Goal: Task Accomplishment & Management: Manage account settings

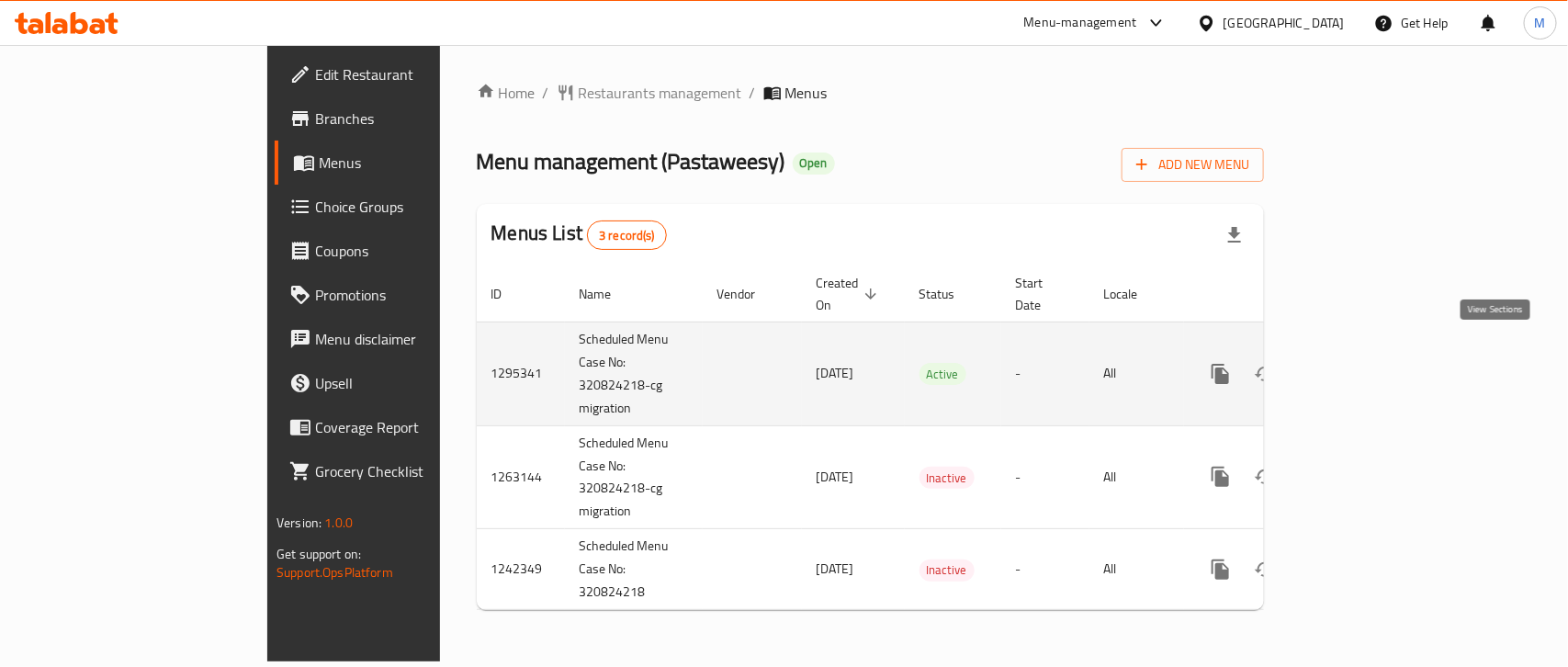
click at [1364, 363] on icon "enhanced table" at bounding box center [1353, 374] width 22 height 22
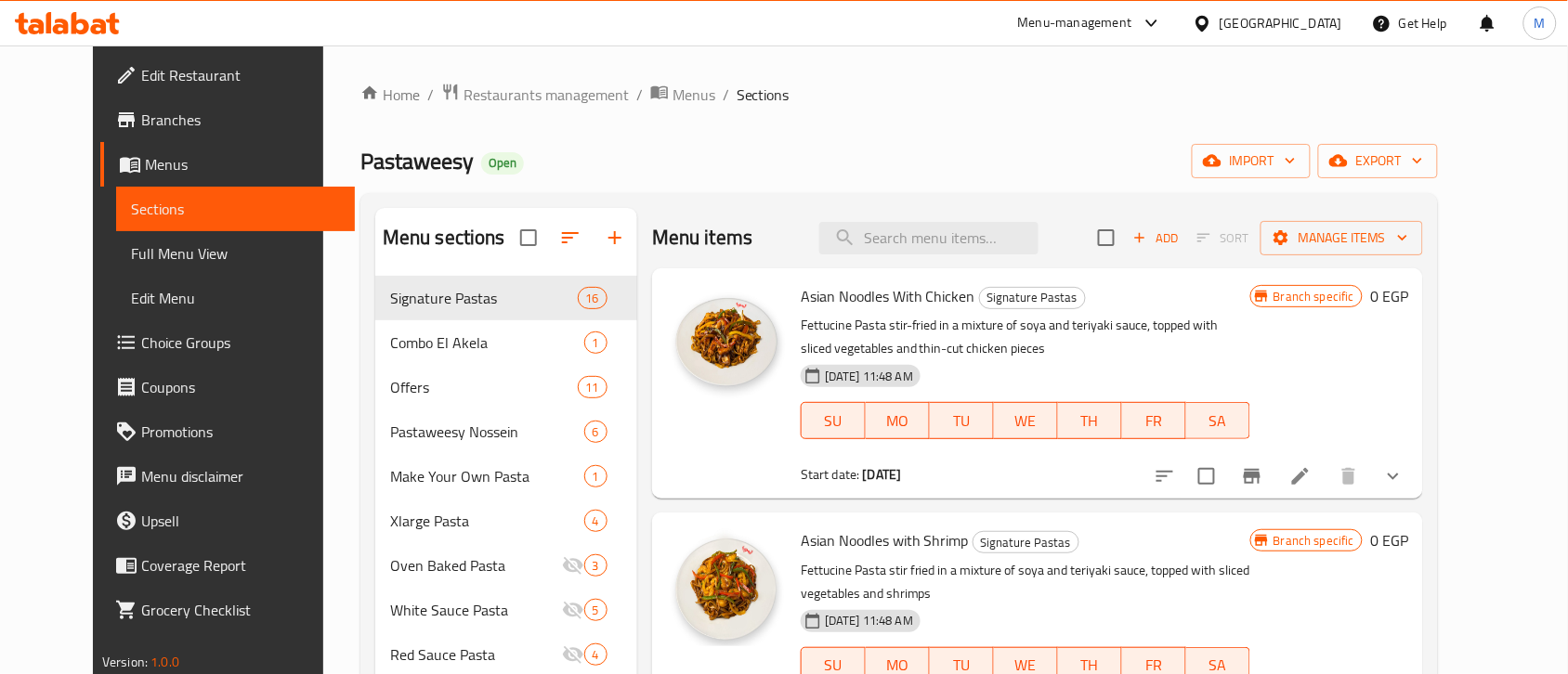
click at [1097, 133] on div "Home / Restaurants management / Menus / Sections Pastaweesy Open import export …" at bounding box center [899, 490] width 1077 height 814
click at [1423, 161] on span "export" at bounding box center [1378, 161] width 90 height 23
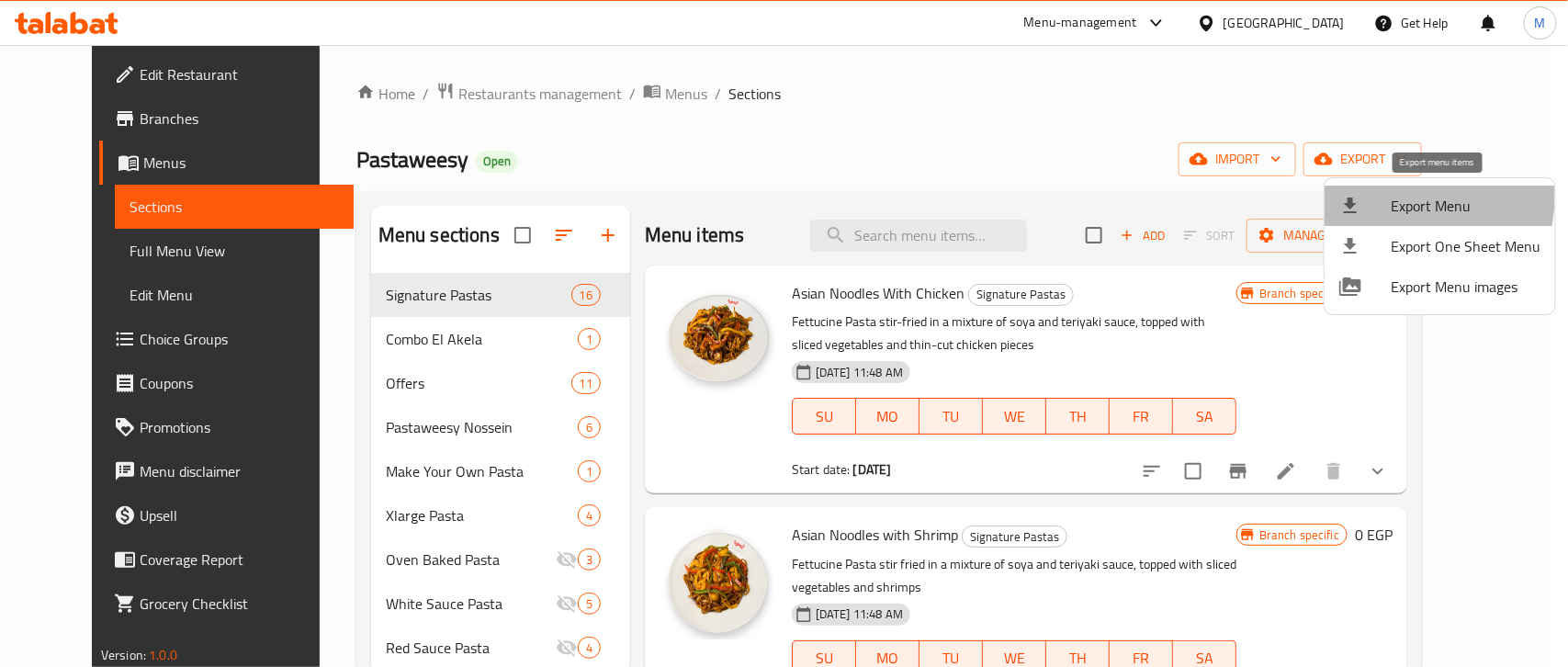
click at [1379, 196] on div at bounding box center [1364, 206] width 51 height 22
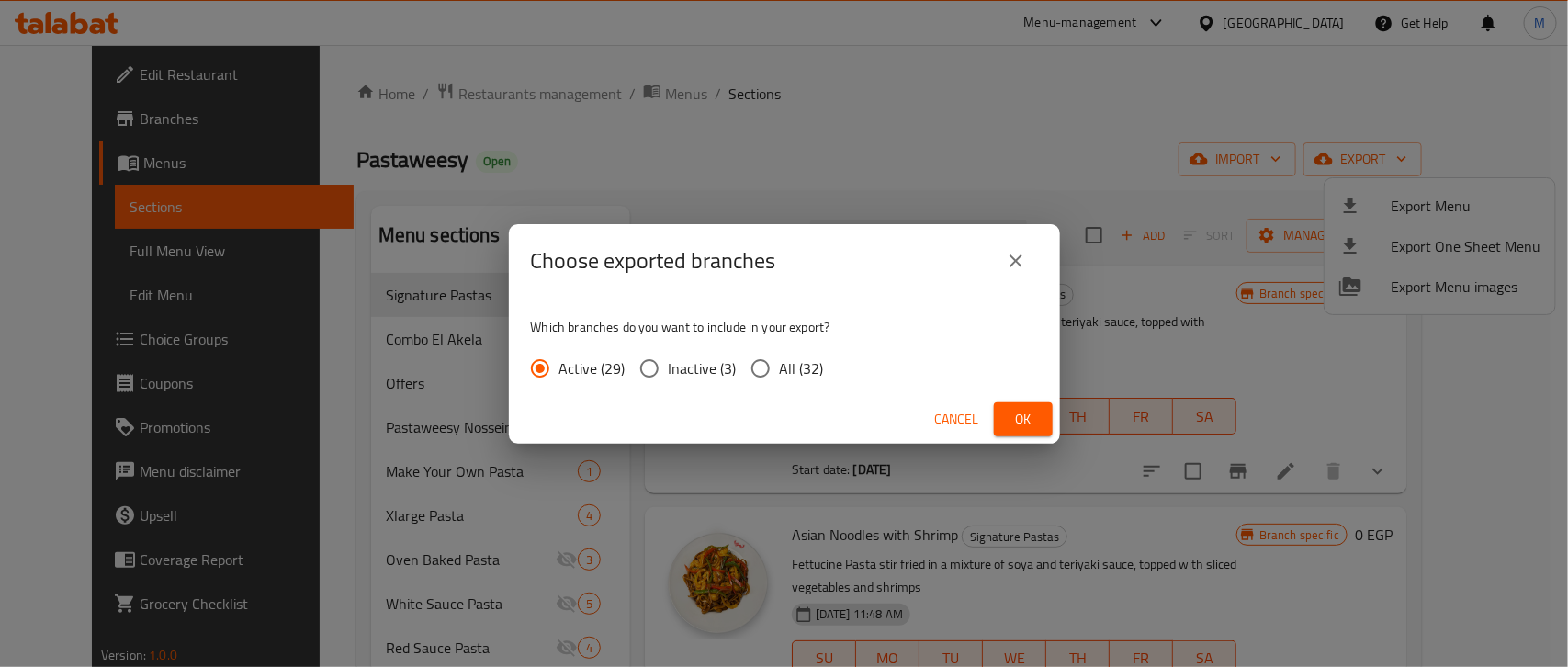
click at [781, 365] on span "All (32)" at bounding box center [802, 368] width 44 height 22
click at [780, 365] on input "All (32)" at bounding box center [760, 369] width 39 height 39
radio input "true"
click at [1025, 411] on span "Ok" at bounding box center [1023, 420] width 29 height 23
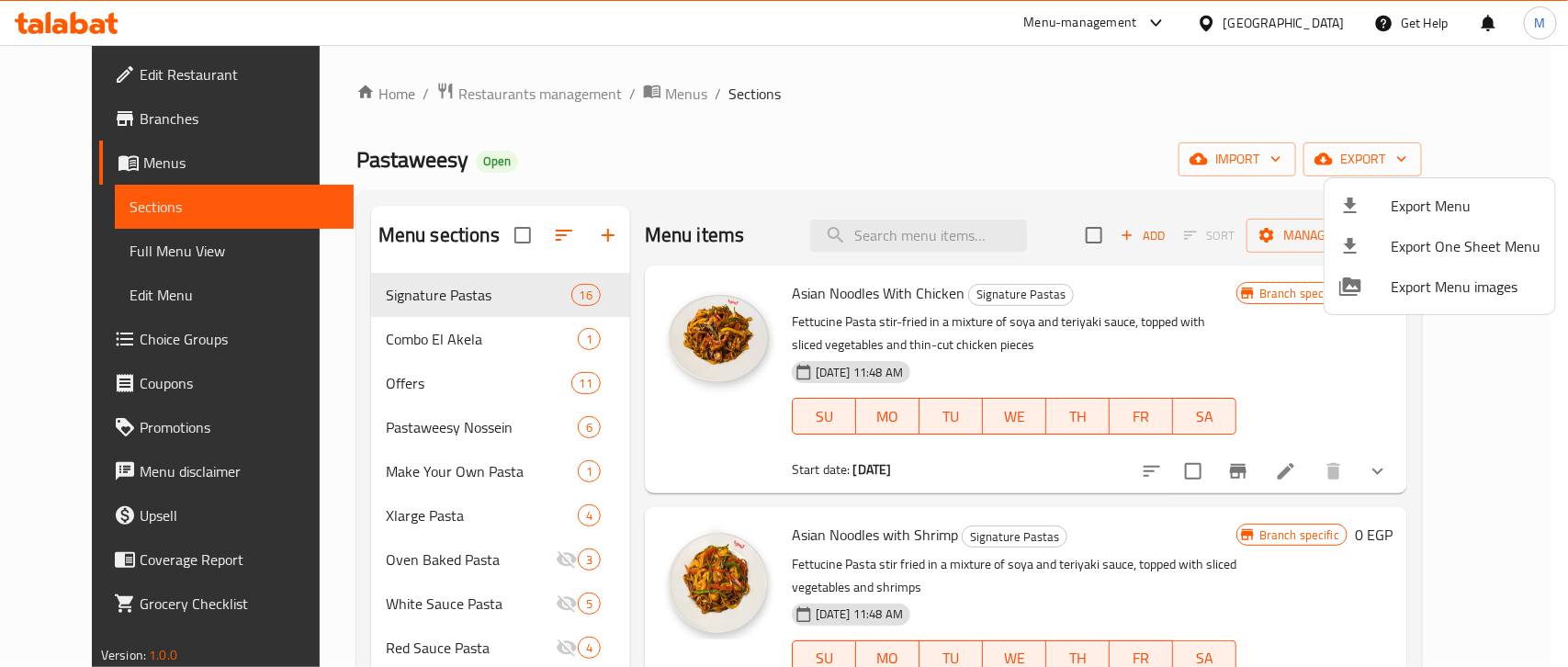
drag, startPoint x: 944, startPoint y: 128, endPoint x: 921, endPoint y: 211, distance: 86.1
click at [943, 128] on div at bounding box center [784, 333] width 1568 height 667
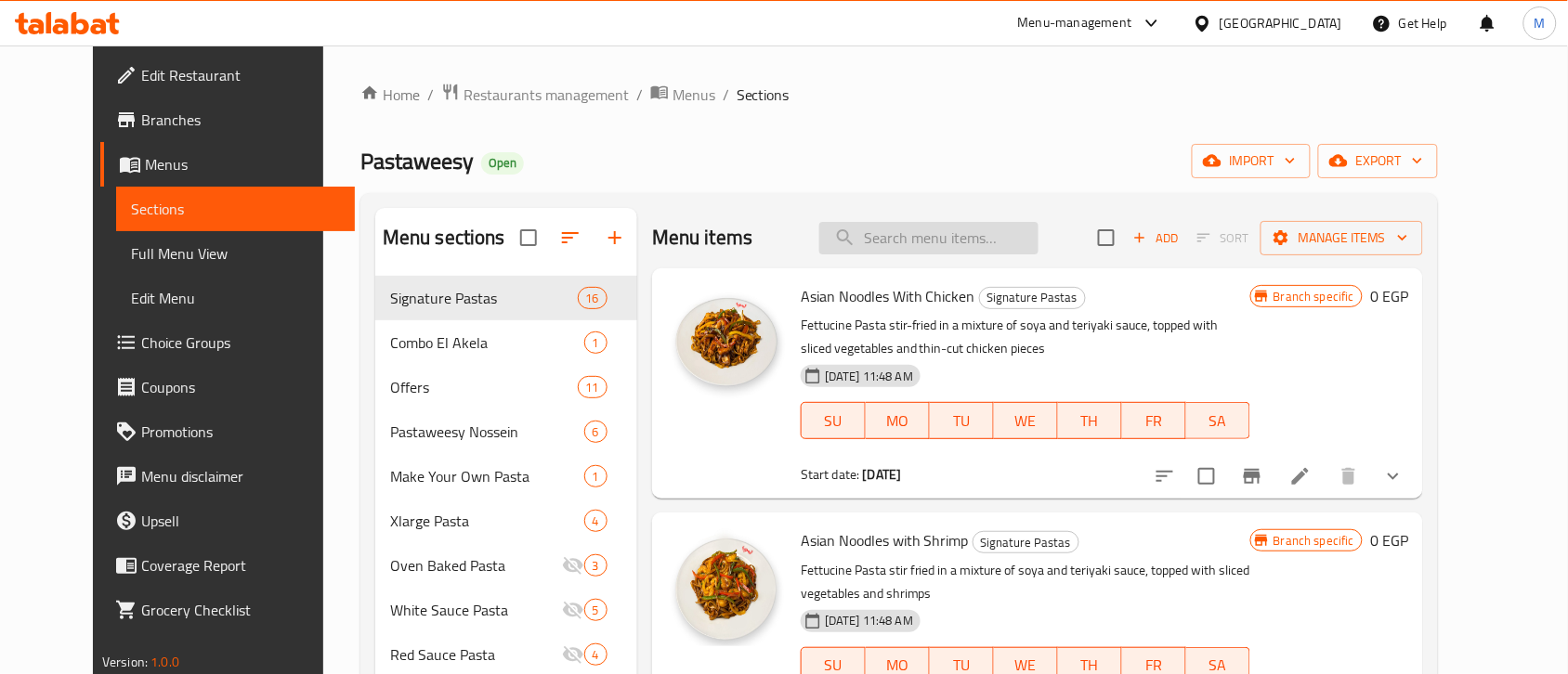
click at [926, 225] on input "search" at bounding box center [929, 238] width 220 height 32
paste input "Chicken Mozzarella Pasta With Red Sauce"
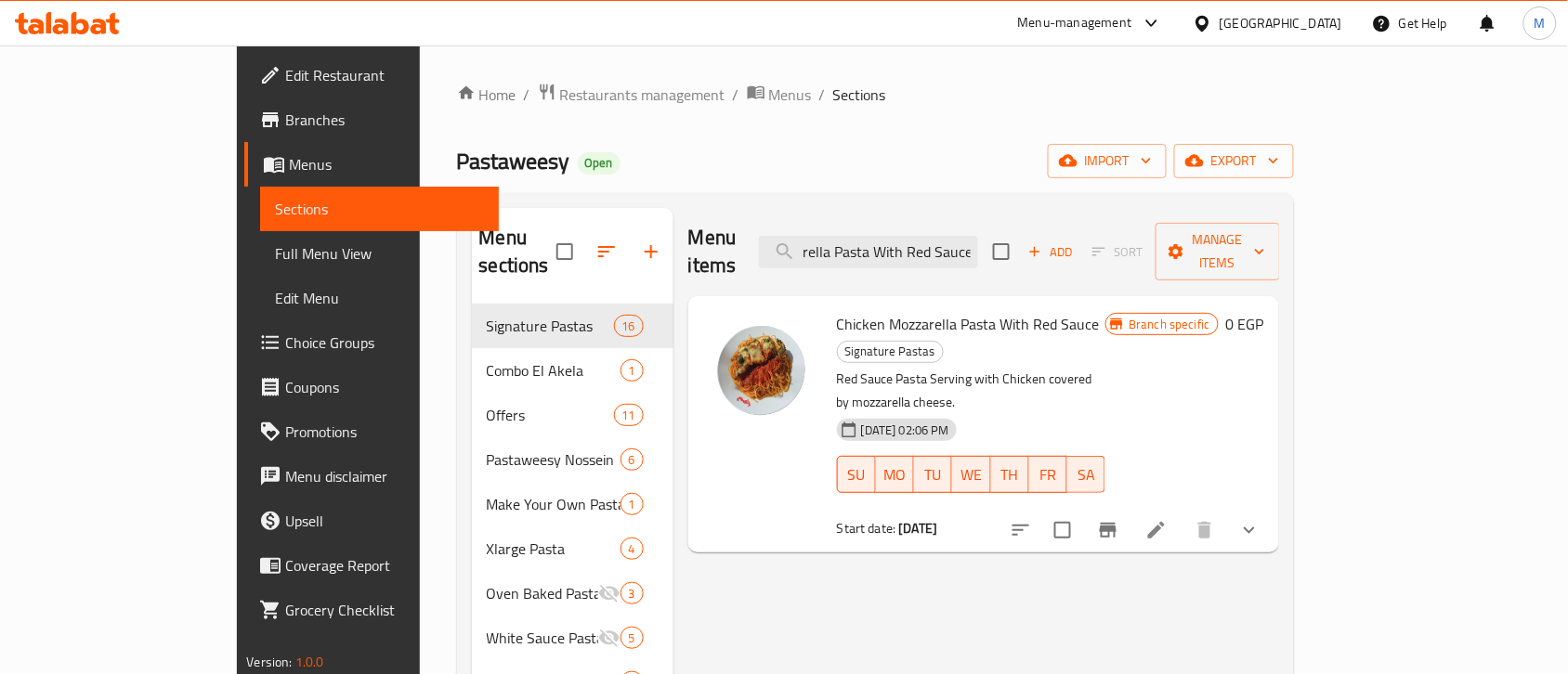
type input "Chicken Mozzarella Pasta With Red Sauce"
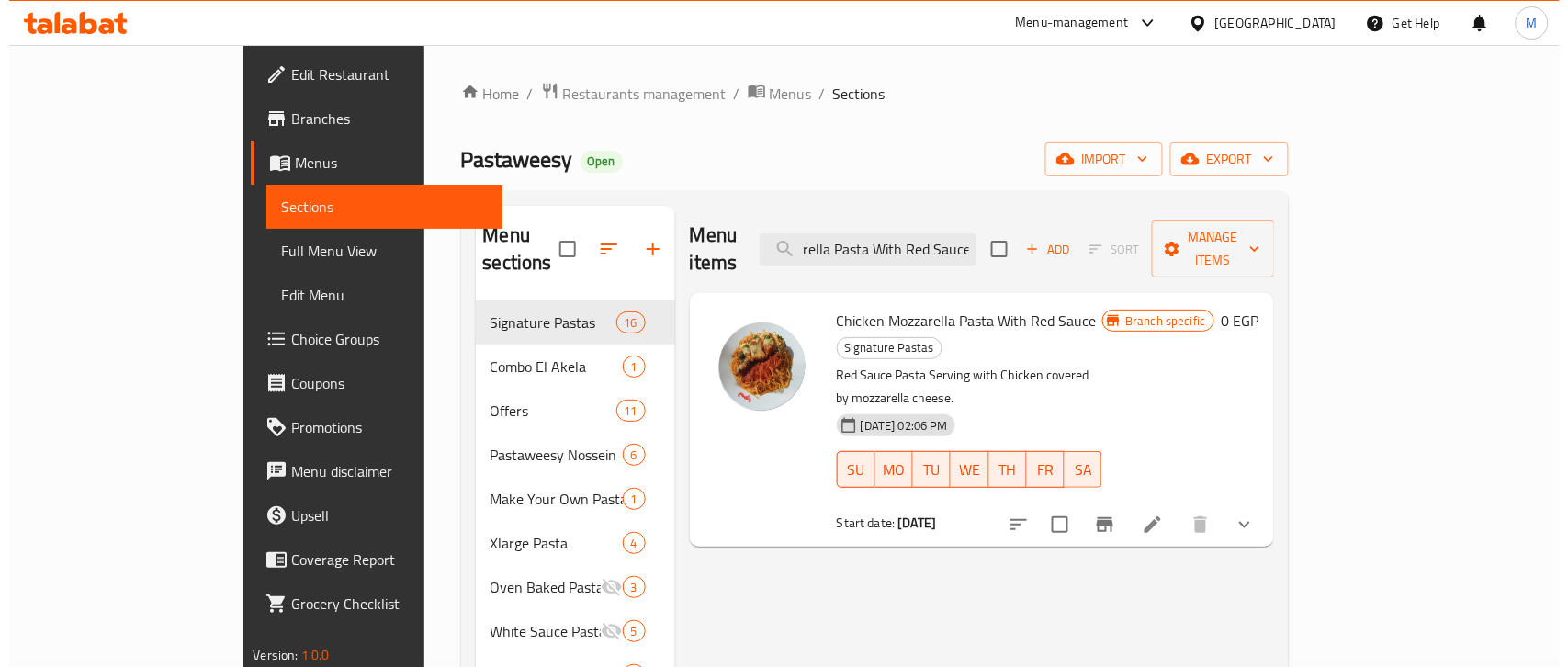
scroll to position [0, 0]
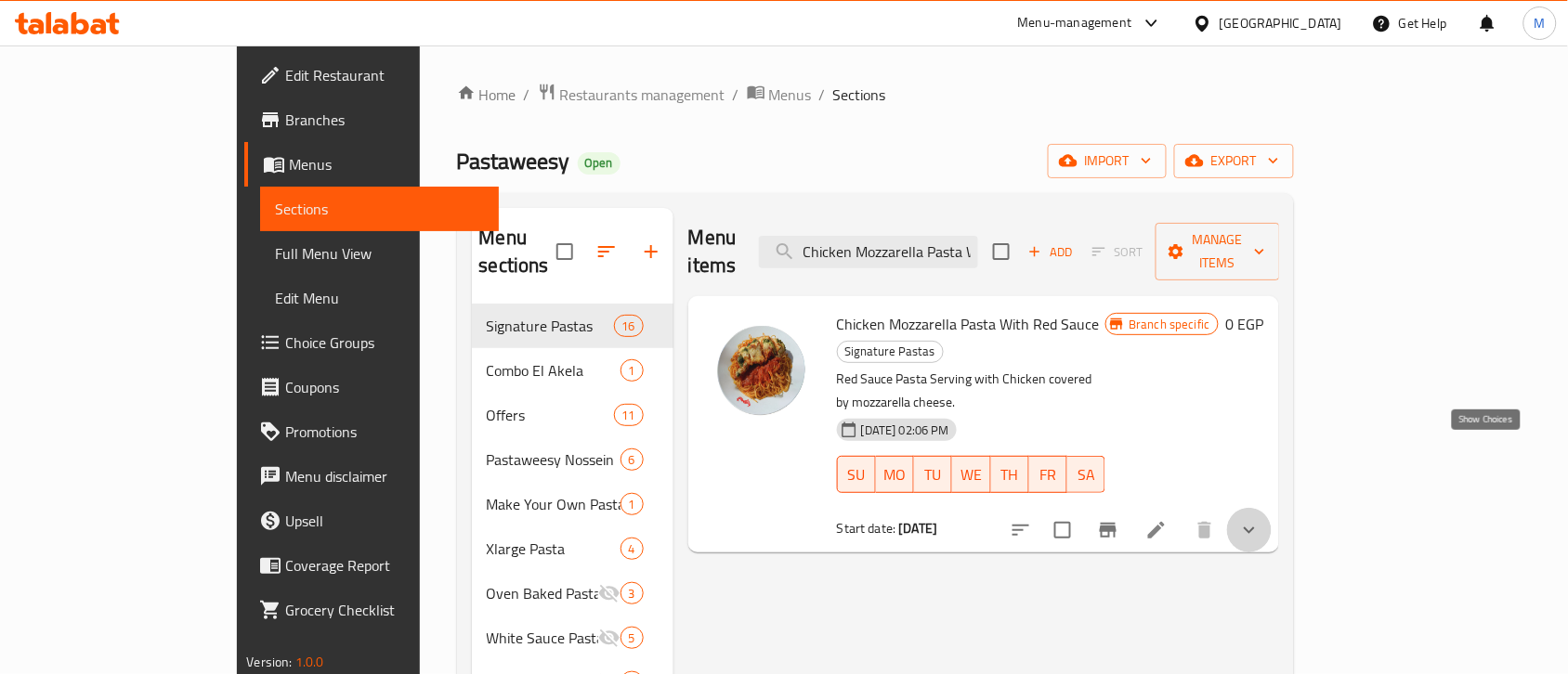
click at [1261, 519] on icon "show more" at bounding box center [1249, 530] width 22 height 22
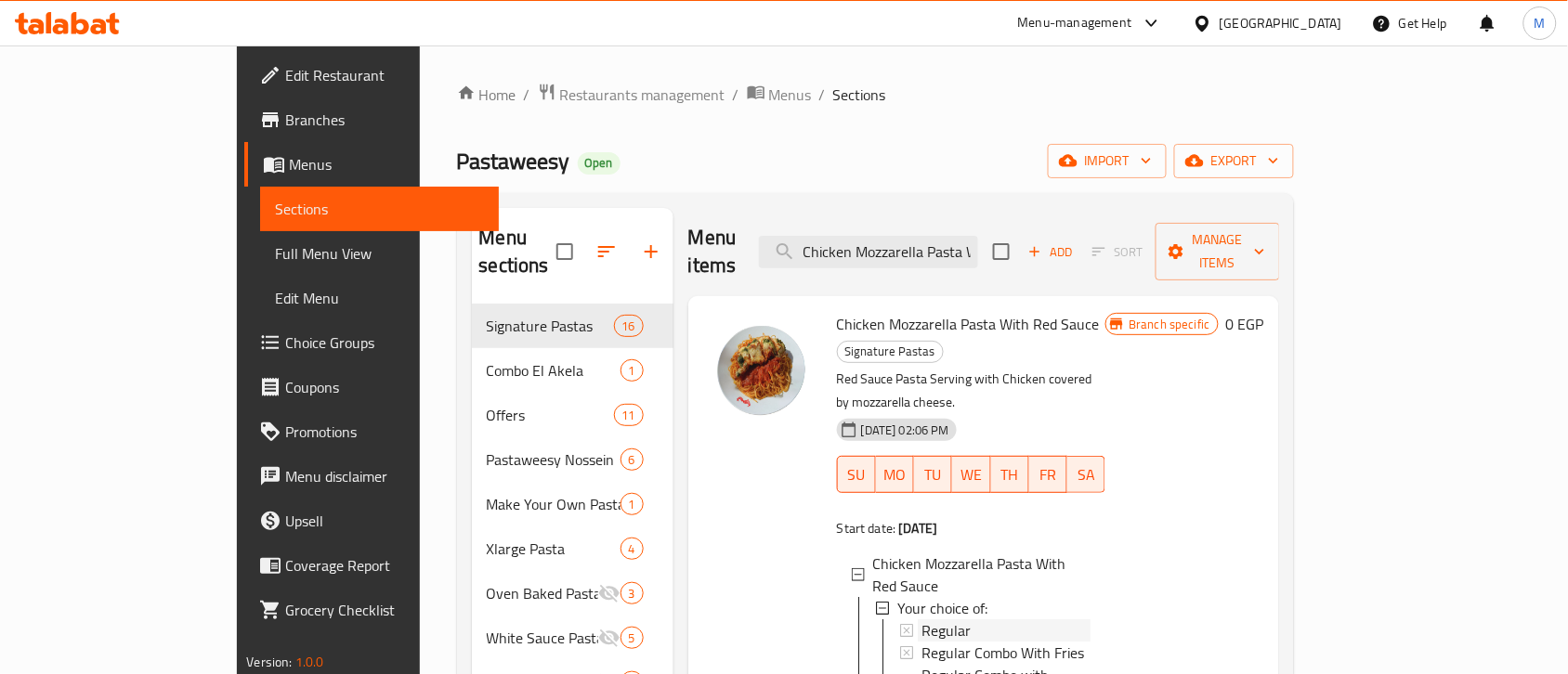
click at [921, 619] on span "Regular" at bounding box center [945, 630] width 49 height 22
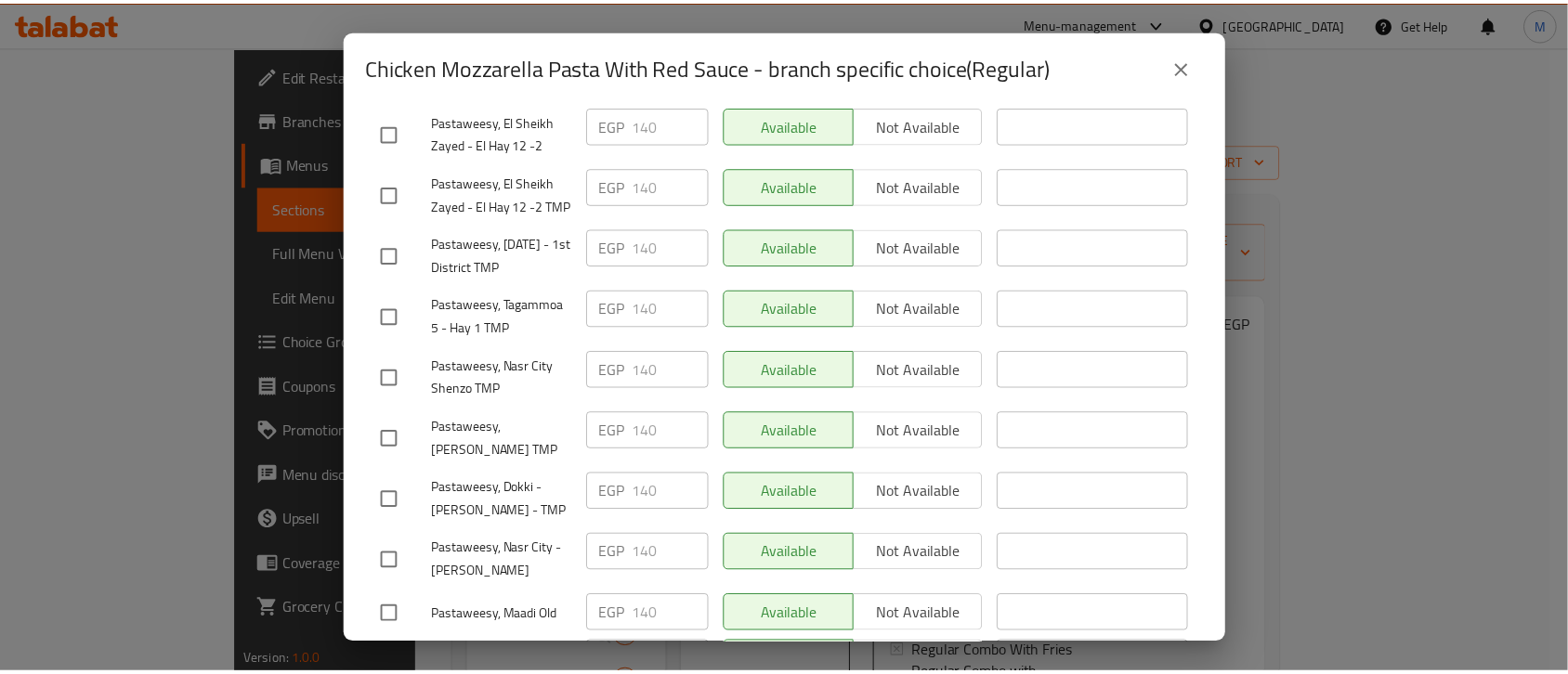
scroll to position [1761, 0]
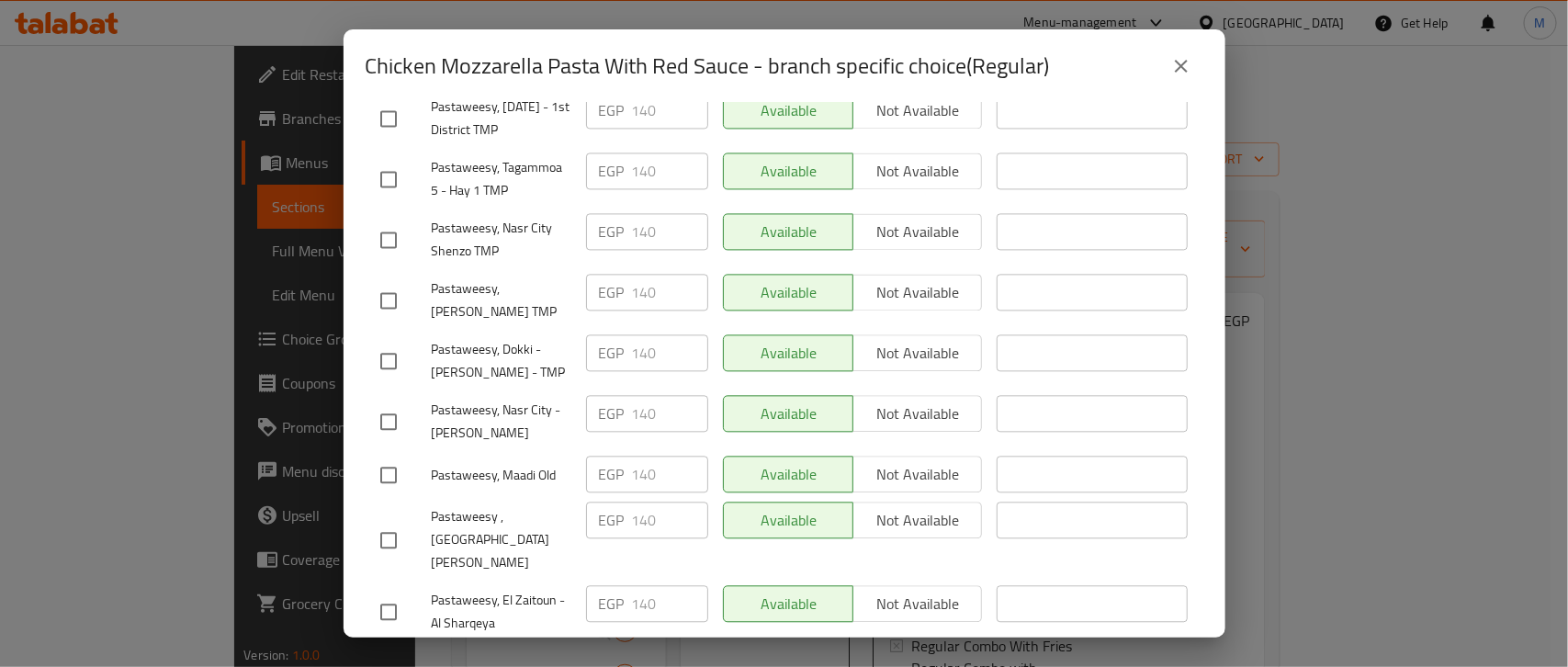
click at [1171, 74] on icon "close" at bounding box center [1181, 66] width 22 height 22
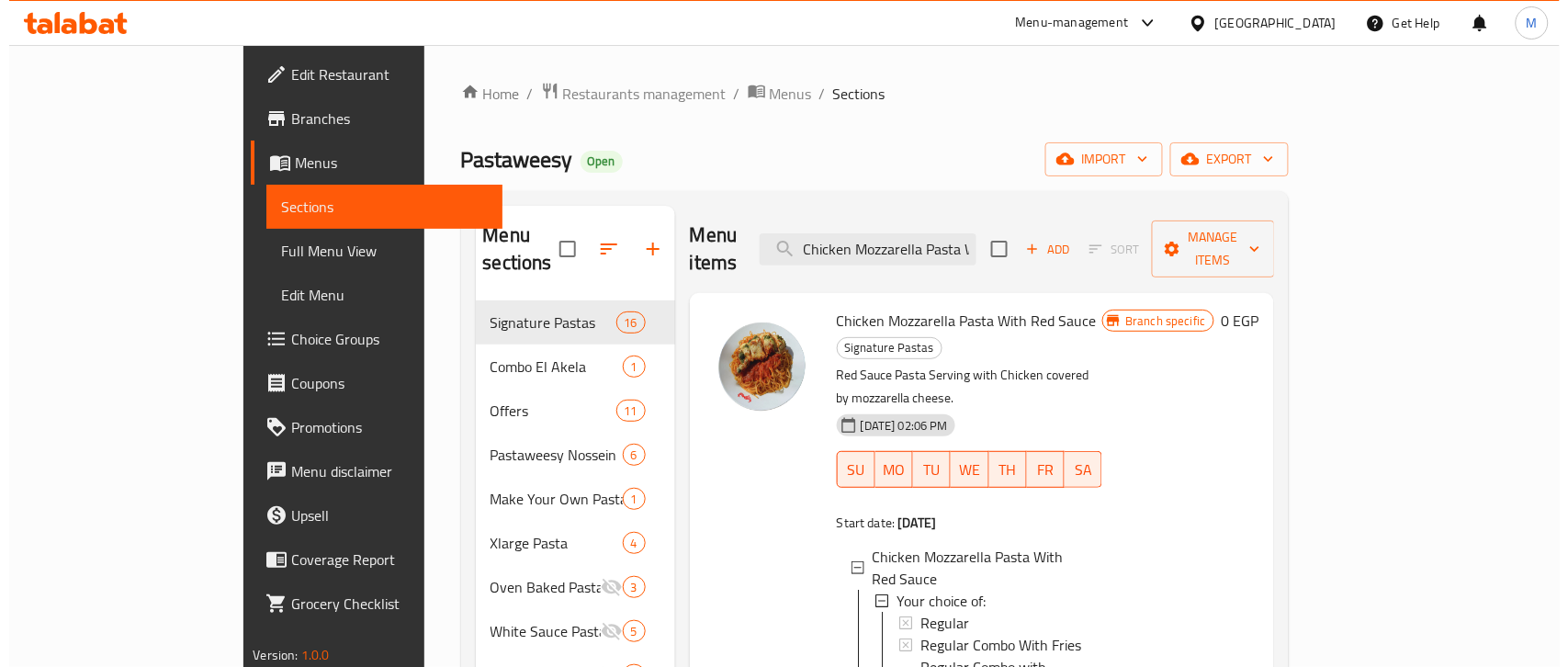
scroll to position [115, 0]
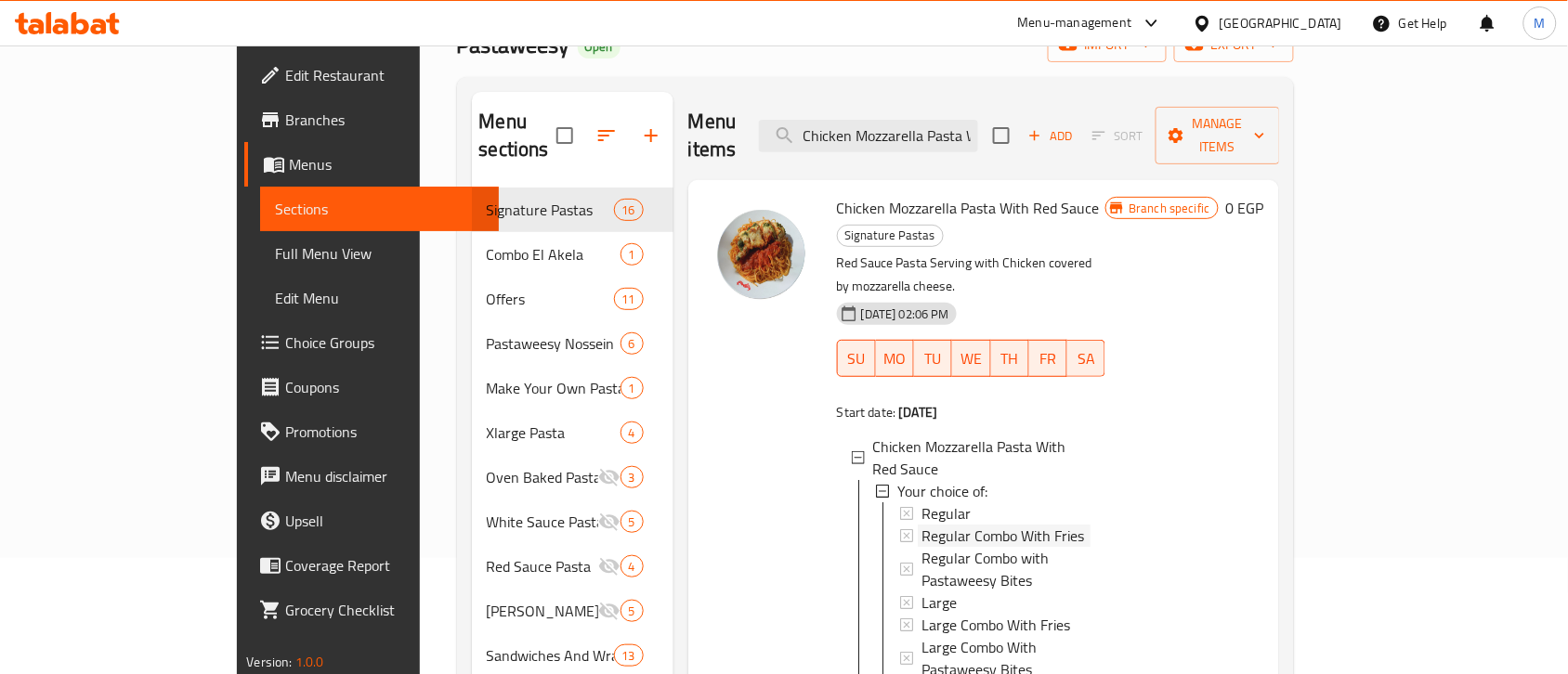
click at [941, 525] on span "Regular Combo With Fries" at bounding box center [1002, 535] width 163 height 22
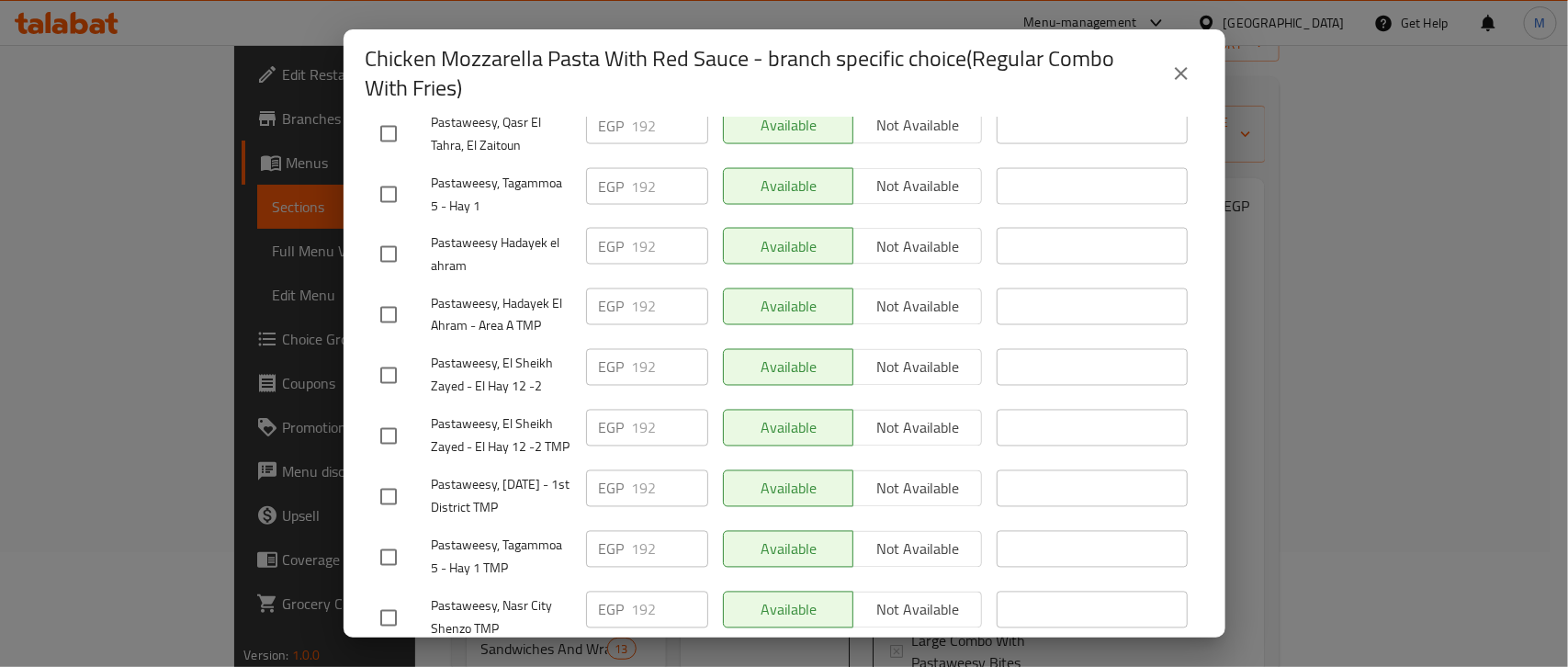
scroll to position [1757, 0]
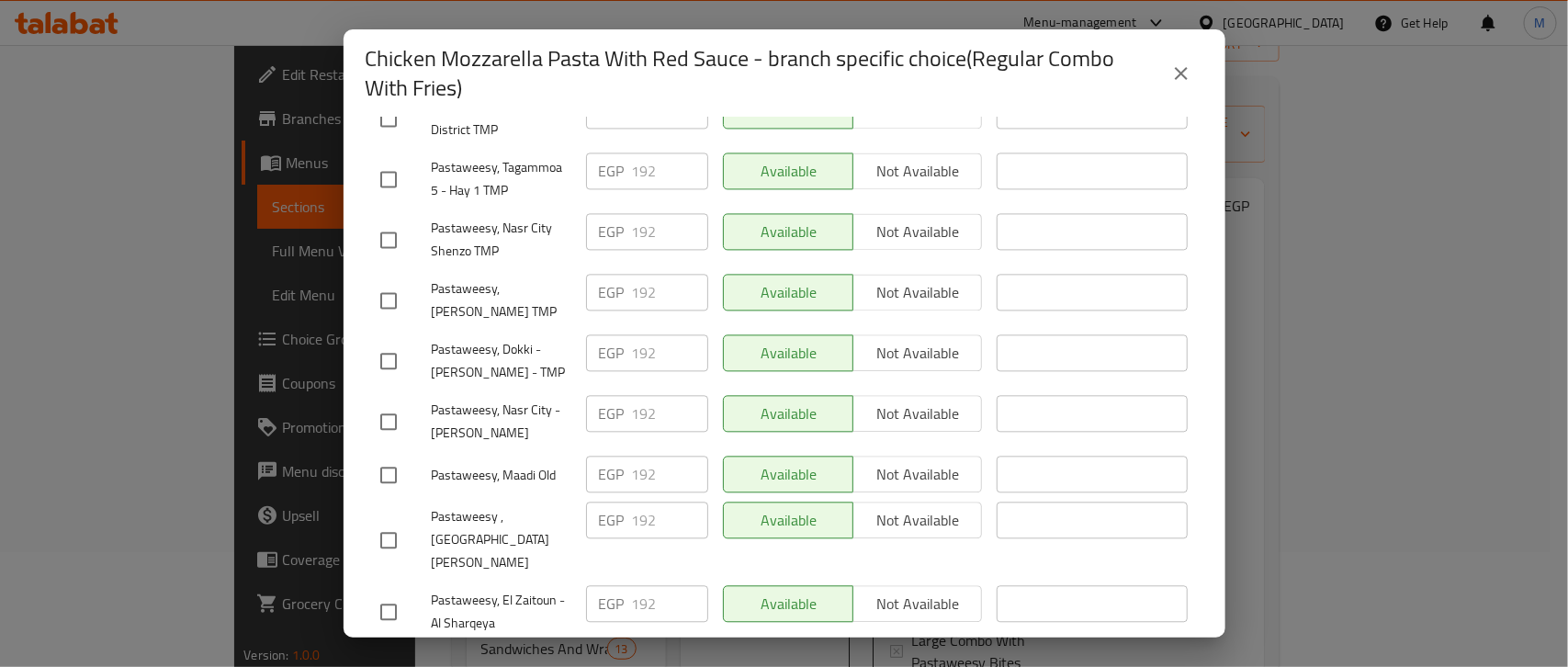
click at [1181, 78] on icon "close" at bounding box center [1181, 73] width 22 height 22
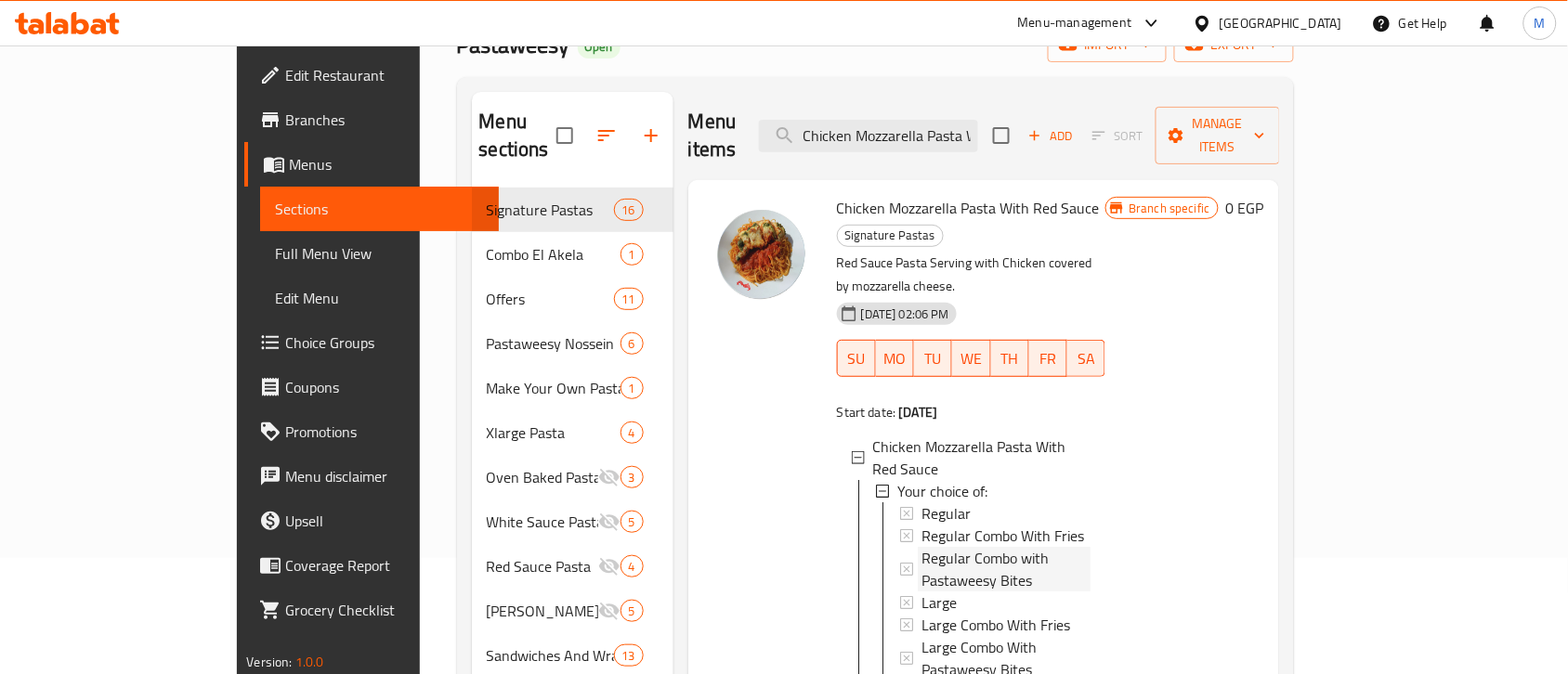
click at [977, 547] on span "Regular Combo with Pastaweesy Bites" at bounding box center [1006, 570] width 170 height 45
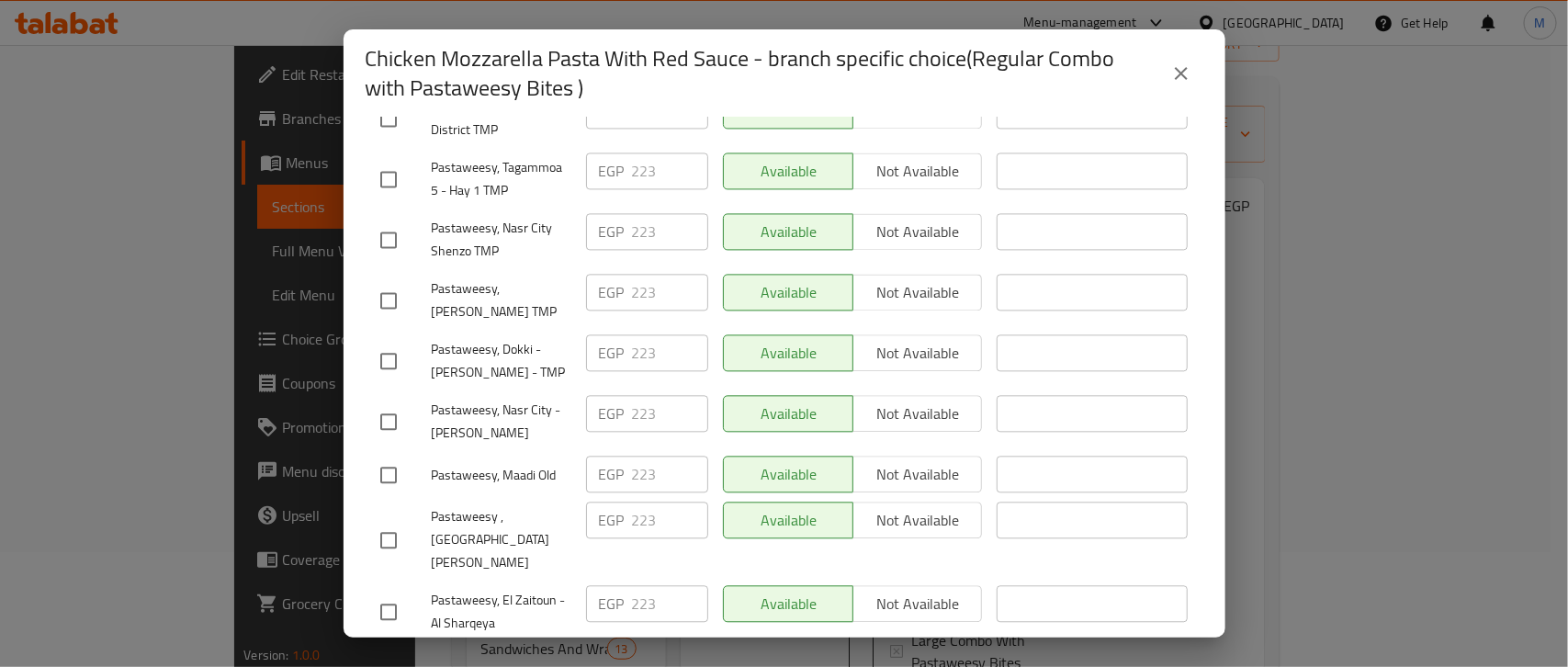
click at [1173, 79] on icon "close" at bounding box center [1181, 73] width 22 height 22
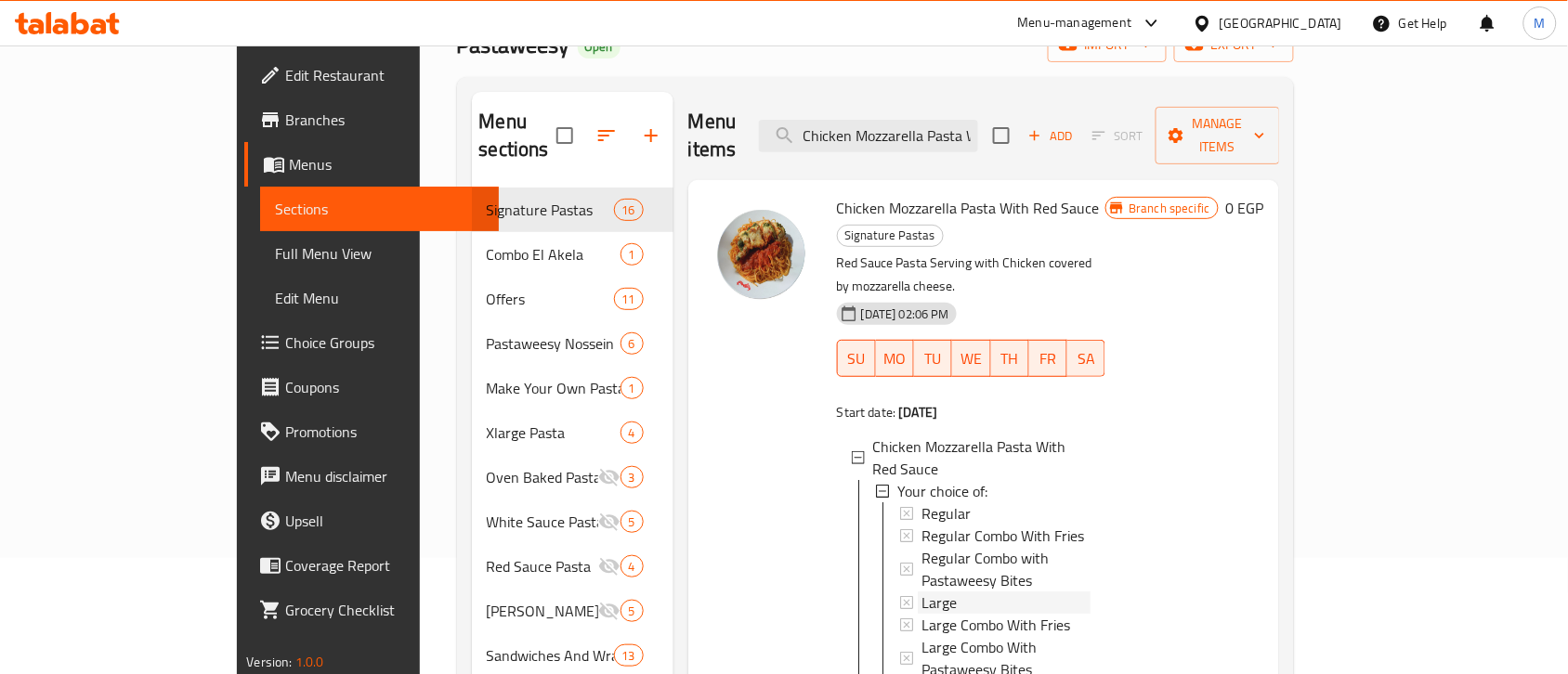
click at [921, 591] on span "Large" at bounding box center [939, 602] width 35 height 22
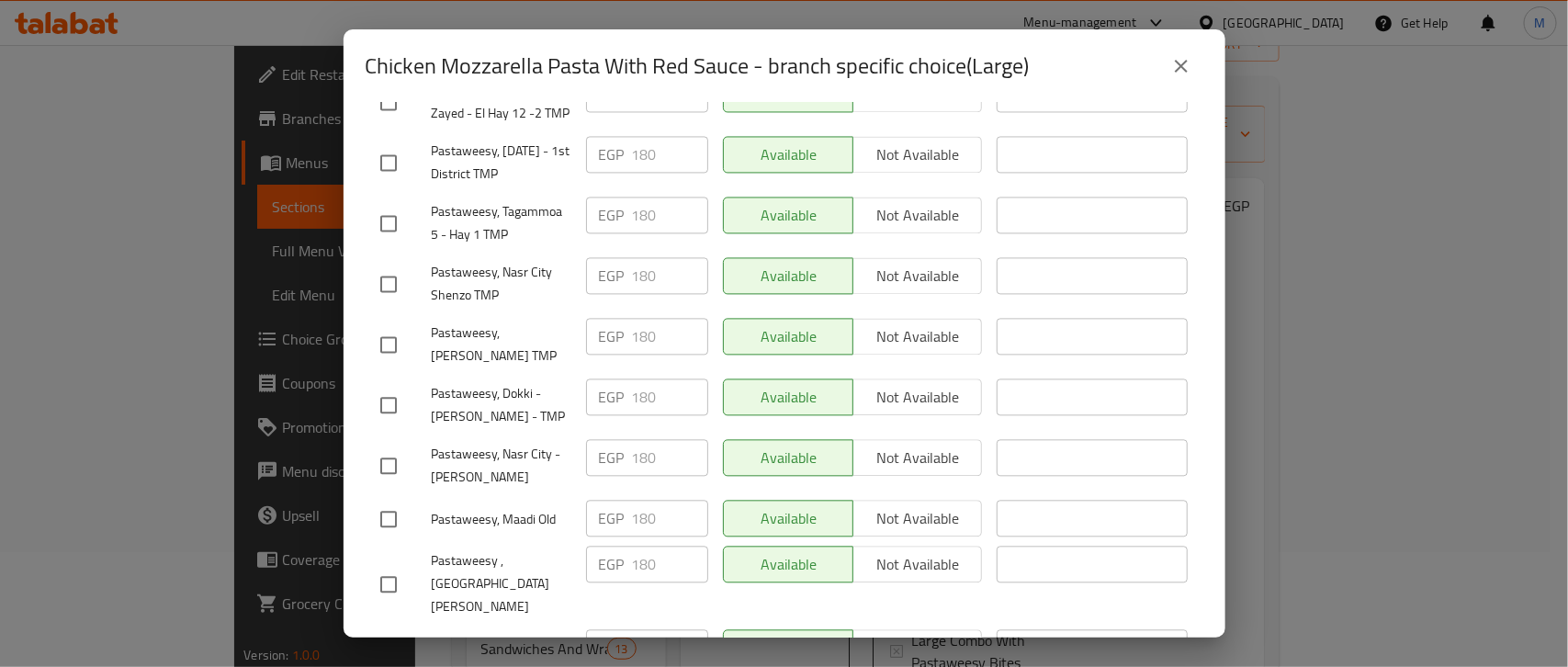
scroll to position [1742, 0]
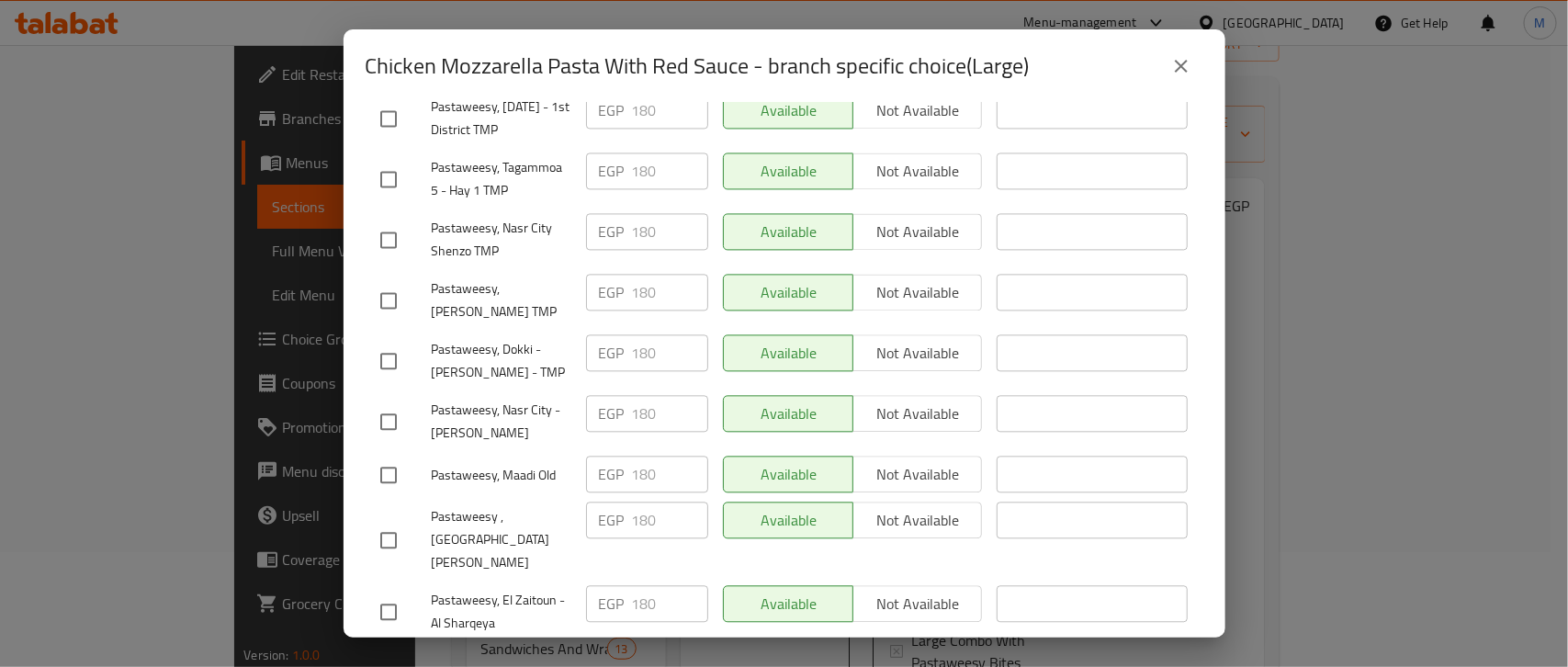
click at [1177, 67] on icon "close" at bounding box center [1181, 66] width 22 height 22
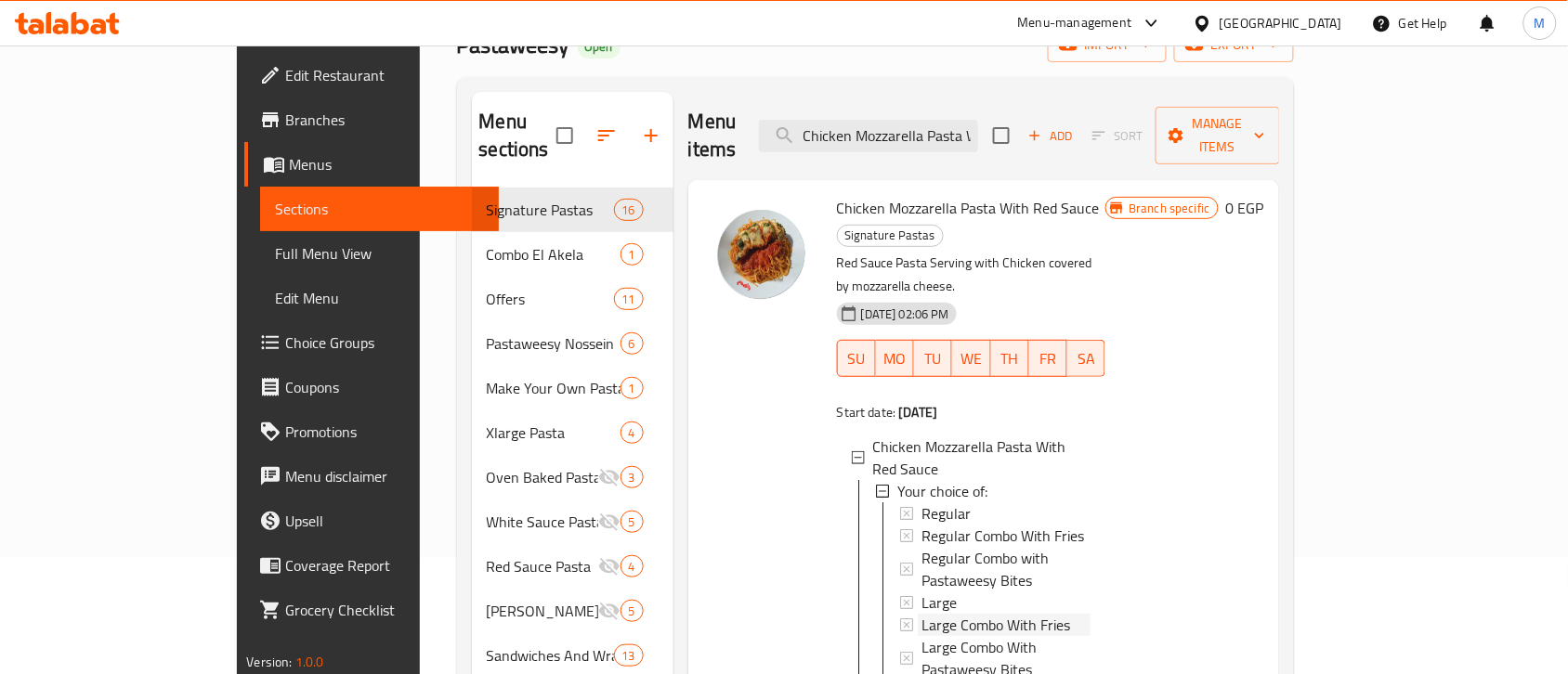
click at [921, 614] on span "Large Combo With Fries" at bounding box center [995, 624] width 148 height 22
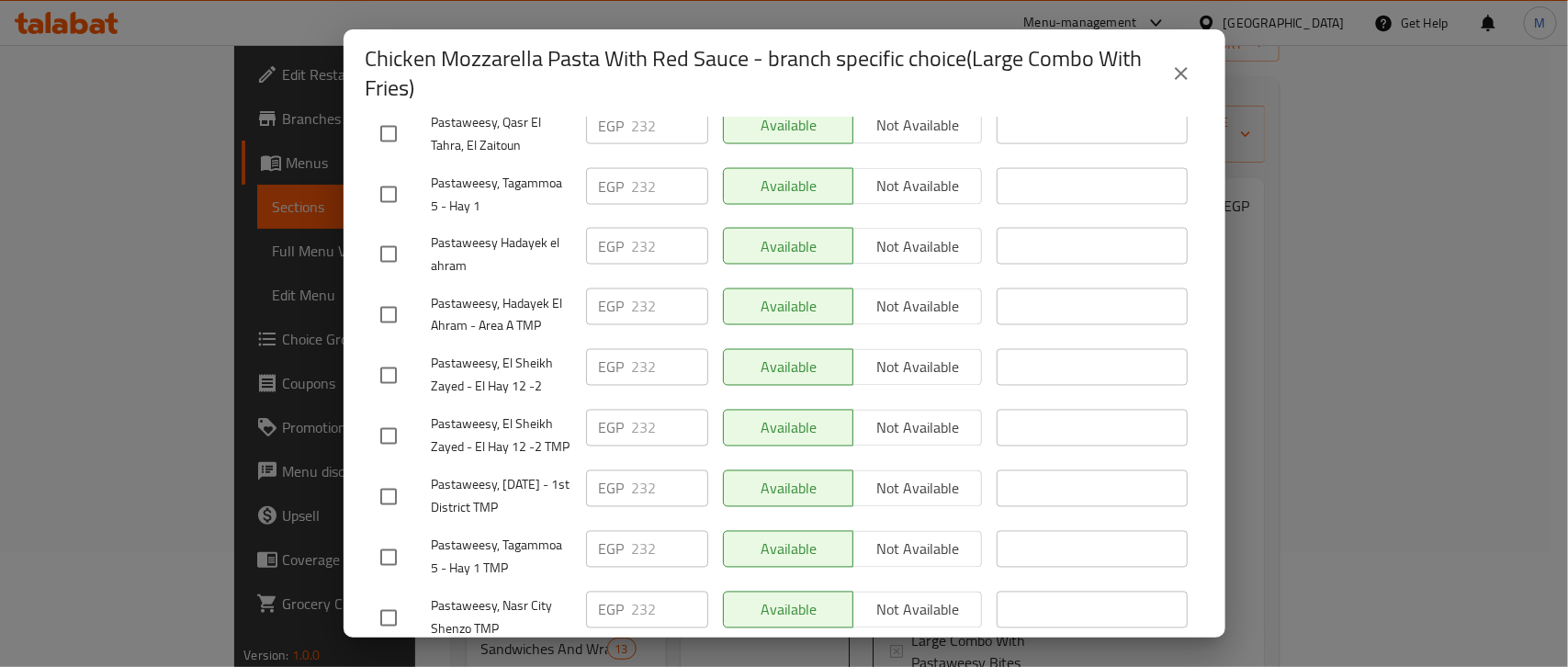
scroll to position [1757, 0]
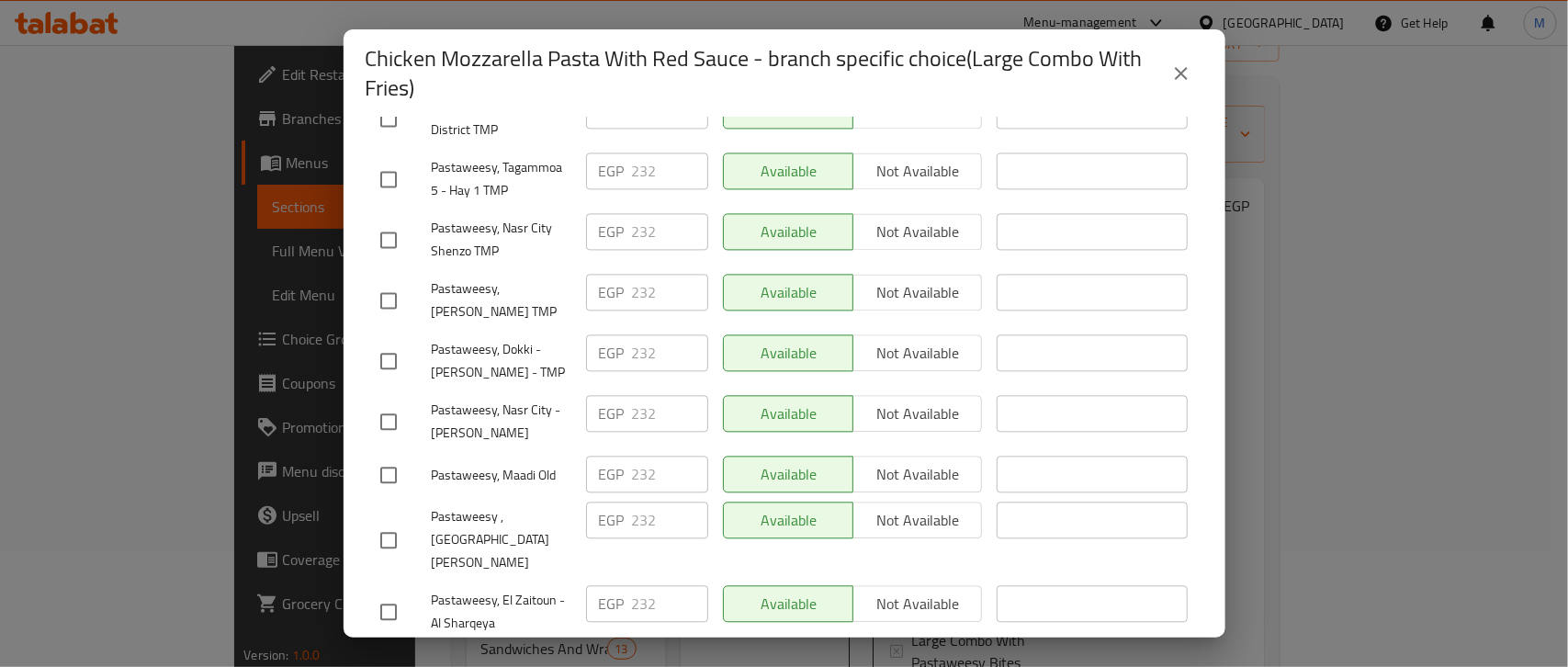
click at [1176, 79] on icon "close" at bounding box center [1181, 72] width 13 height 13
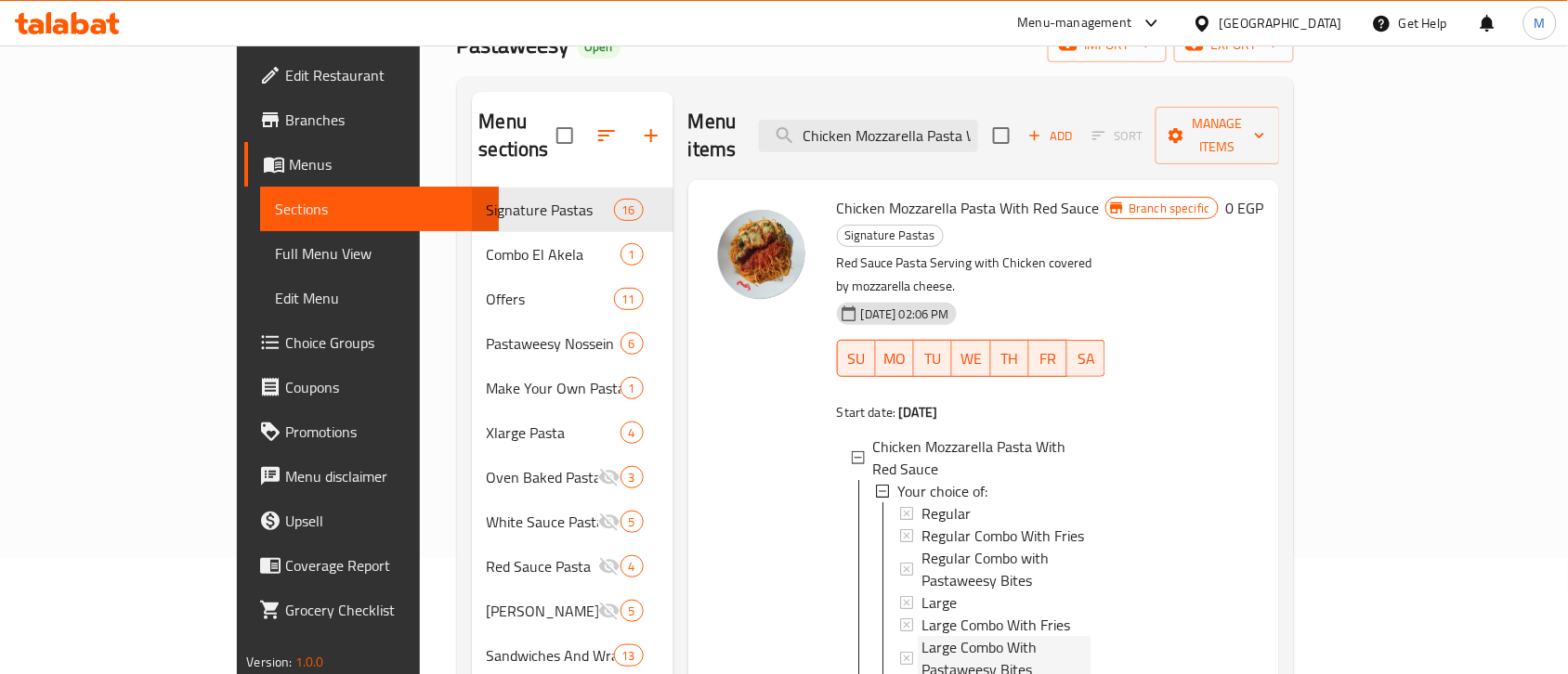
click at [921, 636] on span "Large Combo With Pastaweesy Bites" at bounding box center [1006, 658] width 170 height 45
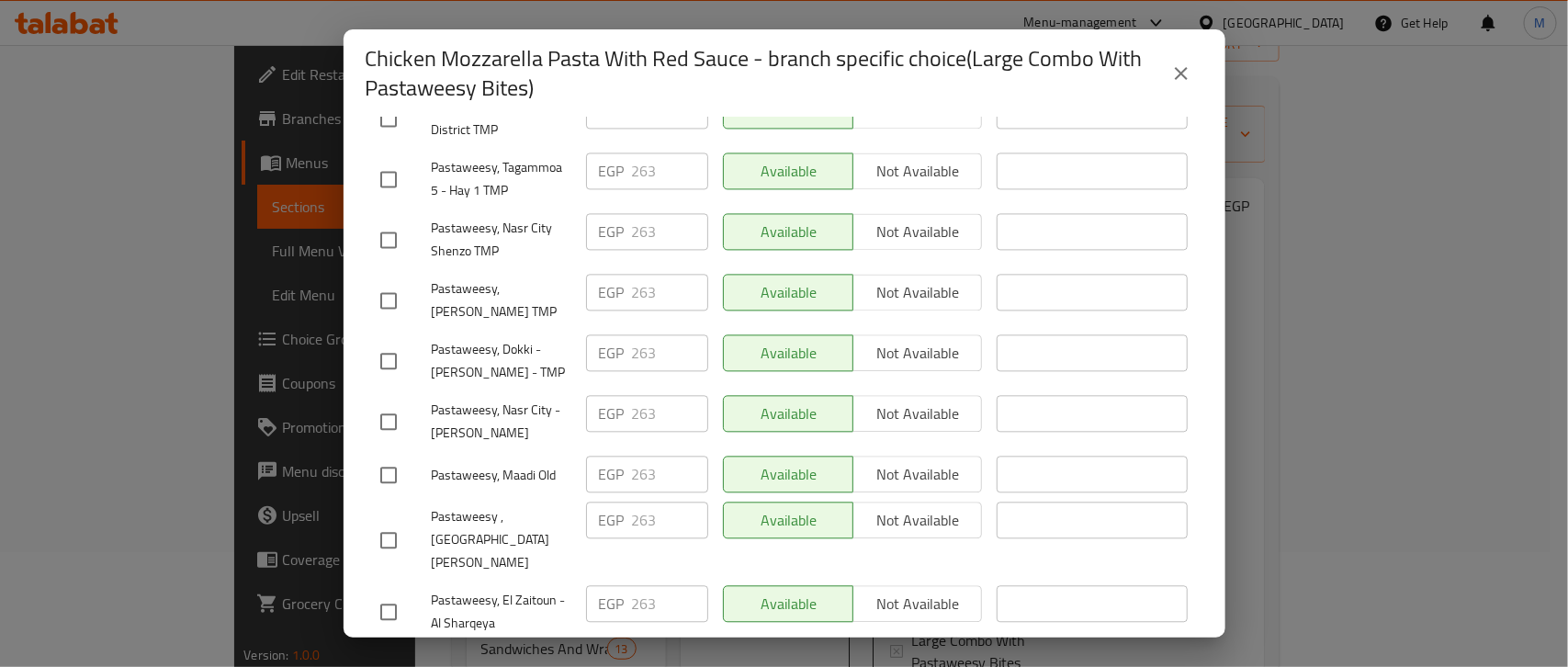
click at [1178, 65] on icon "close" at bounding box center [1181, 73] width 22 height 22
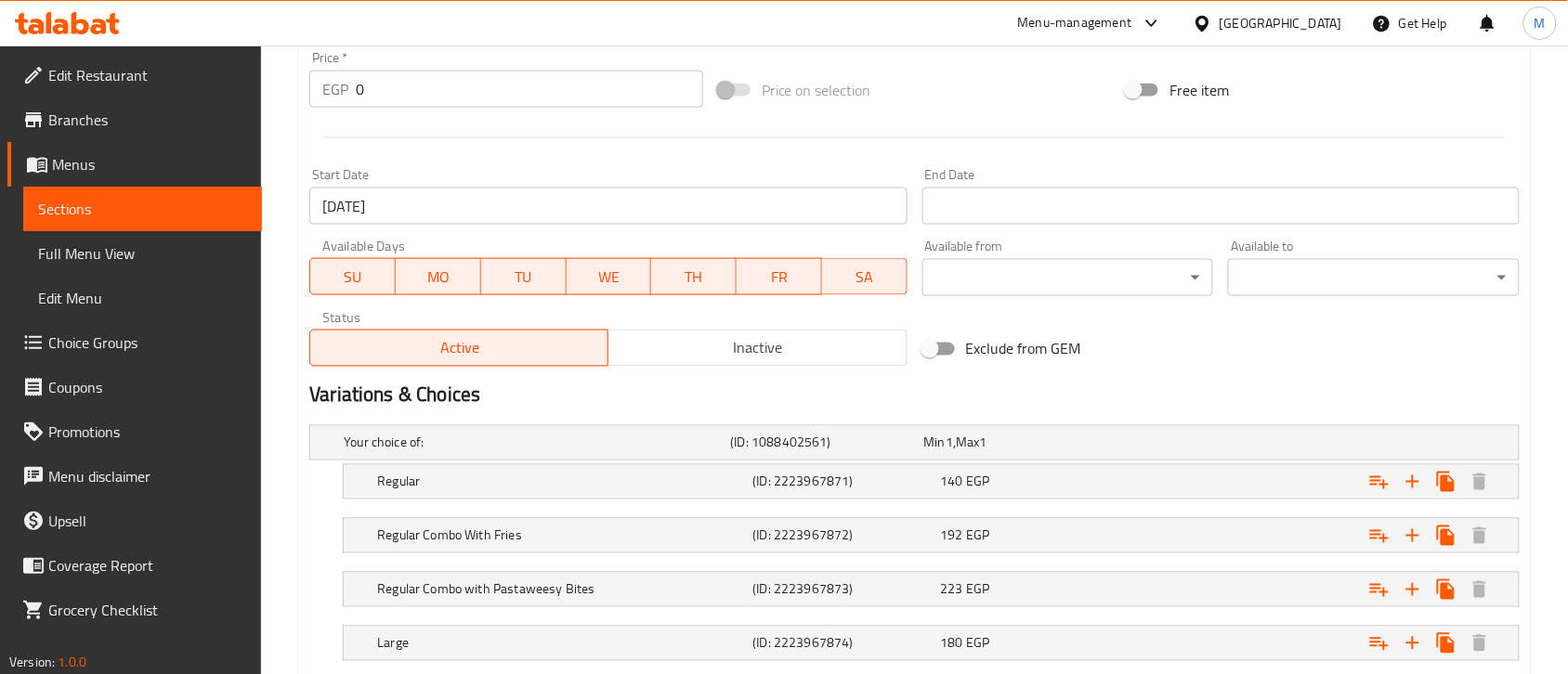
scroll to position [925, 0]
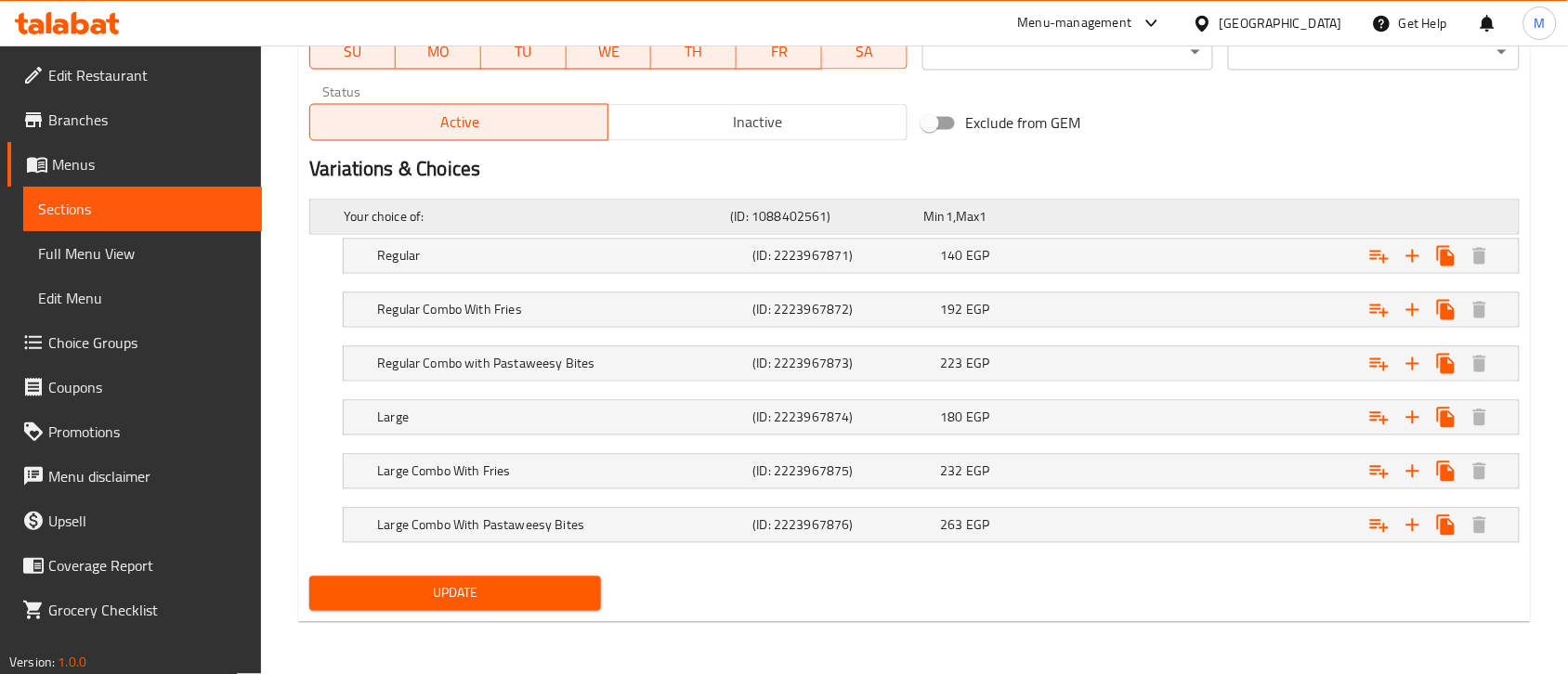
click at [493, 211] on h5 "Your choice of:" at bounding box center [533, 217] width 379 height 19
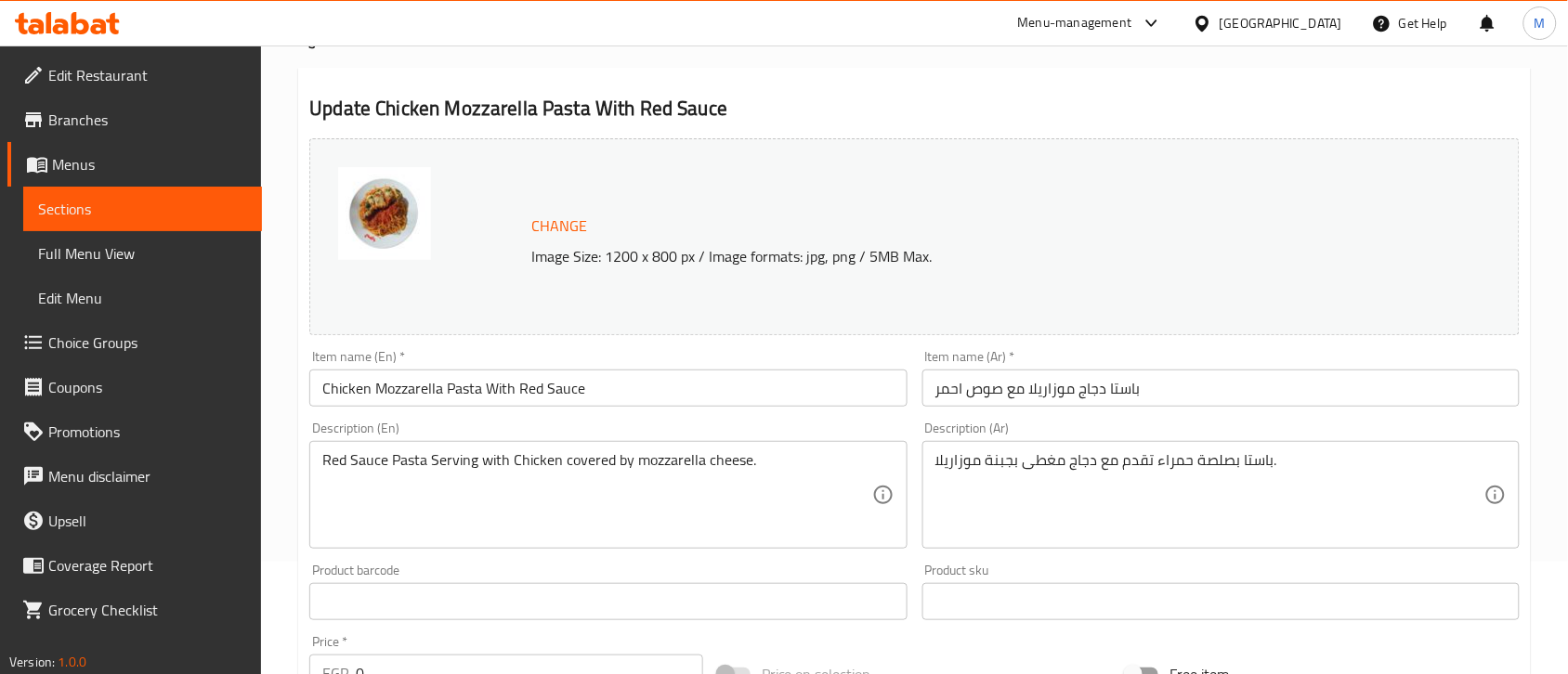
scroll to position [0, 0]
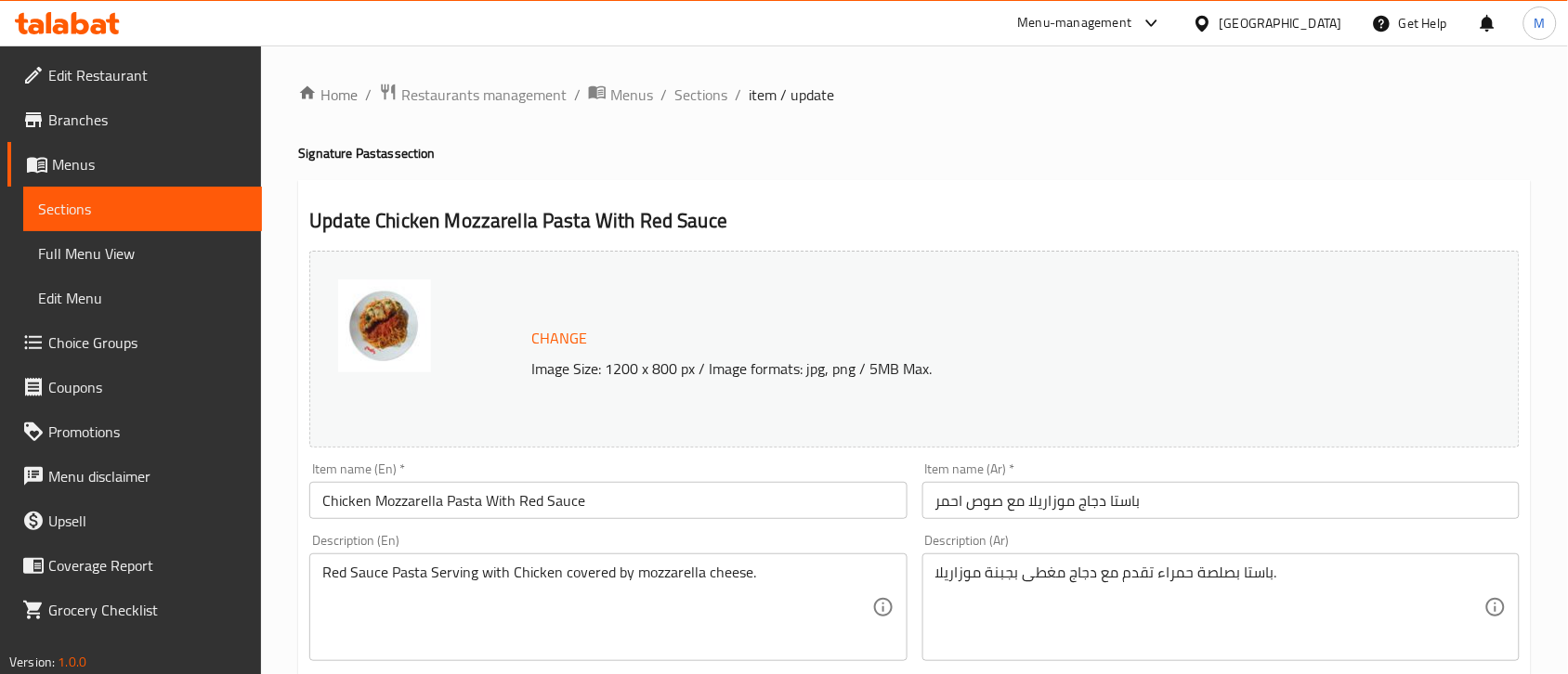
click at [481, 498] on input "Chicken Mozzarella Pasta With Red Sauce" at bounding box center [608, 500] width 597 height 37
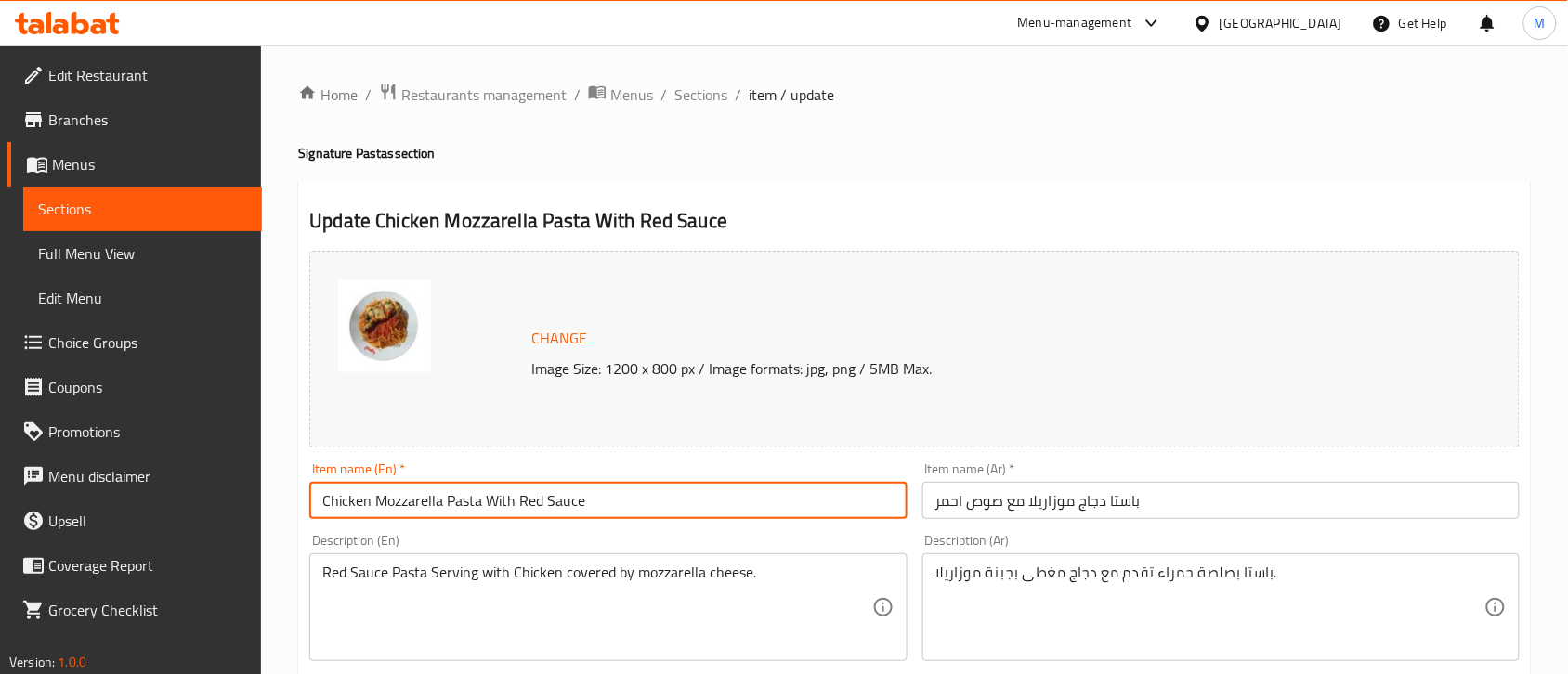
click at [481, 498] on input "Chicken Mozzarella Pasta With Red Sauce" at bounding box center [608, 500] width 597 height 37
click at [485, 497] on input "Chicken Mozzarella Pasta With Red Sauce" at bounding box center [608, 500] width 597 height 37
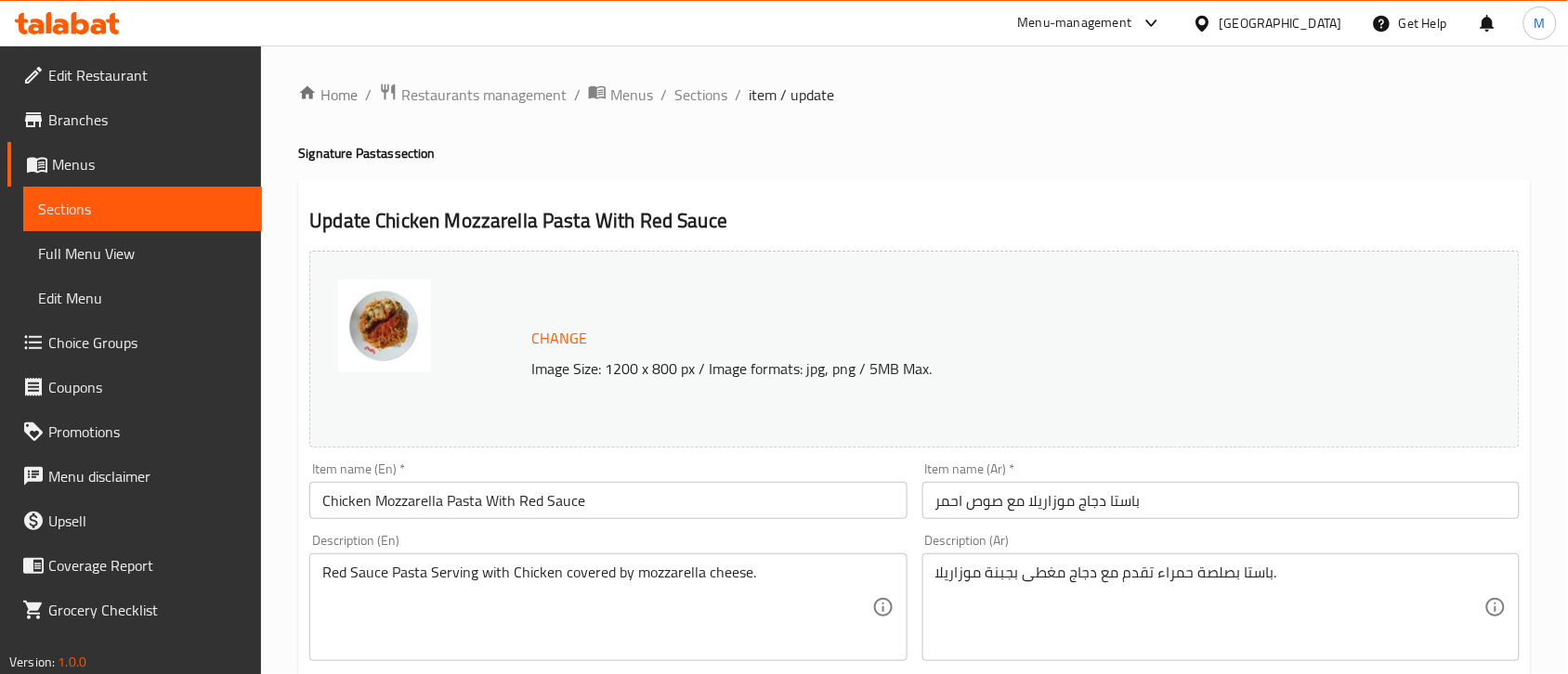
click at [126, 339] on span "Choice Groups" at bounding box center [148, 342] width 199 height 22
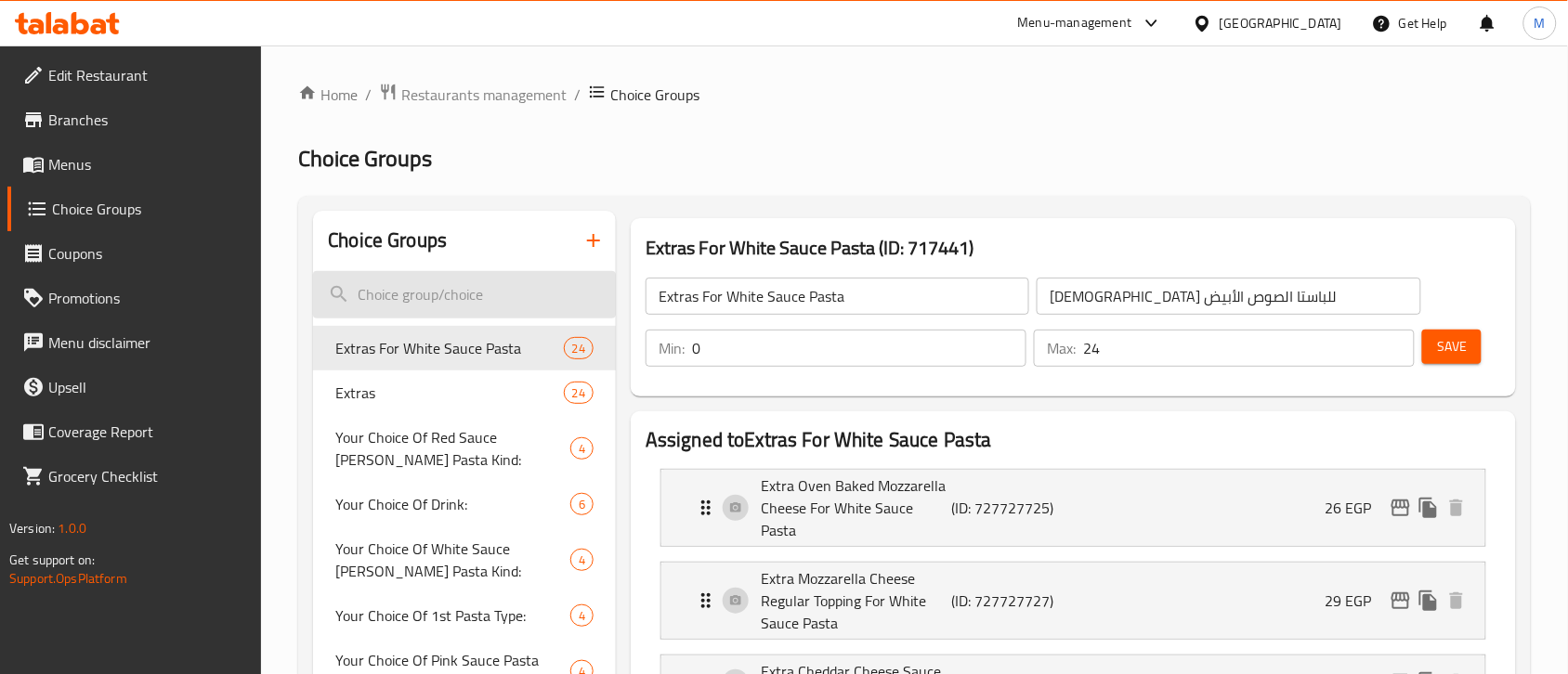
drag, startPoint x: 410, startPoint y: 291, endPoint x: 466, endPoint y: 281, distance: 56.9
click at [410, 291] on input "search" at bounding box center [464, 295] width 302 height 48
paste input "pasta type"
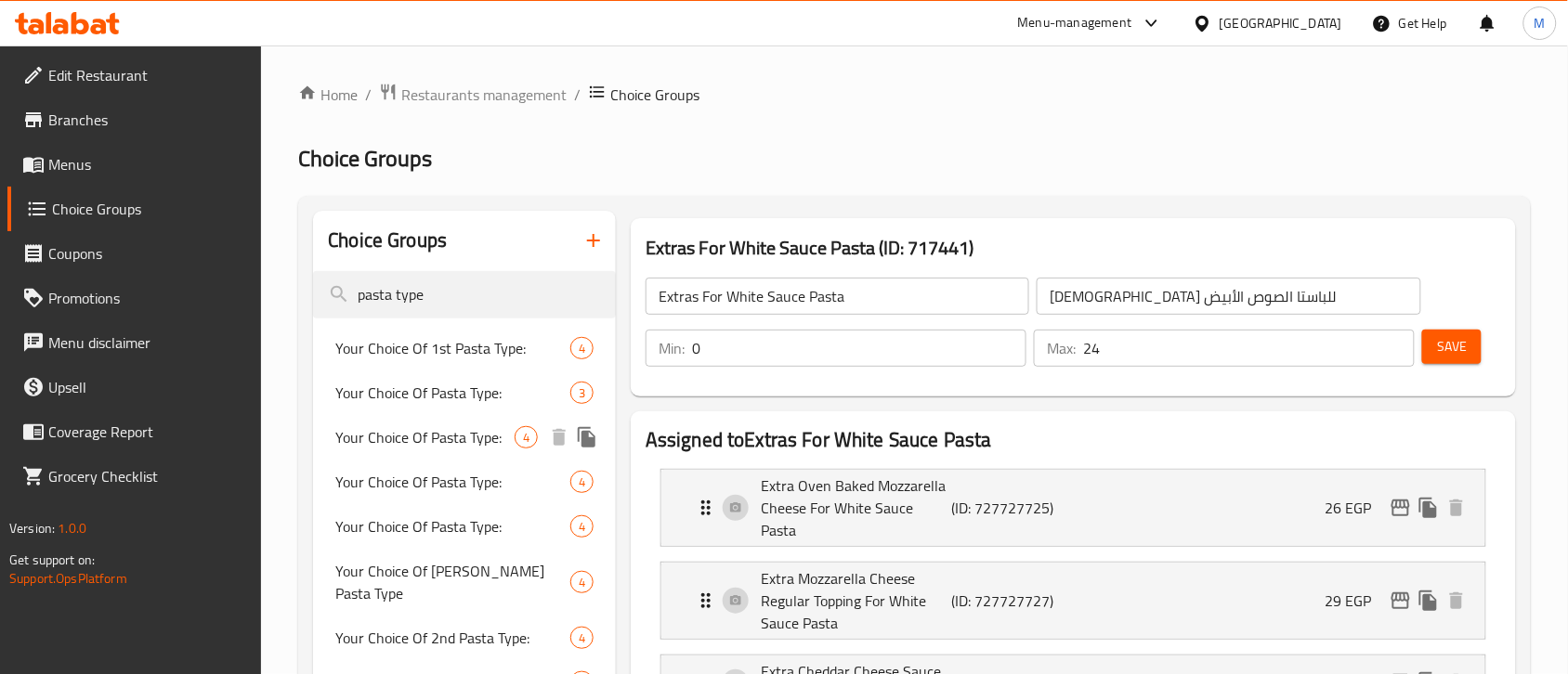
type input "pasta type"
click at [466, 442] on span "Your Choice Of Pasta Type:" at bounding box center [425, 437] width 180 height 22
type input "Your Choice Of Pasta Type:"
type input "اختيارك نوع الباستا:"
type input "1"
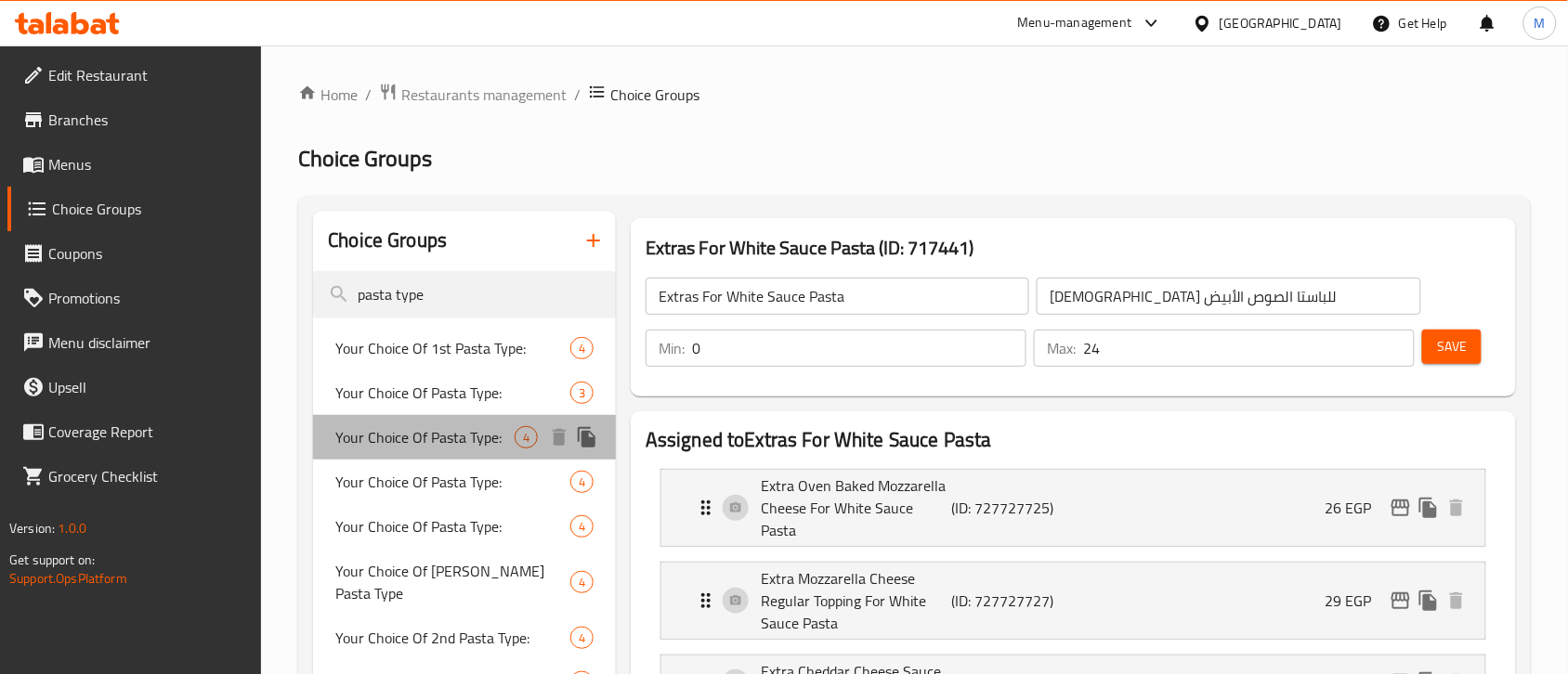
type input "1"
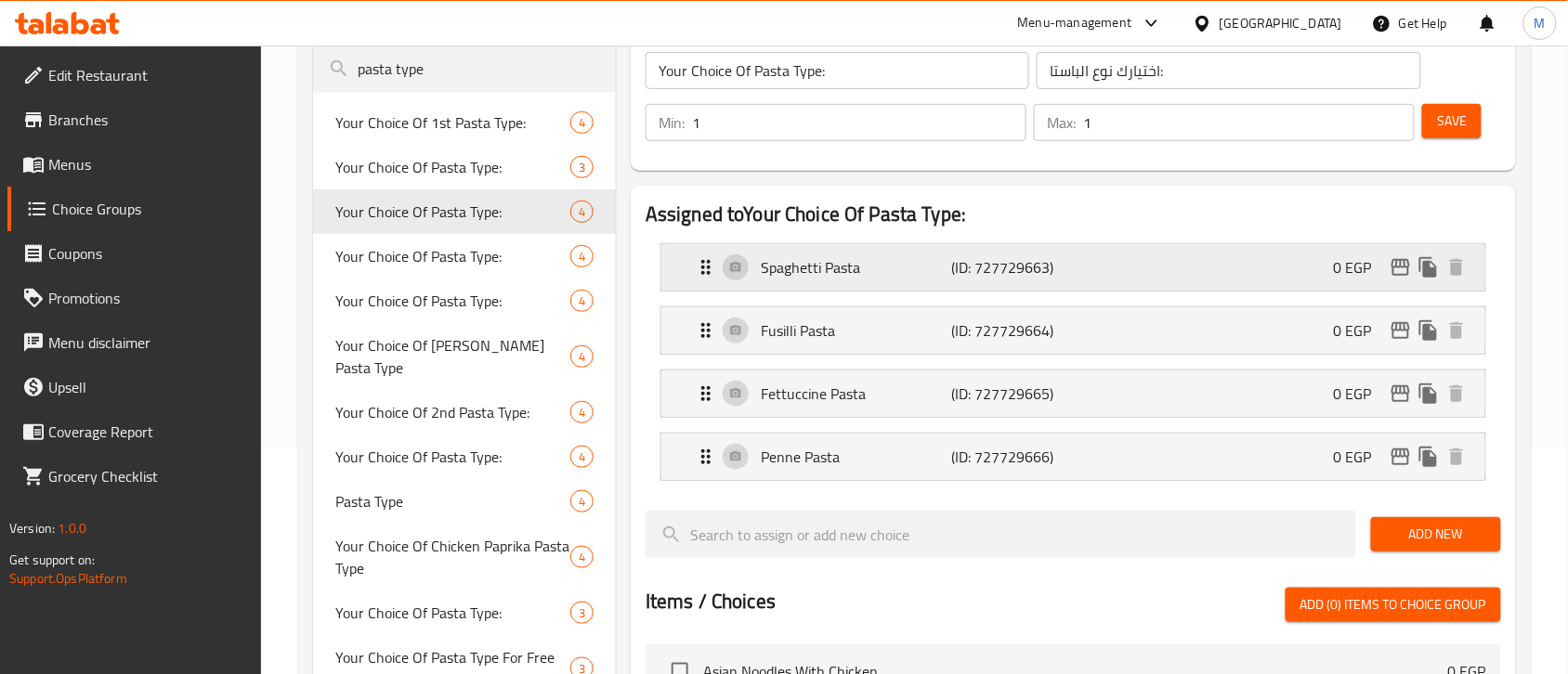
scroll to position [232, 0]
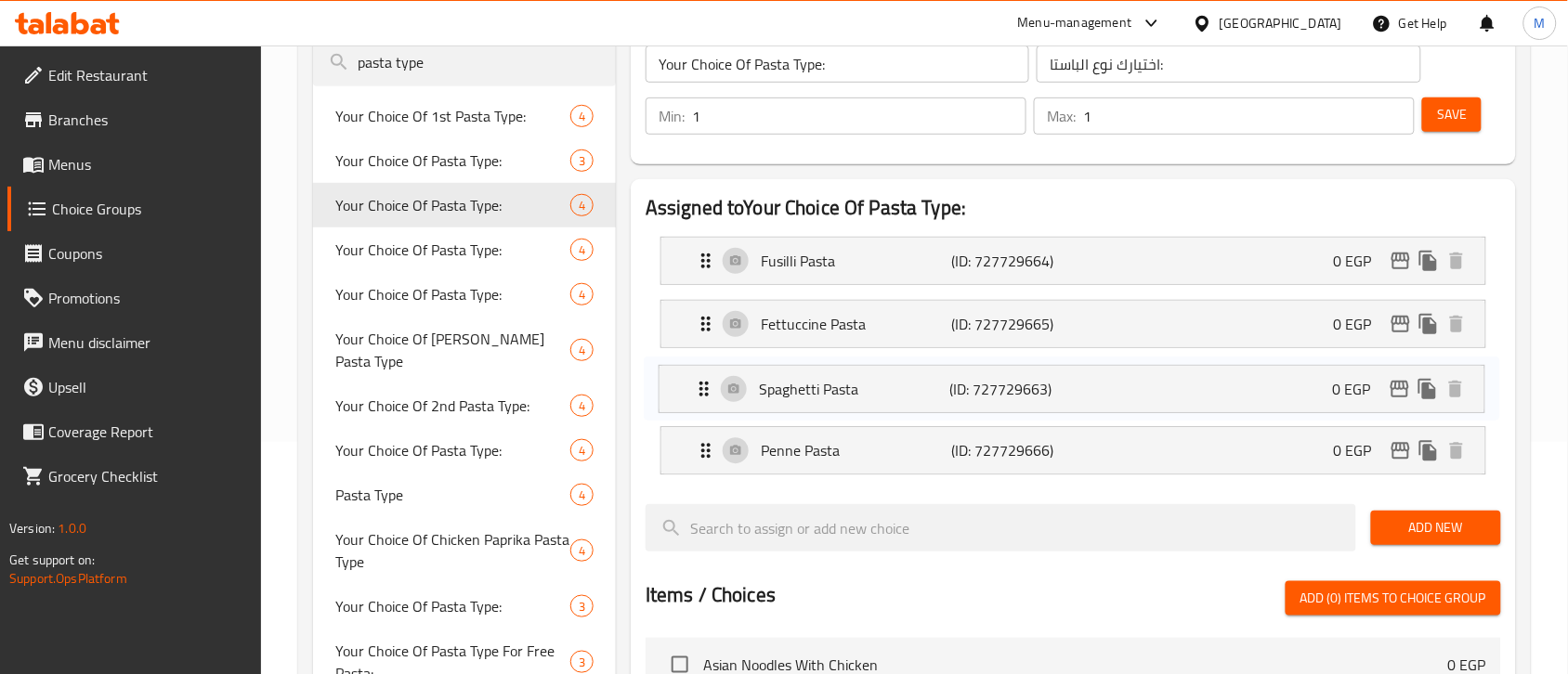
drag, startPoint x: 706, startPoint y: 260, endPoint x: 708, endPoint y: 388, distance: 128.0
click at [708, 390] on nav "Spaghetti Pasta (ID: 727729663) 0 EGP Name (En) Spaghetti Pasta Name (En) Name …" at bounding box center [1073, 356] width 856 height 267
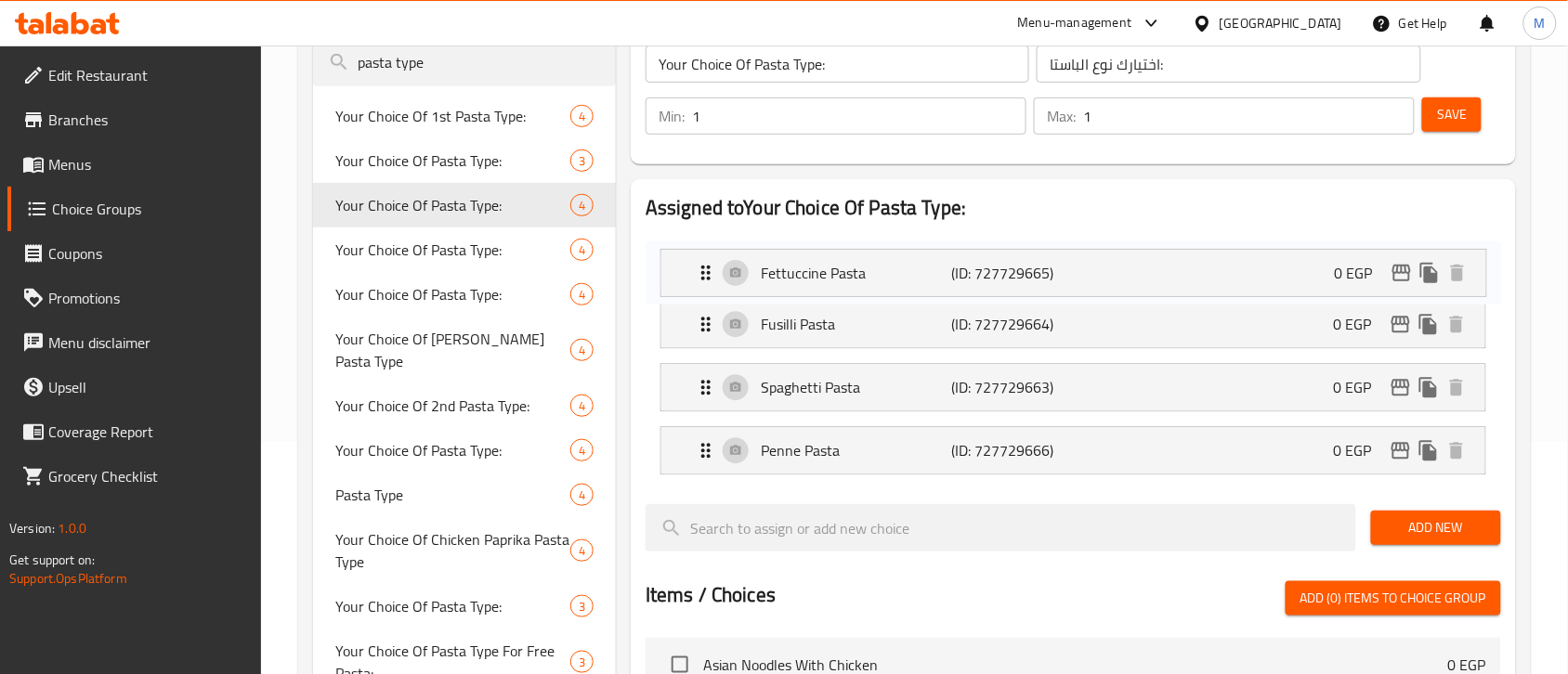
drag, startPoint x: 698, startPoint y: 327, endPoint x: 698, endPoint y: 266, distance: 61.0
click at [698, 266] on nav "Fusilli Pasta (ID: 727729664) 0 EGP Name (En) Fusilli Pasta Name (En) Name (Ar)…" at bounding box center [1073, 356] width 856 height 267
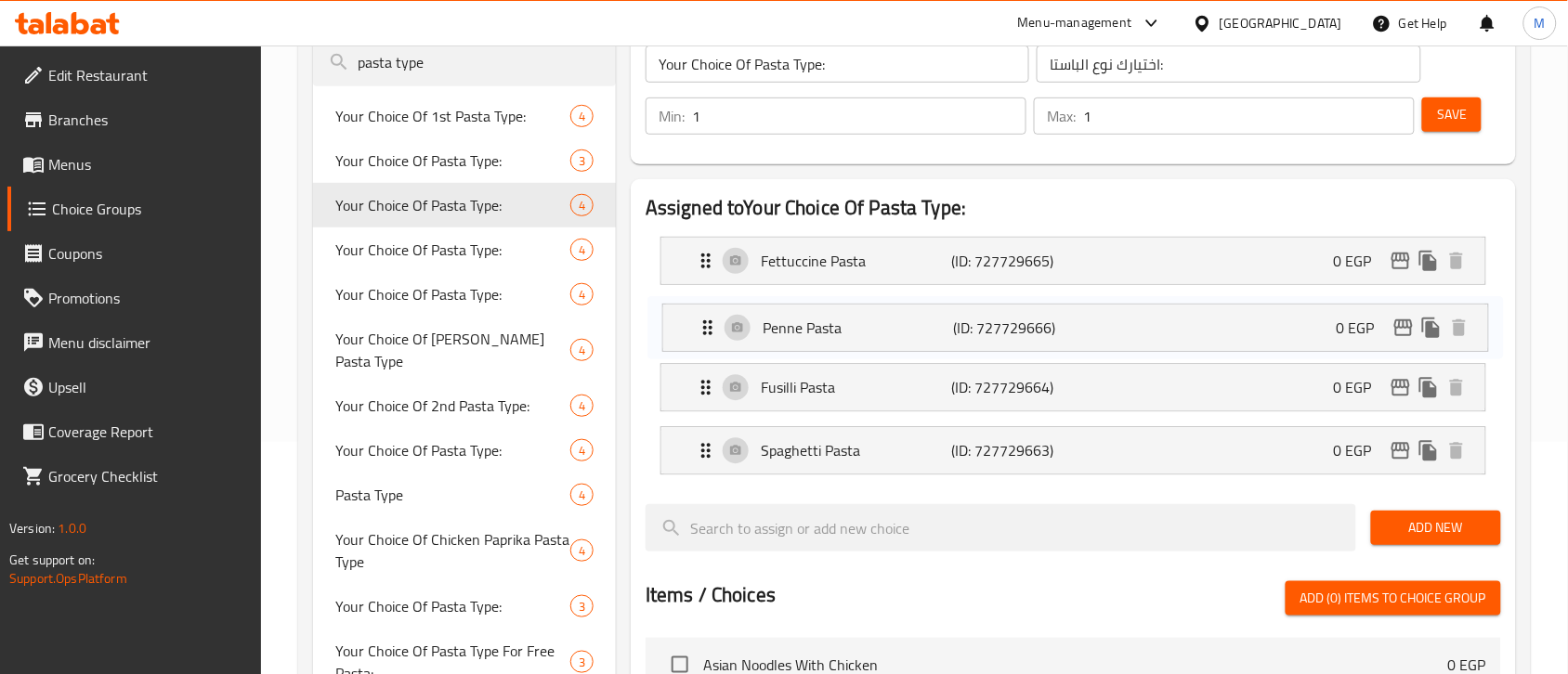
drag, startPoint x: 704, startPoint y: 451, endPoint x: 706, endPoint y: 317, distance: 134.0
click at [706, 317] on nav "Fettuccine Pasta (ID: 727729665) 0 EGP Name (En) Fettuccine Pasta Name (En) Nam…" at bounding box center [1073, 356] width 856 height 267
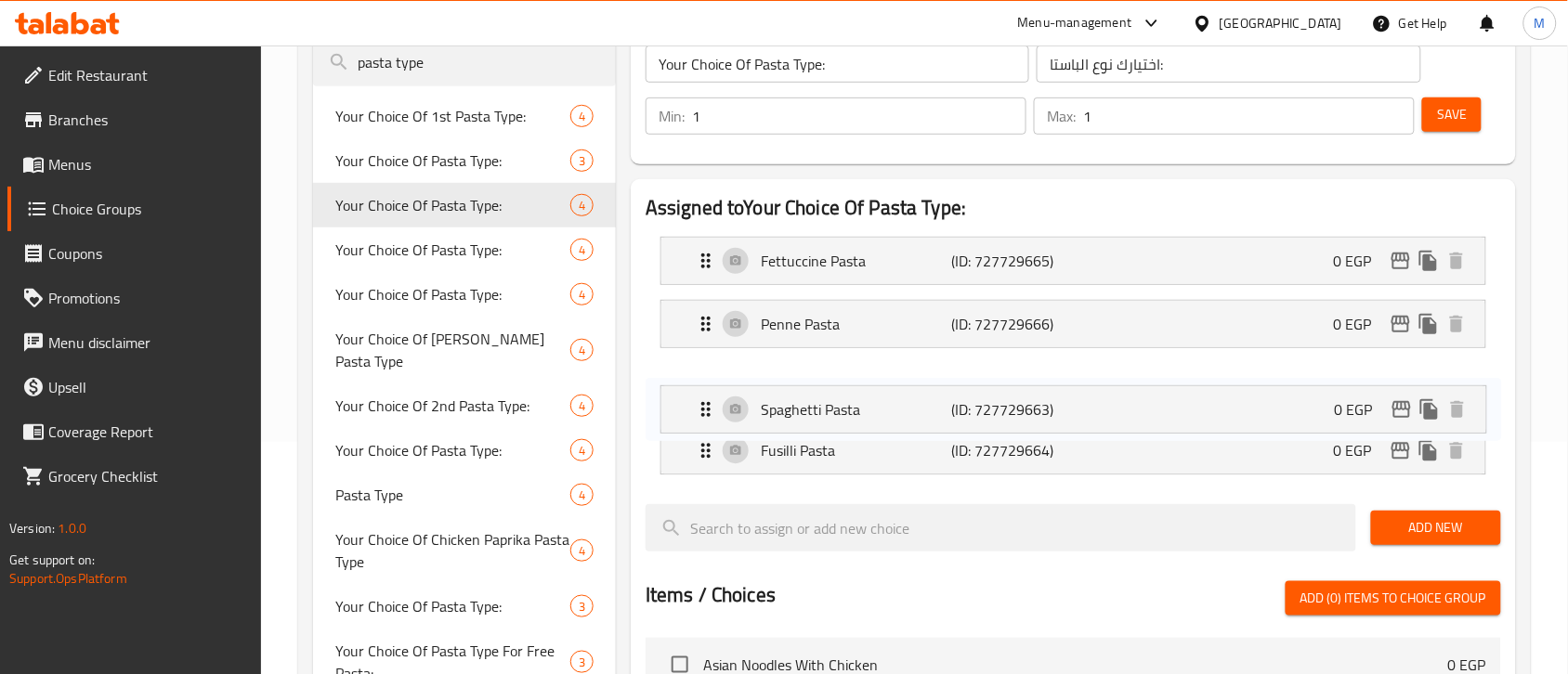
drag, startPoint x: 708, startPoint y: 456, endPoint x: 707, endPoint y: 399, distance: 57.0
click at [707, 399] on nav "Fettuccine Pasta (ID: 727729665) 0 EGP Name (En) Fettuccine Pasta Name (En) Nam…" at bounding box center [1073, 356] width 856 height 267
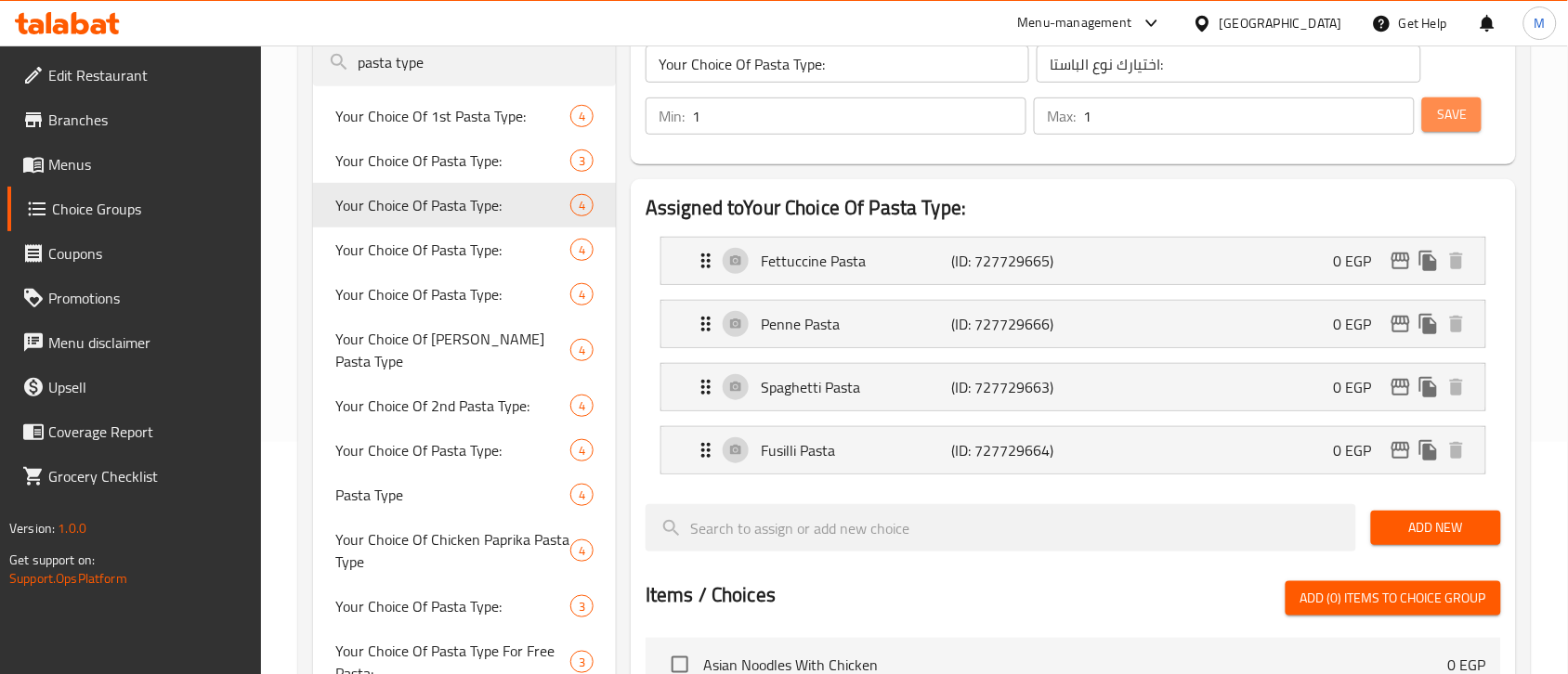
click at [1442, 116] on span "Save" at bounding box center [1452, 115] width 29 height 23
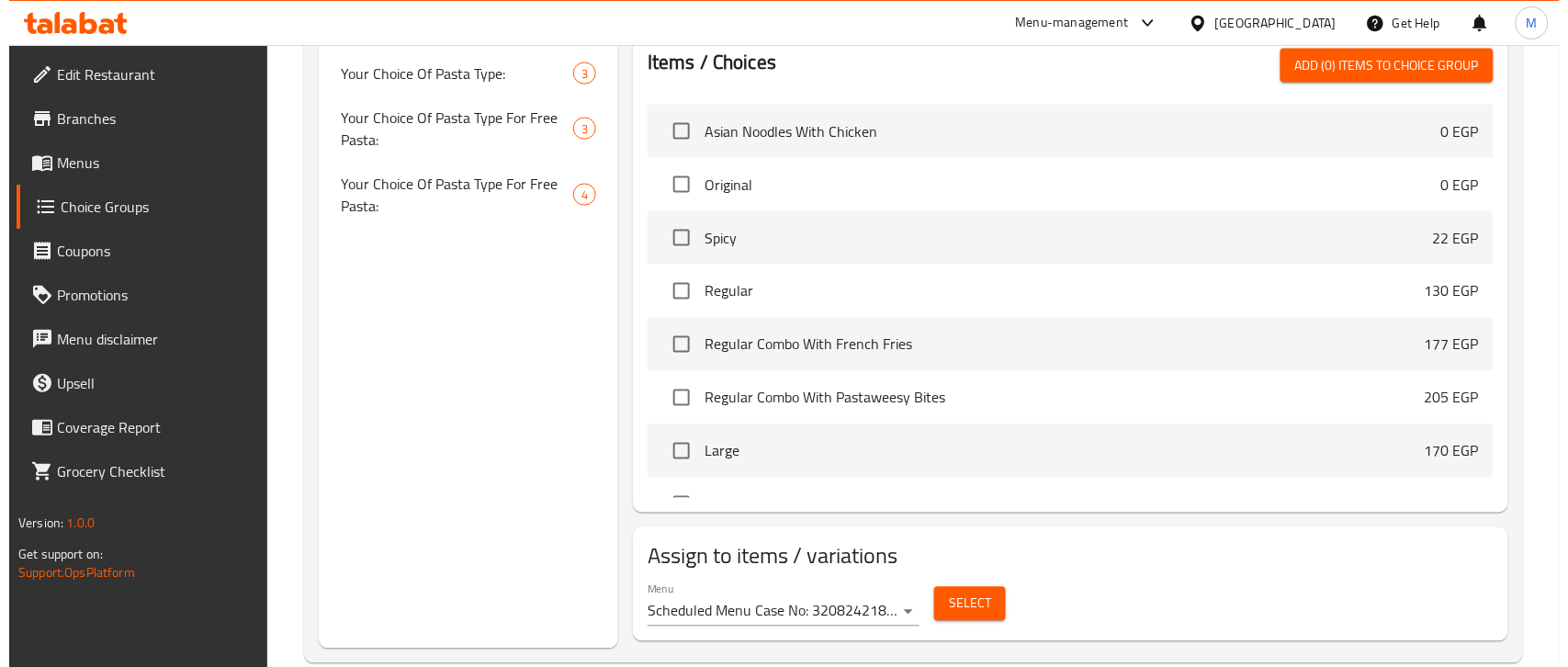
scroll to position [791, 0]
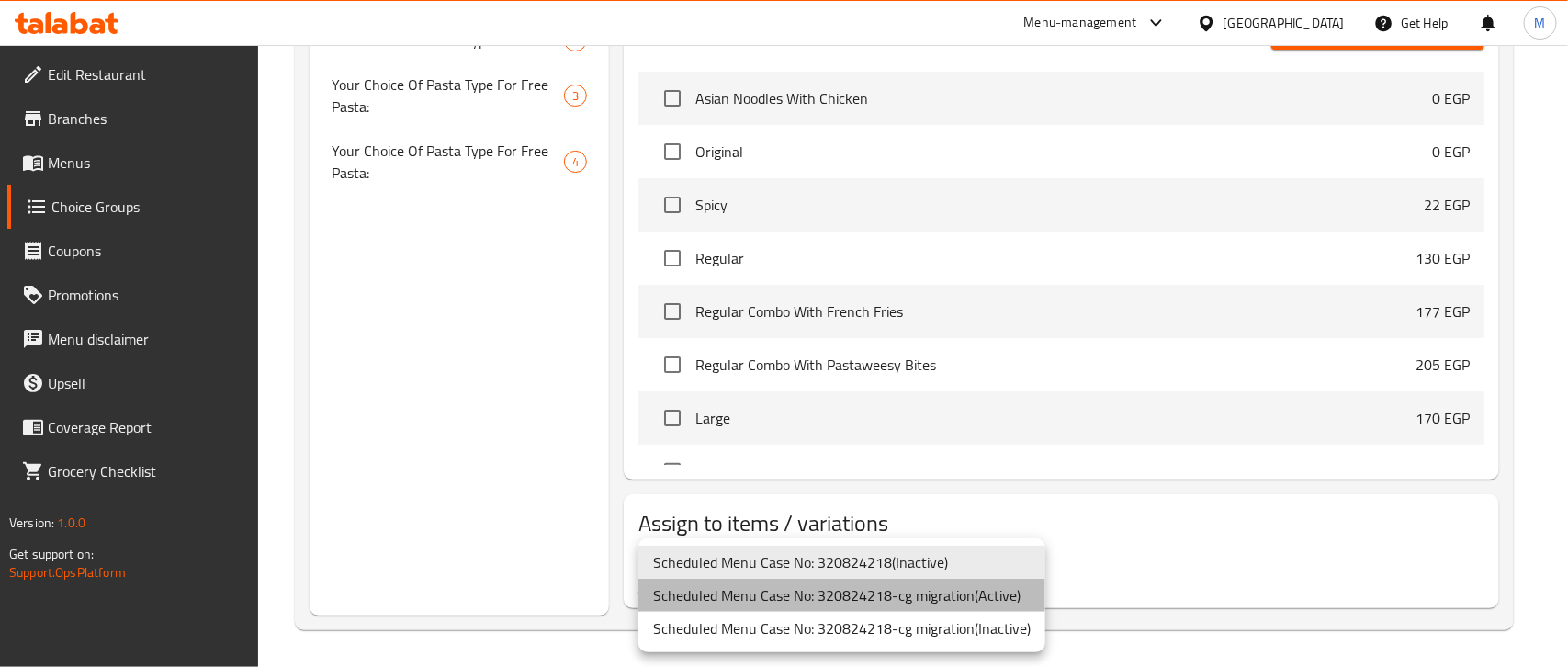
drag, startPoint x: 896, startPoint y: 591, endPoint x: 930, endPoint y: 585, distance: 34.5
click at [897, 591] on li "Scheduled Menu Case No: 320824218-cg migration ( Active )" at bounding box center [842, 596] width 407 height 33
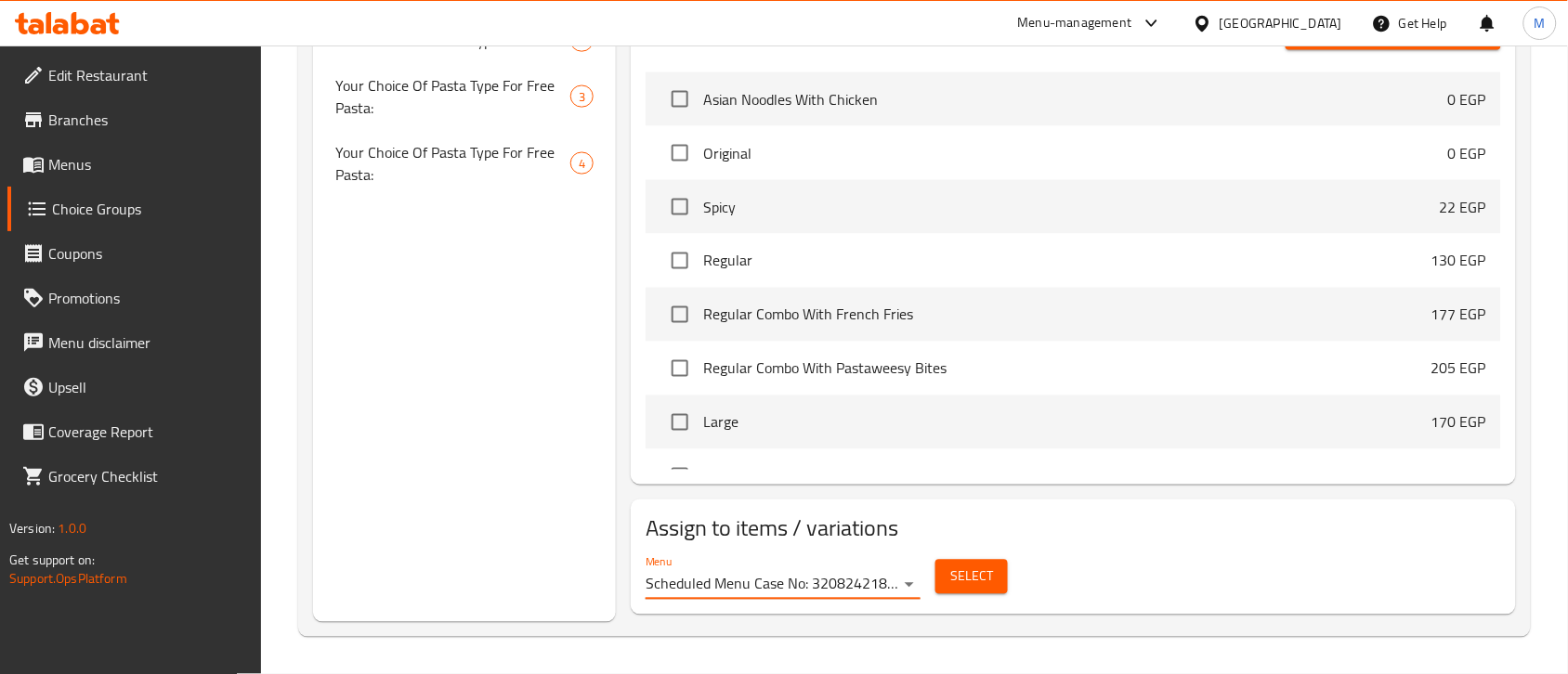
drag, startPoint x: 1018, startPoint y: 567, endPoint x: 908, endPoint y: 592, distance: 112.8
click at [1017, 567] on div "Menu Scheduled Menu Case No: 320824218-cg migration ( Active ) Select" at bounding box center [1073, 577] width 870 height 59
click at [980, 562] on button "Select" at bounding box center [972, 576] width 72 height 34
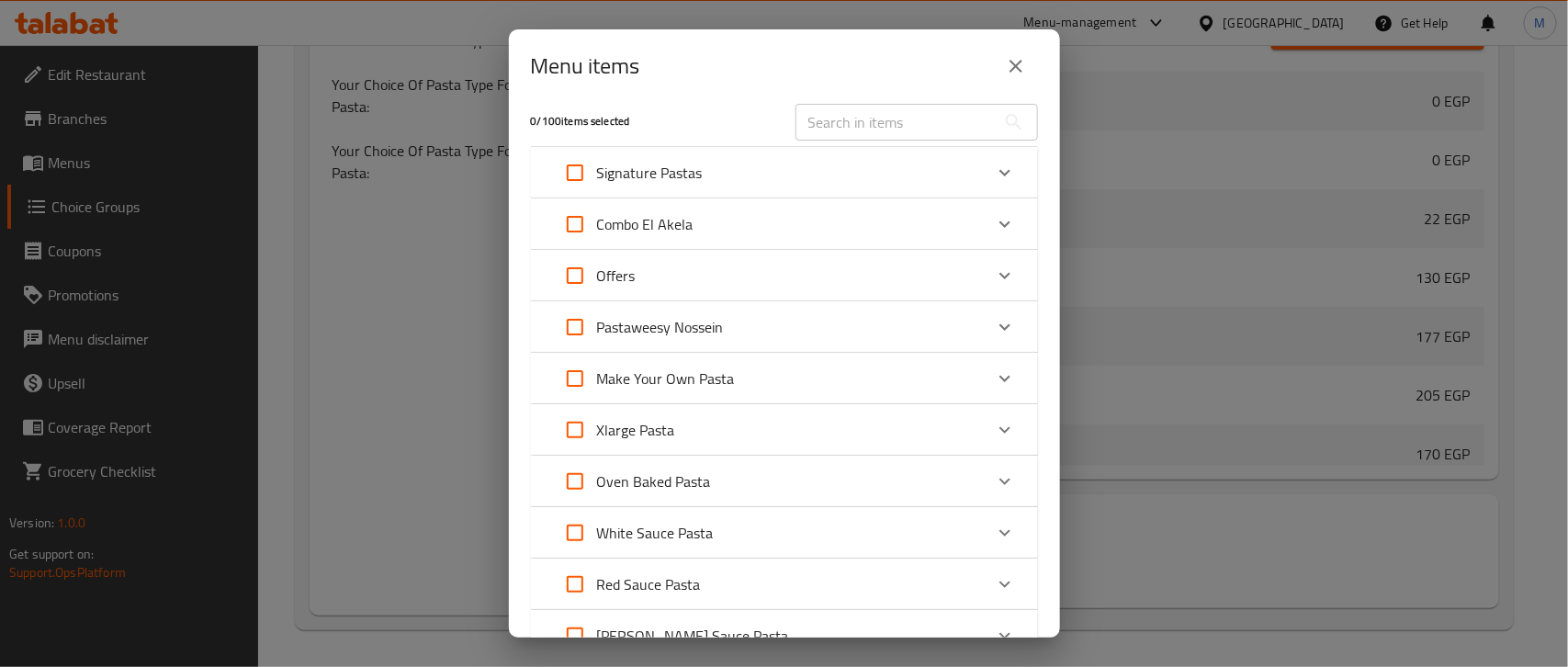
scroll to position [0, 0]
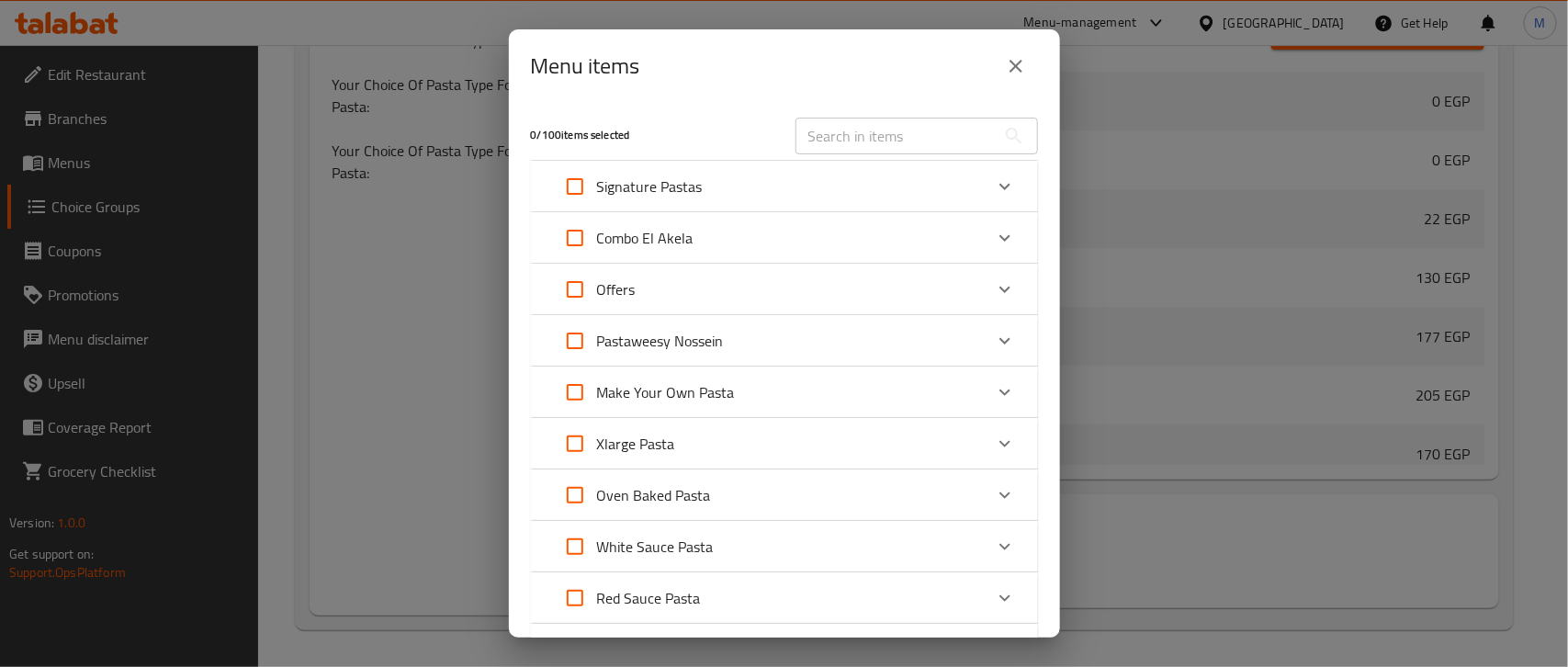
click at [829, 134] on input "text" at bounding box center [895, 136] width 201 height 37
paste input "Chicken Mozzarella Pasta With Red Sauce"
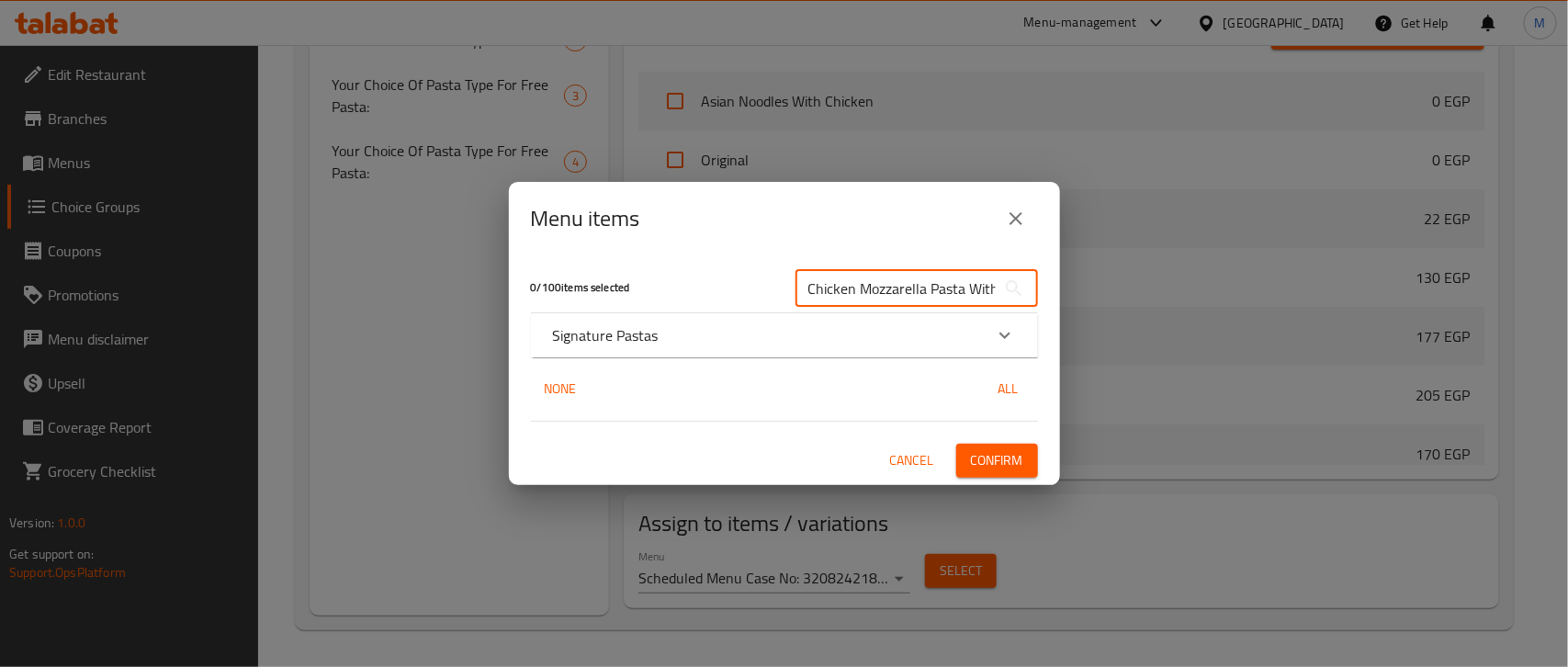
scroll to position [0, 69]
type input "Chicken Mozzarella Pasta With Red Sauce"
click at [796, 347] on div "Signature Pastas" at bounding box center [784, 336] width 507 height 44
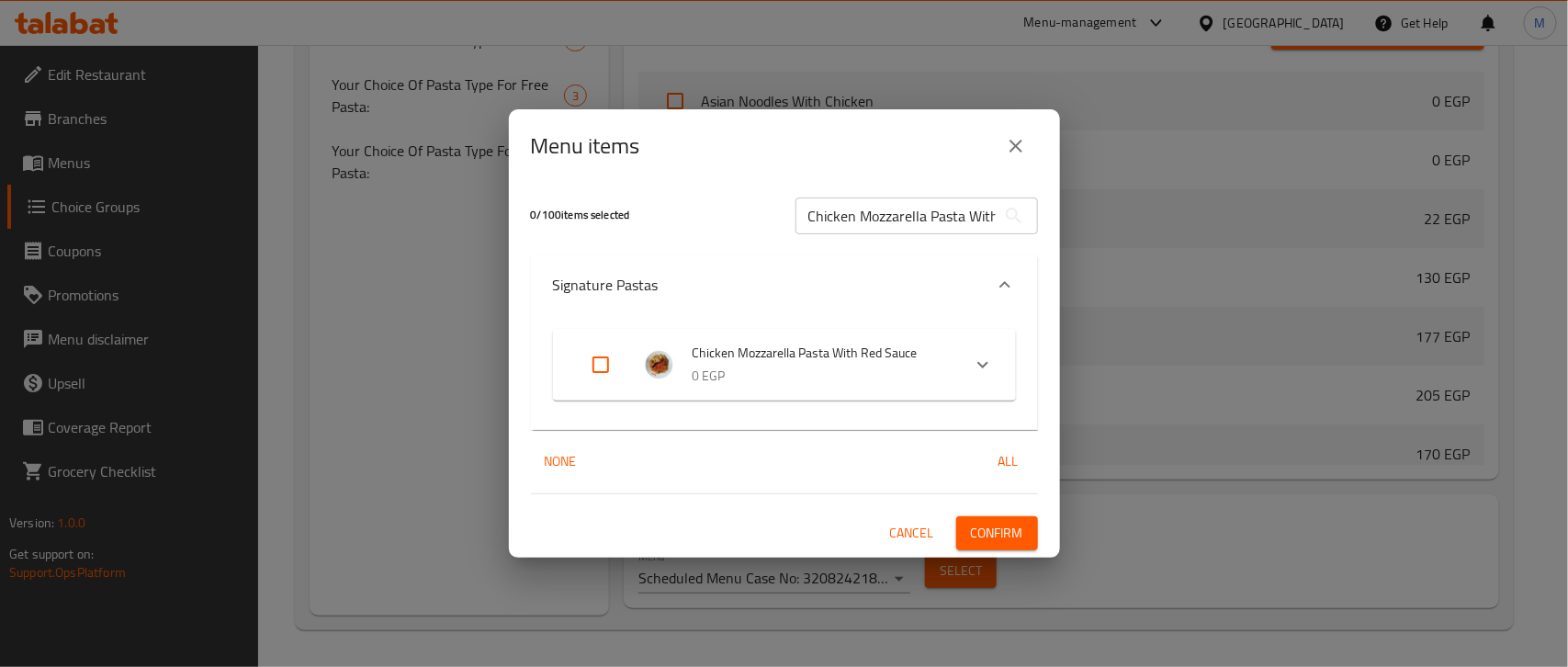
click at [603, 366] on input "Expand" at bounding box center [601, 365] width 44 height 44
checkbox input "true"
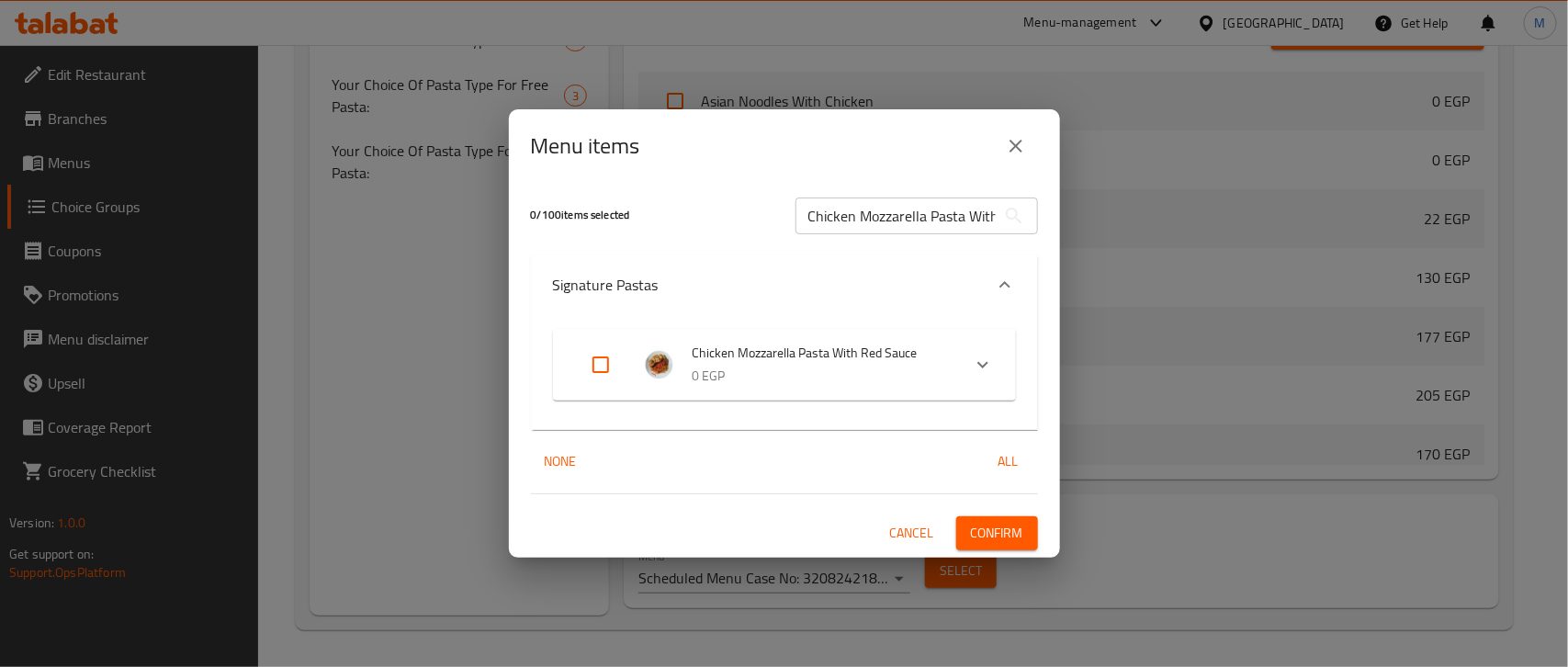
checkbox input "true"
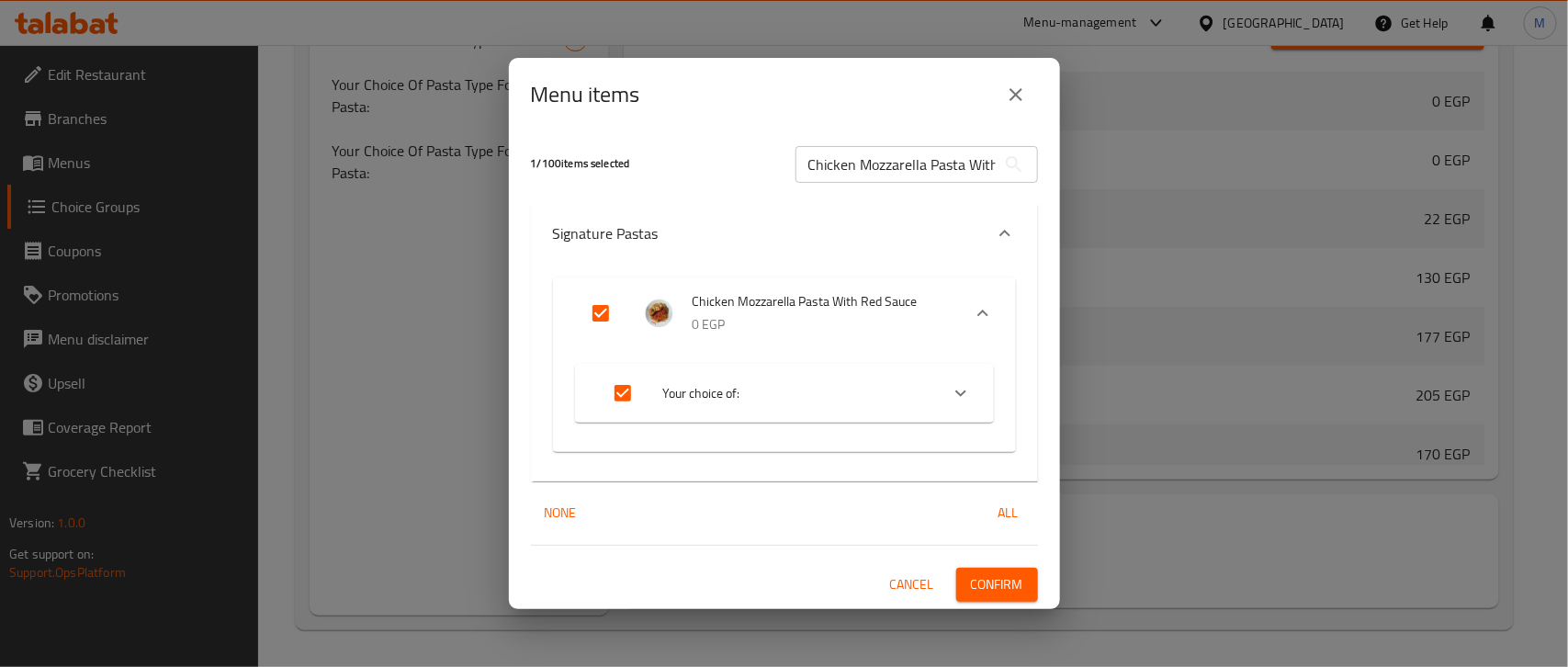
click at [629, 395] on input "Expand" at bounding box center [623, 394] width 44 height 44
checkbox input "false"
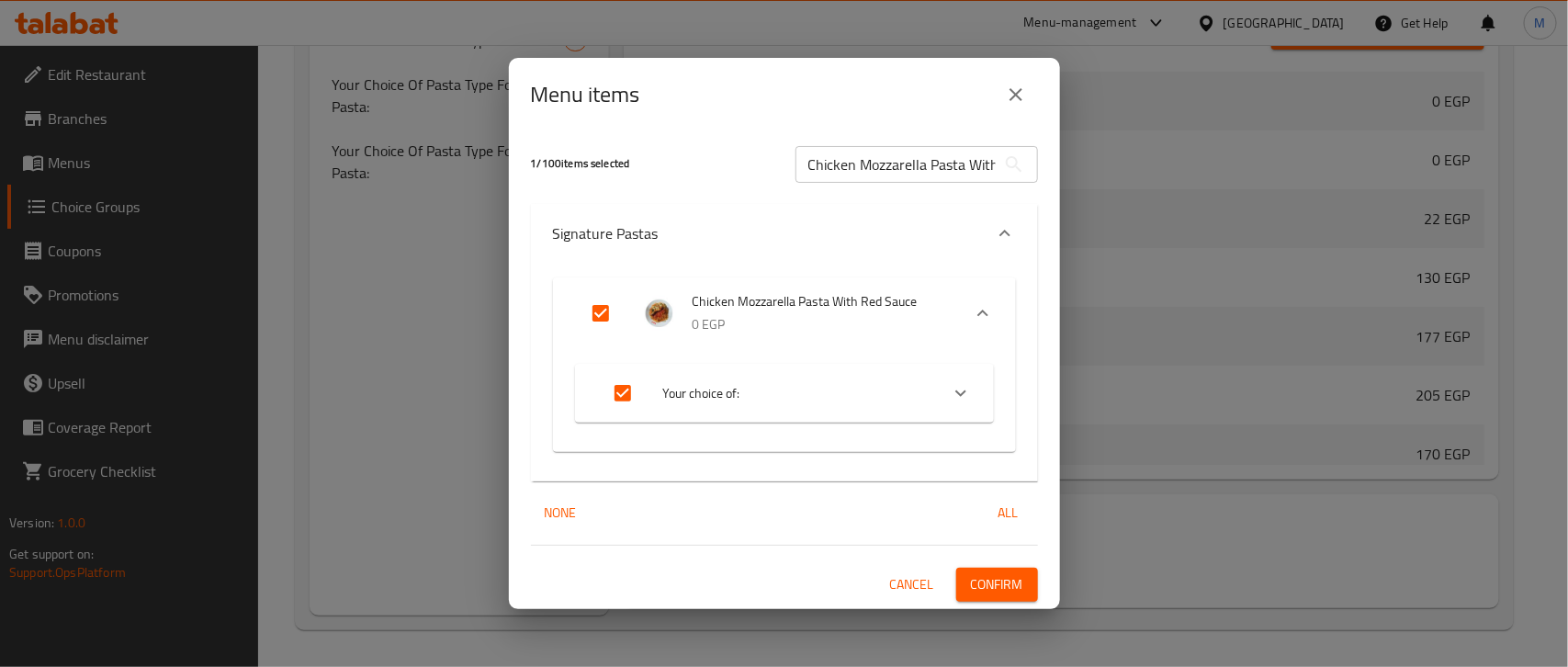
checkbox input "false"
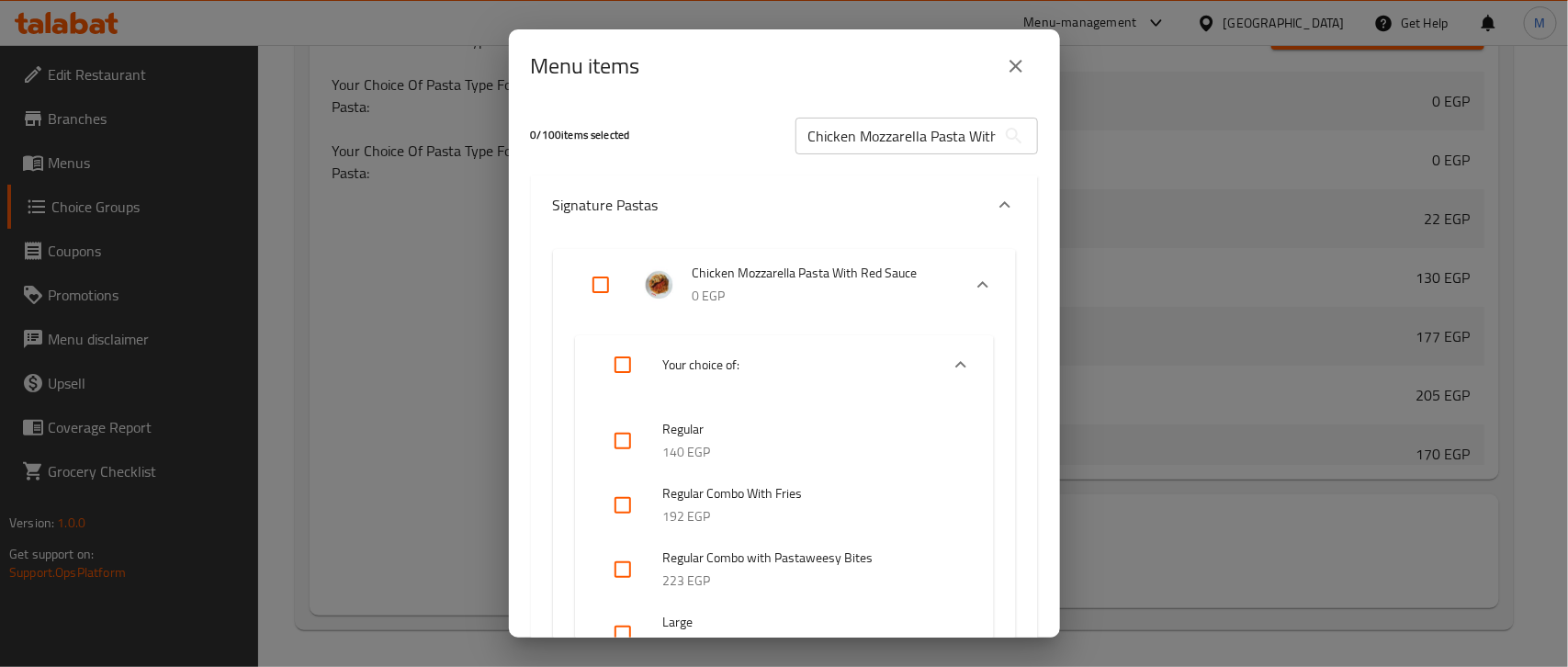
click at [597, 280] on input "Expand" at bounding box center [601, 285] width 44 height 44
checkbox input "true"
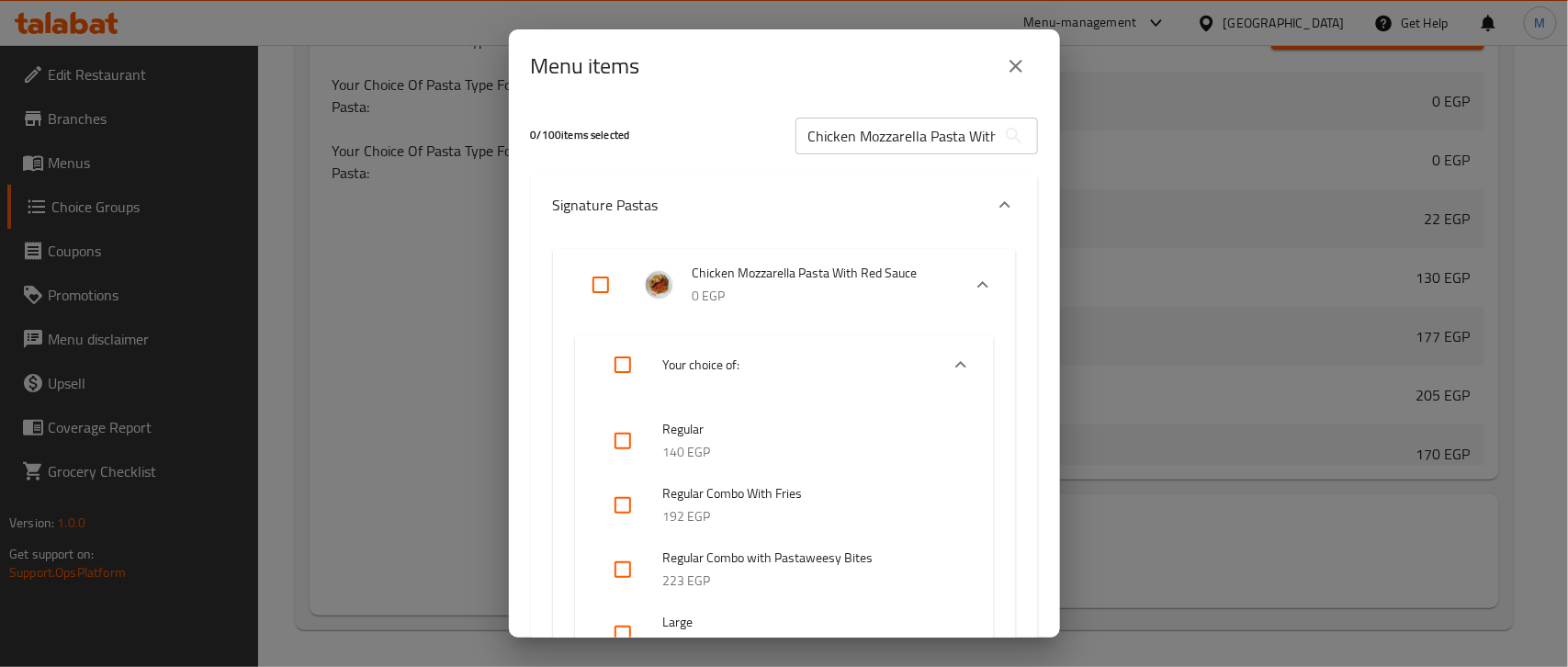
checkbox input "true"
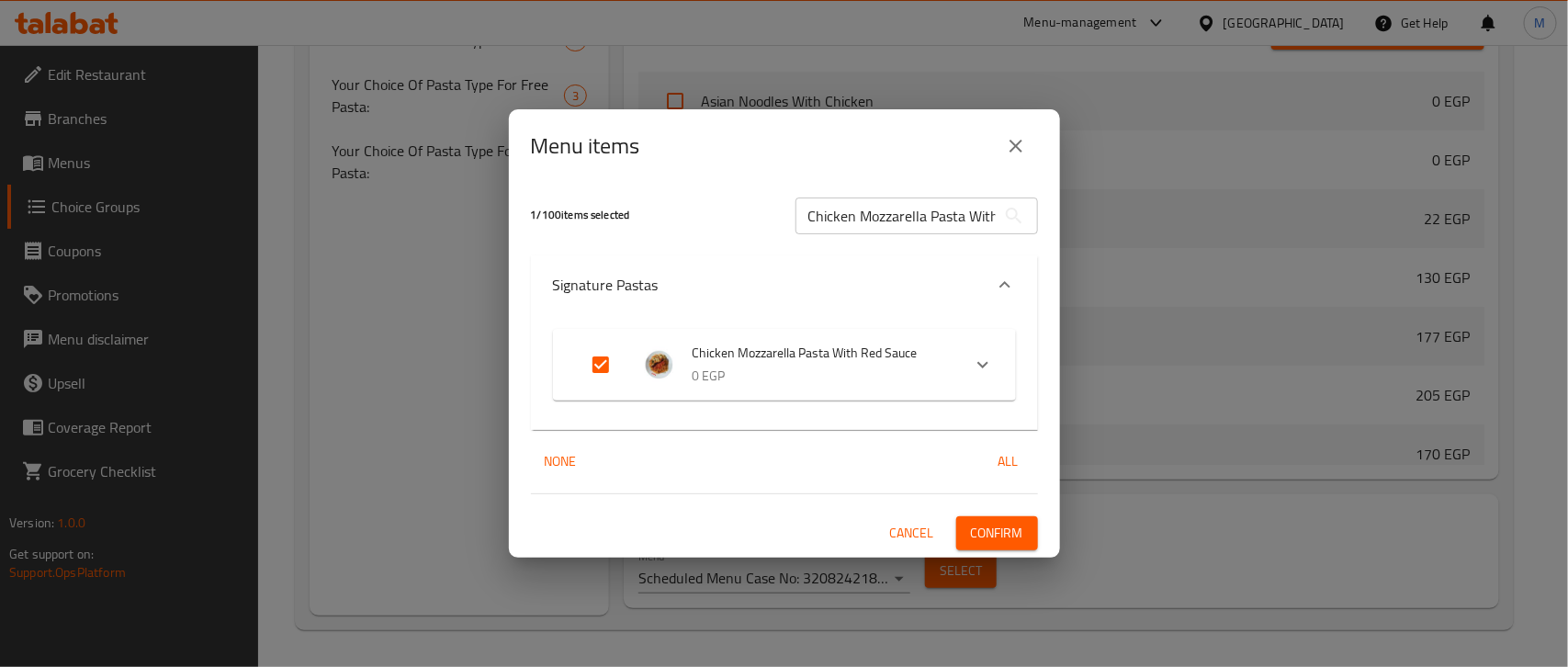
click at [993, 534] on span "Confirm" at bounding box center [997, 534] width 52 height 23
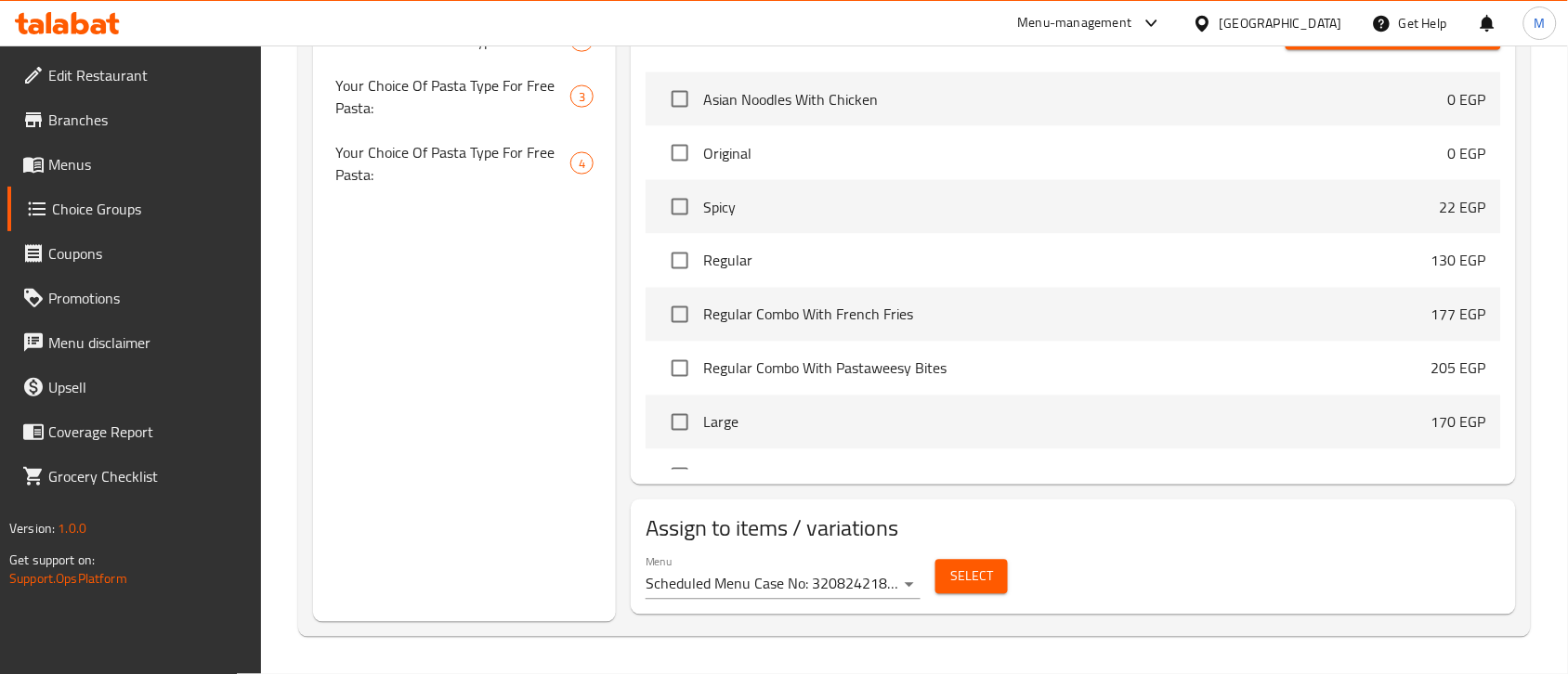
click at [961, 573] on span "Select" at bounding box center [972, 577] width 43 height 23
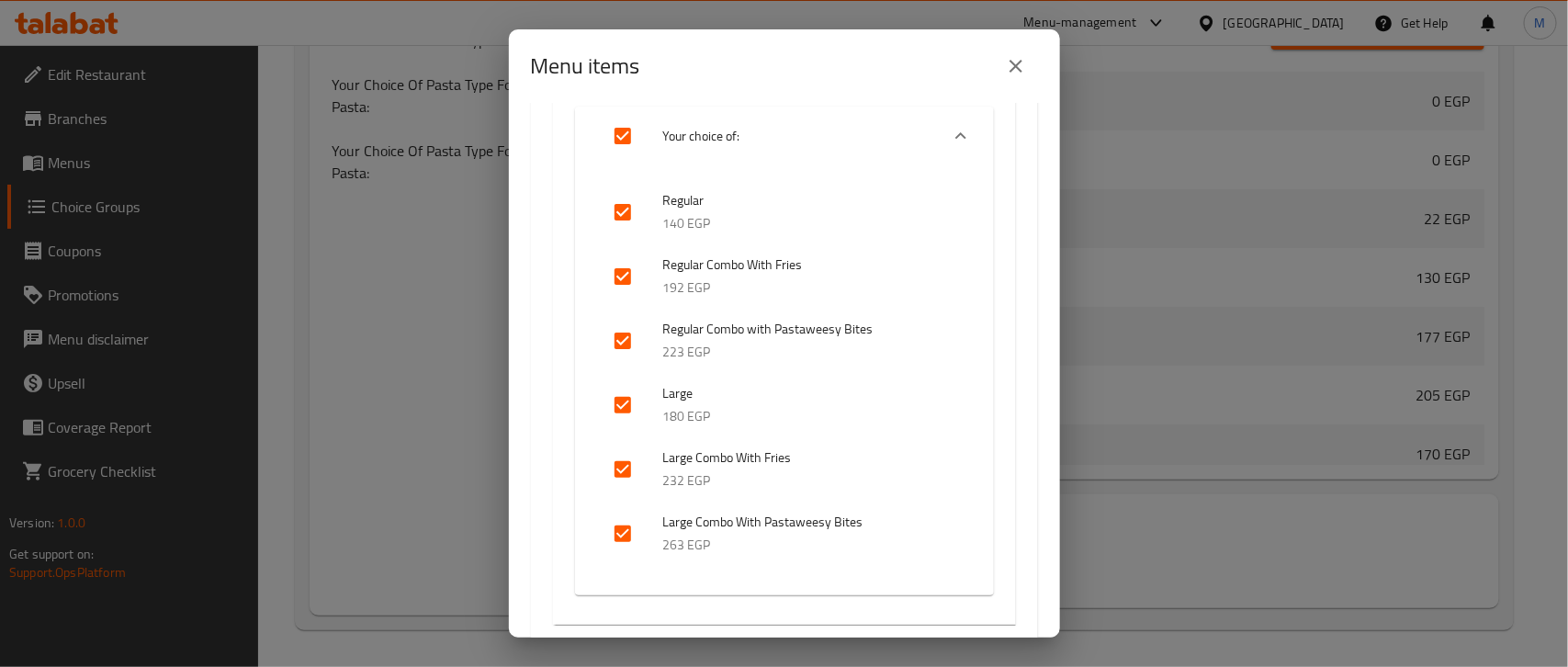
scroll to position [268, 0]
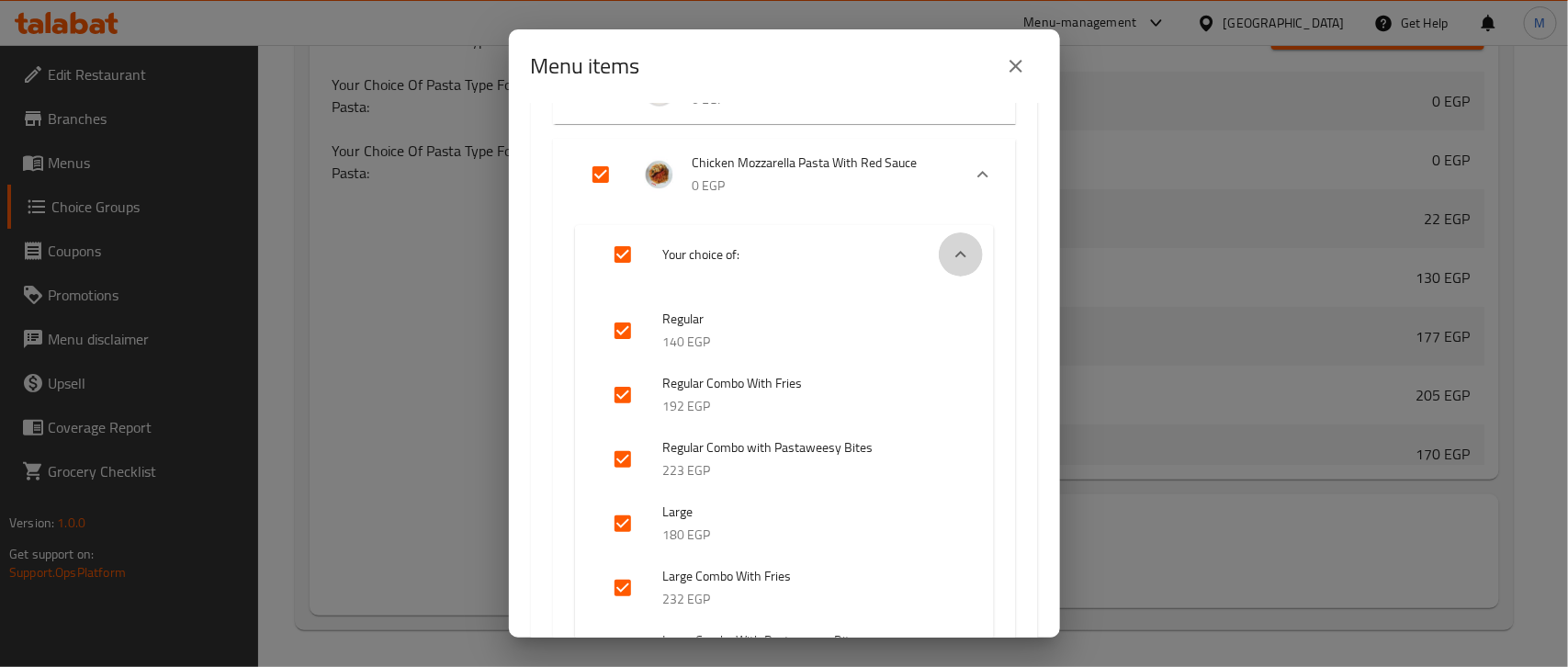
click at [949, 244] on icon "Expand" at bounding box center [960, 254] width 22 height 22
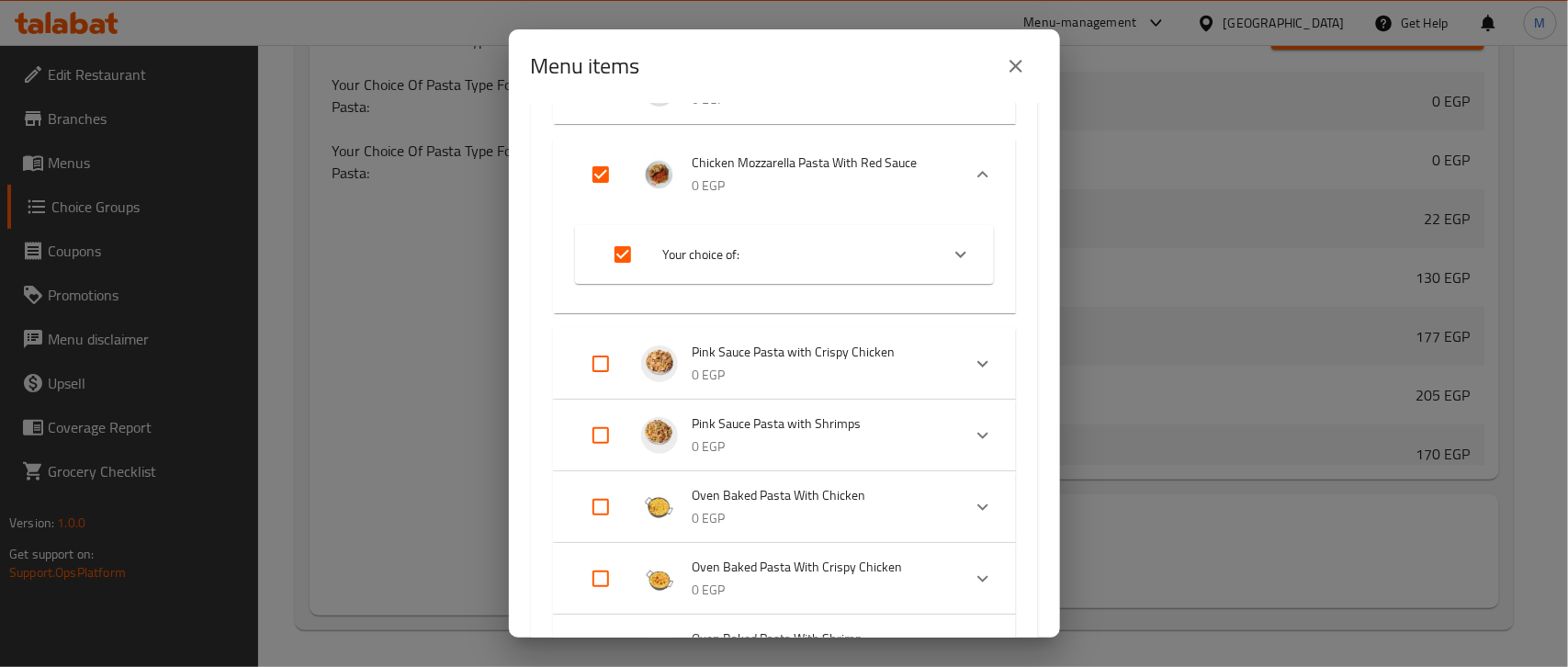
click at [972, 175] on icon "Expand" at bounding box center [982, 174] width 22 height 22
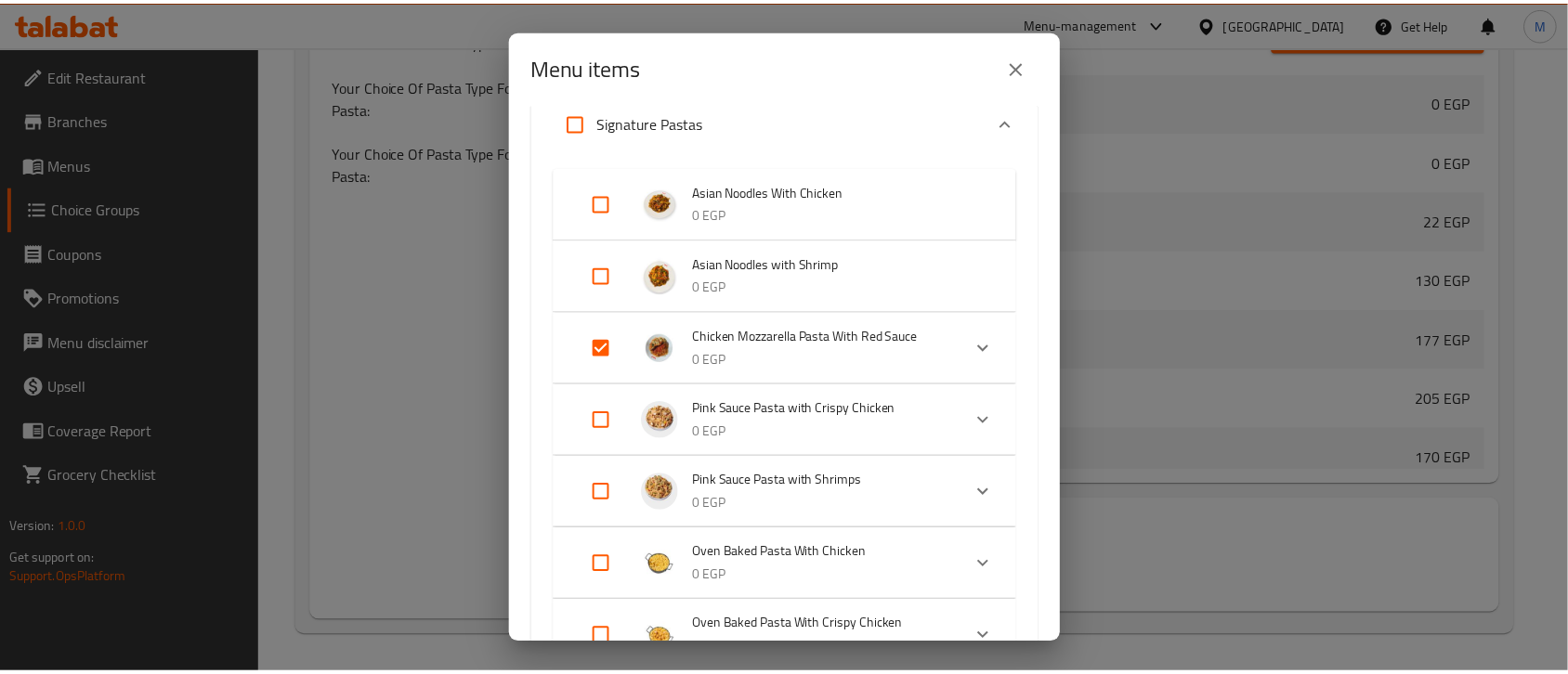
scroll to position [39, 0]
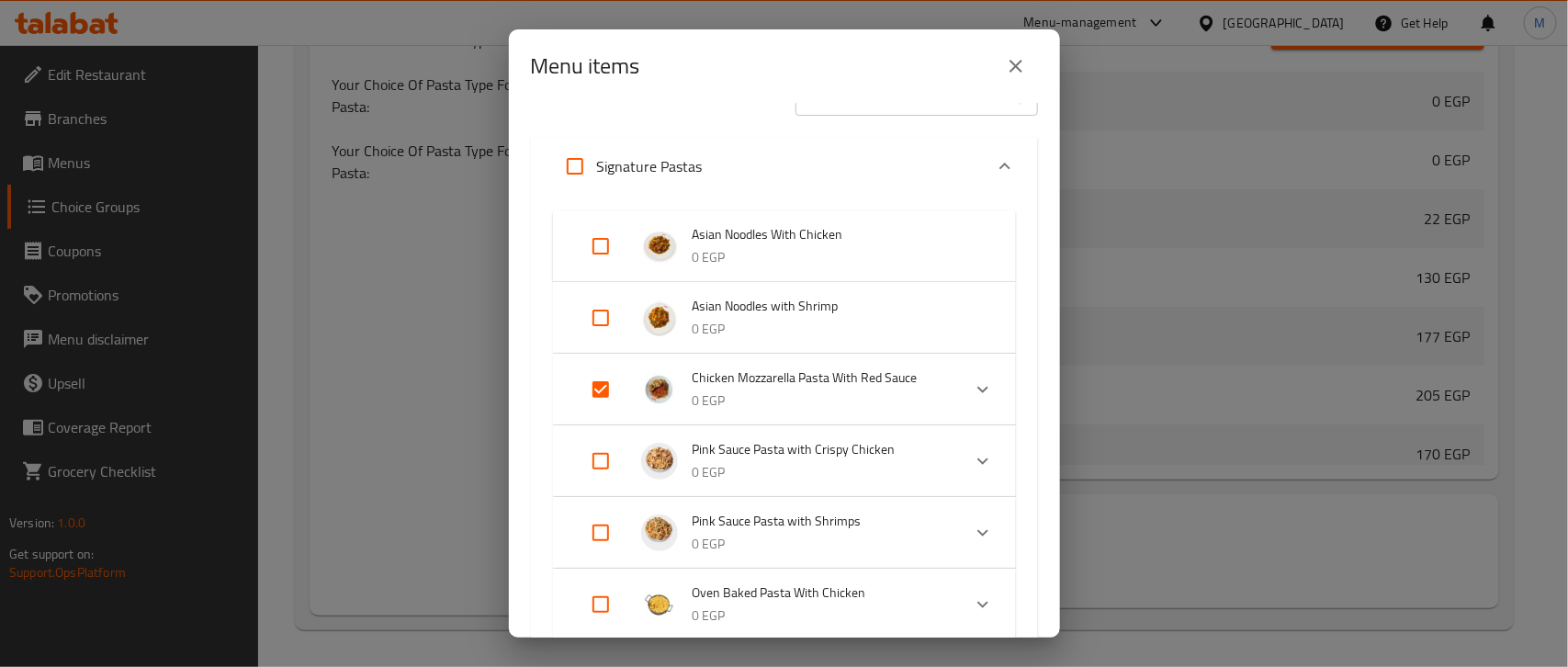
click at [1022, 67] on icon "close" at bounding box center [1015, 66] width 22 height 22
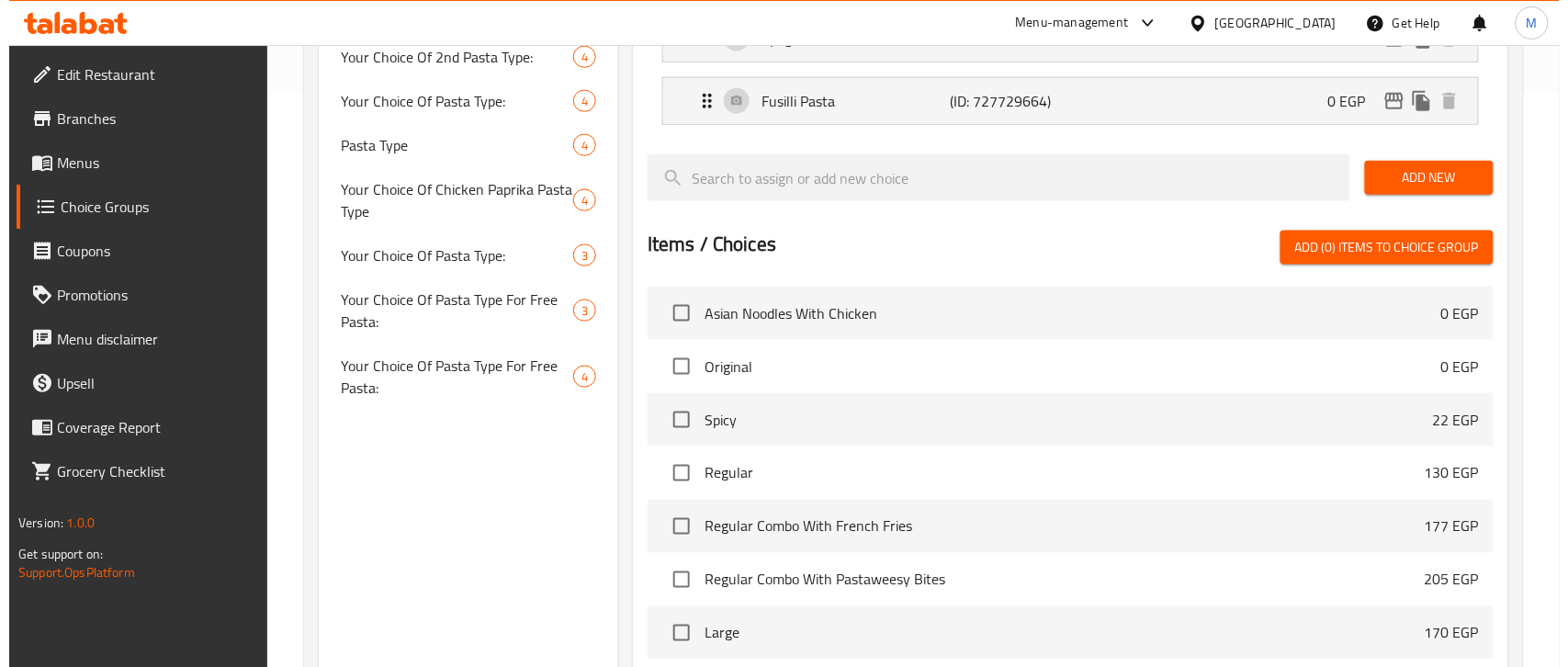
scroll to position [216, 0]
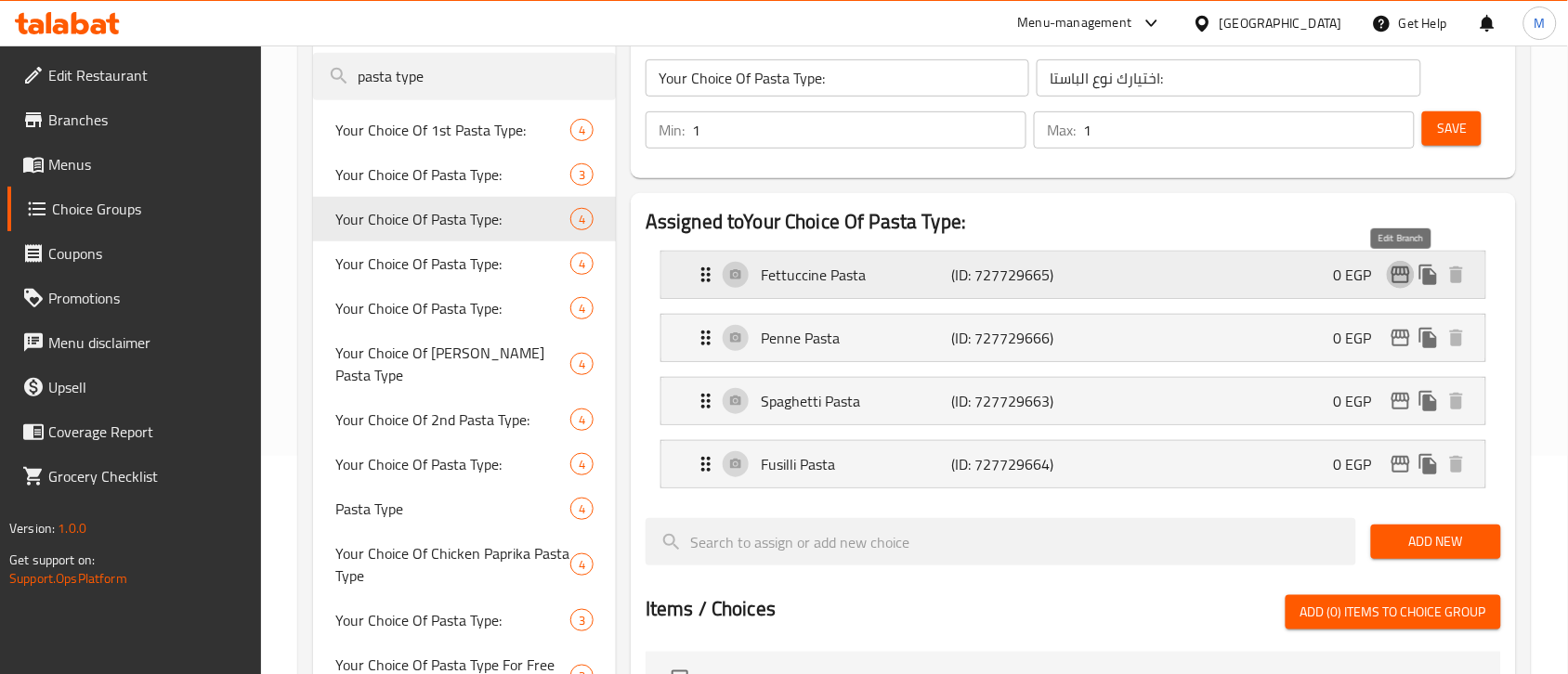
click at [1401, 283] on icon "edit" at bounding box center [1400, 274] width 19 height 17
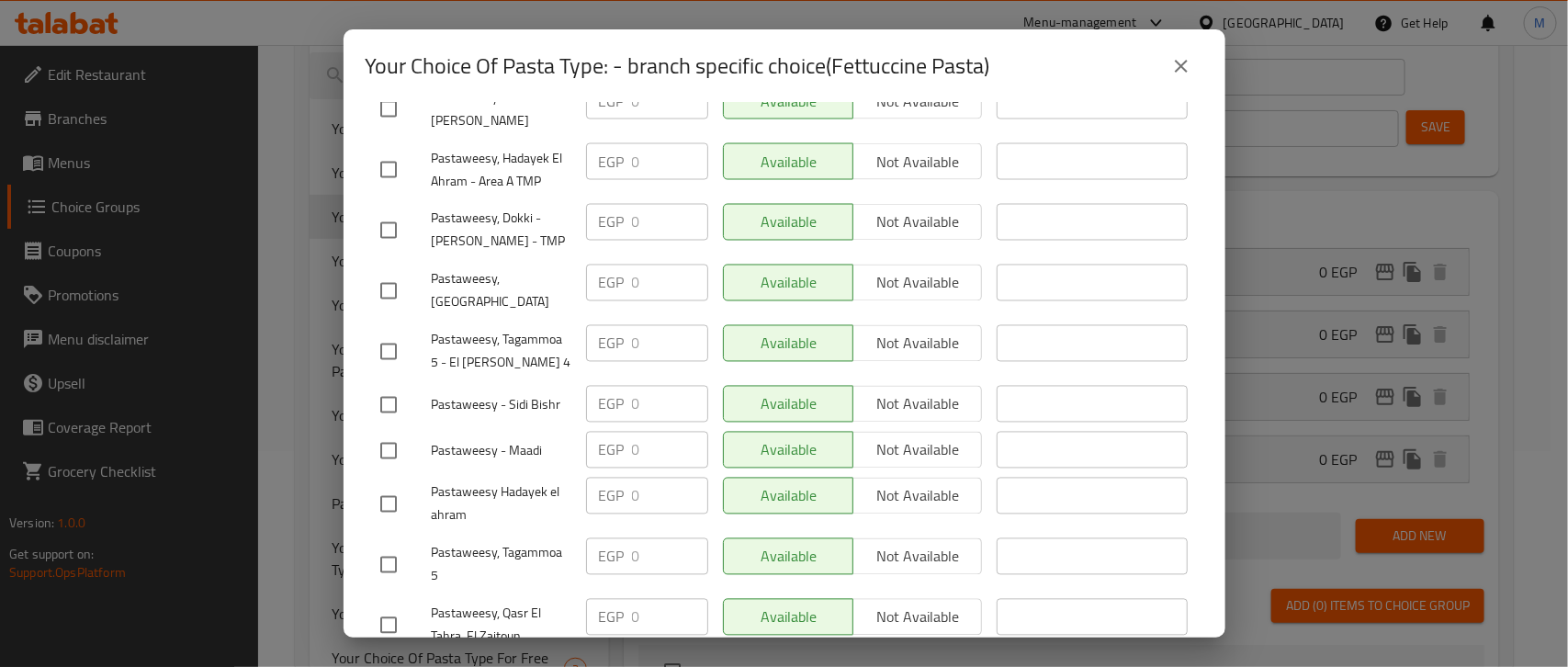
scroll to position [1624, 0]
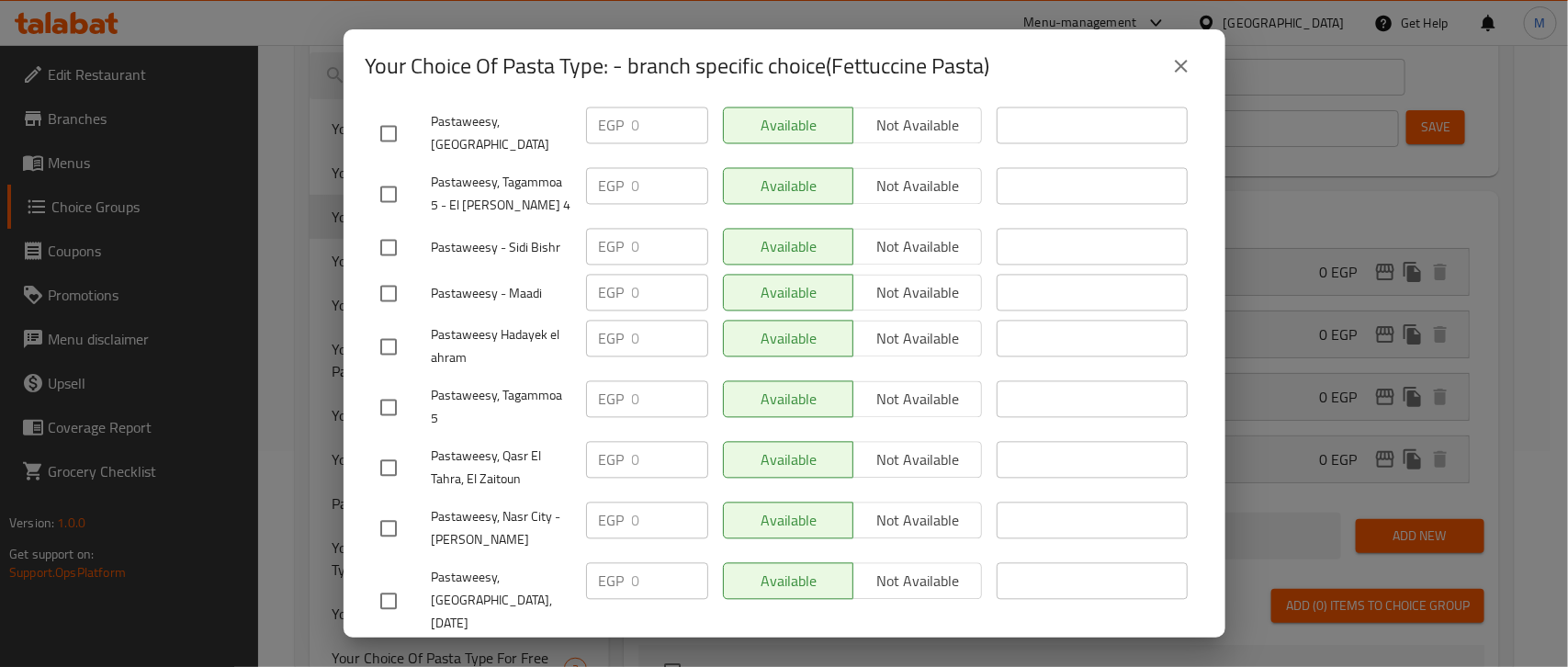
drag, startPoint x: 1196, startPoint y: 61, endPoint x: 1183, endPoint y: 60, distance: 13.0
click at [1196, 60] on button "close" at bounding box center [1181, 67] width 44 height 44
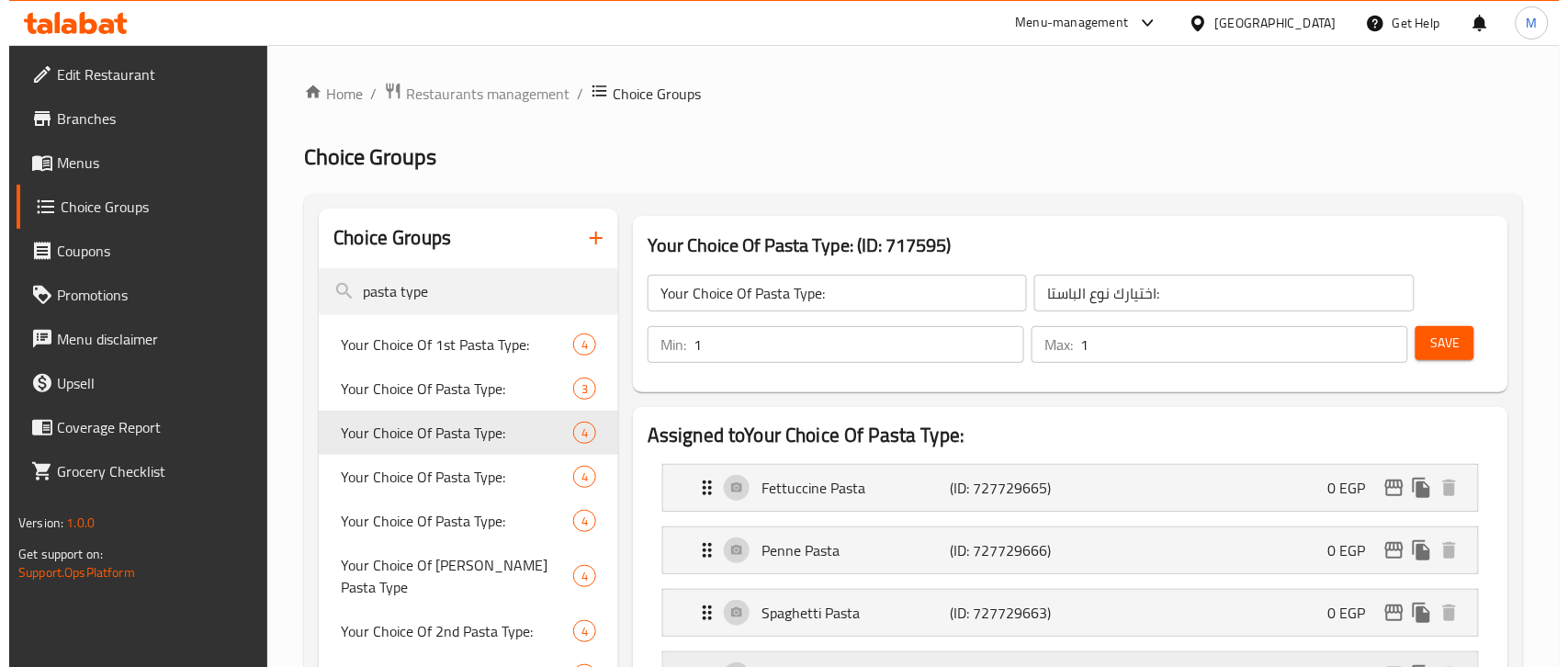
scroll to position [230, 0]
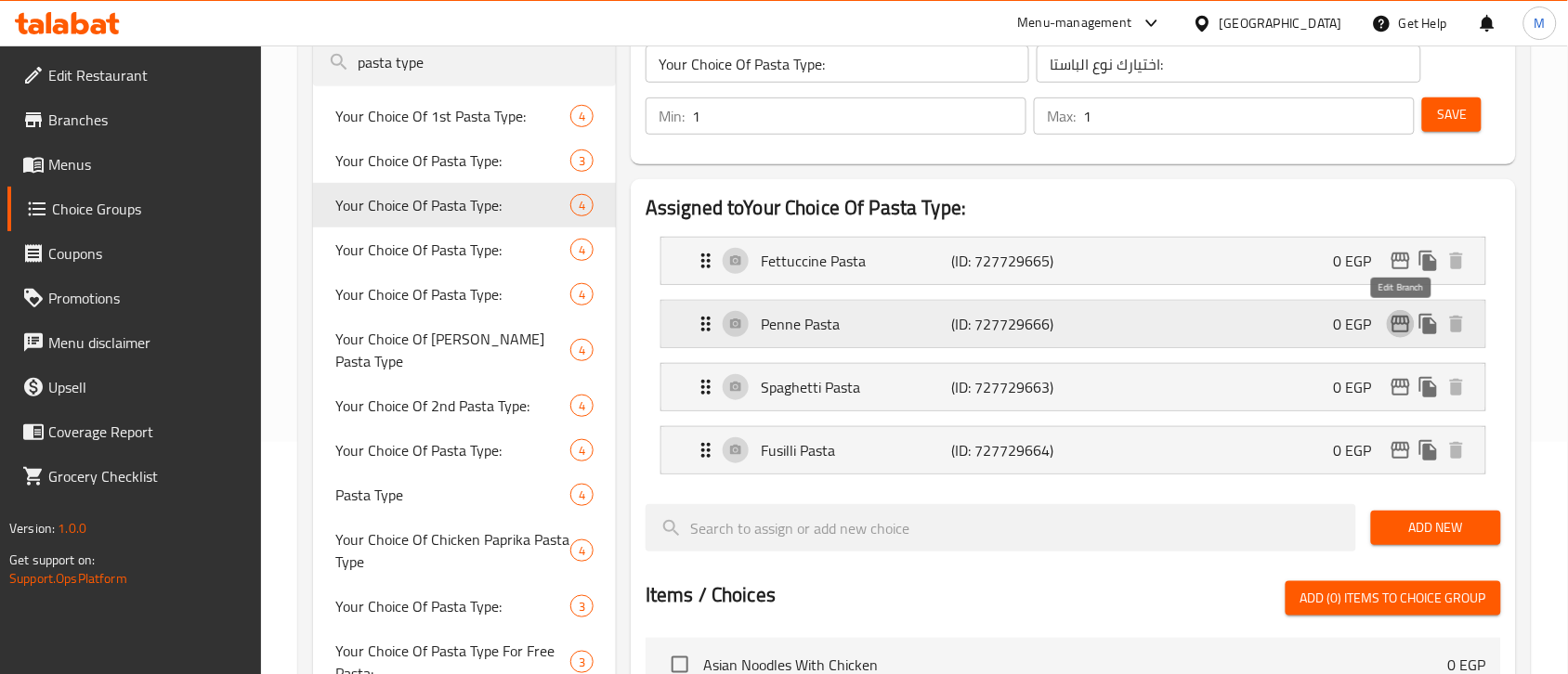
click at [1401, 327] on icon "edit" at bounding box center [1400, 324] width 22 height 22
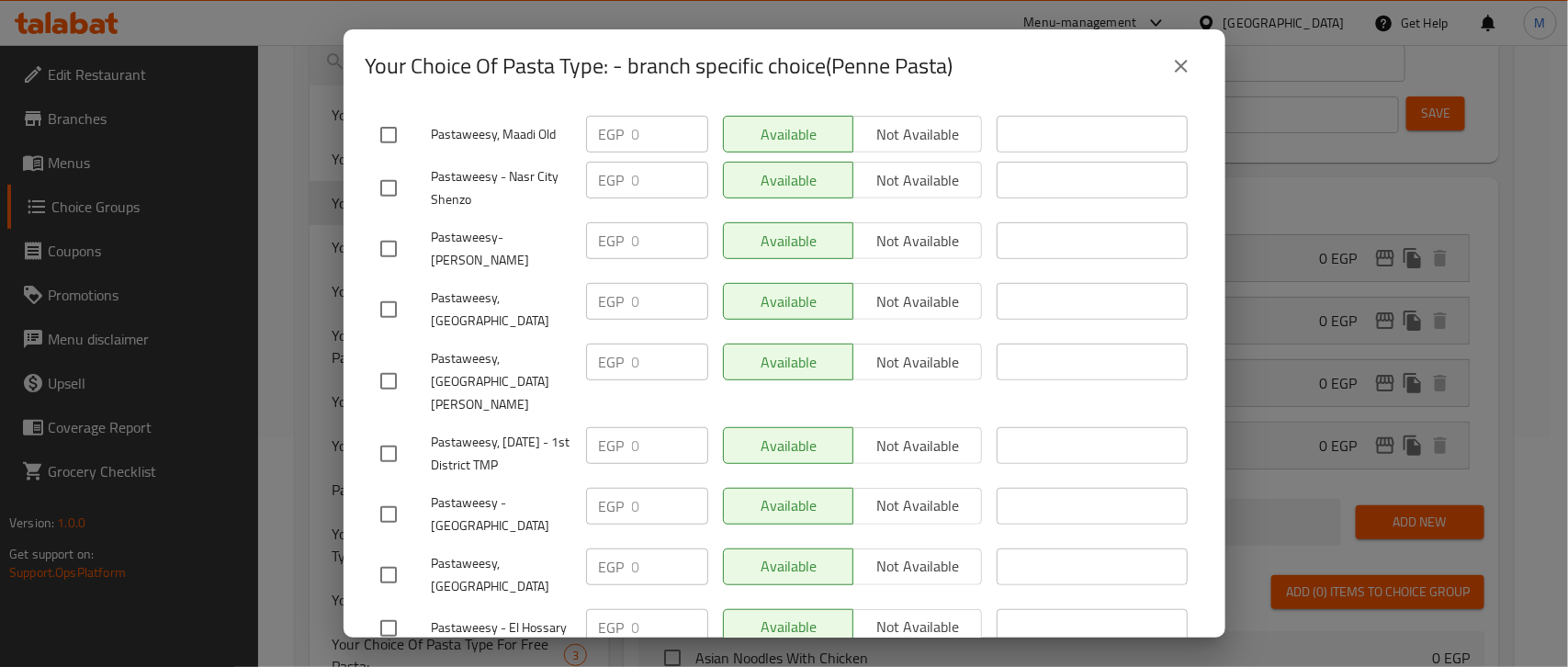
scroll to position [130, 0]
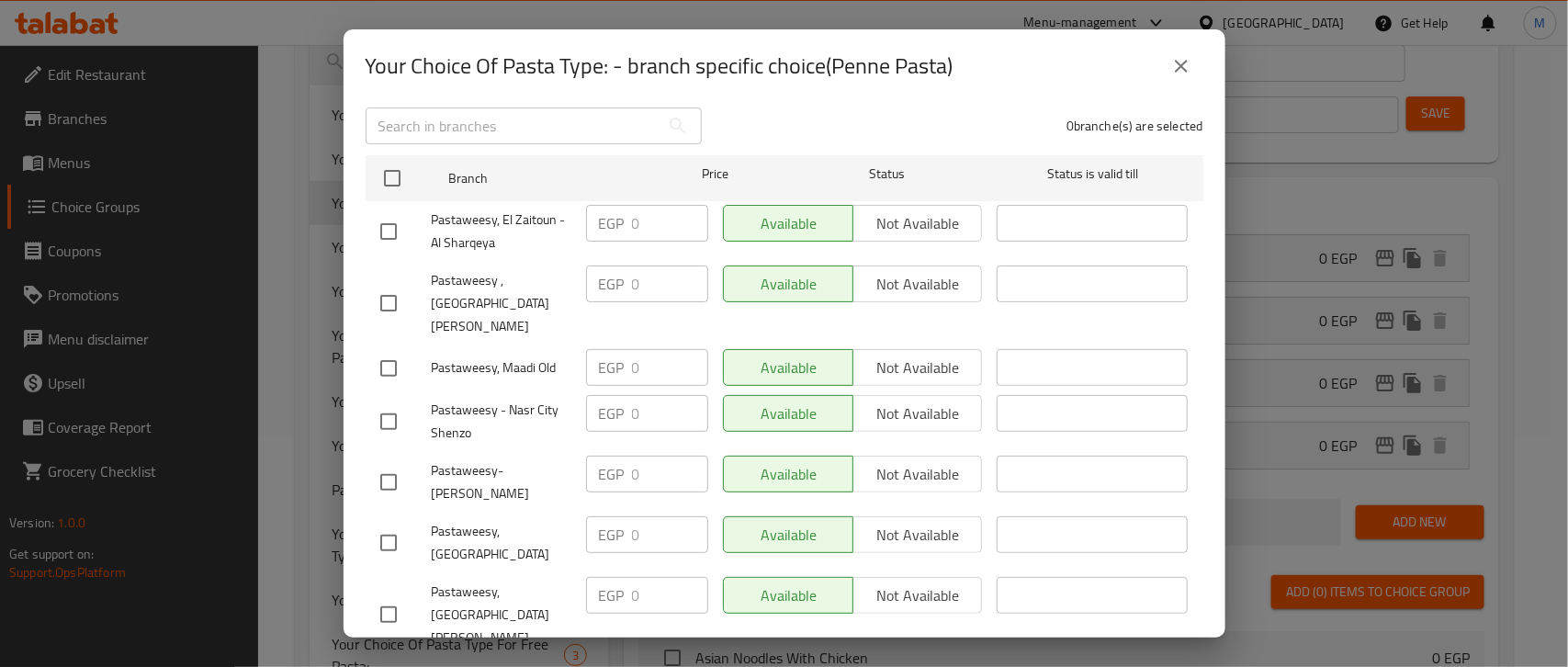
click at [1170, 67] on icon "close" at bounding box center [1181, 66] width 22 height 22
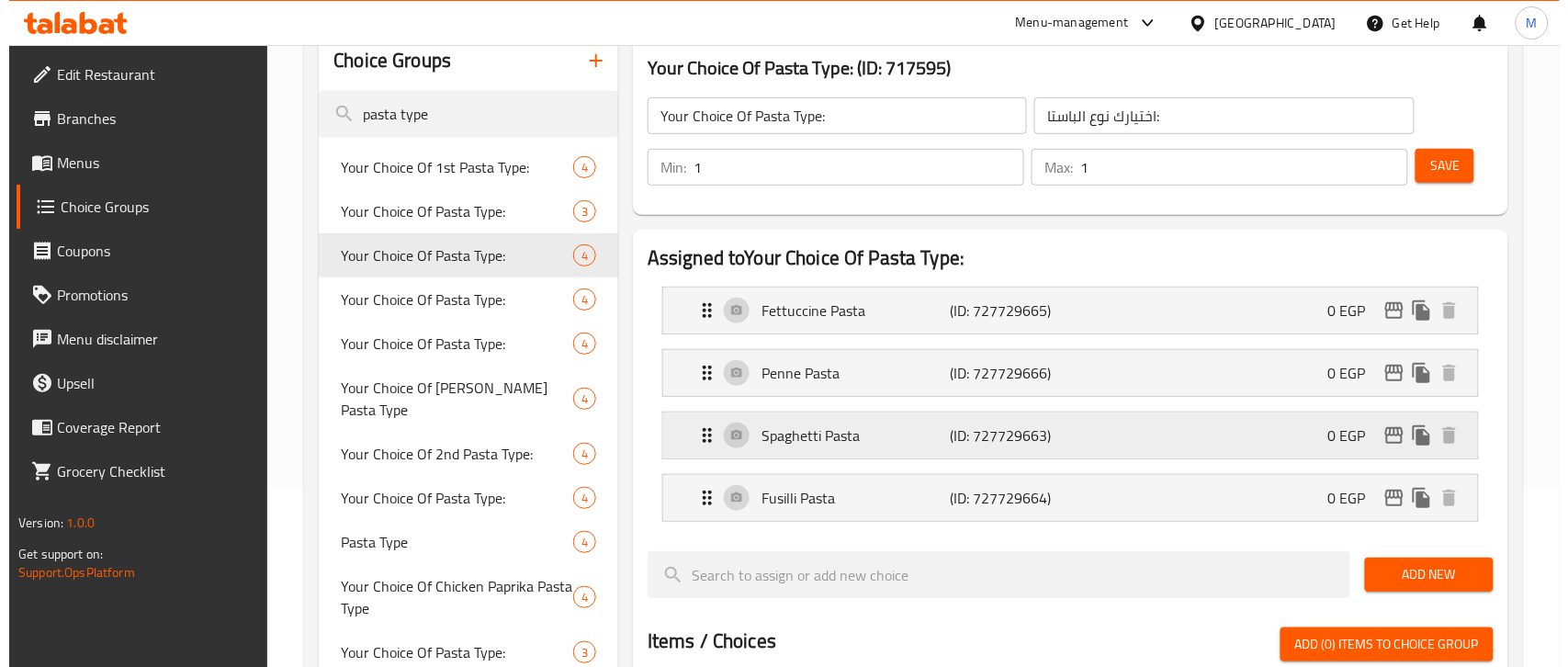
scroll to position [216, 0]
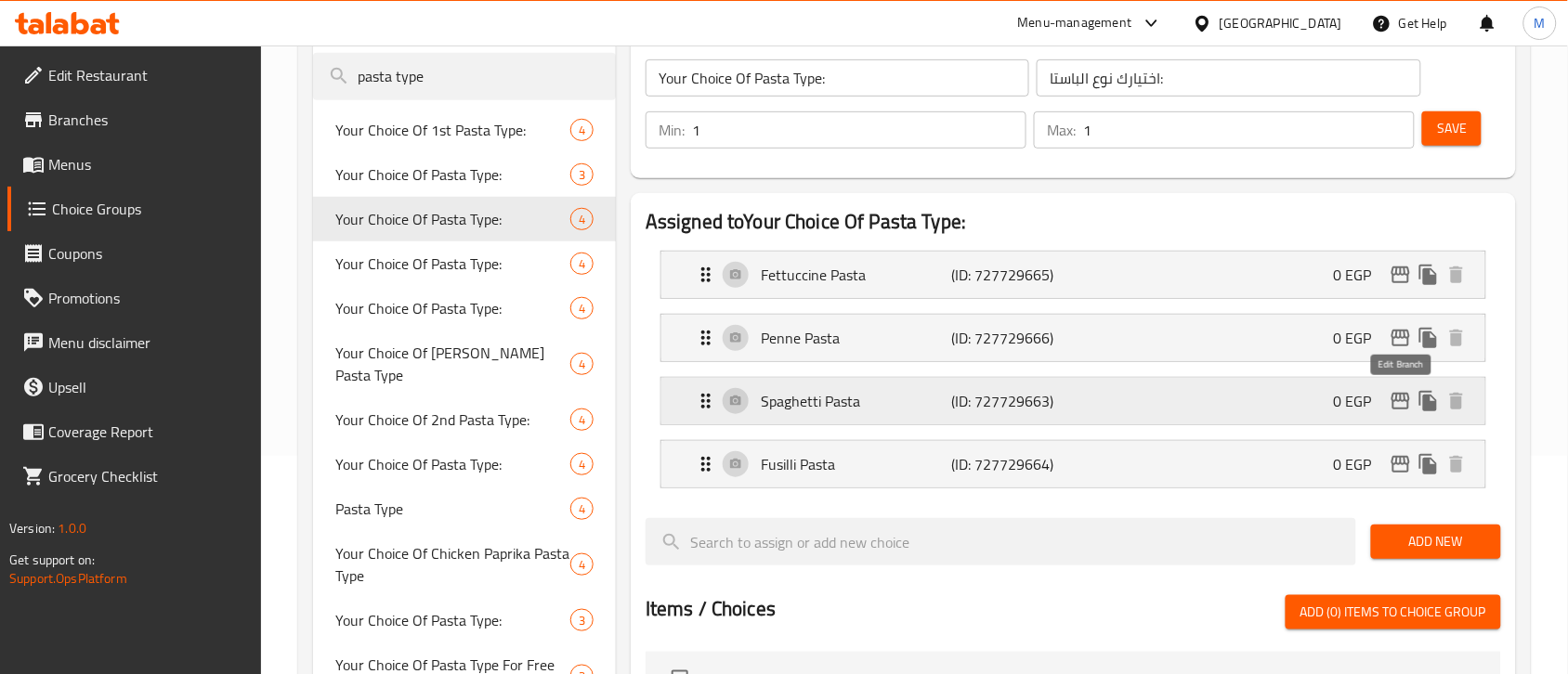
click at [1394, 392] on icon "edit" at bounding box center [1400, 401] width 22 height 22
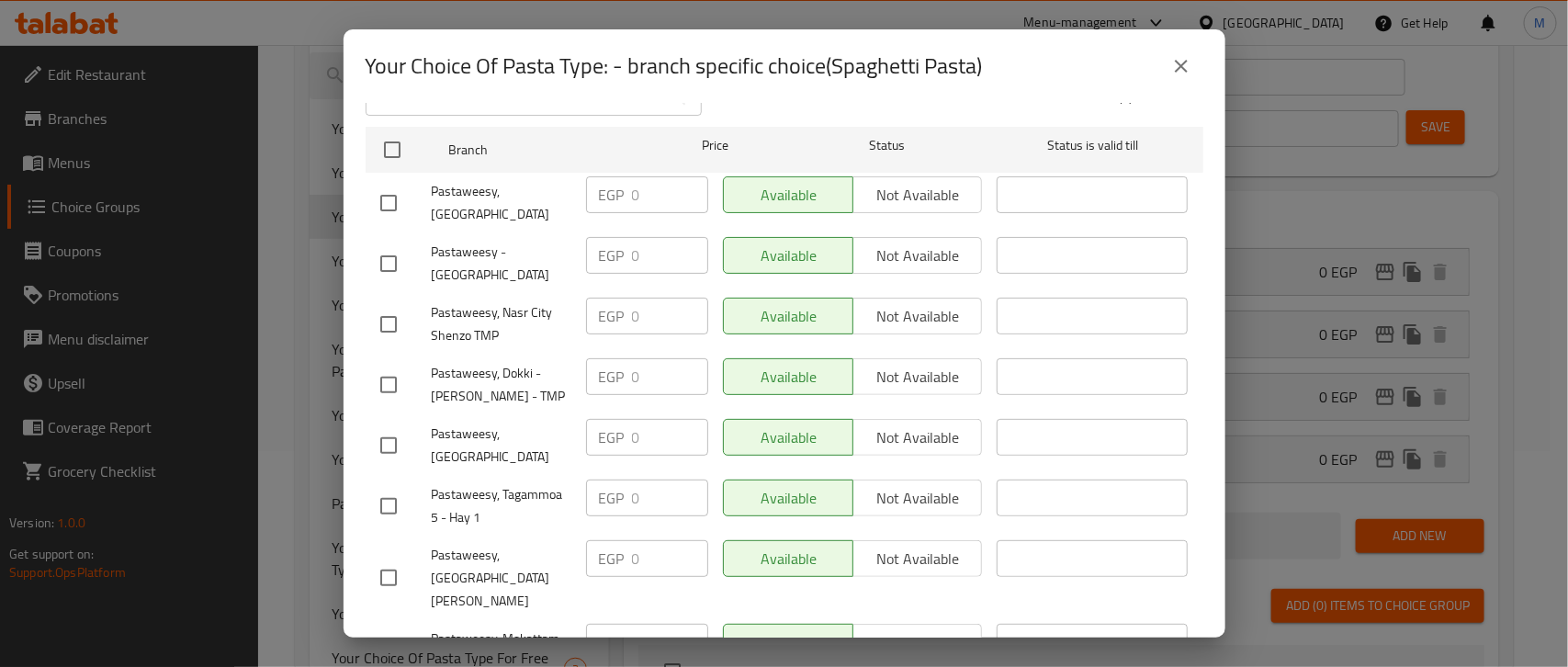
scroll to position [0, 0]
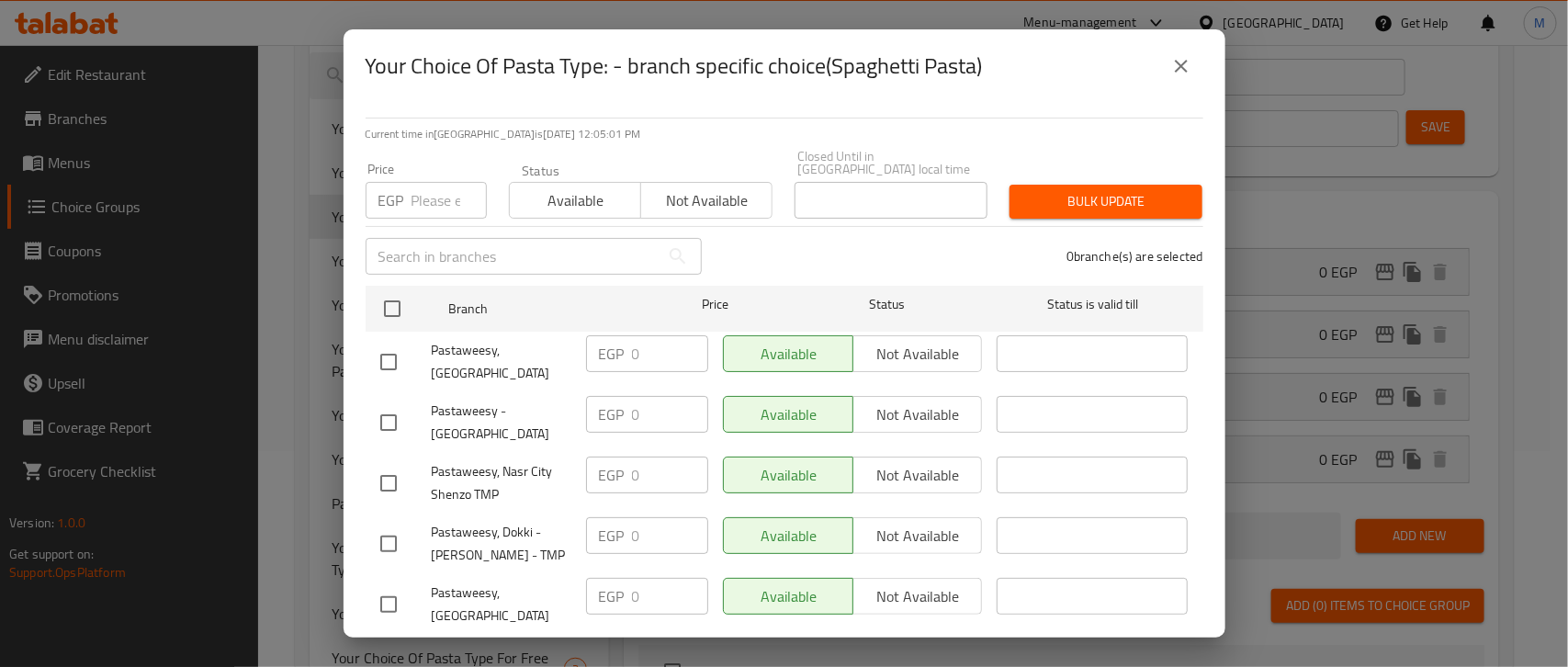
click at [1192, 60] on icon "close" at bounding box center [1181, 66] width 22 height 22
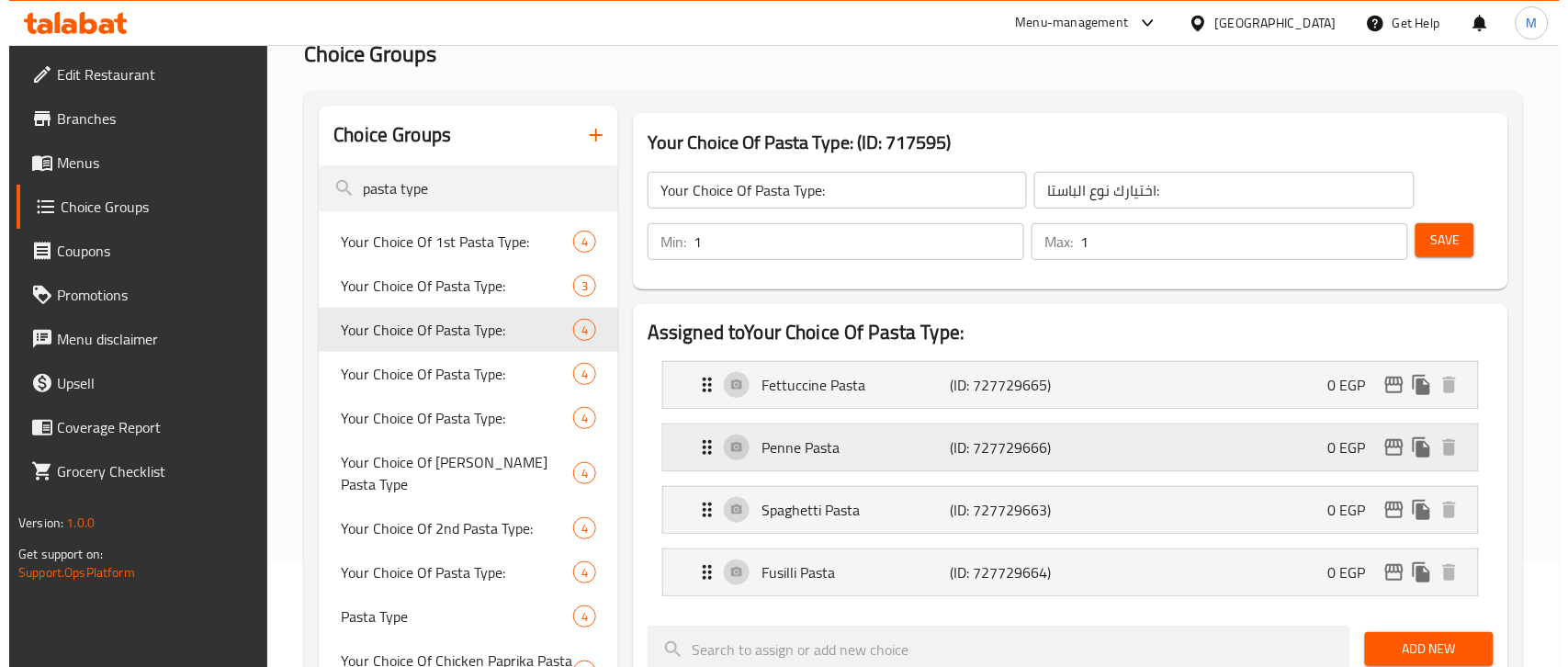
scroll to position [101, 0]
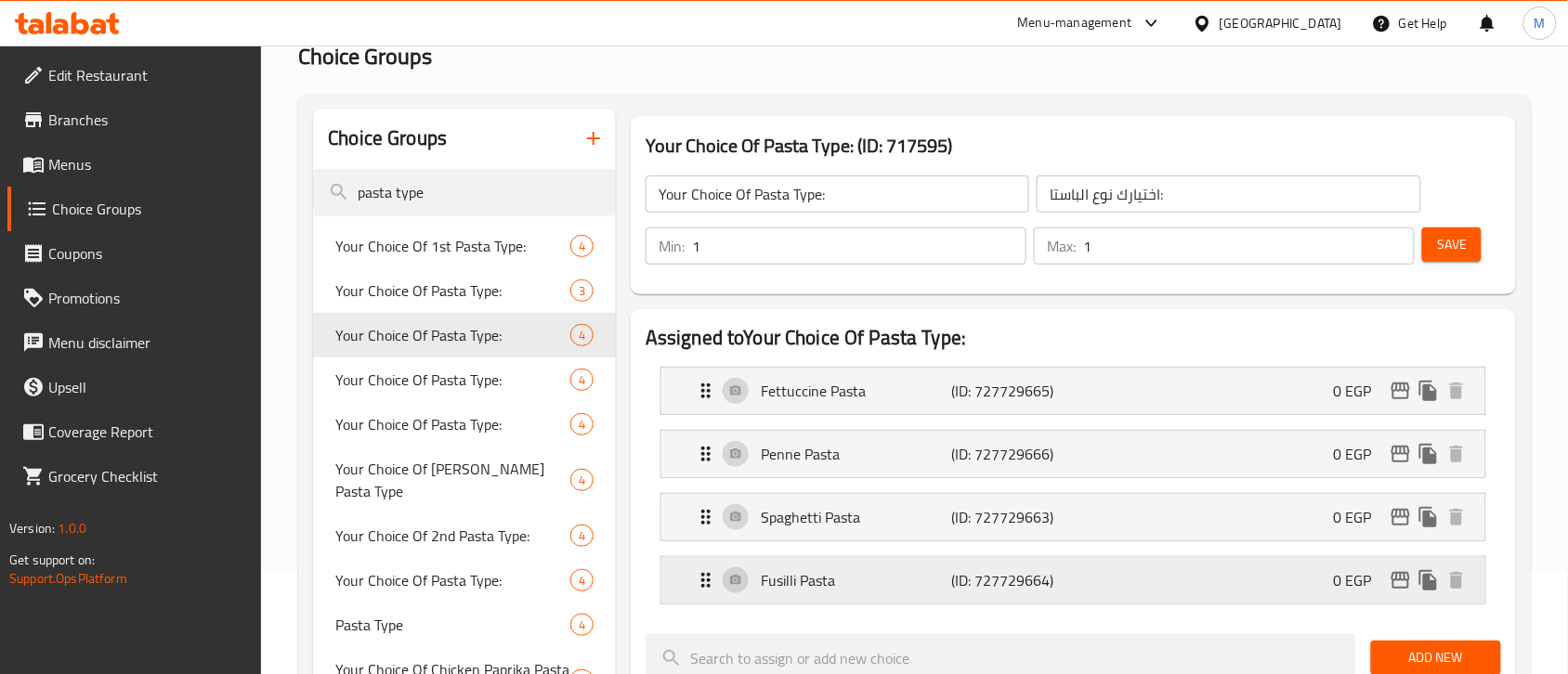
click at [1403, 591] on icon "edit" at bounding box center [1400, 580] width 22 height 22
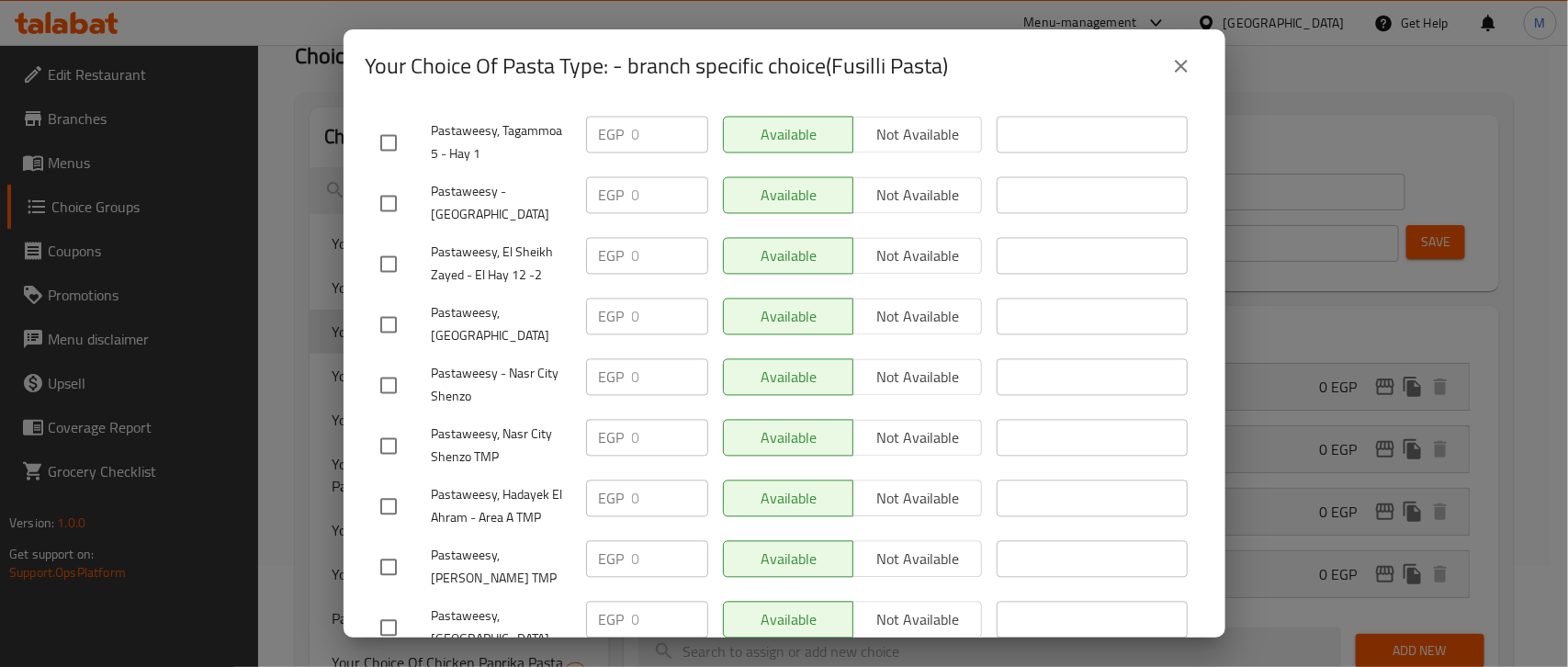
scroll to position [1624, 0]
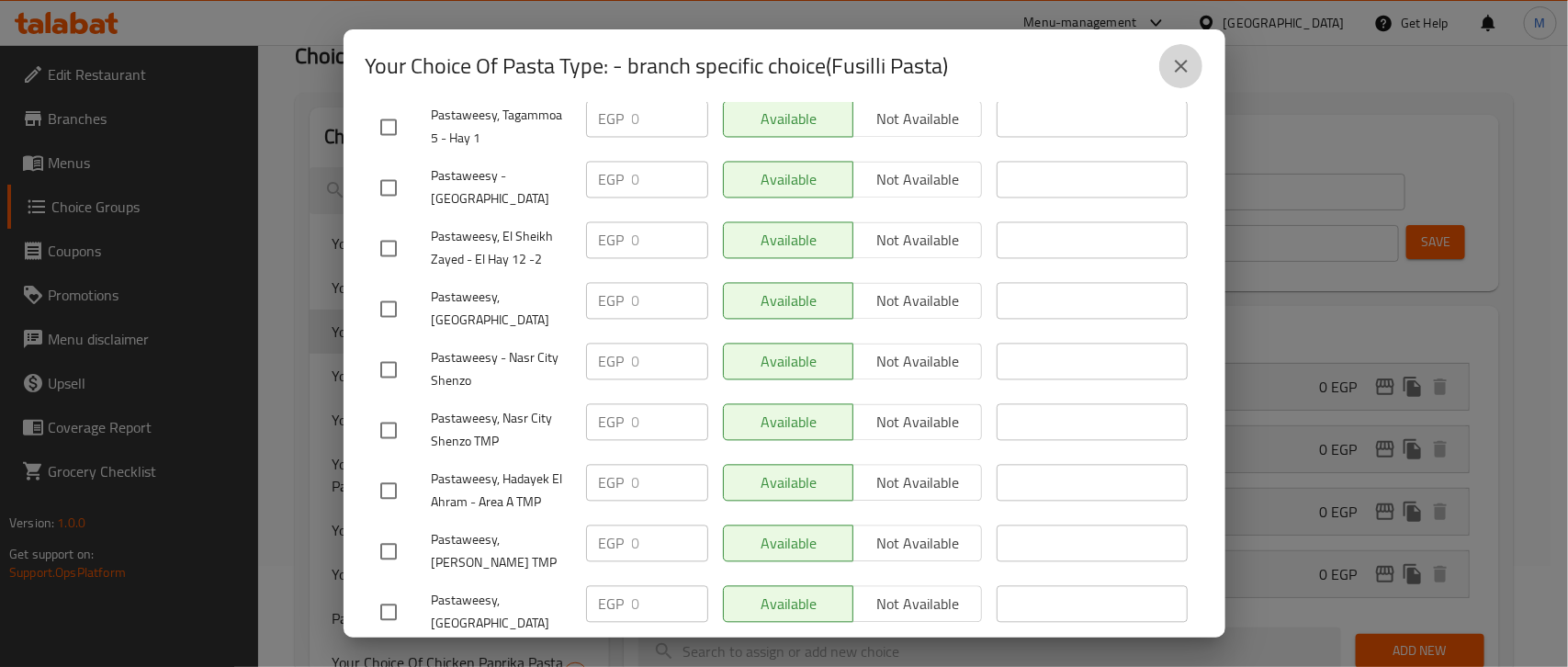
click at [1176, 63] on icon "close" at bounding box center [1181, 66] width 22 height 22
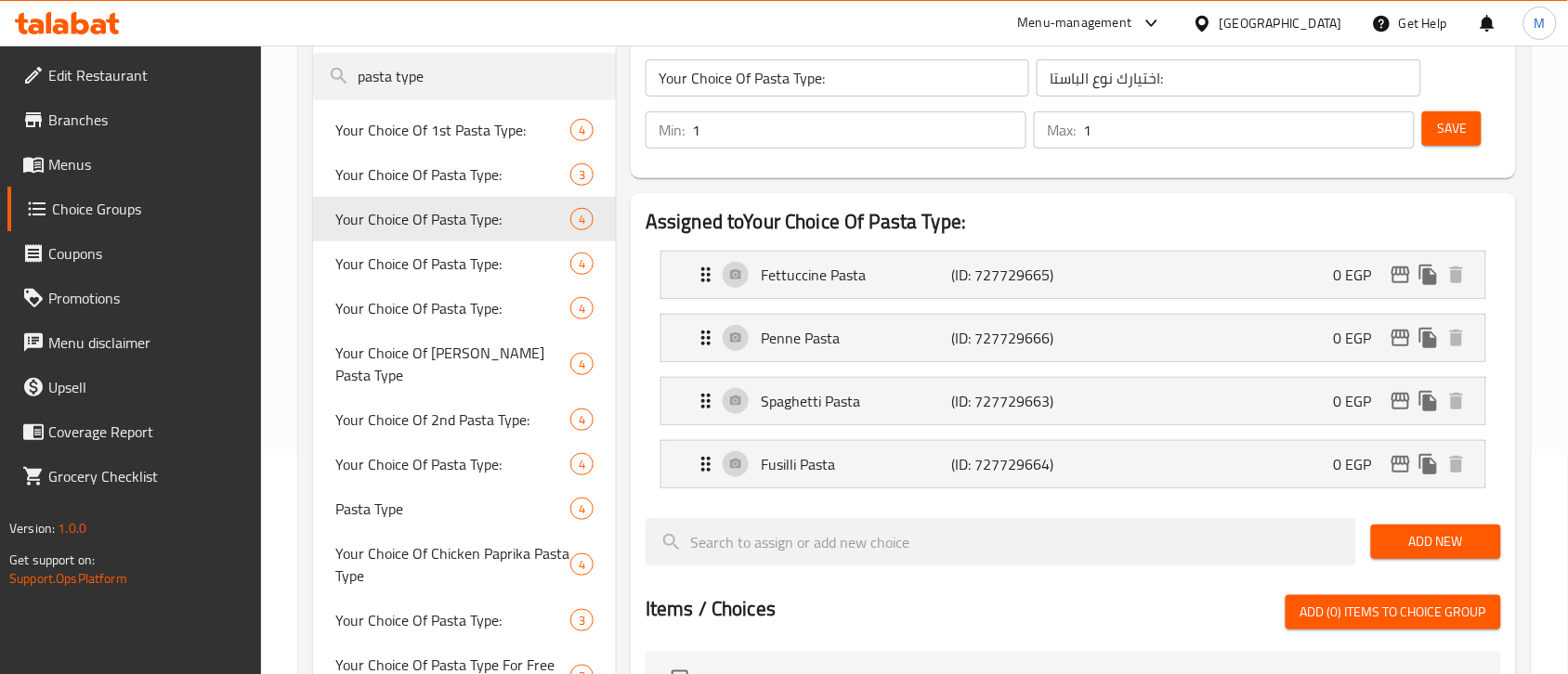
scroll to position [0, 0]
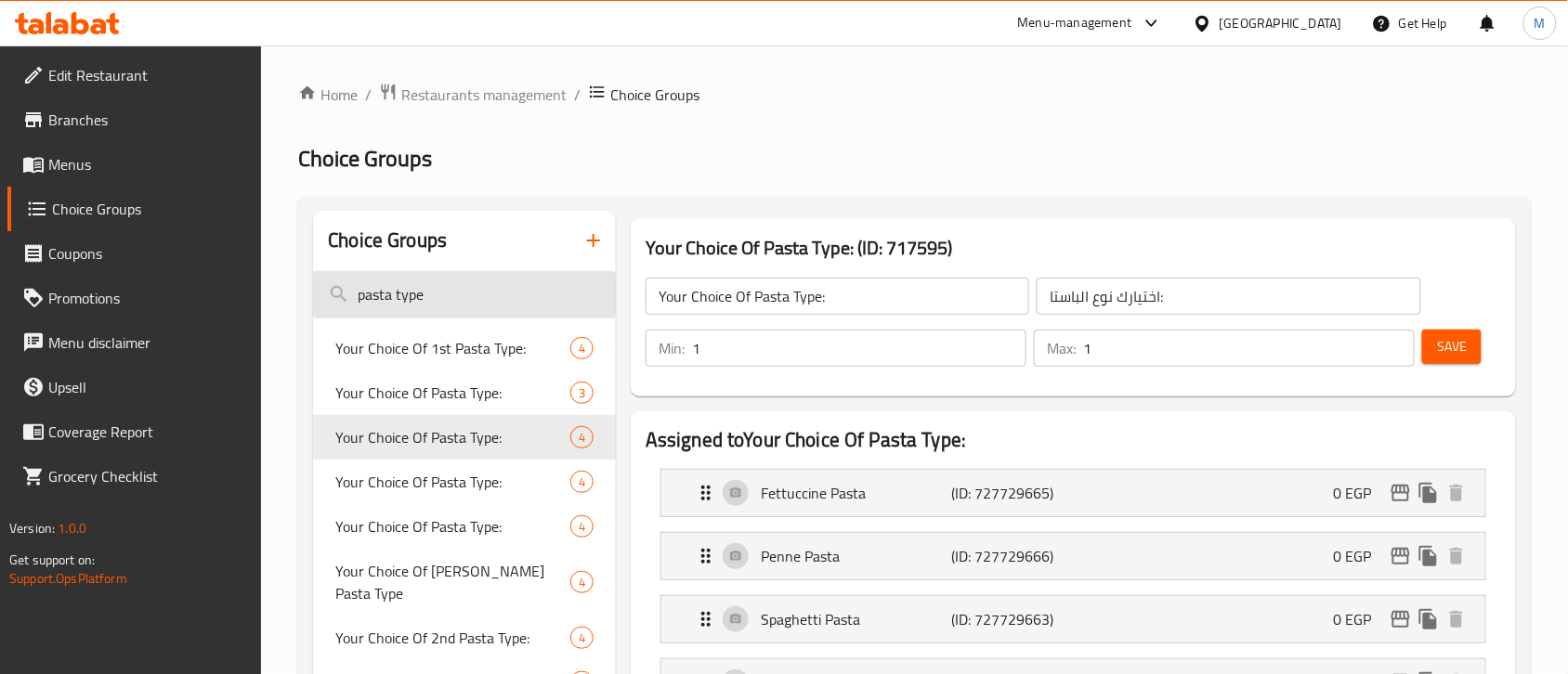
click at [453, 303] on input "pasta type" at bounding box center [464, 295] width 302 height 48
paste input "taste"
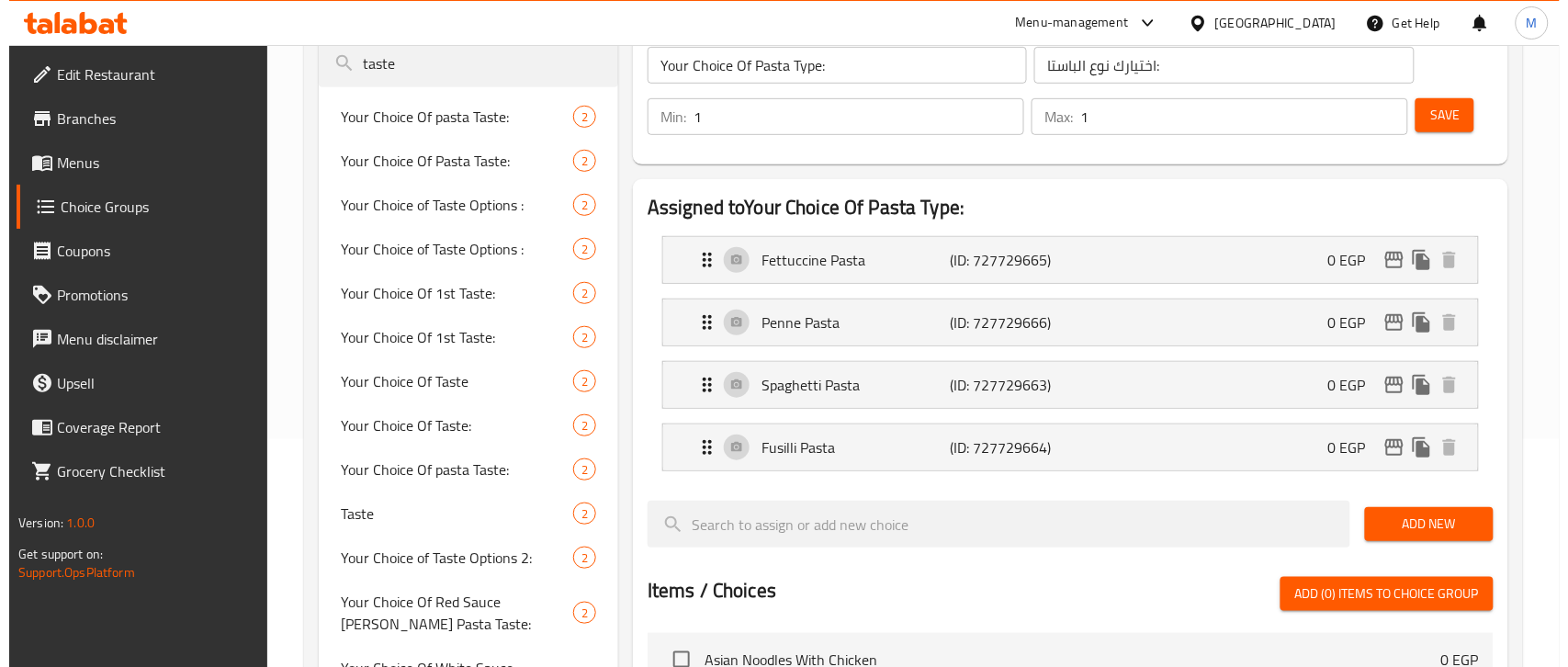
scroll to position [230, 0]
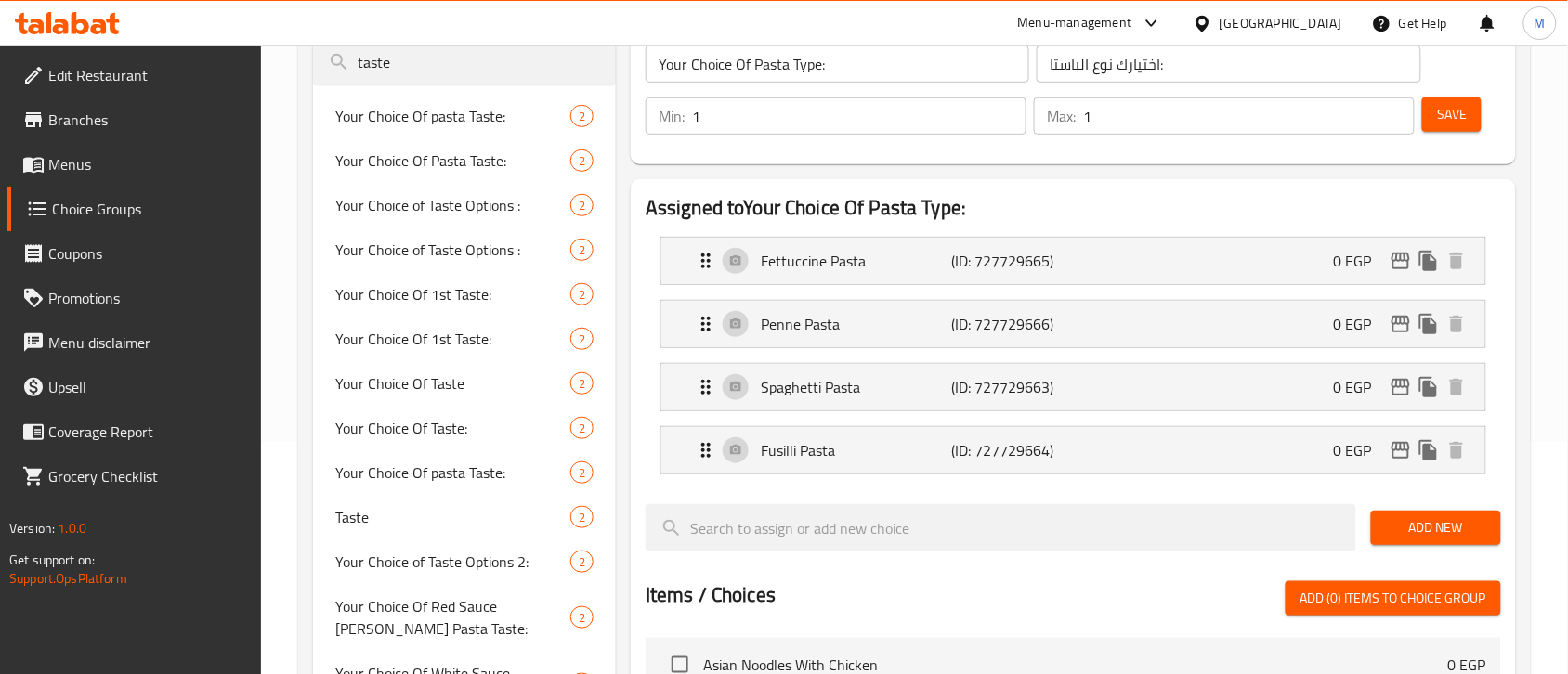
type input "taste"
click at [1405, 447] on icon "edit" at bounding box center [1400, 450] width 22 height 22
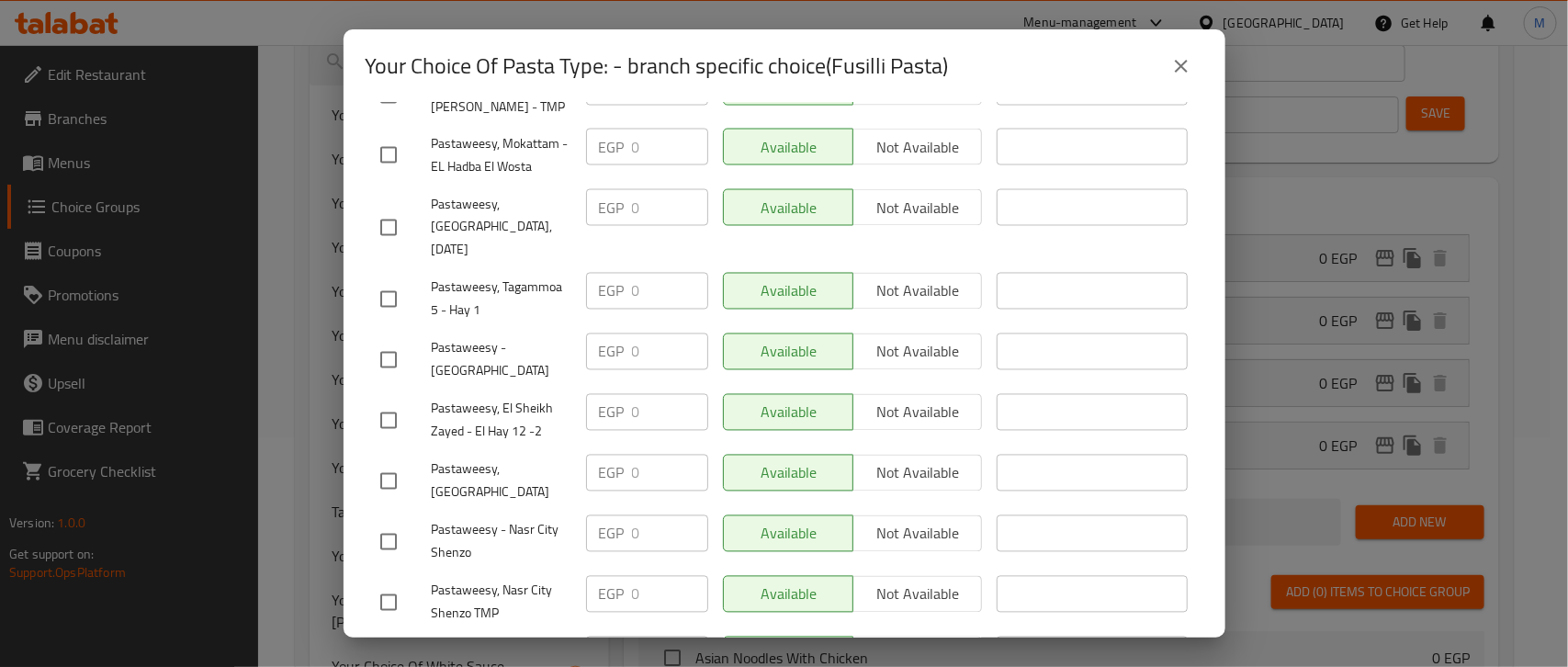
scroll to position [1624, 0]
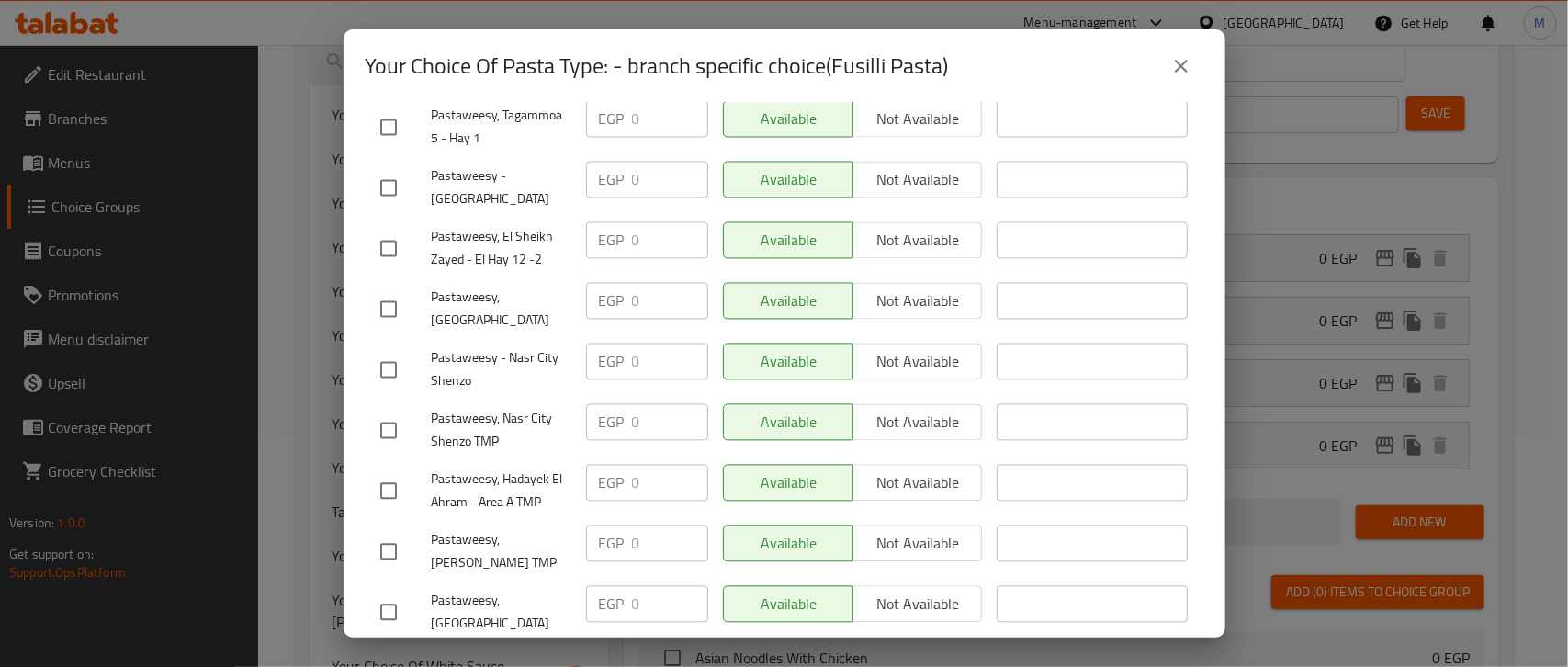
click at [1177, 56] on icon "close" at bounding box center [1181, 66] width 22 height 22
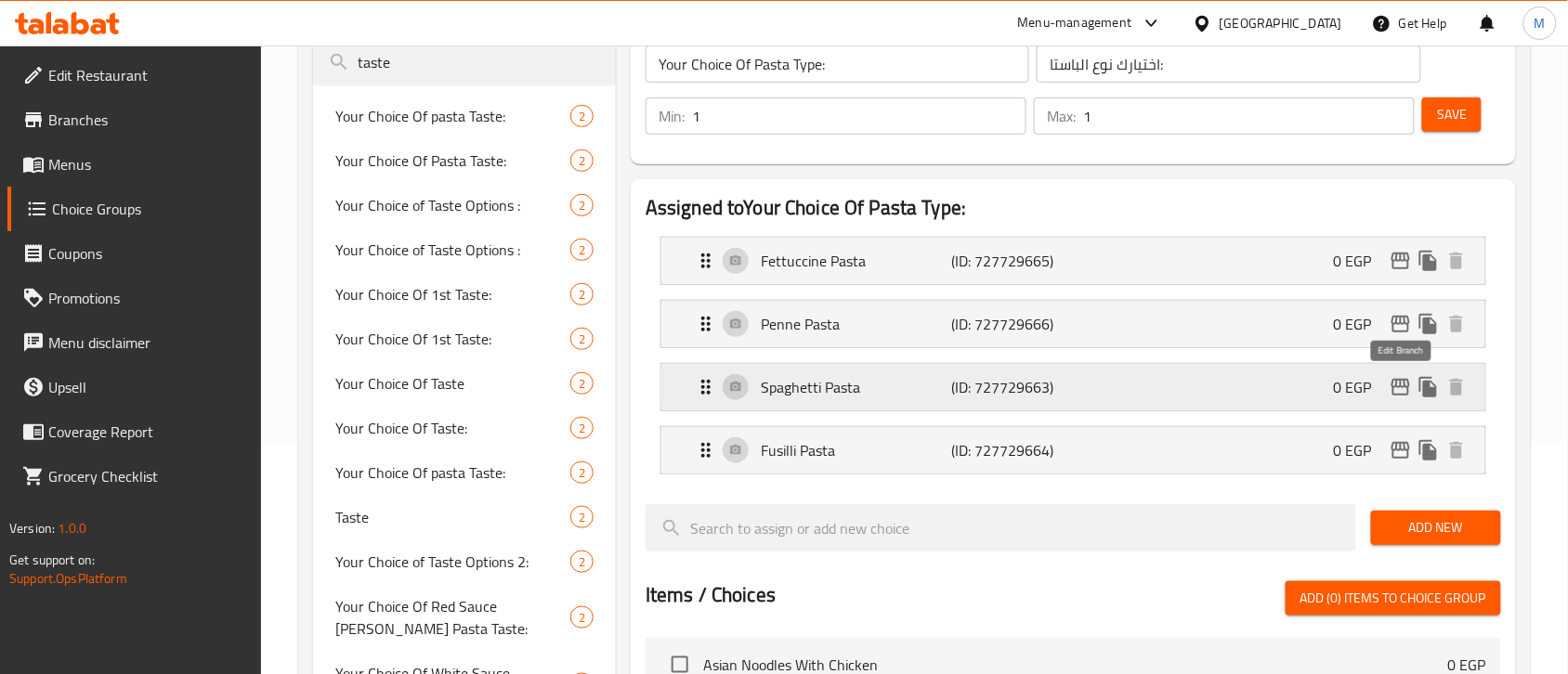
click at [1395, 391] on icon "edit" at bounding box center [1400, 387] width 22 height 22
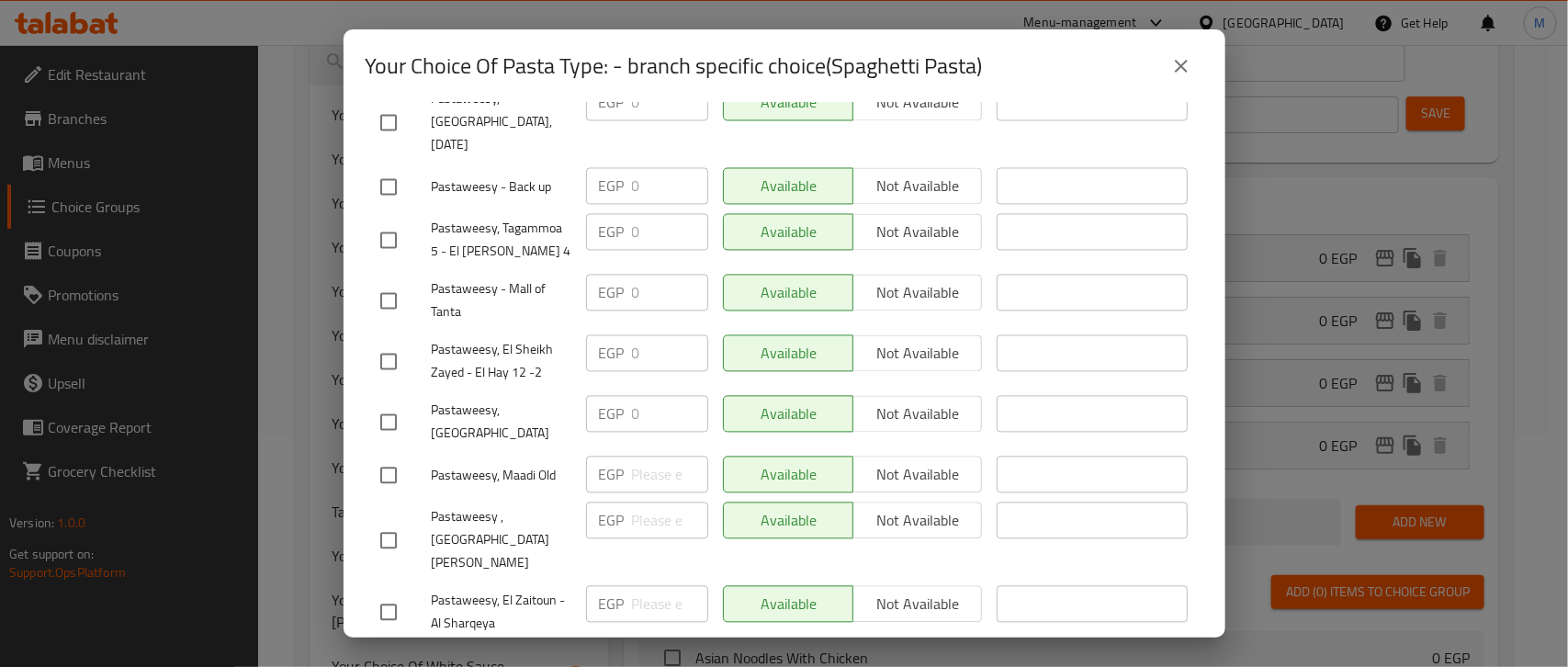
click at [1187, 63] on icon "close" at bounding box center [1181, 66] width 22 height 22
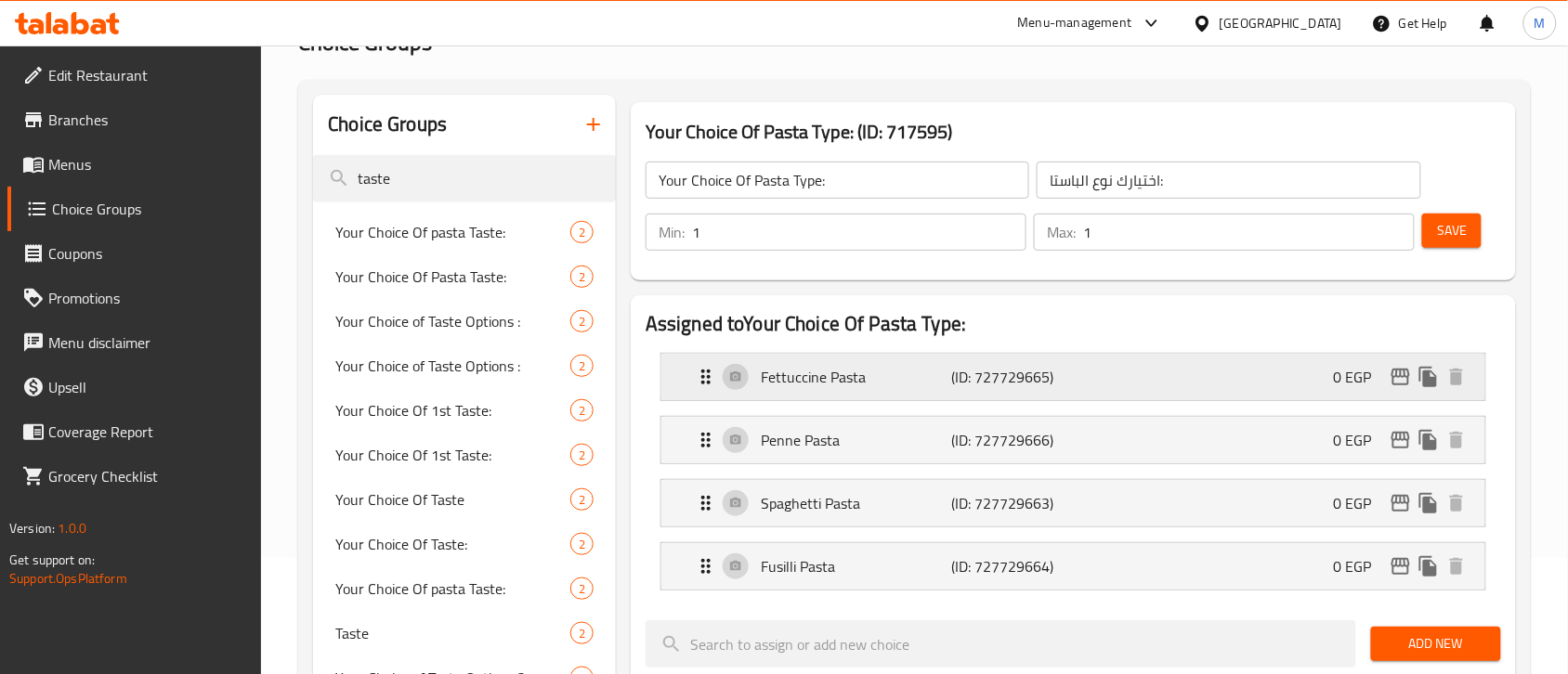
scroll to position [813, 0]
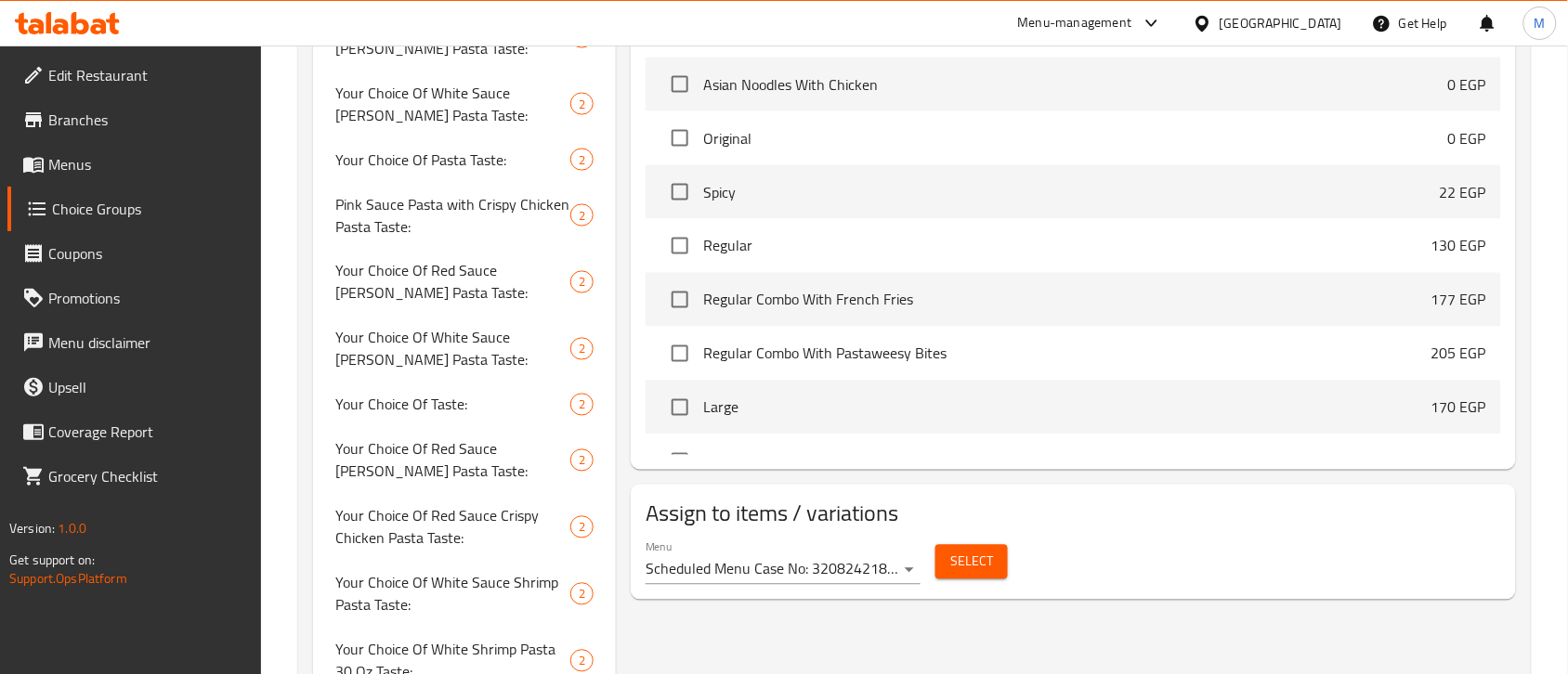
click at [968, 562] on span "Select" at bounding box center [972, 563] width 43 height 23
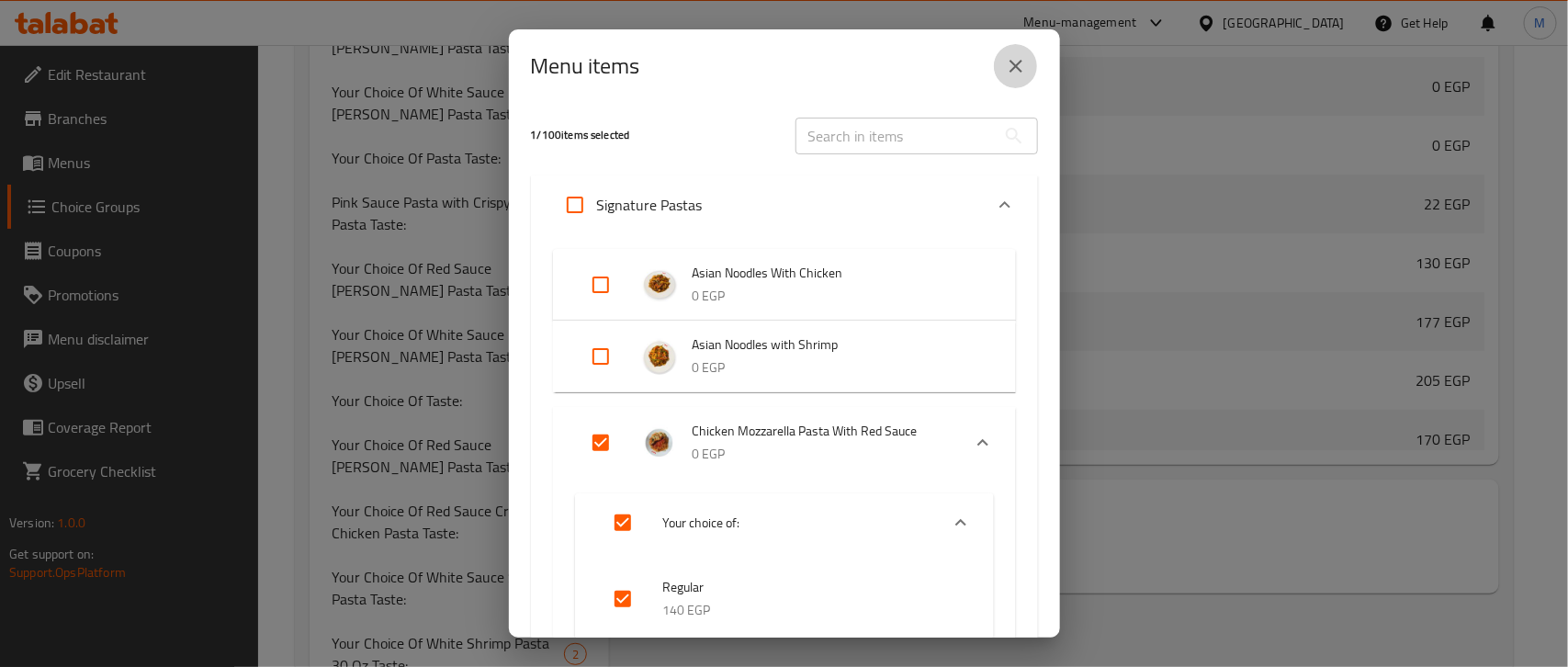
click at [1012, 67] on icon "close" at bounding box center [1015, 66] width 22 height 22
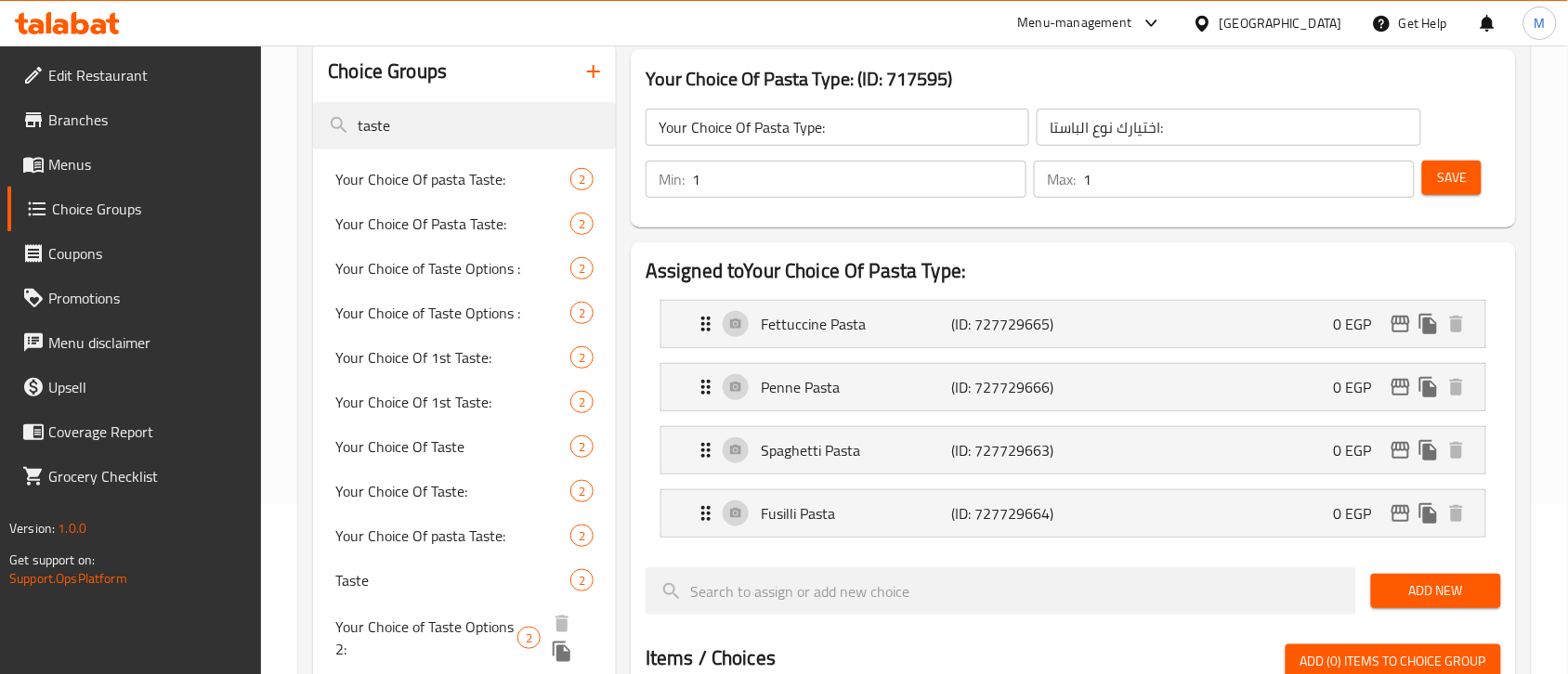
scroll to position [0, 0]
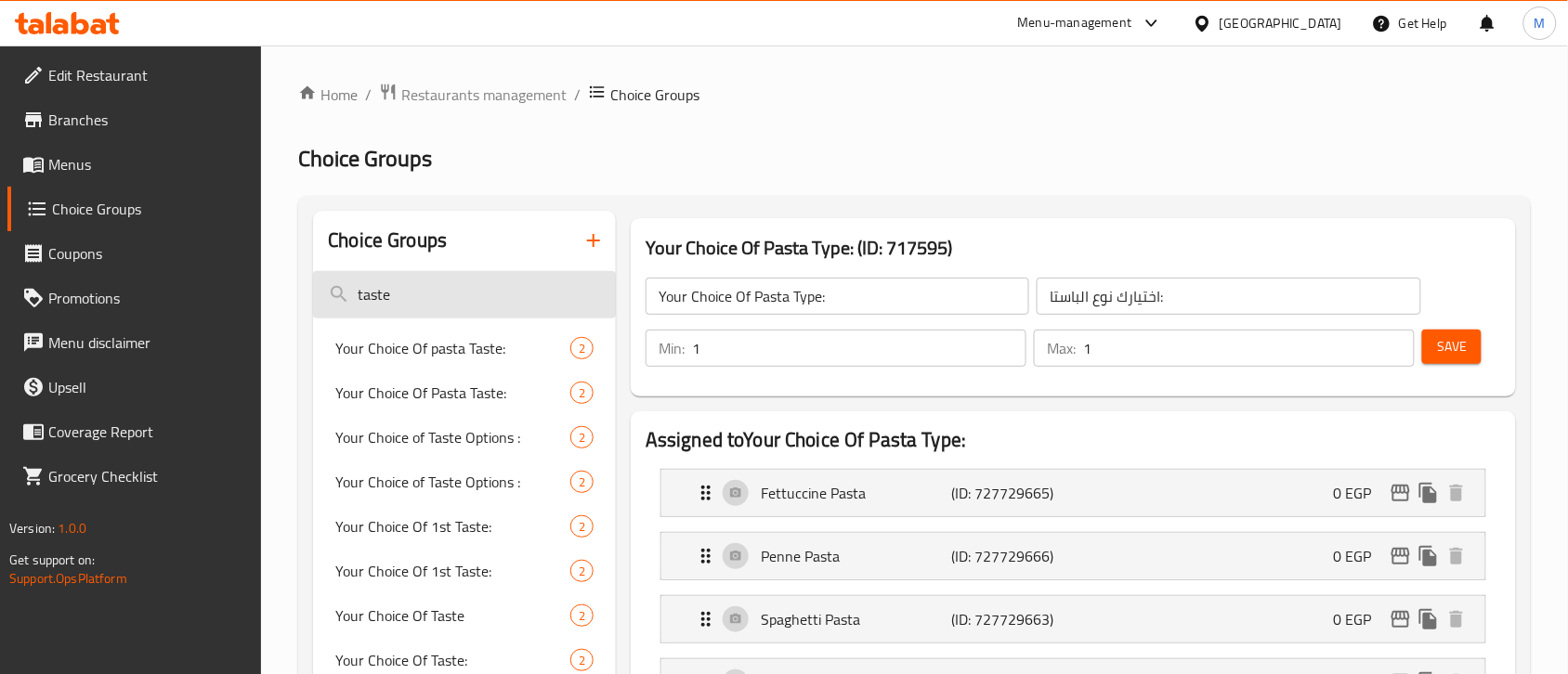
click at [433, 298] on input "taste" at bounding box center [464, 295] width 302 height 48
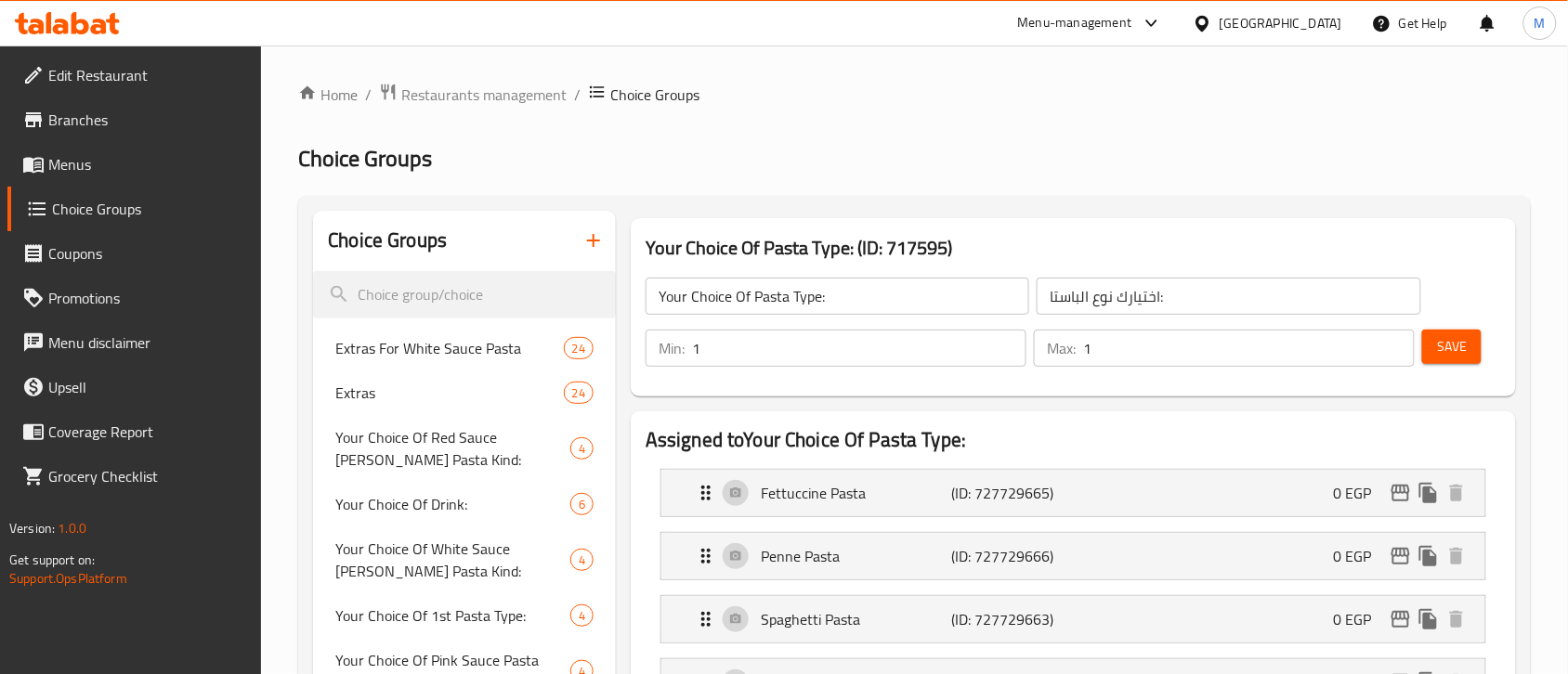
click at [597, 238] on icon "button" at bounding box center [593, 240] width 22 height 22
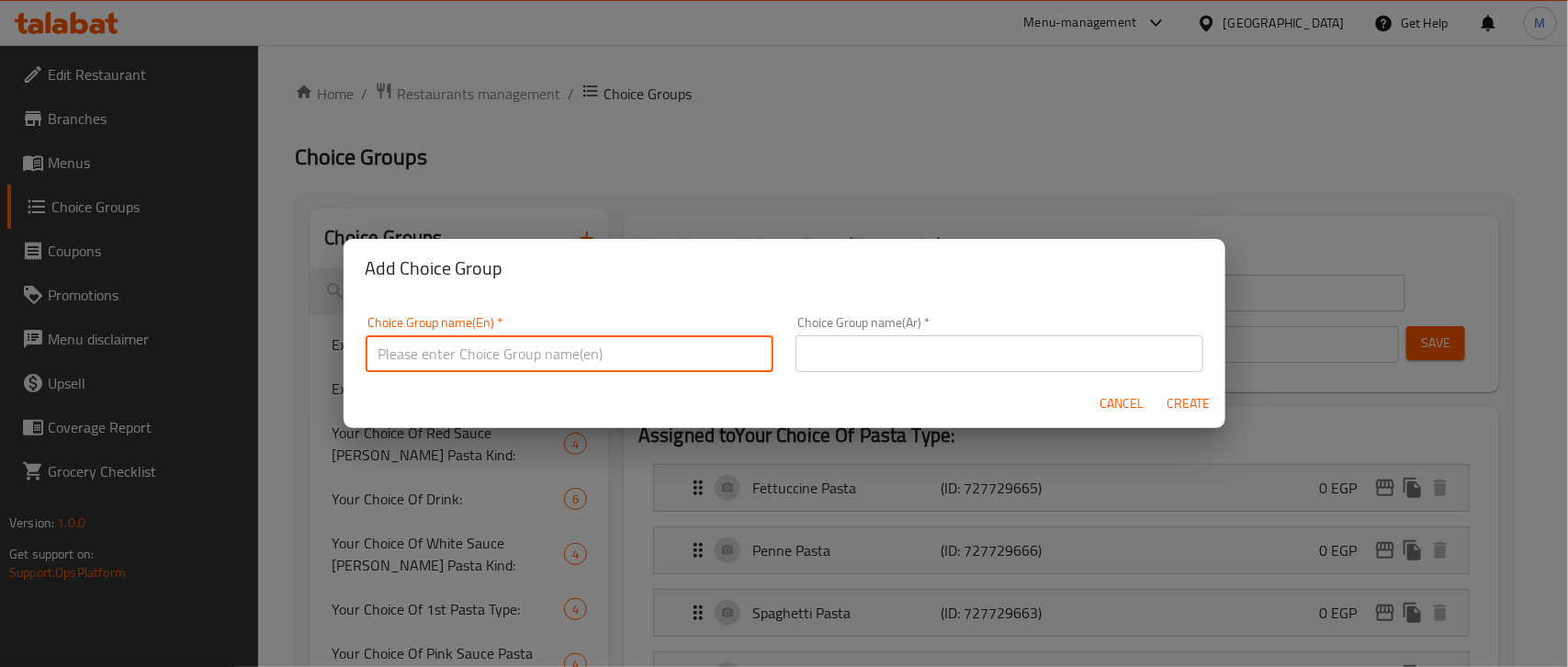
drag, startPoint x: 452, startPoint y: 350, endPoint x: 476, endPoint y: 358, distance: 25.3
click at [452, 350] on input "text" at bounding box center [569, 353] width 408 height 37
paste input "taste type"
click at [507, 356] on input "taste type" at bounding box center [569, 353] width 408 height 37
click at [507, 356] on input "taste type:" at bounding box center [569, 353] width 408 height 37
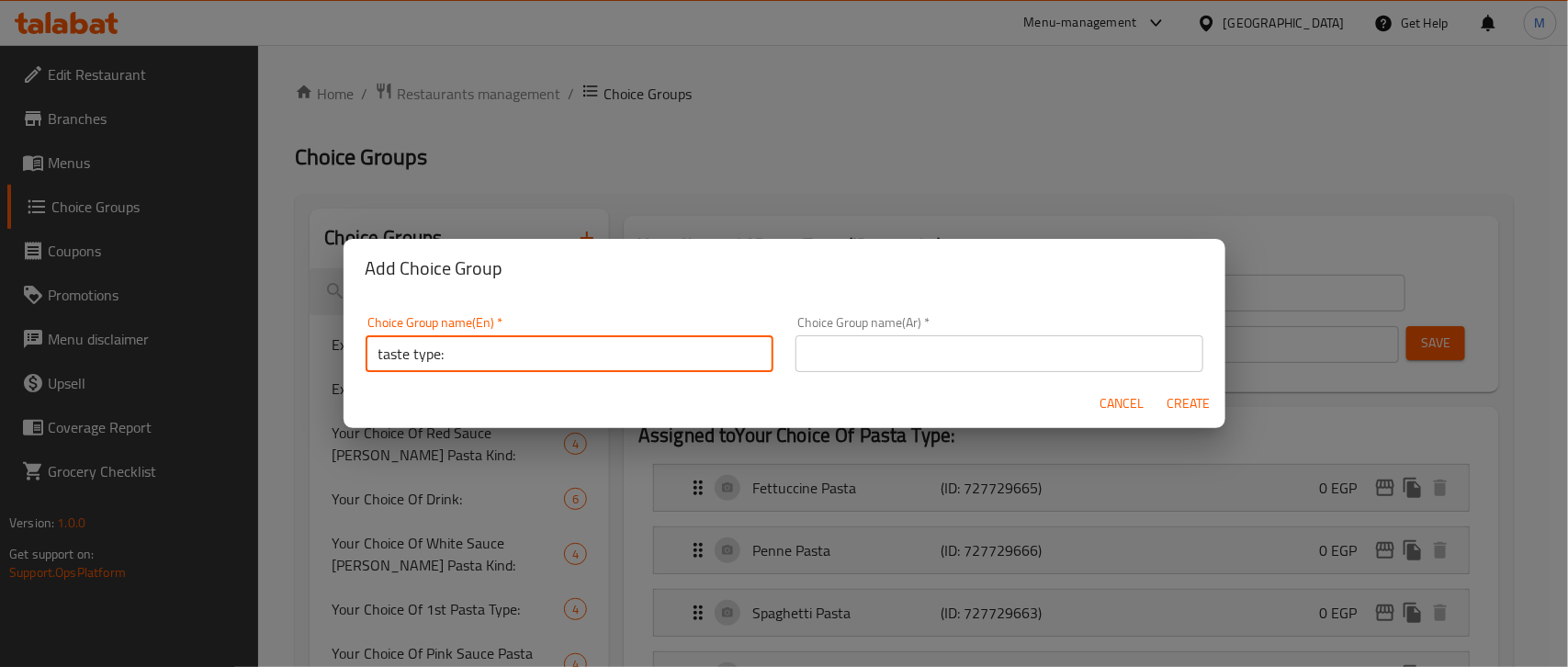
click at [507, 356] on input "taste type:" at bounding box center [569, 353] width 408 height 37
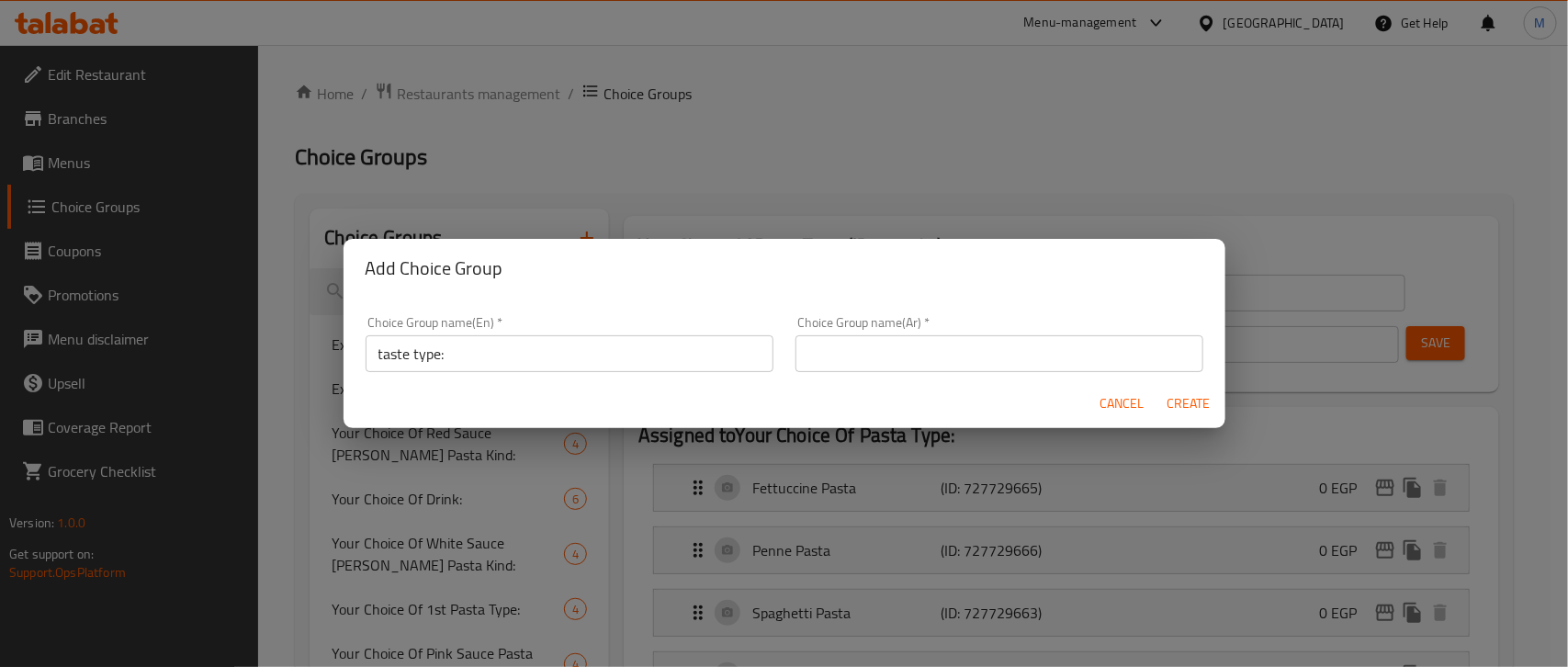
click at [508, 356] on input "taste type:" at bounding box center [569, 353] width 408 height 37
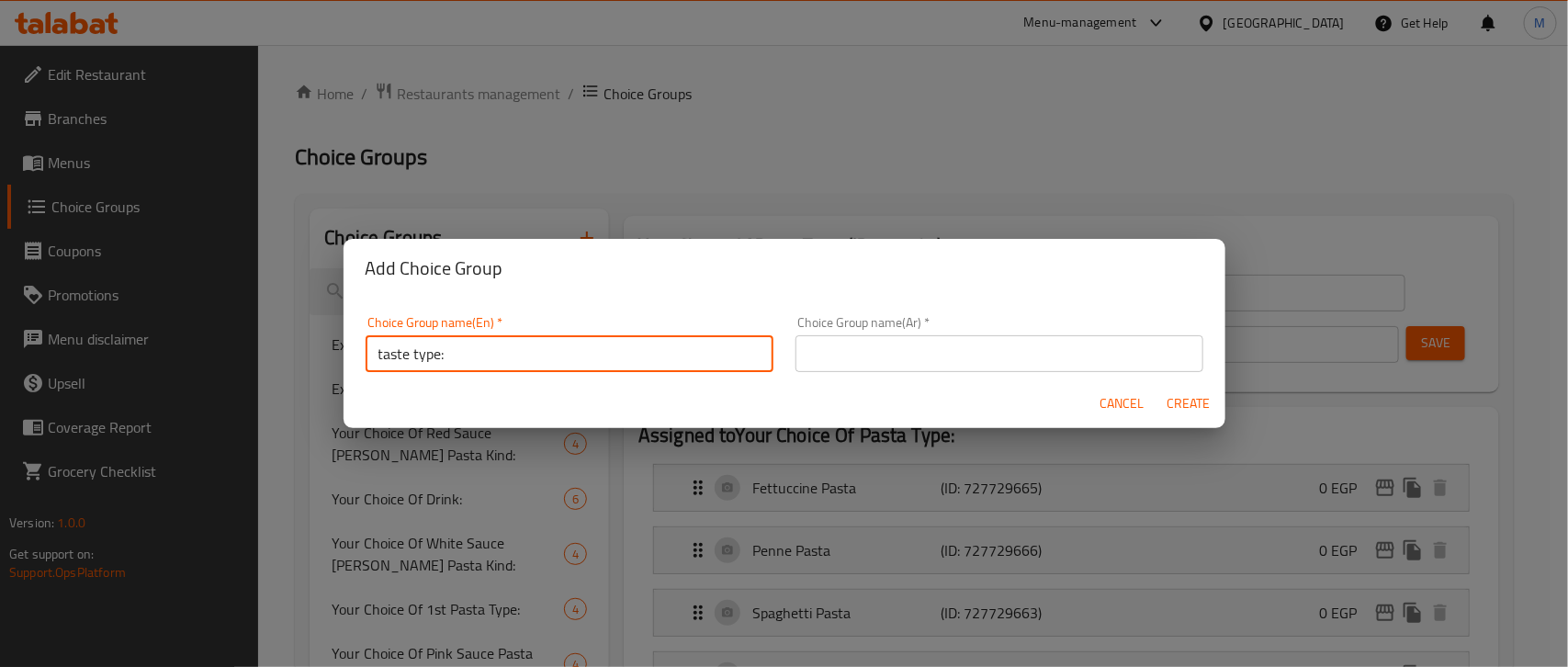
click at [508, 356] on input "taste type:" at bounding box center [569, 353] width 408 height 37
click at [383, 360] on input "taste Type:" at bounding box center [569, 353] width 408 height 37
click at [399, 360] on input "taste Type:" at bounding box center [569, 353] width 408 height 37
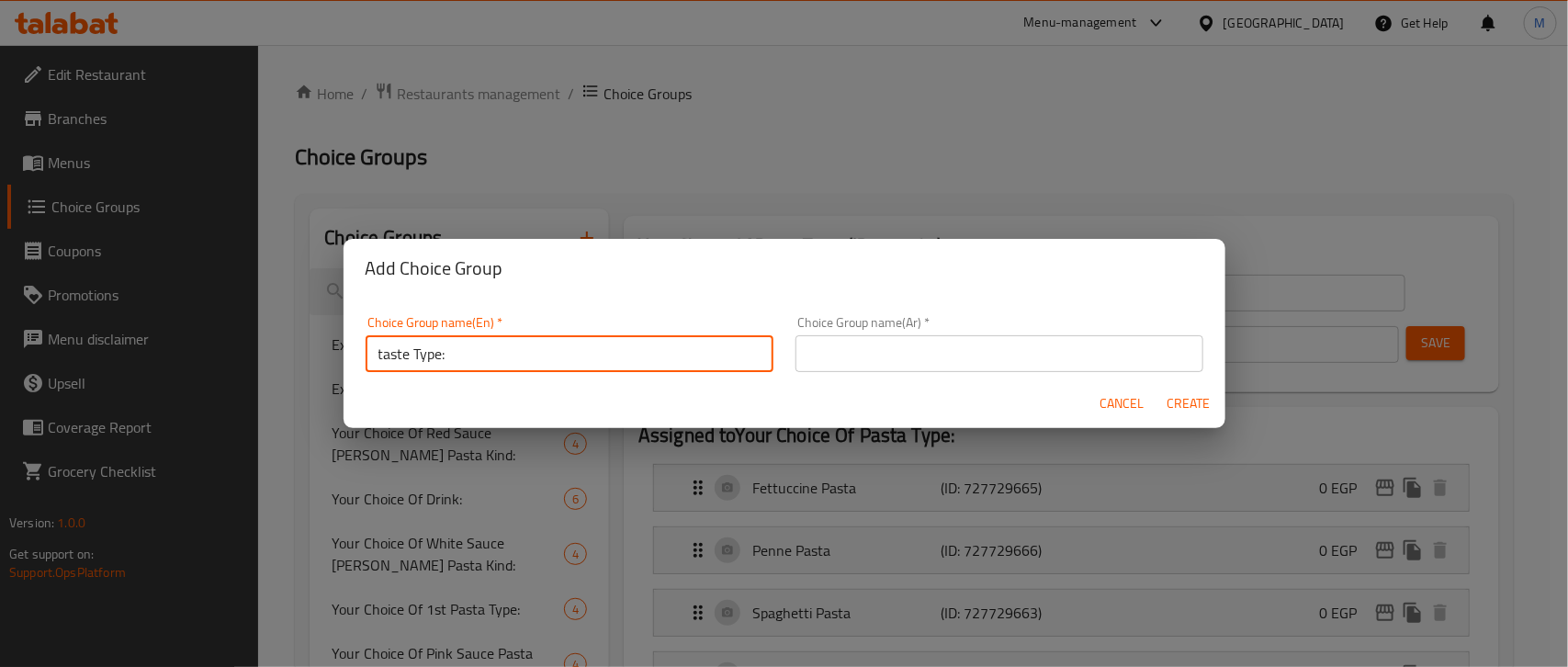
click at [399, 360] on input "taste Type:" at bounding box center [569, 353] width 408 height 37
click at [494, 351] on input "Taste Type:" at bounding box center [569, 353] width 408 height 37
type input "Taste Type:"
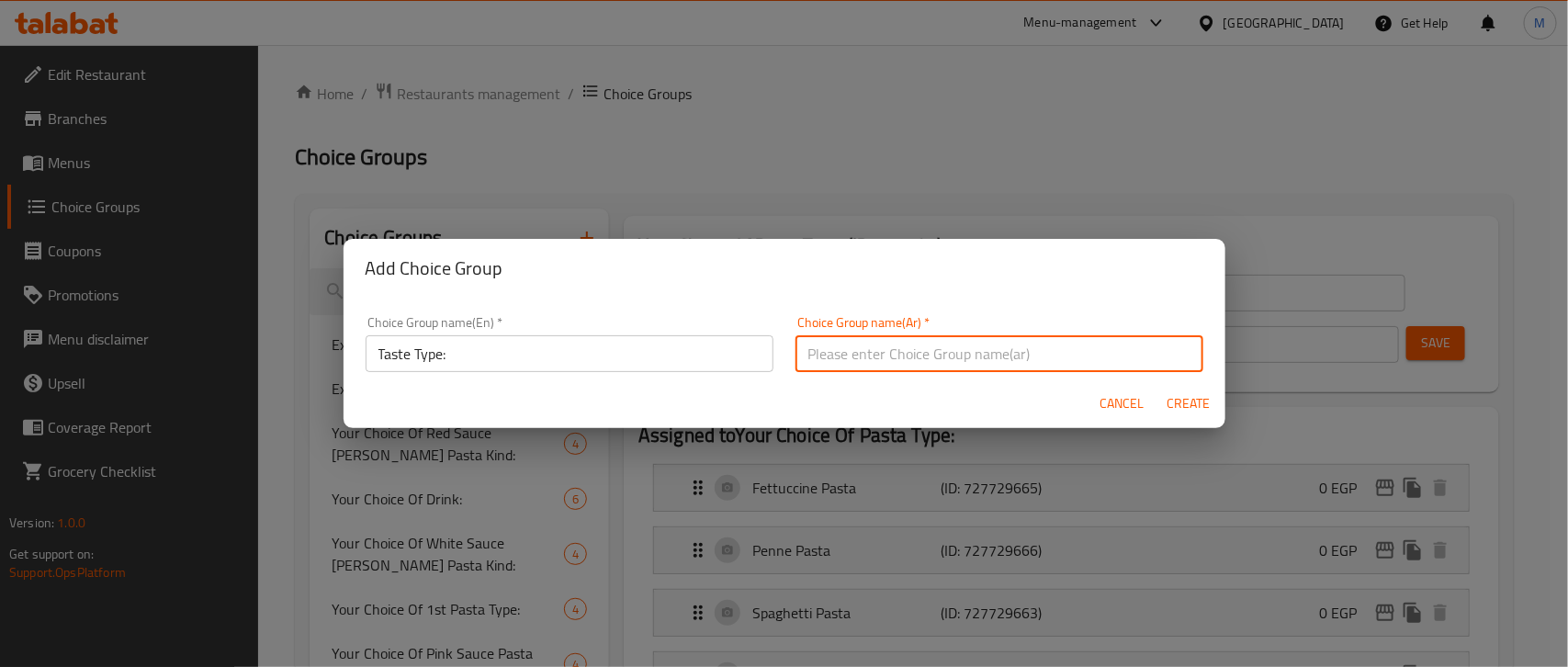
click at [885, 354] on input "text" at bounding box center [999, 353] width 408 height 37
paste input "نوع الطعم:"
type input "نوع الطعم:"
click at [1190, 409] on span "Create" at bounding box center [1189, 403] width 44 height 23
type input "Taste Type:"
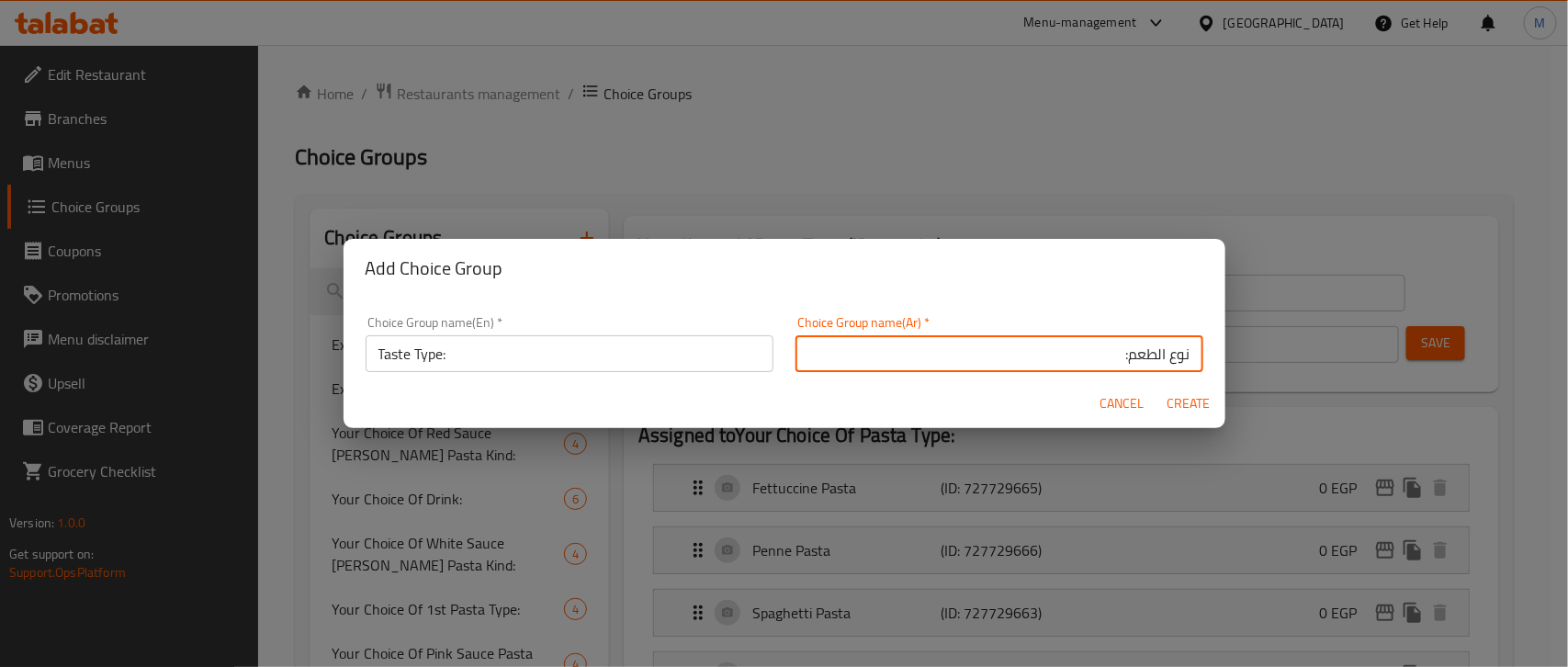
type input "نوع الطعم:"
type input "0"
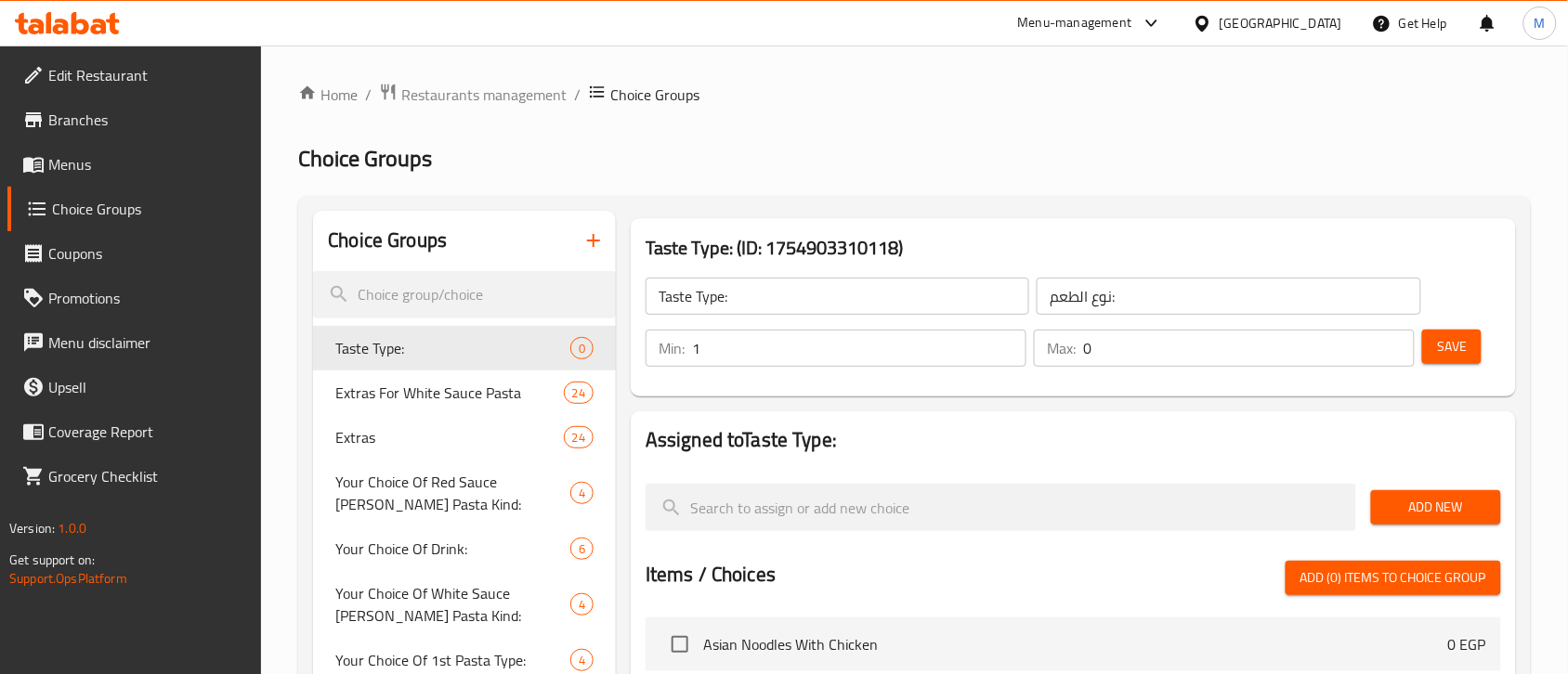
type input "1"
click at [1006, 344] on input "1" at bounding box center [859, 348] width 335 height 37
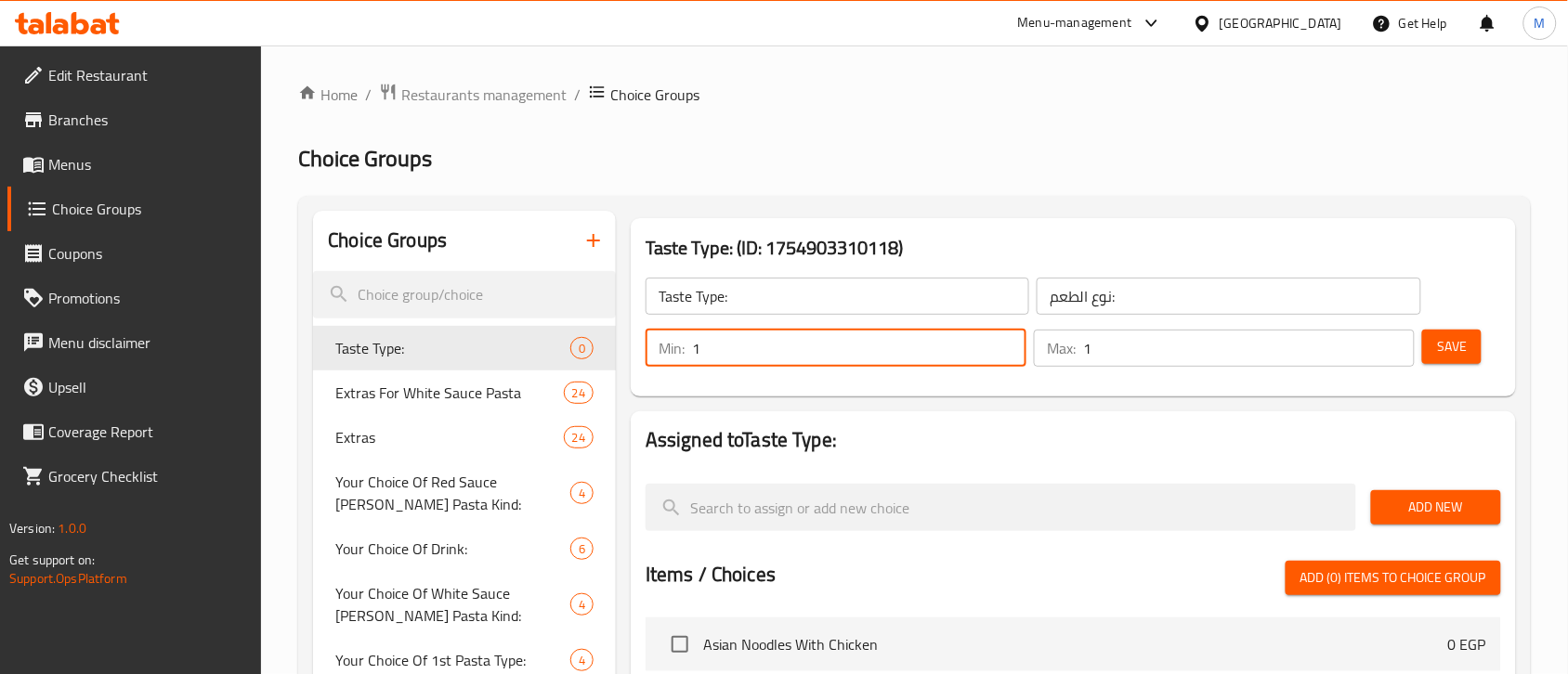
type input "1"
click at [1398, 341] on input "1" at bounding box center [1249, 348] width 332 height 37
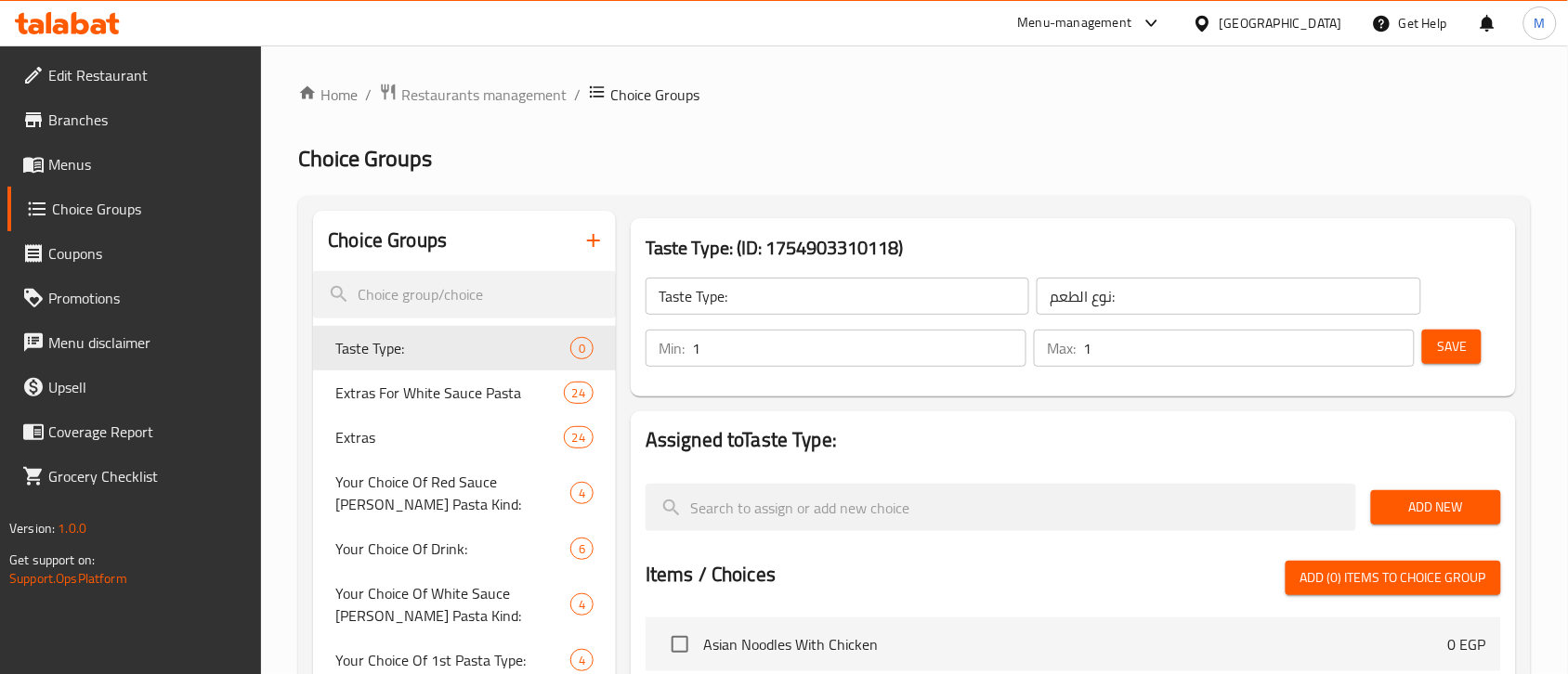
scroll to position [116, 0]
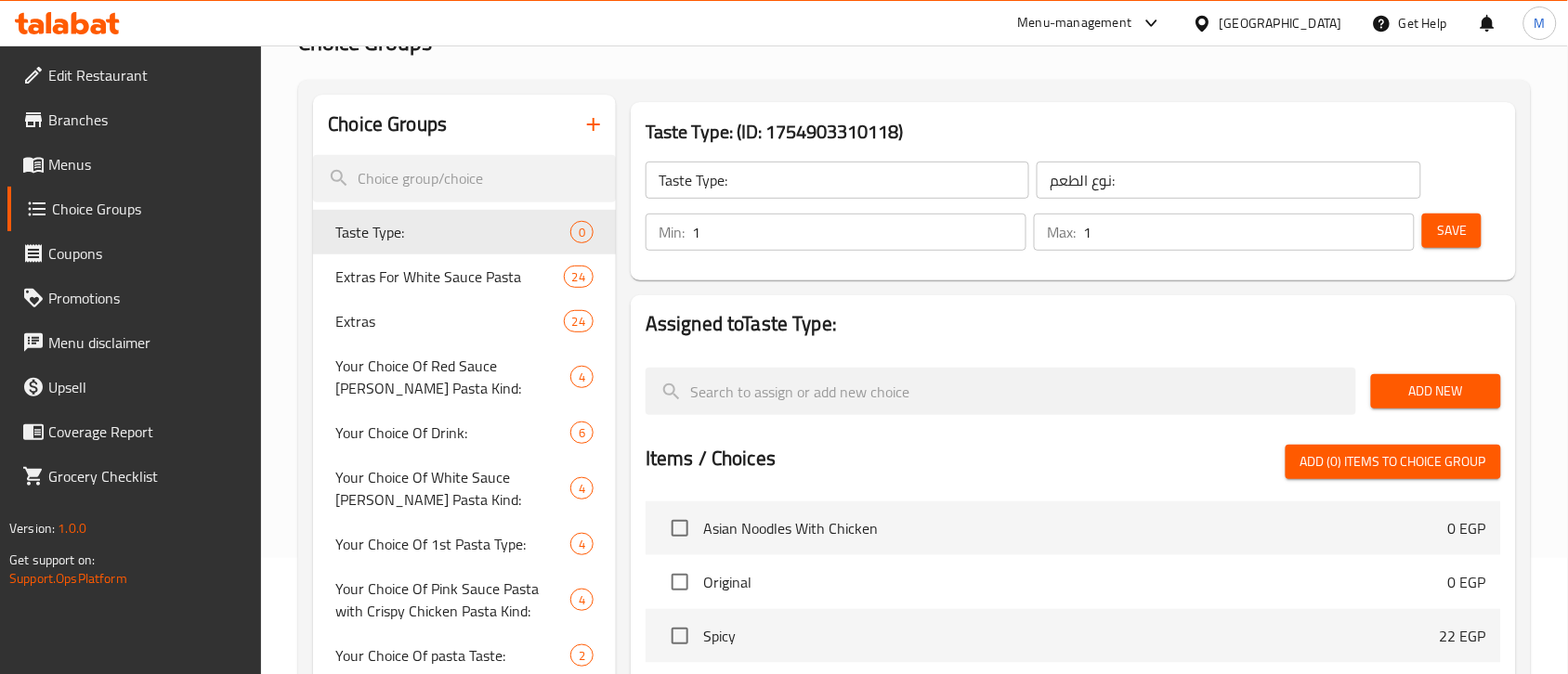
click at [1461, 397] on span "Add New" at bounding box center [1435, 391] width 101 height 23
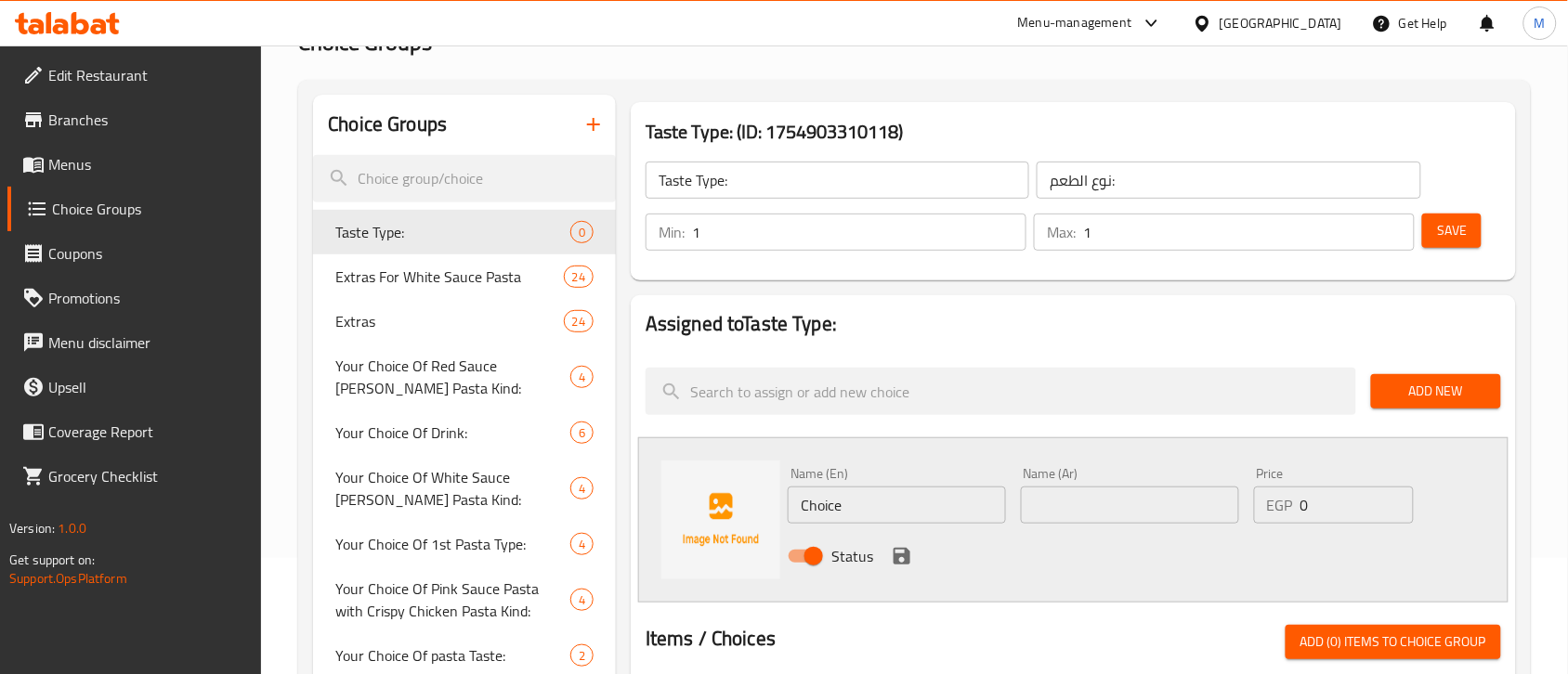
click at [831, 497] on input "Choice" at bounding box center [897, 505] width 219 height 37
click at [832, 497] on input "Choice" at bounding box center [897, 505] width 219 height 37
paste input "Original"
type input "Original"
click at [1201, 525] on div "Name (Ar) Name (Ar)" at bounding box center [1130, 495] width 233 height 71
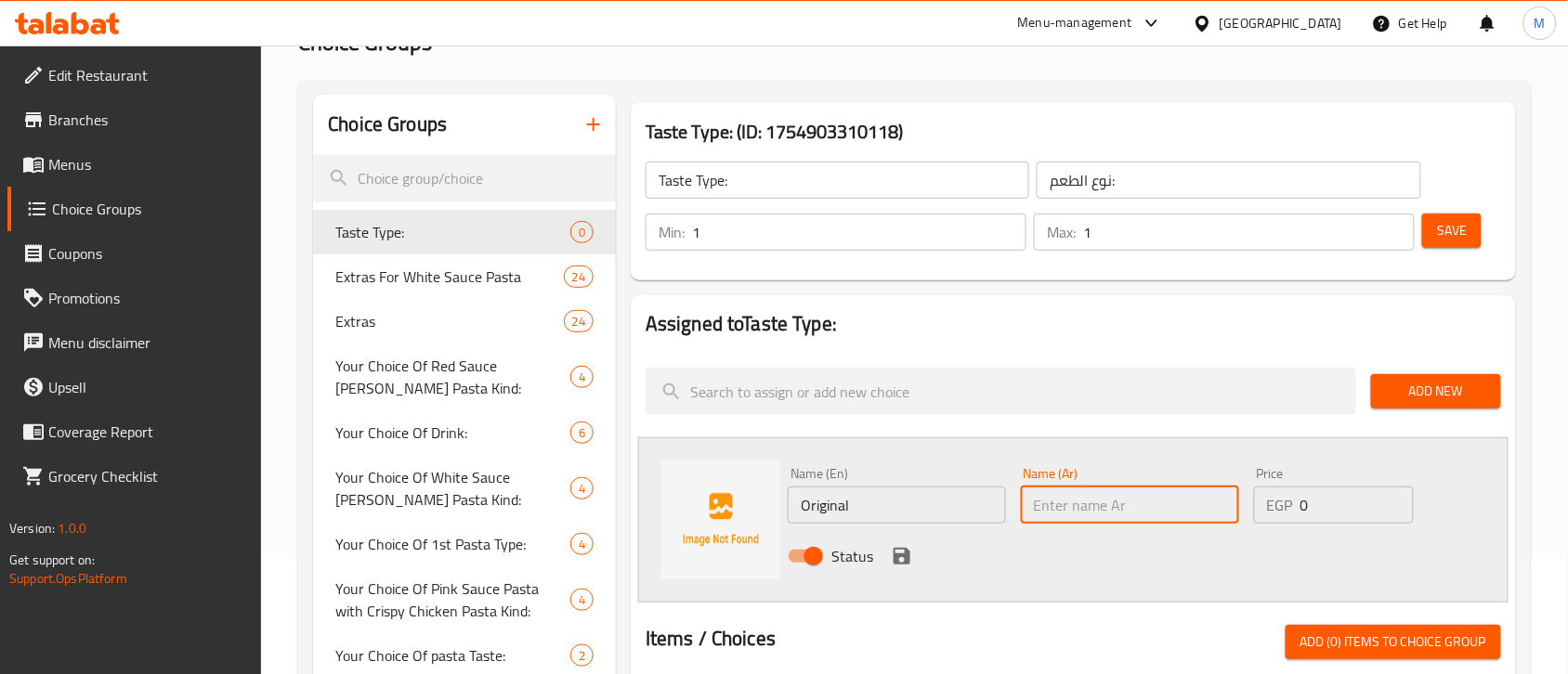
click at [1193, 508] on input "text" at bounding box center [1130, 505] width 219 height 37
paste input "أصلي"
click at [1053, 562] on div "Status" at bounding box center [1130, 556] width 699 height 50
click at [883, 515] on input "Original" at bounding box center [897, 505] width 219 height 37
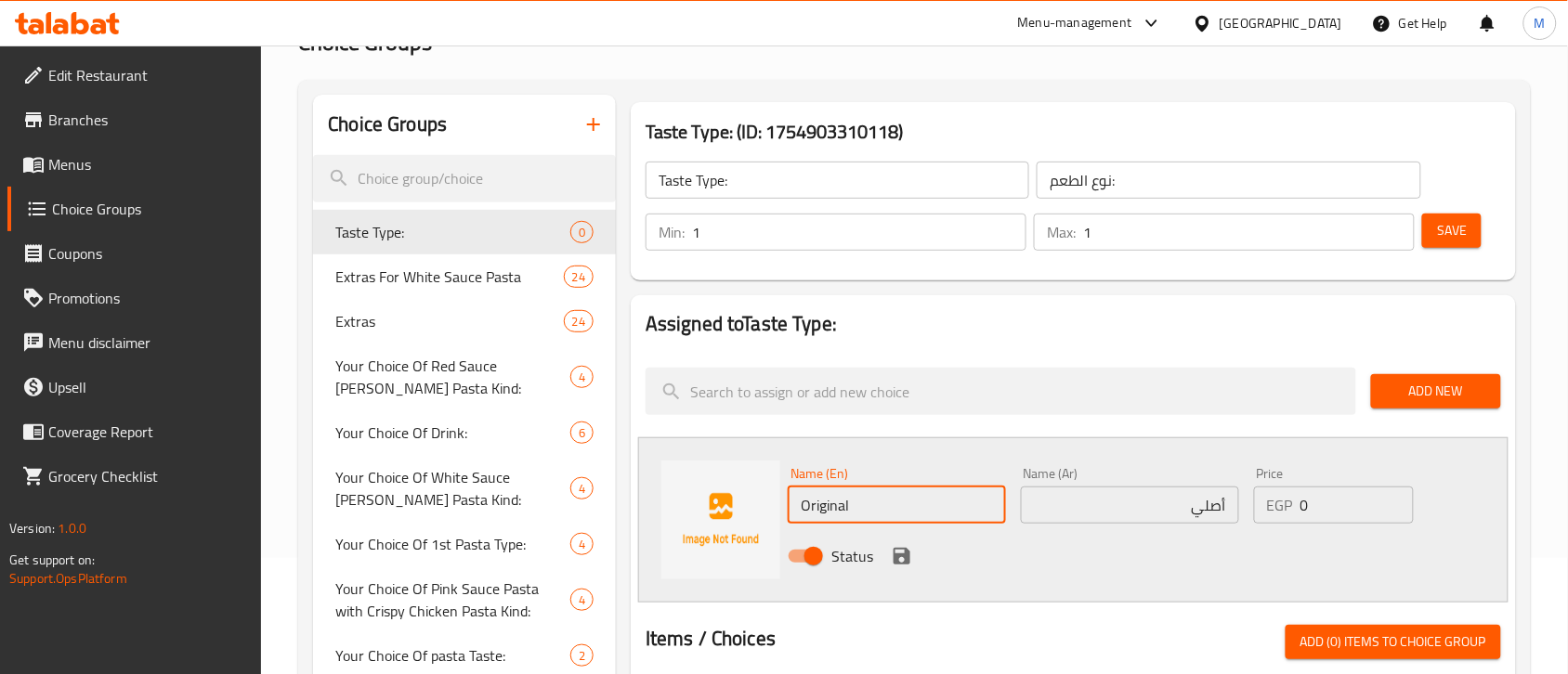
click at [883, 515] on input "Original" at bounding box center [897, 505] width 219 height 37
click at [1163, 497] on input "أصلي" at bounding box center [1130, 505] width 219 height 37
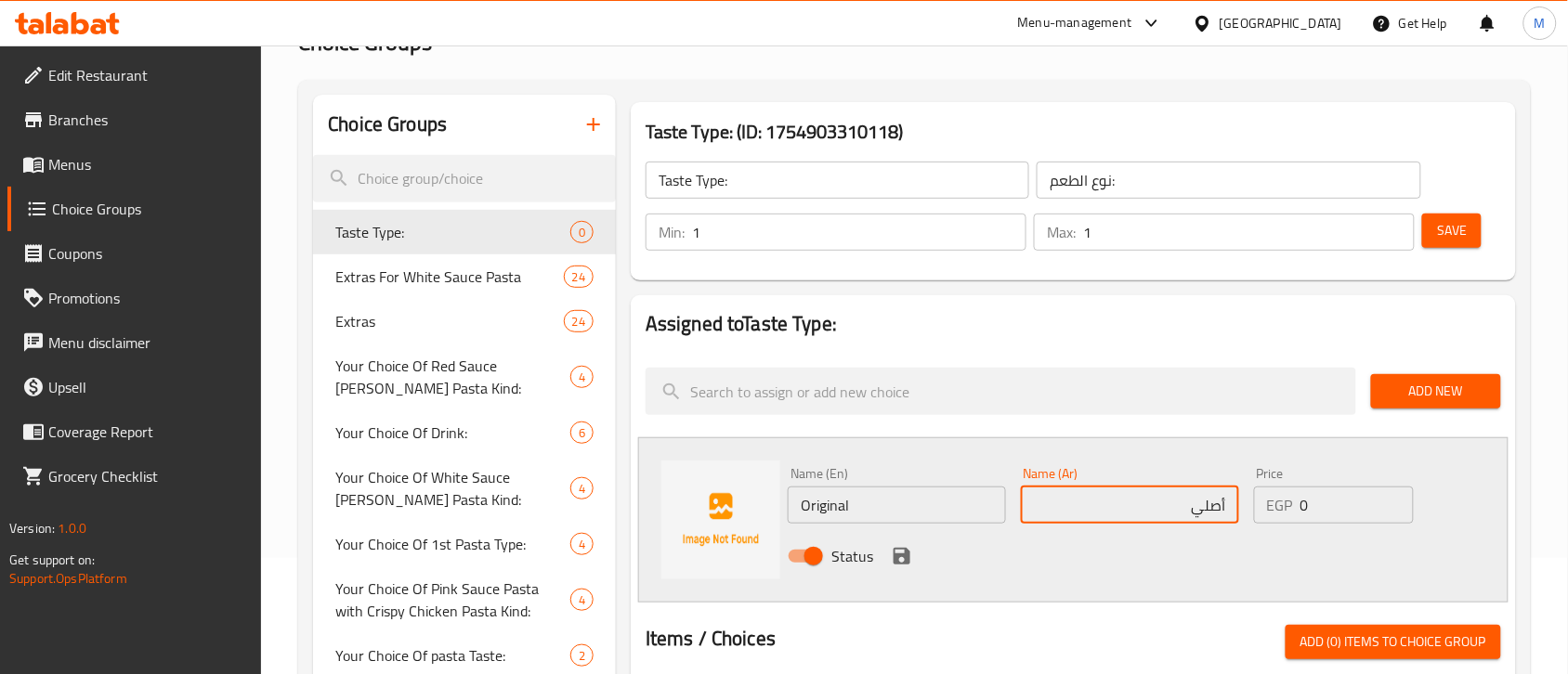
click at [1163, 497] on input "أصلي" at bounding box center [1130, 505] width 219 height 37
paste input "ورجينال"
type input "أورجينال"
click at [1104, 580] on div "Status" at bounding box center [1130, 556] width 699 height 50
click at [907, 562] on icon "save" at bounding box center [902, 556] width 17 height 17
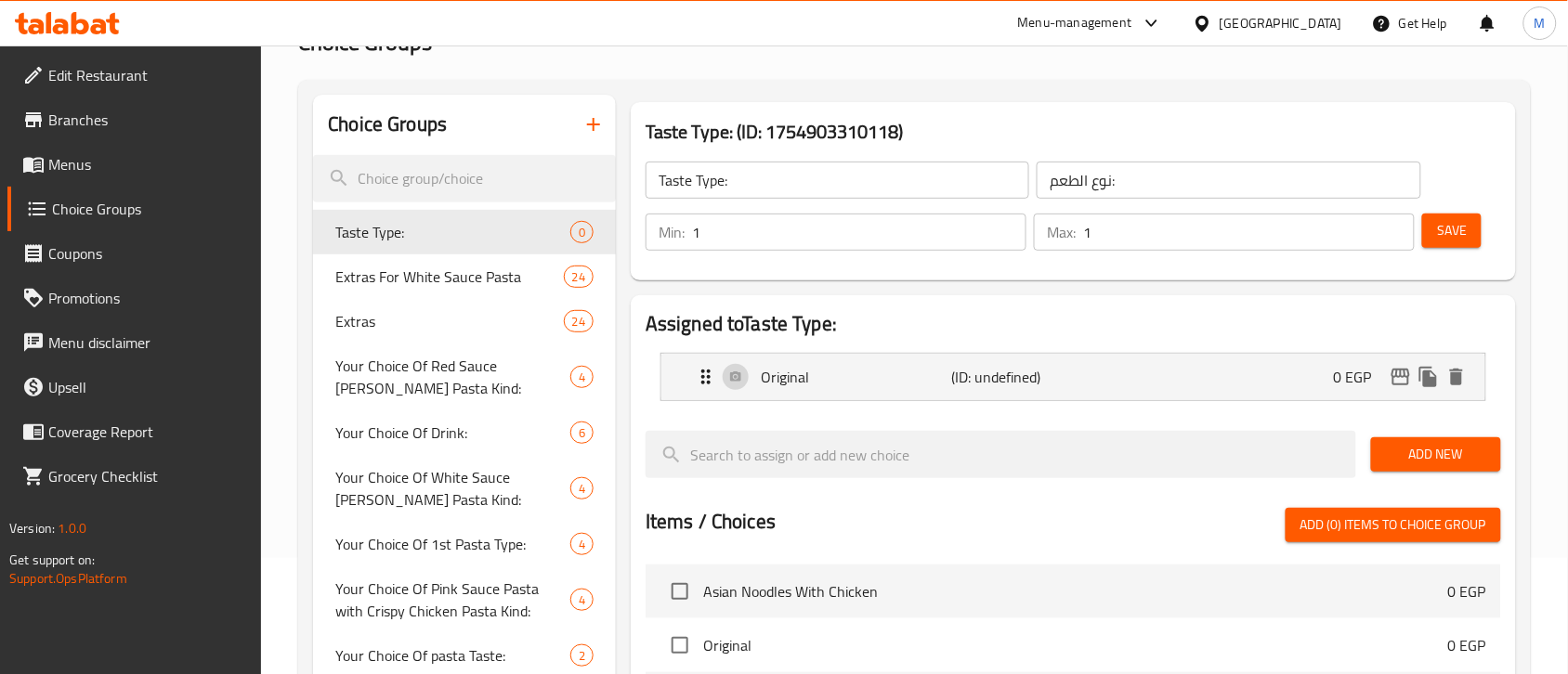
click at [1419, 457] on span "Add New" at bounding box center [1435, 455] width 101 height 23
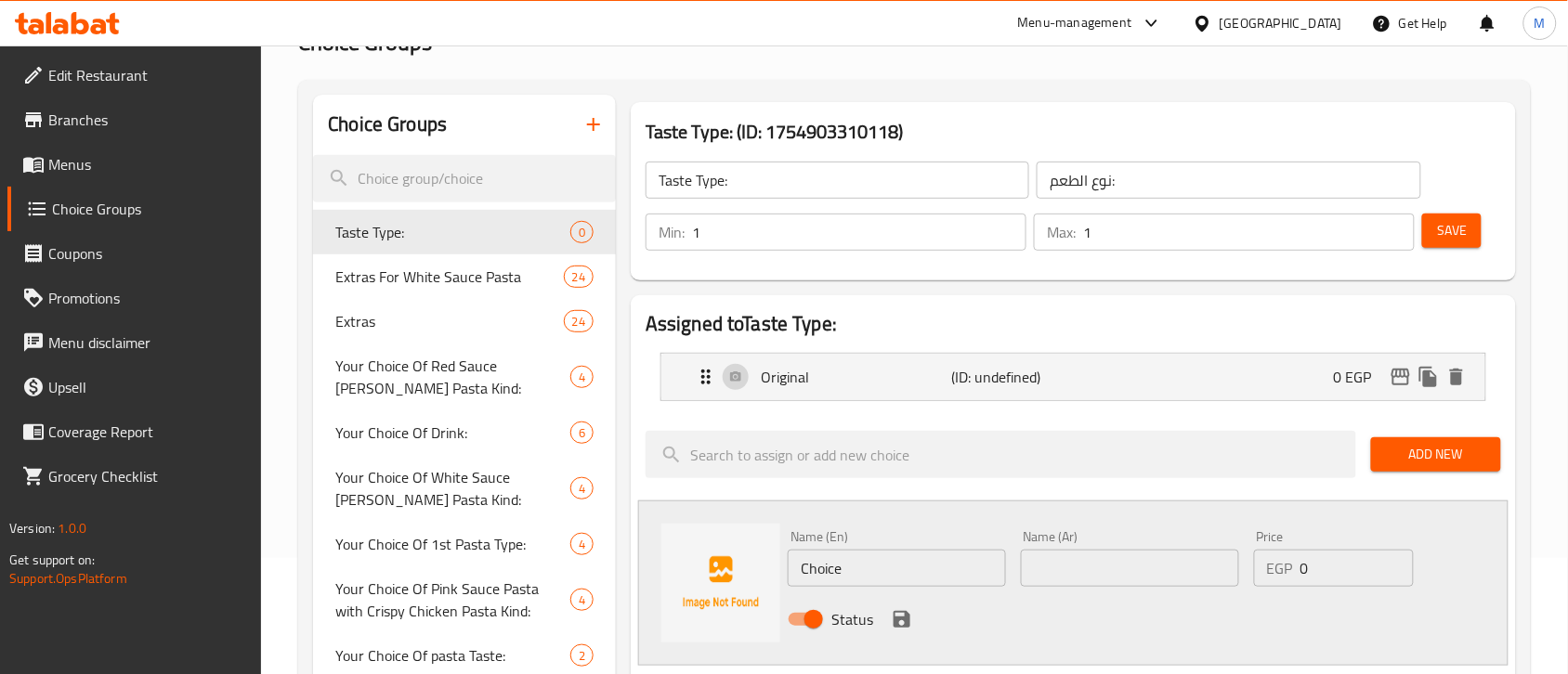
click at [911, 559] on input "Choice" at bounding box center [897, 569] width 219 height 37
paste input "spicy"
click at [913, 564] on input "spicy" at bounding box center [897, 569] width 219 height 37
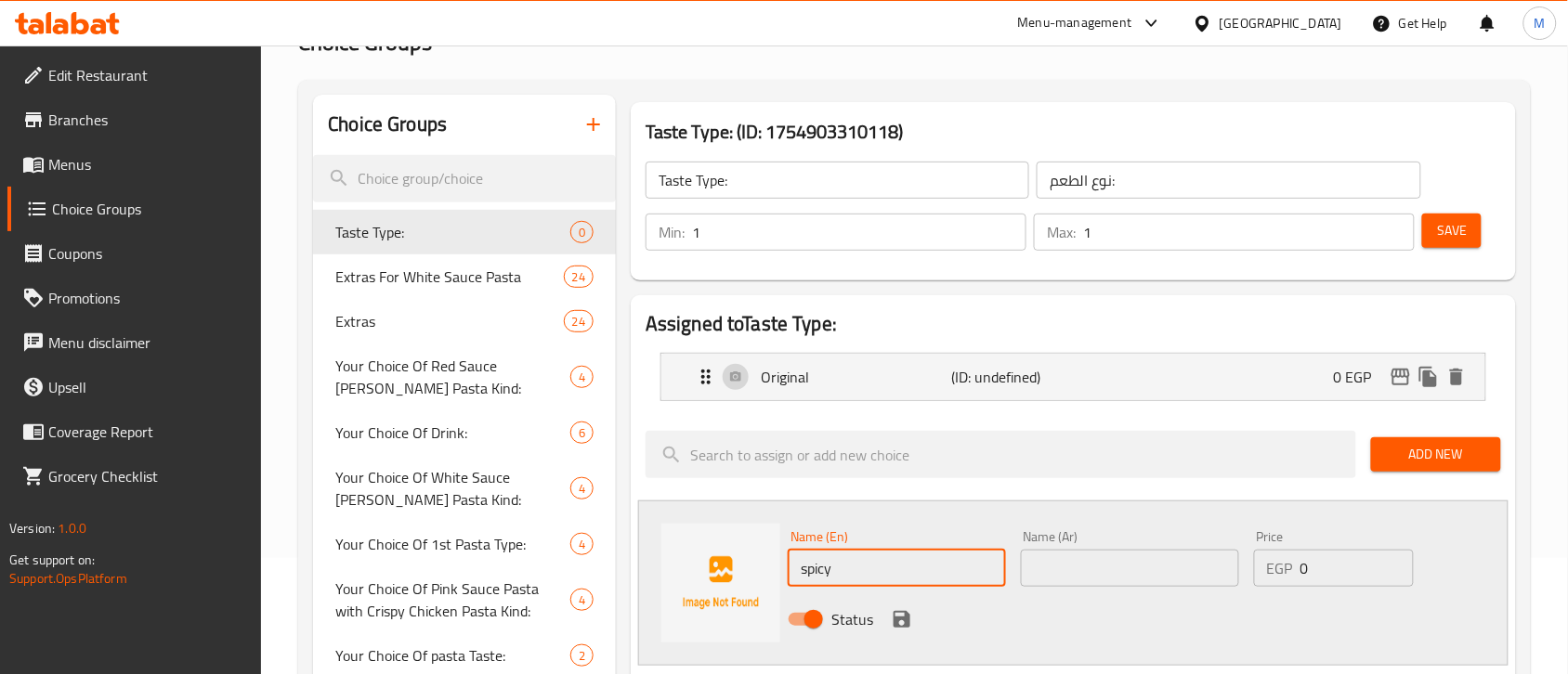
click at [913, 564] on input "spicy" at bounding box center [897, 569] width 219 height 37
click at [900, 569] on input "Spicy" at bounding box center [897, 569] width 219 height 37
click at [907, 564] on input "Spicy" at bounding box center [897, 569] width 219 height 37
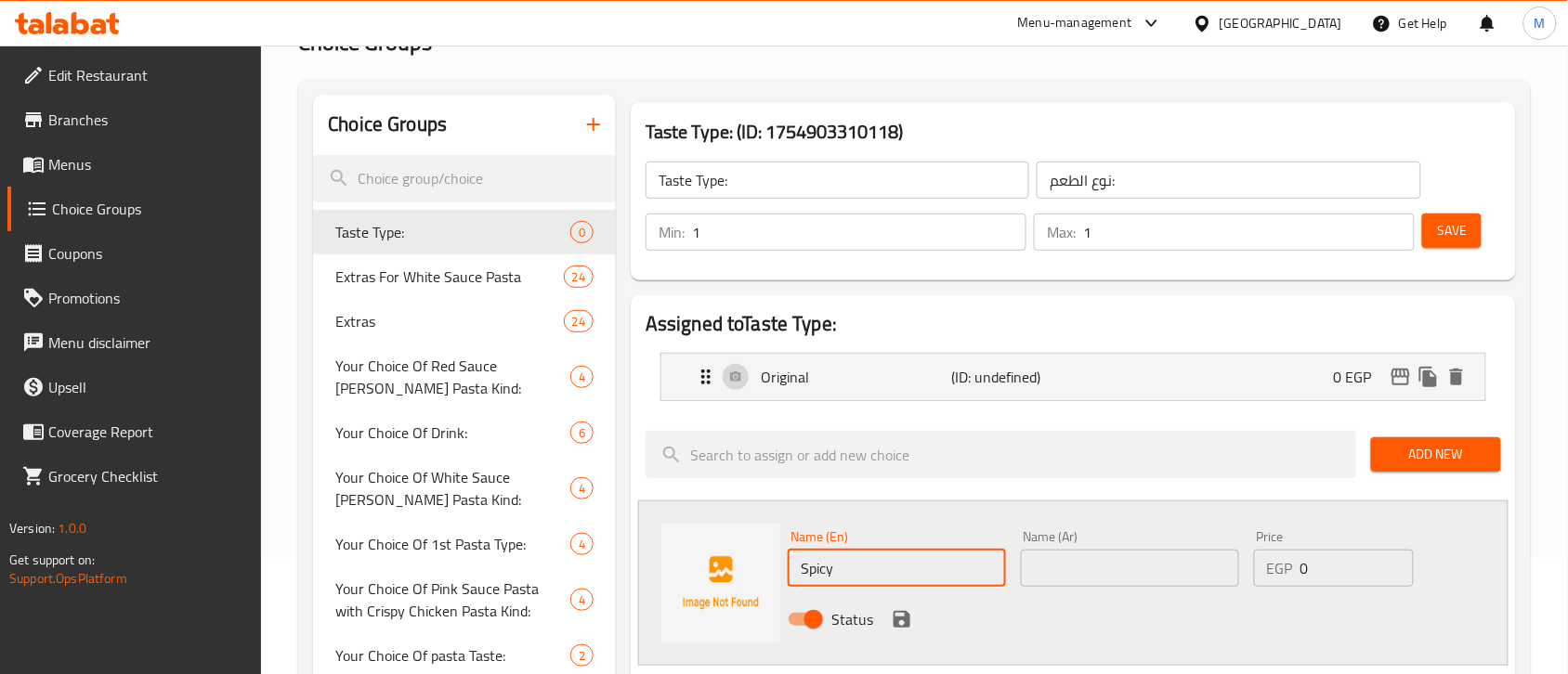
click at [907, 564] on input "Spicy" at bounding box center [897, 569] width 219 height 37
type input "Spicy"
click at [1156, 555] on input "text" at bounding box center [1130, 569] width 219 height 37
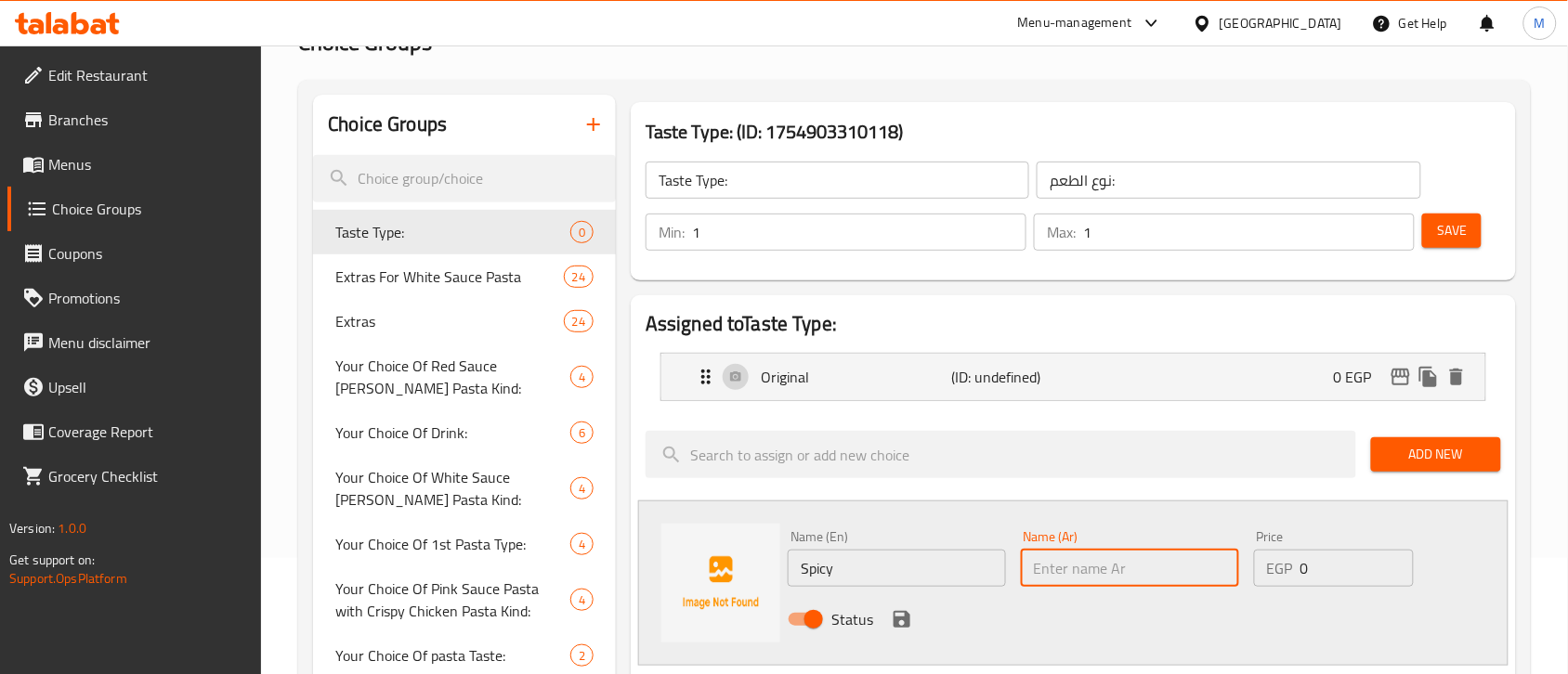
paste input "حار"
type input "حار"
click at [1099, 623] on div "Status" at bounding box center [1130, 618] width 699 height 50
click at [1312, 571] on input "0" at bounding box center [1357, 569] width 113 height 37
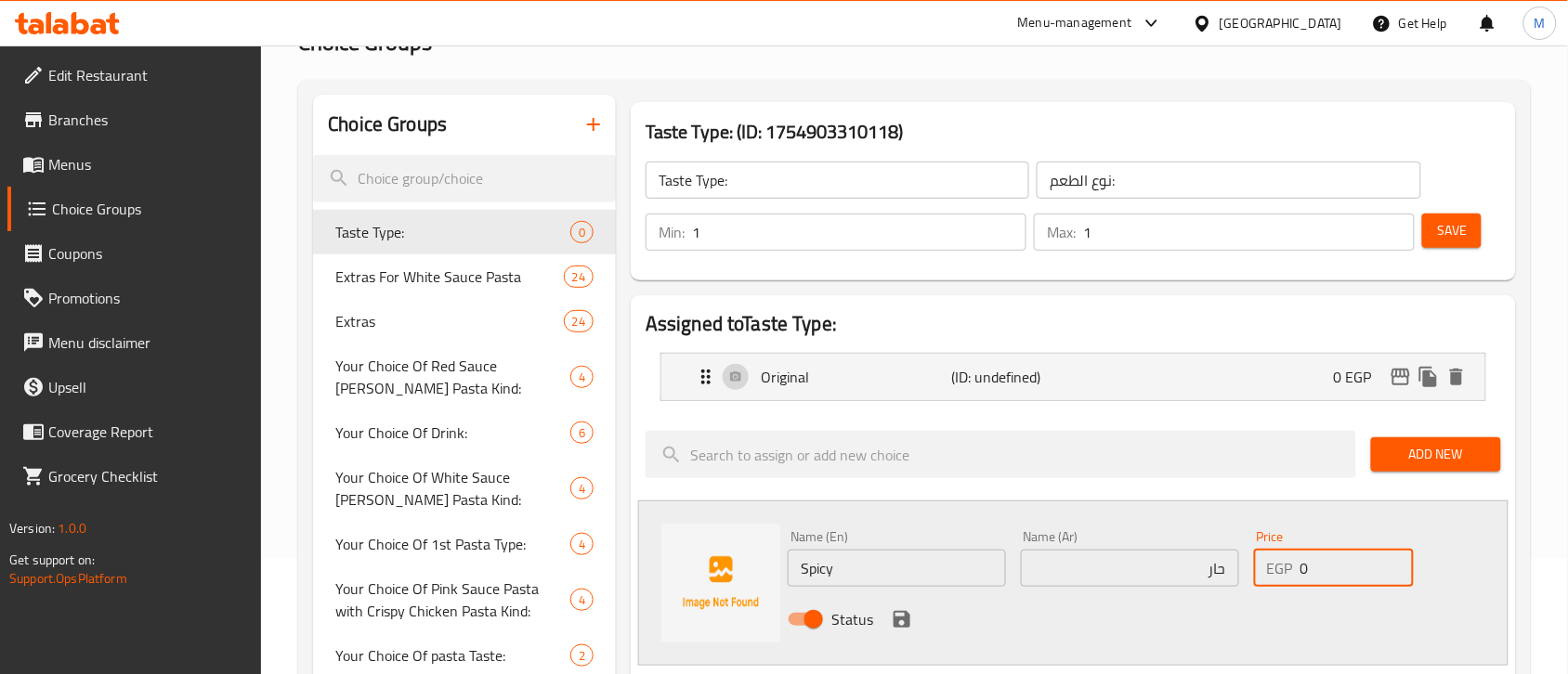
click at [1312, 571] on input "0" at bounding box center [1357, 569] width 113 height 37
type input "22"
click at [1341, 619] on div "Status" at bounding box center [1130, 618] width 699 height 50
click at [902, 622] on icon "save" at bounding box center [902, 619] width 22 height 22
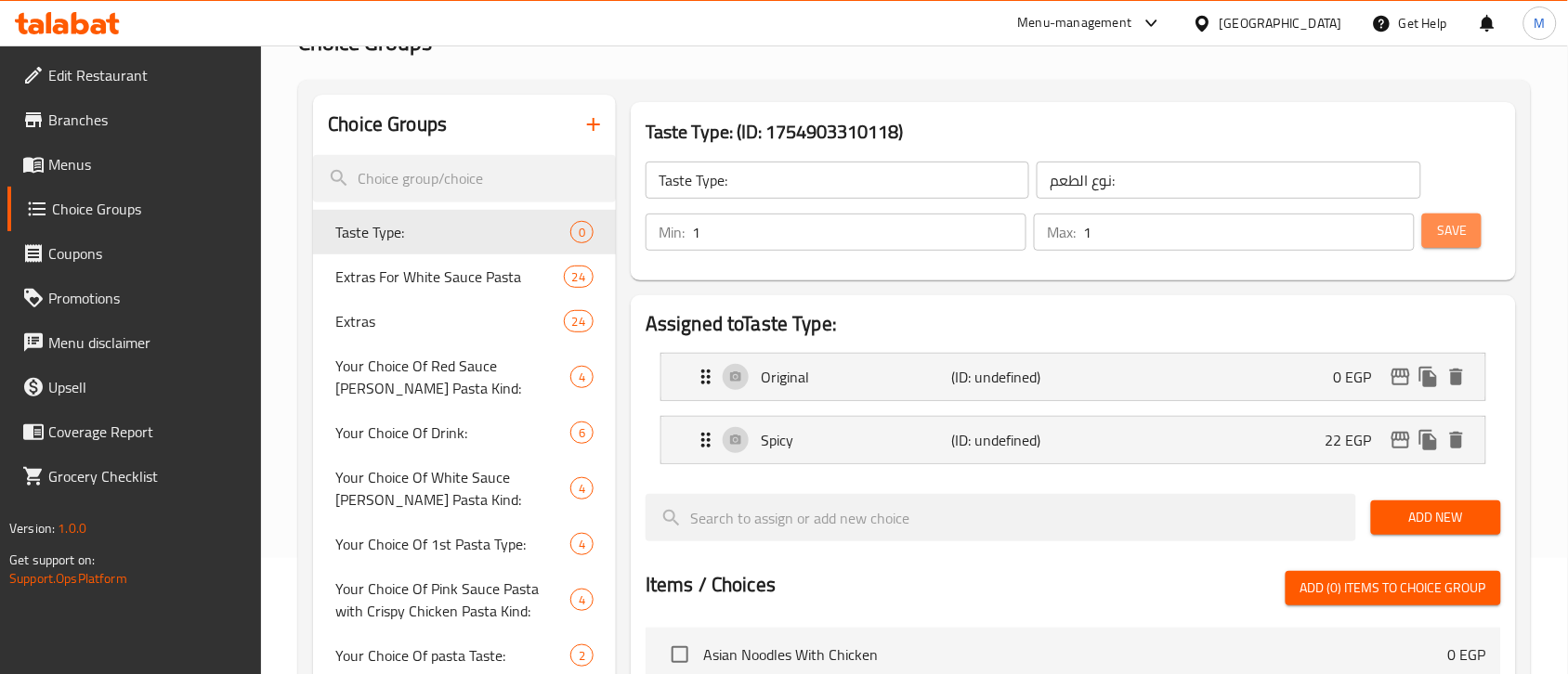
click at [1446, 244] on button "Save" at bounding box center [1451, 230] width 60 height 34
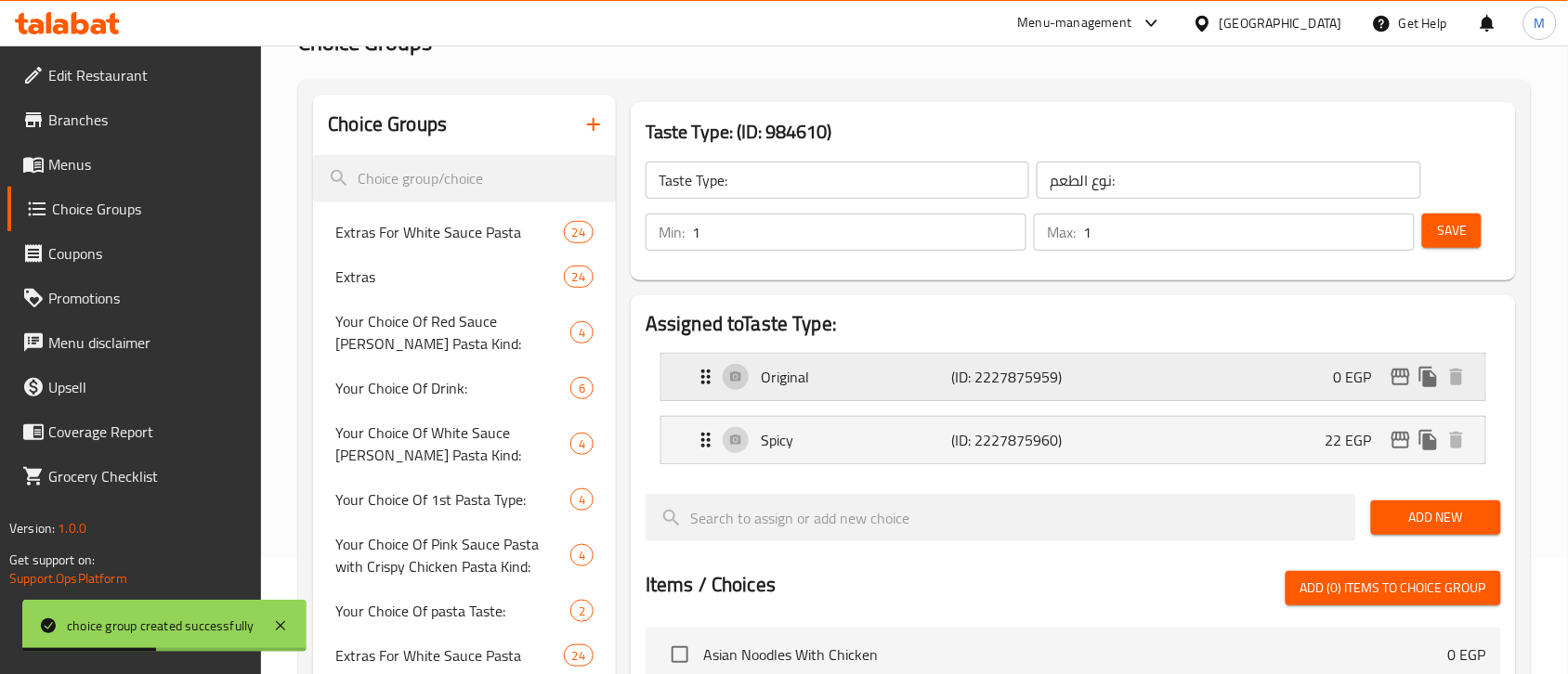
click at [1093, 358] on div "Original (ID: 2227875959) 0 EGP" at bounding box center [1078, 377] width 768 height 47
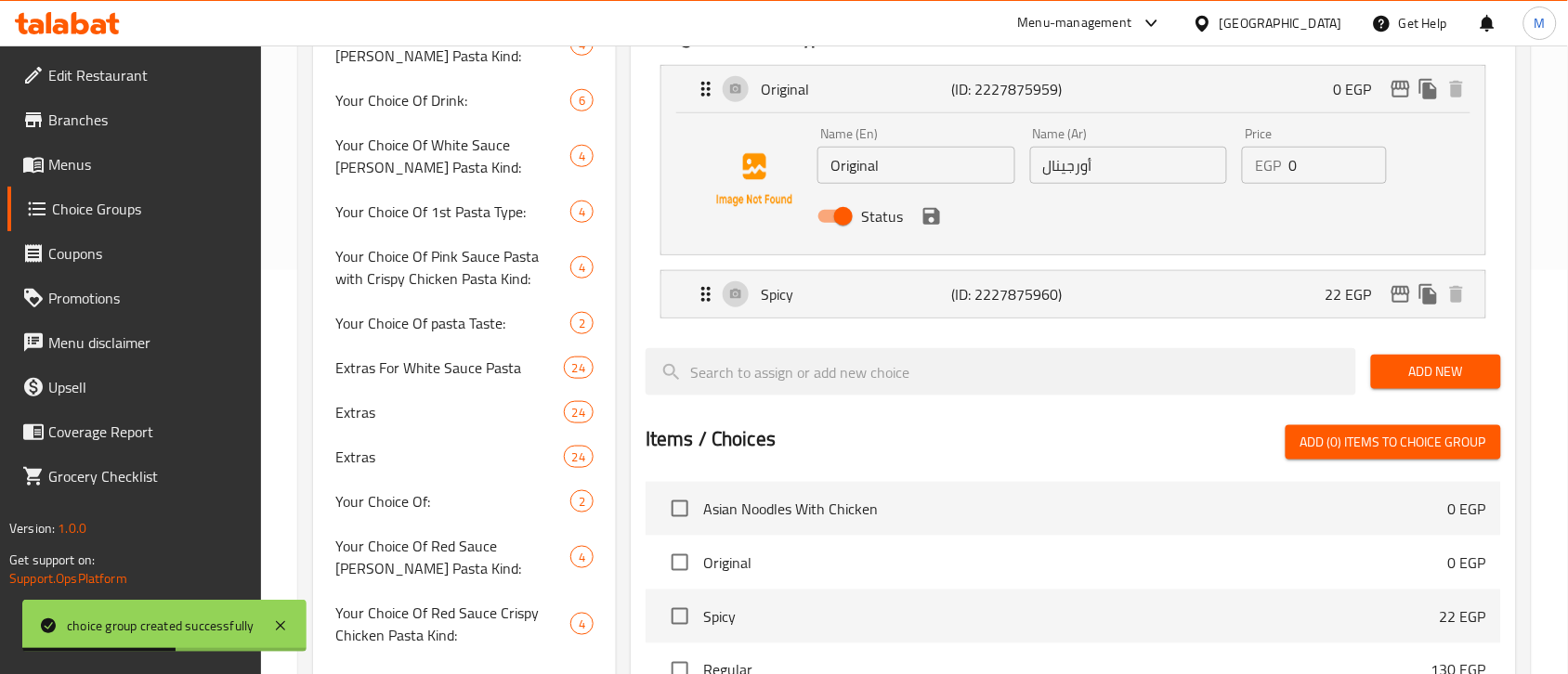
scroll to position [464, 0]
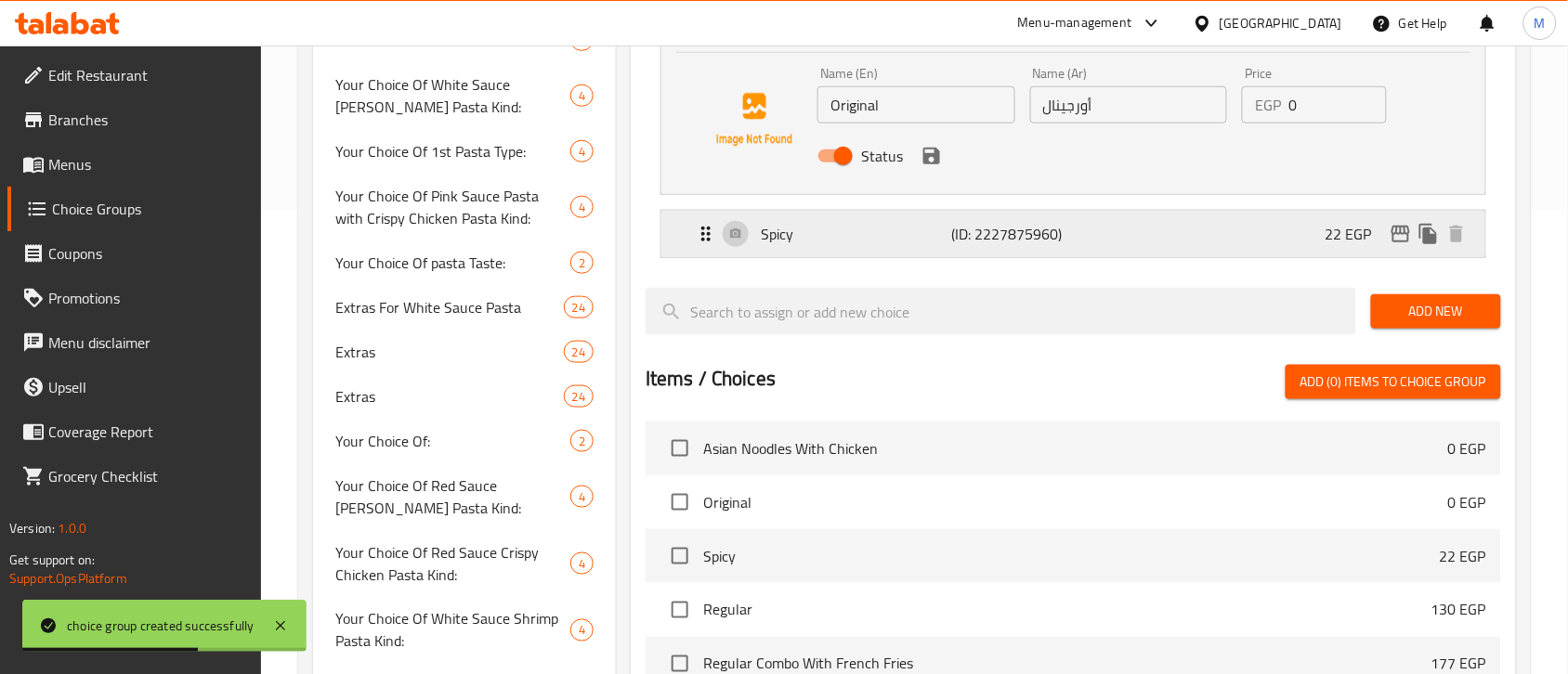
click at [1099, 246] on div "Spicy (ID: 2227875960) 22 EGP" at bounding box center [1078, 234] width 768 height 47
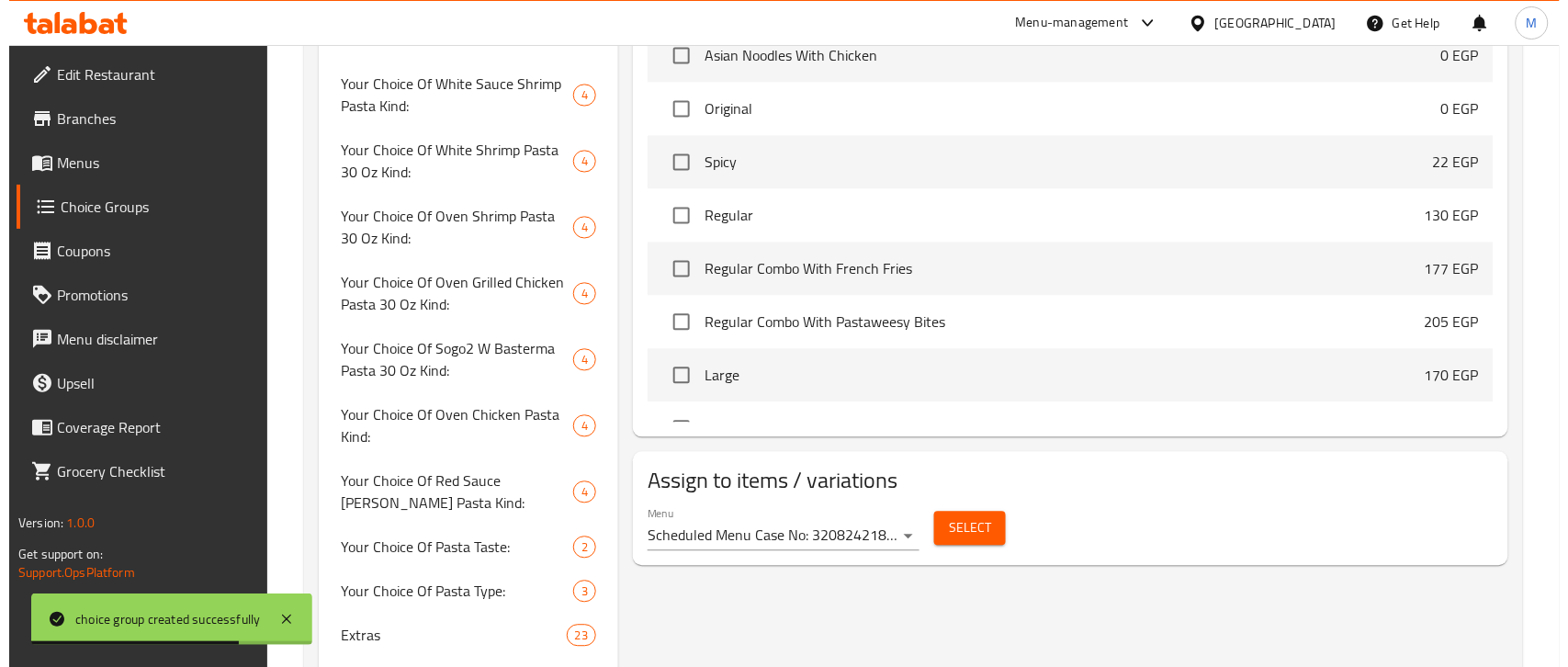
scroll to position [1149, 0]
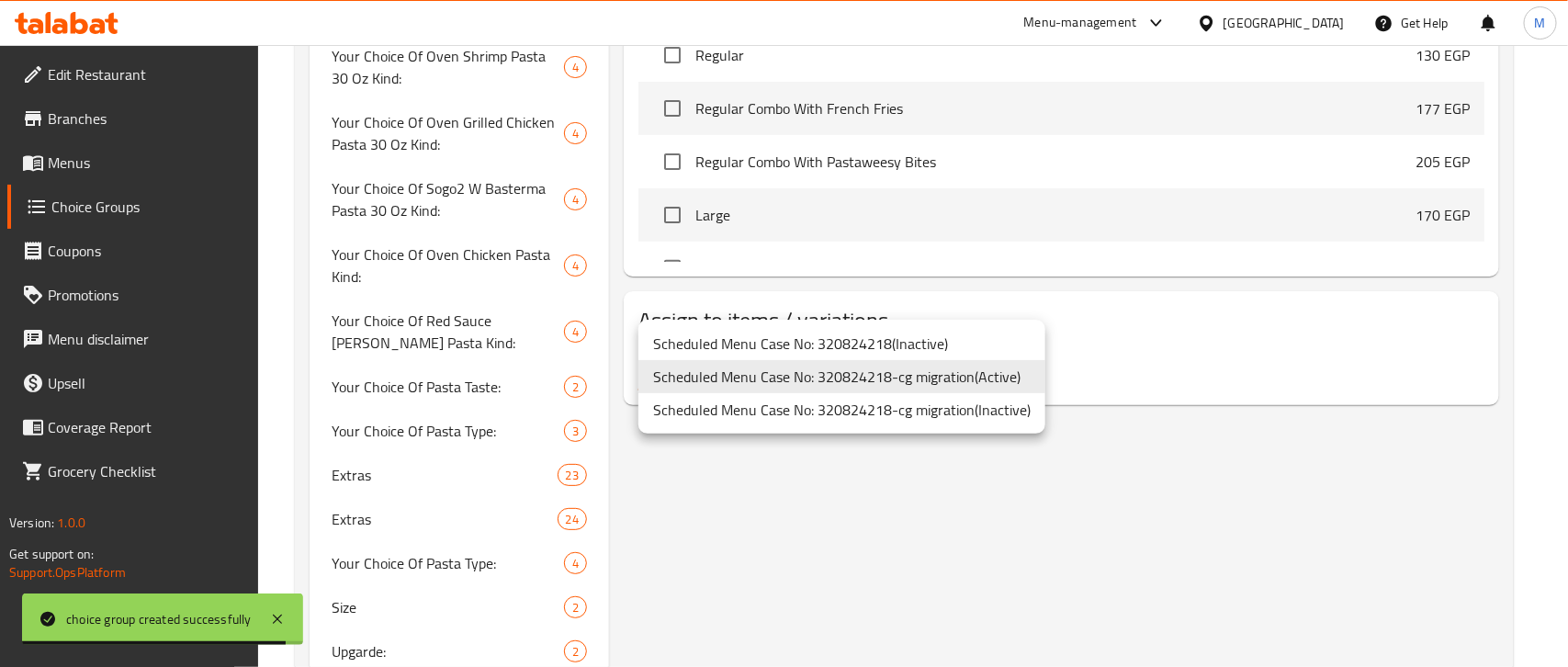
click at [990, 379] on li "Scheduled Menu Case No: 320824218-cg migration ( Active )" at bounding box center [842, 376] width 407 height 33
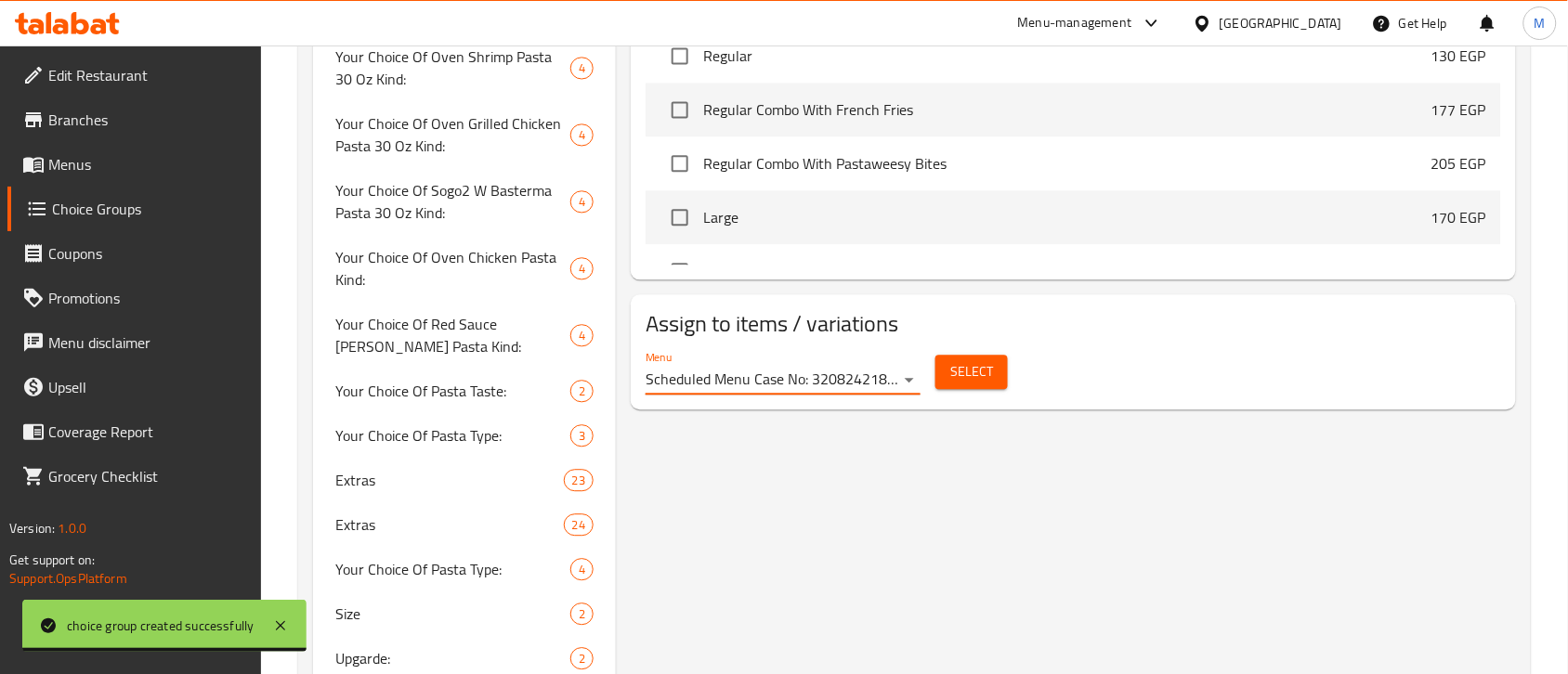
click at [986, 391] on div "Select" at bounding box center [971, 372] width 87 height 49
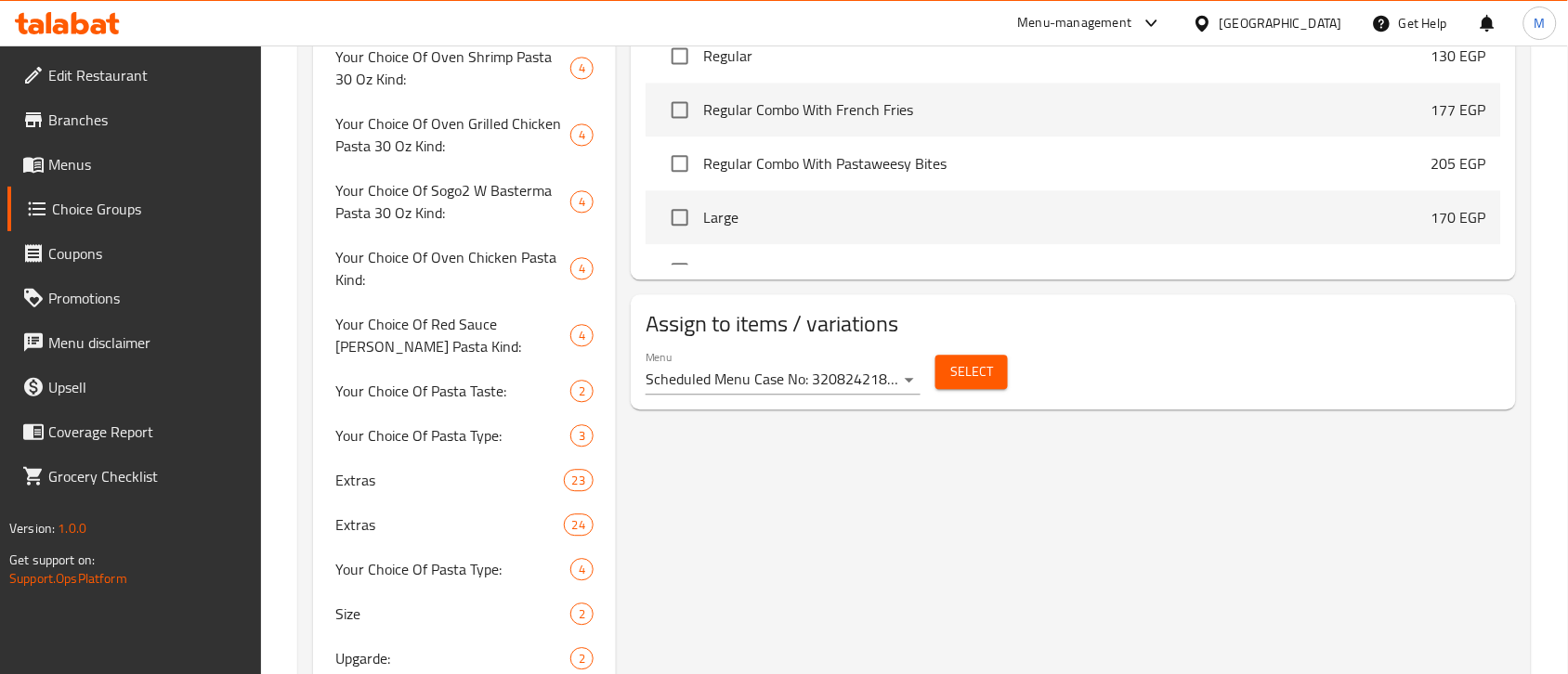
click at [981, 387] on button "Select" at bounding box center [972, 372] width 72 height 34
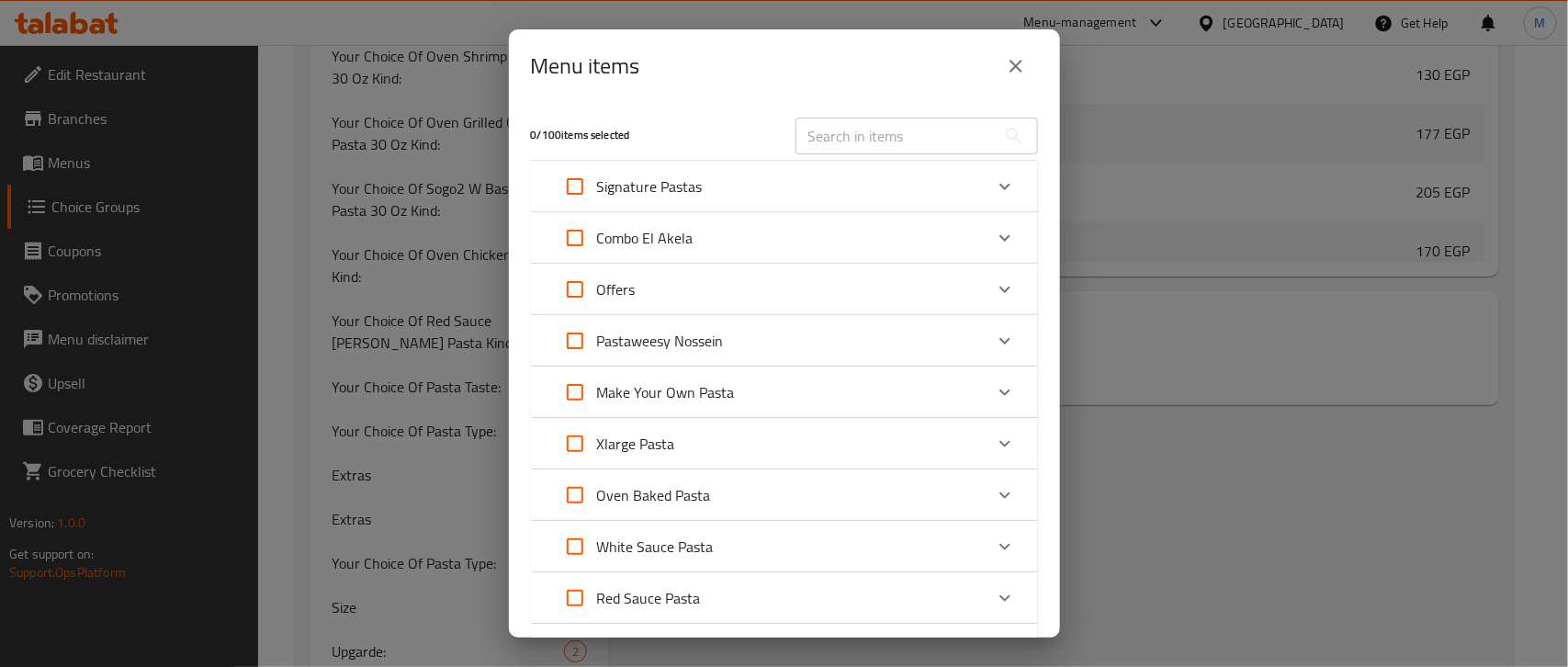
click at [837, 125] on input "text" at bounding box center [895, 136] width 201 height 37
paste input "Chicken Mozzarella Pasta With Red Sauce"
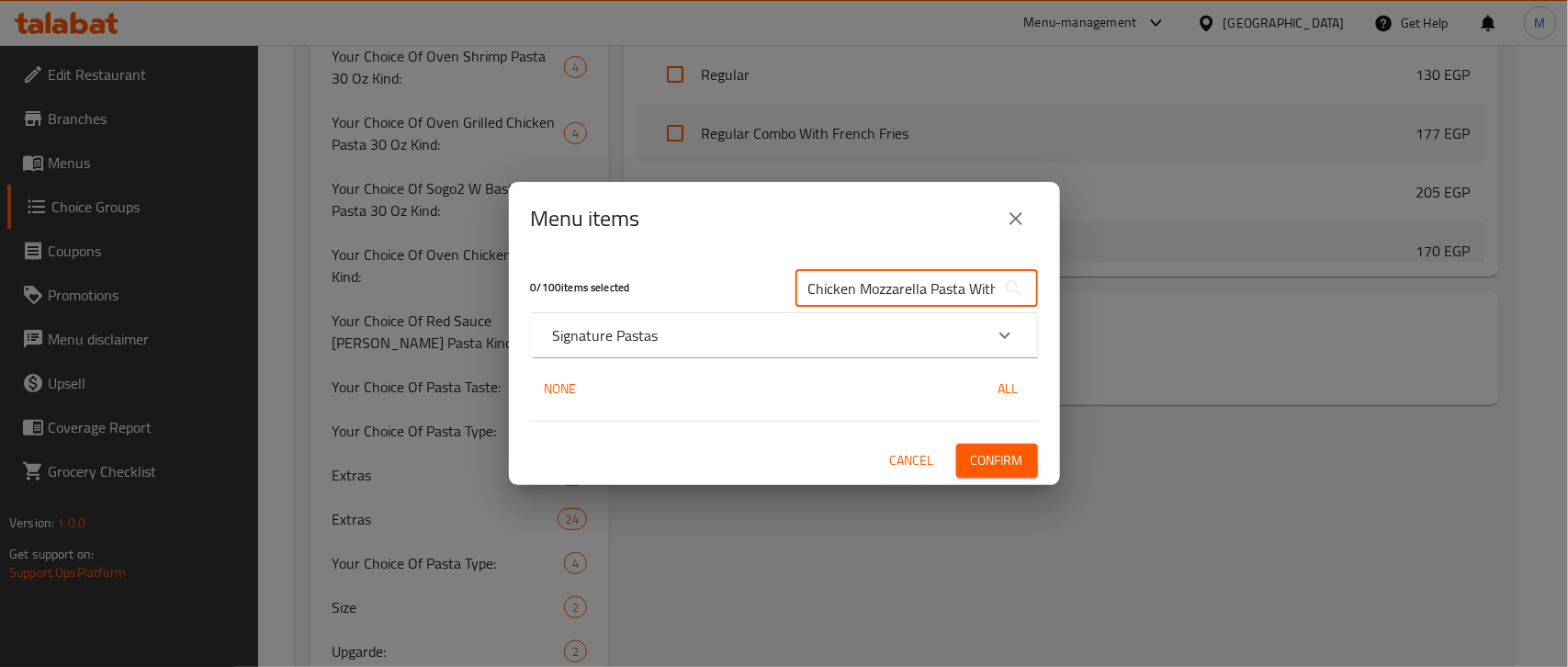
scroll to position [0, 69]
type input "Chicken Mozzarella Pasta With Red Sauce"
click at [912, 334] on div "Signature Pastas" at bounding box center [768, 335] width 430 height 22
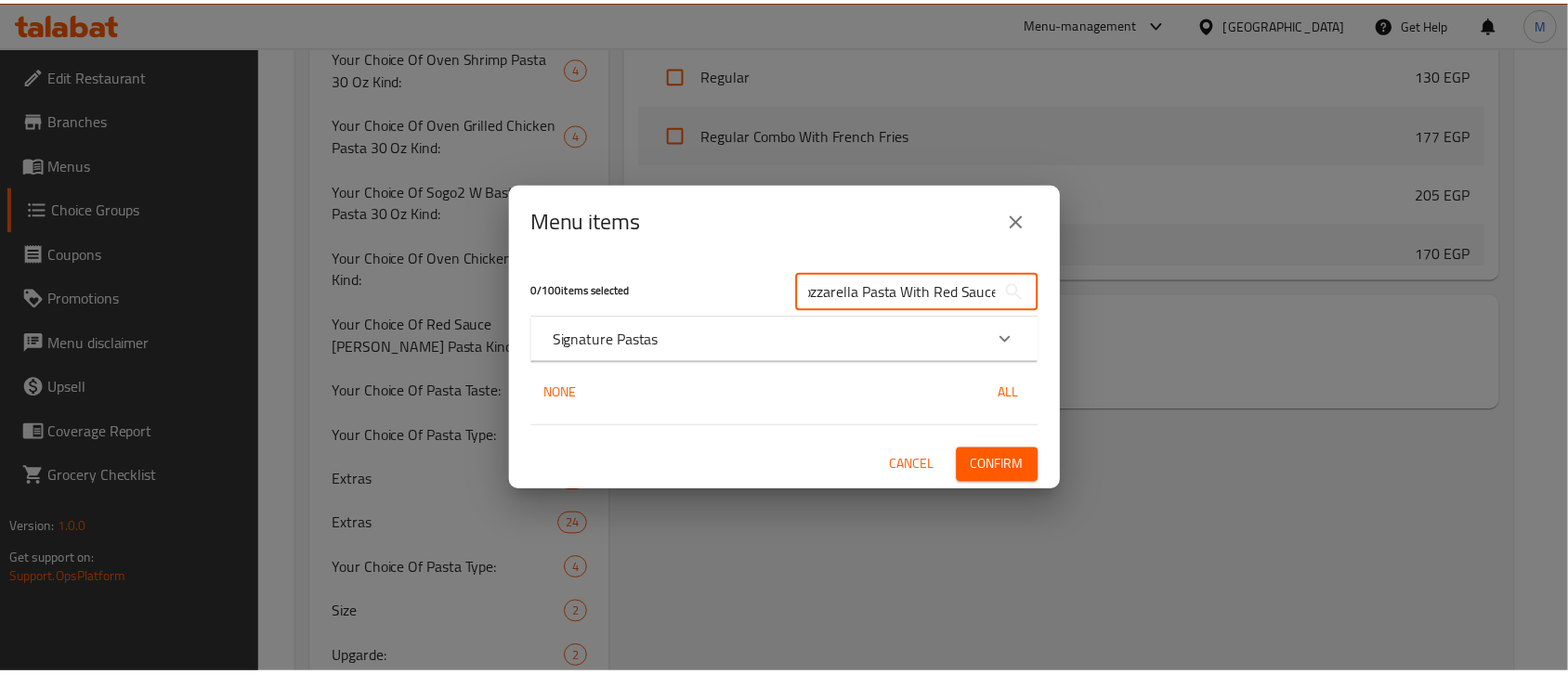
scroll to position [0, 0]
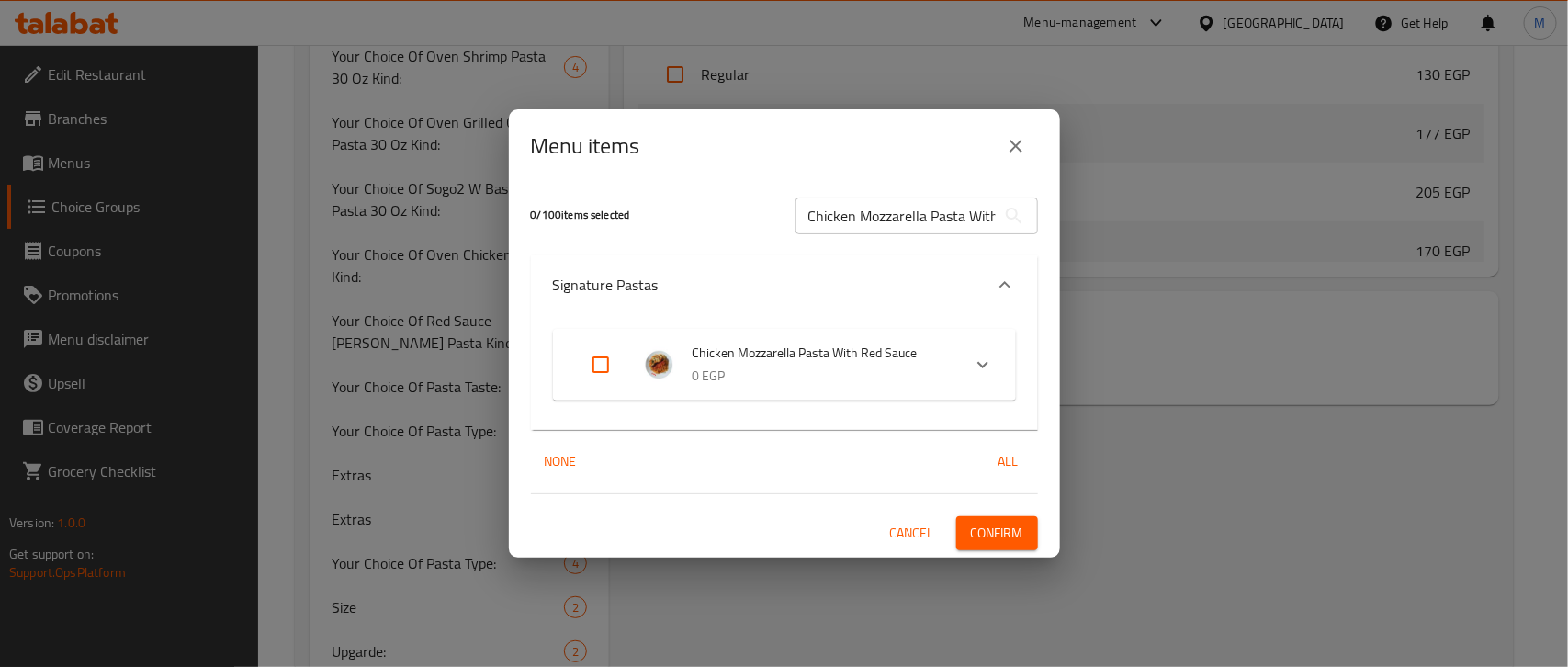
click at [599, 359] on input "Expand" at bounding box center [601, 365] width 44 height 44
checkbox input "true"
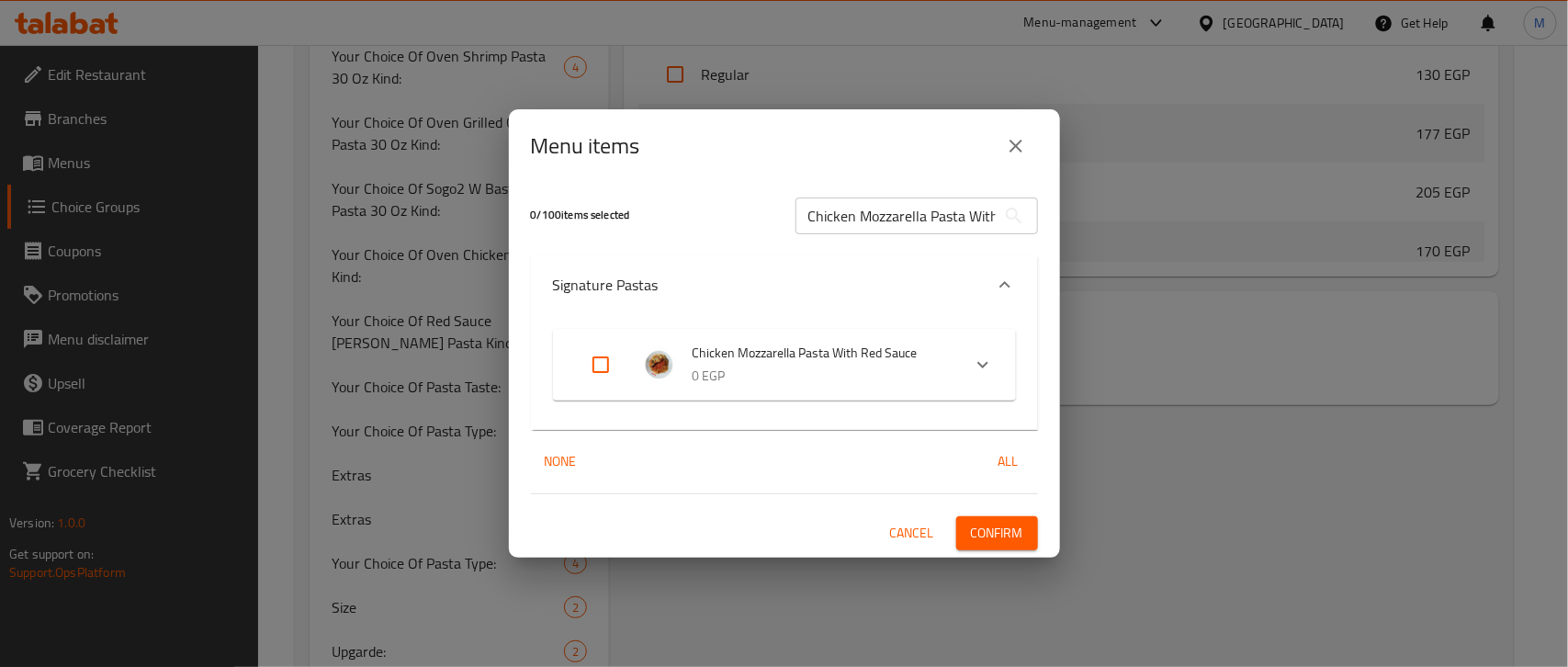
checkbox input "true"
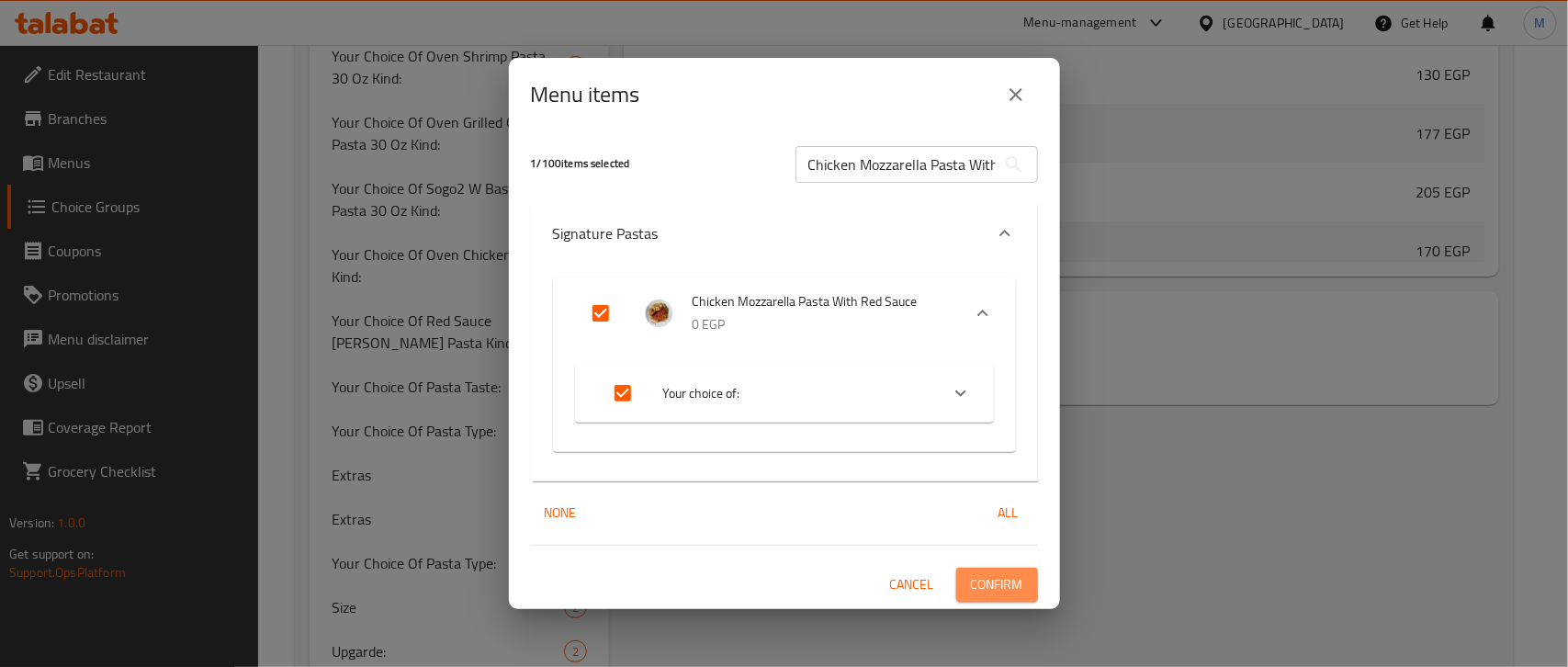
click at [1023, 575] on span "Confirm" at bounding box center [997, 585] width 52 height 23
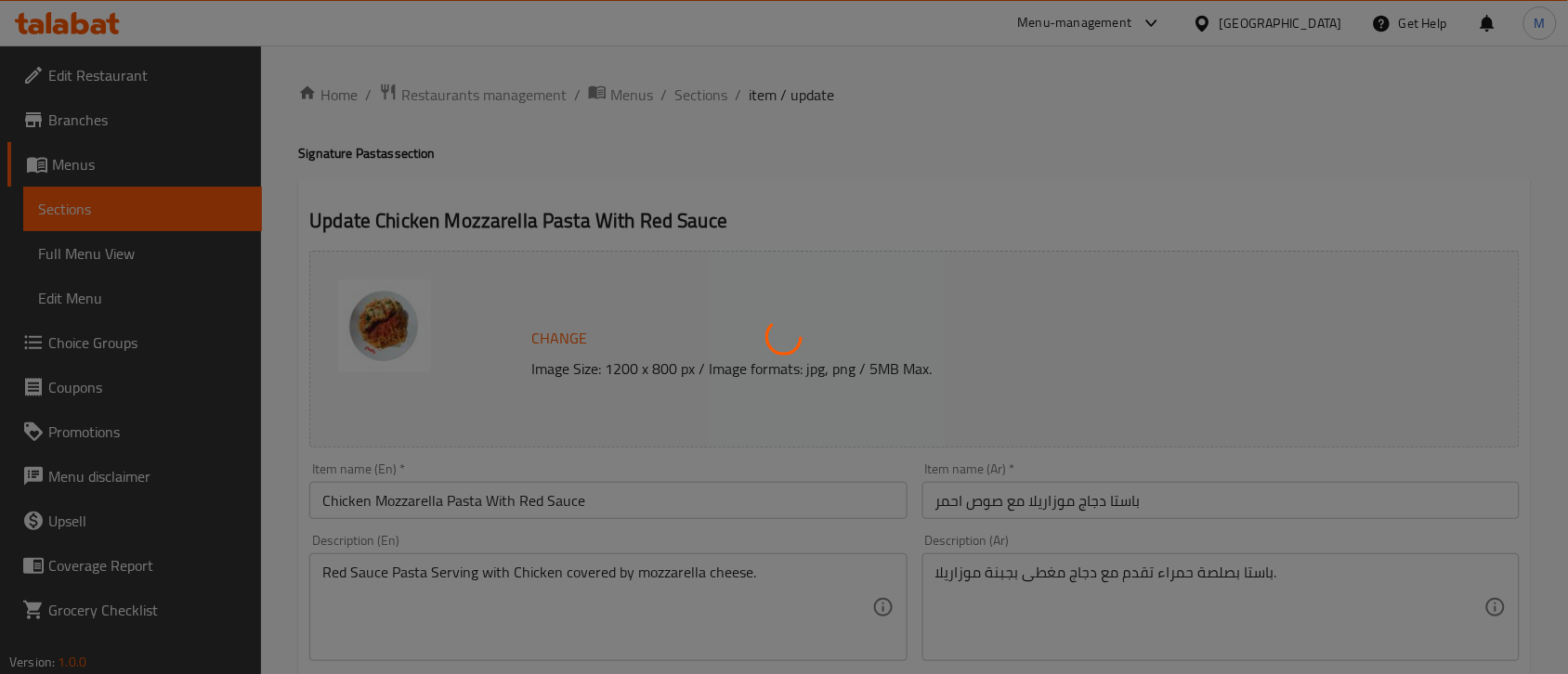
type input "اختيارك نوع الباستا:"
type input "1"
type input "اختيارك نوع الباستا:"
type input "1"
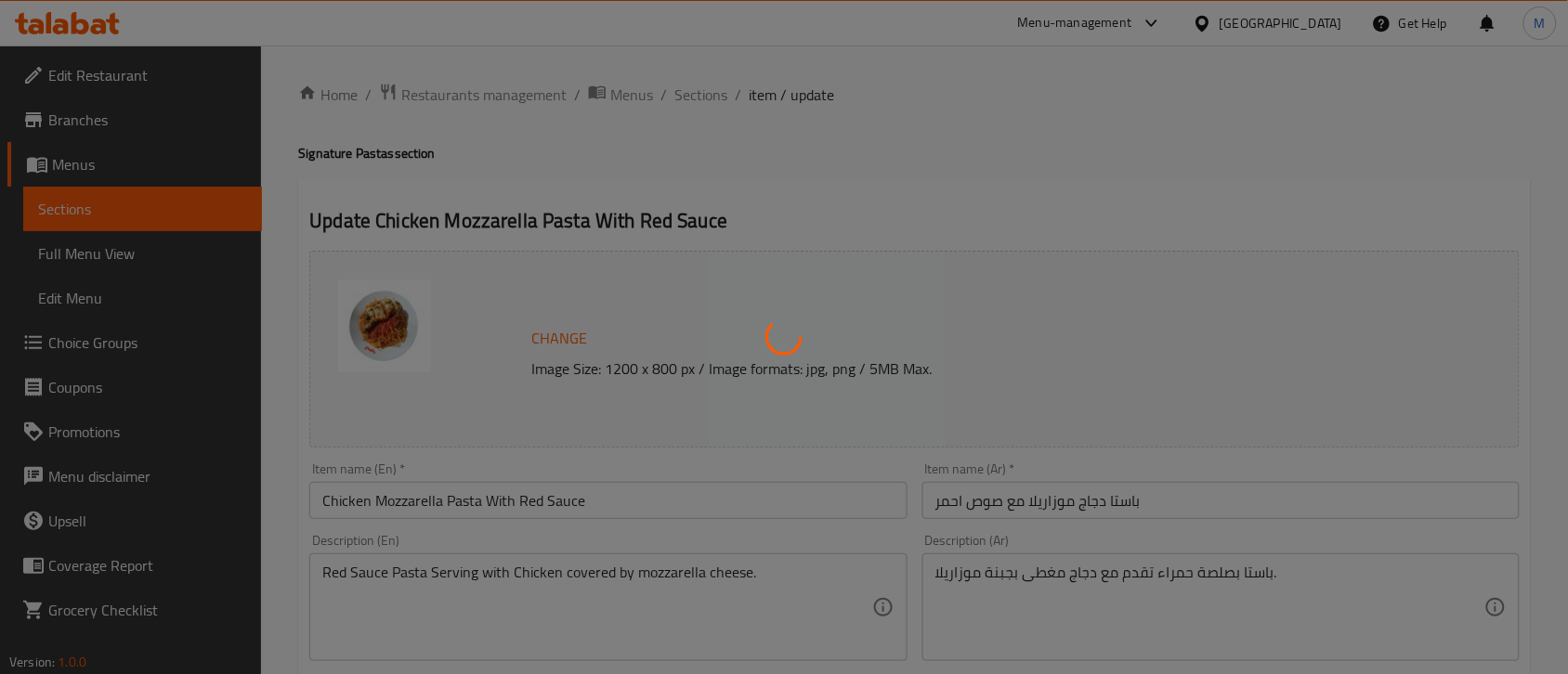
type input "1"
type input "اختيارك نوع الباستا:"
type input "1"
type input "اختيارك نوع الباستا:"
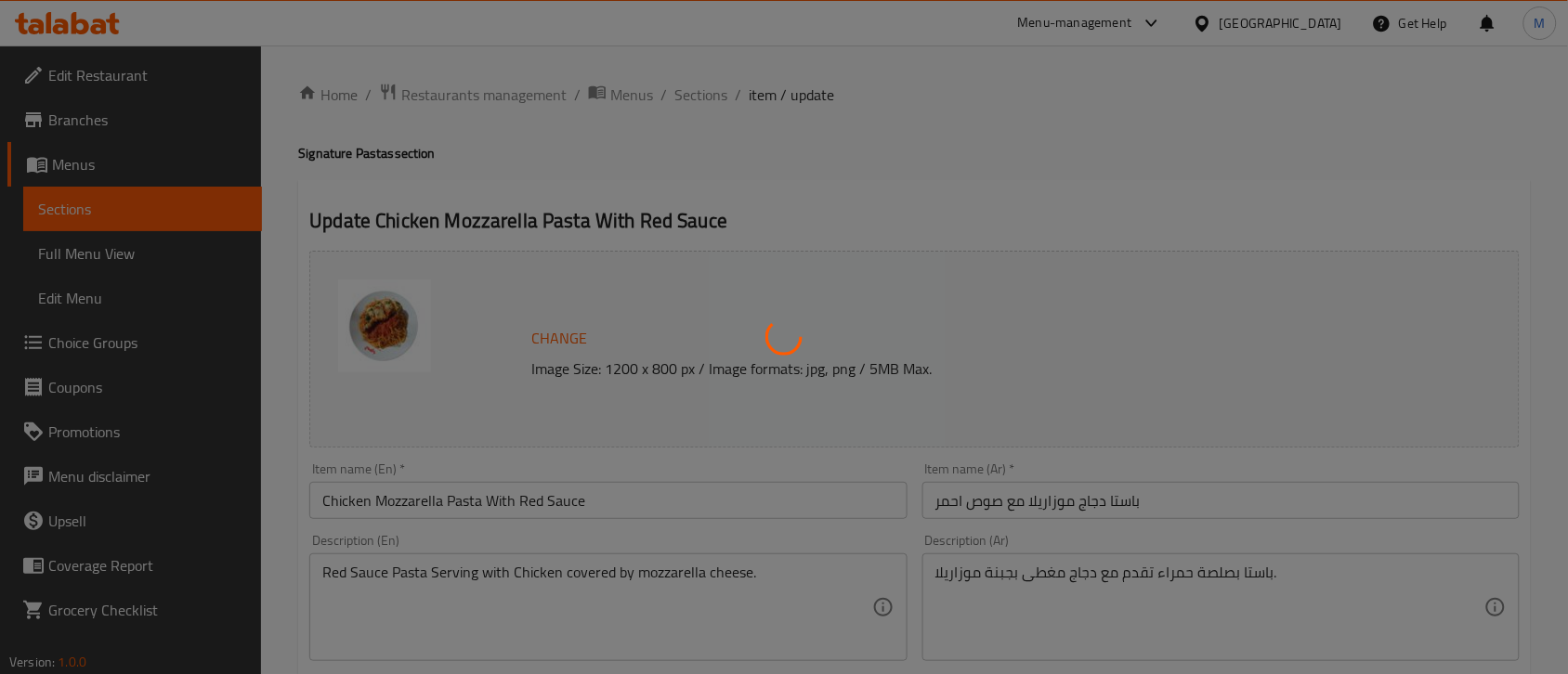
type input "1"
type input "اختيارك نوع الباستا:"
type input "1"
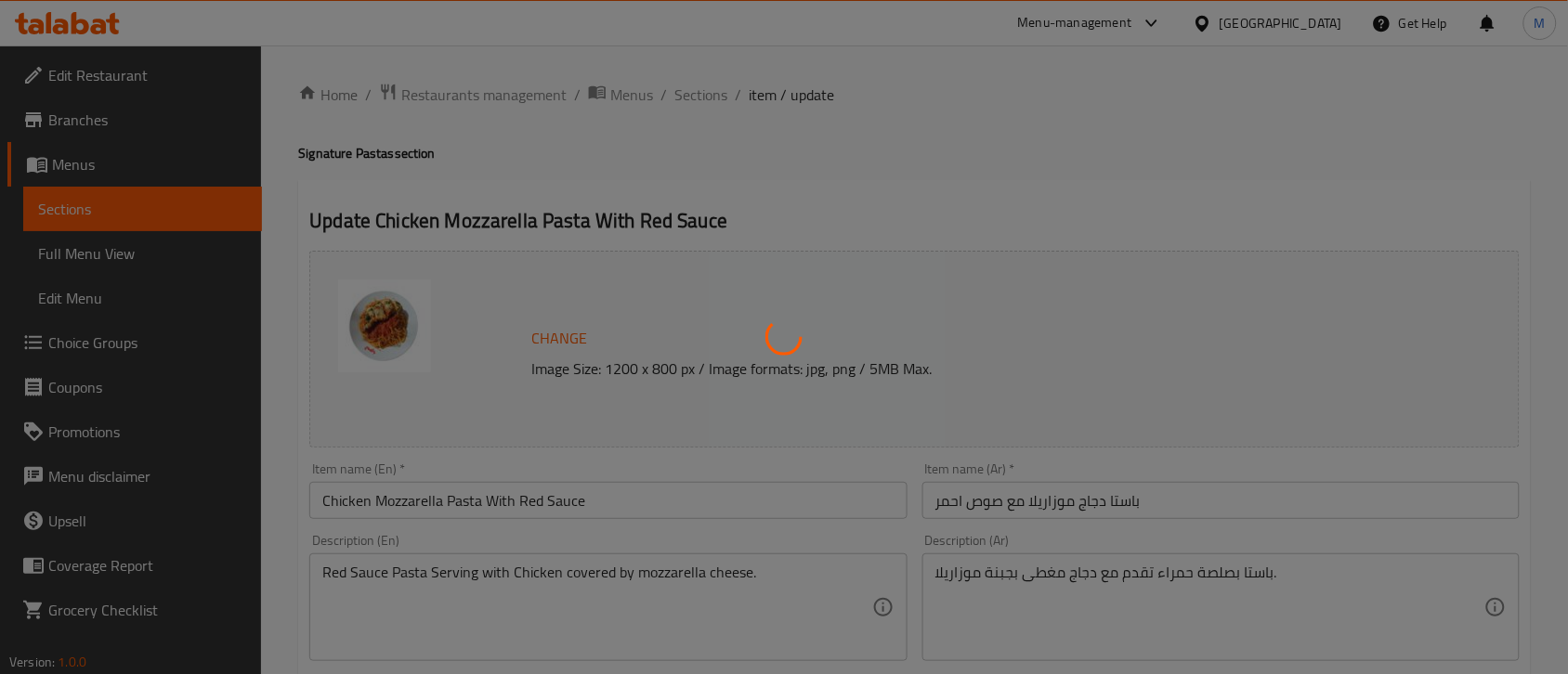
type input "اختيارك نوع الباستا:"
type input "1"
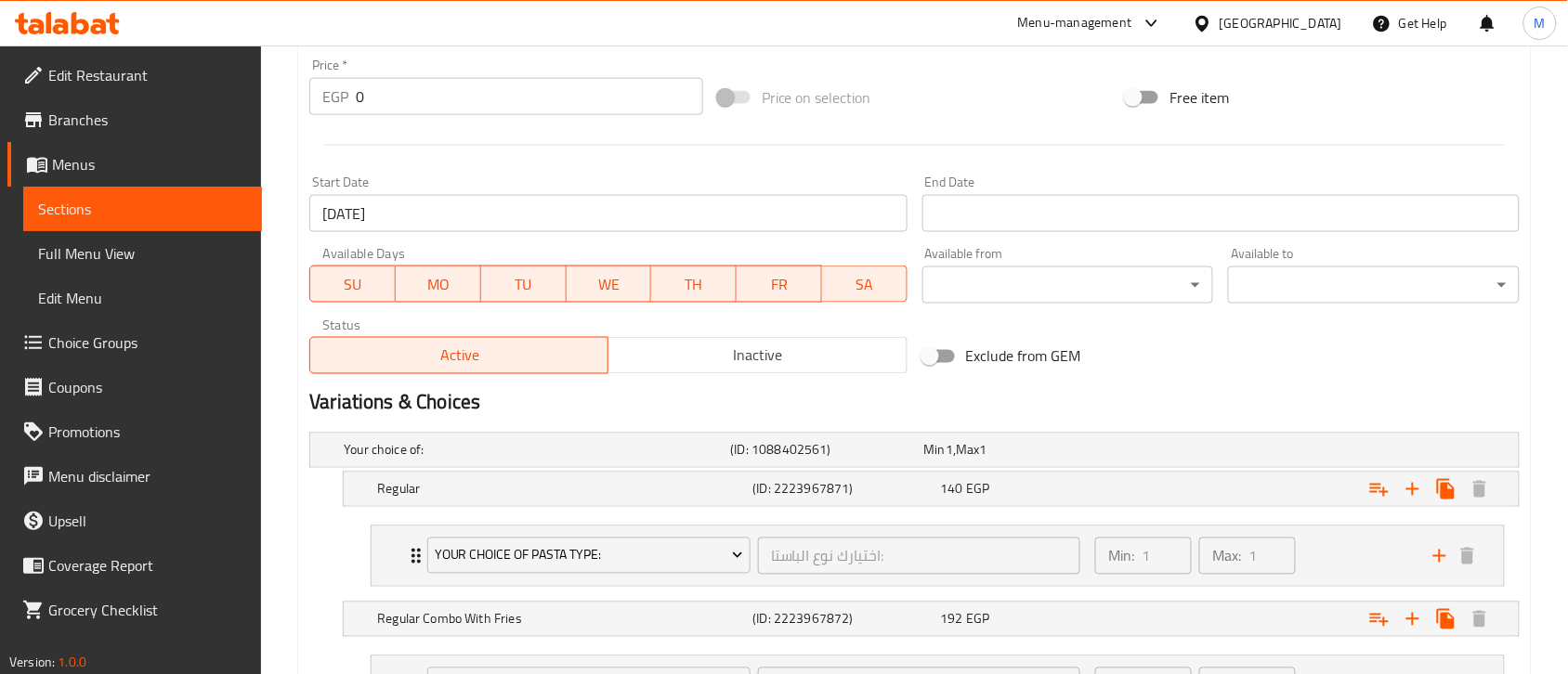
scroll to position [921, 0]
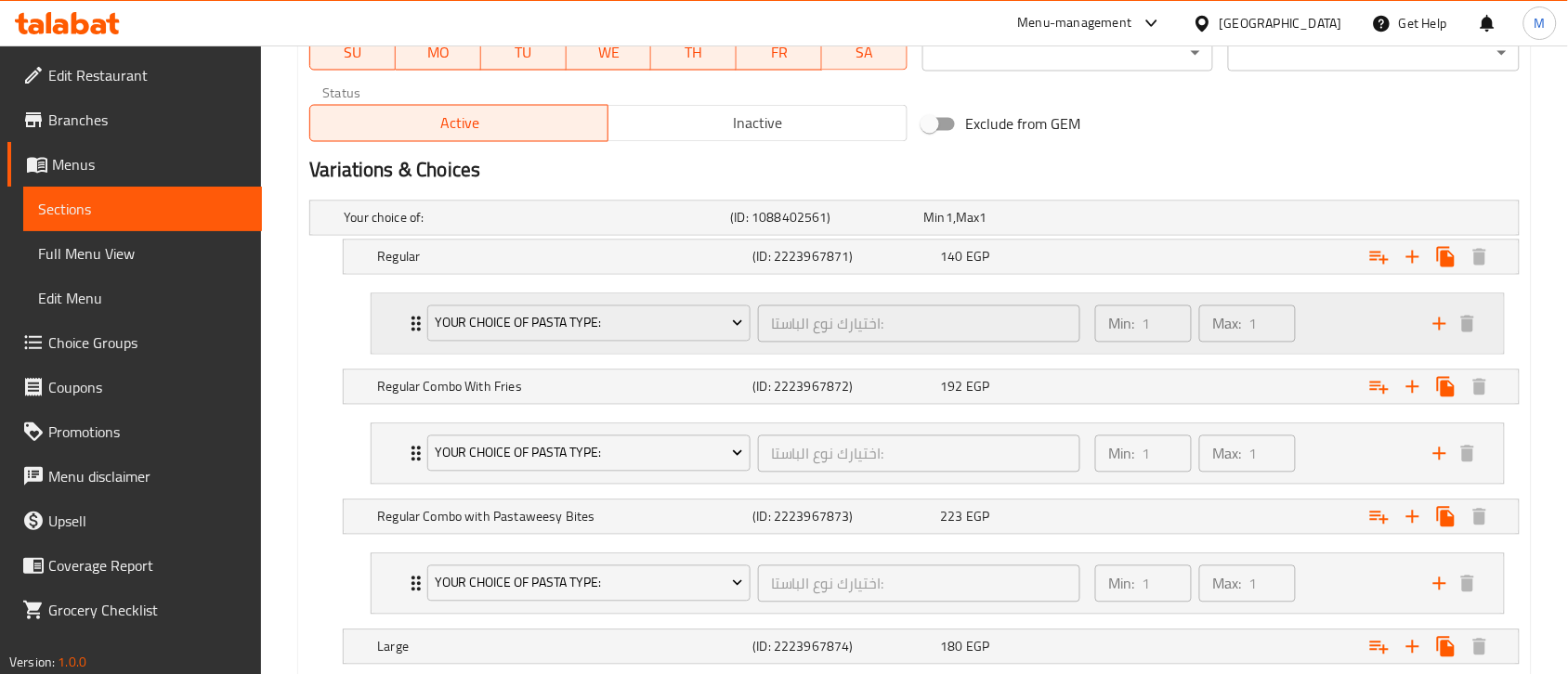
click at [421, 327] on div "Your Choice Of Pasta Type: اختيارك نوع الباستا: ​" at bounding box center [753, 324] width 675 height 59
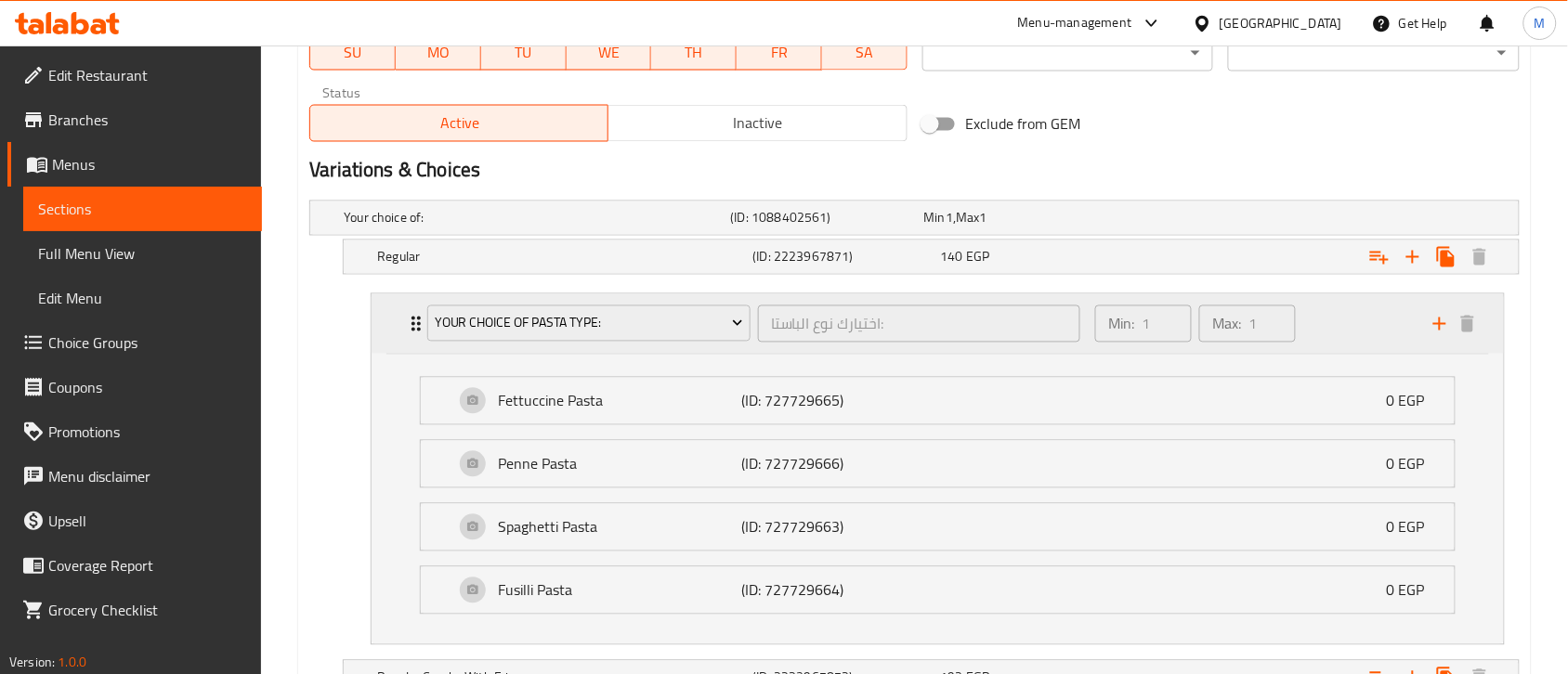
click at [421, 327] on div "Your Choice Of Pasta Type: اختيارك نوع الباستا: ​" at bounding box center [753, 324] width 675 height 59
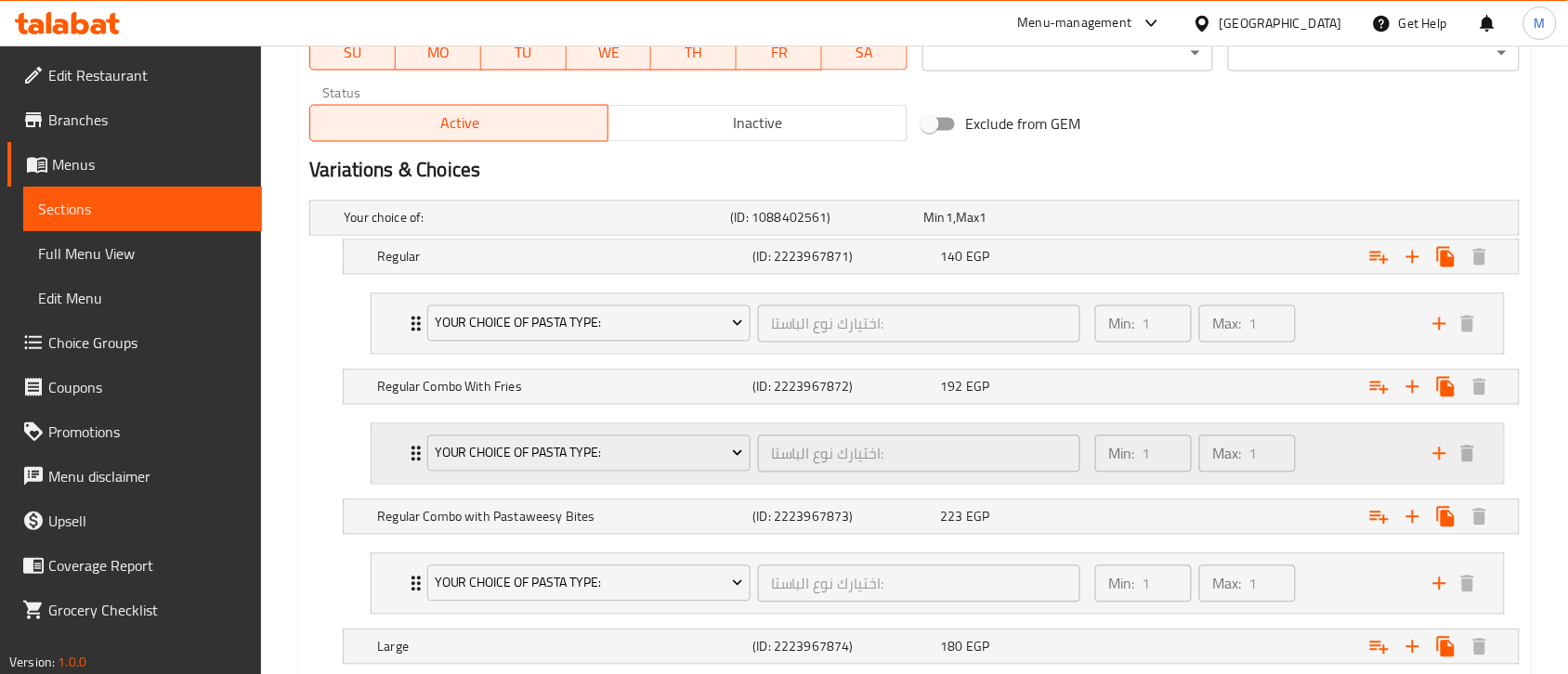
click at [411, 442] on div "Your Choice Of Pasta Type: اختيارك نوع الباستا: ​ Min: 1 ​ Max: 1 ​" at bounding box center [943, 454] width 1076 height 59
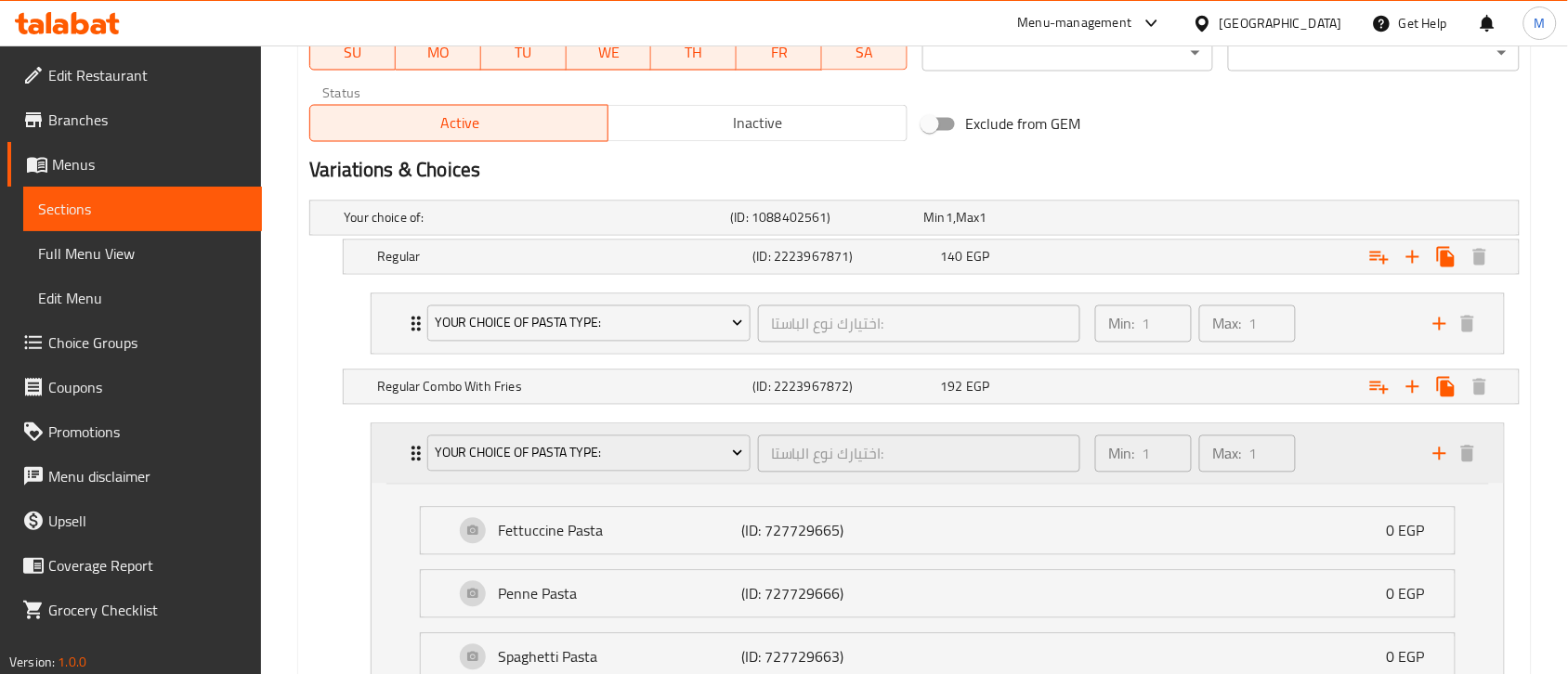
click at [410, 462] on icon "Expand" at bounding box center [416, 454] width 22 height 22
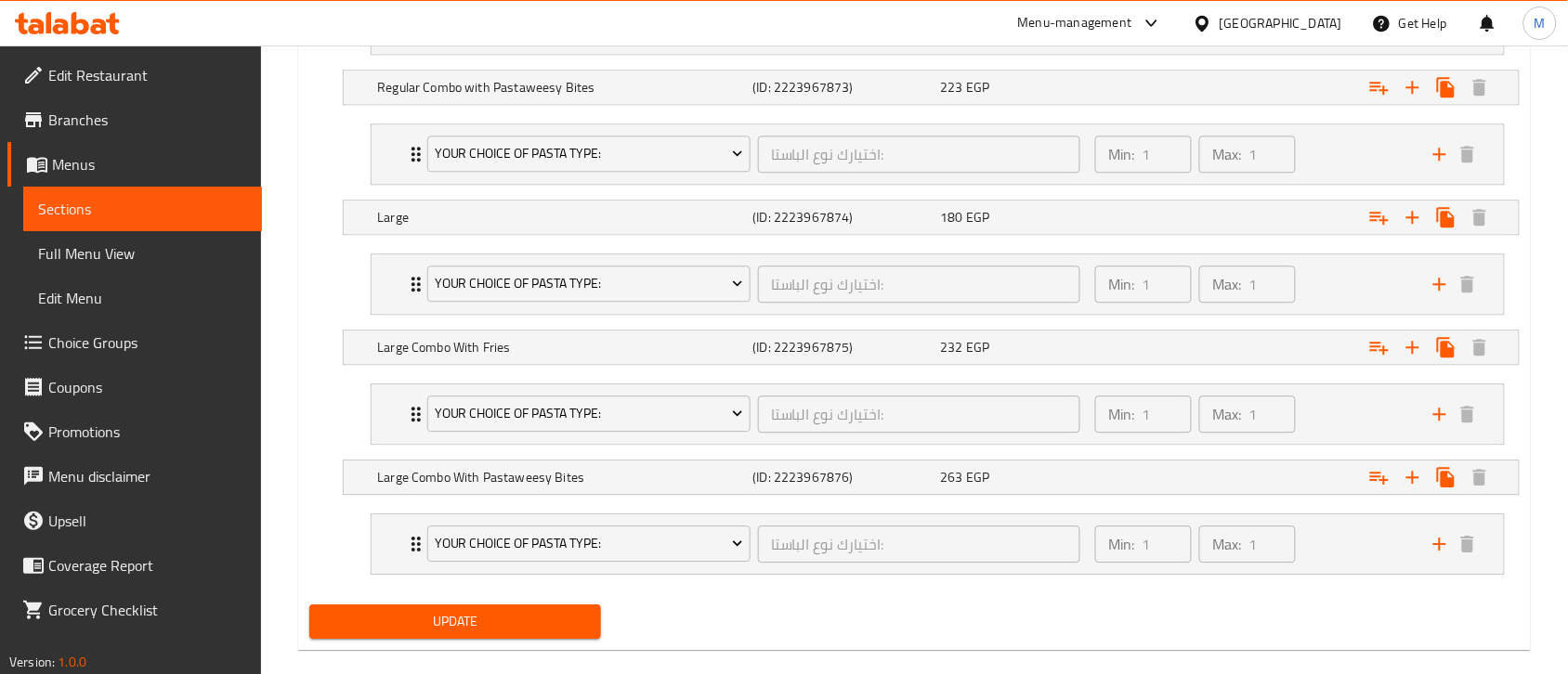
scroll to position [1385, 0]
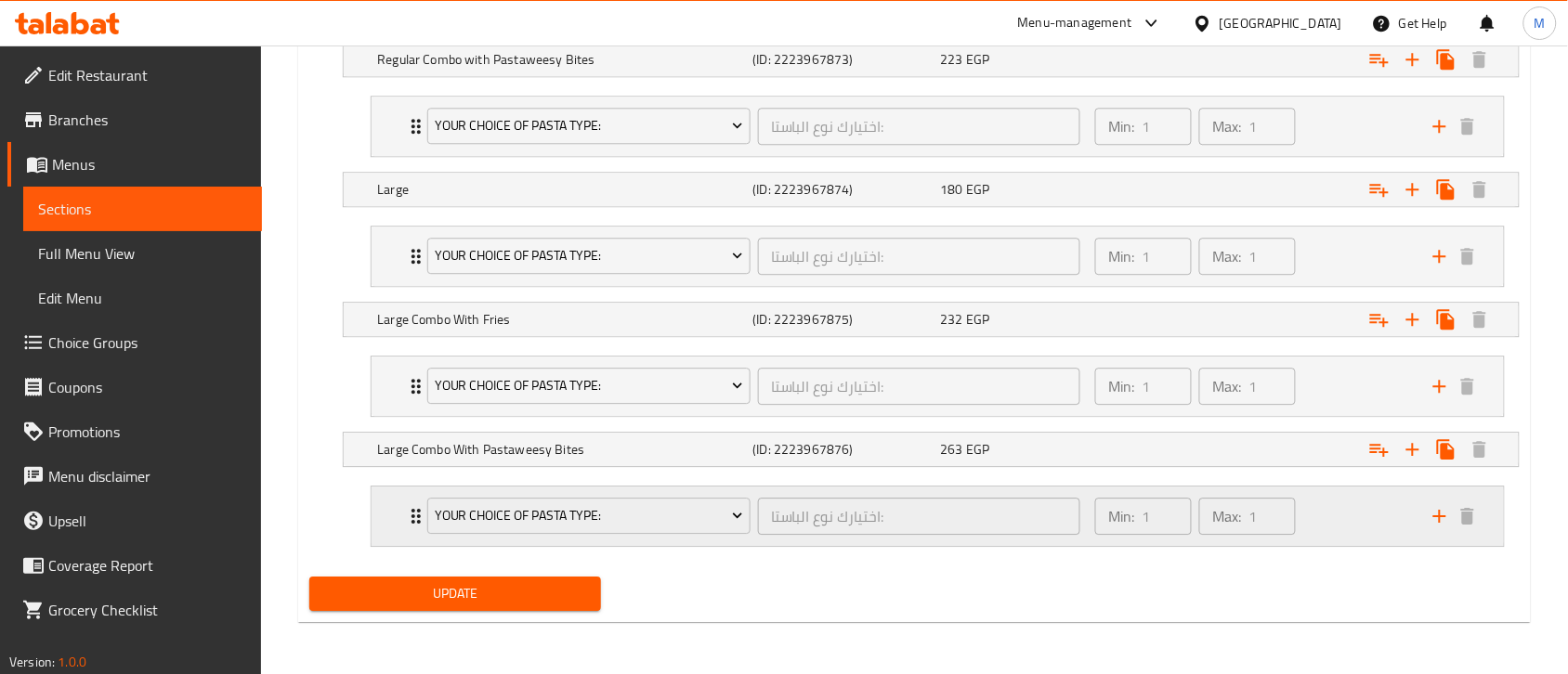
click at [402, 515] on div "Your Choice Of Pasta Type: اختيارك نوع الباستا: ​ Min: 1 ​ Max: 1 ​" at bounding box center [938, 516] width 1132 height 59
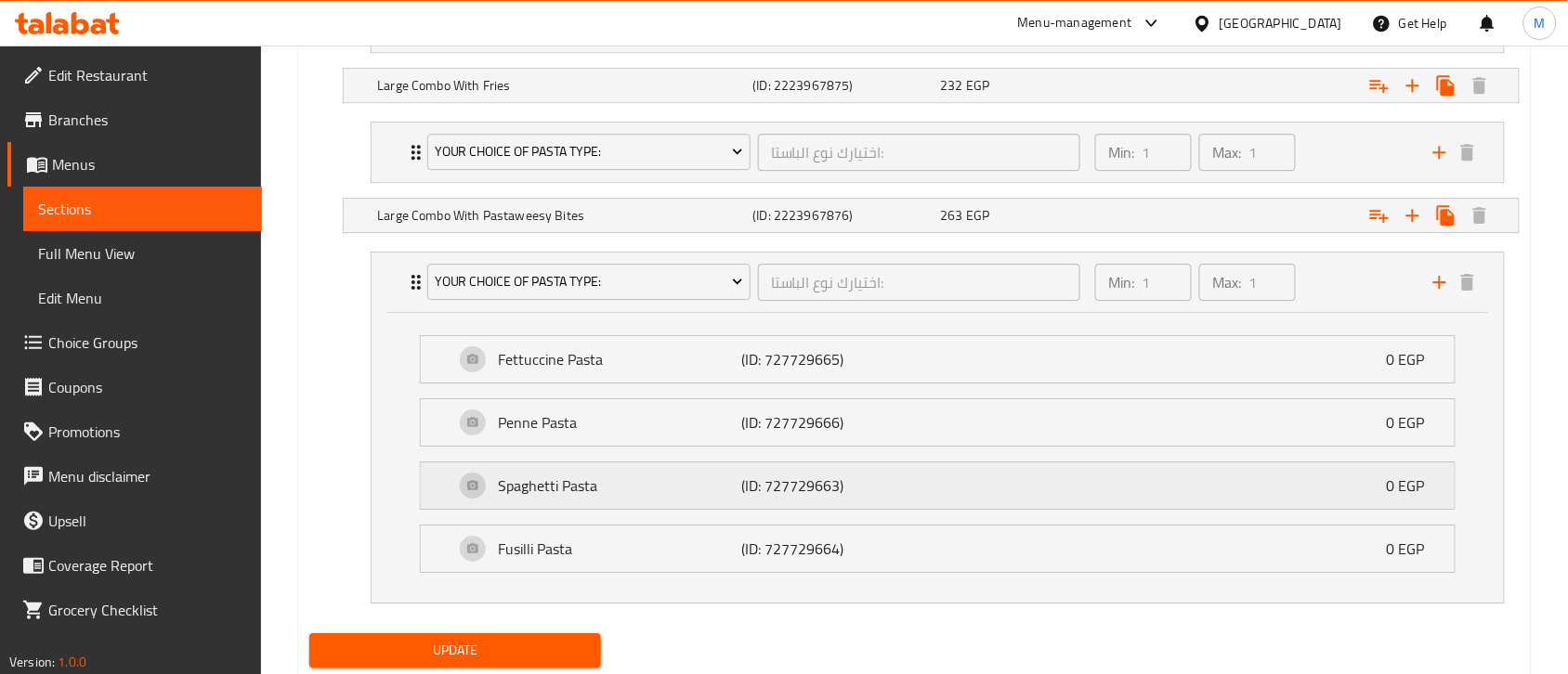
scroll to position [1617, 0]
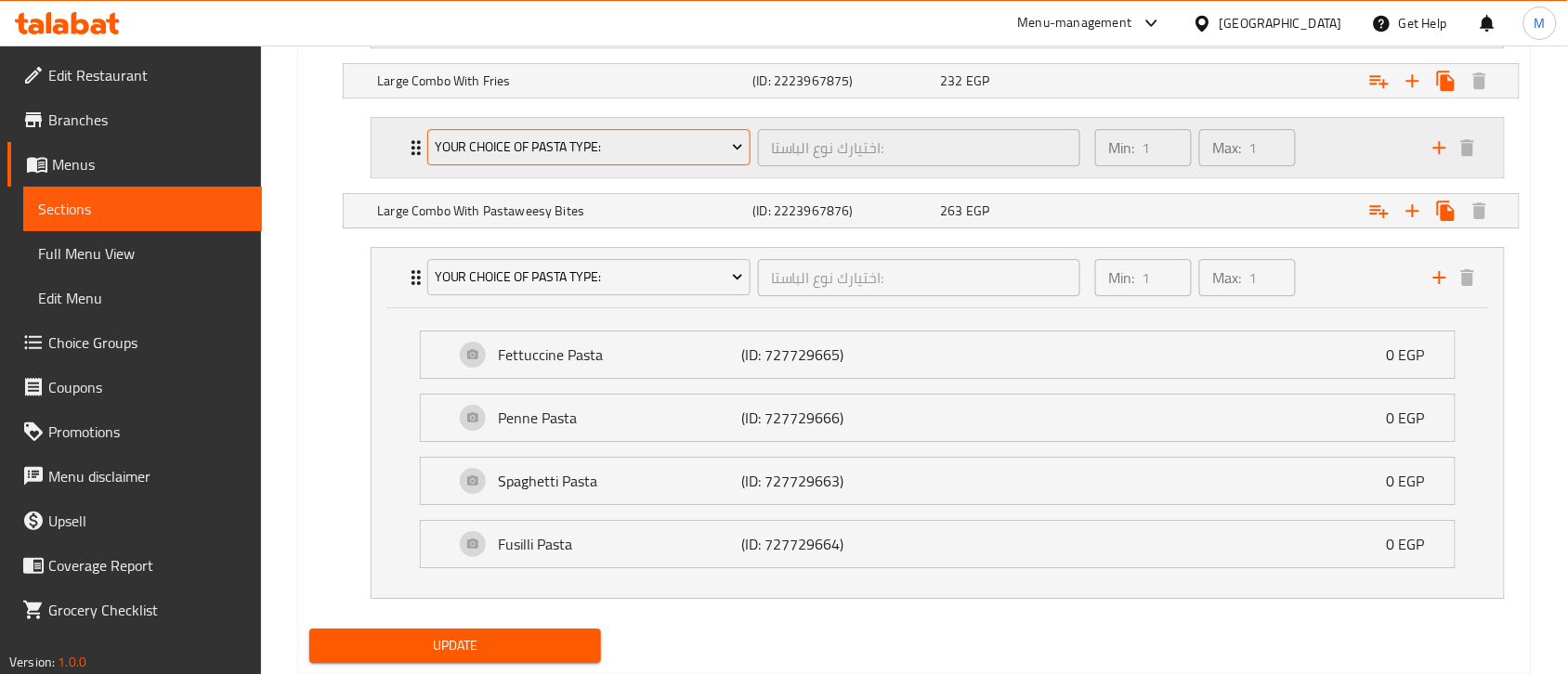
click at [415, 274] on icon "Expand" at bounding box center [416, 277] width 22 height 22
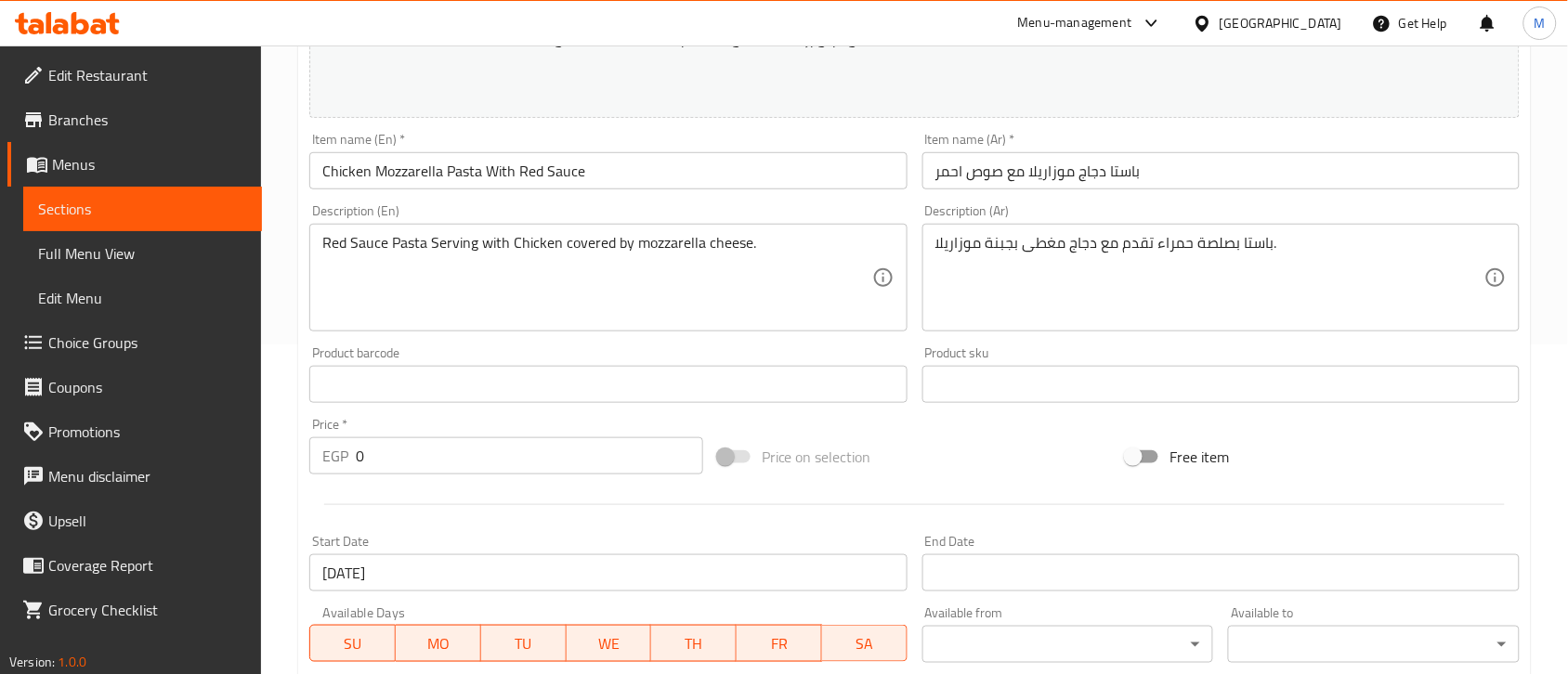
scroll to position [0, 0]
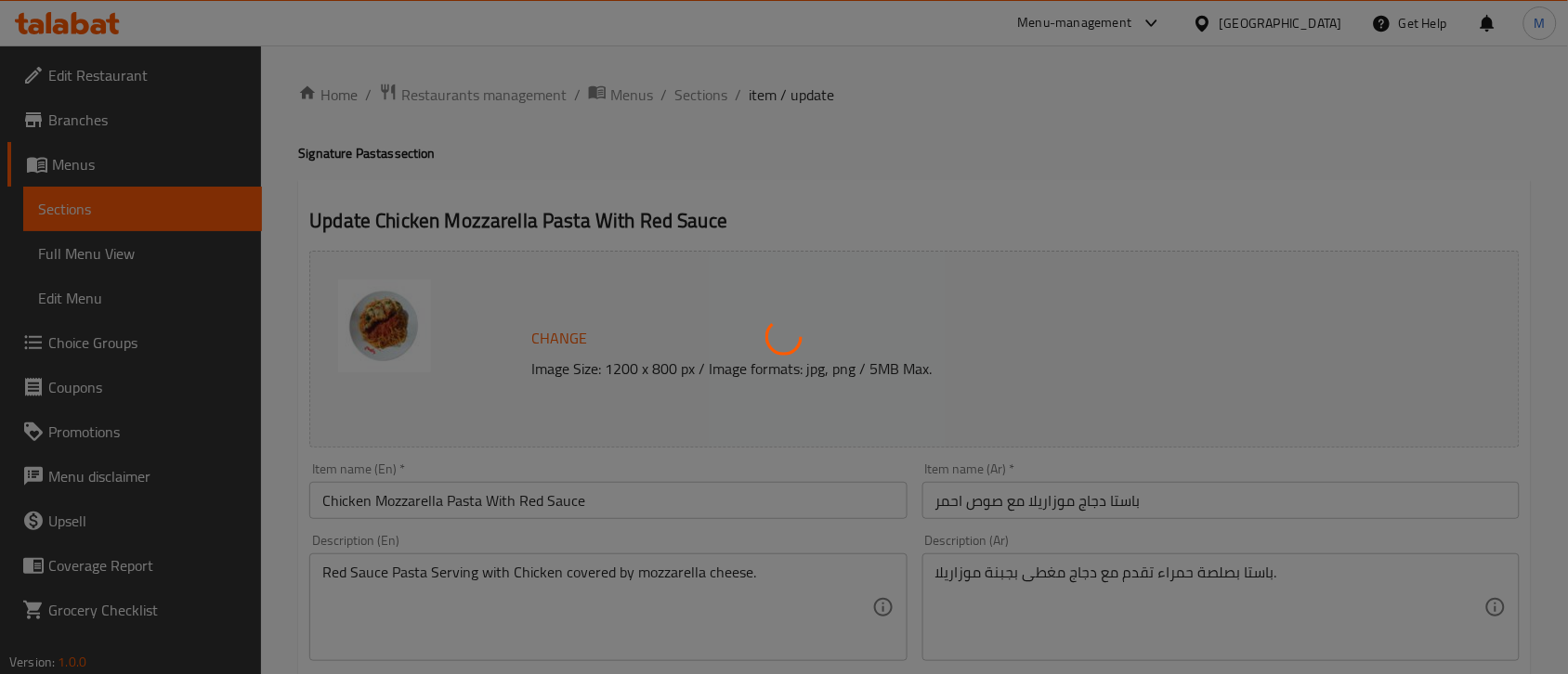
type input "اختيارك نوع الباستا:"
type input "1"
type input "نوع الطعم:"
type input "1"
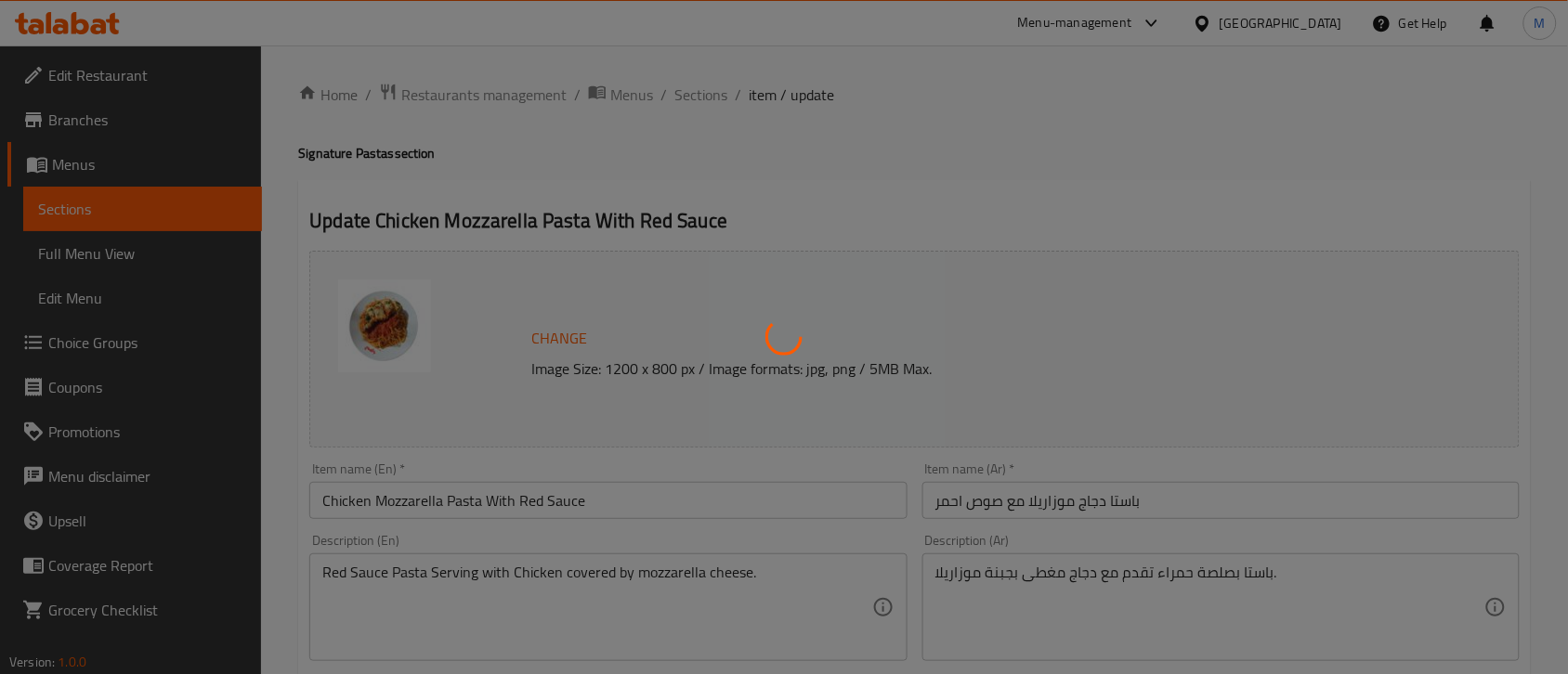
type input "1"
type input "اختيارك نوع الباستا:"
type input "1"
type input "نوع الطعم:"
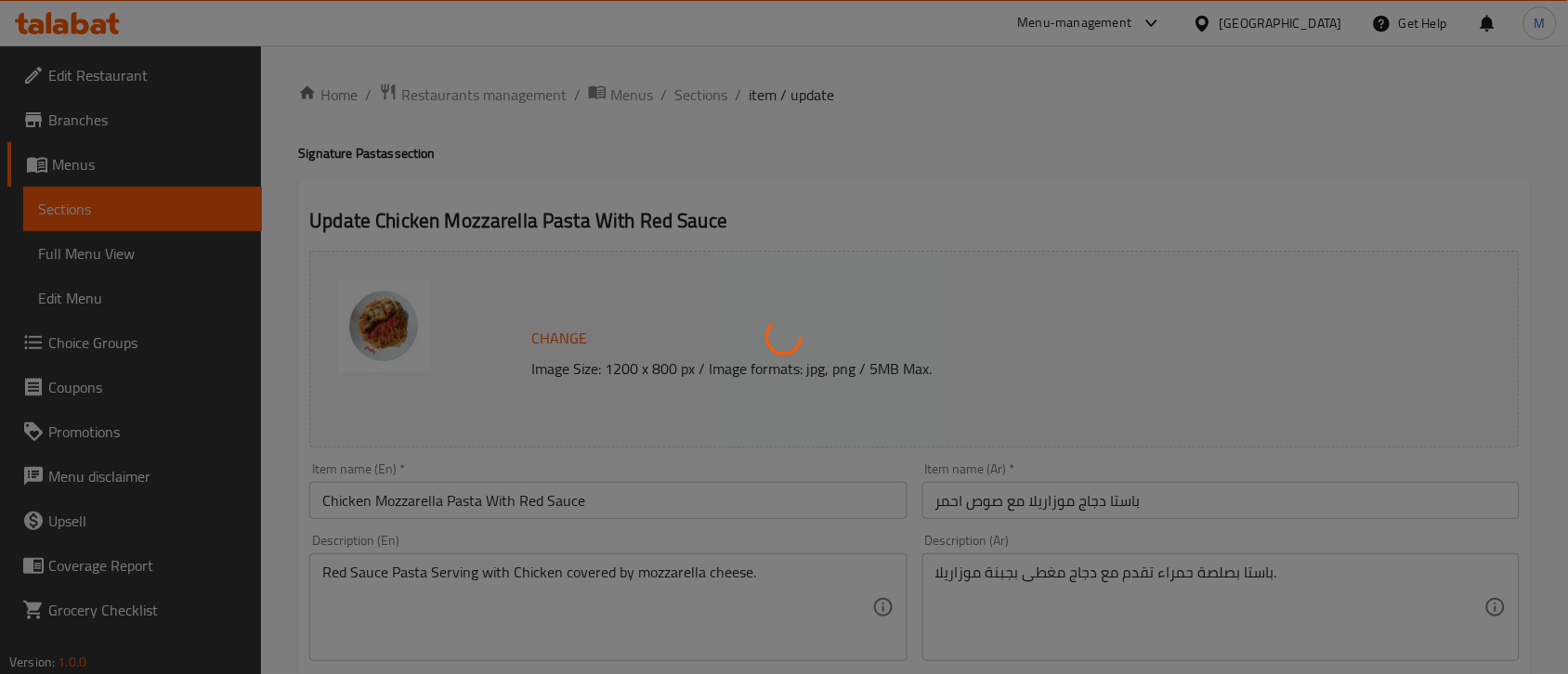
type input "1"
type input "اختيارك نوع الباستا:"
type input "1"
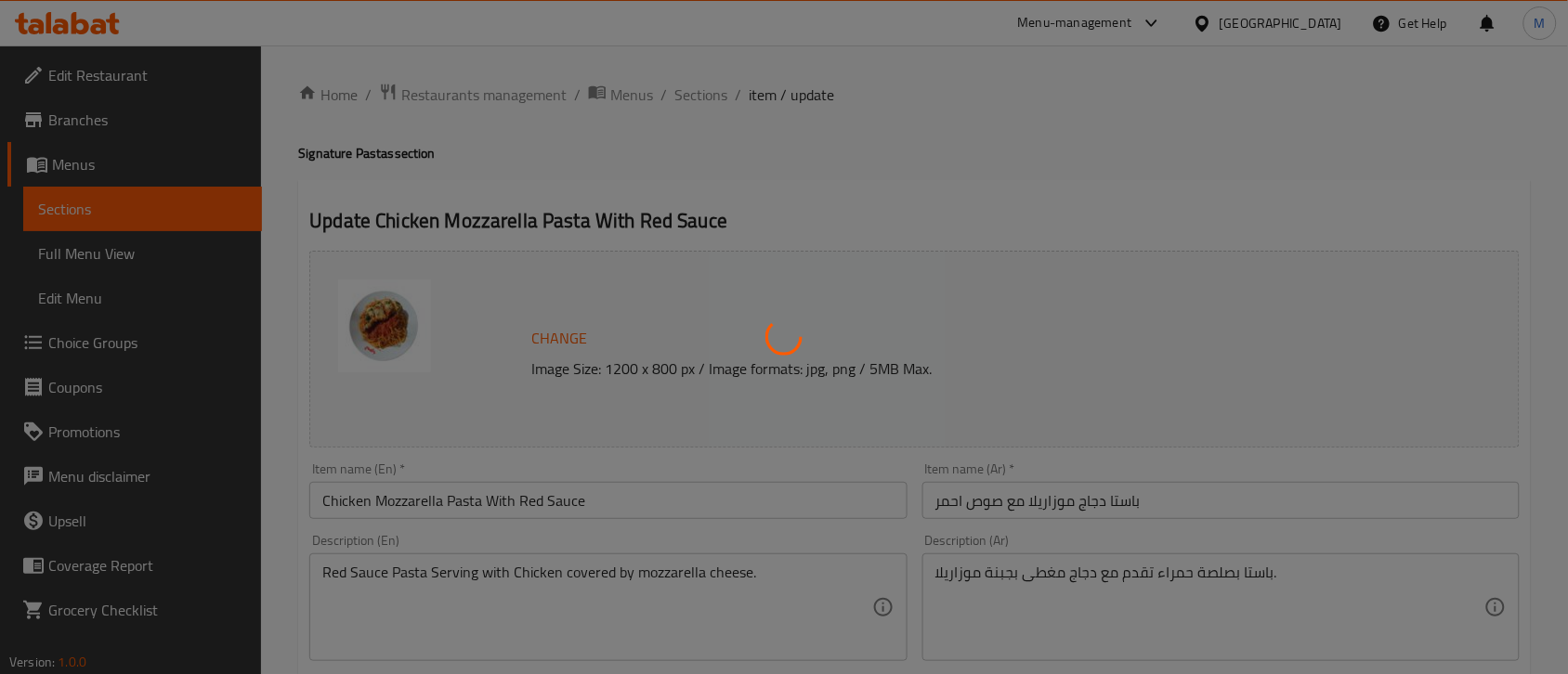
type input "نوع الطعم:"
type input "1"
type input "اختيارك نوع الباستا:"
type input "1"
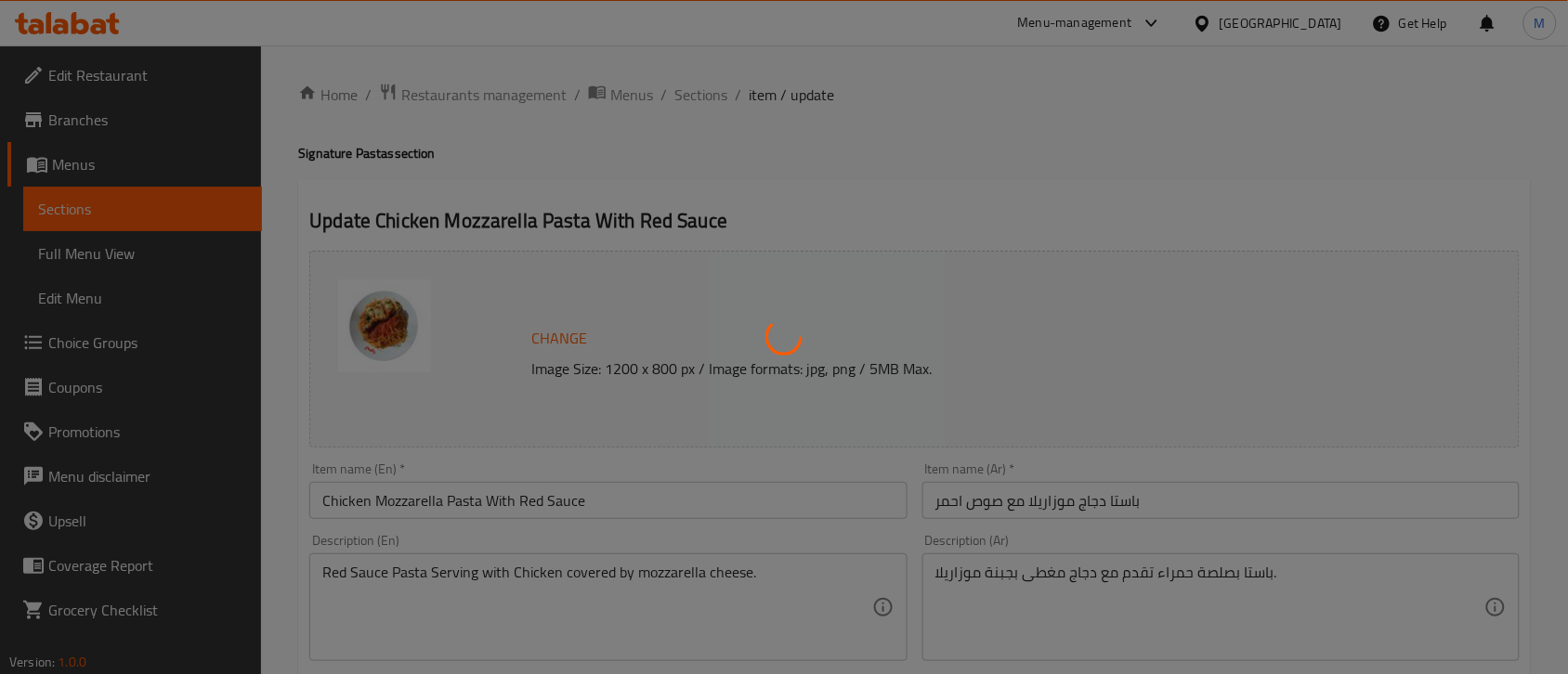
type input "1"
type input "نوع الطعم:"
type input "1"
type input "اختيارك نوع الباستا:"
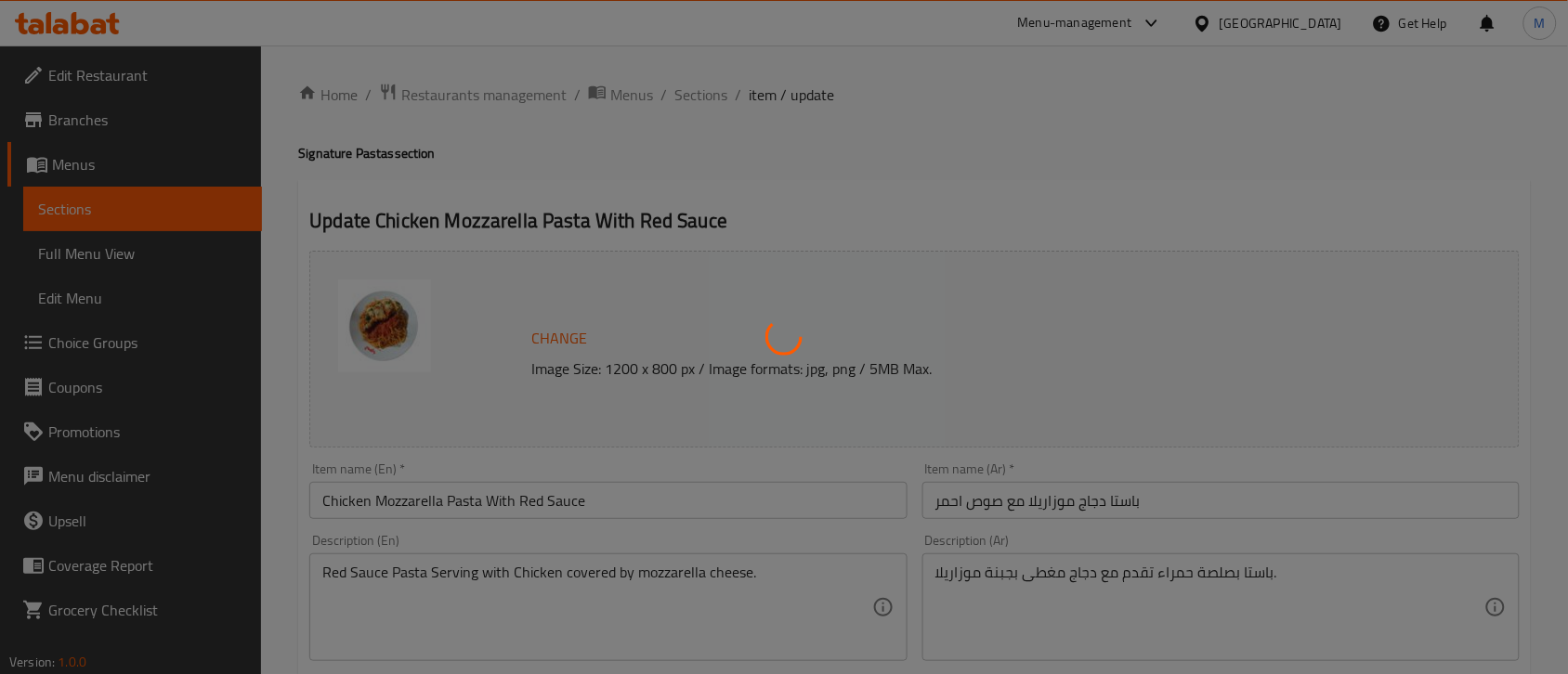
type input "1"
type input "نوع الطعم:"
type input "1"
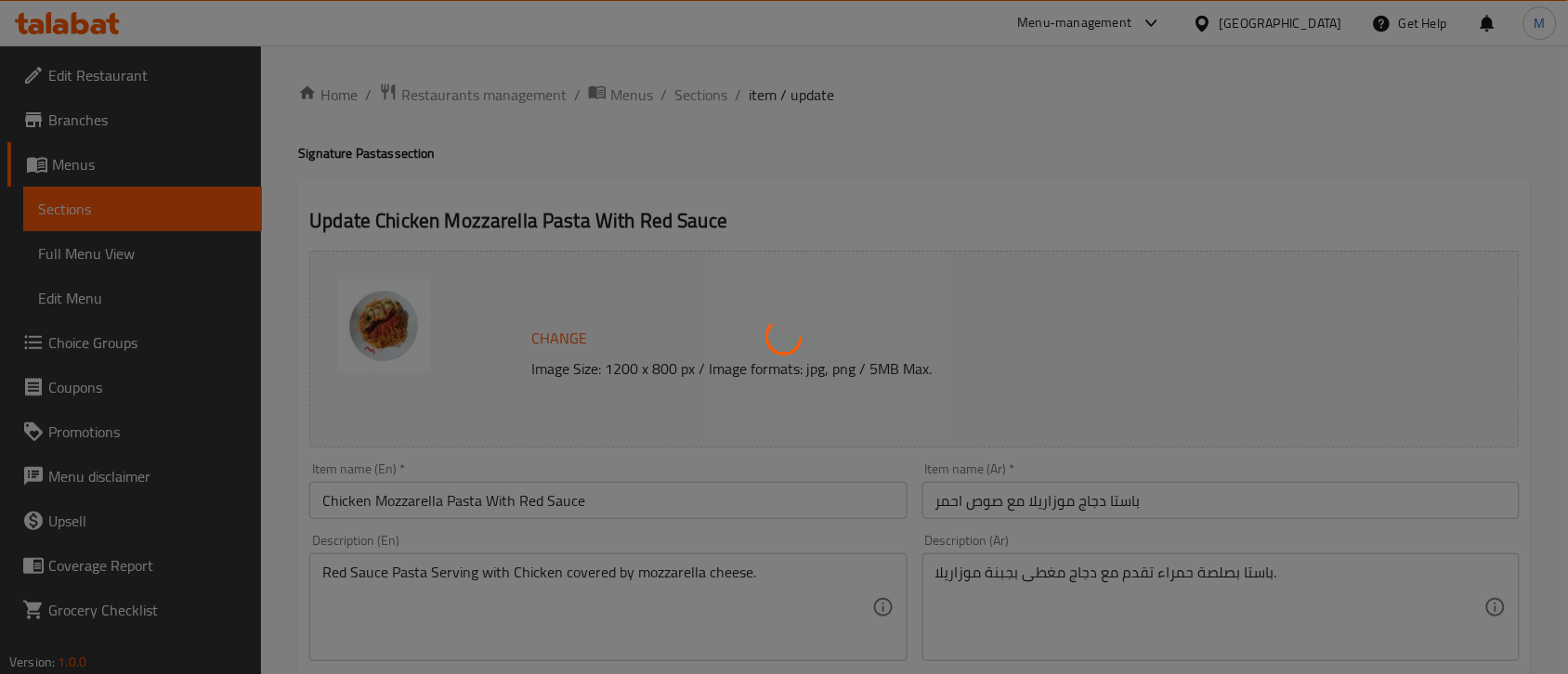
type input "اختيارك نوع الباستا:"
type input "1"
type input "نوع الطعم:"
type input "1"
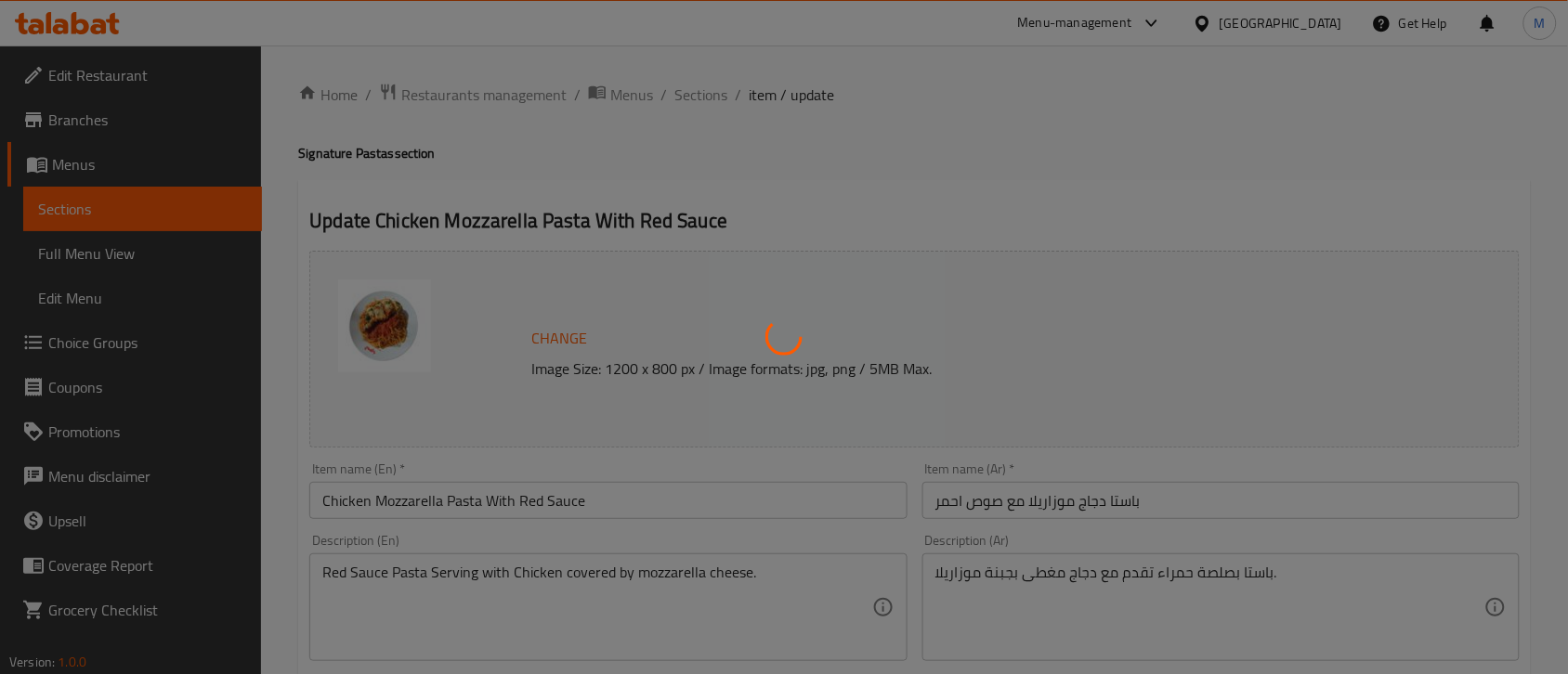
type input "1"
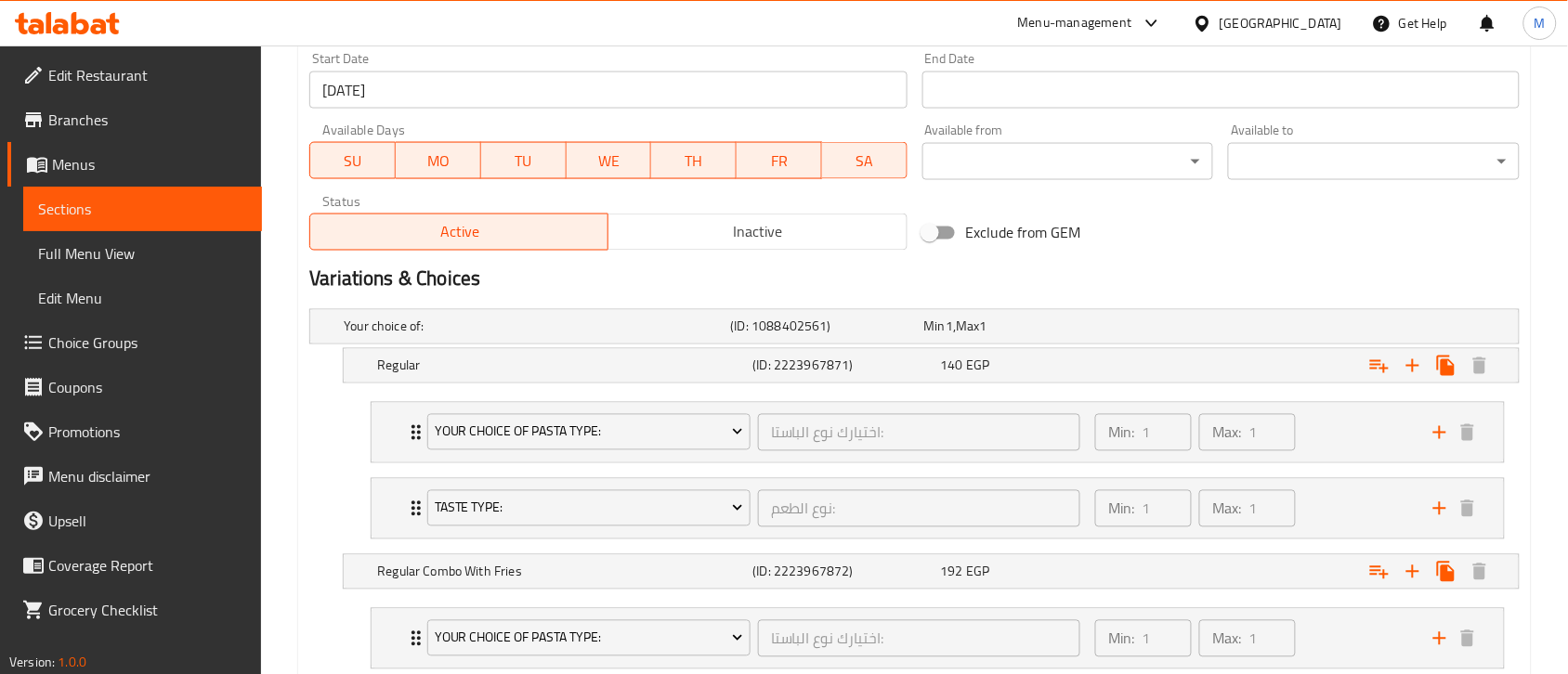
scroll to position [929, 0]
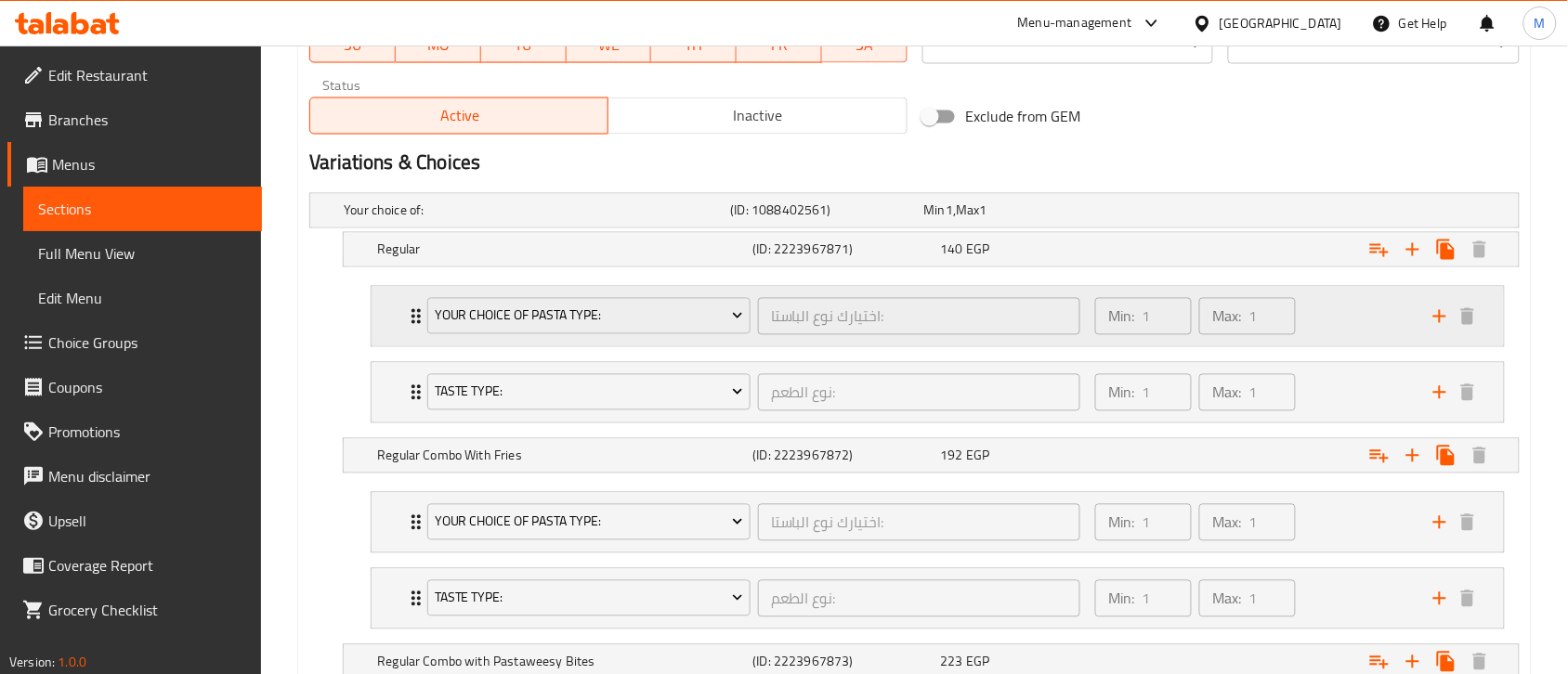
click at [414, 319] on icon "Expand" at bounding box center [417, 316] width 10 height 15
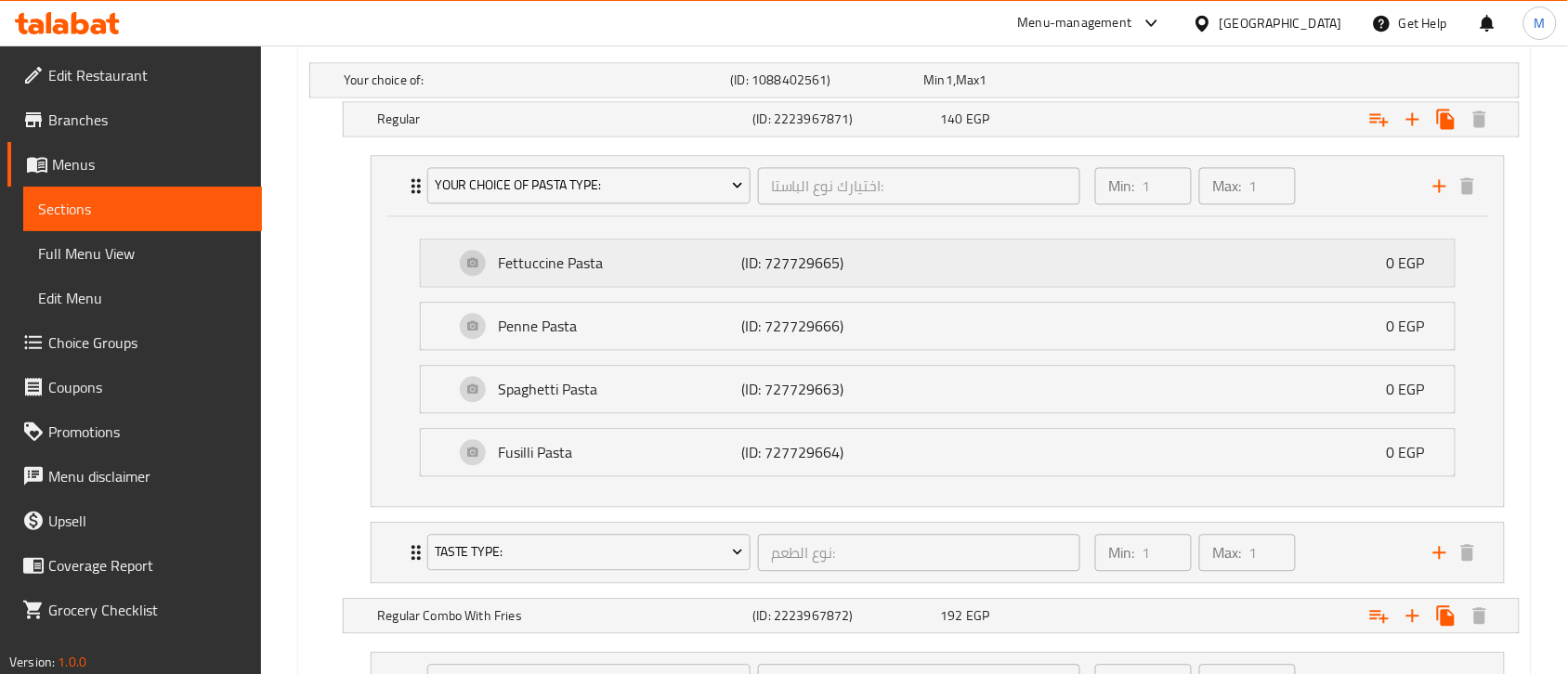
scroll to position [1161, 0]
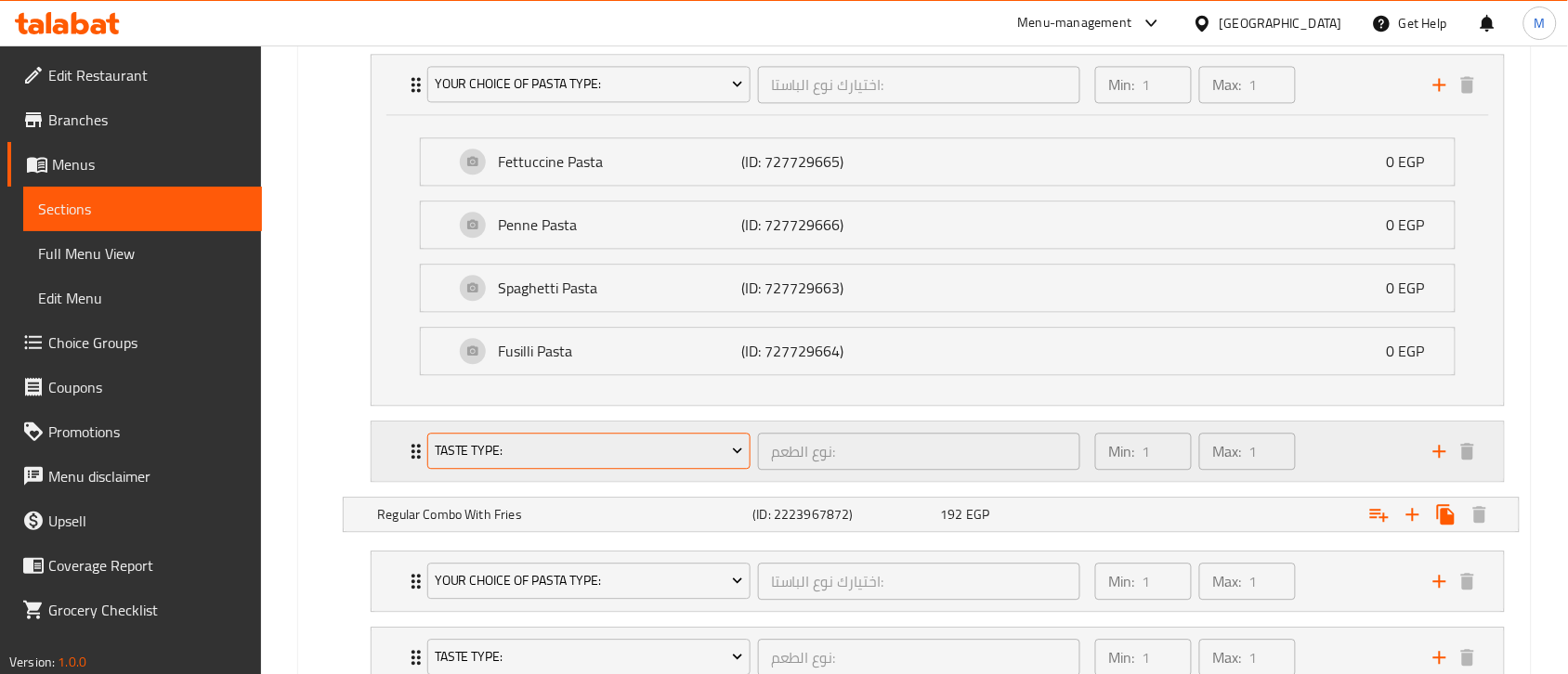
click at [428, 447] on button "Taste Type:" at bounding box center [588, 452] width 323 height 37
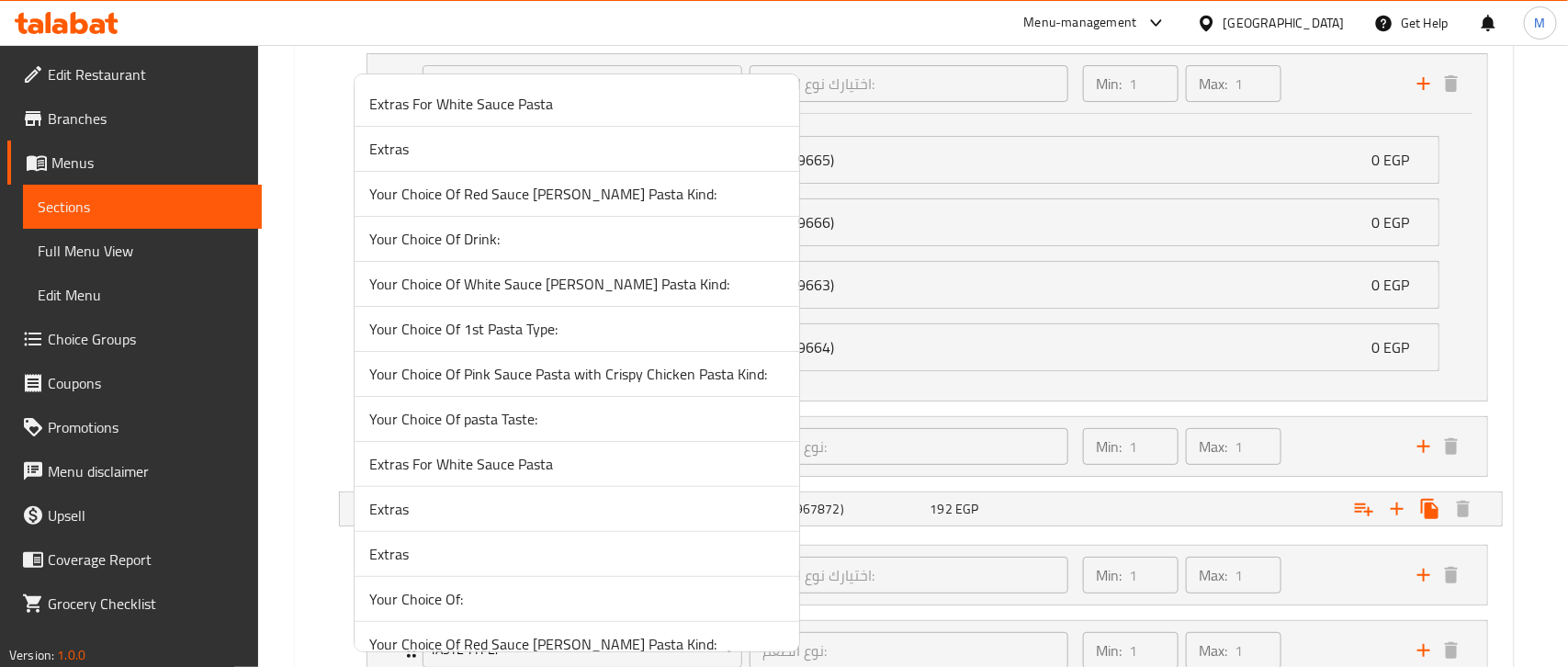
click at [316, 407] on div at bounding box center [784, 333] width 1568 height 667
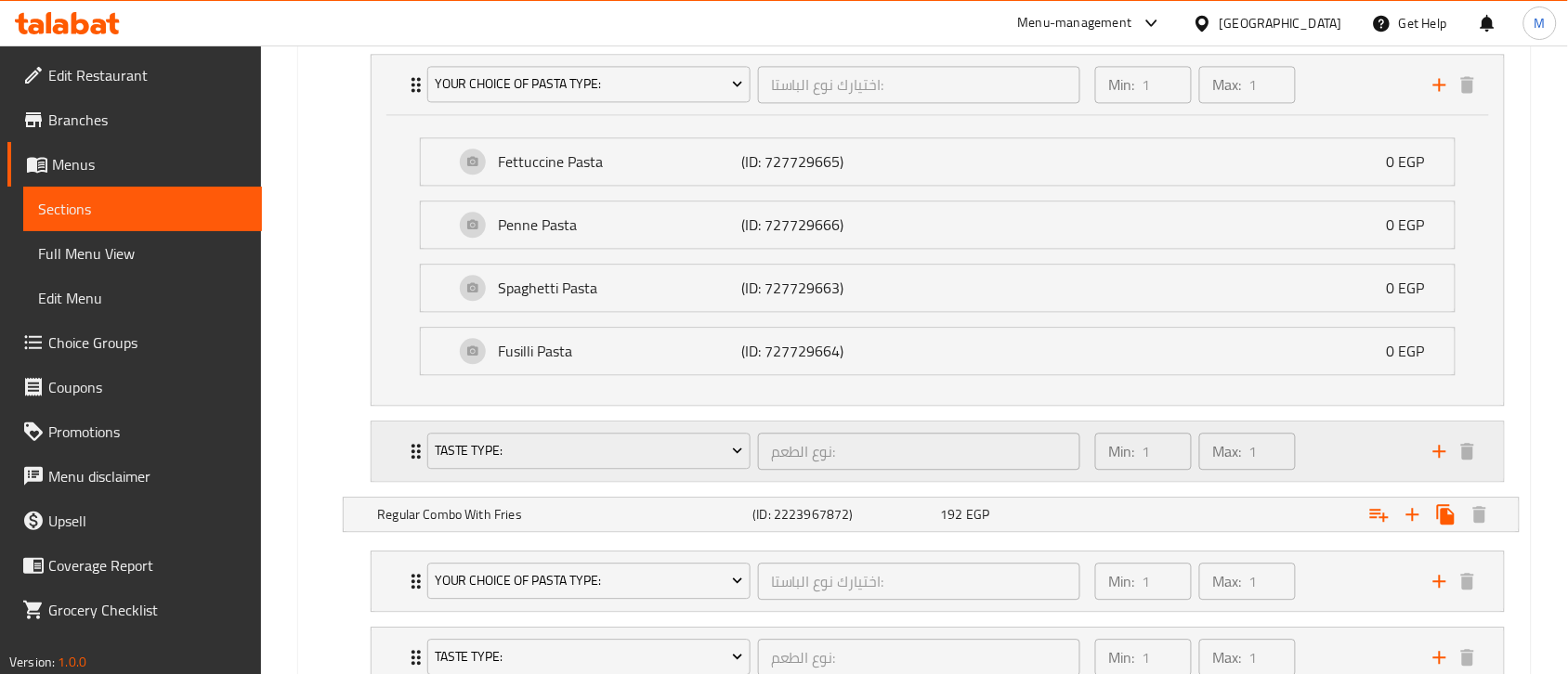
click at [411, 454] on icon "Expand" at bounding box center [416, 451] width 22 height 22
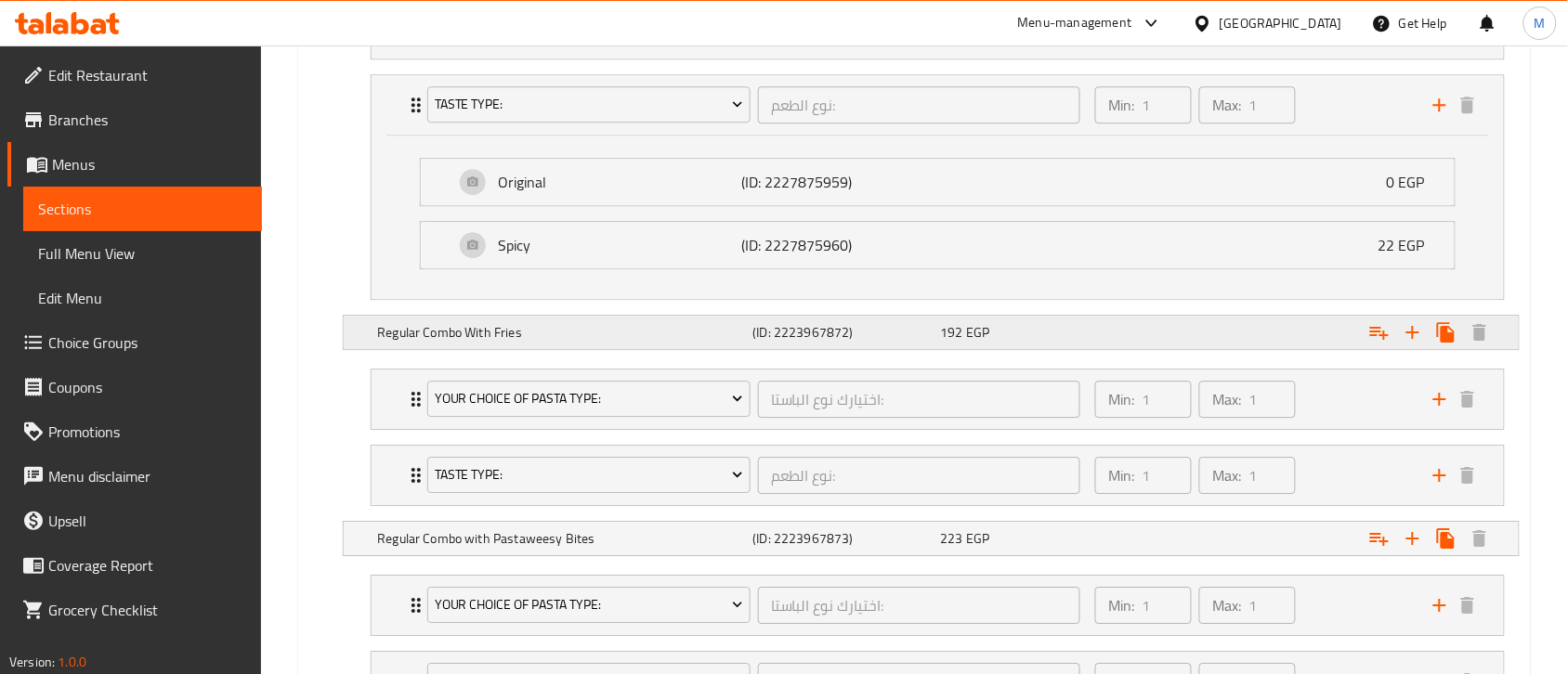
scroll to position [1509, 0]
drag, startPoint x: 397, startPoint y: 406, endPoint x: 397, endPoint y: 375, distance: 31.0
click at [397, 407] on div "Your Choice Of Pasta Type: اختيارك نوع الباستا: ​ Min: 1 ​ Max: 1 ​" at bounding box center [938, 397] width 1132 height 59
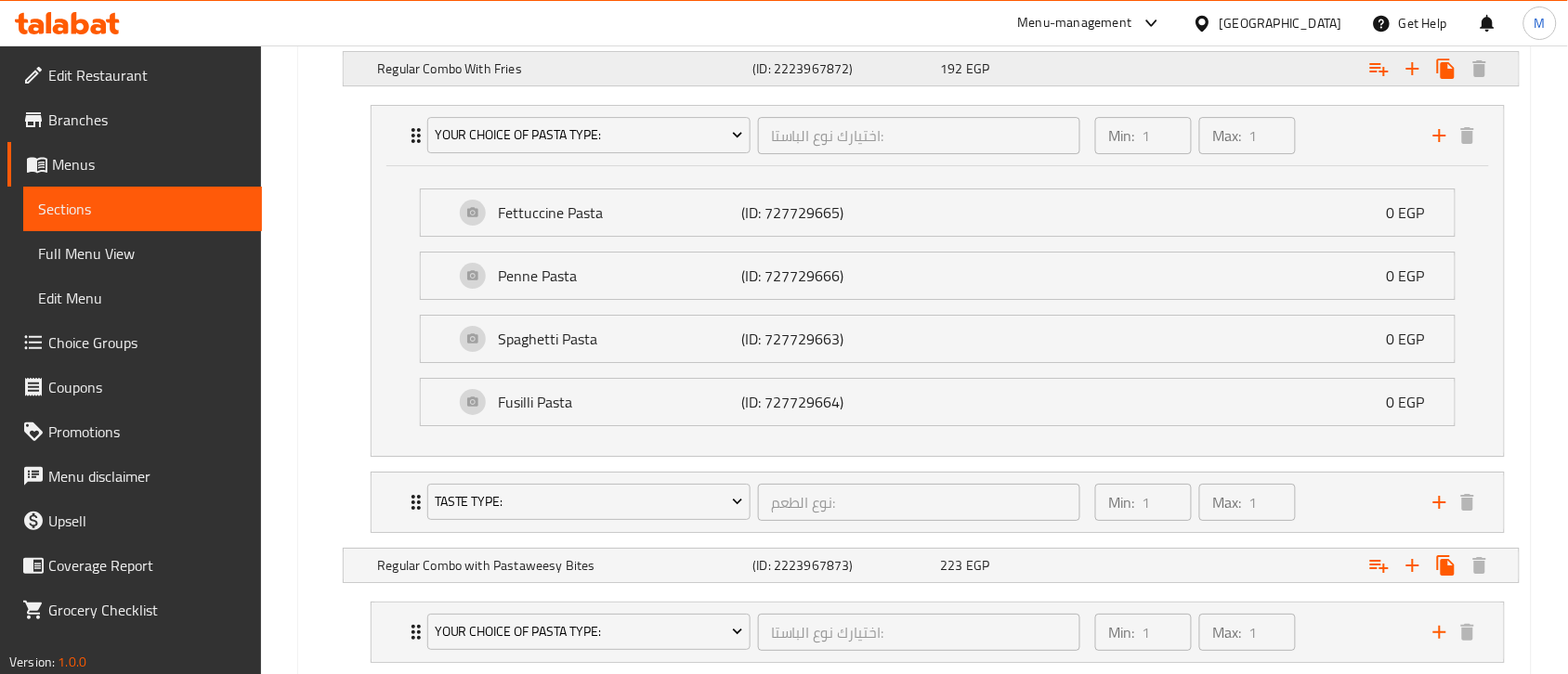
scroll to position [1973, 0]
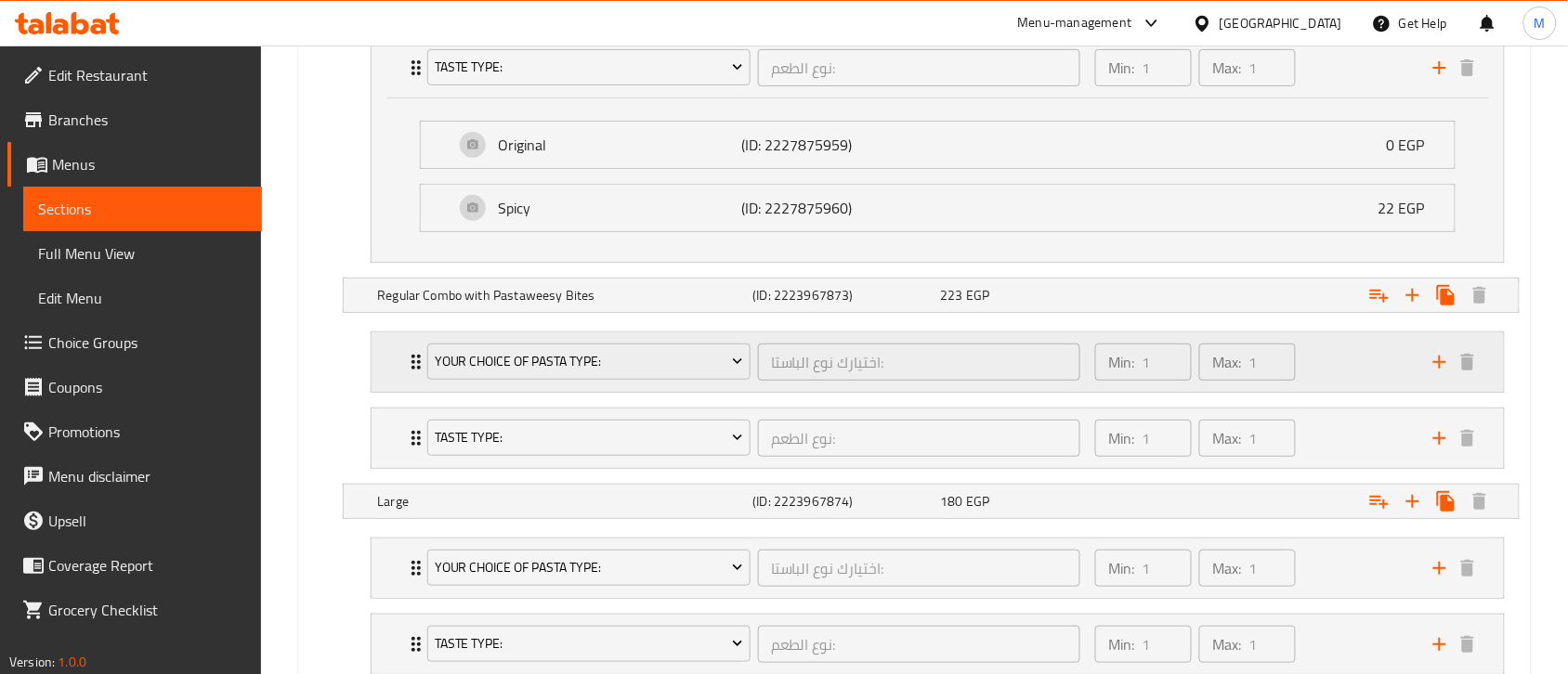
click at [415, 382] on div "Your Choice Of Pasta Type: اختيارك نوع الباستا: ​ Min: 1 ​ Max: 1 ​" at bounding box center [943, 362] width 1076 height 59
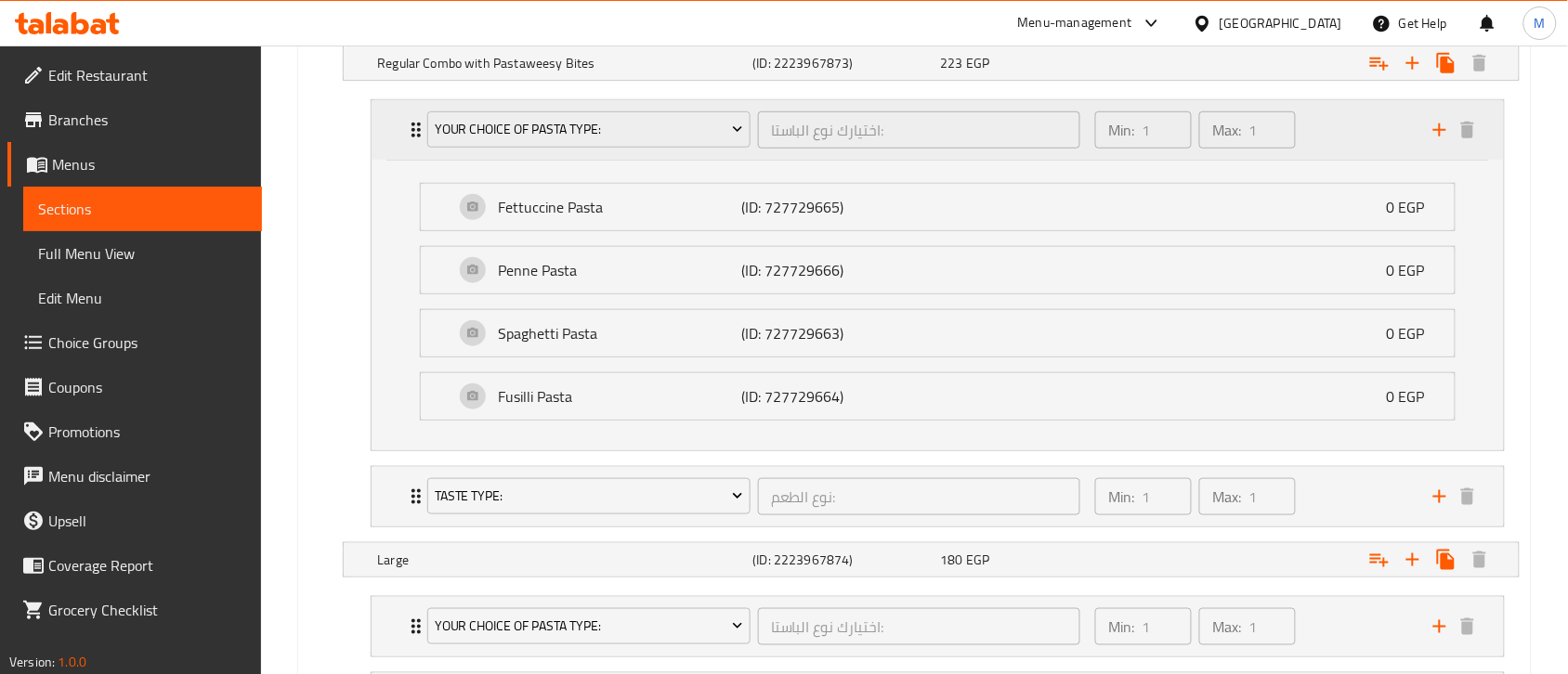
scroll to position [2554, 0]
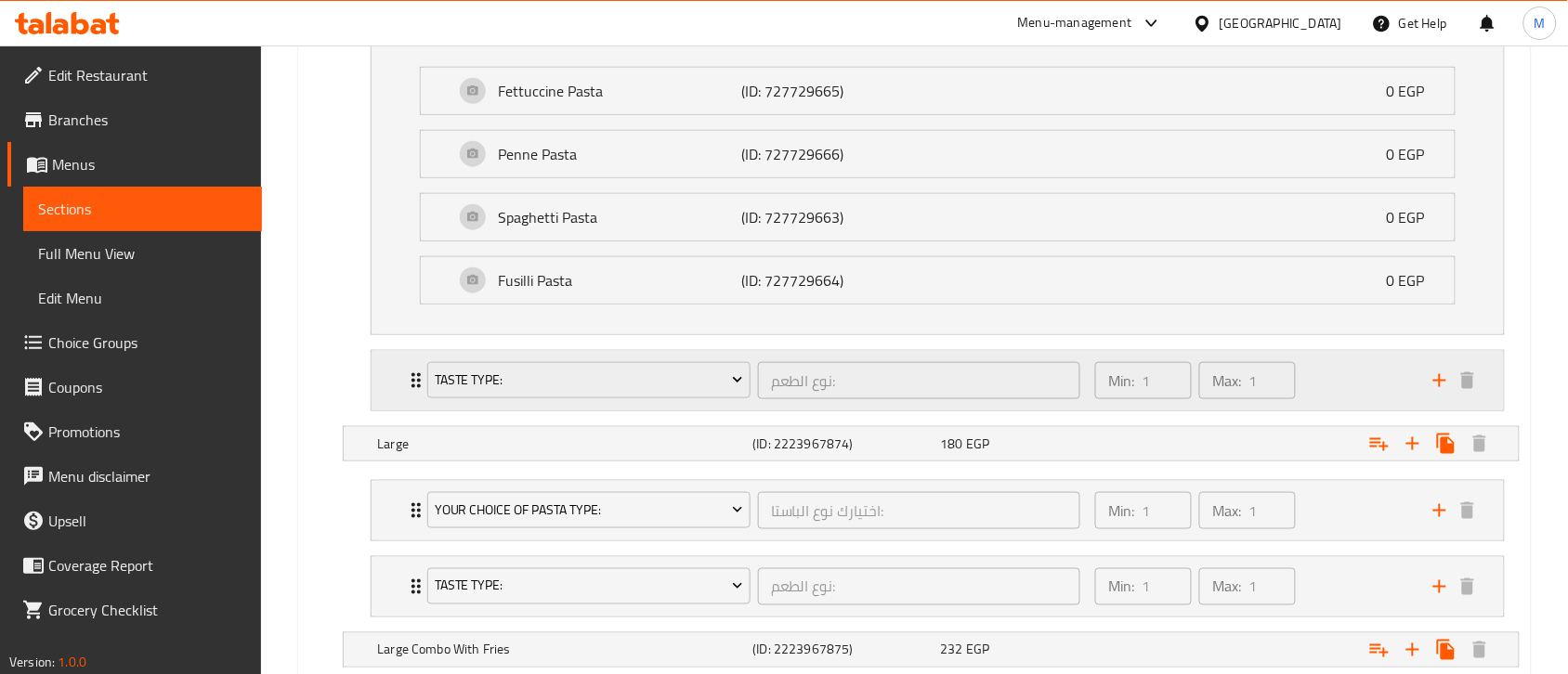
click at [396, 44] on div "Taste Type: نوع الطعم: ​ Min: 1 ​ Max: 1 ​" at bounding box center [938, 14] width 1132 height 59
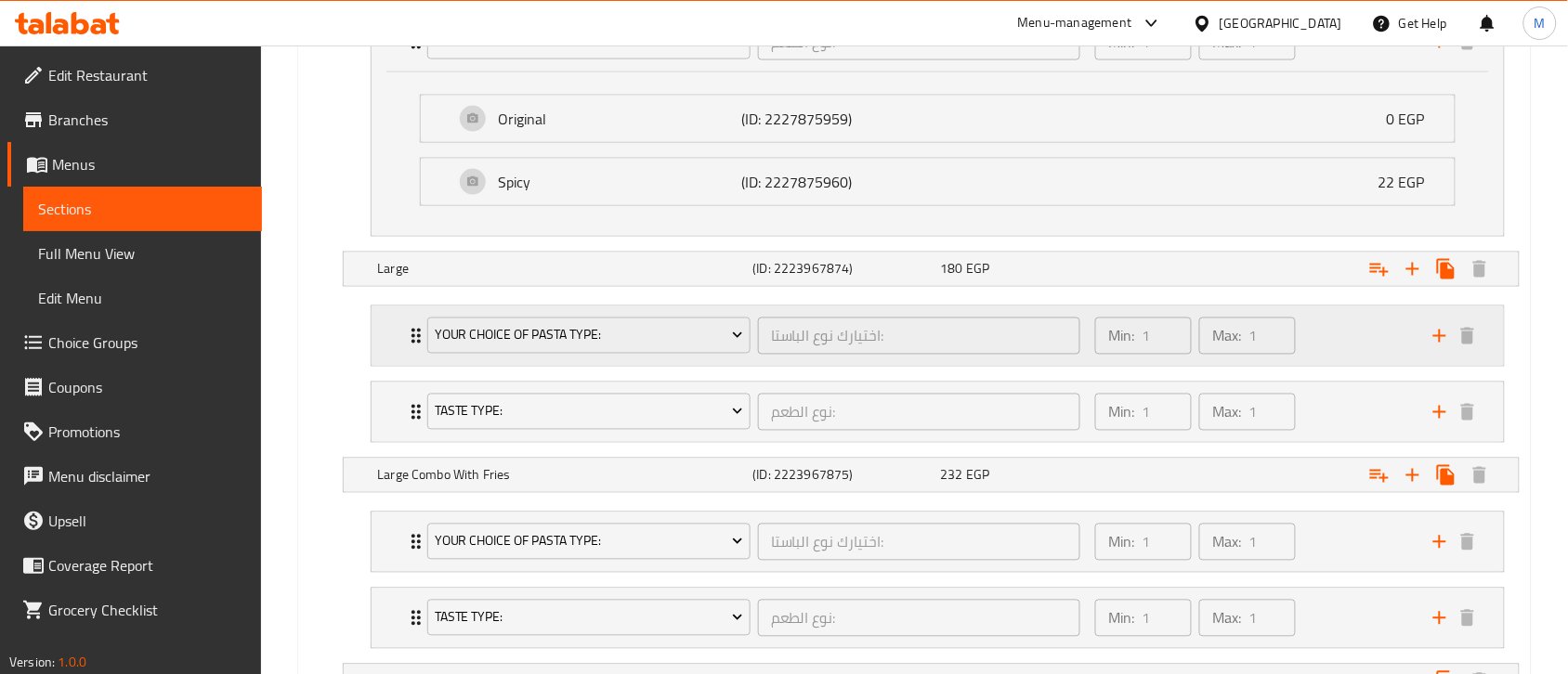
scroll to position [2902, 0]
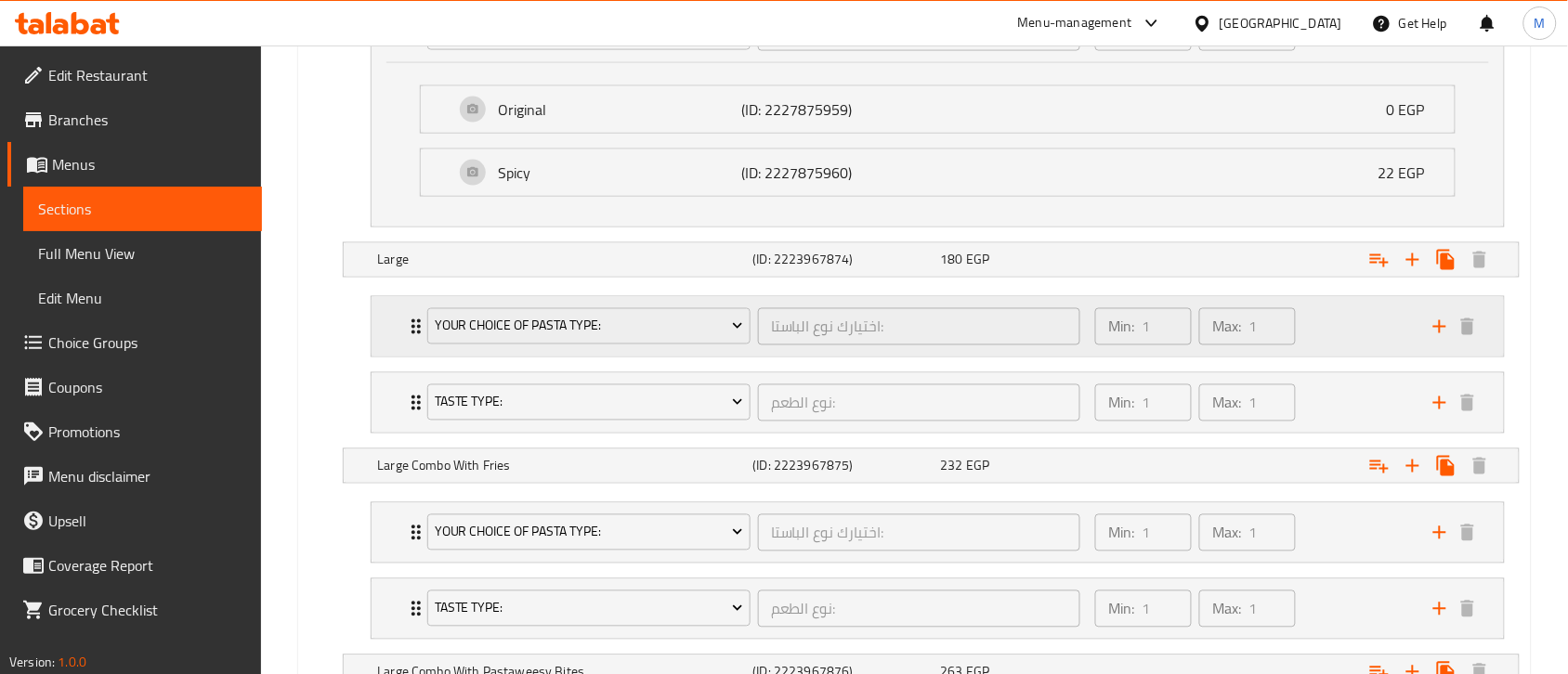
click at [410, 338] on icon "Expand" at bounding box center [416, 327] width 22 height 22
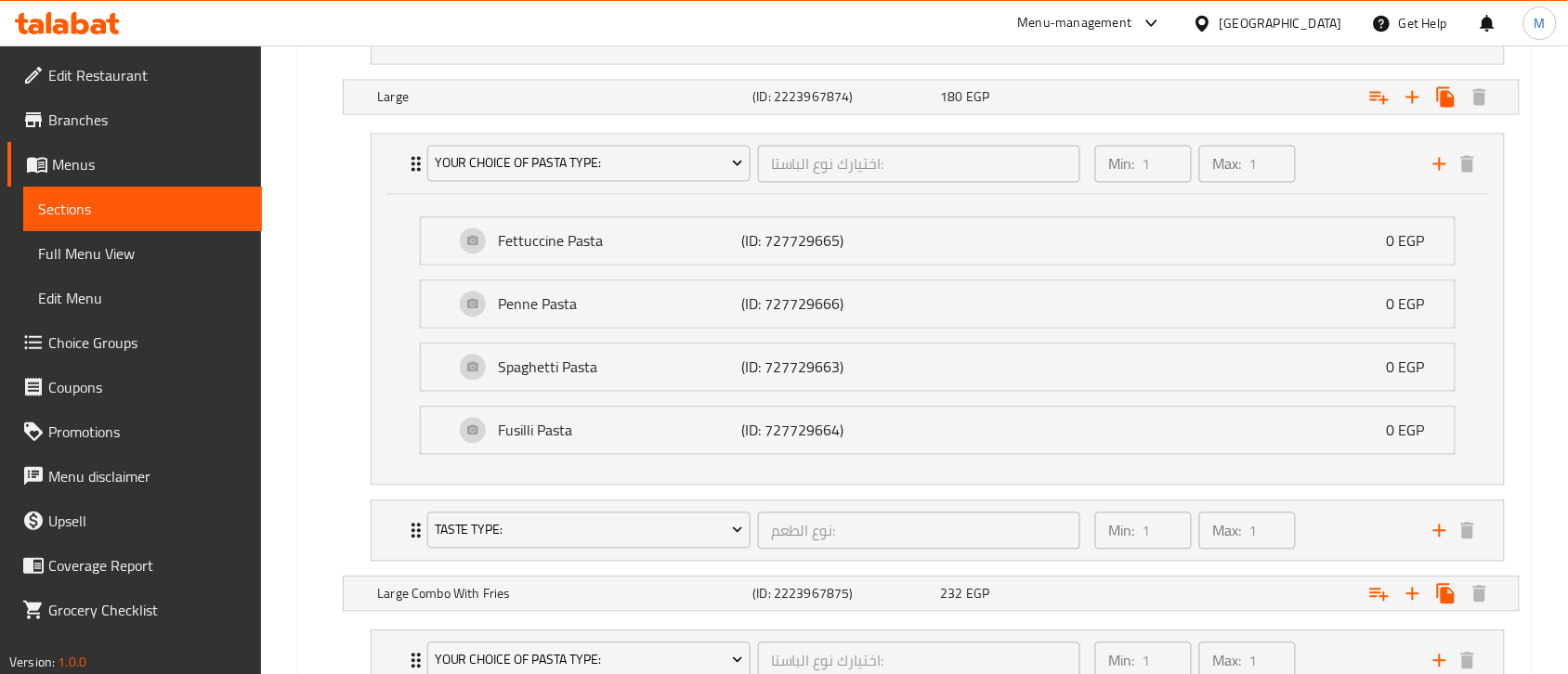
scroll to position [3250, 0]
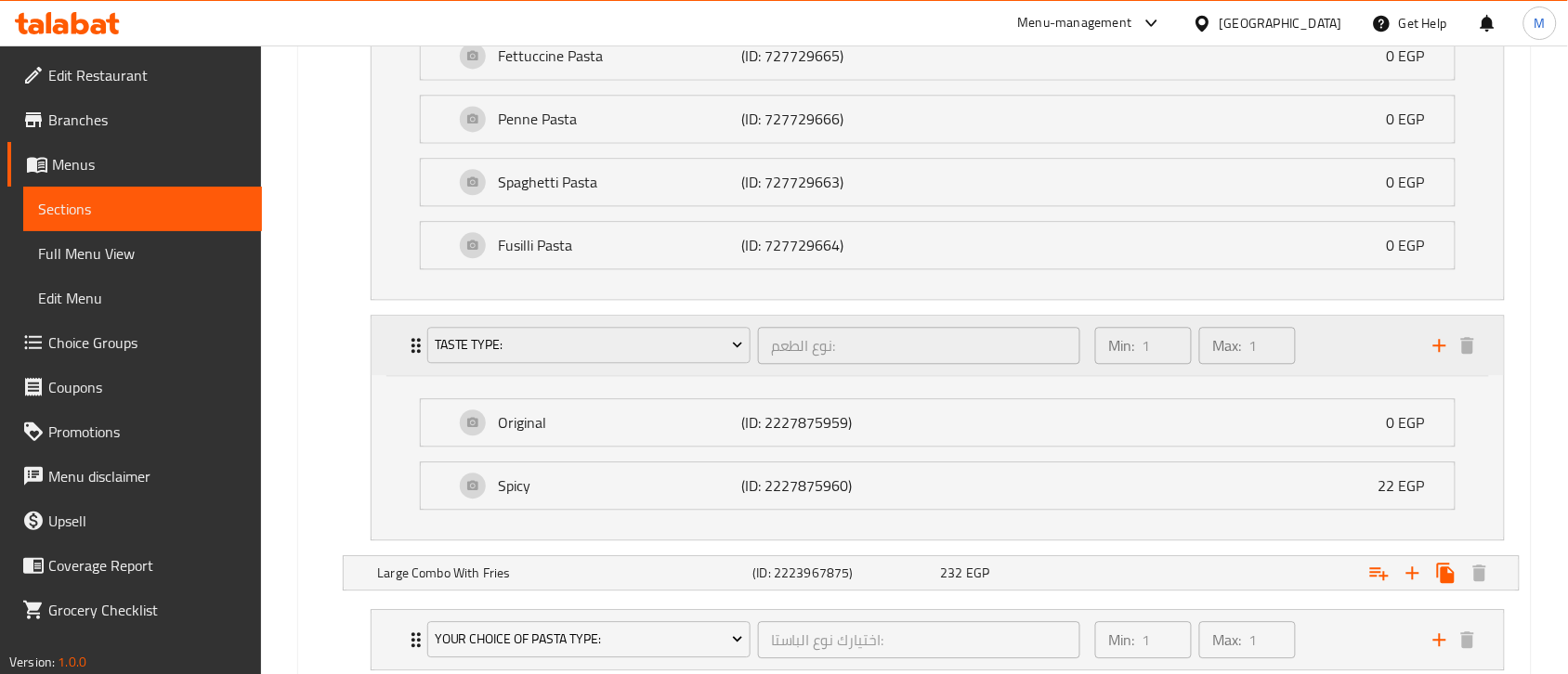
scroll to position [3598, 0]
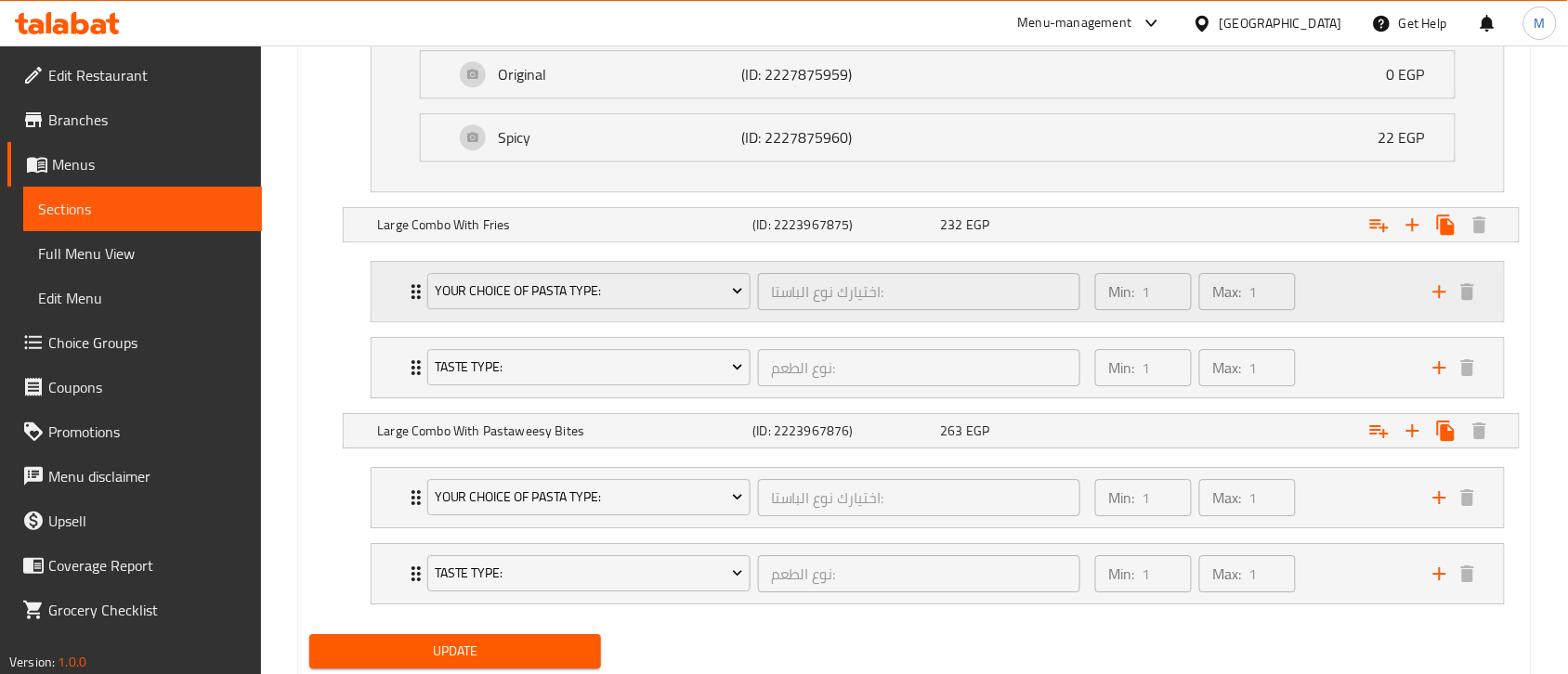
click at [416, 318] on div "Your Choice Of Pasta Type: اختيارك نوع الباستا: ​" at bounding box center [753, 291] width 675 height 59
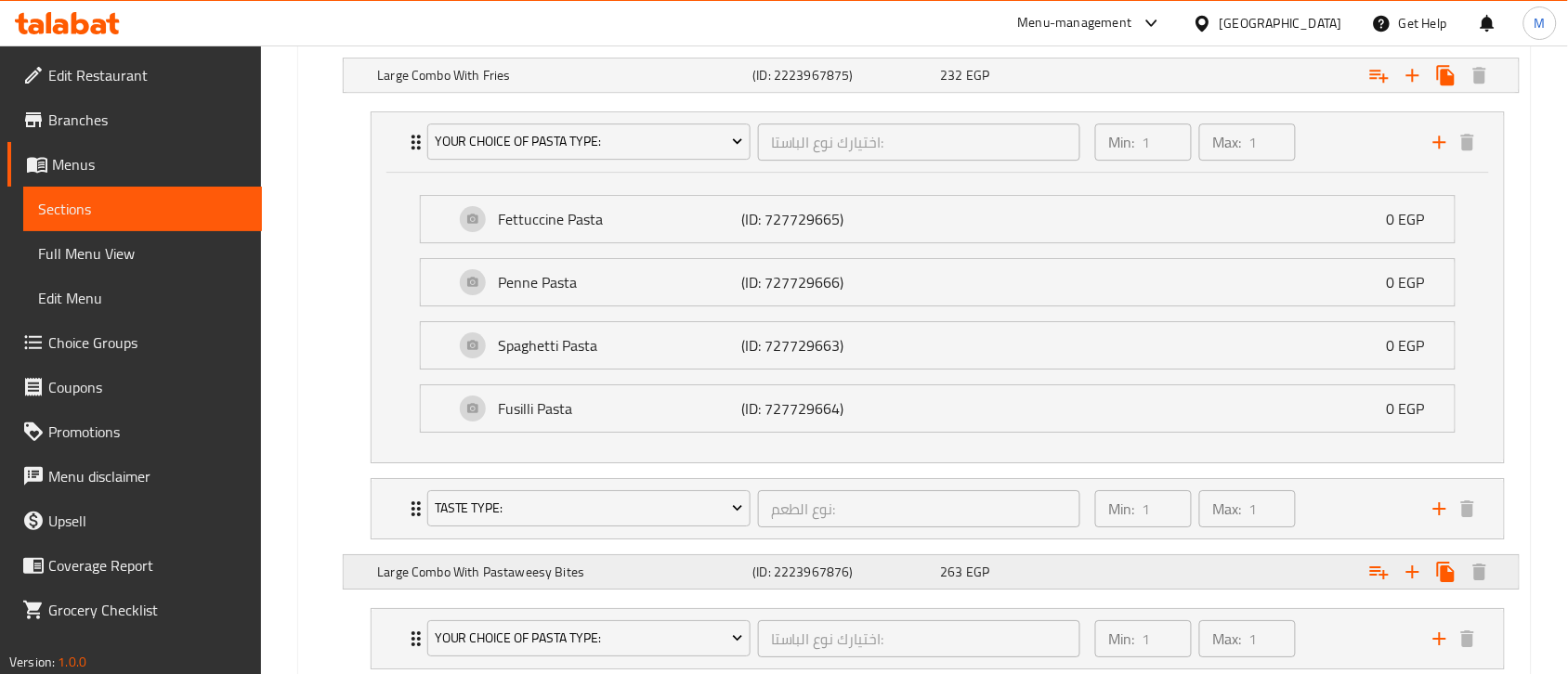
scroll to position [3946, 0]
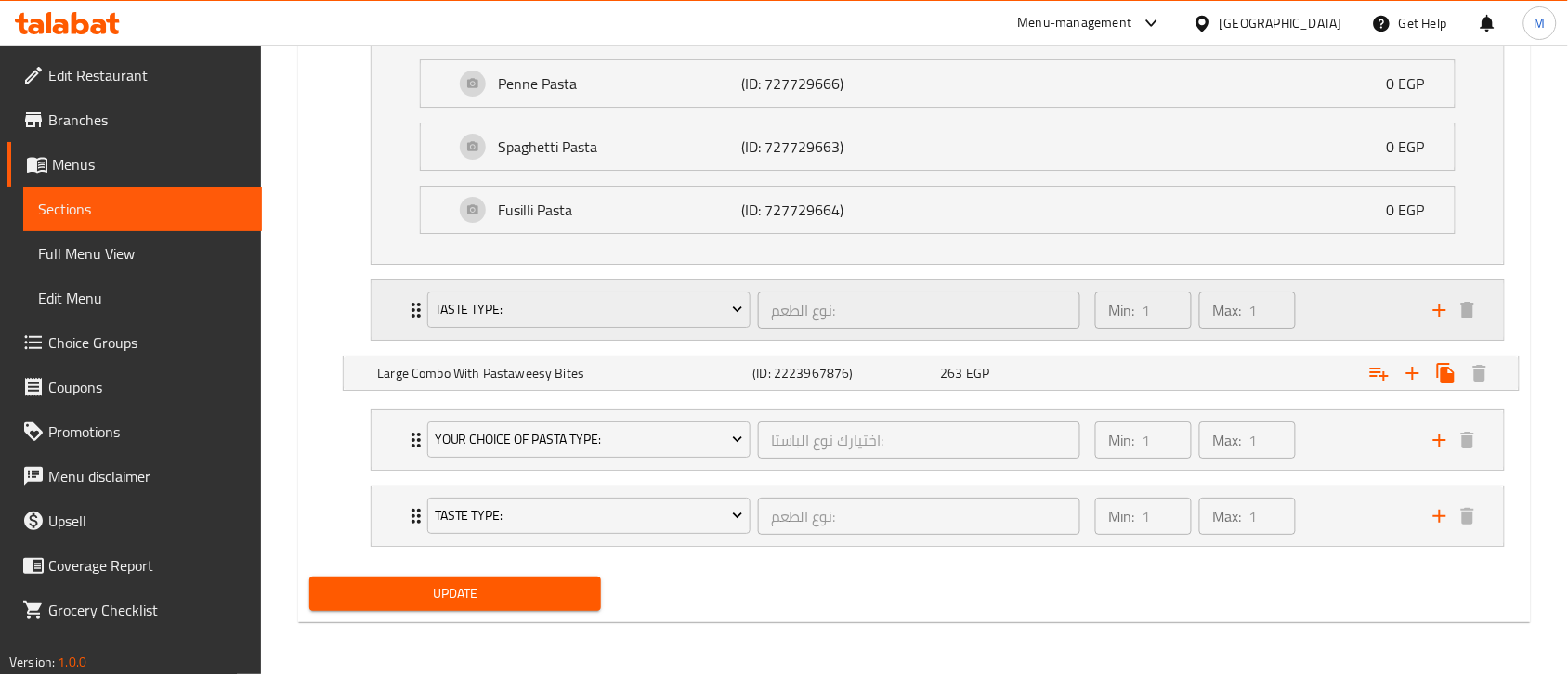
click at [412, 339] on div "Taste Type: نوع الطعم: ​ Min: 1 ​ Max: 1 ​" at bounding box center [943, 309] width 1076 height 59
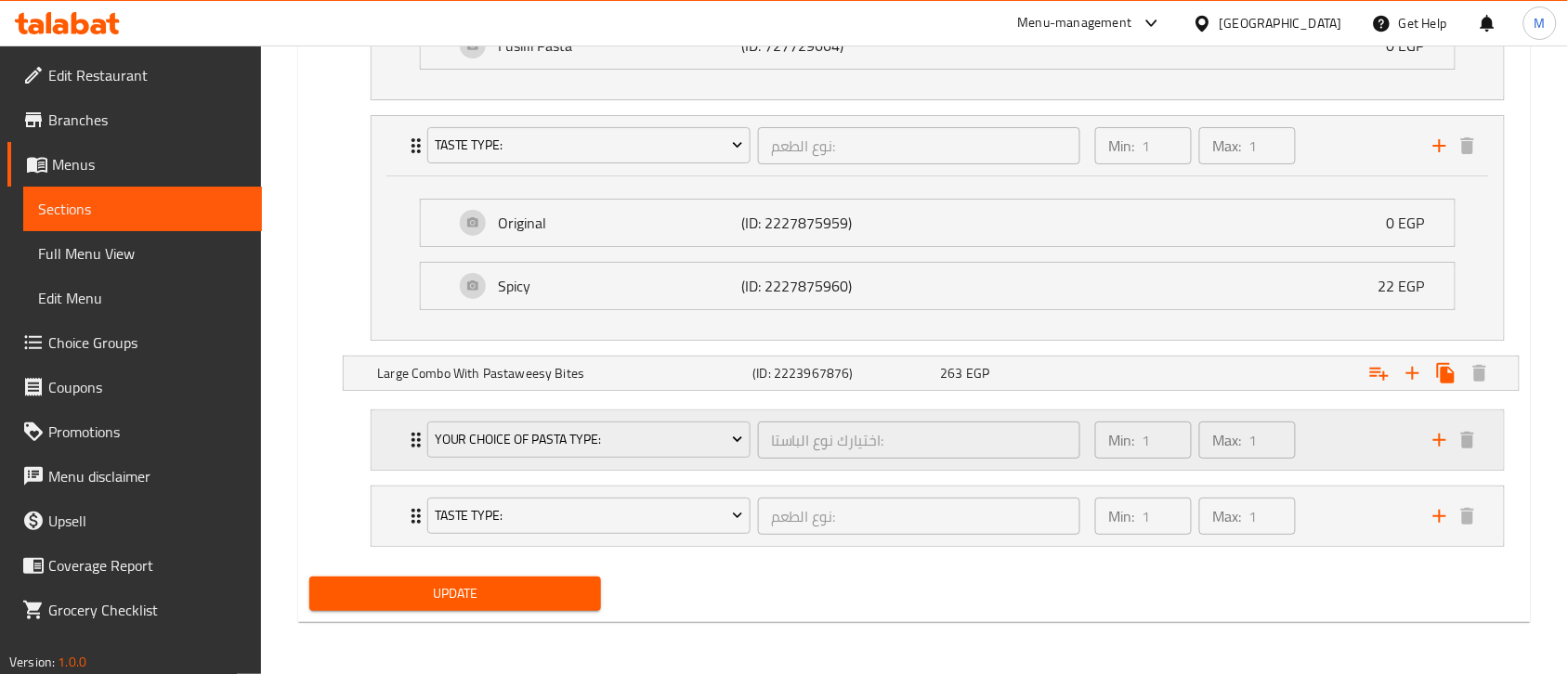
click at [404, 433] on div "Your Choice Of Pasta Type: اختيارك نوع الباستا: ​ Min: 1 ​ Max: 1 ​" at bounding box center [938, 440] width 1132 height 59
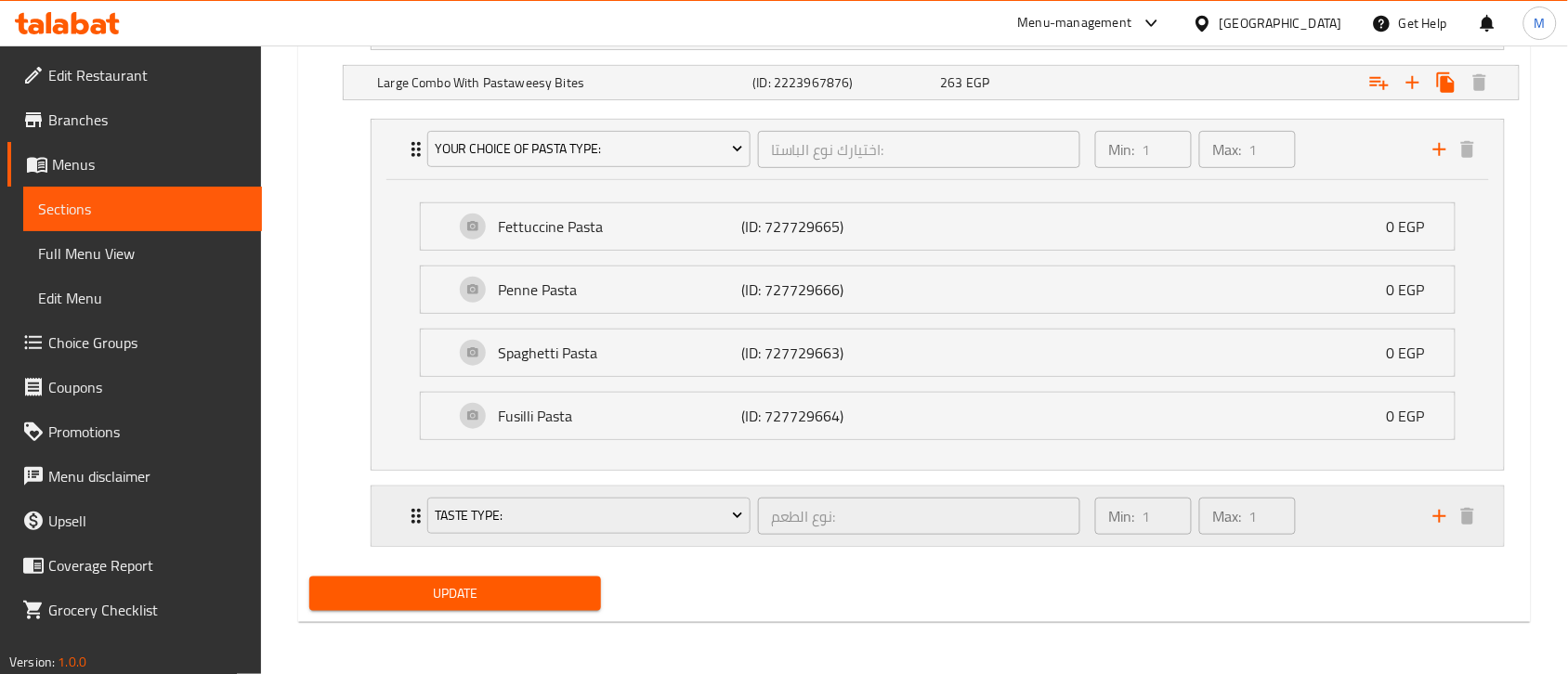
click at [419, 506] on div "Taste Type: نوع الطعم: ​" at bounding box center [753, 516] width 675 height 59
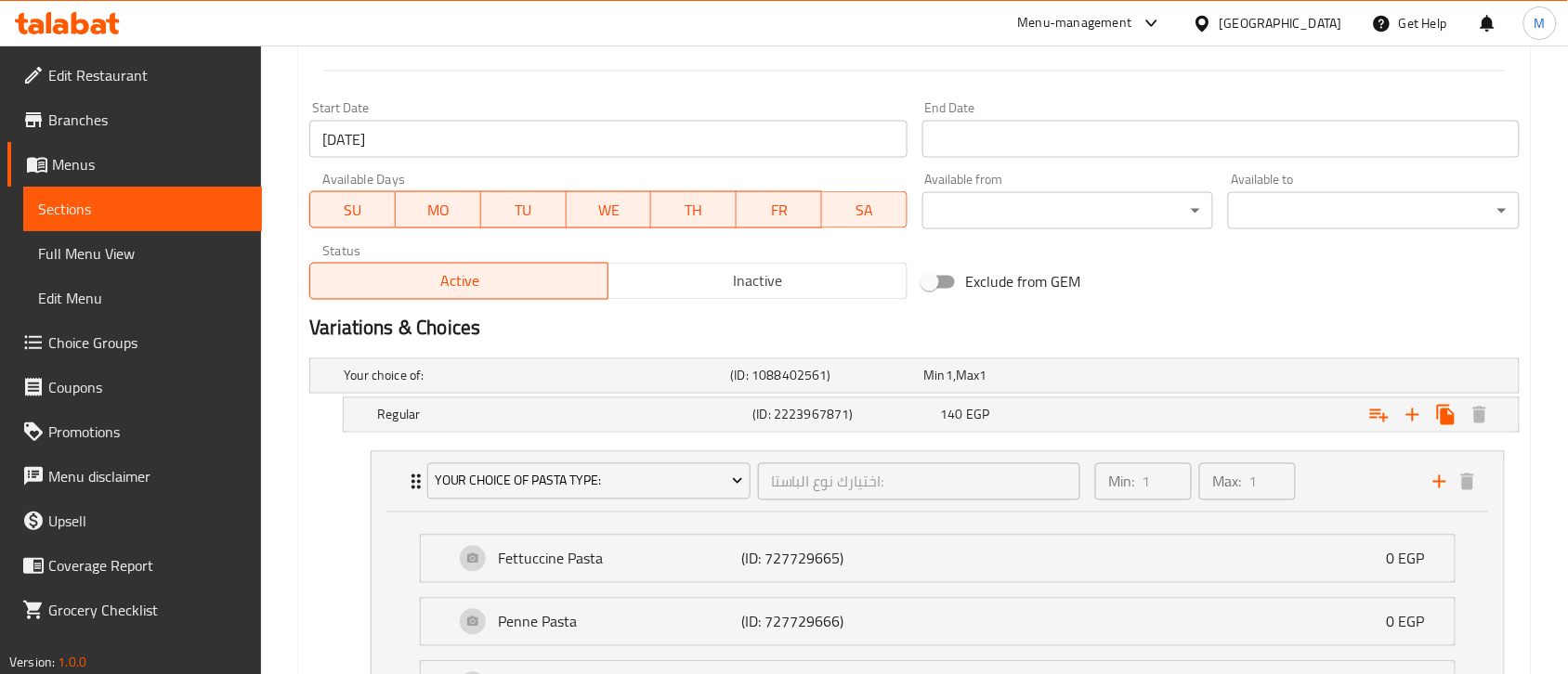
scroll to position [762, 0]
click at [373, 395] on div "Regular (ID: 2223967871) 140 EGP" at bounding box center [914, 377] width 1209 height 33
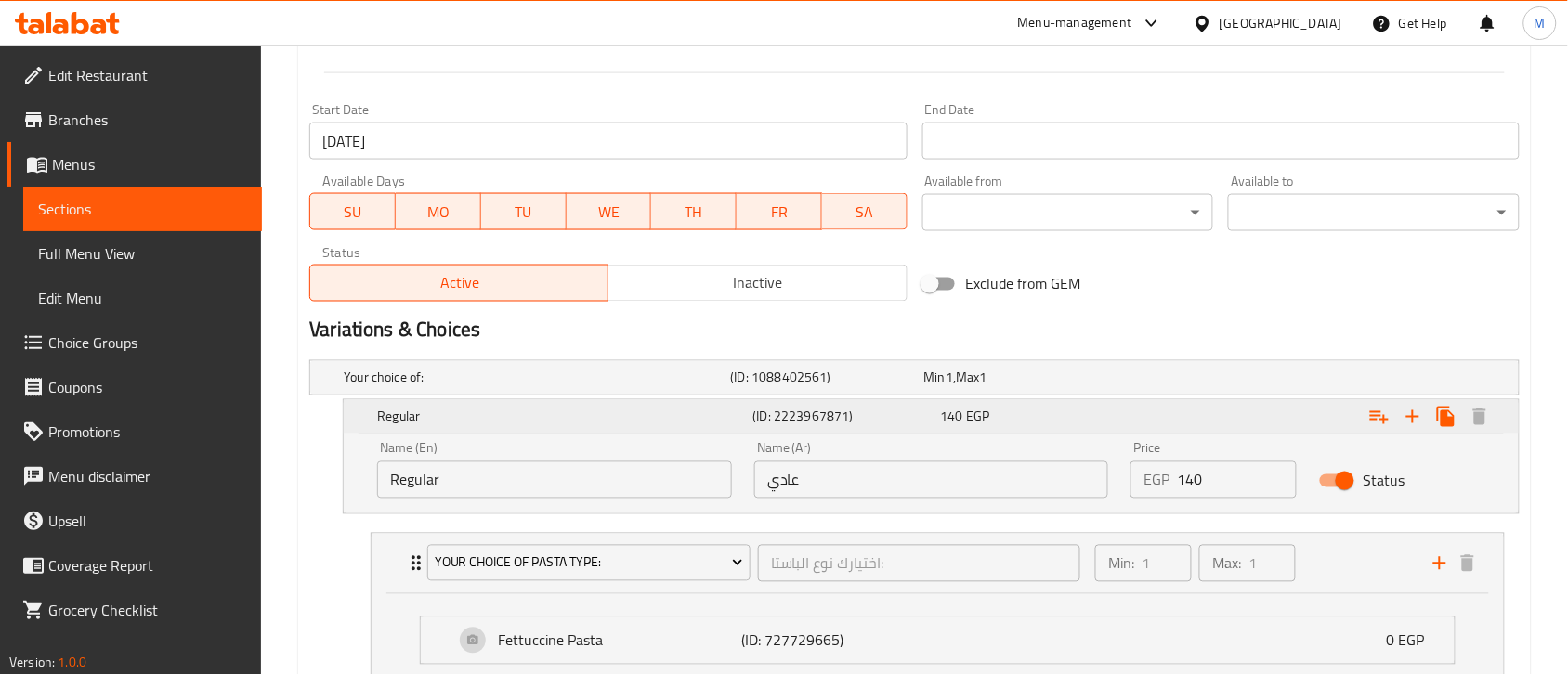
click at [373, 424] on div "Regular (ID: 2223967871) 140 EGP" at bounding box center [931, 416] width 1175 height 33
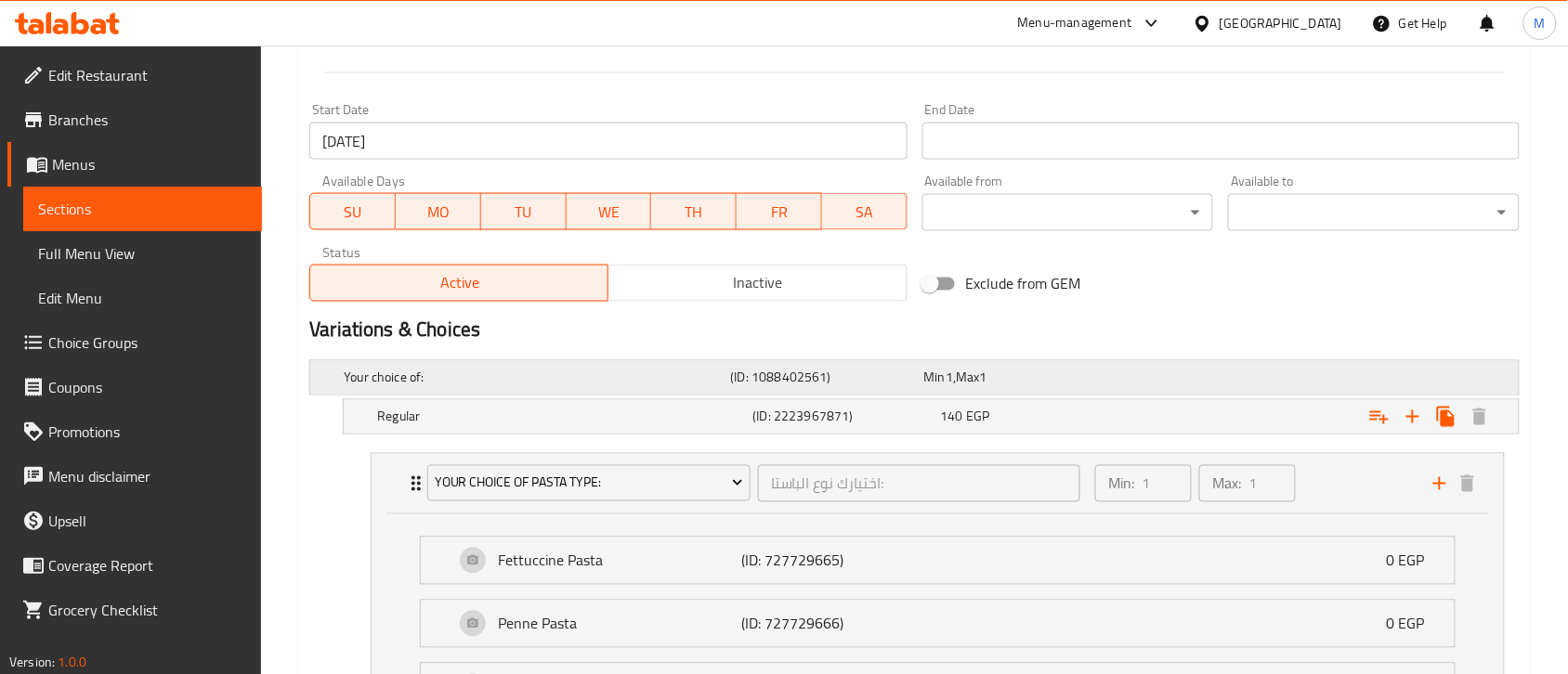
click at [454, 365] on div "Your choice of:" at bounding box center [533, 377] width 386 height 26
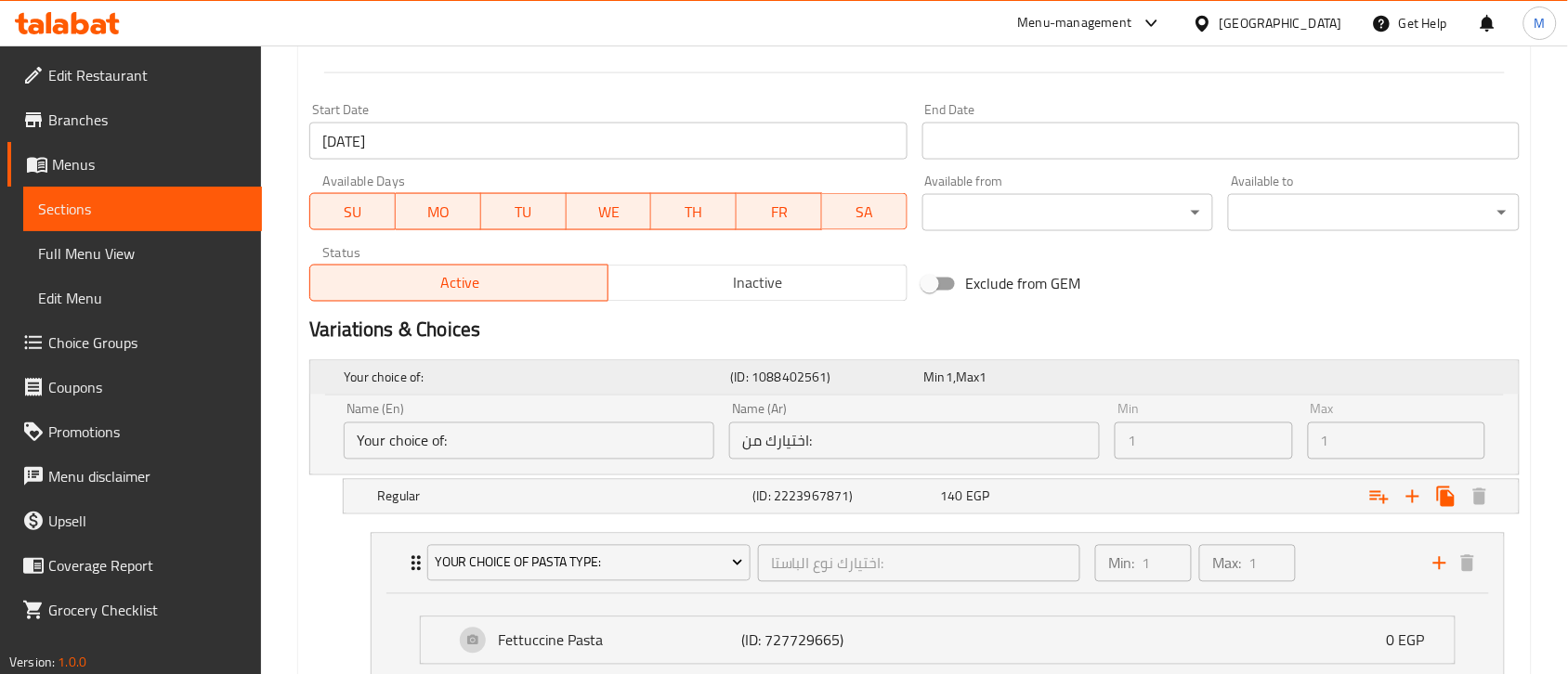
click at [454, 365] on div "Your choice of:" at bounding box center [533, 377] width 386 height 26
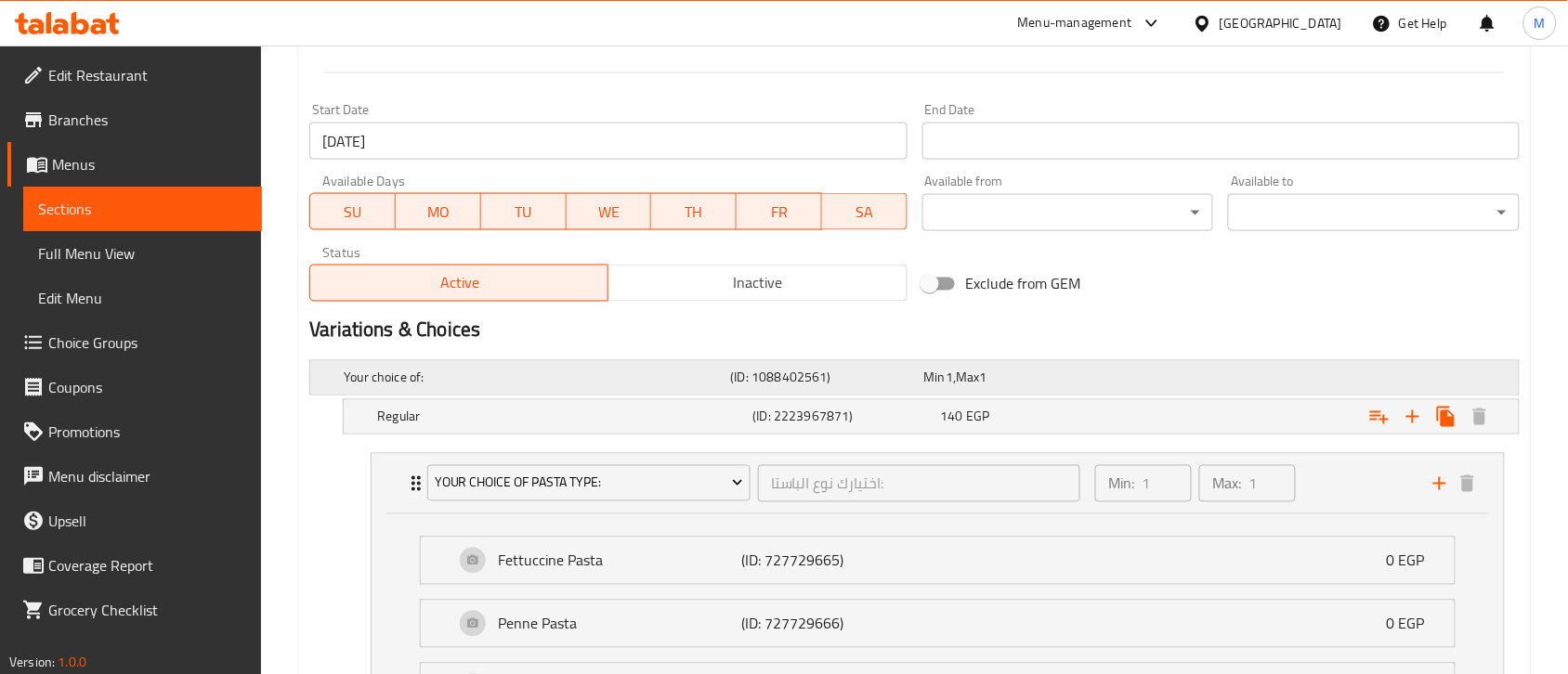
click at [454, 365] on div "Your choice of:" at bounding box center [533, 377] width 386 height 26
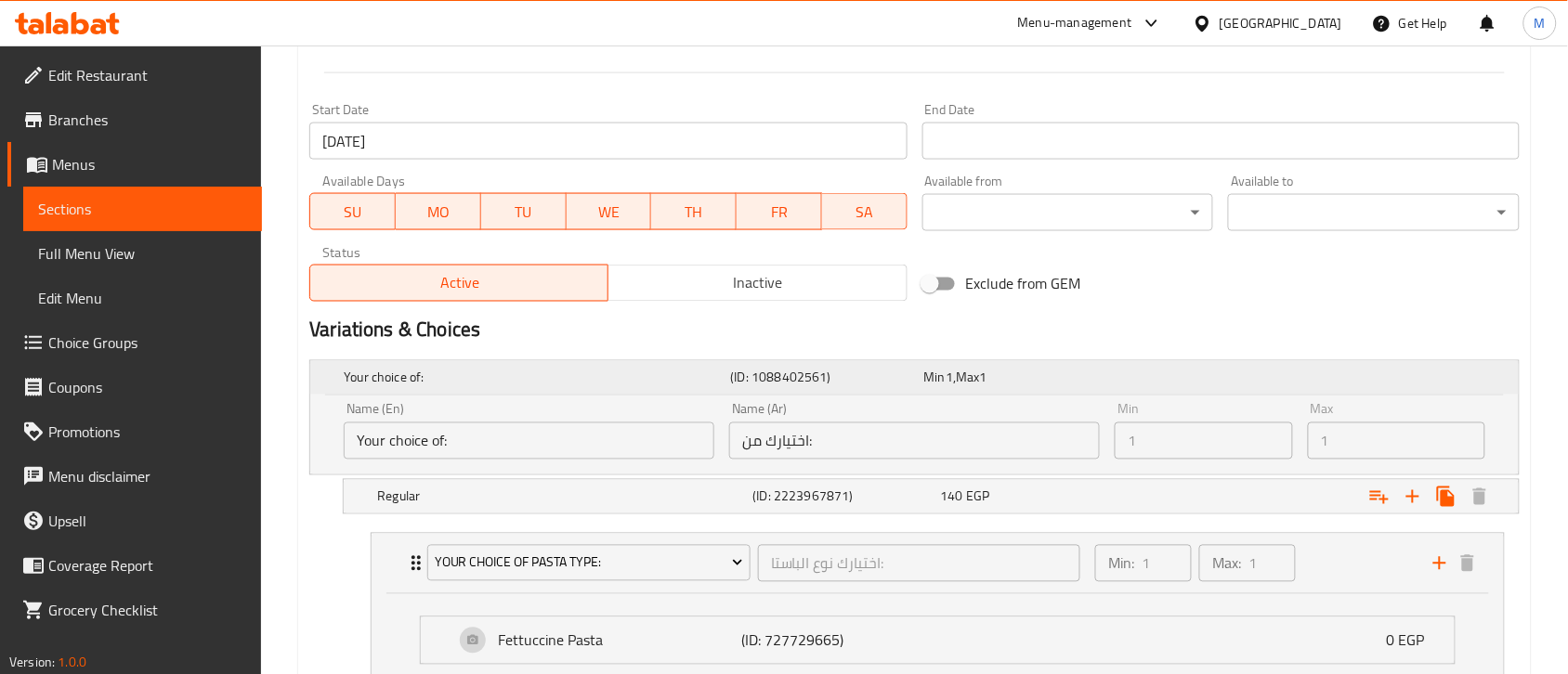
click at [454, 365] on div "Your choice of:" at bounding box center [533, 377] width 386 height 26
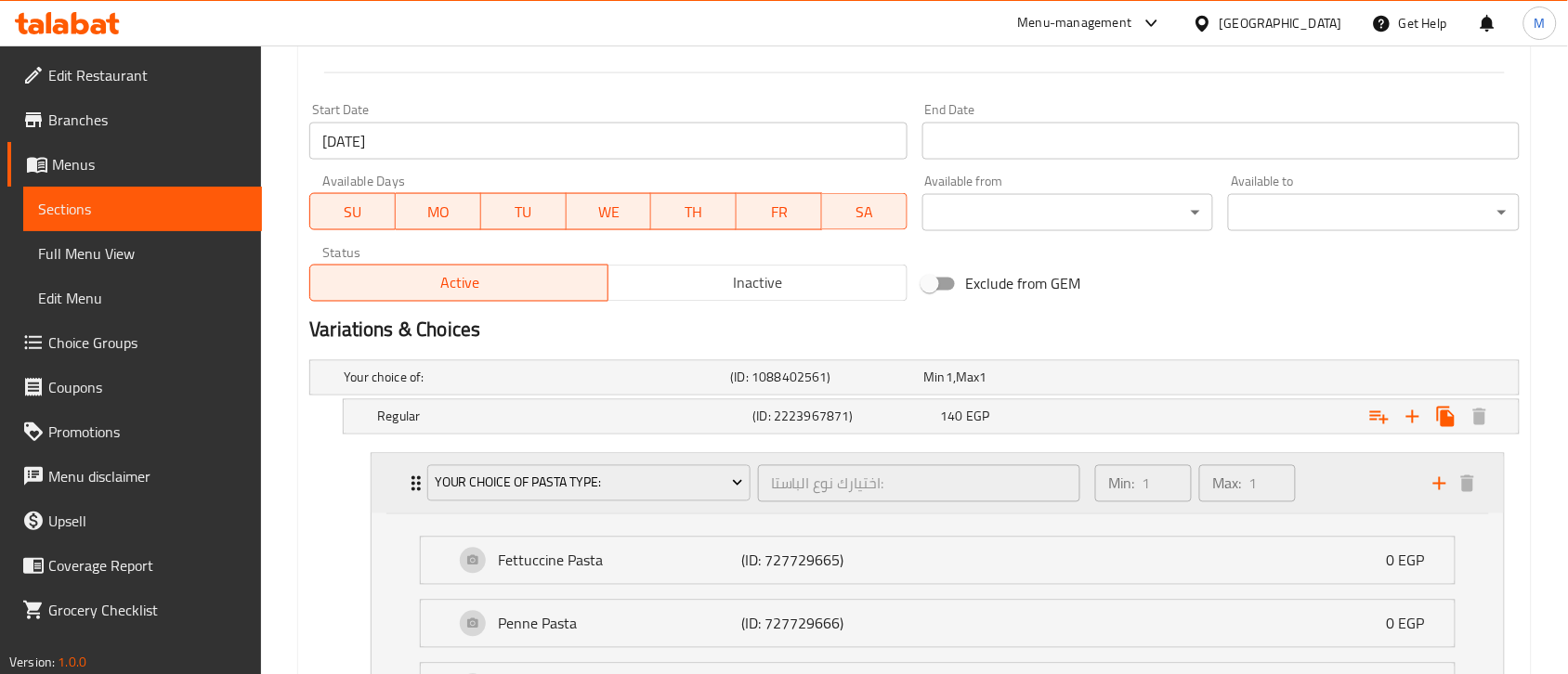
click at [399, 485] on div "Your Choice Of Pasta Type: اختيارك نوع الباستا: ​ Min: 1 ​ Max: 1 ​" at bounding box center [938, 484] width 1132 height 59
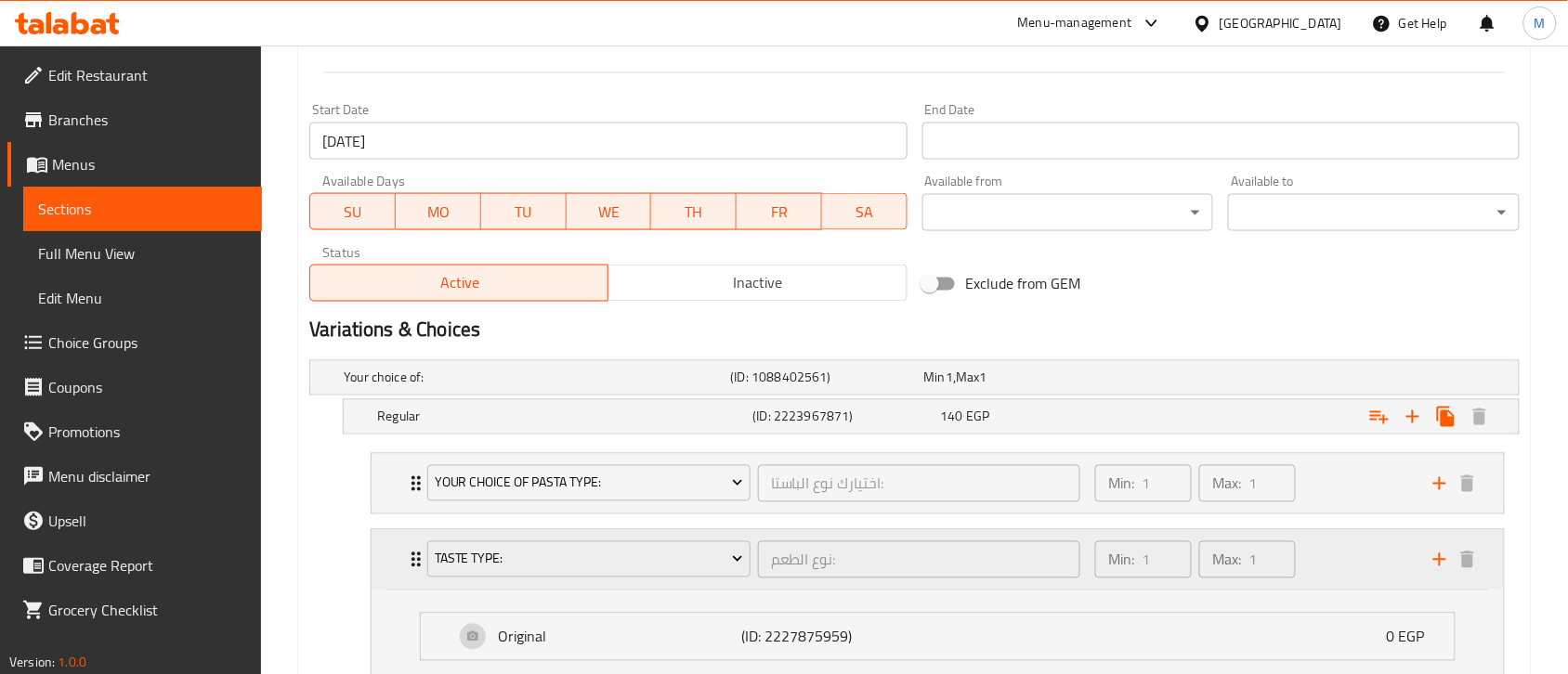
click at [402, 558] on div "Taste Type: نوع الطعم: ​ Min: 1 ​ Max: 1 ​" at bounding box center [938, 560] width 1132 height 59
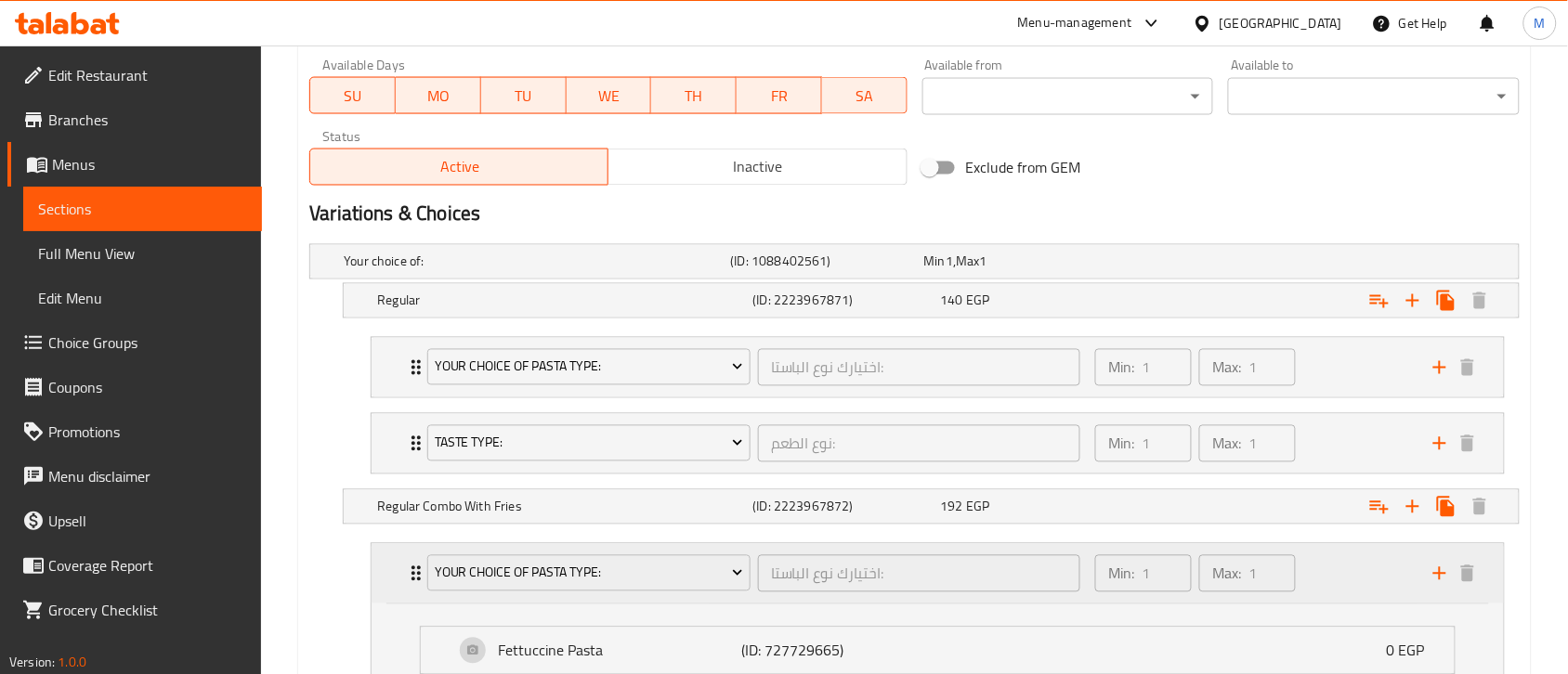
click at [416, 583] on div "Your Choice Of Pasta Type: اختيارك نوع الباستا: ​" at bounding box center [753, 574] width 675 height 59
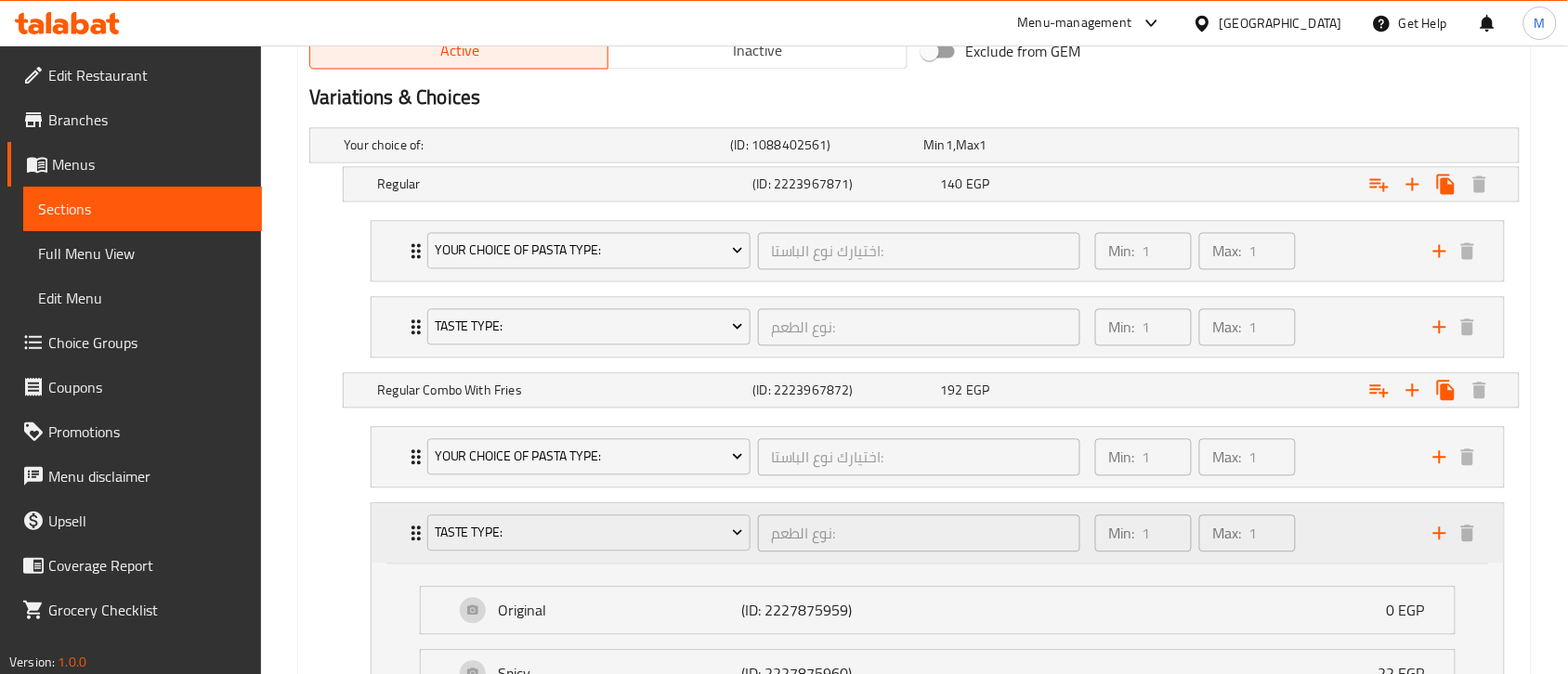
click at [407, 527] on icon "Expand" at bounding box center [416, 534] width 22 height 22
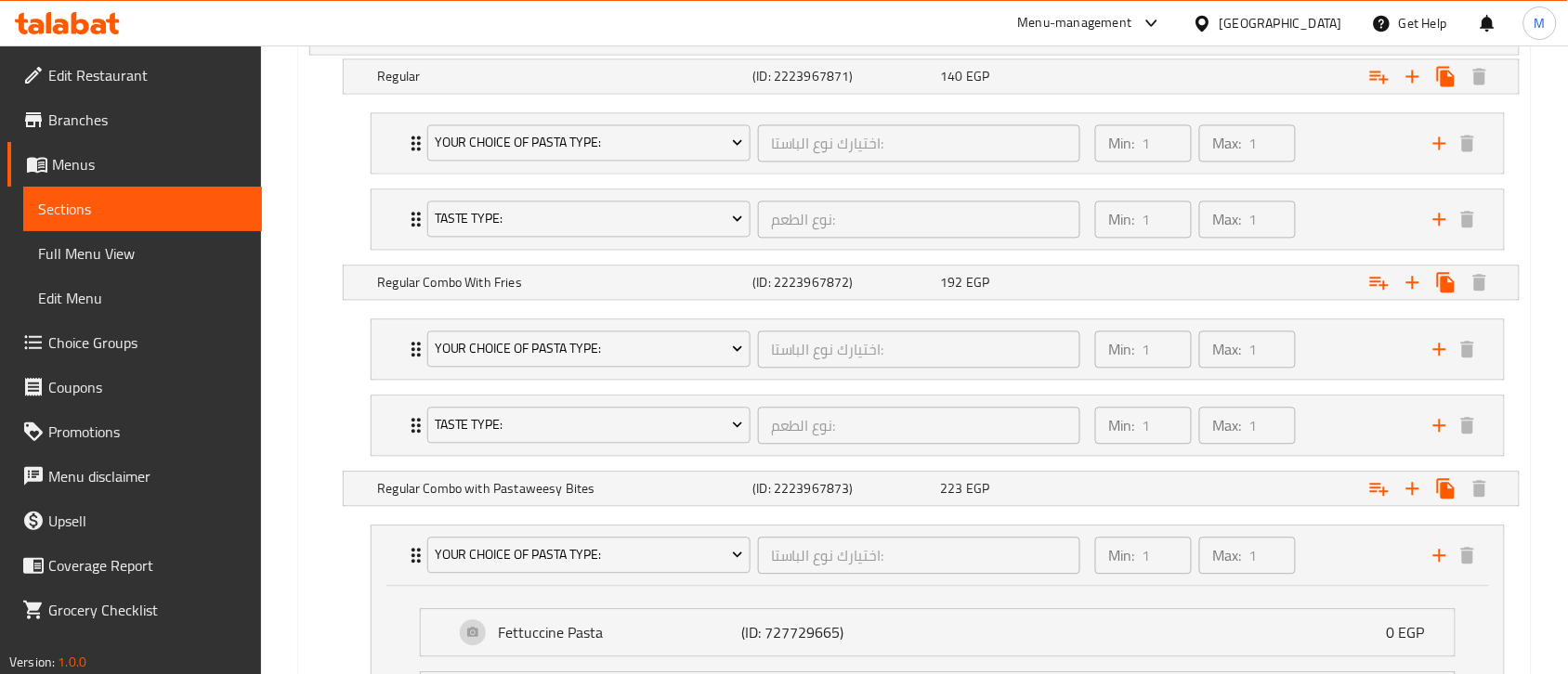
scroll to position [1226, 0]
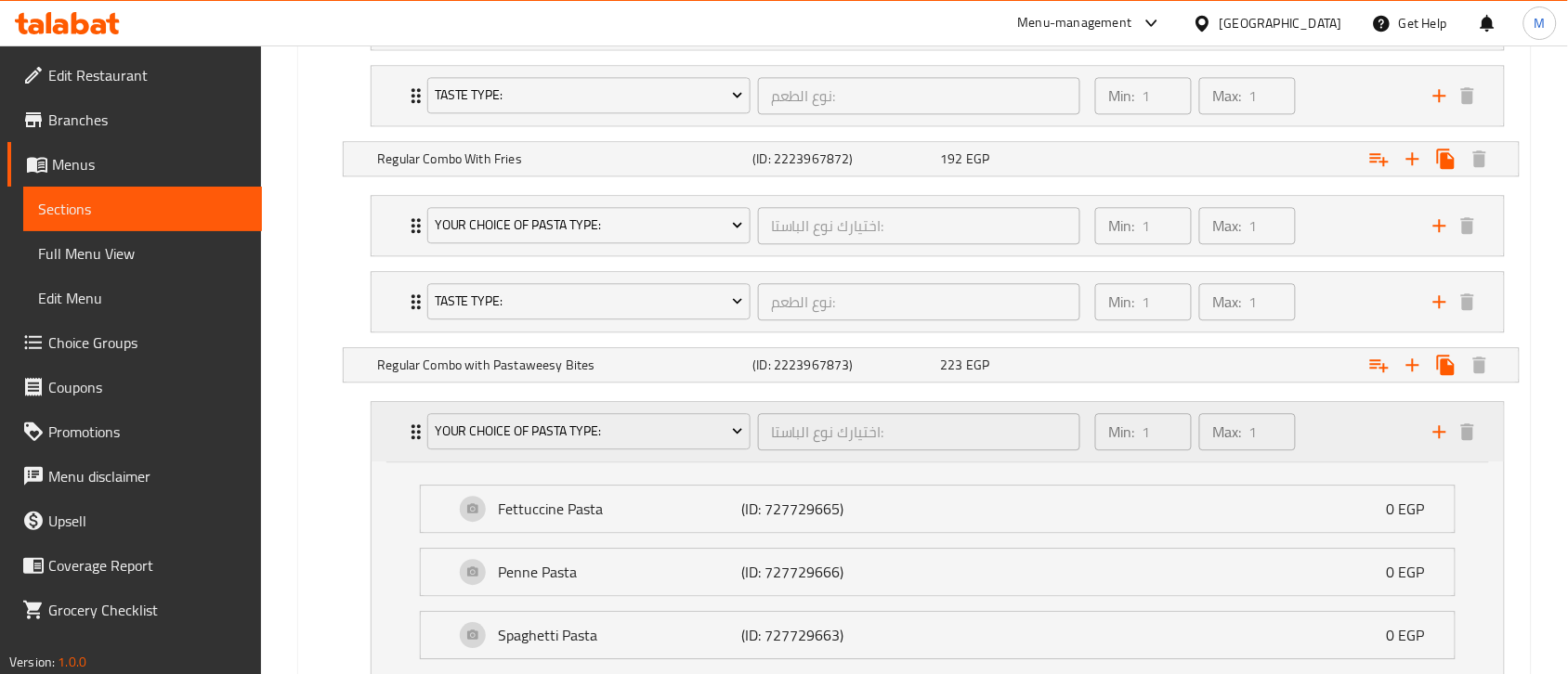
click at [424, 449] on div "Your Choice Of Pasta Type:" at bounding box center [588, 432] width 331 height 45
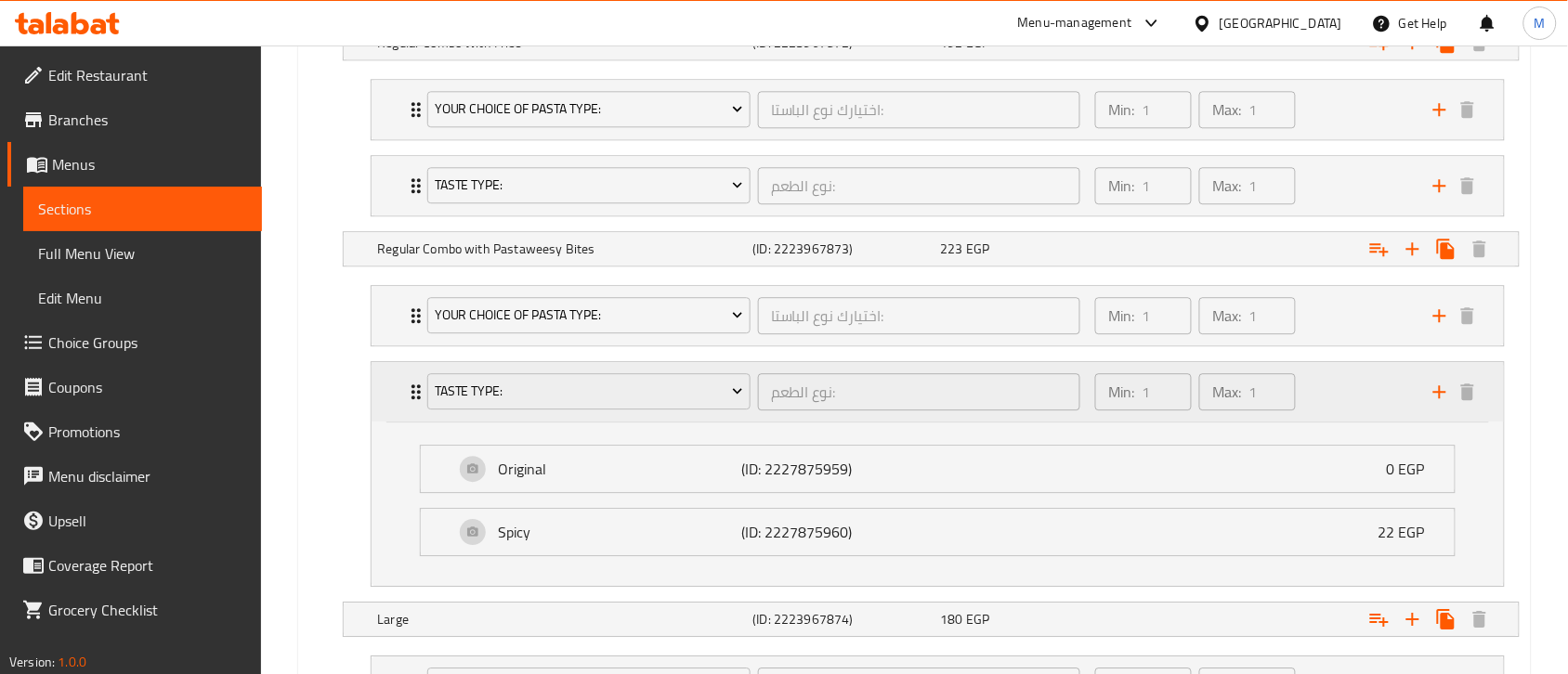
click at [418, 402] on div "Taste Type: نوع الطعم: ​" at bounding box center [753, 391] width 675 height 59
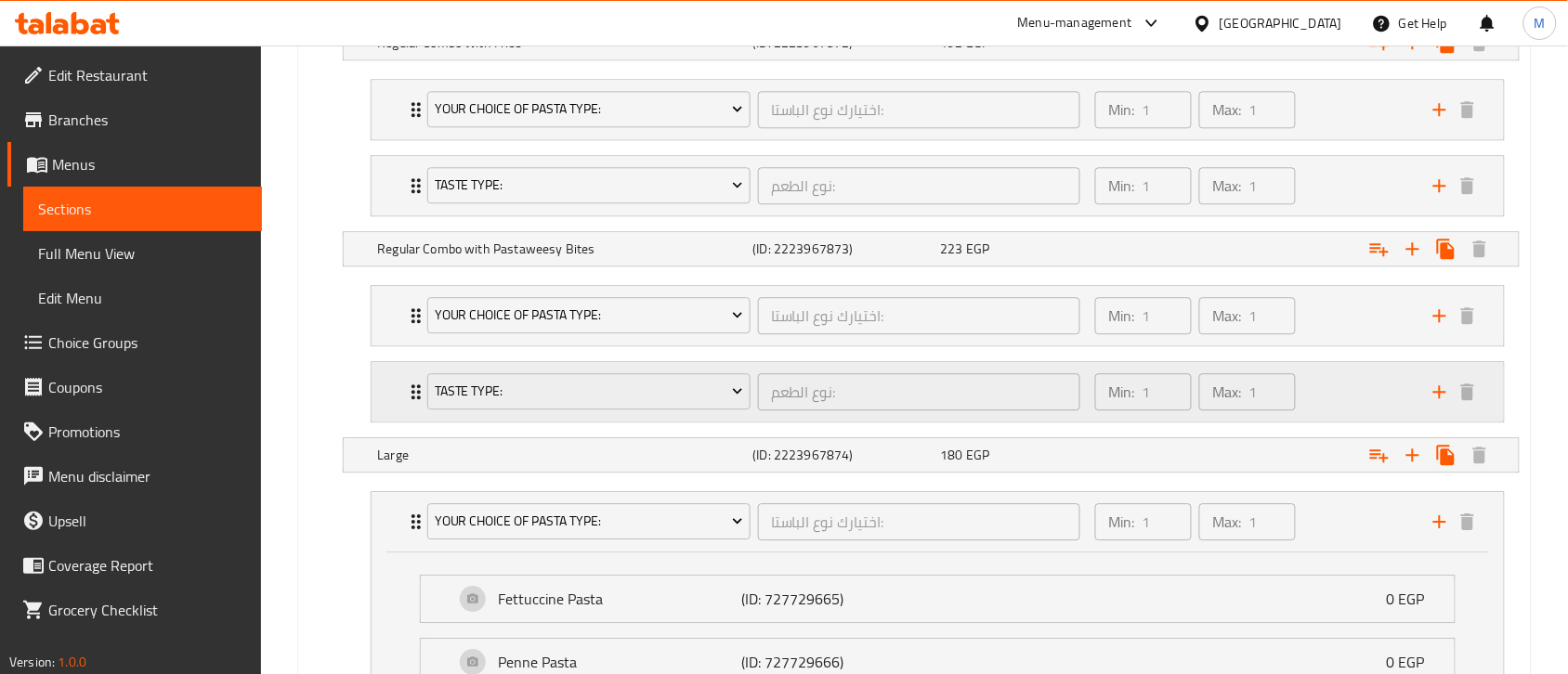
scroll to position [1574, 0]
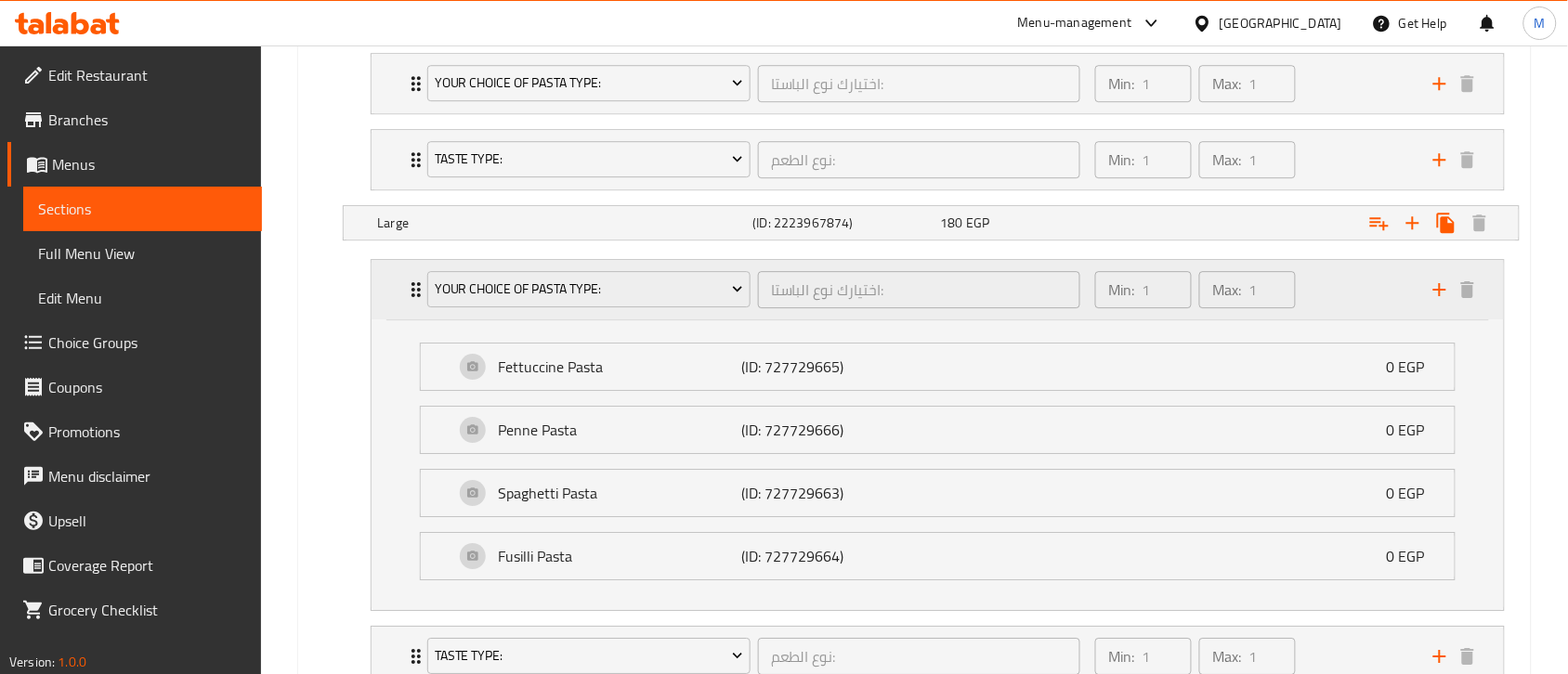
click at [401, 301] on div "Your Choice Of Pasta Type: اختيارك نوع الباستا: ​ Min: 1 ​ Max: 1 ​" at bounding box center [938, 290] width 1132 height 59
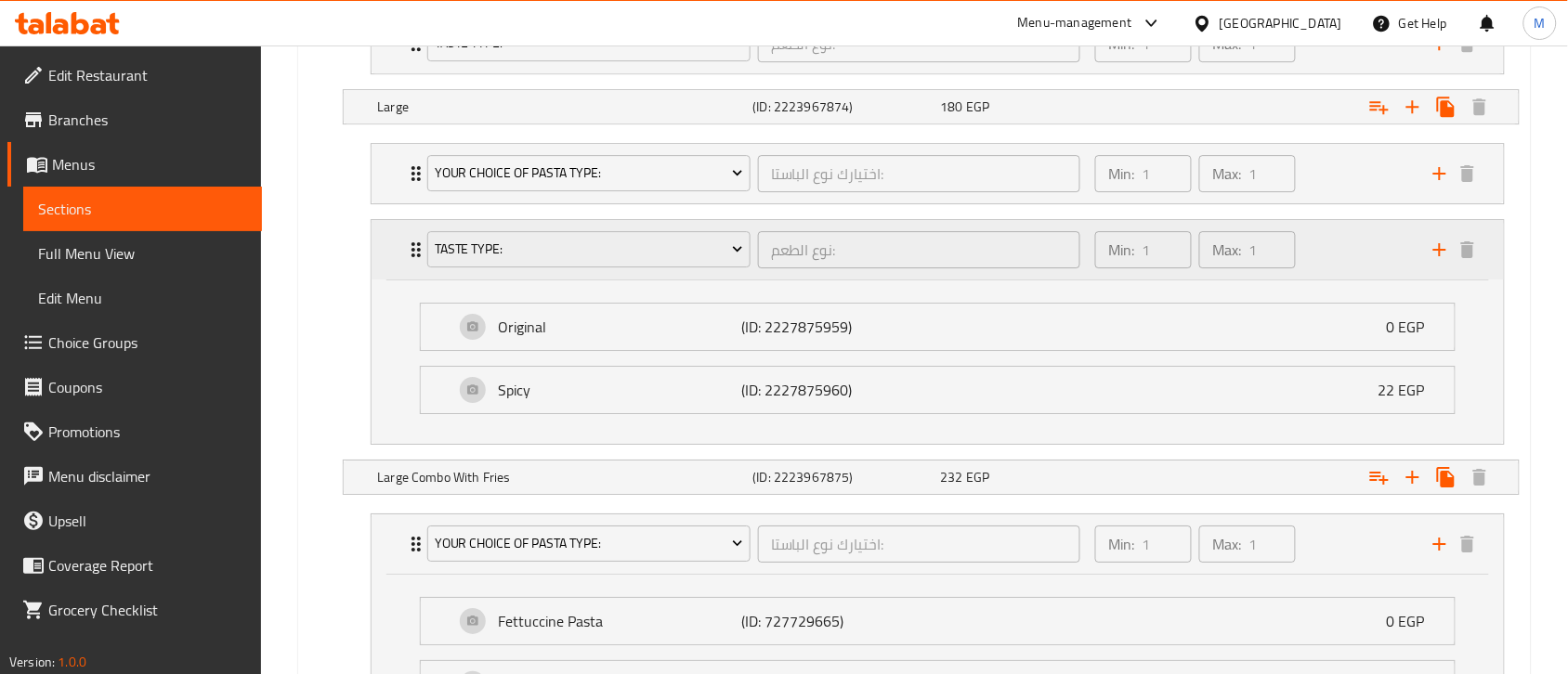
click at [411, 277] on div "Taste Type: نوع الطعم: ​ Min: 1 ​ Max: 1 ​" at bounding box center [943, 250] width 1076 height 59
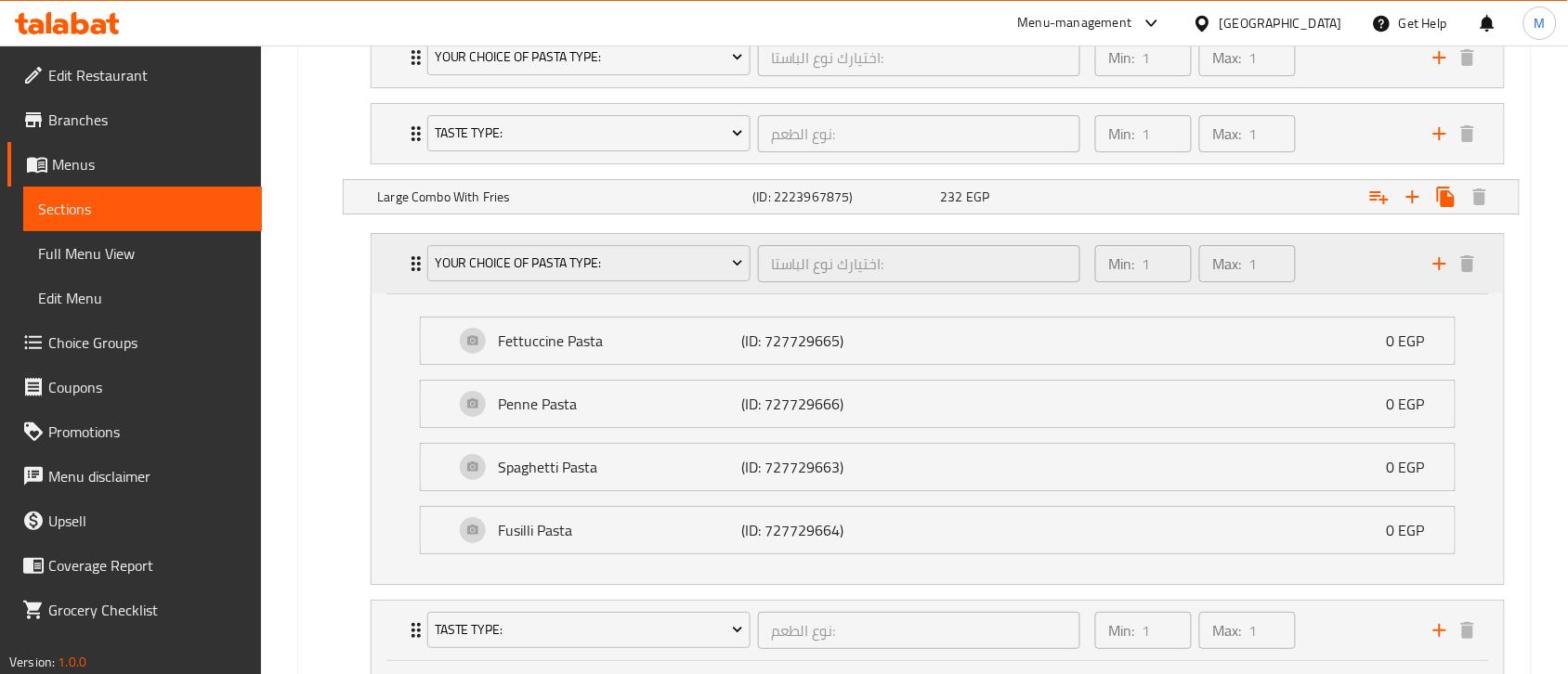
click at [411, 274] on icon "Expand" at bounding box center [416, 263] width 22 height 22
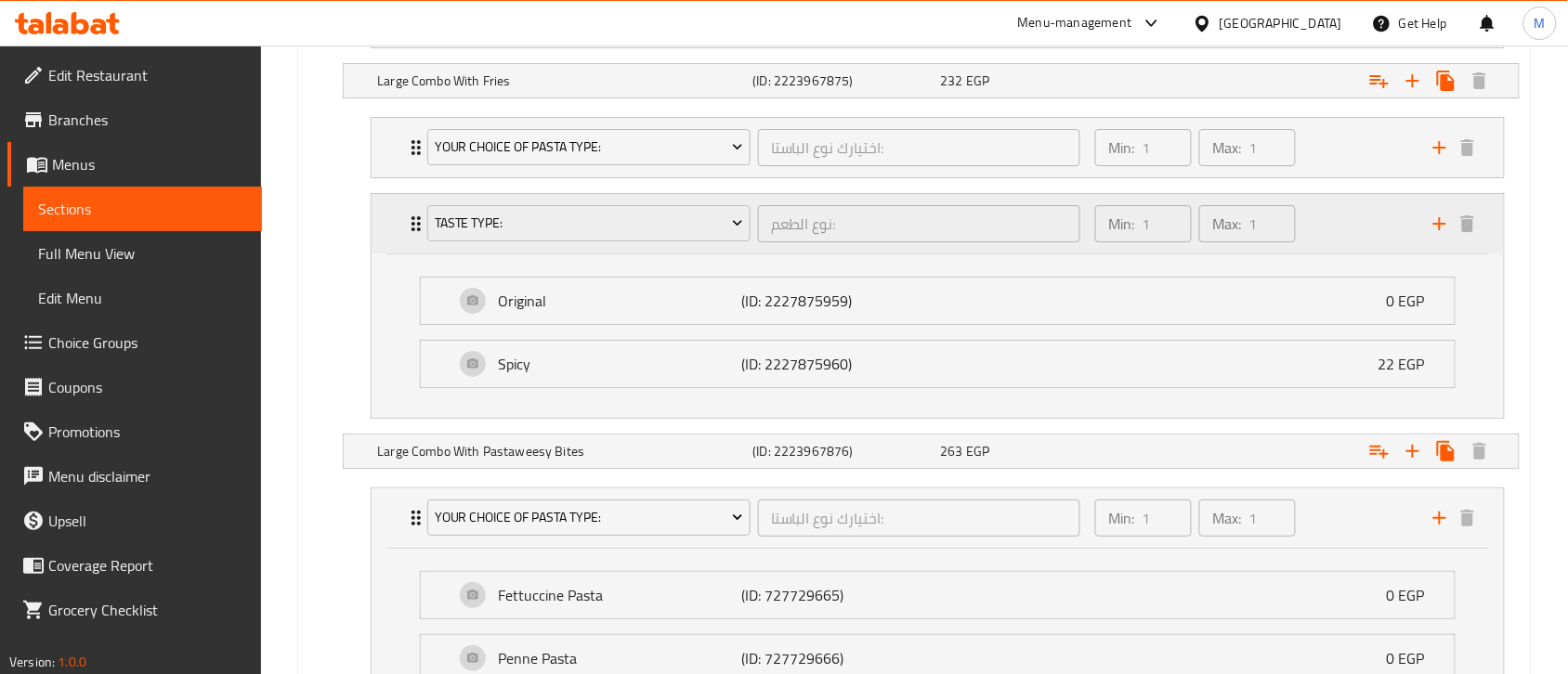
click at [416, 246] on div "Taste Type: نوع الطعم: ​" at bounding box center [753, 223] width 675 height 59
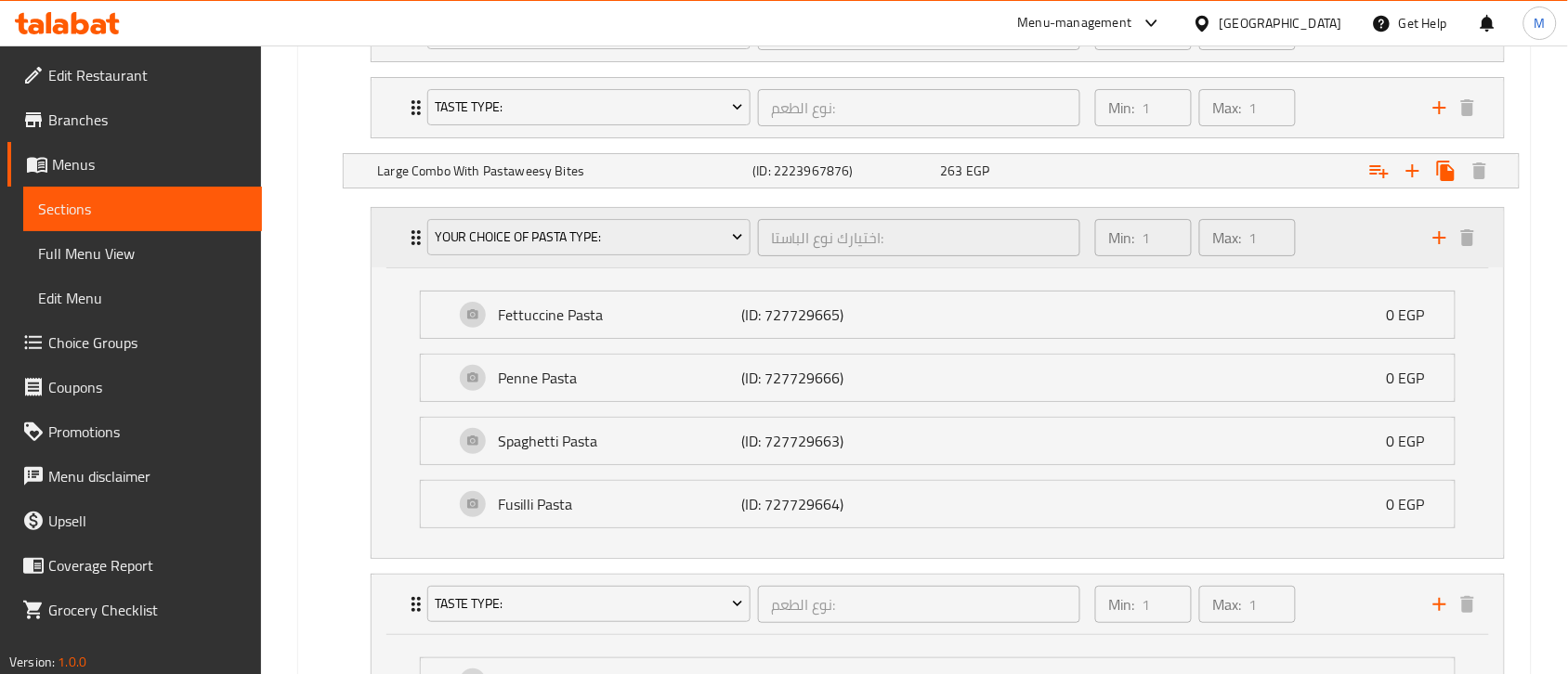
click at [407, 249] on icon "Expand" at bounding box center [416, 237] width 22 height 22
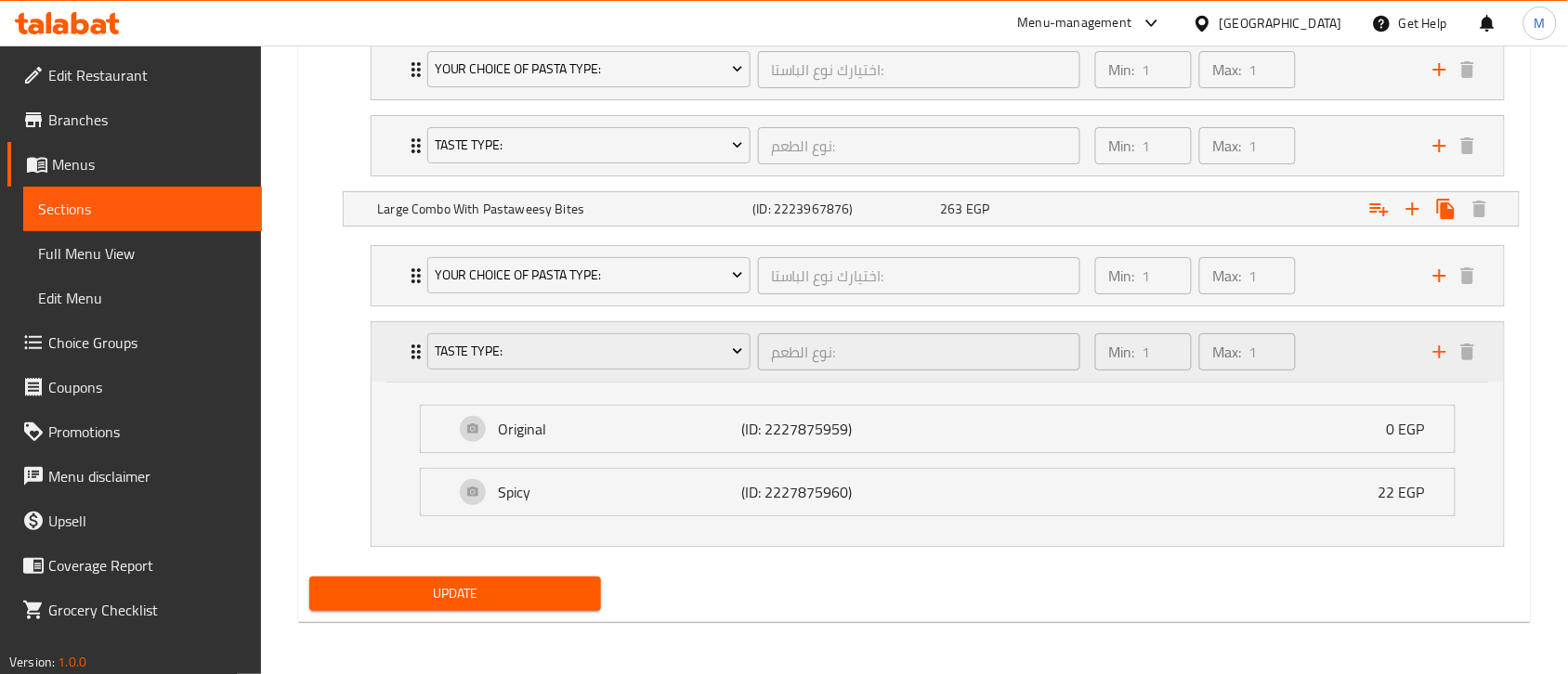
click at [414, 358] on icon "Expand" at bounding box center [417, 351] width 10 height 15
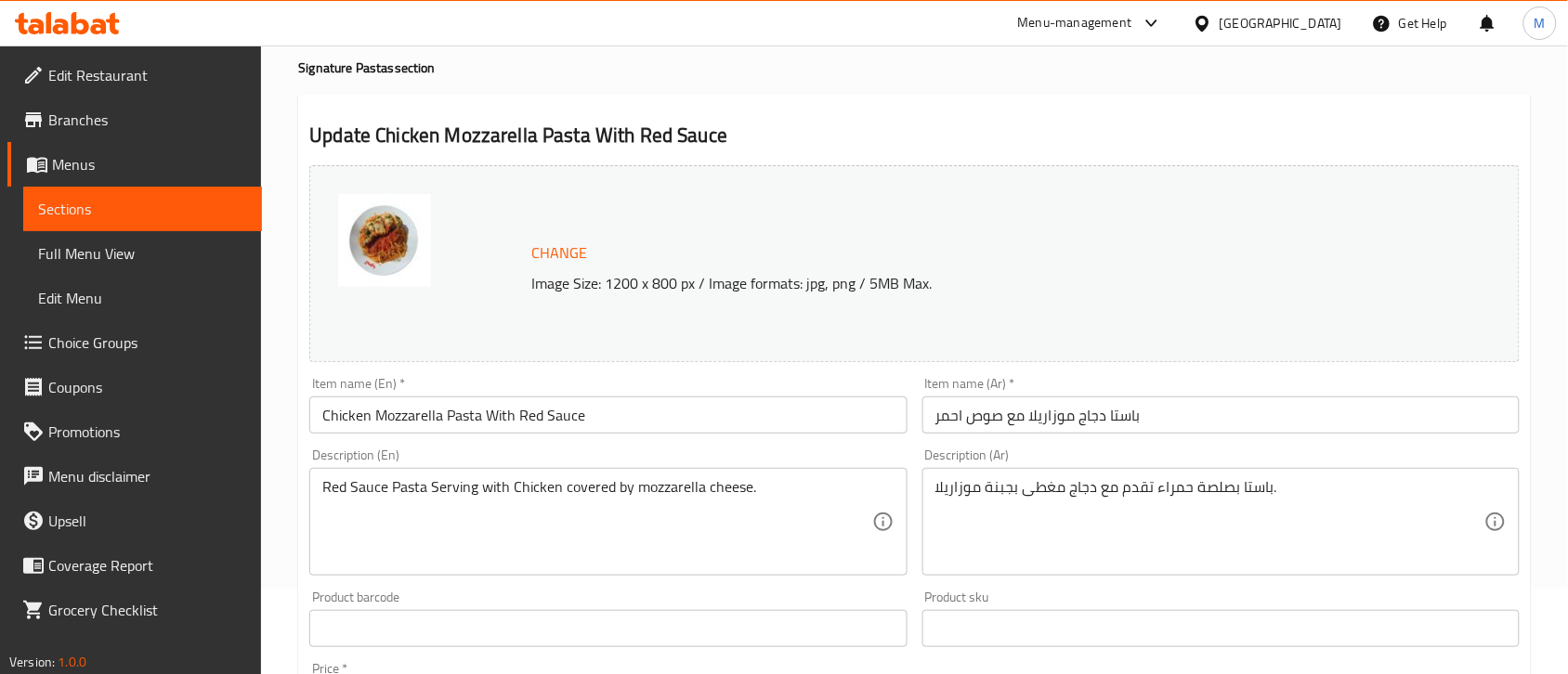
scroll to position [0, 0]
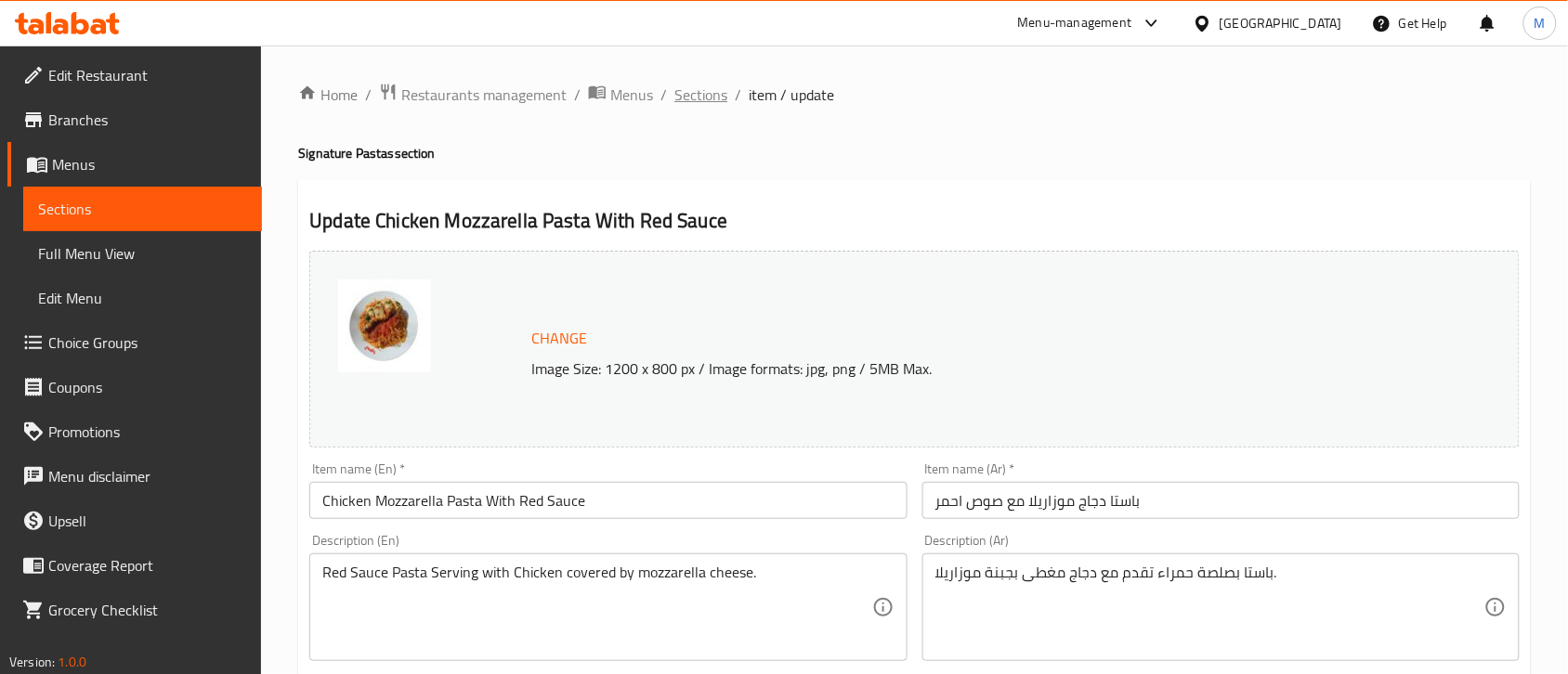
click at [711, 99] on span "Sections" at bounding box center [701, 95] width 53 height 22
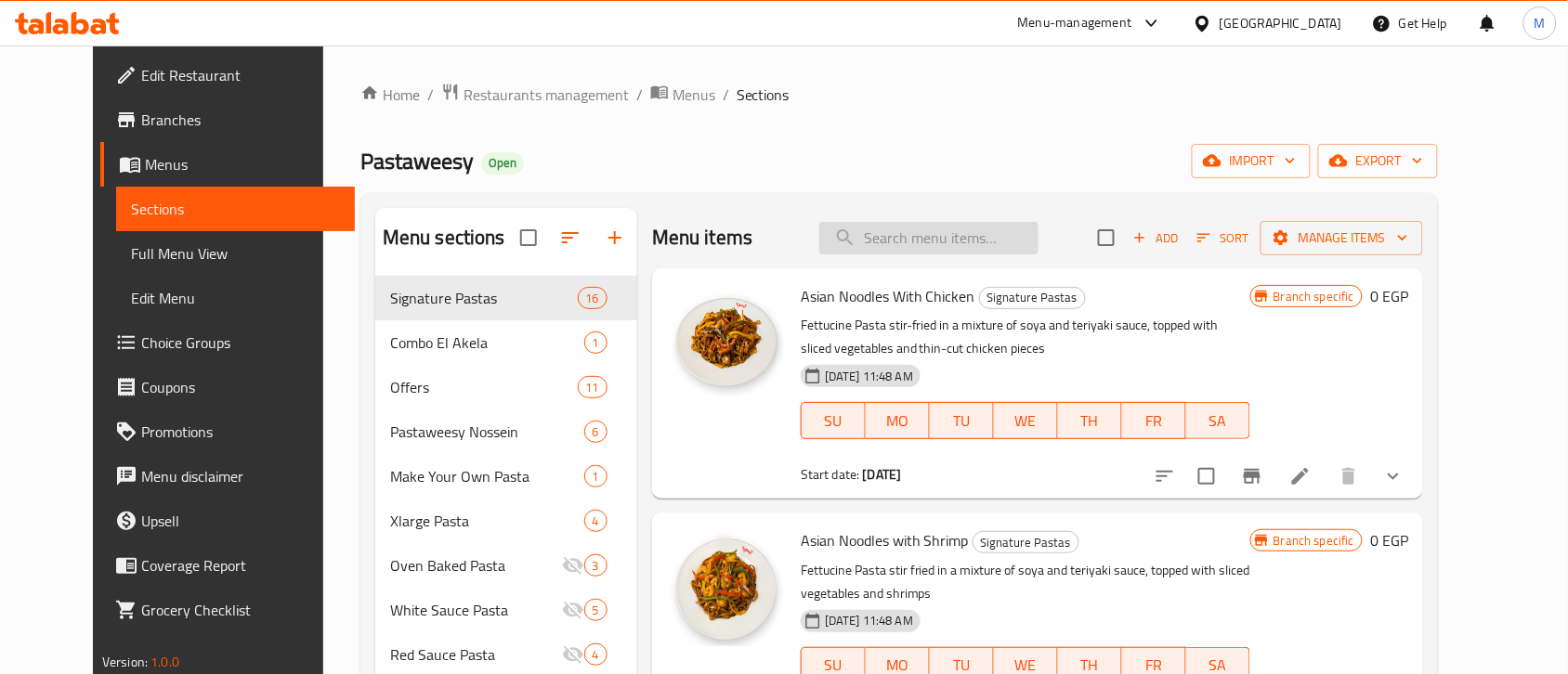
click at [1003, 248] on input "search" at bounding box center [929, 238] width 220 height 32
paste input "Chicken Mozzarella Pasta With Red Sauce"
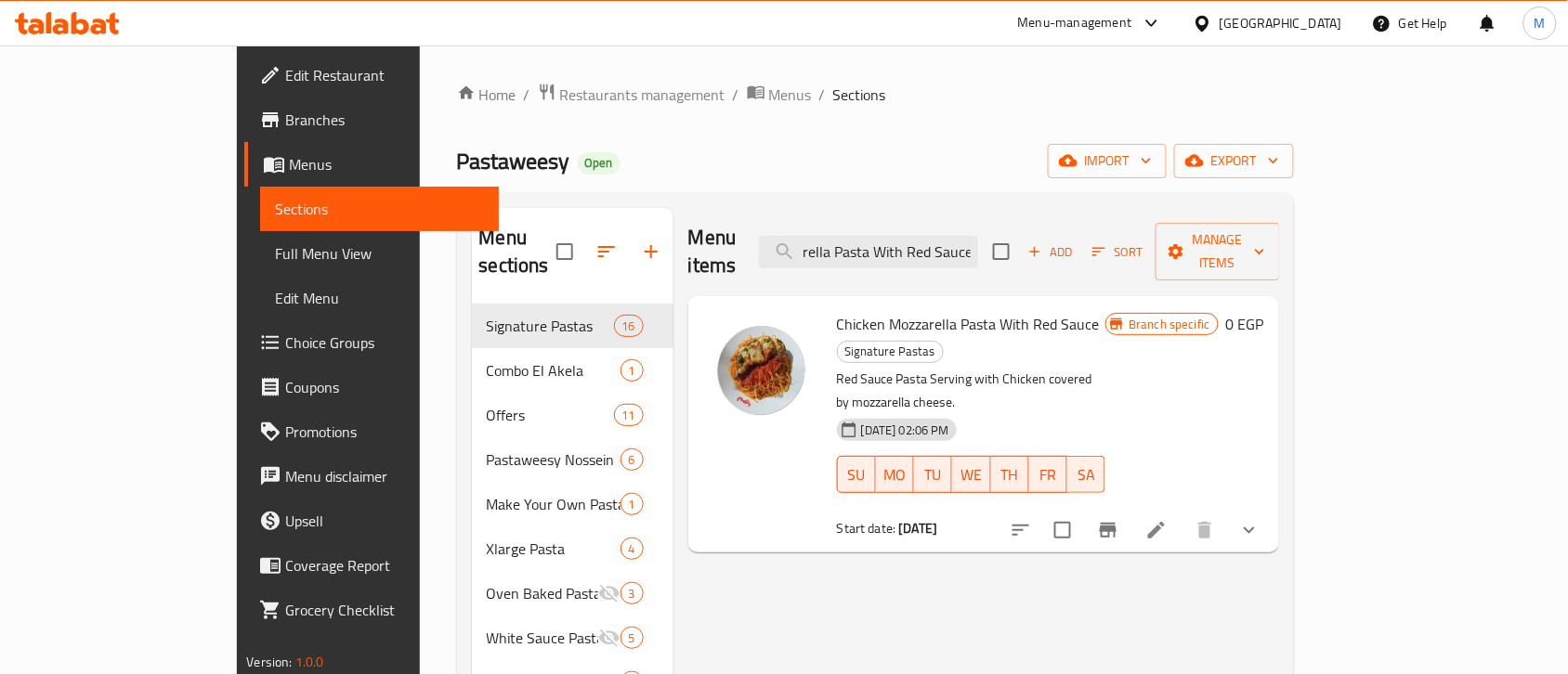
type input "Chicken Mozzarella Pasta With Red Sauce"
click at [1131, 508] on button "Branch-specific-item" at bounding box center [1108, 531] width 45 height 45
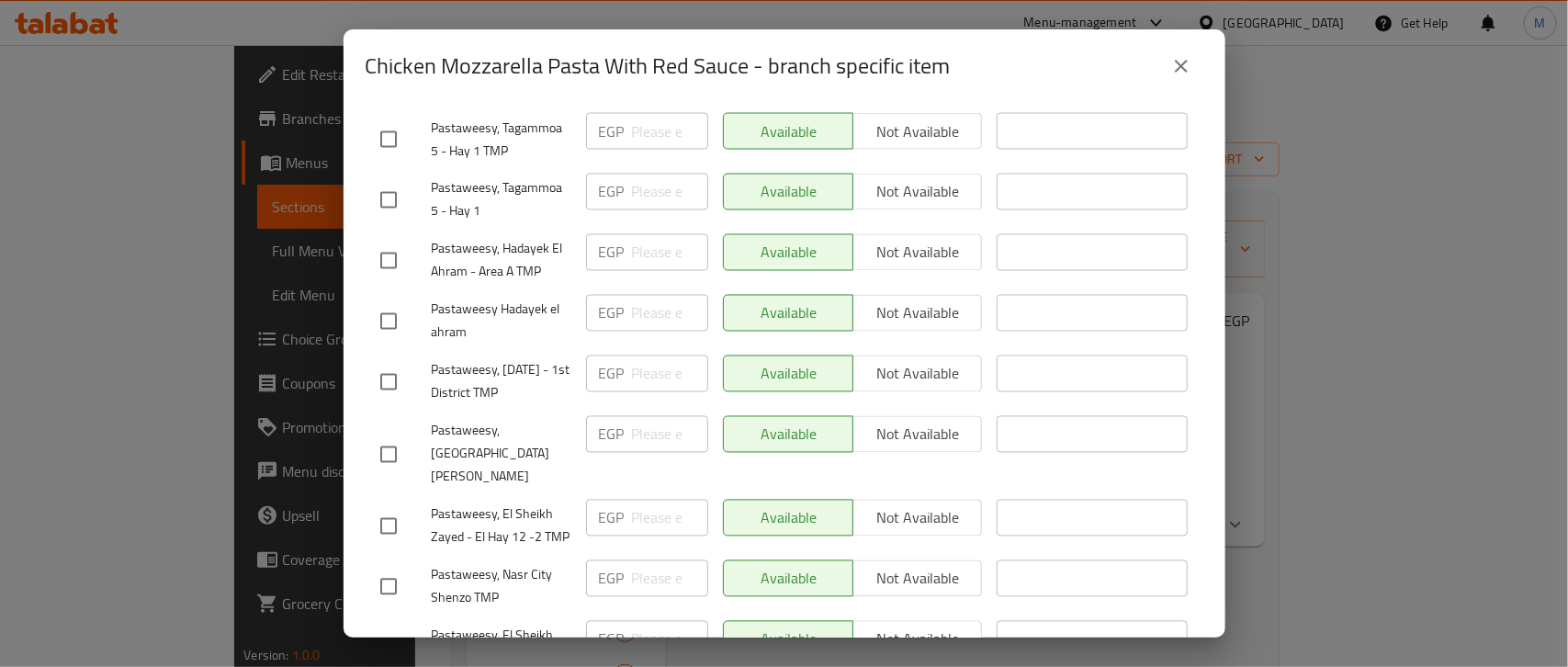
scroll to position [1742, 0]
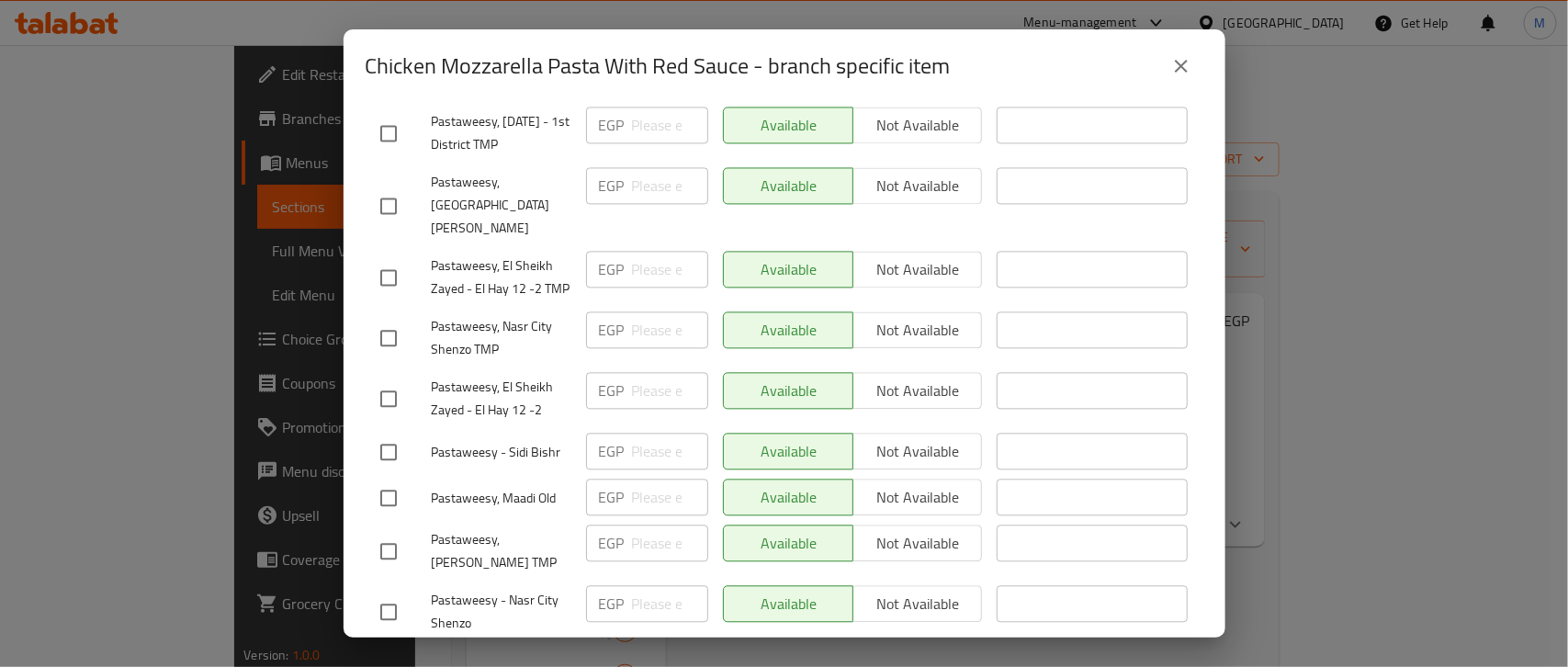
click at [1169, 80] on button "close" at bounding box center [1181, 67] width 44 height 44
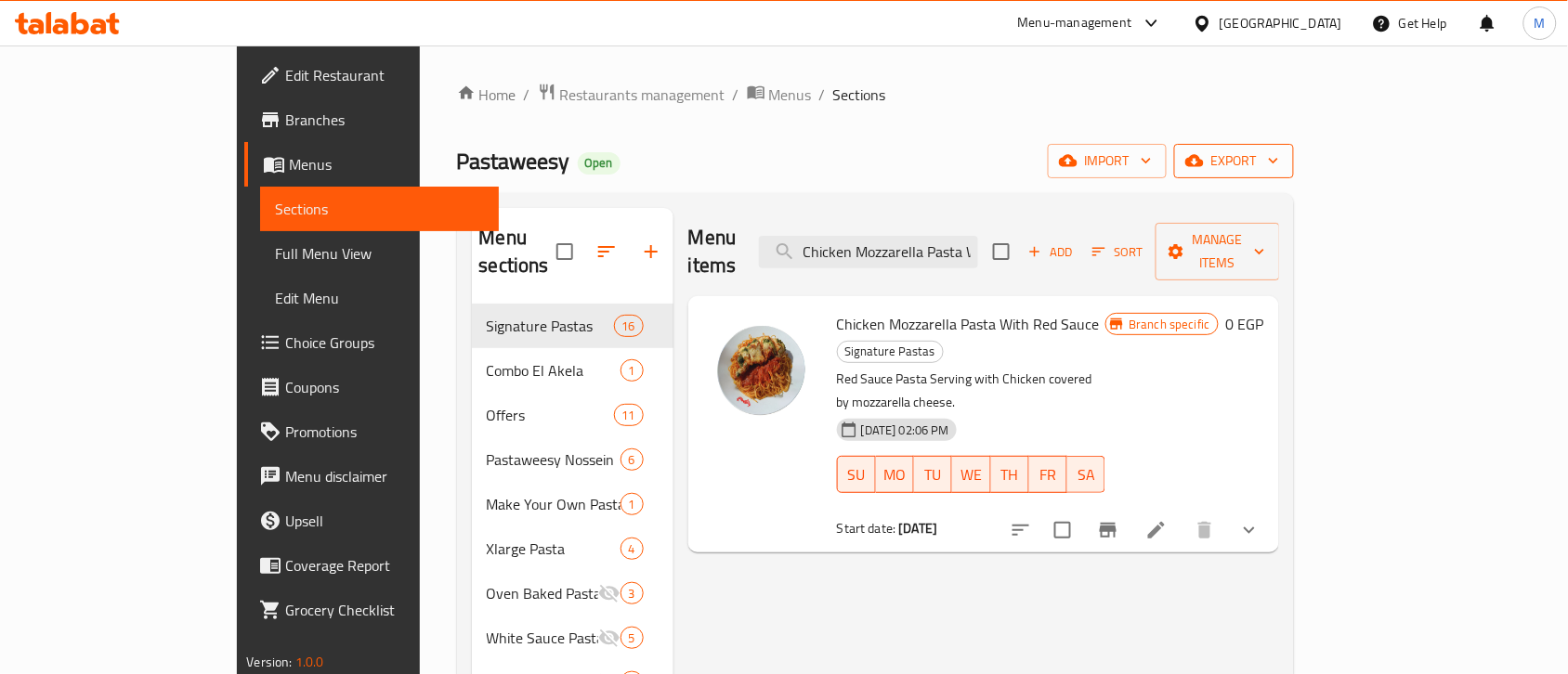
click at [1279, 149] on span "export" at bounding box center [1234, 161] width 90 height 23
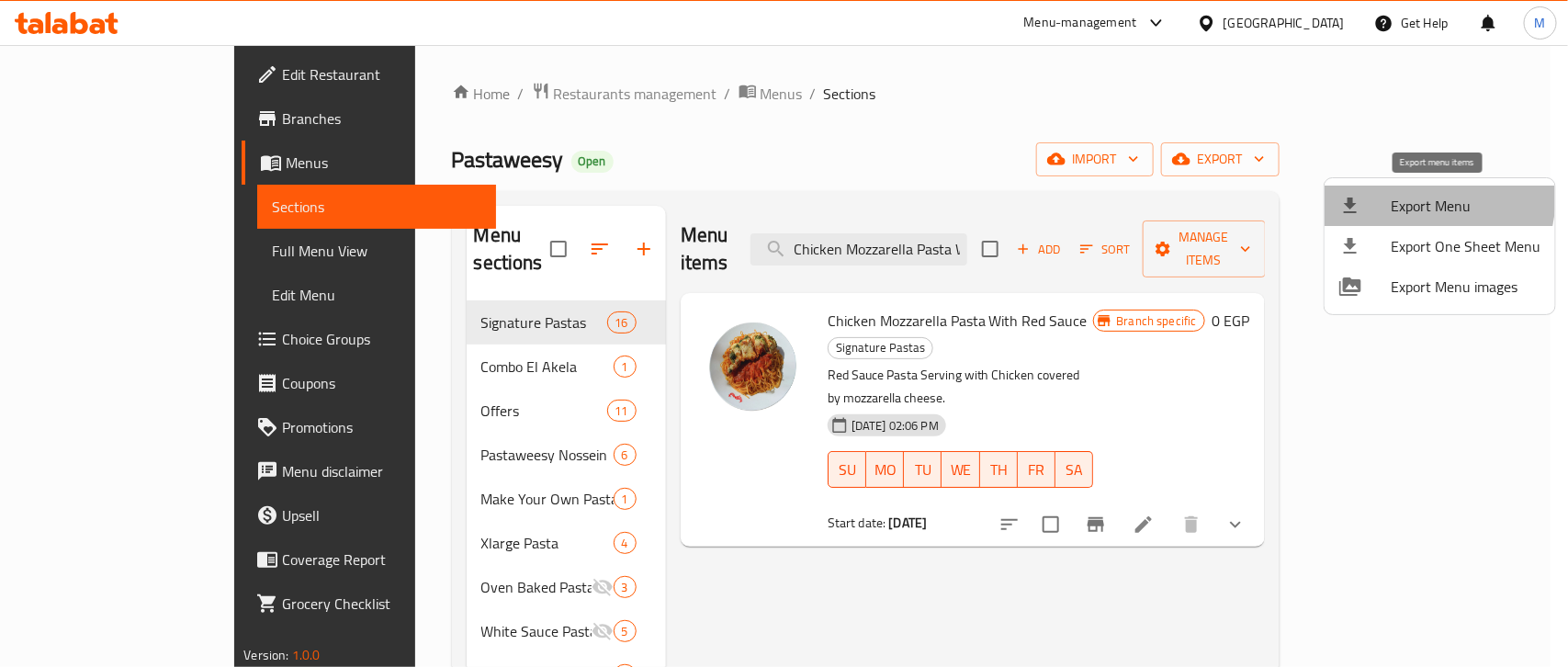
click at [1406, 196] on span "Export Menu" at bounding box center [1465, 206] width 150 height 22
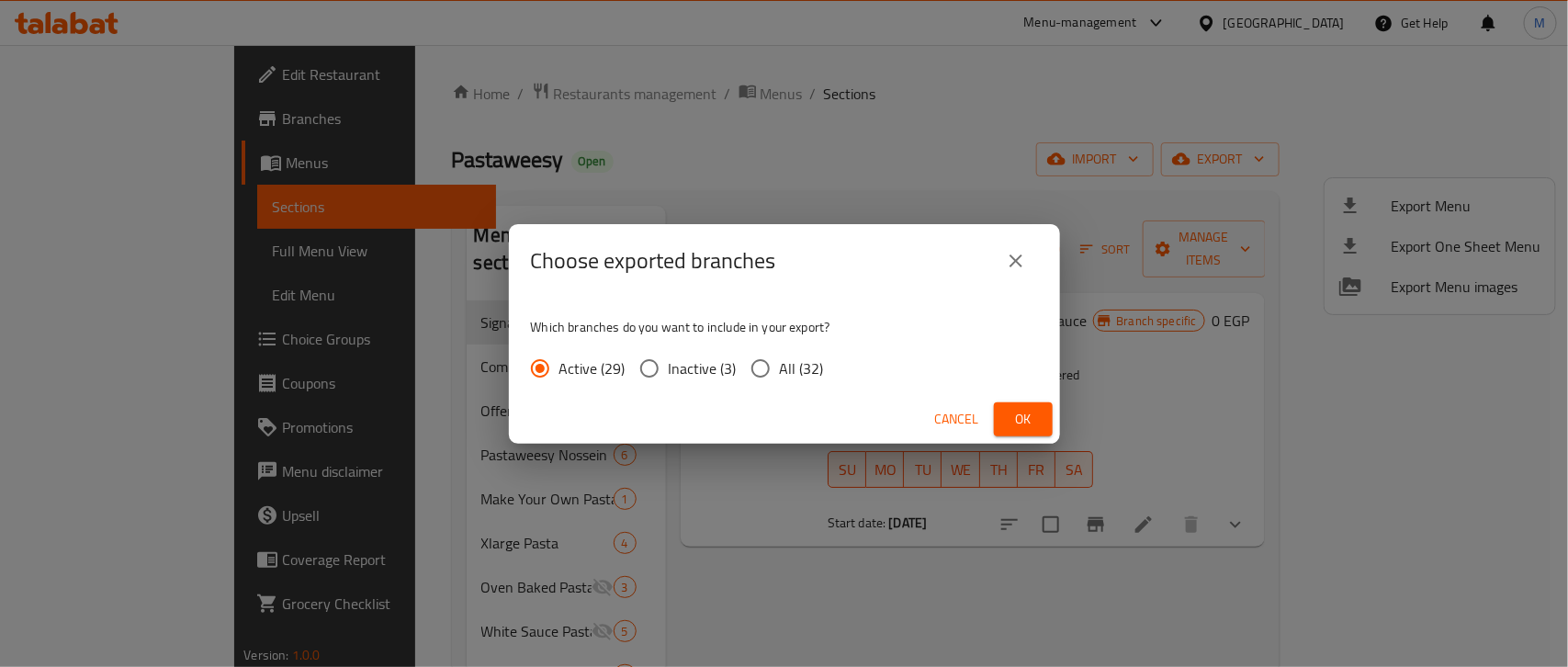
click at [741, 376] on input "All (32)" at bounding box center [760, 369] width 39 height 39
radio input "true"
click at [1010, 421] on span "Ok" at bounding box center [1023, 420] width 29 height 23
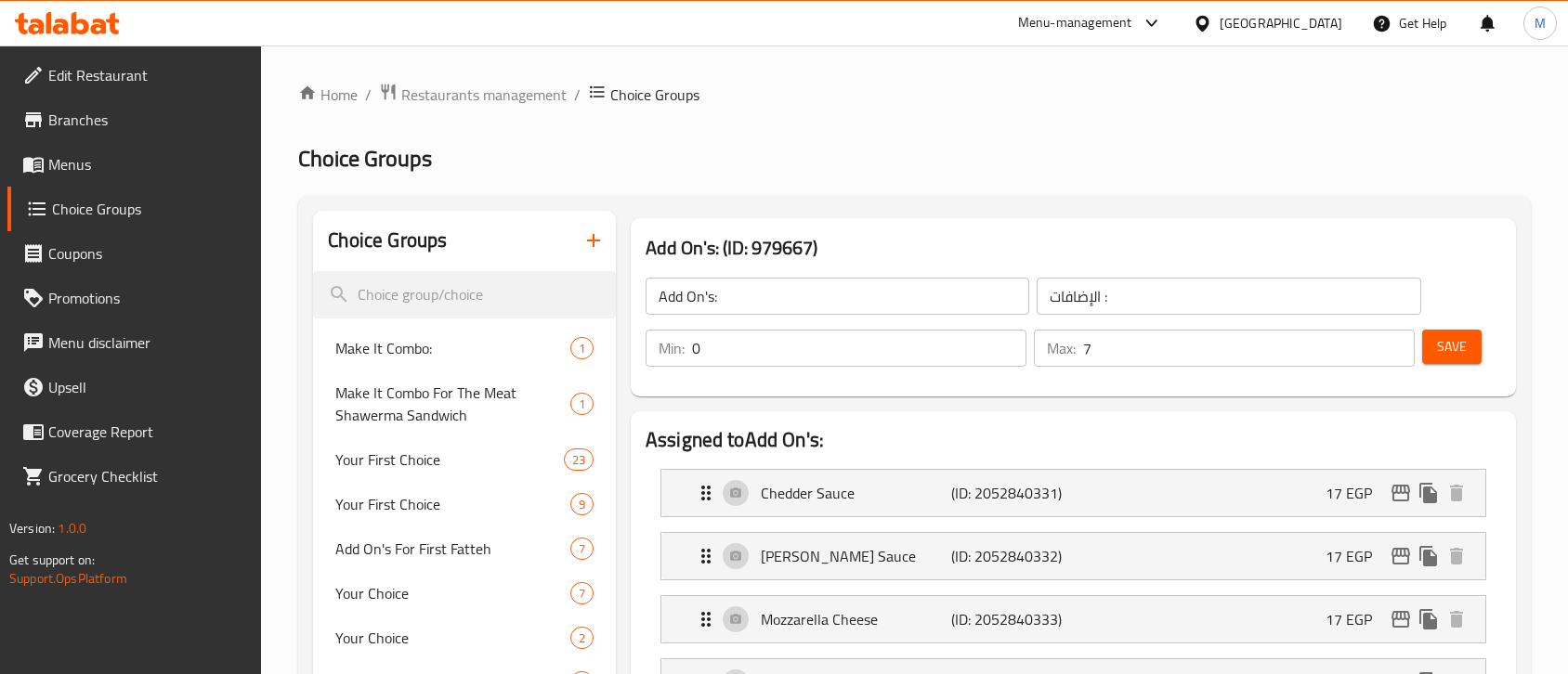
scroll to position [13063, 0]
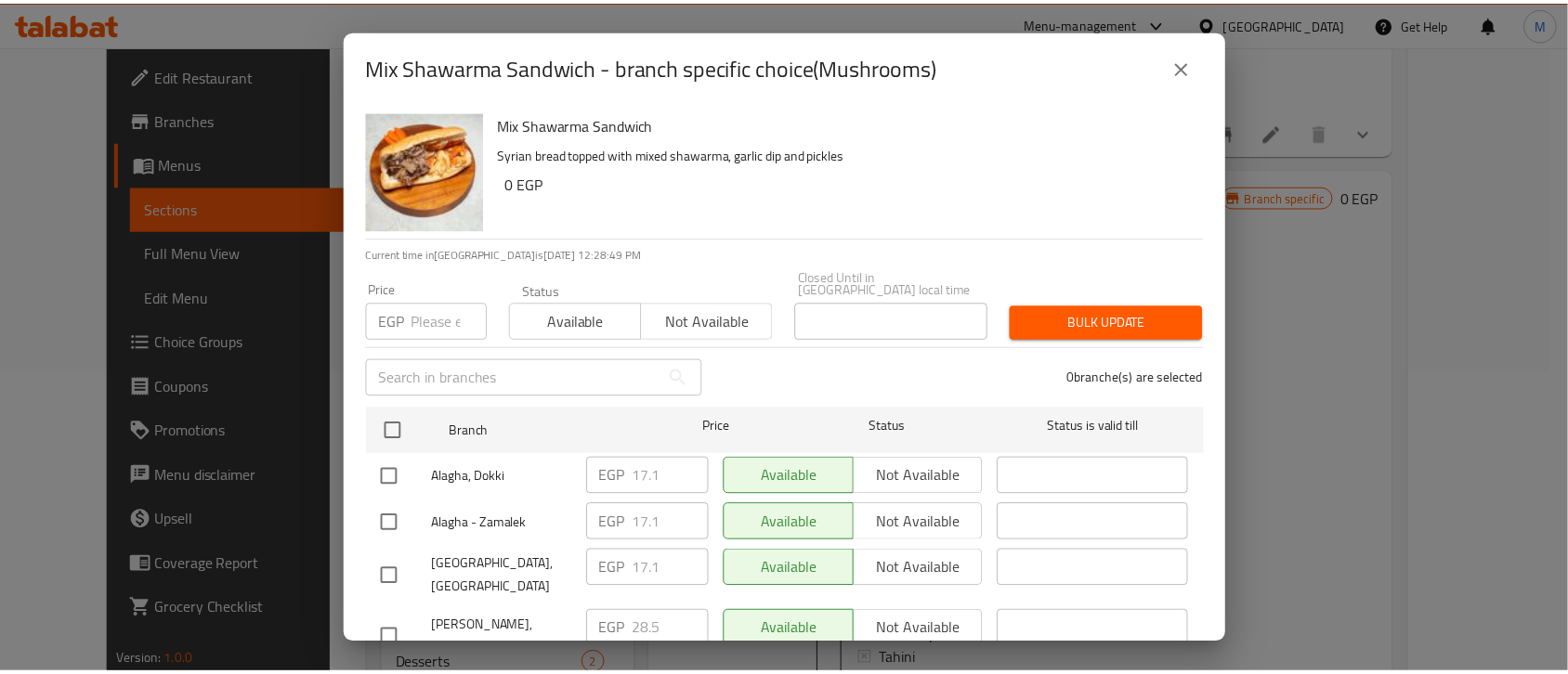
scroll to position [1, 0]
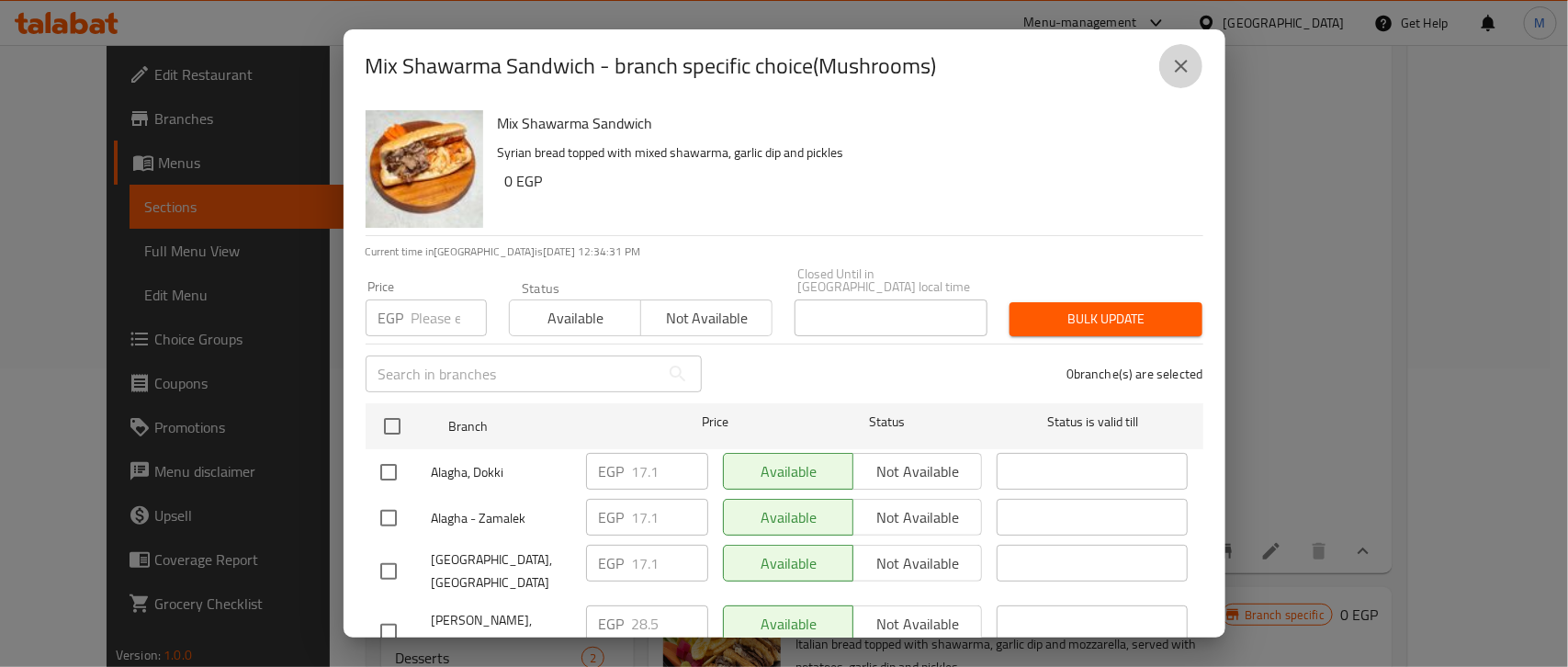
click at [1176, 74] on icon "close" at bounding box center [1181, 66] width 22 height 22
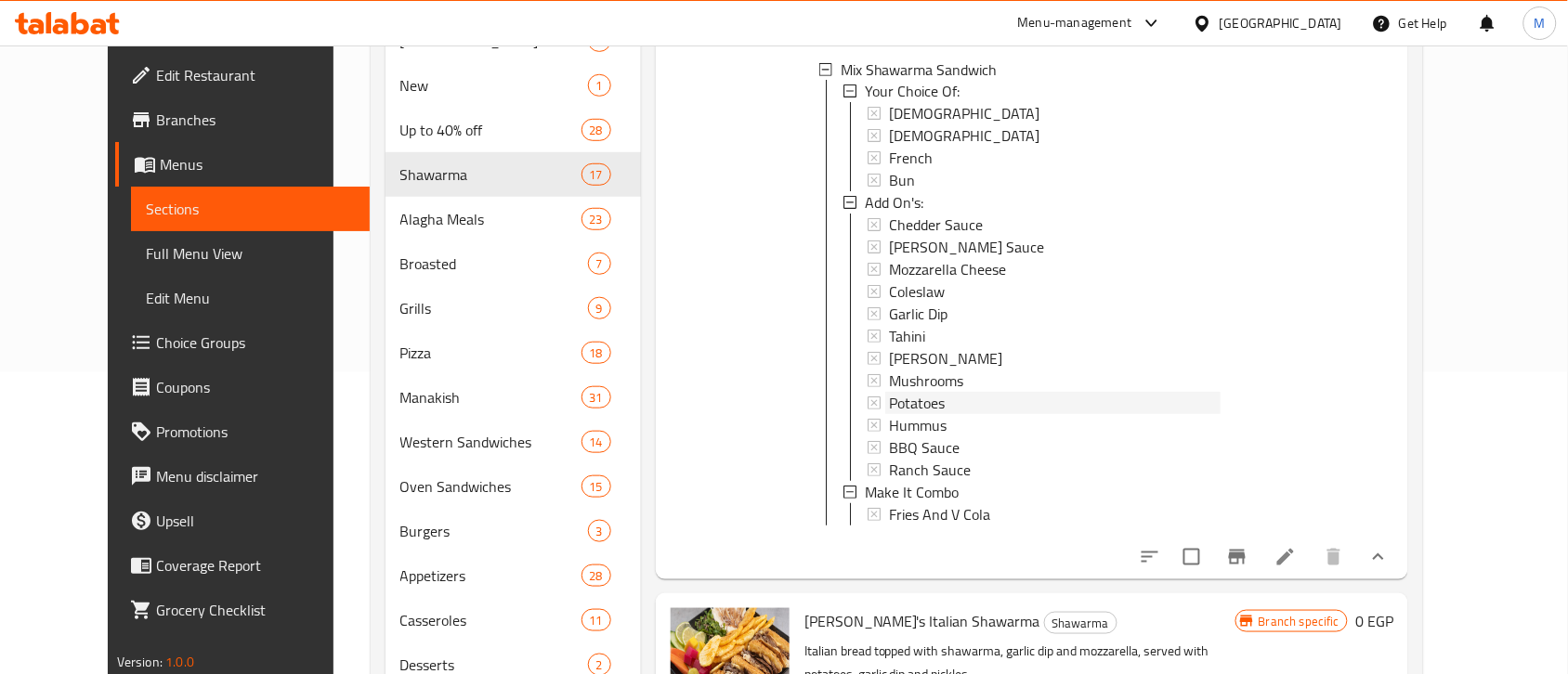
click at [924, 399] on div "Potatoes" at bounding box center [1055, 404] width 332 height 22
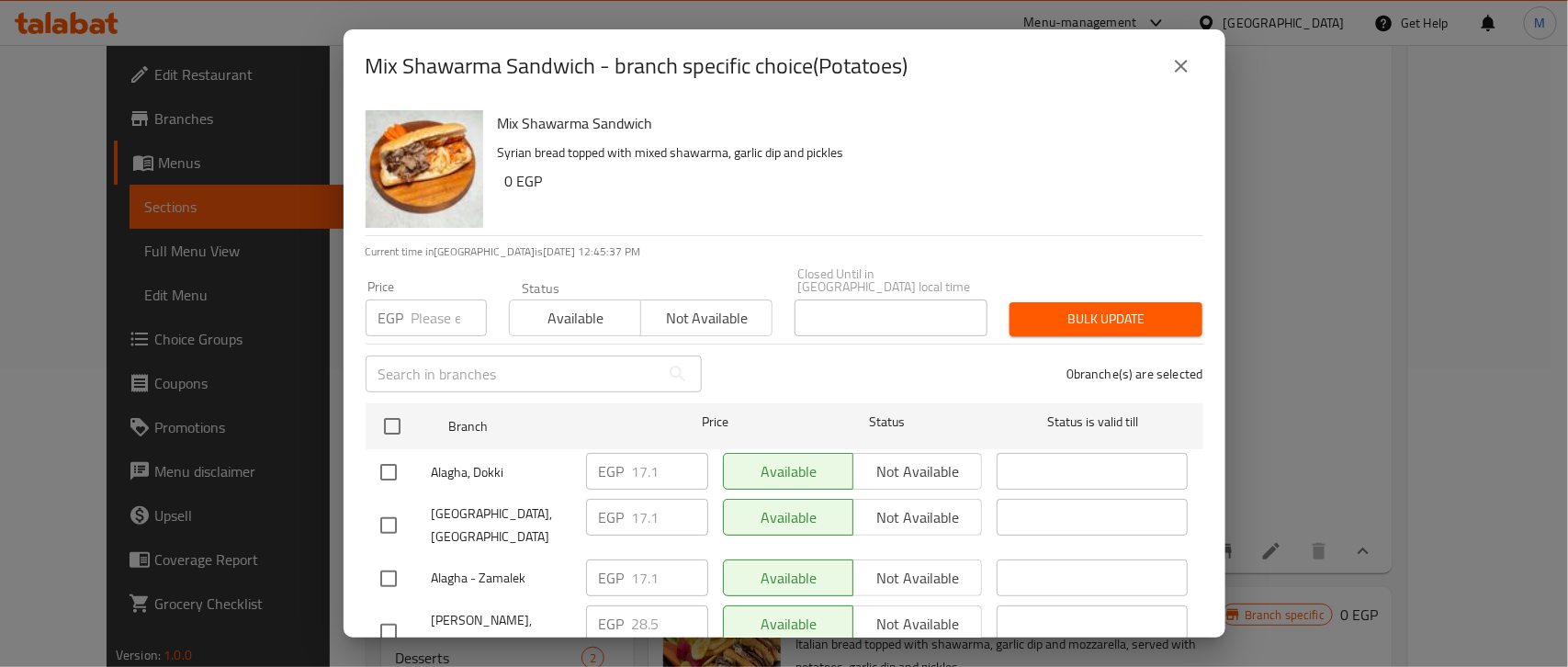
click at [1171, 71] on icon "close" at bounding box center [1181, 66] width 22 height 22
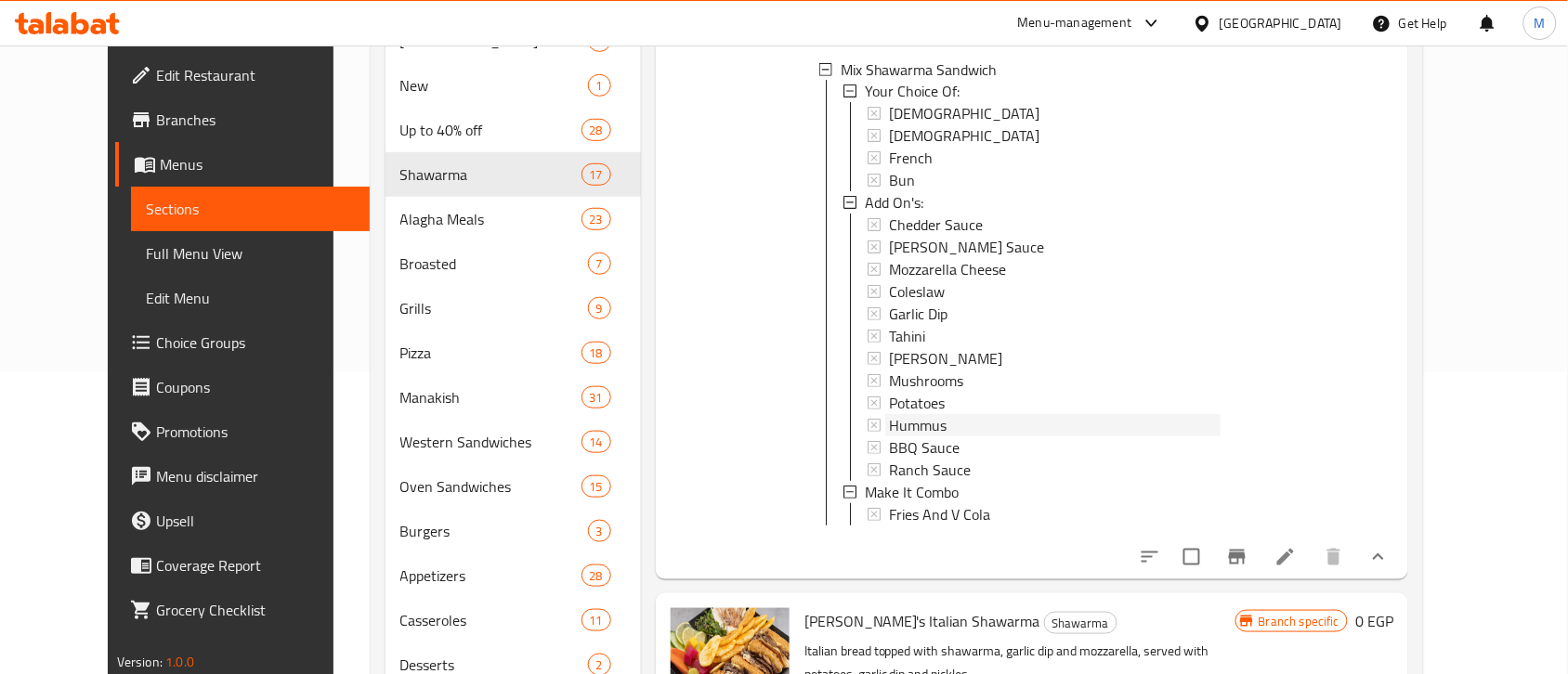
click at [931, 423] on div "Hummus" at bounding box center [1055, 426] width 332 height 22
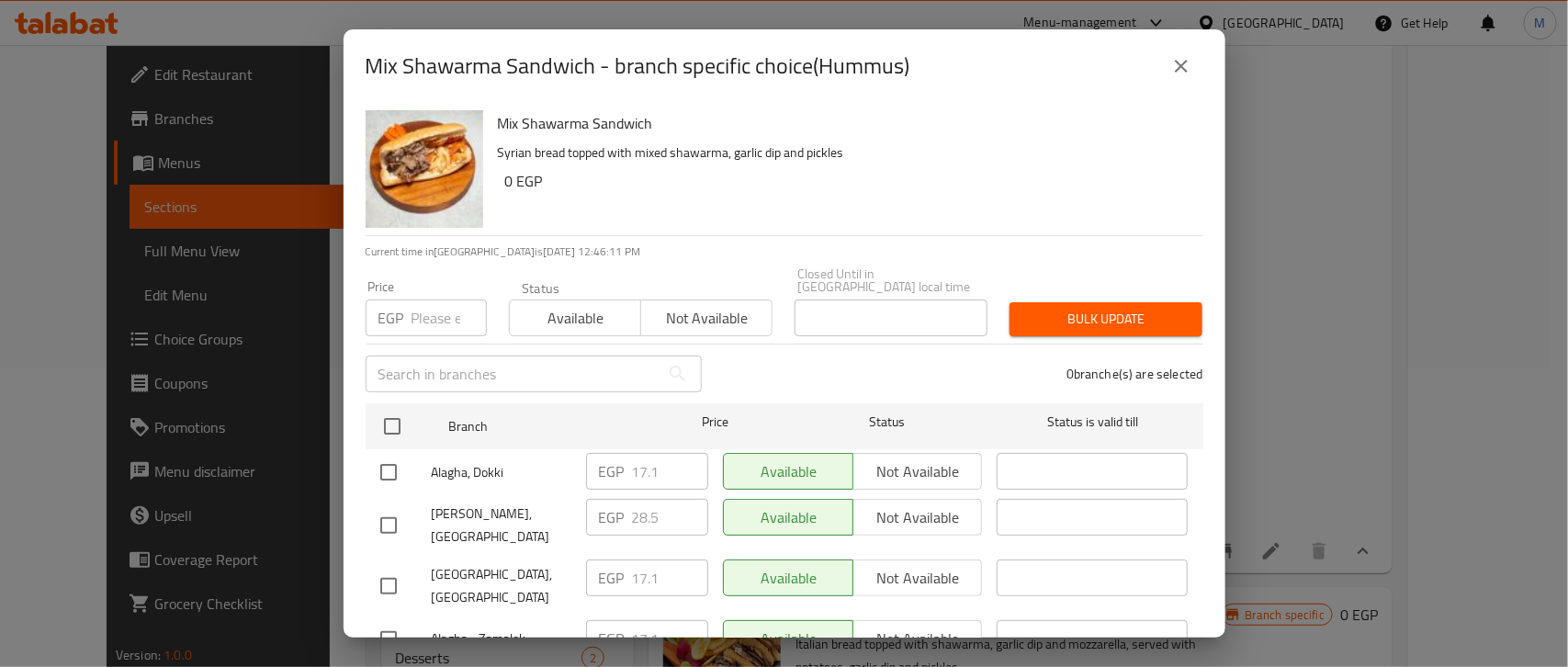
click at [1186, 67] on icon "close" at bounding box center [1181, 66] width 22 height 22
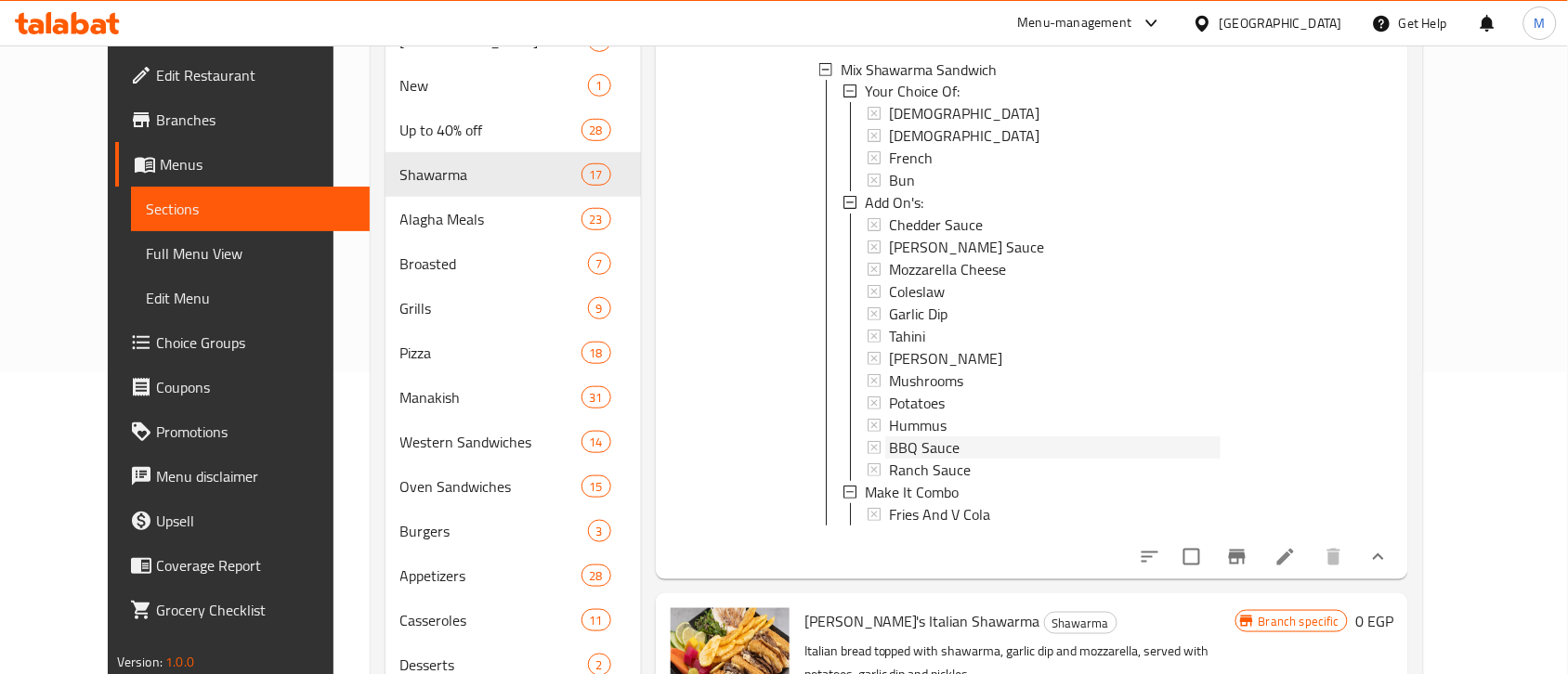
click at [939, 441] on div "BBQ Sauce" at bounding box center [1055, 448] width 332 height 22
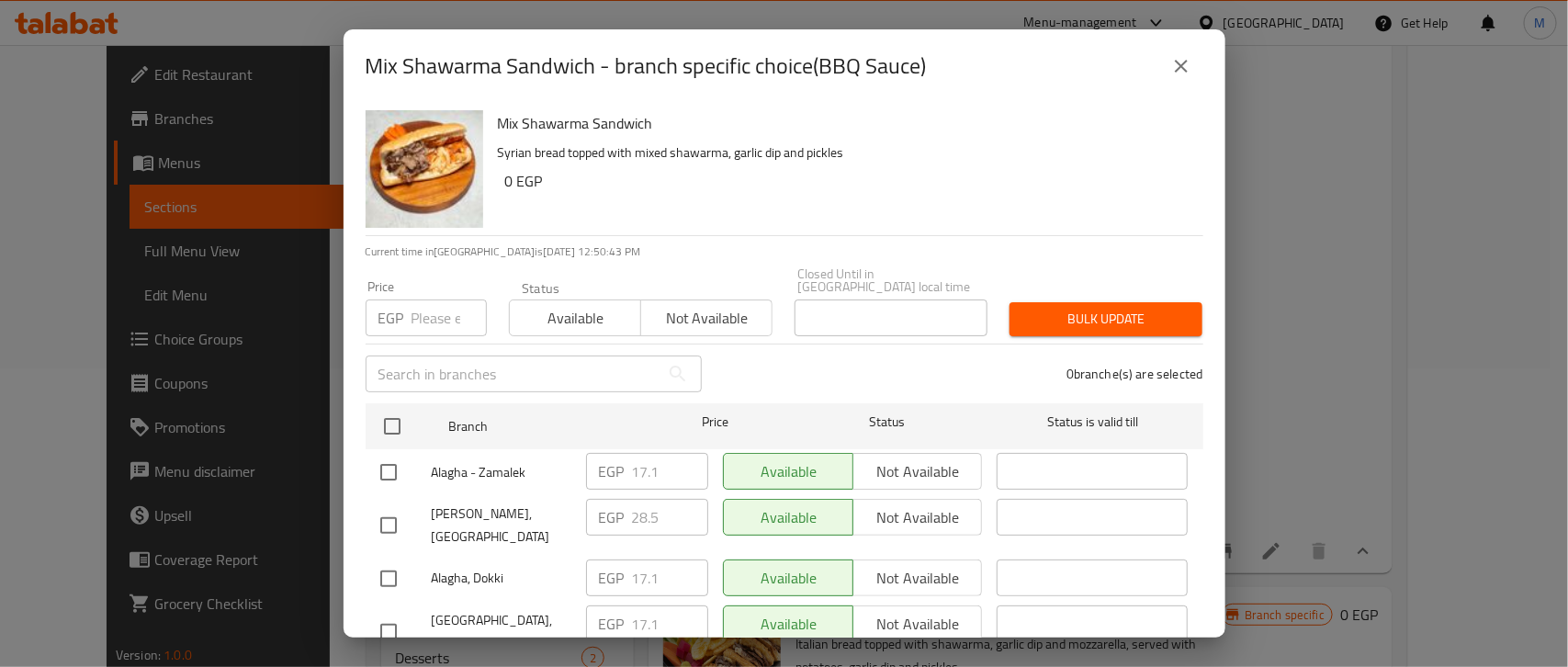
click at [1178, 67] on icon "close" at bounding box center [1181, 66] width 13 height 13
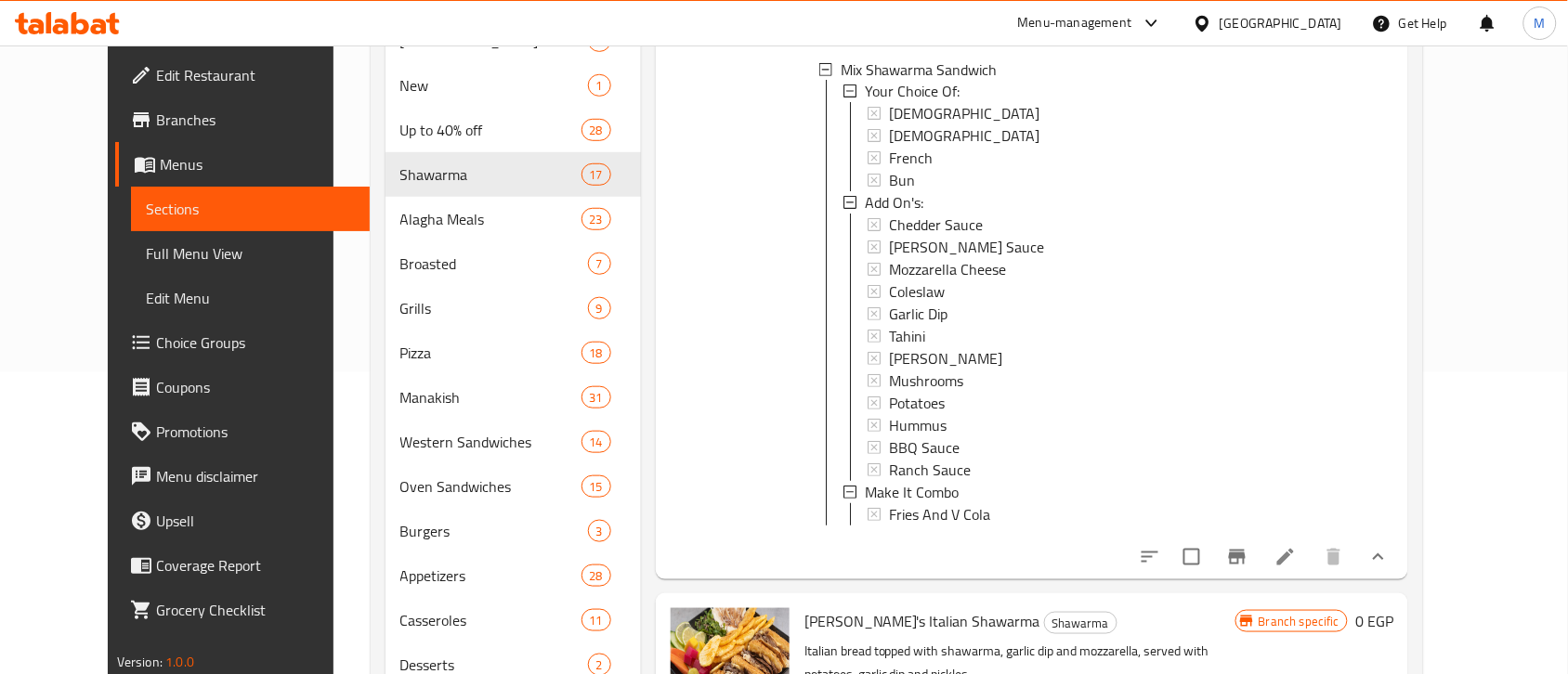
click at [922, 438] on span "BBQ Sauce" at bounding box center [924, 448] width 70 height 22
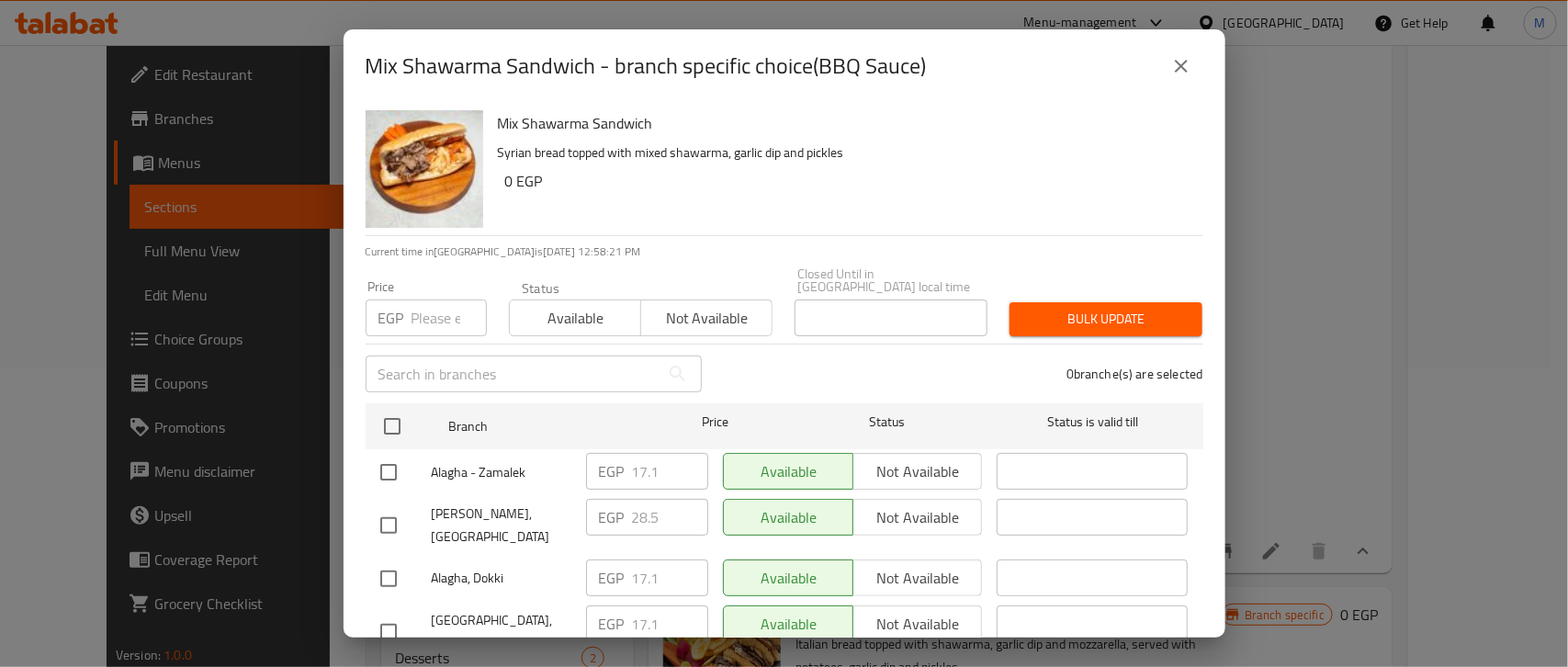
click at [1177, 81] on button "close" at bounding box center [1181, 67] width 44 height 44
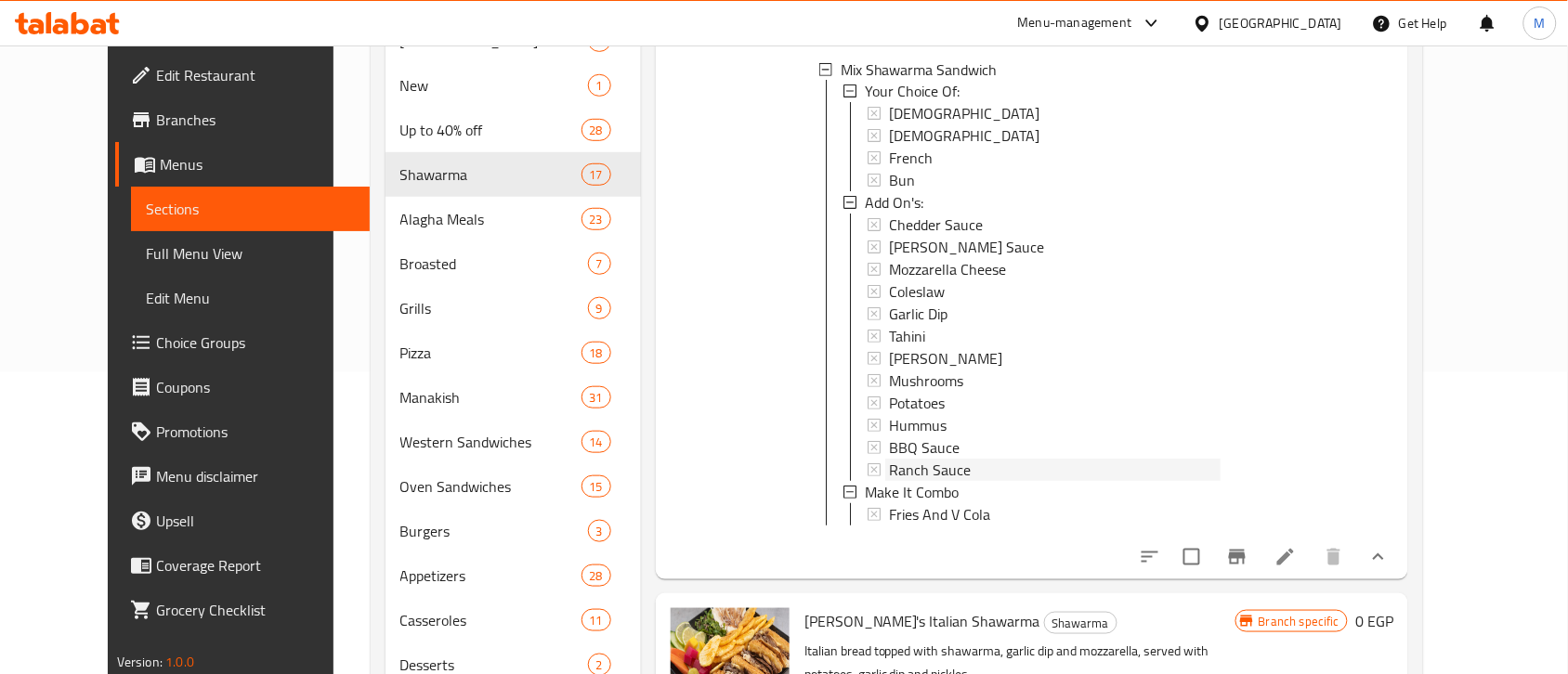
click at [921, 470] on span "Ranch Sauce" at bounding box center [930, 470] width 82 height 22
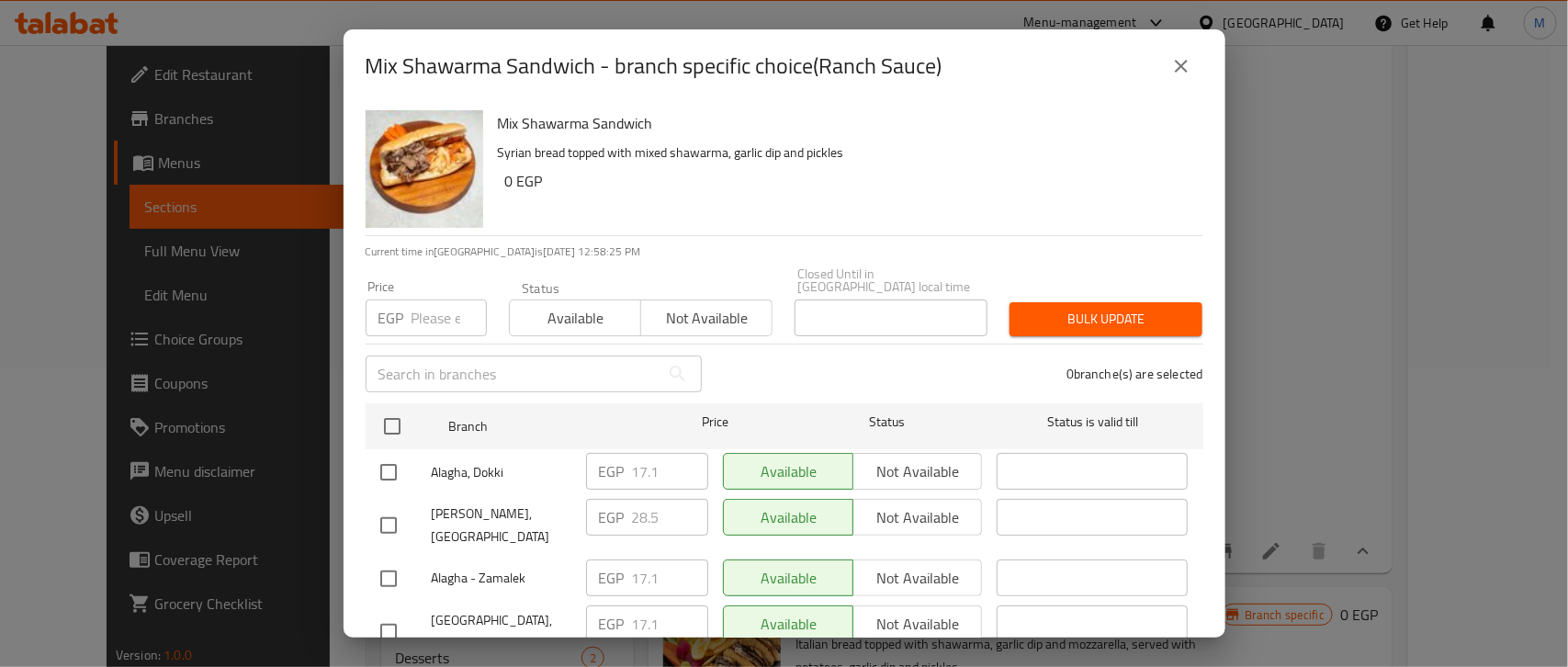
click at [1169, 61] on button "close" at bounding box center [1181, 67] width 44 height 44
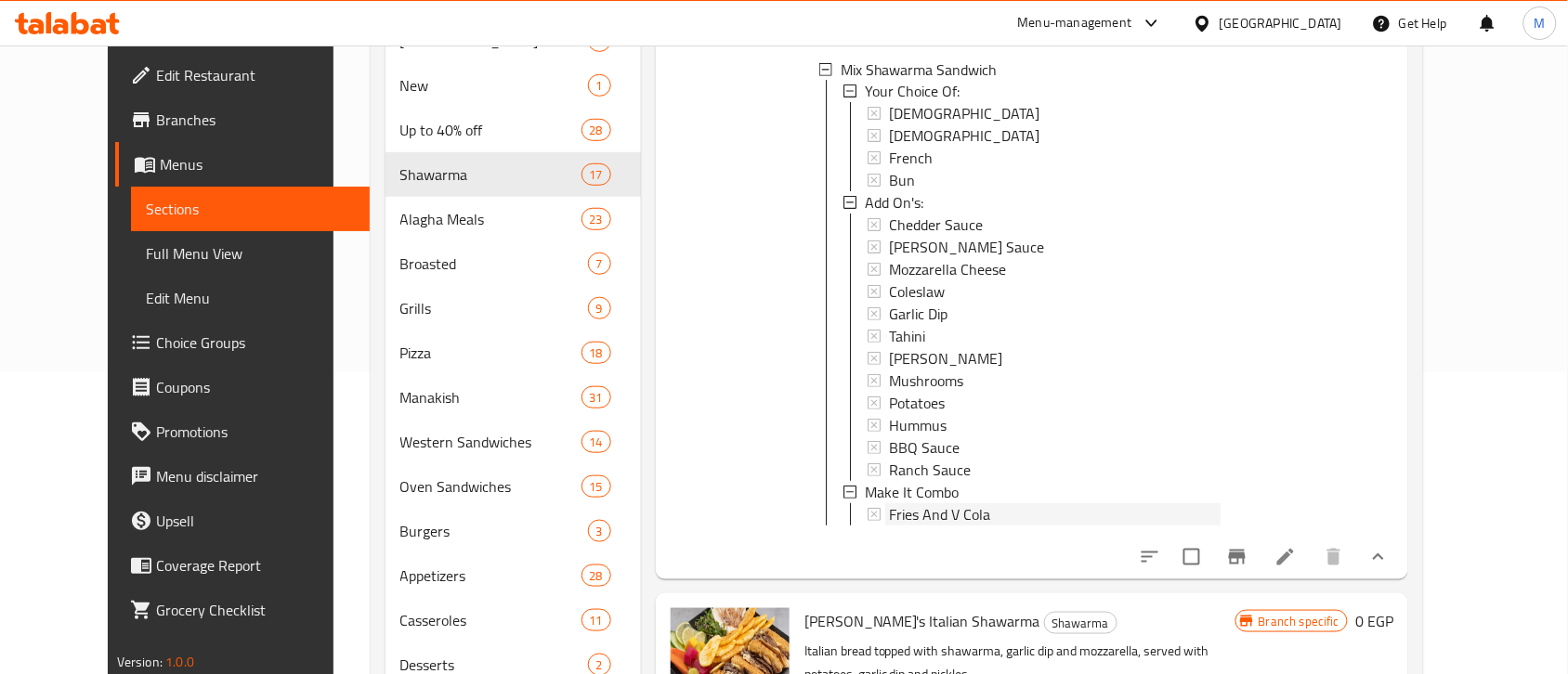
click at [902, 511] on span "Fries And V Cola" at bounding box center [940, 515] width 101 height 22
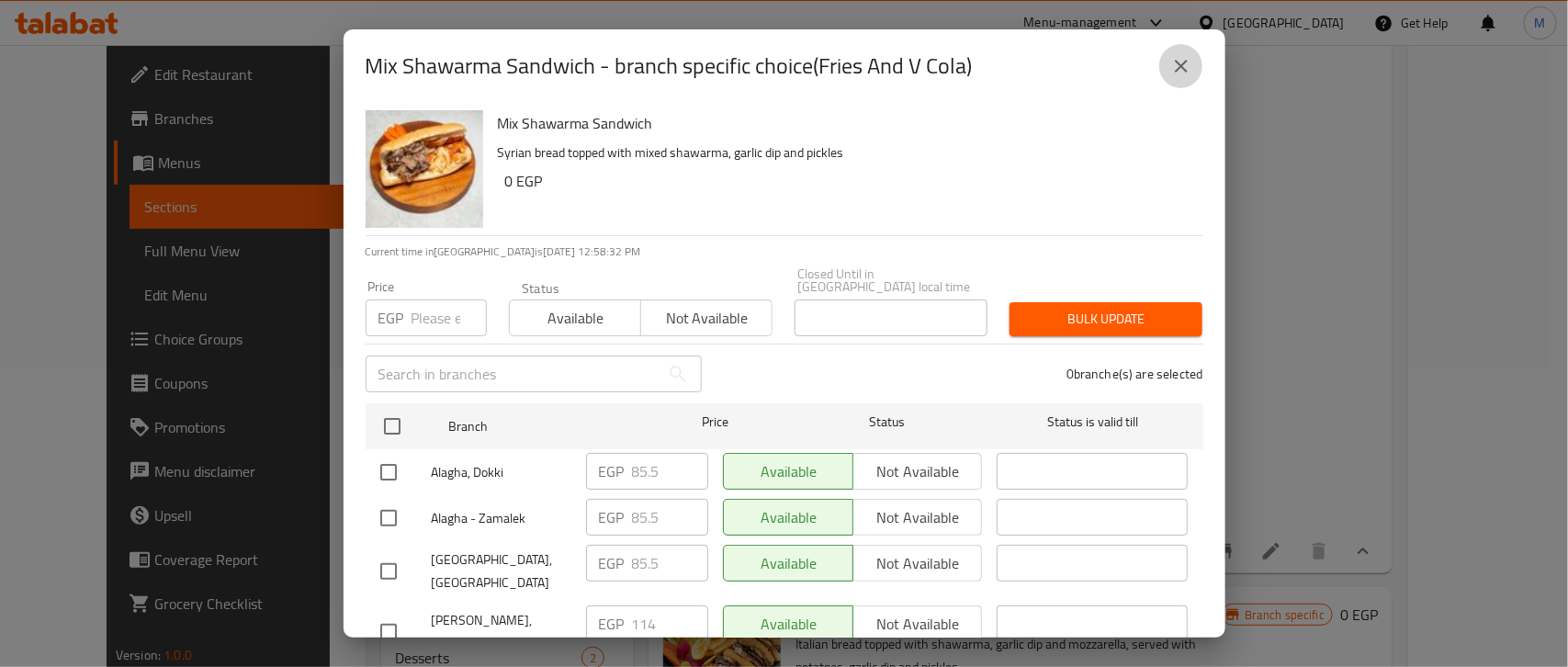
click at [1168, 69] on button "close" at bounding box center [1181, 67] width 44 height 44
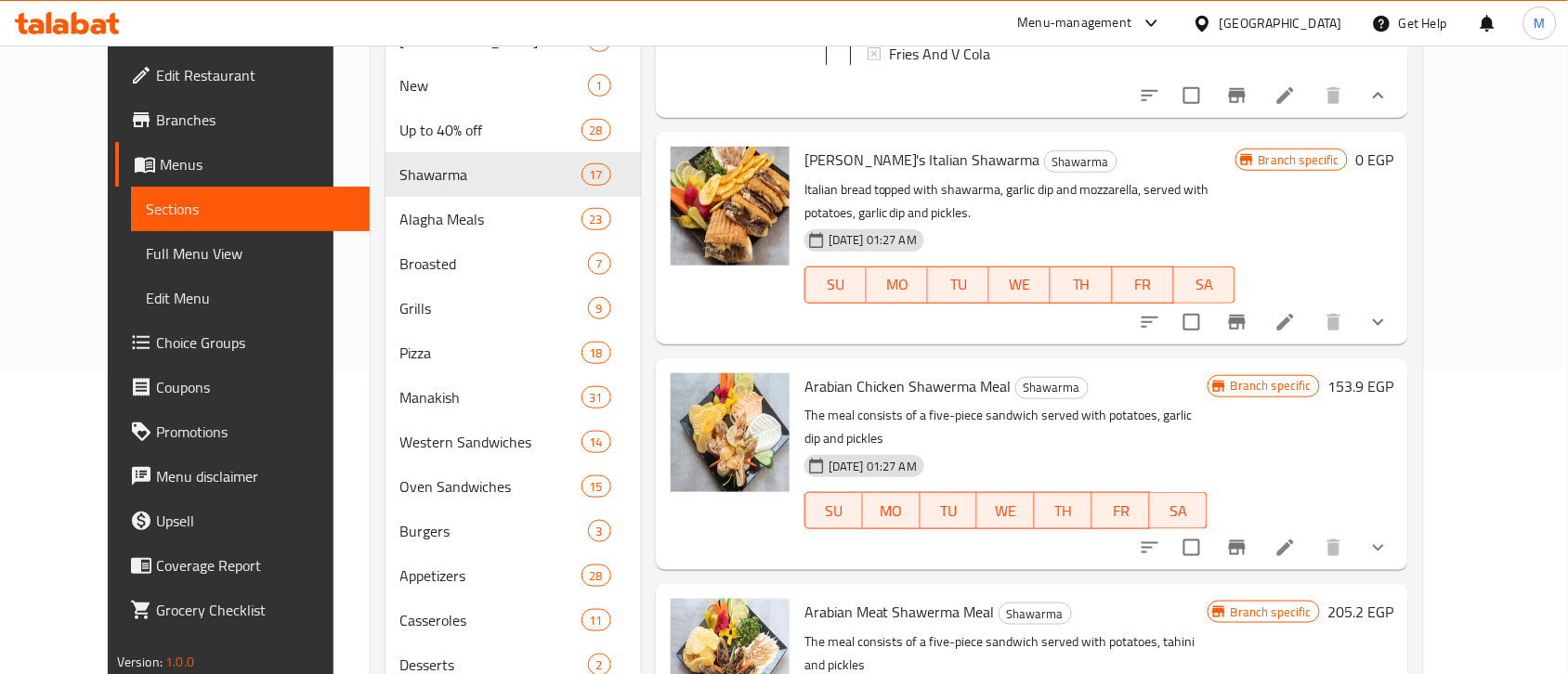
scroll to position [1509, 0]
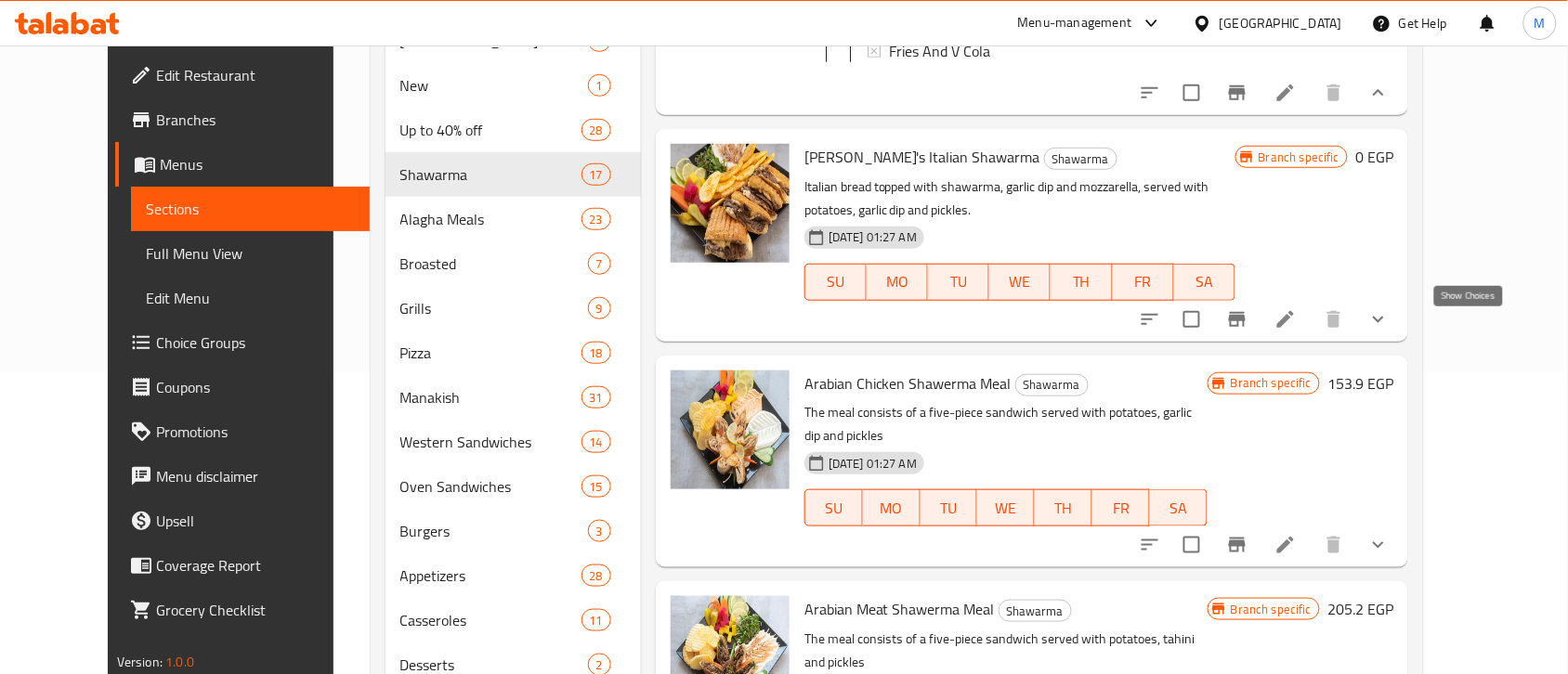
click at [1389, 331] on icon "show more" at bounding box center [1378, 319] width 22 height 22
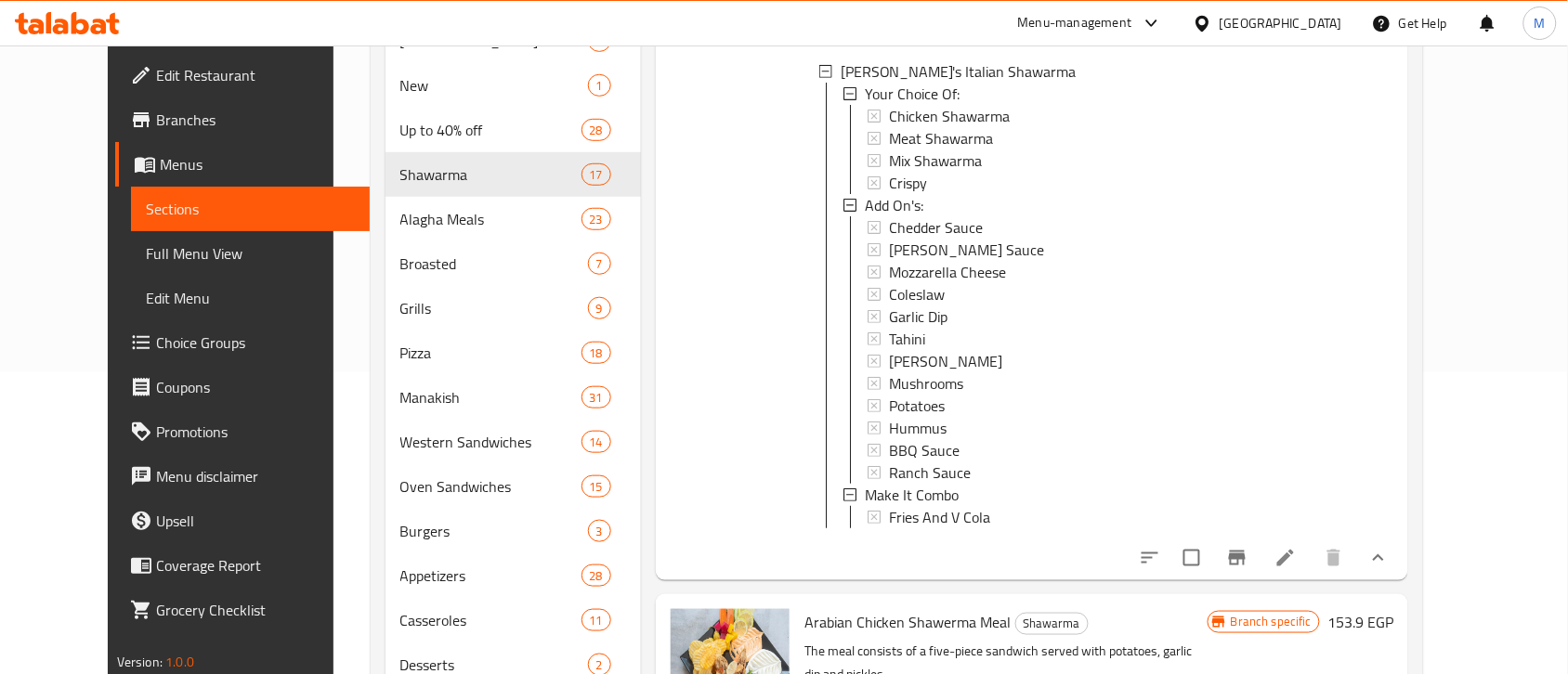
scroll to position [1741, 0]
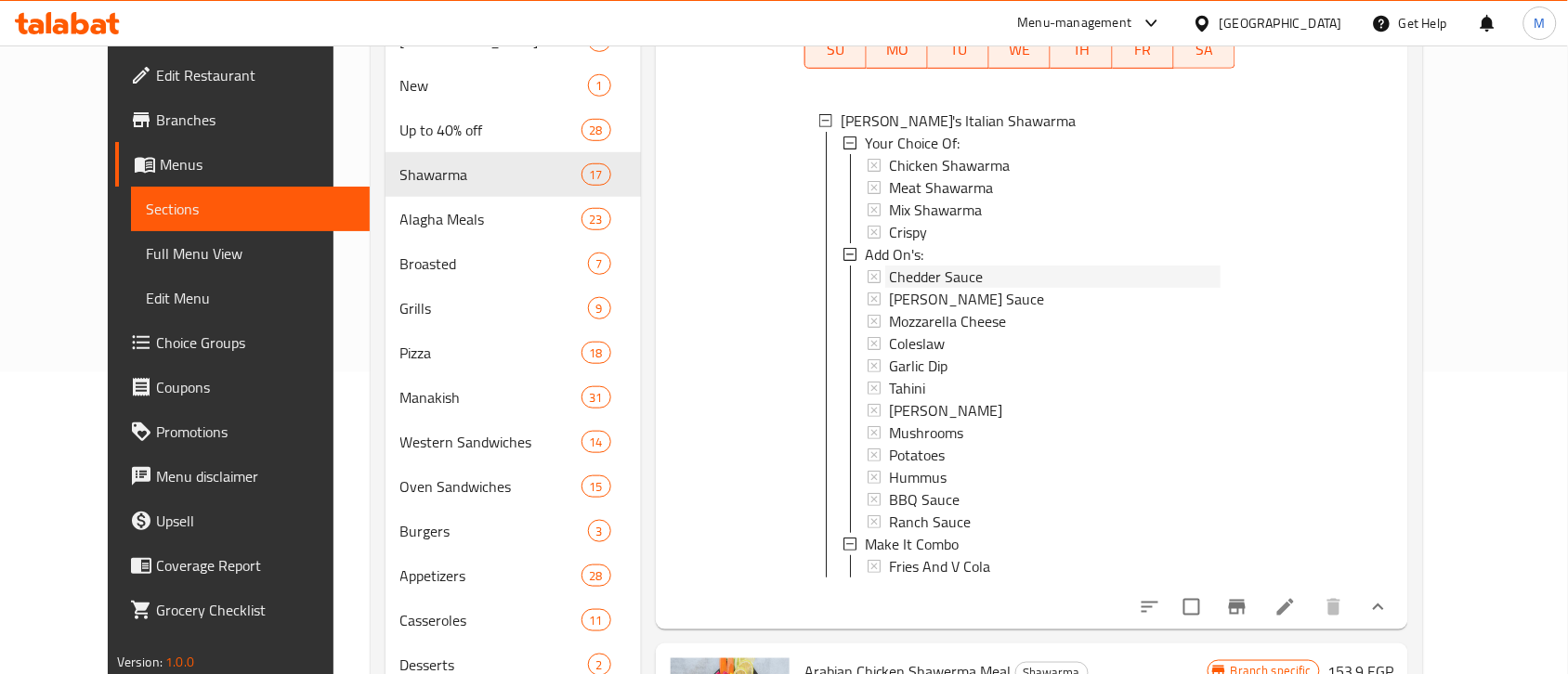
click at [895, 288] on span "Chedder Sauce" at bounding box center [936, 276] width 94 height 22
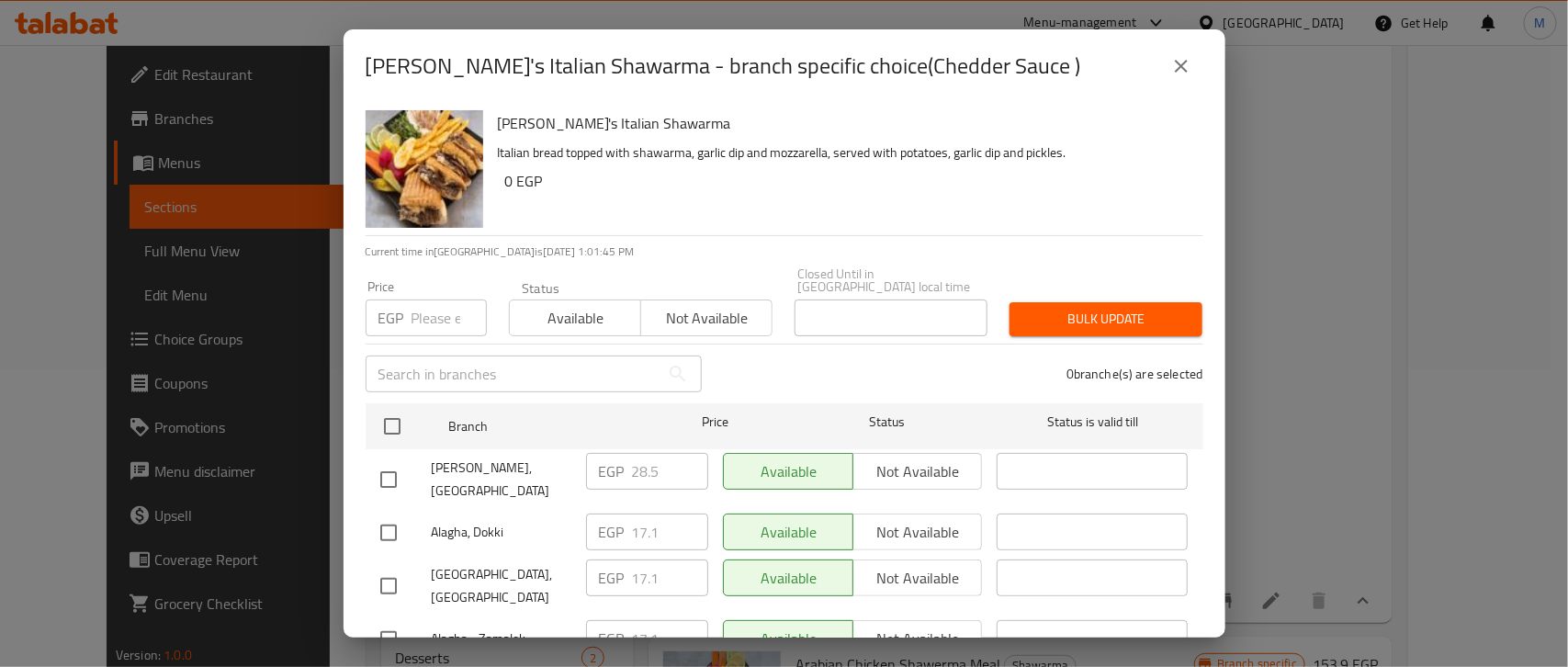
click at [1176, 58] on icon "close" at bounding box center [1181, 66] width 22 height 22
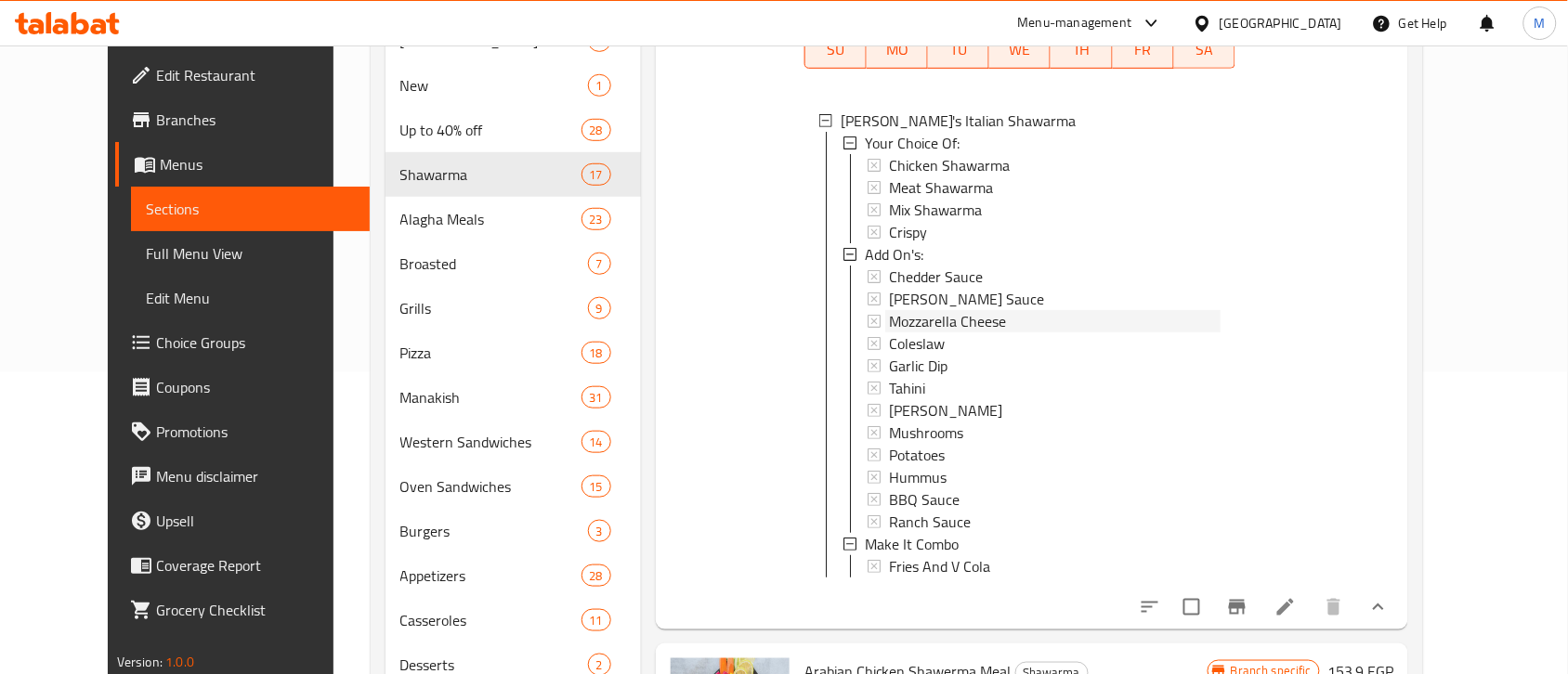
click at [915, 333] on span "Mozzarella Cheese" at bounding box center [947, 321] width 117 height 22
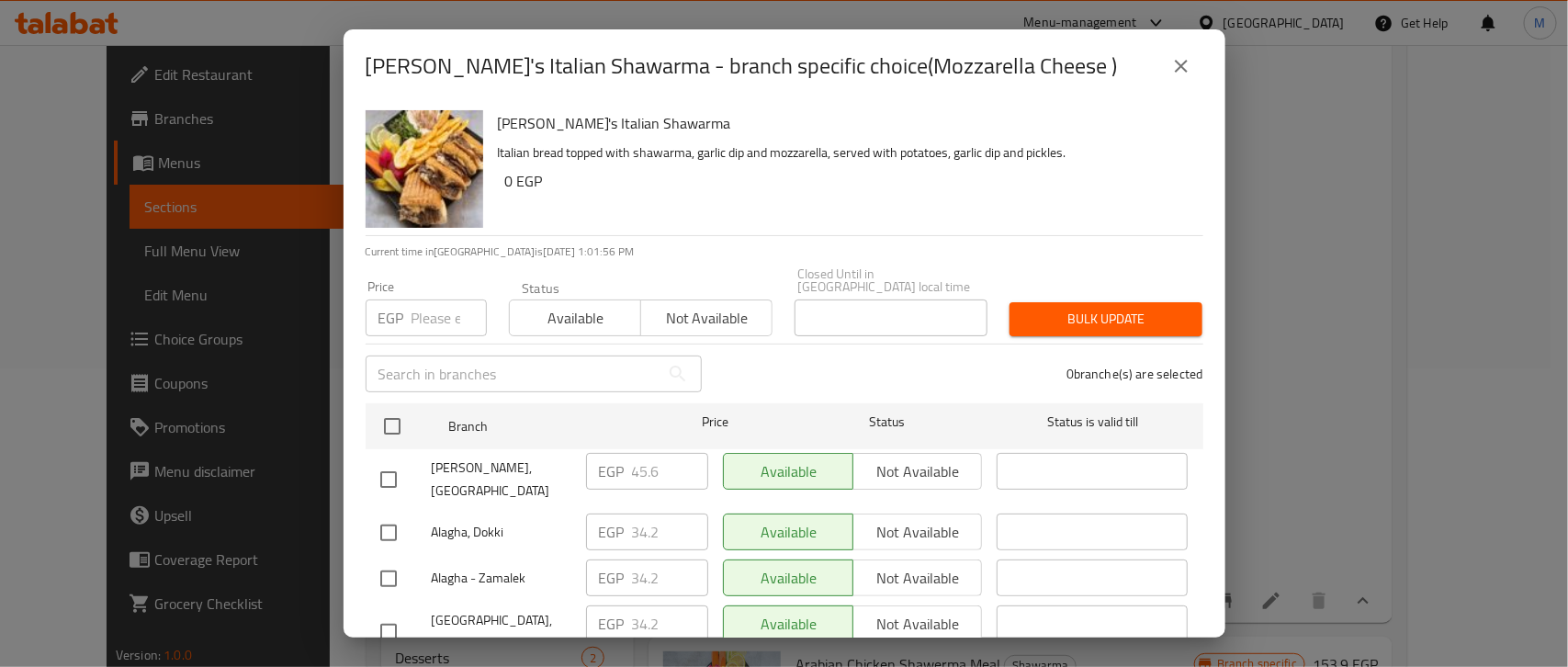
click at [1174, 73] on icon "close" at bounding box center [1181, 66] width 22 height 22
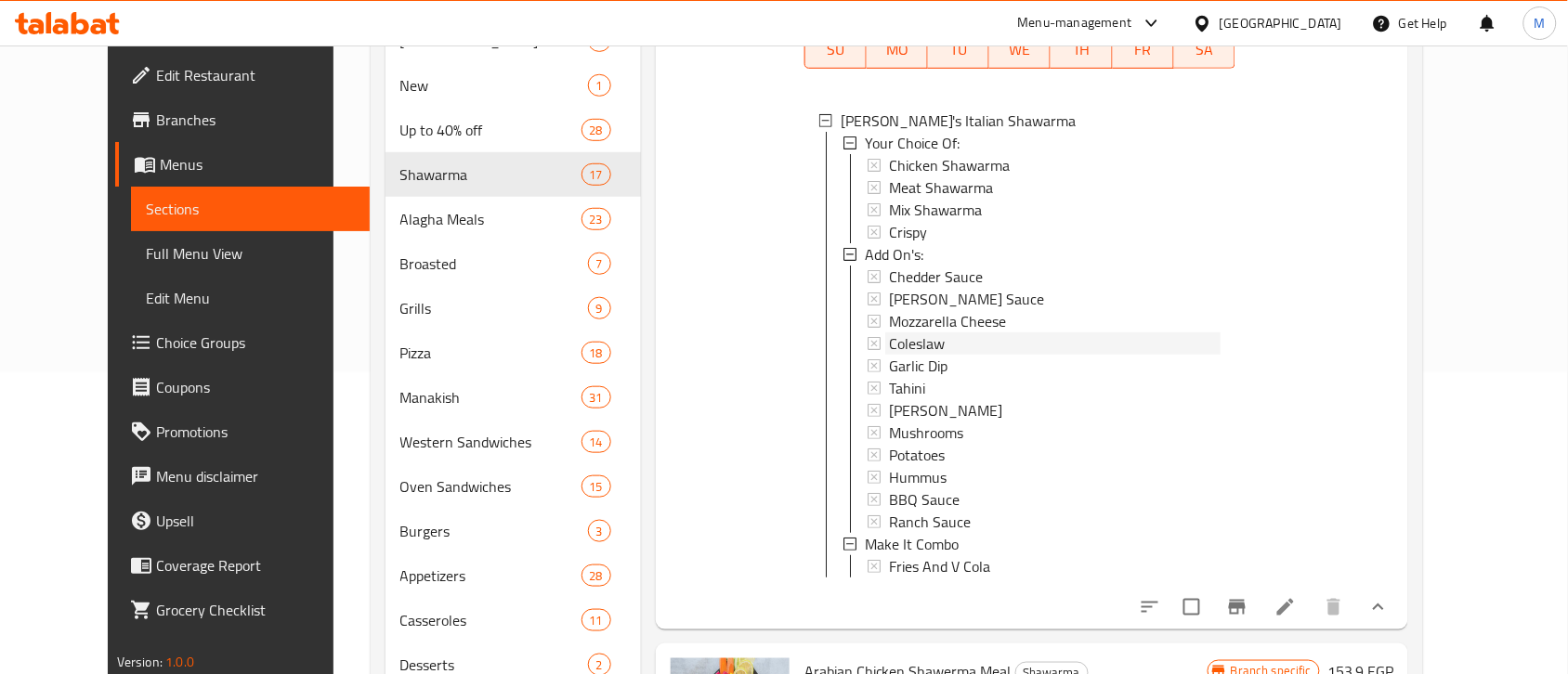
click at [910, 351] on span "Coleslaw" at bounding box center [916, 343] width 56 height 22
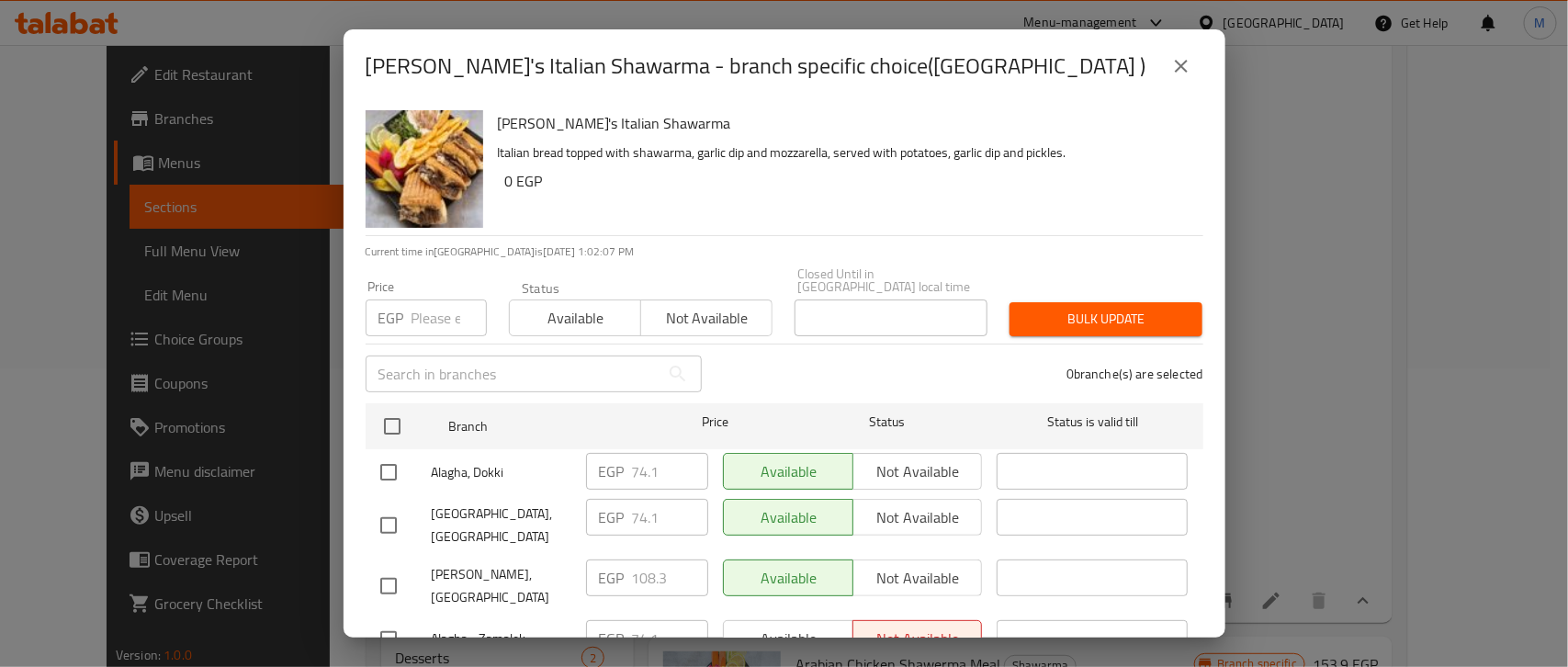
click at [1168, 65] on button "close" at bounding box center [1181, 67] width 44 height 44
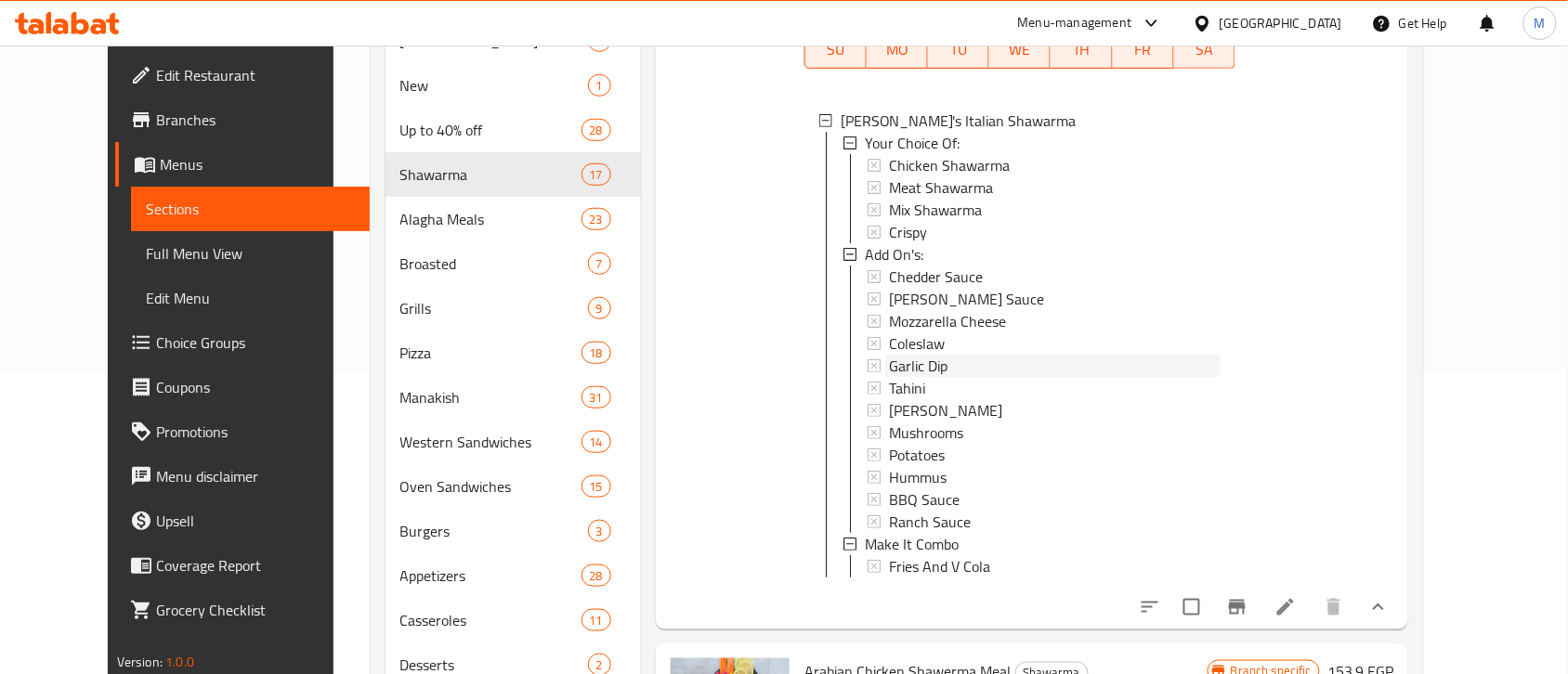
click at [912, 377] on span "Garlic Dip" at bounding box center [918, 366] width 59 height 22
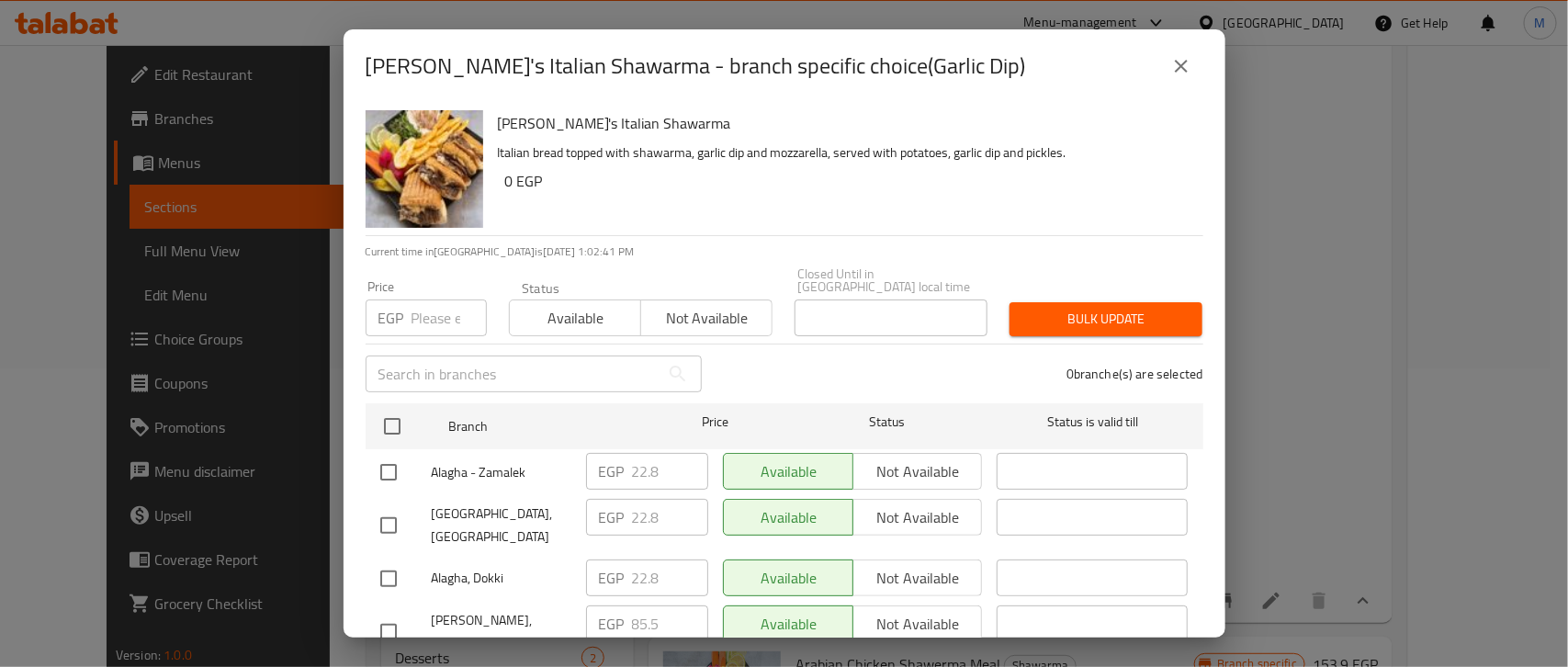
click at [1180, 75] on icon "close" at bounding box center [1181, 66] width 22 height 22
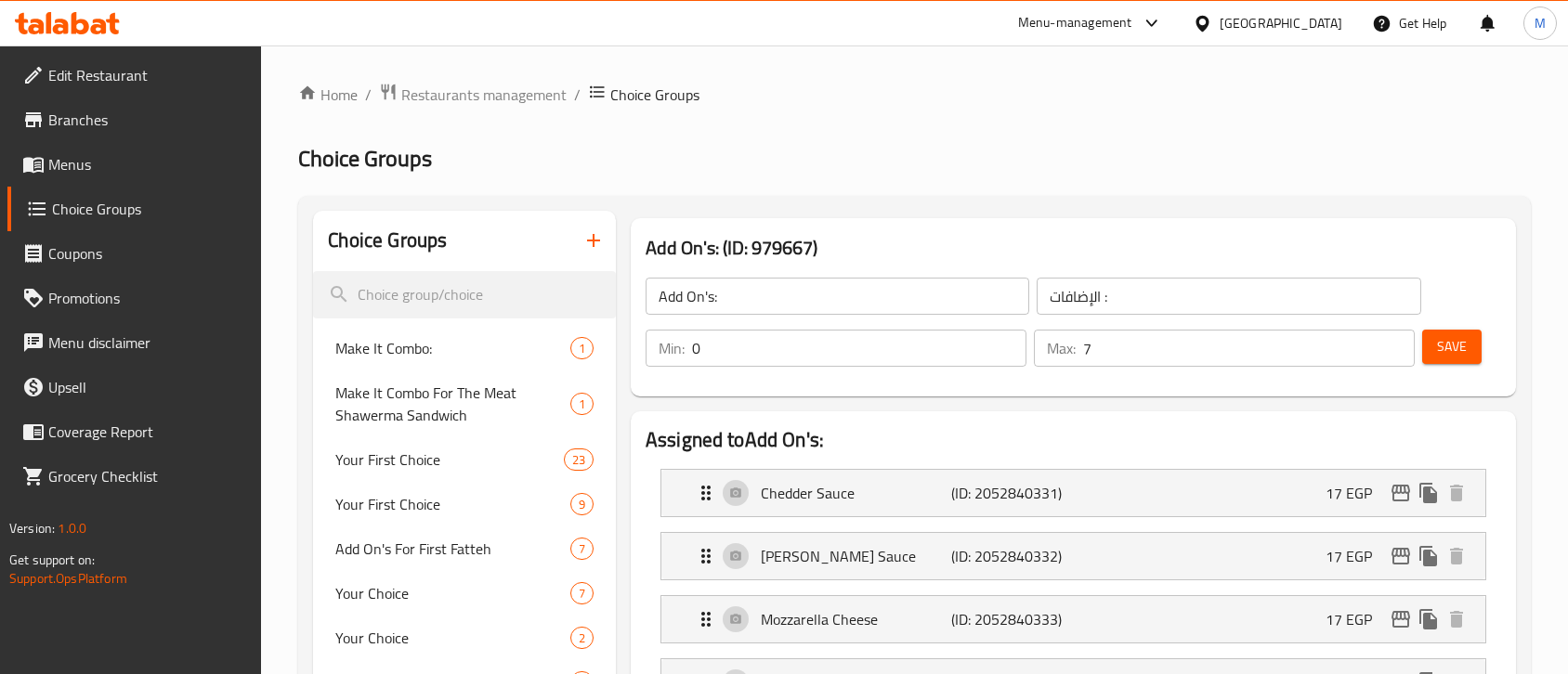
scroll to position [13063, 0]
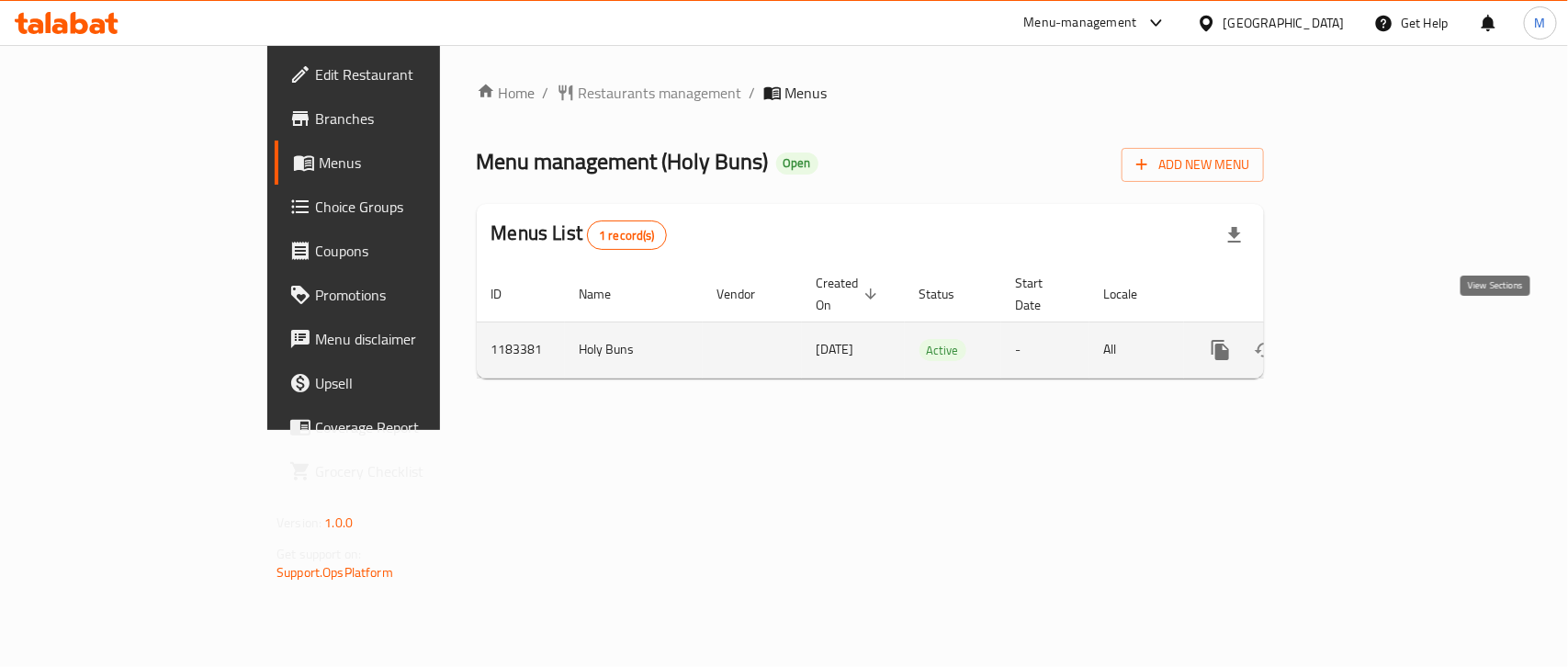
click at [1364, 339] on icon "enhanced table" at bounding box center [1353, 349] width 22 height 22
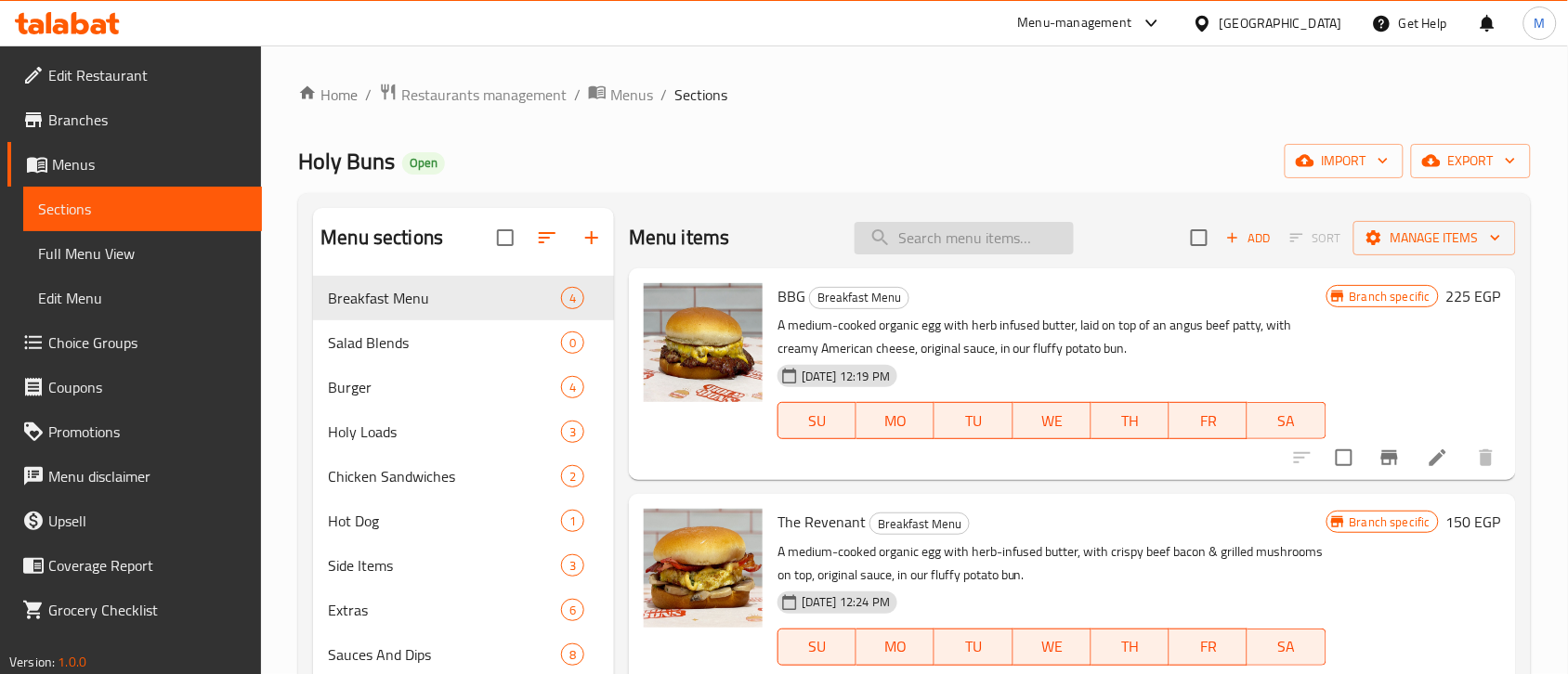
click at [977, 242] on input "search" at bounding box center [964, 238] width 220 height 32
paste input "Holy Fix"
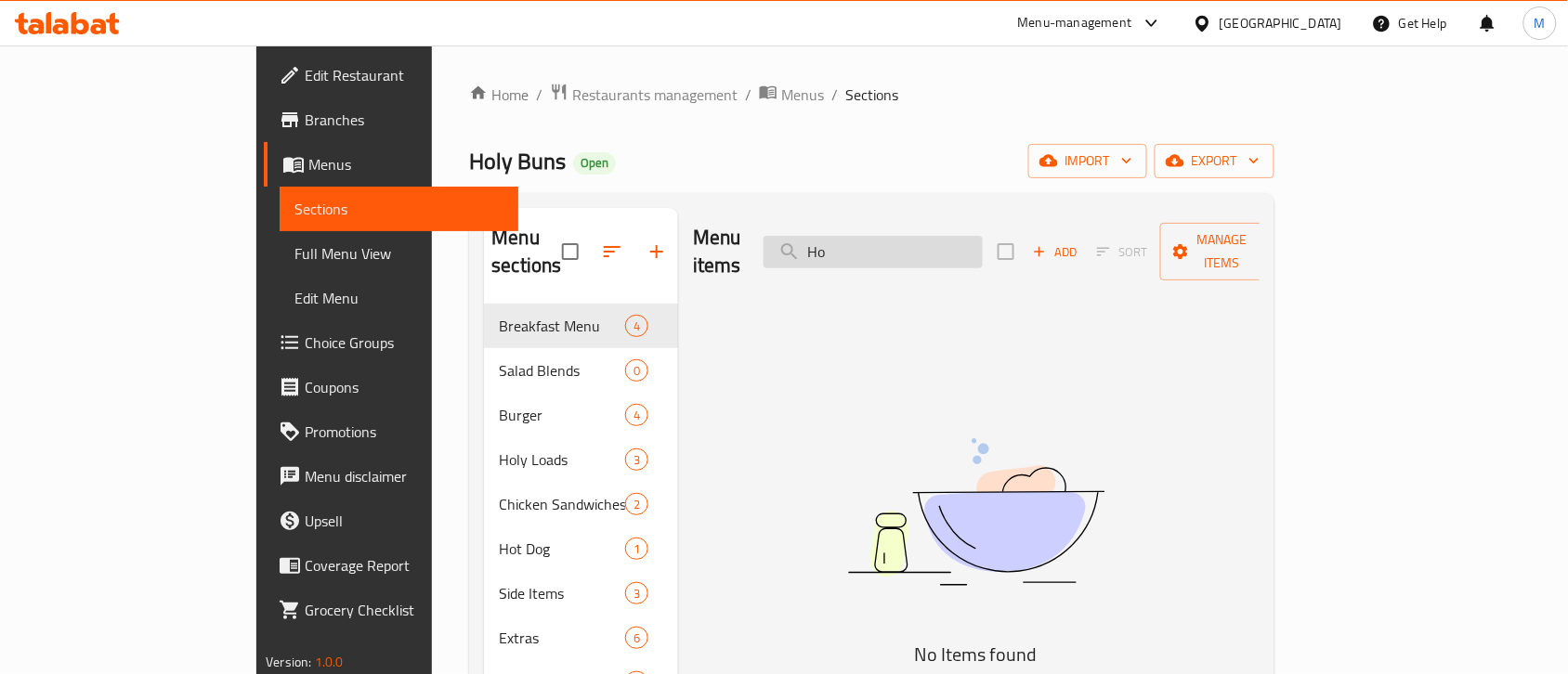
type input "H"
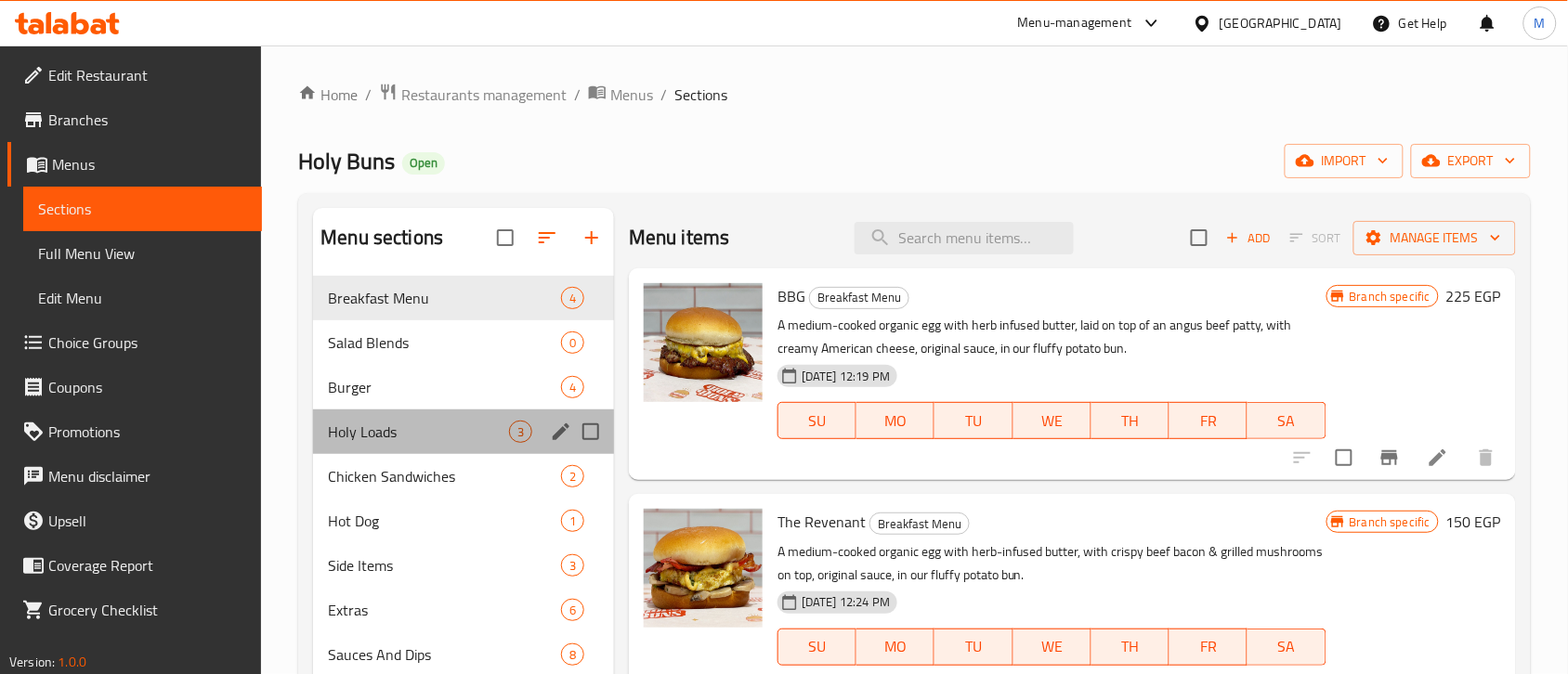
click at [405, 420] on span "Holy Loads" at bounding box center [419, 431] width 181 height 22
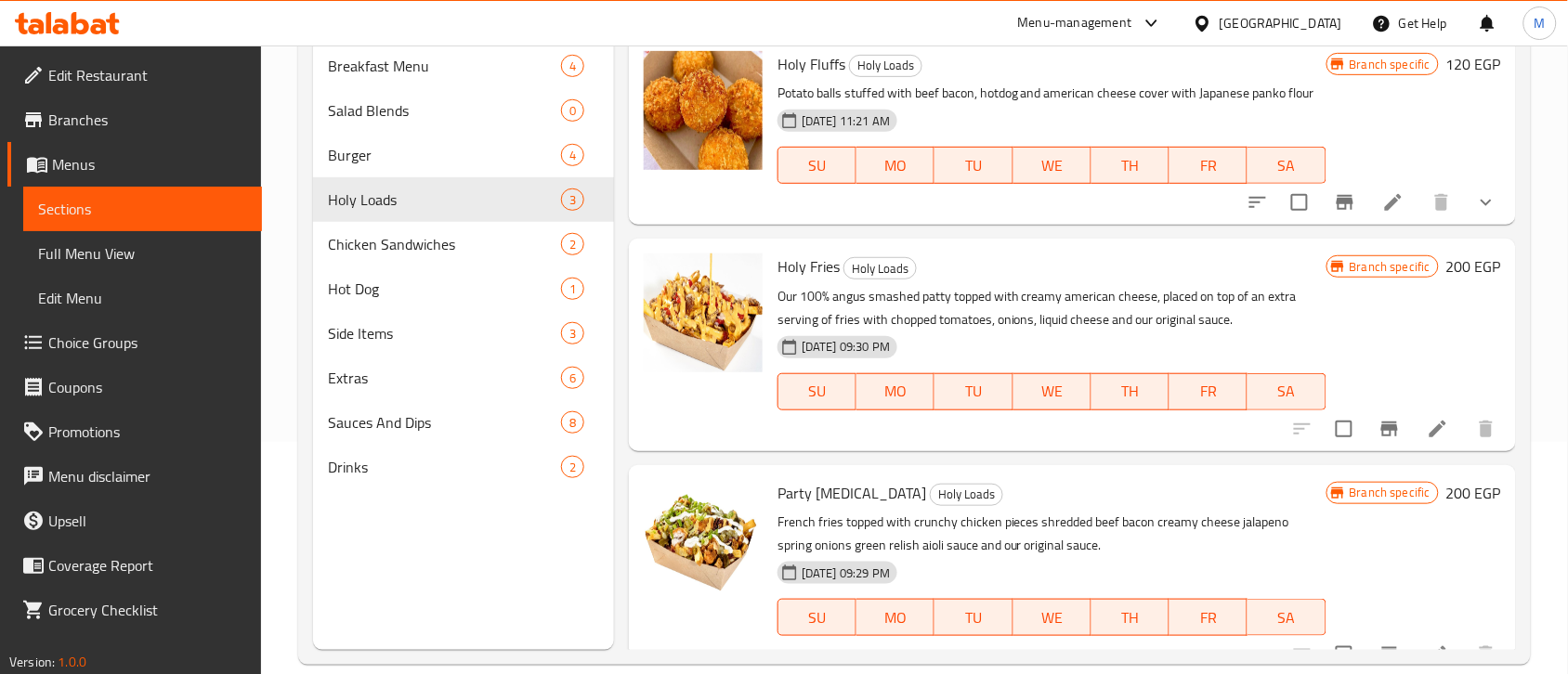
scroll to position [116, 0]
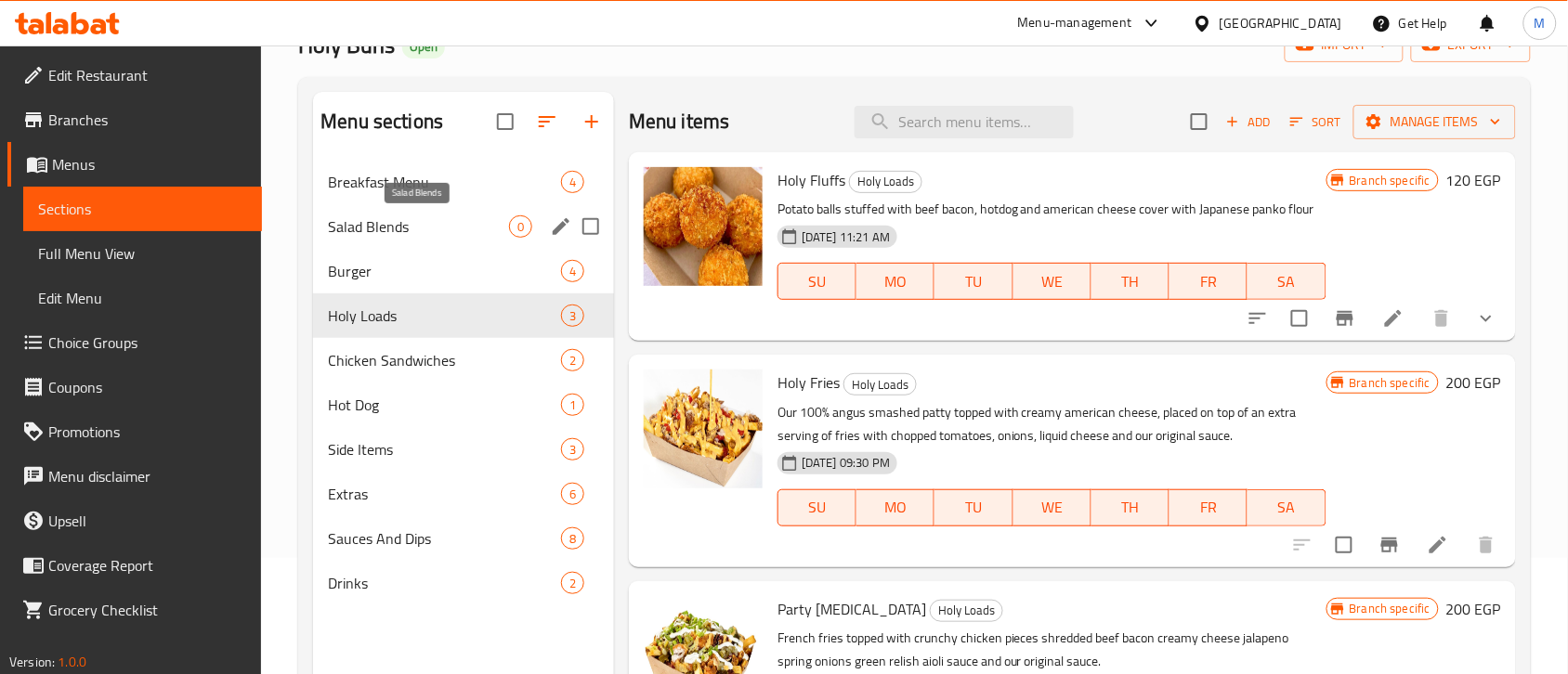
click at [379, 233] on span "Salad Blends" at bounding box center [419, 226] width 181 height 22
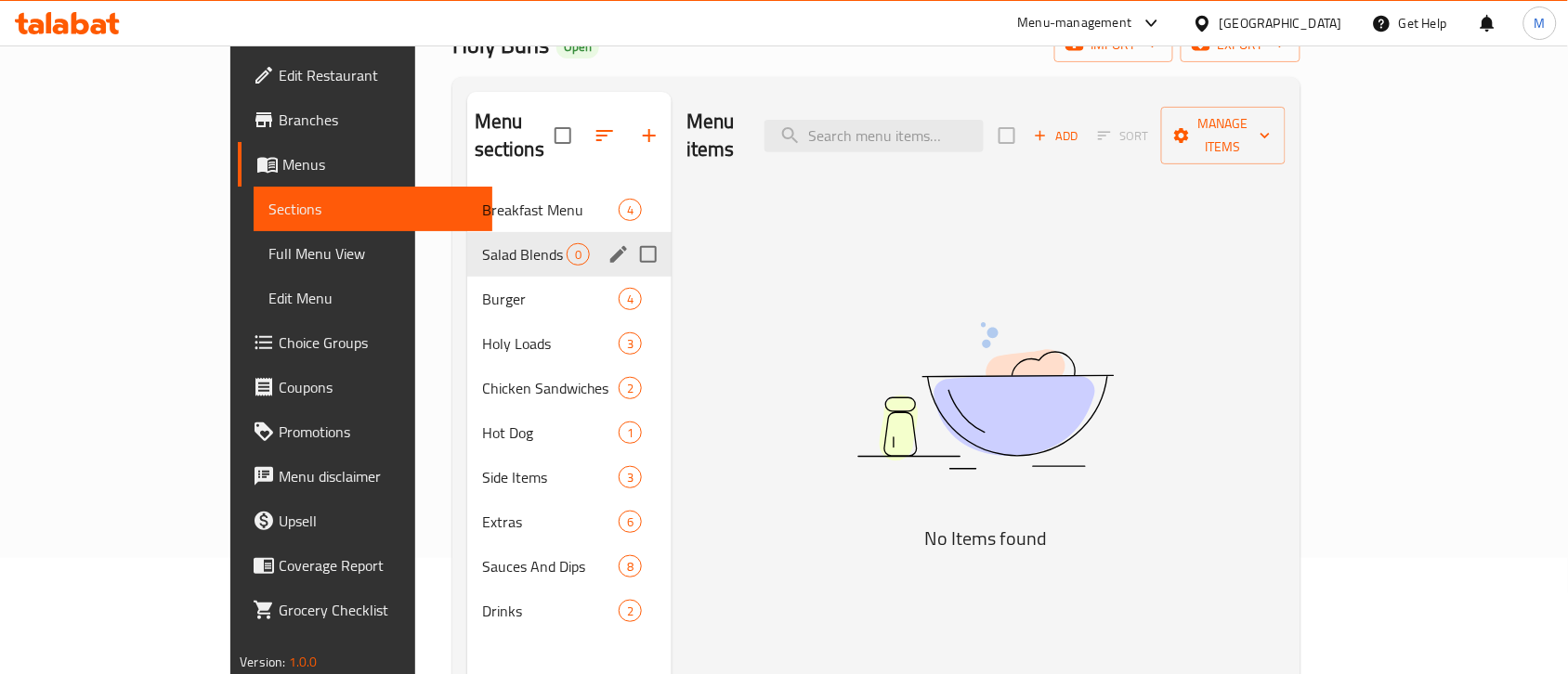
click at [482, 243] on span "Salad Blends" at bounding box center [524, 254] width 85 height 22
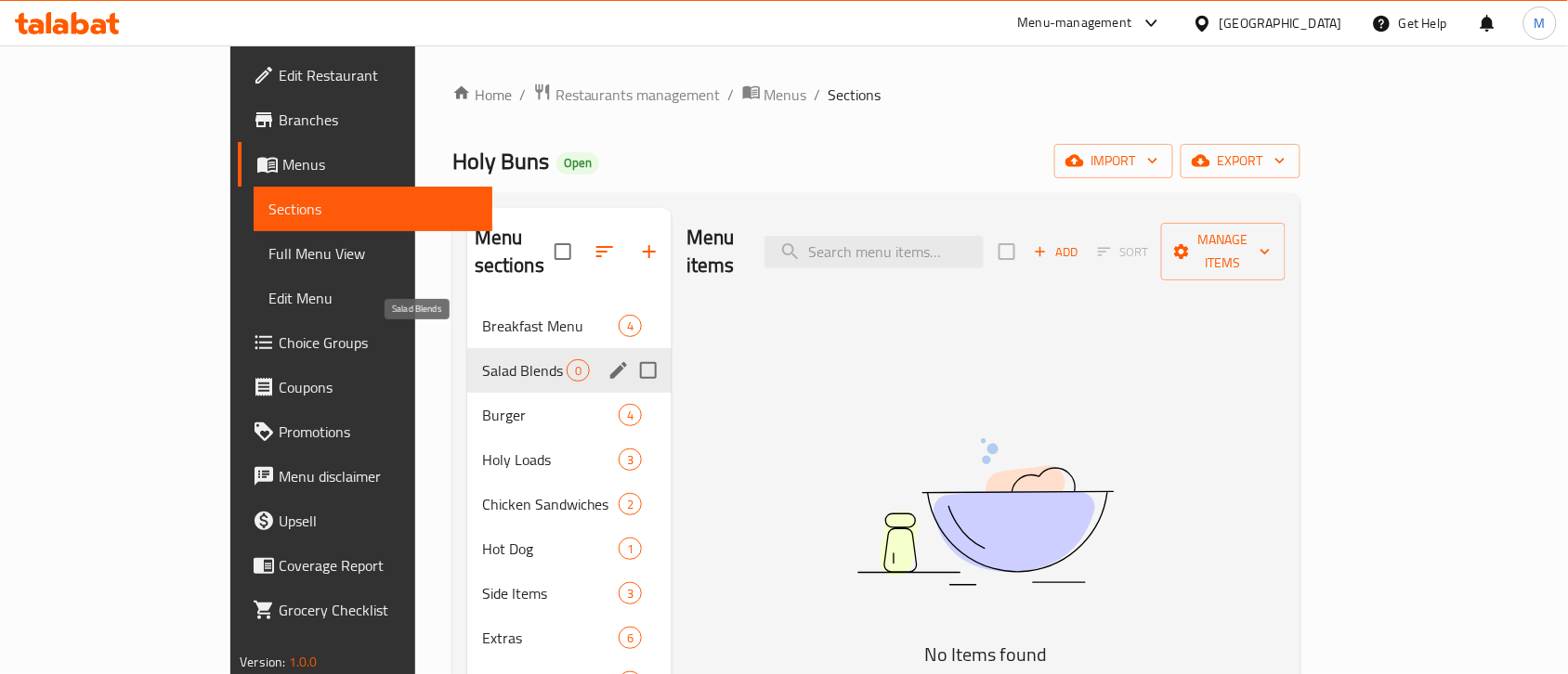
click at [482, 359] on span "Salad Blends" at bounding box center [524, 370] width 85 height 22
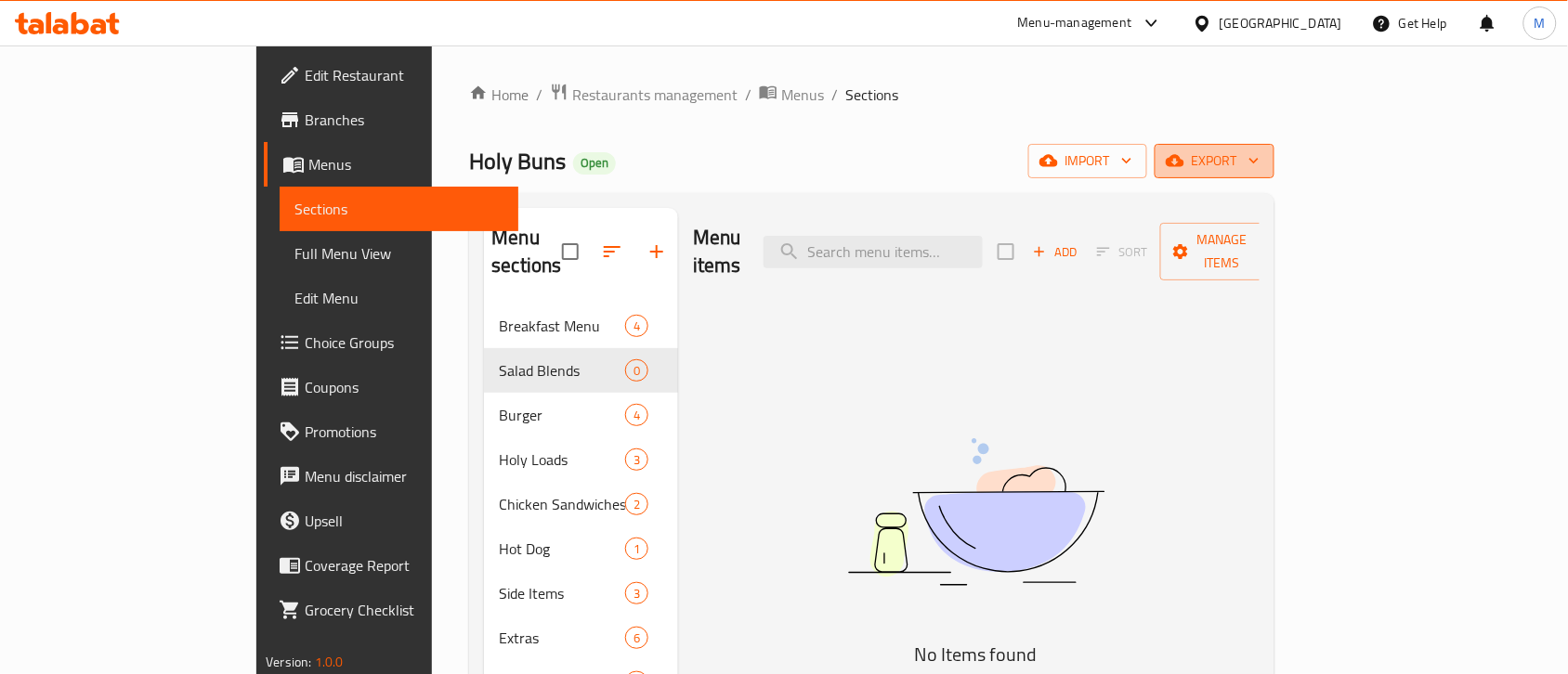
click at [1274, 178] on button "export" at bounding box center [1214, 161] width 120 height 34
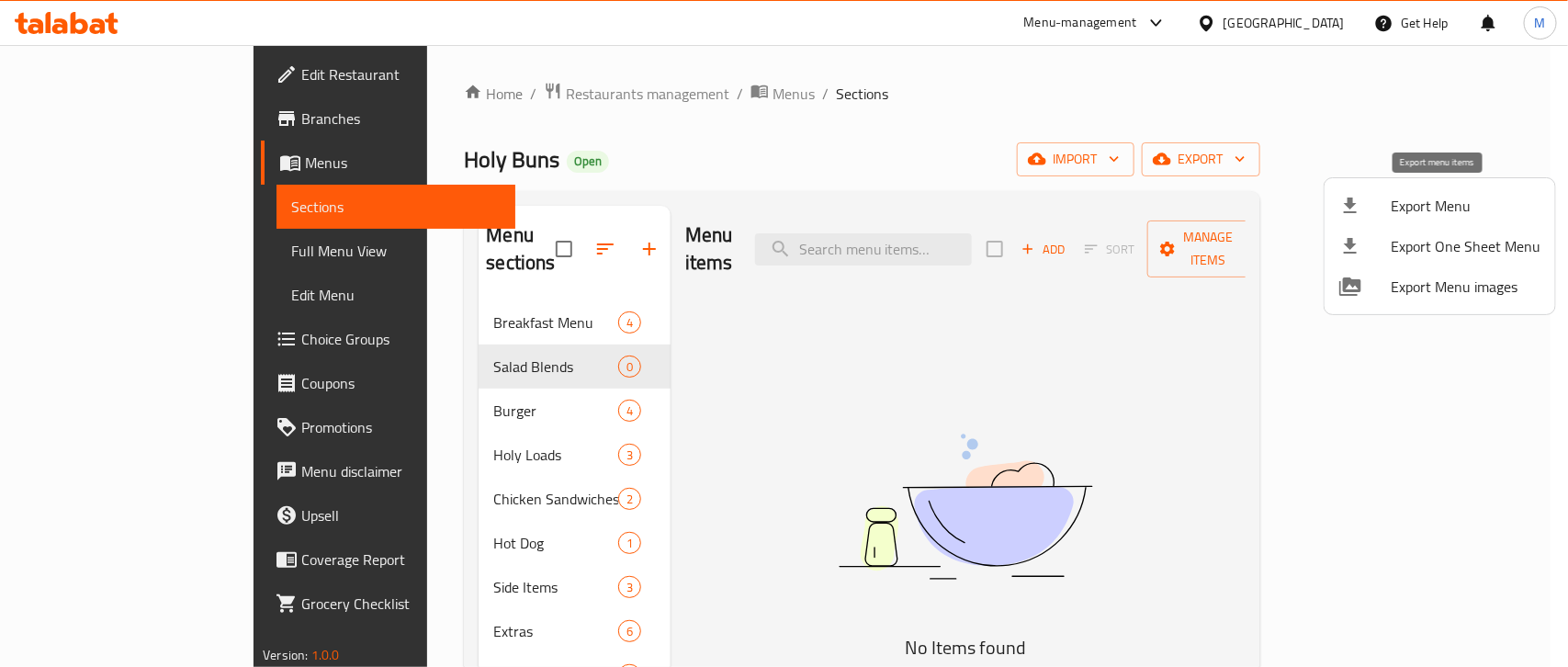
click at [1366, 213] on div at bounding box center [1364, 206] width 51 height 22
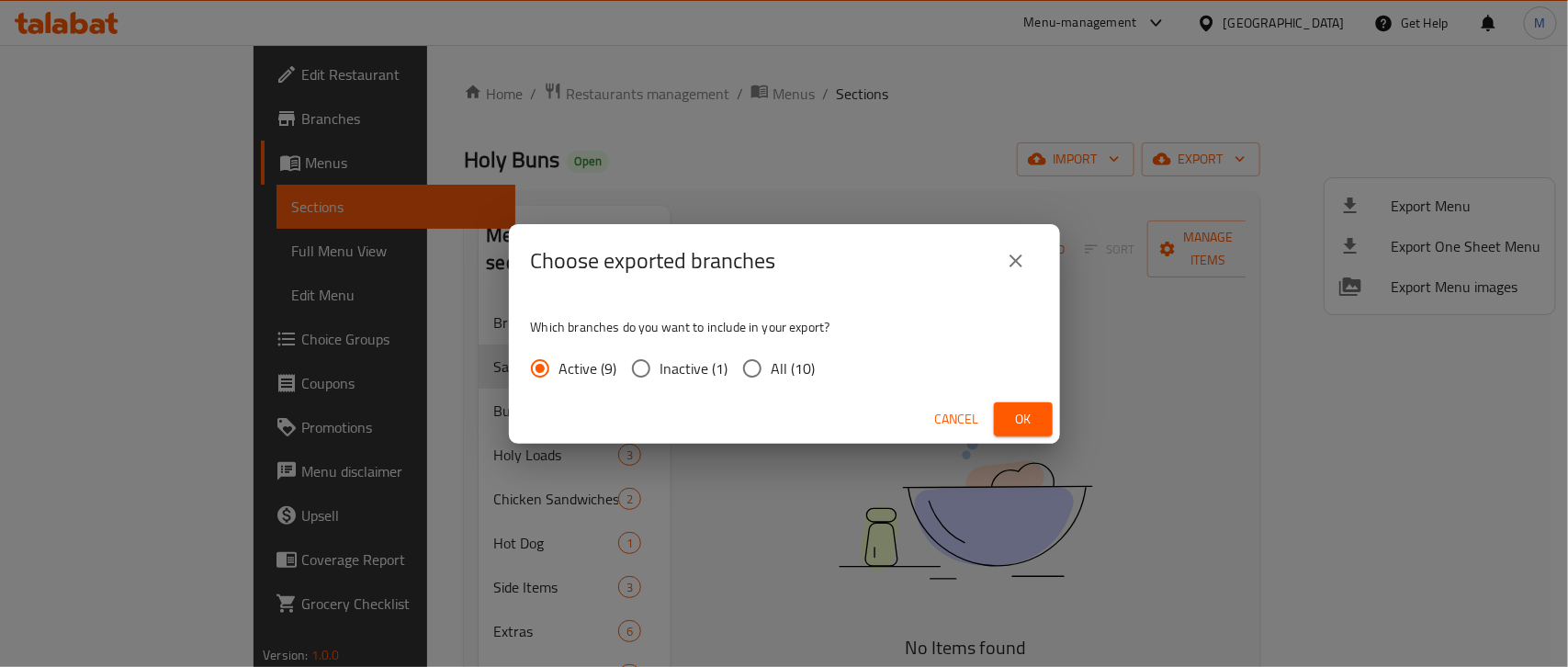
click at [790, 366] on span "All (10)" at bounding box center [794, 368] width 44 height 22
click at [772, 366] on input "All (10)" at bounding box center [753, 369] width 39 height 39
radio input "true"
click at [1005, 406] on button "Ok" at bounding box center [1023, 419] width 59 height 34
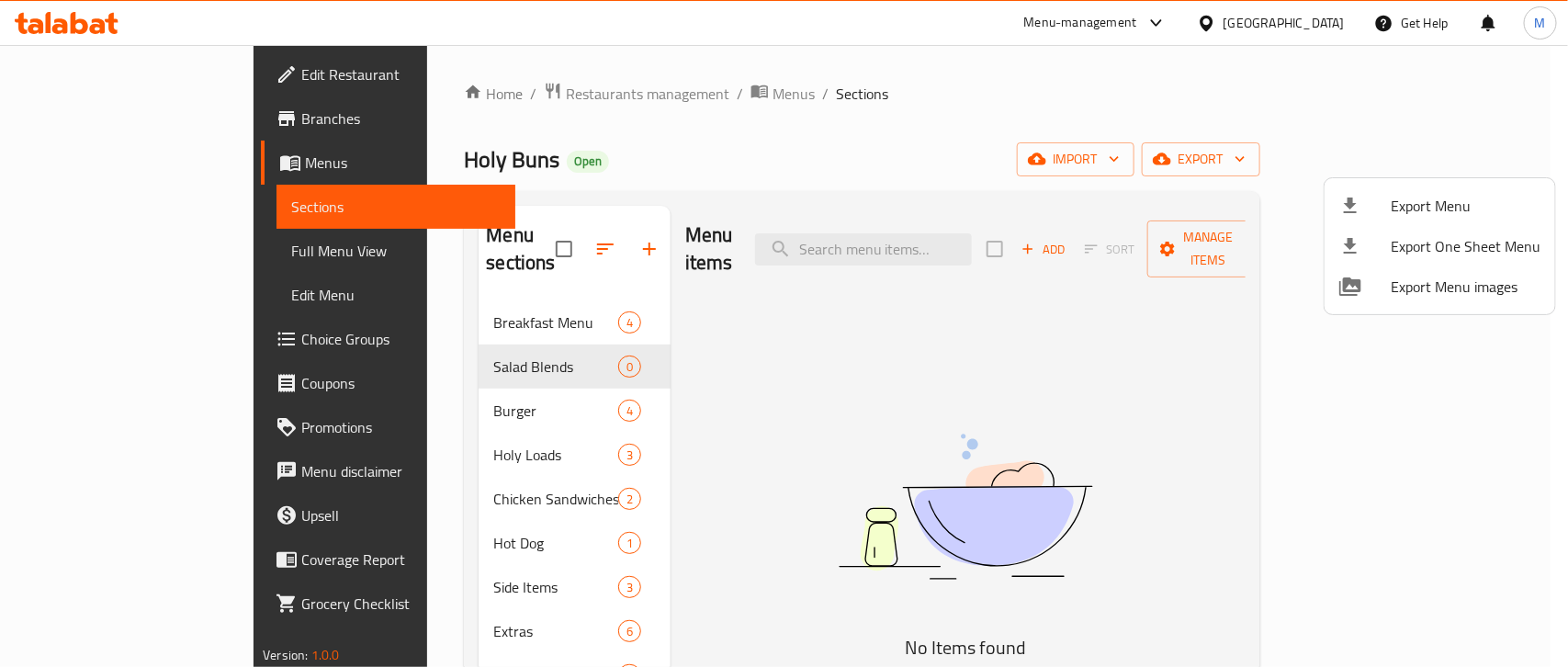
click at [449, 382] on div at bounding box center [784, 333] width 1568 height 667
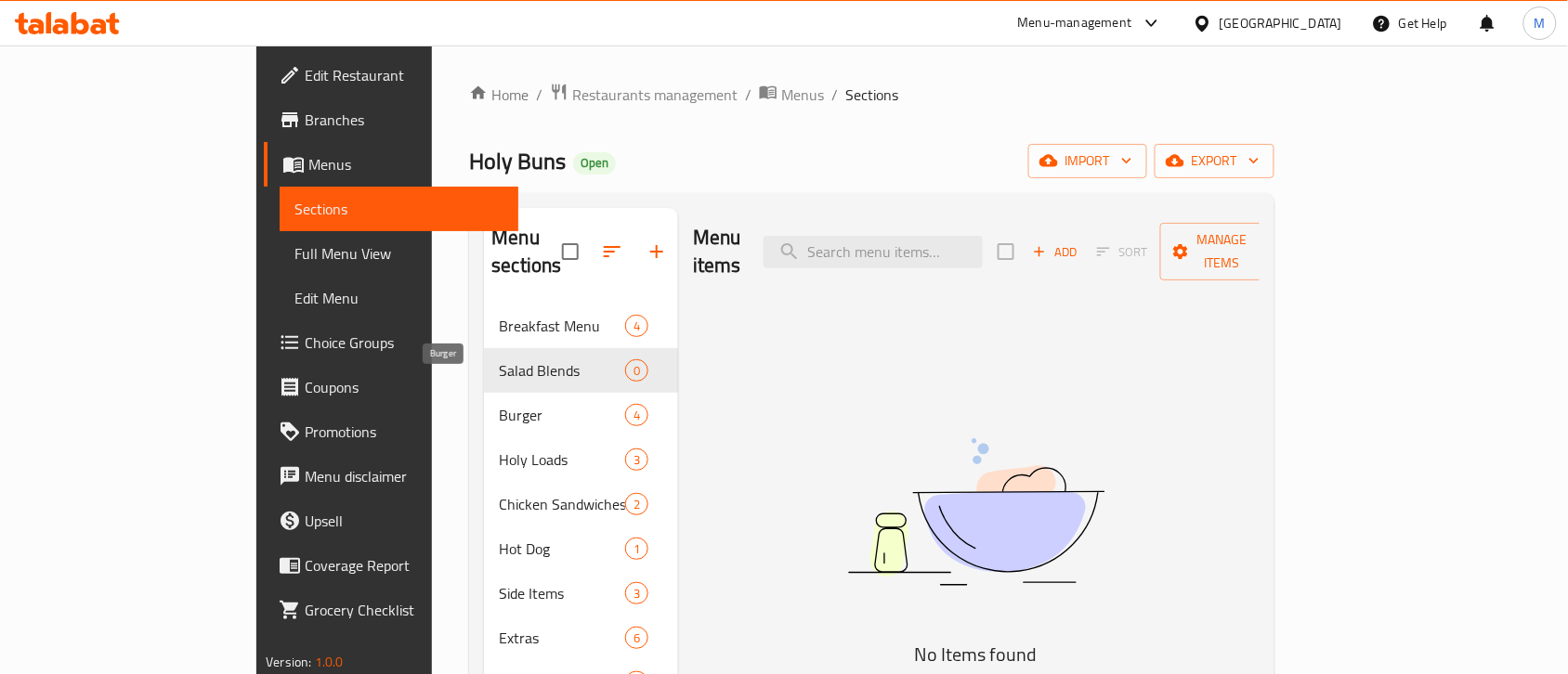
click at [499, 404] on span "Burger" at bounding box center [561, 415] width 126 height 22
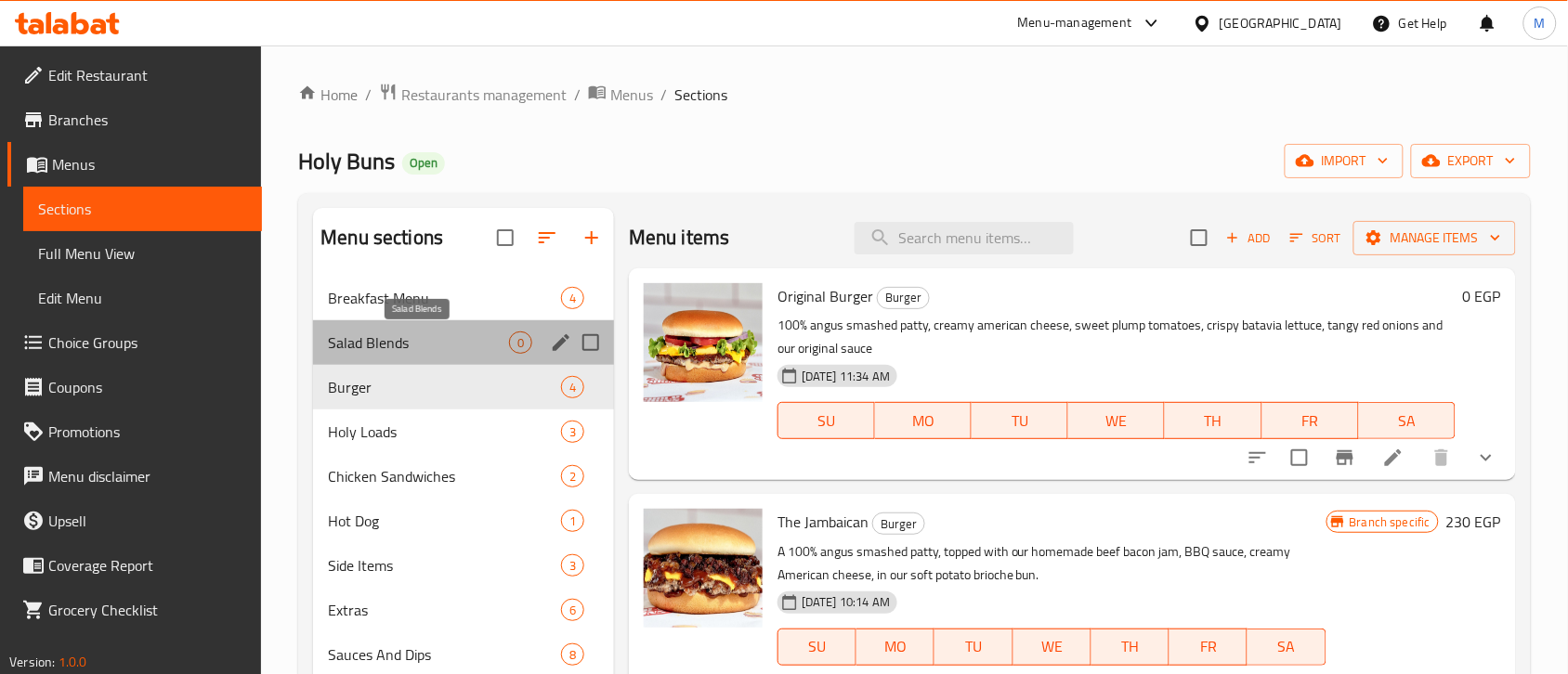
click at [402, 348] on span "Salad Blends" at bounding box center [419, 342] width 181 height 22
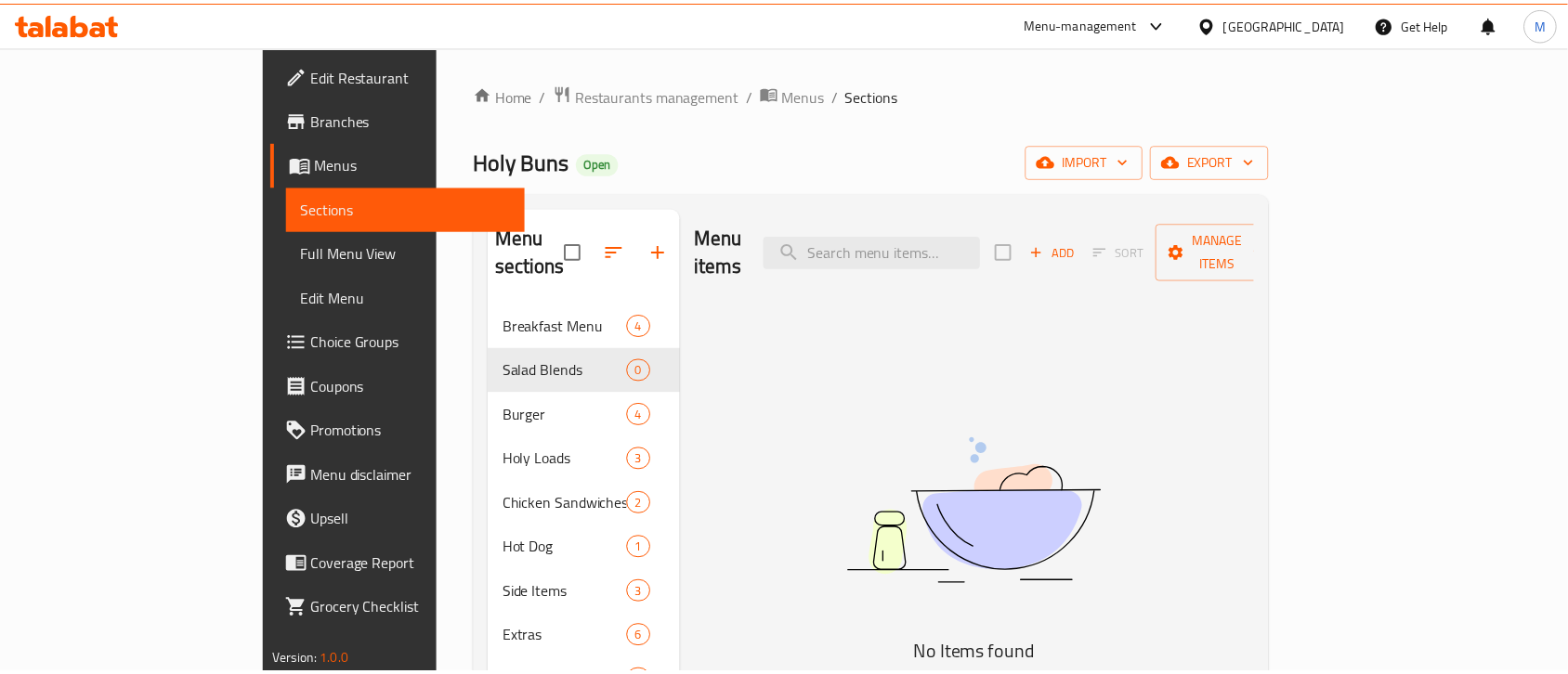
scroll to position [261, 0]
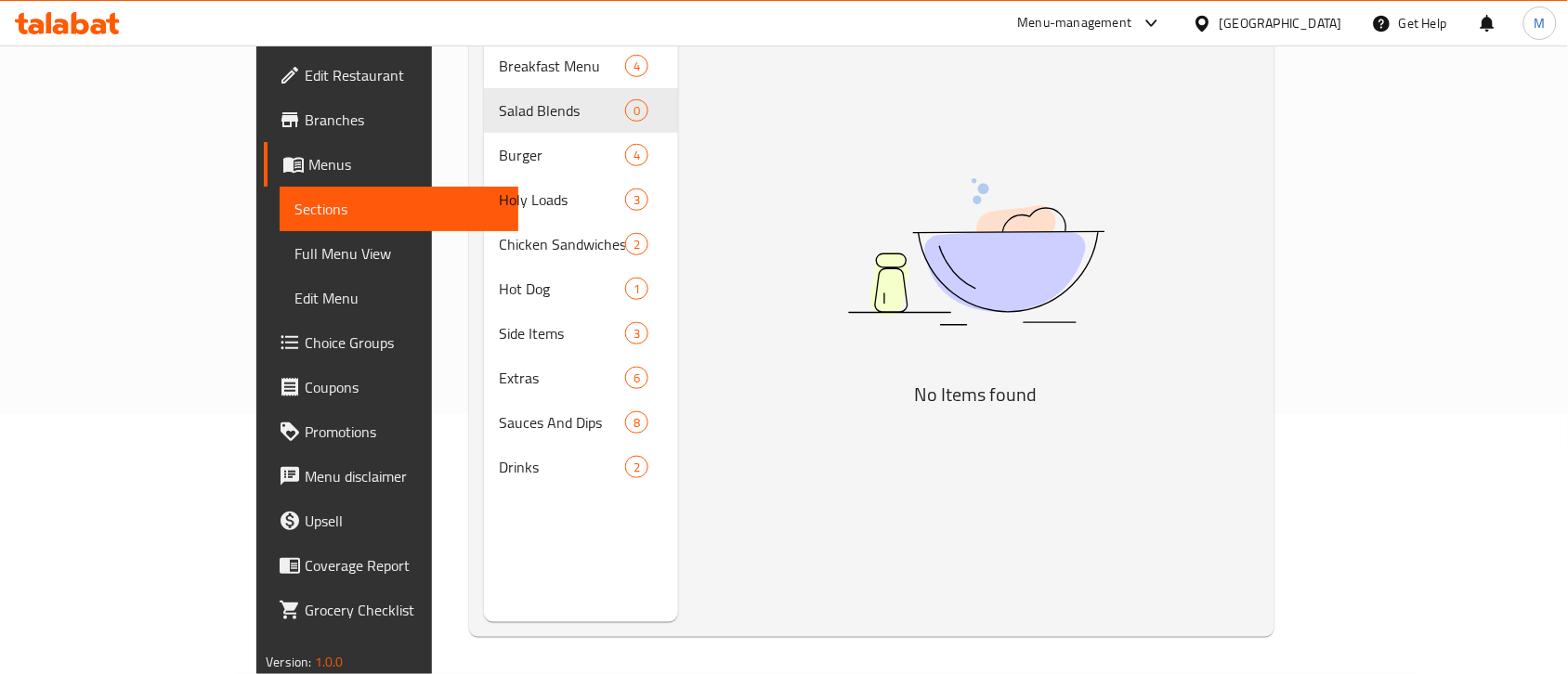
click at [804, 377] on div "Menu items Add Sort Manage items No Items found" at bounding box center [969, 285] width 582 height 674
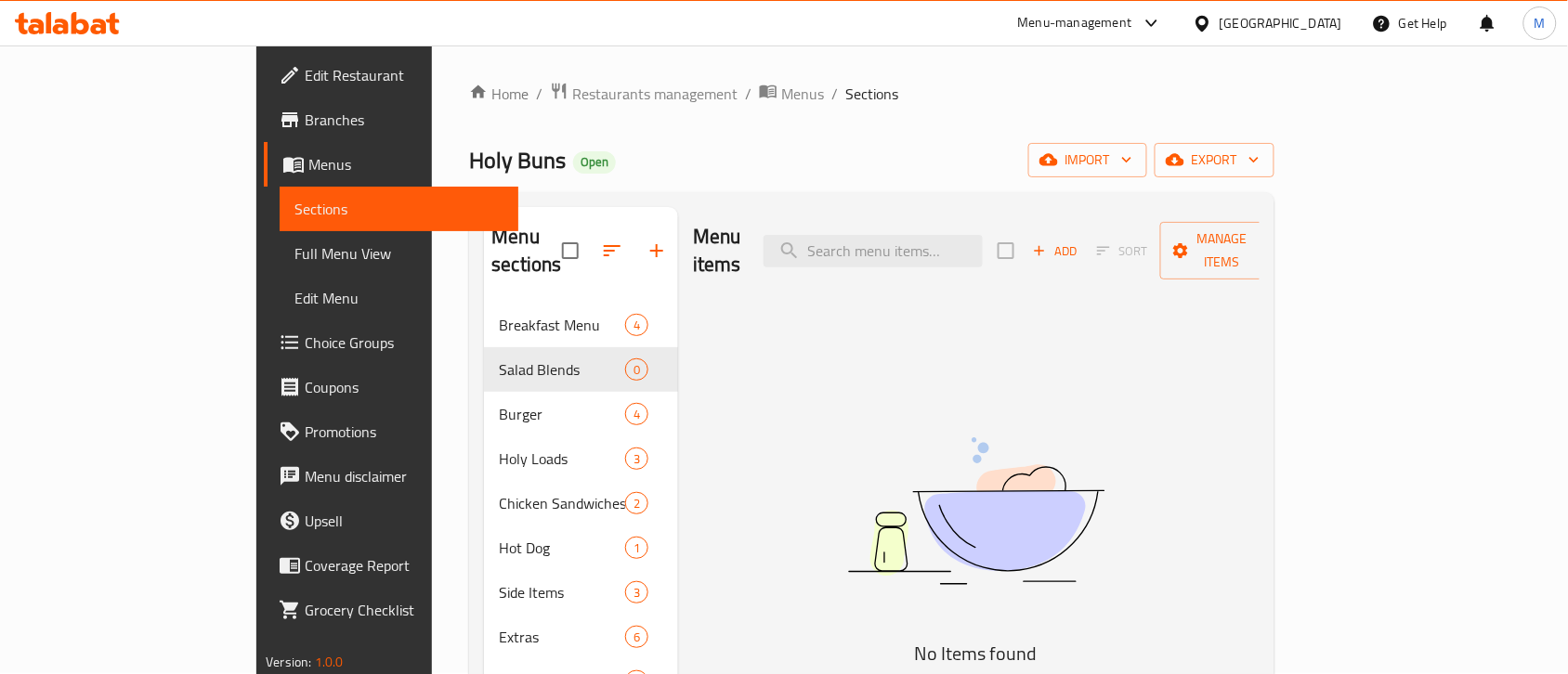
scroll to position [0, 0]
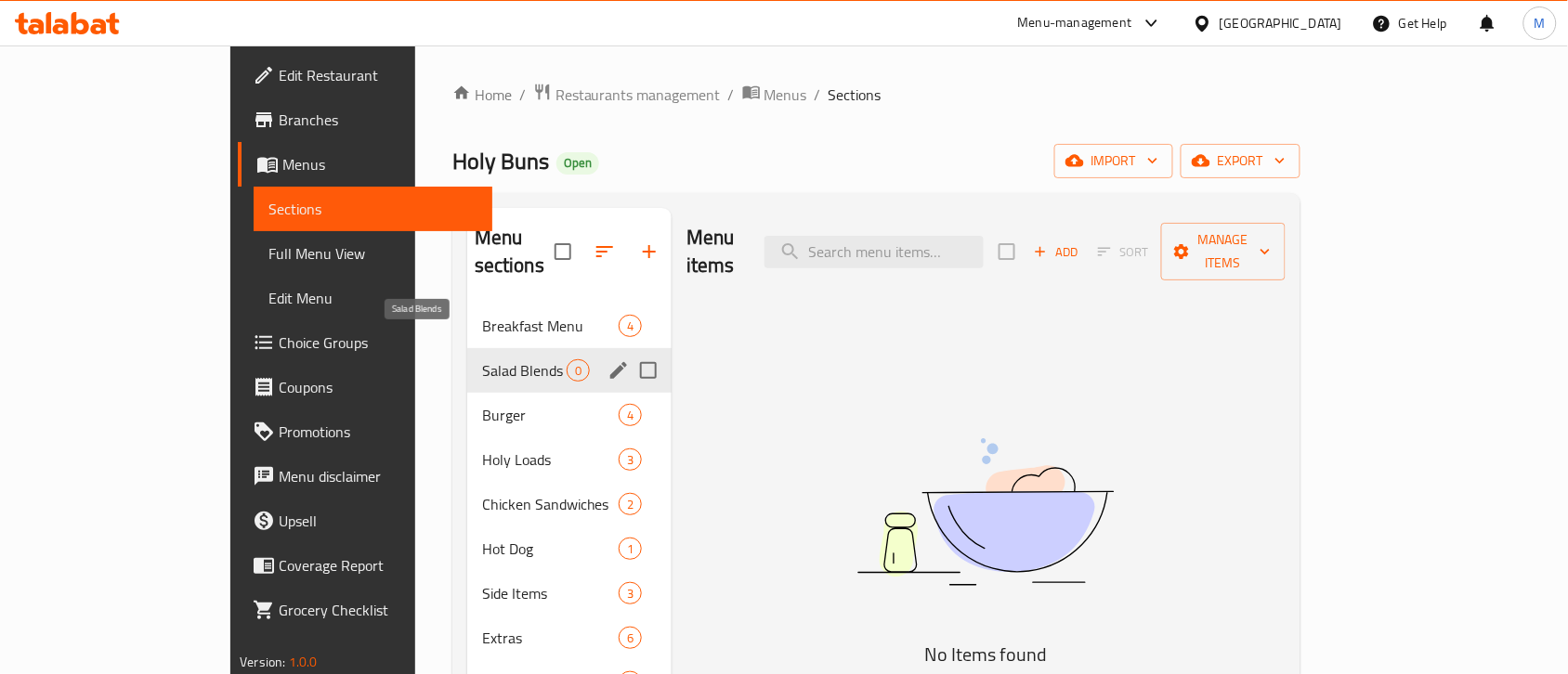
click at [482, 359] on span "Salad Blends" at bounding box center [524, 370] width 85 height 22
click at [545, 348] on div "Salad Blends 0" at bounding box center [569, 371] width 204 height 45
click at [608, 359] on icon "edit" at bounding box center [619, 370] width 22 height 22
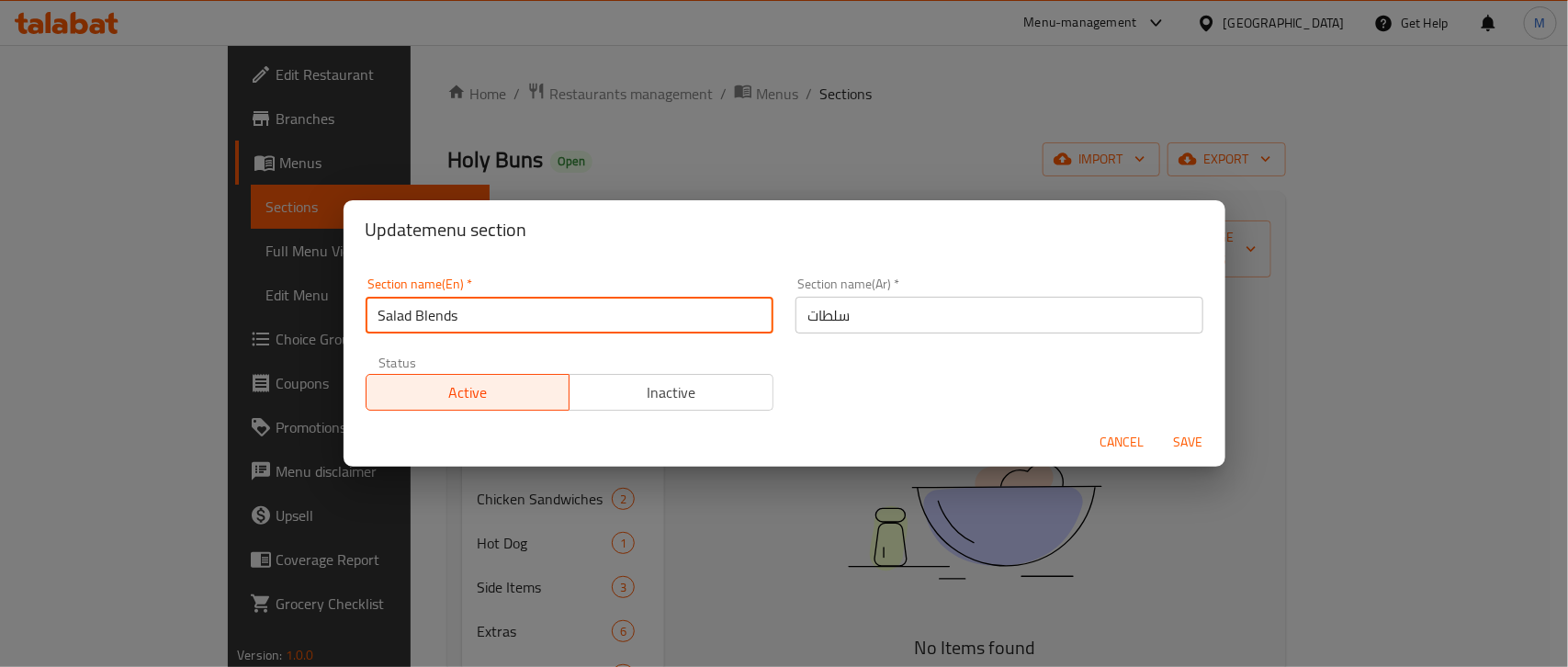
click at [466, 320] on input "Salad Blends" at bounding box center [569, 315] width 408 height 37
click at [1103, 439] on span "Cancel" at bounding box center [1122, 442] width 44 height 23
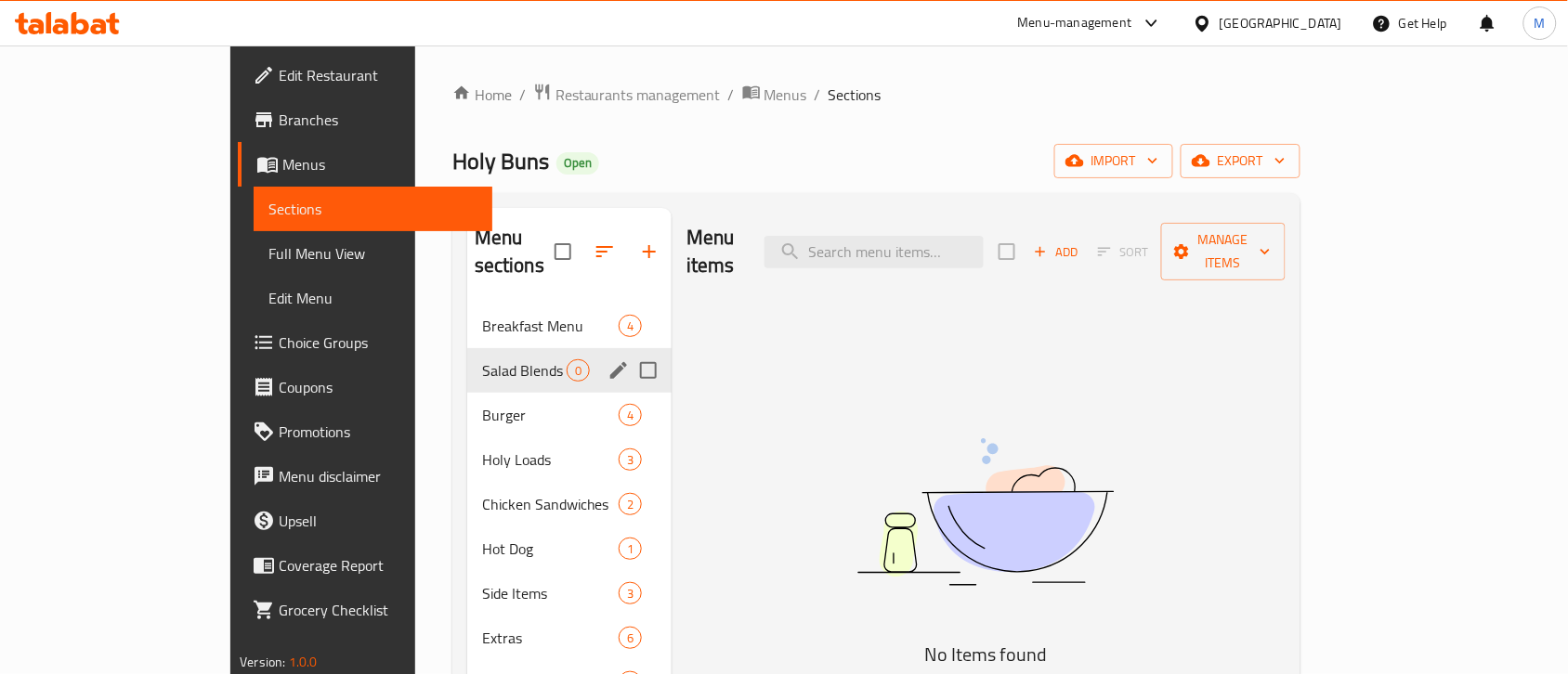
click at [482, 359] on span "Salad Blends" at bounding box center [524, 370] width 85 height 22
click at [610, 362] on icon "edit" at bounding box center [618, 370] width 17 height 17
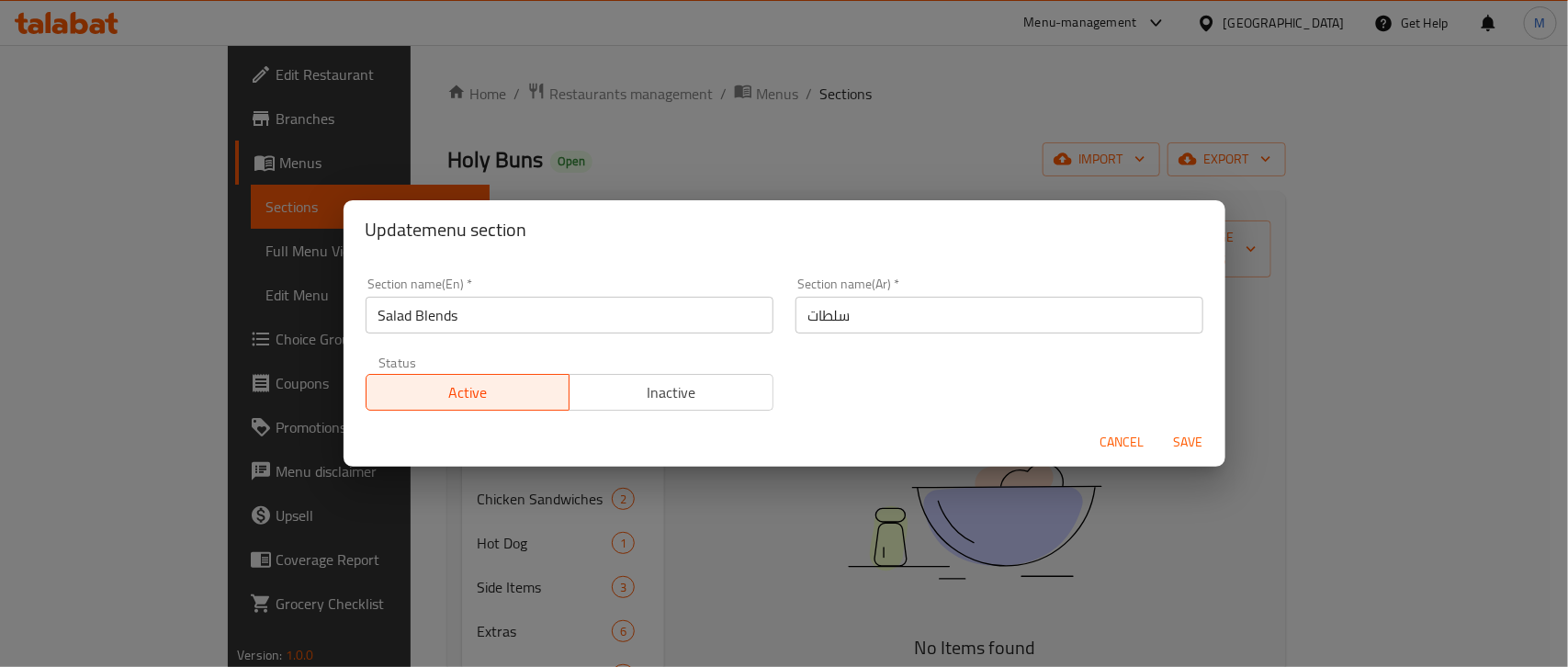
click at [1164, 443] on button "Save" at bounding box center [1188, 442] width 59 height 34
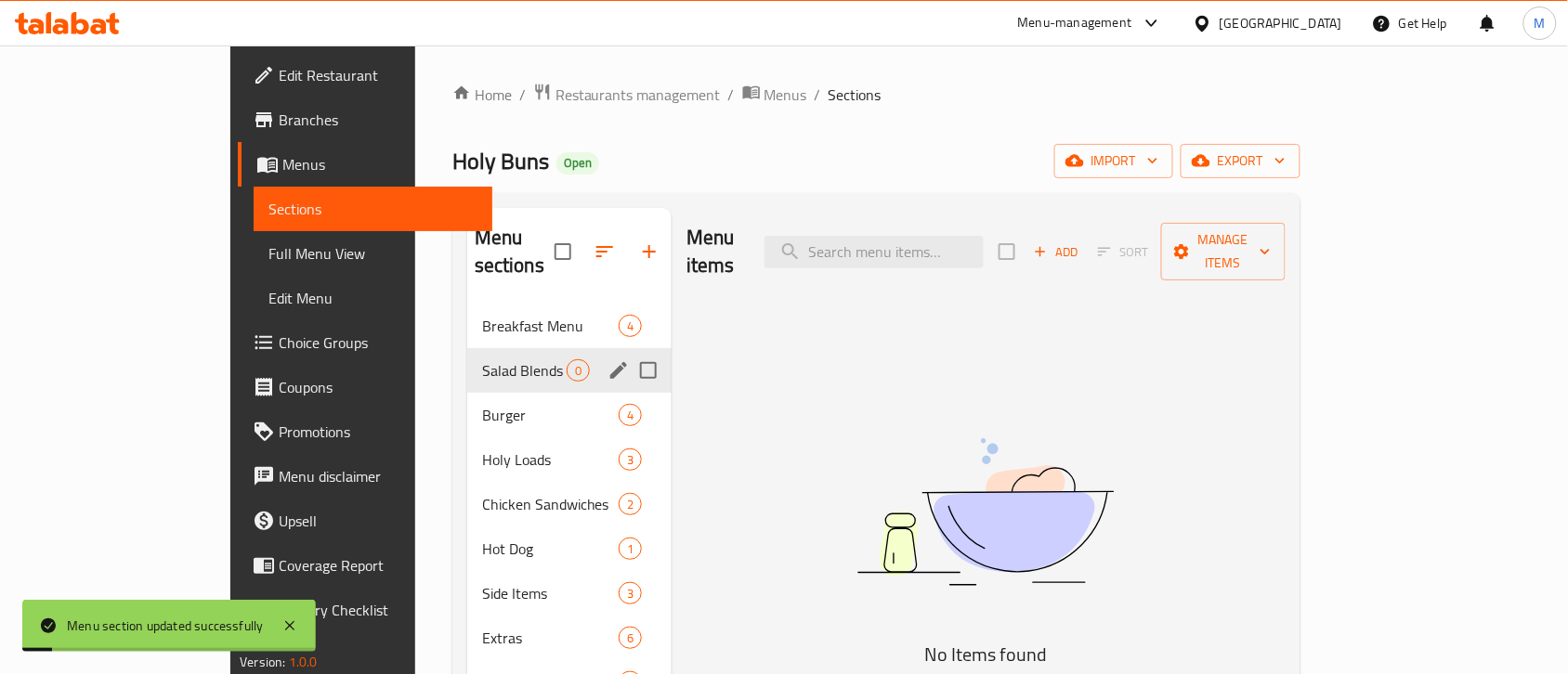
click at [608, 359] on icon "edit" at bounding box center [619, 370] width 22 height 22
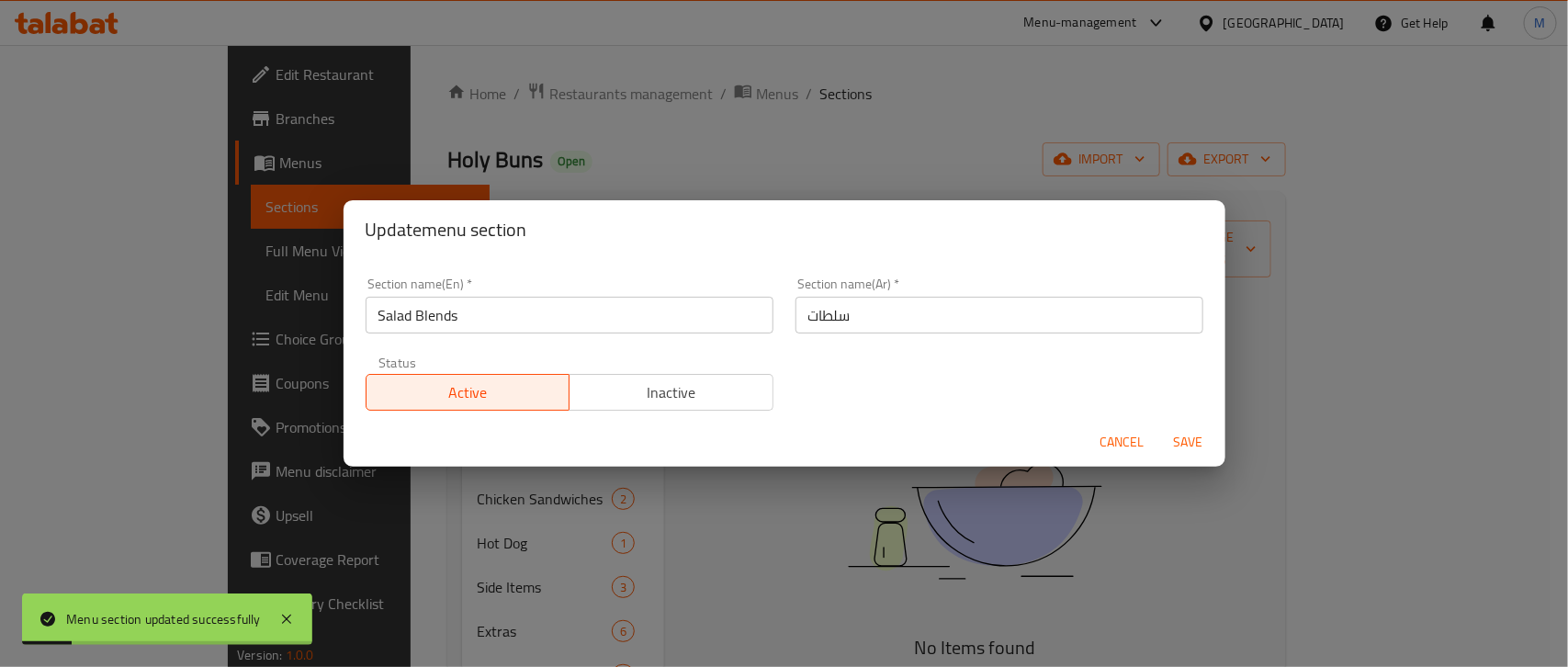
click at [525, 318] on input "Salad Blends" at bounding box center [569, 315] width 408 height 37
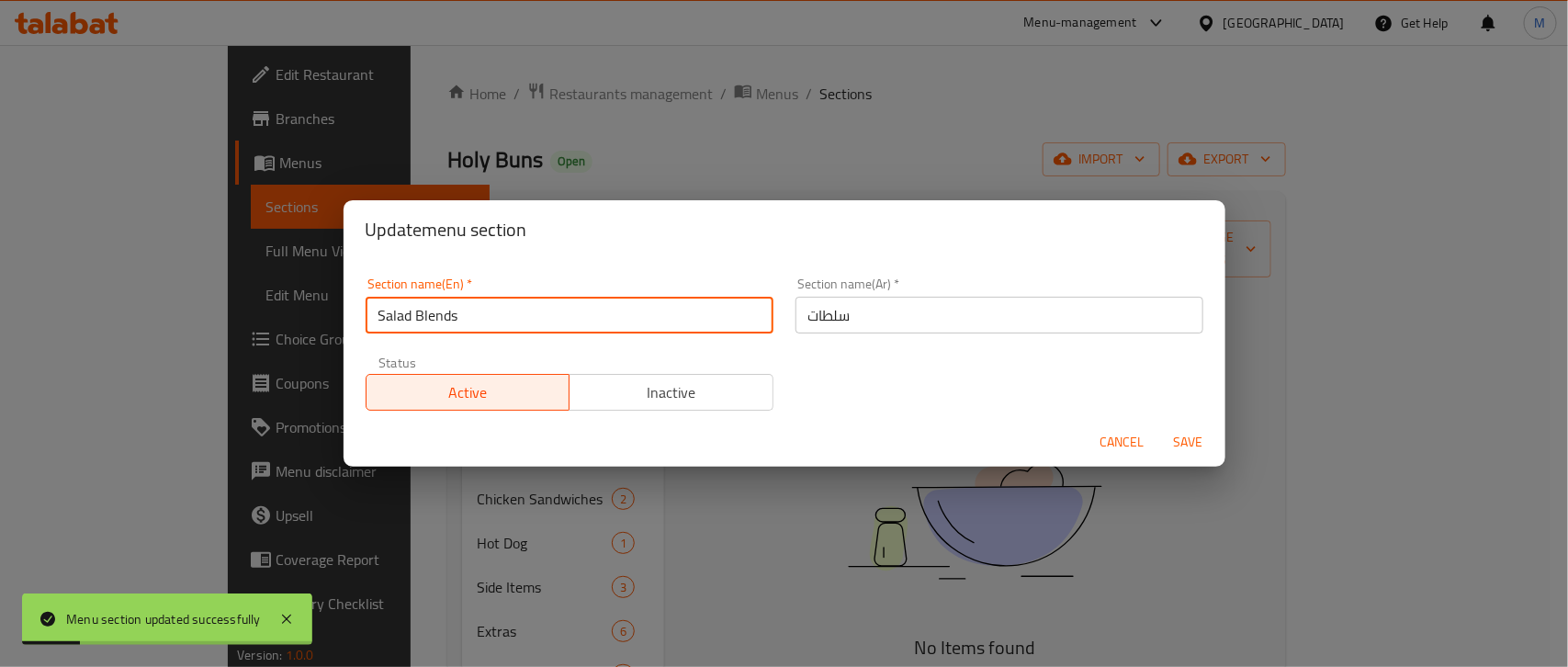
click at [525, 318] on input "Salad Blends" at bounding box center [569, 315] width 408 height 37
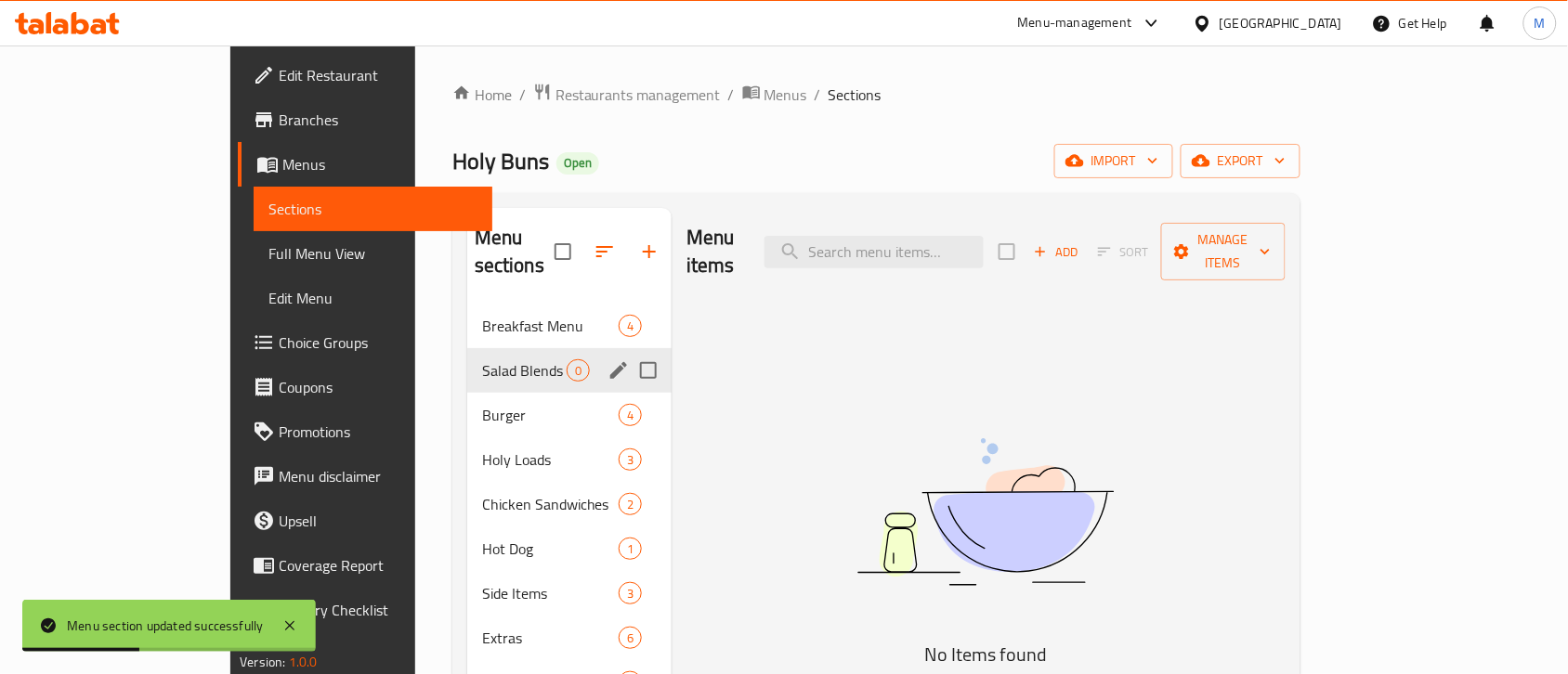
click at [605, 357] on button "edit" at bounding box center [619, 371] width 28 height 28
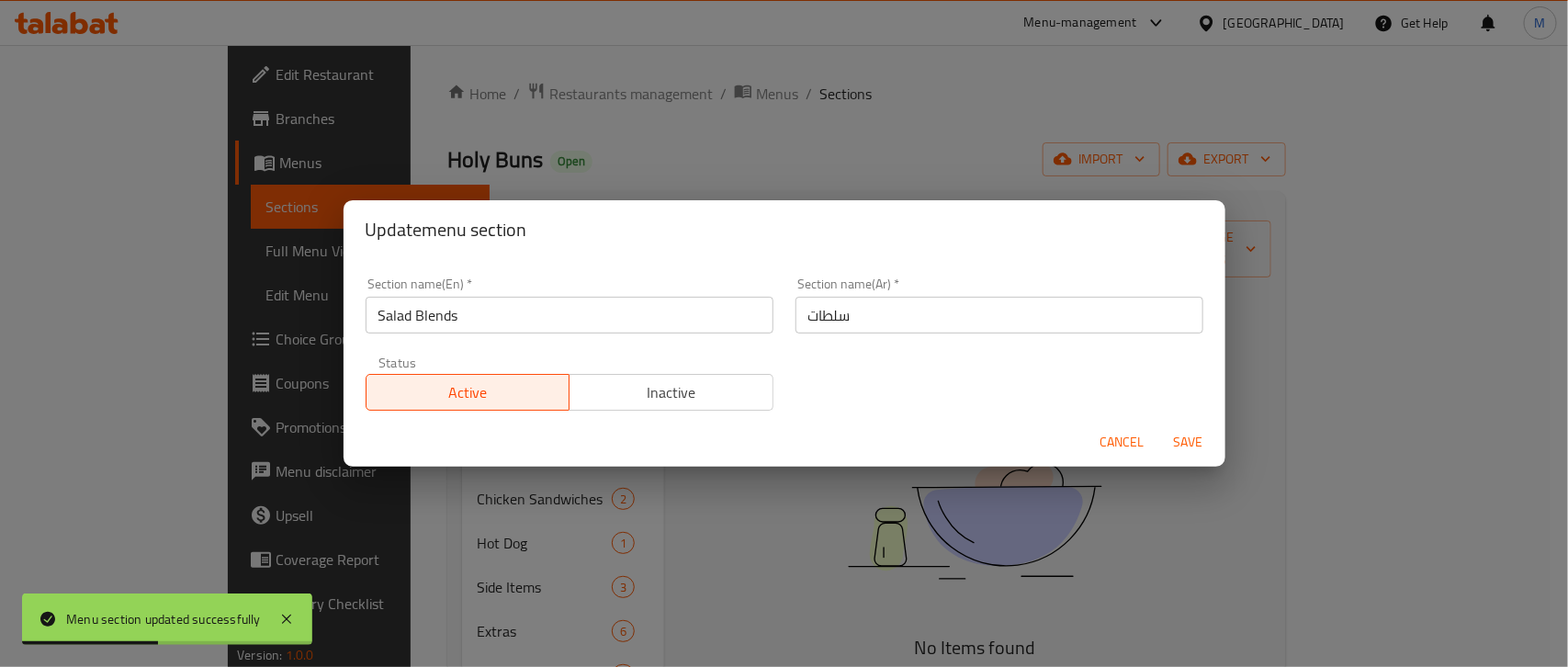
click at [462, 318] on input "Salad Blends" at bounding box center [569, 315] width 408 height 37
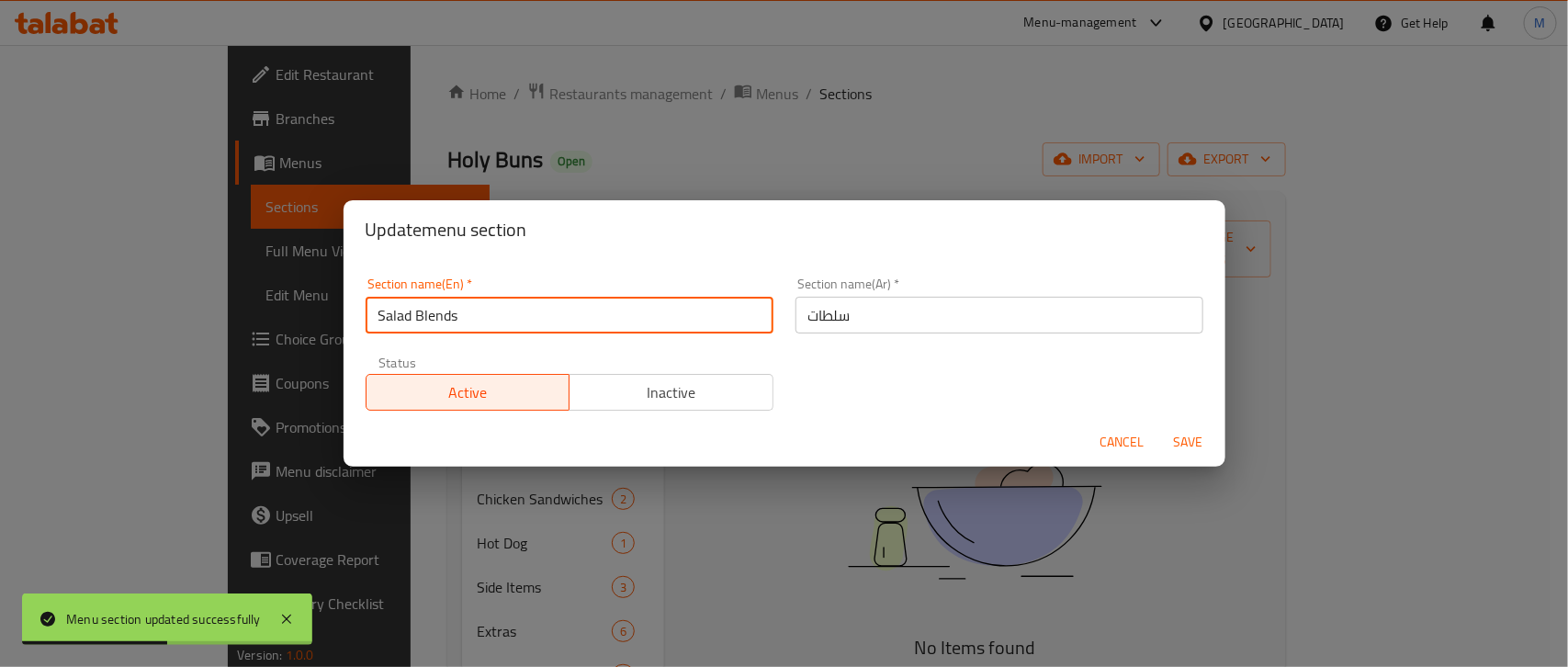
click at [462, 318] on input "Salad Blends" at bounding box center [569, 315] width 408 height 37
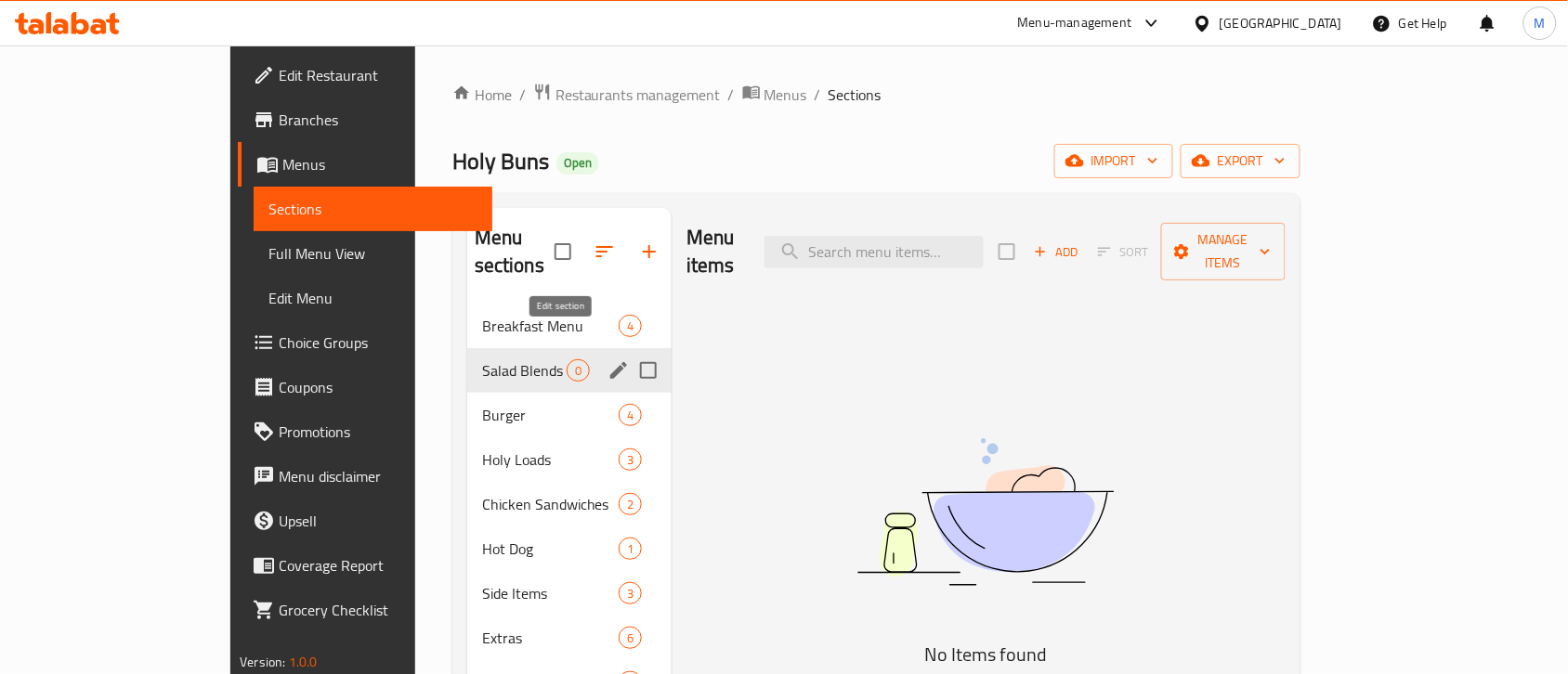
click at [608, 359] on icon "edit" at bounding box center [619, 370] width 22 height 22
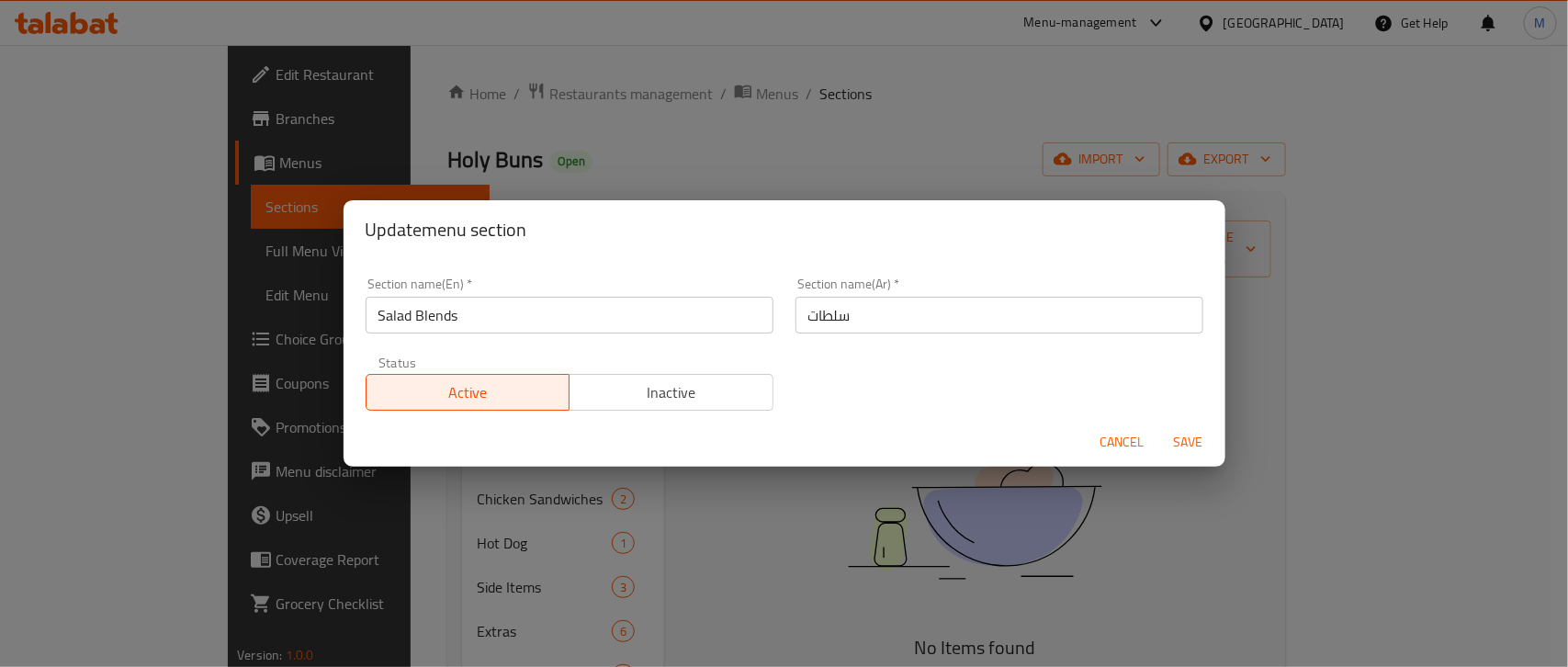
click at [884, 318] on input "سلطات" at bounding box center [999, 315] width 408 height 37
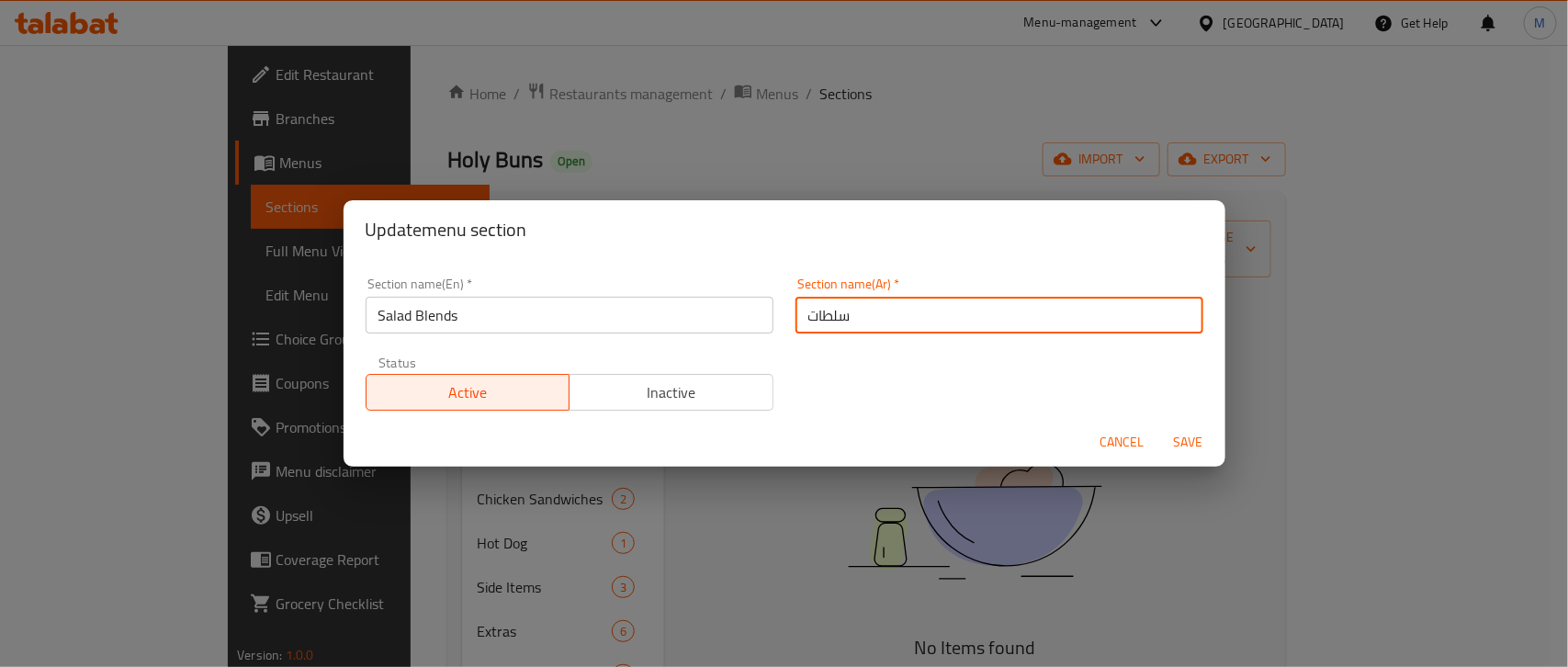
click at [884, 318] on input "سلطات" at bounding box center [999, 315] width 408 height 37
click at [907, 318] on input "سلطات" at bounding box center [999, 315] width 408 height 37
paste input "مزيج السلطة"
drag, startPoint x: 1087, startPoint y: 323, endPoint x: 1136, endPoint y: 324, distance: 49.0
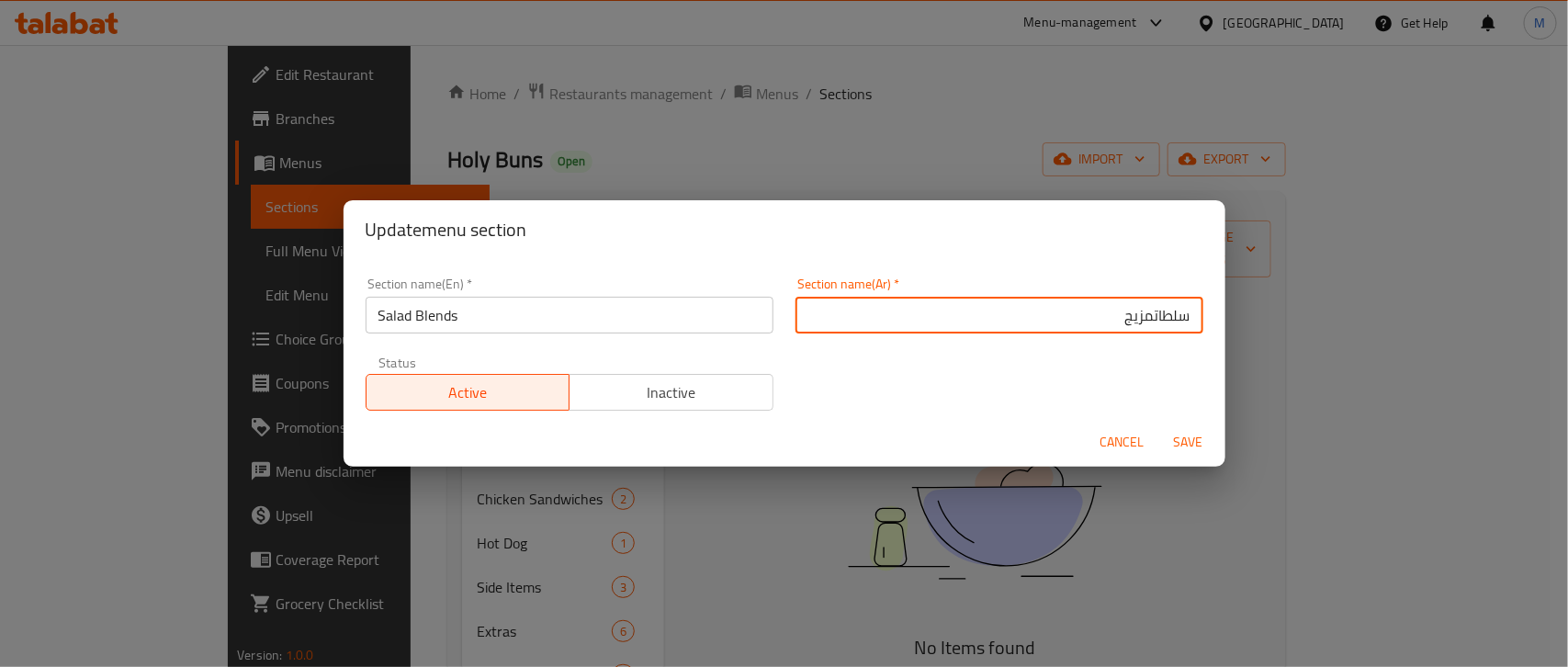
click at [1136, 324] on input "سلطاتمزيج" at bounding box center [999, 315] width 408 height 37
paste input "مزيج"
type input "مزيج سلطات"
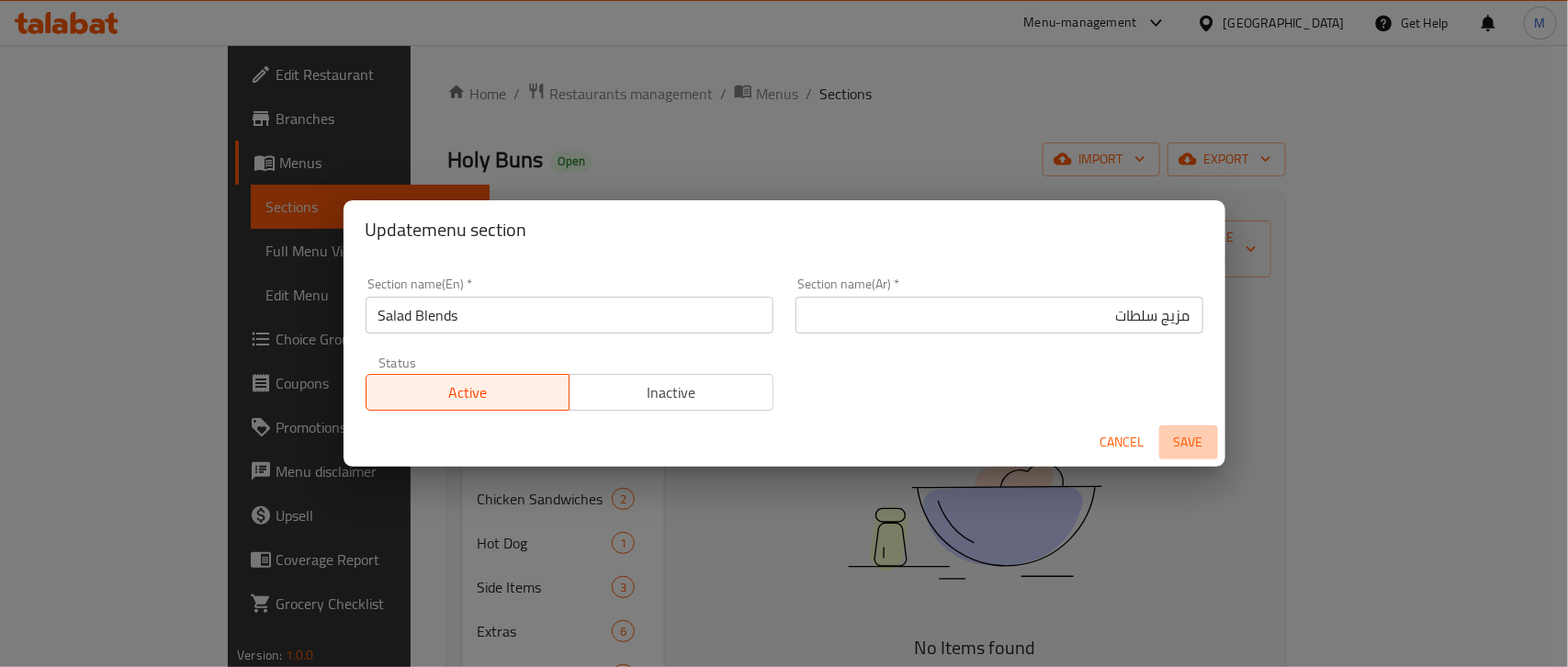
click at [1205, 438] on span "Save" at bounding box center [1189, 442] width 44 height 23
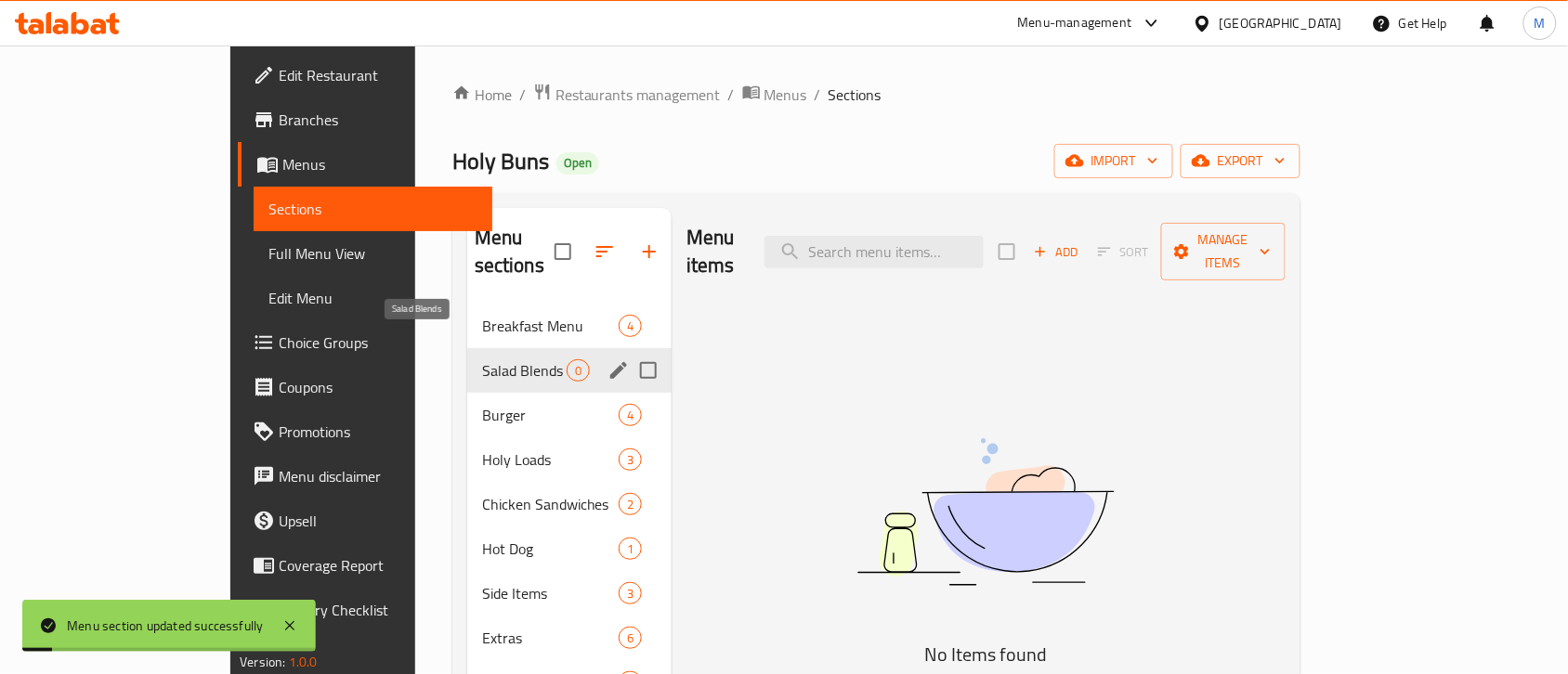
click at [482, 359] on span "Salad Blends" at bounding box center [524, 370] width 85 height 22
click at [610, 362] on icon "edit" at bounding box center [618, 370] width 17 height 17
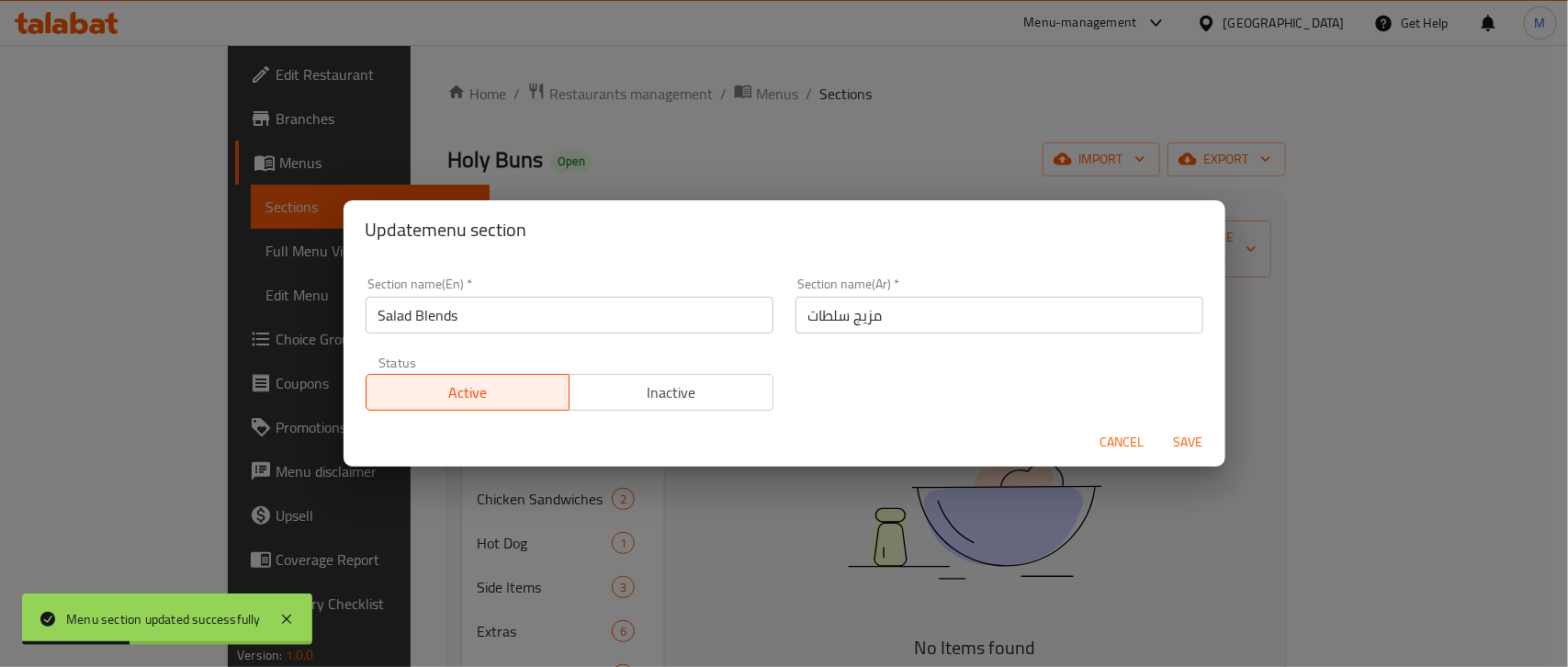
click at [1181, 429] on button "Save" at bounding box center [1188, 442] width 59 height 34
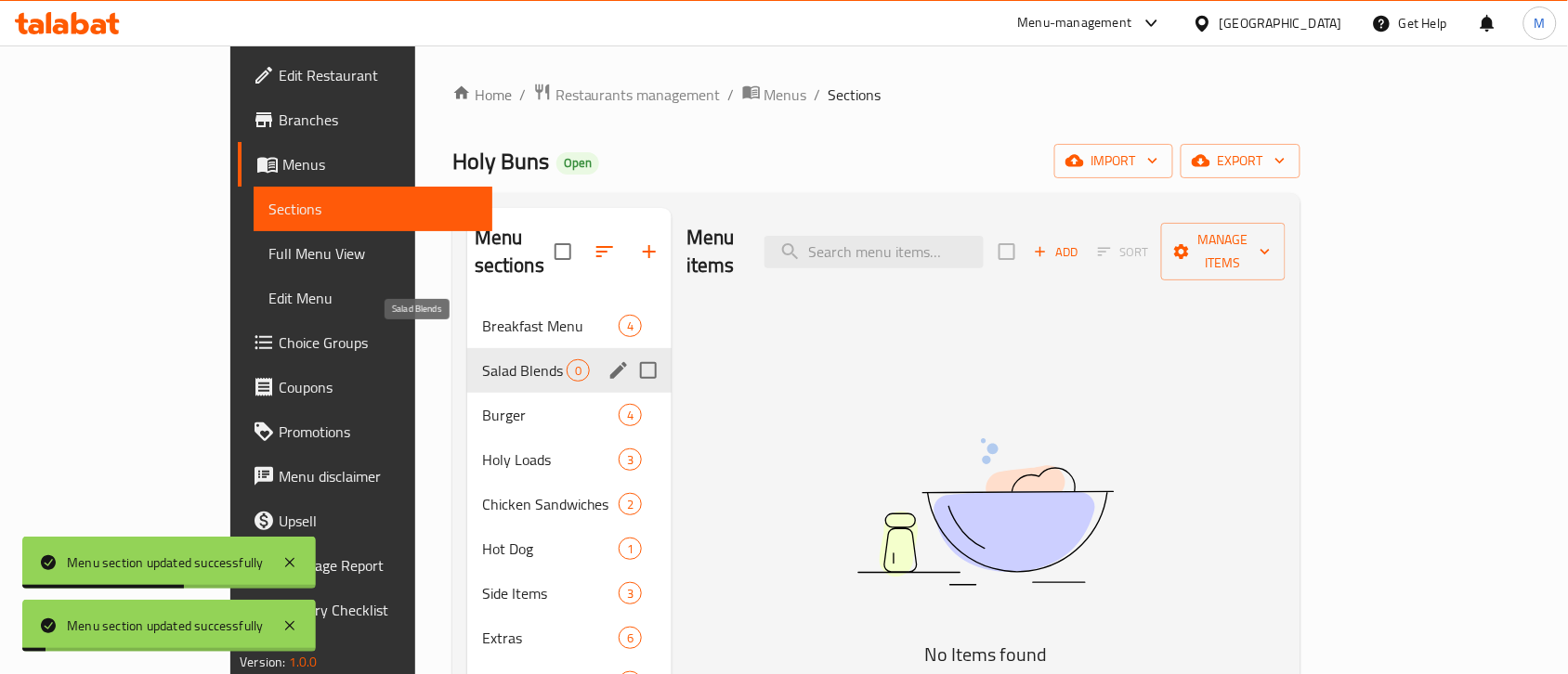
click at [482, 359] on span "Salad Blends" at bounding box center [524, 370] width 85 height 22
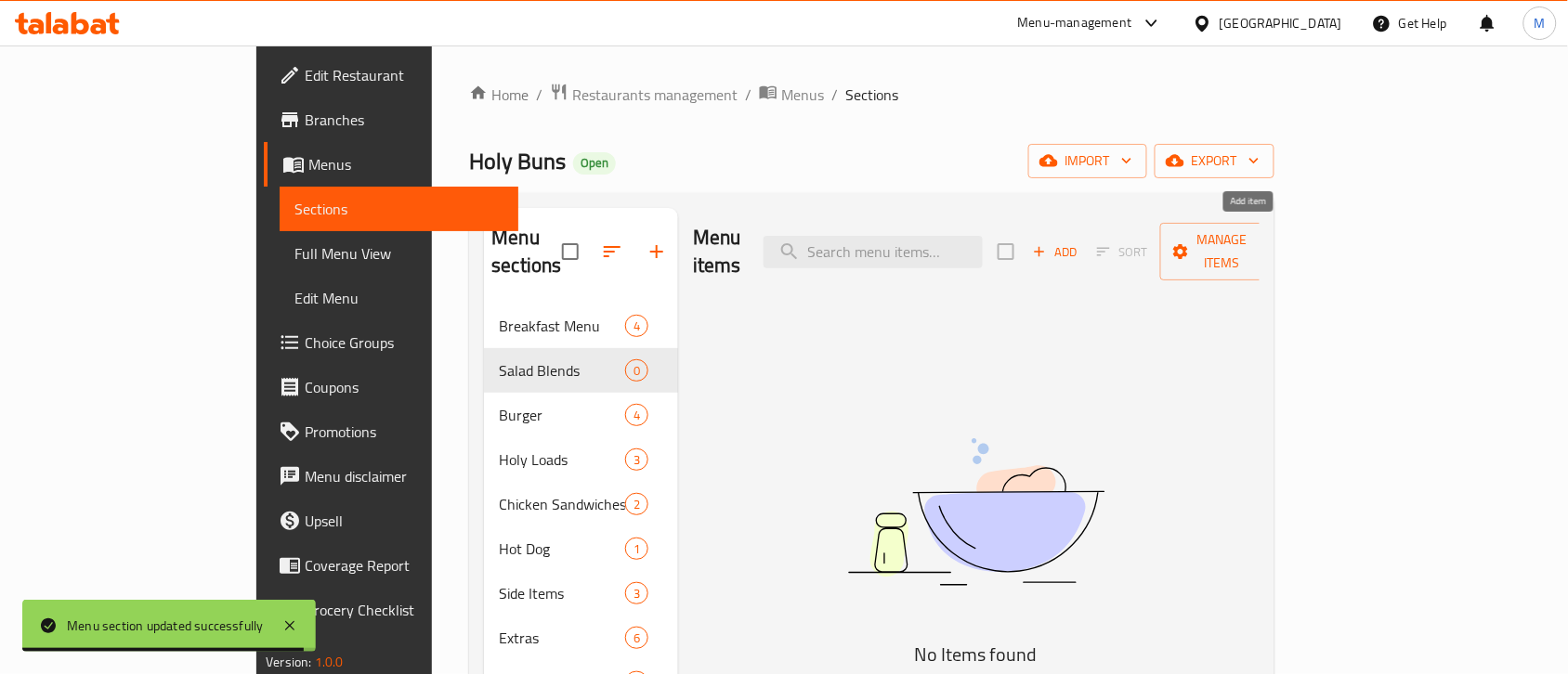
click at [1080, 242] on span "Add" at bounding box center [1055, 253] width 50 height 21
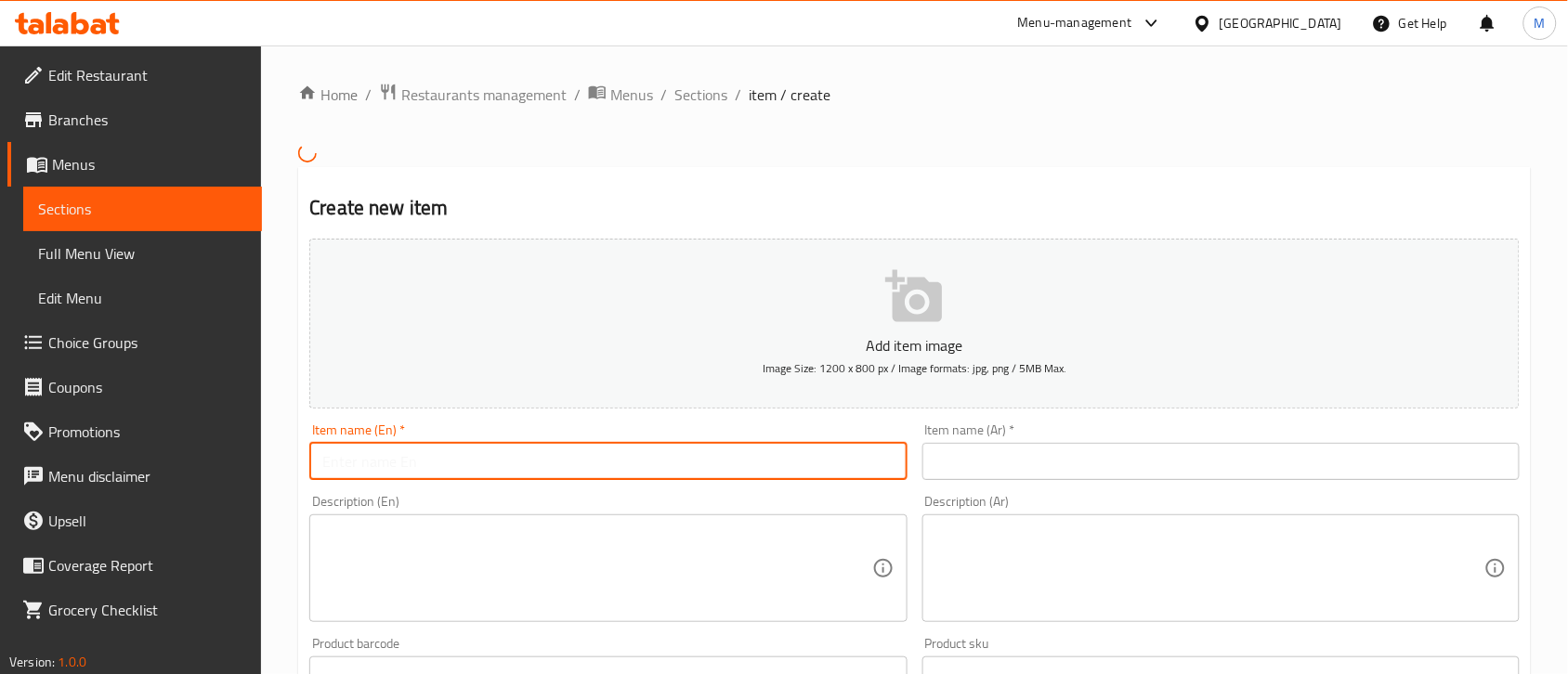
click at [404, 460] on input "text" at bounding box center [608, 461] width 597 height 37
paste input "Holy Fix"
type input "Holy Fix"
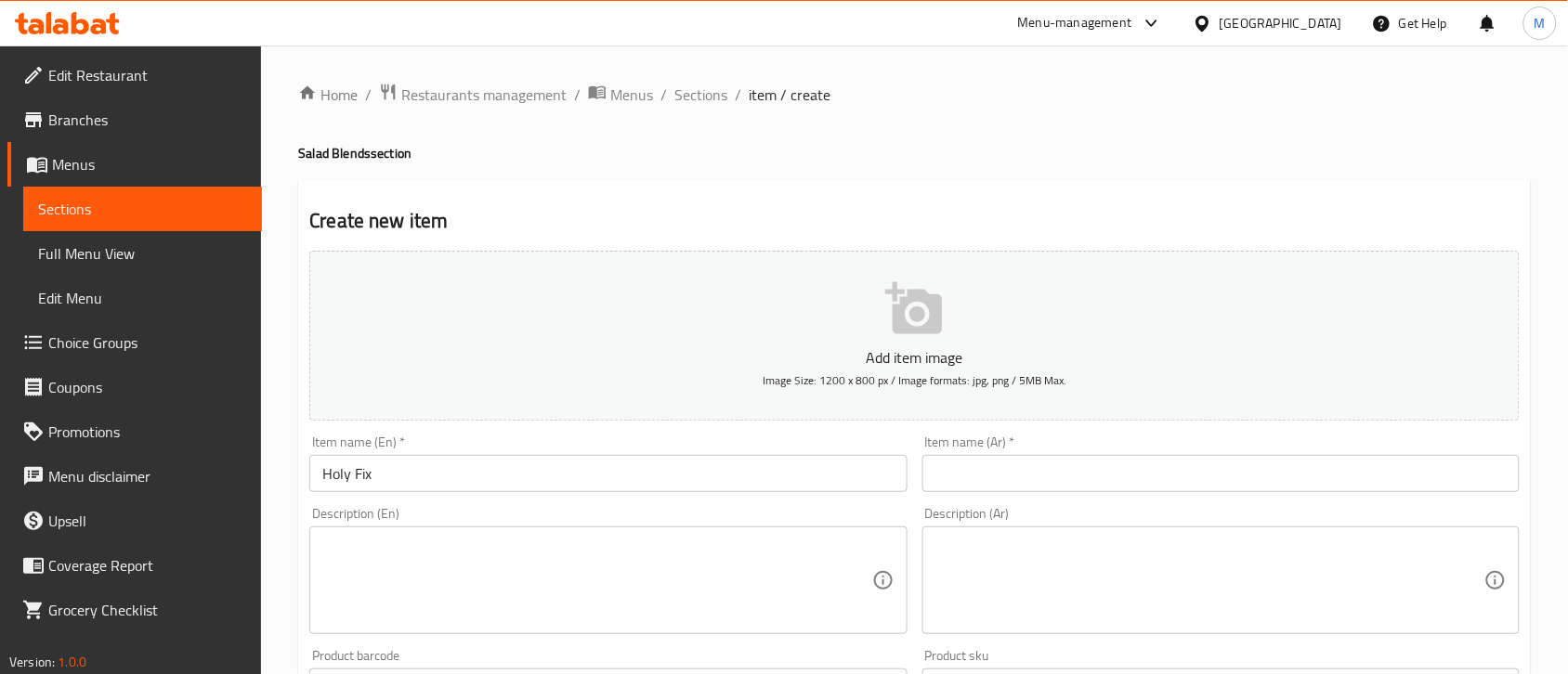
click at [1069, 470] on input "text" at bounding box center [1221, 473] width 597 height 37
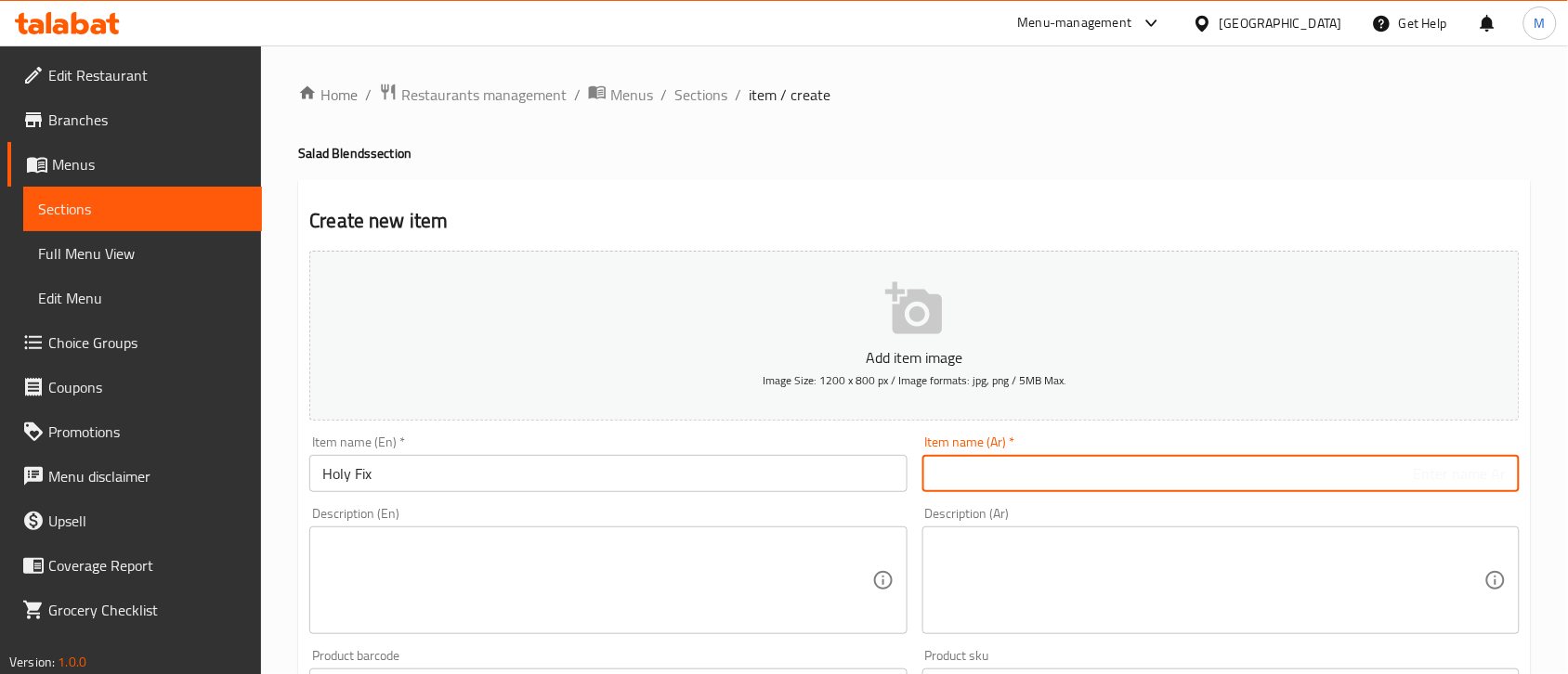
paste input "هولي في[GEOGRAPHIC_DATA]"
type input "هولي في[GEOGRAPHIC_DATA]"
click at [902, 513] on div "Description (En) Description (En)" at bounding box center [608, 571] width 597 height 127
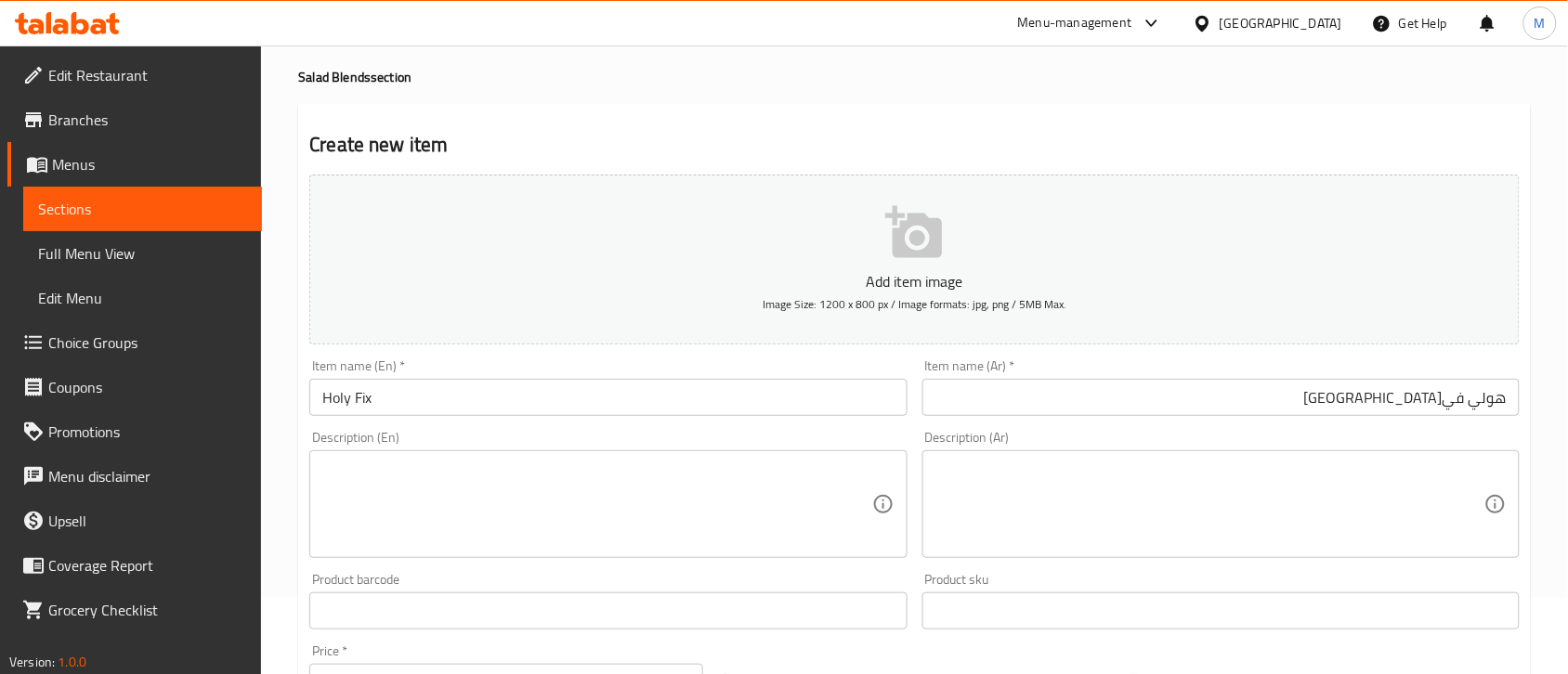
scroll to position [116, 0]
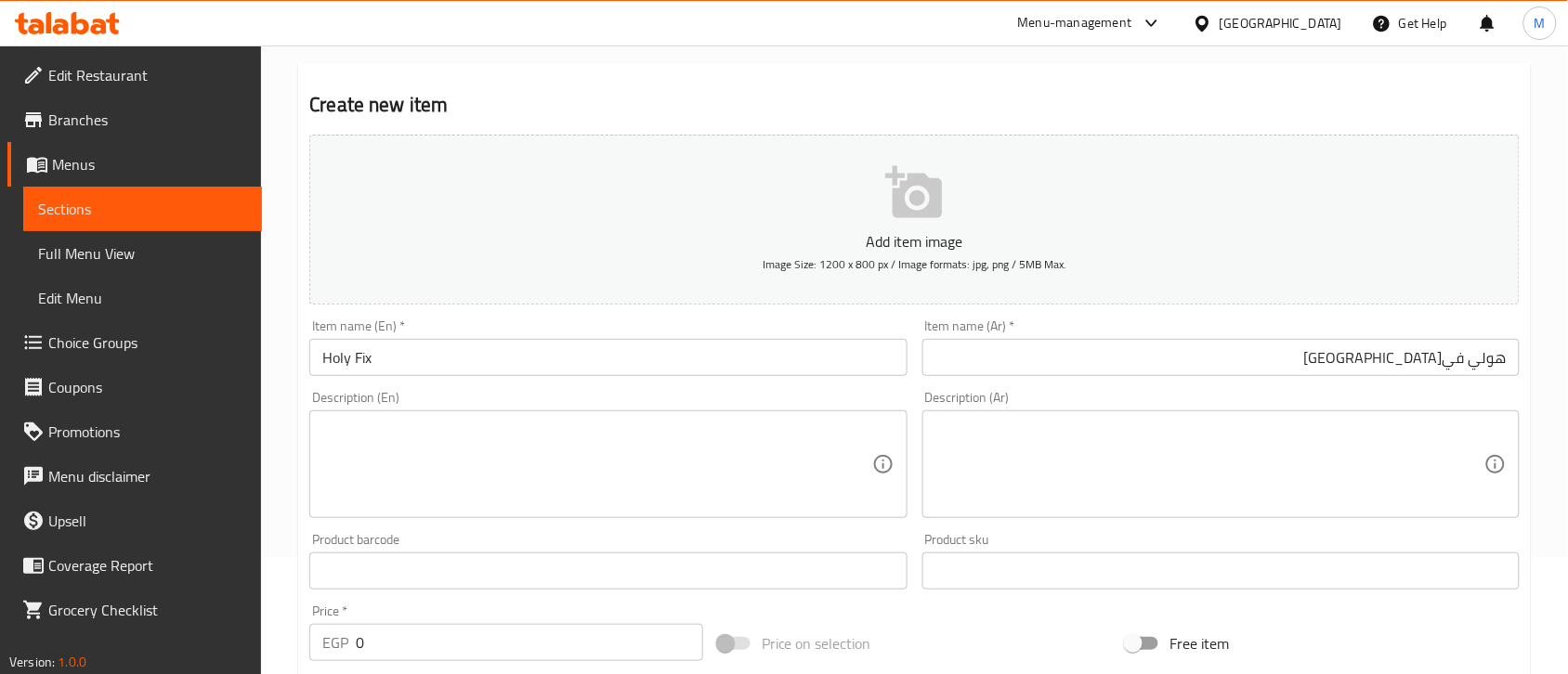
drag, startPoint x: 434, startPoint y: 436, endPoint x: 458, endPoint y: 414, distance: 32.6
click at [433, 437] on textarea at bounding box center [596, 464] width 549 height 88
paste textarea ""A colorful, feel-good bowl. Roasted sweet potatoes paired with crunchy purple …"
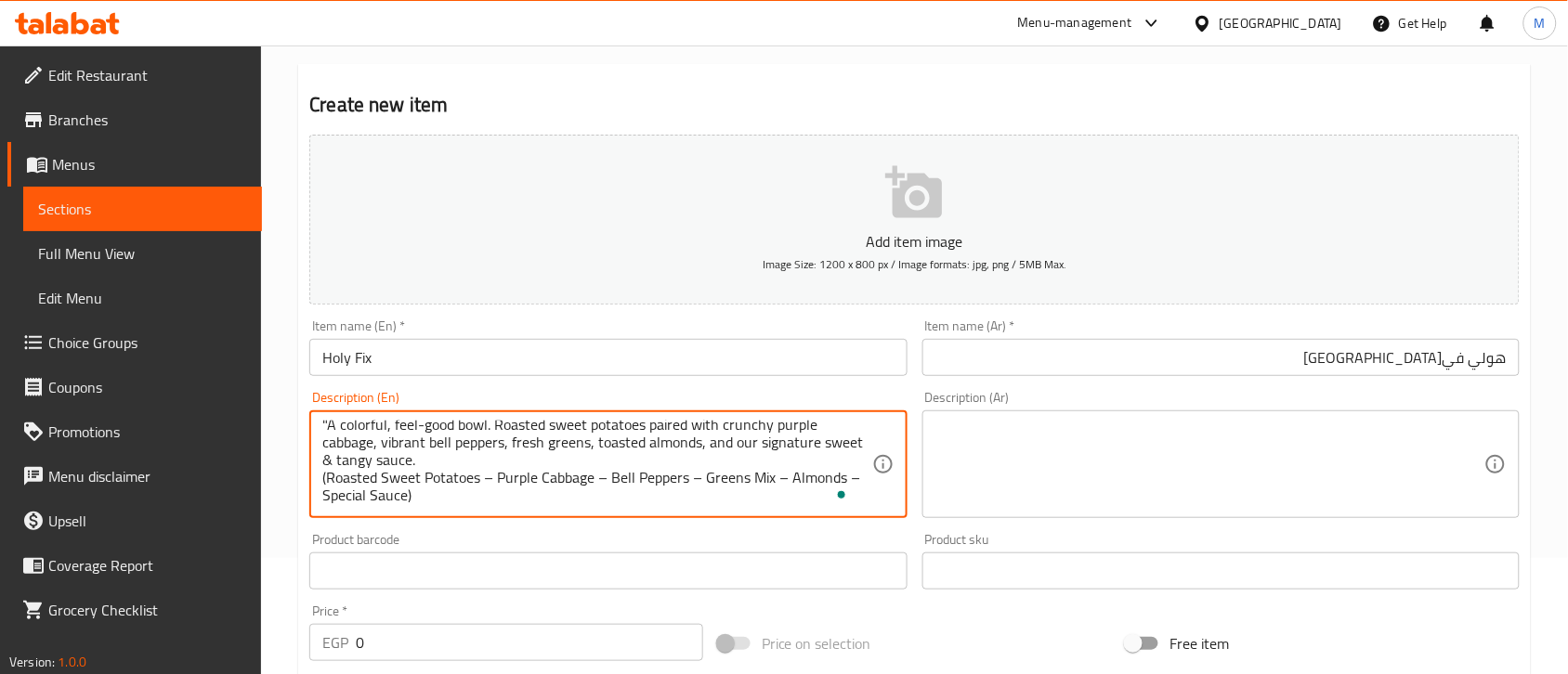
scroll to position [0, 0]
click at [330, 428] on textarea ""A colorful, feel-good bowl. Roasted sweet potatoes paired with crunchy purple …" at bounding box center [596, 464] width 549 height 88
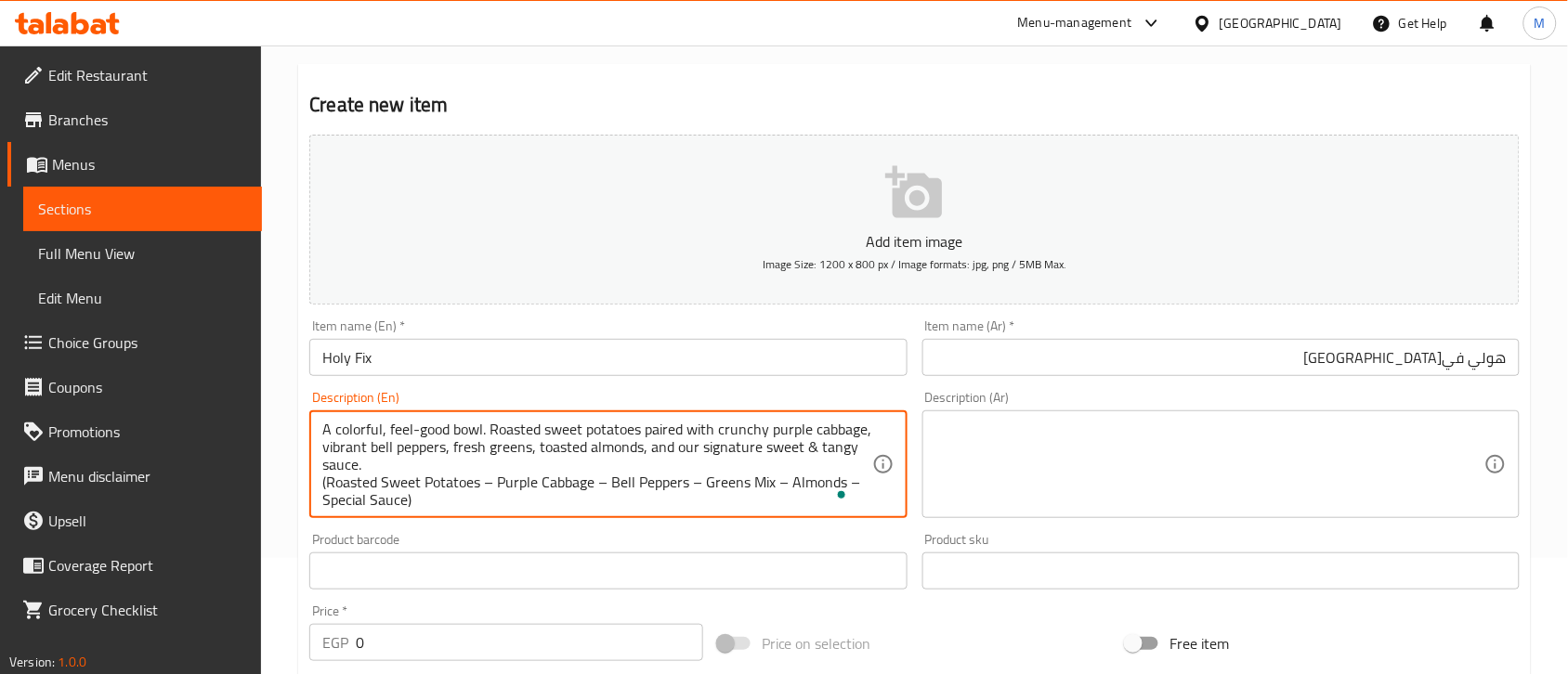
click at [325, 484] on textarea "A colorful, feel-good bowl. Roasted sweet potatoes paired with crunchy purple c…" at bounding box center [596, 464] width 549 height 88
click at [420, 506] on textarea "A colorful, feel-good bowl. Roasted sweet potatoes paired with crunchy purple c…" at bounding box center [596, 464] width 549 height 88
click at [490, 476] on textarea "A colorful, feel-good bowl. Roasted sweet potatoes paired with crunchy purple c…" at bounding box center [596, 464] width 549 height 88
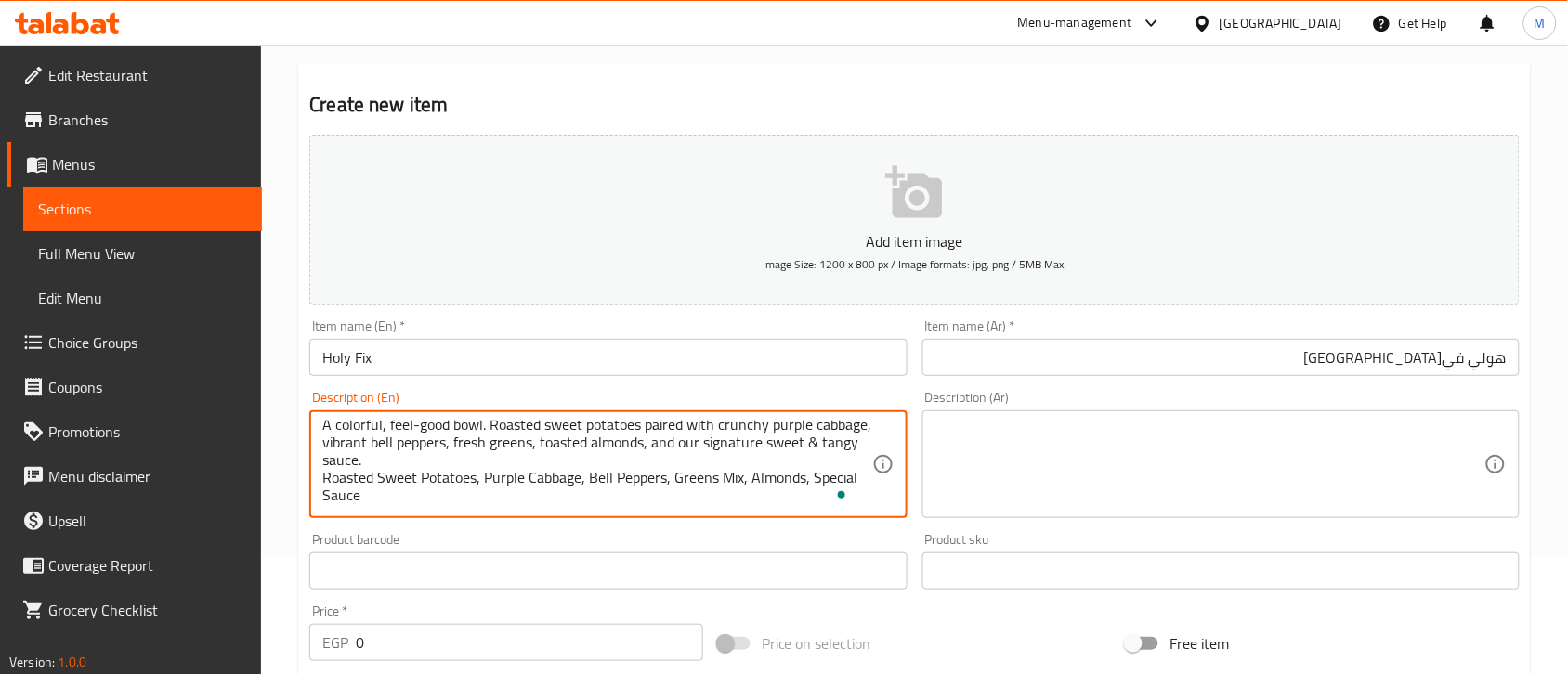
click at [399, 494] on textarea "A colorful, feel-good bowl. Roasted sweet potatoes paired with crunchy purple c…" at bounding box center [596, 464] width 549 height 88
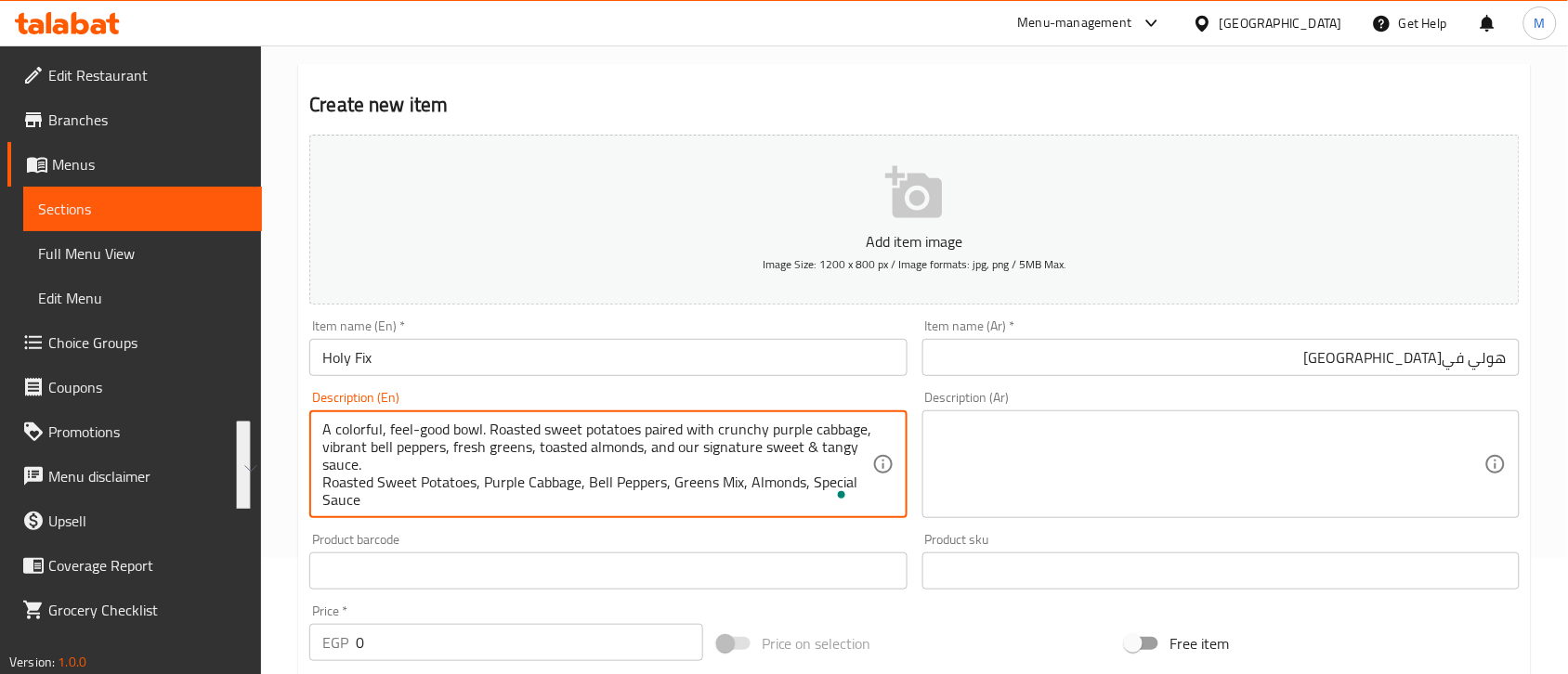
drag, startPoint x: 390, startPoint y: 506, endPoint x: 108, endPoint y: 332, distance: 331.4
click at [108, 332] on div "Edit Restaurant Branches Menus Sections Full Menu View Edit Menu Choice Groups …" at bounding box center [784, 563] width 1568 height 1267
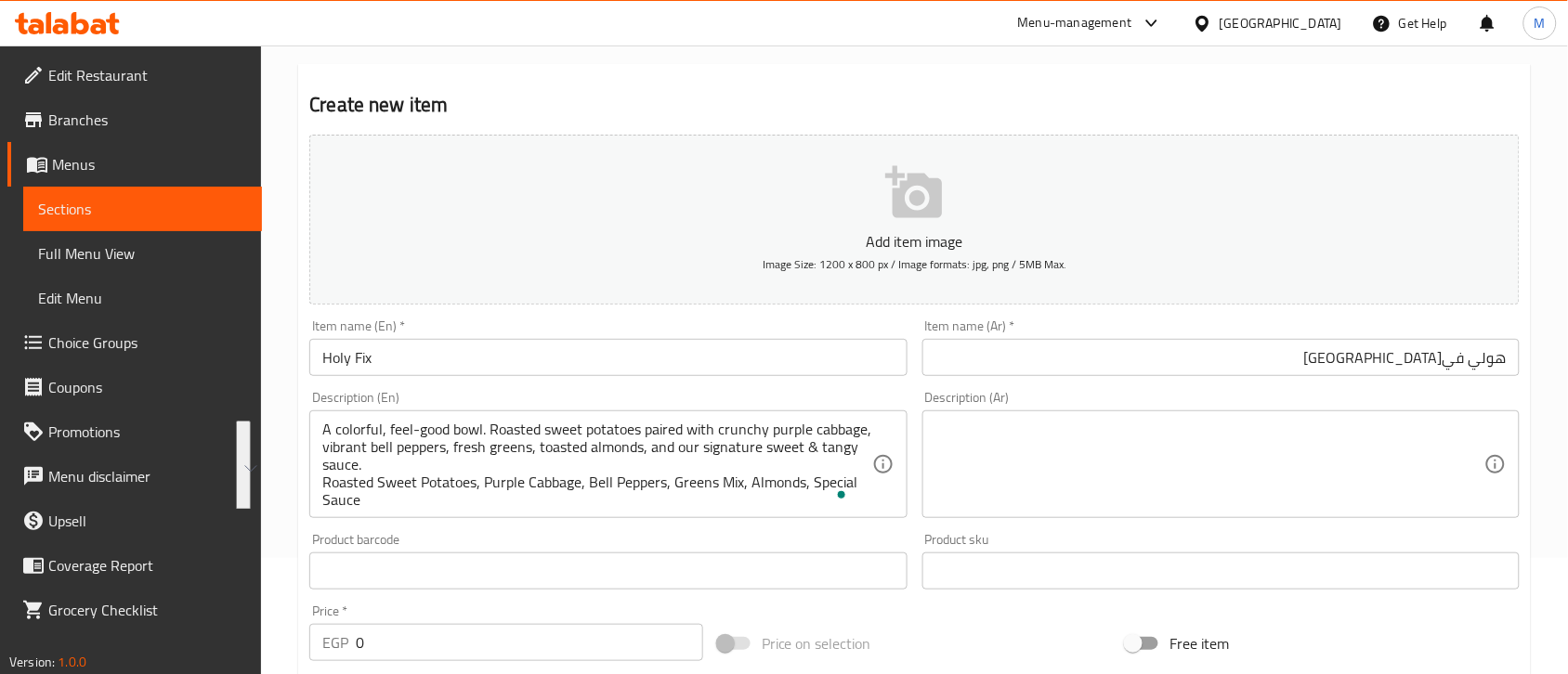
click at [425, 496] on textarea "A colorful, feel-good bowl. Roasted sweet potatoes paired with crunchy purple c…" at bounding box center [596, 464] width 549 height 88
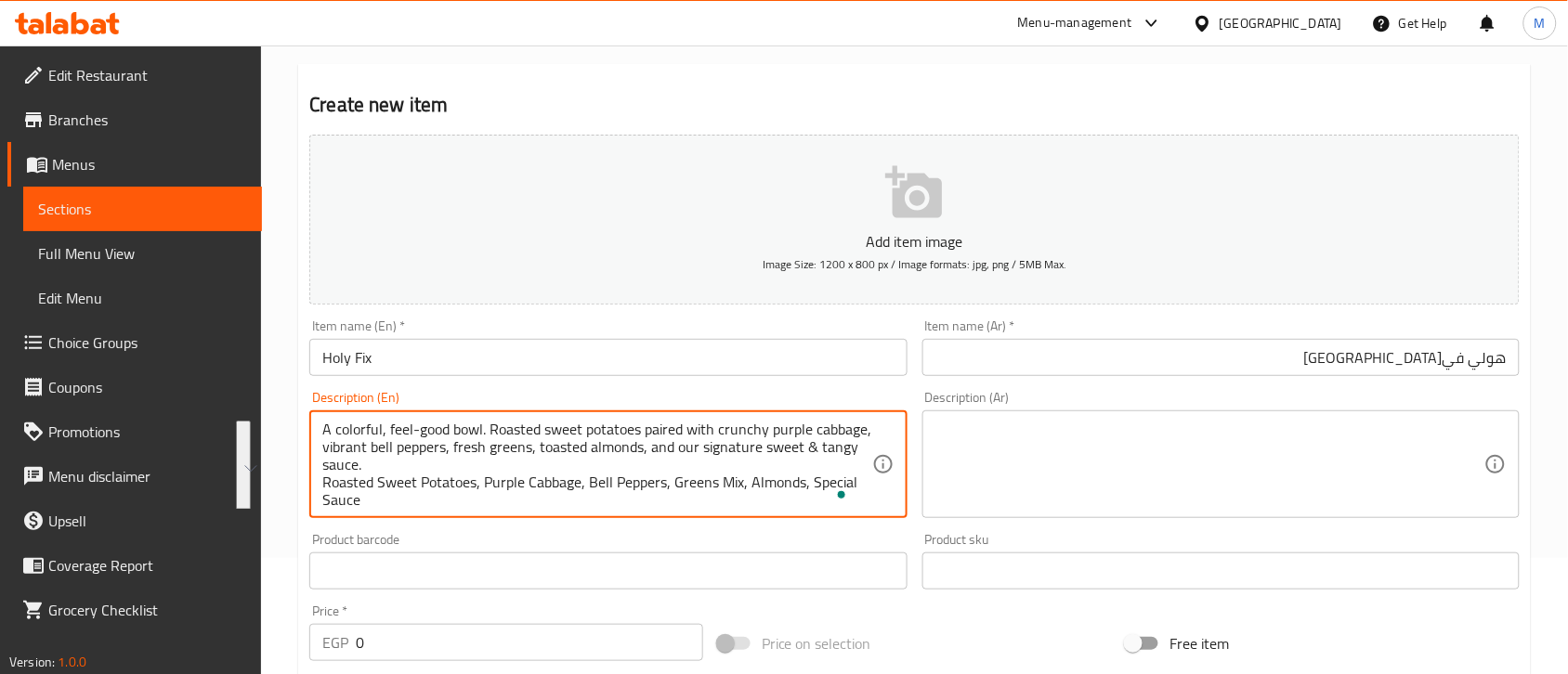
drag, startPoint x: 416, startPoint y: 507, endPoint x: 191, endPoint y: 373, distance: 261.9
click at [191, 373] on div "Edit Restaurant Branches Menus Sections Full Menu View Edit Menu Choice Groups …" at bounding box center [784, 563] width 1568 height 1267
paste textarea "good bowl. Roasted sweet potatoes paired with crunchy purple cabbage, vibrant b…"
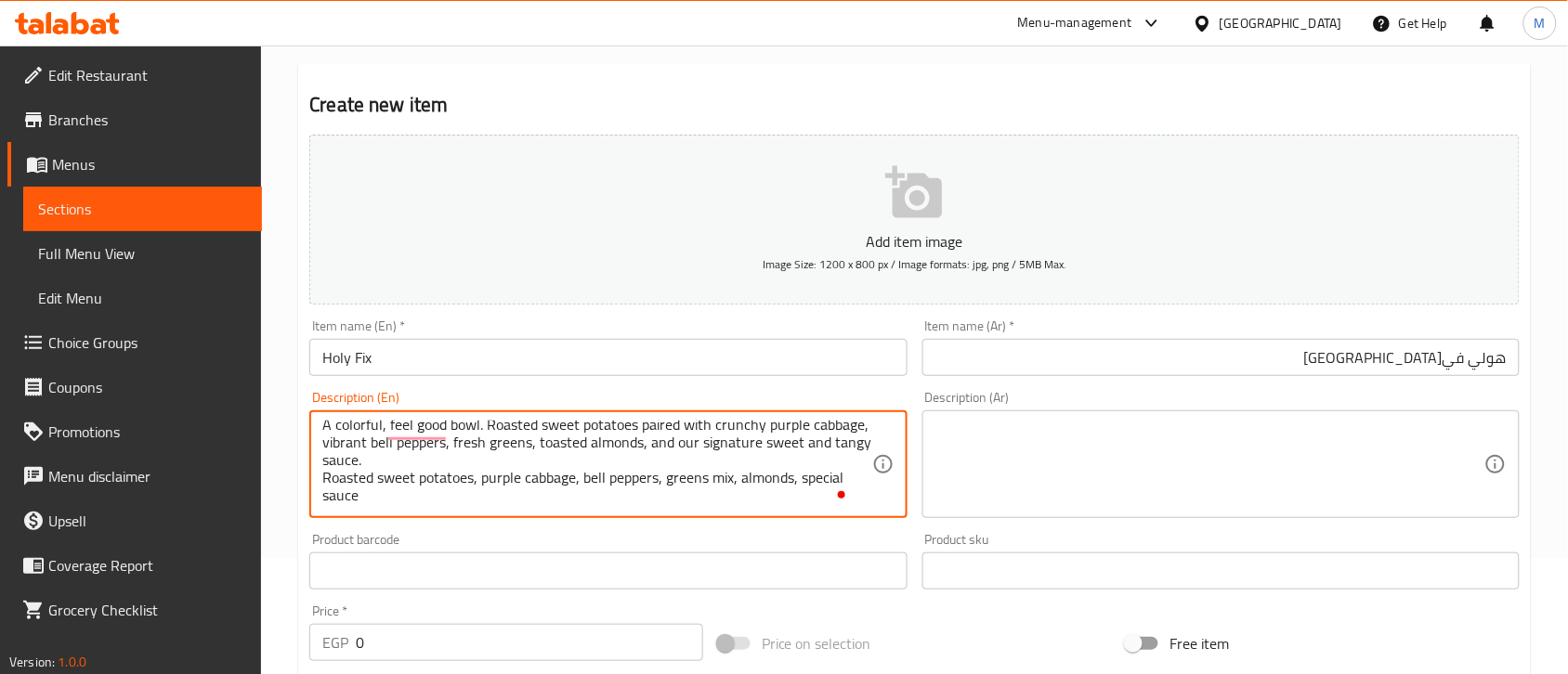
type textarea "A colorful, feel good bowl. Roasted sweet potatoes paired with crunchy purple c…"
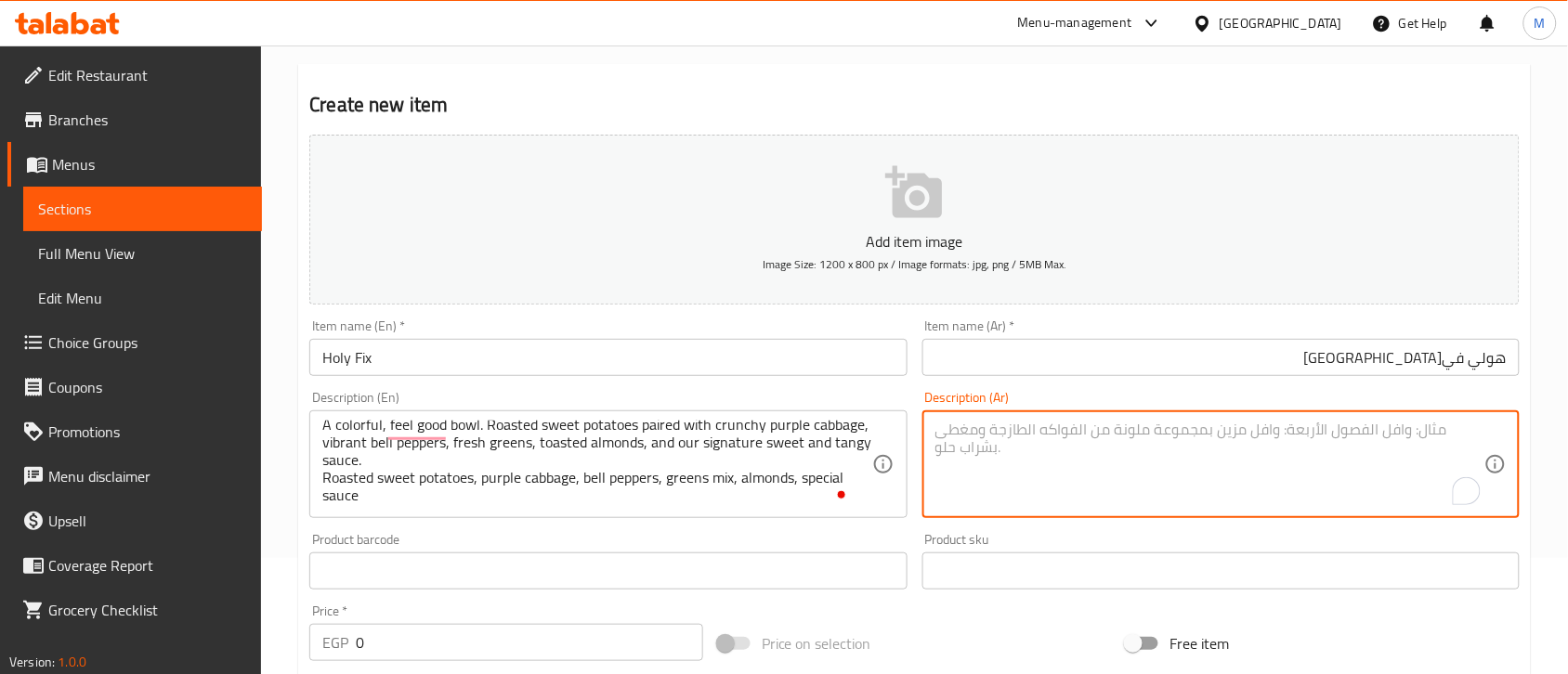
click at [1150, 449] on textarea "To enrich screen reader interactions, please activate Accessibility in Grammarl…" at bounding box center [1210, 464] width 549 height 88
paste textarea "طبقٌ غنيٌّ بالألوان يُشعرك بالسعادة. بطاطا حلوة مشوية مع كرنب بنفسجي مقرمش، فلف…"
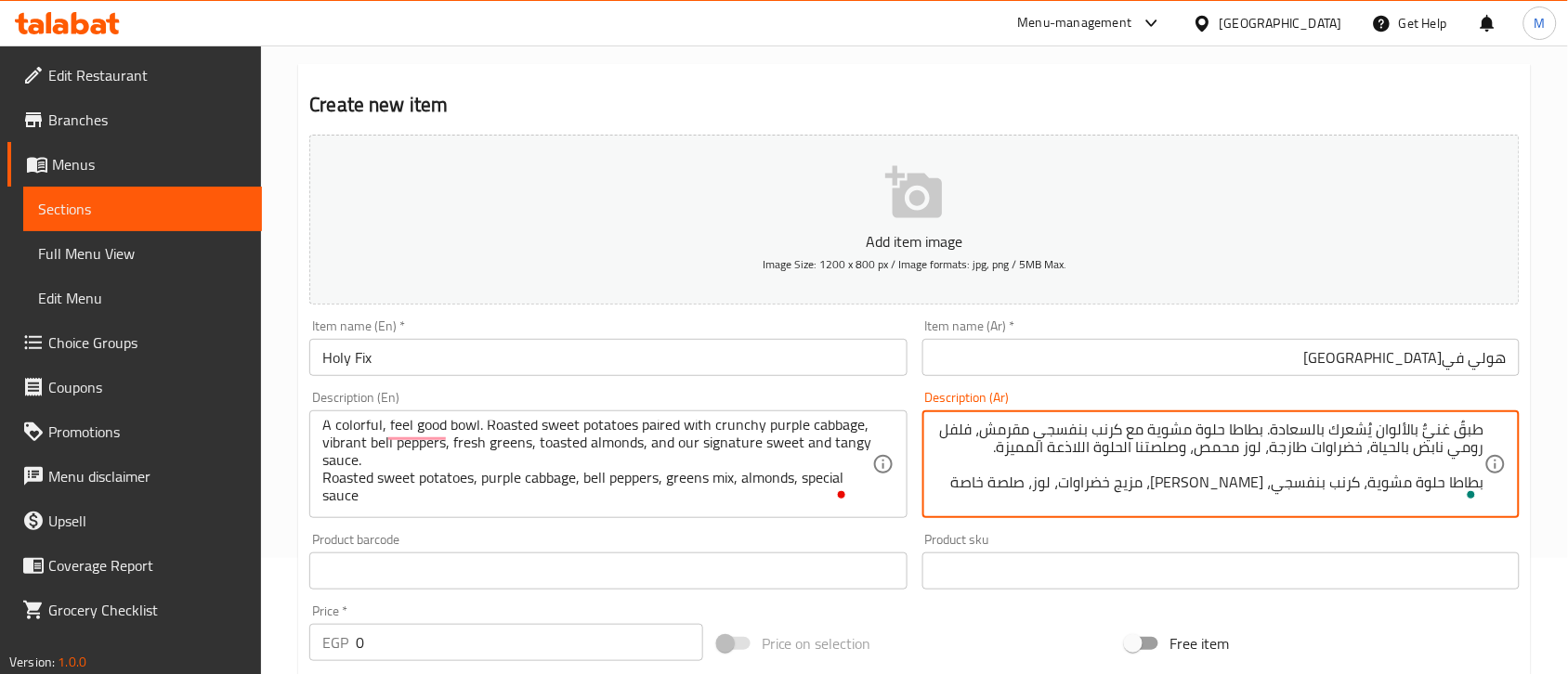
click at [1461, 465] on textarea "طبقٌ غنيٌّ بالألوان يُشعرك بالسعادة. بطاطا حلوة مشوية مع كرنب بنفسجي مقرمش، فلف…" at bounding box center [1210, 464] width 549 height 88
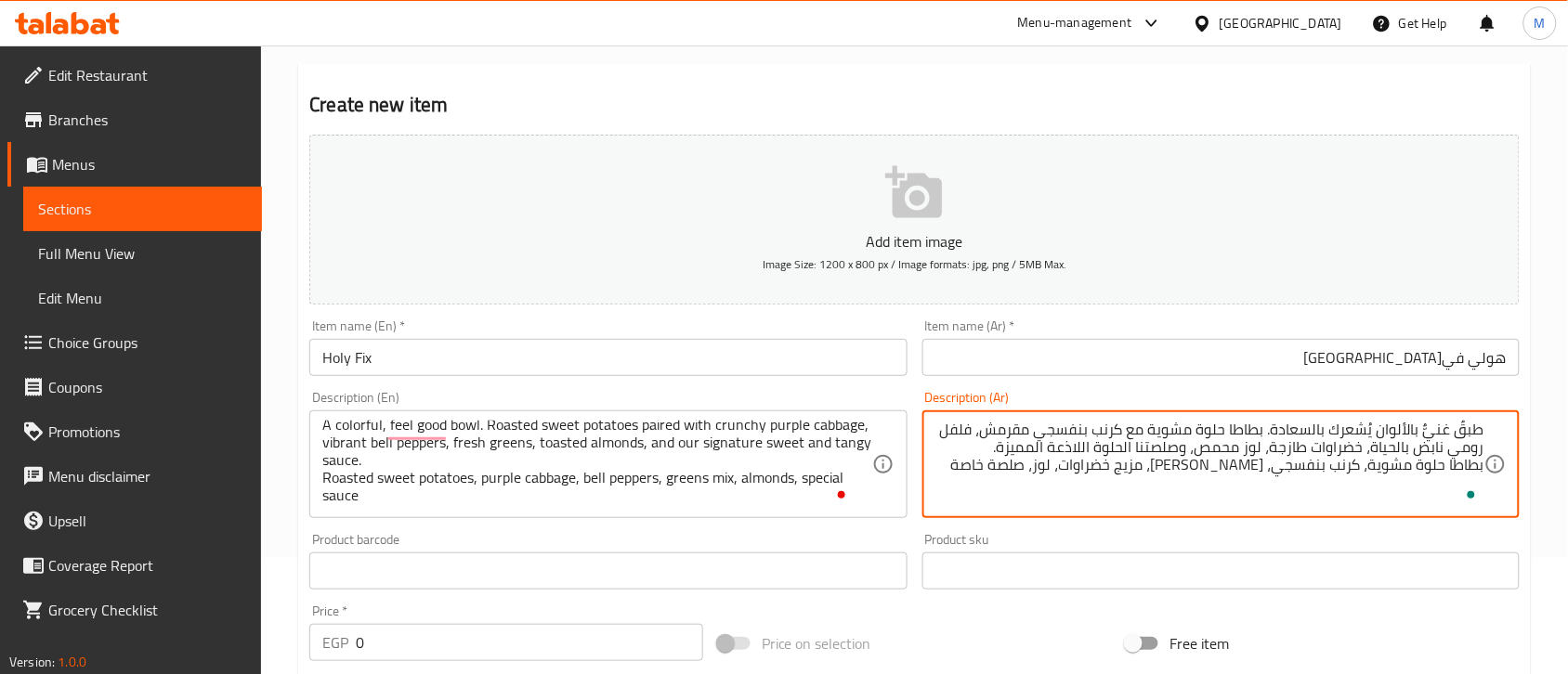
click at [977, 467] on textarea "طبقٌ غنيٌّ بالألوان يُشعرك بالسعادة. بطاطا حلوة مشوية مع كرنب بنفسجي مقرمش، فلف…" at bounding box center [1210, 464] width 549 height 88
type textarea "طبقٌ غنيٌّ بالألوان يُشعرك بالسعادة. بطاطا حلوة مشوية مع كرنب بنفسجي مقرمش، فلف…"
click at [621, 313] on div "Item name (En)   * Holy Fix Item name (En) *" at bounding box center [607, 347] width 612 height 71
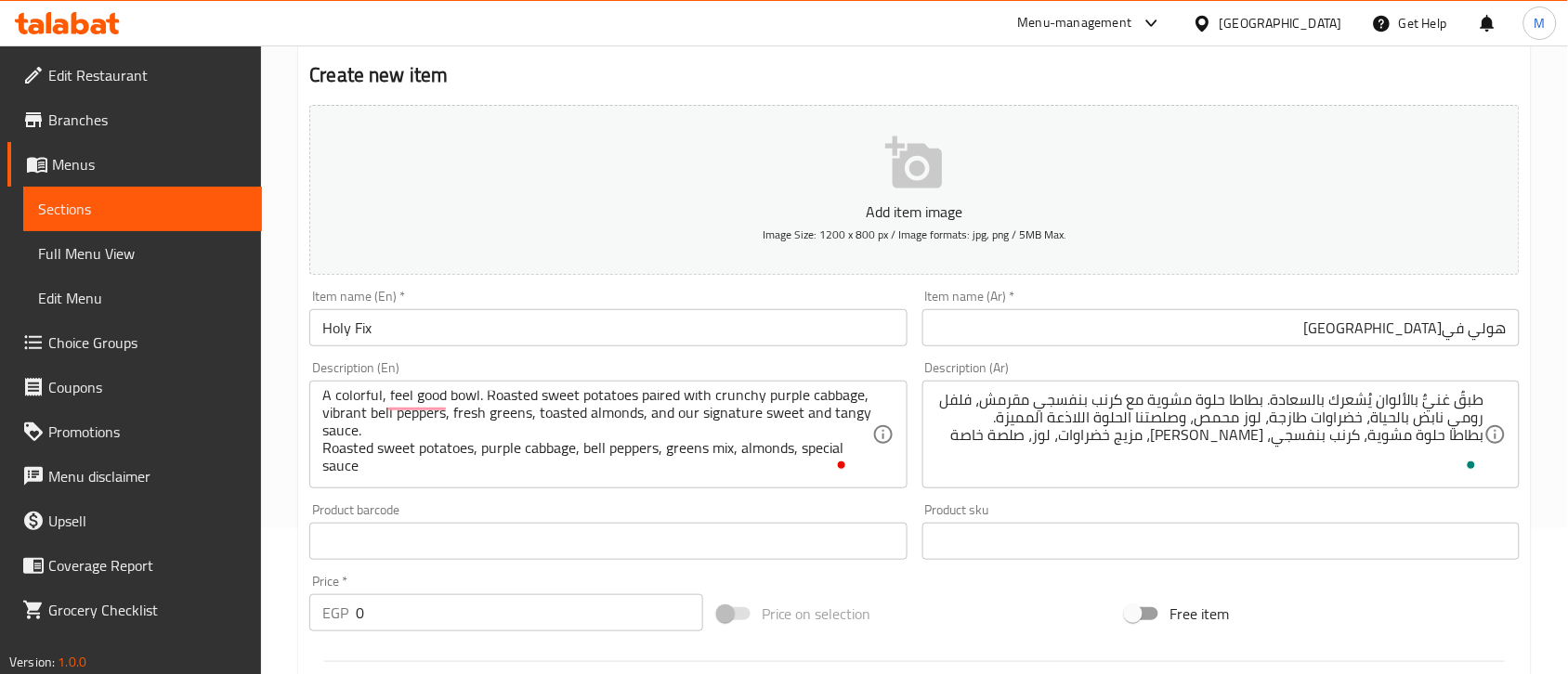
scroll to position [348, 0]
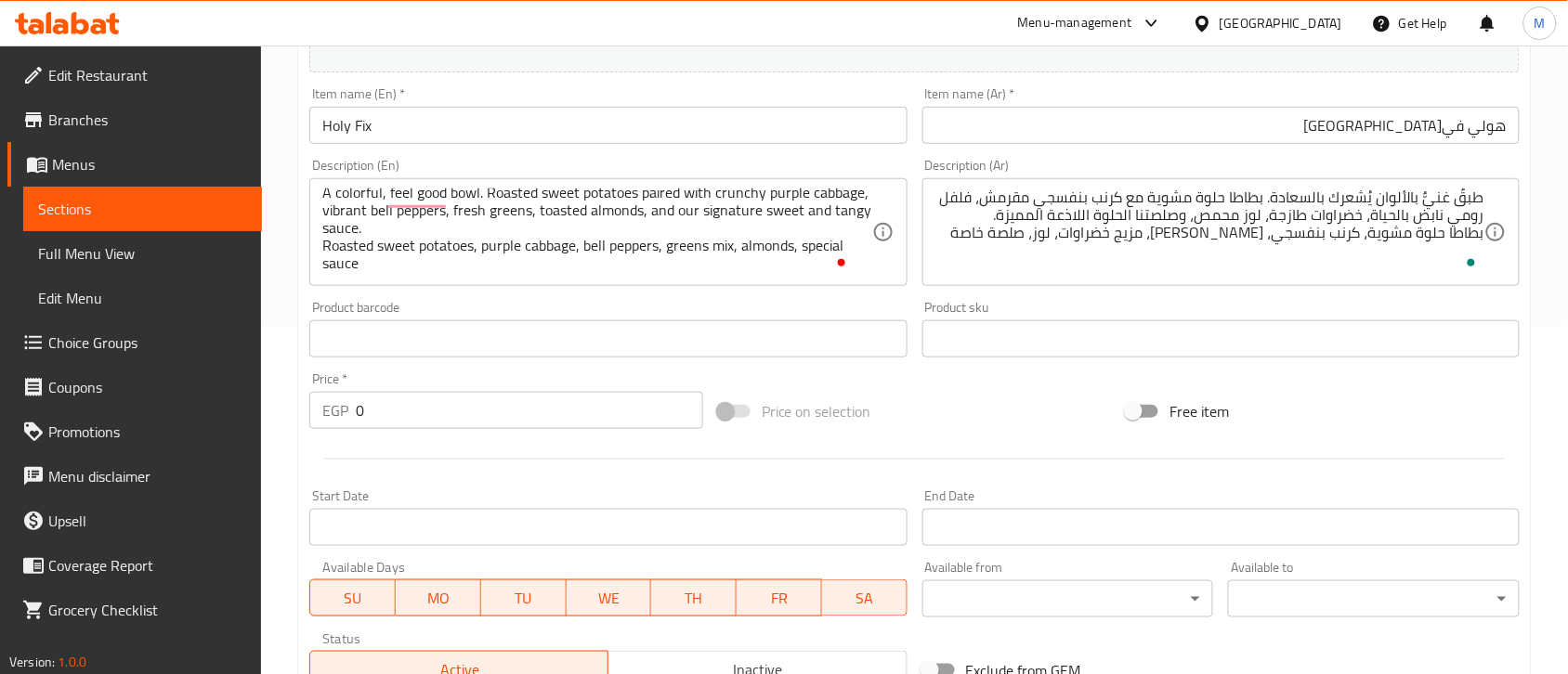
click at [401, 404] on input "0" at bounding box center [530, 411] width 347 height 37
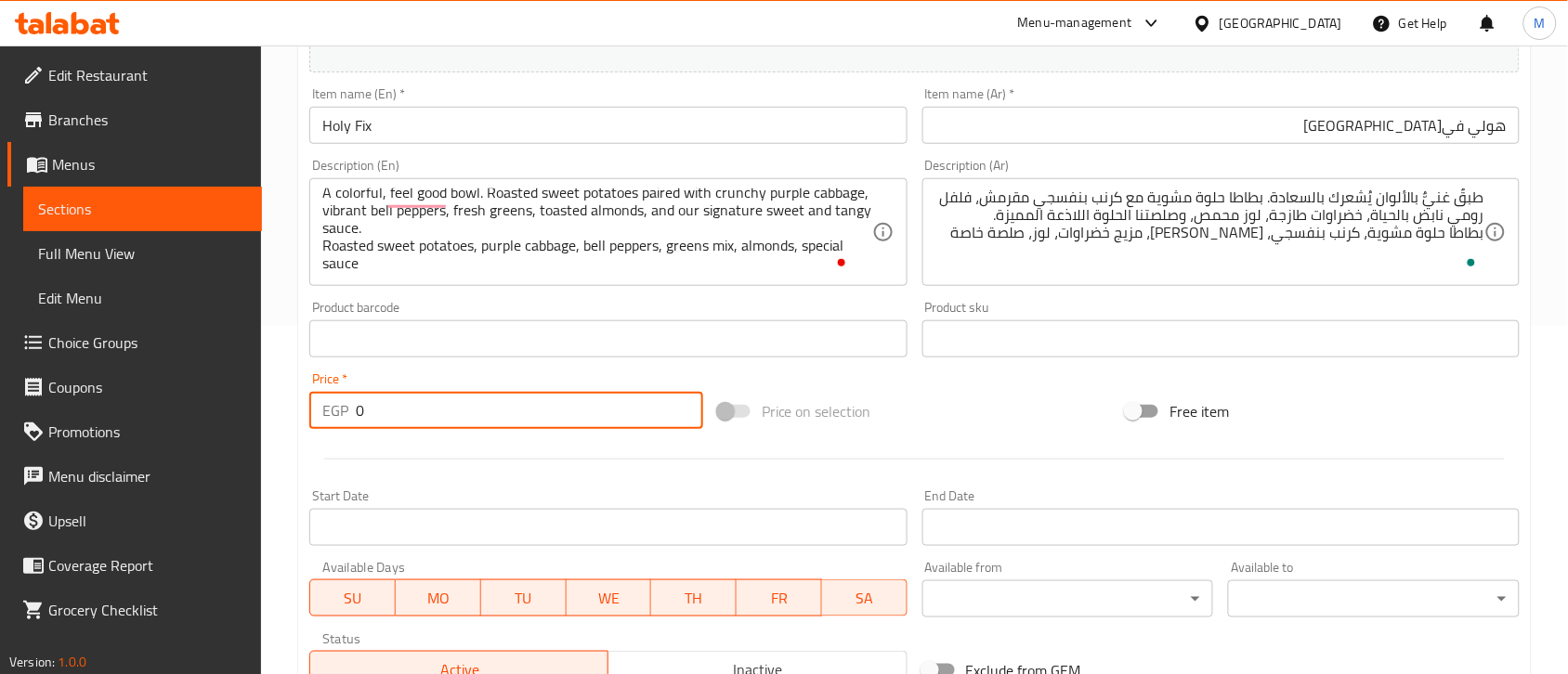
click at [401, 404] on input "0" at bounding box center [530, 411] width 347 height 37
type input "200"
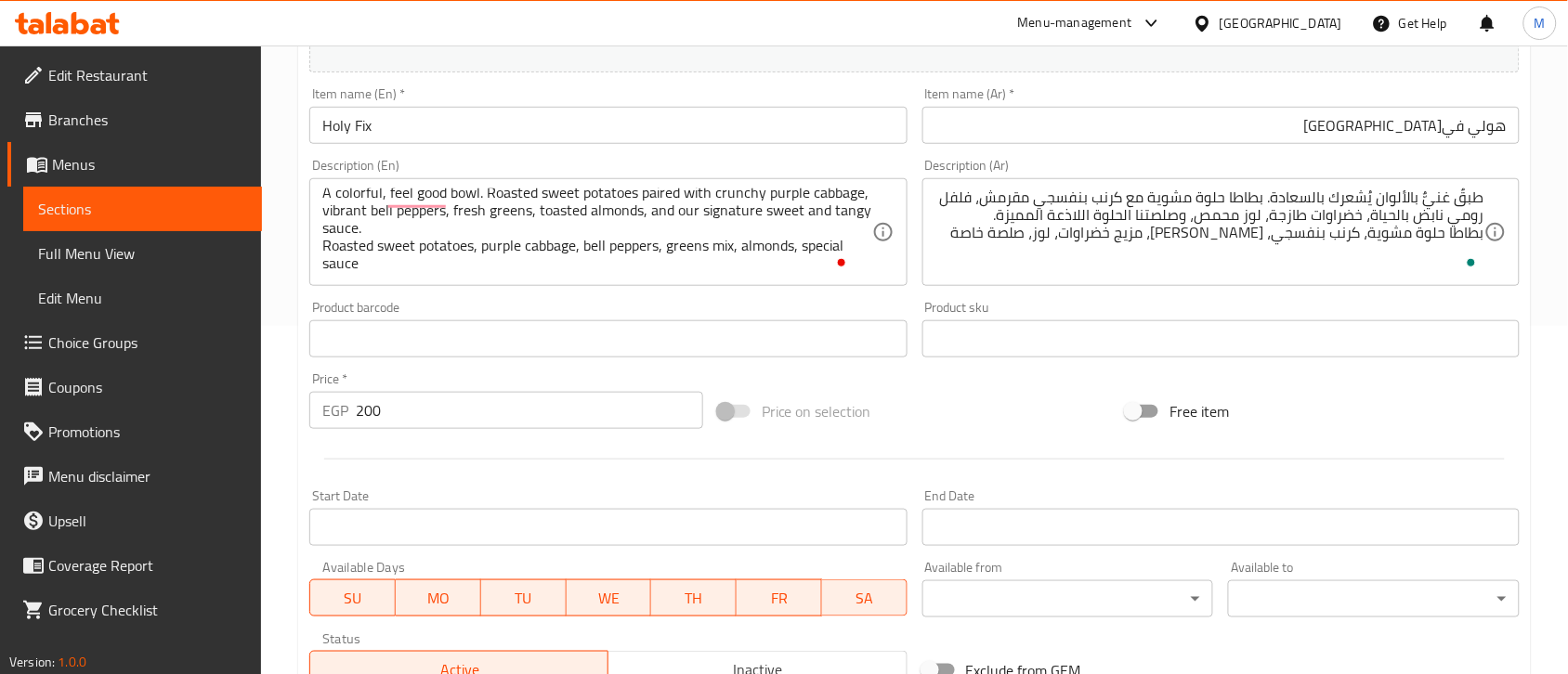
click at [620, 459] on hr at bounding box center [914, 458] width 1181 height 1
click at [936, 428] on div "Price on selection" at bounding box center [914, 411] width 409 height 50
click at [1496, 207] on div "طبقٌ غنيٌّ بالألوان يُشعرك بالسعادة. بطاطا حلوة مشوية مع كرنب بنفسجي مقرمش، فلف…" at bounding box center [1221, 232] width 597 height 107
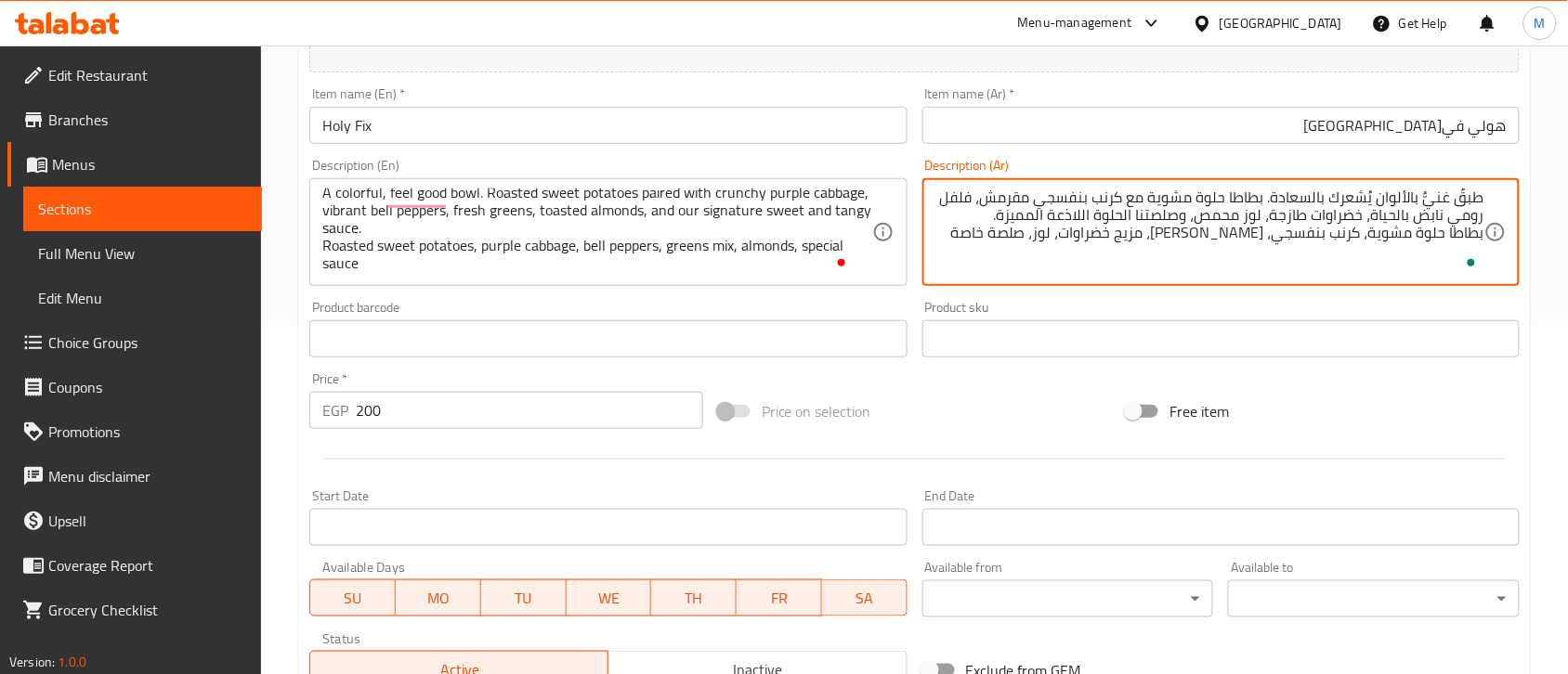
click at [1487, 212] on div "طبقٌ غنيٌّ بالألوان يُشعرك بالسعادة. بطاطا حلوة مشوية مع كرنب بنفسجي مقرمش، فلف…" at bounding box center [1221, 232] width 597 height 107
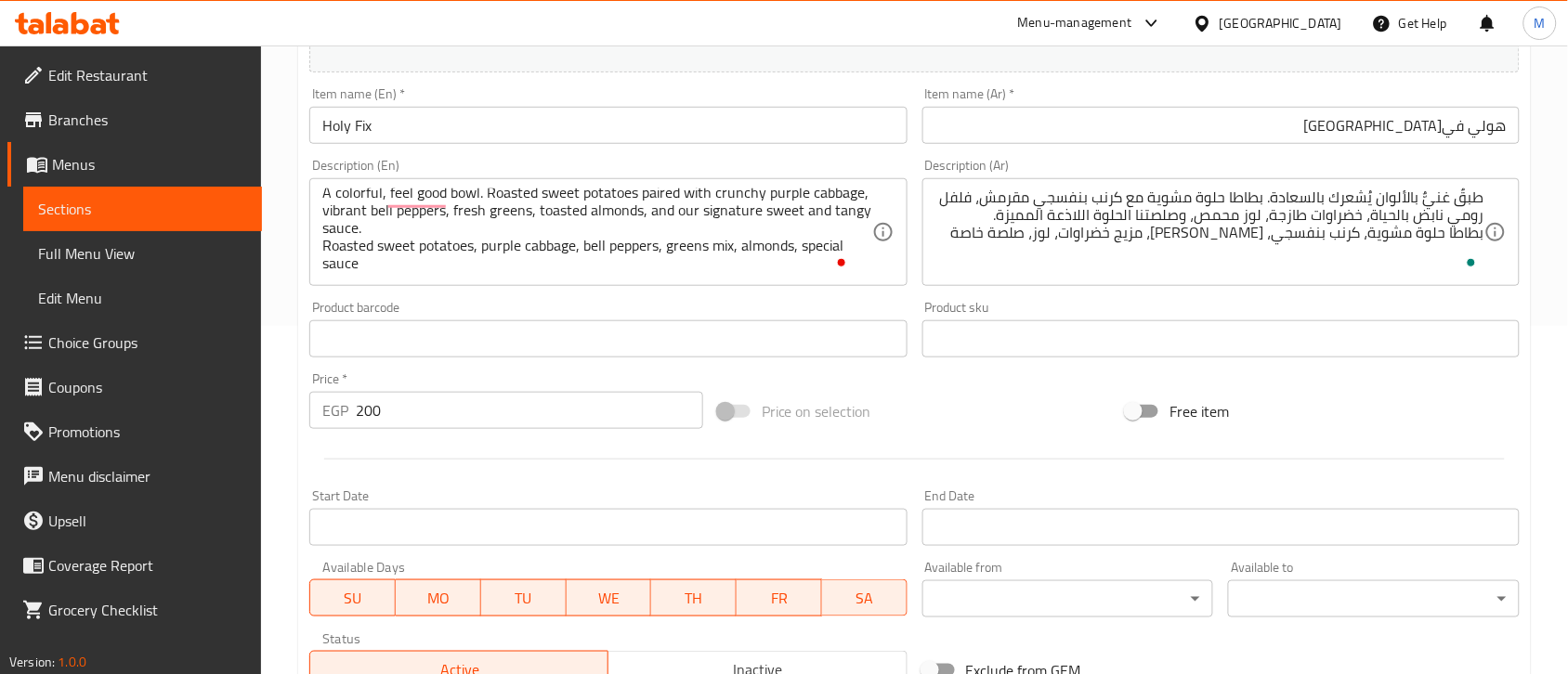
click at [1487, 212] on div "طبقٌ غنيٌّ بالألوان يُشعرك بالسعادة. بطاطا حلوة مشوية مع كرنب بنفسجي مقرمش، فلف…" at bounding box center [1221, 232] width 597 height 107
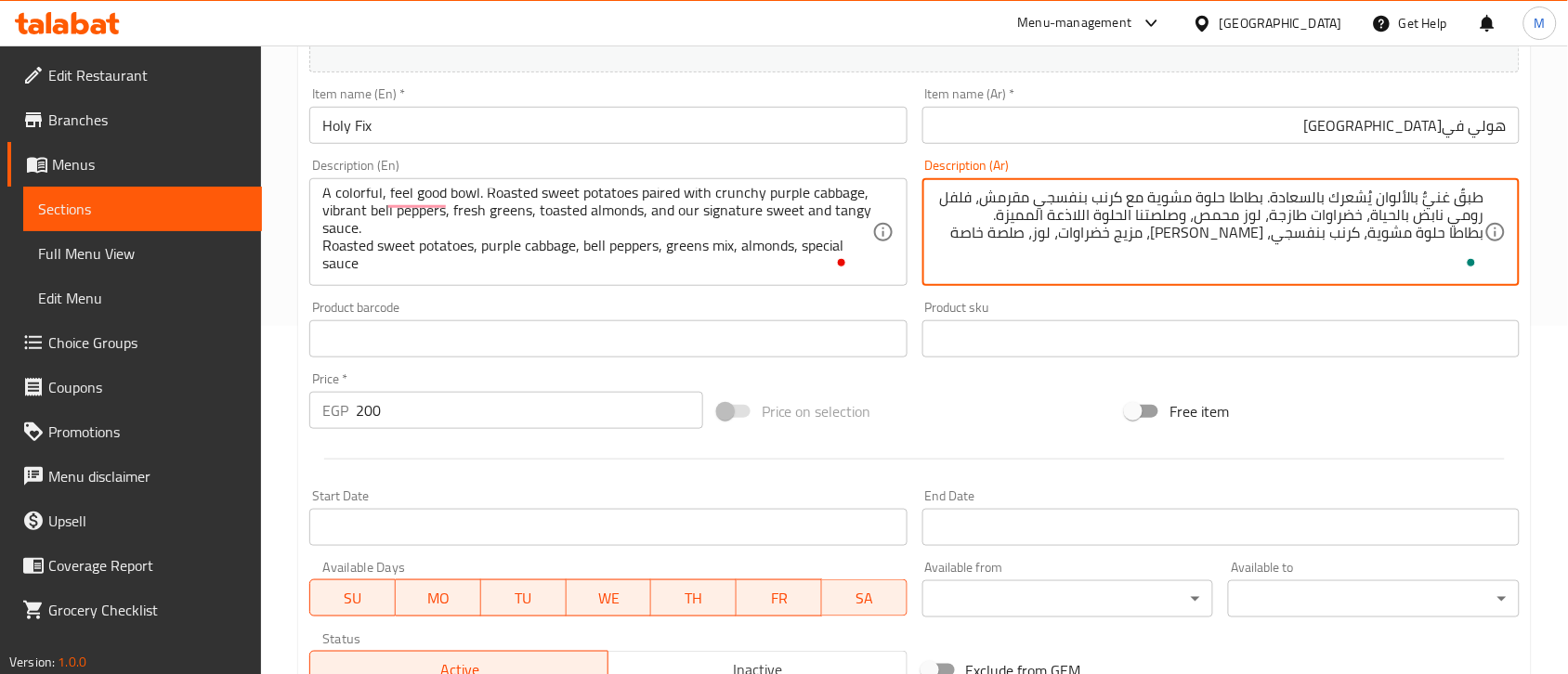
click at [1130, 293] on div "Description (Ar) طبقٌ غنيٌّ بالألوان يُشعرك بالسعادة. بطاطا حلوة مشوية مع كرنب …" at bounding box center [1221, 222] width 612 height 142
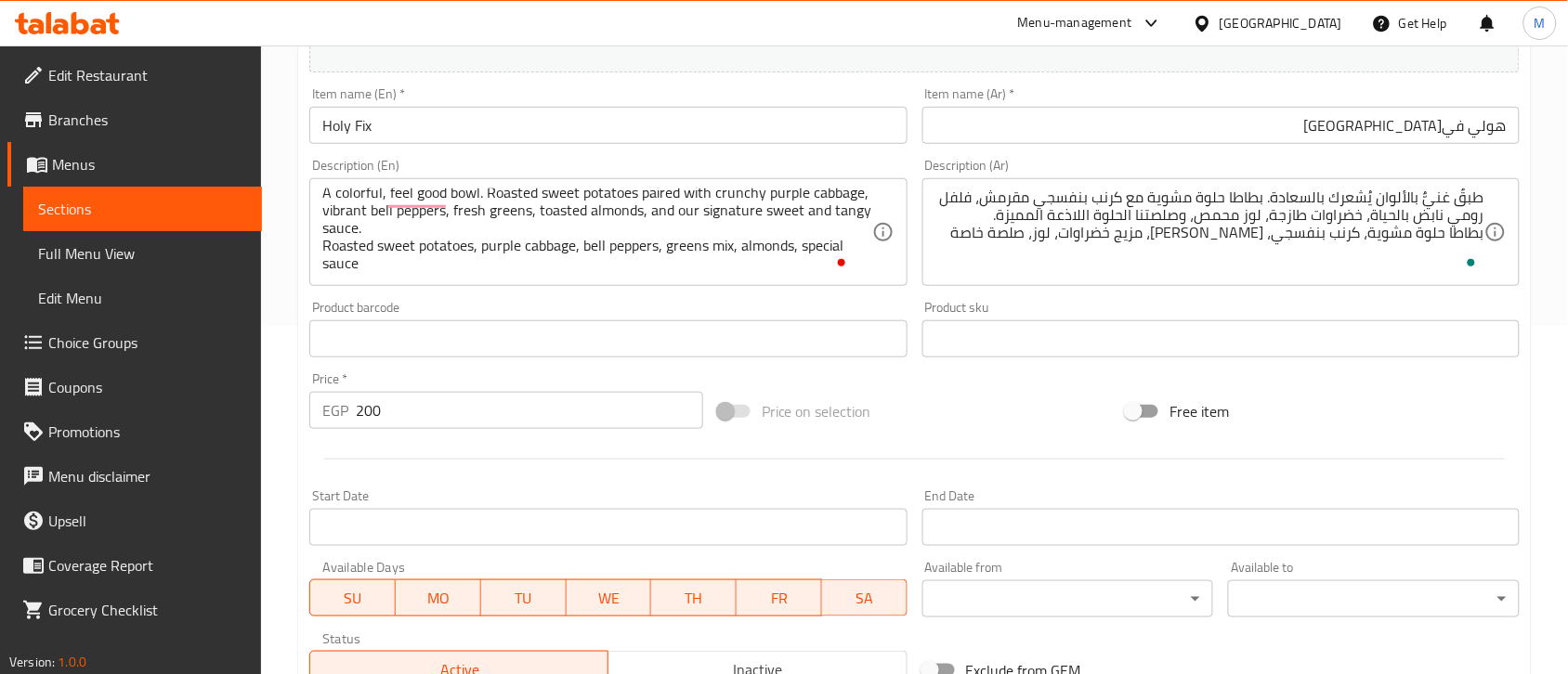
click at [1036, 392] on div "Price on selection" at bounding box center [914, 411] width 409 height 50
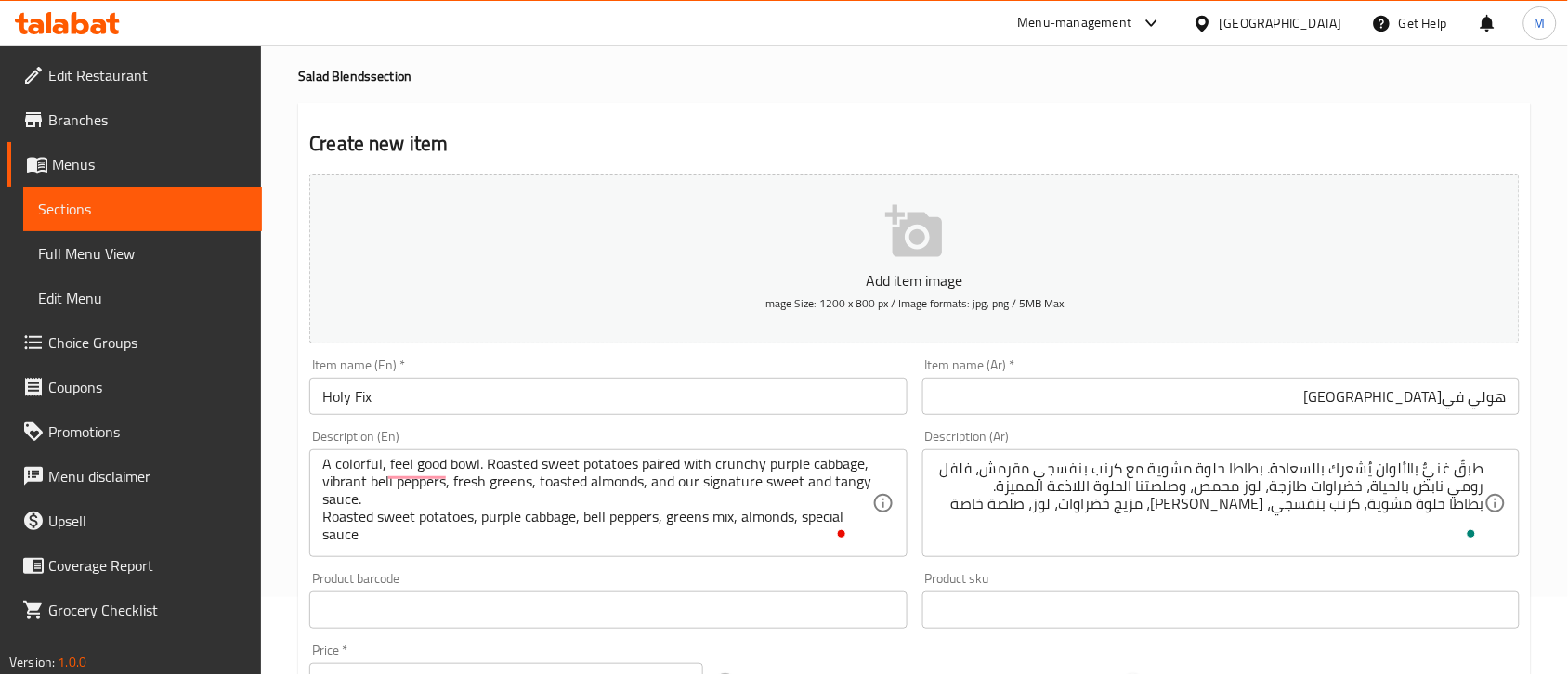
scroll to position [116, 0]
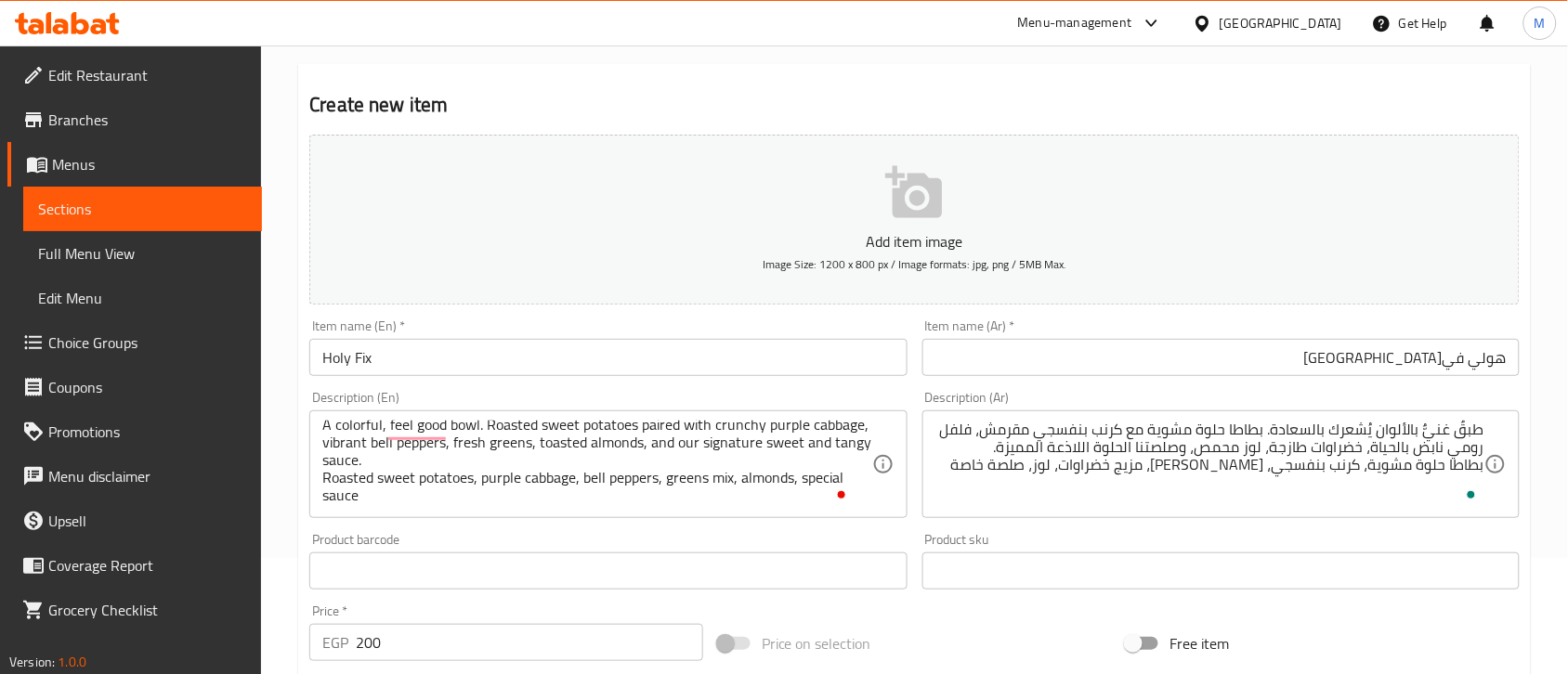
click at [1060, 321] on div "Item name (Ar)   * [PERSON_NAME] Item name (Ar) *" at bounding box center [1221, 347] width 597 height 57
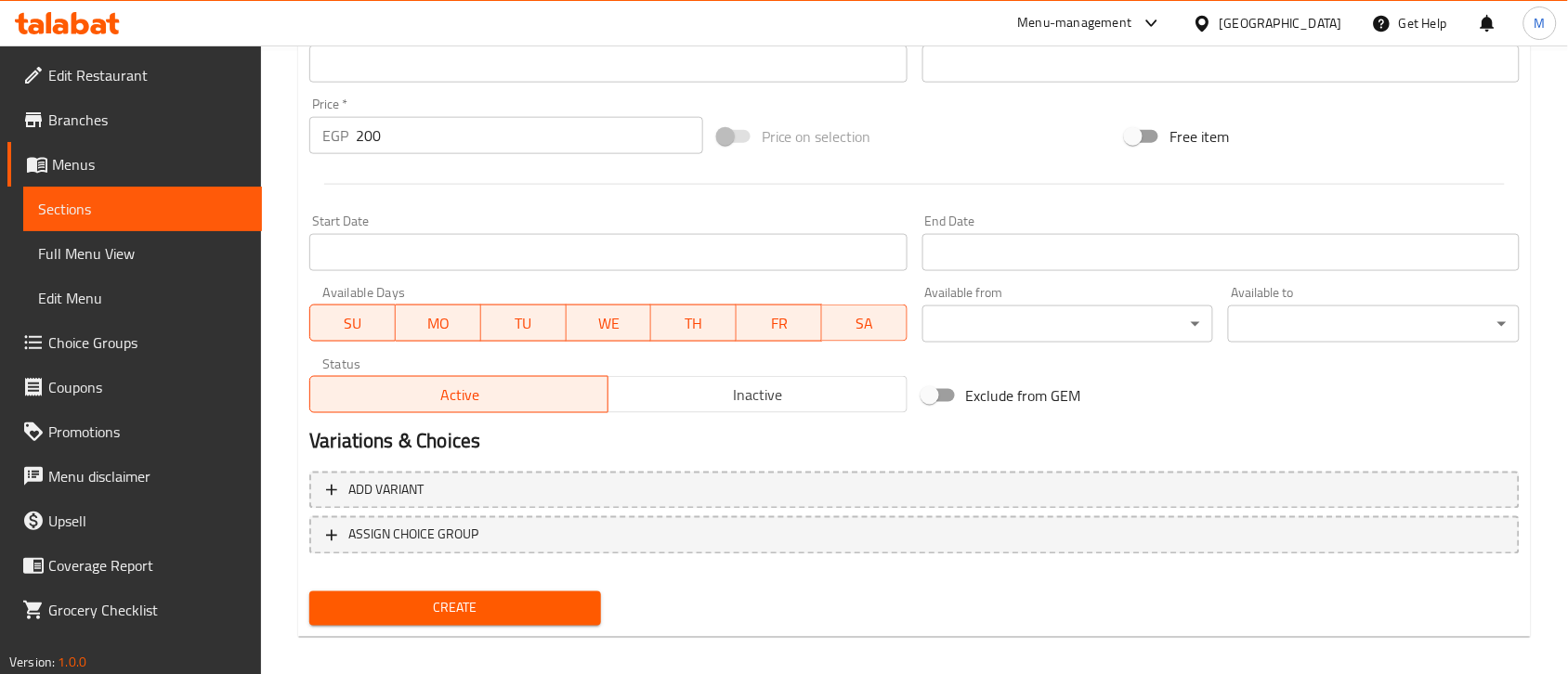
scroll to position [634, 0]
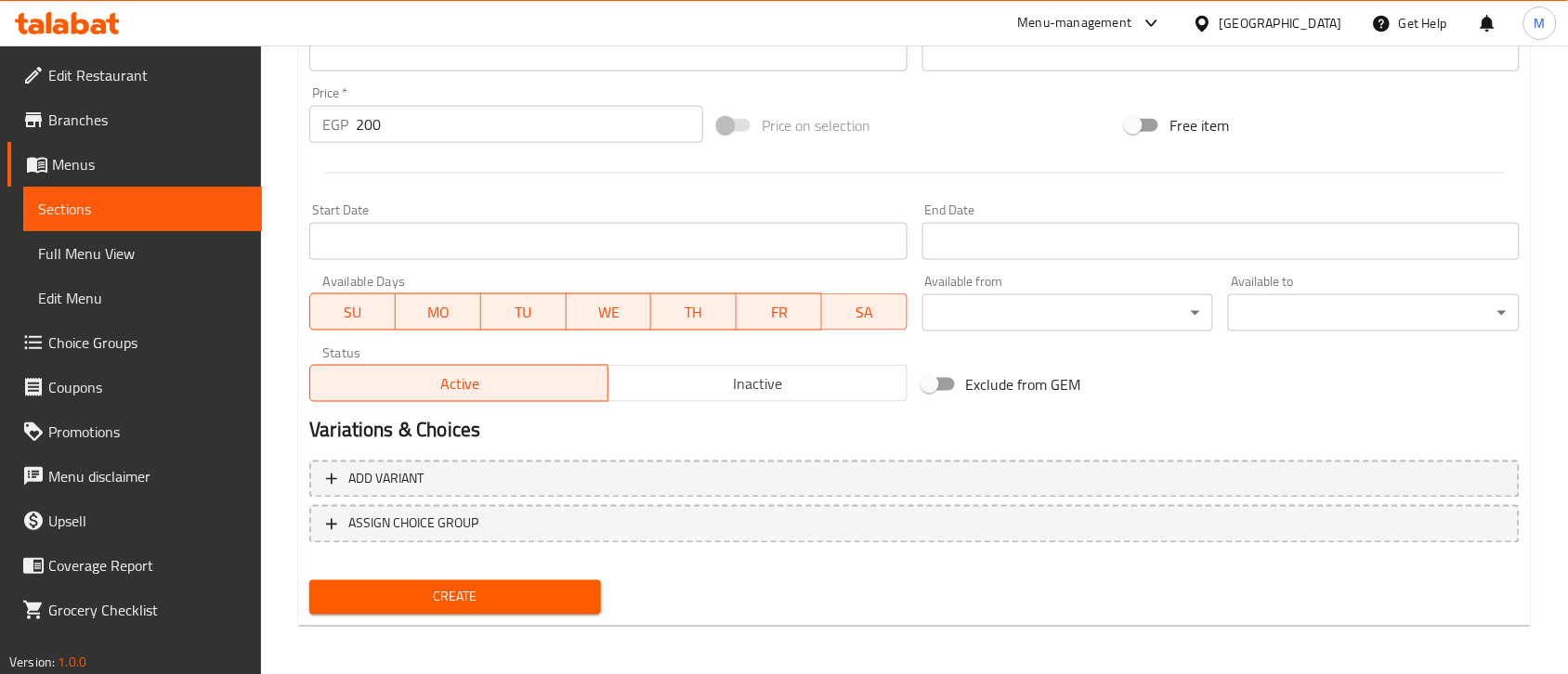
click at [365, 588] on span "Create" at bounding box center [455, 598] width 261 height 23
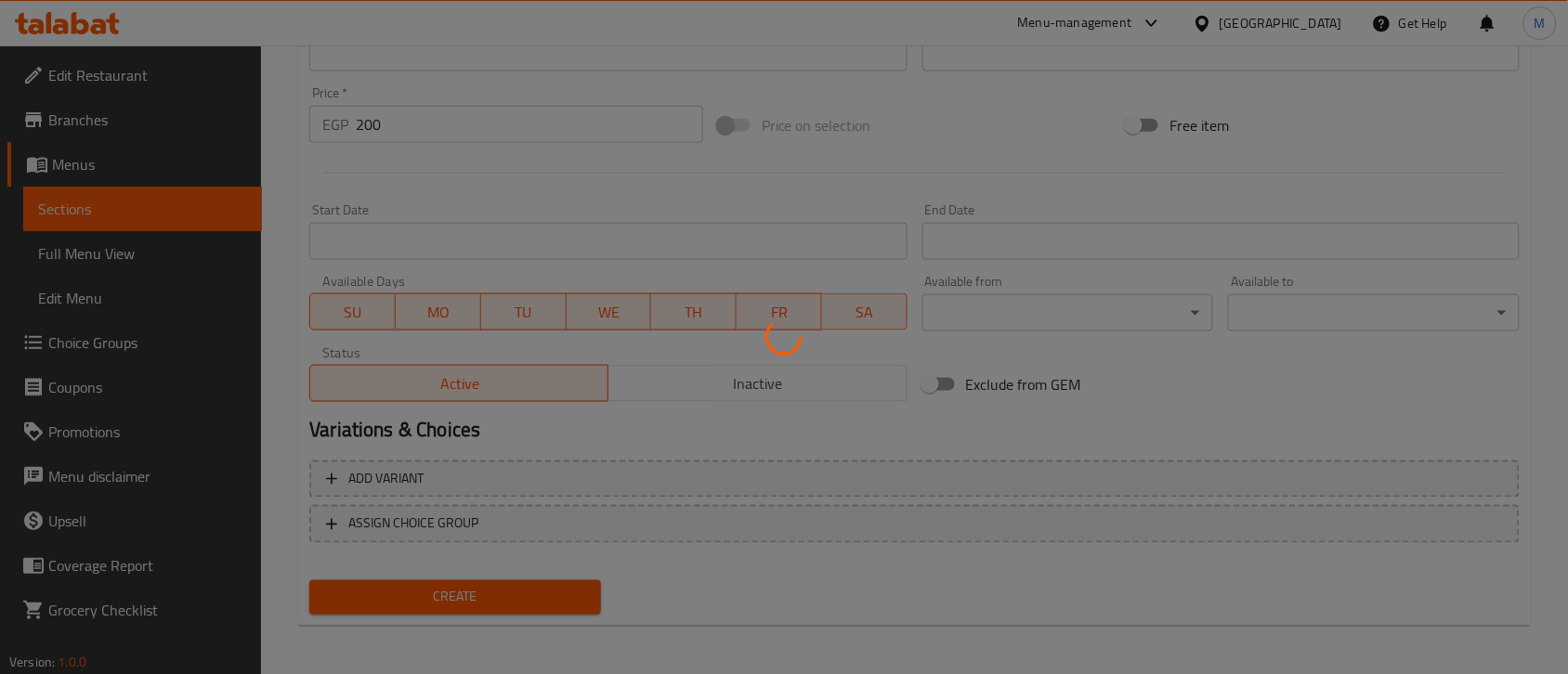
type input "0"
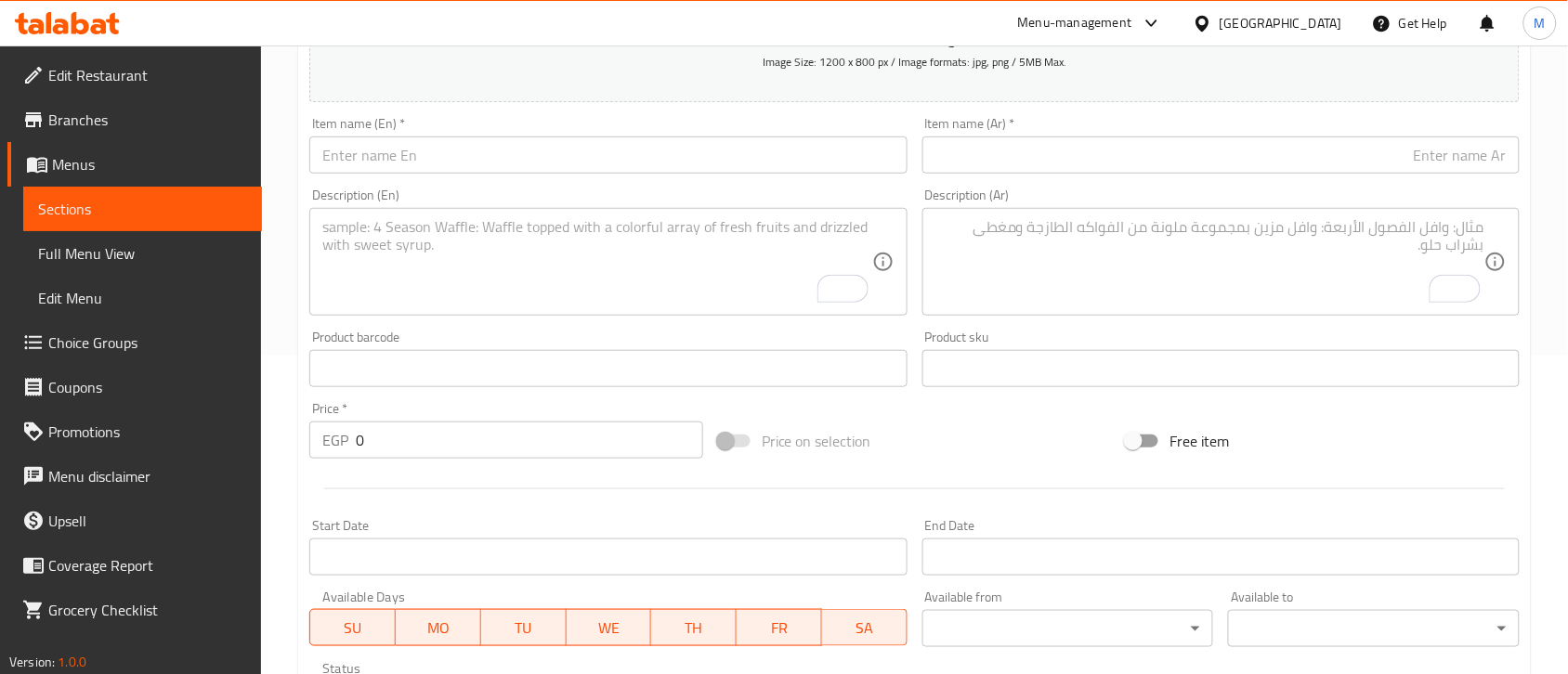
scroll to position [286, 0]
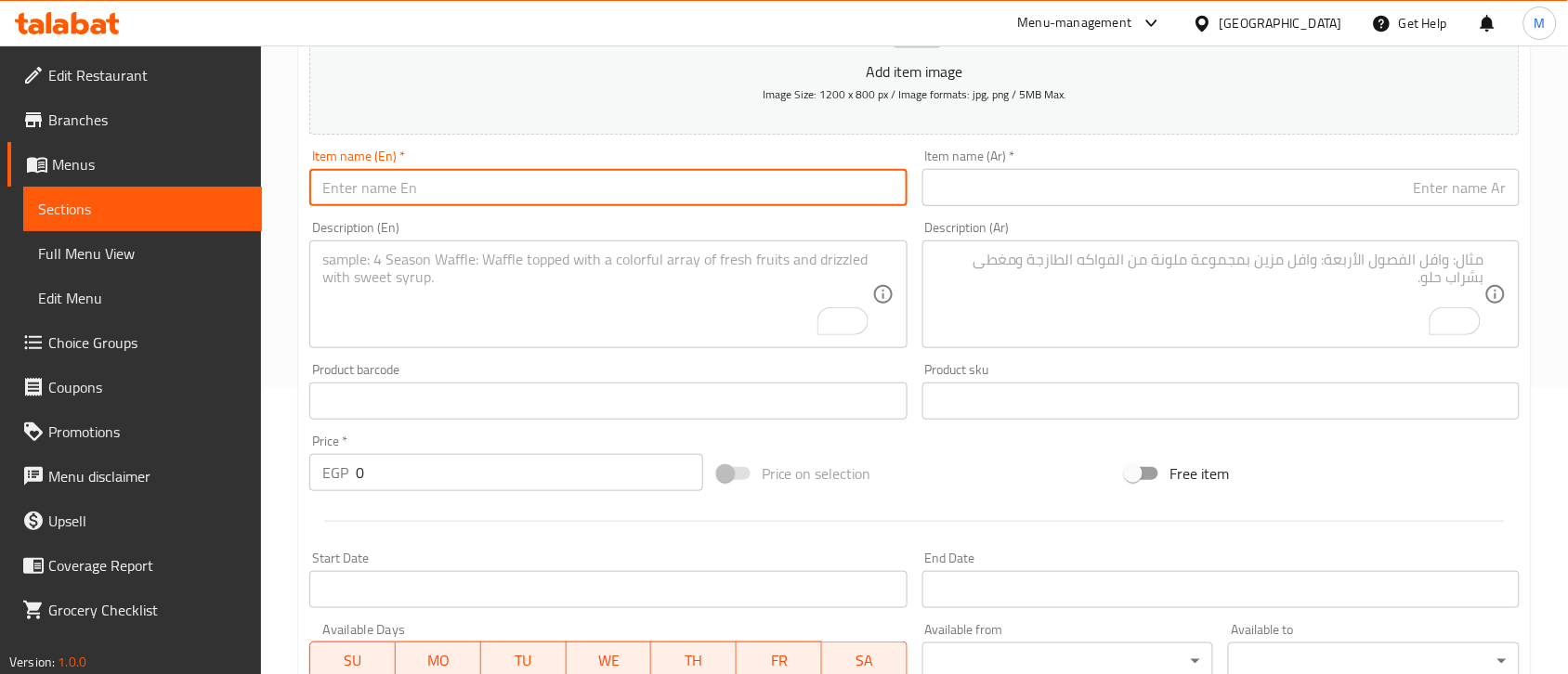
click at [441, 188] on input "text" at bounding box center [608, 187] width 597 height 37
paste input "Green Rush"
type input "Green Rush"
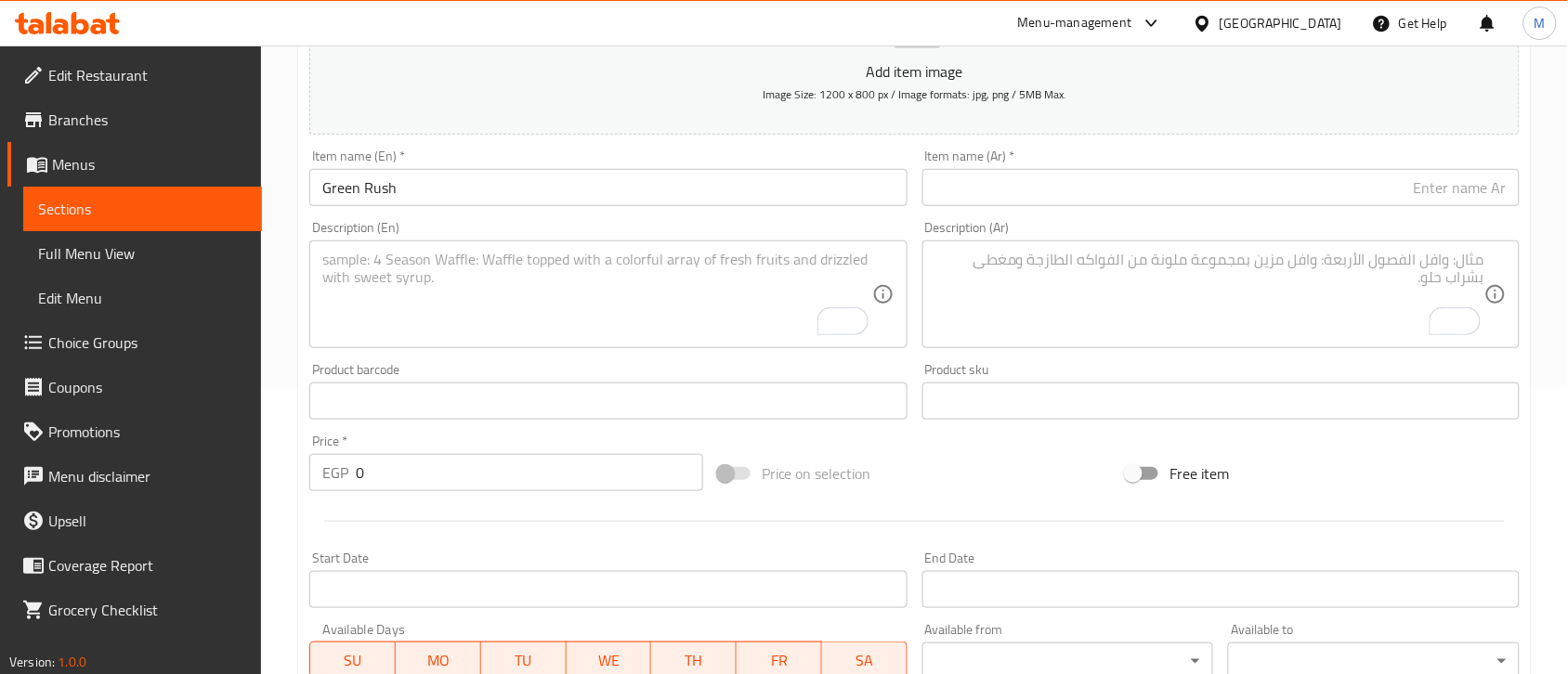
click at [1249, 207] on div "Item name (Ar)   * Item name (Ar) *" at bounding box center [1221, 178] width 612 height 71
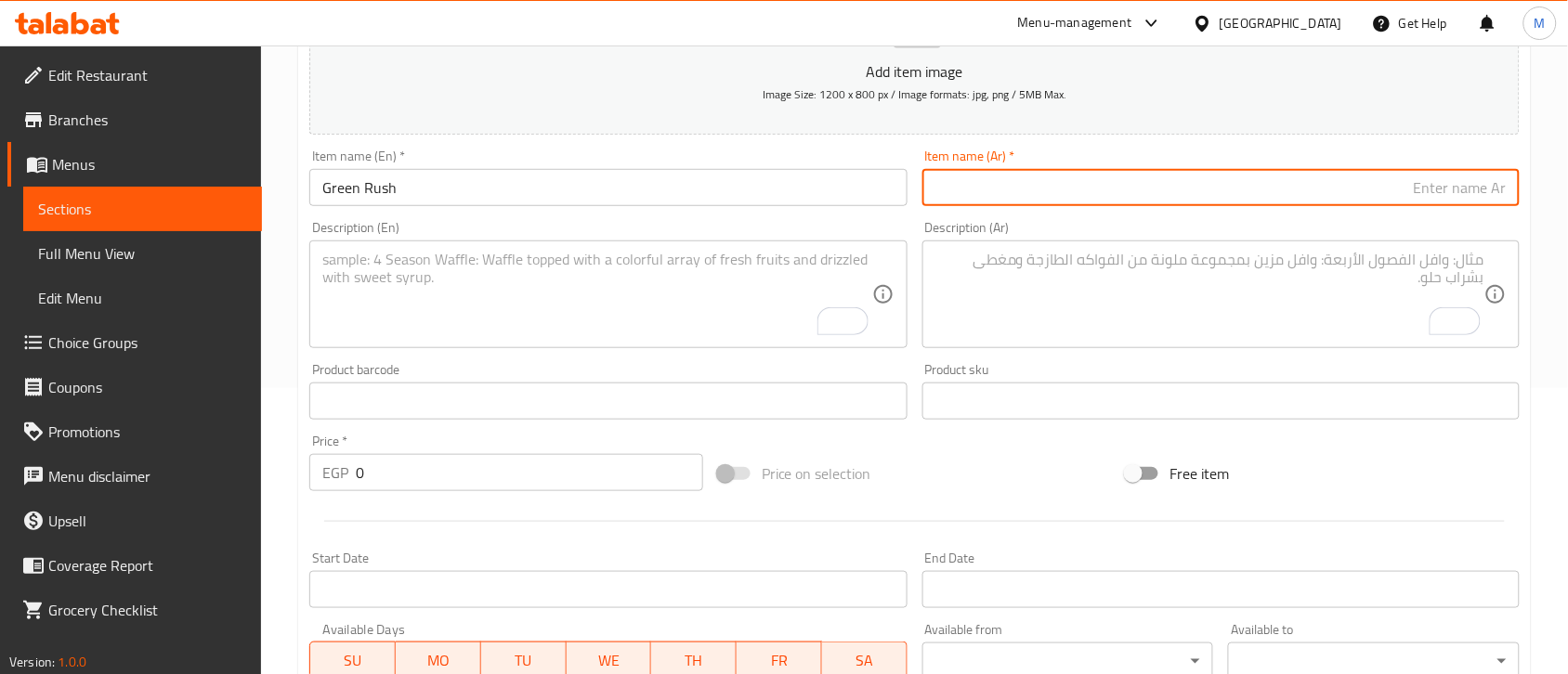
click at [1247, 193] on input "text" at bounding box center [1221, 187] width 597 height 37
paste input "جرين رش"
type input "جرين رش"
click at [861, 360] on div "Product barcode Product barcode" at bounding box center [607, 391] width 612 height 71
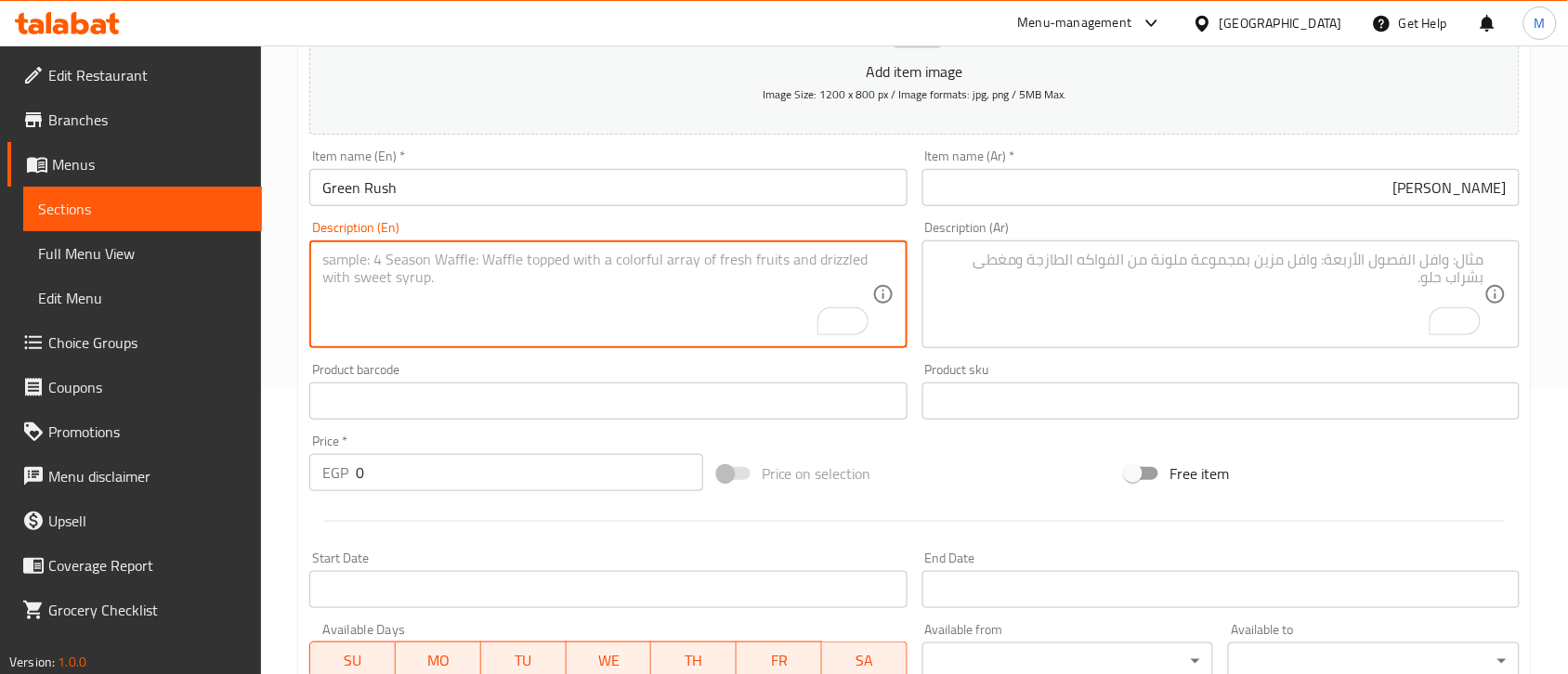
click at [402, 293] on textarea "To enrich screen reader interactions, please activate Accessibility in Grammarl…" at bounding box center [596, 295] width 549 height 88
paste textarea ""Earthy mushrooms on a bed of fresh greens, topped with sweet caramelised walnu…"
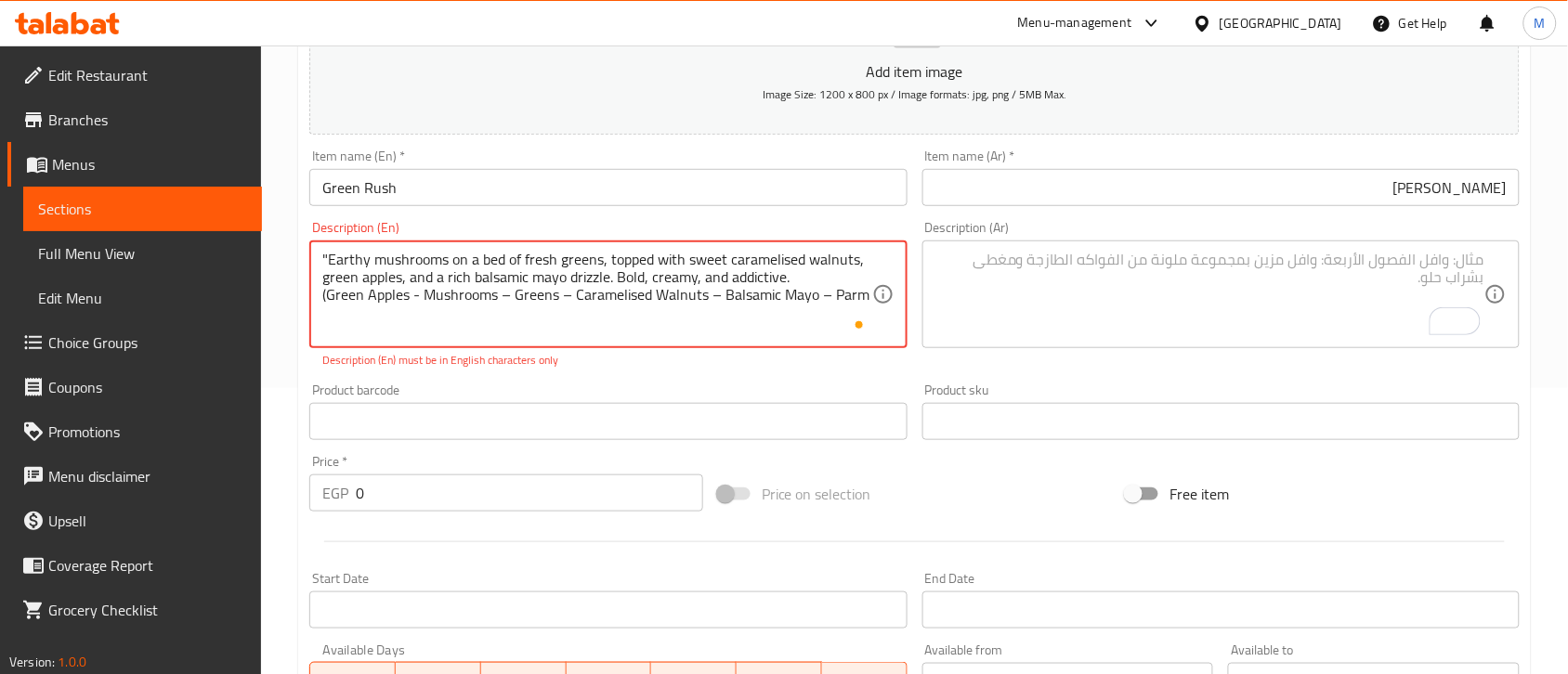
click at [834, 297] on textarea ""Earthy mushrooms on a bed of fresh greens, topped with sweet caramelised walnu…" at bounding box center [596, 295] width 549 height 88
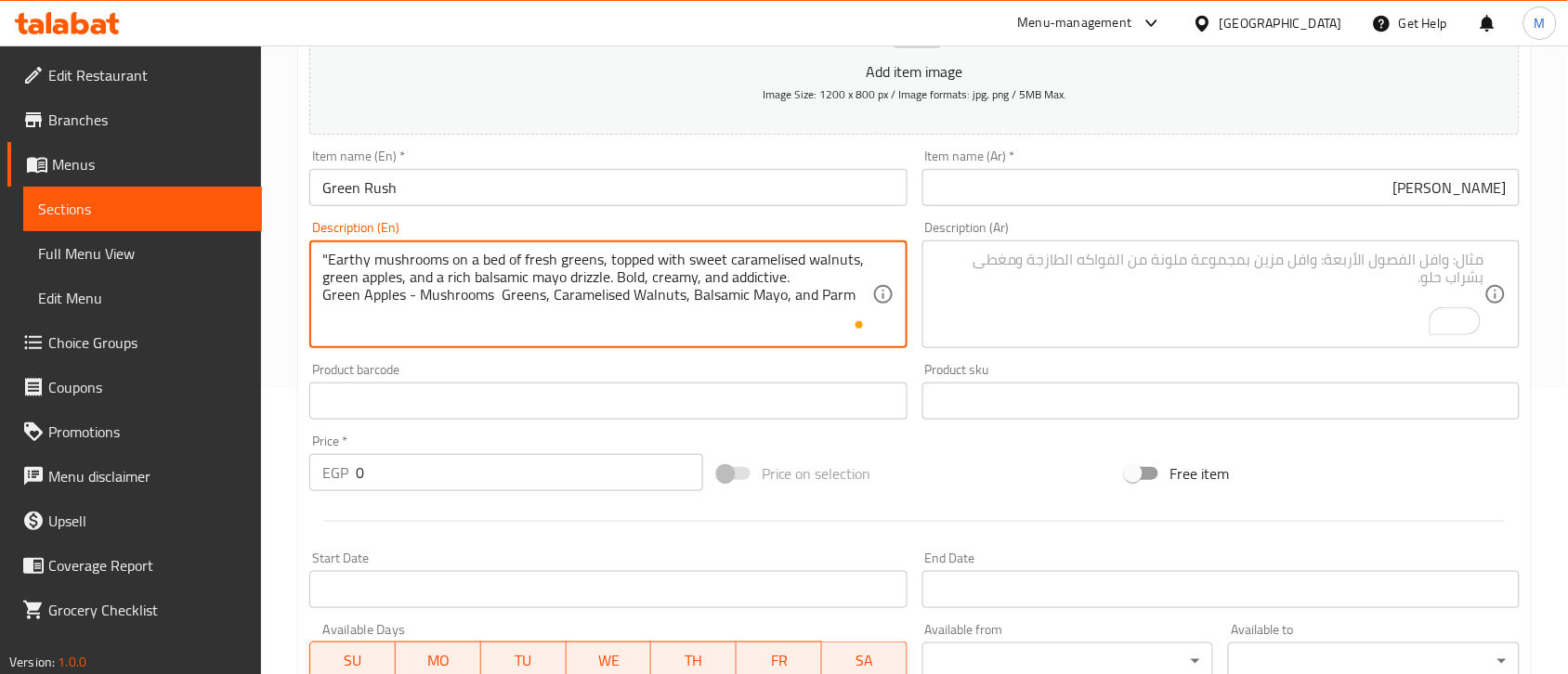
click at [330, 261] on textarea ""Earthy mushrooms on a bed of fresh greens, topped with sweet caramelised walnu…" at bounding box center [596, 295] width 549 height 88
click at [731, 369] on div "Product barcode Product barcode" at bounding box center [608, 391] width 597 height 57
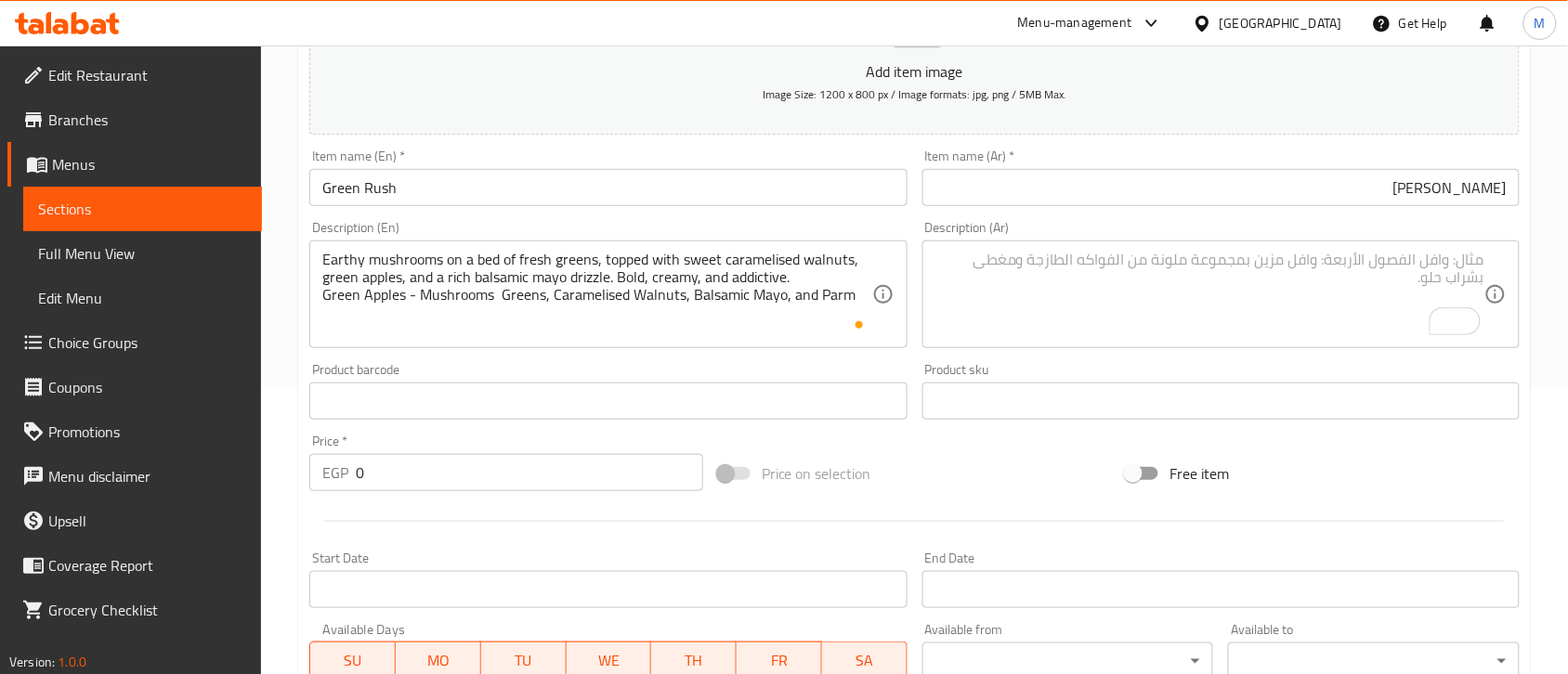
click at [856, 322] on div "Open Grammarly." at bounding box center [860, 325] width 10 height 10
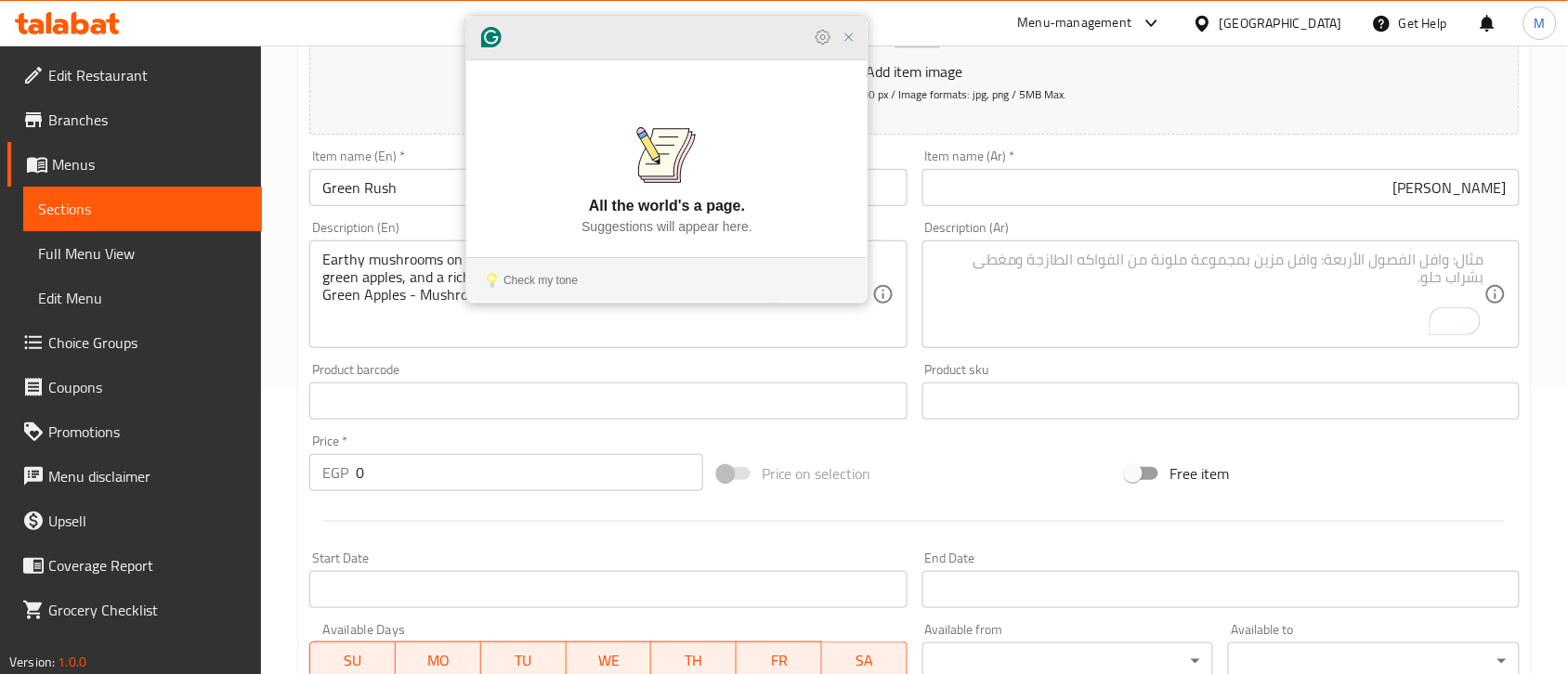
click at [848, 49] on icon "Close Grammarly Assistant" at bounding box center [849, 37] width 22 height 22
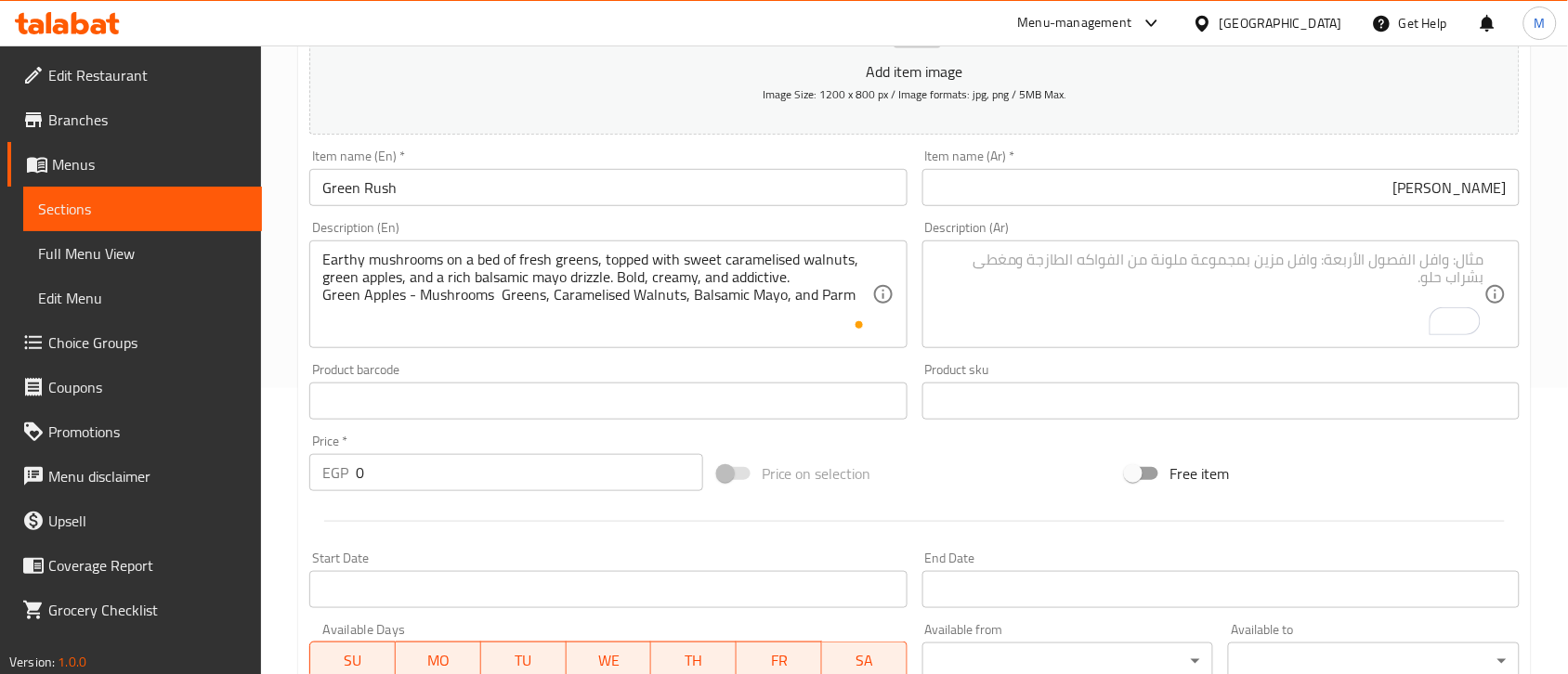
click at [912, 475] on div "Price on selection" at bounding box center [914, 473] width 409 height 50
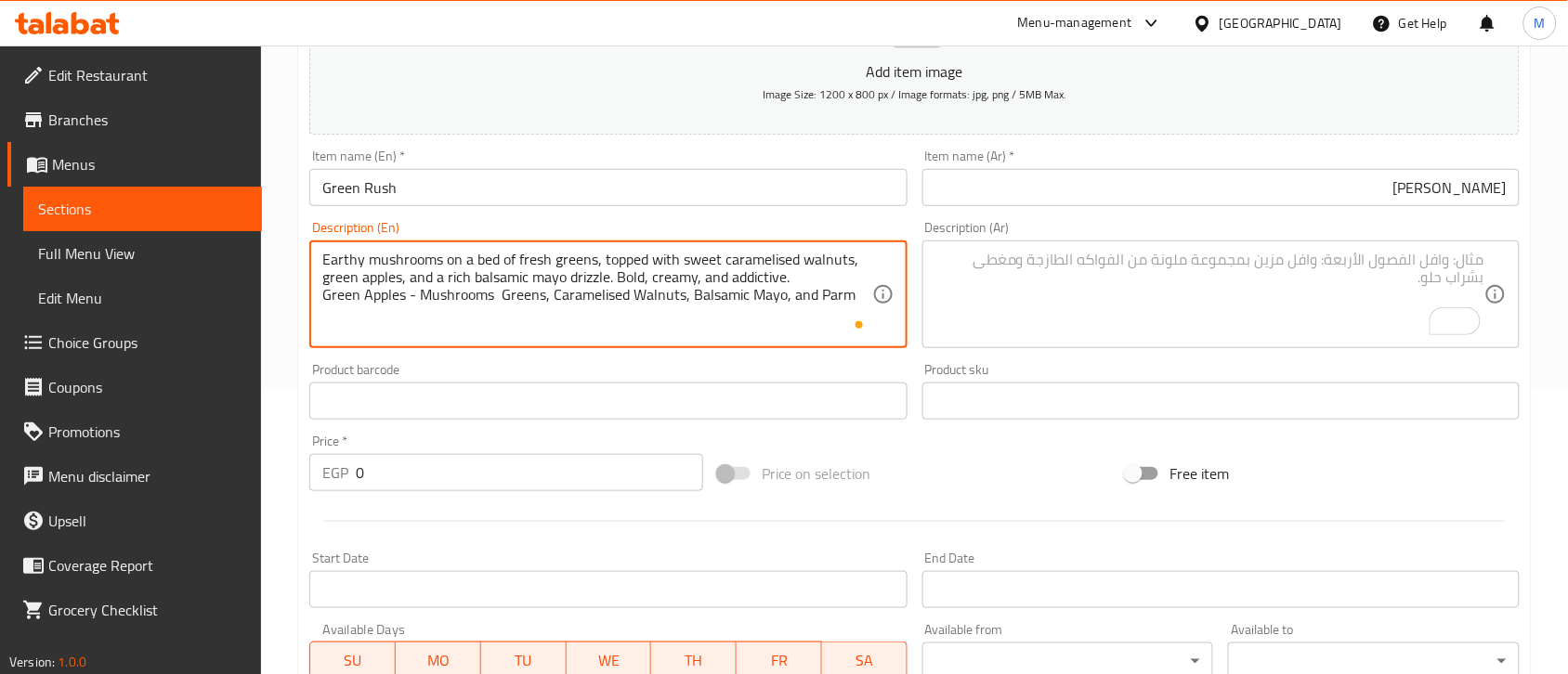
click at [704, 296] on textarea "Earthy mushrooms on a bed of fresh greens, topped with sweet caramelised walnut…" at bounding box center [596, 295] width 549 height 88
click at [855, 303] on textarea "Earthy mushrooms on a bed of fresh greens, topped with sweet caramelised walnut…" at bounding box center [596, 295] width 549 height 88
drag, startPoint x: 853, startPoint y: 297, endPoint x: 49, endPoint y: 242, distance: 805.9
click at [49, 242] on div "Edit Restaurant Branches Menus Sections Full Menu View Edit Menu Choice Groups …" at bounding box center [784, 392] width 1568 height 1267
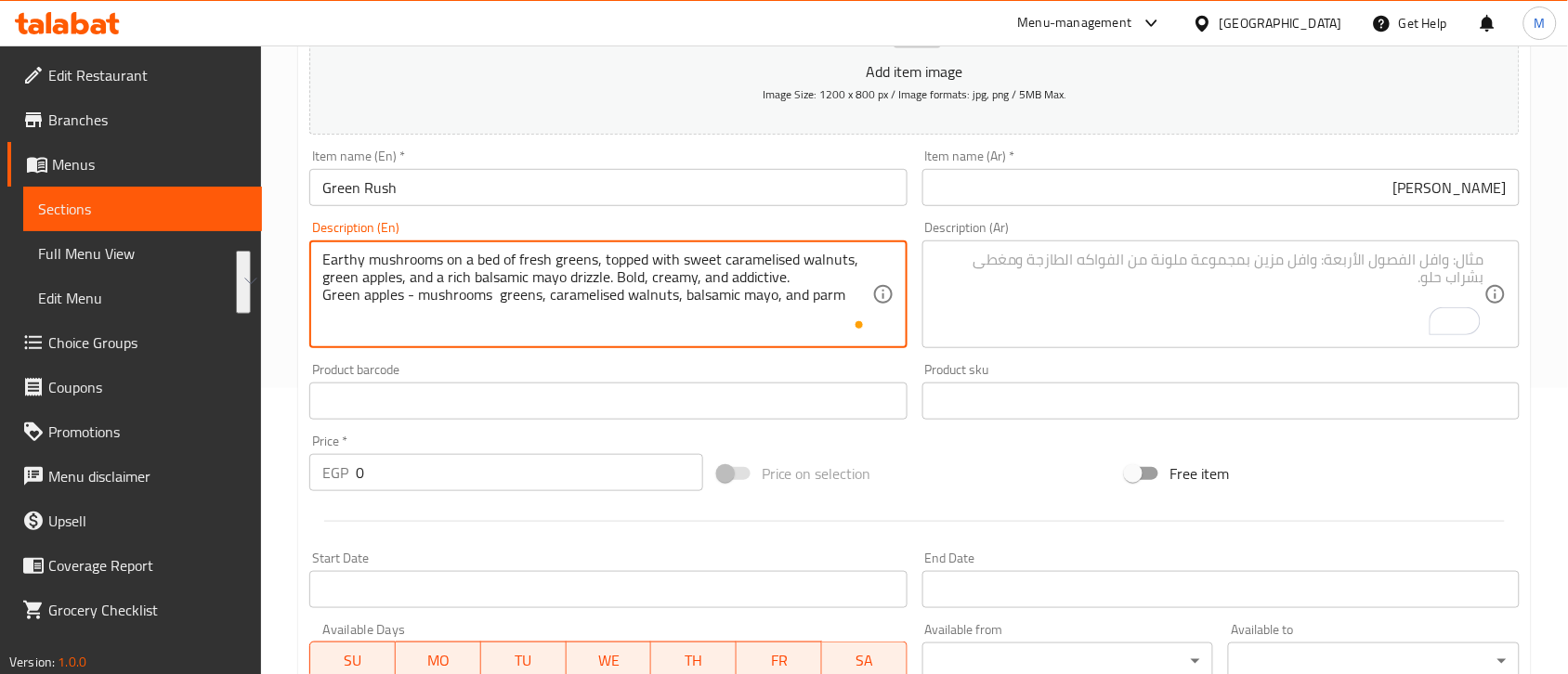
drag, startPoint x: 484, startPoint y: 283, endPoint x: 460, endPoint y: 327, distance: 50.1
click at [460, 327] on textarea "Earthy mushrooms on a bed of fresh greens, topped with sweet caramelised walnut…" at bounding box center [596, 295] width 549 height 88
click at [416, 296] on textarea "Earthy mushrooms on a bed of fresh greens, topped with sweet caramelised walnut…" at bounding box center [596, 295] width 549 height 88
click at [683, 295] on textarea "Earthy mushrooms on a bed of fresh greens, topped with sweet caramelised walnut…" at bounding box center [596, 295] width 549 height 88
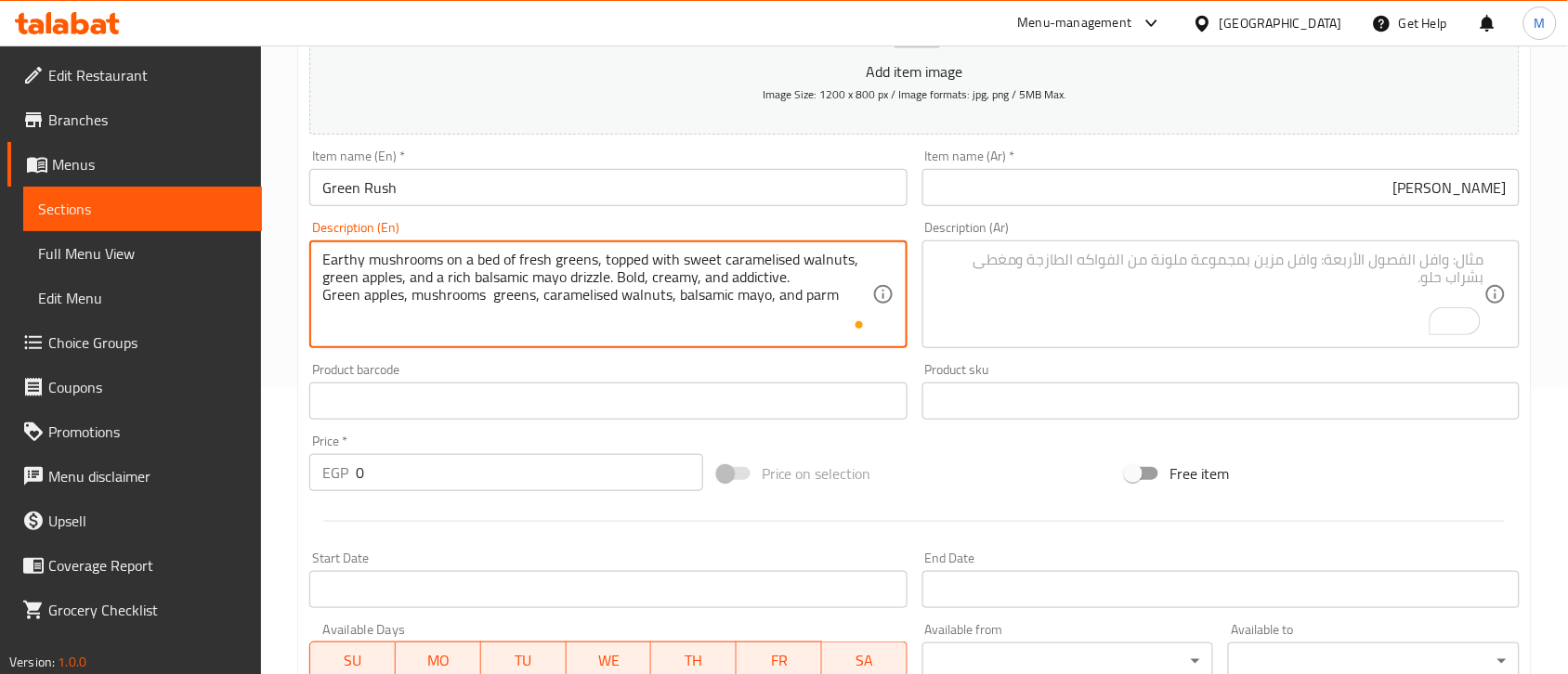
click at [683, 295] on textarea "Earthy mushrooms on a bed of fresh greens, topped with sweet caramelised walnut…" at bounding box center [596, 295] width 549 height 88
click at [841, 288] on textarea "Earthy mushrooms on a bed of fresh greens, topped with sweet caramelised walnut…" at bounding box center [596, 295] width 549 height 88
click at [850, 291] on textarea "Earthy mushrooms on a bed of fresh greens, topped with sweet caramelised walnut…" at bounding box center [596, 295] width 549 height 88
click at [848, 291] on textarea "Earthy mushrooms on a bed of fresh greens, topped with sweet caramelised walnut…" at bounding box center [596, 295] width 549 height 88
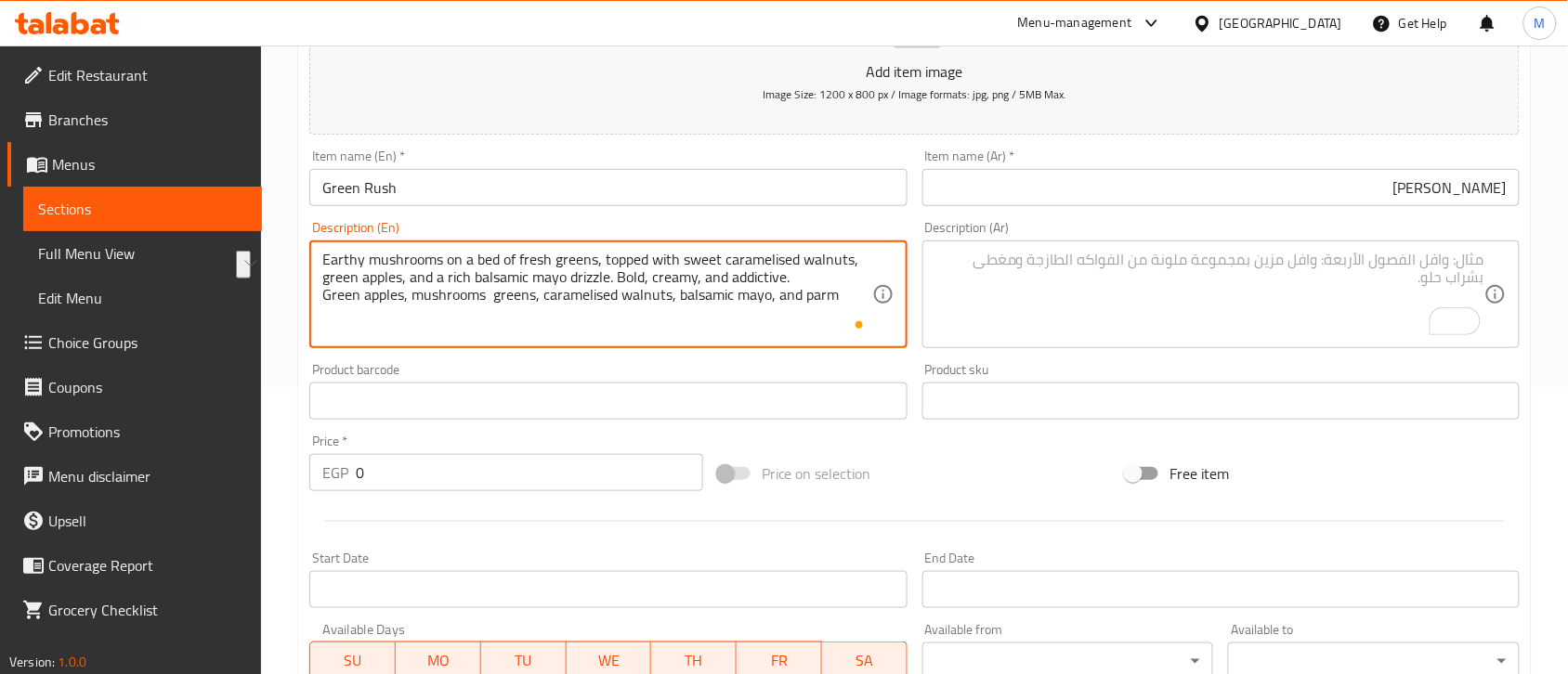
click at [847, 296] on textarea "Earthy mushrooms on a bed of fresh greens, topped with sweet caramelised walnut…" at bounding box center [596, 295] width 549 height 88
click at [845, 308] on textarea "Earthy mushrooms on a bed of fresh greens, topped with sweet caramelised walnut…" at bounding box center [596, 295] width 549 height 88
click at [831, 326] on textarea "Earthy mushrooms on a bed of fresh greens, topped with sweet caramelised walnut…" at bounding box center [596, 295] width 549 height 88
drag, startPoint x: 842, startPoint y: 297, endPoint x: 306, endPoint y: 237, distance: 539.3
click at [306, 237] on div "Description (En) Earthy mushrooms on a bed of fresh greens, topped with sweet c…" at bounding box center [607, 285] width 612 height 142
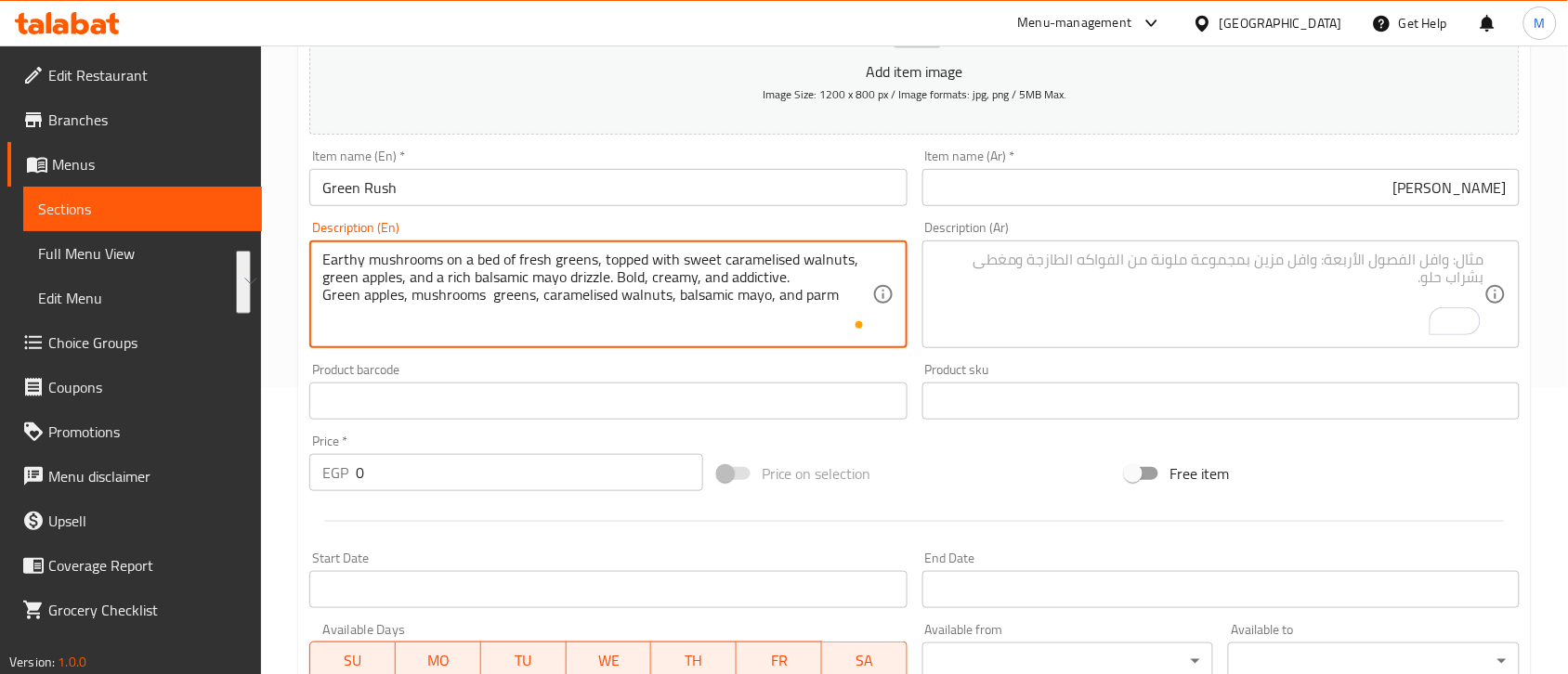
type textarea "Earthy mushrooms on a bed of fresh greens, topped with sweet caramelised walnut…"
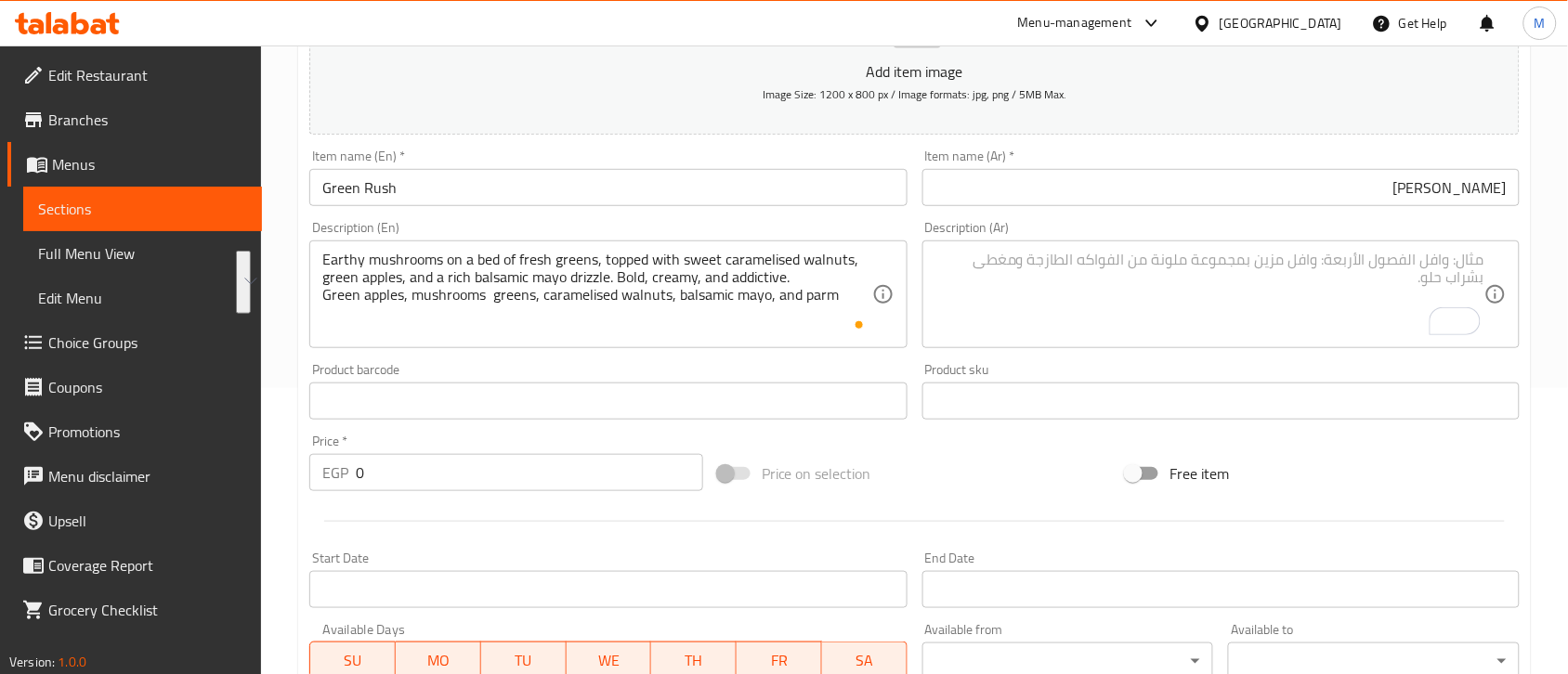
click at [1250, 308] on textarea "To enrich screen reader interactions, please activate Accessibility in Grammarl…" at bounding box center [1210, 295] width 549 height 88
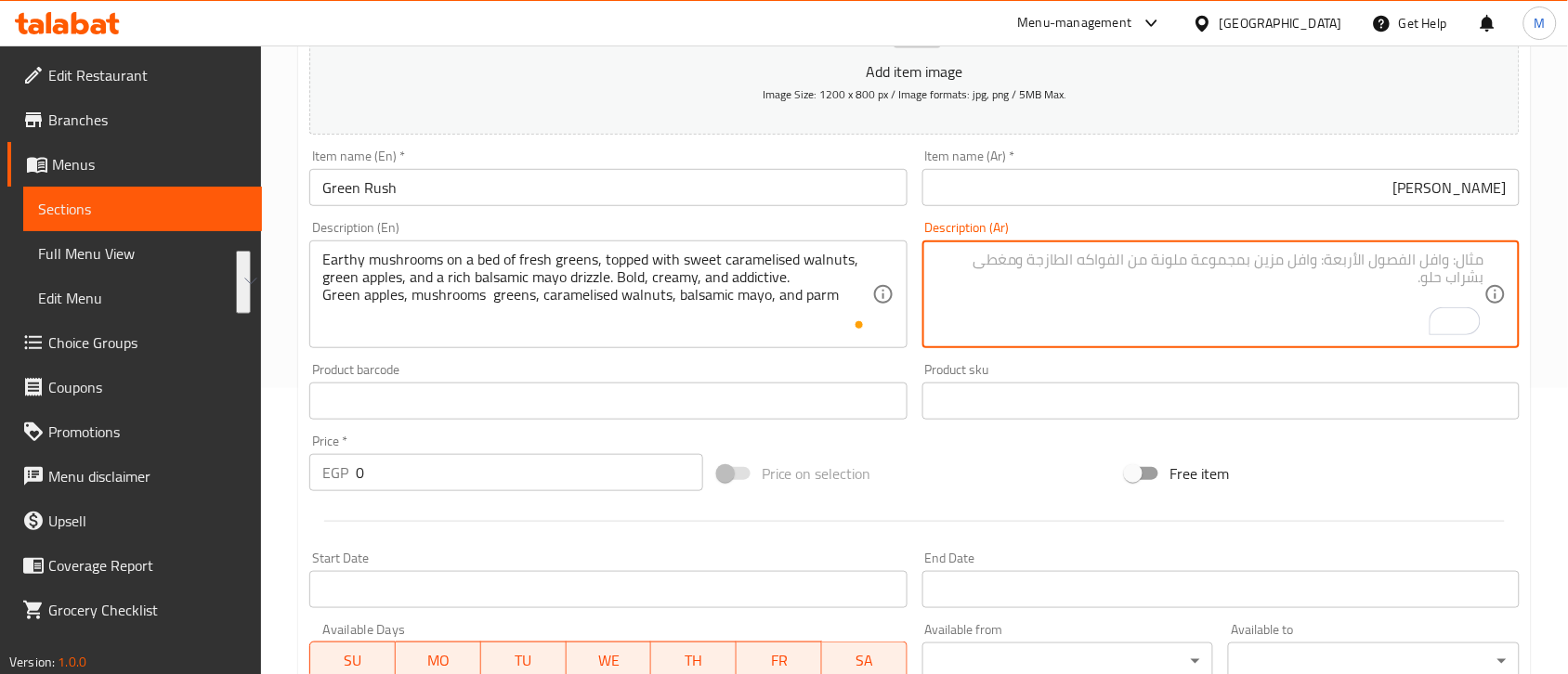
paste textarea "فطر ترابي على طبقة من الخضراوات الطازجة، يعلوه جوز مكرمل حلو، تفاح أخضر، ورذاذ …"
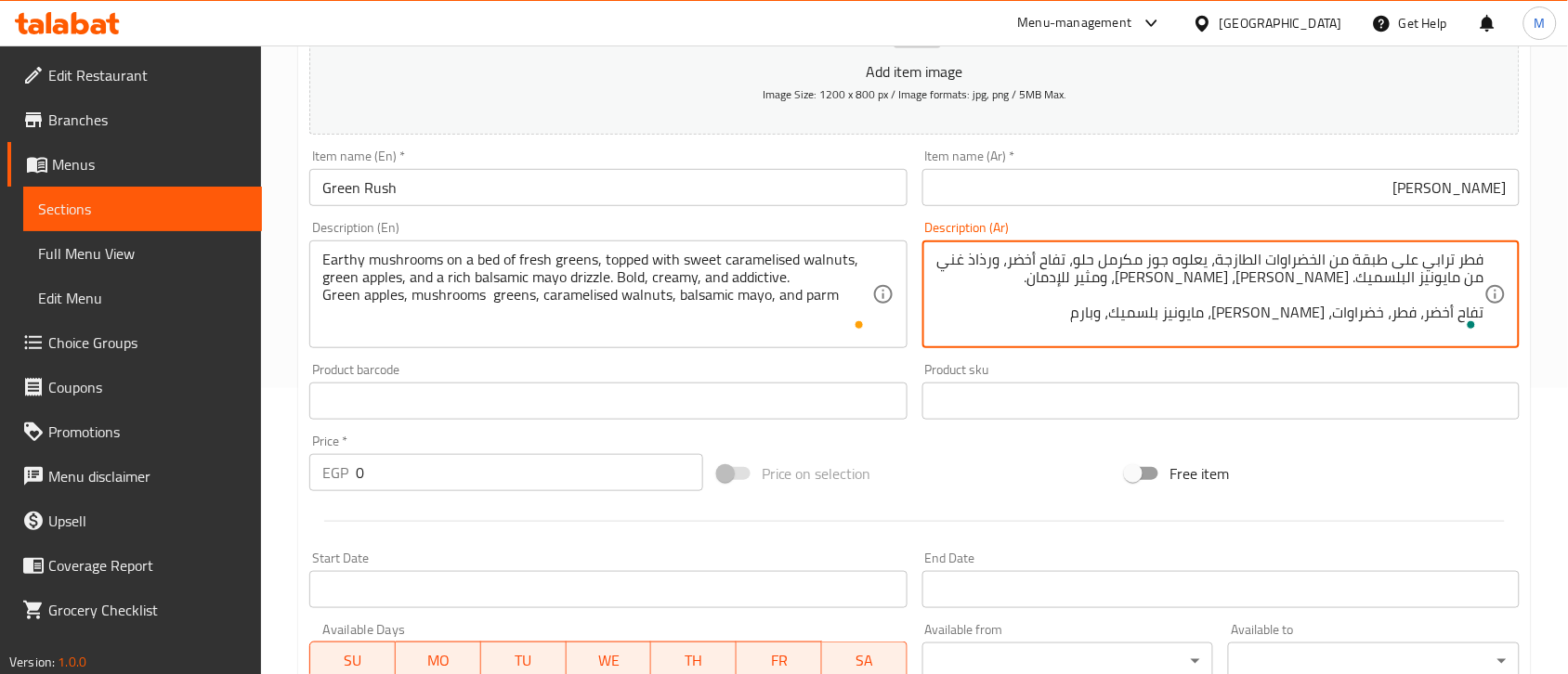
type textarea "فطر ترابي على طبقة من الخضراوات الطازجة، يعلوه جوز مكرمل حلو، تفاح أخضر، ورذاذ …"
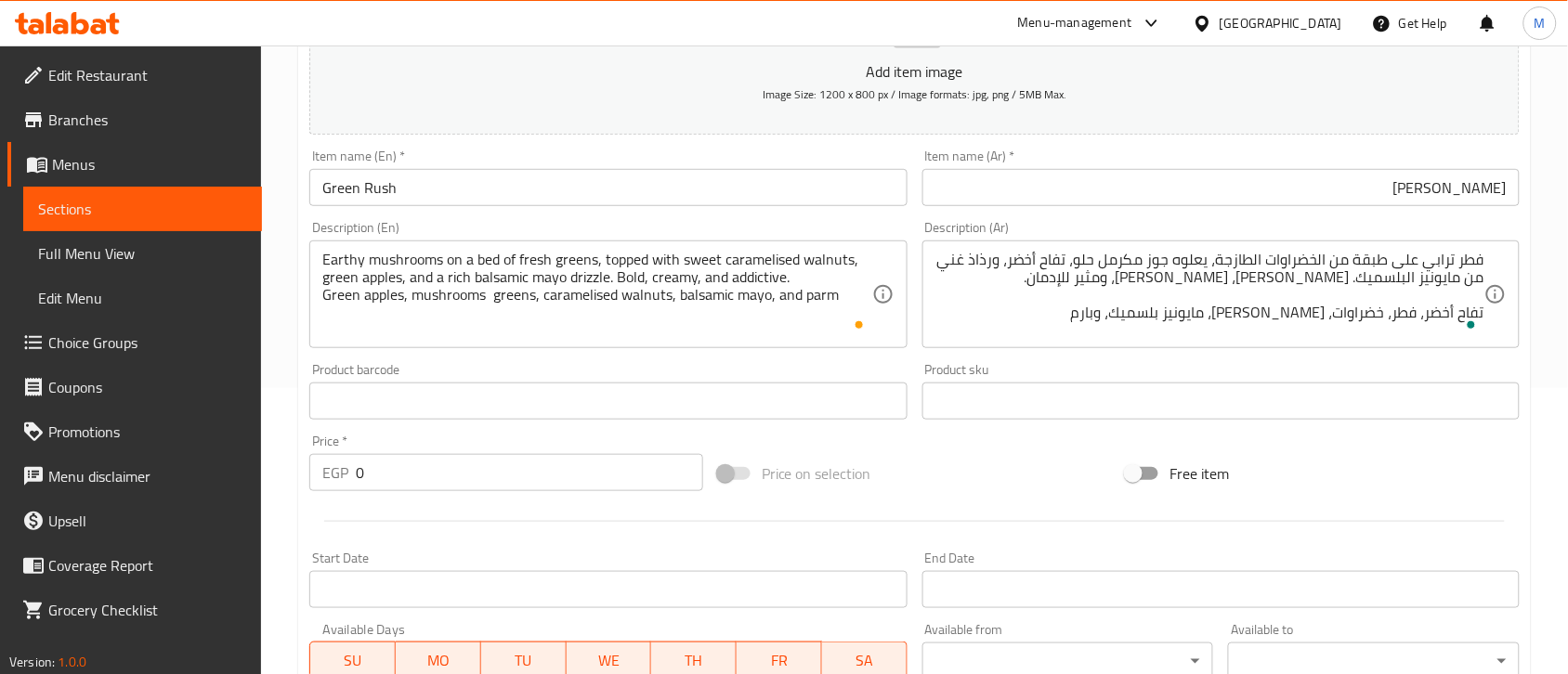
click at [943, 501] on div at bounding box center [914, 521] width 1226 height 46
click at [374, 465] on input "0" at bounding box center [530, 473] width 347 height 37
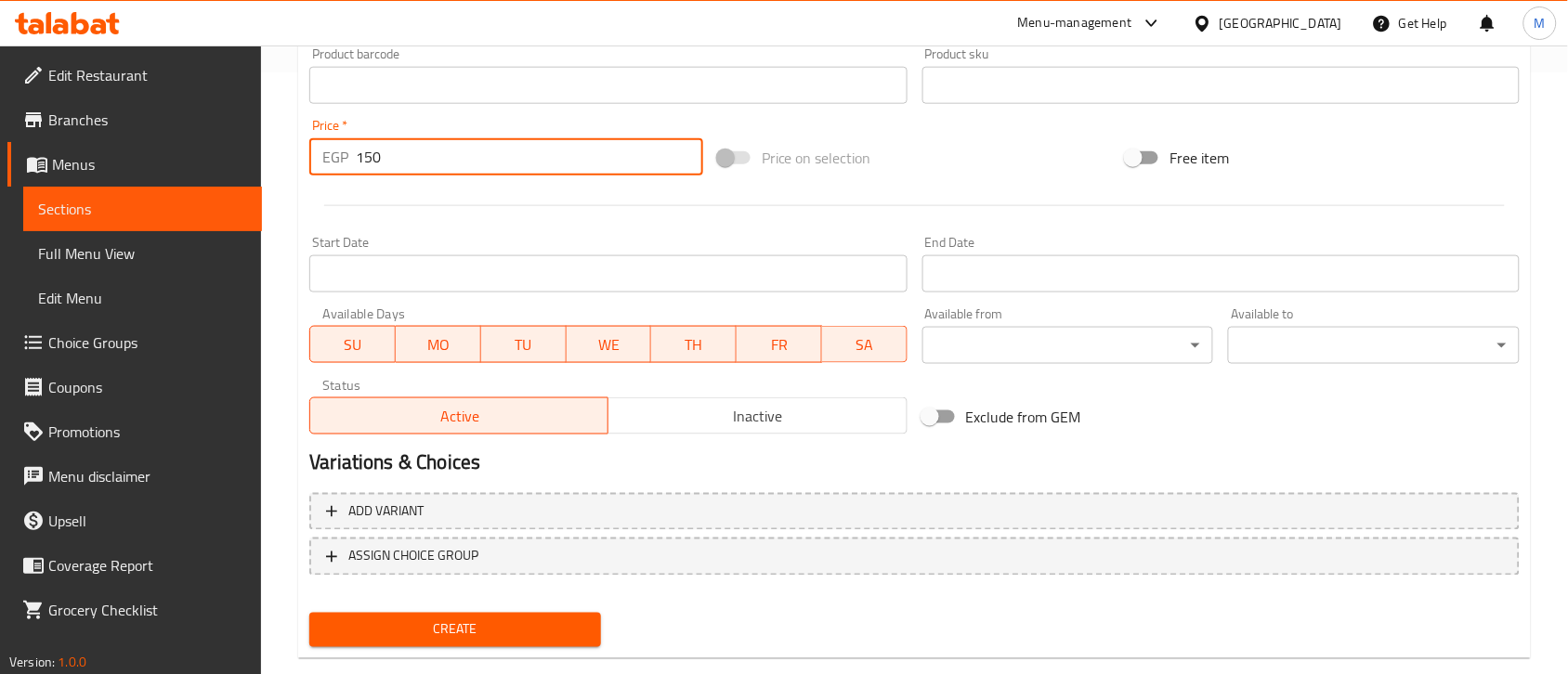
scroll to position [634, 0]
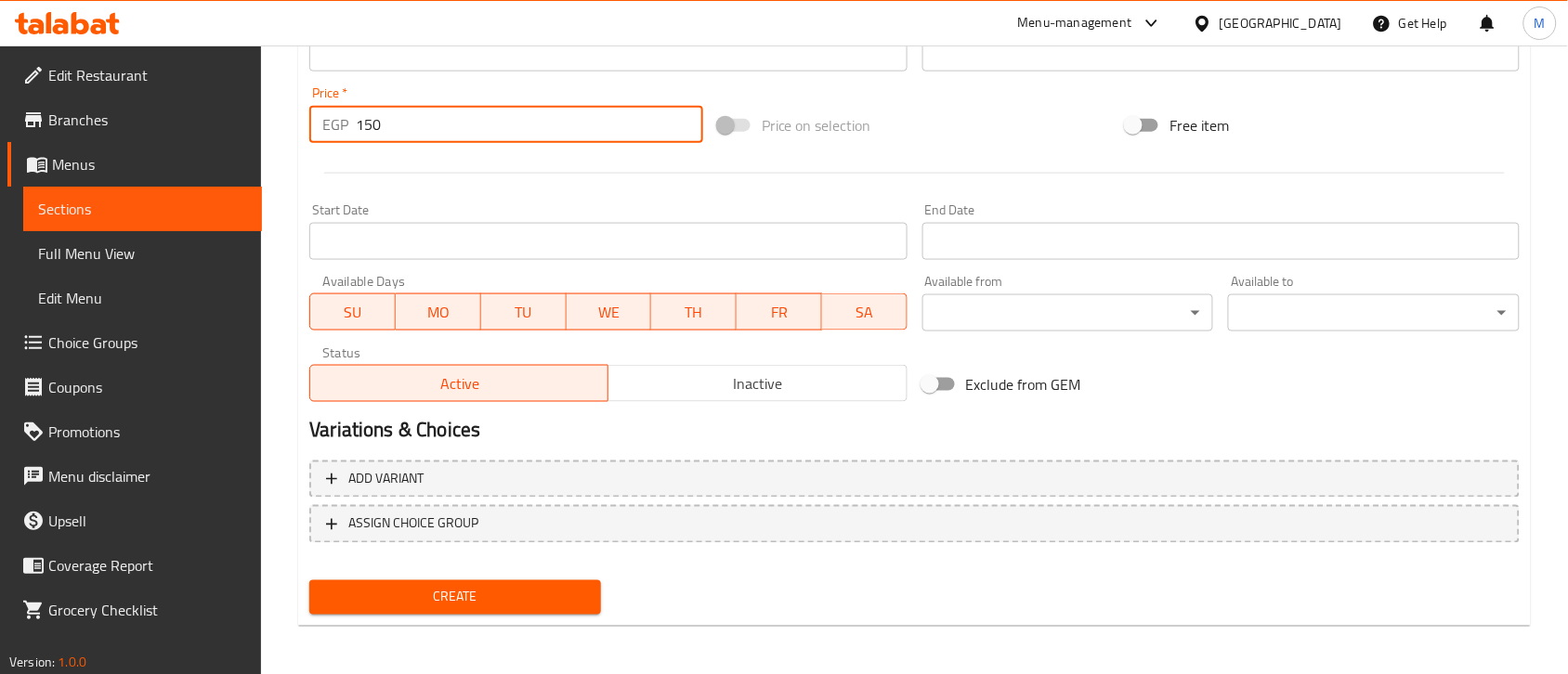
type input "150"
click at [457, 597] on span "Create" at bounding box center [455, 598] width 261 height 23
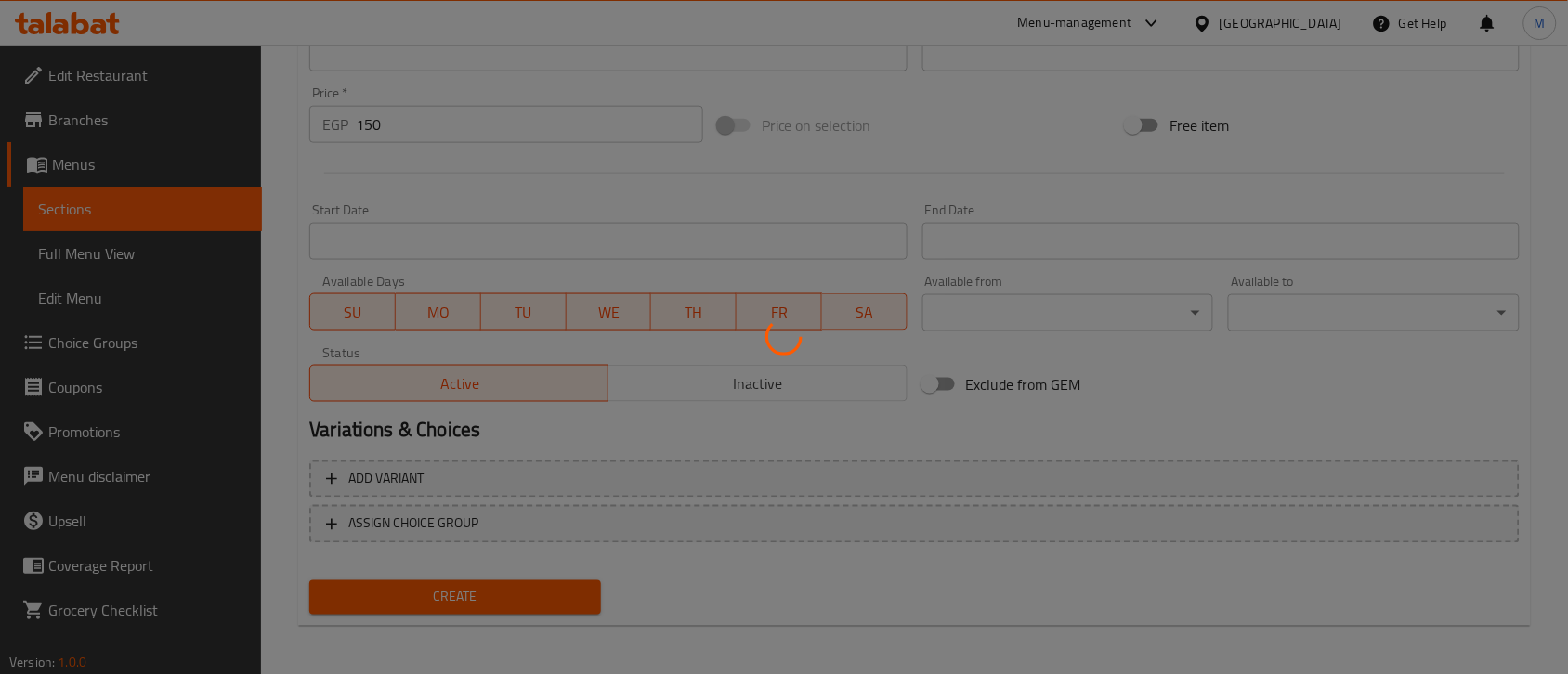
type input "0"
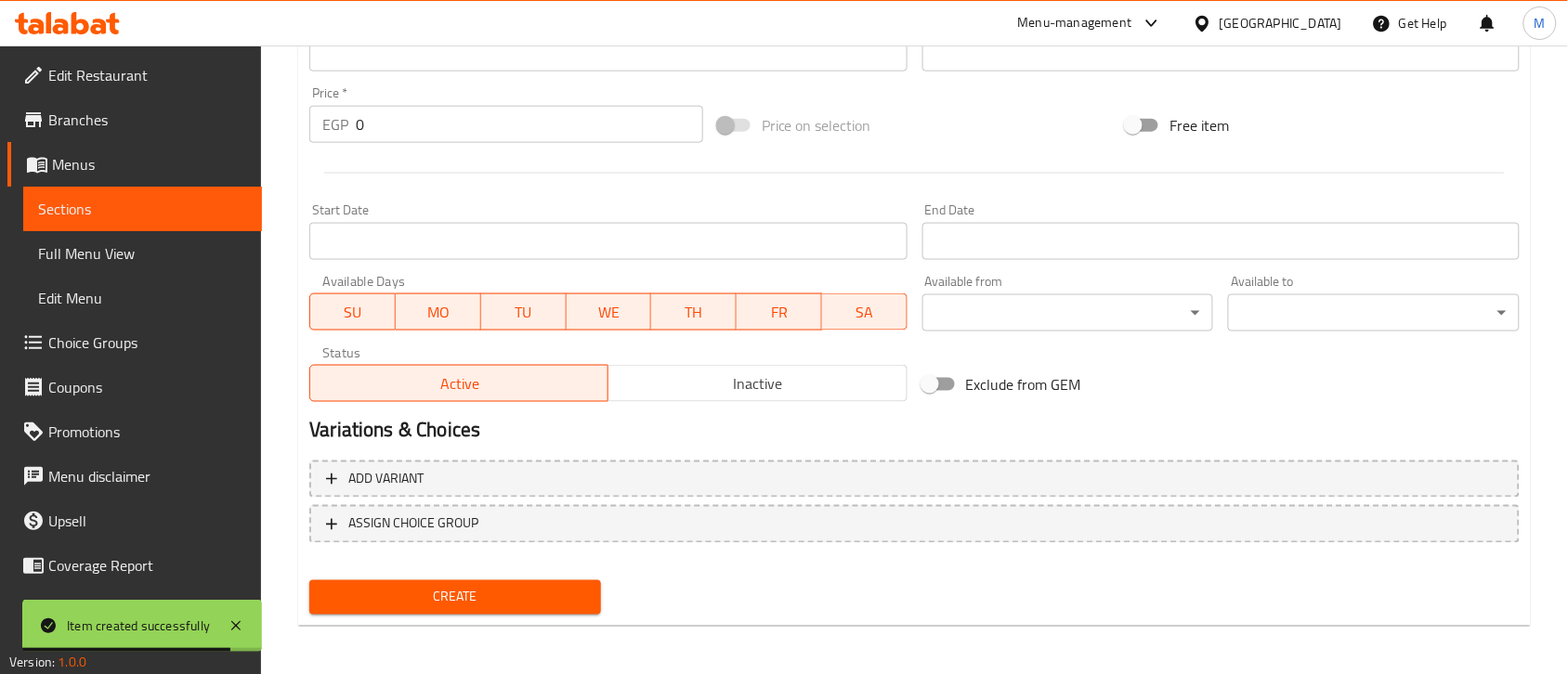
scroll to position [402, 0]
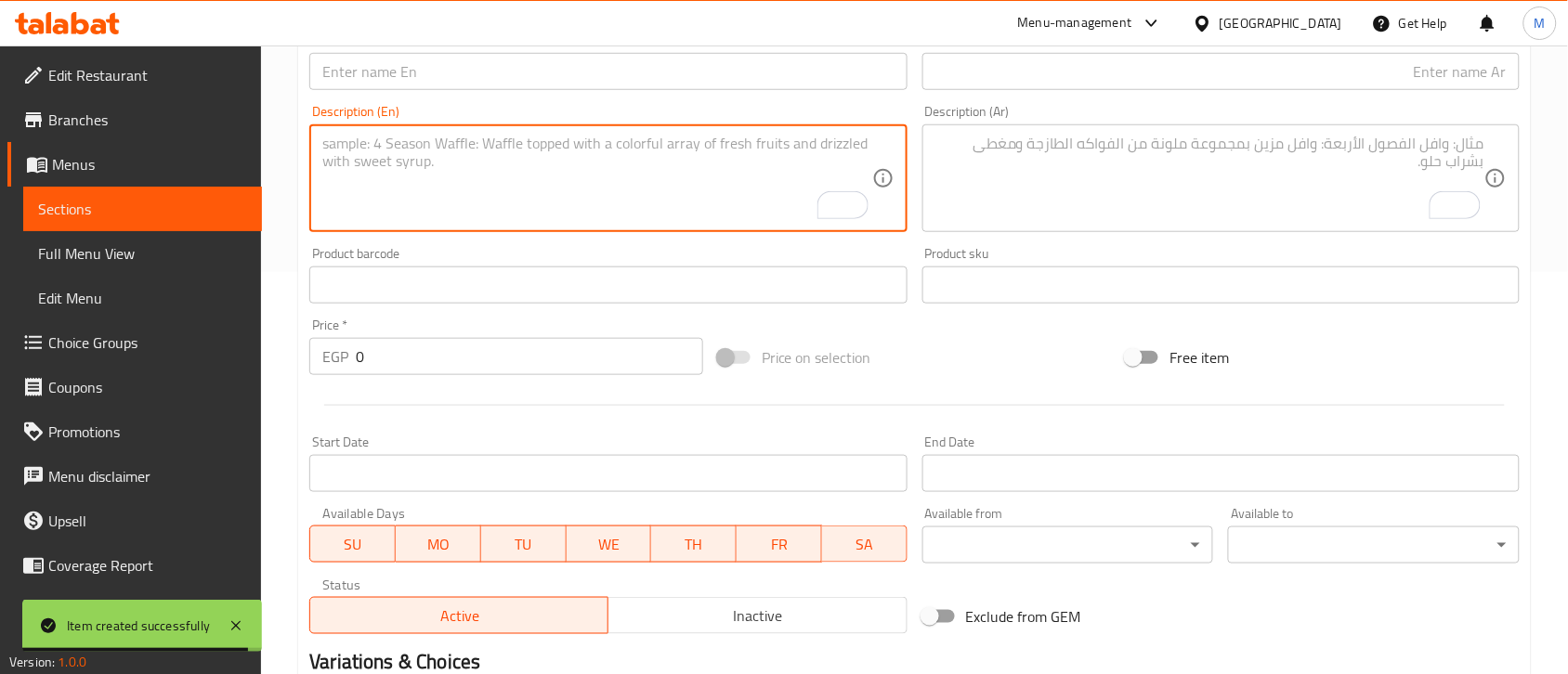
click at [474, 221] on textarea "To enrich screen reader interactions, please activate Accessibility in Grammarl…" at bounding box center [596, 178] width 549 height 88
paste textarea "Ceasar Poppers"
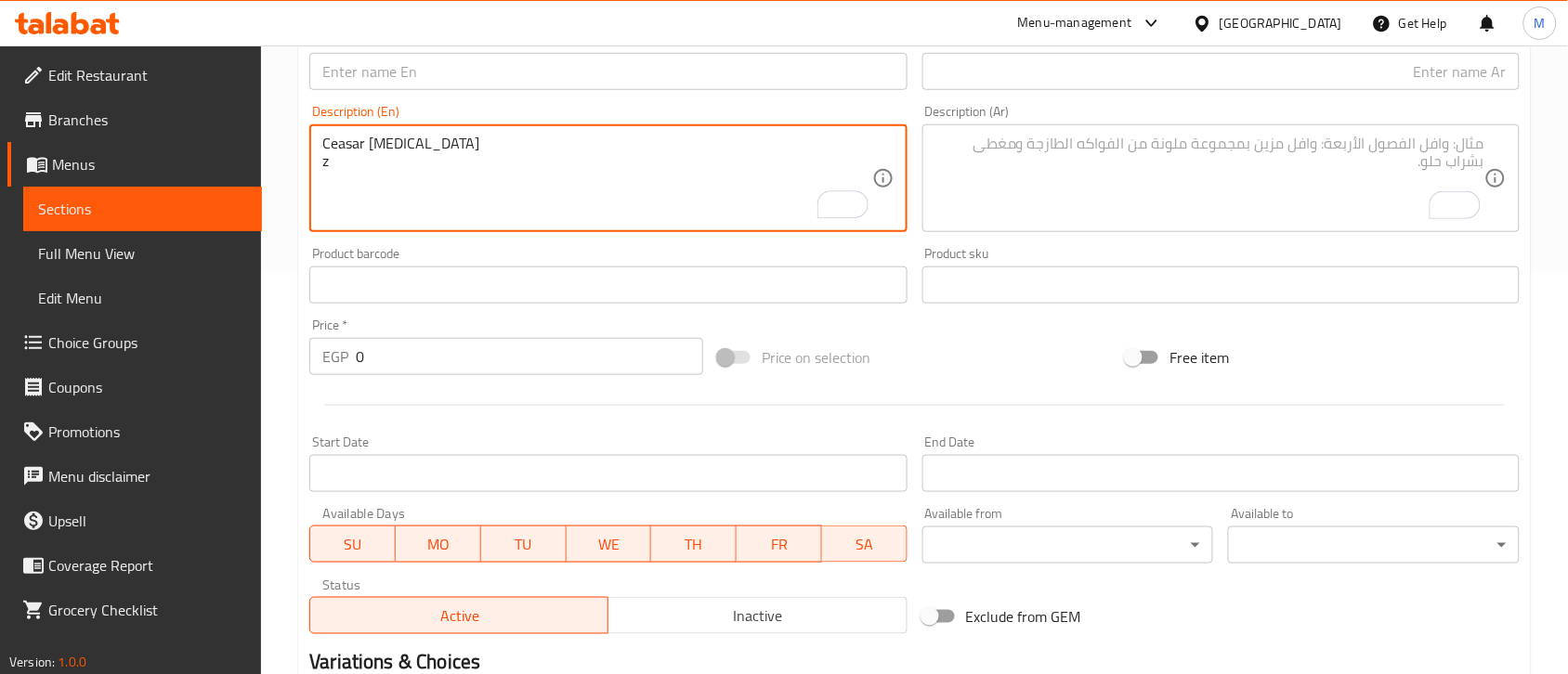
type textarea "Ceasar Poppers"
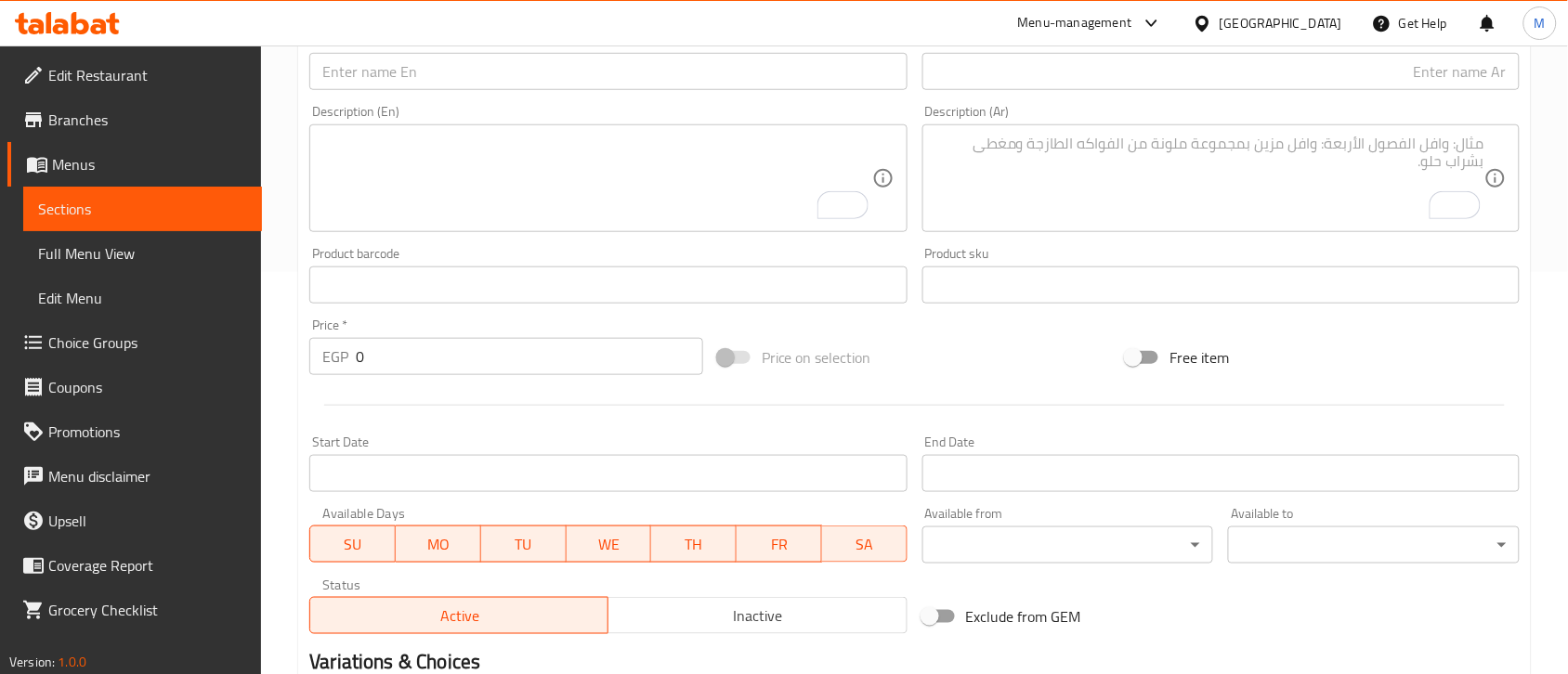
click at [399, 49] on div "Item name (En)   * Item name (En) *" at bounding box center [608, 61] width 597 height 57
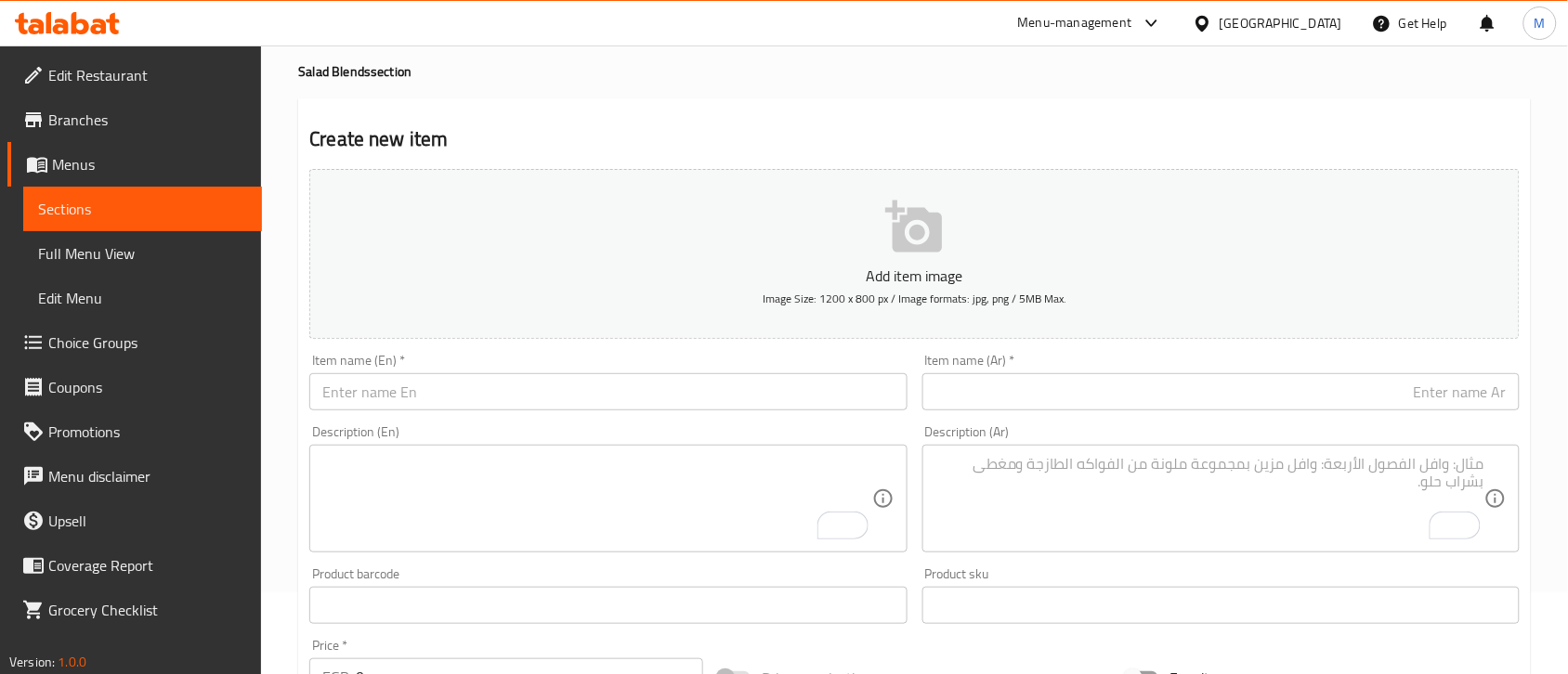
scroll to position [0, 0]
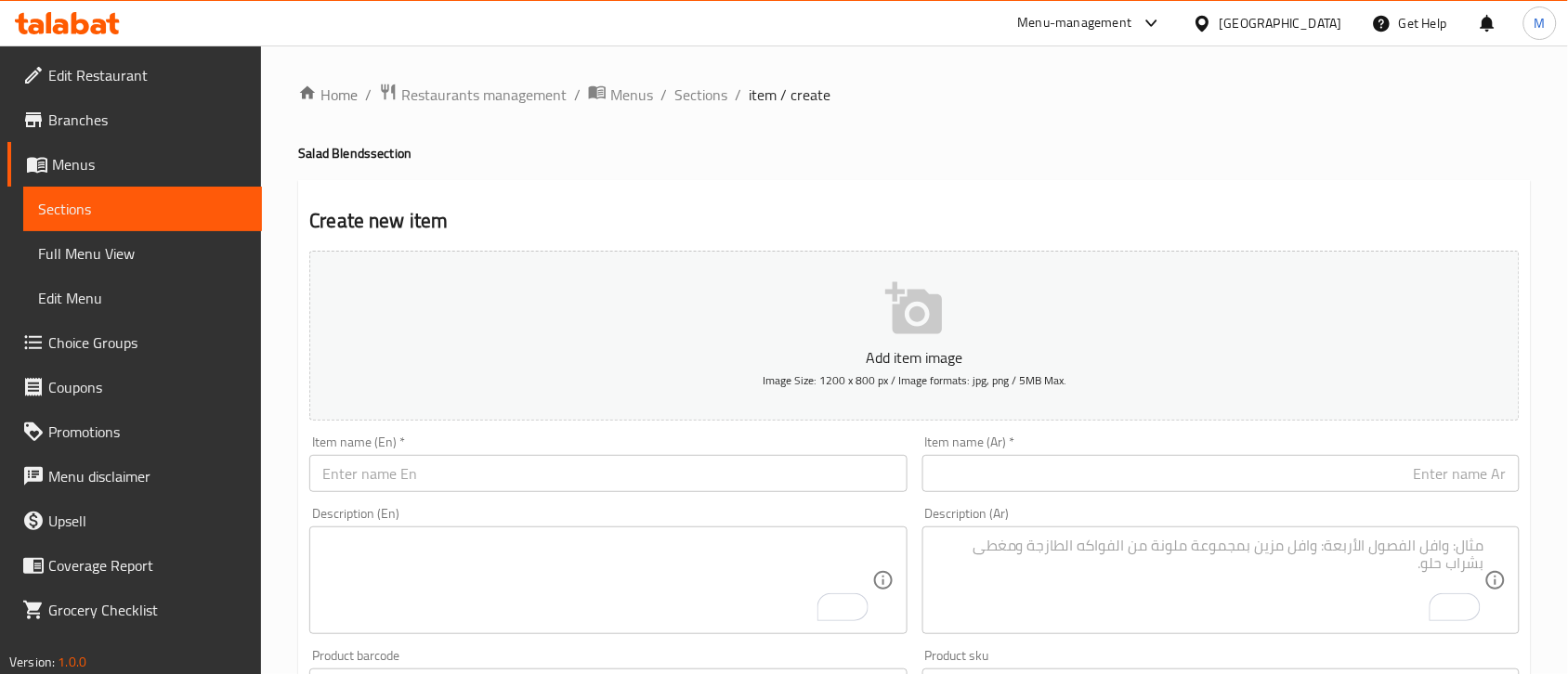
click at [1268, 467] on input "text" at bounding box center [1221, 473] width 597 height 37
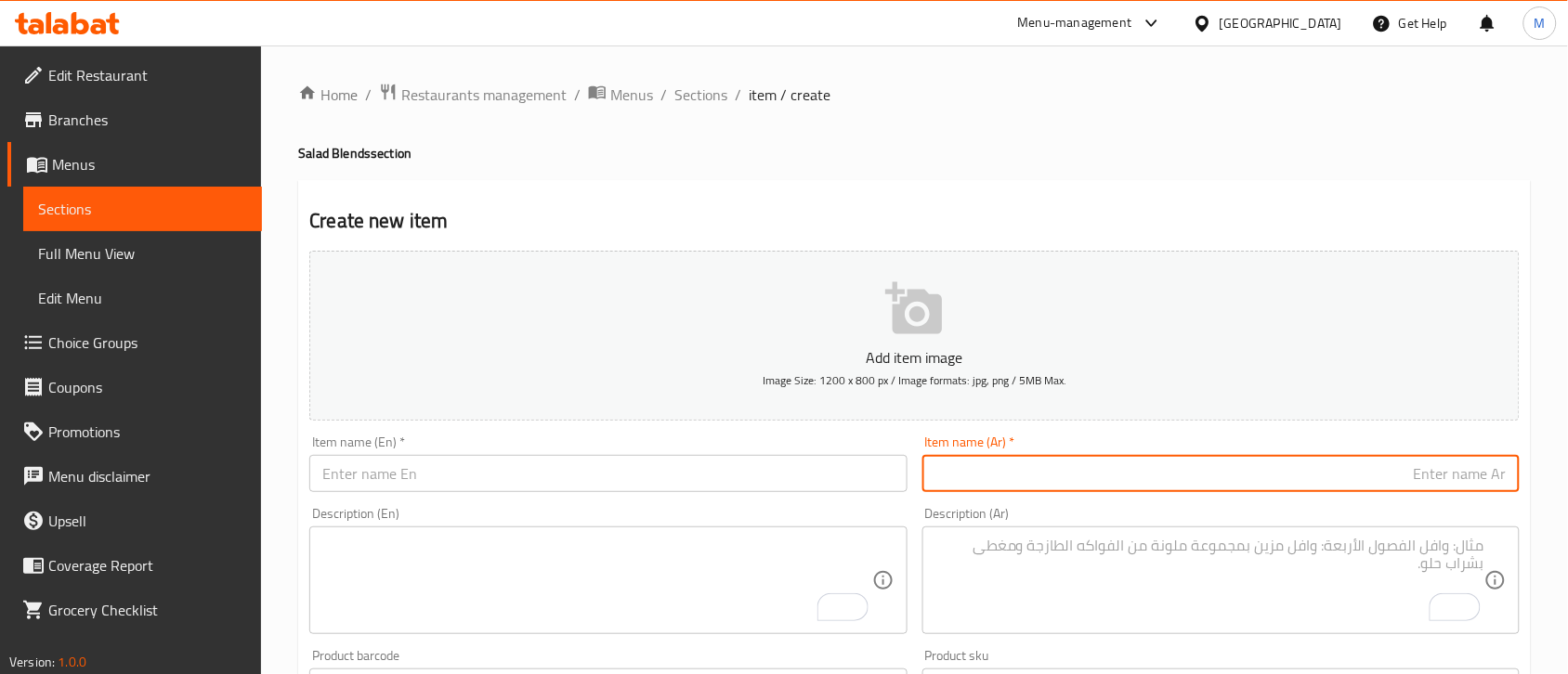
paste input "سيزر بوبّرز"
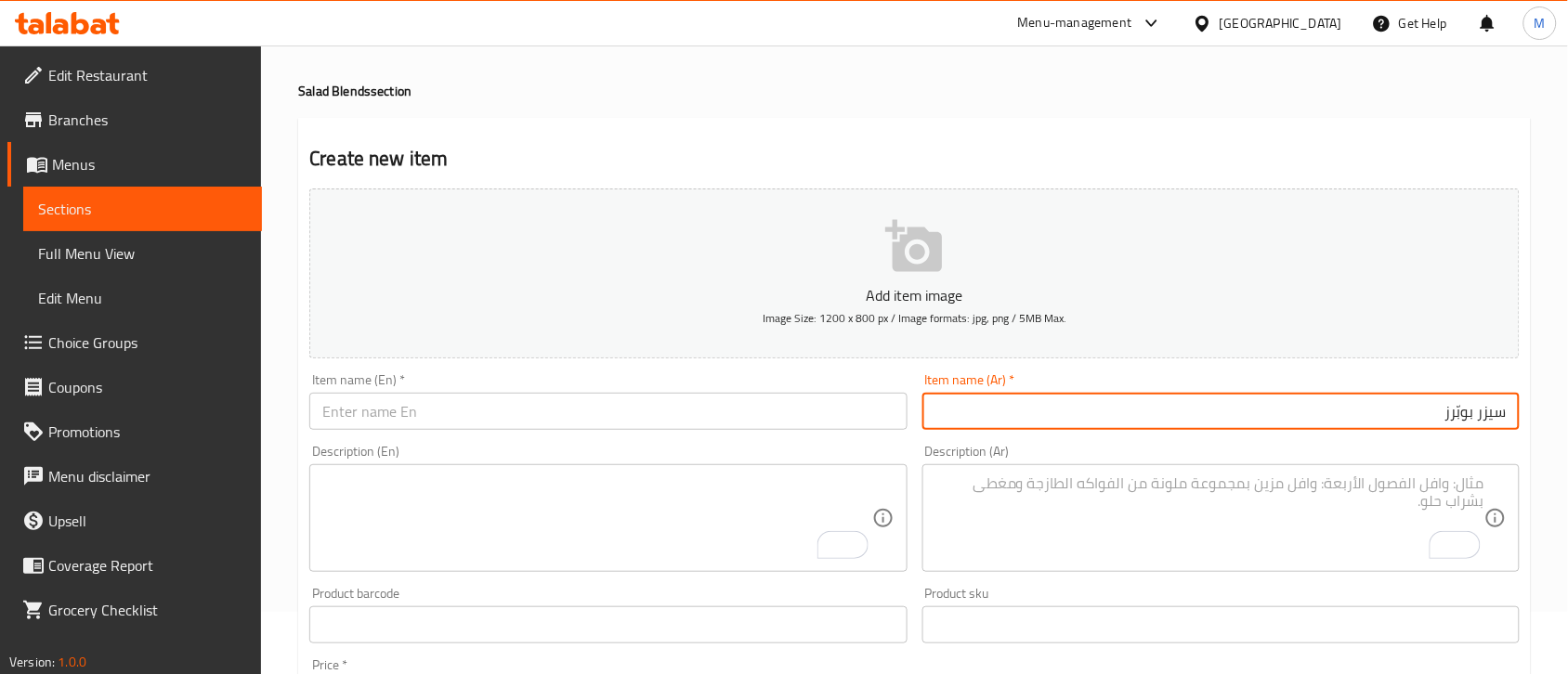
scroll to position [116, 0]
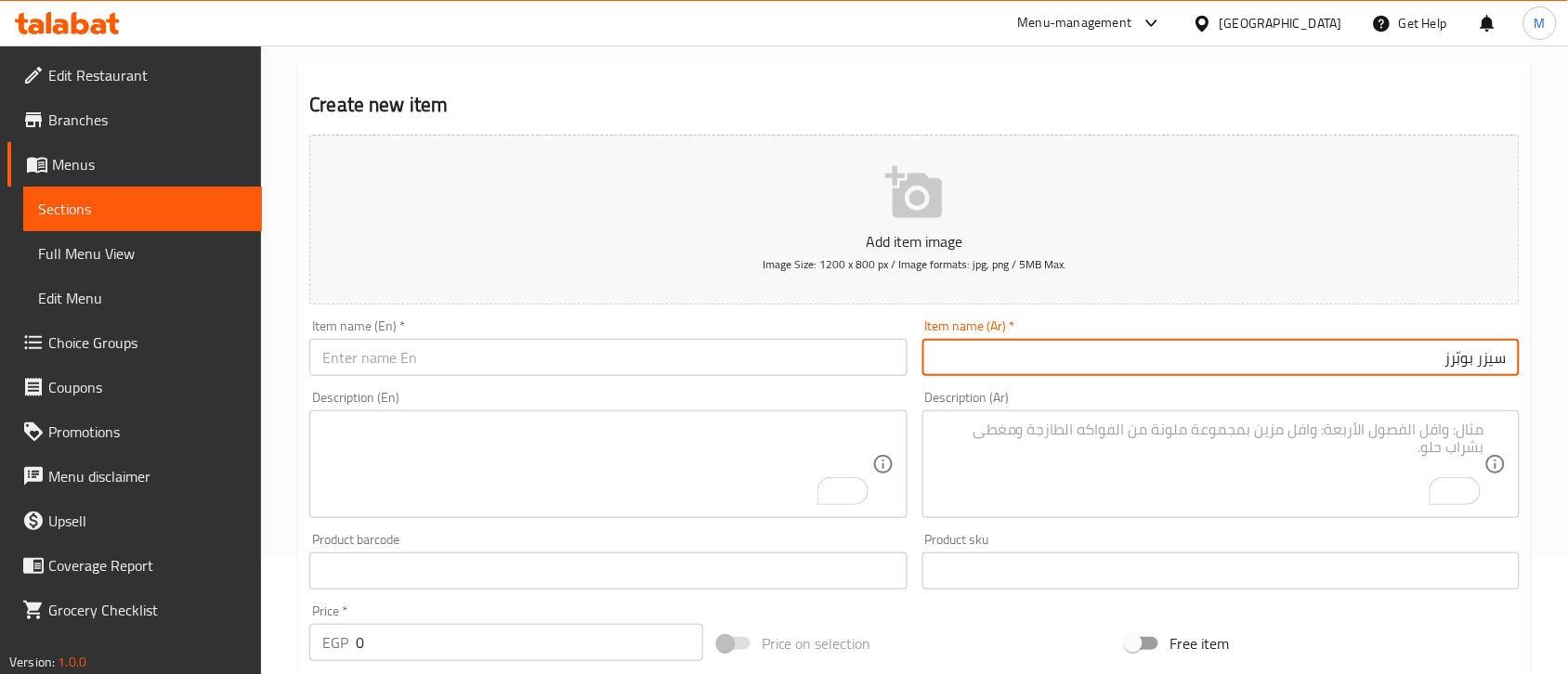
type input "سيزر بوبّرز"
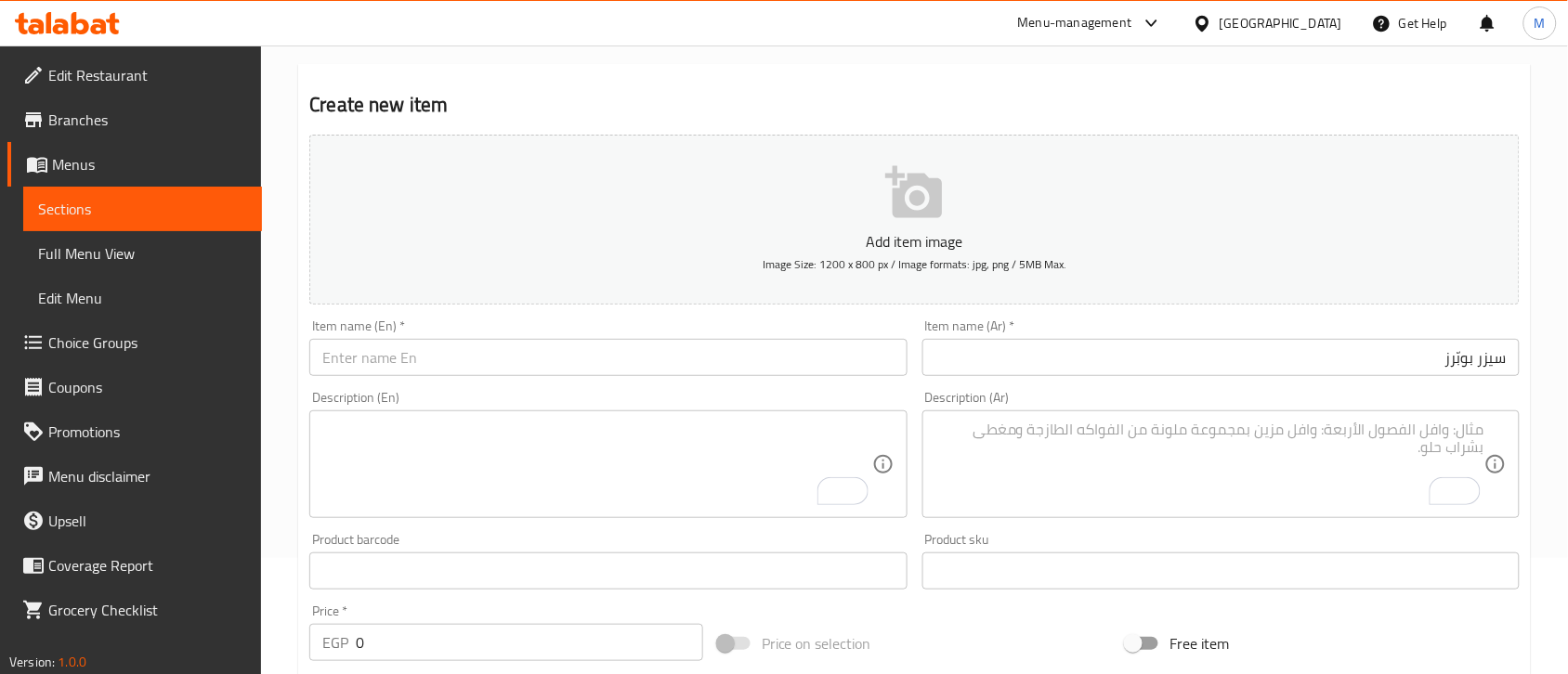
click at [484, 438] on textarea "To enrich screen reader interactions, please activate Accessibility in Grammarl…" at bounding box center [596, 464] width 549 height 88
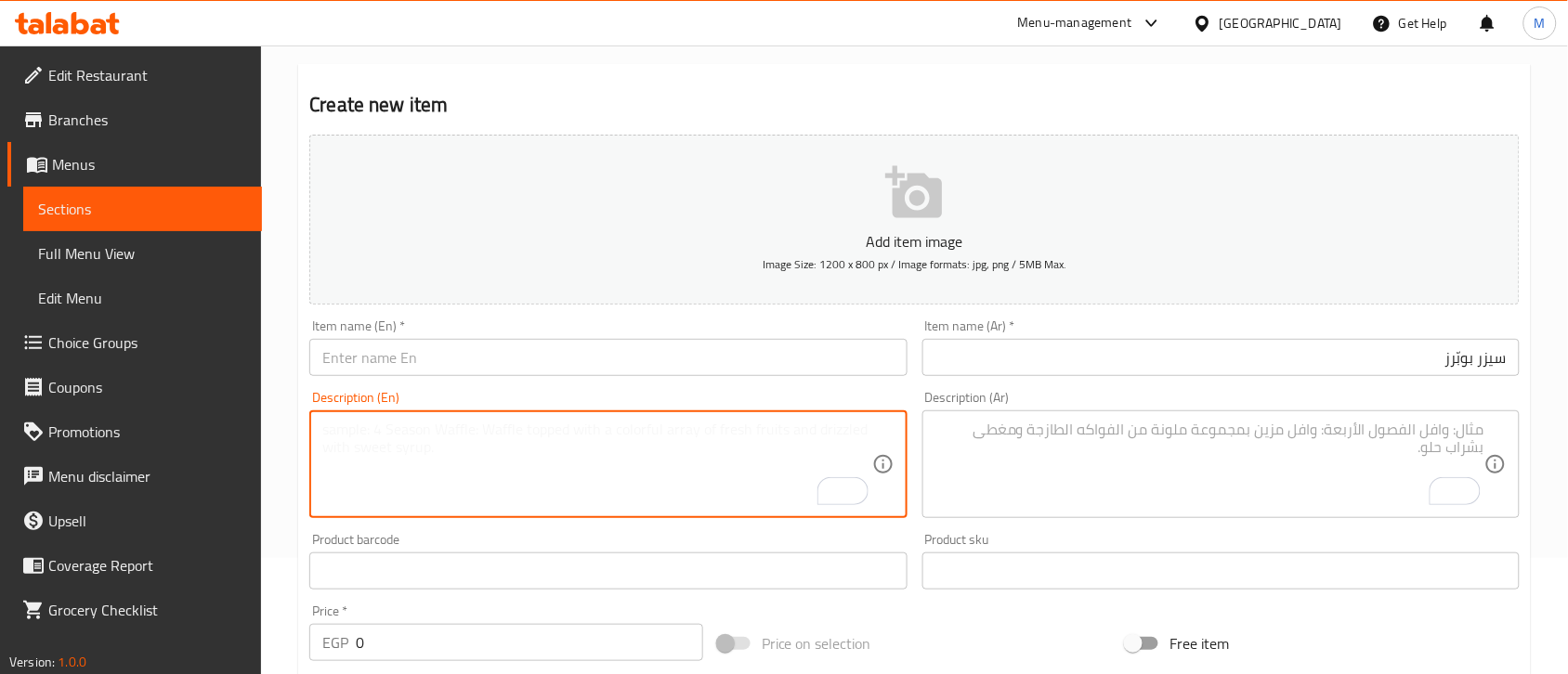
paste textarea ""A bold twist on the classic Caesar. Crispy chicken poppers tossed with fresh l…"
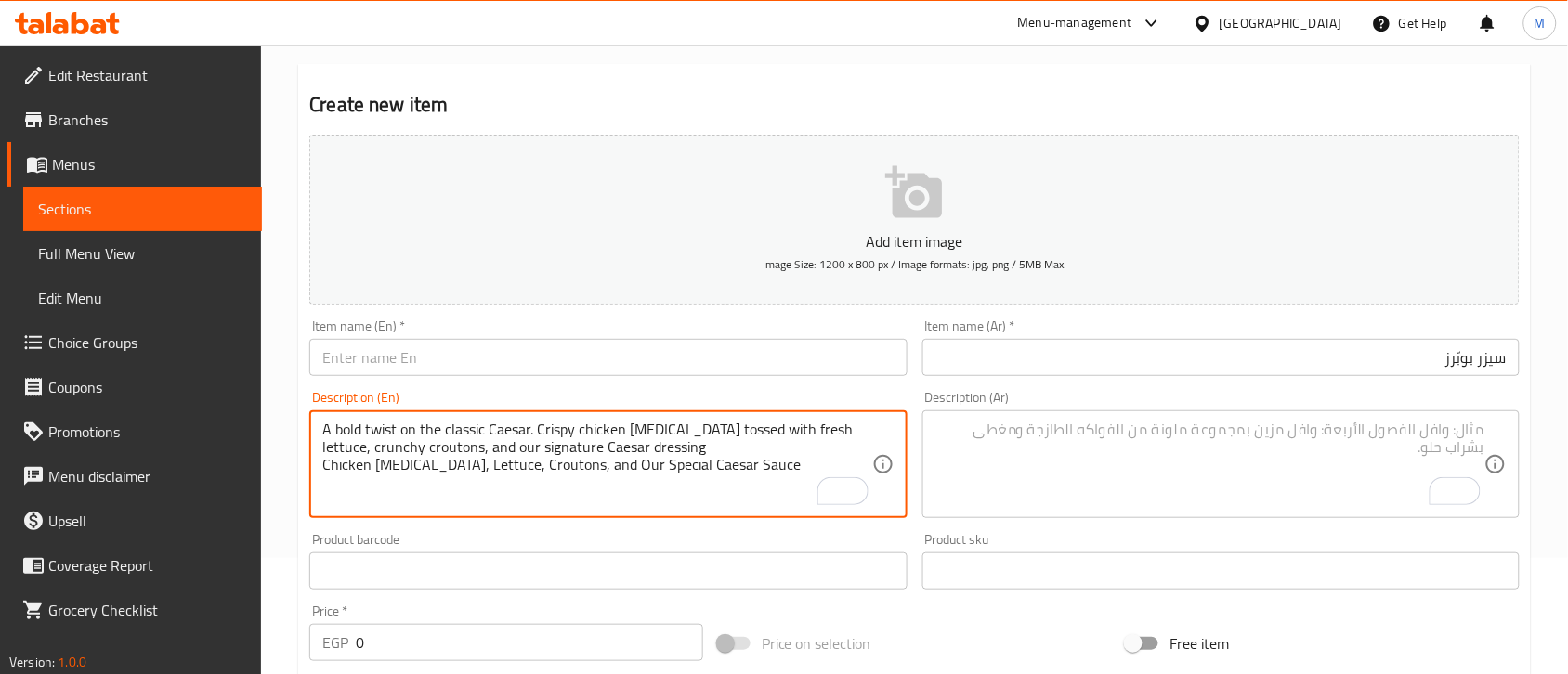
click at [585, 455] on textarea "A bold twist on the classic Caesar. Crispy chicken poppers tossed with fresh le…" at bounding box center [596, 464] width 549 height 88
type textarea "A bold twist on the classic Caesar. Crispy chicken poppers tossed with fresh le…"
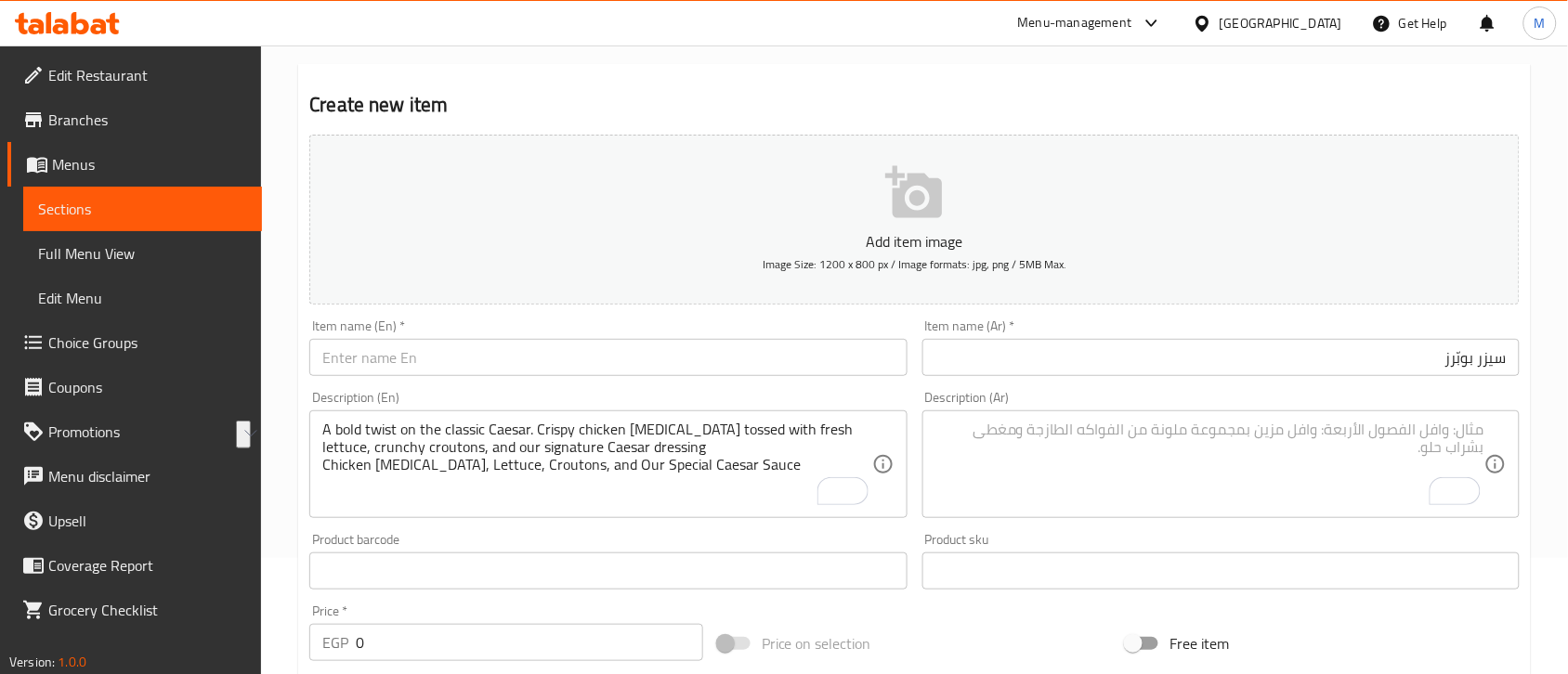
click at [763, 474] on textarea "A bold twist on the classic Caesar. Crispy chicken poppers tossed with fresh le…" at bounding box center [596, 464] width 549 height 88
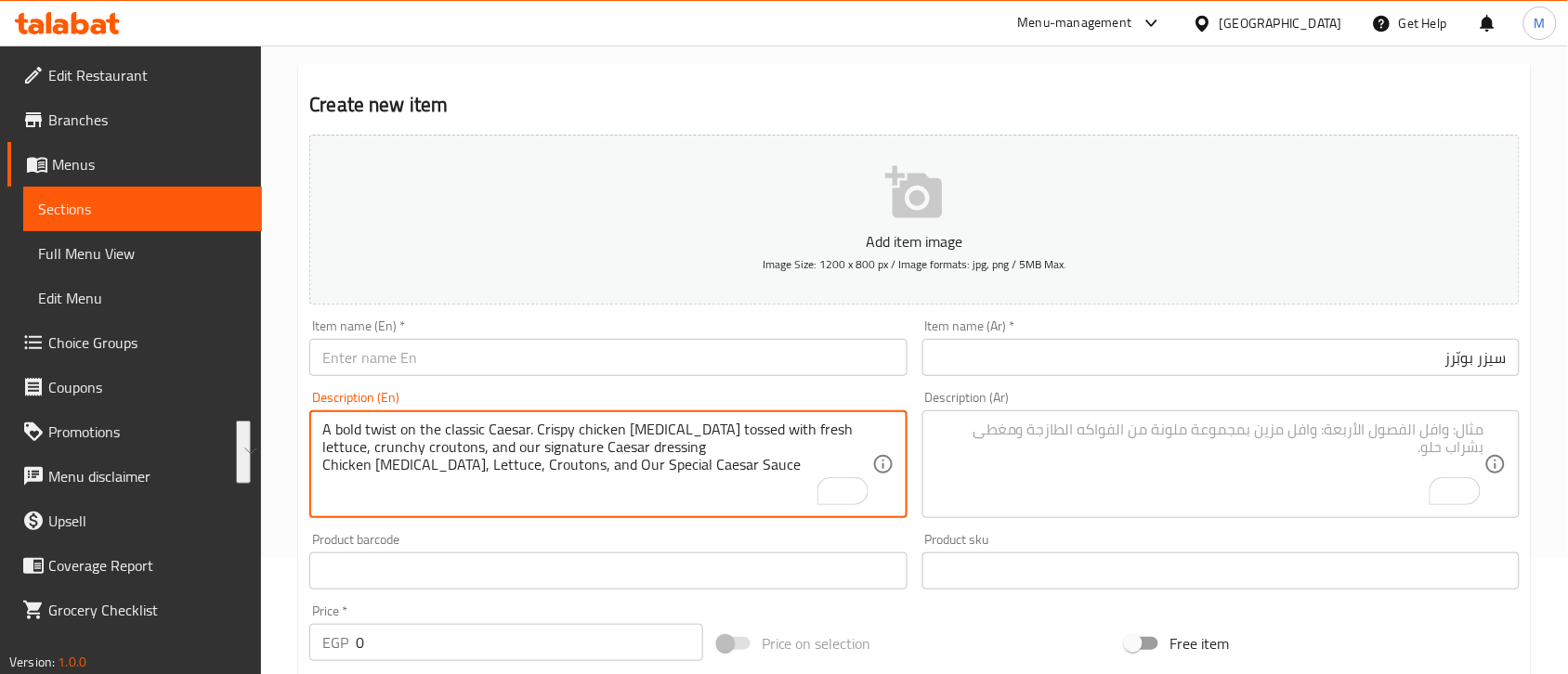
drag, startPoint x: 764, startPoint y: 457, endPoint x: 142, endPoint y: 377, distance: 627.1
click at [142, 377] on div "Edit Restaurant Branches Menus Sections Full Menu View Edit Menu Choice Groups …" at bounding box center [784, 563] width 1568 height 1267
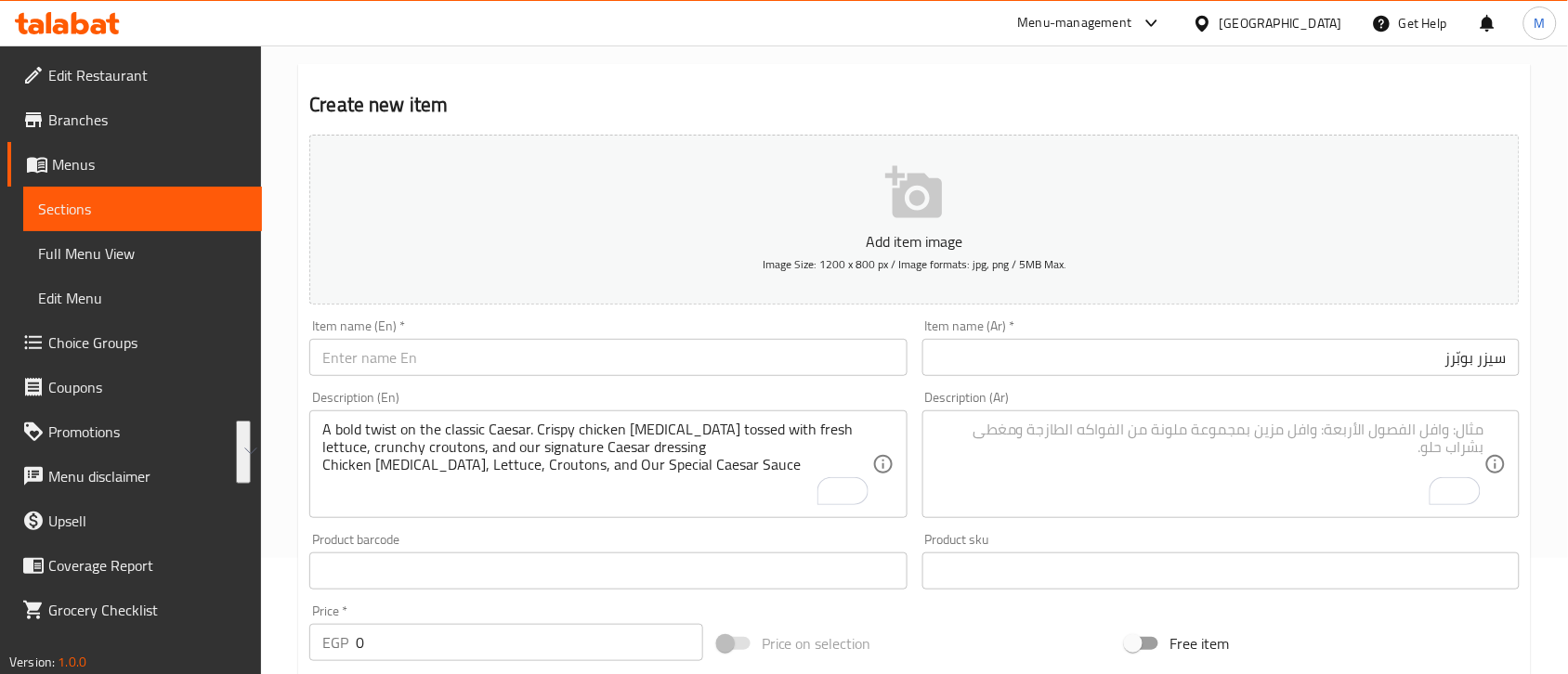
click at [784, 385] on div "Description (En) A bold twist on the classic Caesar. Crispy chicken poppers tos…" at bounding box center [607, 455] width 612 height 142
click at [1162, 491] on textarea "To enrich screen reader interactions, please activate Accessibility in Grammarl…" at bounding box center [1210, 464] width 549 height 88
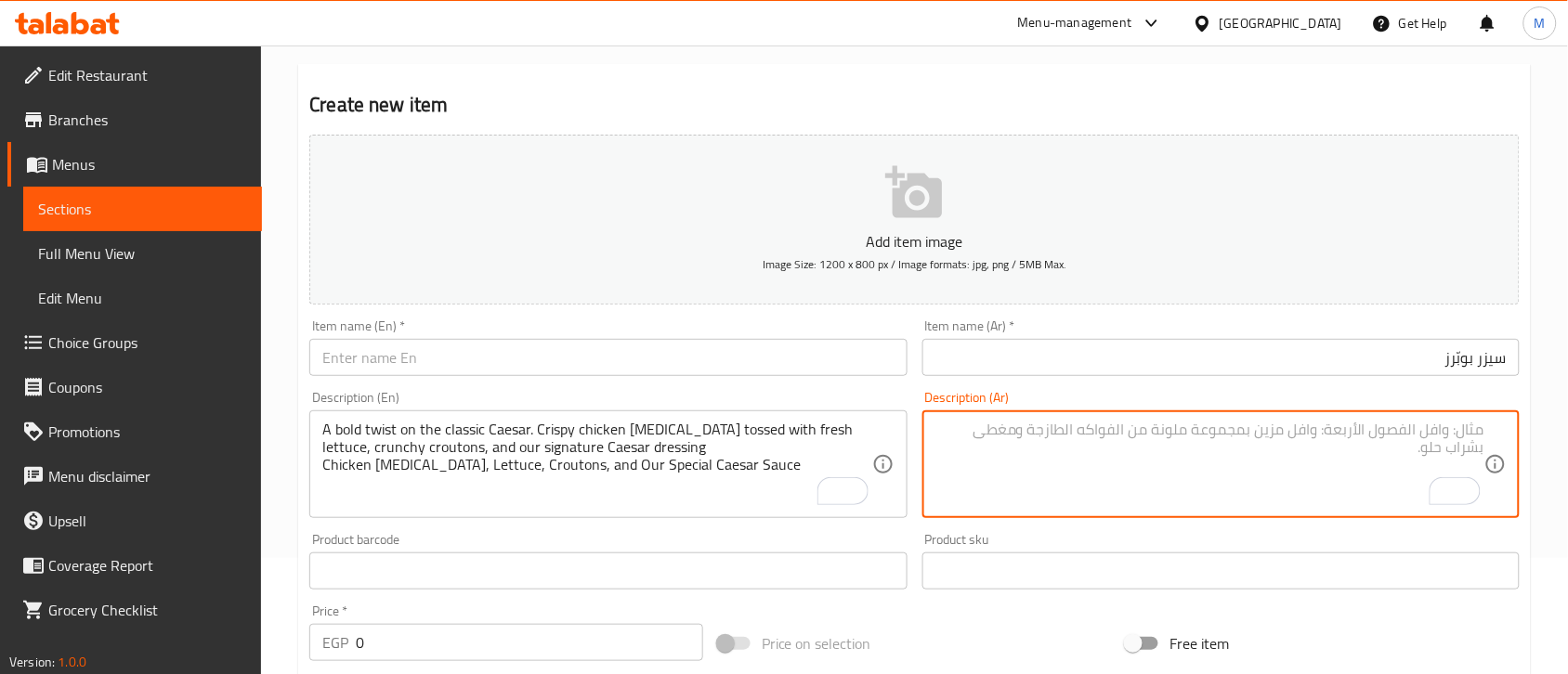
click at [1108, 465] on textarea "To enrich screen reader interactions, please activate Accessibility in Grammarl…" at bounding box center [1210, 464] width 549 height 88
paste textarea "لمسة جريئة على سلطة سيزر الكلاسيكية. قطع دجاج مقرمشة ممزوجة بخس طازج، قطع خبز م…"
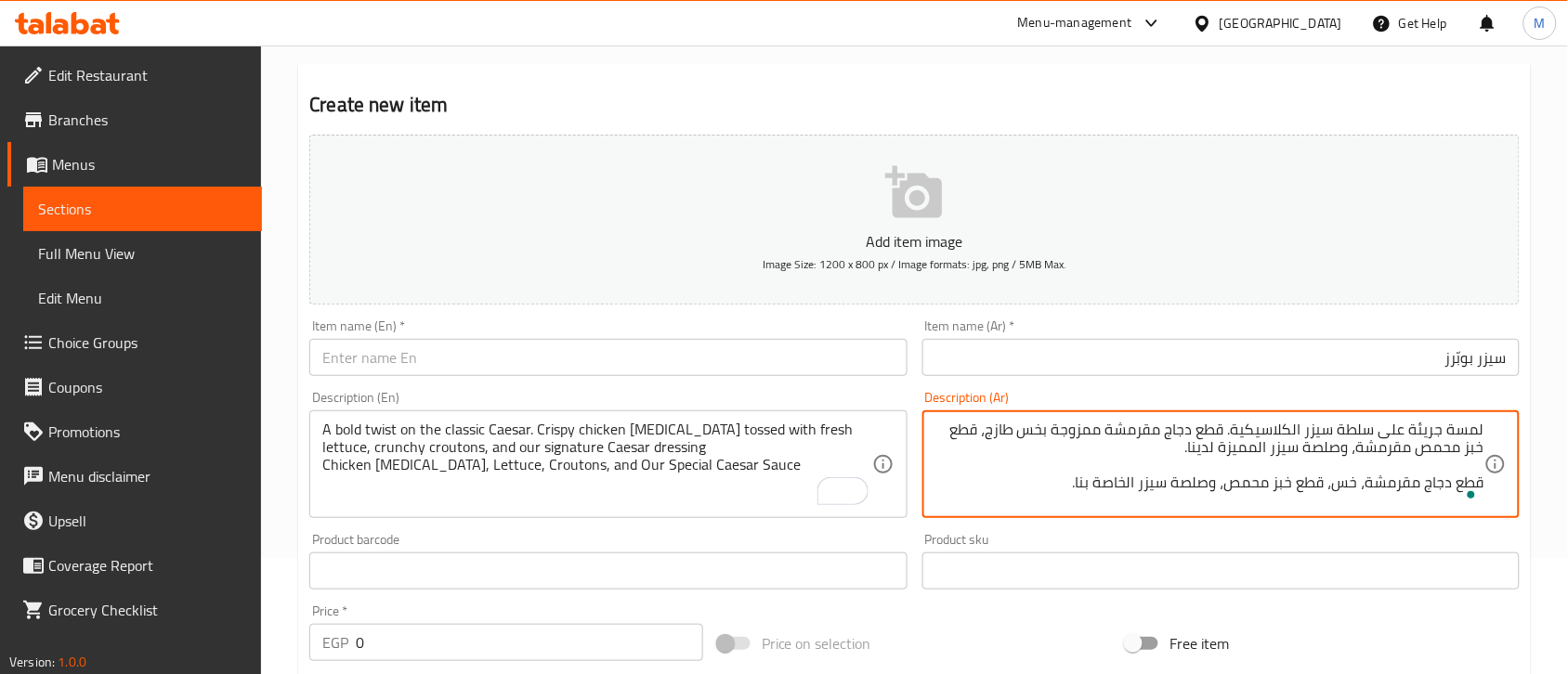
click at [1056, 95] on h2 "Create new item" at bounding box center [914, 104] width 1210 height 28
click at [1475, 466] on textarea "لمسة جريئة على سلطة سيزر الكلاسيكية. قطع دجاج مقرمشة ممزوجة بخس طازج، قطع خبز م…" at bounding box center [1210, 464] width 549 height 88
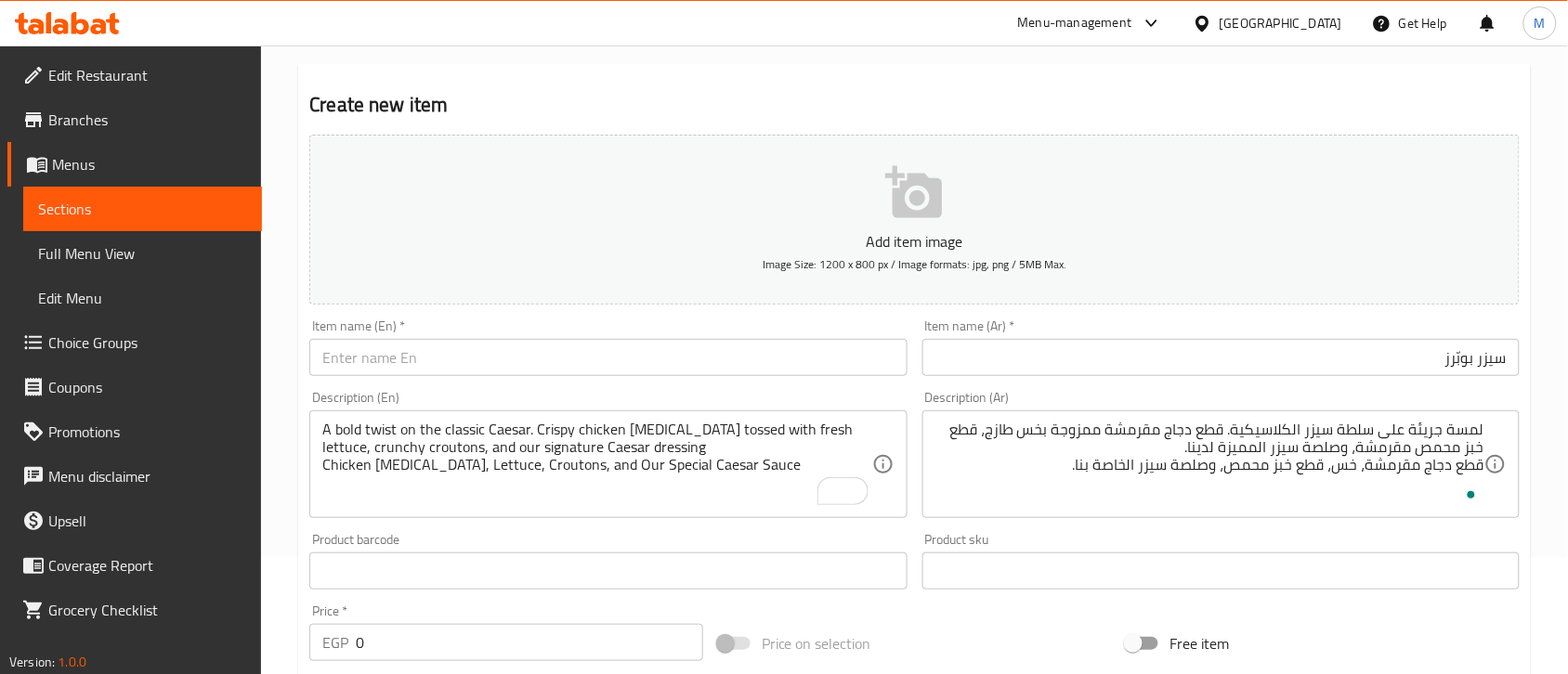
click at [1335, 538] on div "Product sku Product sku" at bounding box center [1221, 561] width 597 height 57
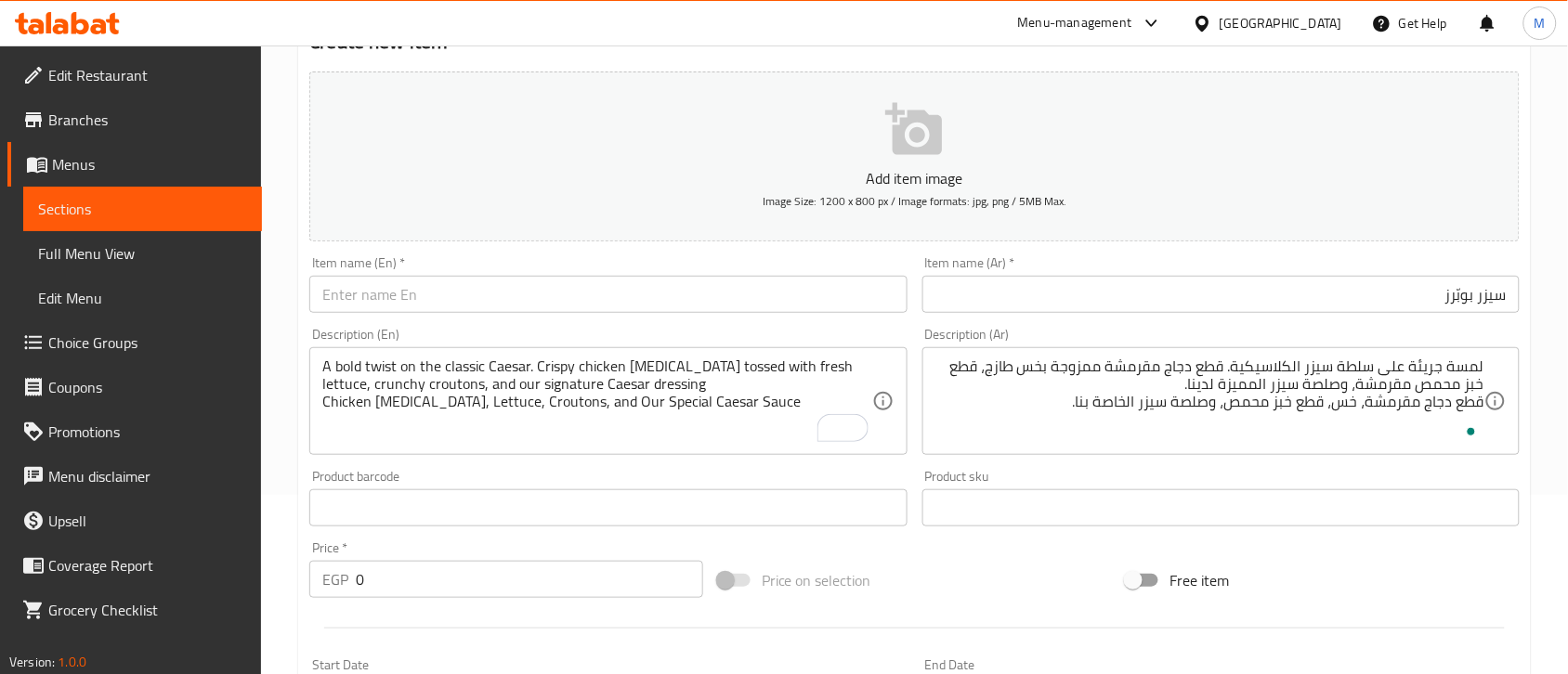
scroll to position [232, 0]
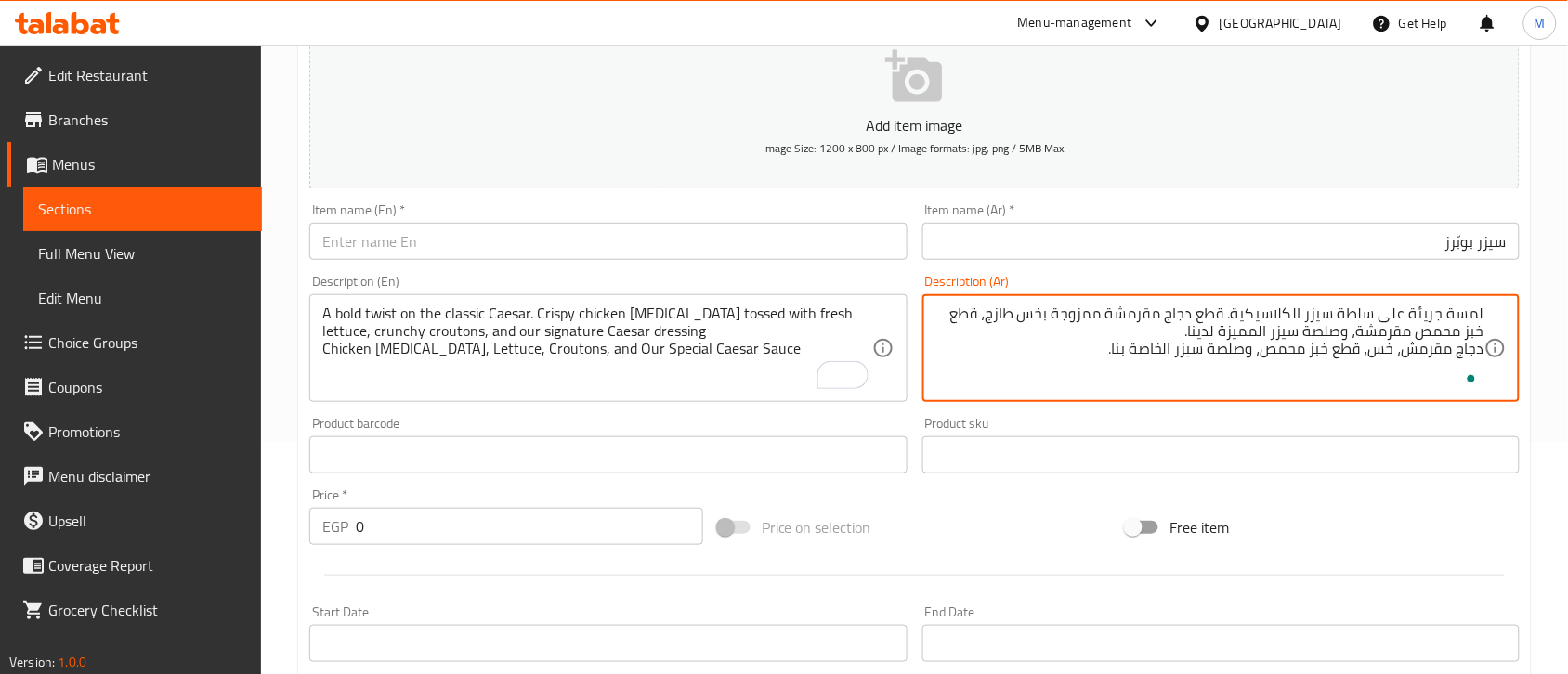
type textarea "لمسة جريئة على سلطة سيزر الكلاسيكية. قطع دجاج مقرمشة ممزوجة بخس طازج، قطع خبز م…"
click at [1484, 508] on div "Free item" at bounding box center [1322, 527] width 409 height 50
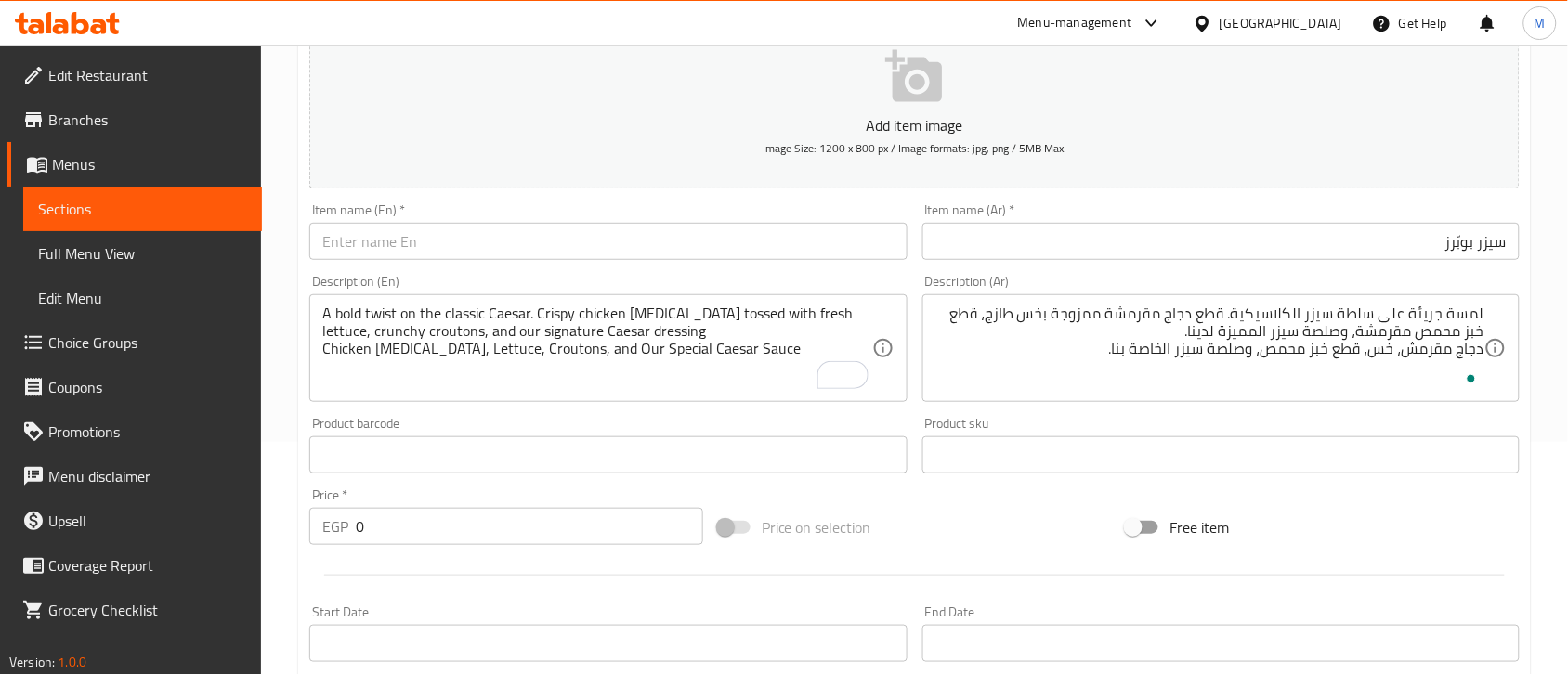
click at [1399, 530] on div "Free item" at bounding box center [1322, 527] width 409 height 50
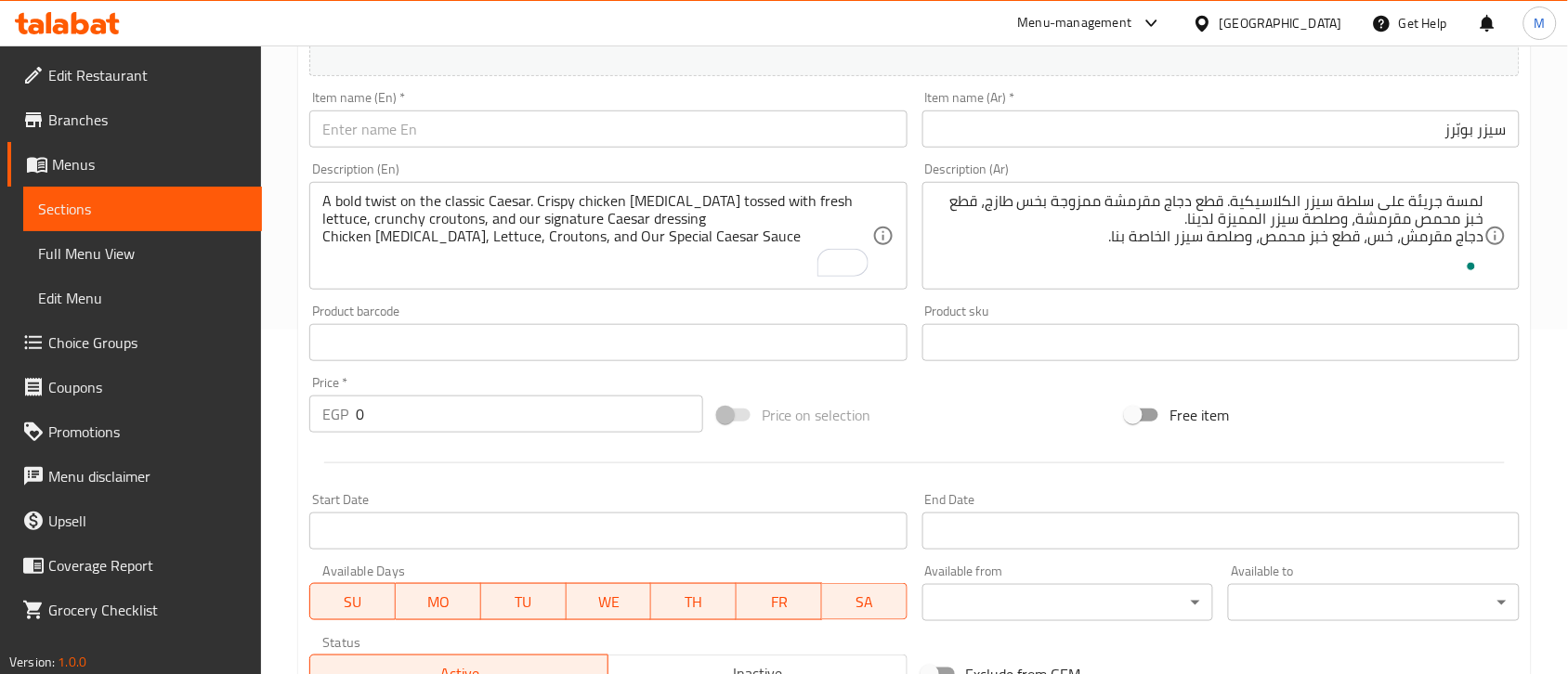
scroll to position [348, 0]
click at [434, 393] on input "0" at bounding box center [530, 411] width 347 height 37
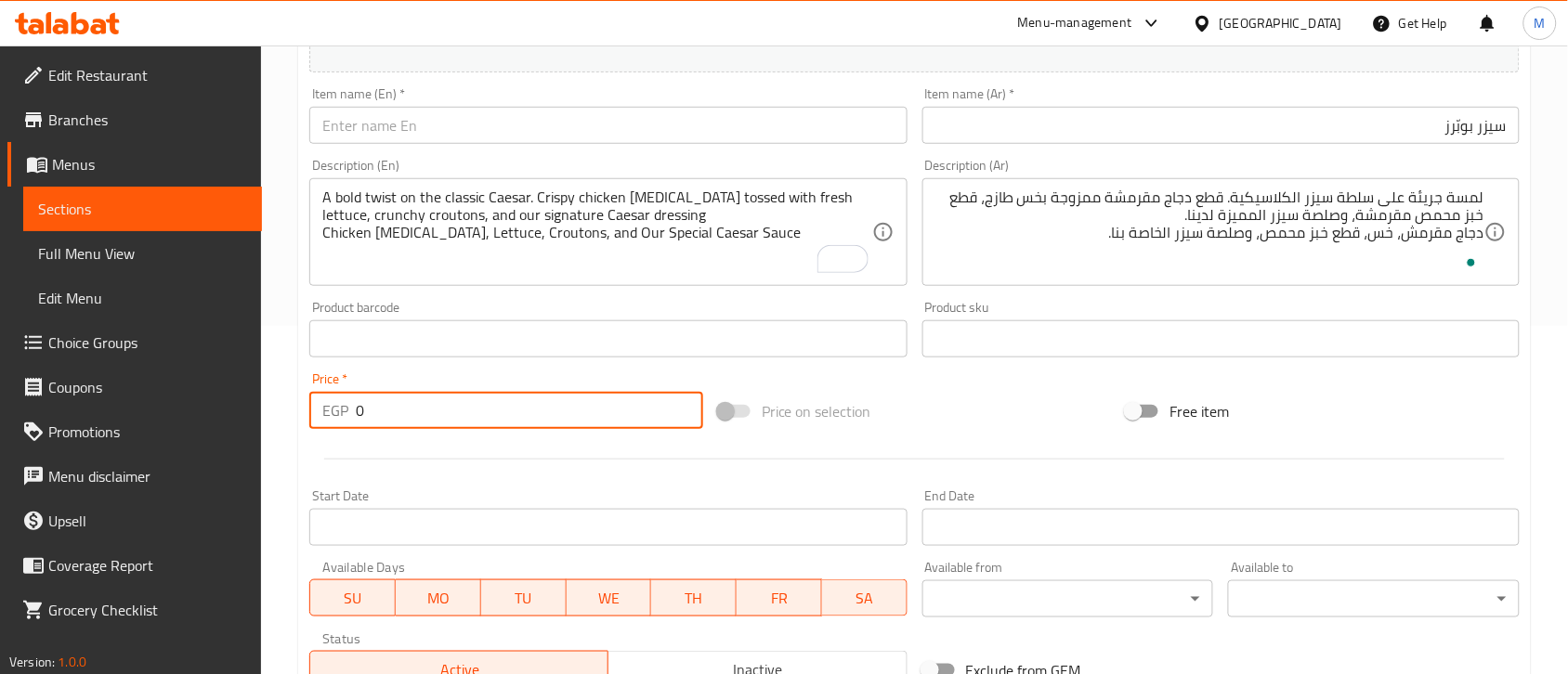
click at [434, 393] on input "0" at bounding box center [530, 411] width 347 height 37
type input "200"
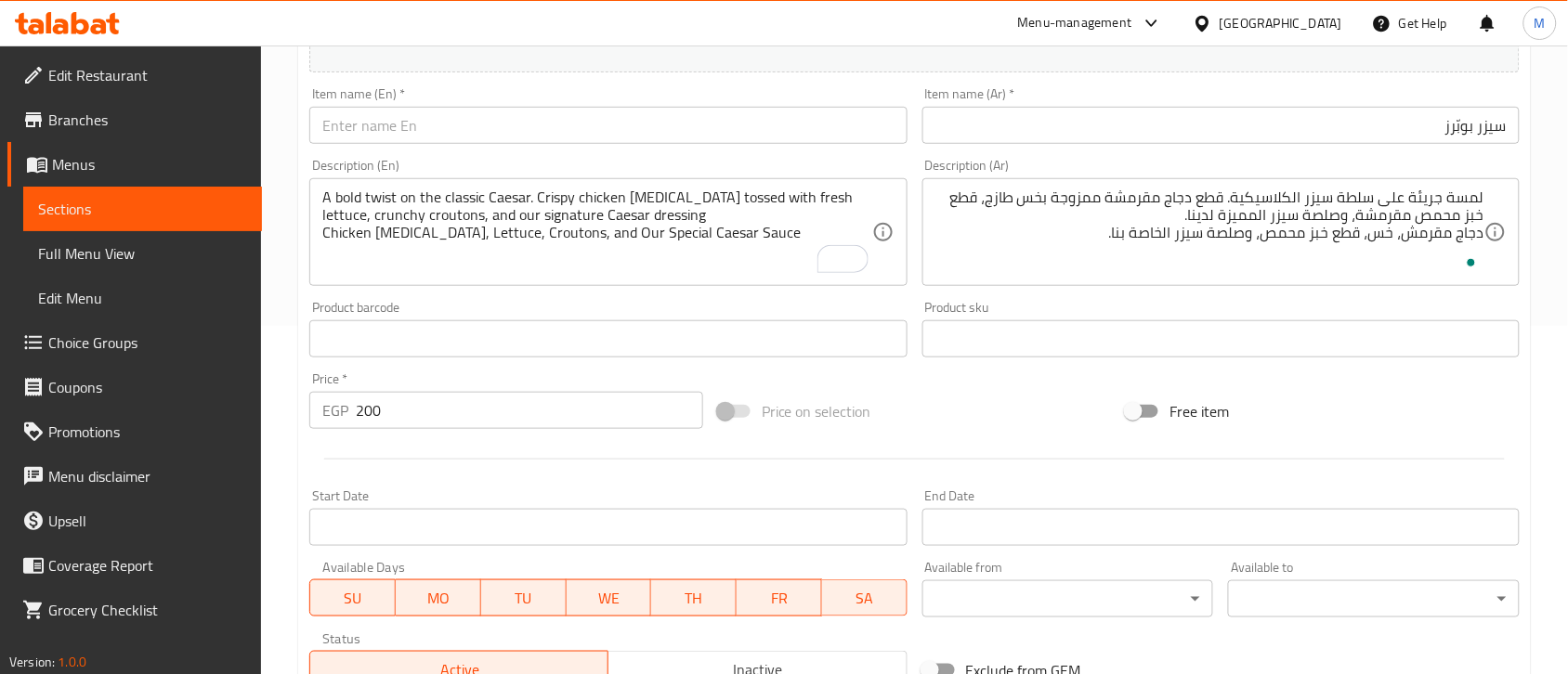
click at [497, 480] on div at bounding box center [914, 458] width 1226 height 46
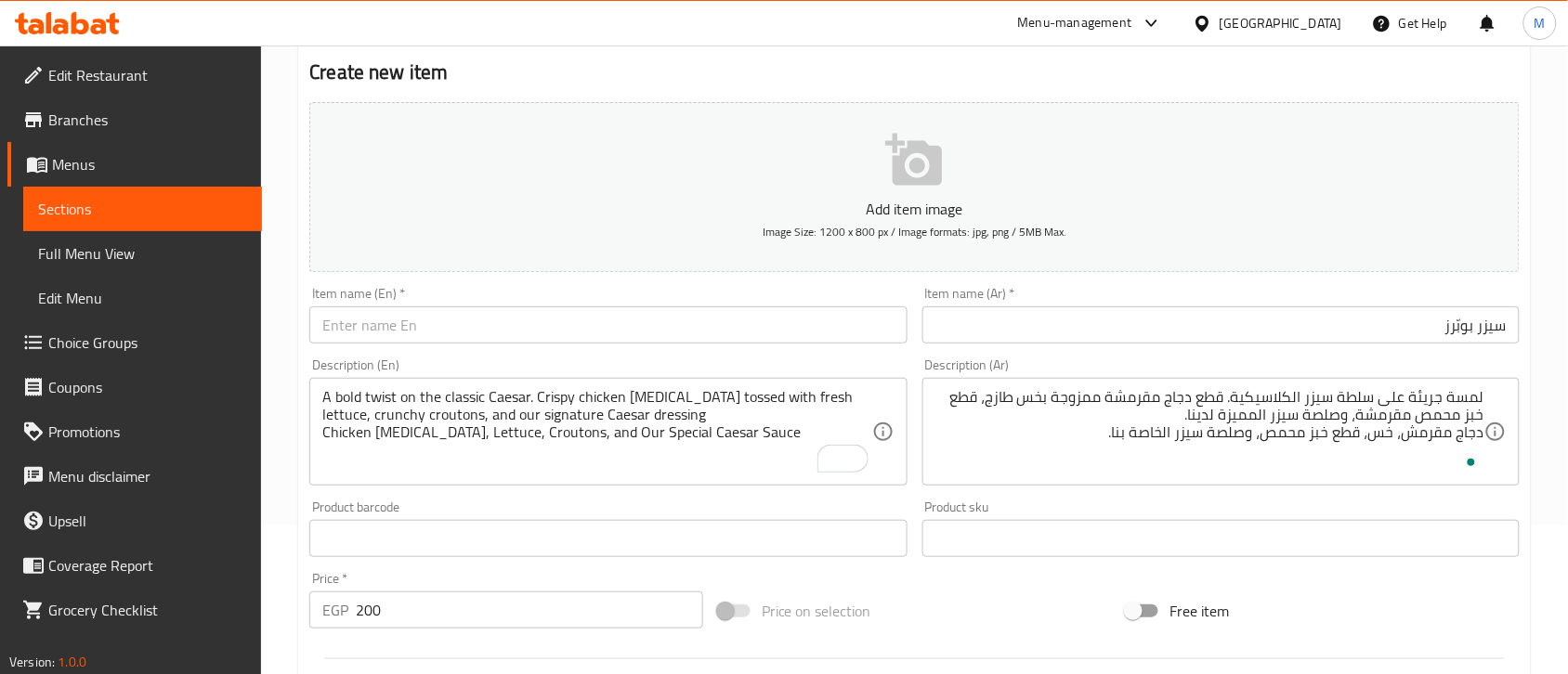
scroll to position [116, 0]
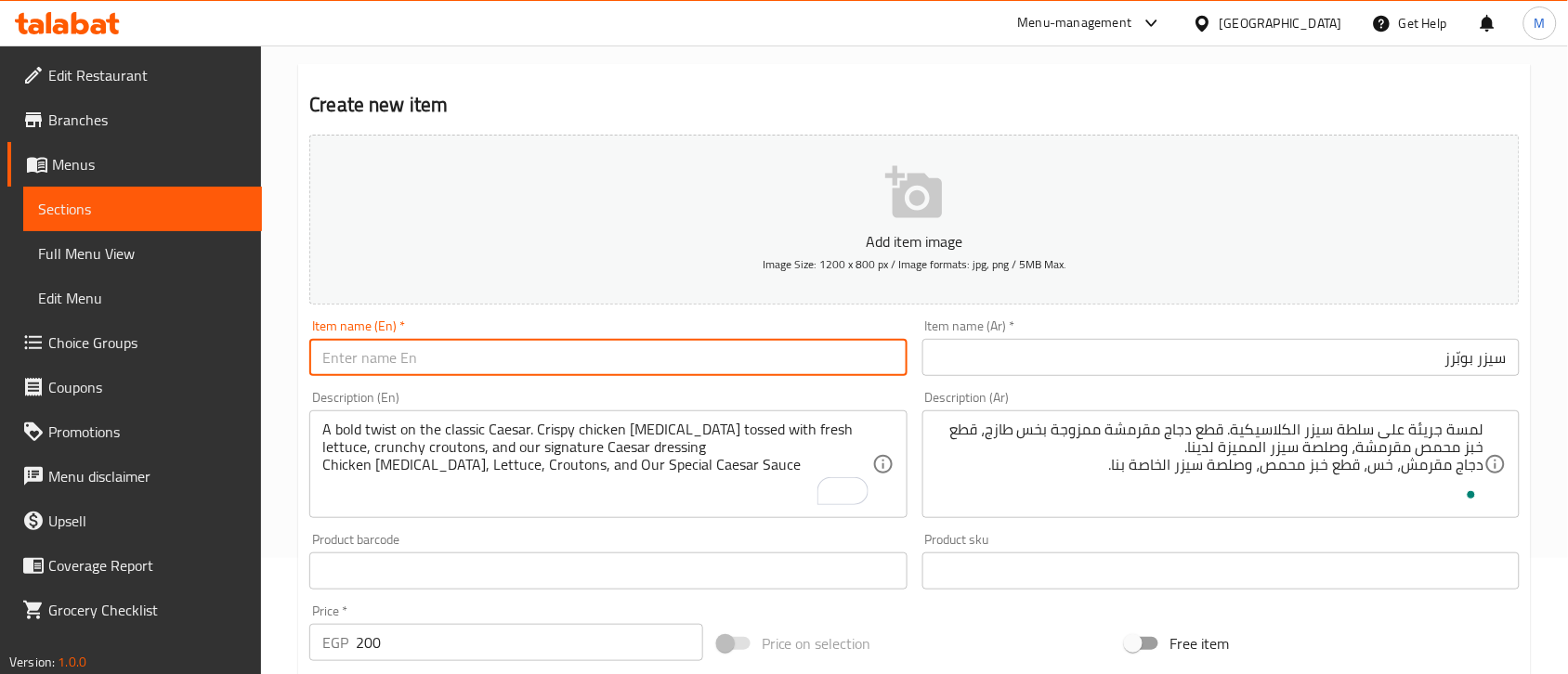
click at [388, 364] on input "text" at bounding box center [608, 357] width 597 height 37
paste input ""A bold twist on the classic Caesar. Crispy chicken poppers tossed with fresh l…"
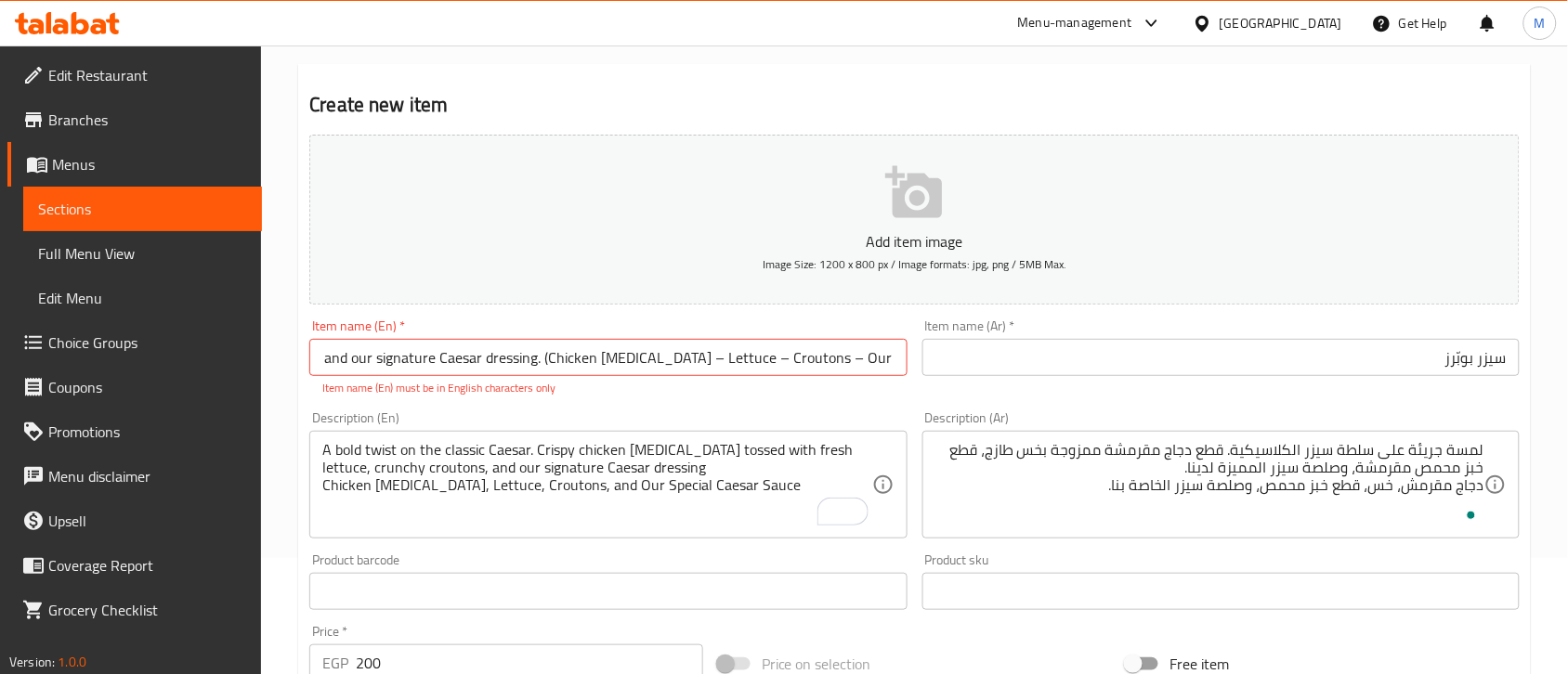
scroll to position [0, 0]
click at [541, 359] on input ""A bold twist on the classic Caesar. Crispy chicken poppers tossed with fresh l…" at bounding box center [608, 357] width 597 height 37
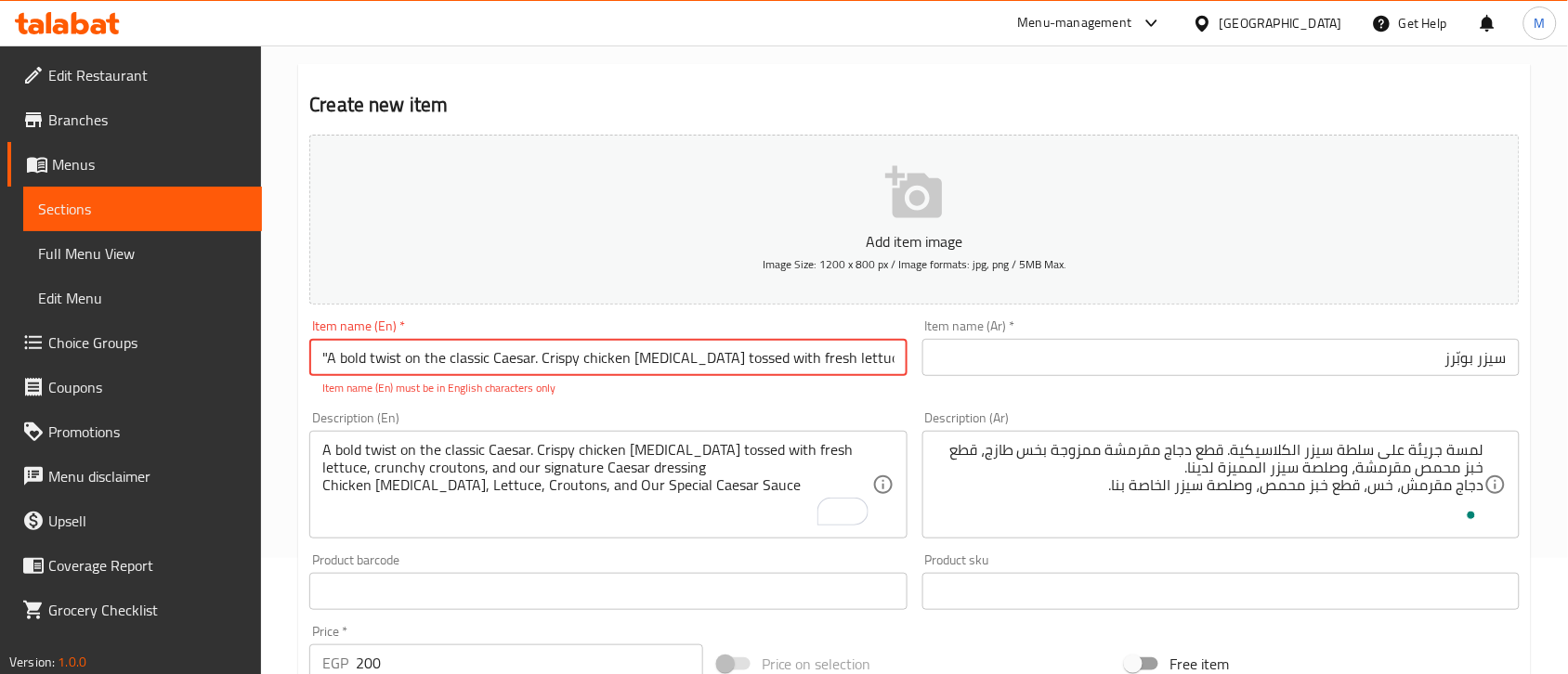
click at [541, 359] on input ""A bold twist on the classic Caesar. Crispy chicken poppers tossed with fresh l…" at bounding box center [608, 357] width 597 height 37
paste input "Ceasar Poppers"
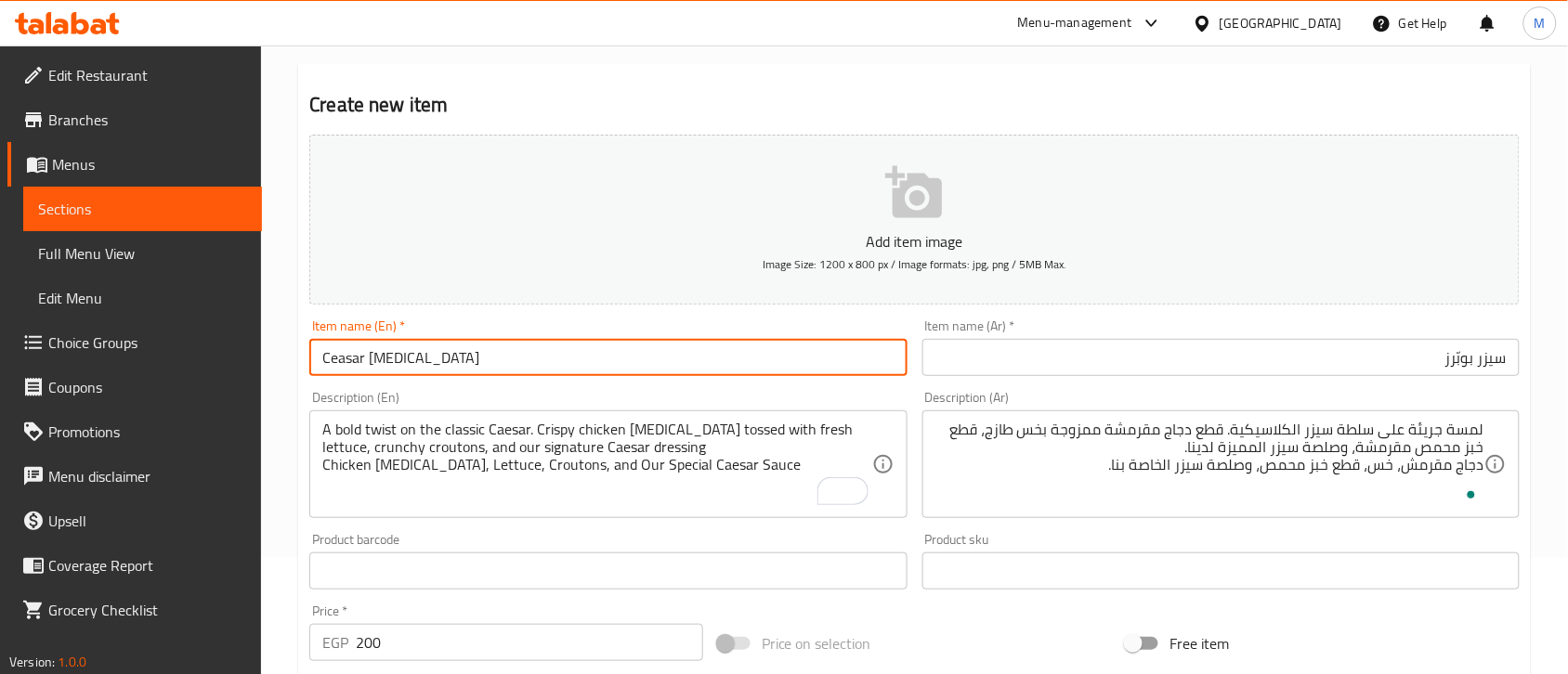
type input "Ceasar Poppers"
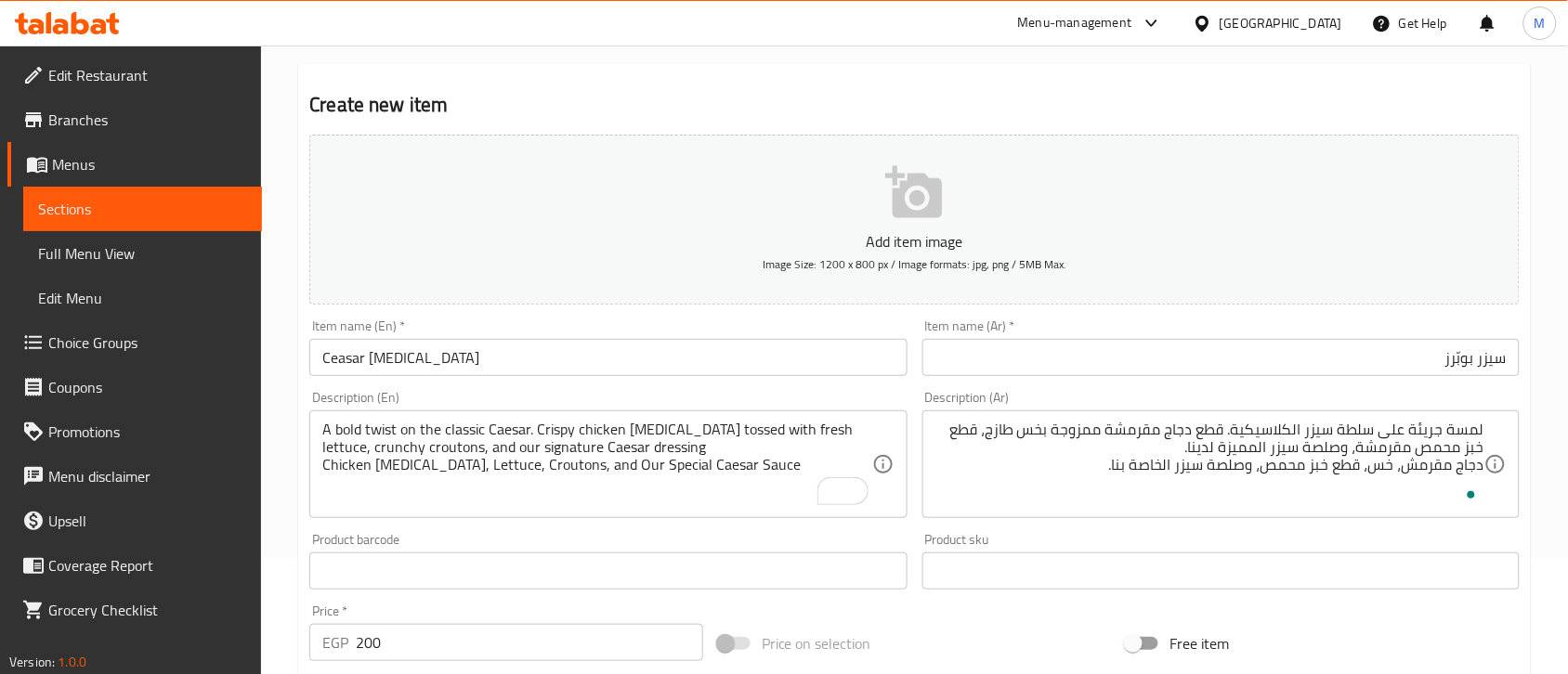
click at [707, 382] on div "Item name (En)   * Ceasar Poppers Item name (En) *" at bounding box center [607, 347] width 612 height 71
click at [776, 69] on div "Create new item Add item image Image Size: 1200 x 800 px / Image formats: jpg, …" at bounding box center [914, 605] width 1232 height 1081
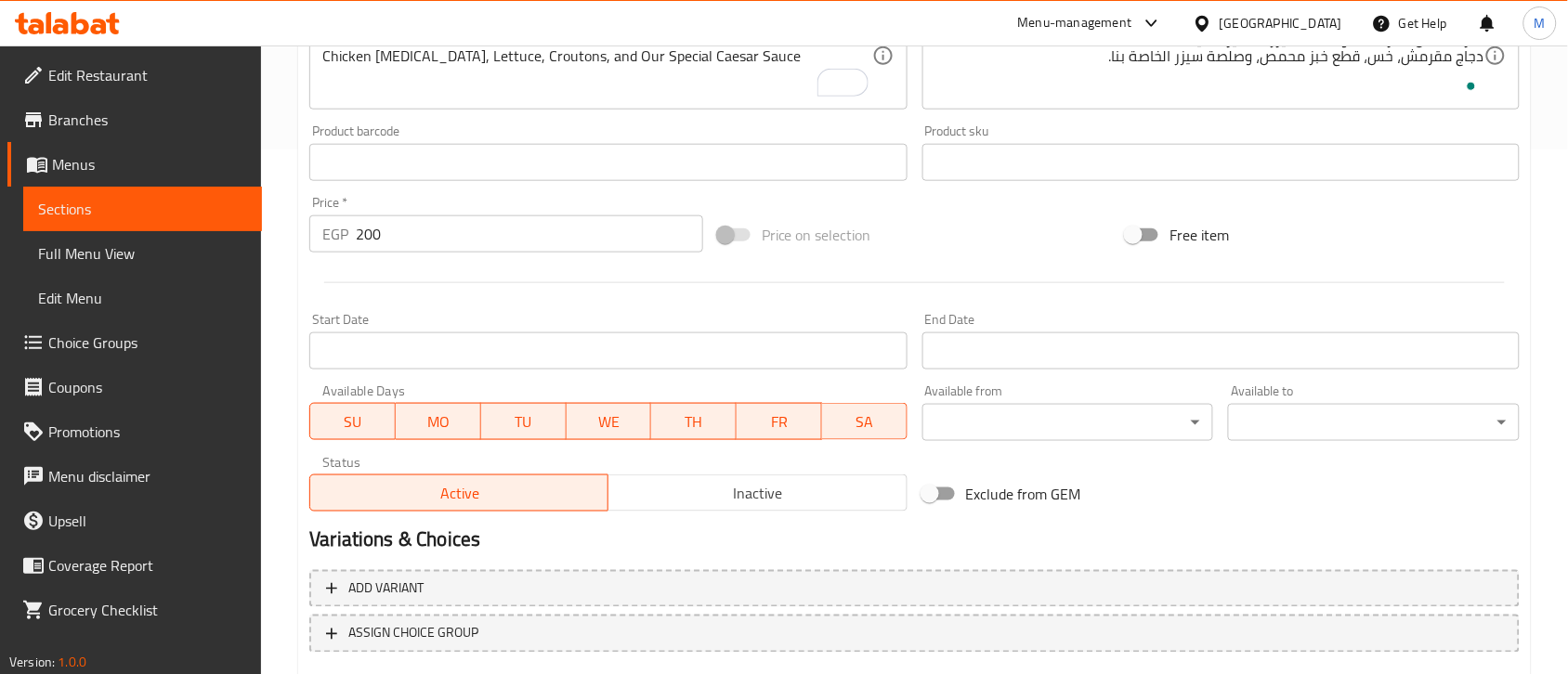
scroll to position [634, 0]
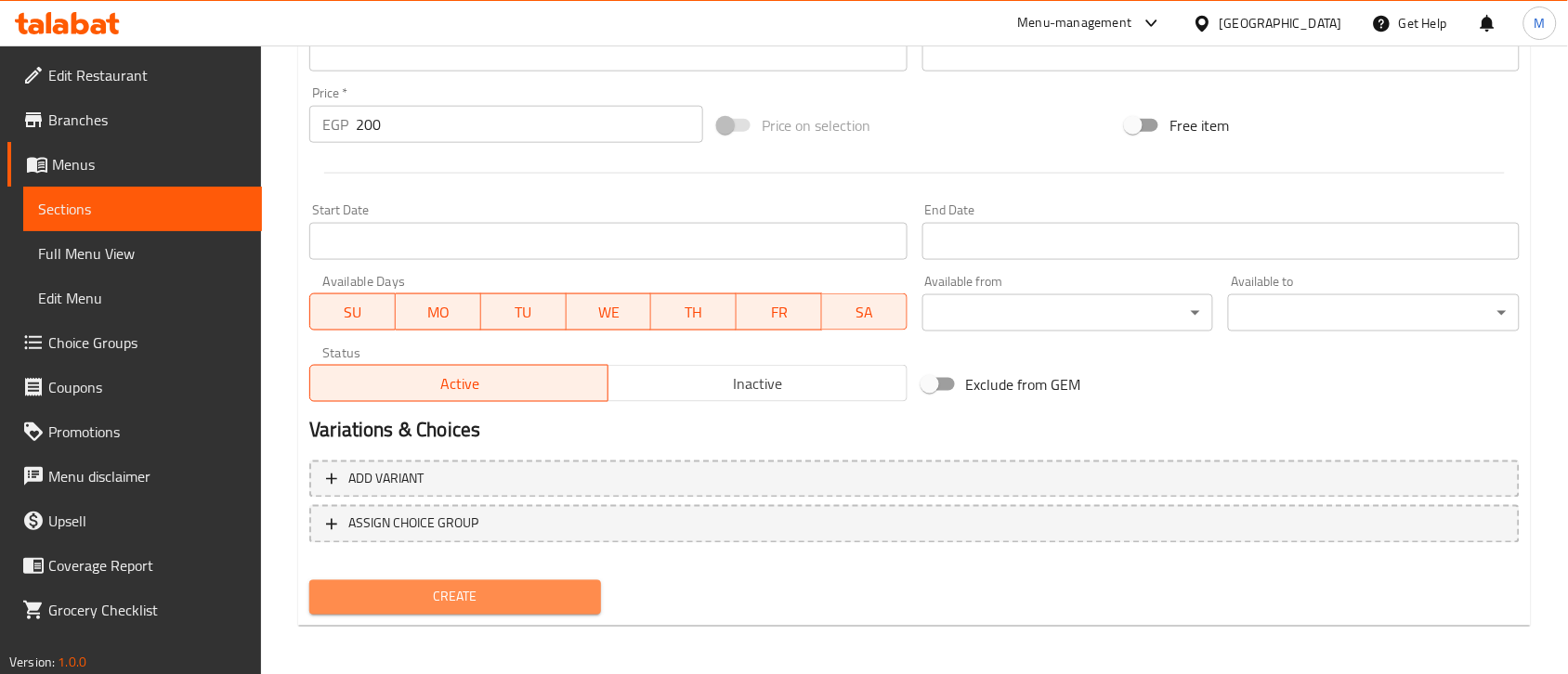
click at [470, 580] on button "Create" at bounding box center [455, 597] width 292 height 34
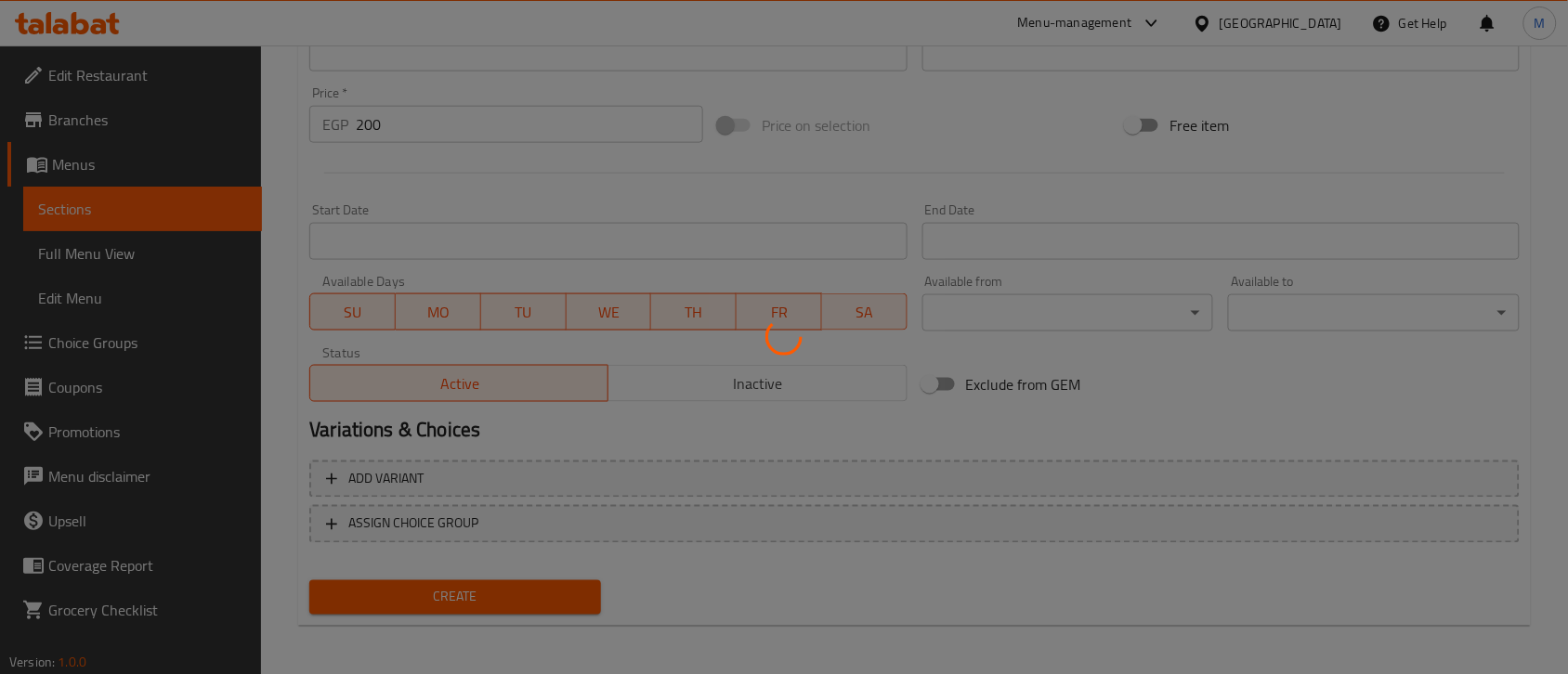
type input "0"
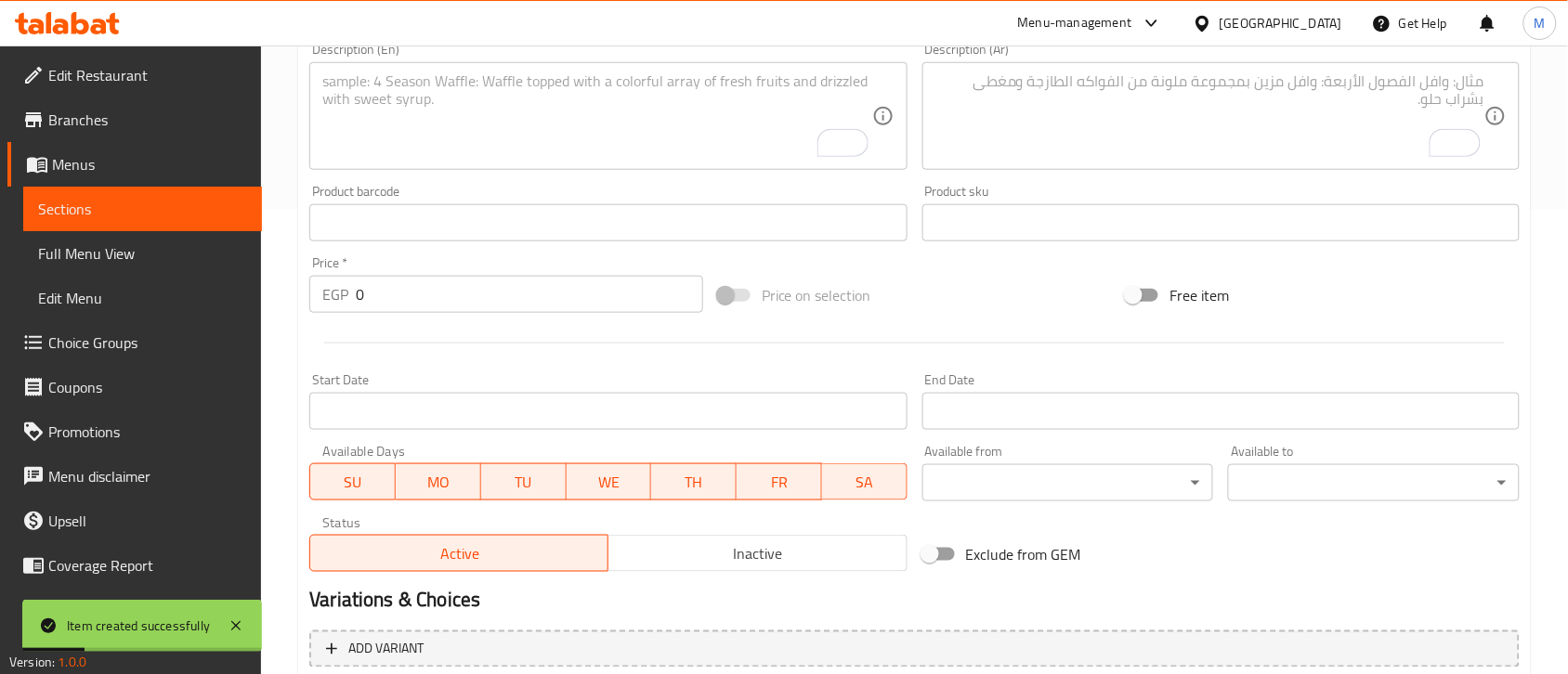
scroll to position [0, 0]
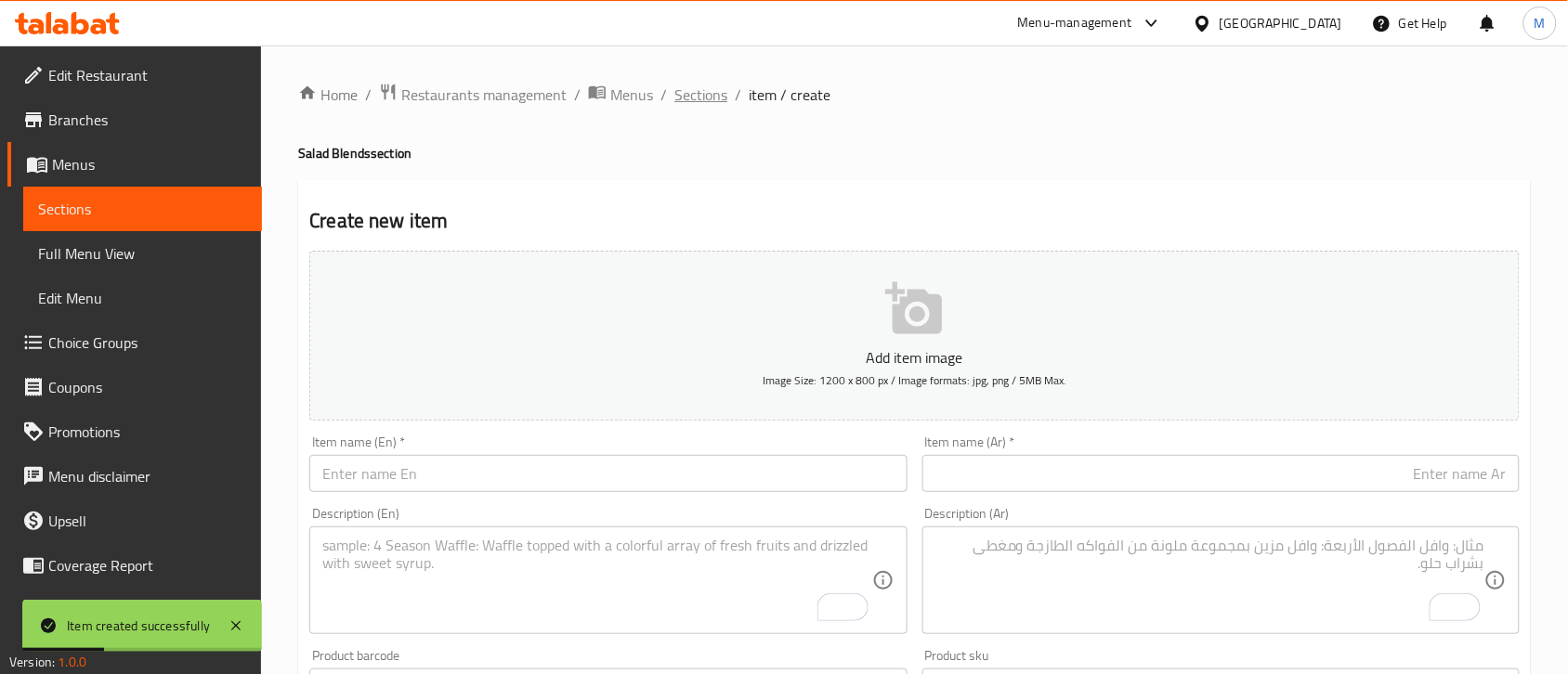
click at [699, 100] on span "Sections" at bounding box center [701, 95] width 53 height 22
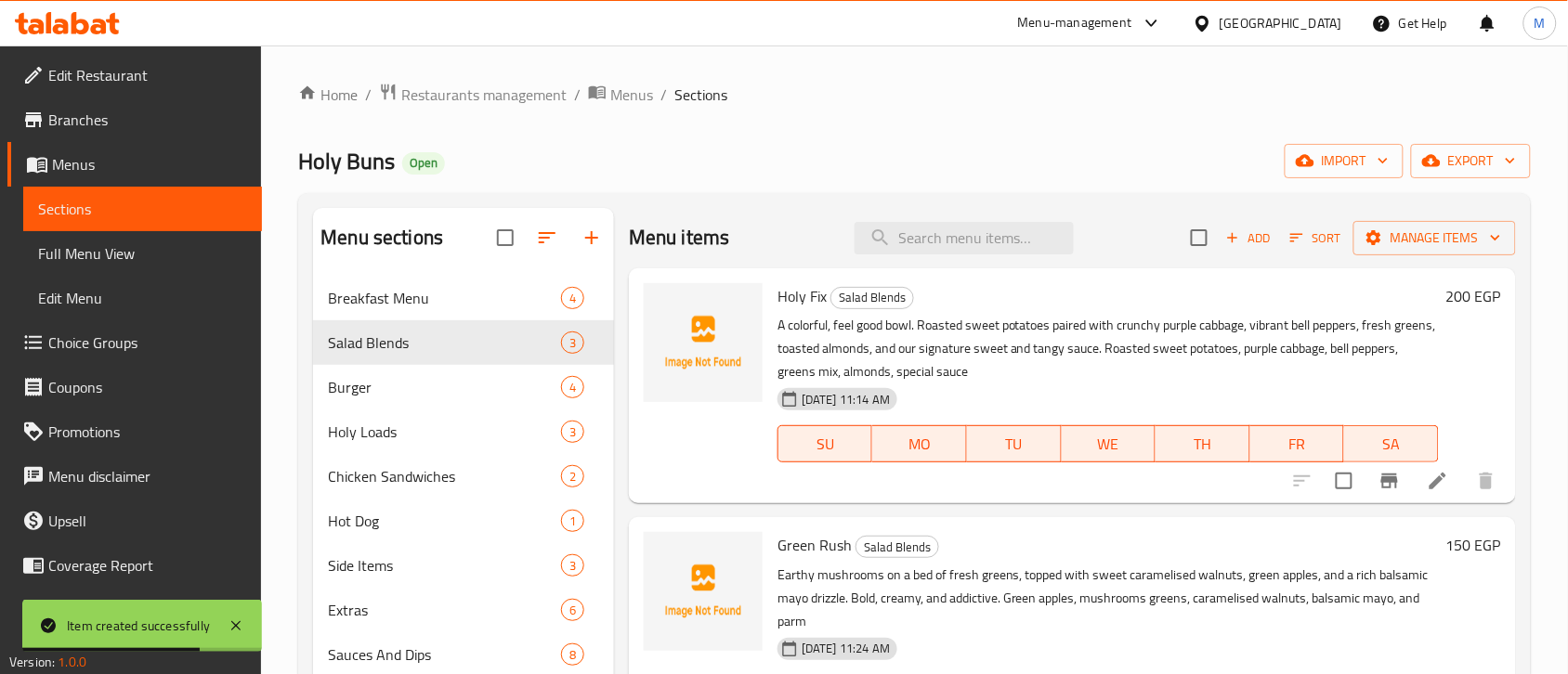
click at [1412, 472] on li at bounding box center [1437, 481] width 52 height 33
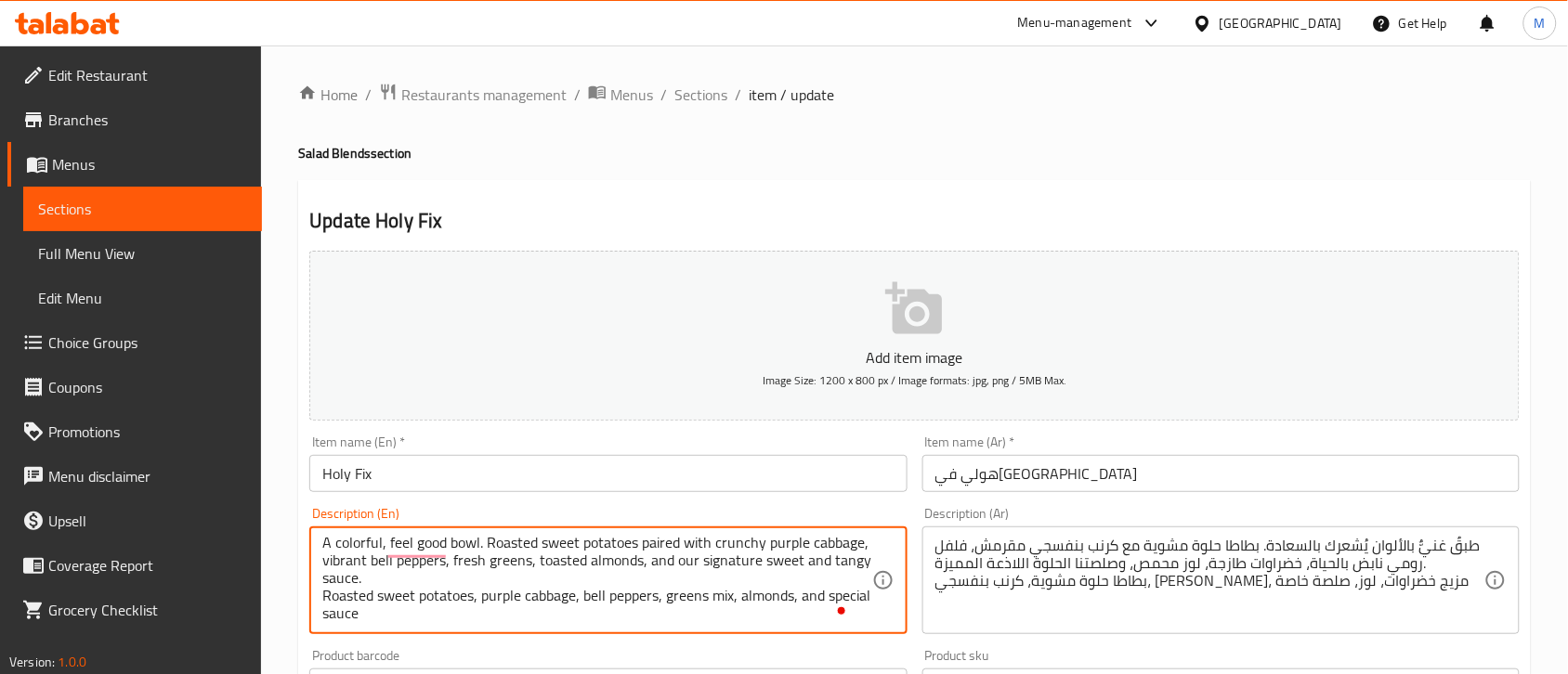
scroll to position [3, 0]
type textarea "A colorful, feel good bowl. Roasted sweet potatoes paired with crunchy purple c…"
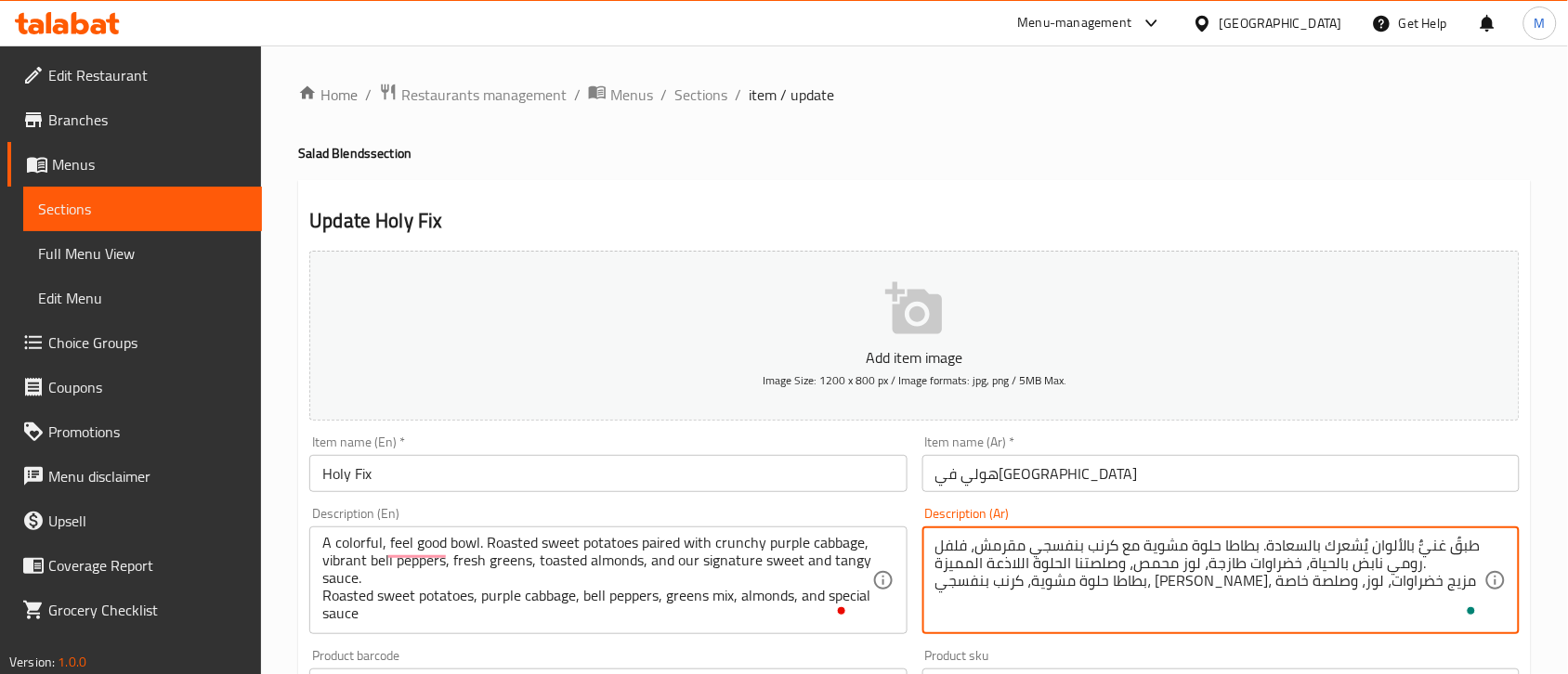
type textarea "طبقٌ غنيٌّ بالألوان يُشعرك بالسعادة. بطاطا حلوة مشوية مع كرنب بنفسجي مقرمش، فلف…"
click at [945, 154] on h4 "Salad Blends section" at bounding box center [914, 153] width 1232 height 19
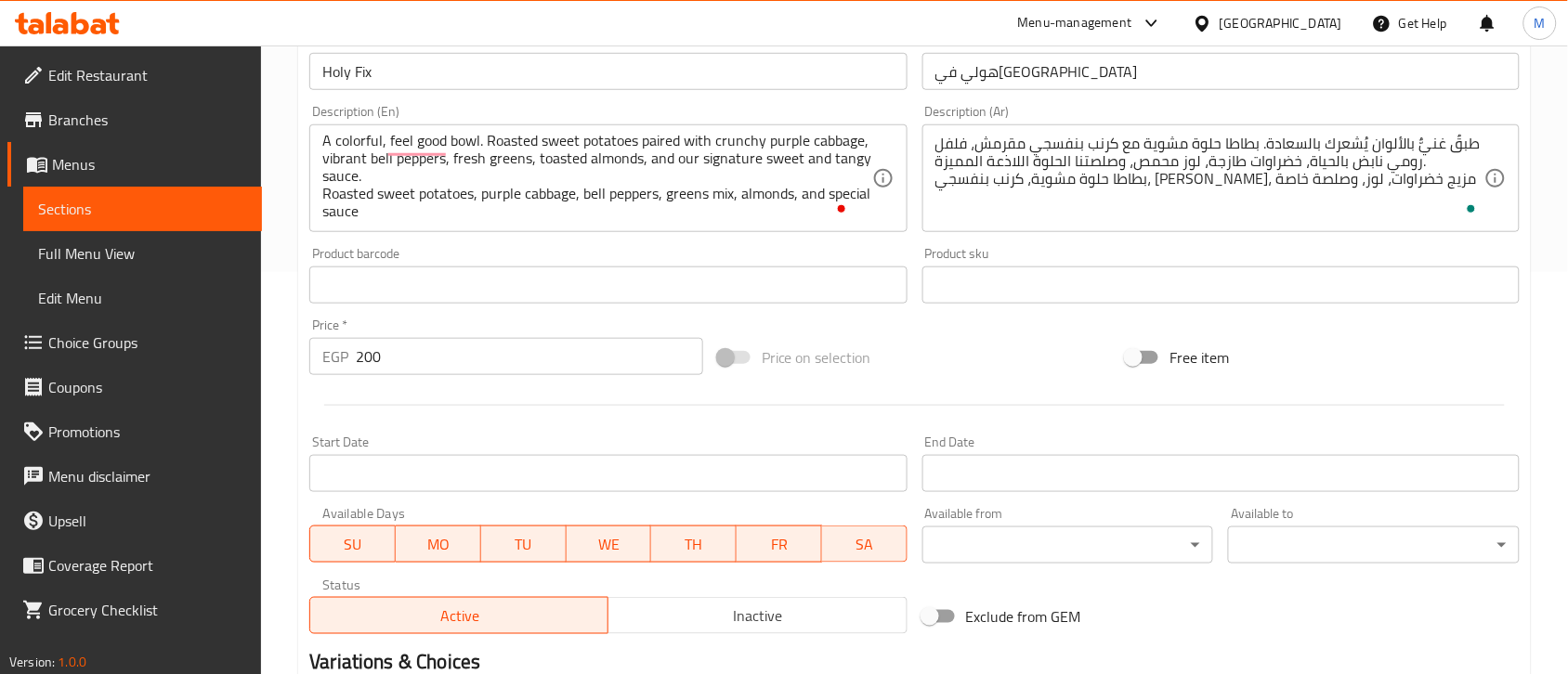
scroll to position [634, 0]
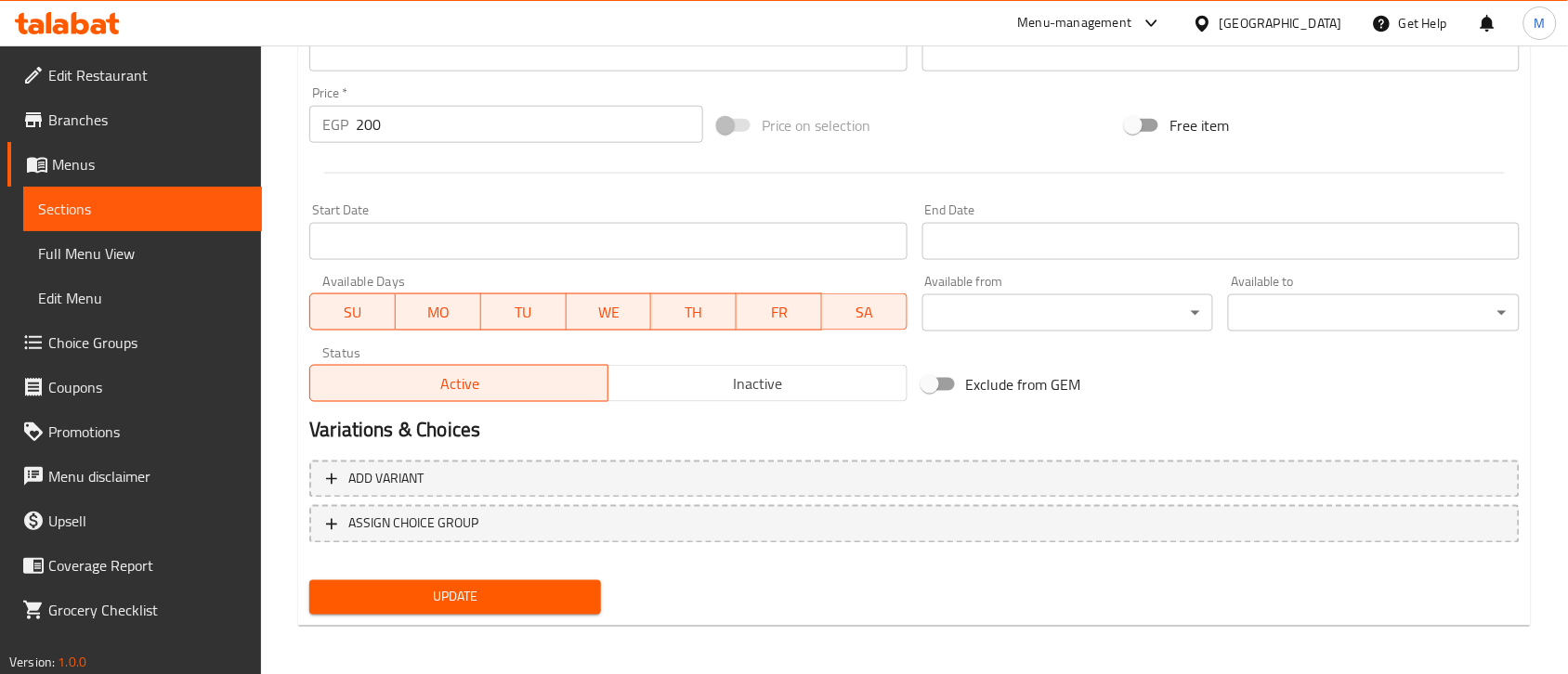
click at [509, 586] on span "Update" at bounding box center [455, 598] width 261 height 23
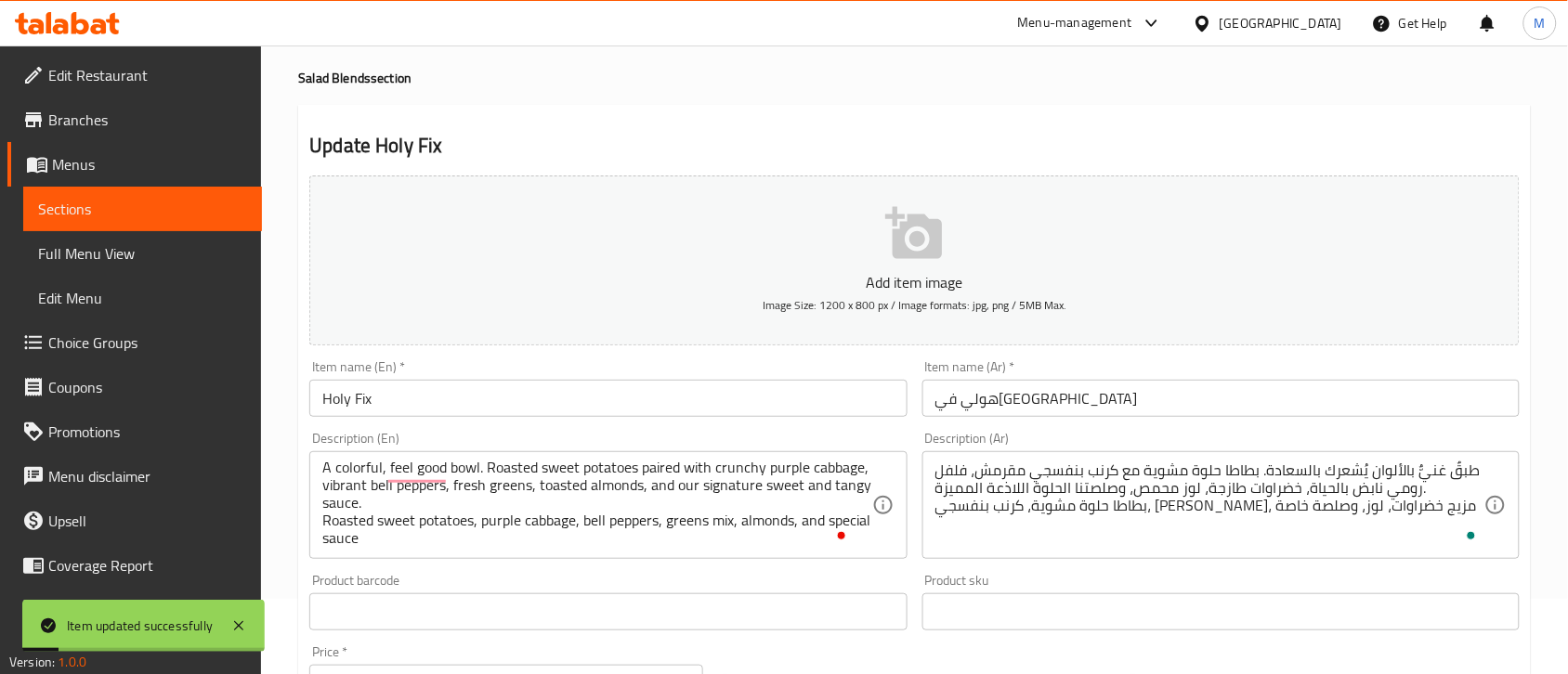
scroll to position [0, 0]
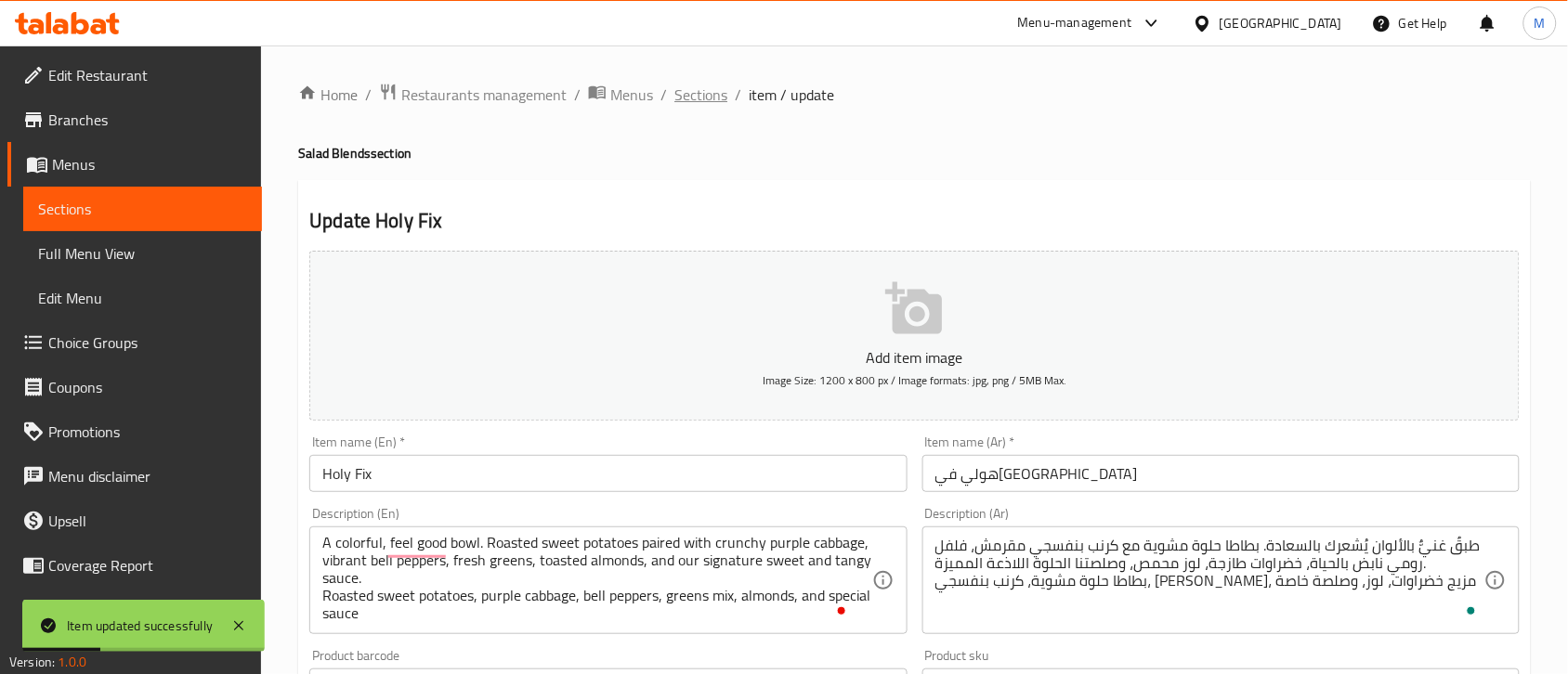
click at [693, 94] on span "Sections" at bounding box center [701, 95] width 53 height 22
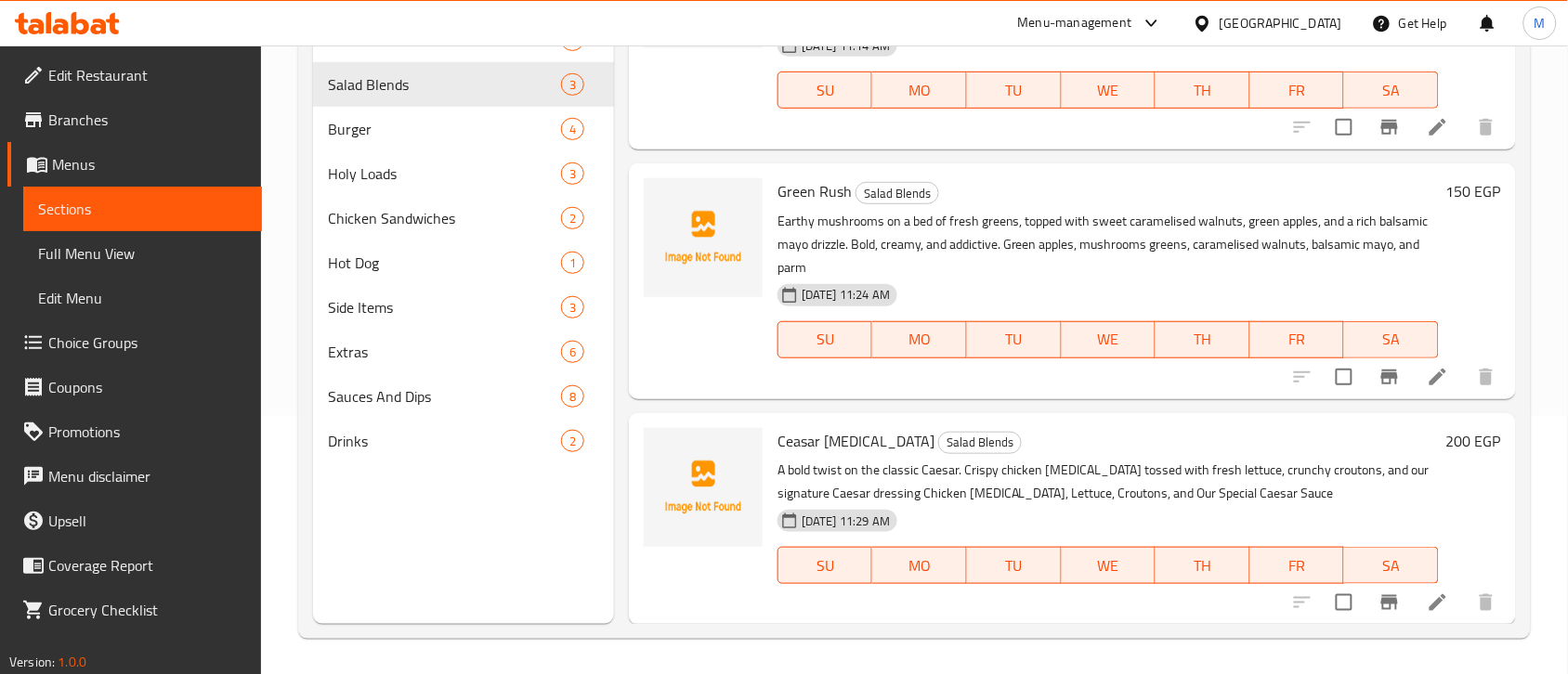
scroll to position [261, 0]
click at [637, 555] on div at bounding box center [703, 517] width 134 height 197
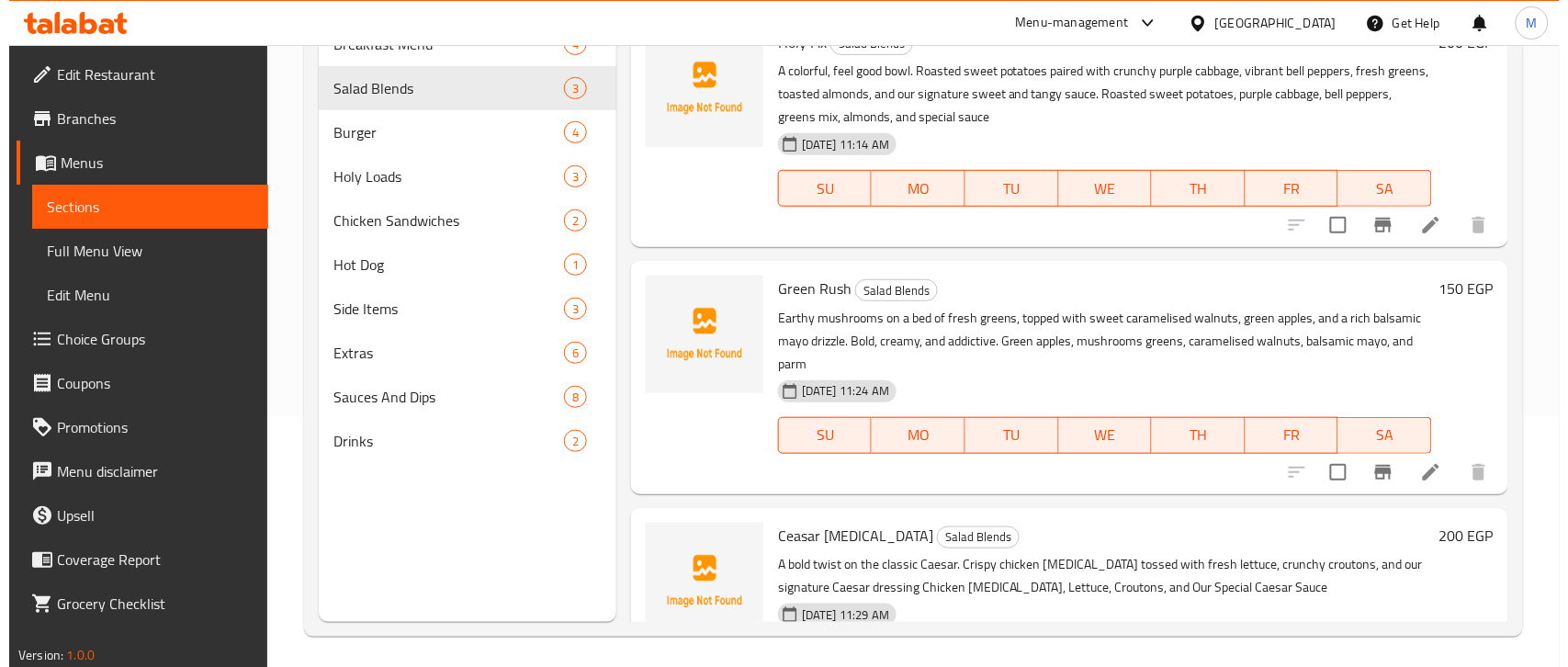
scroll to position [0, 0]
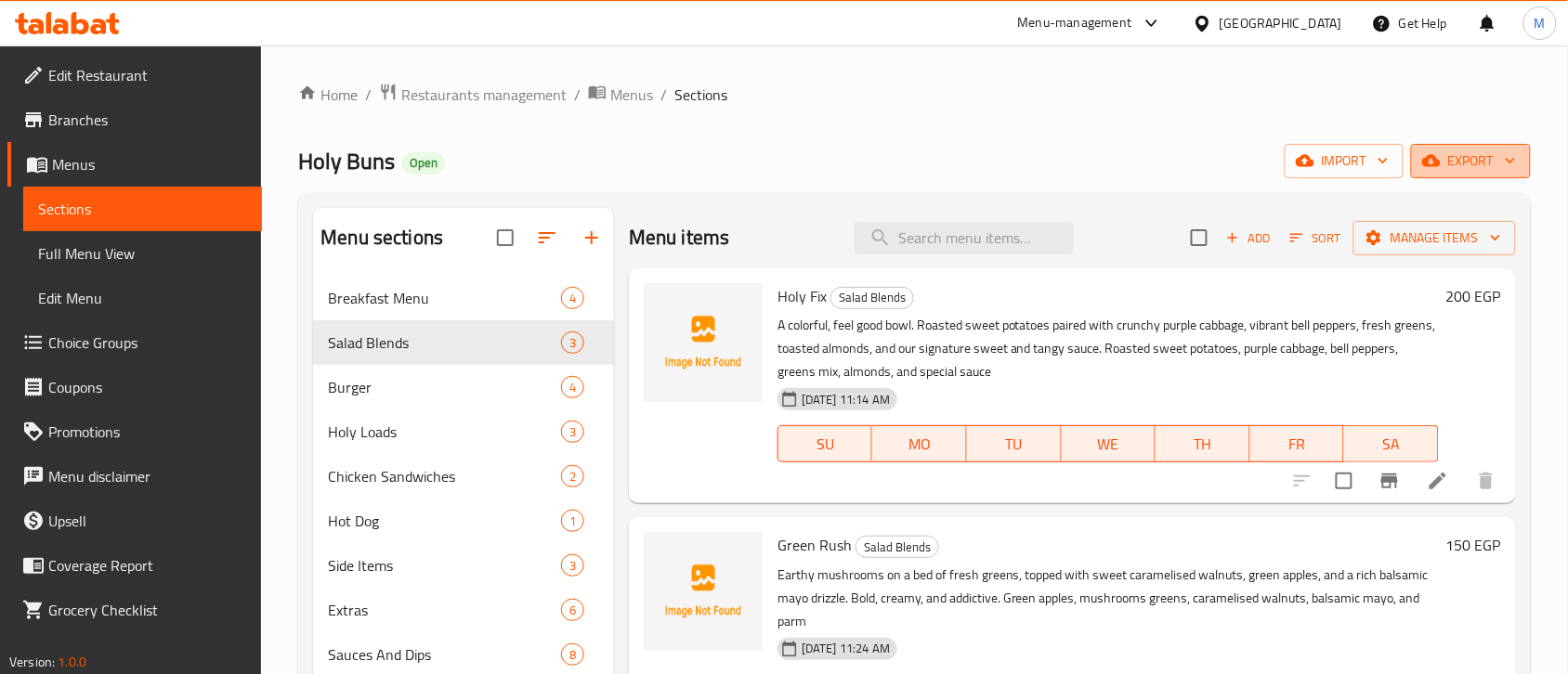
click at [1461, 168] on span "export" at bounding box center [1470, 161] width 90 height 23
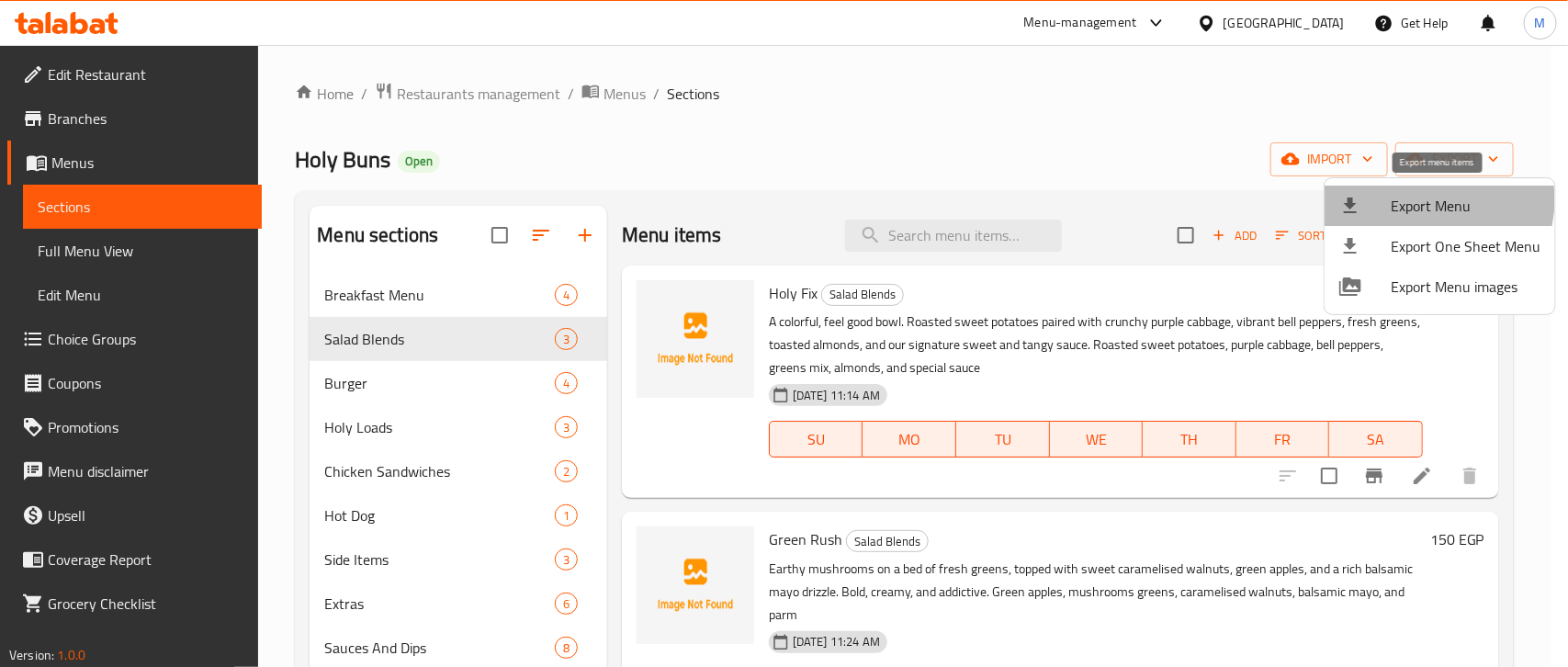
click at [1421, 200] on span "Export Menu" at bounding box center [1465, 206] width 150 height 22
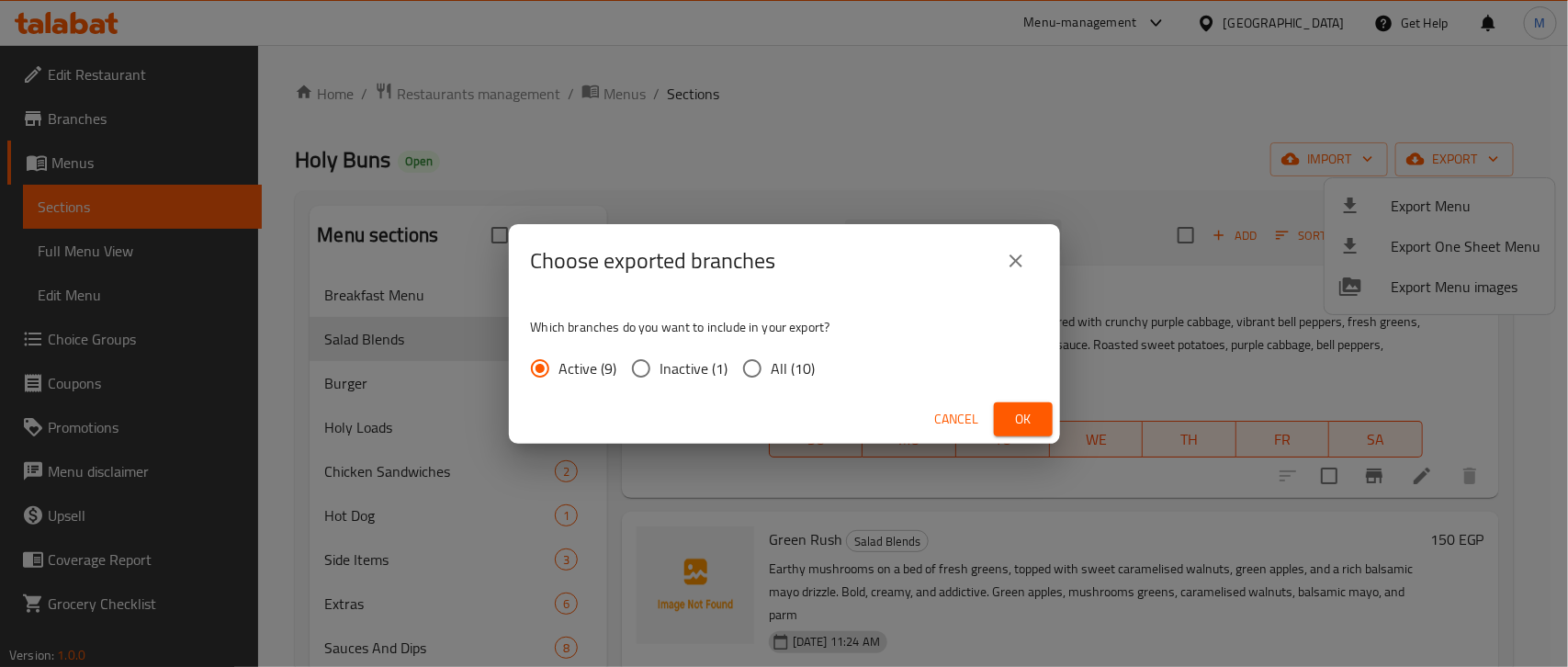
click at [783, 376] on span "All (10)" at bounding box center [794, 368] width 44 height 22
click at [772, 376] on input "All (10)" at bounding box center [753, 369] width 39 height 39
radio input "true"
click at [1026, 418] on span "Ok" at bounding box center [1023, 420] width 29 height 23
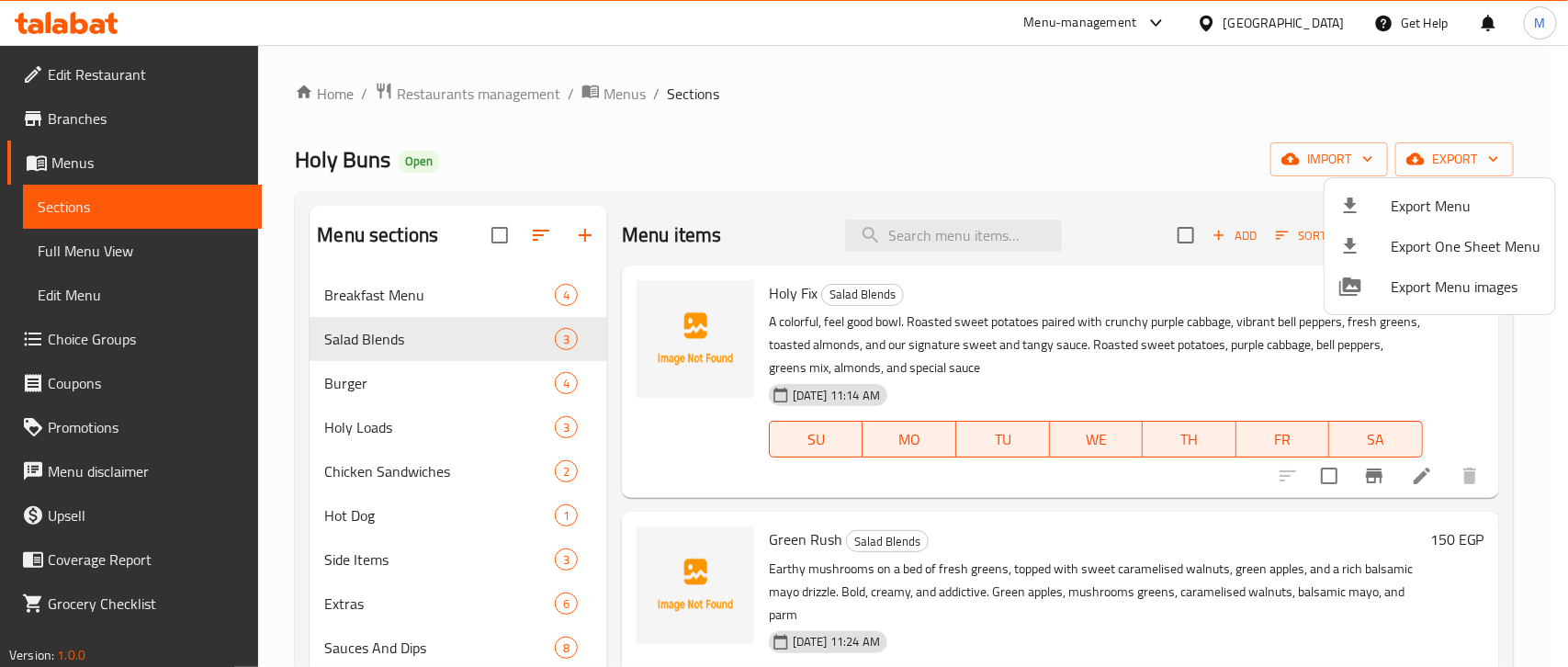
click at [890, 101] on div at bounding box center [784, 333] width 1568 height 667
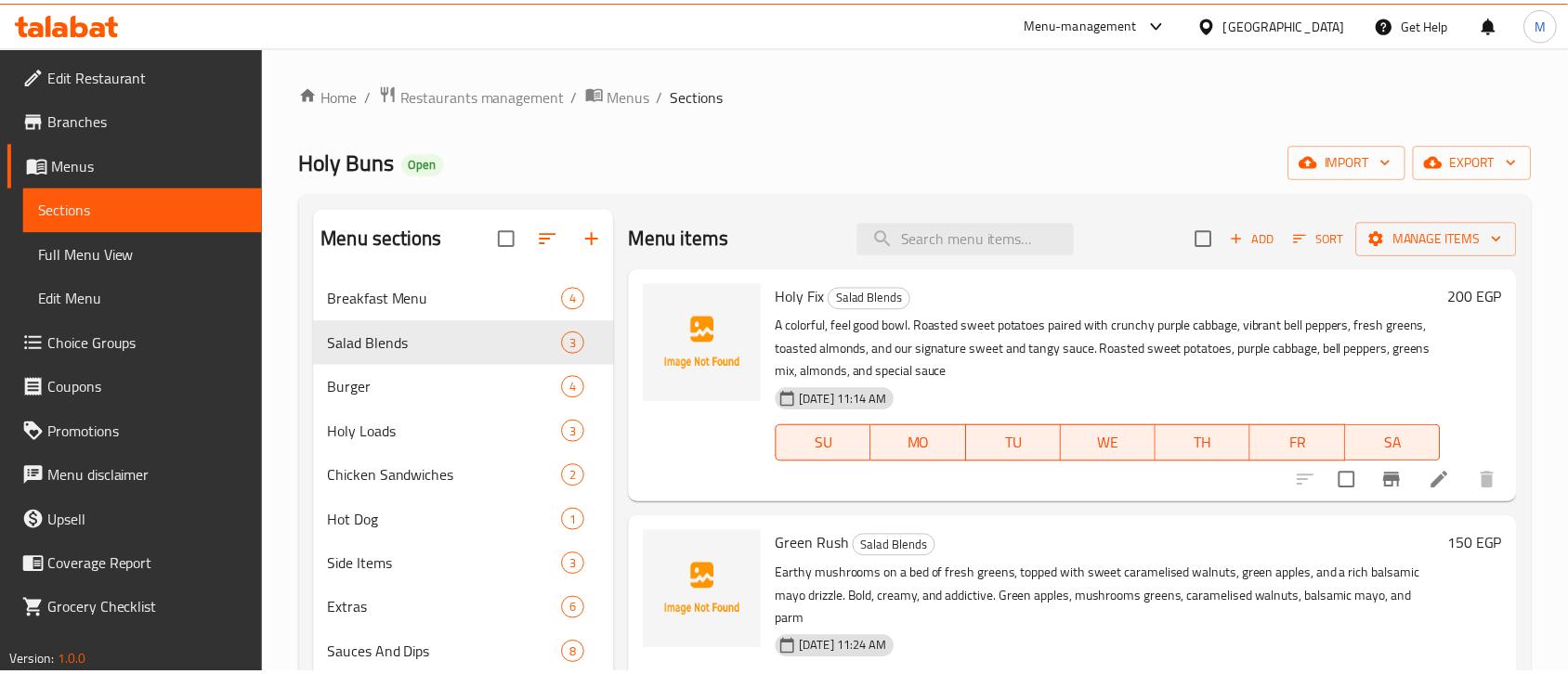
scroll to position [261, 0]
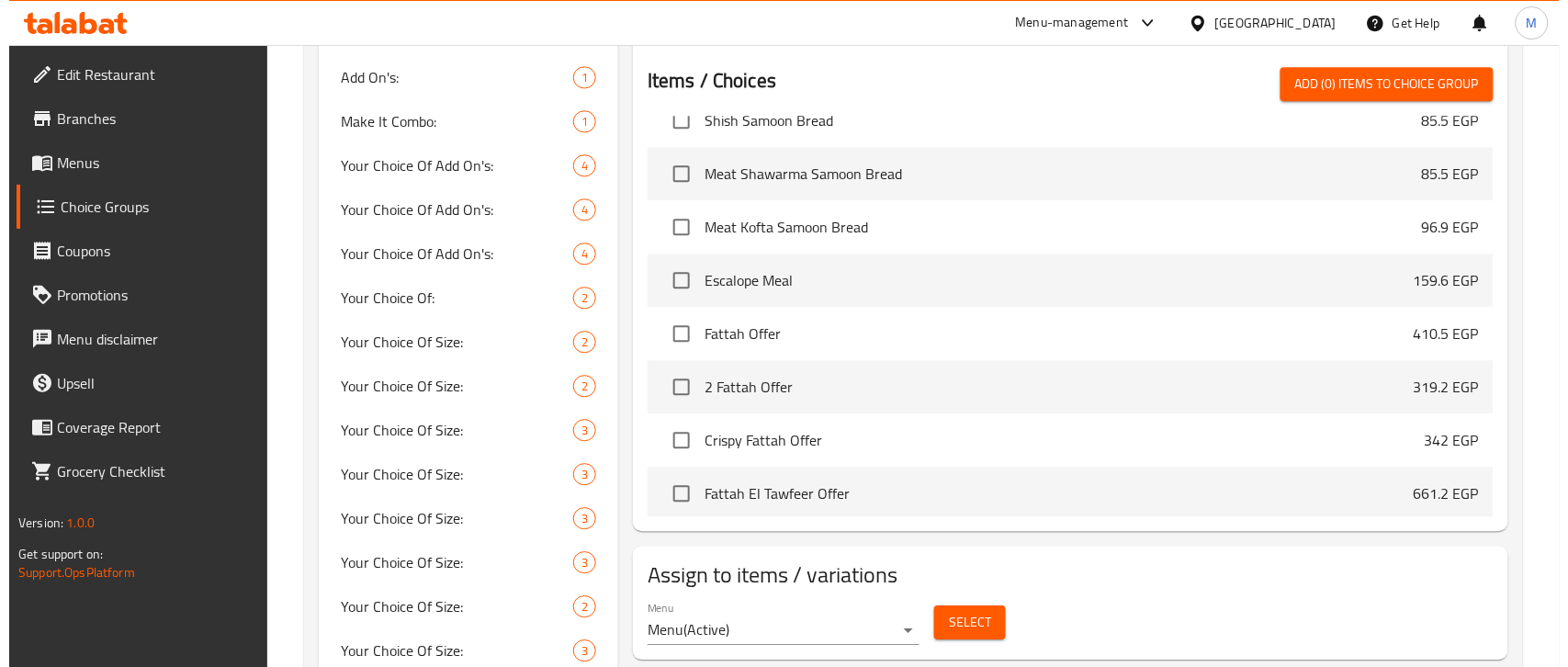
scroll to position [1378, 0]
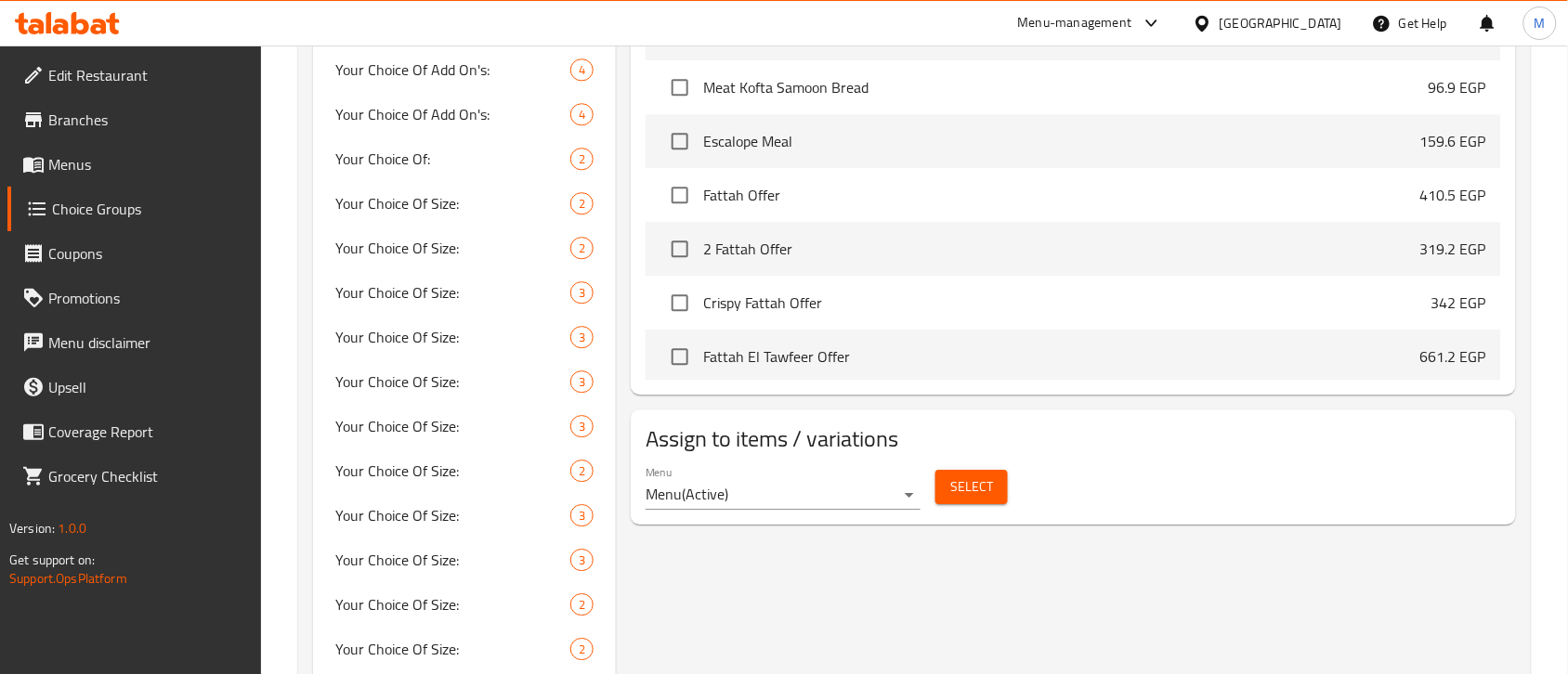
click at [974, 496] on span "Select" at bounding box center [972, 487] width 43 height 23
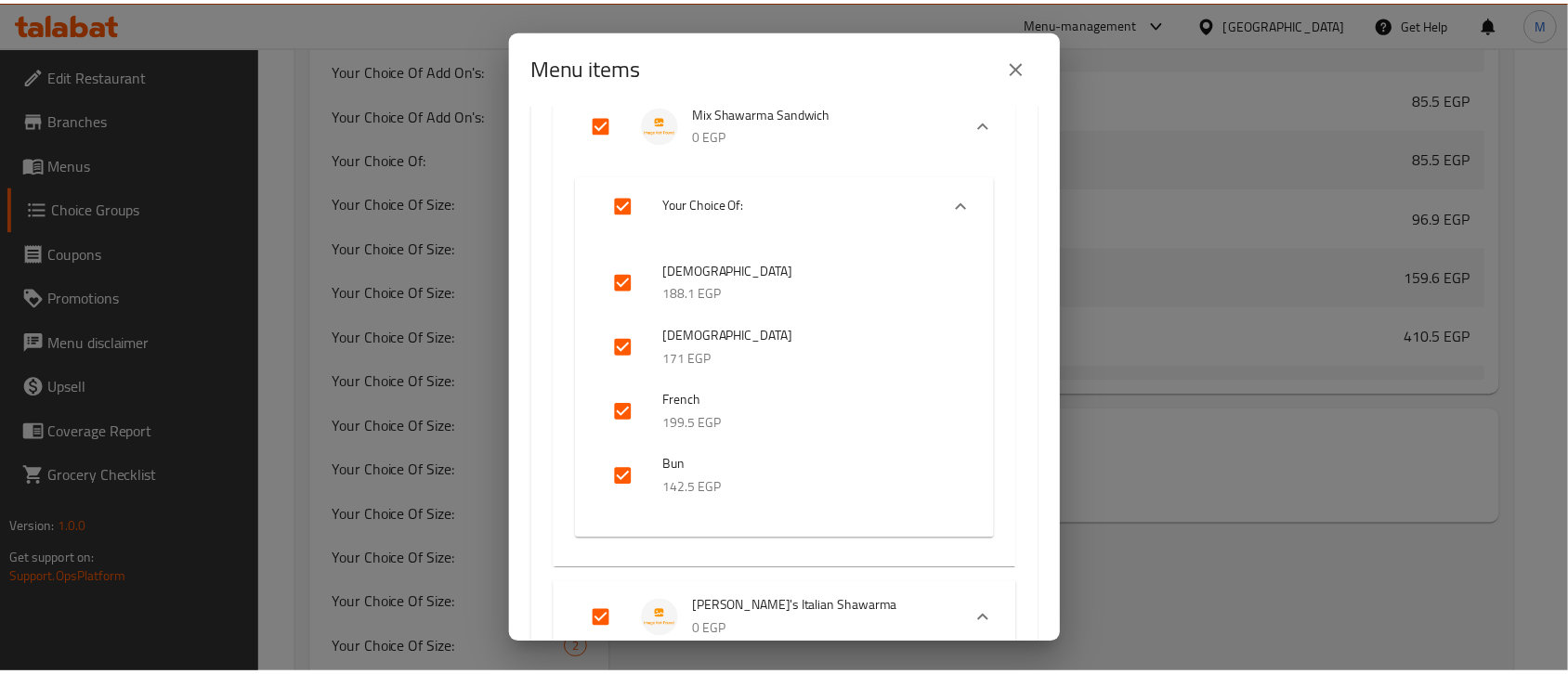
scroll to position [2554, 0]
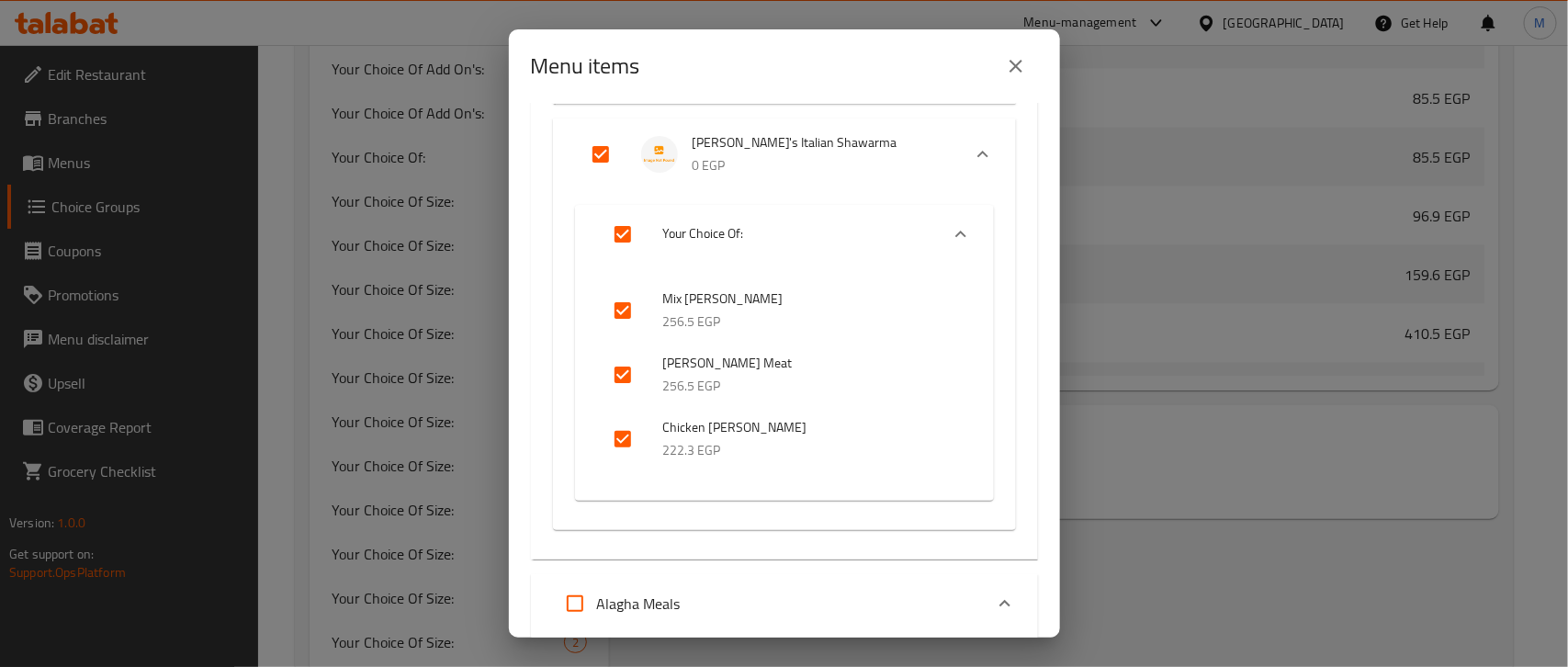
click at [1017, 60] on icon "close" at bounding box center [1015, 66] width 22 height 22
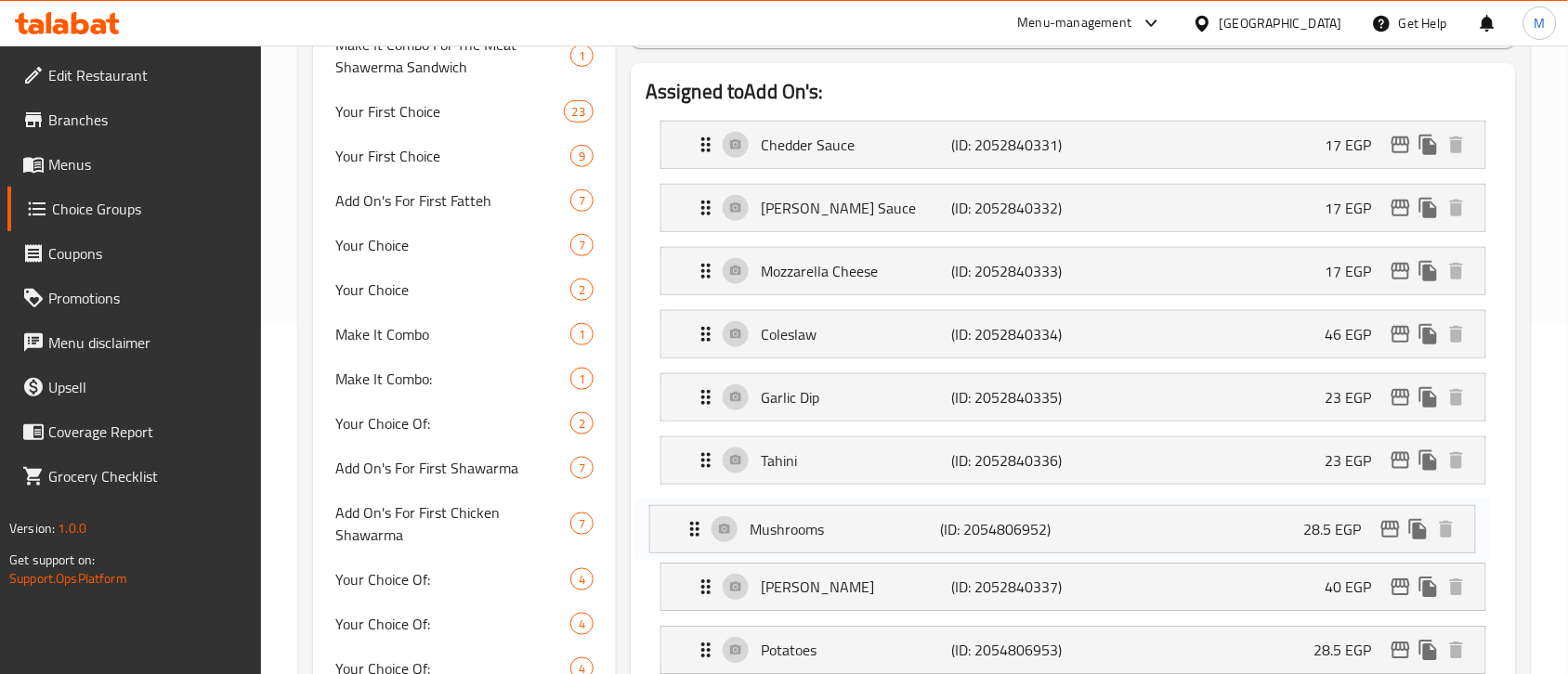
scroll to position [358, 0]
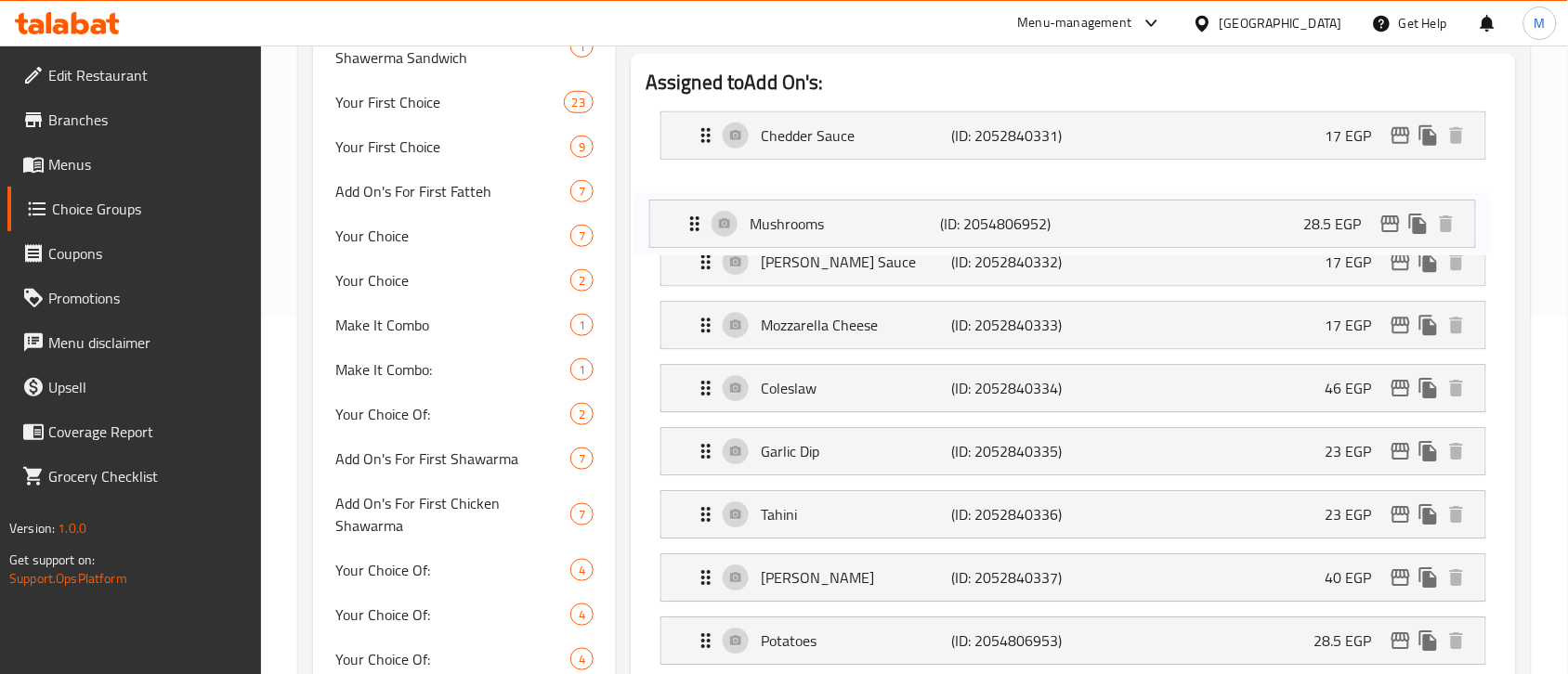
drag, startPoint x: 706, startPoint y: 590, endPoint x: 695, endPoint y: 210, distance: 380.2
click at [695, 210] on nav "Chedder Sauce (ID: 2052840331) 17 EGP Name (En) Chedder Sauce Name (En) Name (A…" at bounding box center [1073, 483] width 856 height 773
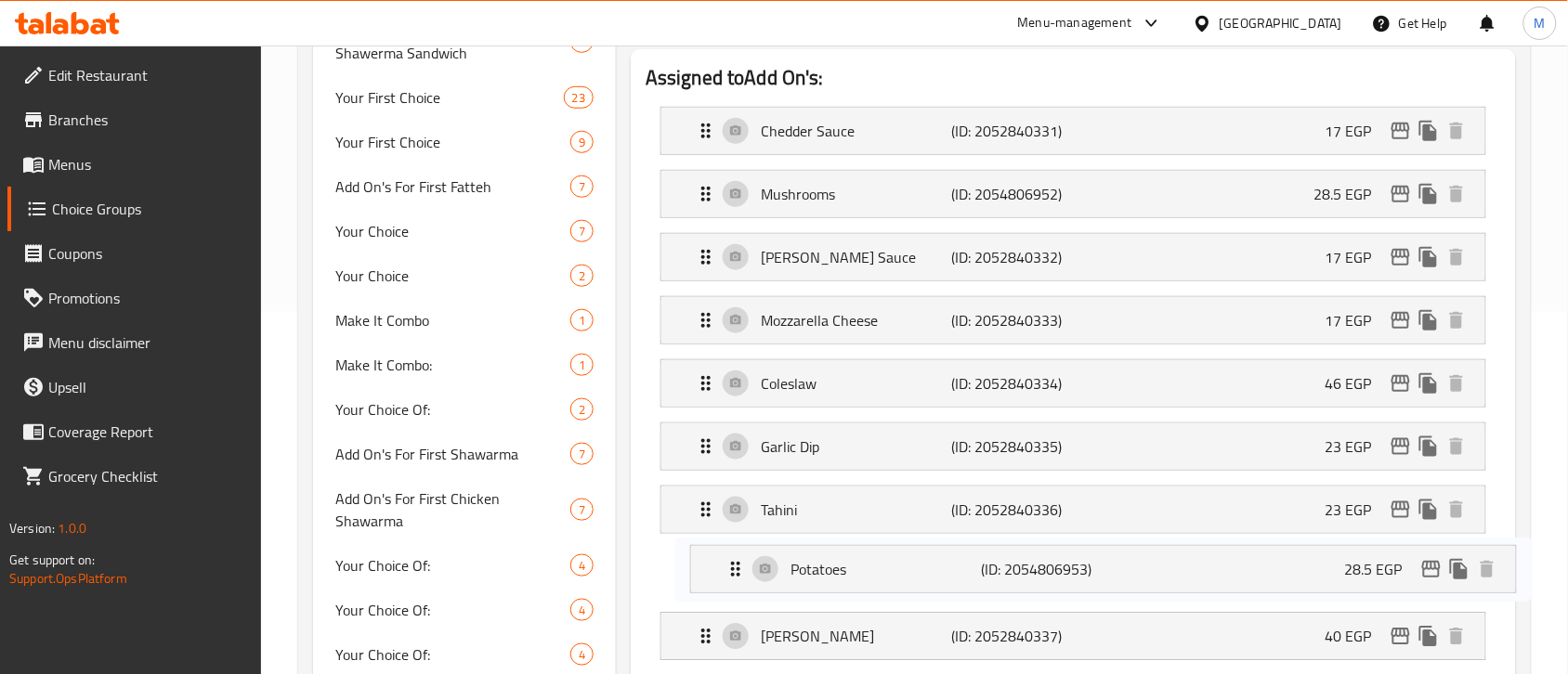
scroll to position [368, 0]
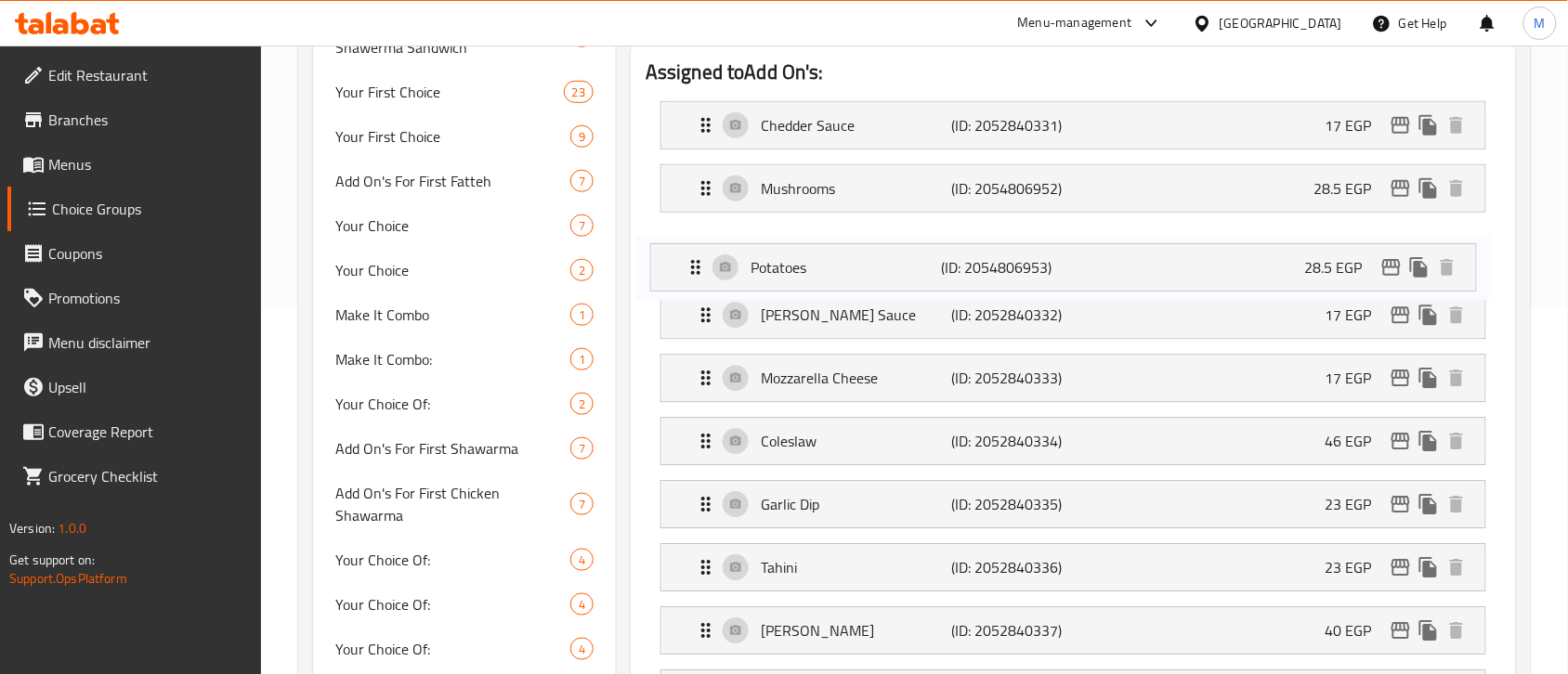
drag, startPoint x: 706, startPoint y: 641, endPoint x: 697, endPoint y: 251, distance: 390.1
click at [697, 251] on nav "Chedder Sauce (ID: 2052840331) 17 EGP Name (En) Chedder Sauce Name (En) Name (A…" at bounding box center [1073, 473] width 856 height 773
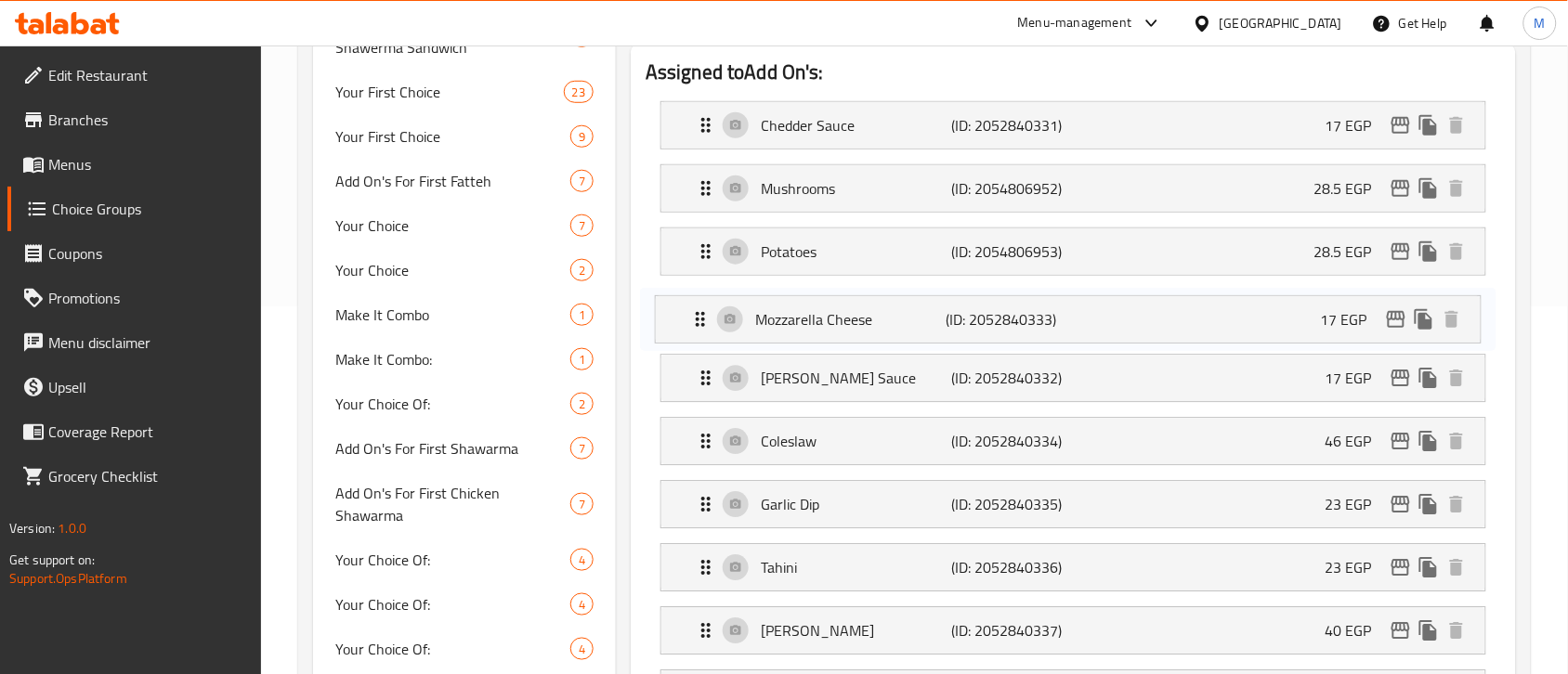
drag, startPoint x: 699, startPoint y: 383, endPoint x: 693, endPoint y: 306, distance: 77.2
click at [693, 306] on nav "Chedder Sauce (ID: 2052840331) 17 EGP Name (En) Chedder Sauce Name (En) Name (A…" at bounding box center [1073, 473] width 856 height 773
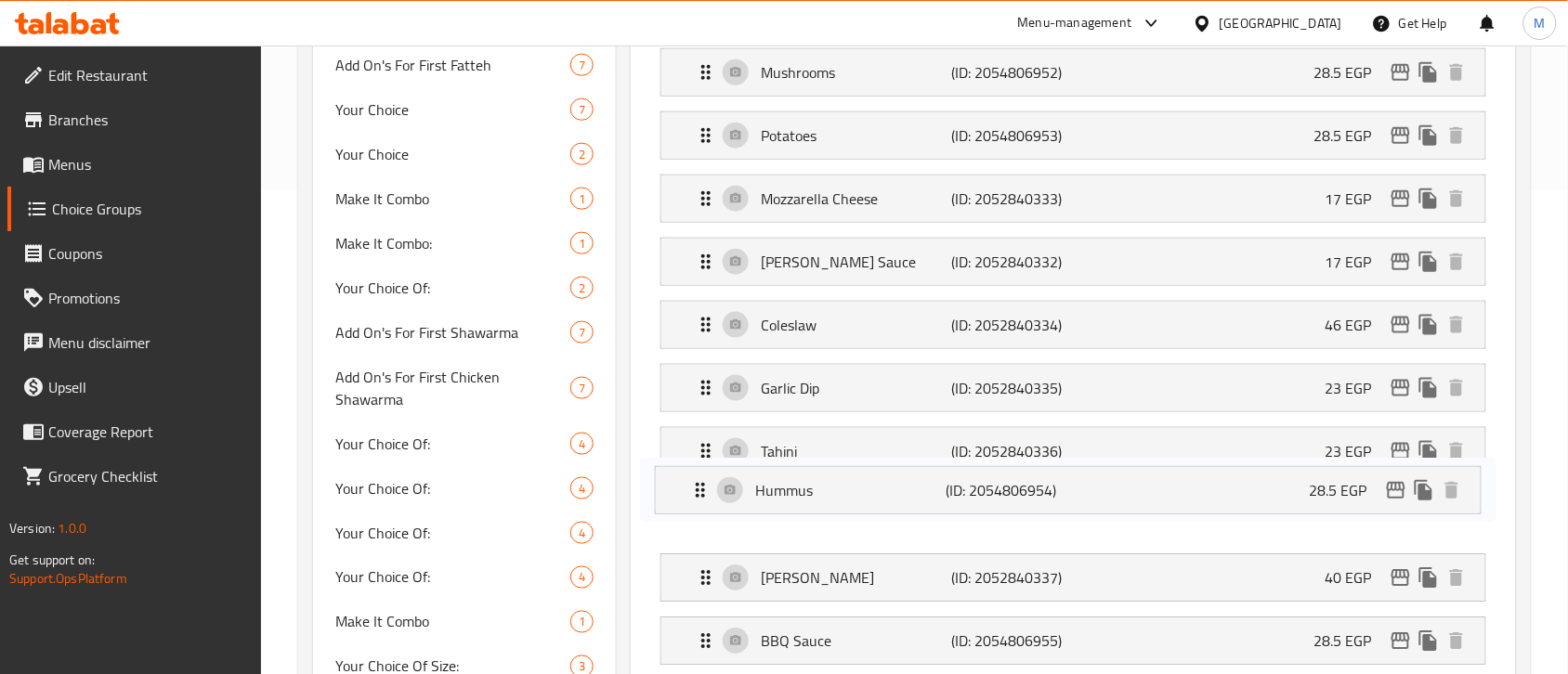
scroll to position [494, 0]
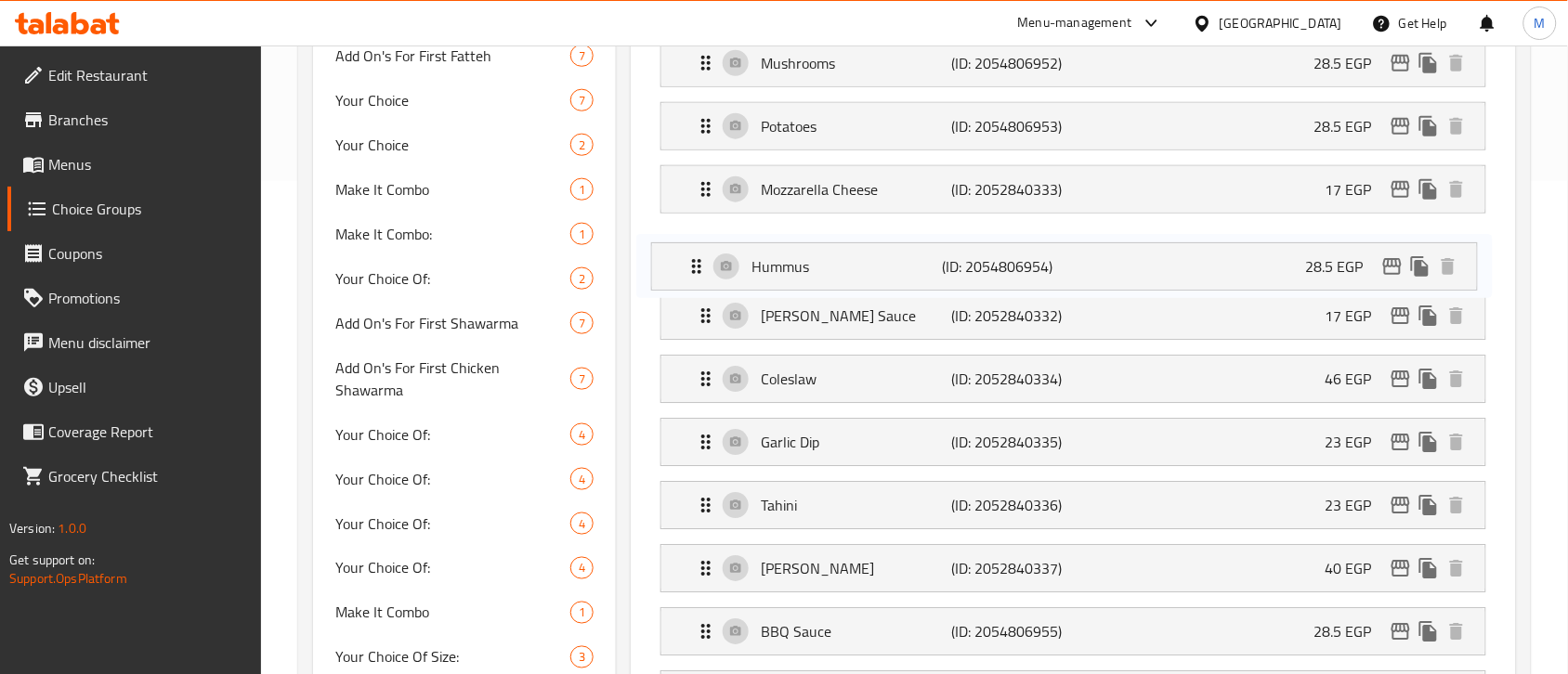
drag, startPoint x: 708, startPoint y: 587, endPoint x: 700, endPoint y: 264, distance: 323.1
click at [700, 264] on nav "Chedder Sauce (ID: 2052840331) 17 EGP Name (En) Chedder Sauce Name (En) Name (A…" at bounding box center [1073, 347] width 856 height 773
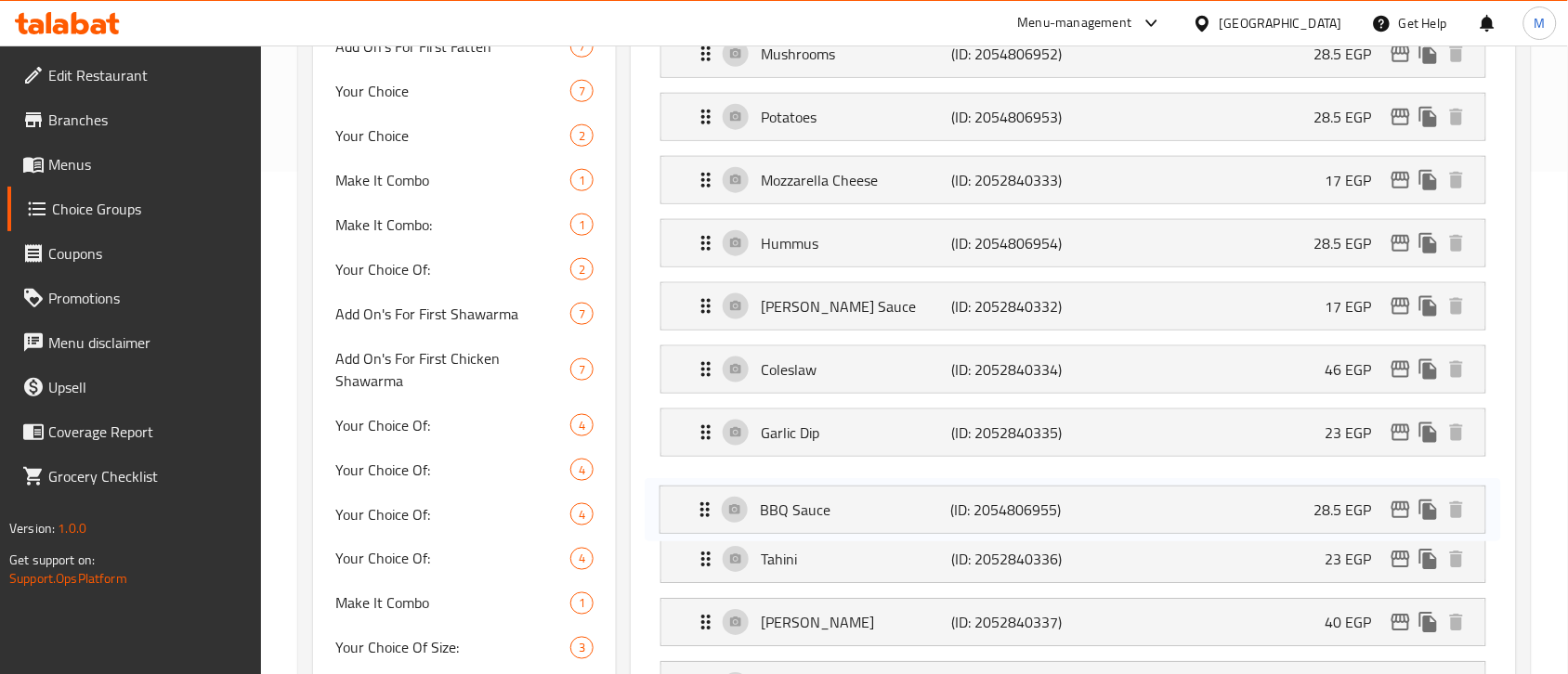
scroll to position [507, 0]
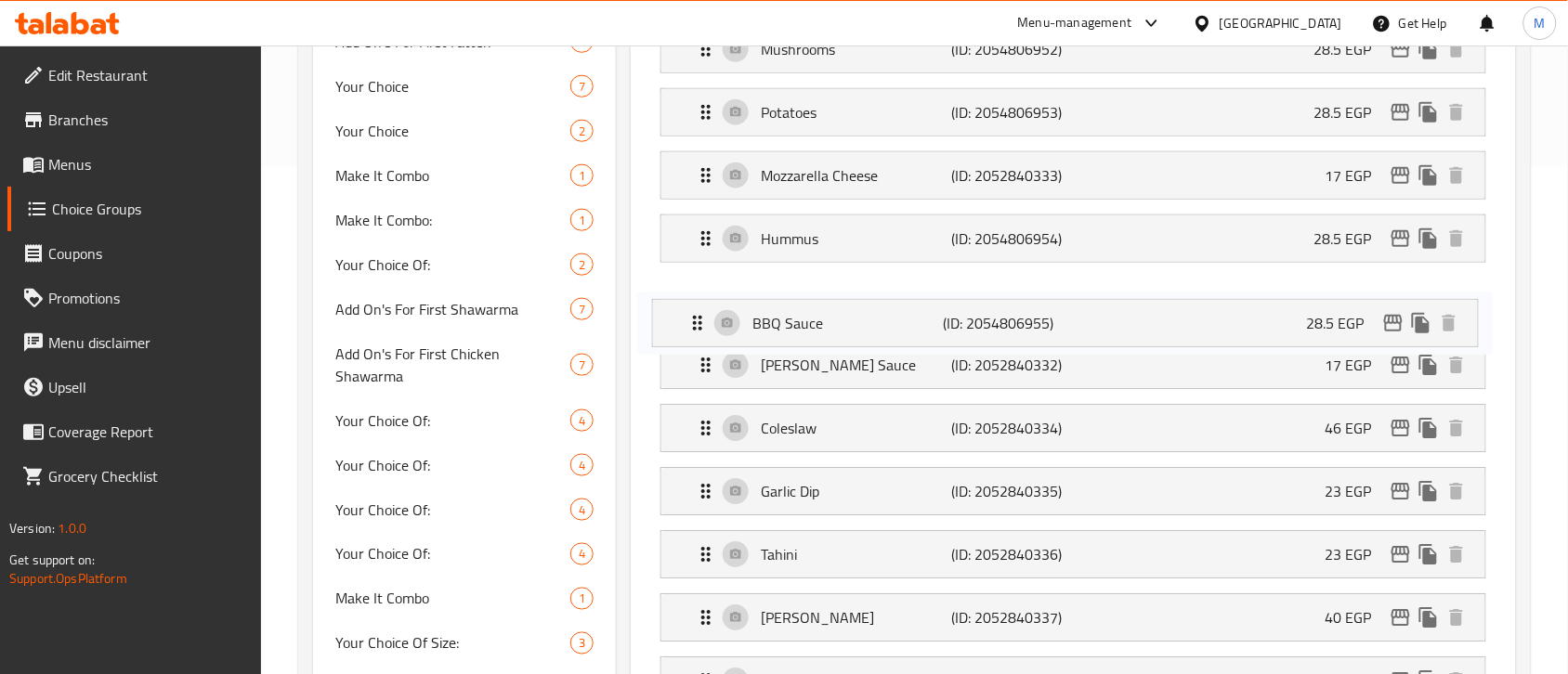
drag, startPoint x: 707, startPoint y: 638, endPoint x: 700, endPoint y: 316, distance: 322.1
click at [700, 316] on nav "Chedder Sauce (ID: 2052840331) 17 EGP Name (En) Chedder Sauce Name (En) Name (A…" at bounding box center [1073, 334] width 856 height 773
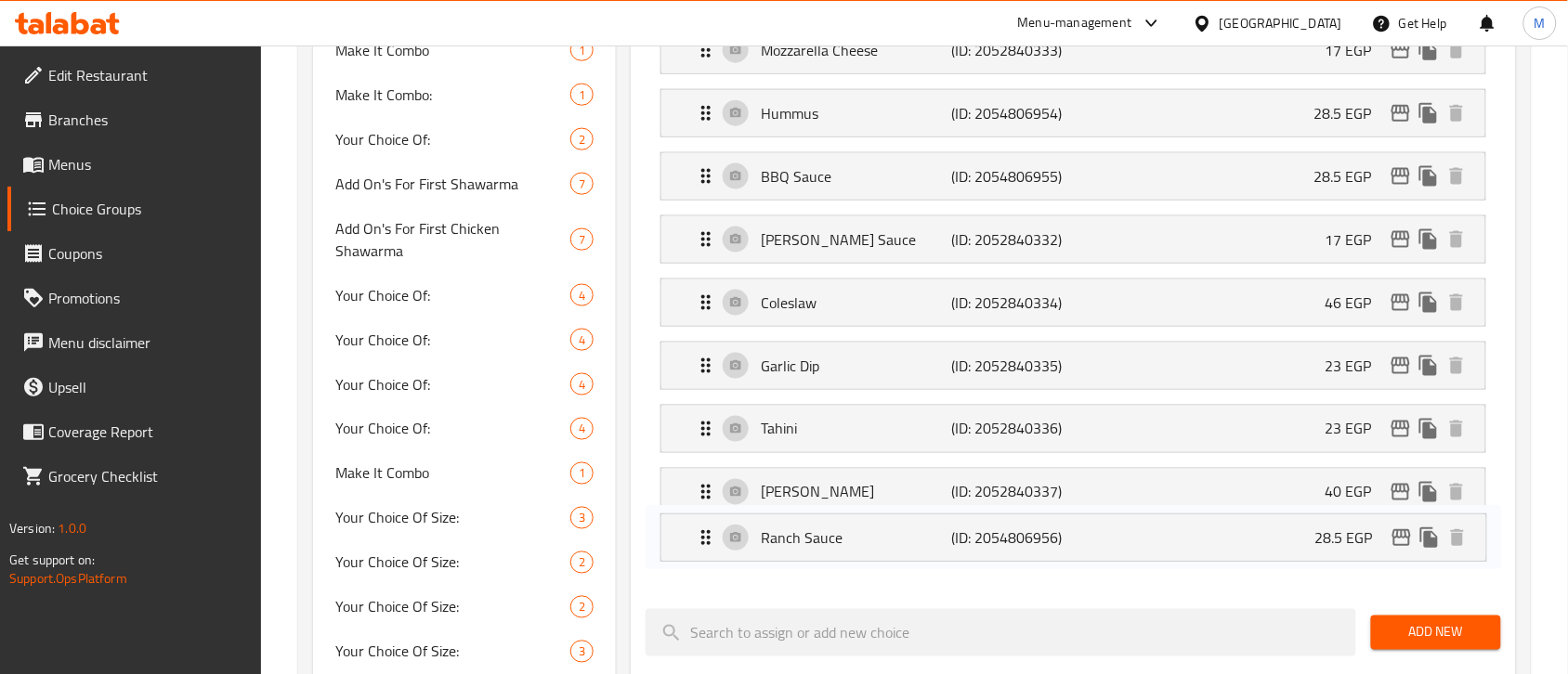
scroll to position [638, 0]
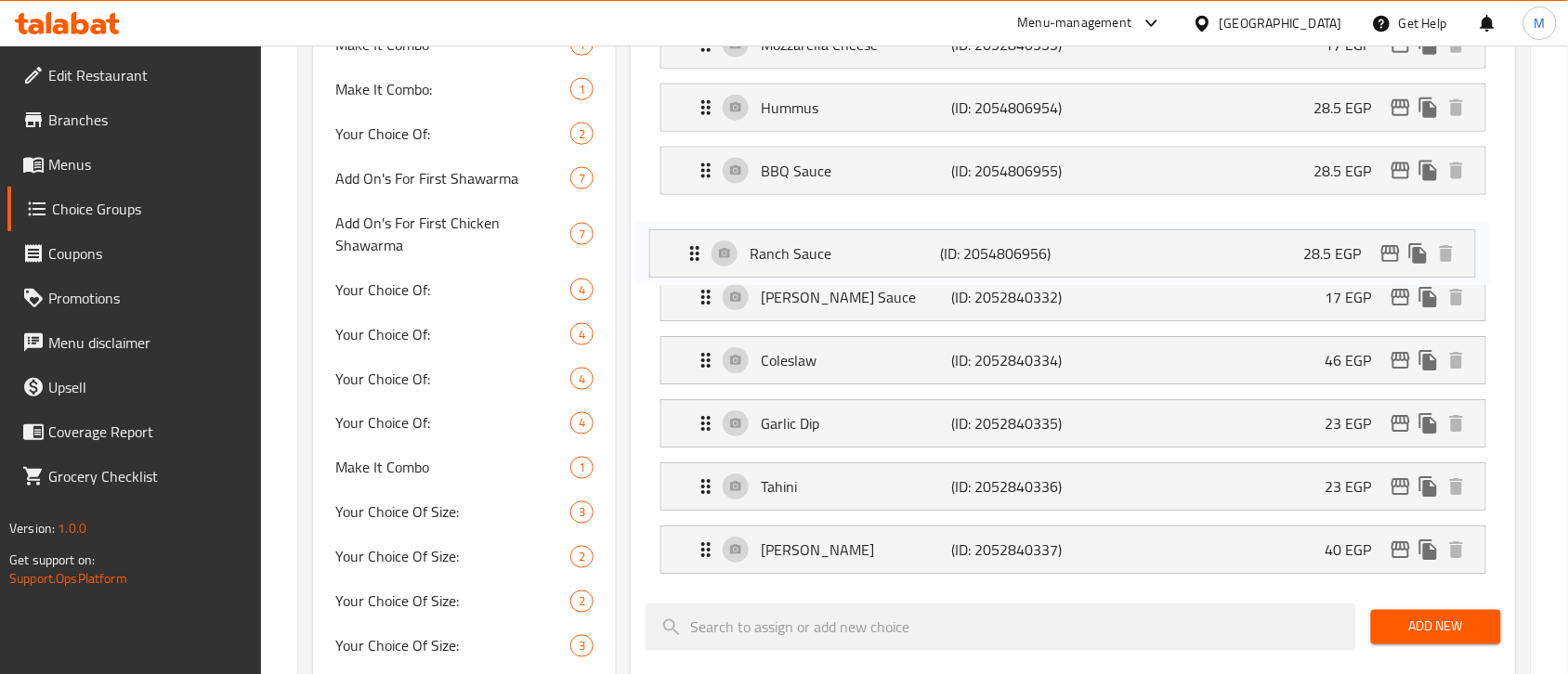
drag, startPoint x: 706, startPoint y: 581, endPoint x: 695, endPoint y: 256, distance: 325.2
click at [695, 256] on nav "Chedder Sauce (ID: 2052840331) 17 EGP Name (En) Chedder Sauce Name (En) Name (A…" at bounding box center [1073, 203] width 856 height 773
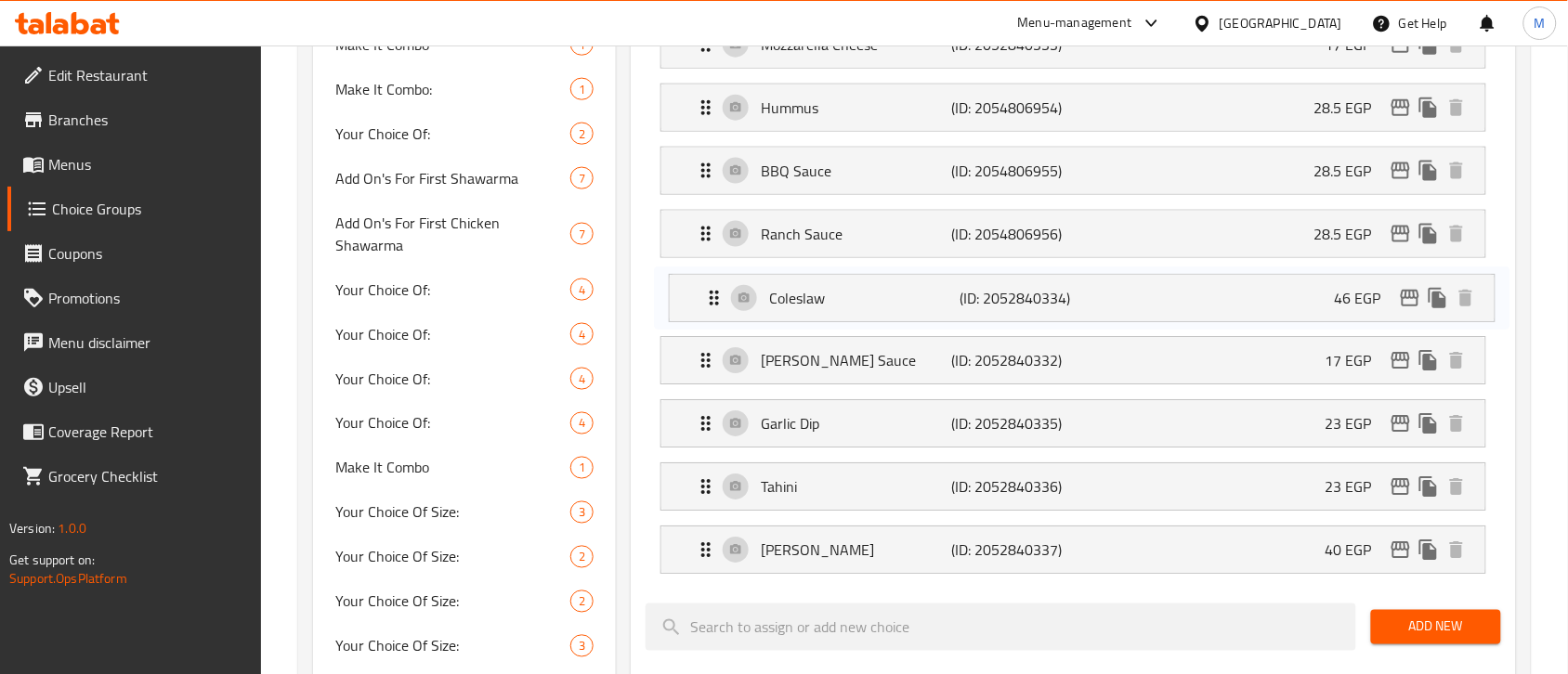
drag, startPoint x: 694, startPoint y: 368, endPoint x: 703, endPoint y: 293, distance: 75.5
click at [703, 293] on nav "Chedder Sauce (ID: 2052840331) 17 EGP Name (En) Chedder Sauce Name (En) Name (A…" at bounding box center [1073, 203] width 856 height 773
drag, startPoint x: 702, startPoint y: 434, endPoint x: 697, endPoint y: 362, distance: 72.2
click at [697, 362] on nav "Chedder Sauce (ID: 2052840331) 17 EGP Name (En) Chedder Sauce Name (En) Name (A…" at bounding box center [1073, 203] width 856 height 773
drag, startPoint x: 695, startPoint y: 501, endPoint x: 694, endPoint y: 422, distance: 79.0
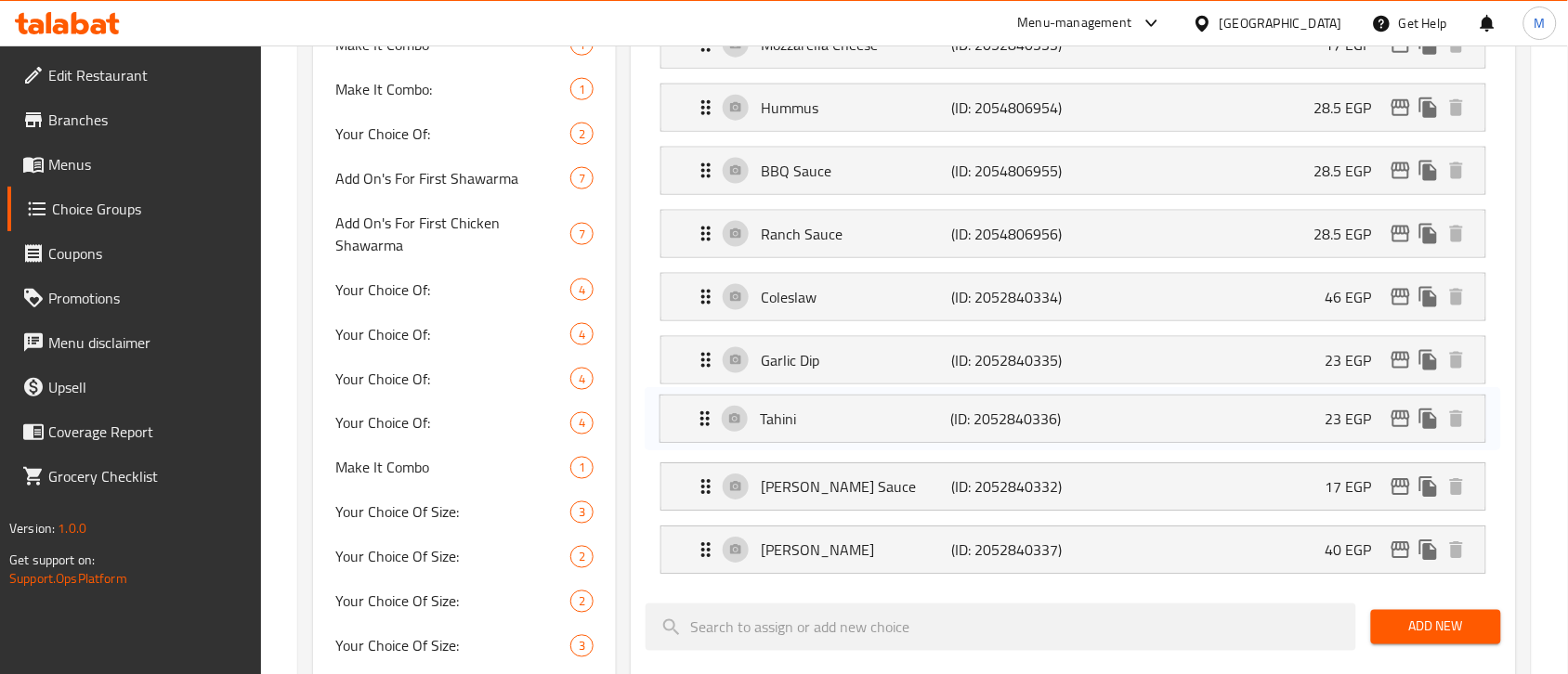
click at [694, 422] on nav "Chedder Sauce (ID: 2052840331) 17 EGP Name (En) Chedder Sauce Name (En) Name (A…" at bounding box center [1073, 203] width 856 height 773
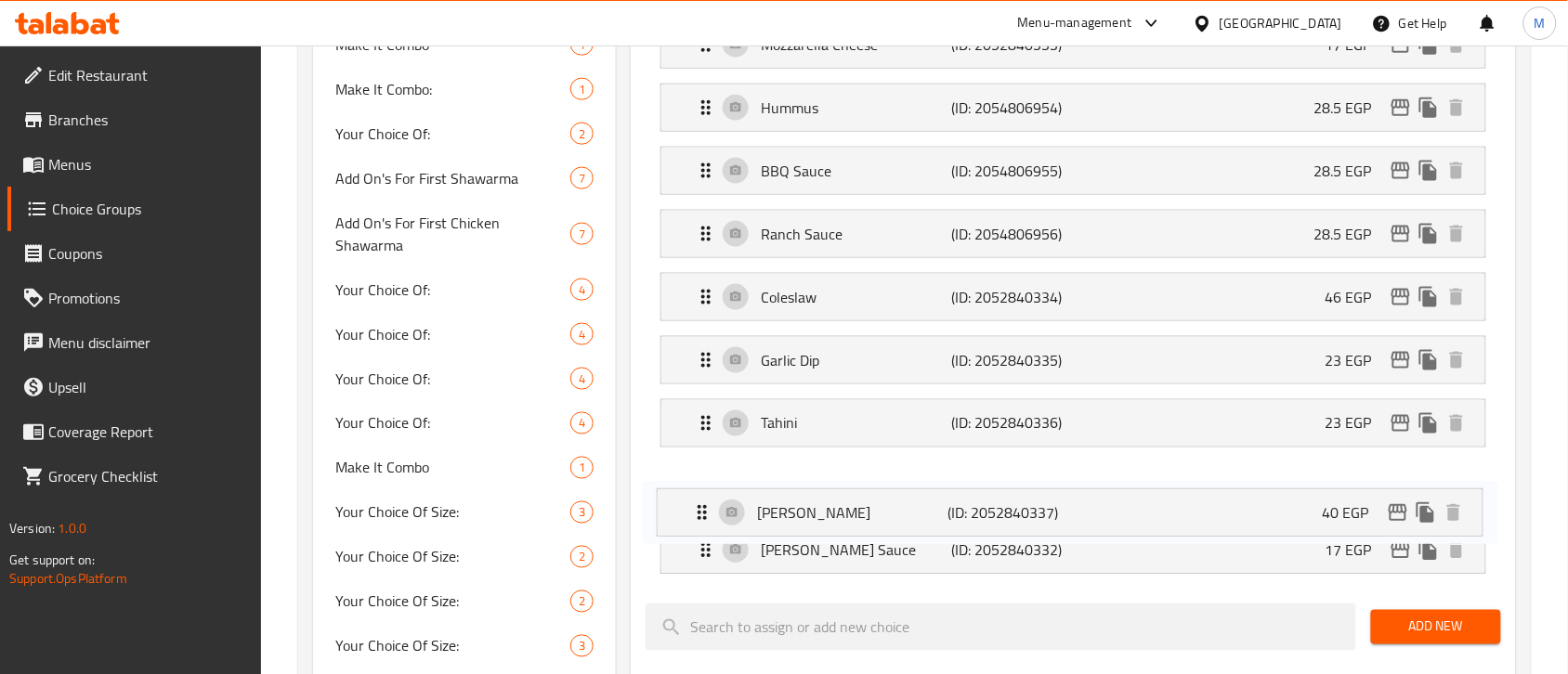
scroll to position [641, 0]
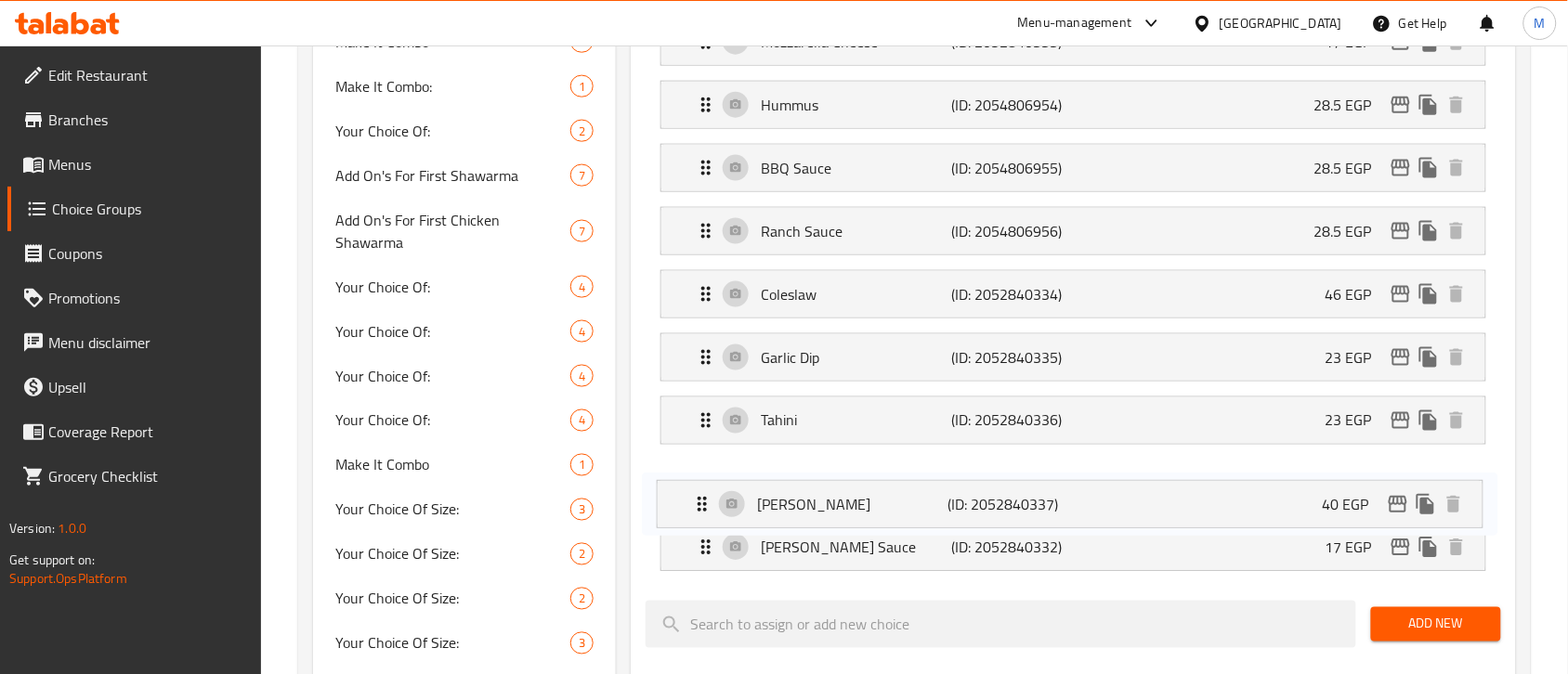
drag, startPoint x: 700, startPoint y: 557, endPoint x: 694, endPoint y: 499, distance: 58.3
click at [694, 499] on nav "Chedder Sauce (ID: 2052840331) 17 EGP Name (En) Chedder Sauce Name (En) Name (A…" at bounding box center [1073, 200] width 856 height 773
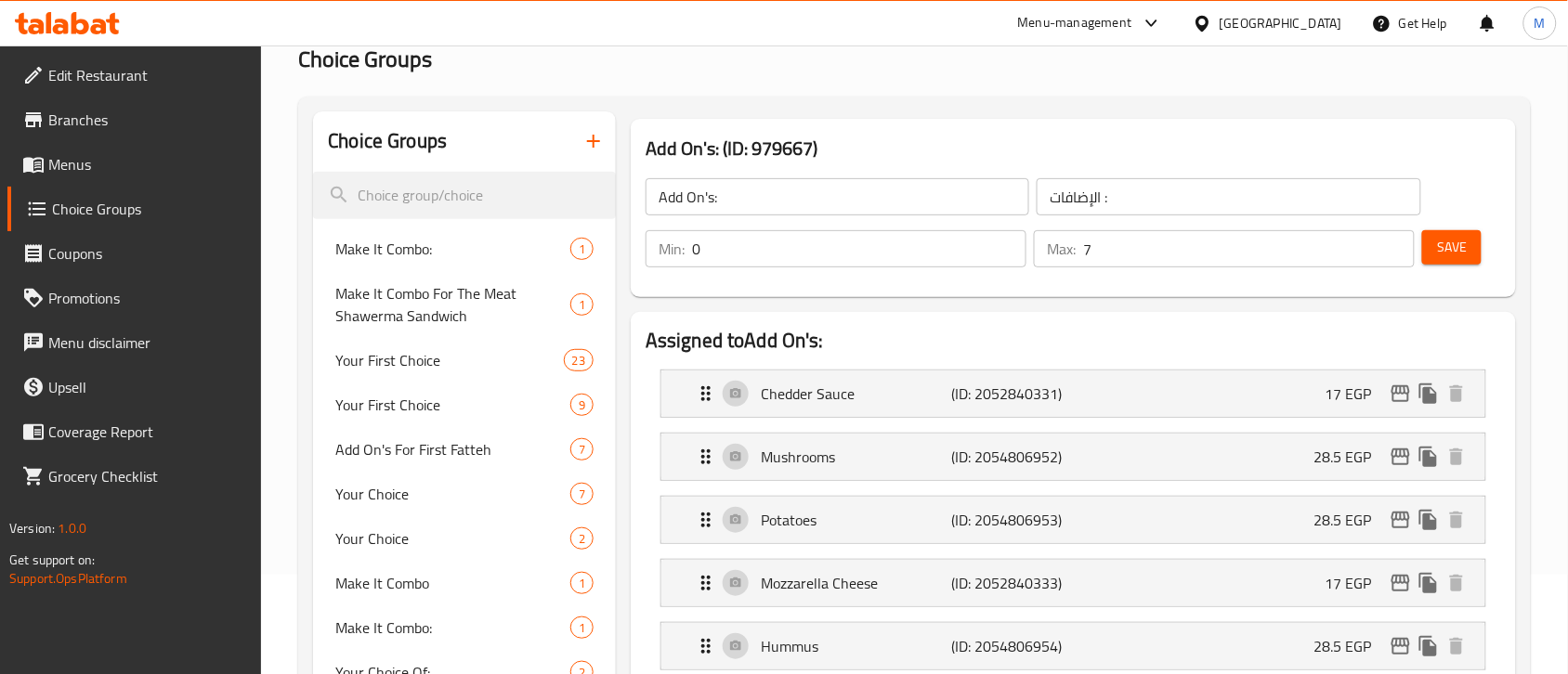
scroll to position [0, 0]
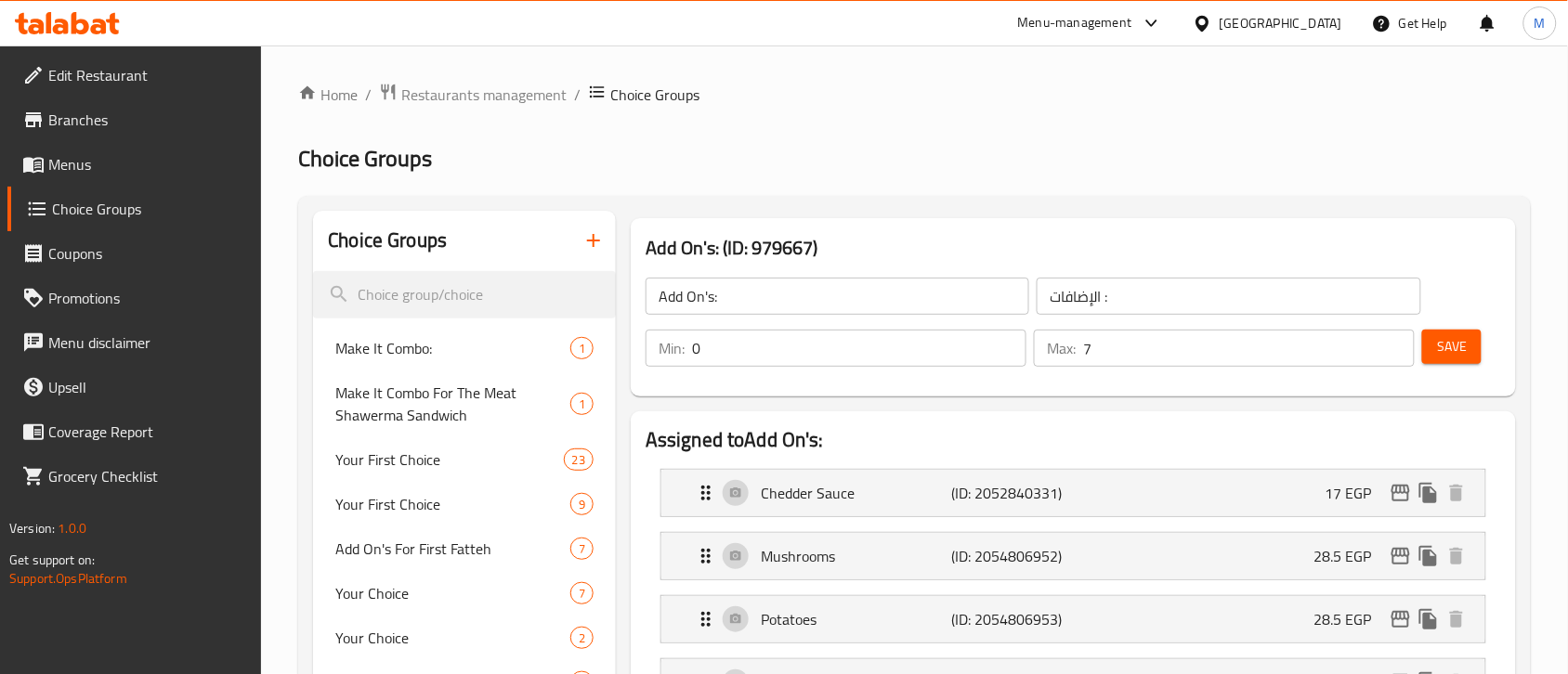
click at [1477, 348] on button "Save" at bounding box center [1451, 346] width 60 height 34
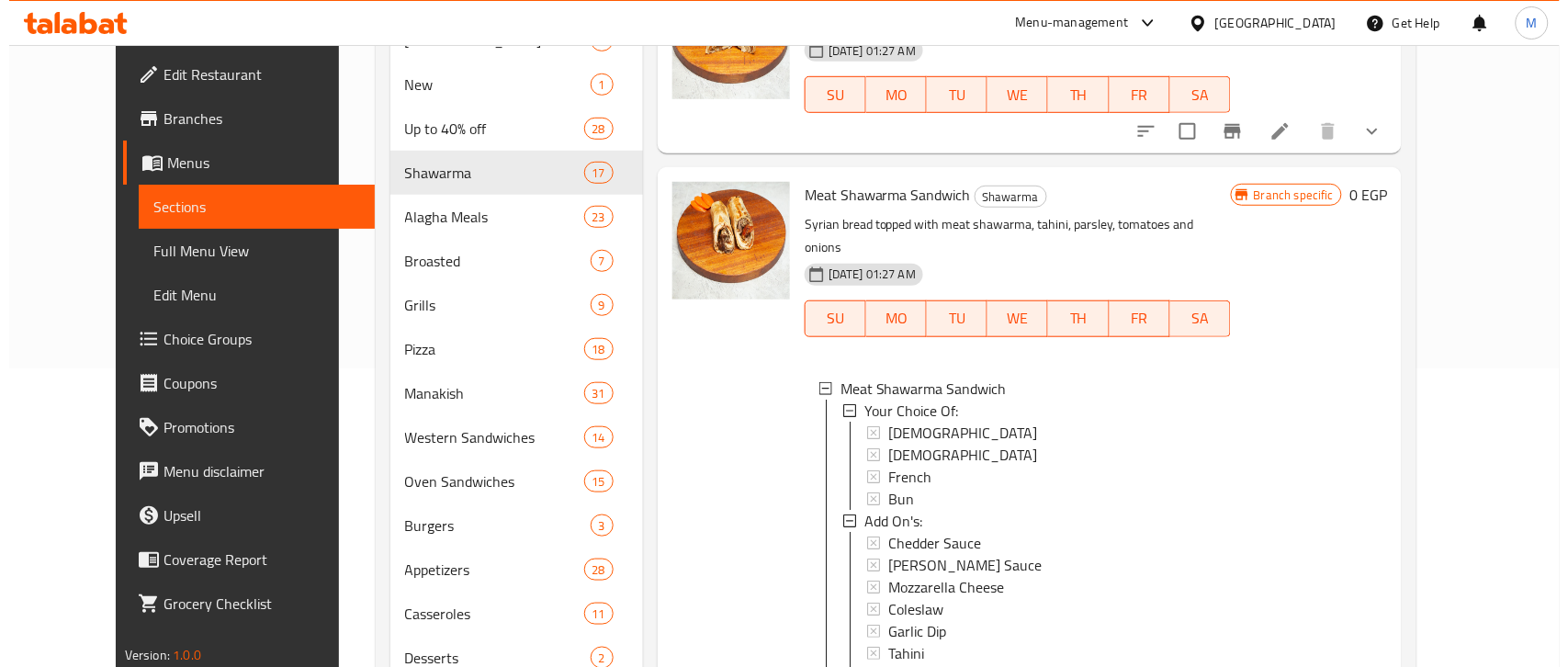
scroll to position [1, 0]
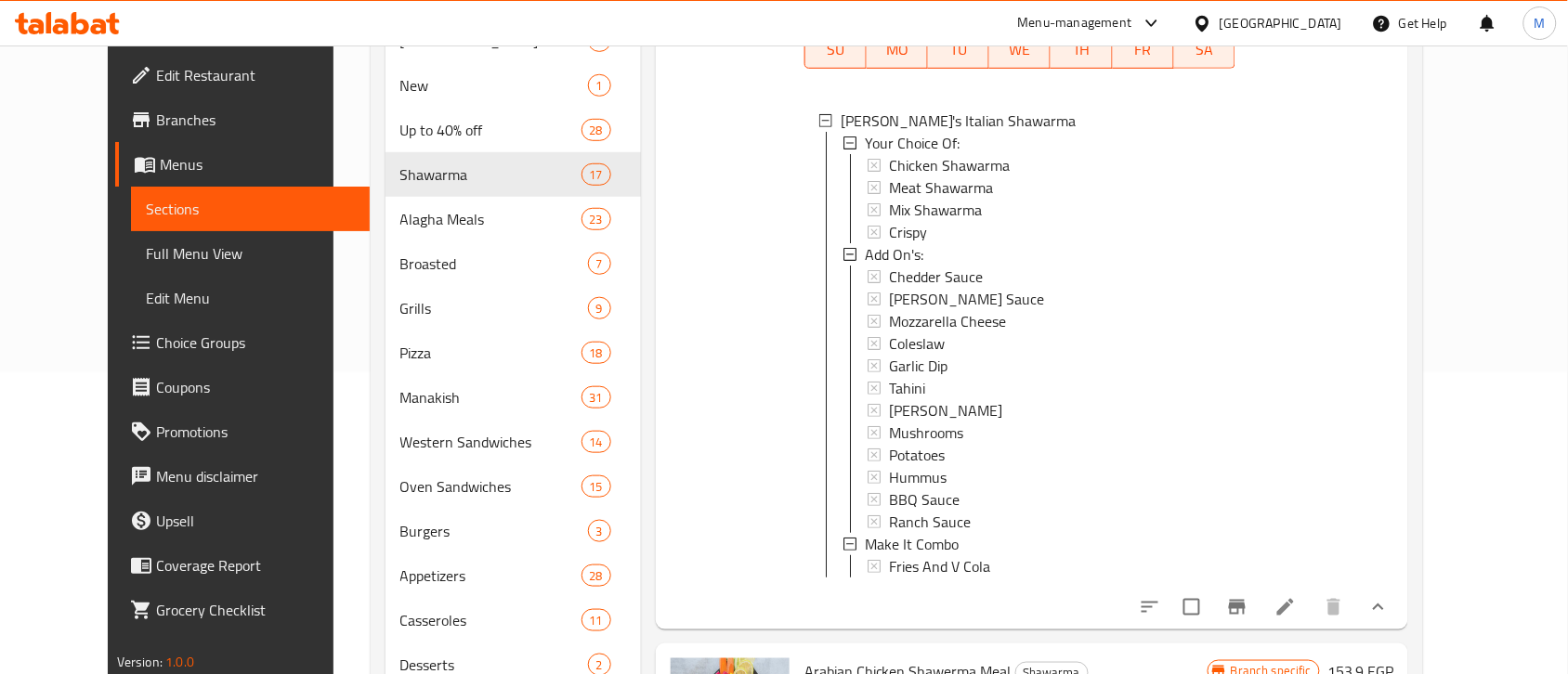
click at [889, 368] on span "Garlic Dip" at bounding box center [918, 366] width 59 height 22
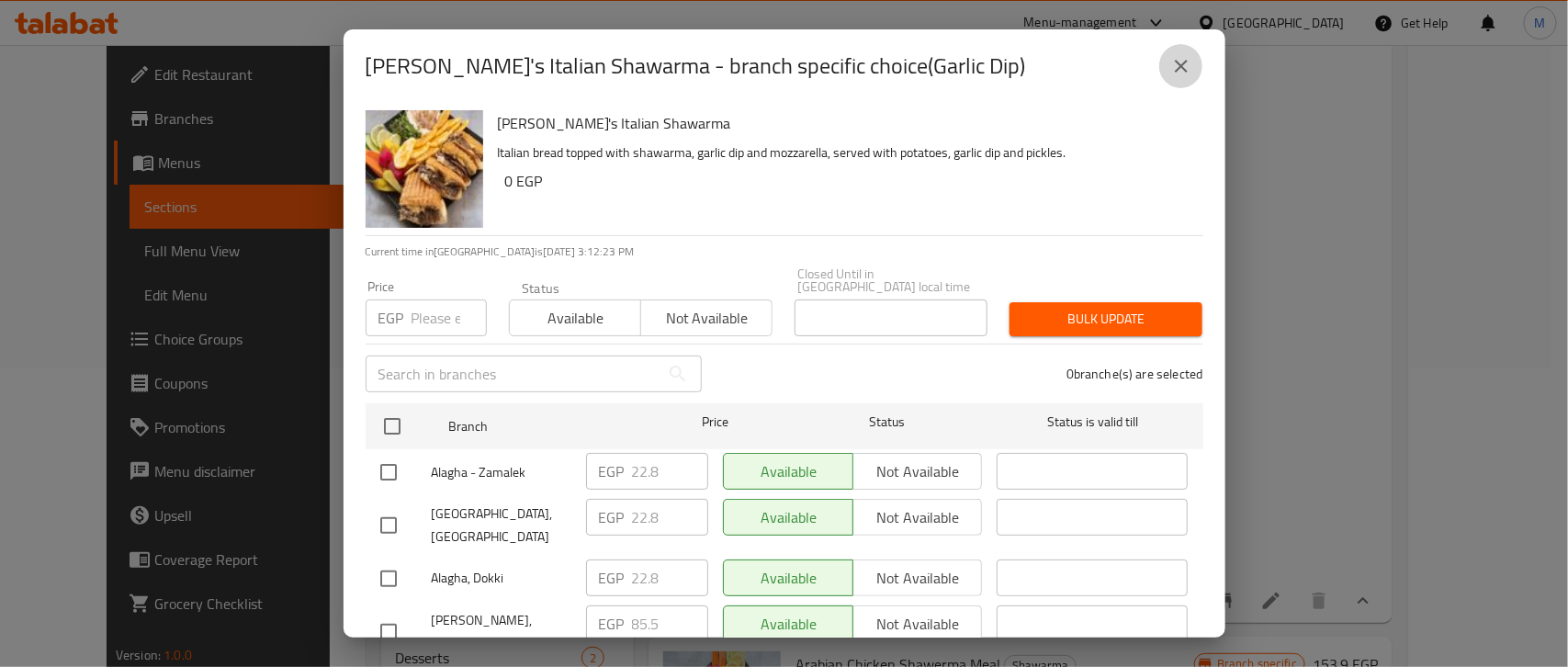
click at [1174, 67] on icon "close" at bounding box center [1181, 66] width 22 height 22
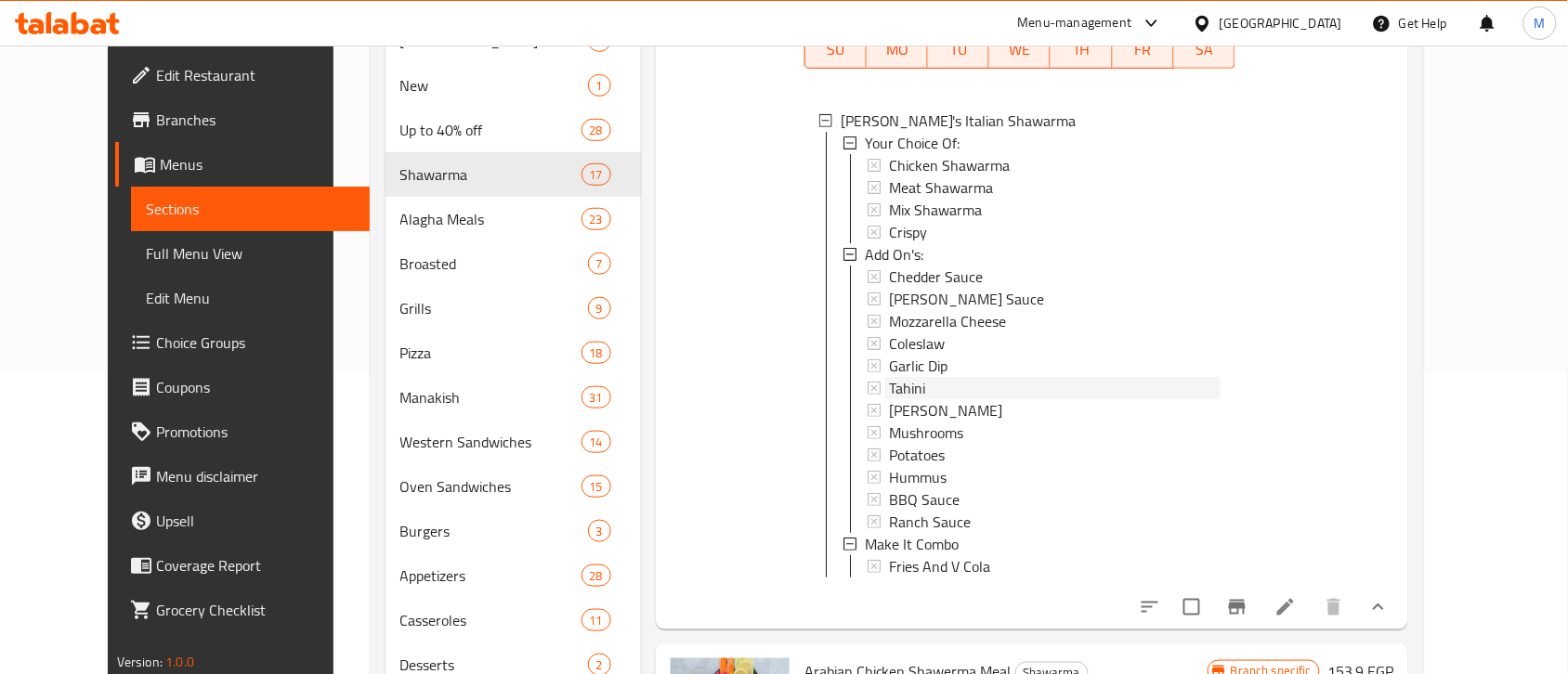
click at [889, 399] on span "Tahini" at bounding box center [906, 388] width 36 height 22
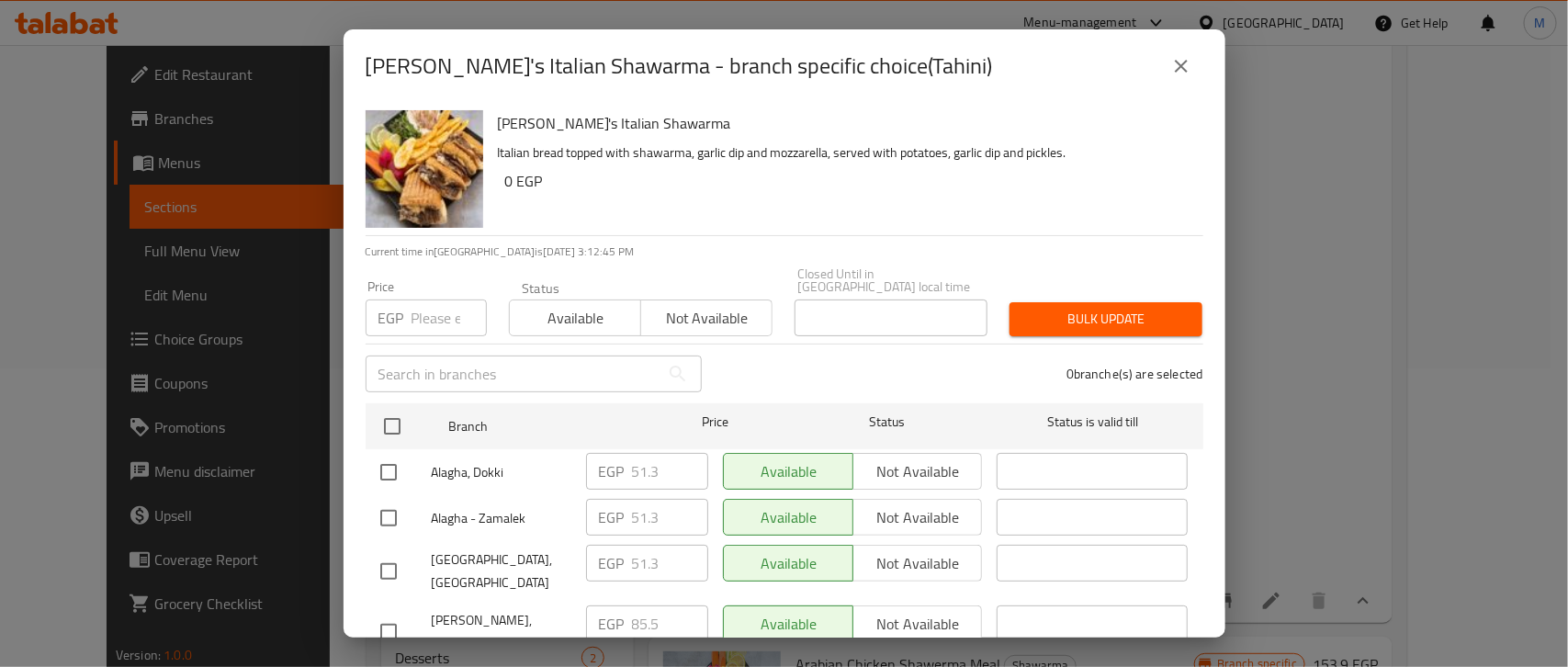
click at [1180, 67] on icon "close" at bounding box center [1181, 66] width 13 height 13
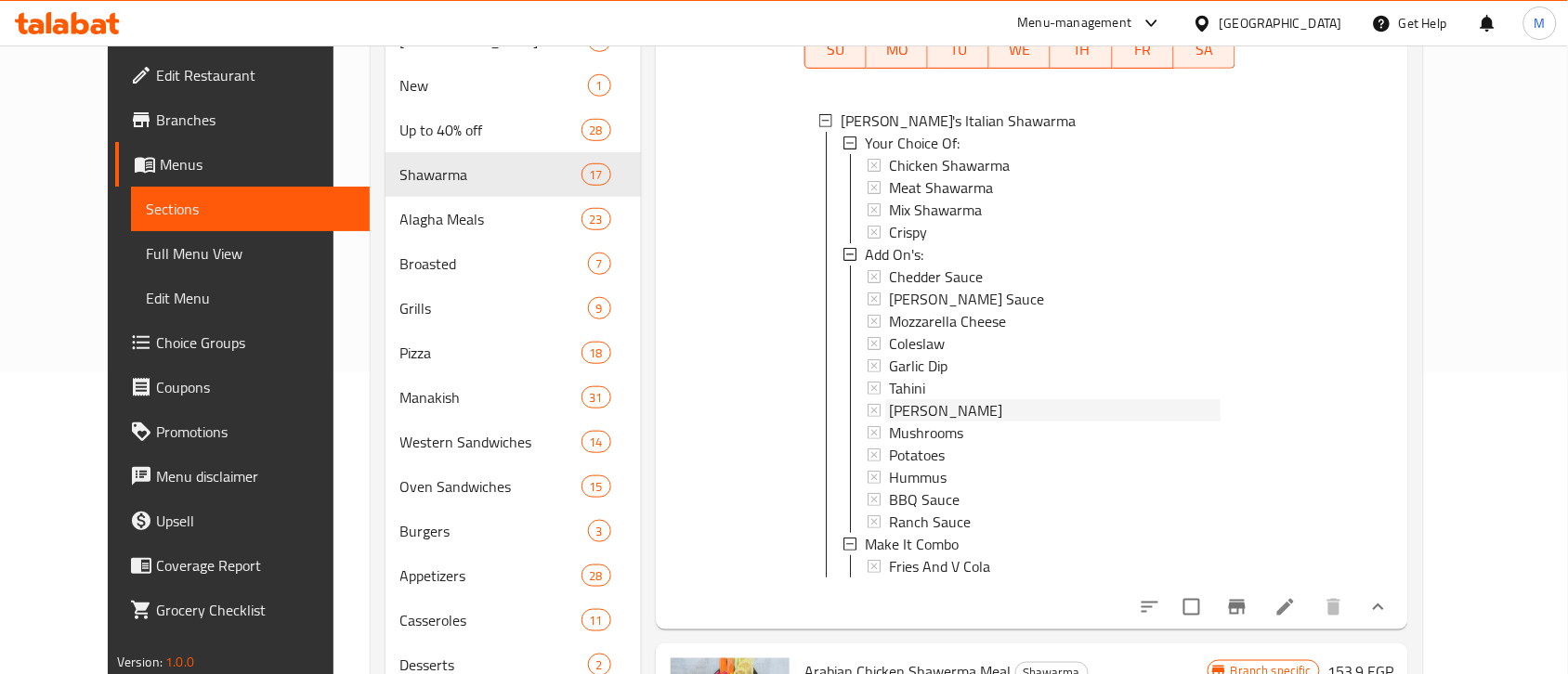
click at [935, 421] on span "[PERSON_NAME]" at bounding box center [945, 410] width 113 height 22
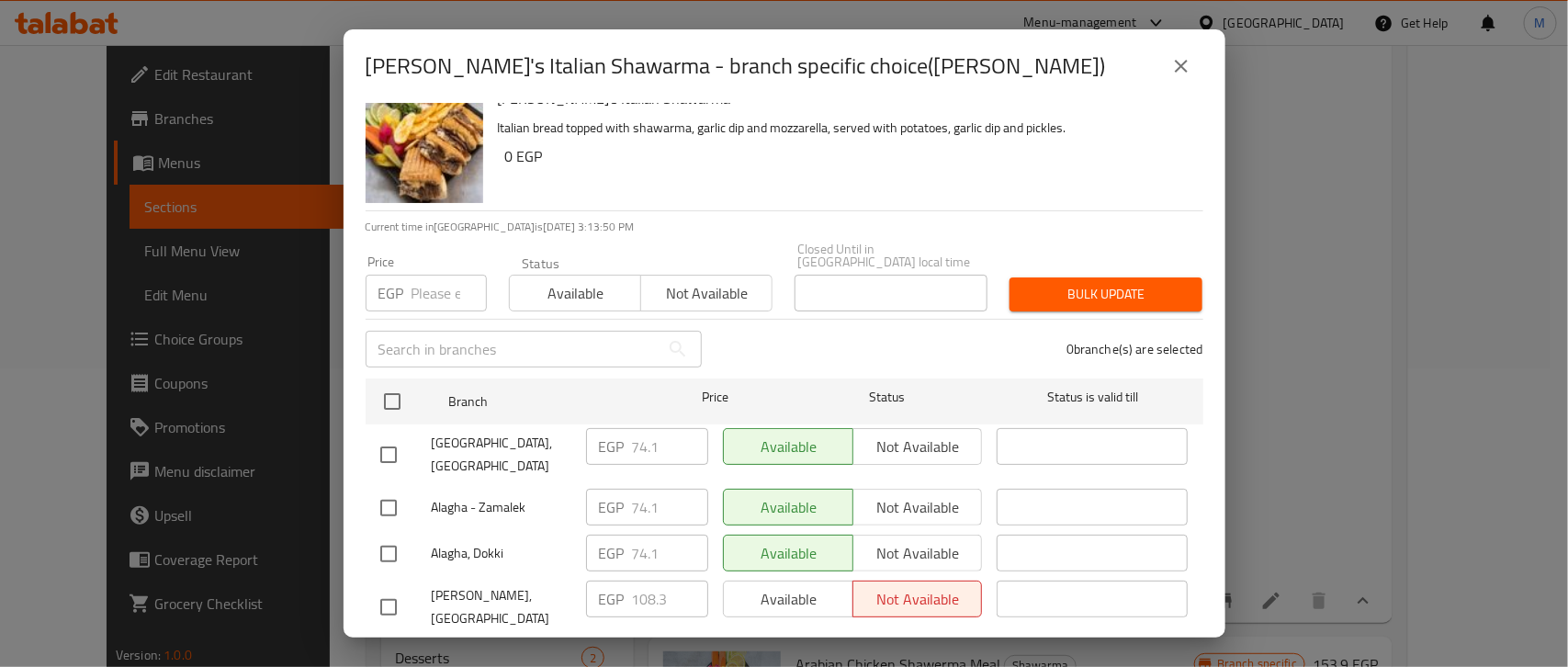
scroll to position [29, 0]
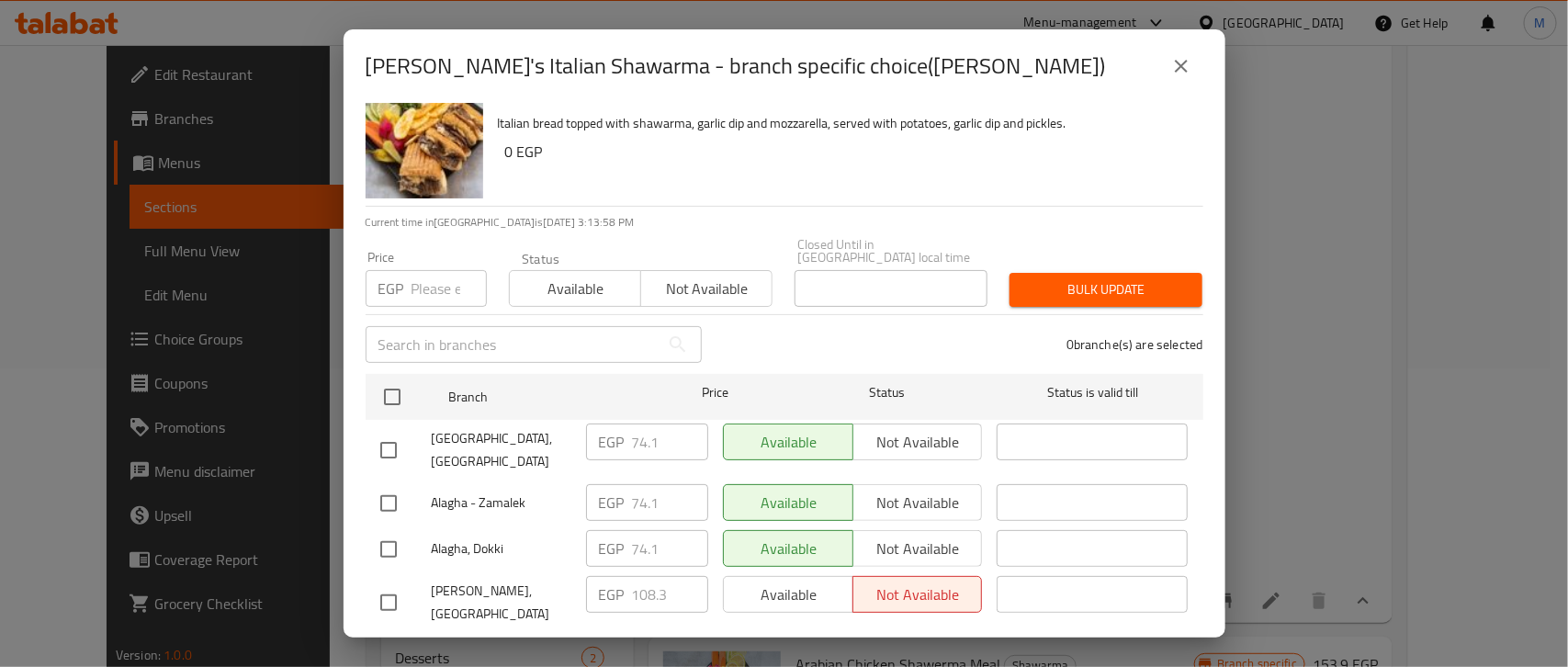
click at [1186, 58] on icon "close" at bounding box center [1181, 66] width 22 height 22
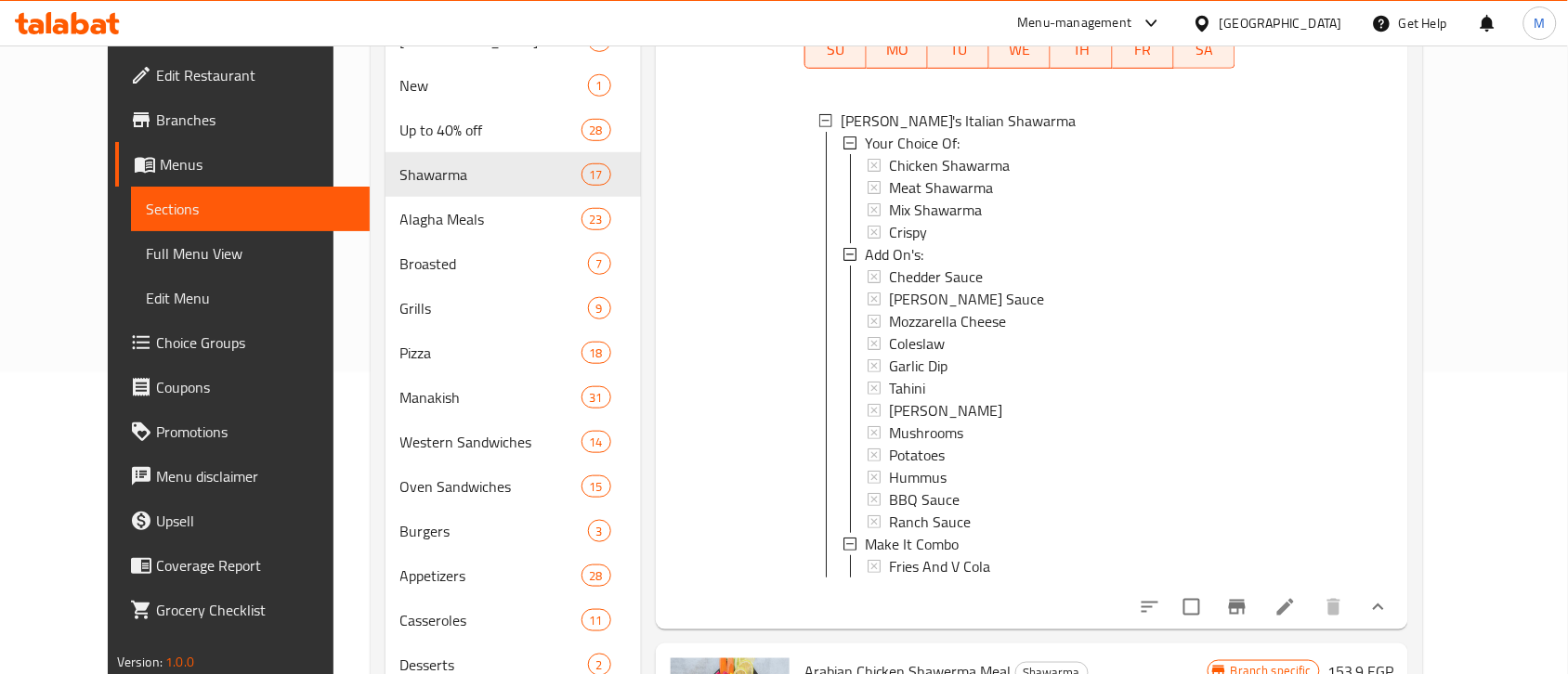
click at [934, 420] on span "[PERSON_NAME]" at bounding box center [945, 410] width 113 height 22
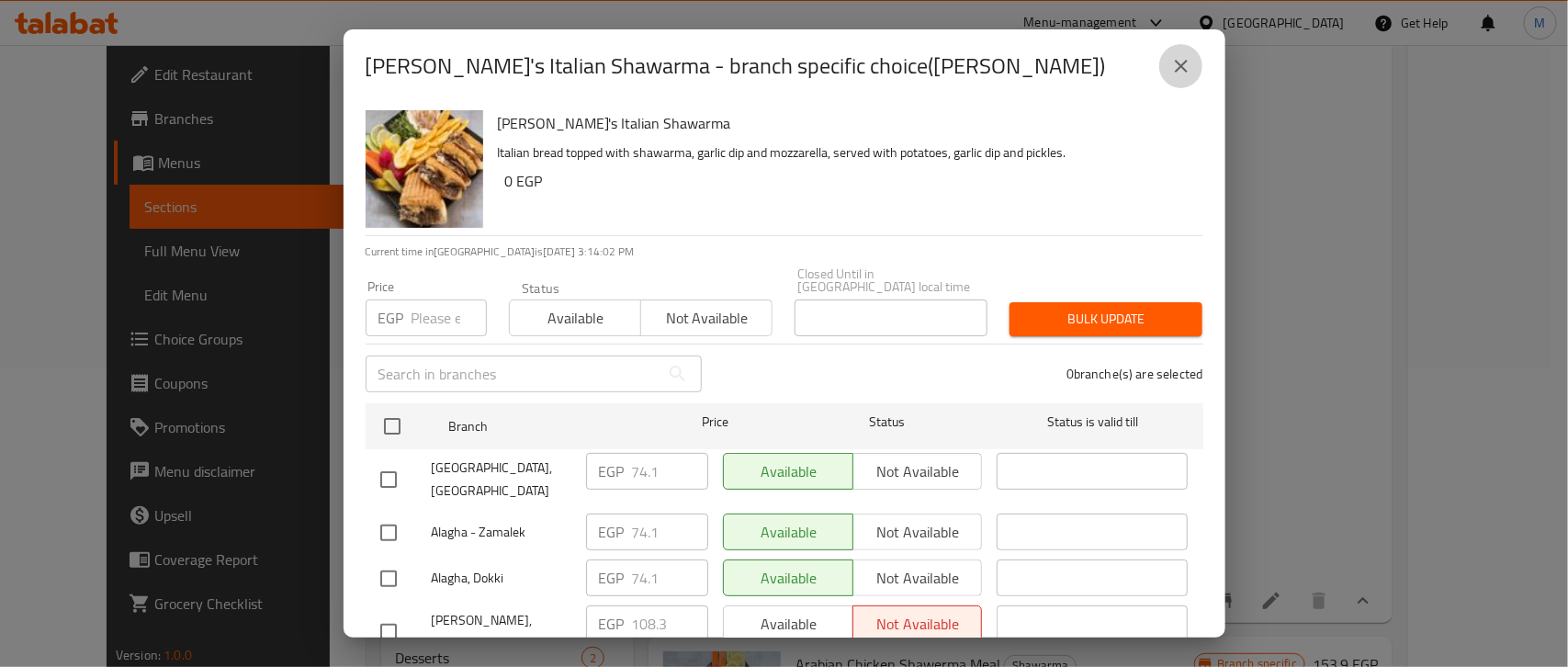
click at [1172, 57] on icon "close" at bounding box center [1181, 66] width 22 height 22
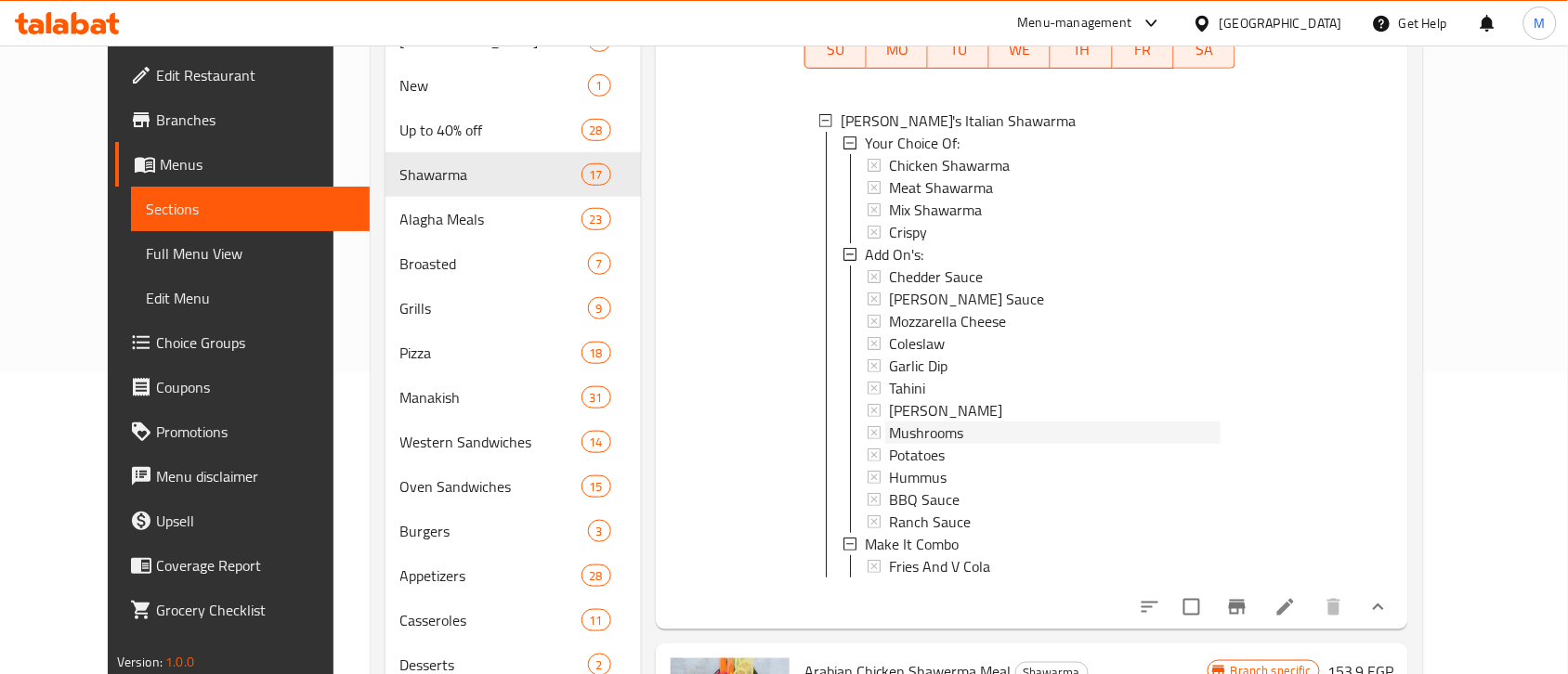
click at [922, 444] on span "Mushrooms" at bounding box center [926, 432] width 74 height 22
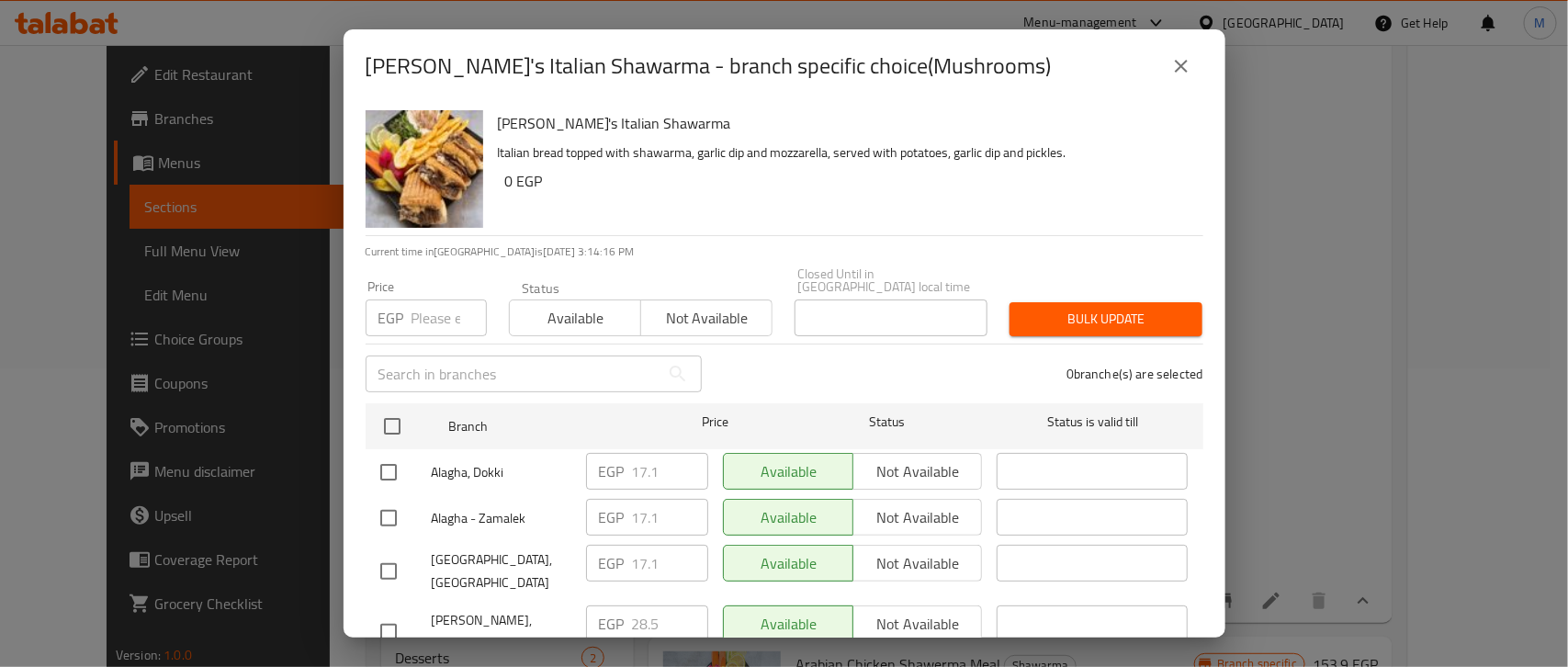
click at [1182, 62] on icon "close" at bounding box center [1181, 66] width 22 height 22
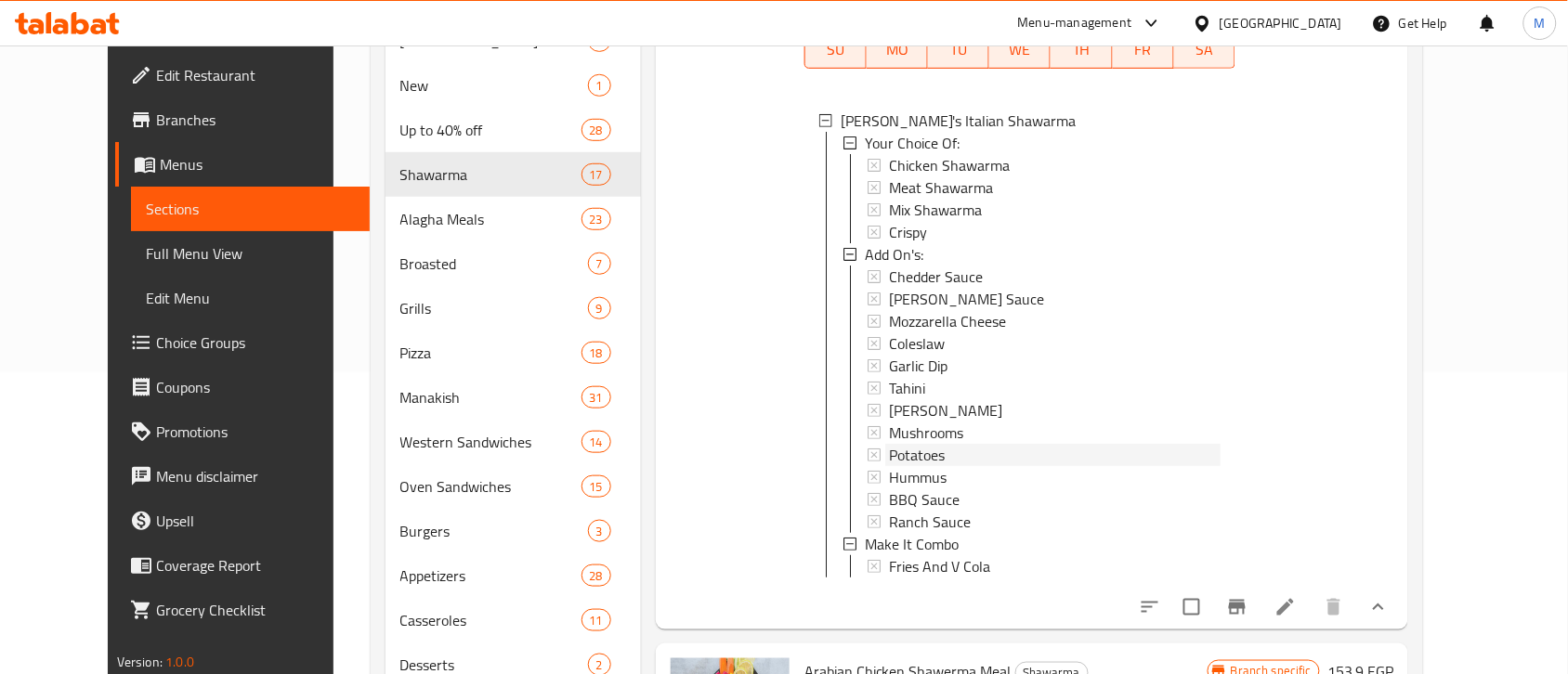
click at [931, 465] on div "Potatoes" at bounding box center [1055, 455] width 332 height 22
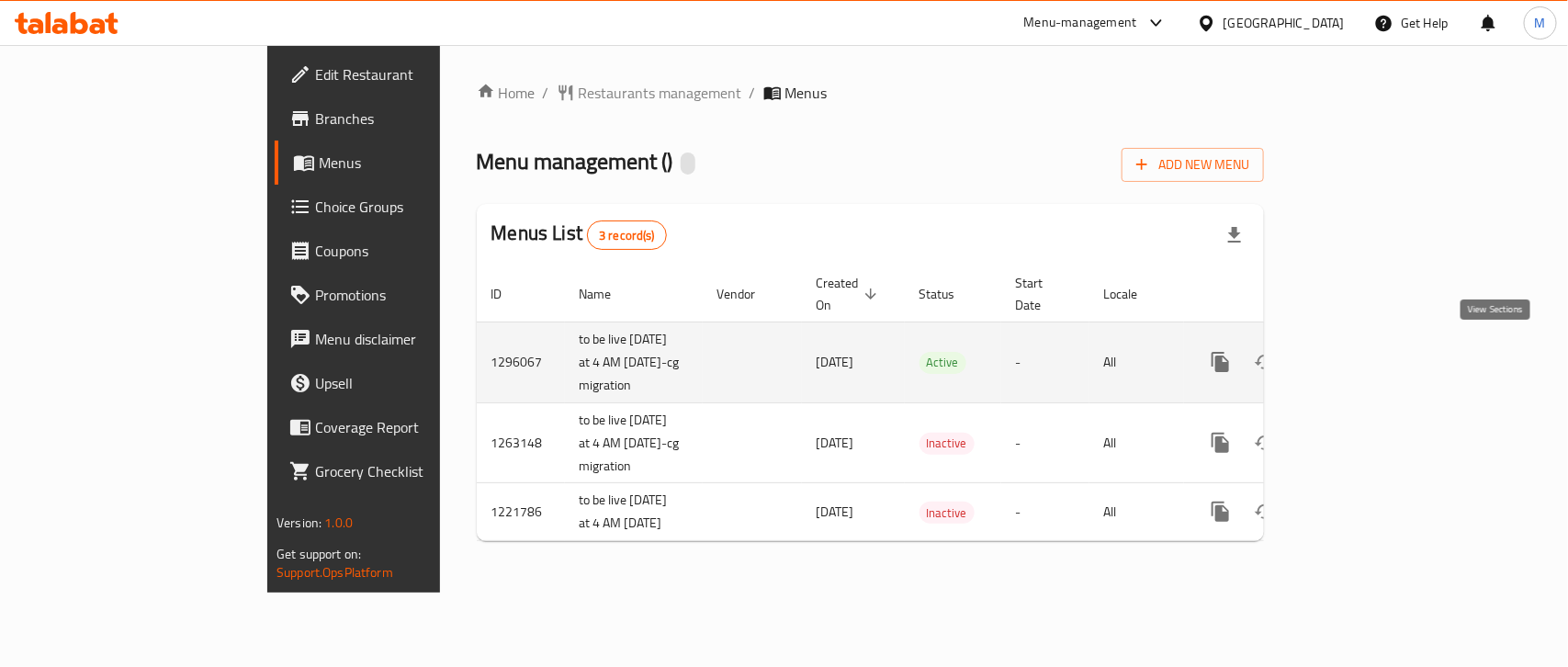
click at [1364, 359] on icon "enhanced table" at bounding box center [1353, 362] width 22 height 22
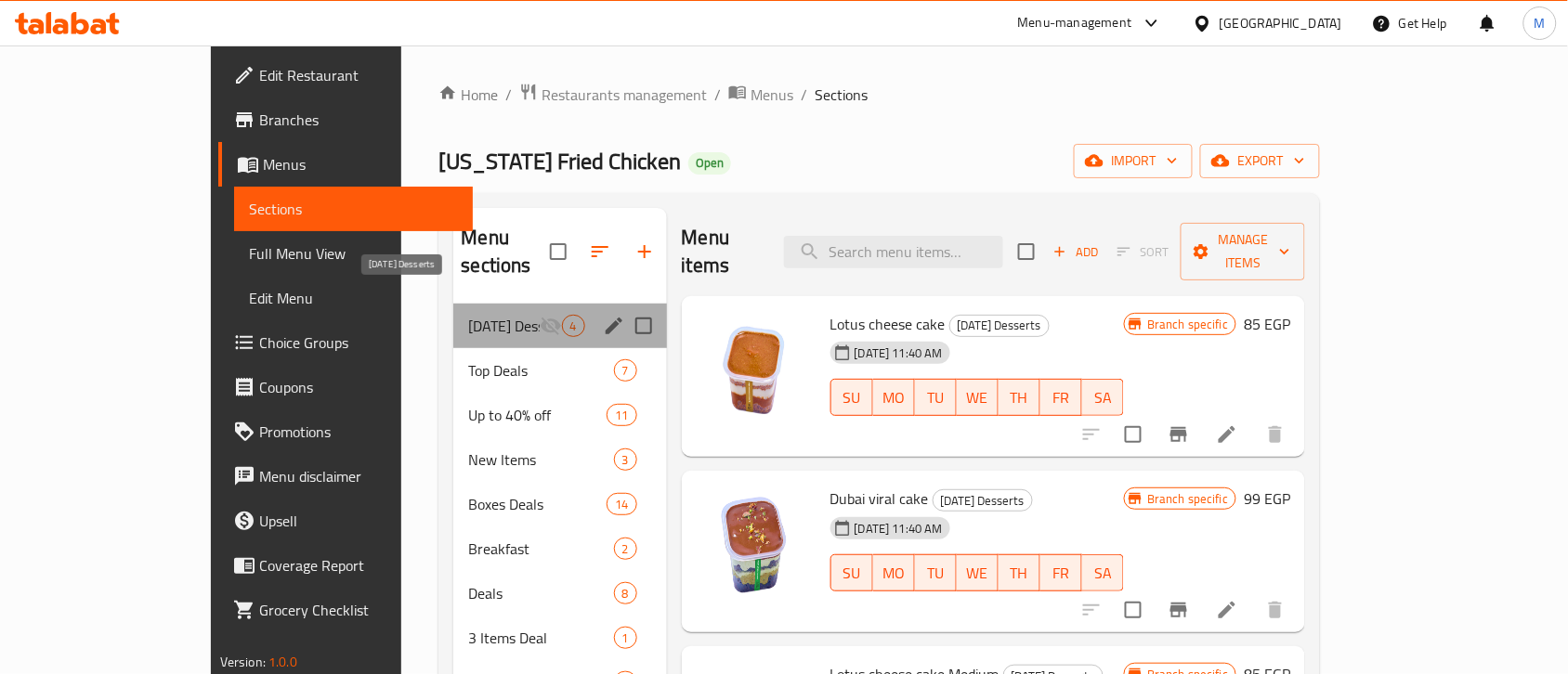
click at [468, 315] on span "[DATE] Desserts" at bounding box center [503, 326] width 70 height 22
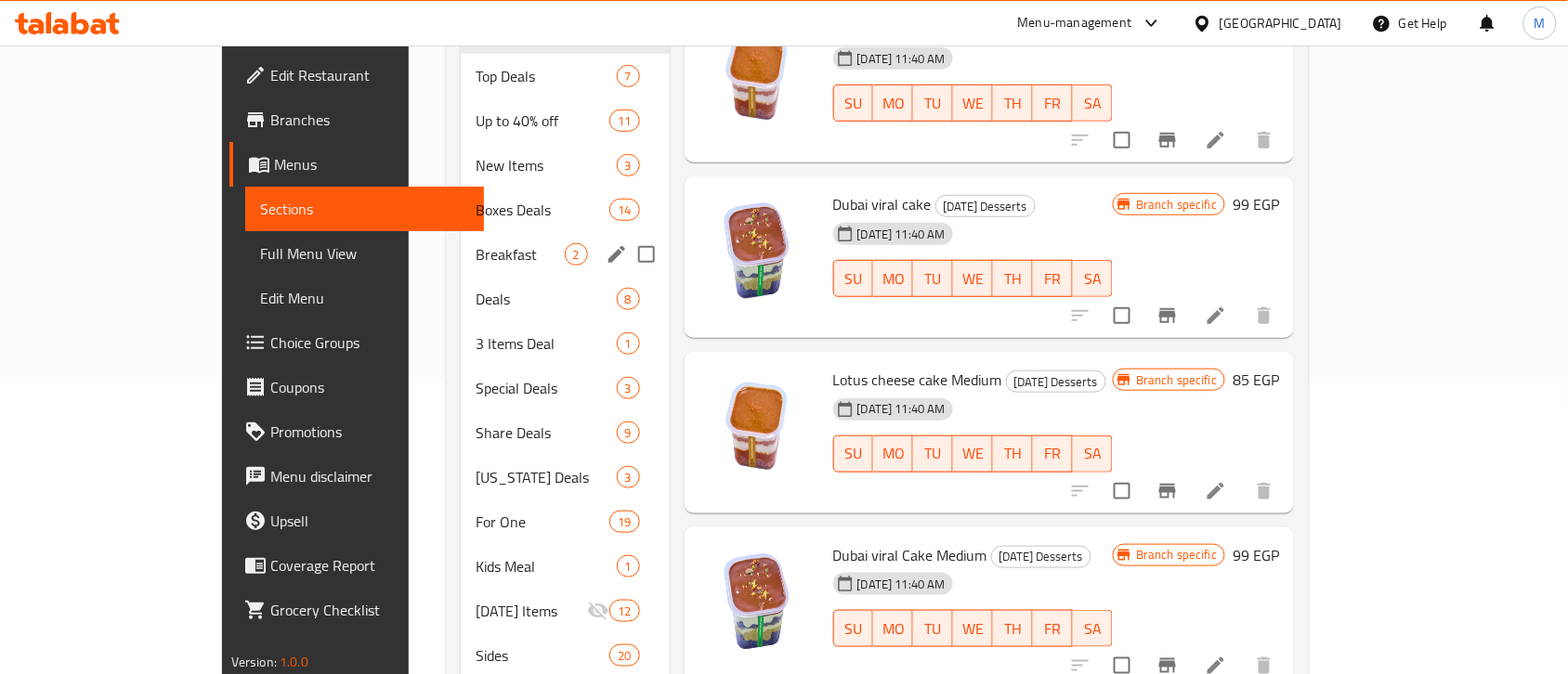
scroll to position [330, 0]
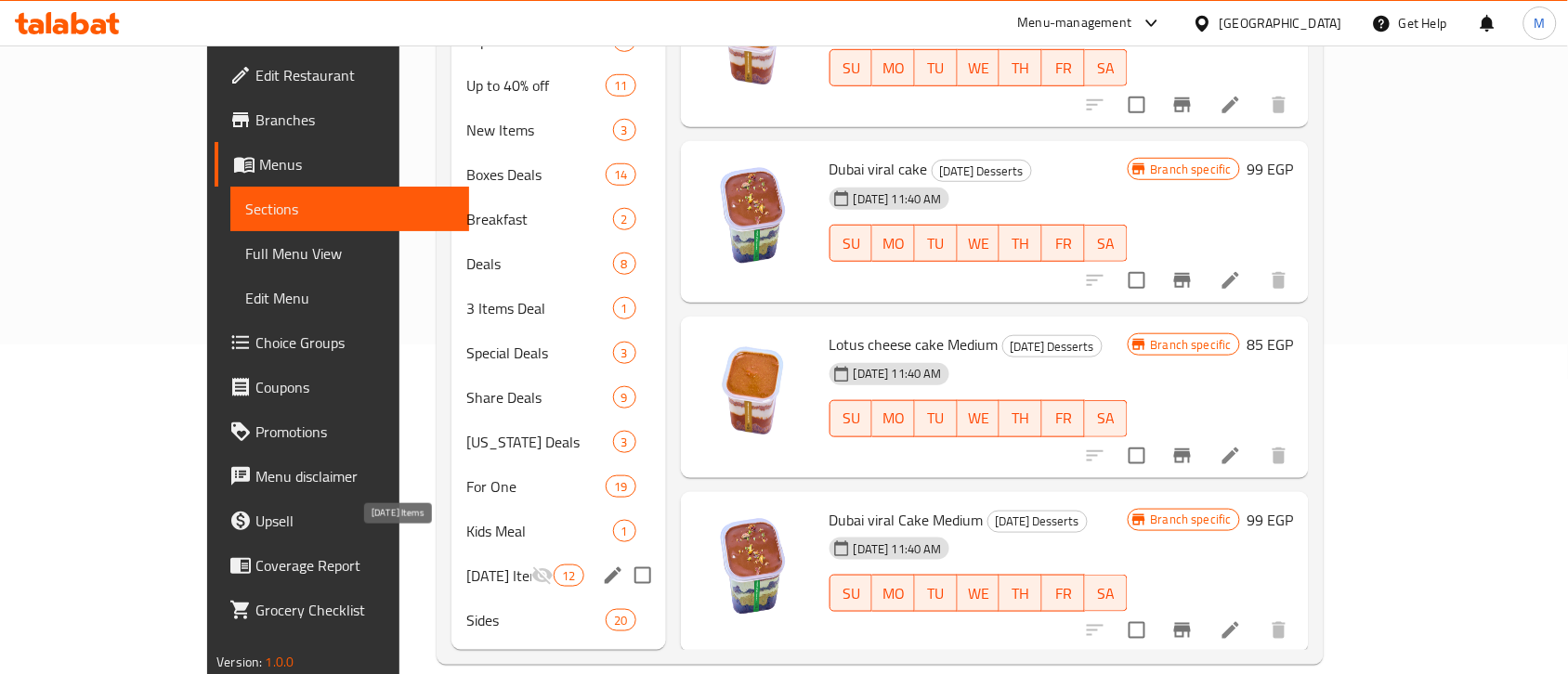
click at [471, 565] on span "[DATE] Items" at bounding box center [499, 575] width 65 height 22
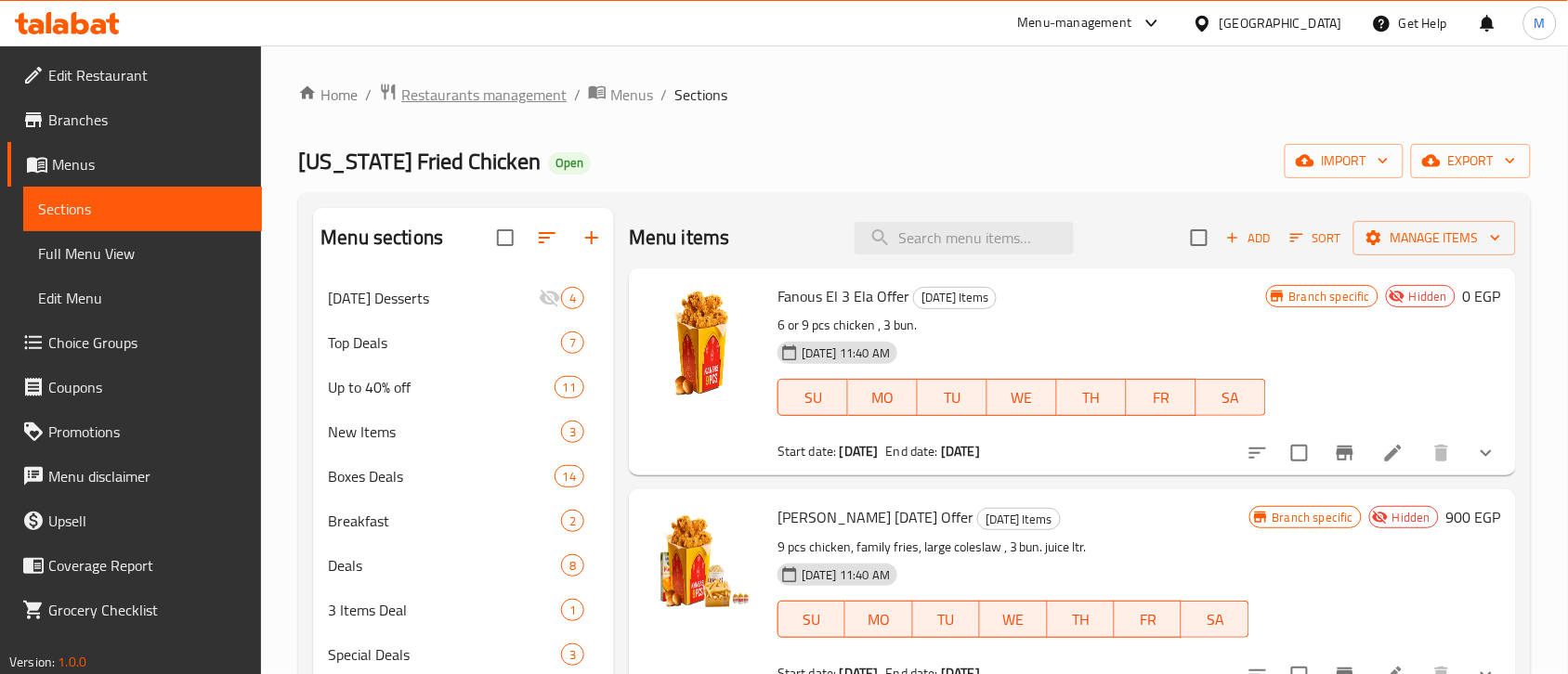
click at [502, 89] on span "Restaurants management" at bounding box center [483, 95] width 165 height 22
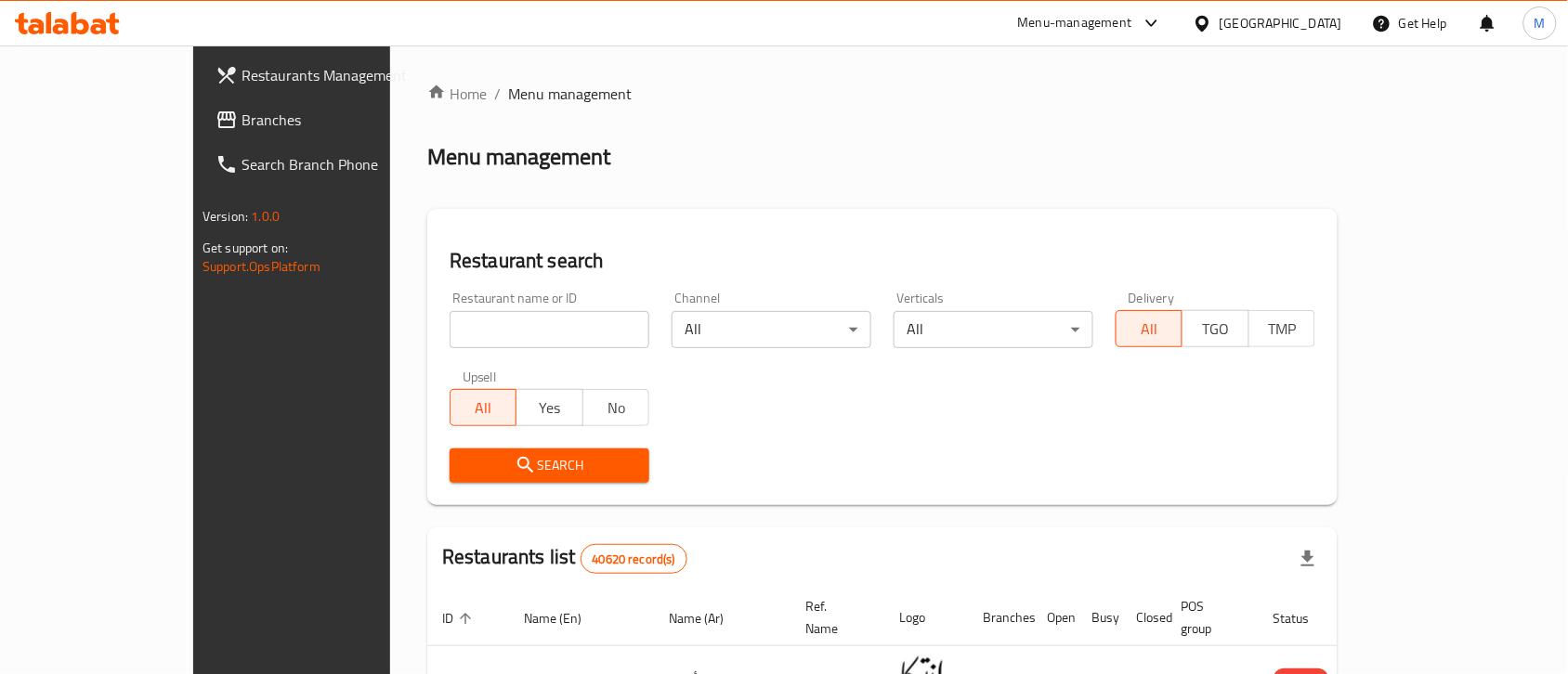
click at [242, 66] on span "Restaurants Management" at bounding box center [342, 75] width 199 height 22
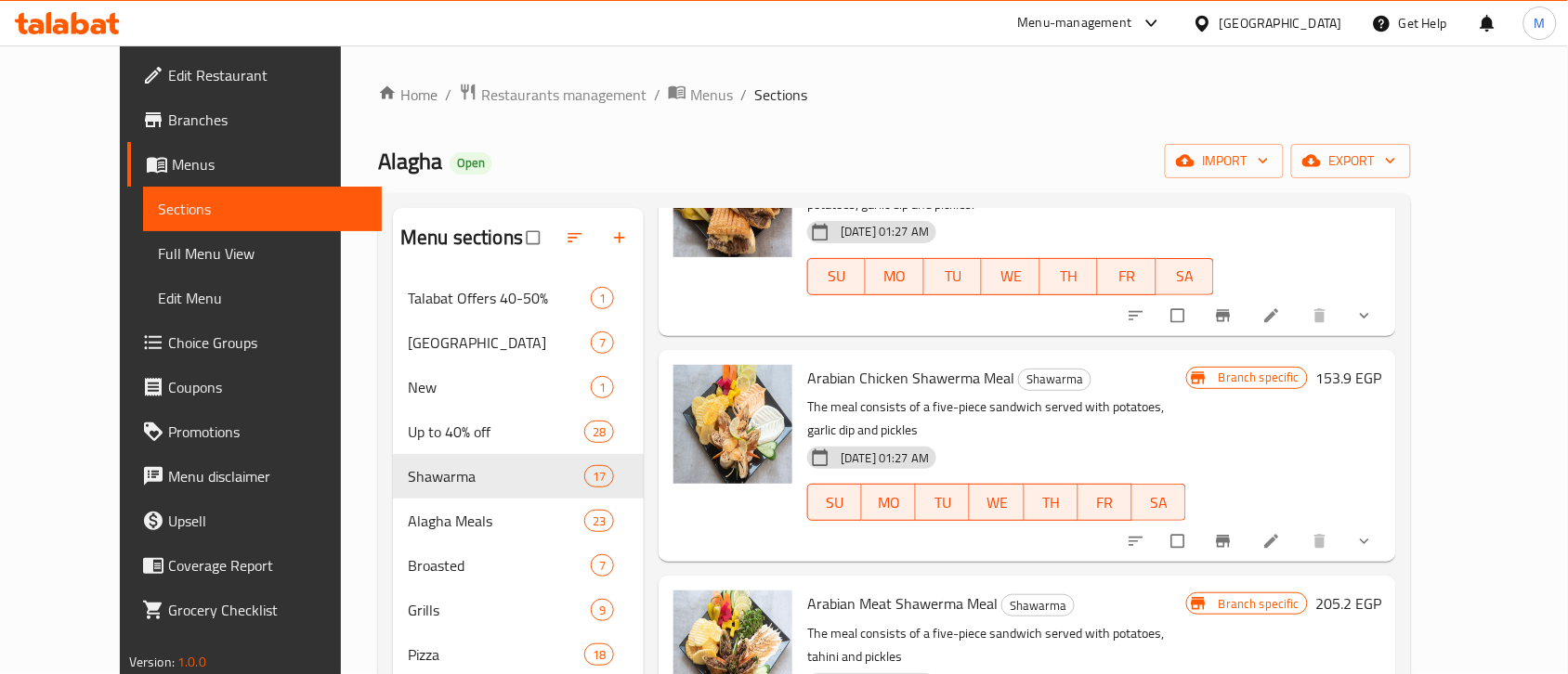
scroll to position [696, 0]
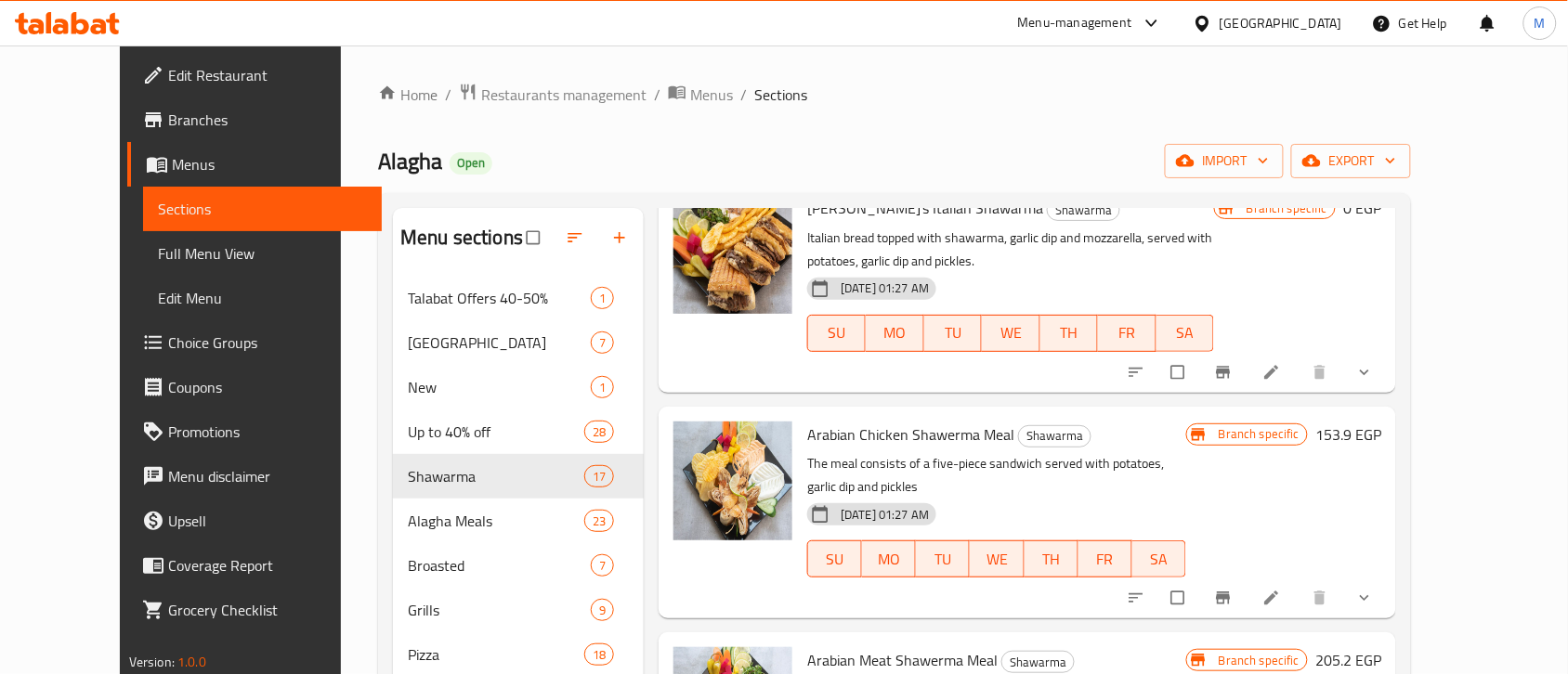
click at [1378, 589] on span "show more" at bounding box center [1366, 598] width 22 height 19
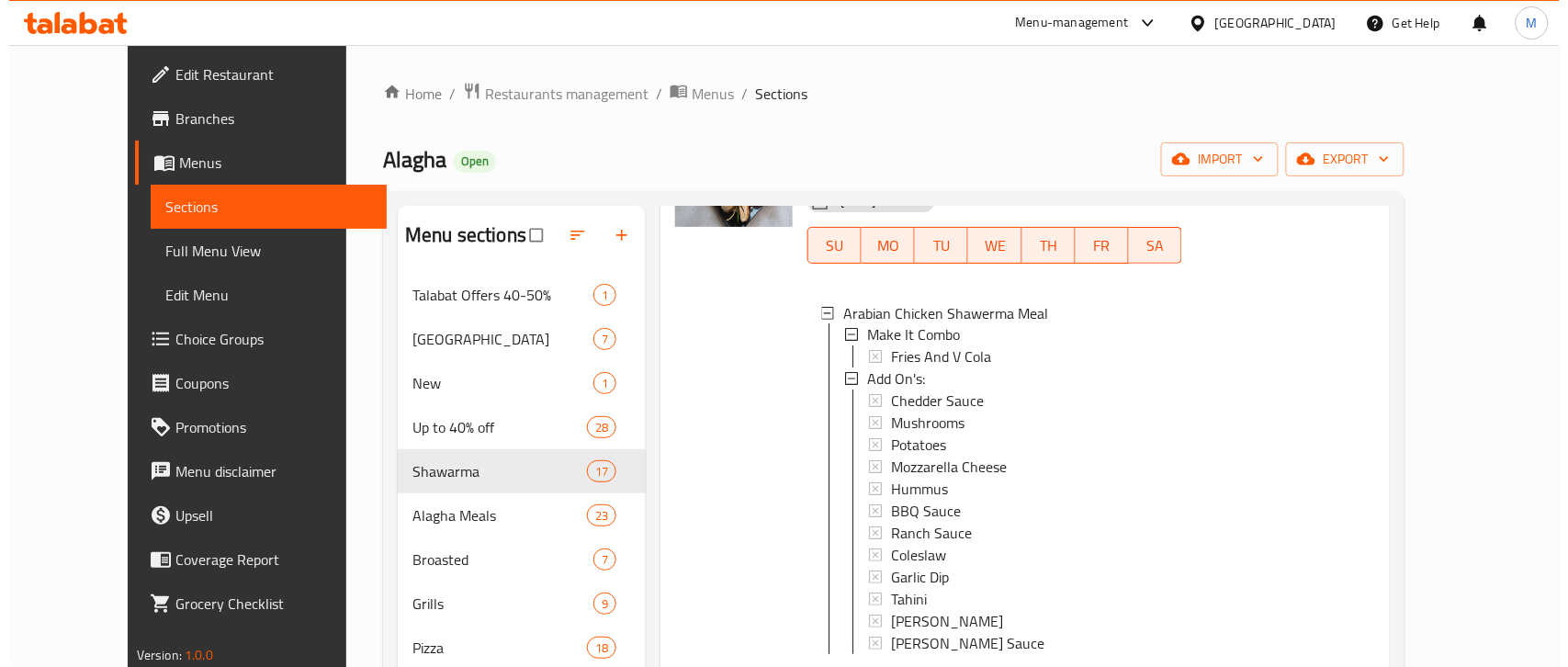
scroll to position [1034, 0]
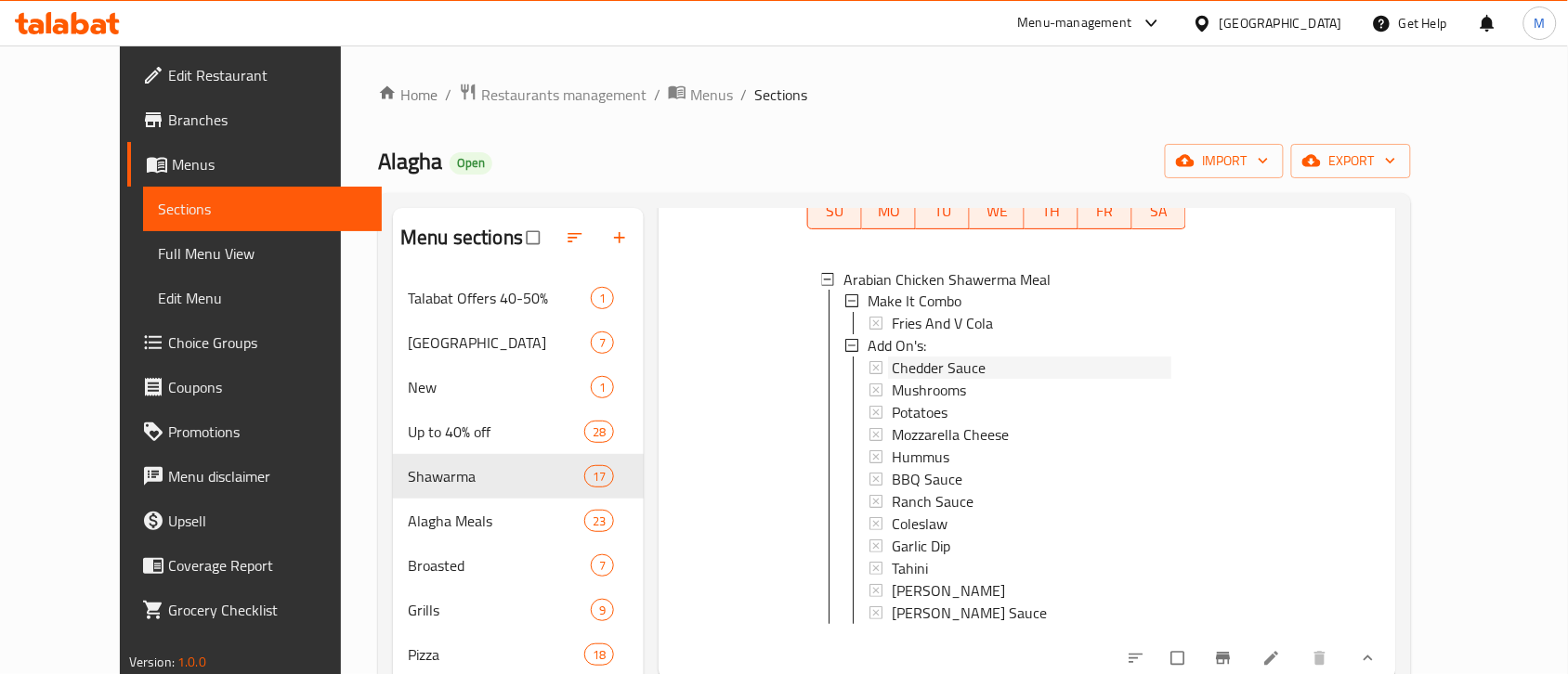
click at [935, 358] on span "Chedder Sauce" at bounding box center [939, 369] width 94 height 22
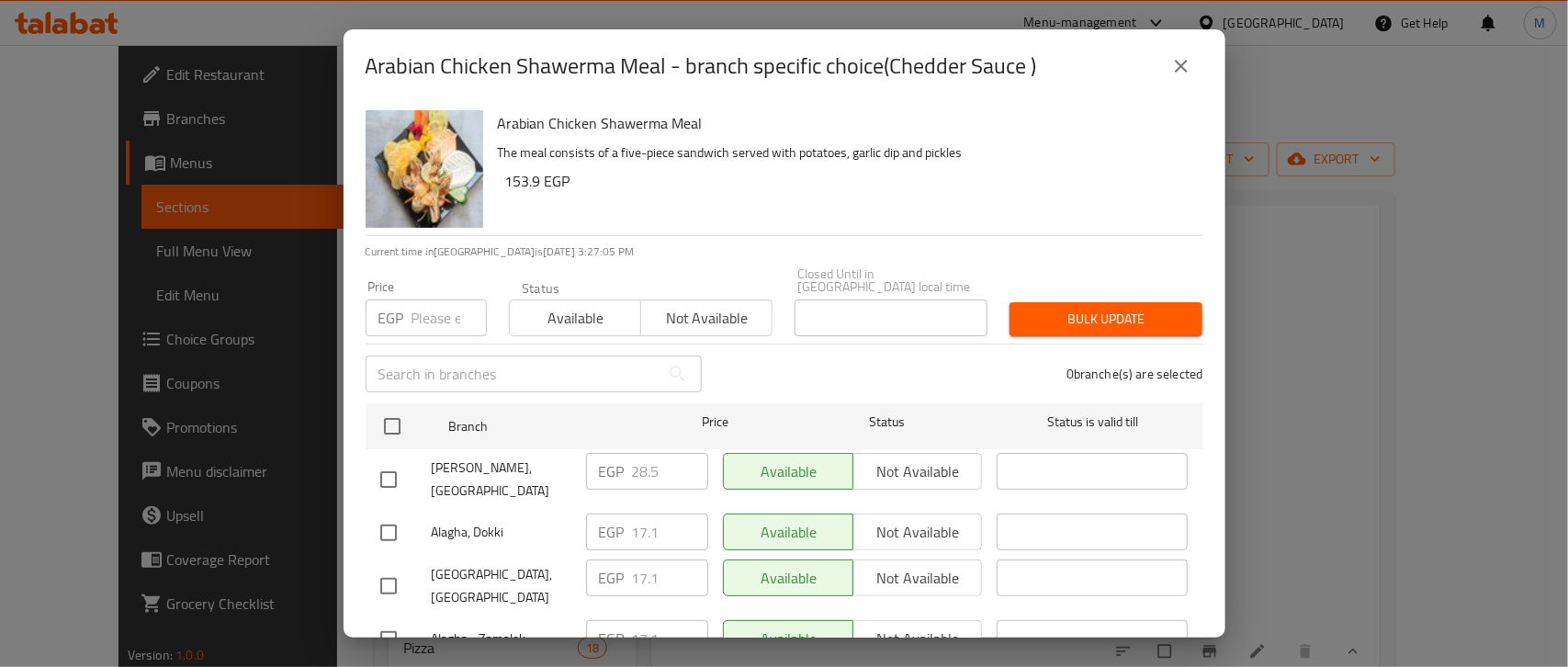
click at [1177, 73] on icon "close" at bounding box center [1181, 66] width 22 height 22
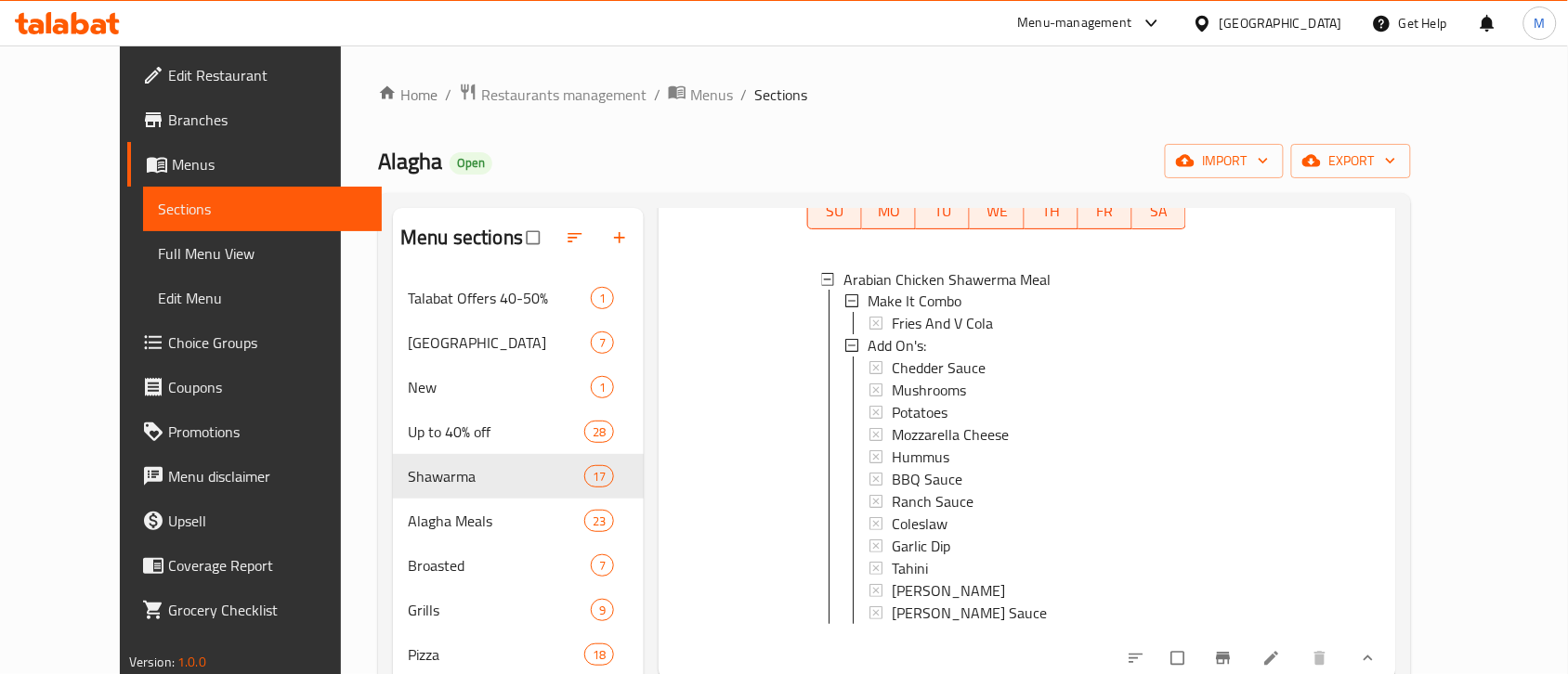
click at [915, 358] on span "Chedder Sauce" at bounding box center [939, 369] width 94 height 22
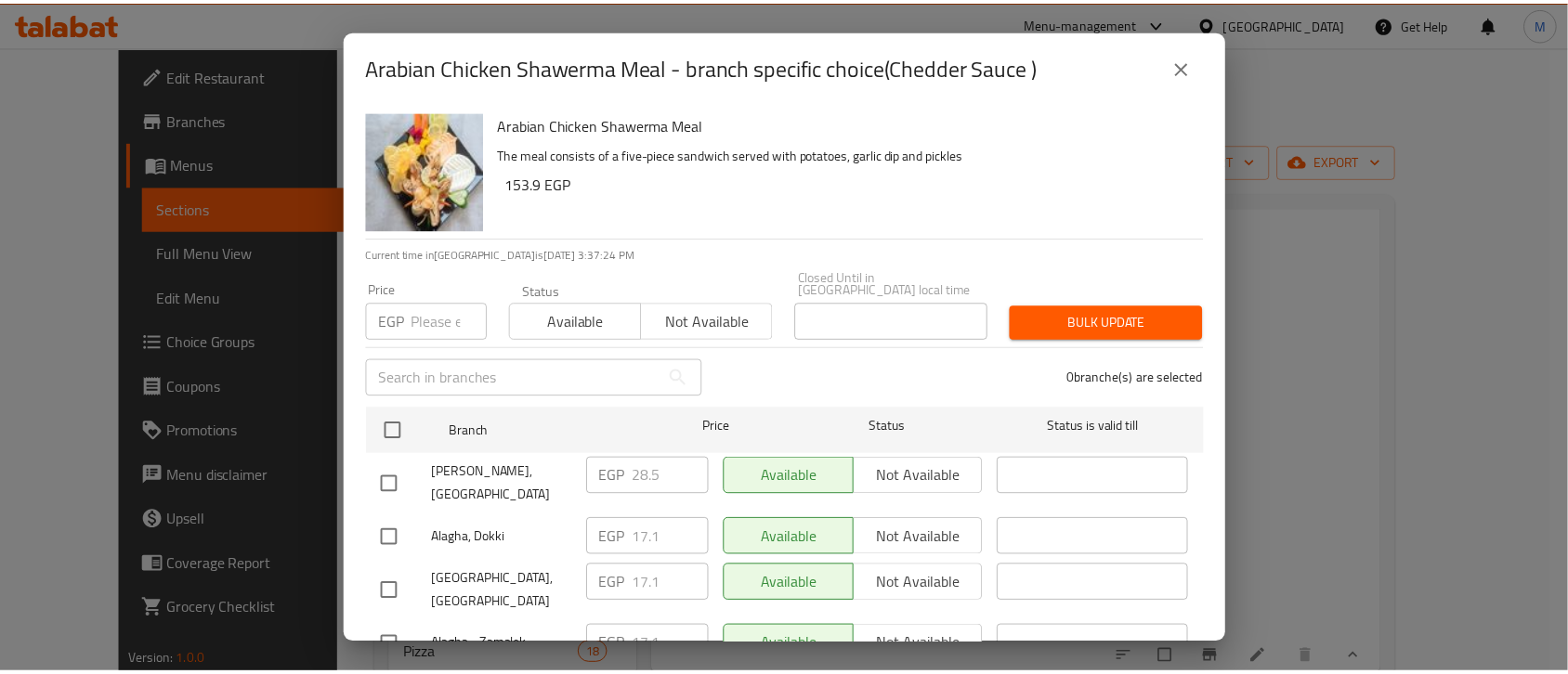
scroll to position [29, 0]
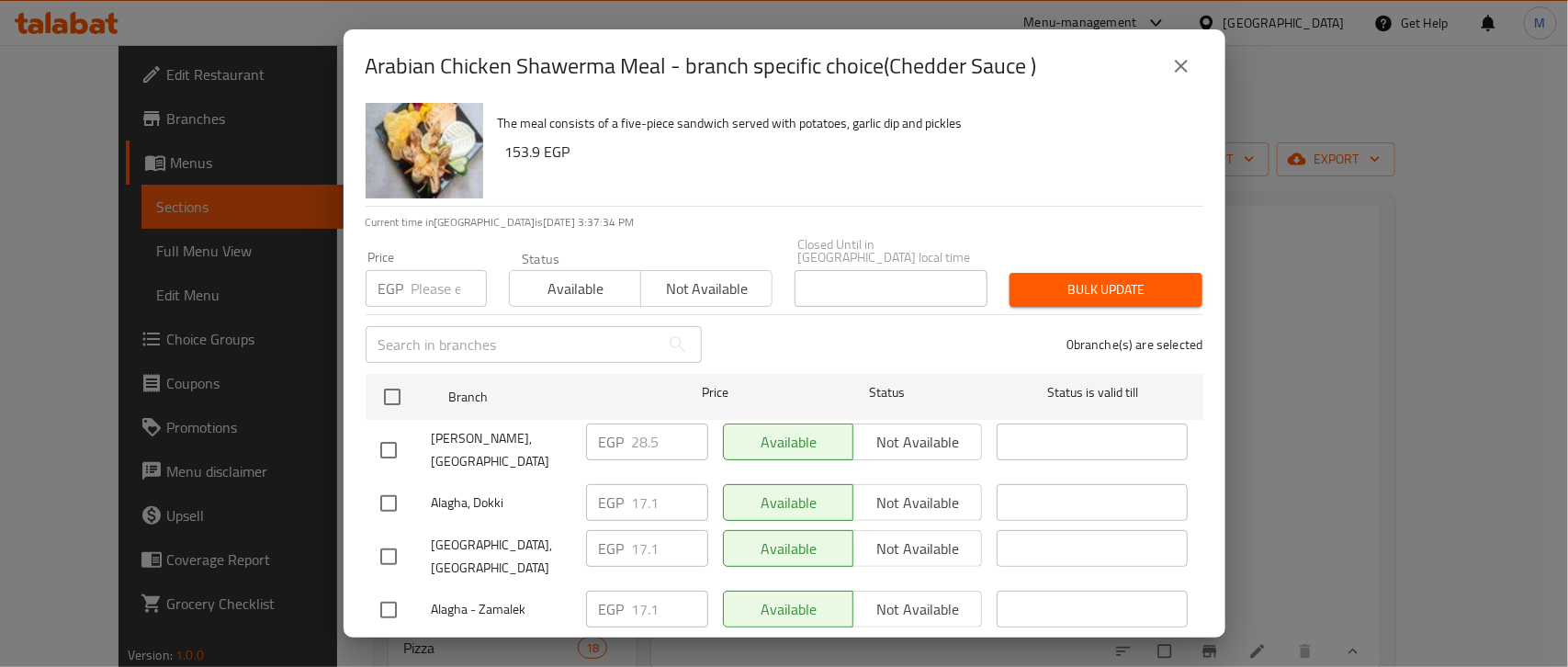
click at [1186, 71] on icon "close" at bounding box center [1181, 66] width 13 height 13
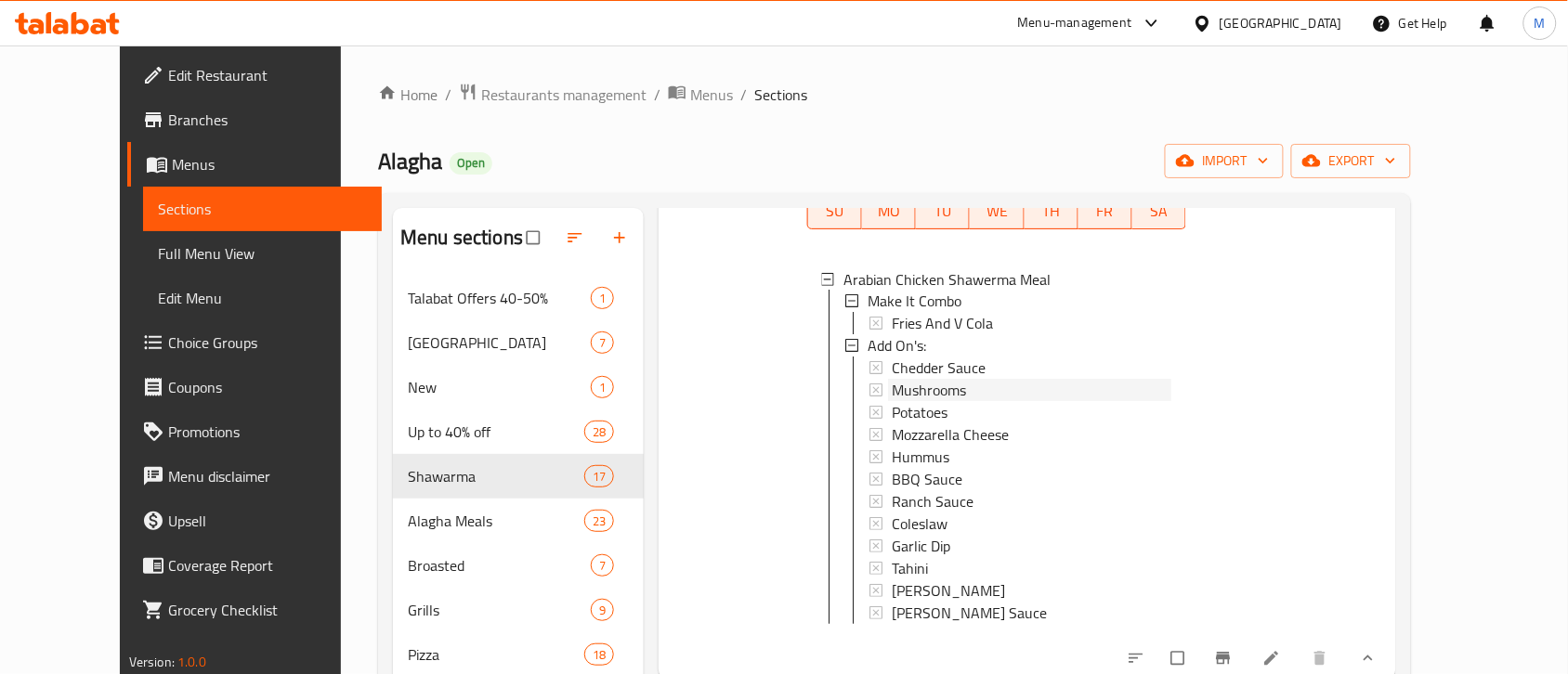
click at [924, 379] on span "Mushrooms" at bounding box center [929, 390] width 74 height 22
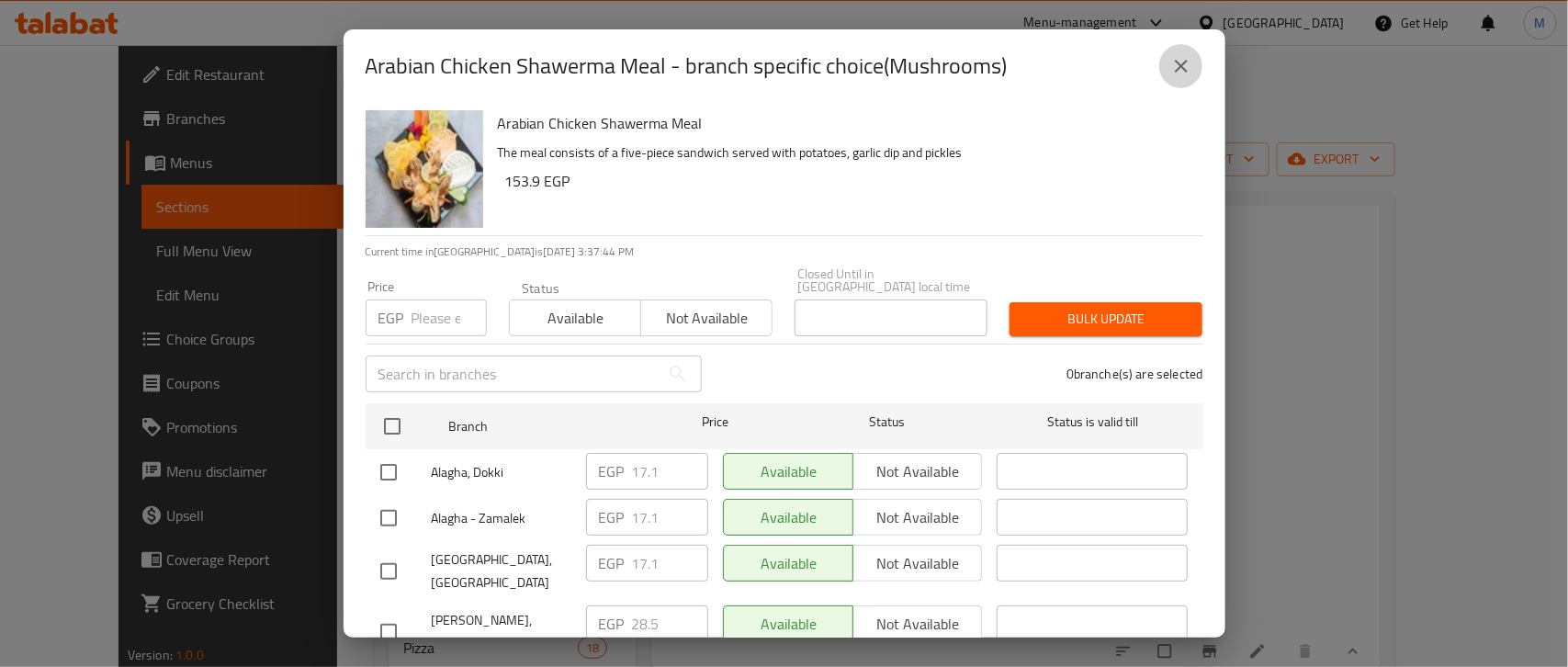
click at [1186, 62] on icon "close" at bounding box center [1181, 66] width 13 height 13
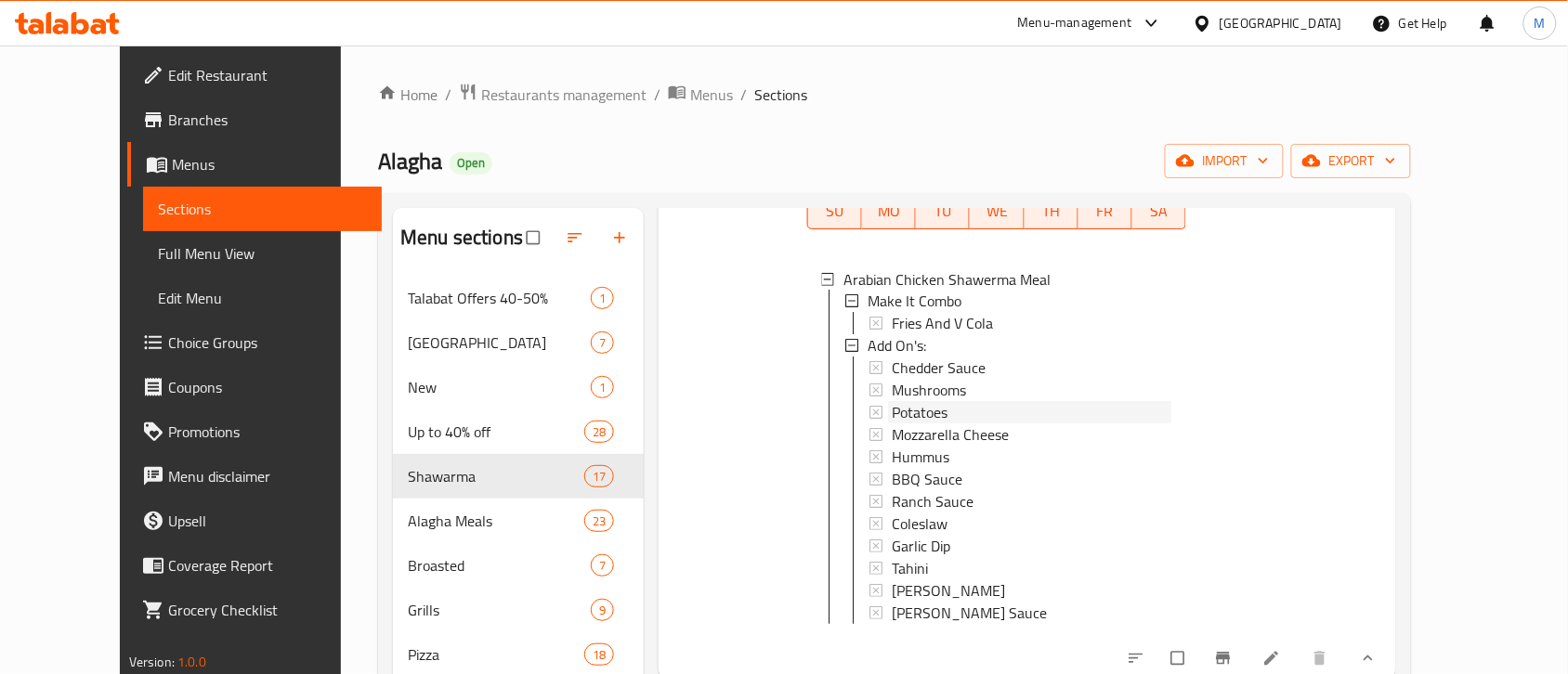
click at [899, 402] on span "Potatoes" at bounding box center [919, 413] width 56 height 22
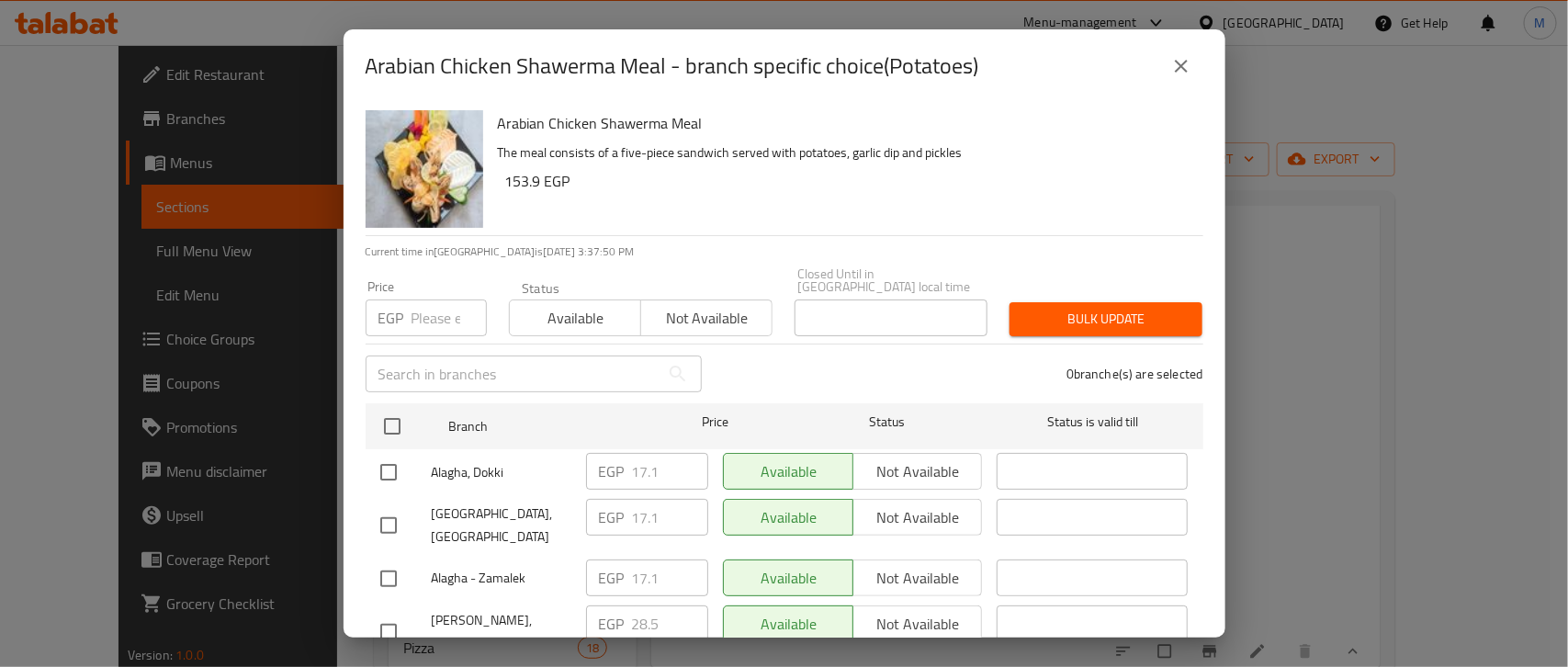
click at [1172, 60] on icon "close" at bounding box center [1181, 66] width 22 height 22
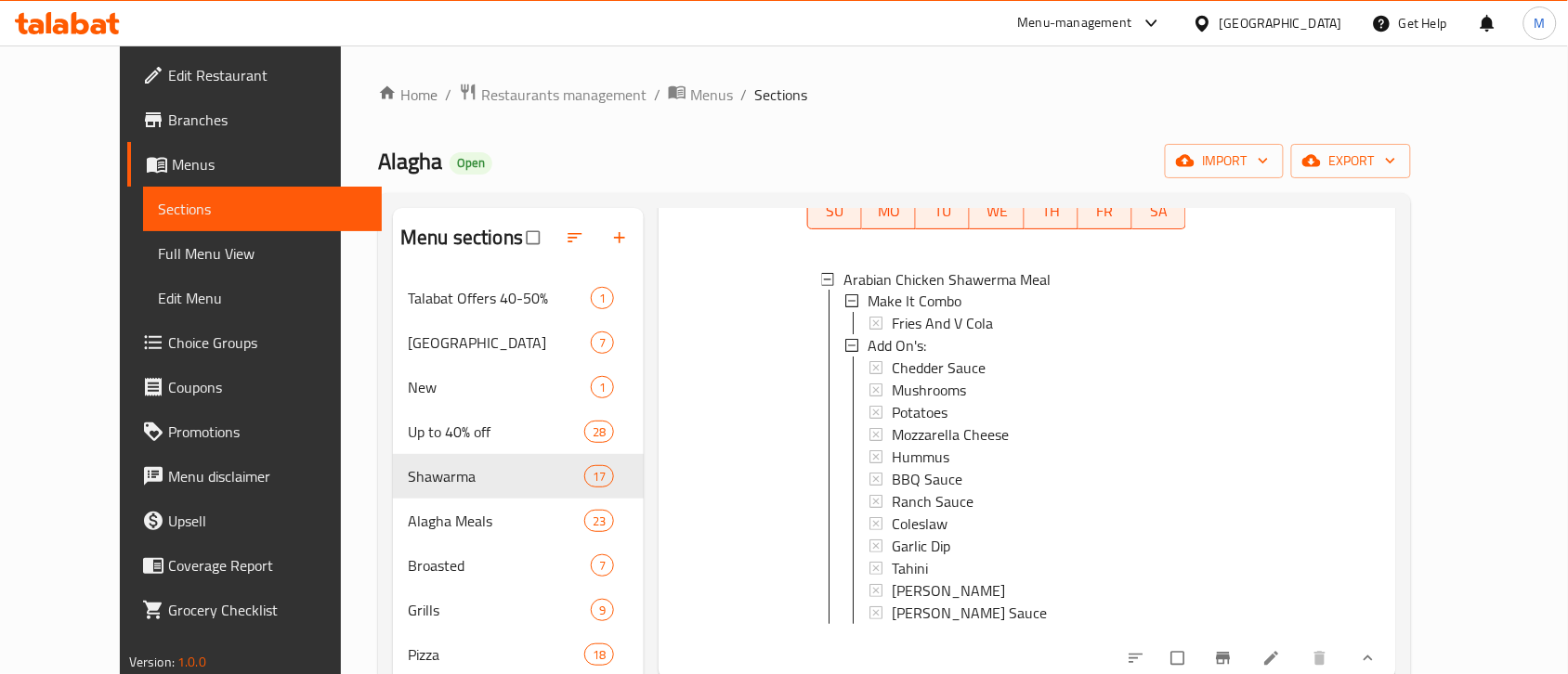
click at [904, 402] on span "Potatoes" at bounding box center [919, 413] width 56 height 22
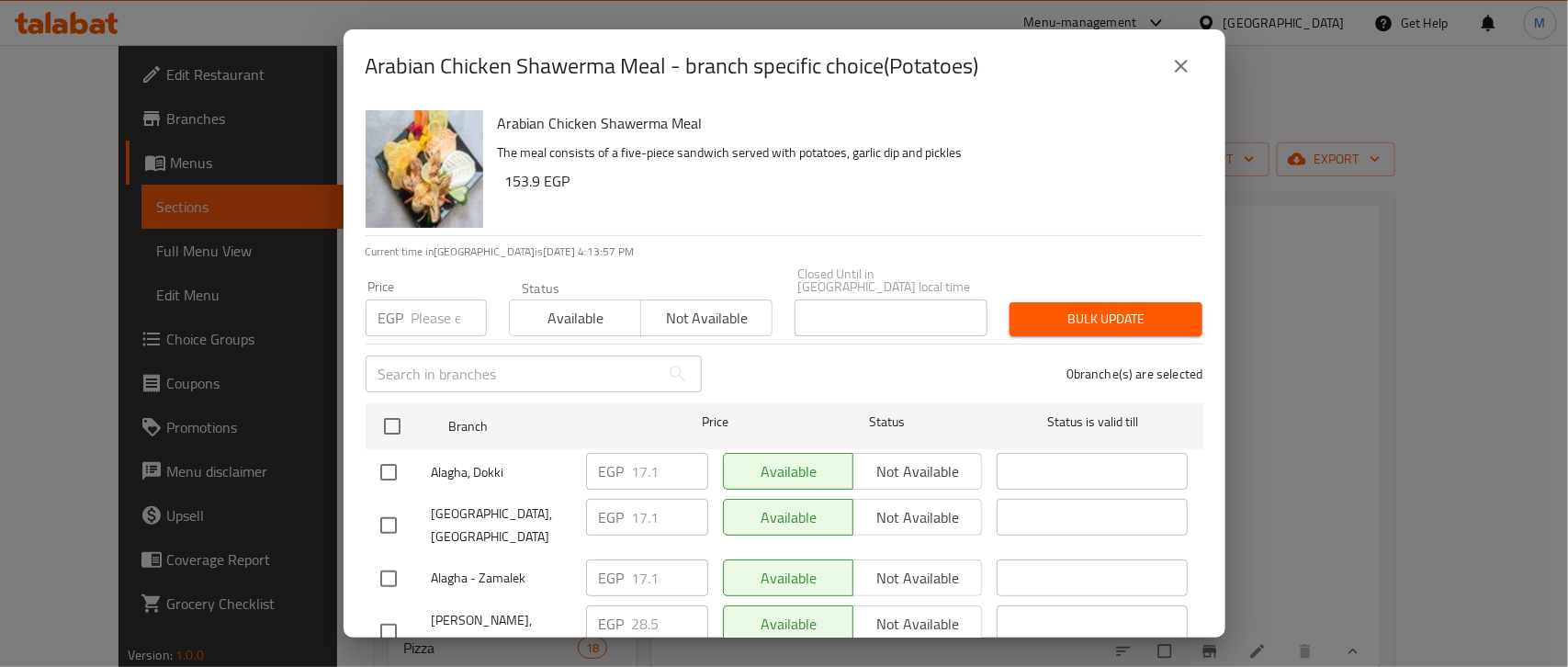
click at [1182, 63] on icon "close" at bounding box center [1181, 66] width 22 height 22
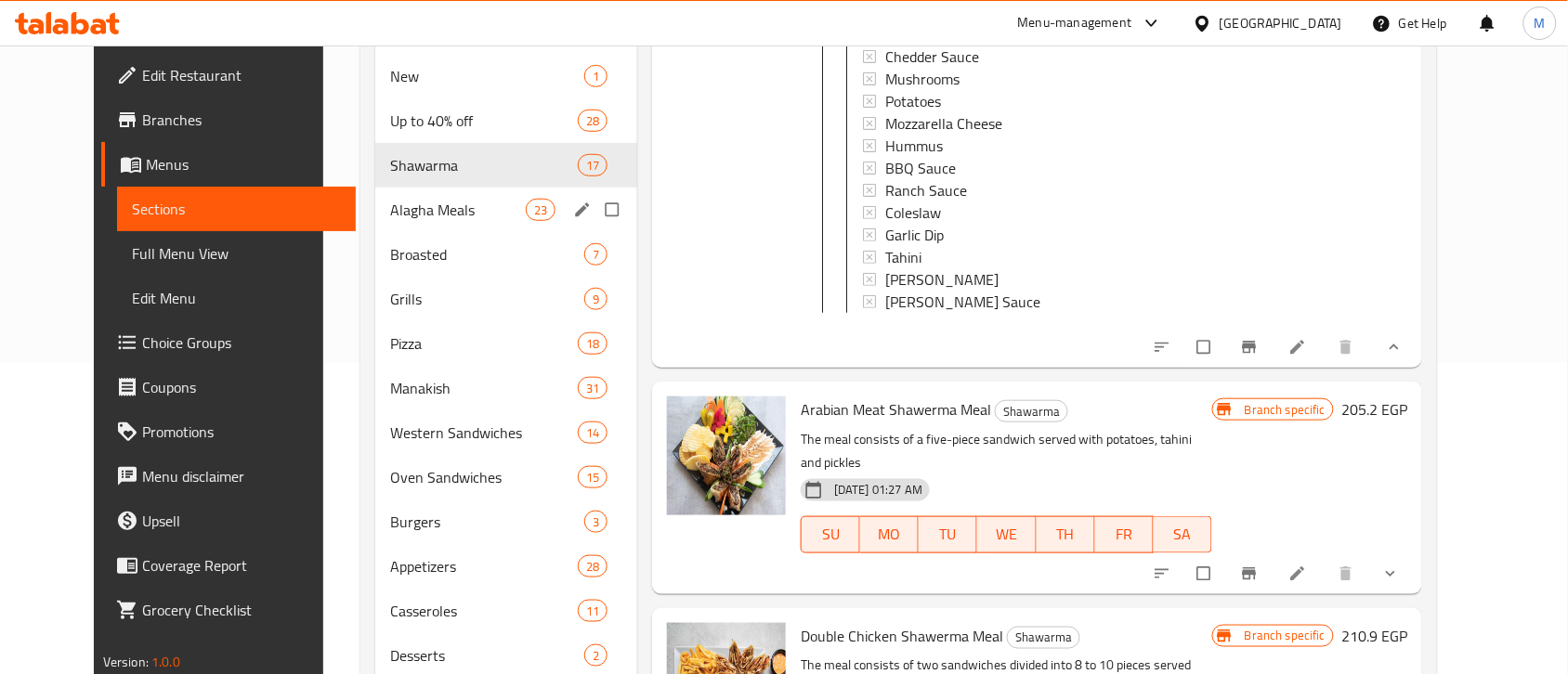
scroll to position [185, 0]
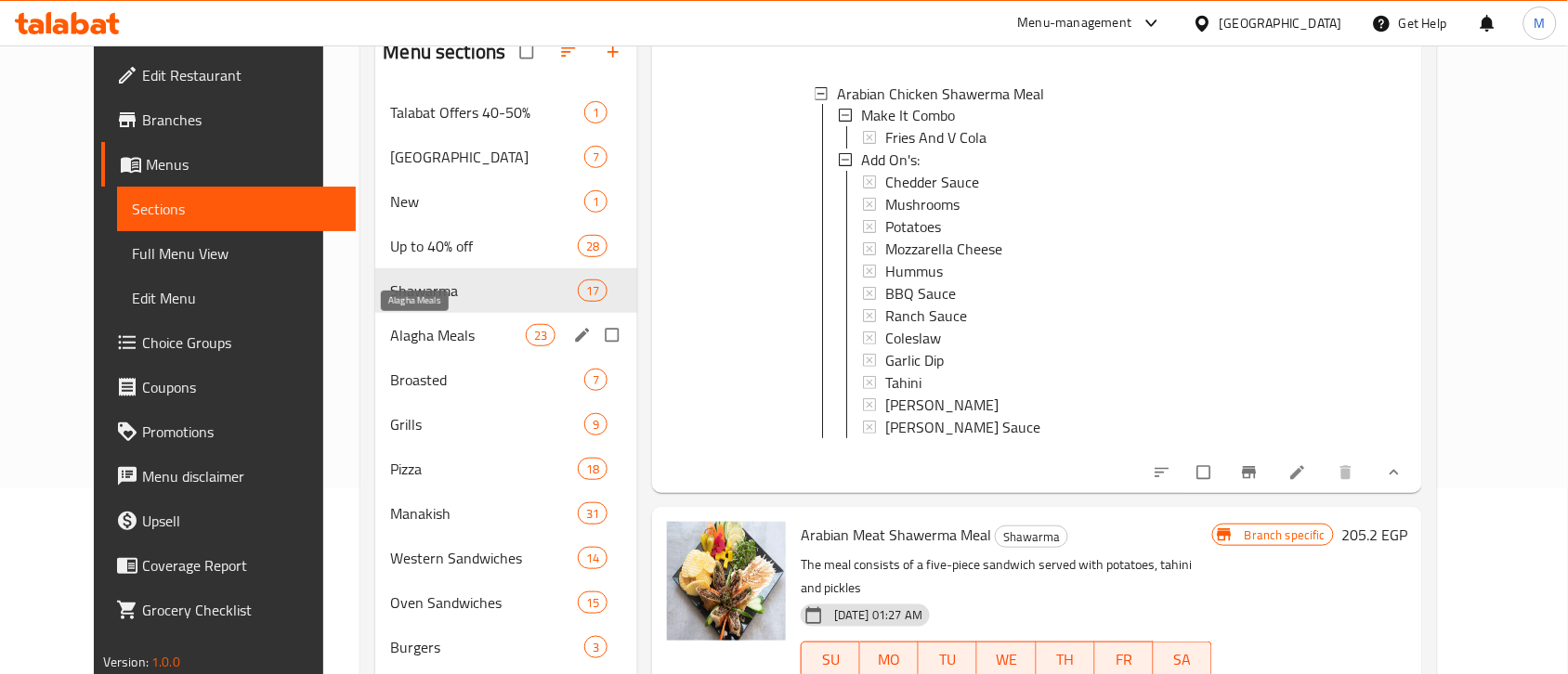
click at [405, 338] on span "Alagha Meals" at bounding box center [458, 335] width 135 height 22
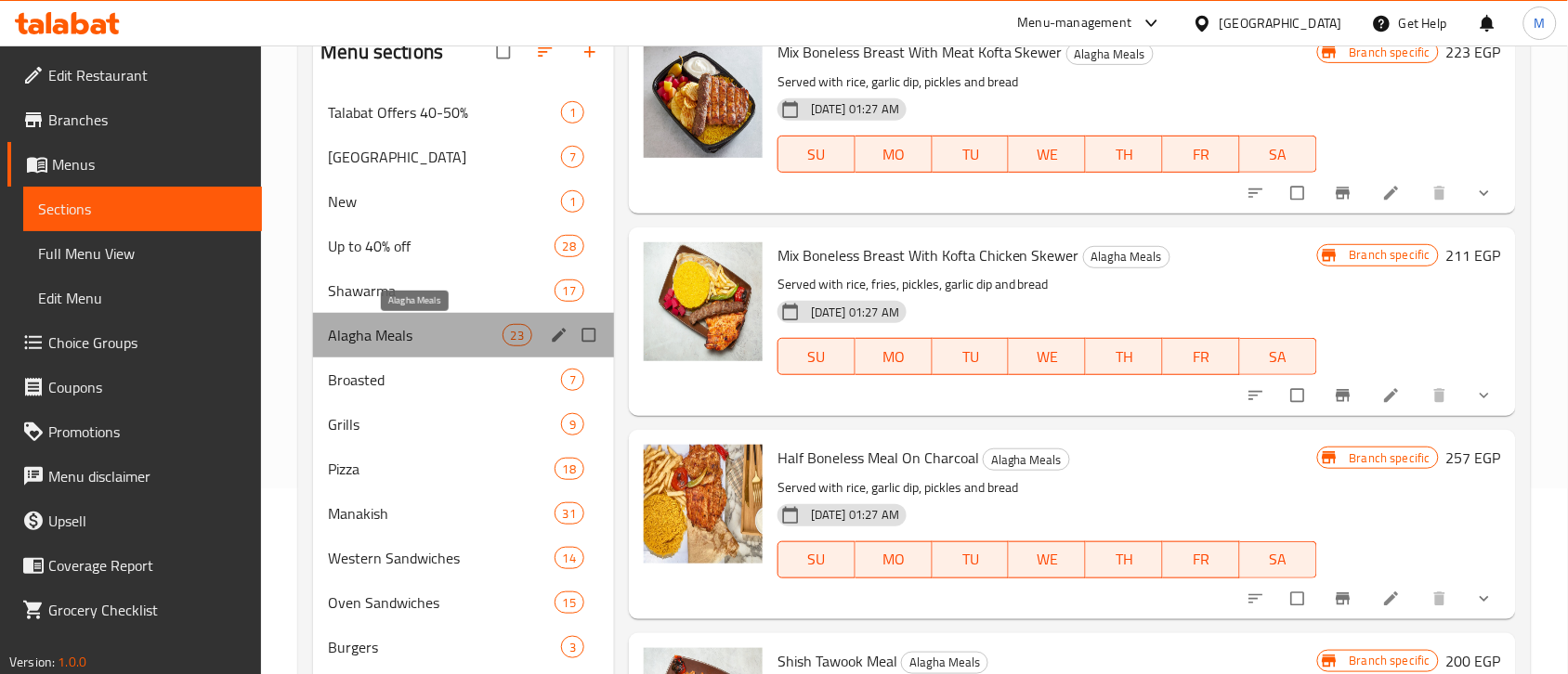
click at [409, 333] on span "Alagha Meals" at bounding box center [415, 335] width 174 height 22
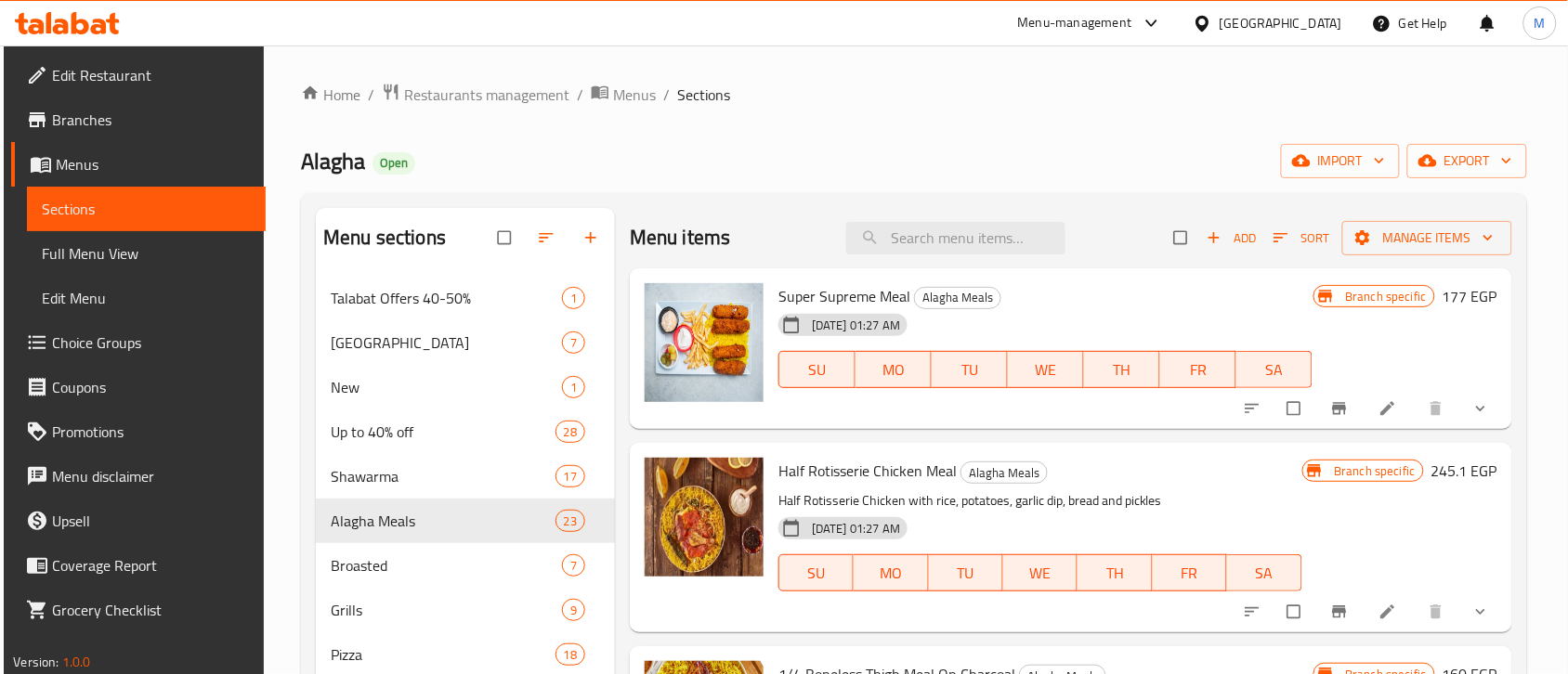
click at [1464, 422] on button "show more" at bounding box center [1483, 409] width 45 height 41
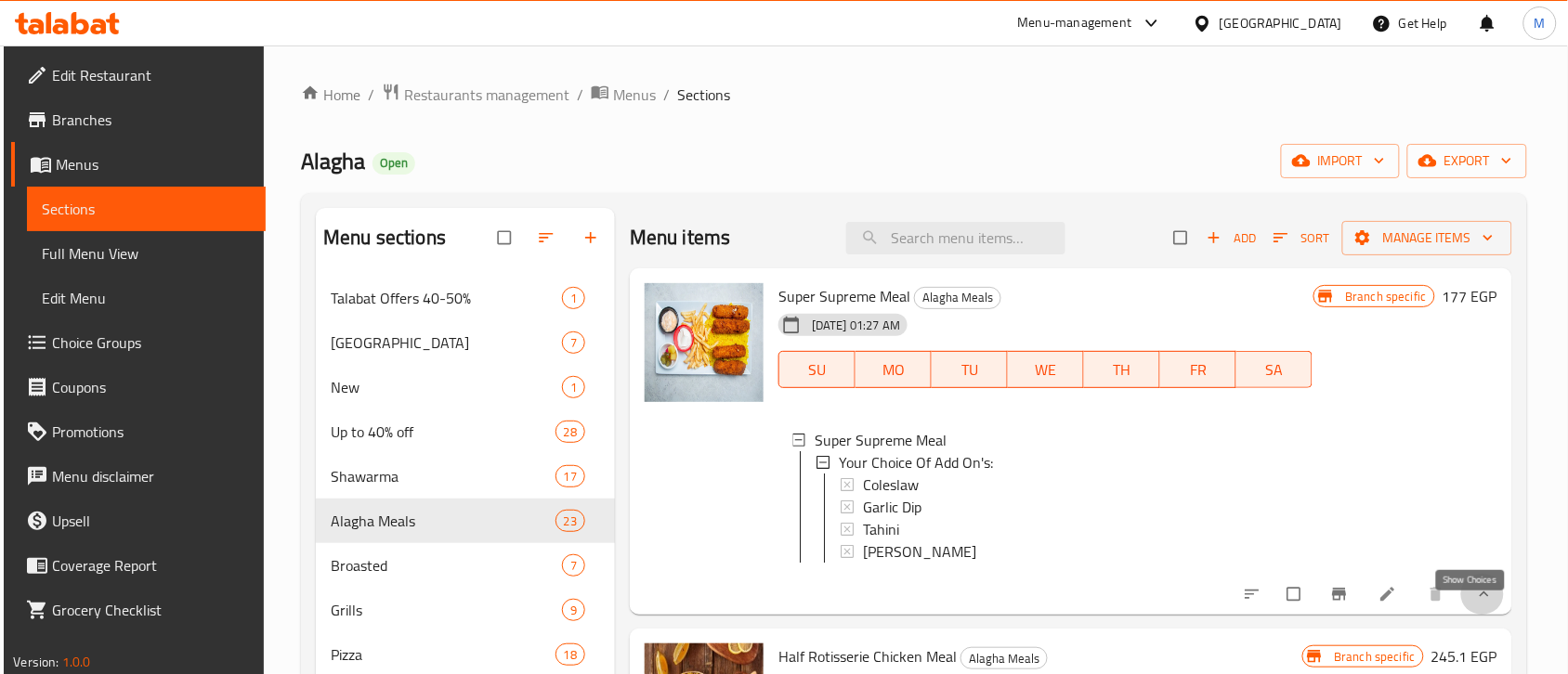
click at [1475, 604] on icon "show more" at bounding box center [1484, 594] width 19 height 19
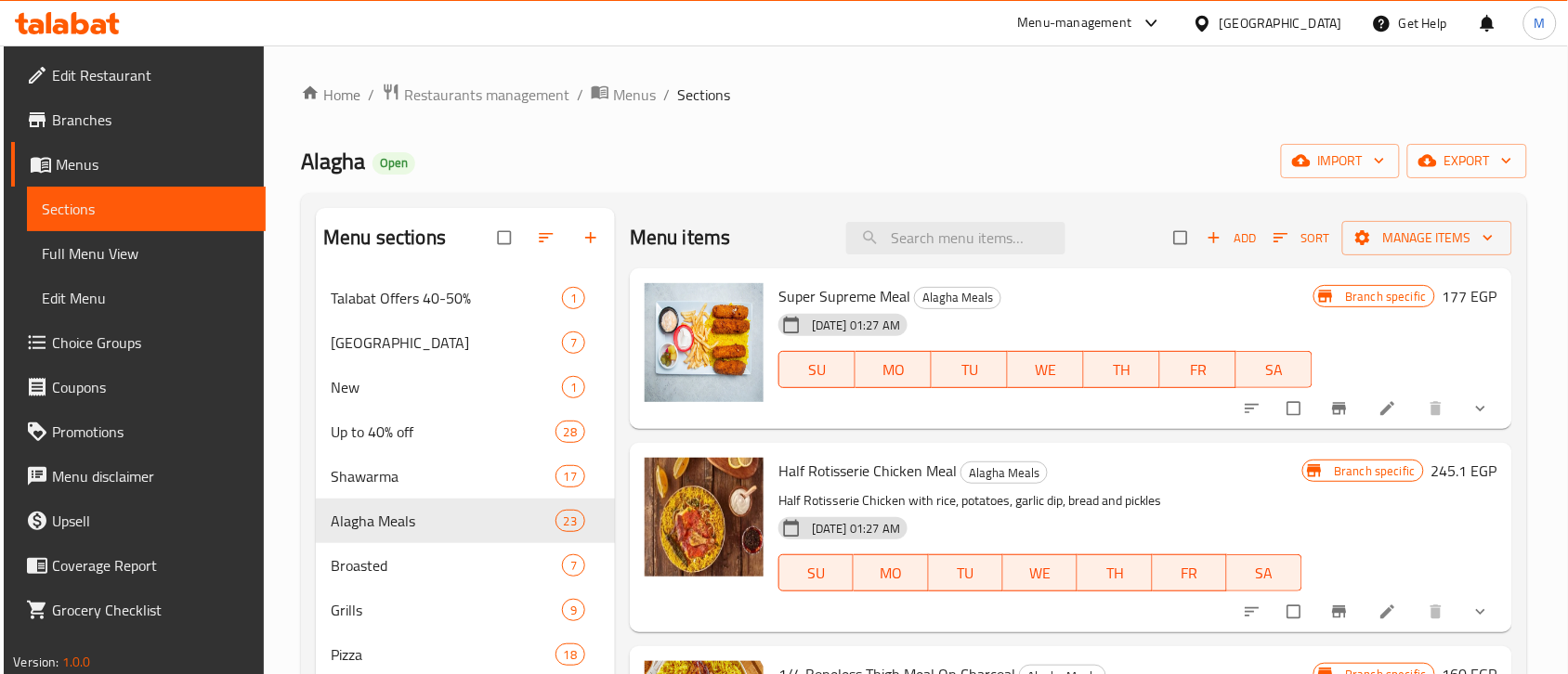
click at [1476, 410] on icon "show more" at bounding box center [1481, 410] width 10 height 6
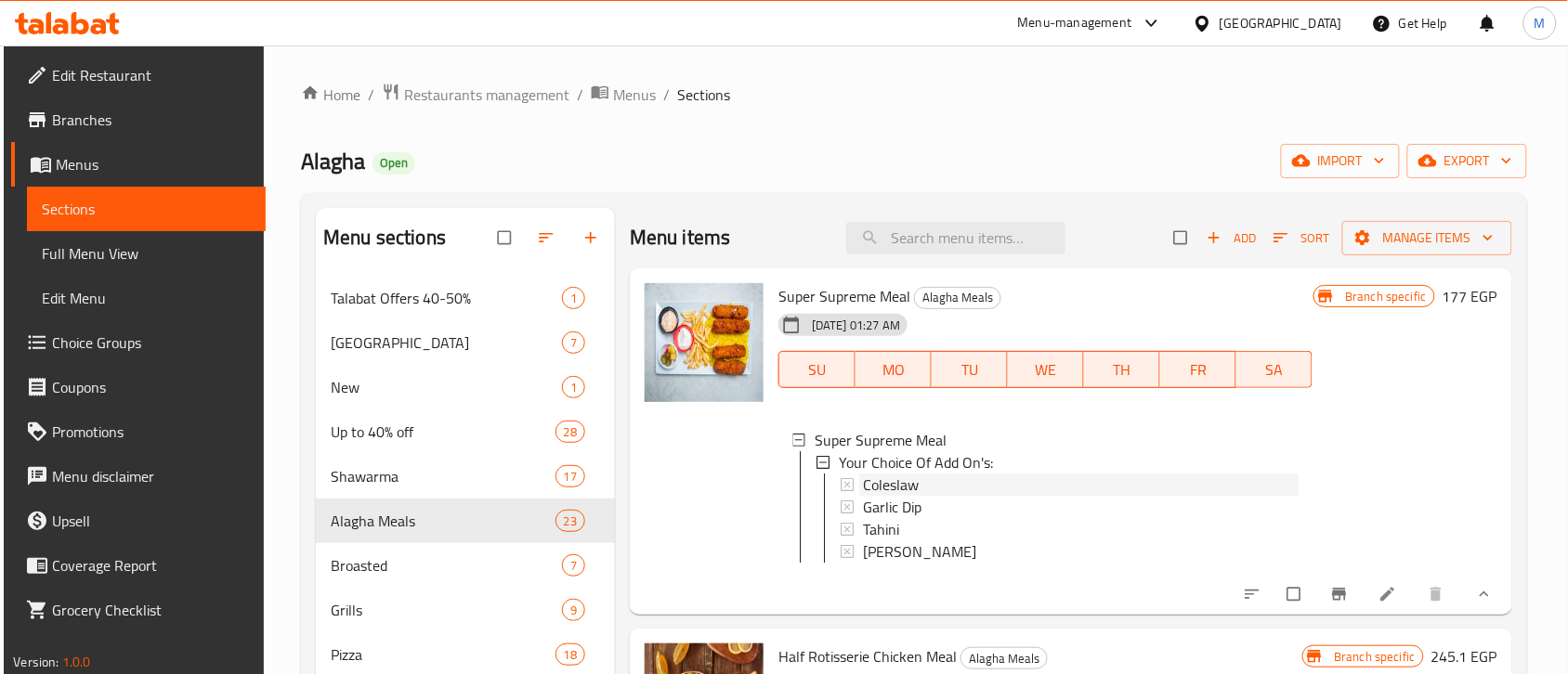
click at [905, 489] on span "Coleslaw" at bounding box center [890, 485] width 56 height 22
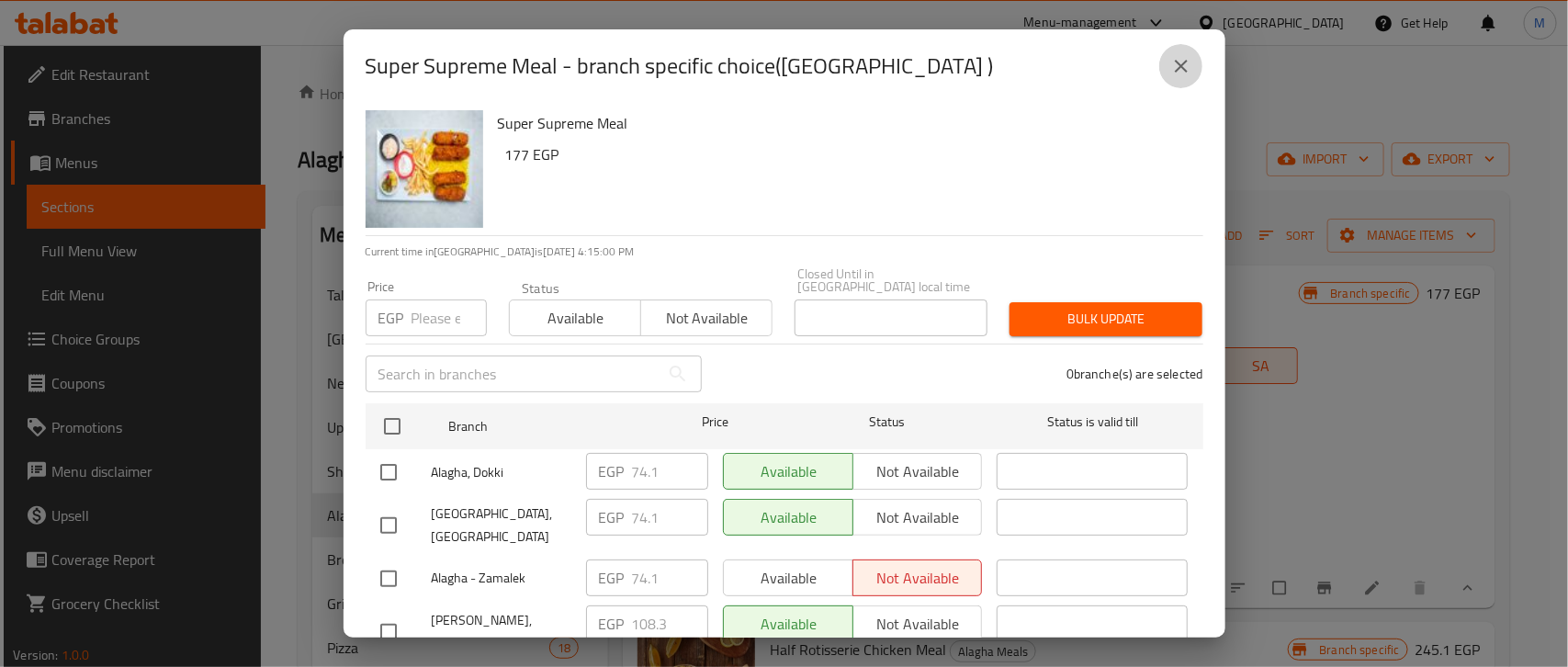
click at [1178, 66] on icon "close" at bounding box center [1181, 66] width 13 height 13
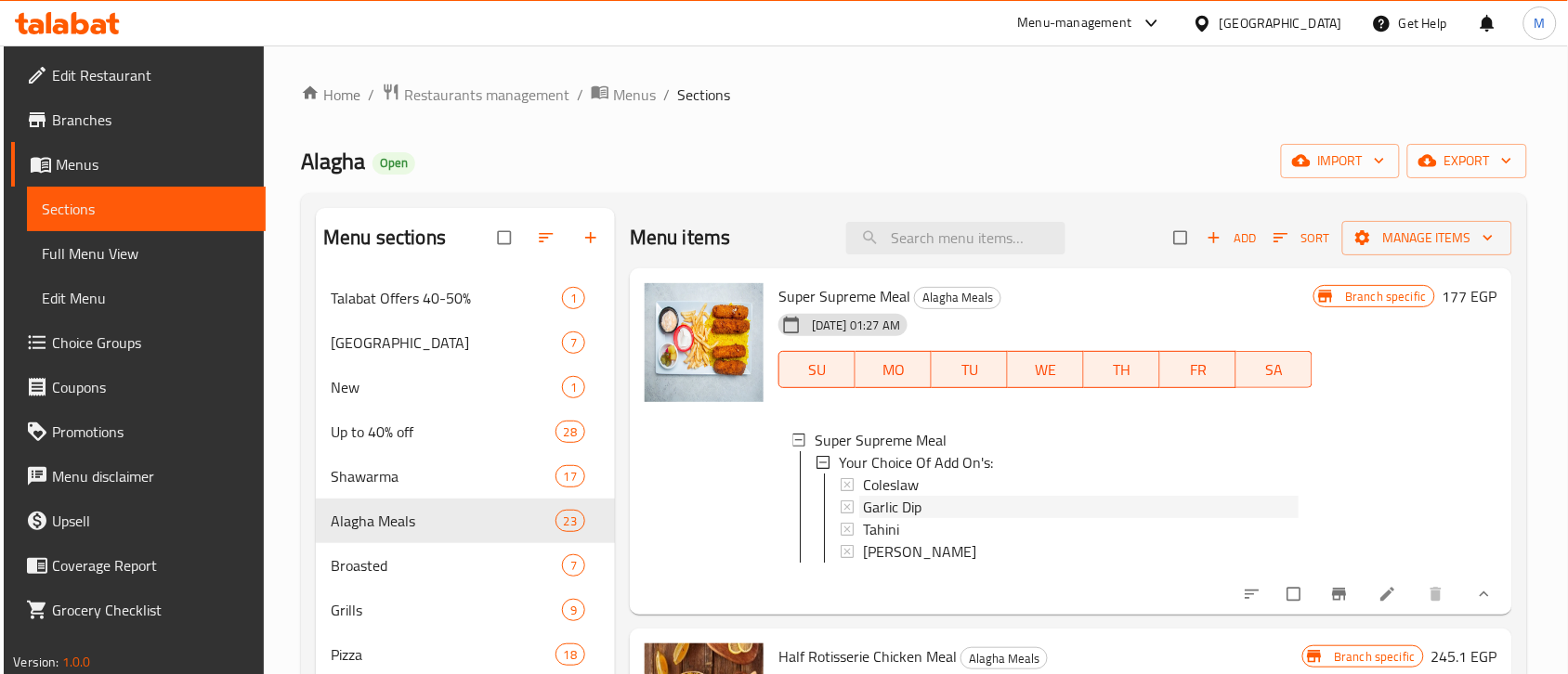
click at [907, 512] on span "Garlic Dip" at bounding box center [892, 506] width 59 height 22
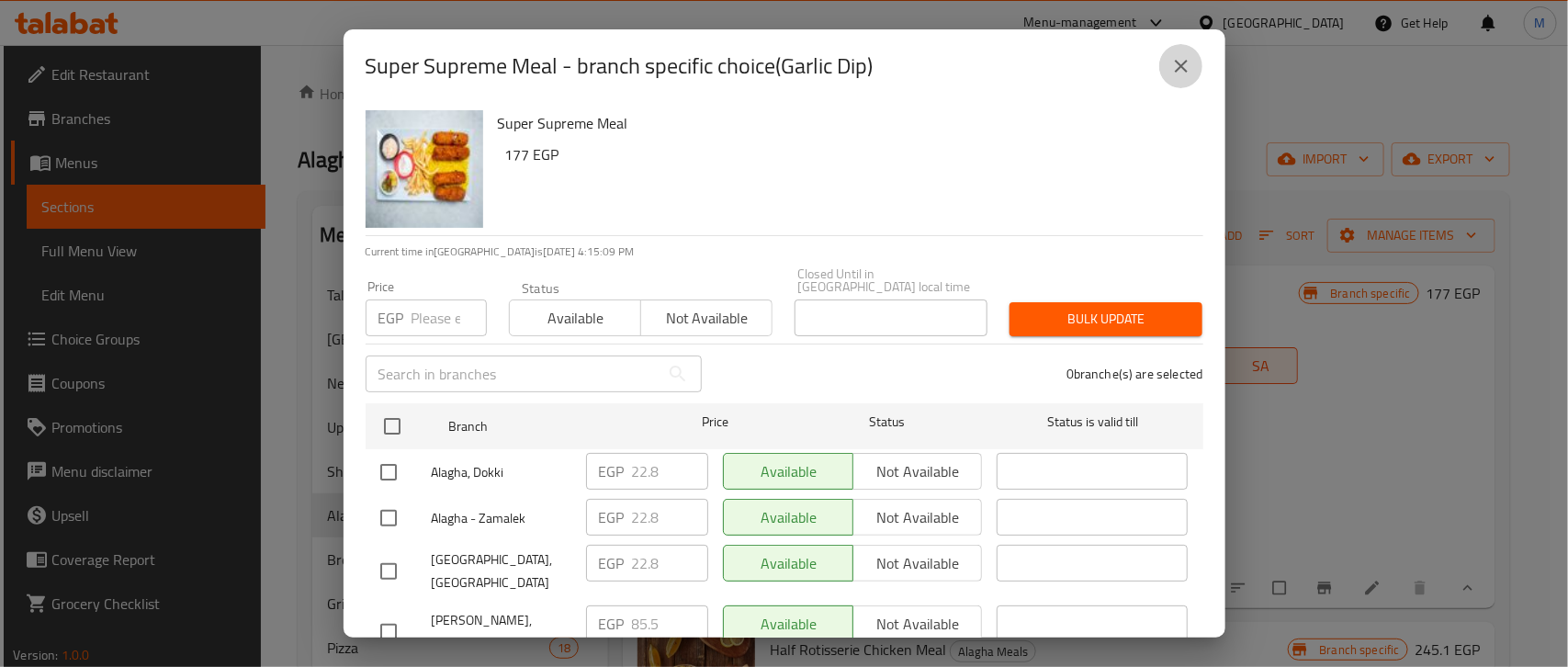
click at [1188, 67] on icon "close" at bounding box center [1181, 66] width 22 height 22
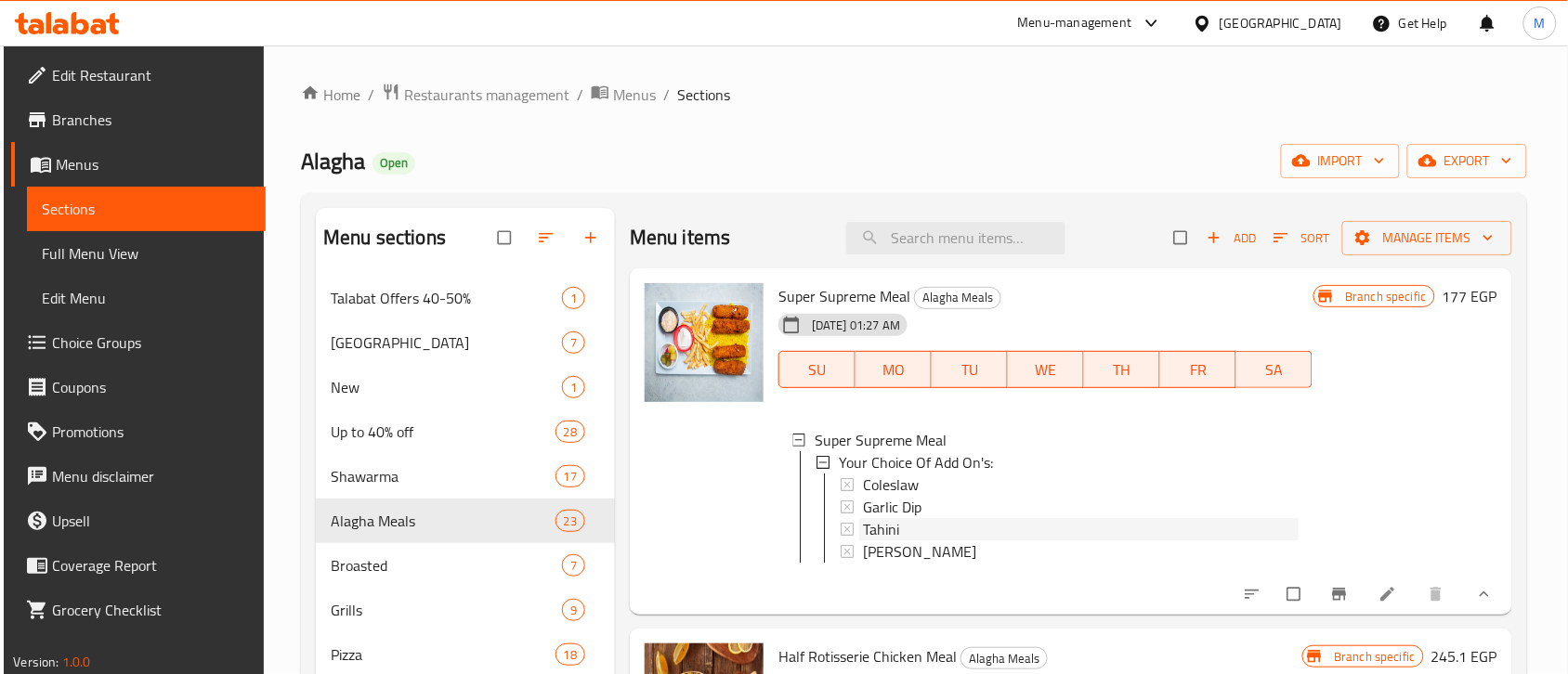
click at [913, 532] on div "Tahini" at bounding box center [1080, 529] width 435 height 22
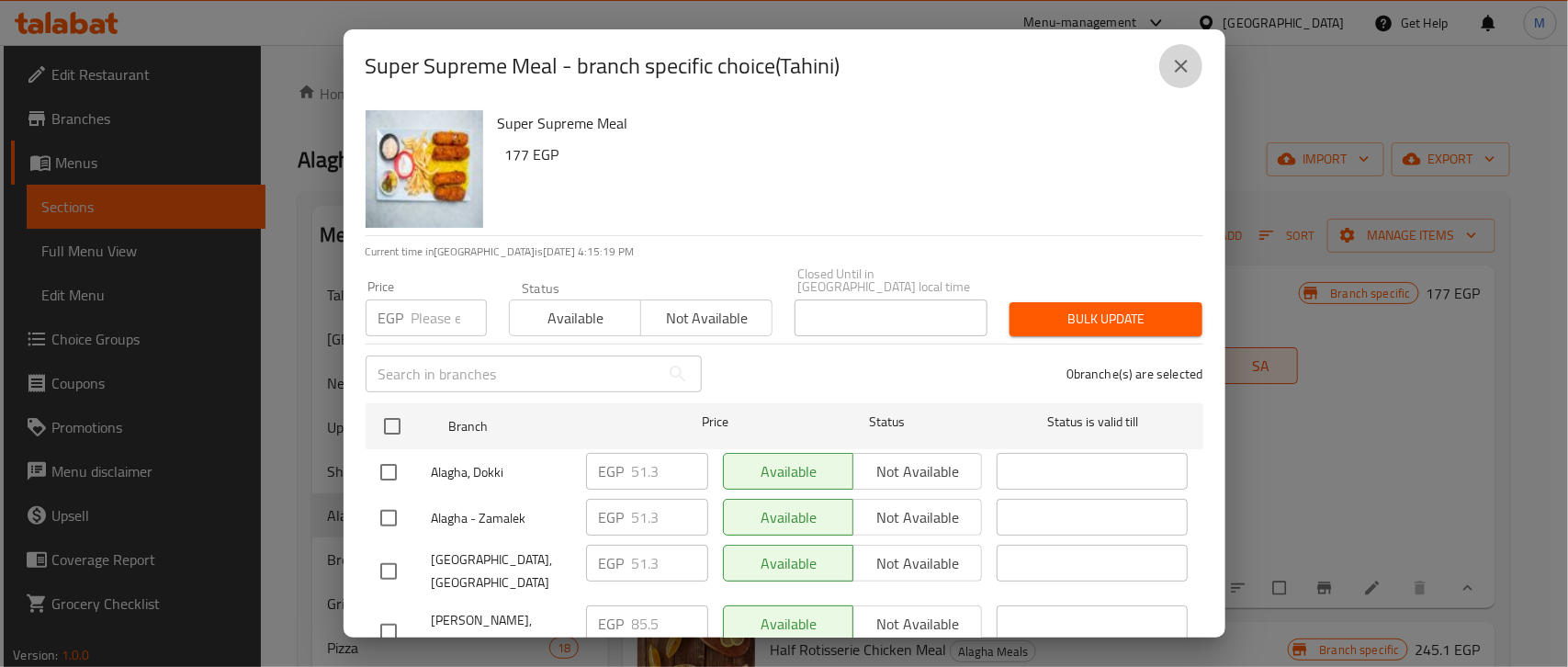
click at [1177, 67] on icon "close" at bounding box center [1181, 66] width 22 height 22
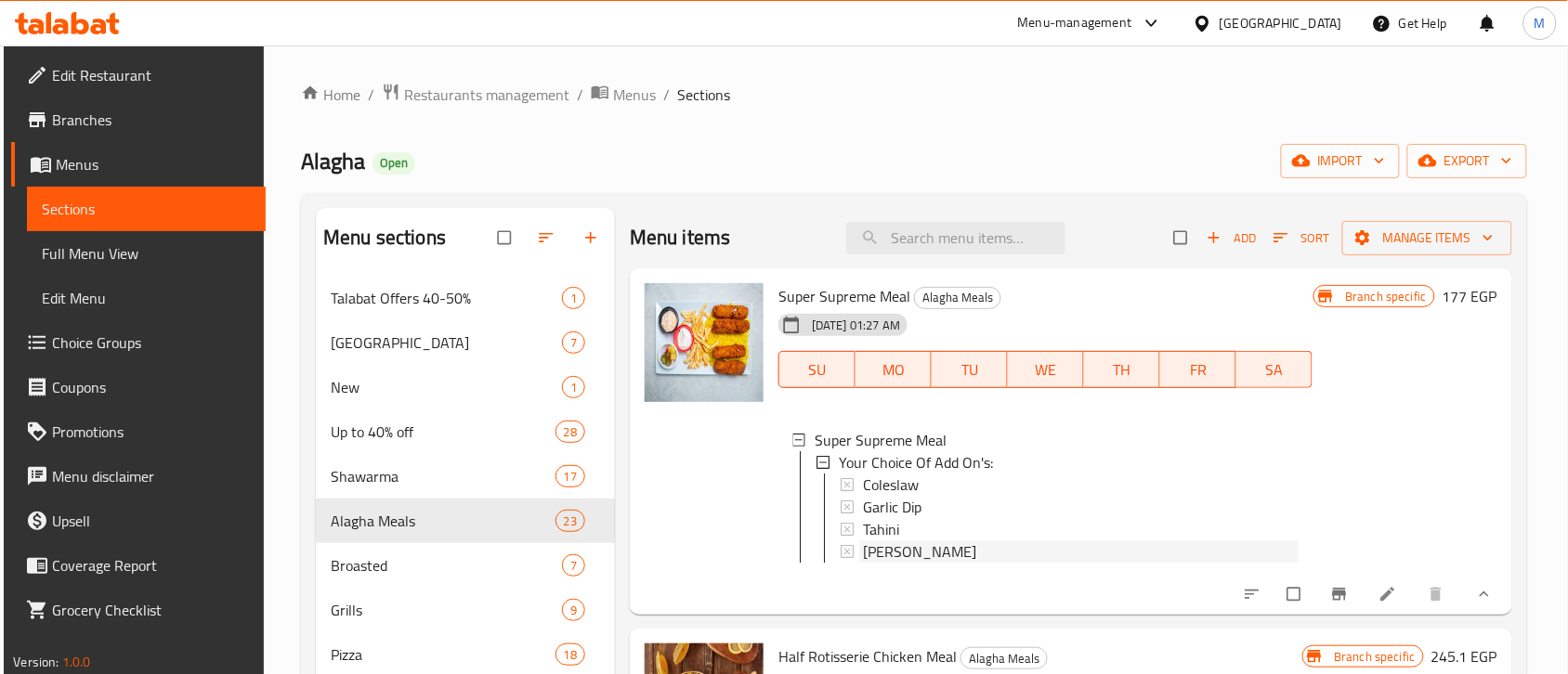
click at [889, 559] on span "[PERSON_NAME]" at bounding box center [919, 551] width 113 height 22
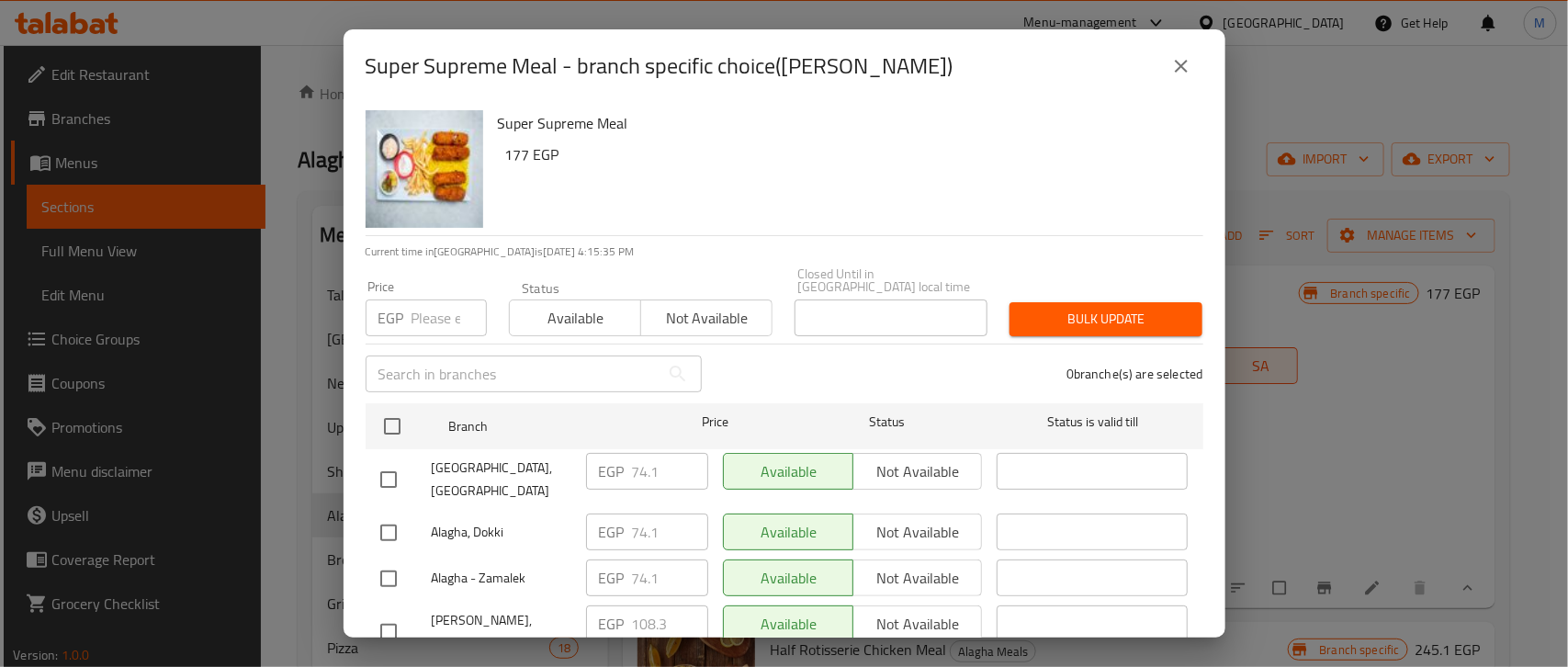
click at [1177, 58] on icon "close" at bounding box center [1181, 66] width 22 height 22
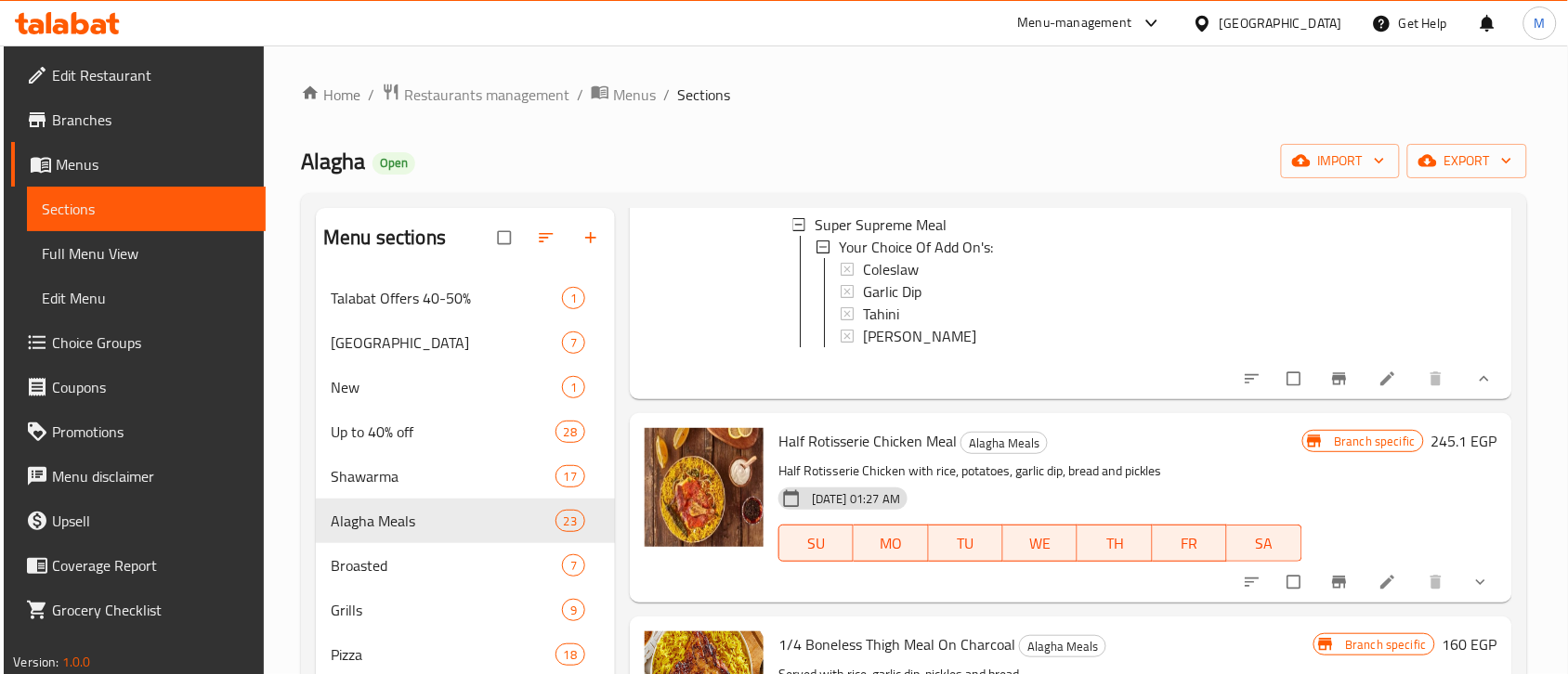
scroll to position [348, 0]
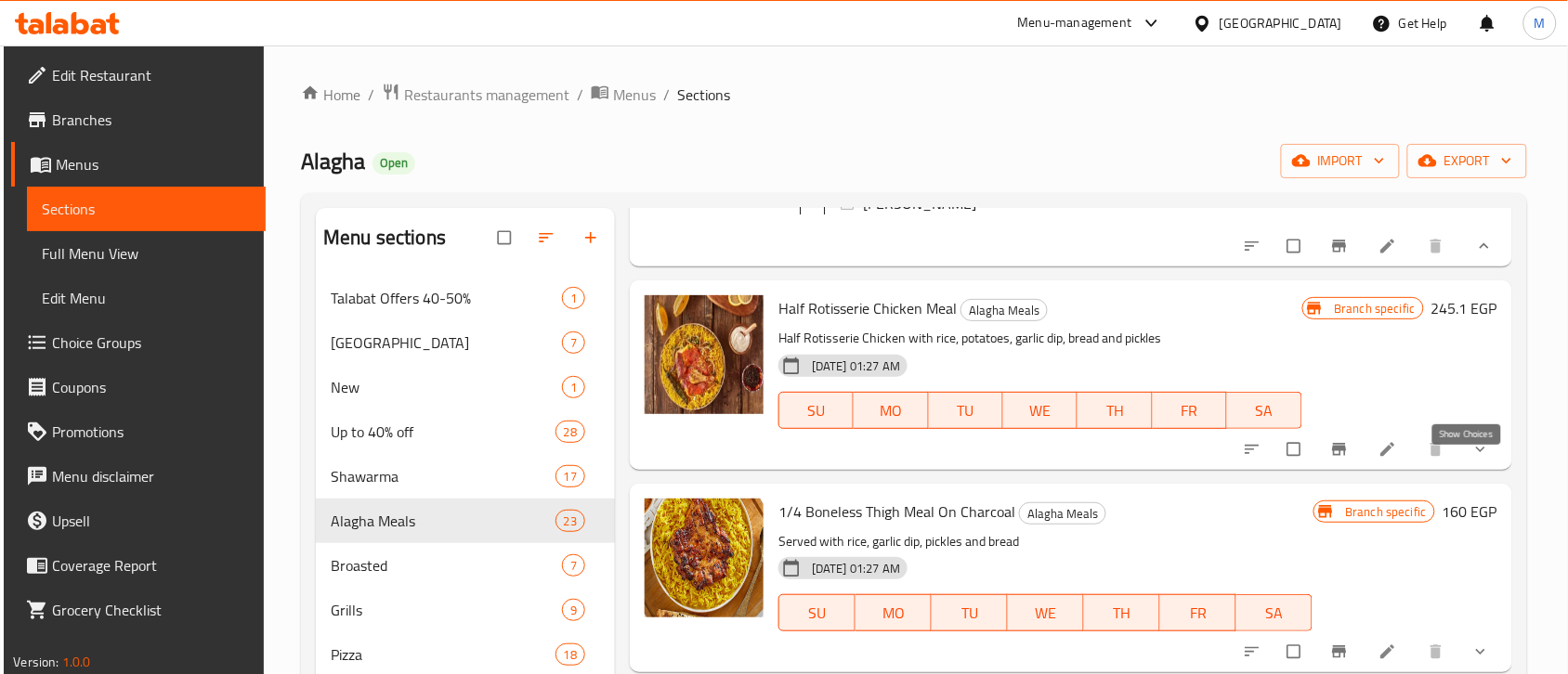
click at [1475, 458] on icon "show more" at bounding box center [1480, 449] width 19 height 19
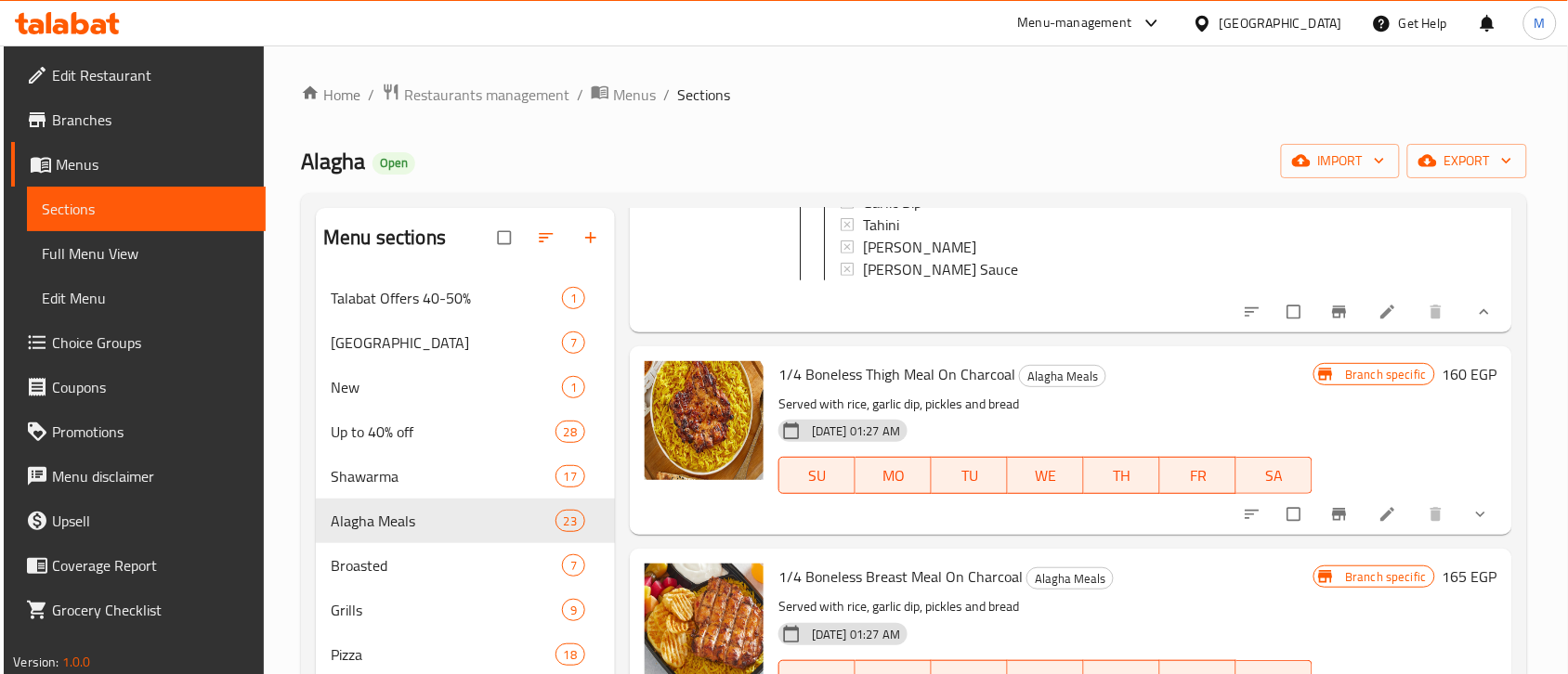
scroll to position [929, 0]
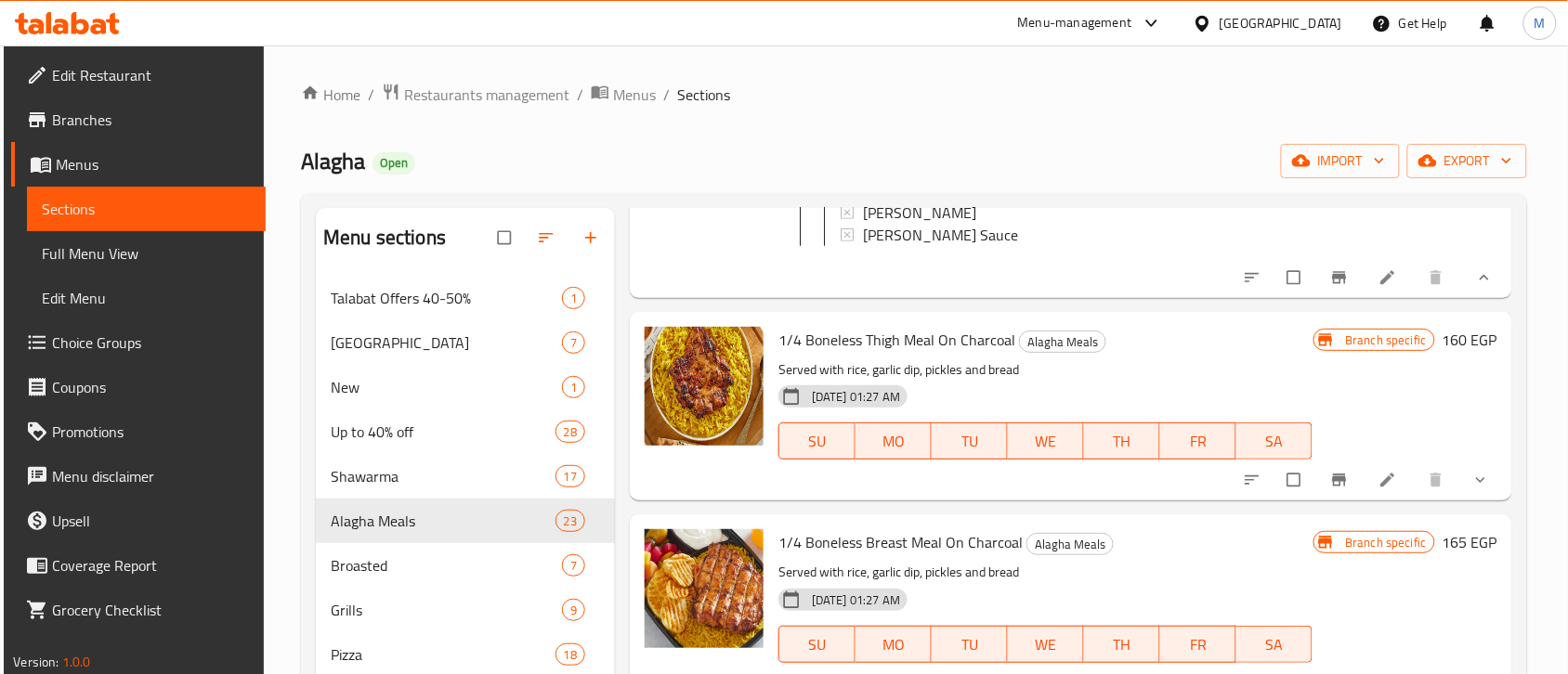
click at [1471, 490] on icon "show more" at bounding box center [1480, 480] width 19 height 19
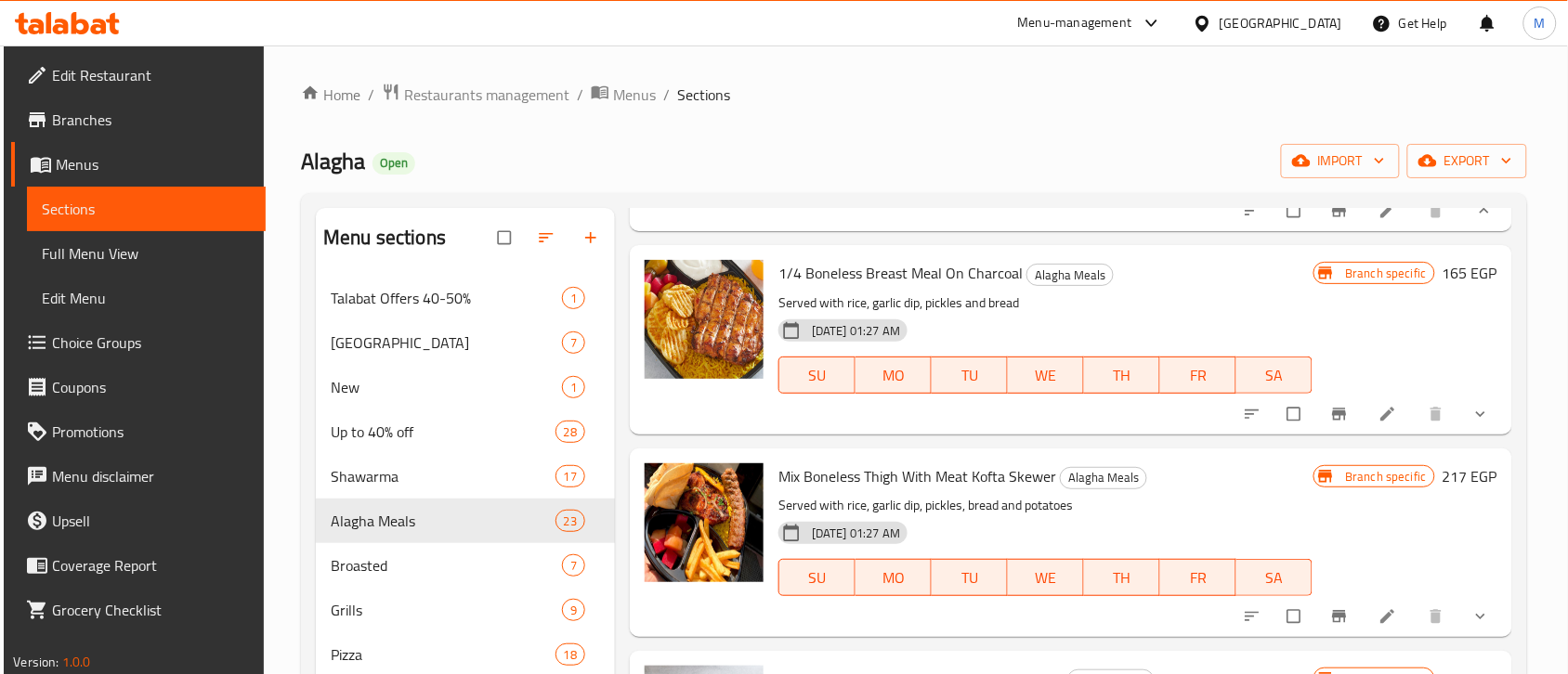
scroll to position [1625, 0]
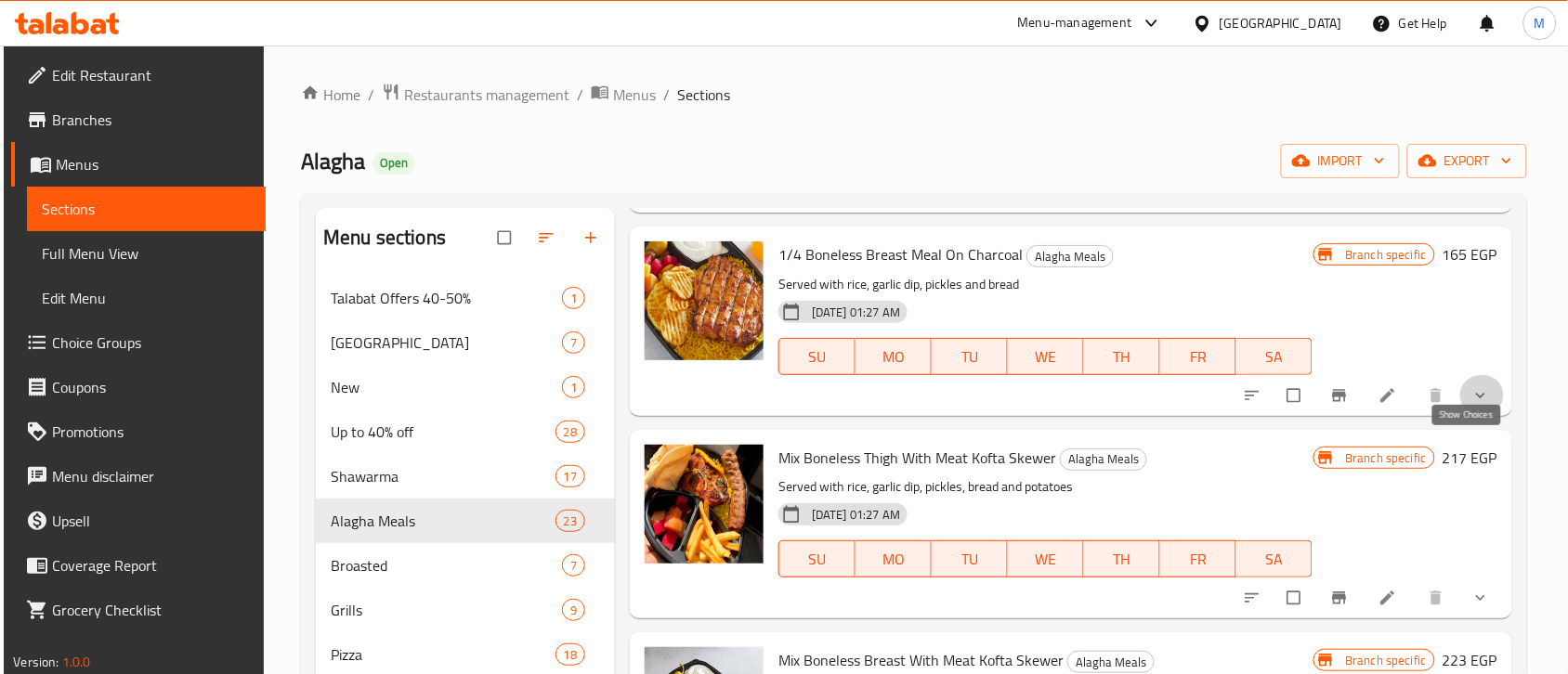
click at [1471, 405] on icon "show more" at bounding box center [1480, 395] width 19 height 19
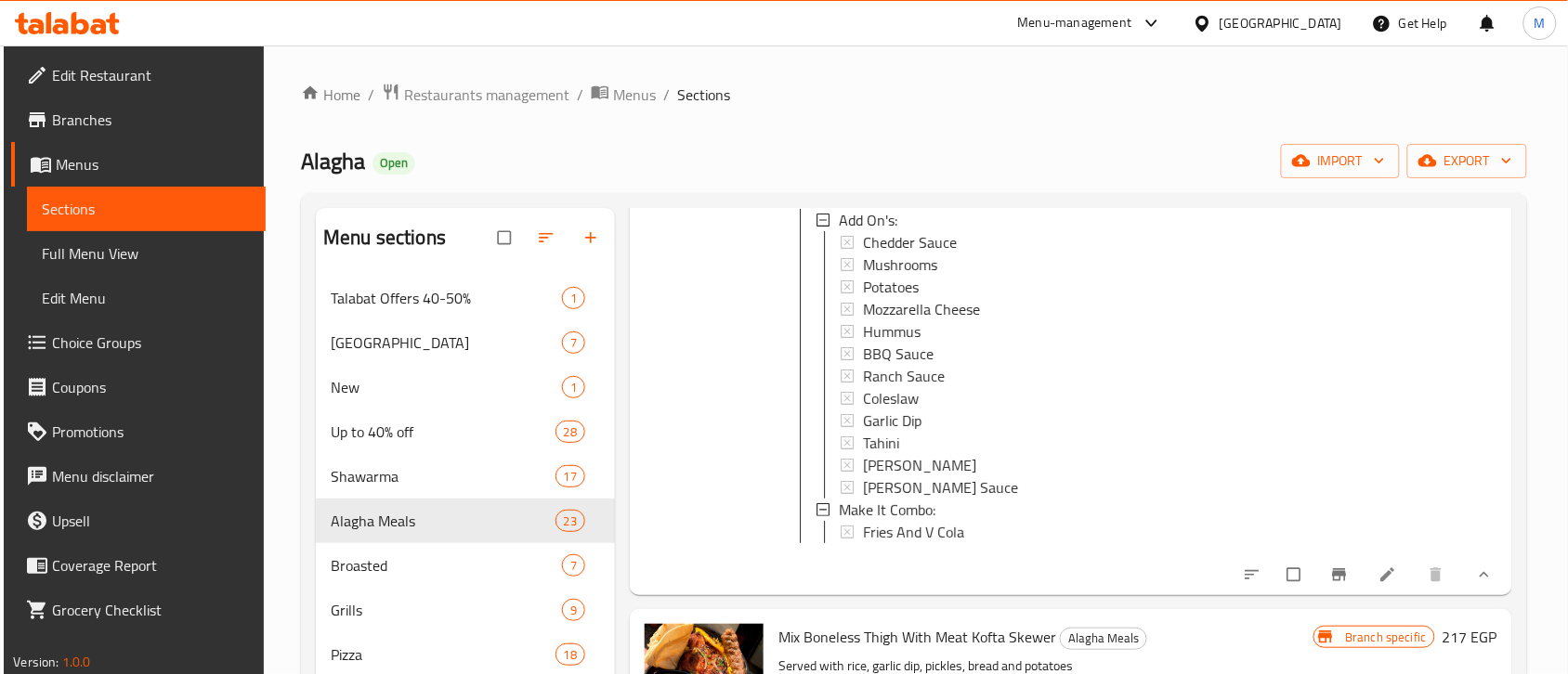
scroll to position [1857, 0]
click at [901, 540] on span "Fries And V Cola" at bounding box center [913, 529] width 101 height 22
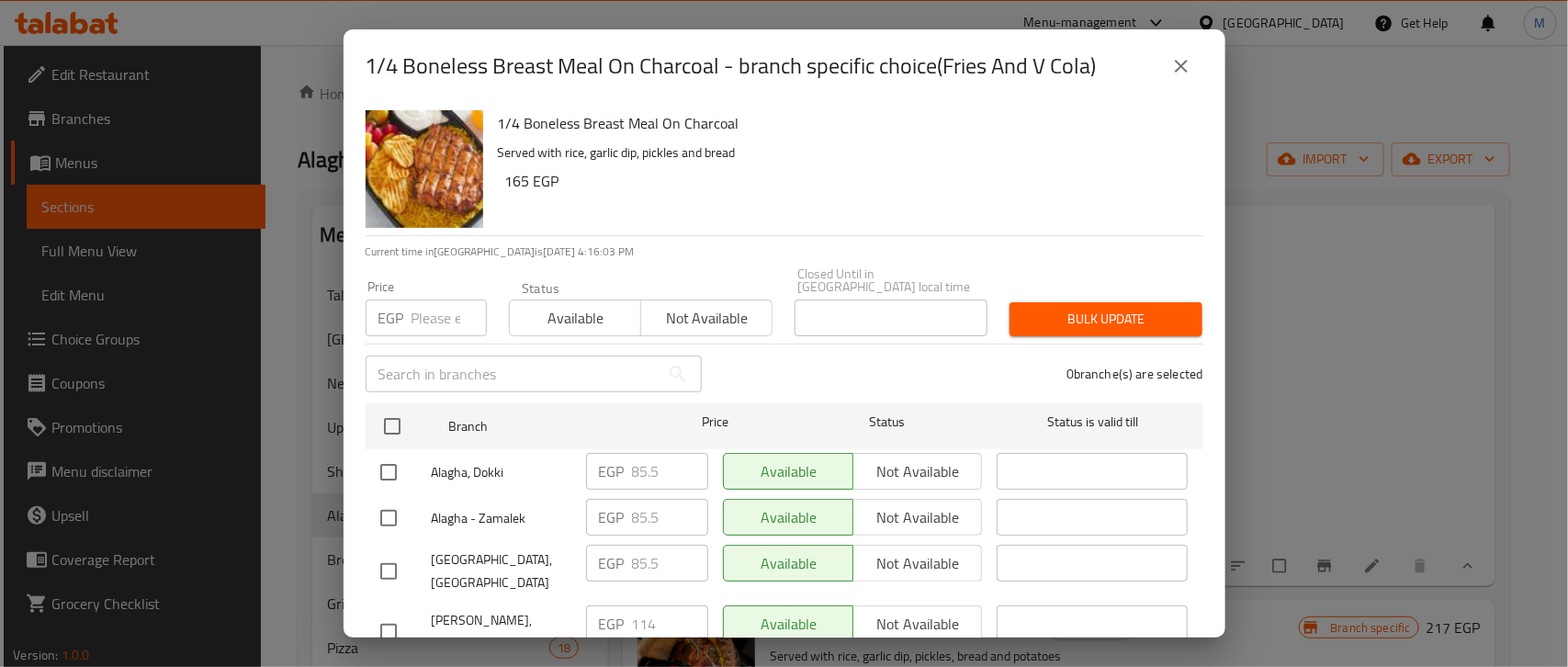
click at [1178, 70] on icon "close" at bounding box center [1181, 66] width 22 height 22
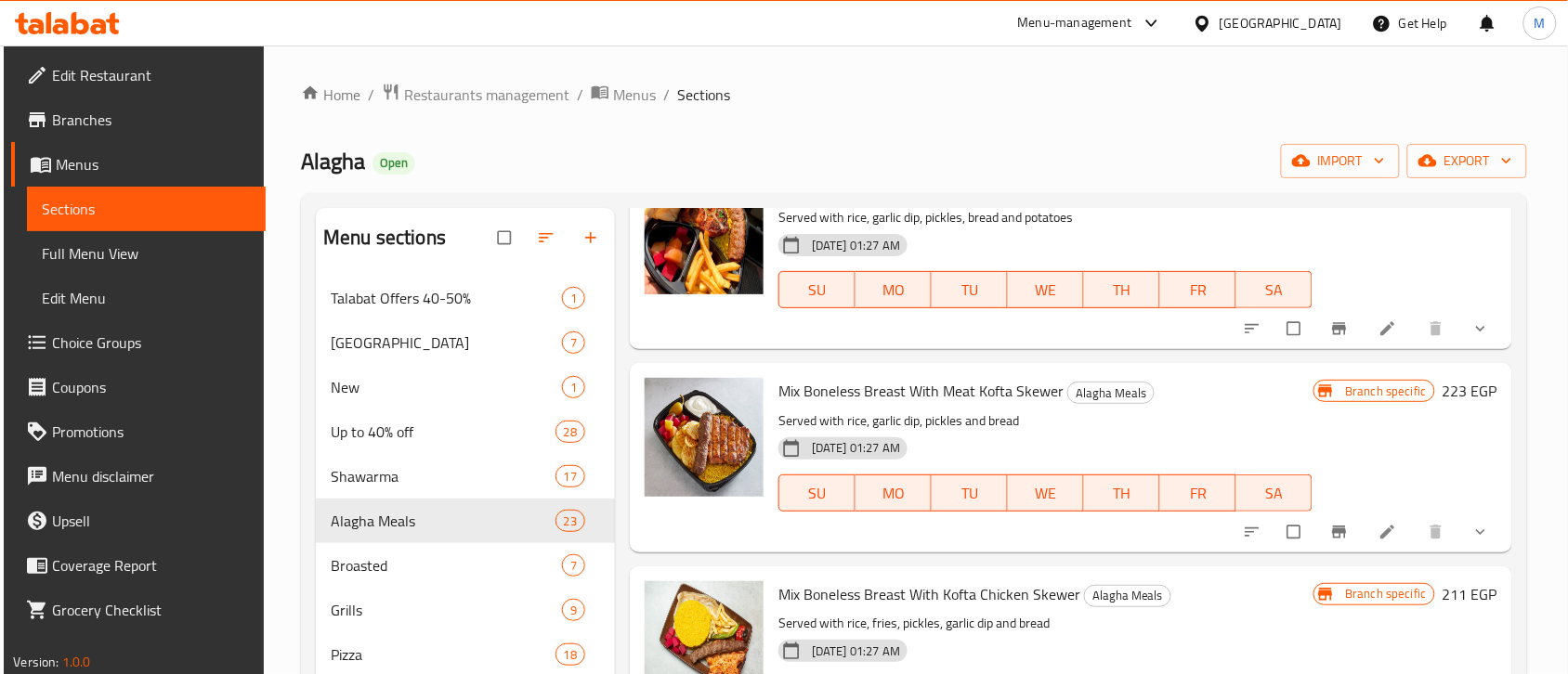
scroll to position [2321, 0]
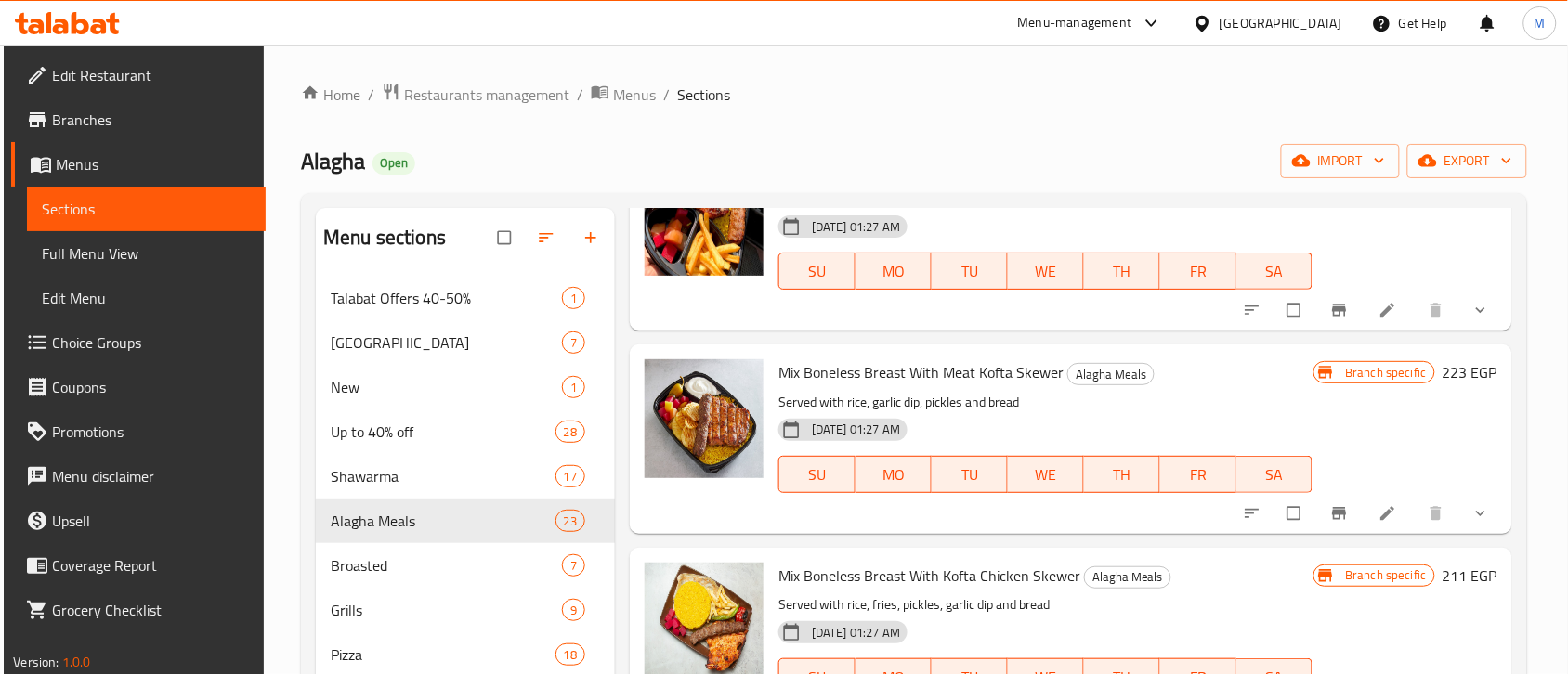
click at [1471, 319] on icon "show more" at bounding box center [1480, 309] width 19 height 19
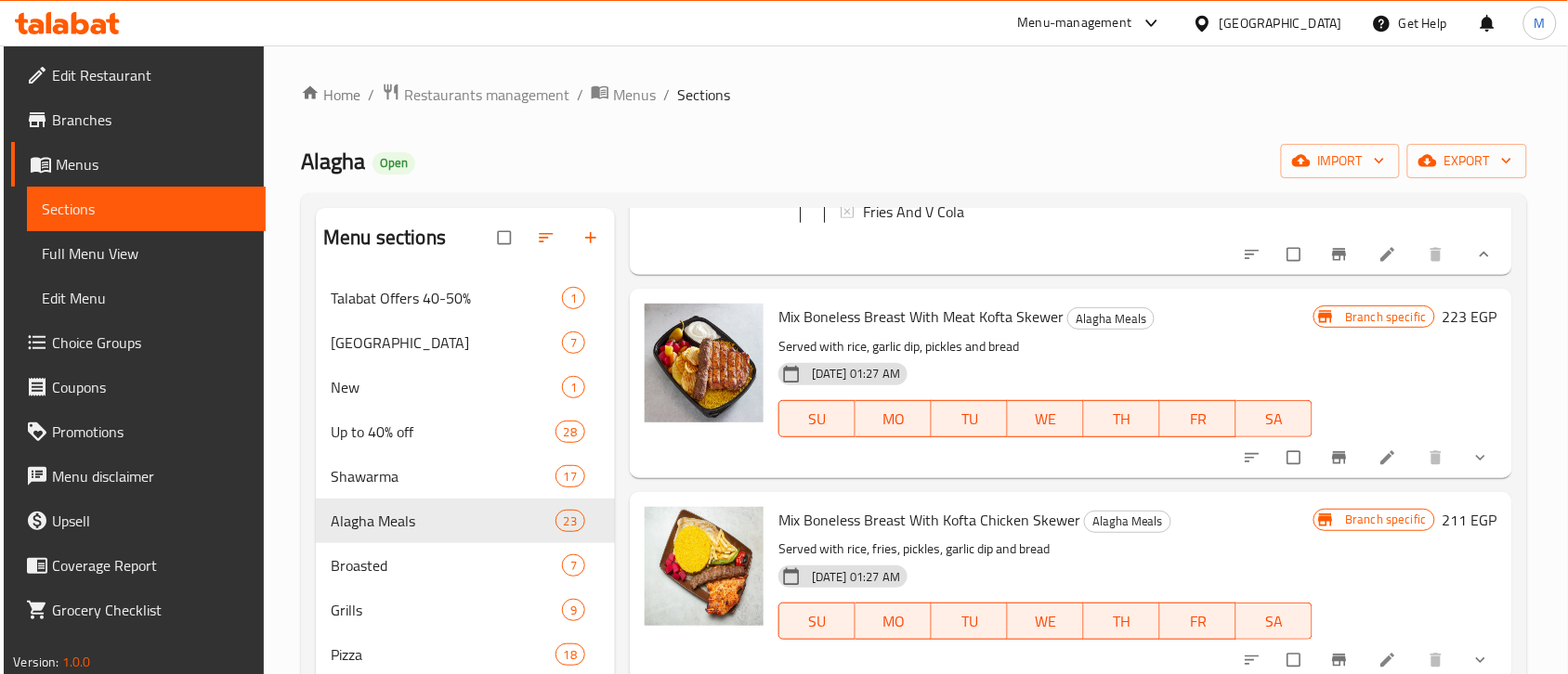
scroll to position [2902, 0]
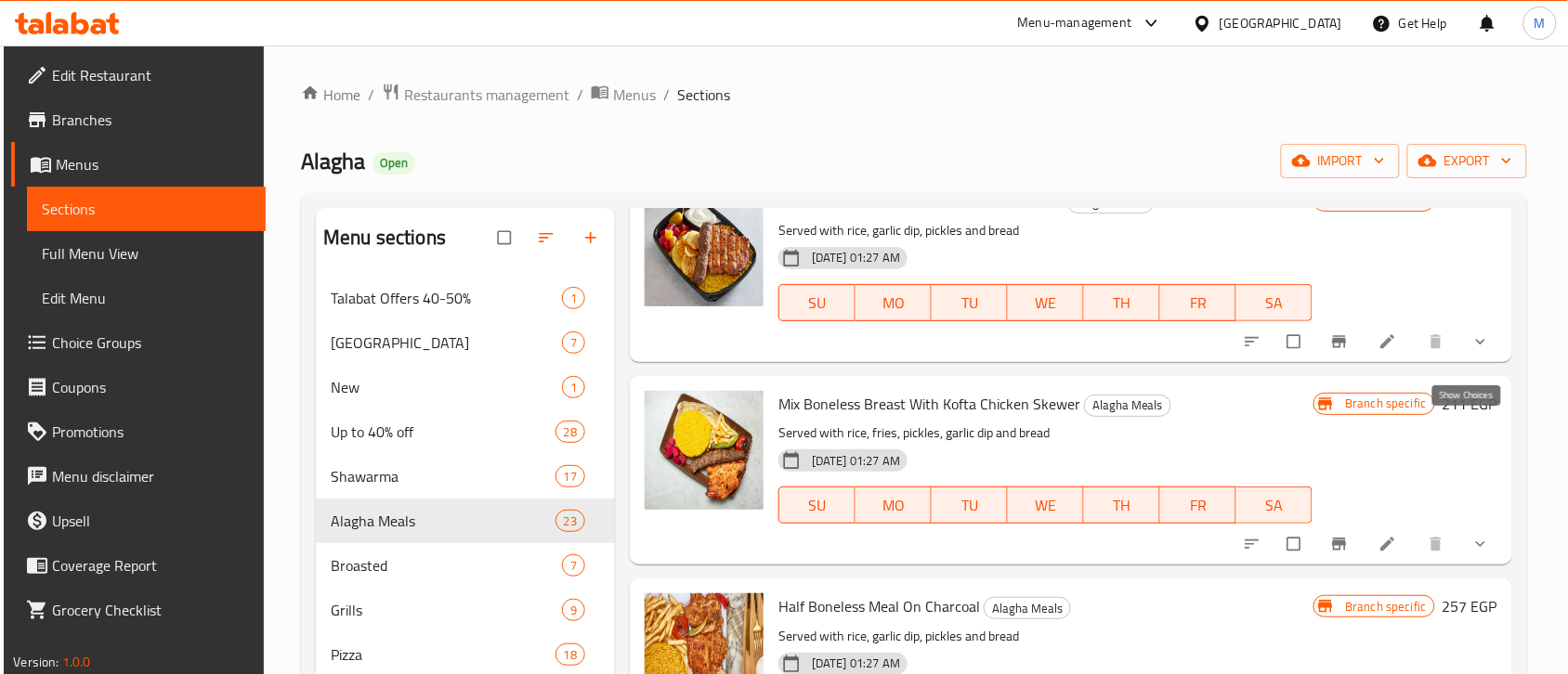
click at [1471, 351] on icon "show more" at bounding box center [1480, 341] width 19 height 19
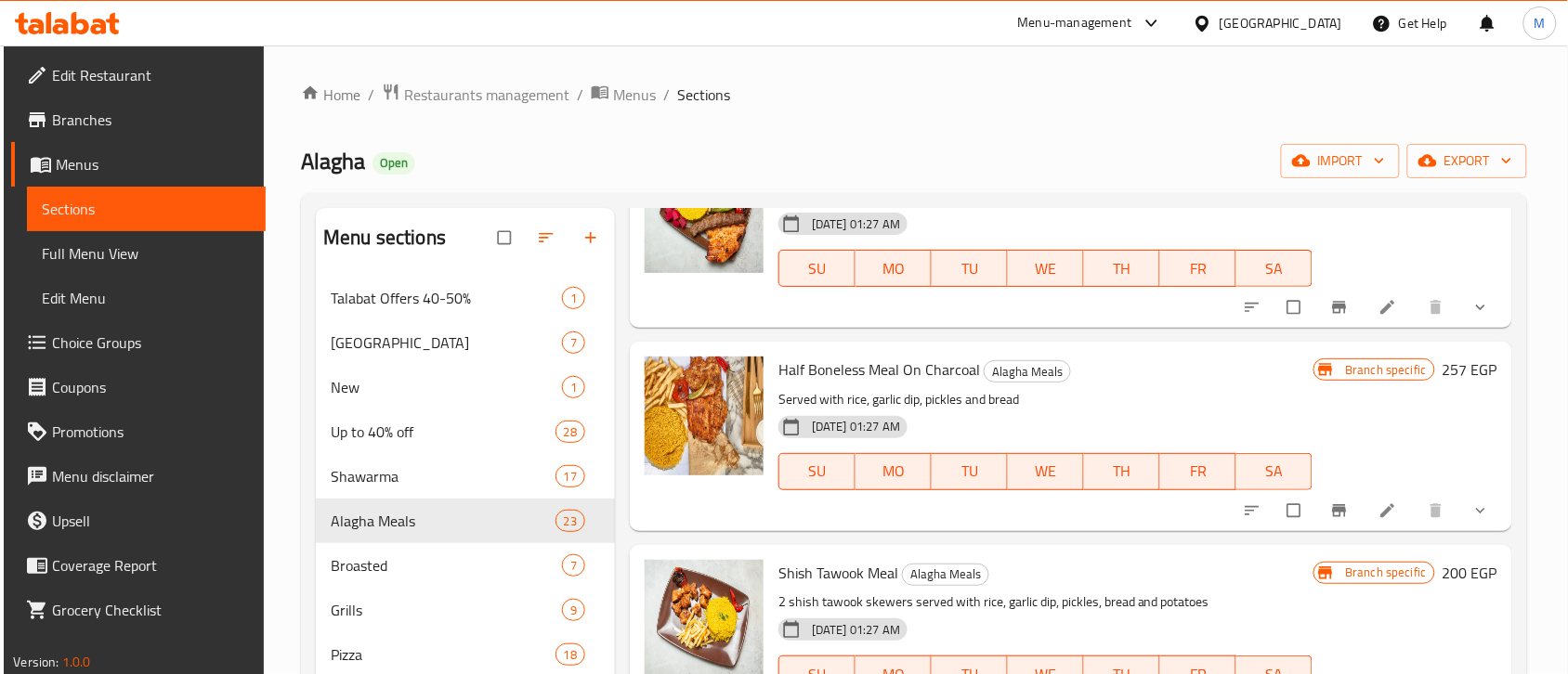
scroll to position [3598, 0]
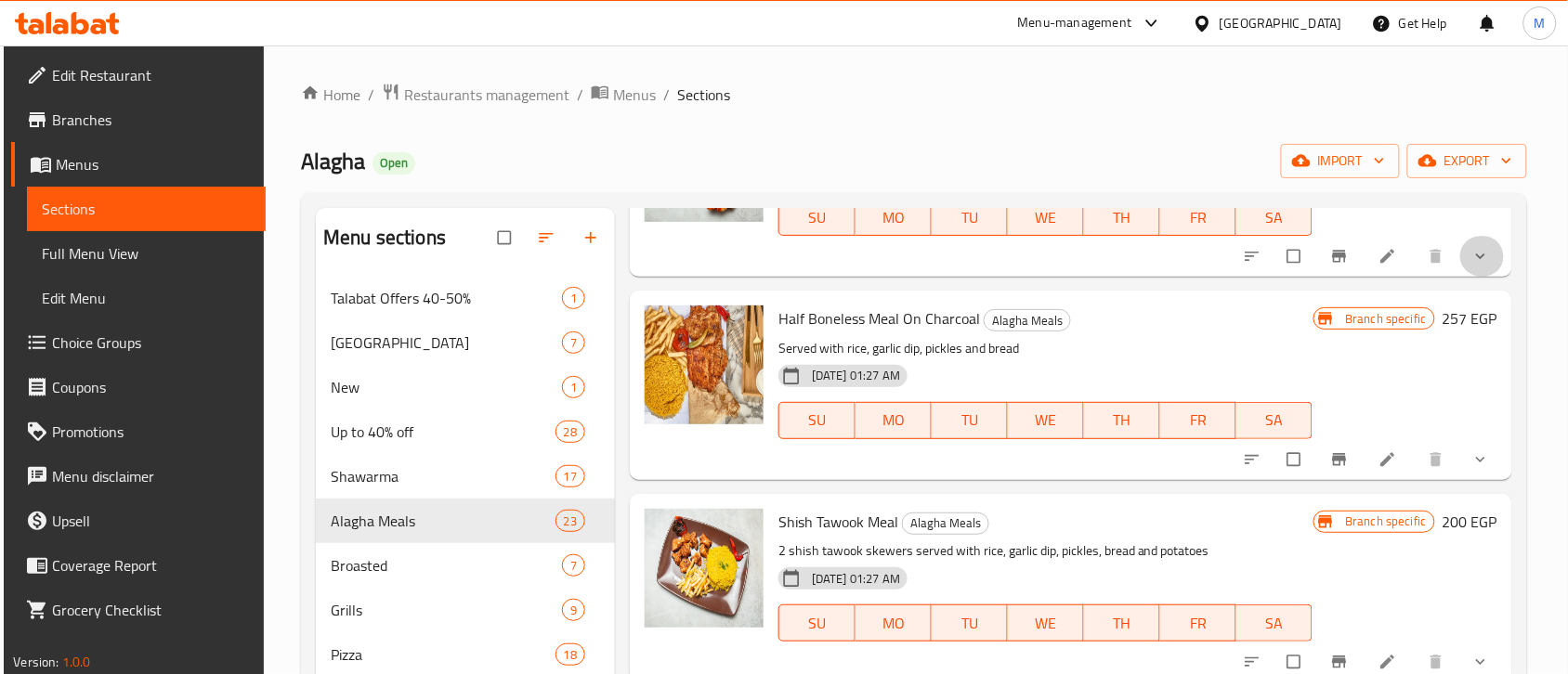
click at [1461, 277] on button "show more" at bounding box center [1483, 257] width 45 height 41
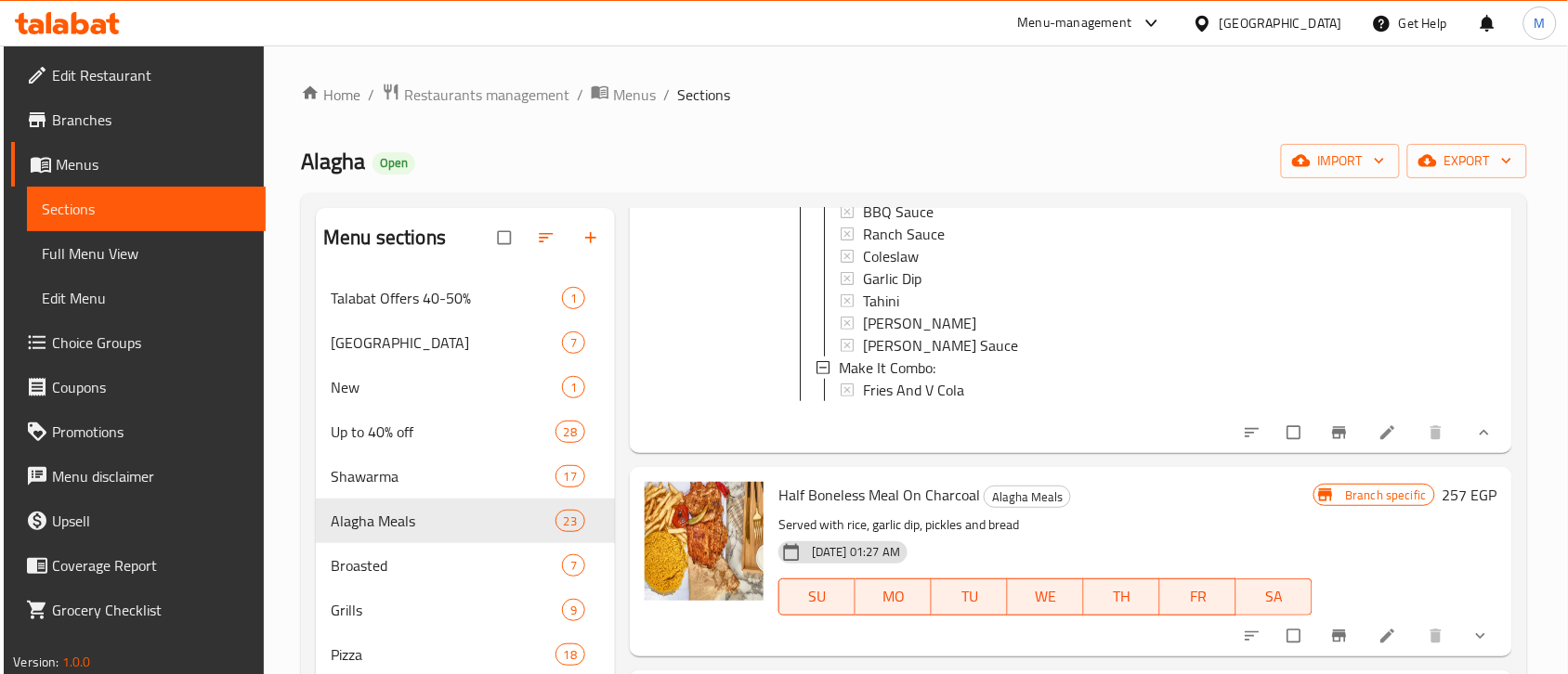
scroll to position [1, 0]
click at [929, 400] on span "Fries And V Cola" at bounding box center [913, 388] width 101 height 22
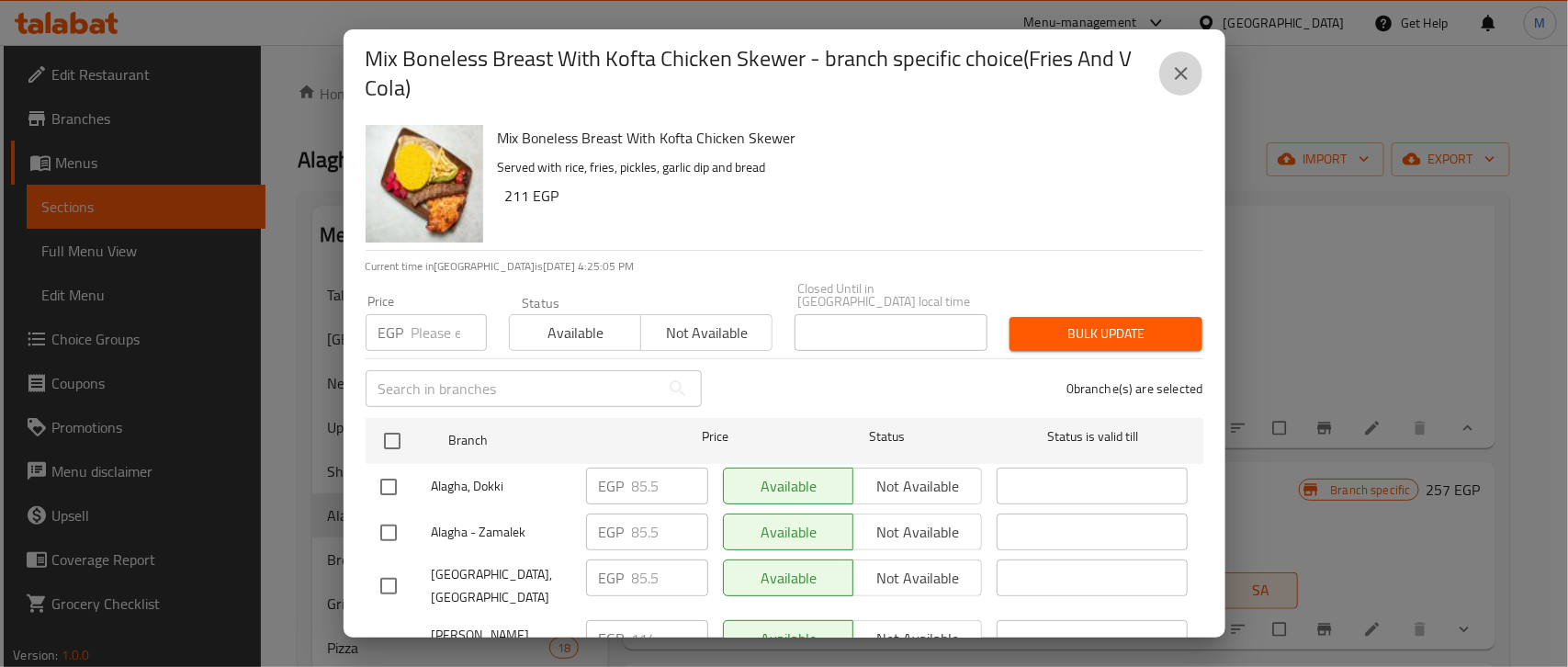
click at [1188, 70] on icon "close" at bounding box center [1181, 73] width 22 height 22
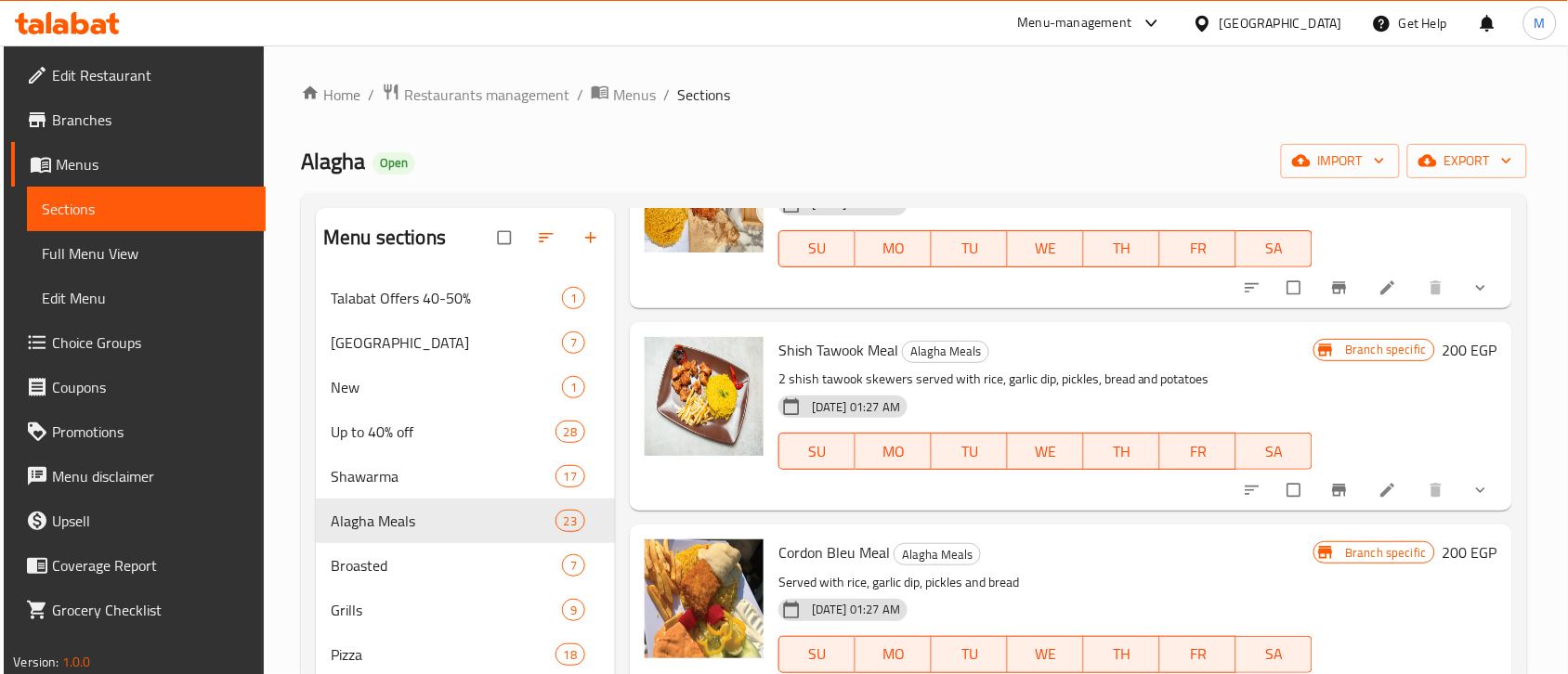
scroll to position [4295, 0]
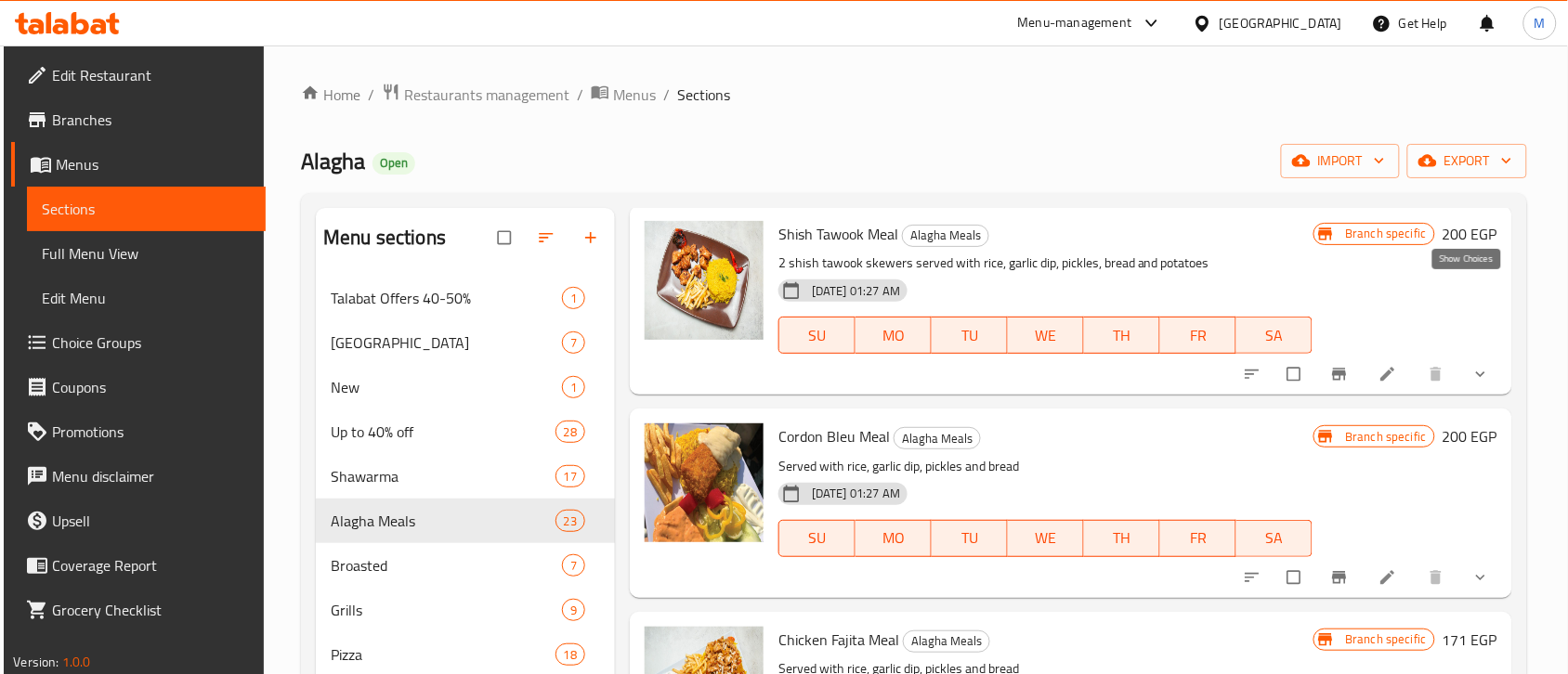
click at [1471, 181] on icon "show more" at bounding box center [1480, 172] width 19 height 19
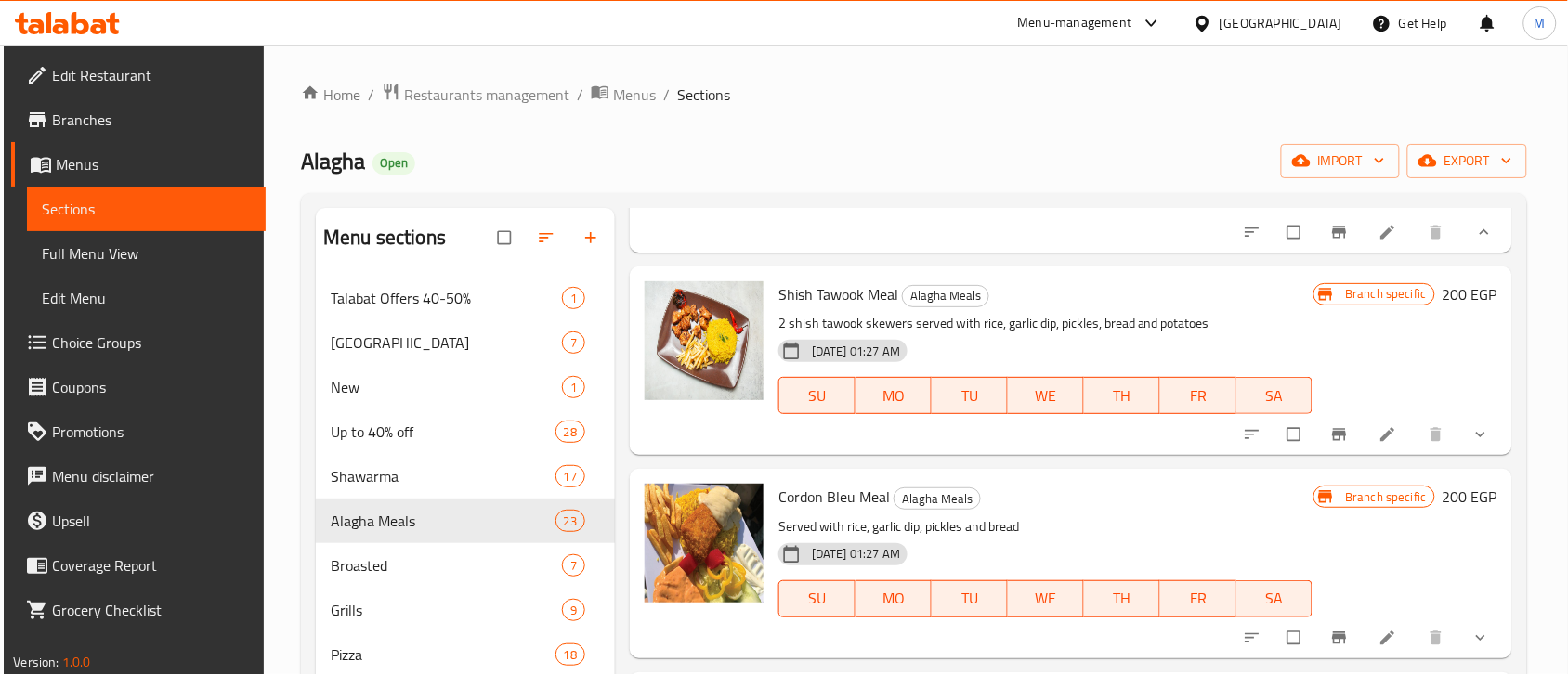
scroll to position [4875, 0]
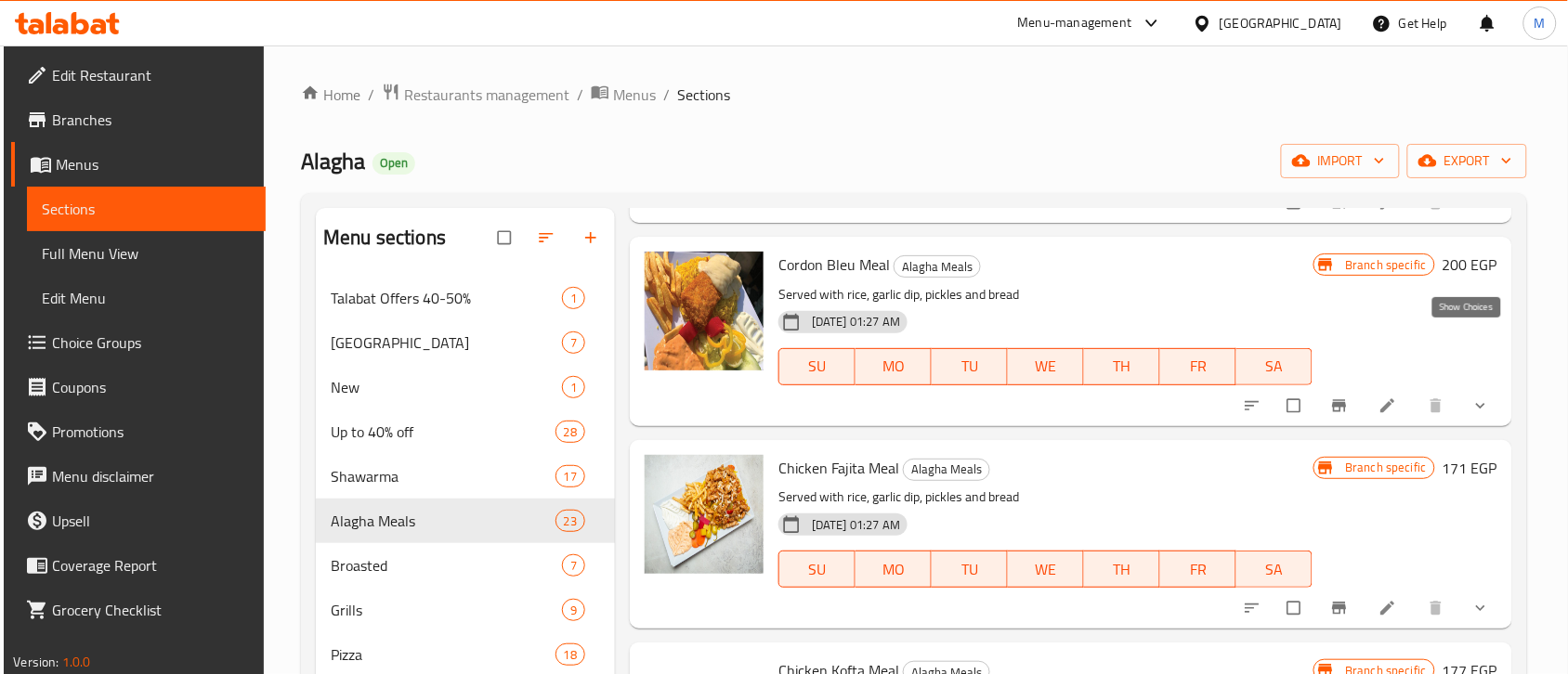
click at [1471, 212] on icon "show more" at bounding box center [1480, 202] width 19 height 19
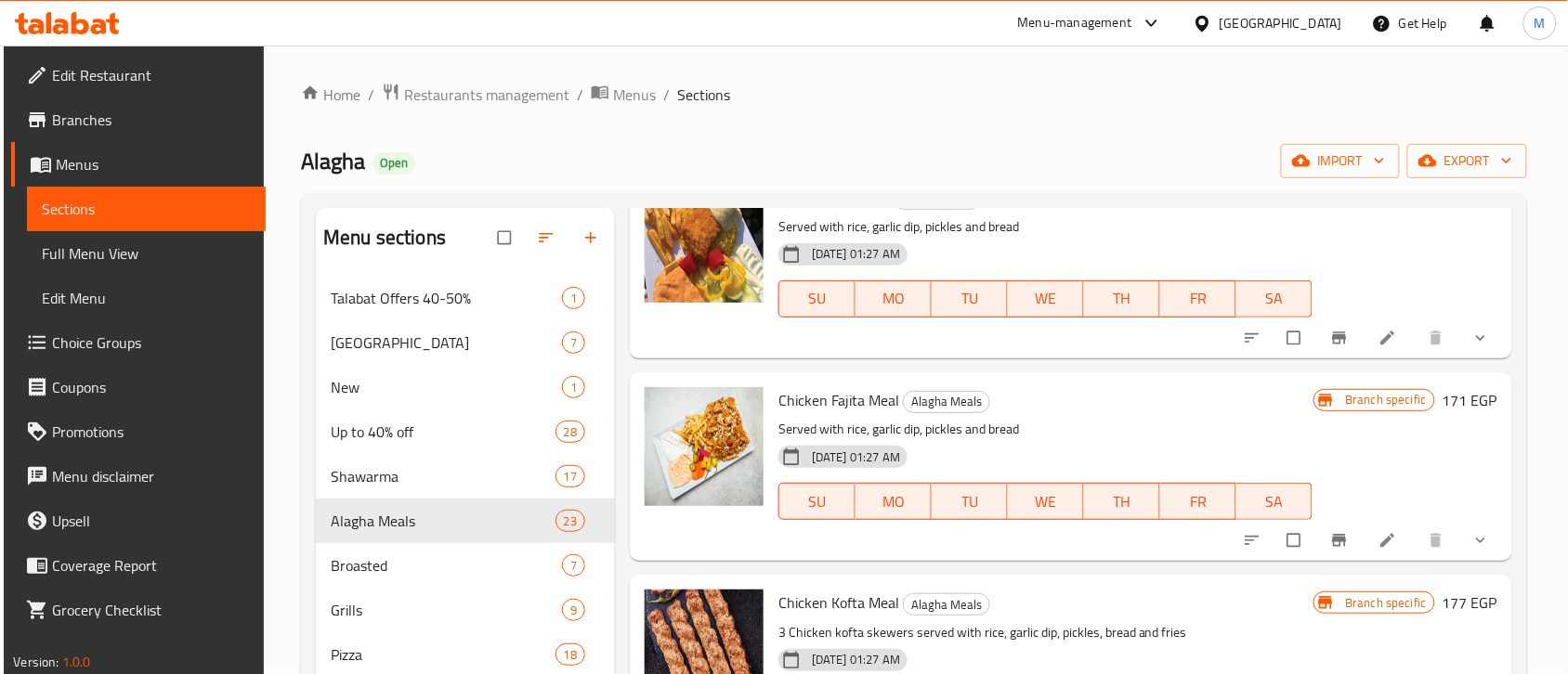
scroll to position [5455, 0]
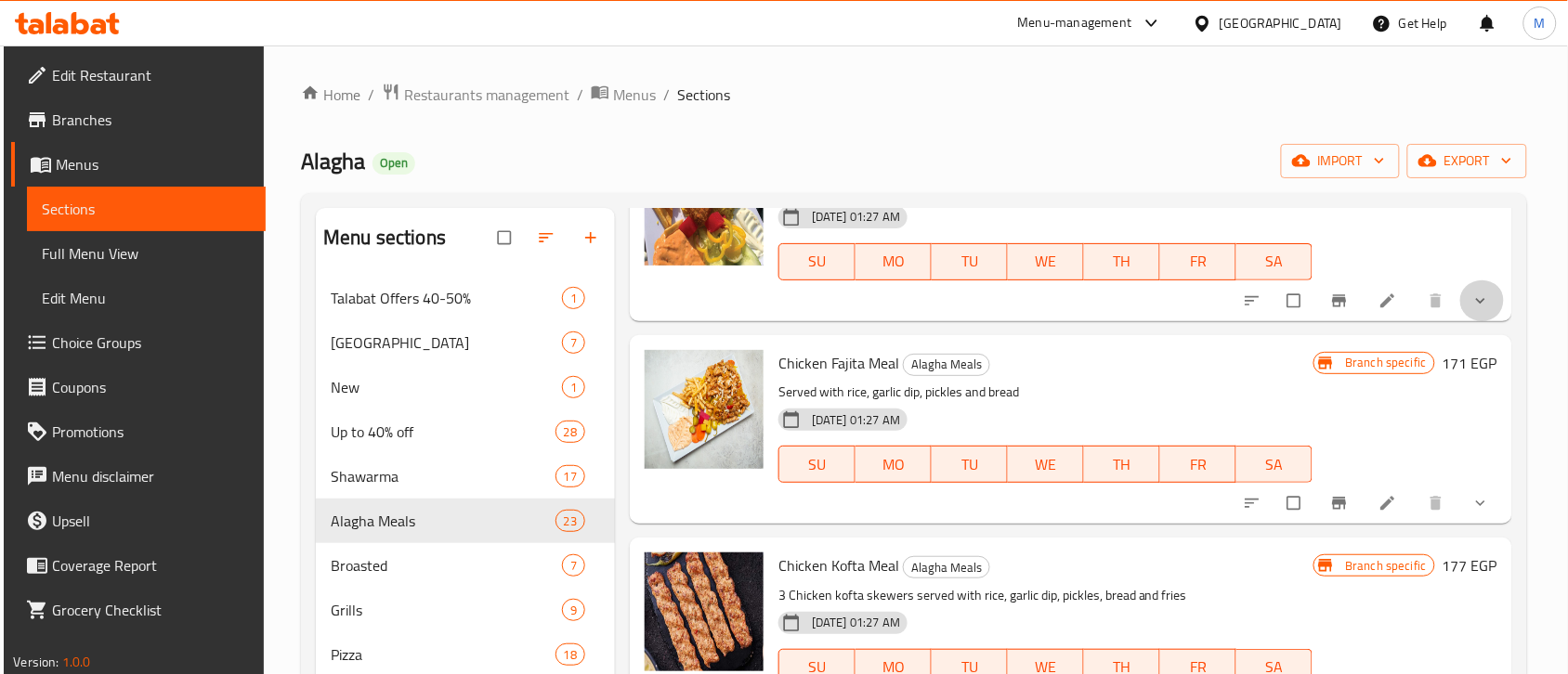
click at [1471, 310] on icon "show more" at bounding box center [1480, 300] width 19 height 19
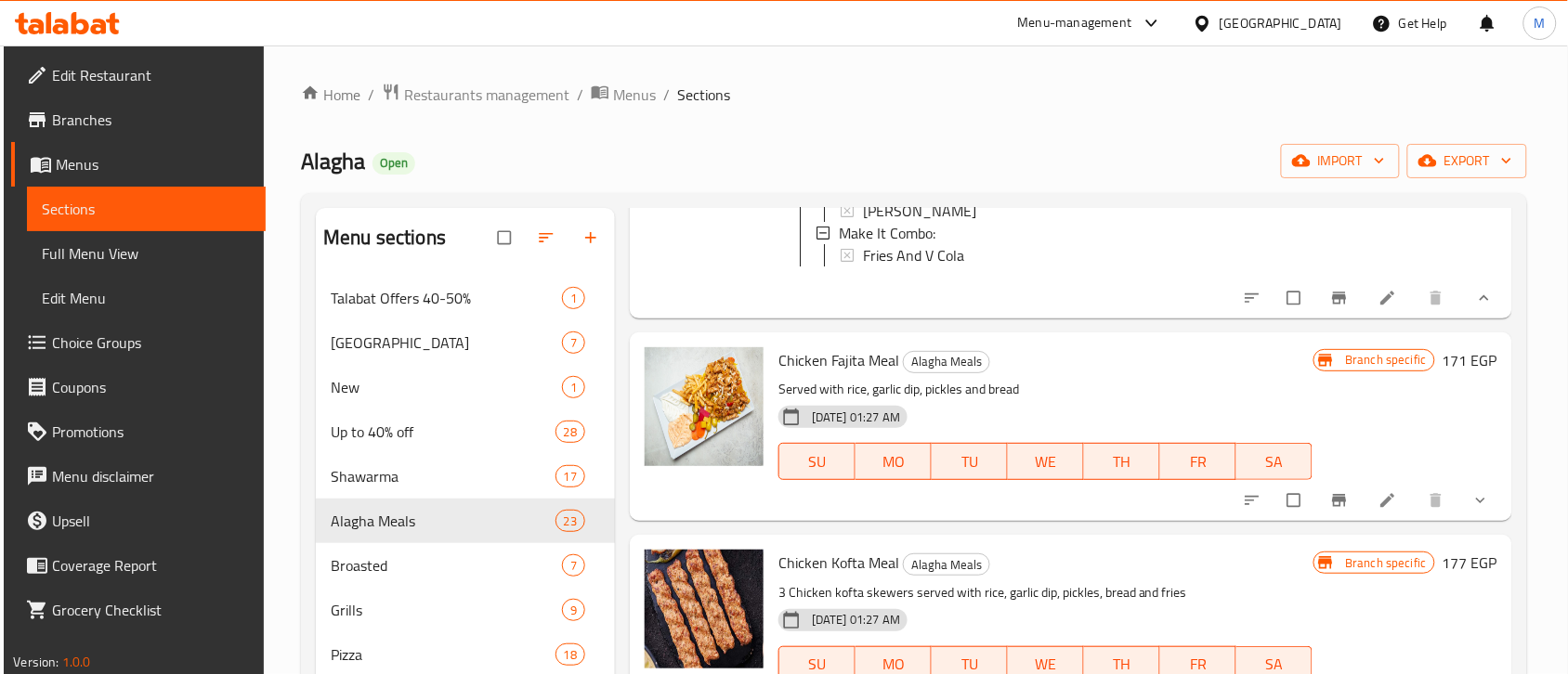
scroll to position [5688, 0]
click at [906, 156] on span "Coleslaw" at bounding box center [890, 144] width 56 height 22
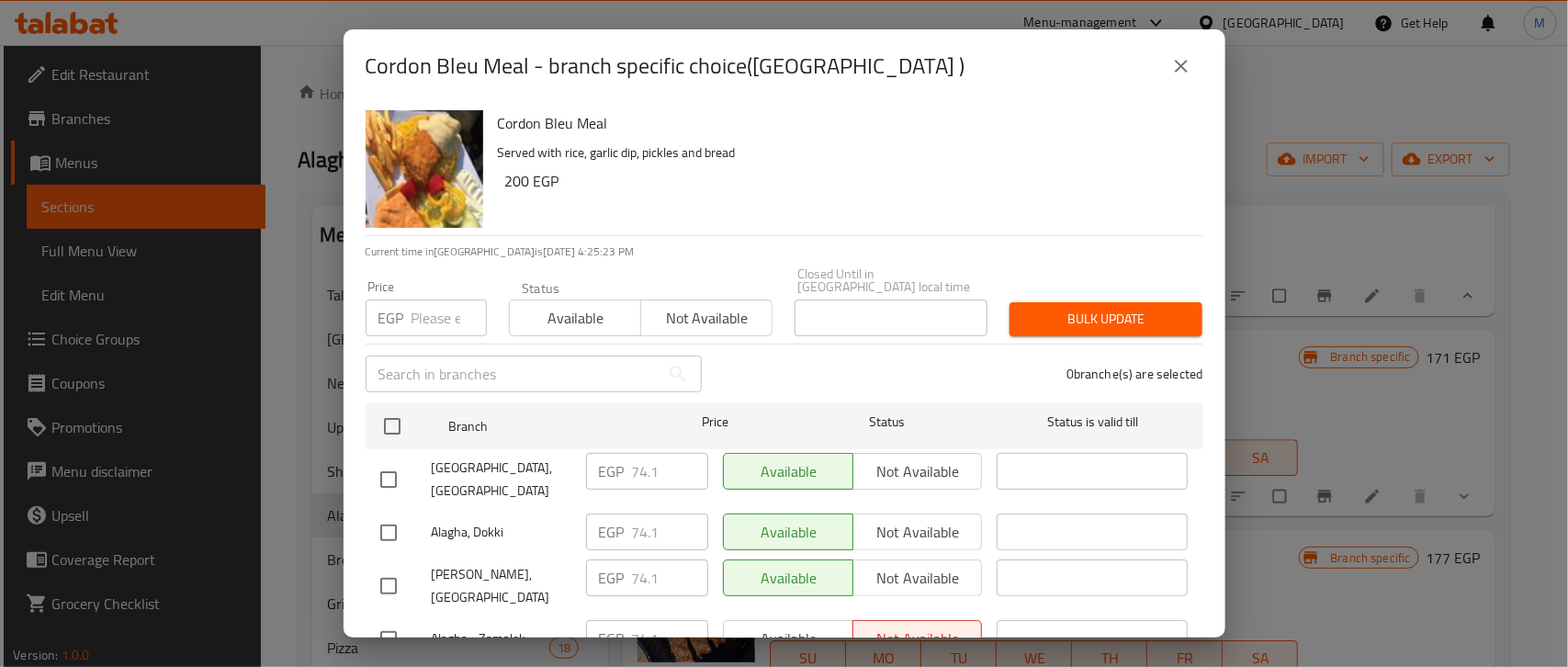
click at [1178, 71] on icon "close" at bounding box center [1181, 66] width 22 height 22
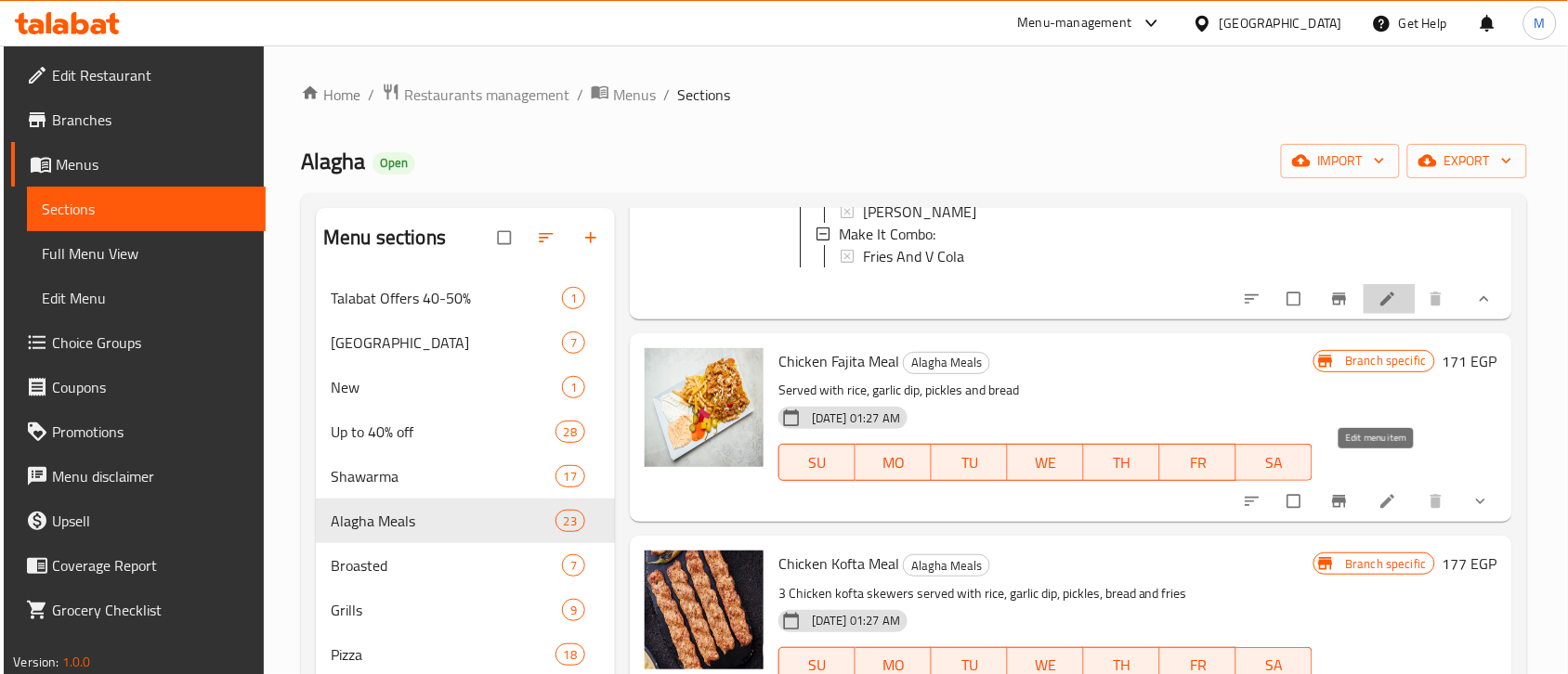
click at [1379, 308] on icon at bounding box center [1387, 298] width 19 height 19
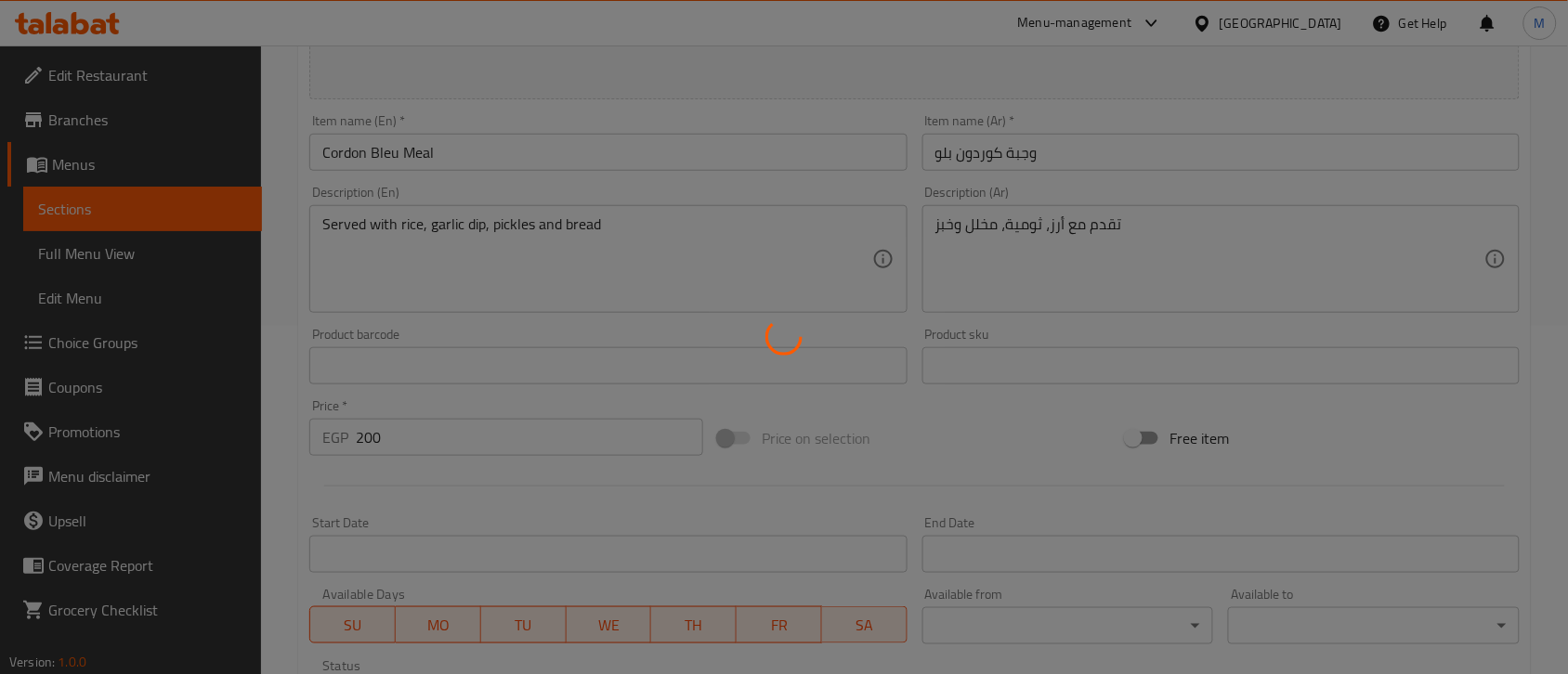
type input "اختيارك من الإضافات :"
type input "0"
type input "4"
type input "اجعلها كومبو:"
type input "0"
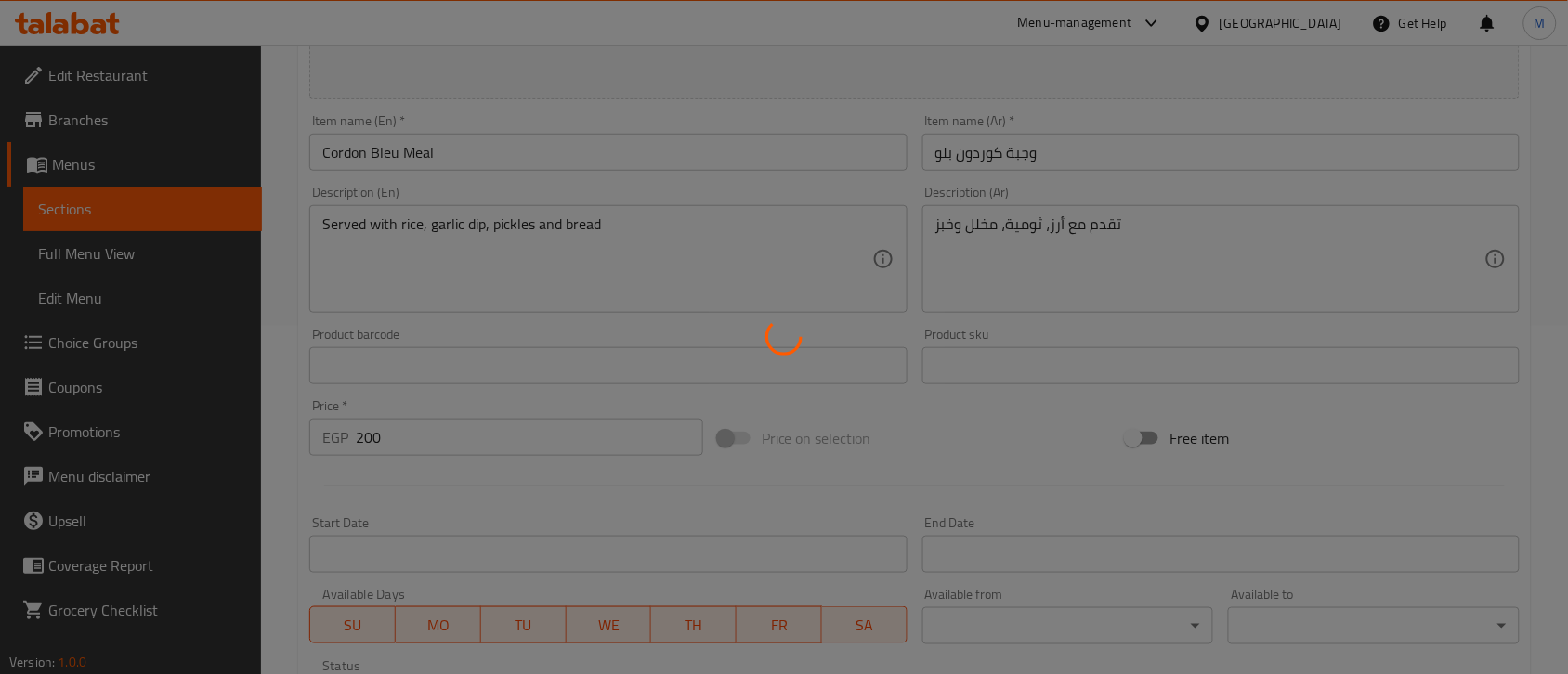
type input "0"
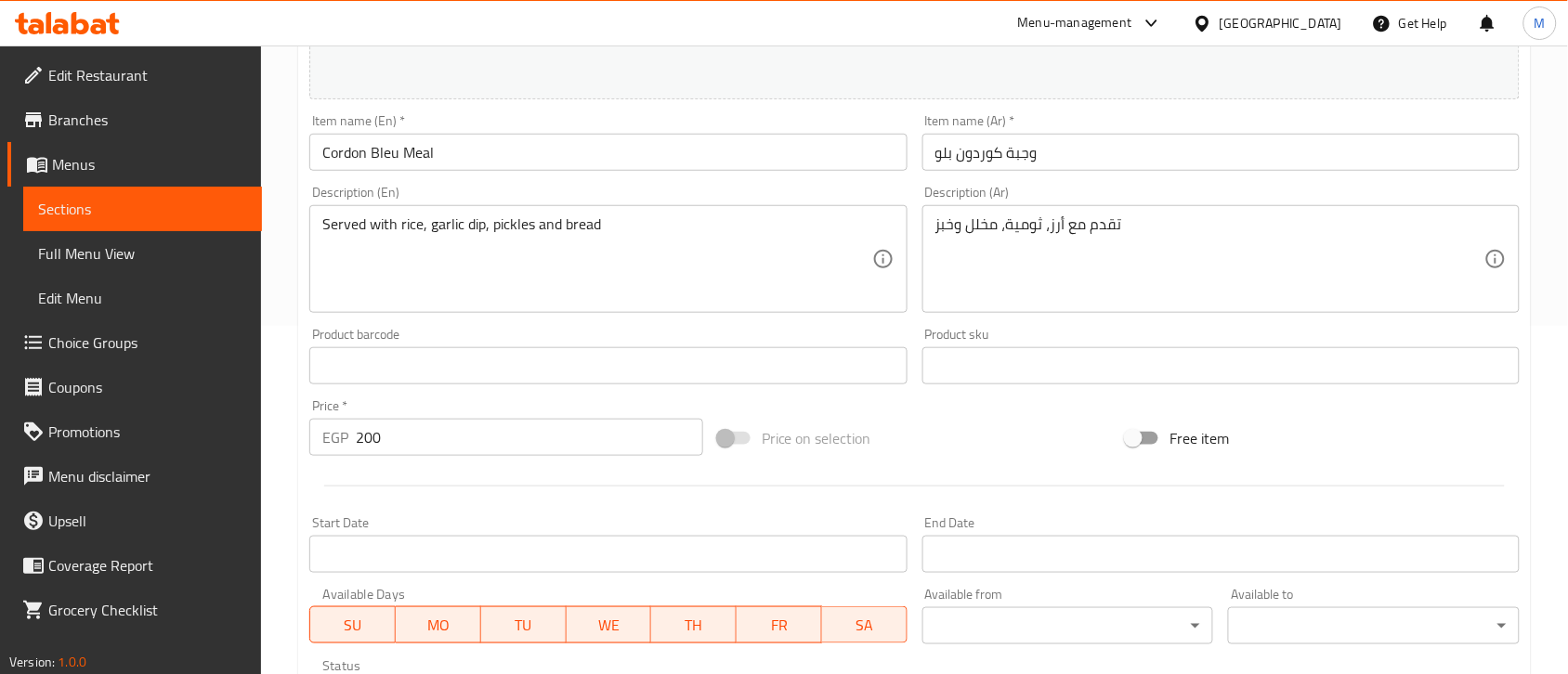
scroll to position [772, 0]
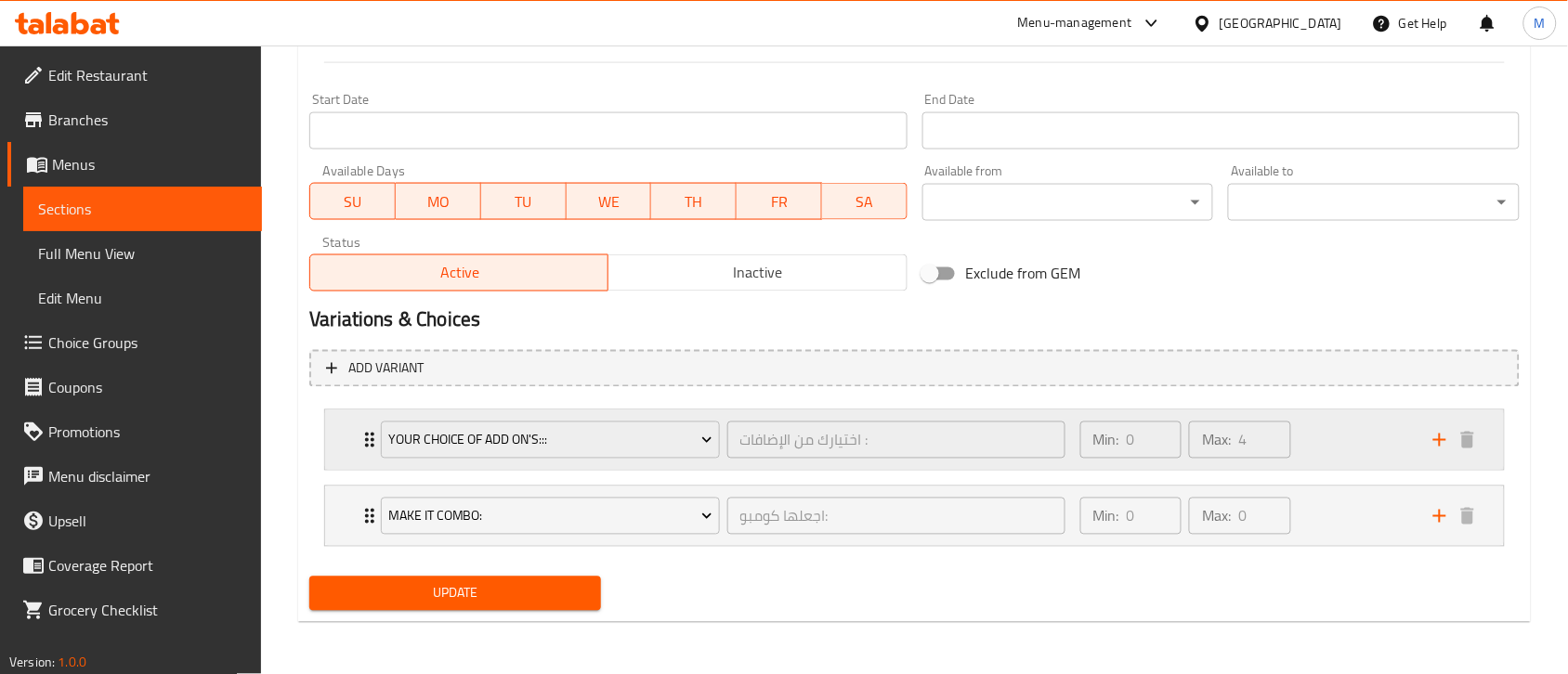
click at [348, 435] on div "Your Choice Of Add On's::: اختيارك من الإضافات : ​ Min: 0 ​ Max: 4 ​" at bounding box center [914, 440] width 1179 height 59
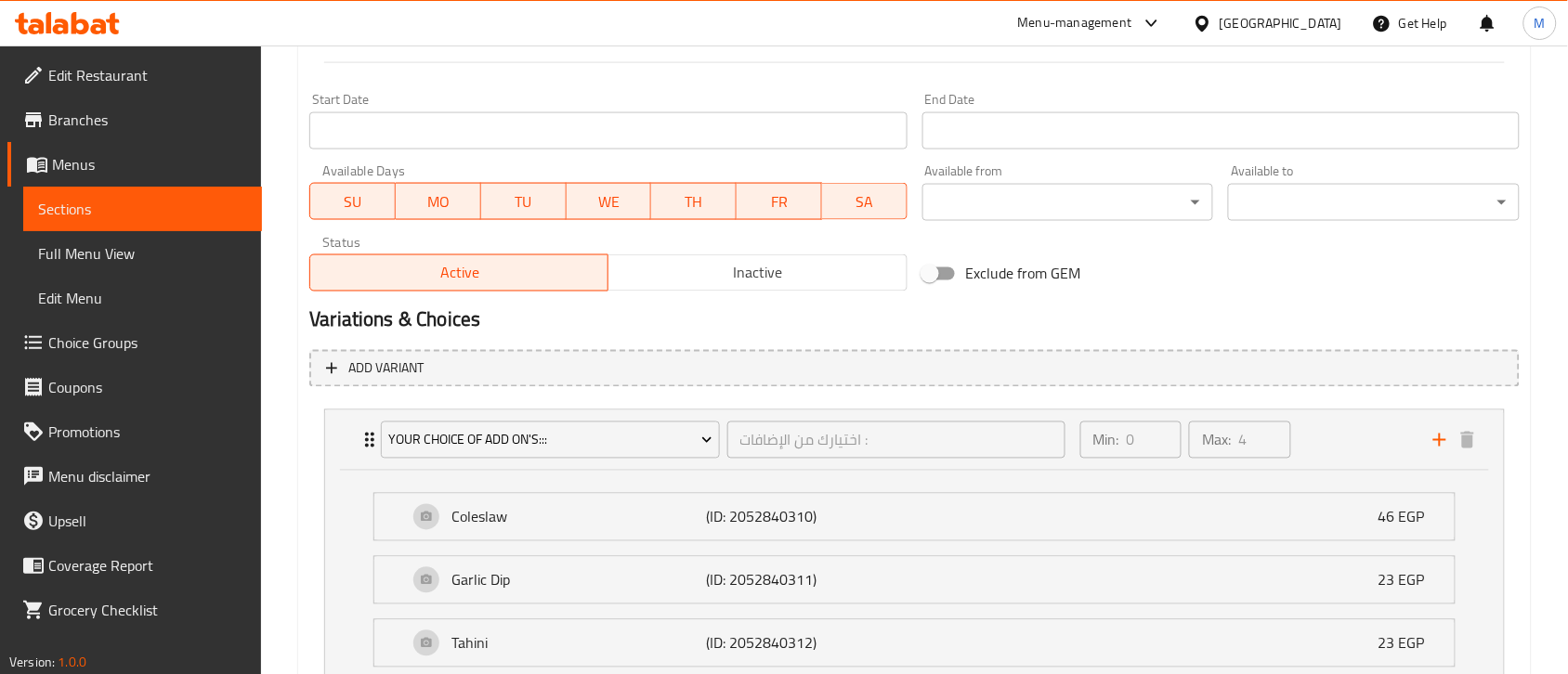
drag, startPoint x: 558, startPoint y: 447, endPoint x: 349, endPoint y: 516, distance: 220.1
click at [348, 523] on div "Your Choice Of Add On's::: اختيارك من الإضافات : ​ Min: 0 ​ Max: 4 ​ Coleslaw (…" at bounding box center [914, 585] width 1179 height 350
click at [474, 447] on span "Your Choice Of Add On's:::" at bounding box center [550, 441] width 324 height 23
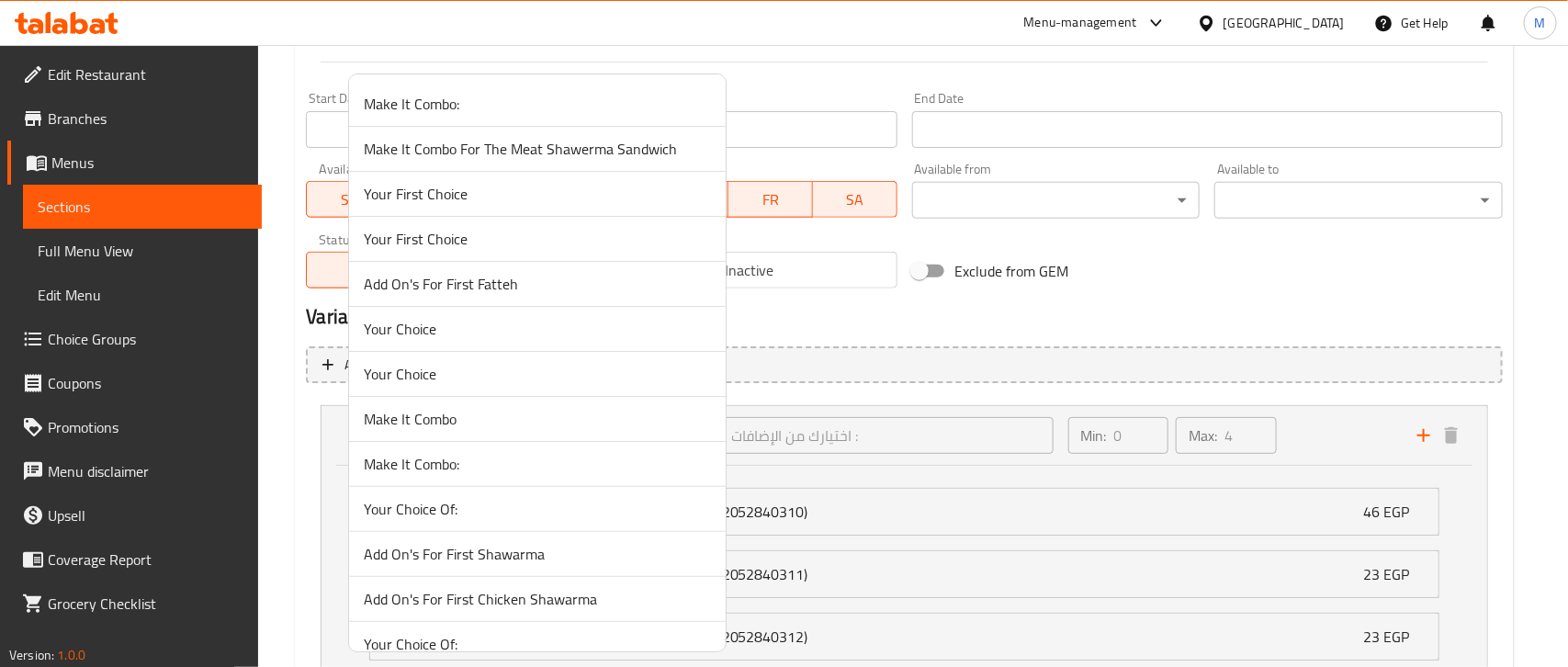
click at [278, 465] on div at bounding box center [784, 333] width 1568 height 667
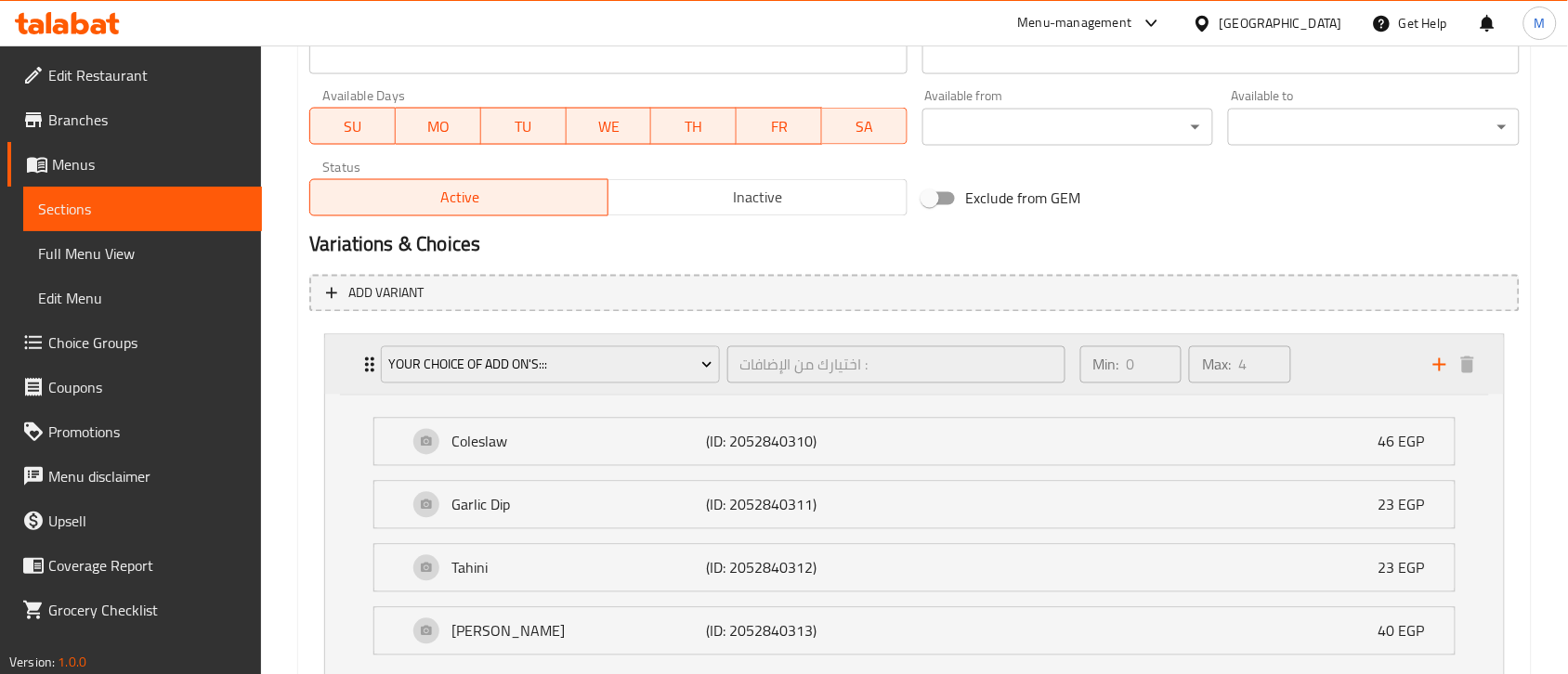
scroll to position [888, 0]
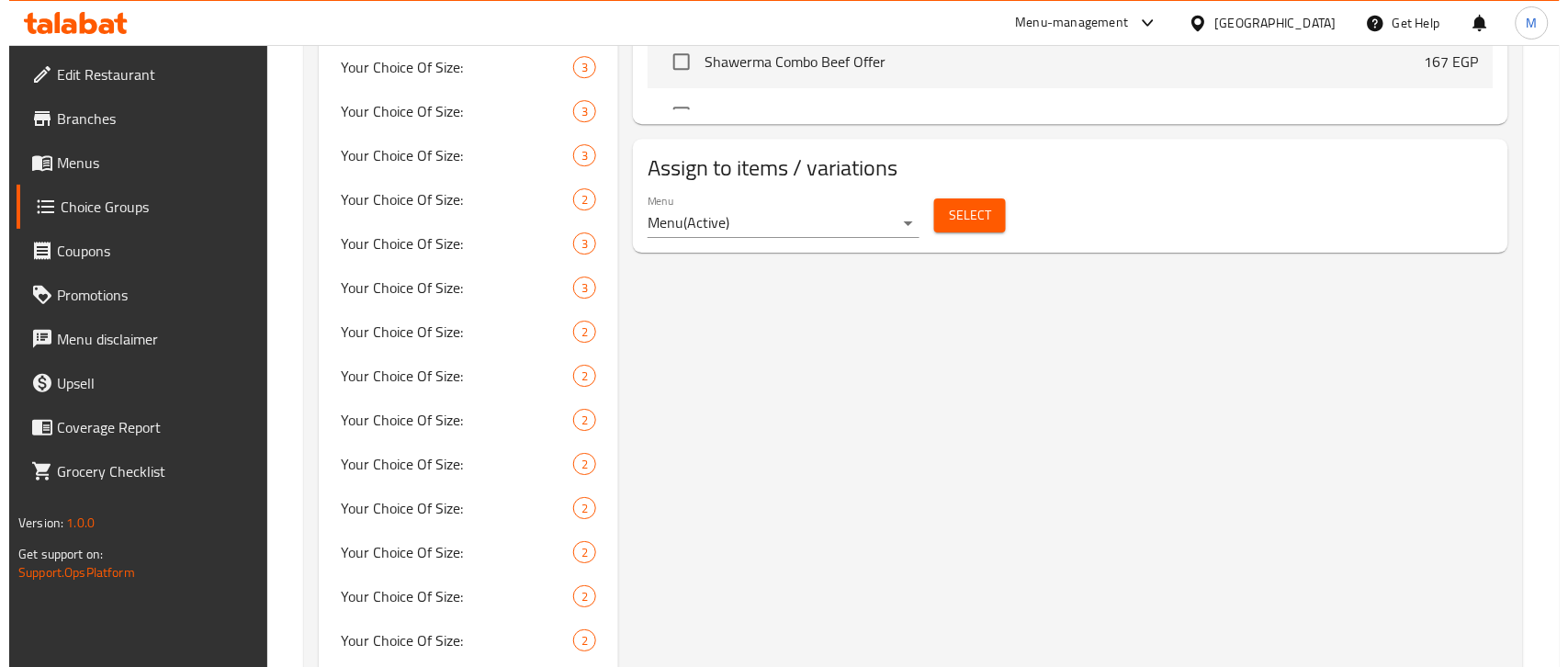
scroll to position [1723, 0]
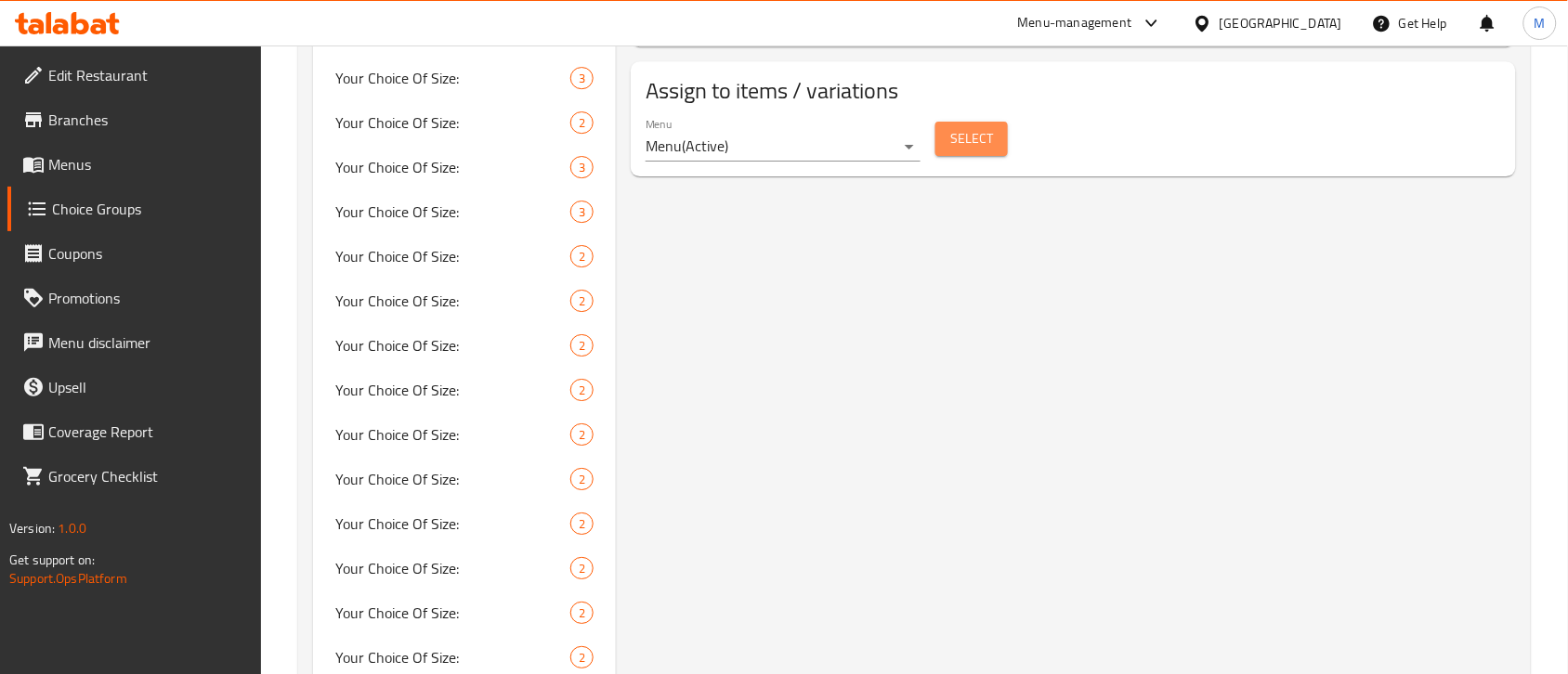
click at [981, 149] on span "Select" at bounding box center [972, 139] width 43 height 23
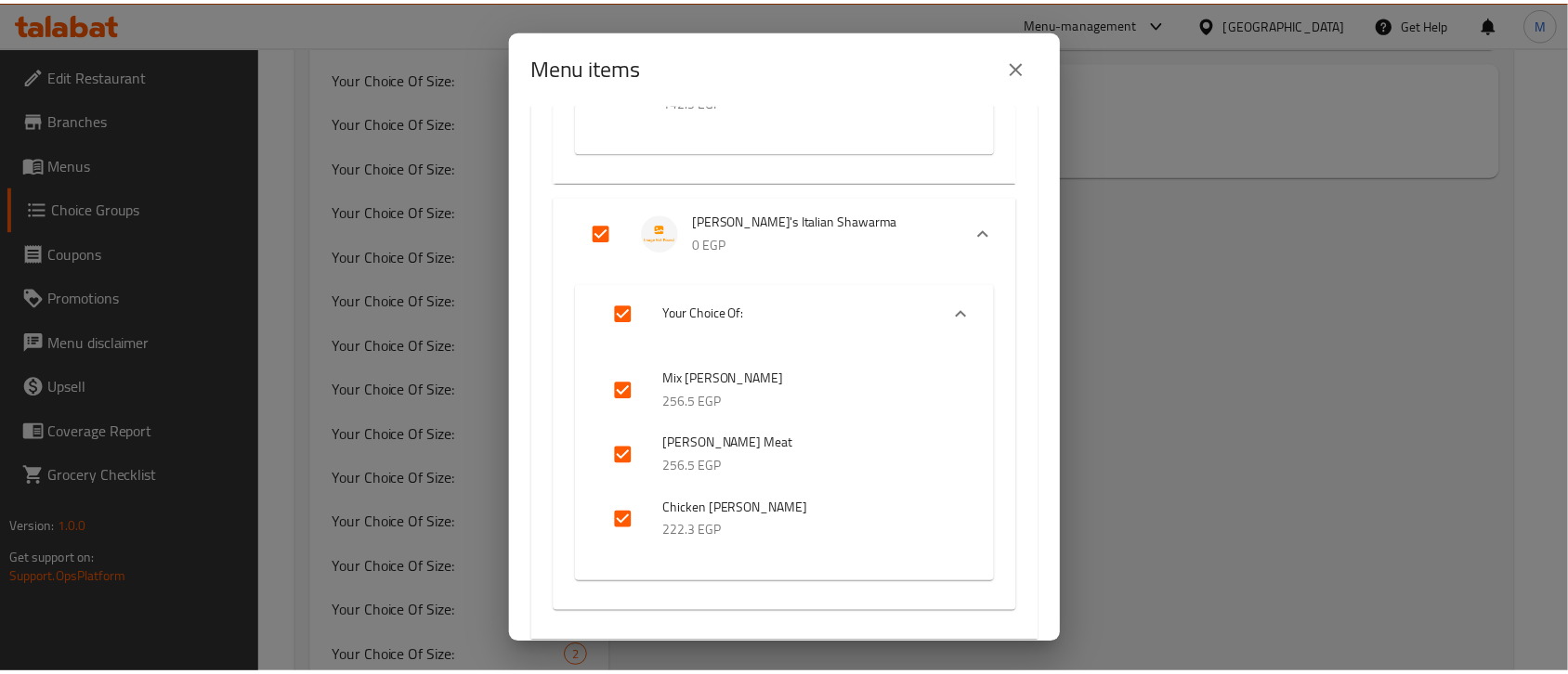
scroll to position [2438, 0]
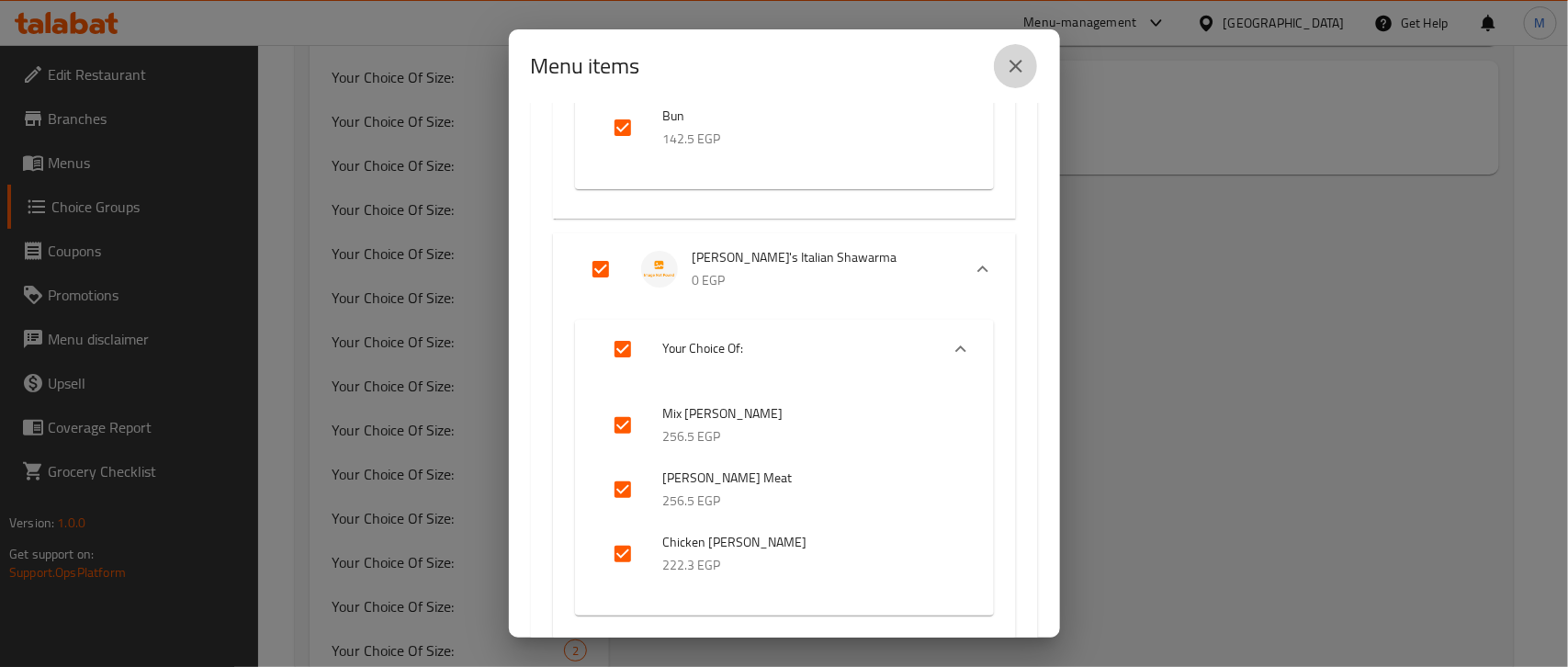
click at [1003, 70] on button "close" at bounding box center [1016, 67] width 44 height 44
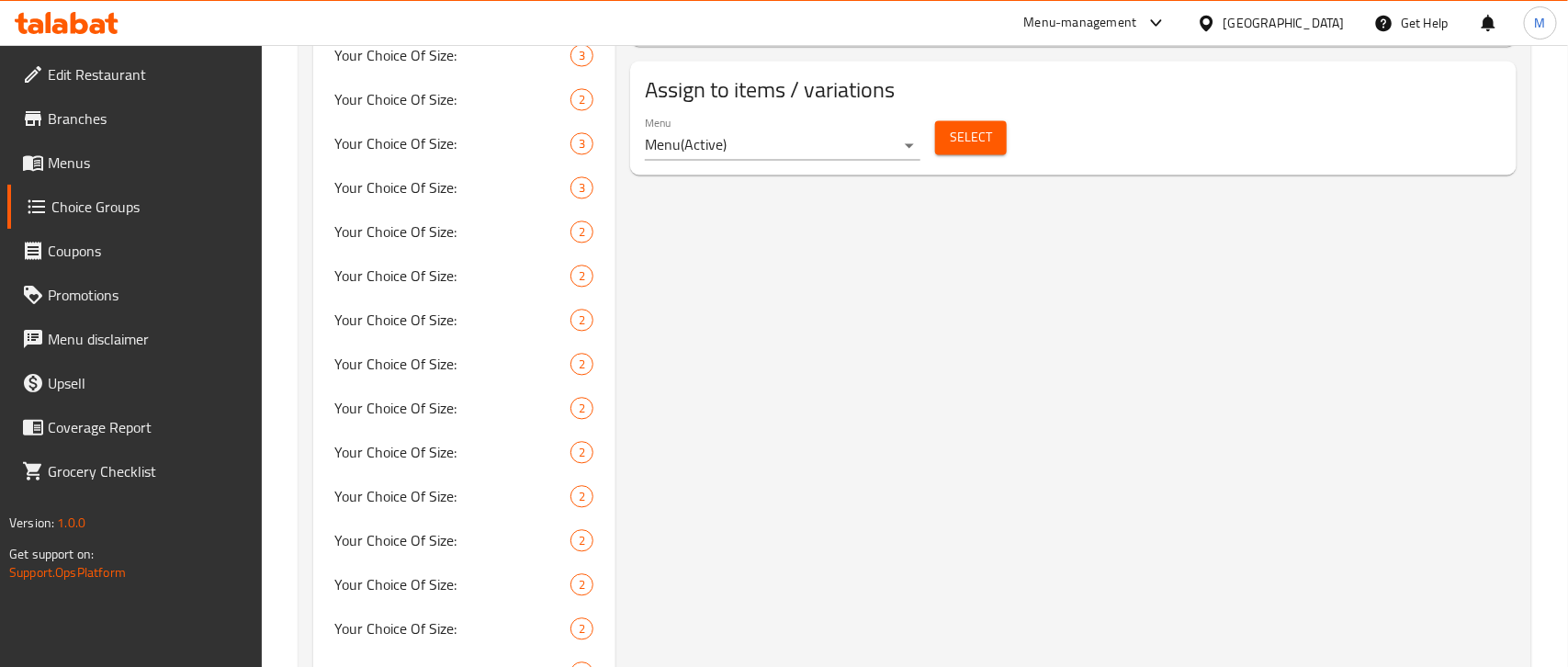
scroll to position [1493, 0]
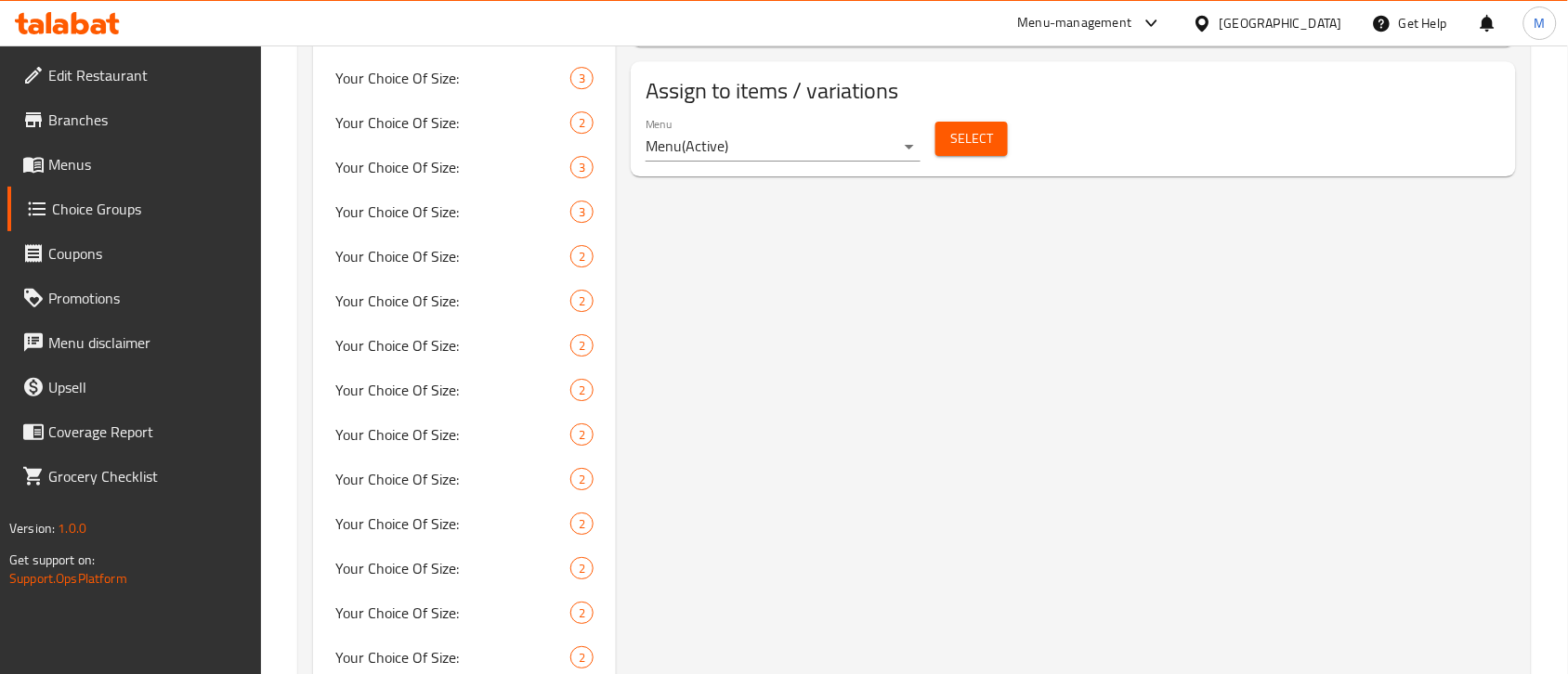
click at [941, 148] on button "Select" at bounding box center [972, 139] width 72 height 34
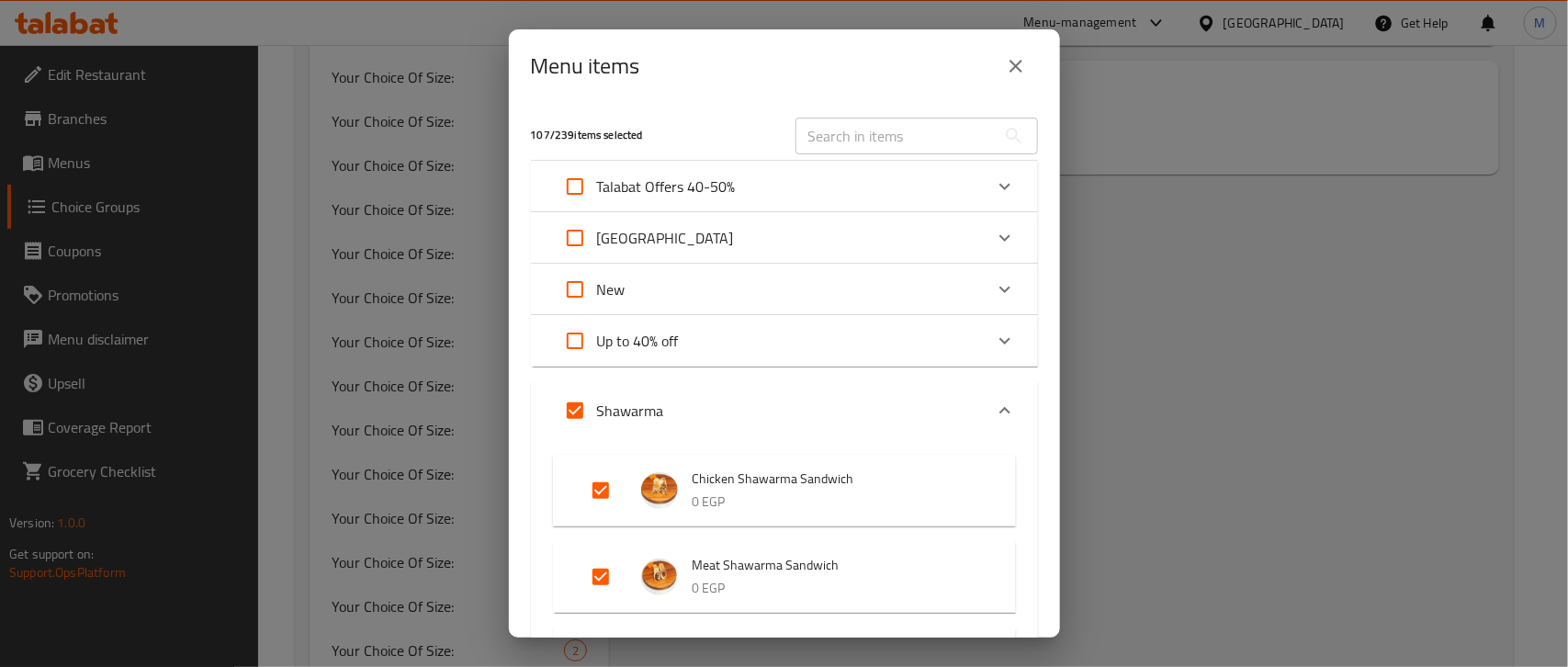
scroll to position [1642, 0]
click at [994, 411] on icon "Expand" at bounding box center [1004, 410] width 22 height 22
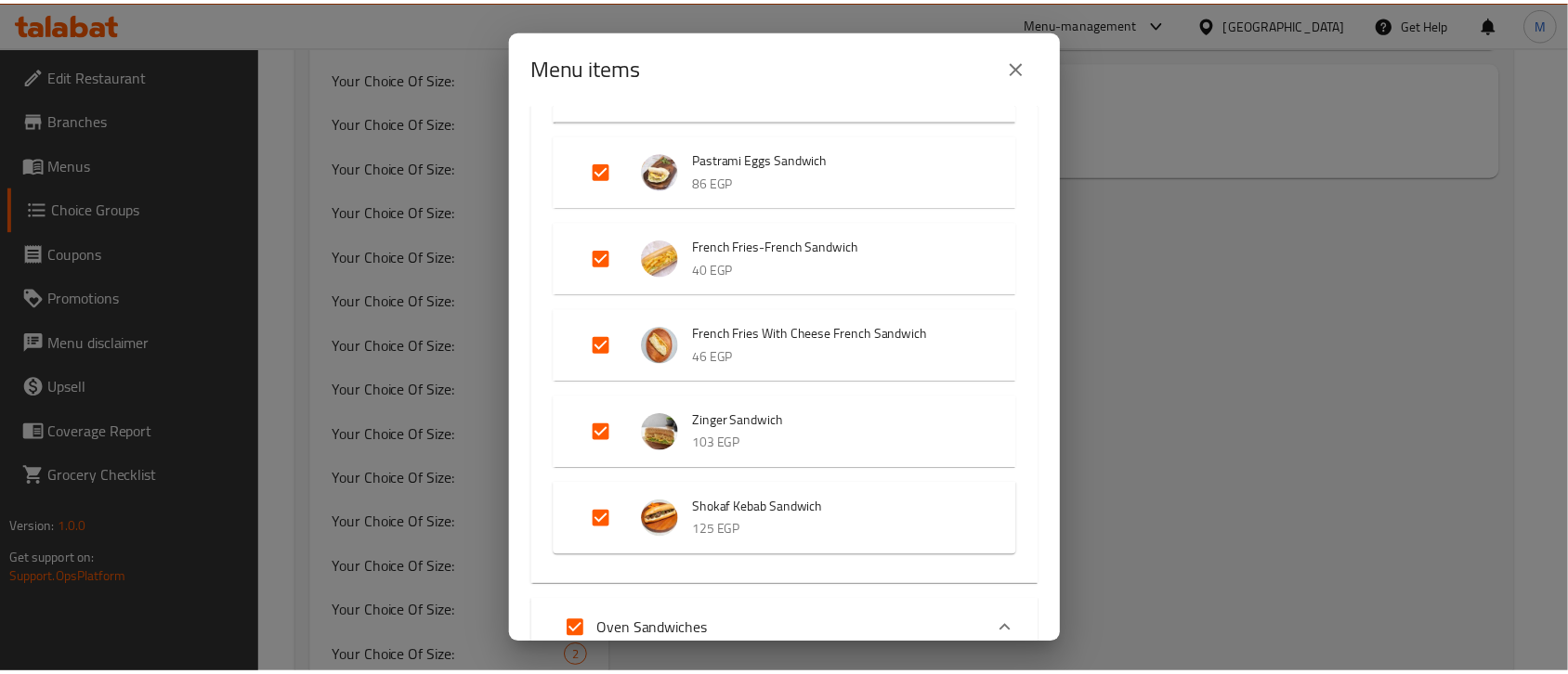
scroll to position [7824, 0]
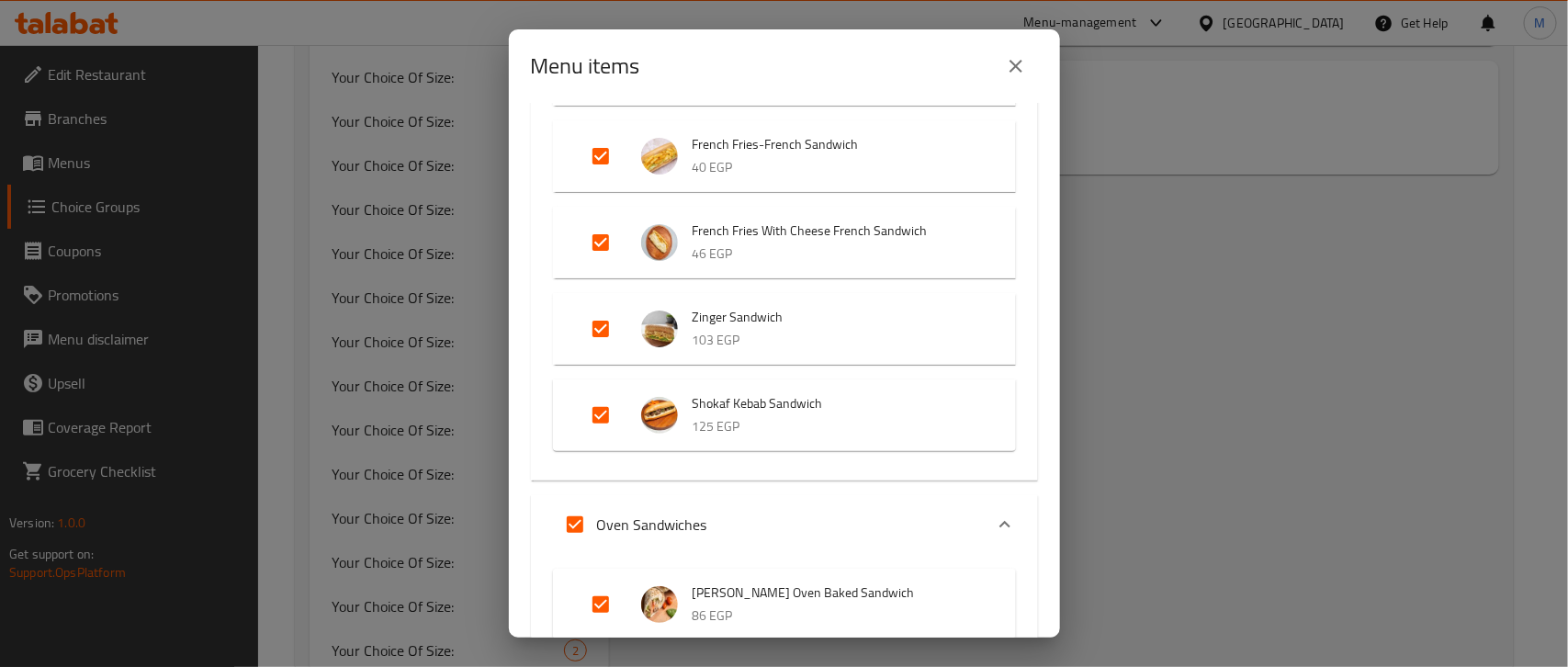
click at [1006, 66] on icon "close" at bounding box center [1015, 66] width 22 height 22
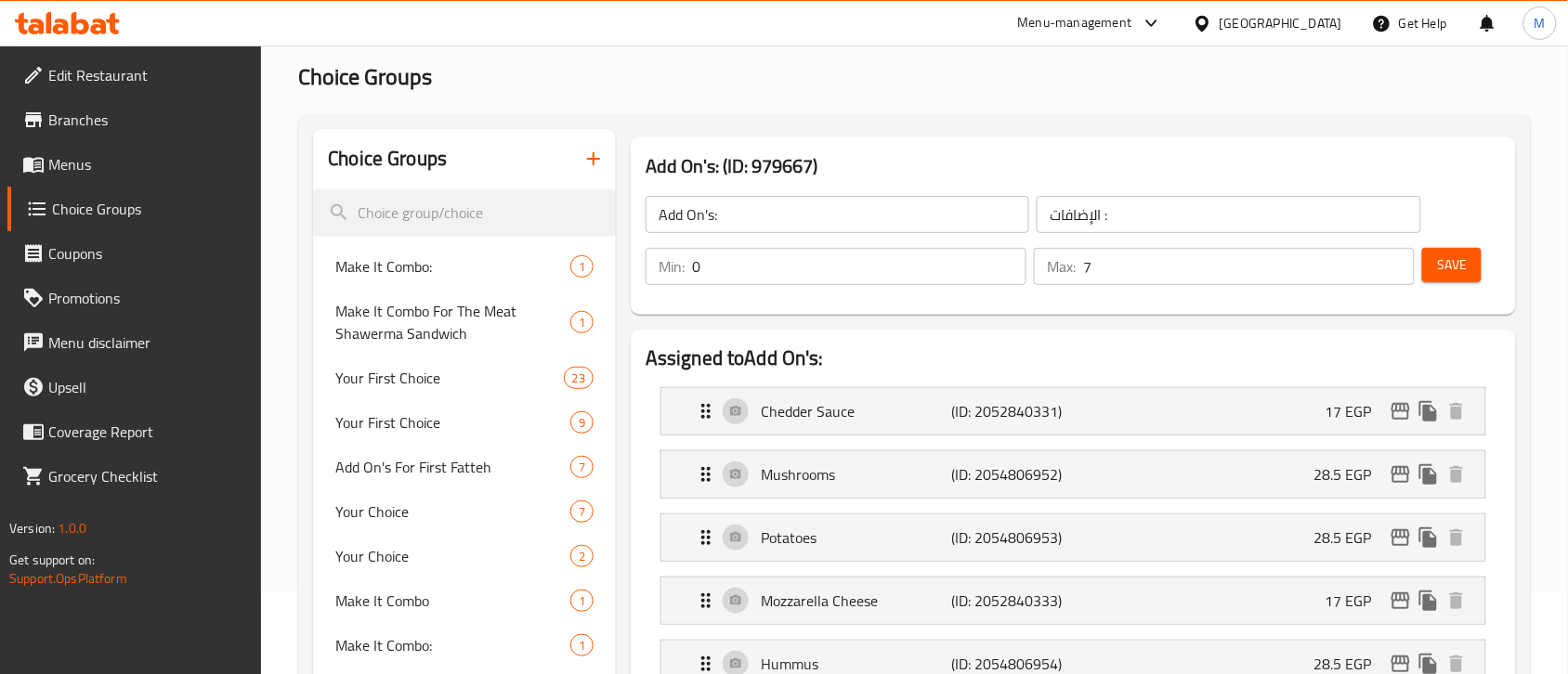
scroll to position [0, 0]
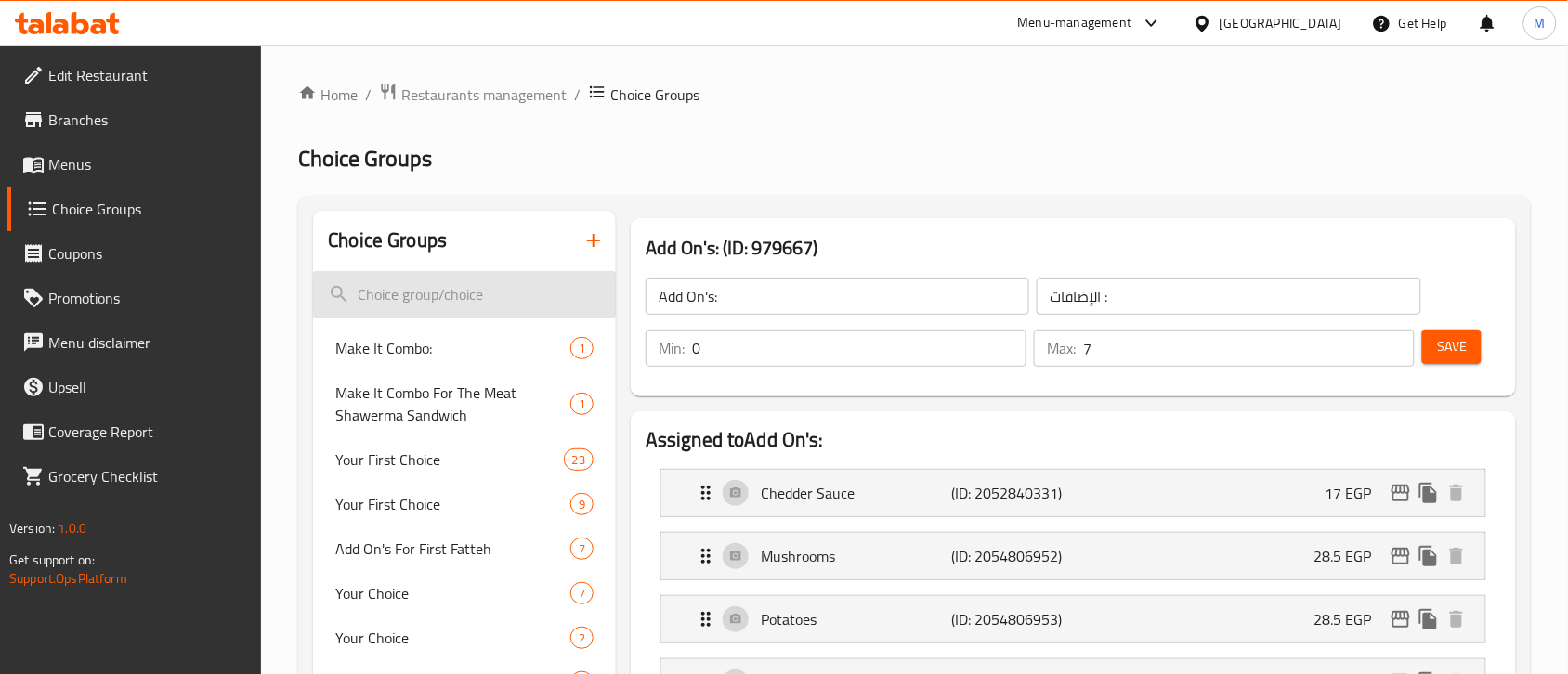
click at [396, 301] on input "search" at bounding box center [464, 295] width 302 height 48
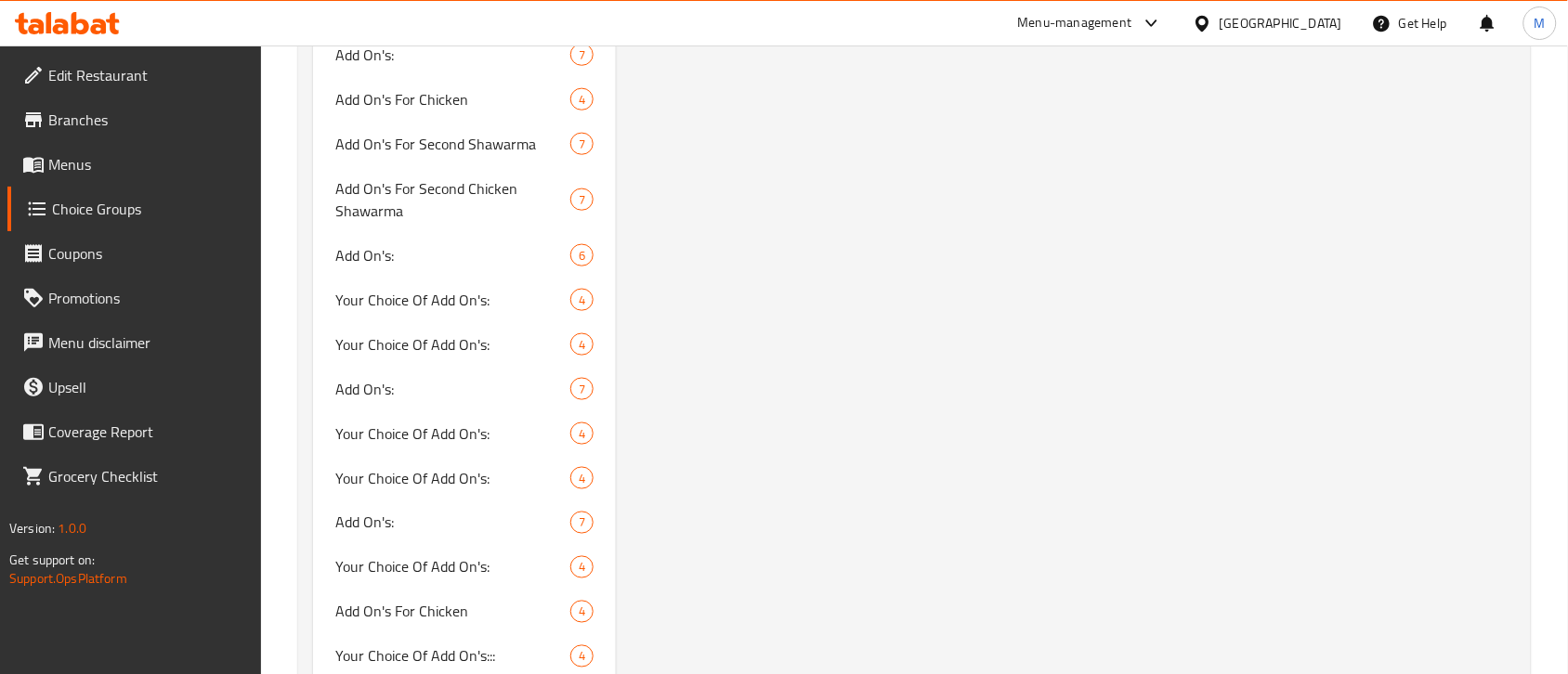
scroll to position [2670, 0]
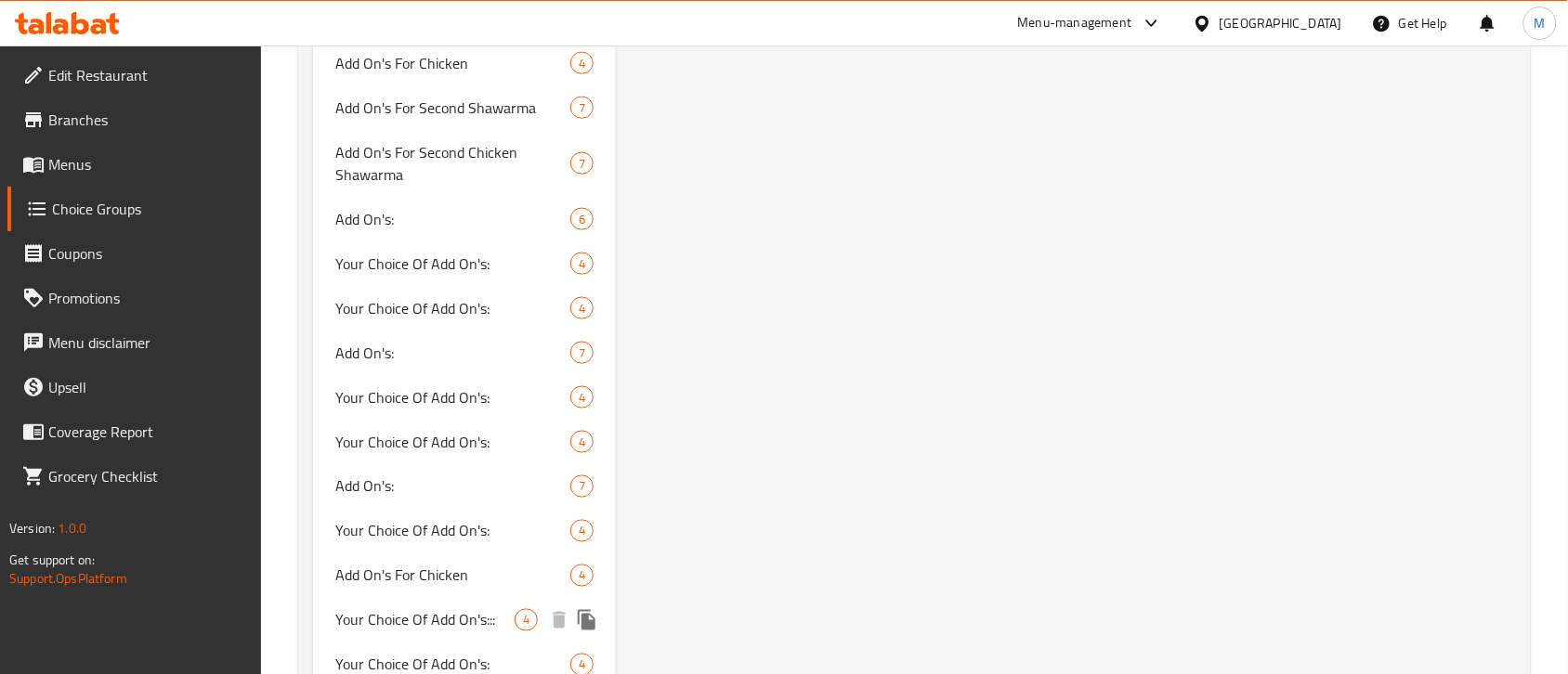
type input "add on"
click at [424, 609] on span "Your Choice Of Add On's:::" at bounding box center [425, 619] width 180 height 22
type input "Your Choice Of Add On's:::"
type input "اختيارك من الإضافات :"
type input "4"
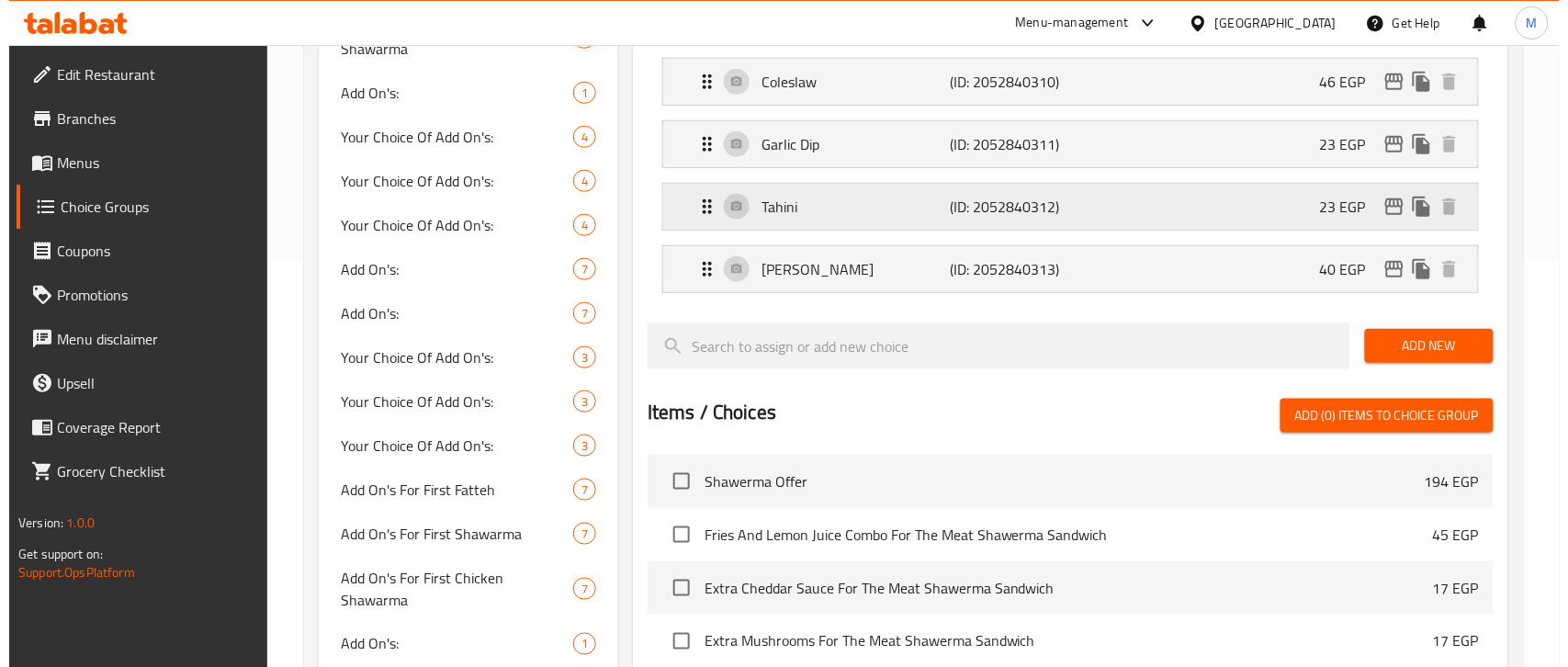
scroll to position [230, 0]
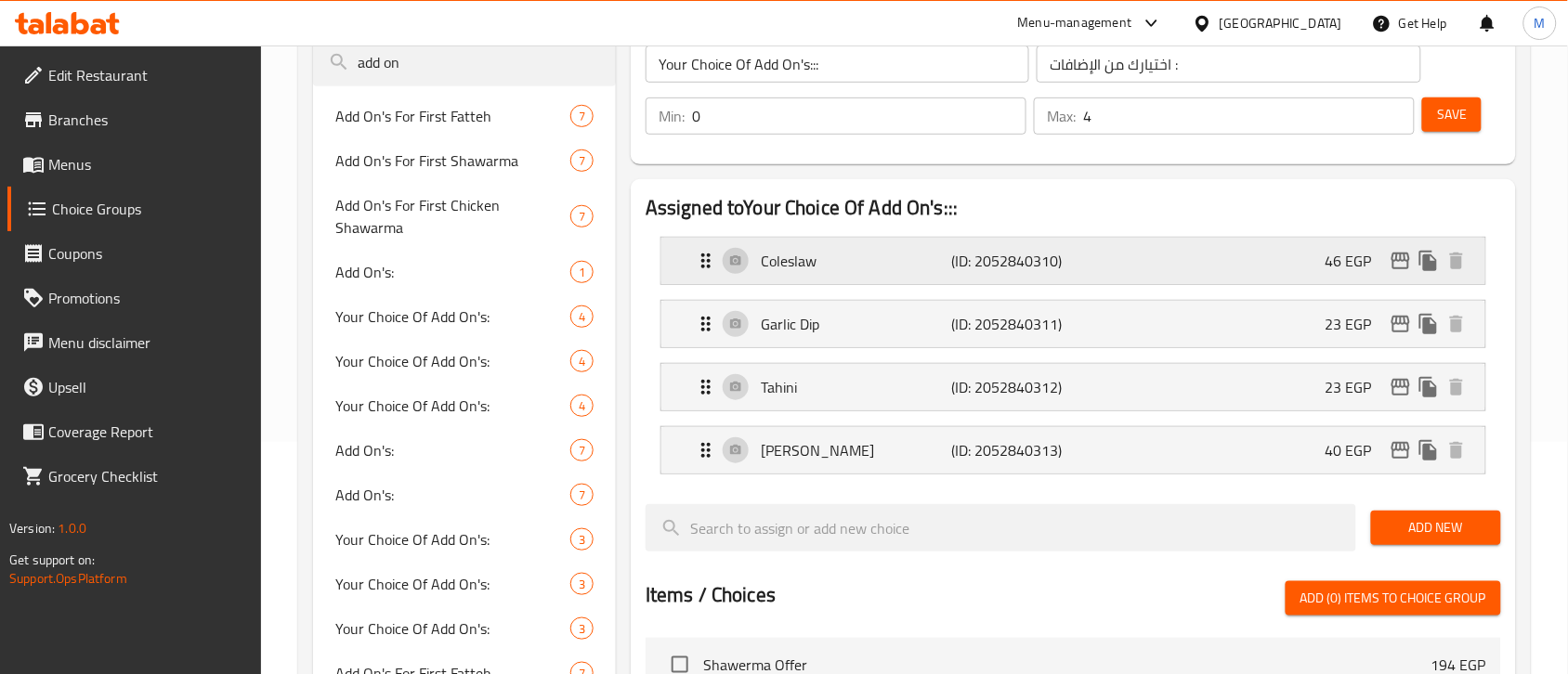
click at [1395, 269] on icon "edit" at bounding box center [1400, 260] width 19 height 17
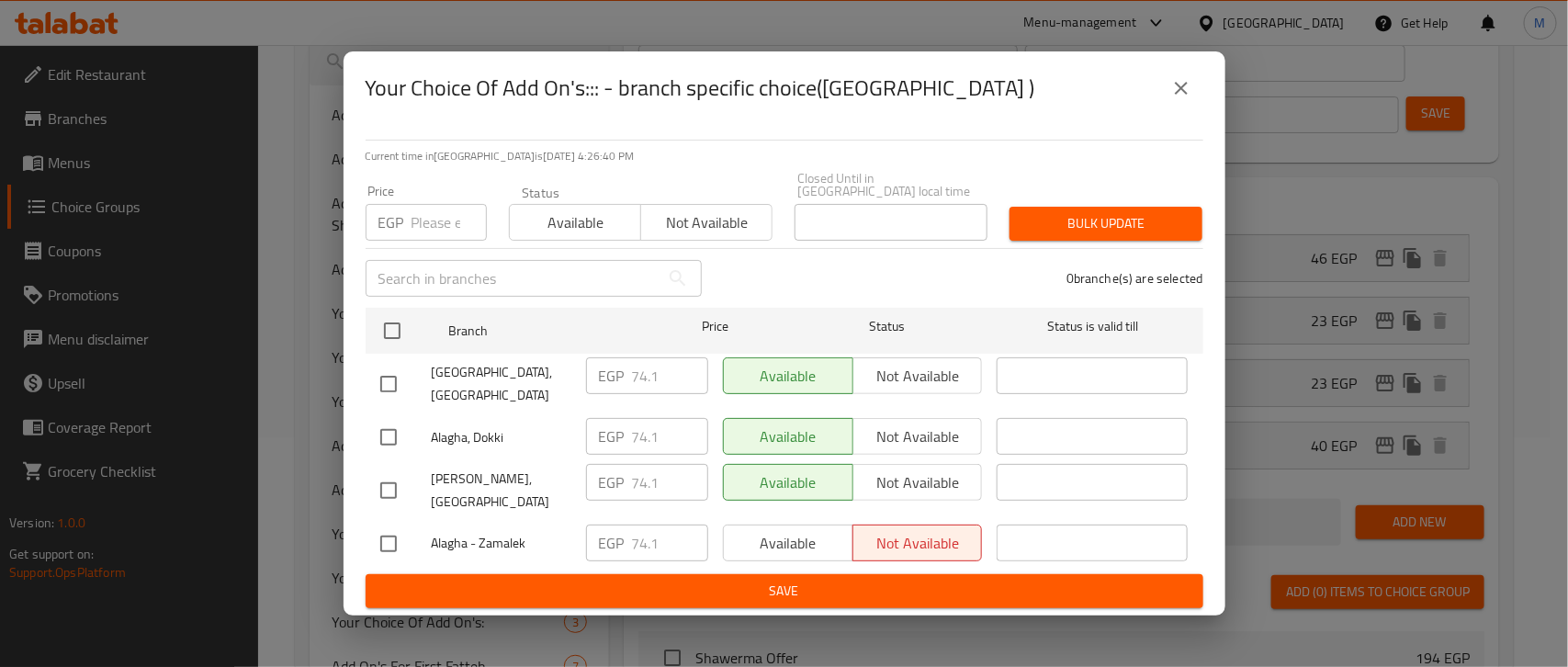
click at [386, 483] on input "checkbox" at bounding box center [389, 490] width 39 height 39
checkbox input "true"
click at [645, 471] on input "74.1" at bounding box center [670, 483] width 76 height 37
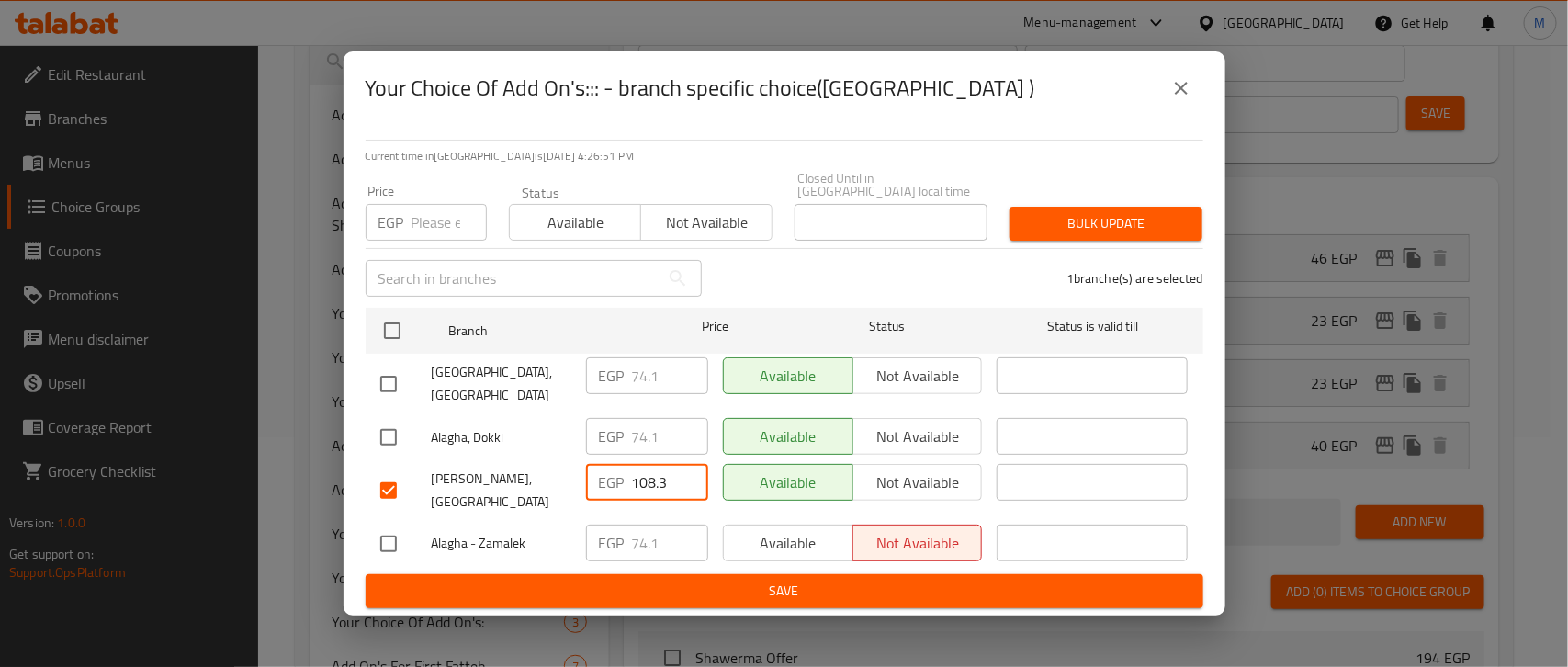
type input "108.3"
click at [750, 299] on div "1 branche(s) are selected" at bounding box center [964, 278] width 502 height 67
click at [680, 580] on span "Save" at bounding box center [784, 592] width 809 height 23
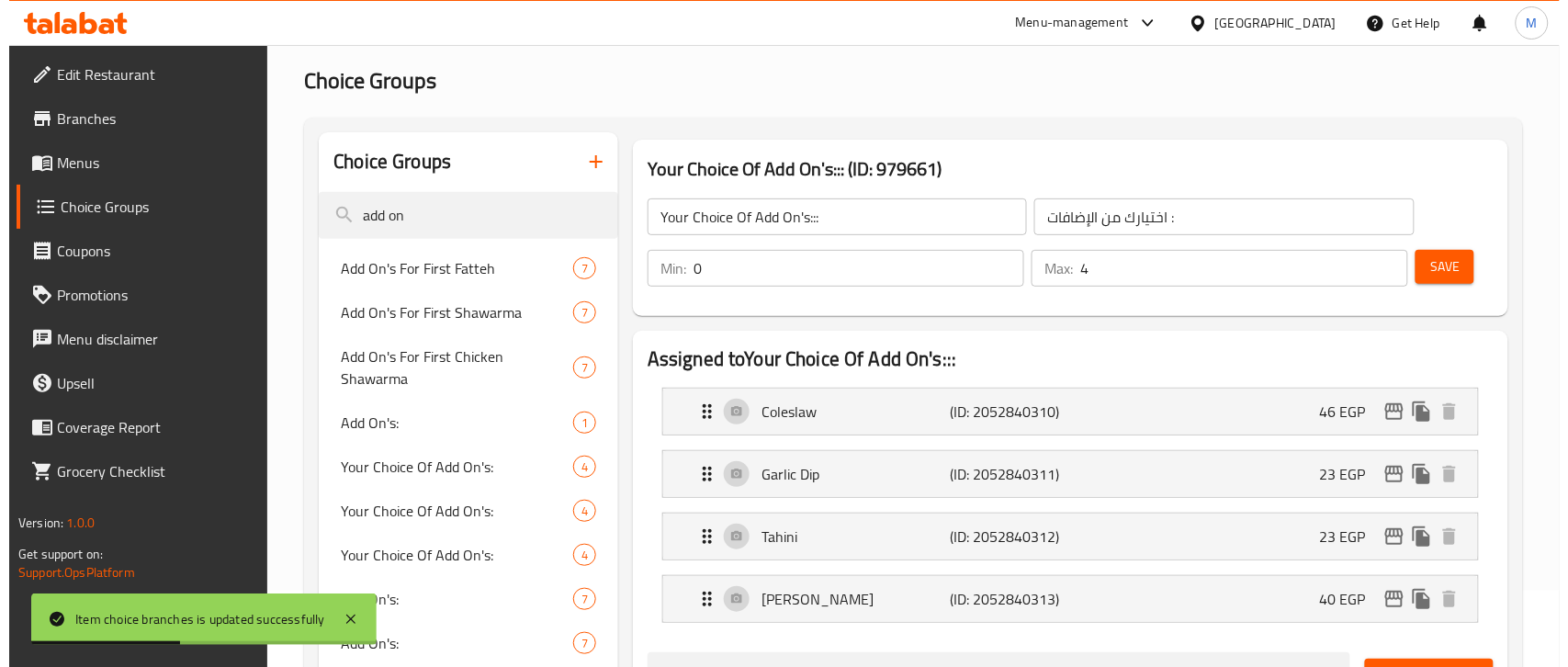
scroll to position [117, 0]
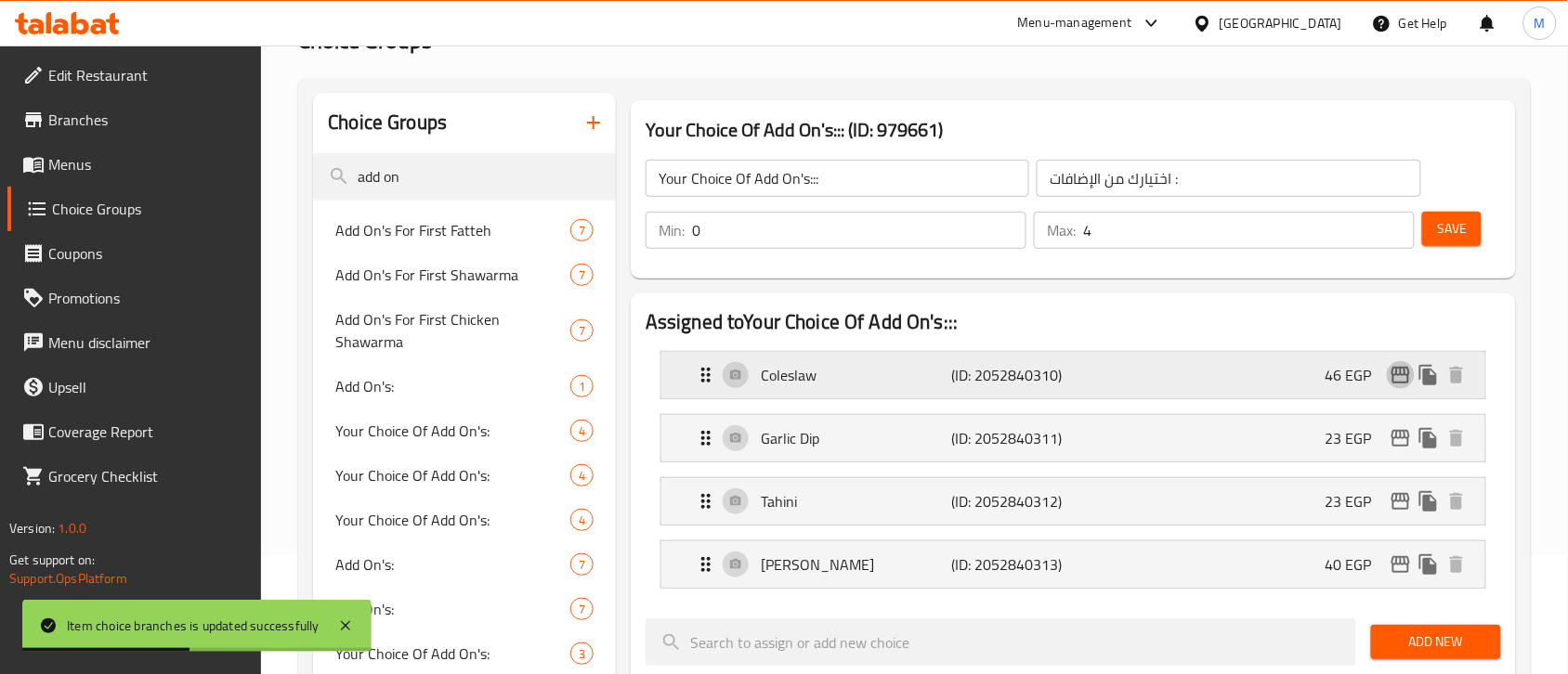
click at [1402, 380] on icon "edit" at bounding box center [1400, 375] width 22 height 22
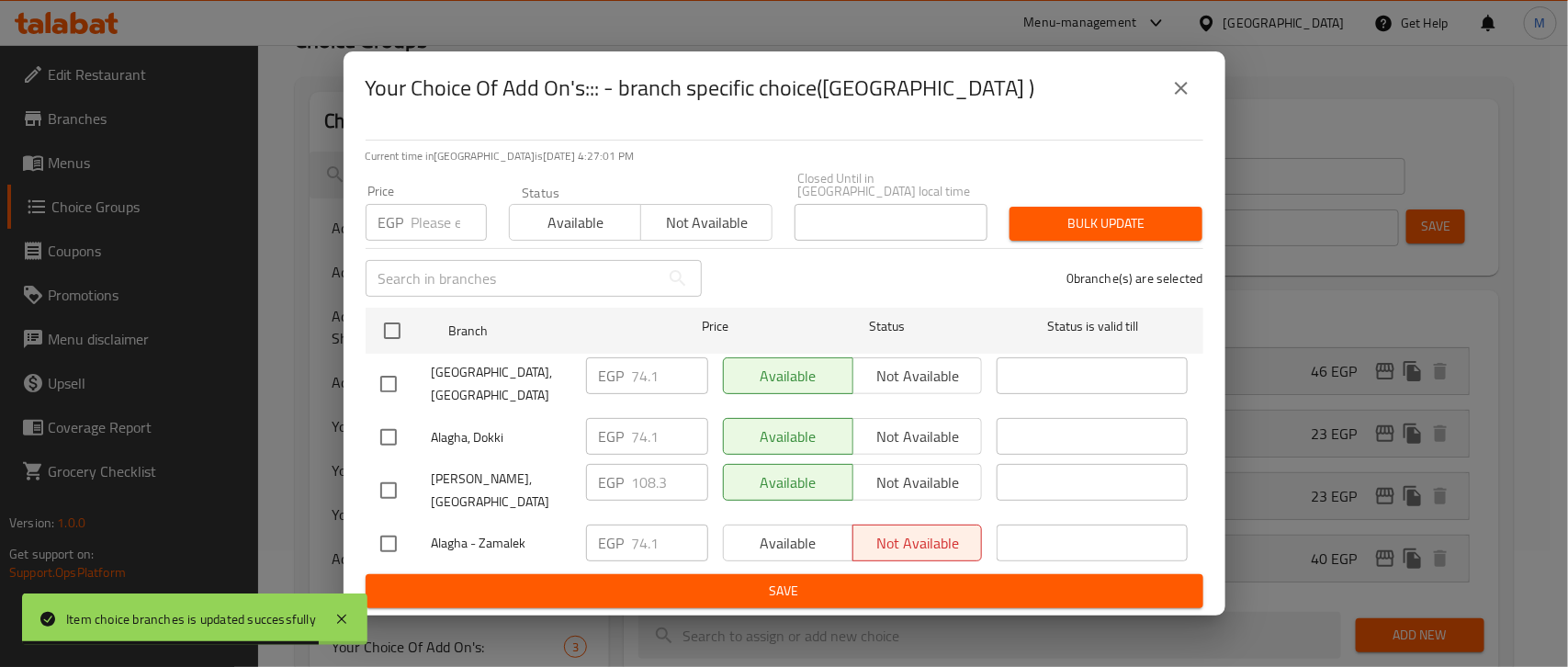
click at [1181, 95] on icon "close" at bounding box center [1181, 88] width 13 height 13
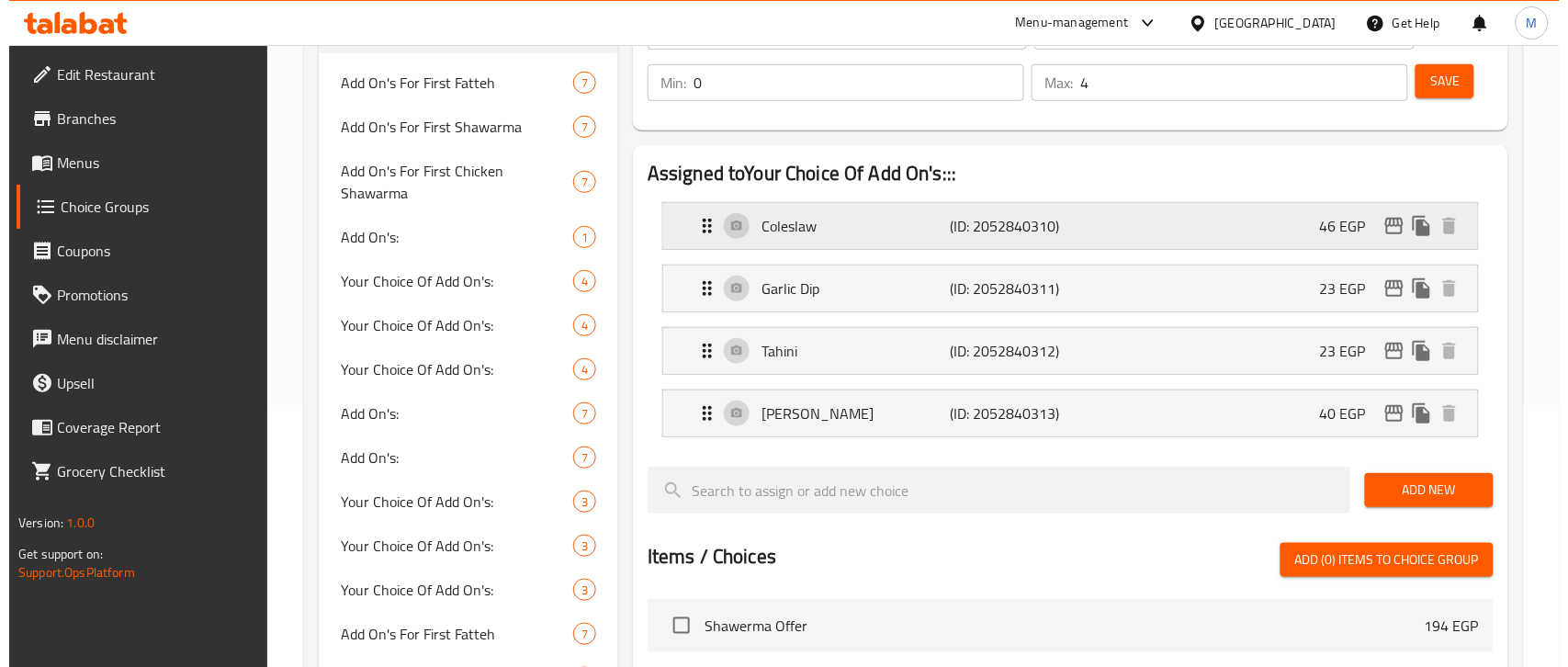
scroll to position [232, 0]
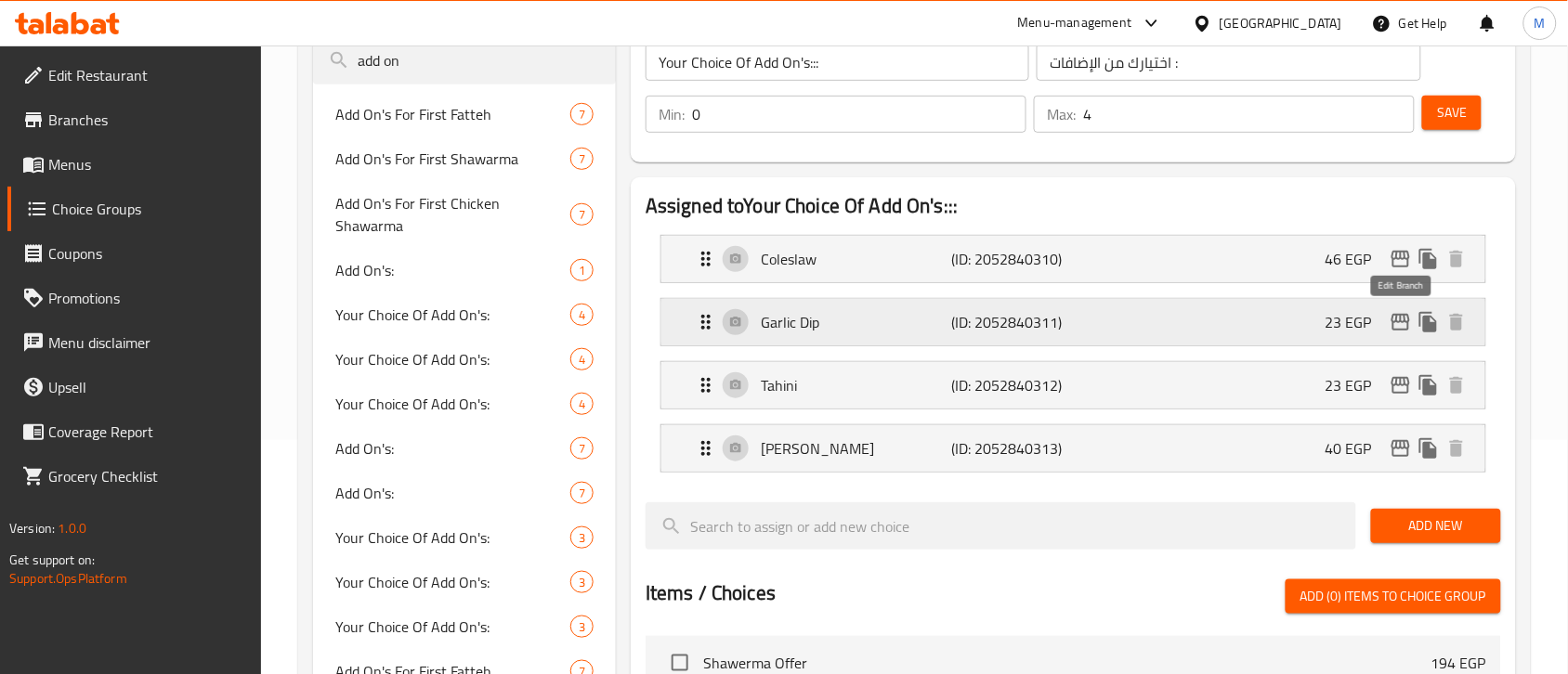
click at [1400, 321] on icon "edit" at bounding box center [1400, 322] width 19 height 17
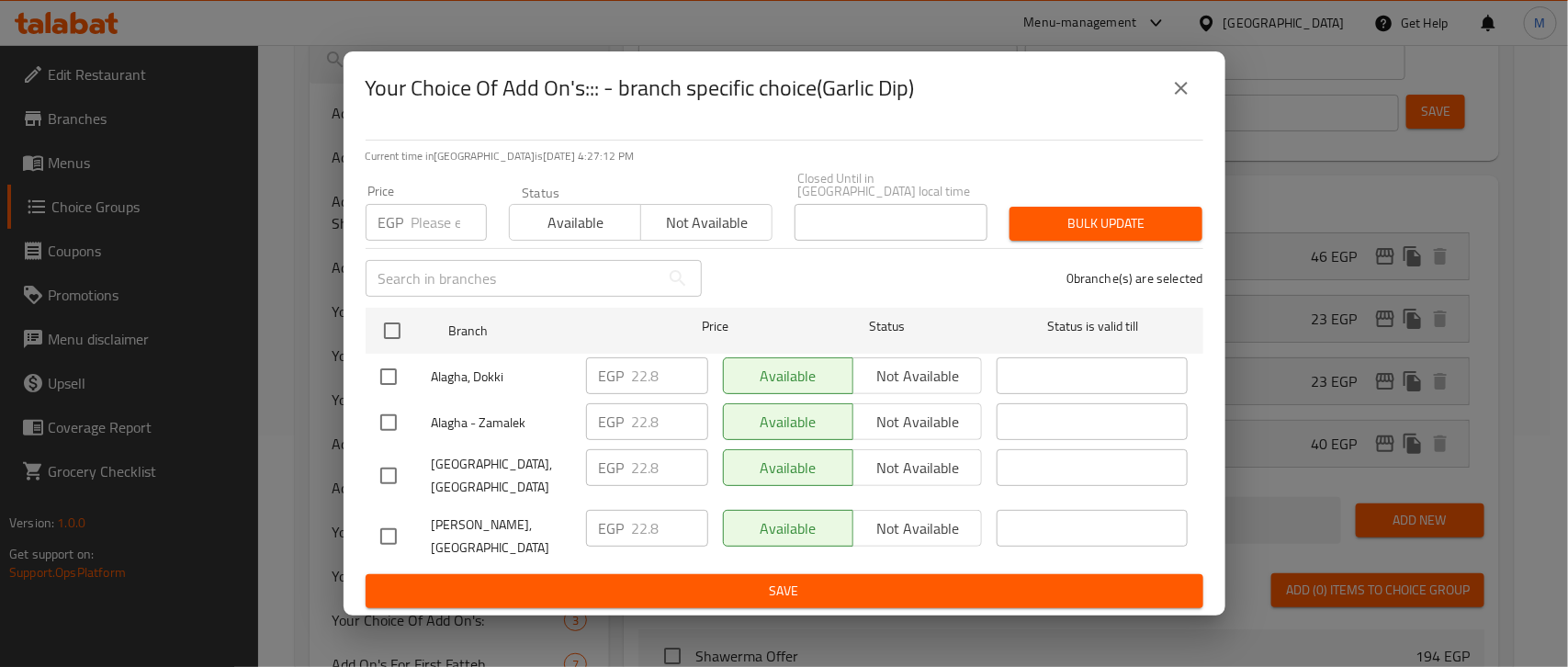
click at [388, 517] on input "checkbox" at bounding box center [389, 537] width 39 height 39
checkbox input "true"
click at [652, 522] on input "22.8" at bounding box center [670, 528] width 76 height 37
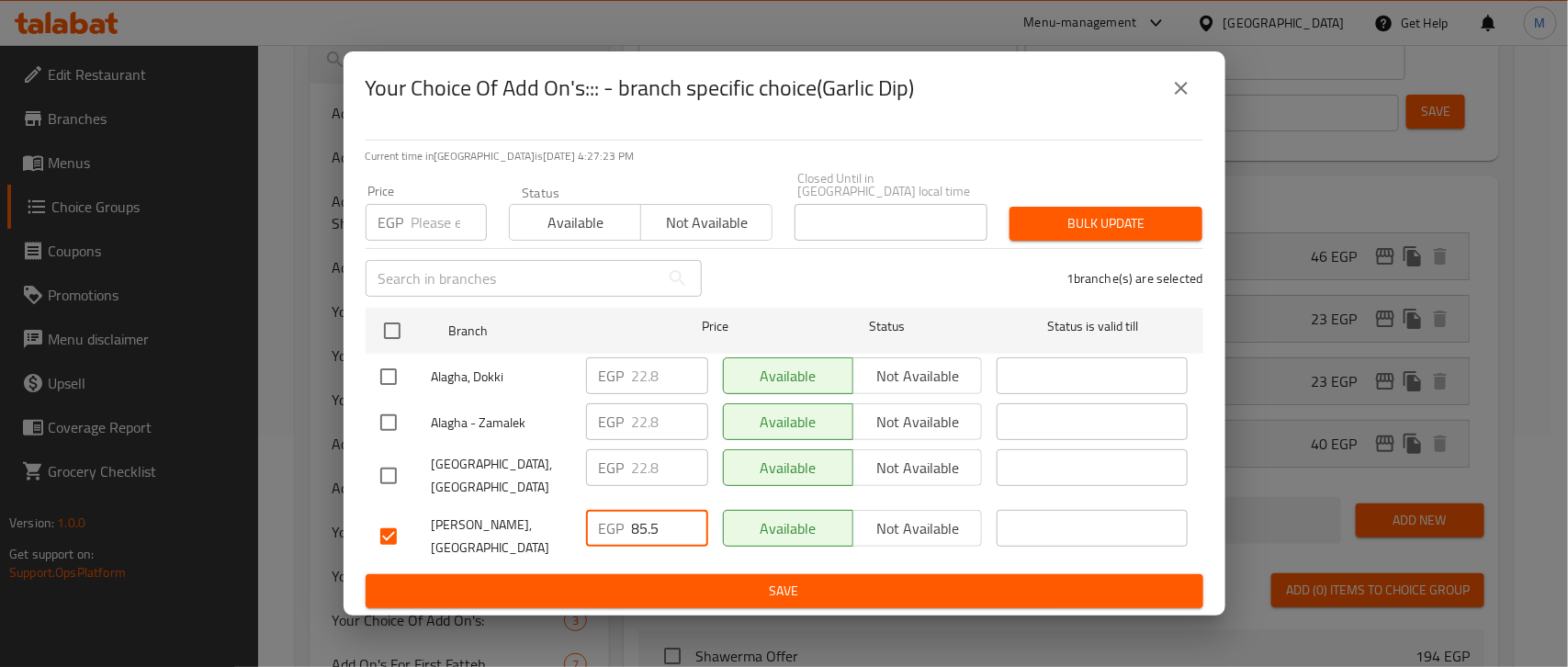
type input "85.5"
click at [712, 580] on span "Save" at bounding box center [784, 592] width 809 height 23
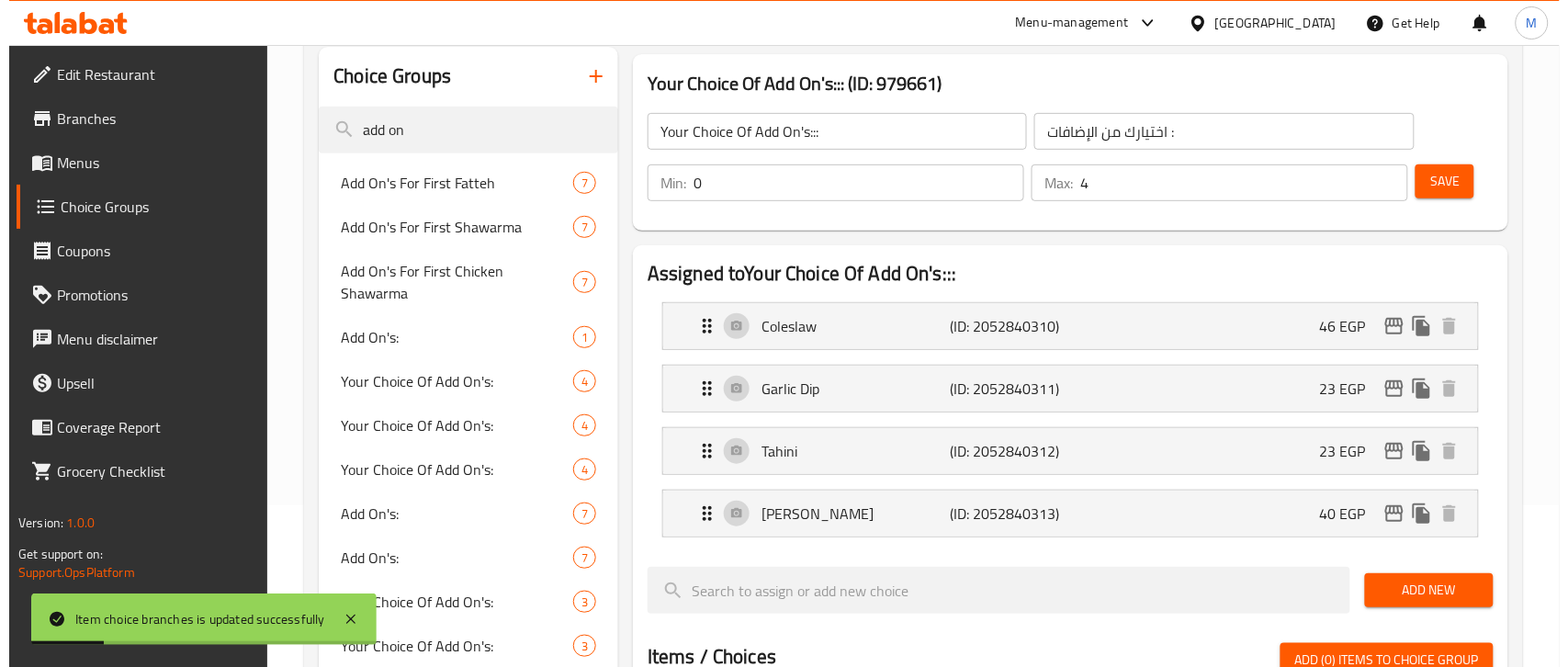
scroll to position [117, 0]
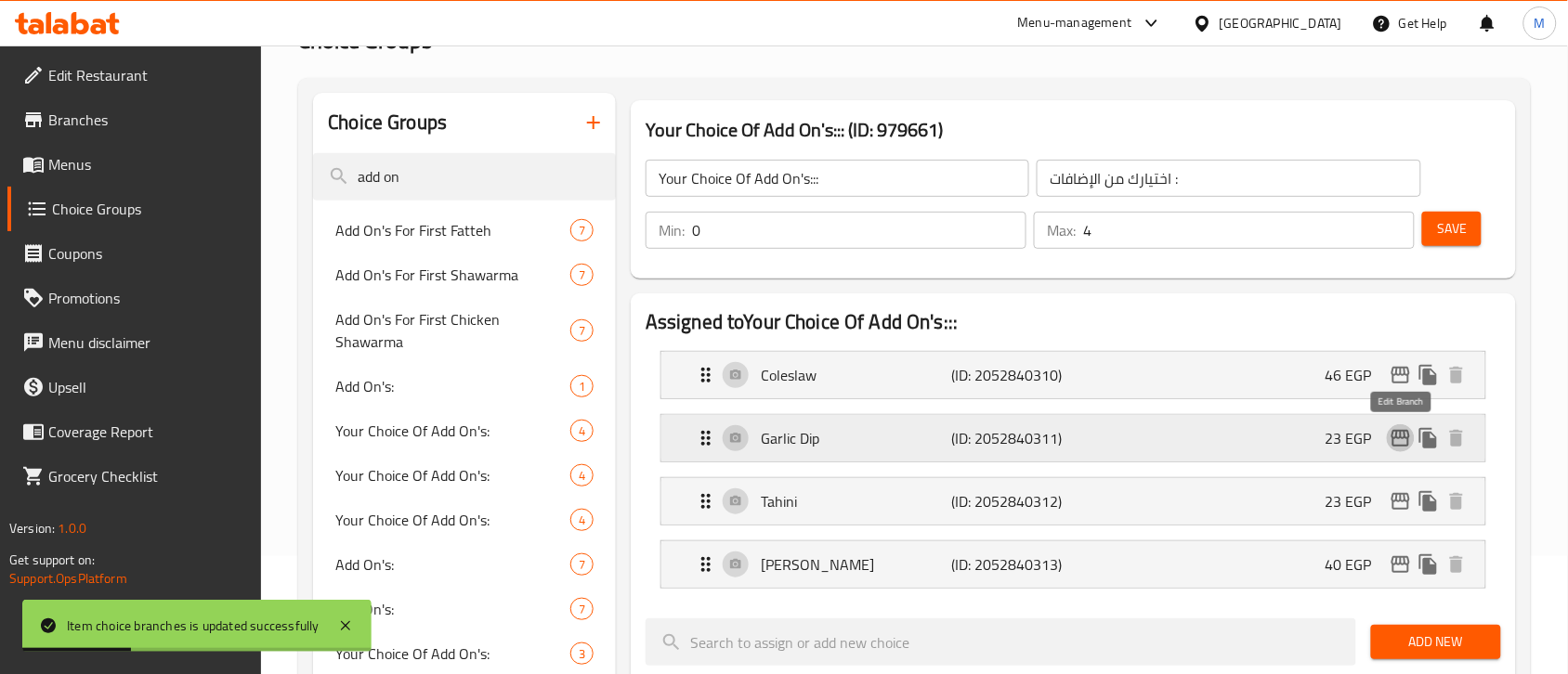
click at [1401, 441] on icon "edit" at bounding box center [1400, 438] width 22 height 22
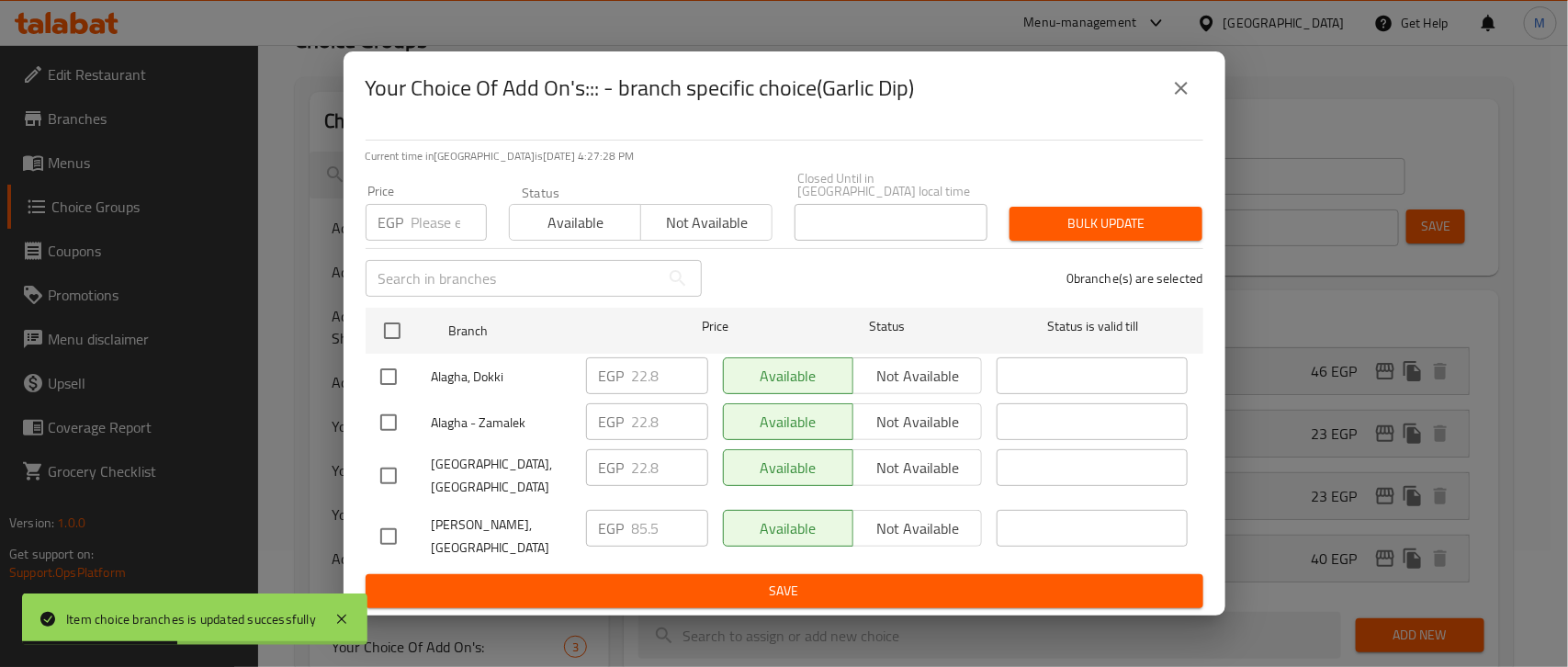
click at [1183, 95] on icon "close" at bounding box center [1181, 88] width 13 height 13
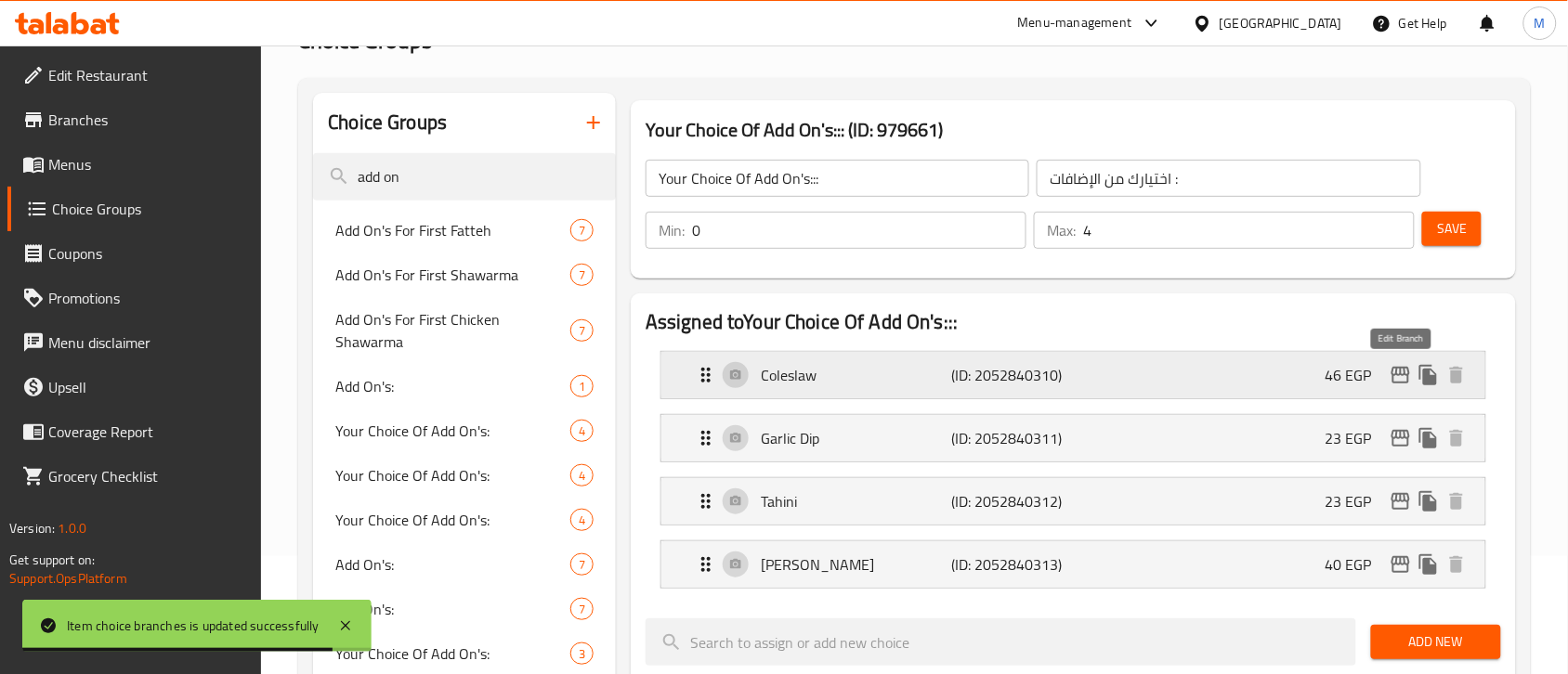
click at [1395, 377] on icon "edit" at bounding box center [1400, 375] width 22 height 22
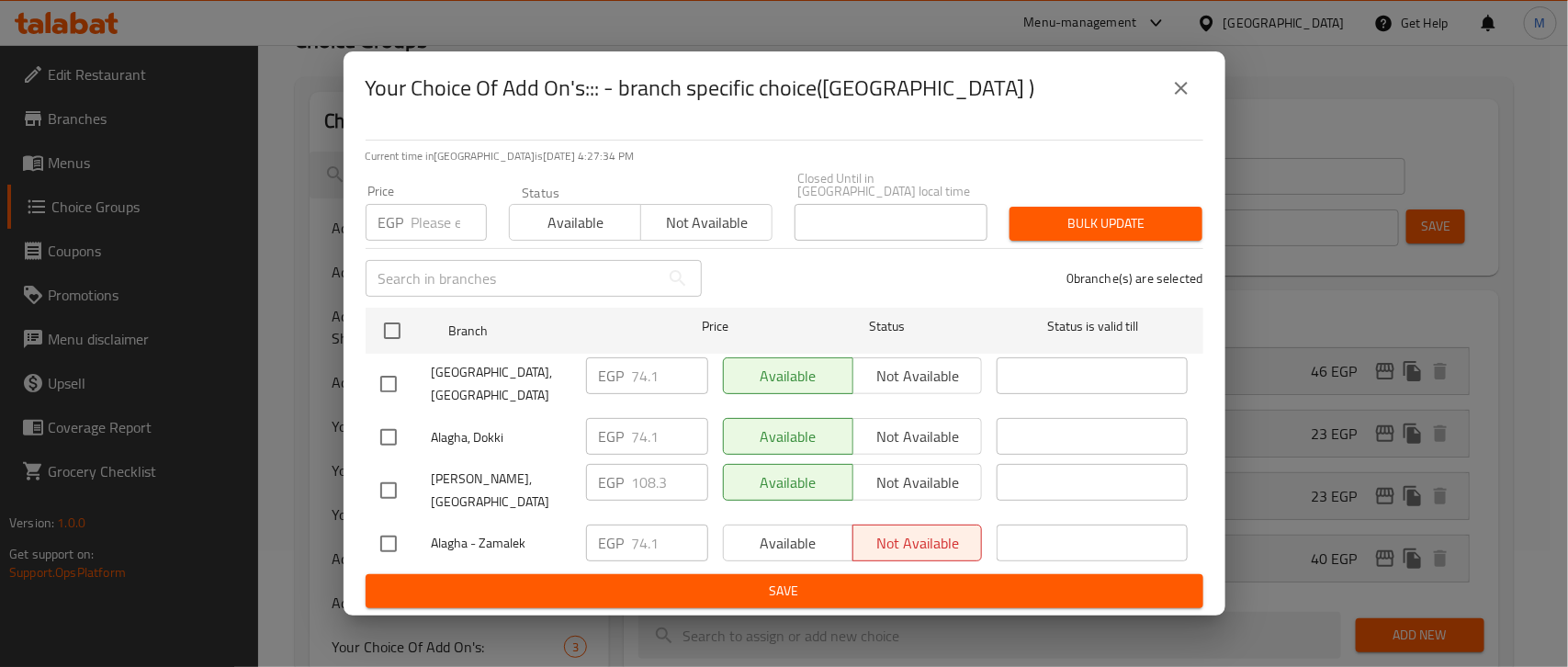
click at [1176, 99] on icon "close" at bounding box center [1181, 88] width 22 height 22
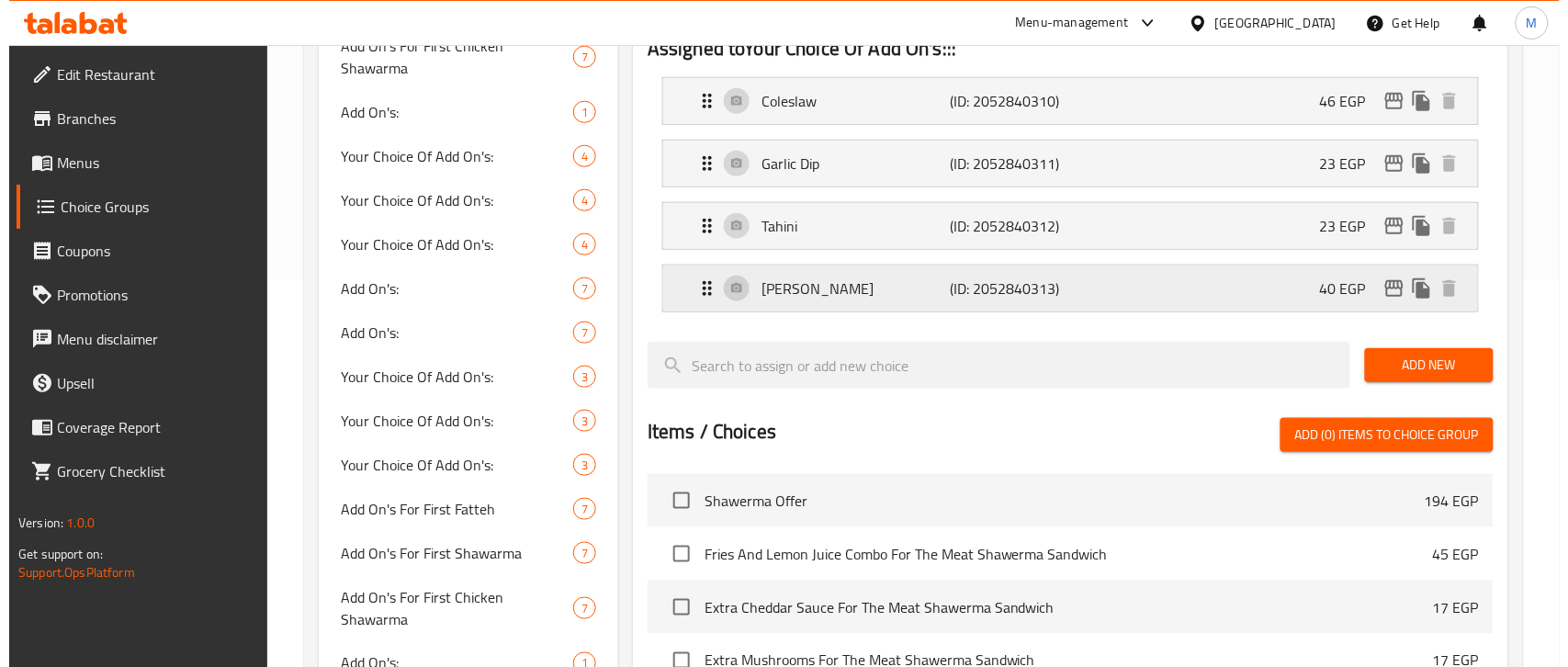
scroll to position [347, 0]
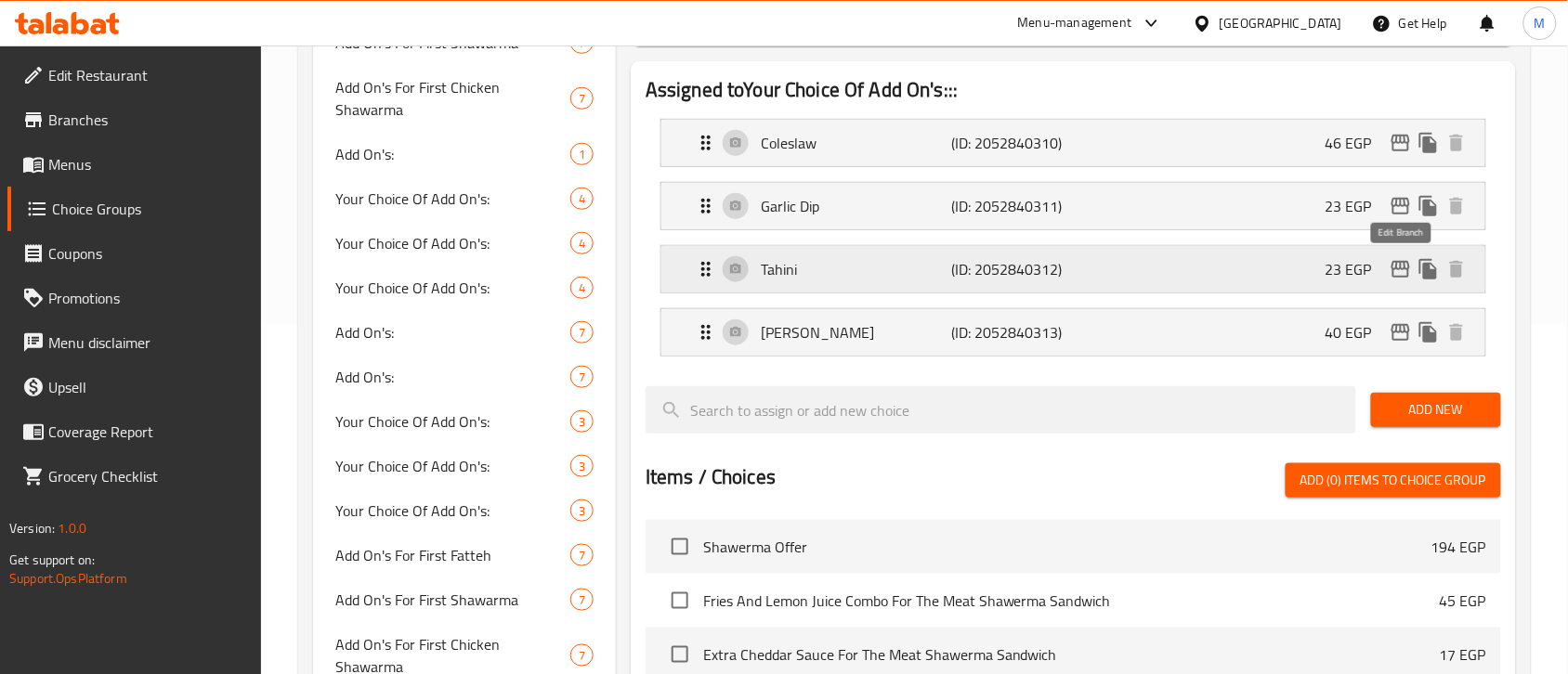
click at [1399, 266] on icon "edit" at bounding box center [1400, 269] width 22 height 22
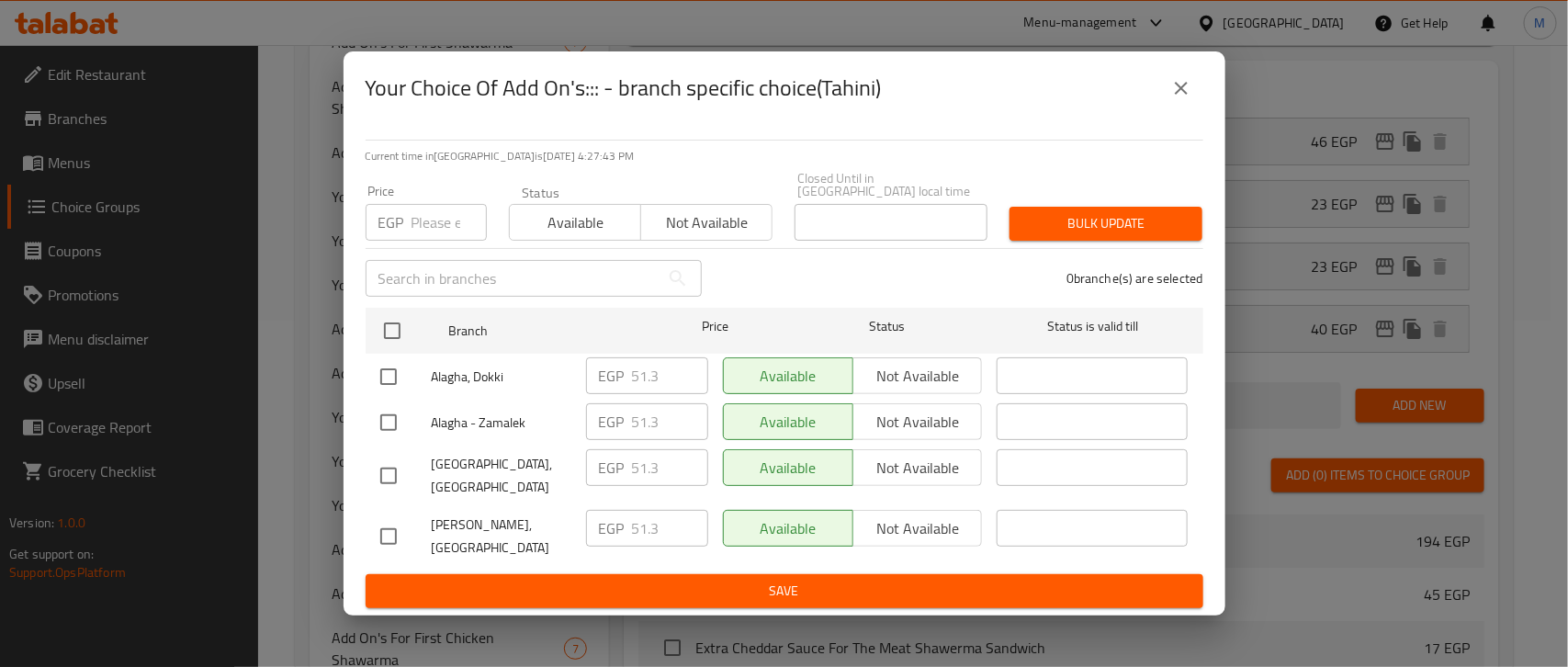
click at [384, 526] on input "checkbox" at bounding box center [389, 537] width 39 height 39
checkbox input "true"
click at [641, 520] on input "51.3" at bounding box center [670, 528] width 76 height 37
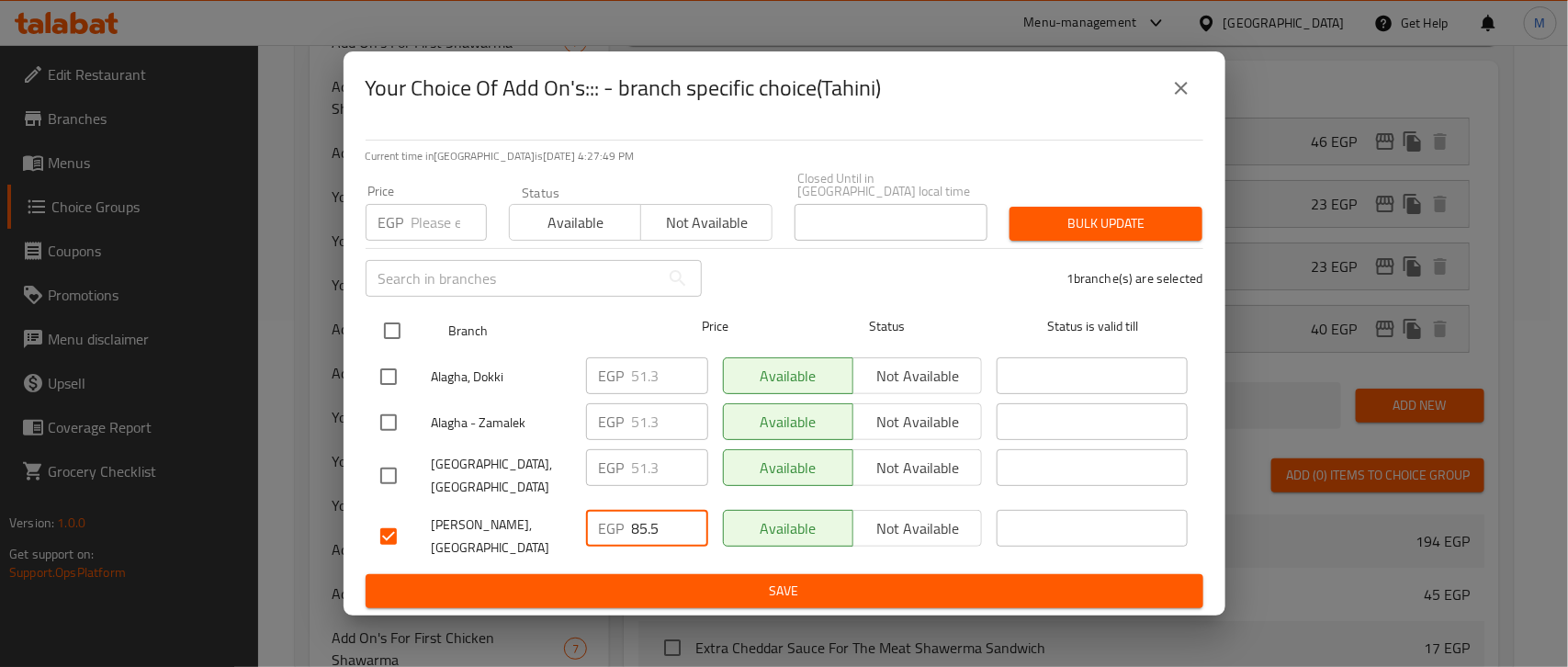
type input "85.5"
click at [779, 317] on div "Price" at bounding box center [715, 330] width 137 height 53
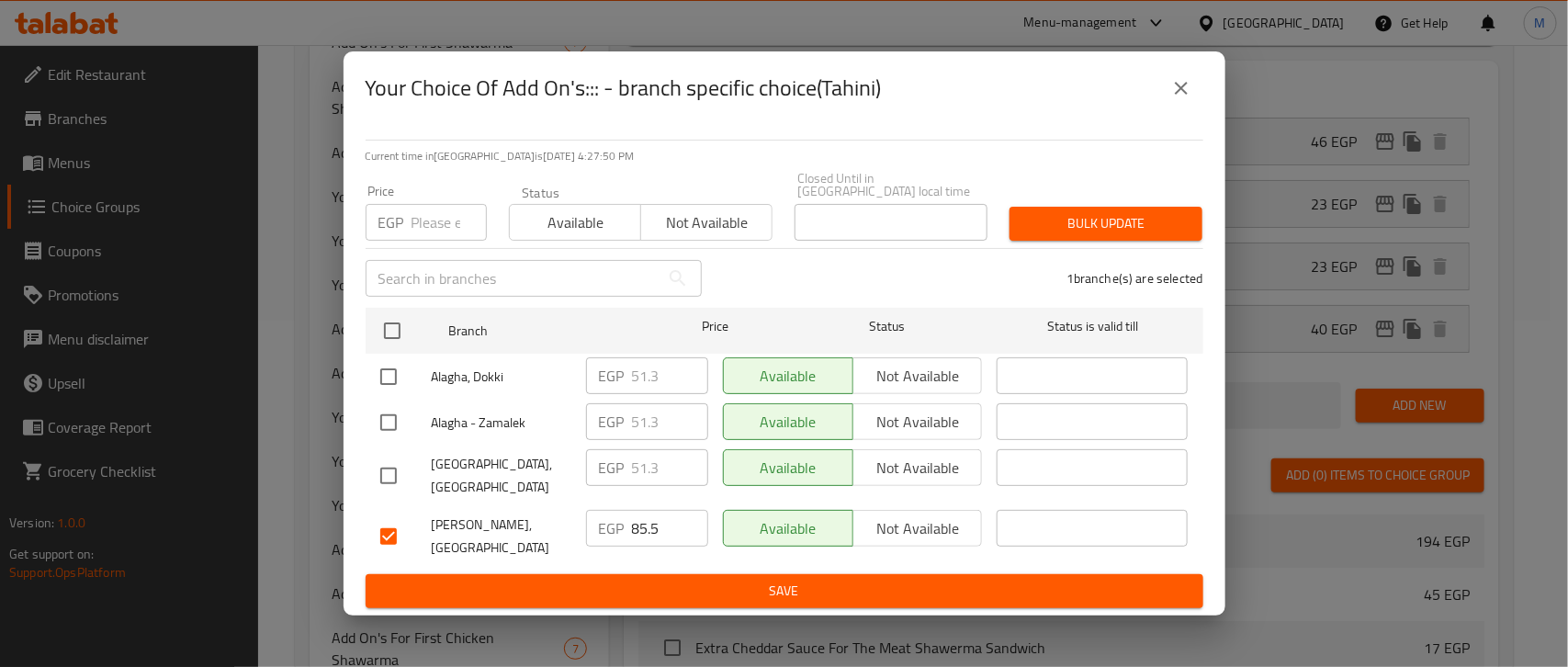
click at [800, 292] on div "1 branche(s) are selected" at bounding box center [964, 278] width 502 height 67
click at [686, 580] on span "Save" at bounding box center [784, 592] width 809 height 23
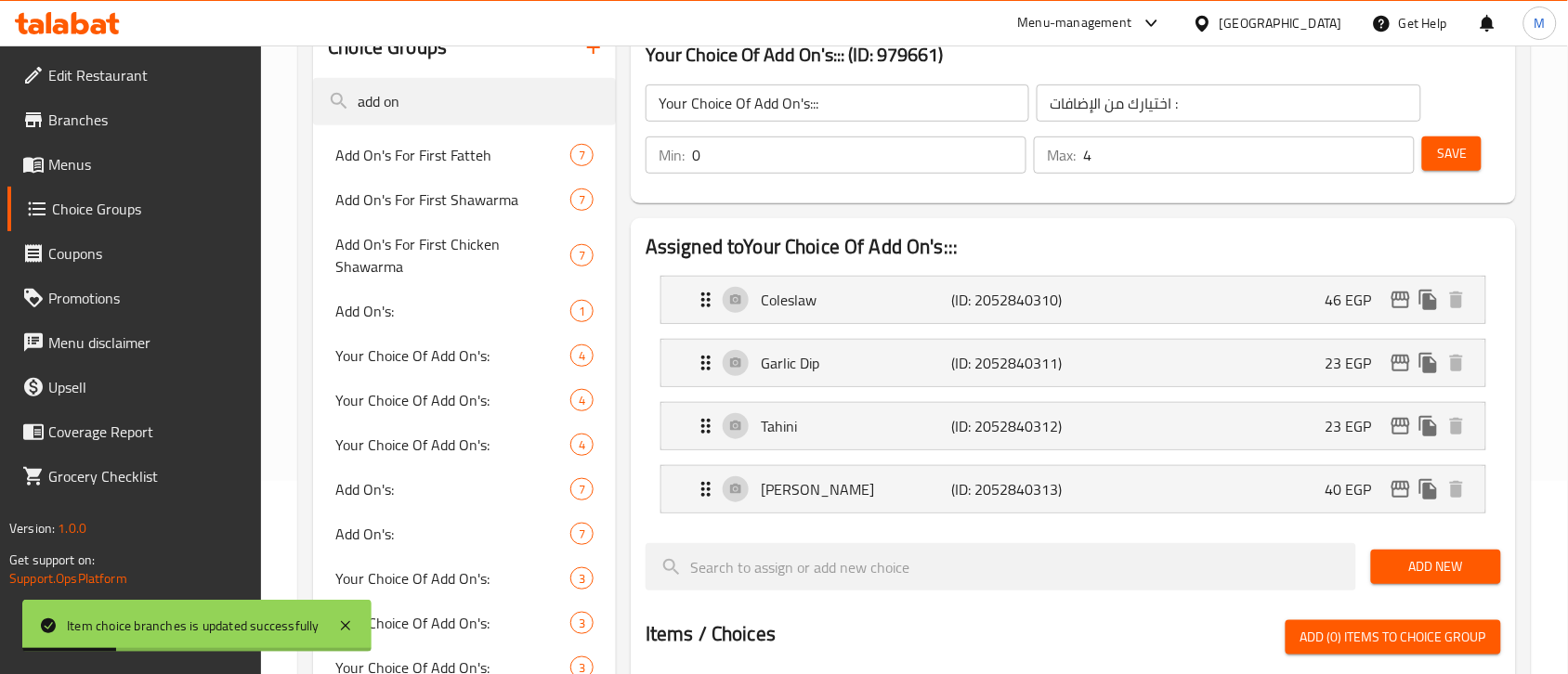
scroll to position [234, 0]
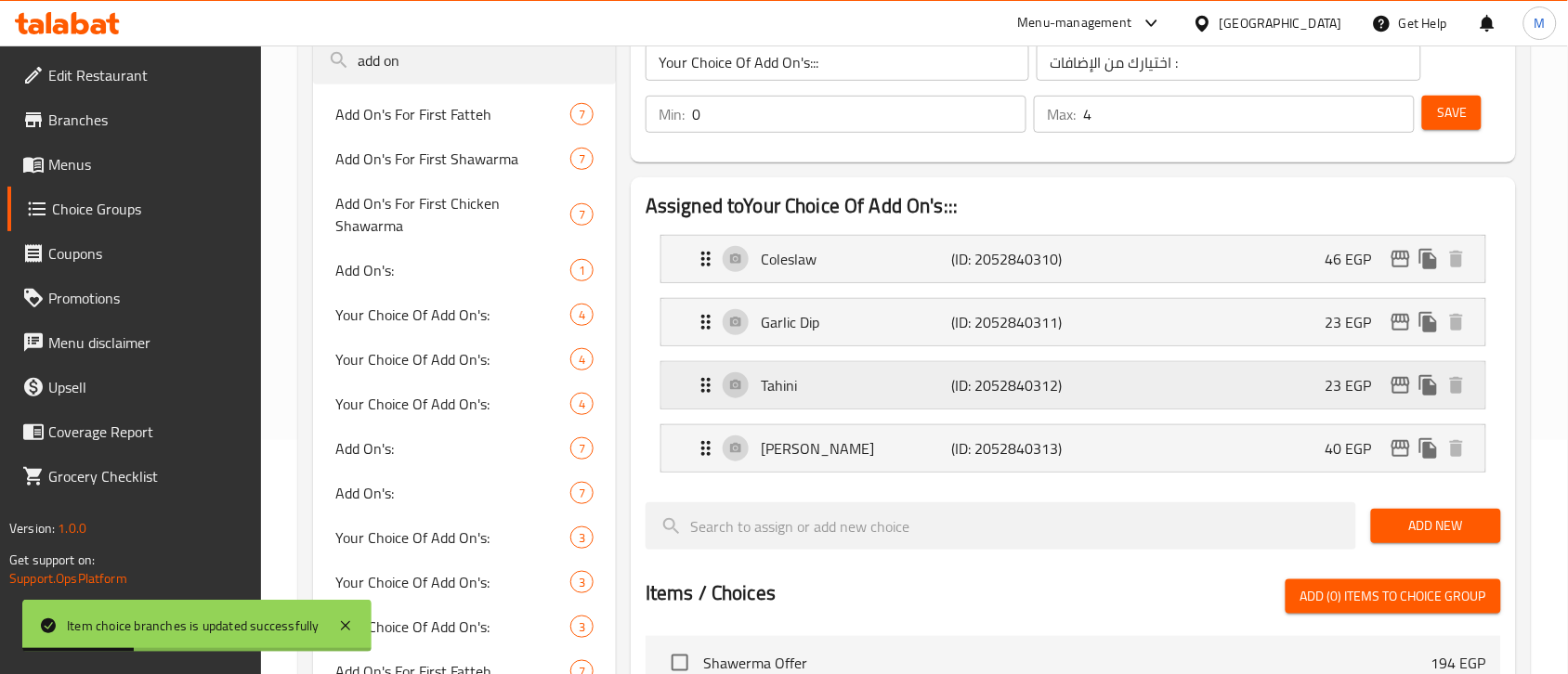
click at [1401, 397] on button "edit" at bounding box center [1400, 385] width 28 height 28
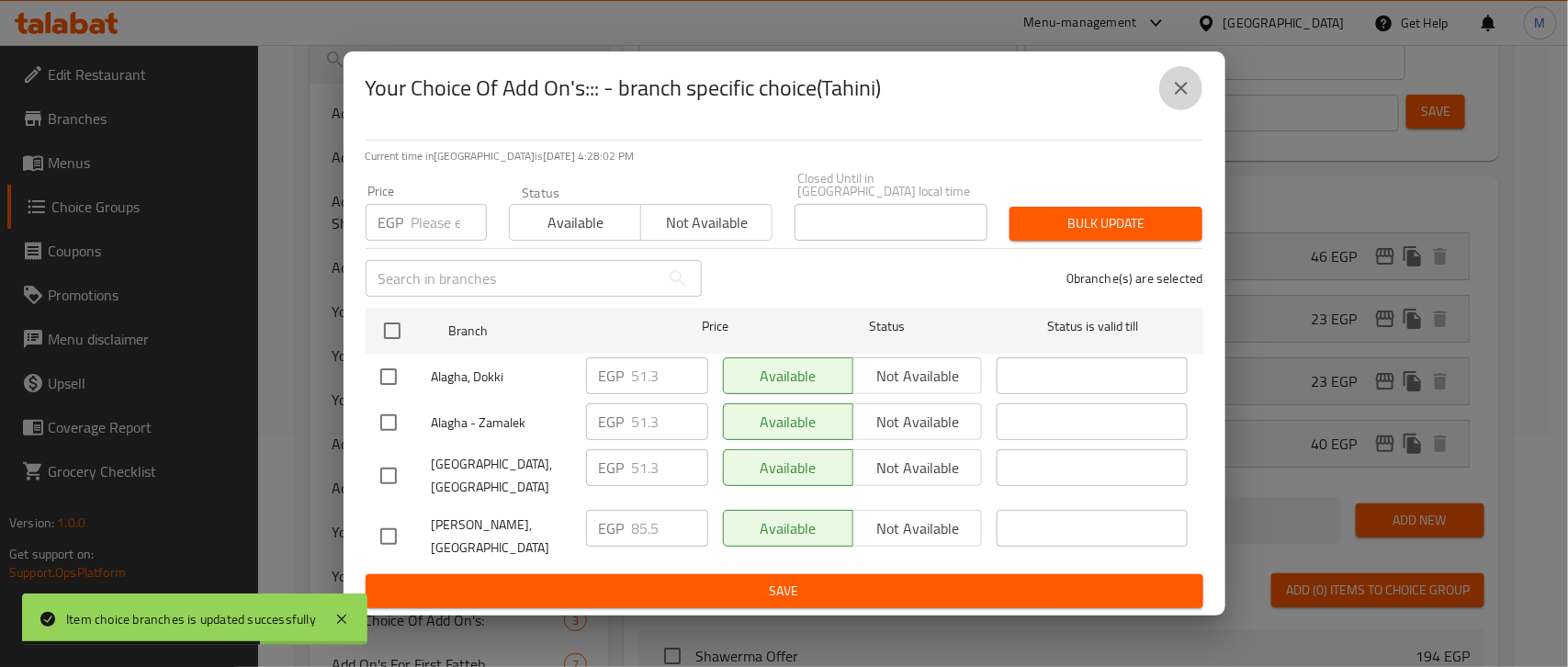
click at [1171, 99] on icon "close" at bounding box center [1181, 88] width 22 height 22
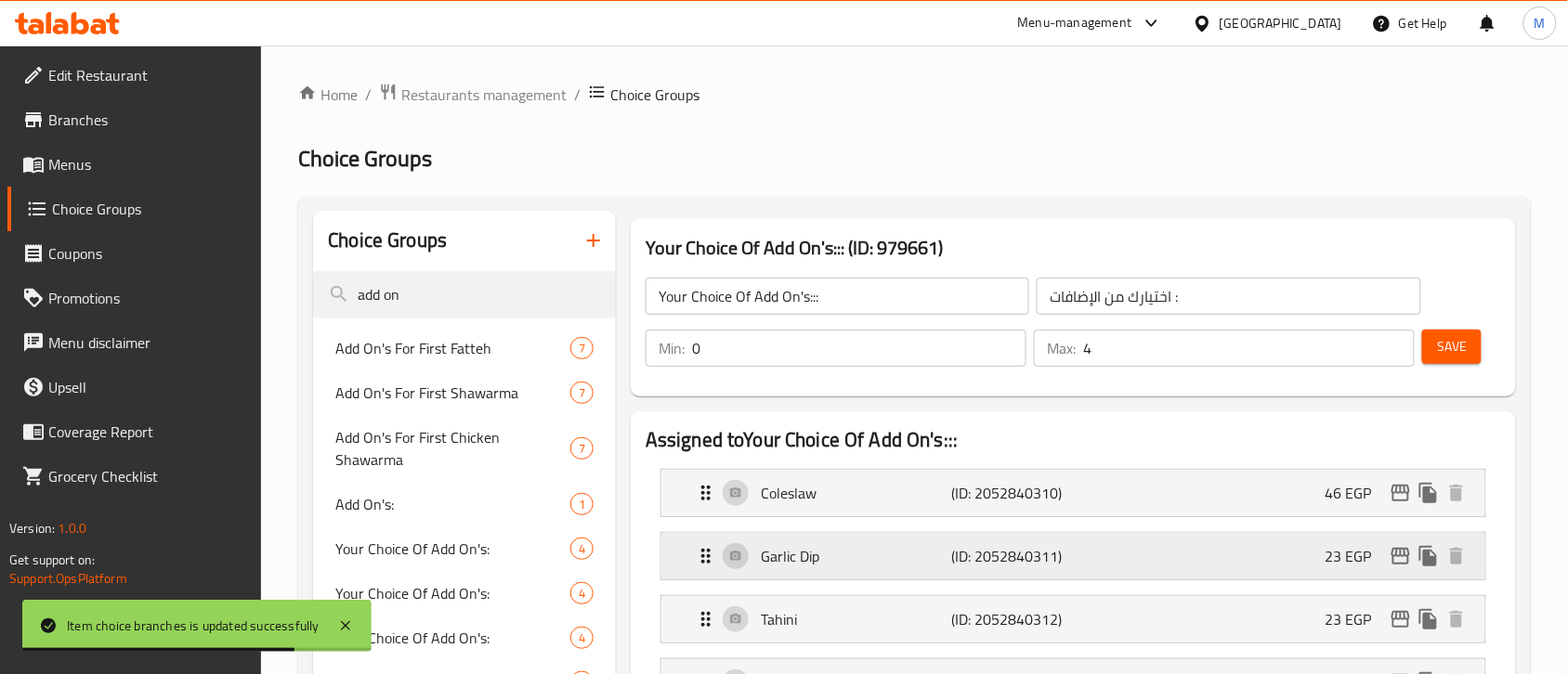
scroll to position [348, 0]
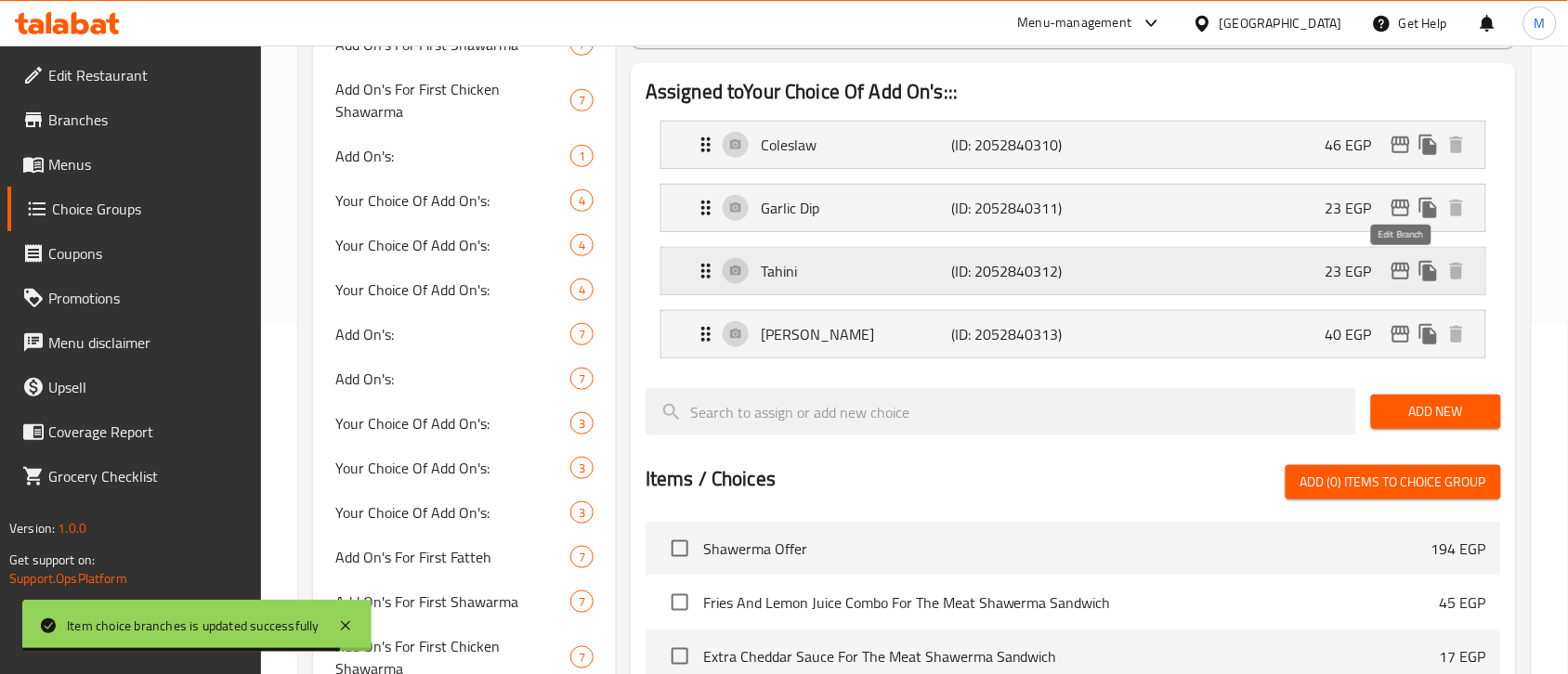
click at [1393, 275] on icon "edit" at bounding box center [1400, 270] width 19 height 17
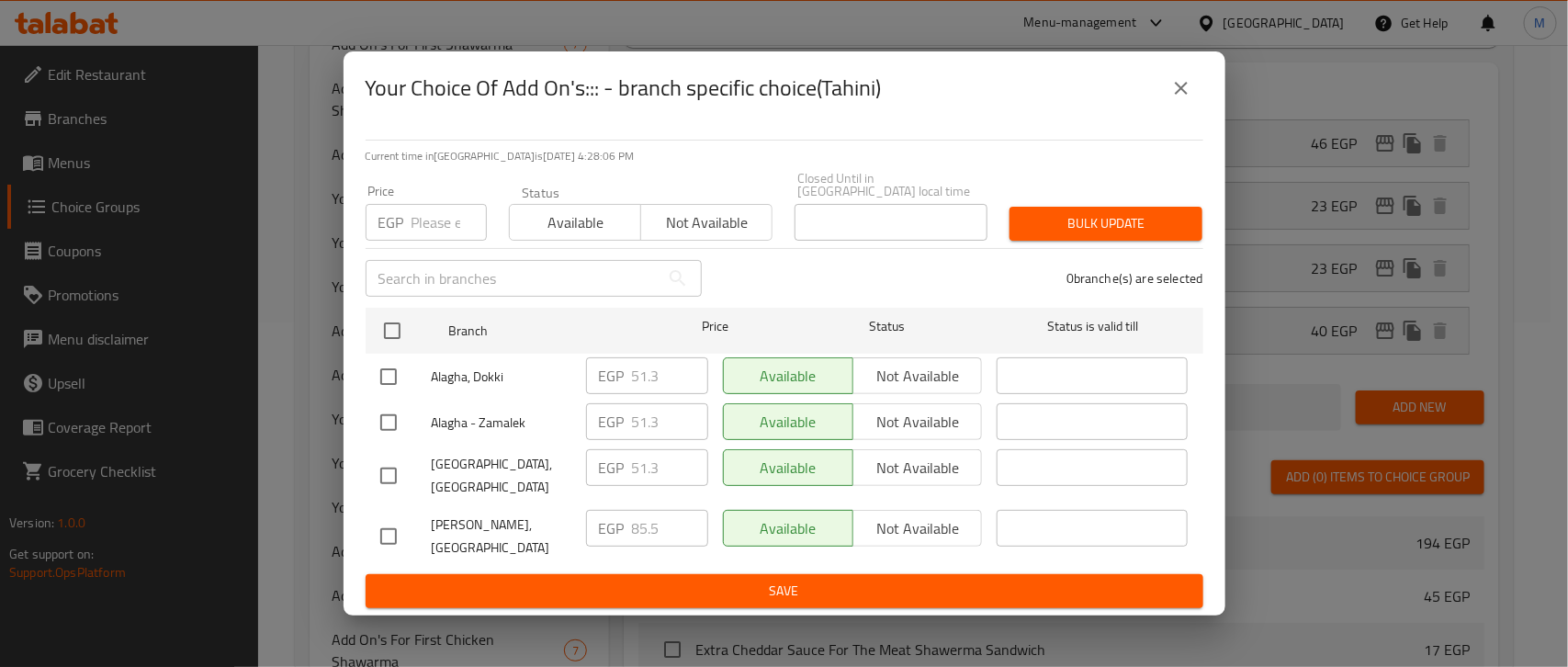
click at [1191, 99] on icon "close" at bounding box center [1181, 88] width 22 height 22
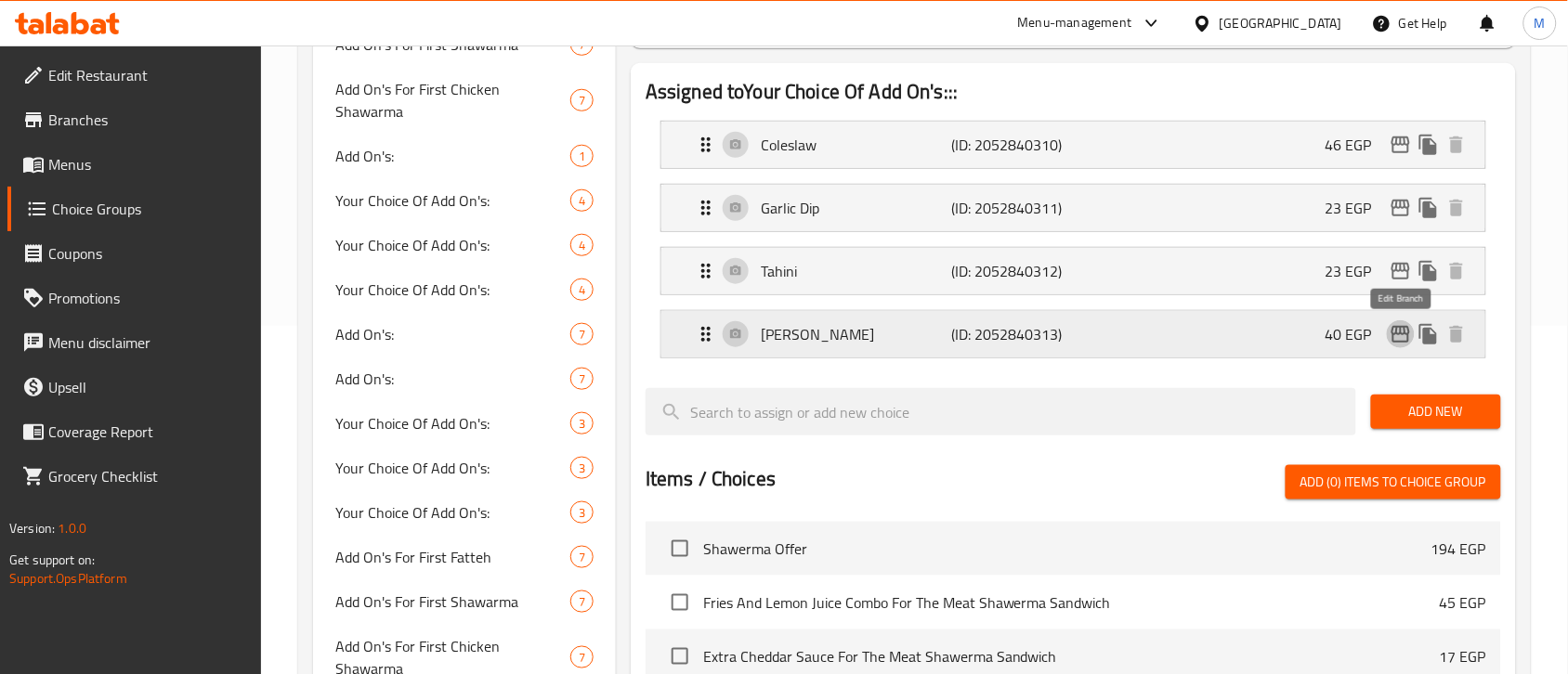
click at [1399, 338] on icon "edit" at bounding box center [1400, 334] width 22 height 22
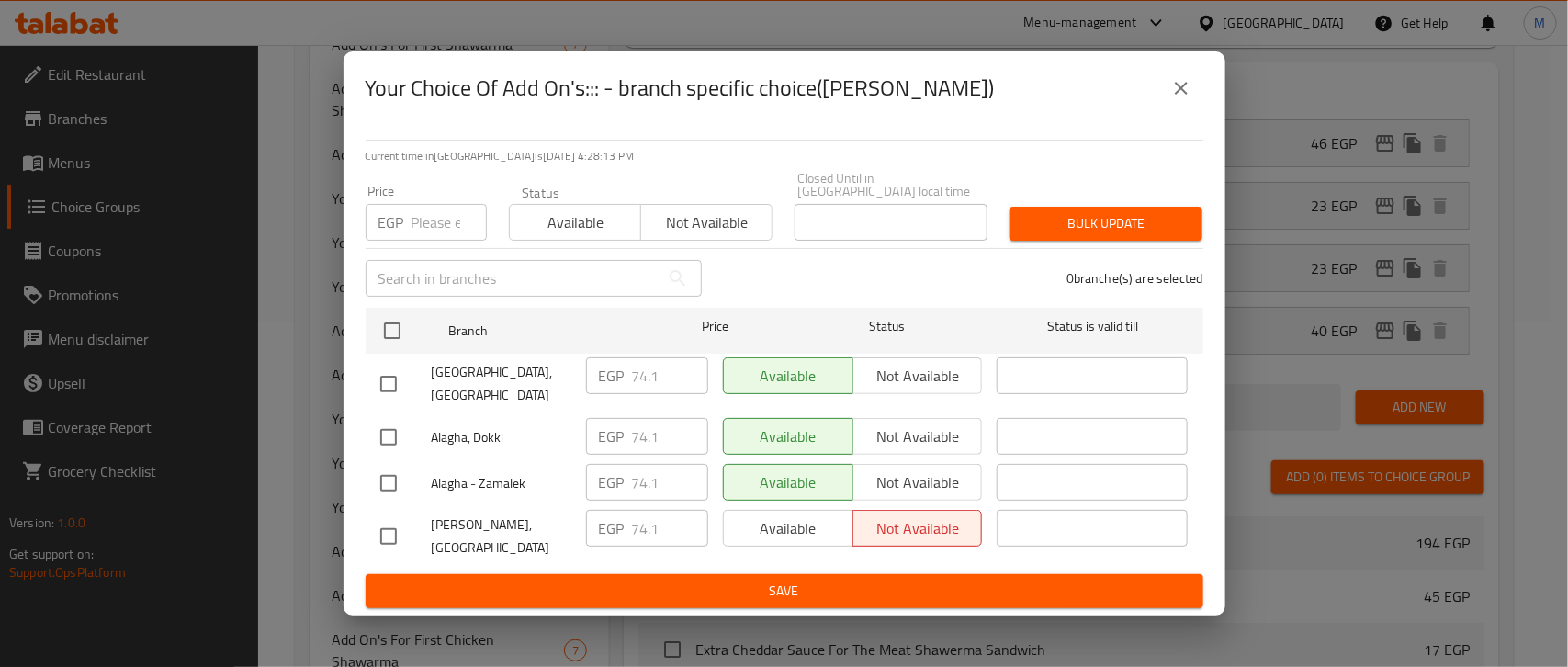
click at [387, 521] on input "checkbox" at bounding box center [389, 537] width 39 height 39
checkbox input "true"
click at [652, 521] on input "74.1" at bounding box center [670, 528] width 76 height 37
type input "108.3"
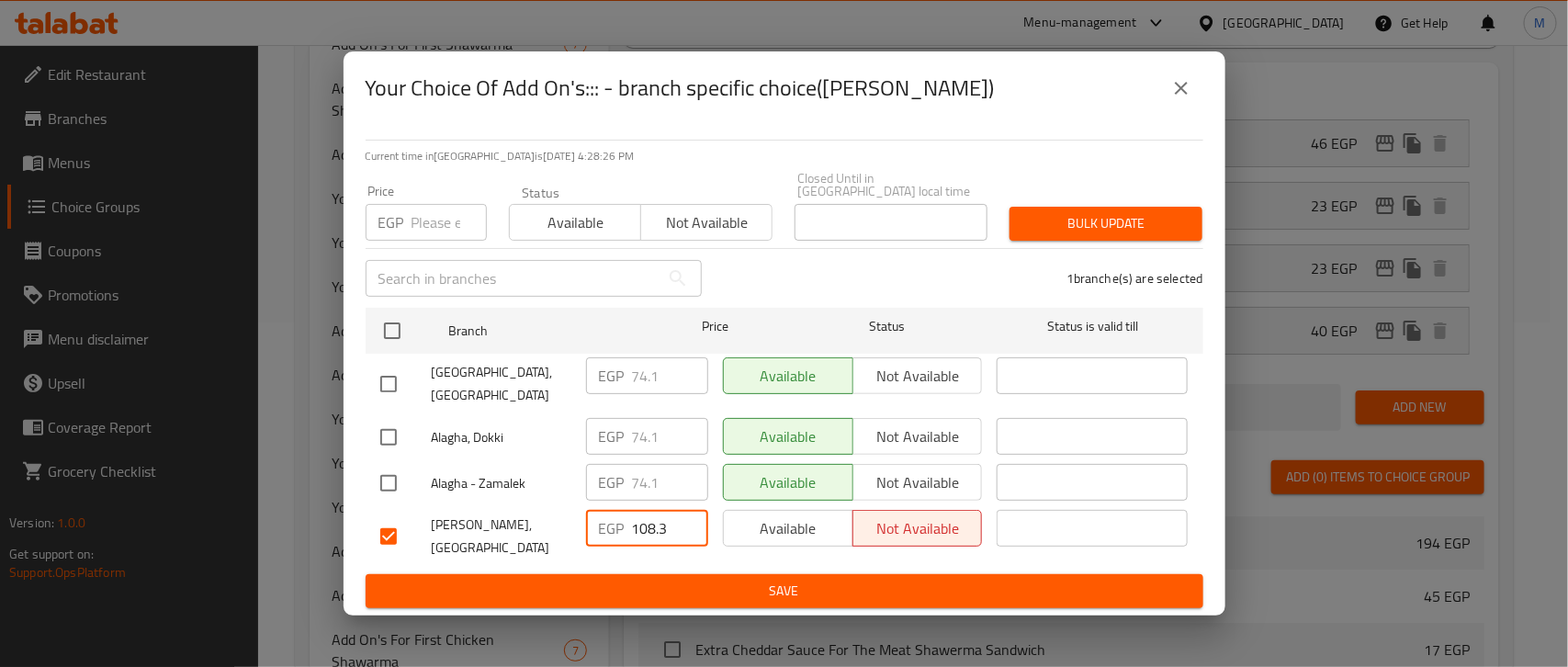
click at [877, 296] on div "1 branche(s) are selected" at bounding box center [964, 278] width 502 height 67
click at [701, 580] on span "Save" at bounding box center [784, 592] width 809 height 23
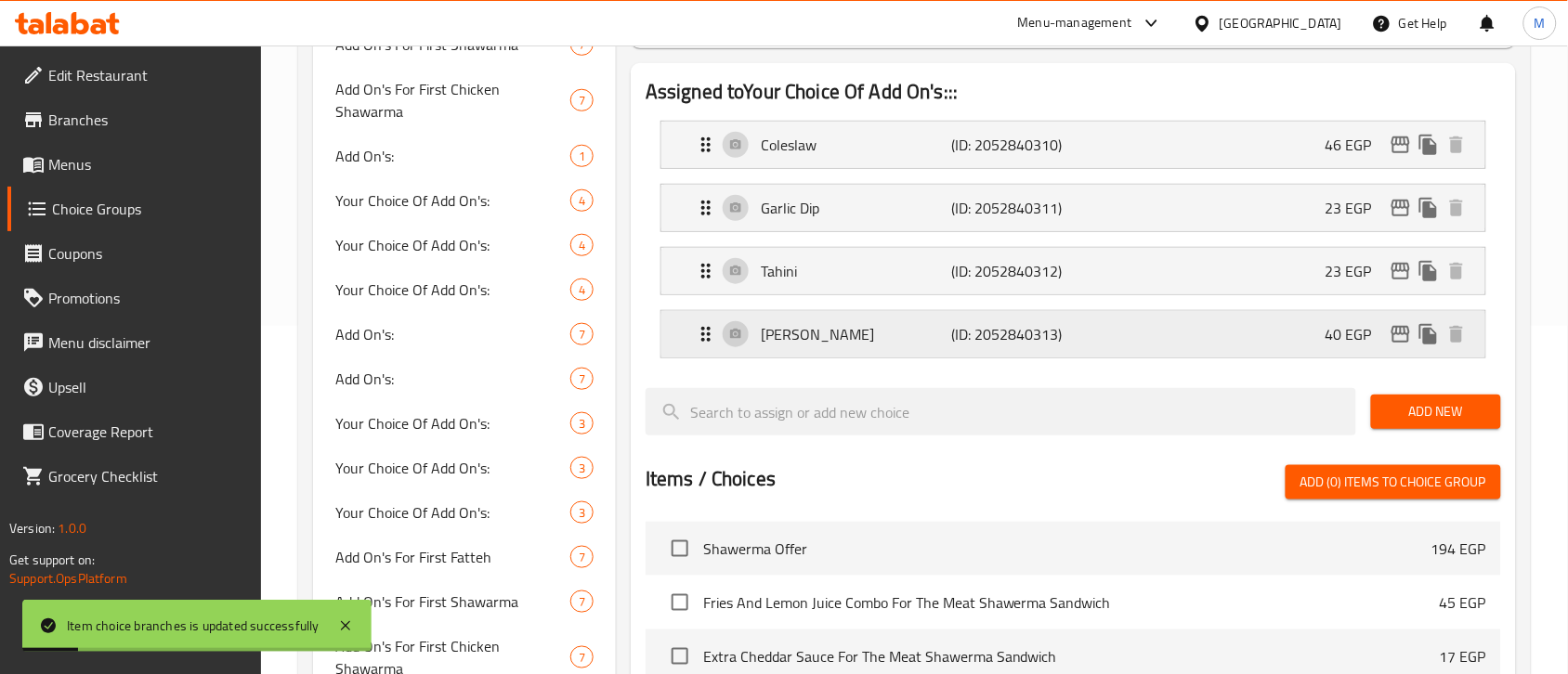
click at [1395, 330] on icon "edit" at bounding box center [1400, 334] width 22 height 22
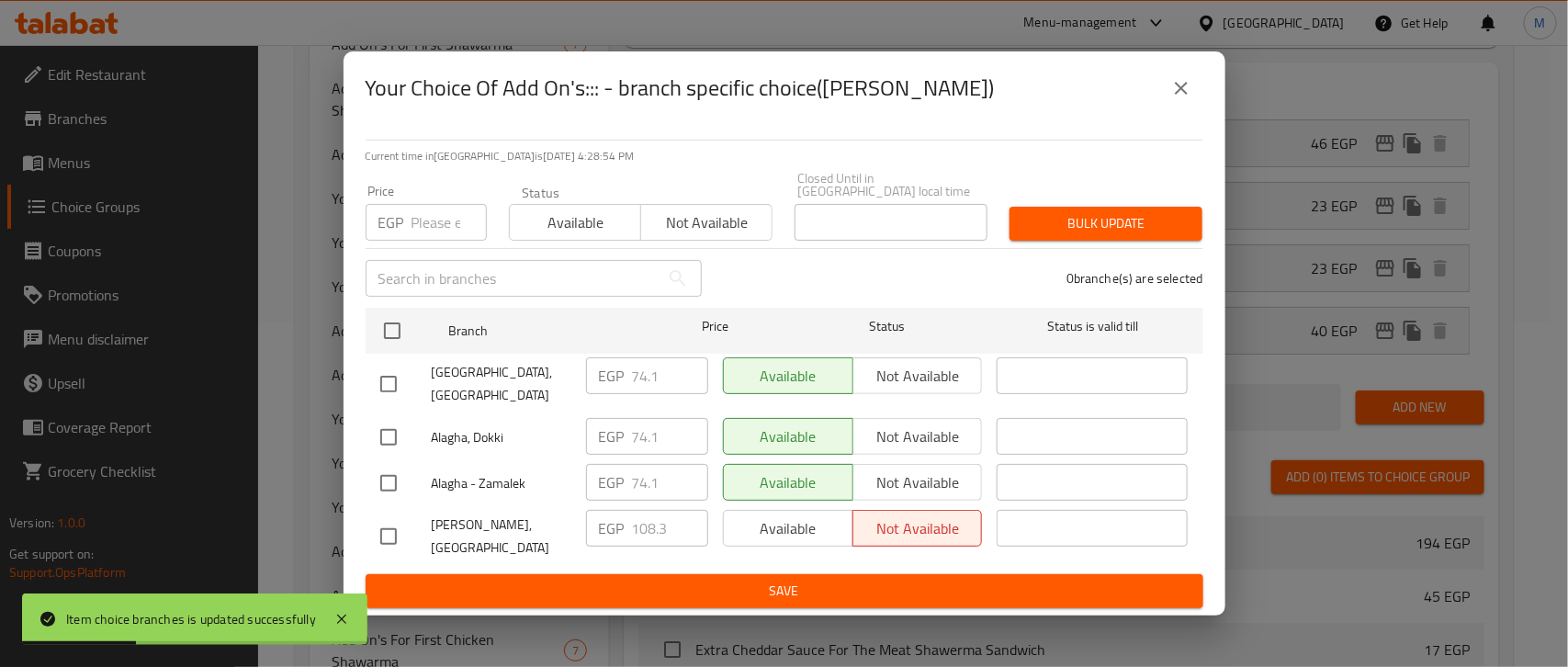
click at [1186, 99] on icon "close" at bounding box center [1181, 88] width 22 height 22
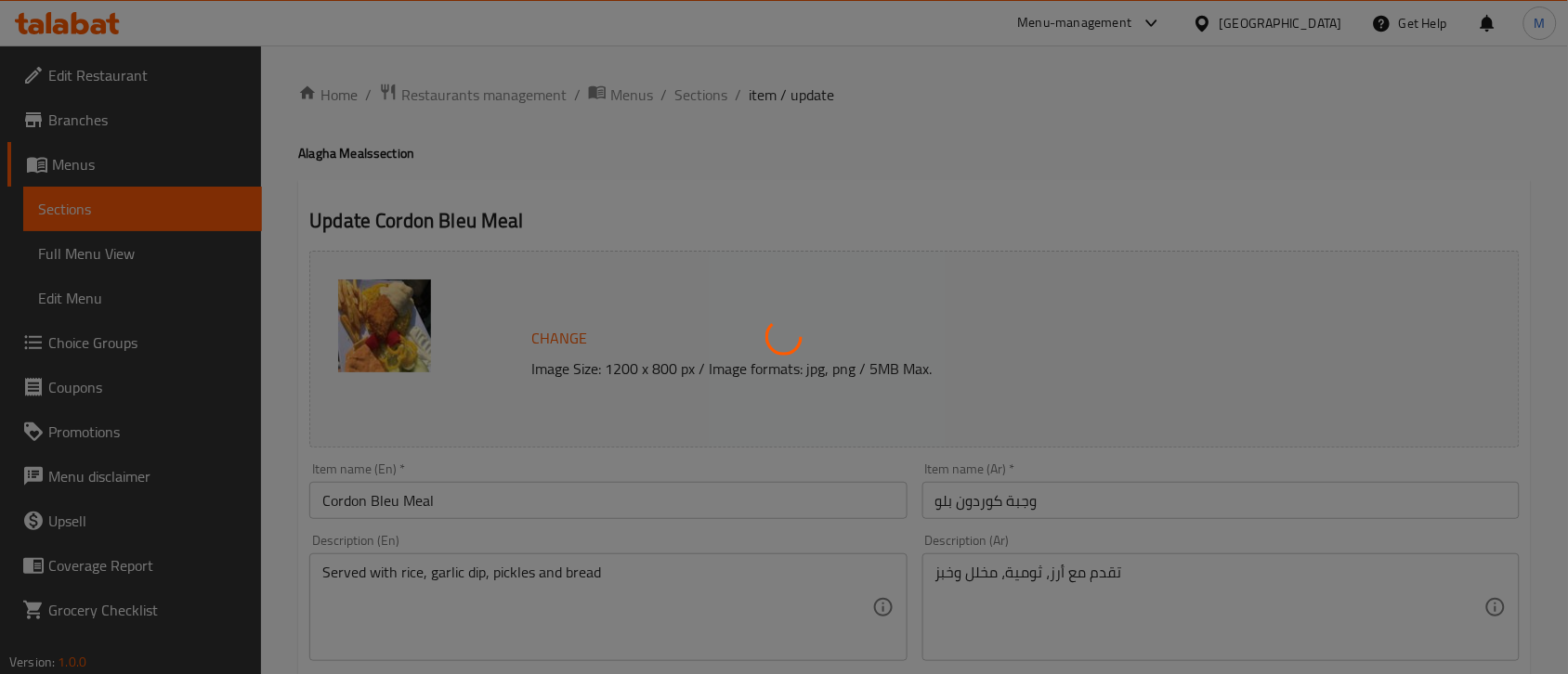
type input "اختيارك من الإضافات :"
type input "0"
type input "4"
type input "اجعلها كومبو:"
type input "0"
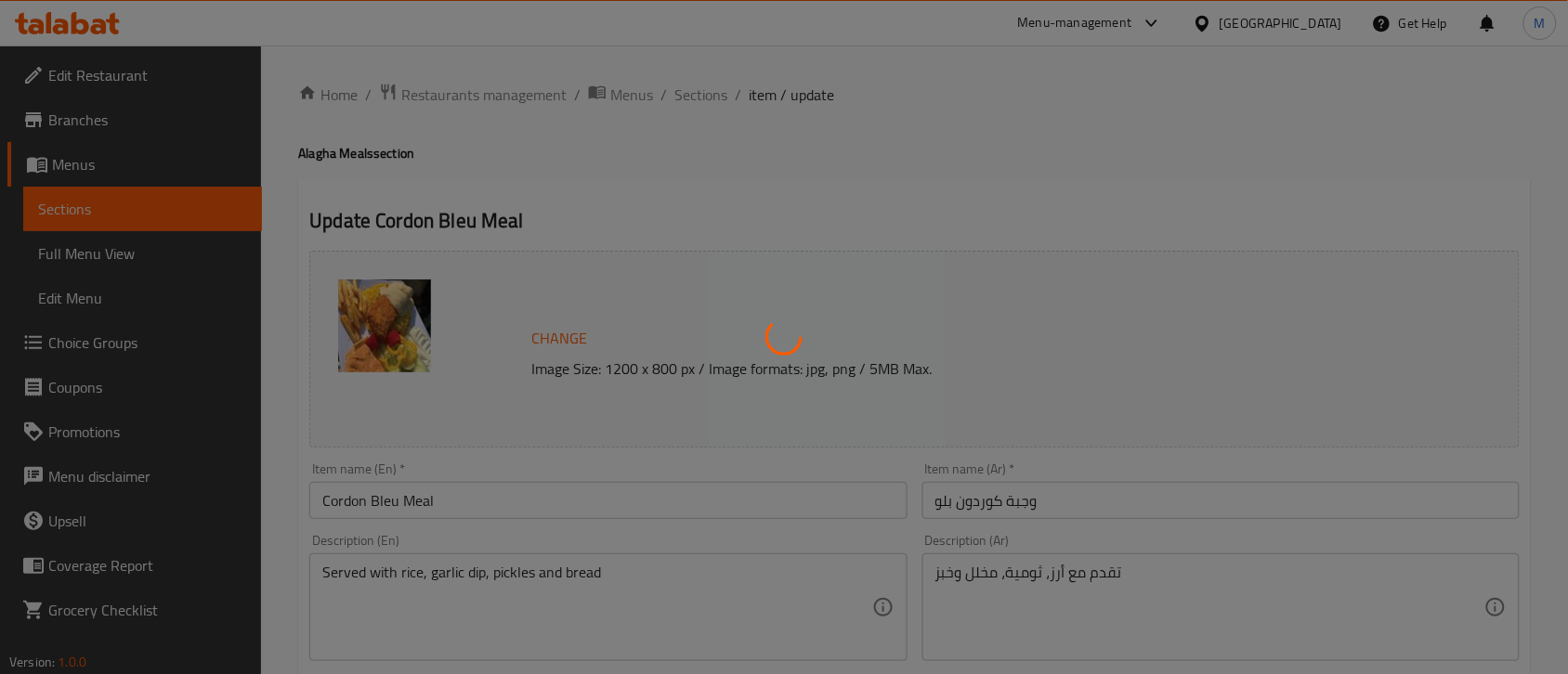
type input "0"
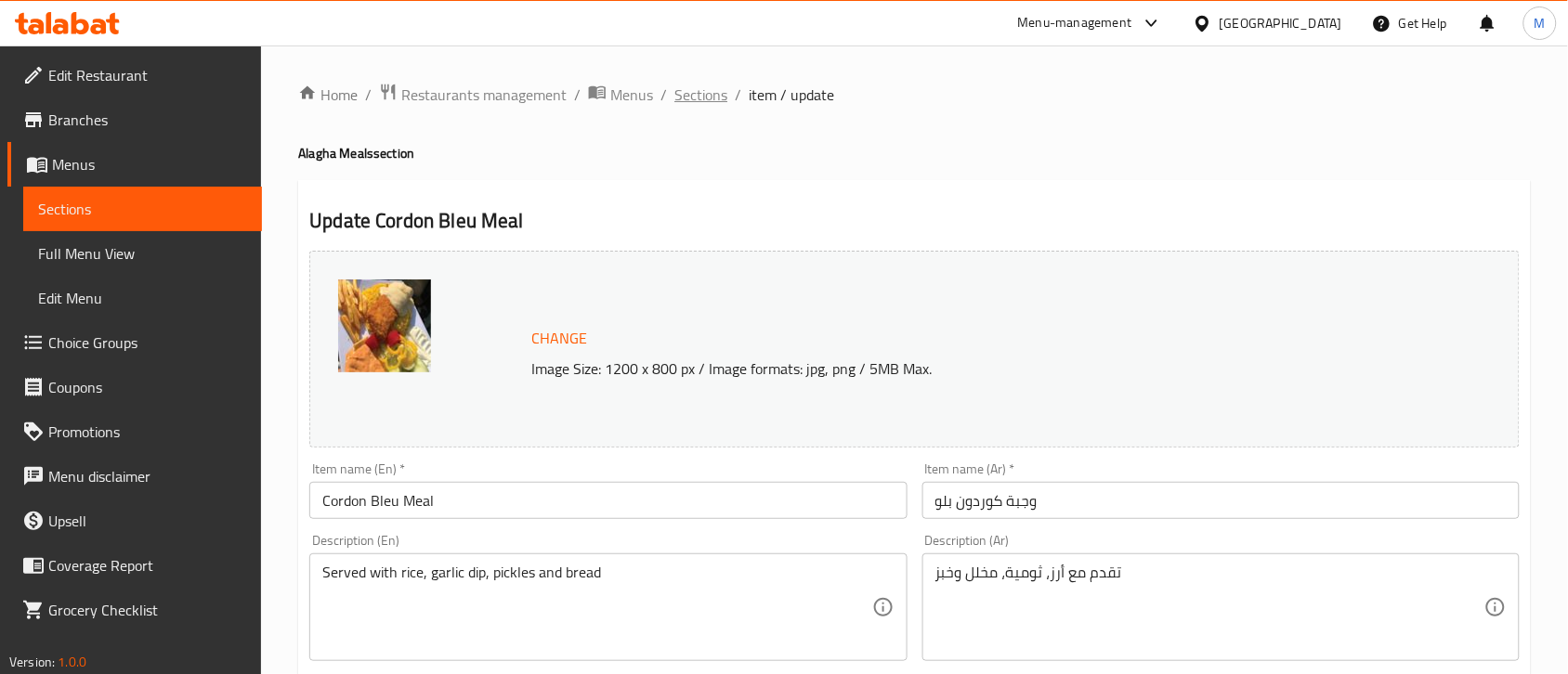
click at [707, 89] on span "Sections" at bounding box center [701, 95] width 53 height 22
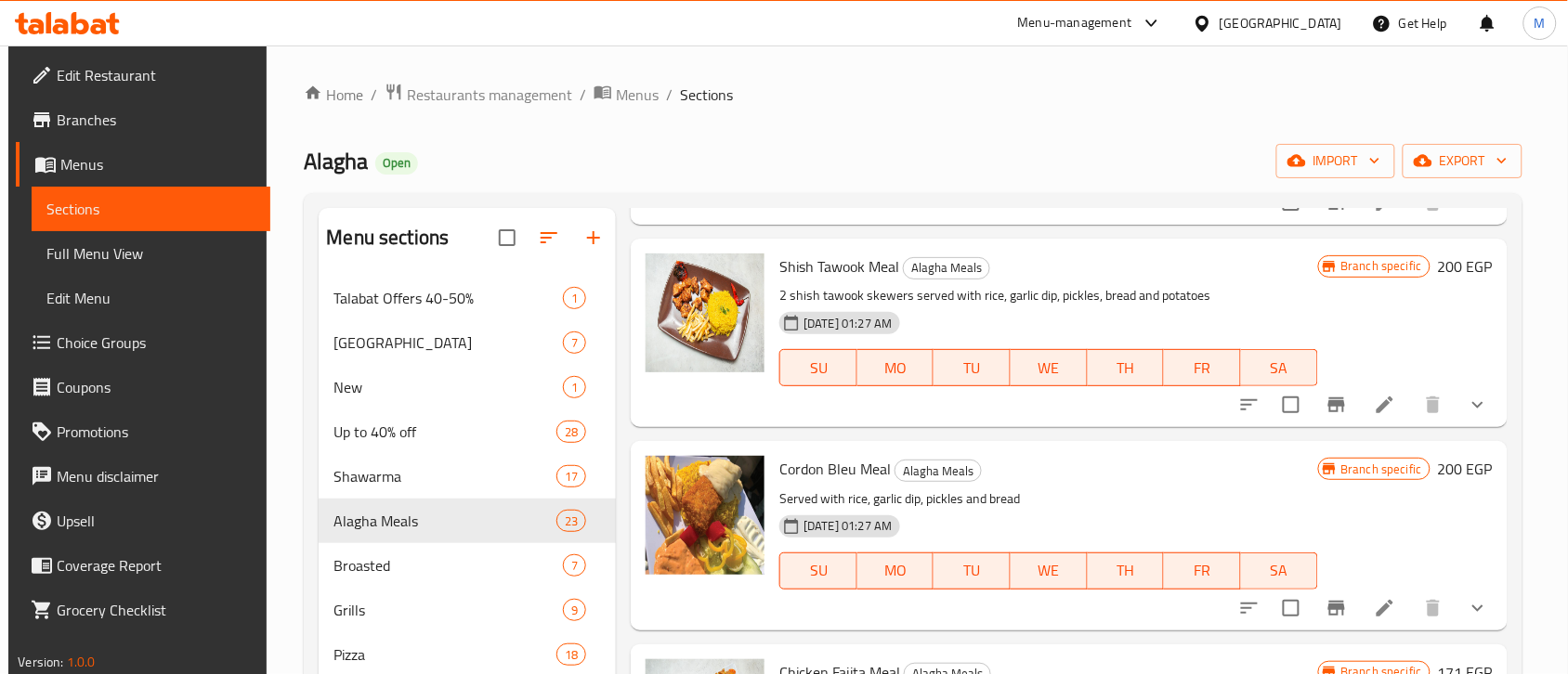
scroll to position [1741, 0]
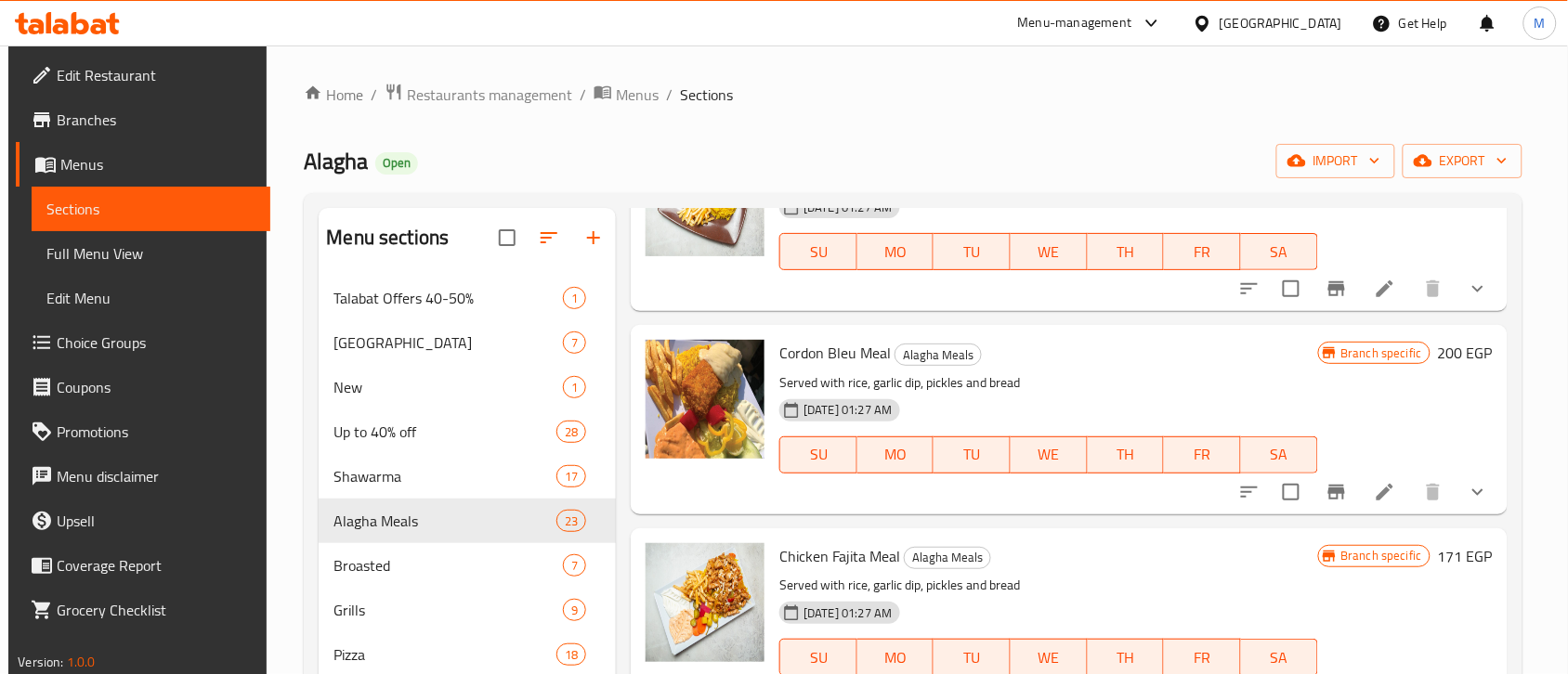
click at [1467, 485] on icon "show more" at bounding box center [1477, 492] width 22 height 22
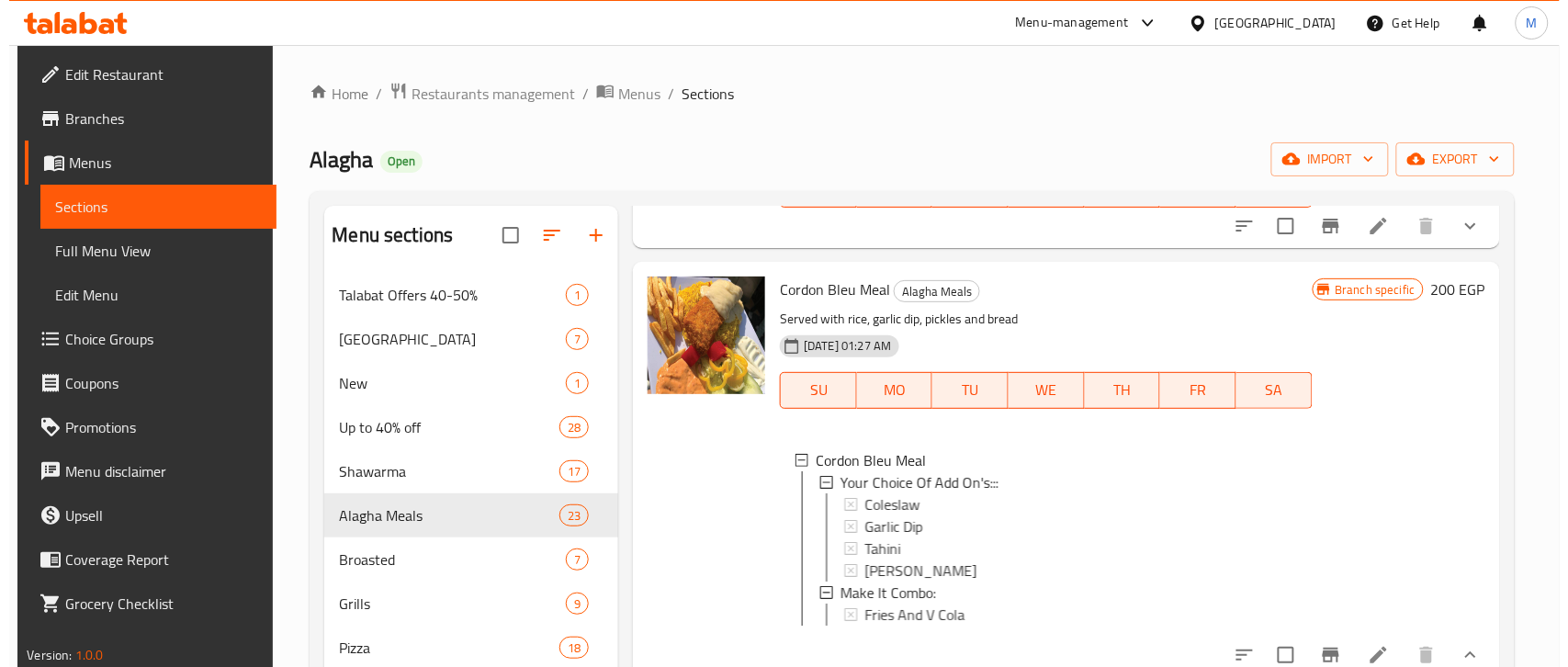
scroll to position [1838, 0]
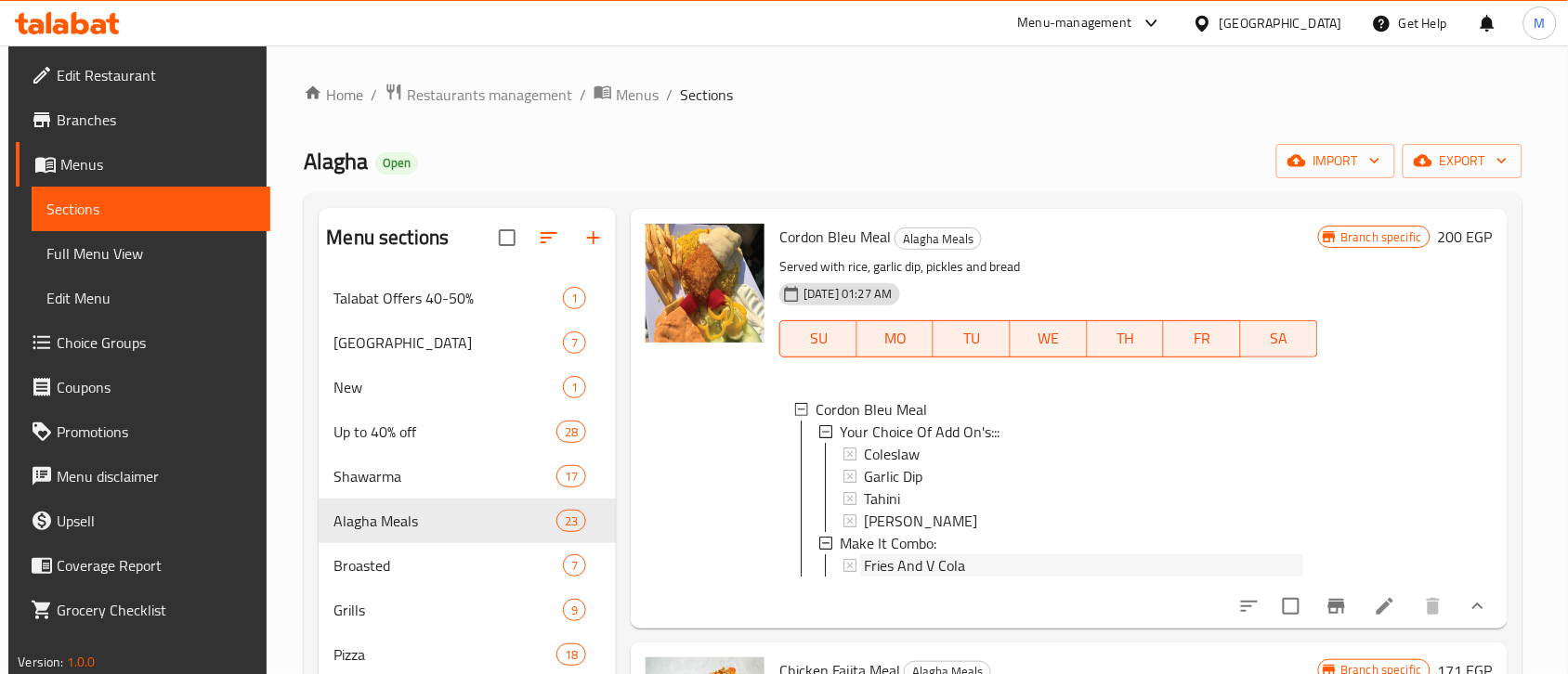
click at [919, 567] on span "Fries And V Cola" at bounding box center [914, 565] width 101 height 22
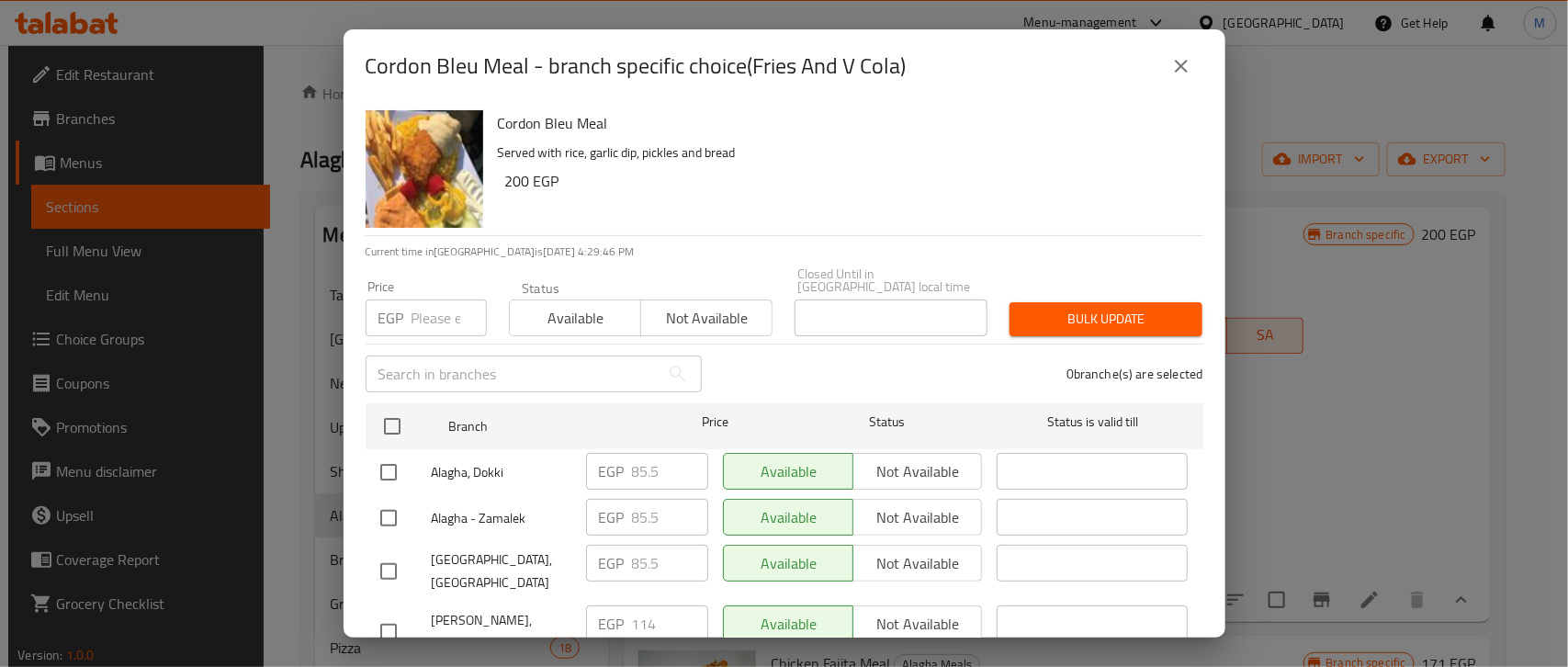
click at [1174, 65] on icon "close" at bounding box center [1181, 66] width 22 height 22
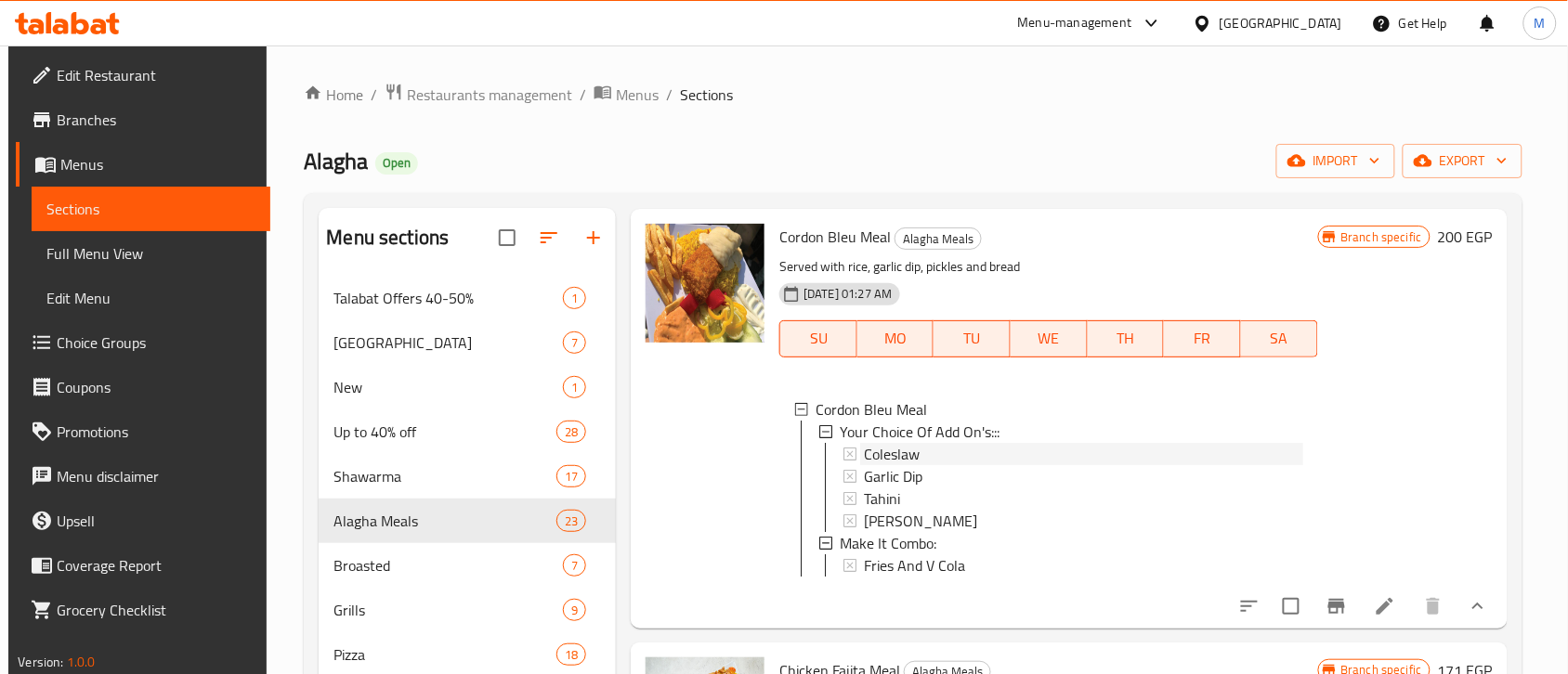
click at [894, 455] on span "Coleslaw" at bounding box center [891, 454] width 56 height 22
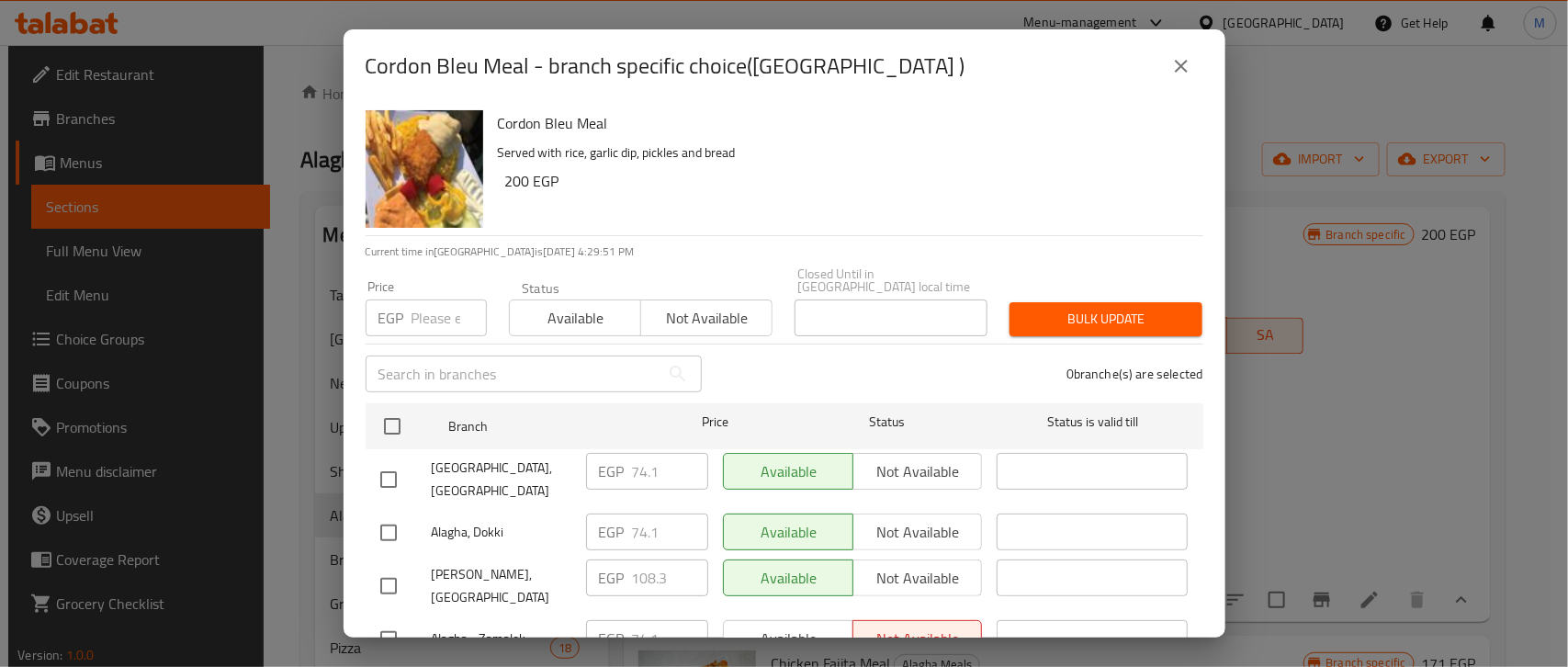
click at [1176, 62] on icon "close" at bounding box center [1181, 66] width 13 height 13
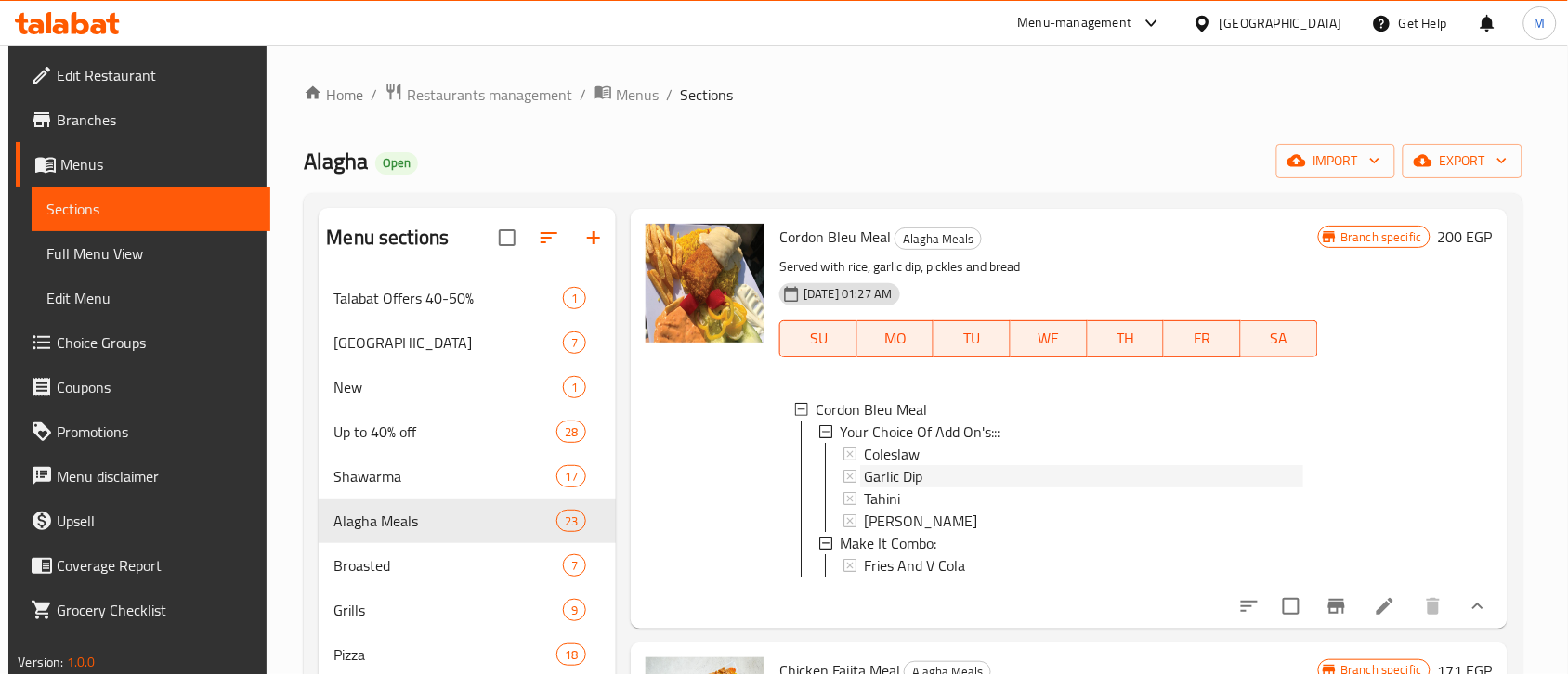
click at [900, 471] on span "Garlic Dip" at bounding box center [893, 476] width 59 height 22
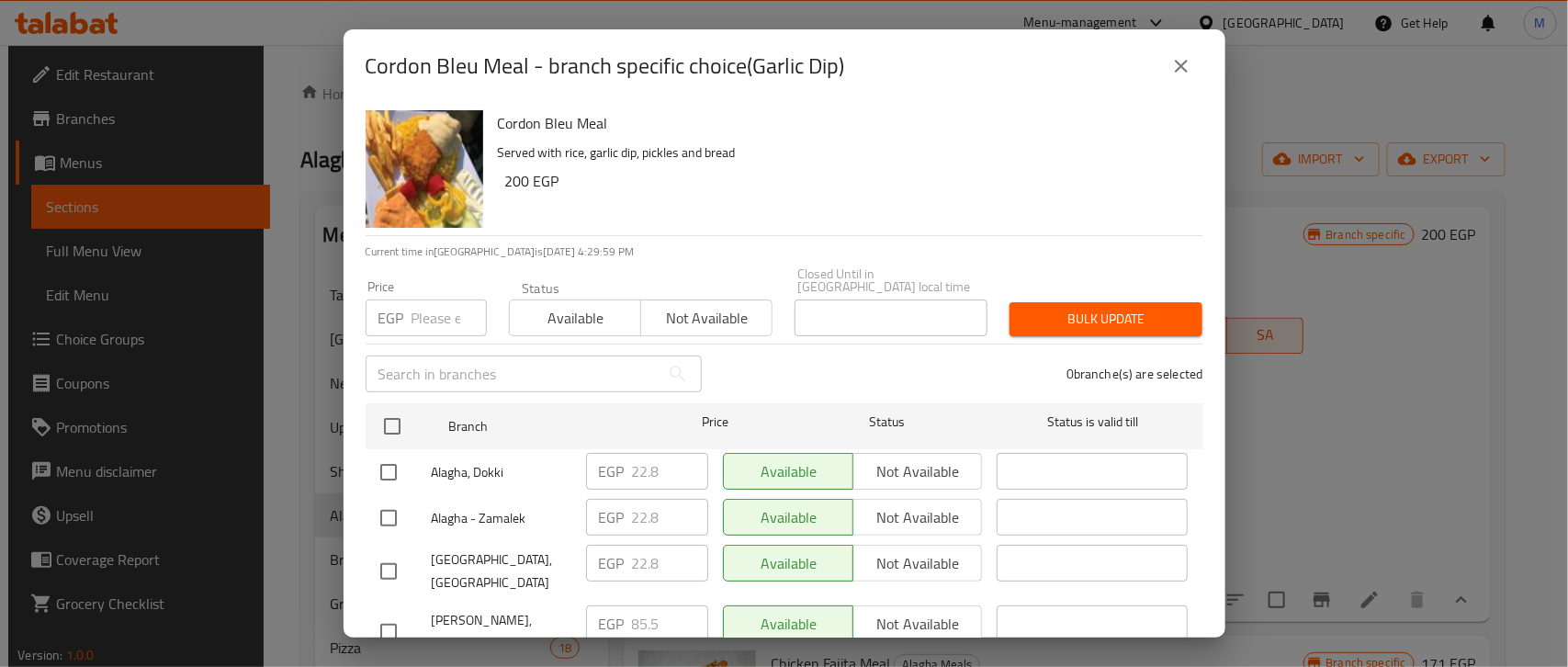
click at [1176, 66] on icon "close" at bounding box center [1181, 66] width 22 height 22
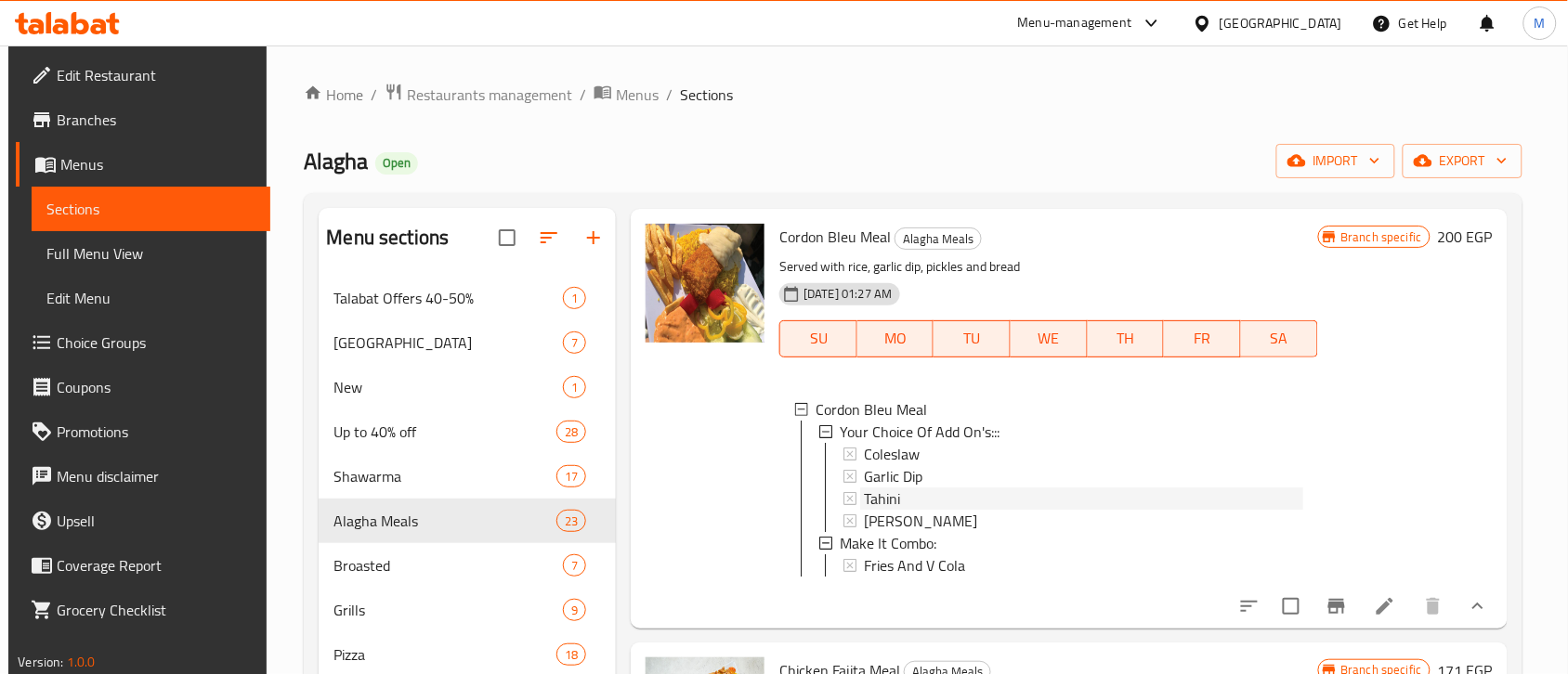
click at [880, 497] on span "Tahini" at bounding box center [881, 498] width 36 height 22
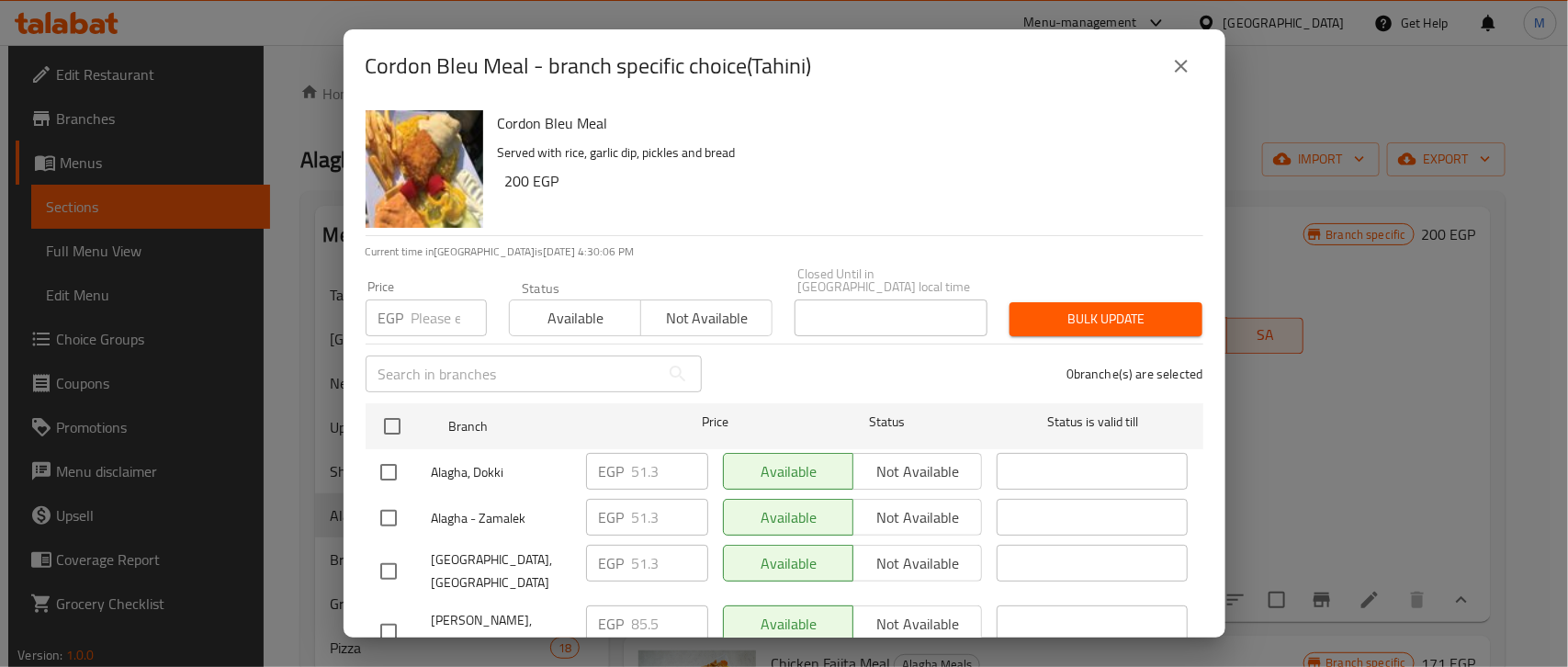
click at [1173, 67] on icon "close" at bounding box center [1181, 66] width 22 height 22
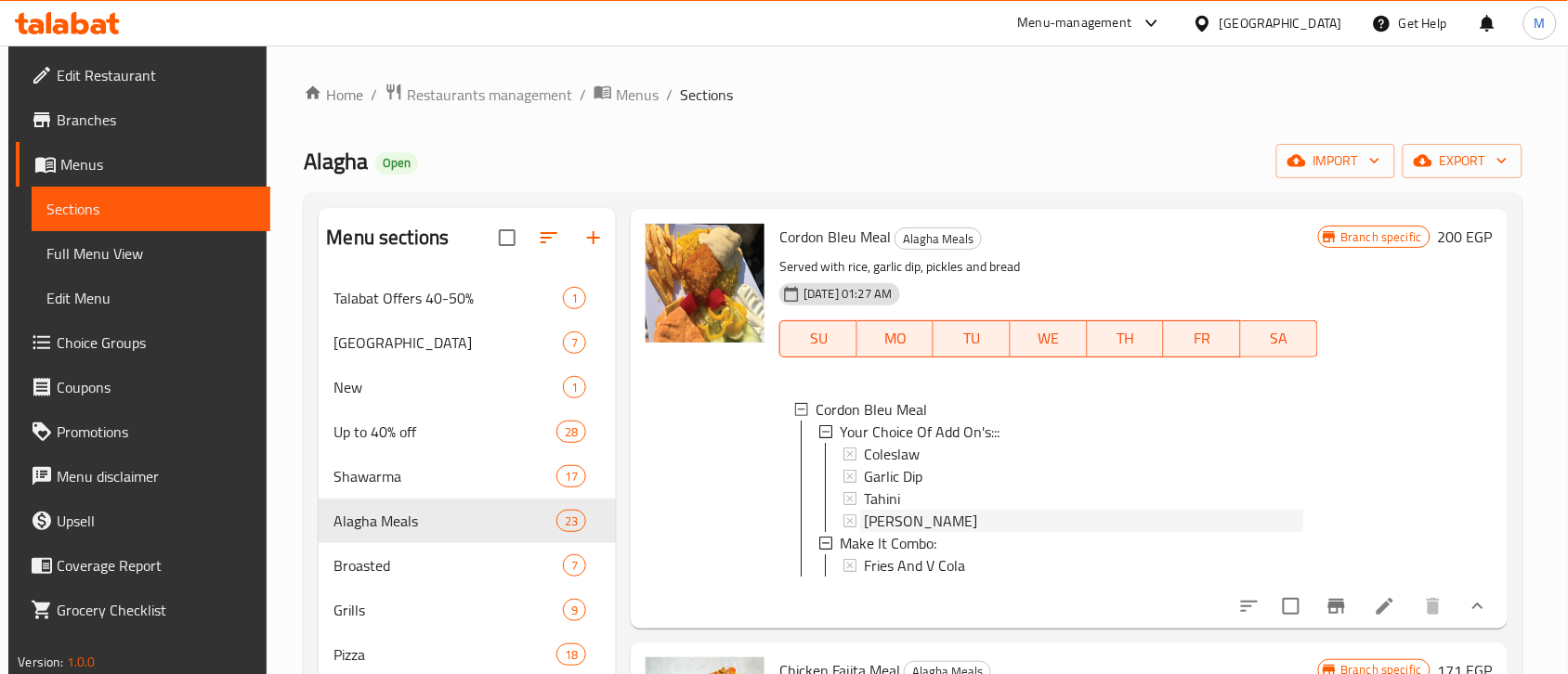
click at [893, 526] on span "[PERSON_NAME]" at bounding box center [920, 521] width 113 height 22
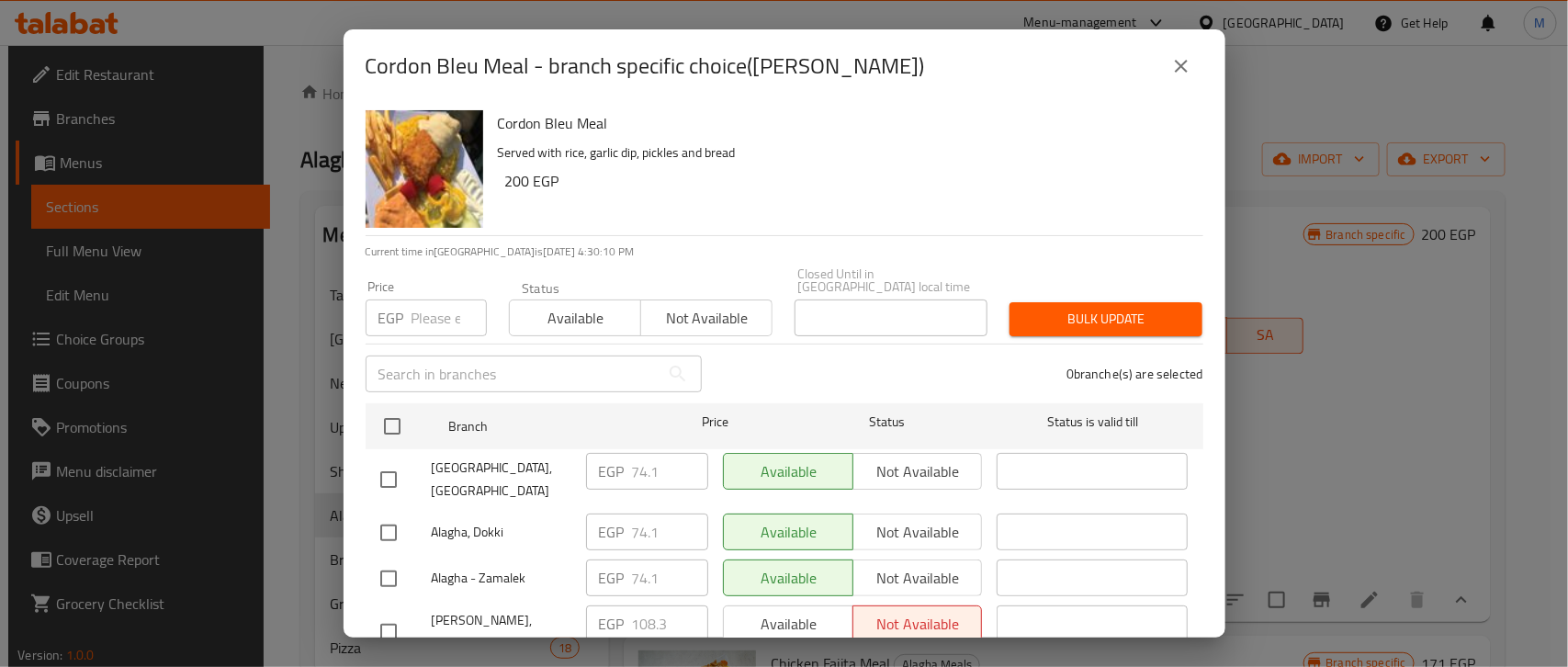
click at [1178, 67] on icon "close" at bounding box center [1181, 66] width 13 height 13
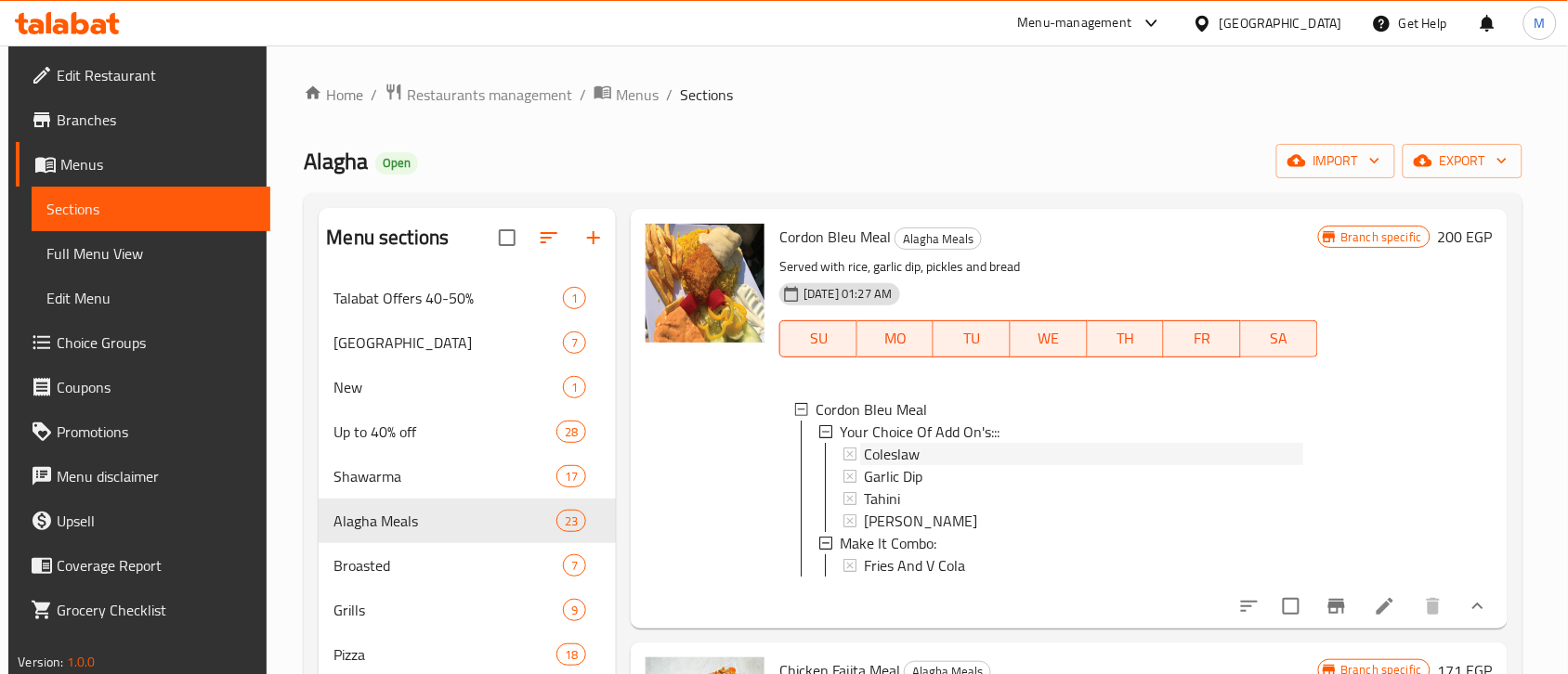
click at [895, 447] on span "Coleslaw" at bounding box center [891, 454] width 56 height 22
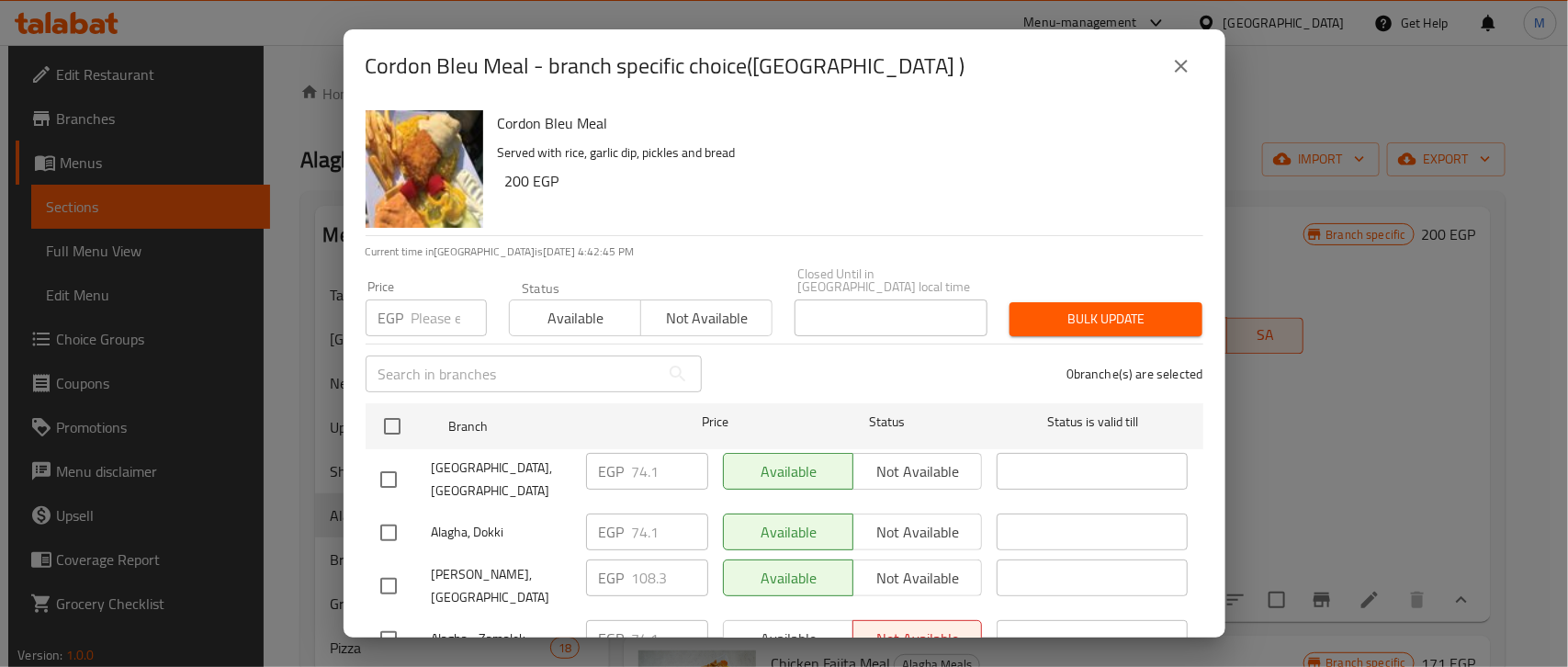
click at [1178, 51] on button "close" at bounding box center [1181, 67] width 44 height 44
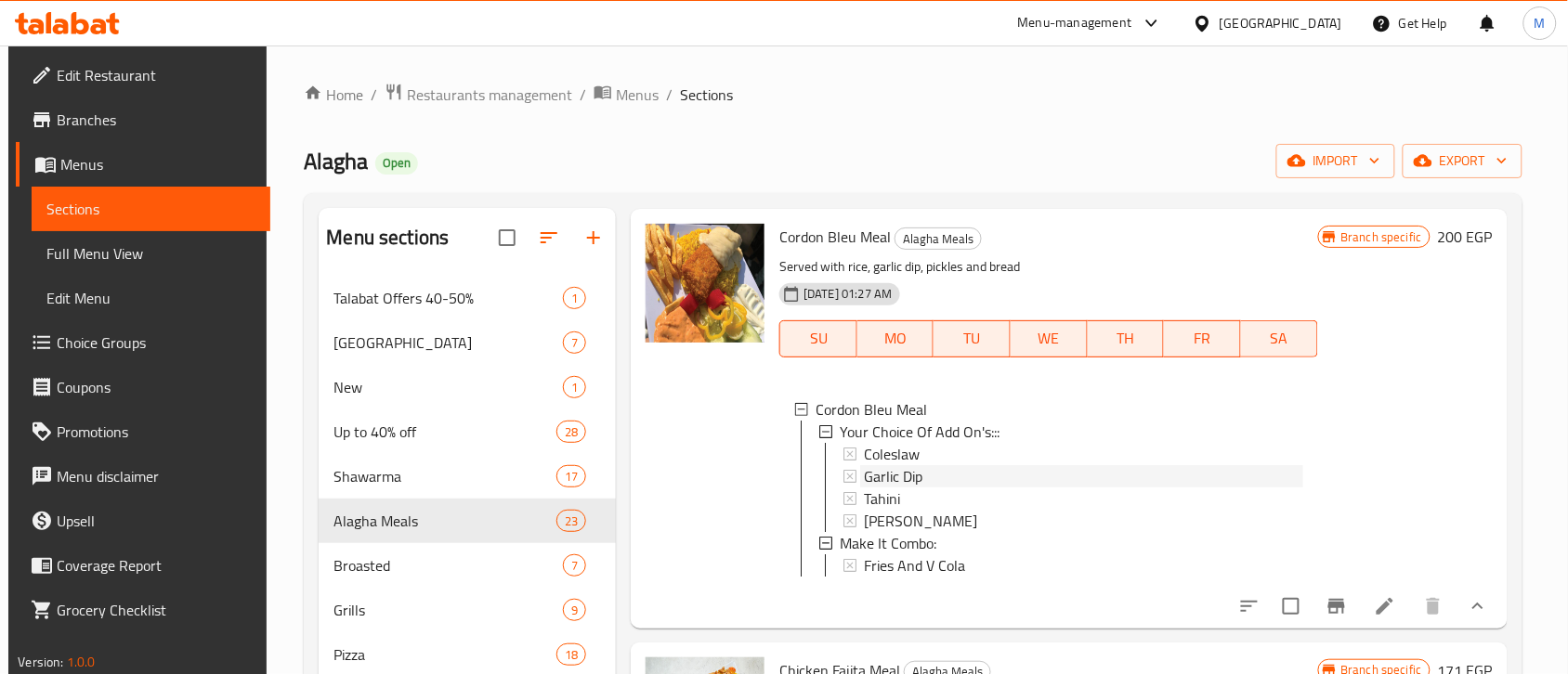
click at [920, 478] on span "Garlic Dip" at bounding box center [893, 476] width 59 height 22
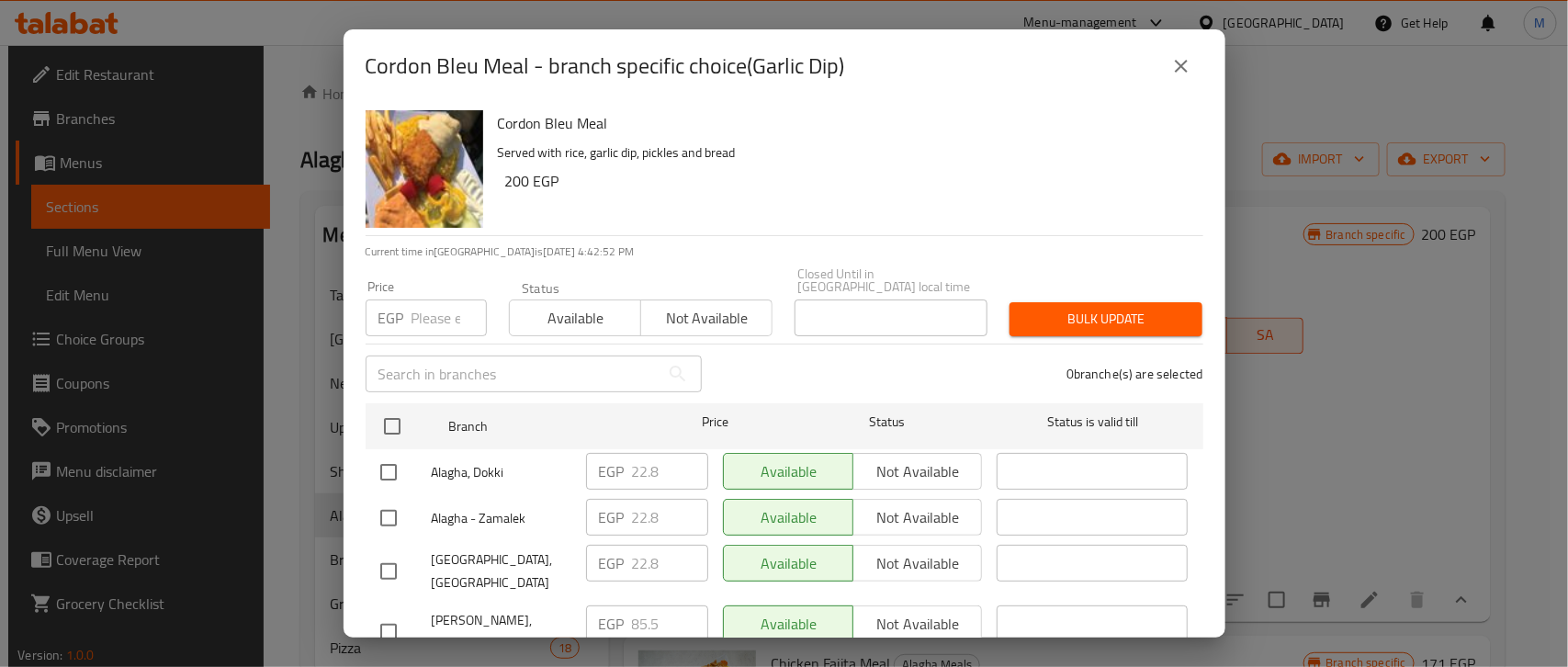
click at [1190, 56] on icon "close" at bounding box center [1181, 66] width 22 height 22
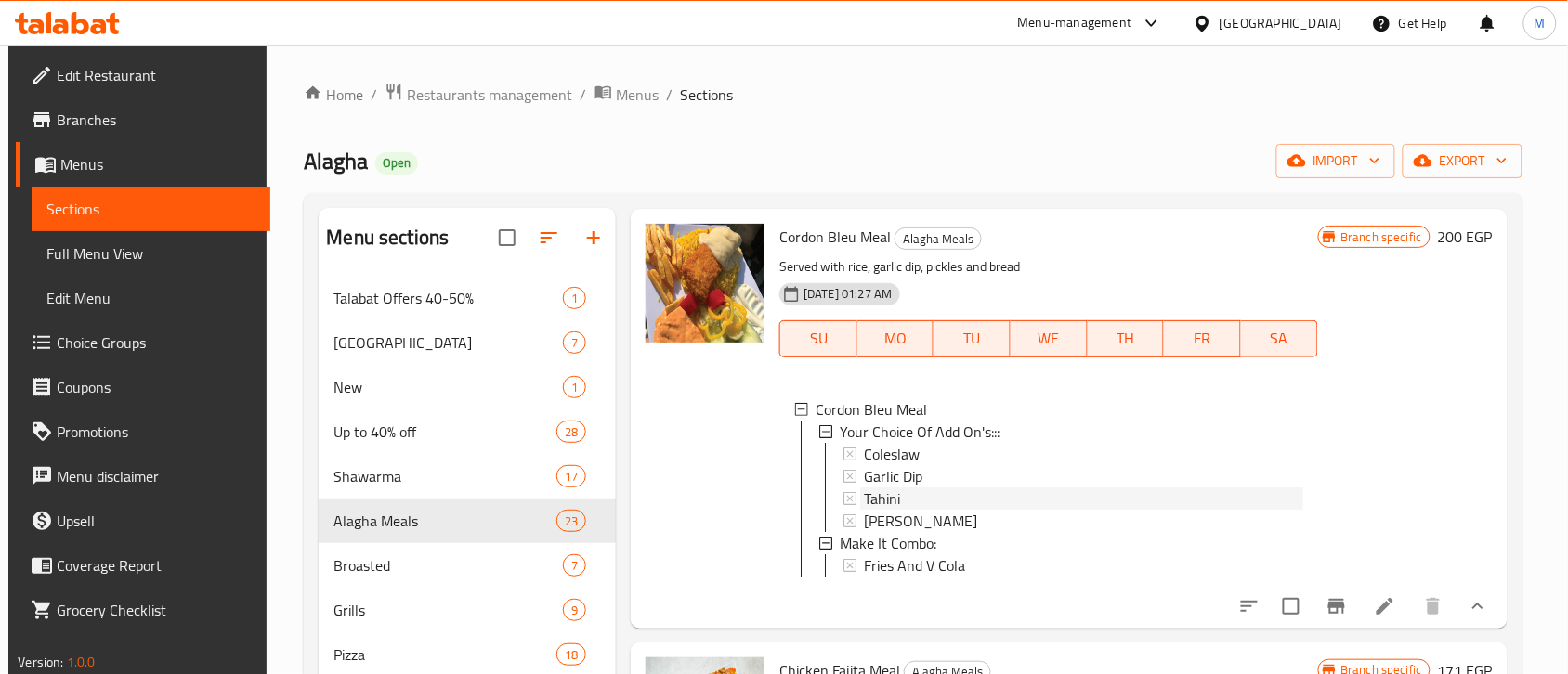
click at [893, 502] on span "Tahini" at bounding box center [881, 498] width 36 height 22
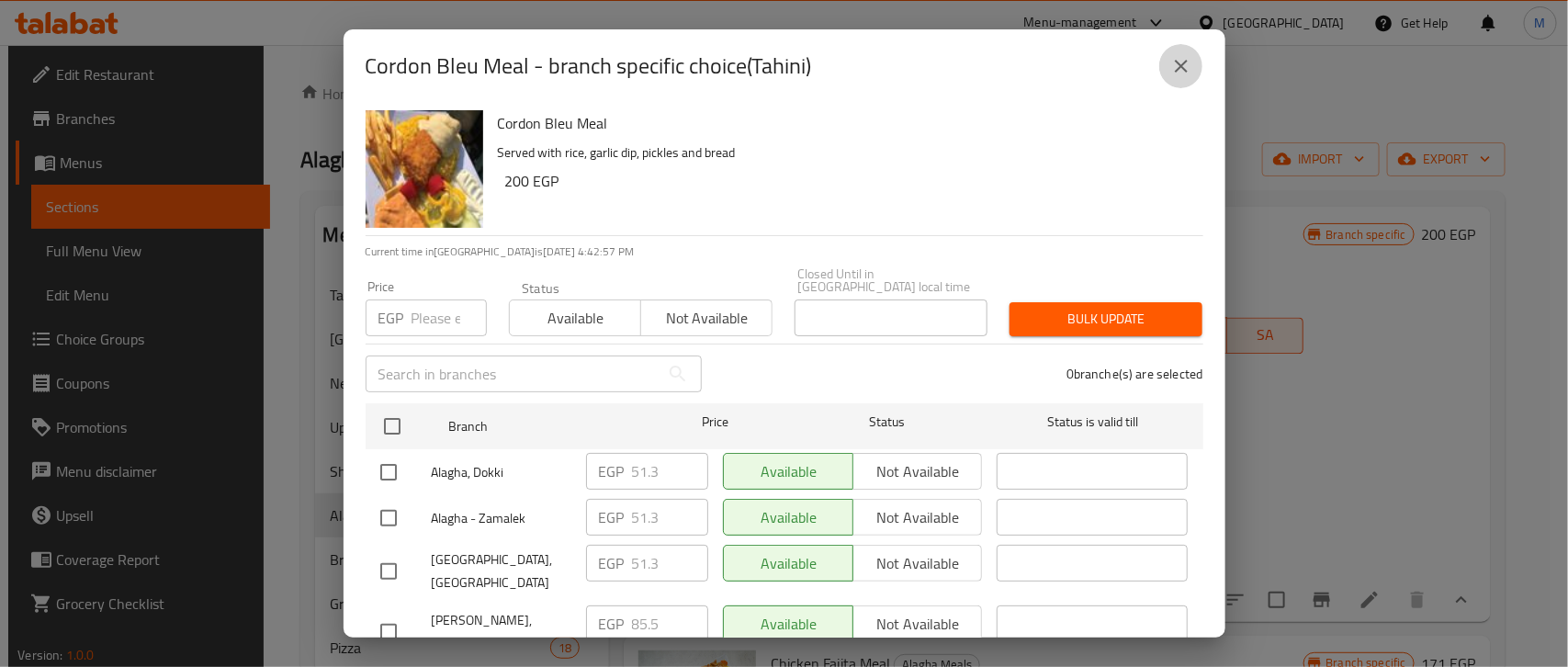
click at [1176, 65] on icon "close" at bounding box center [1181, 66] width 22 height 22
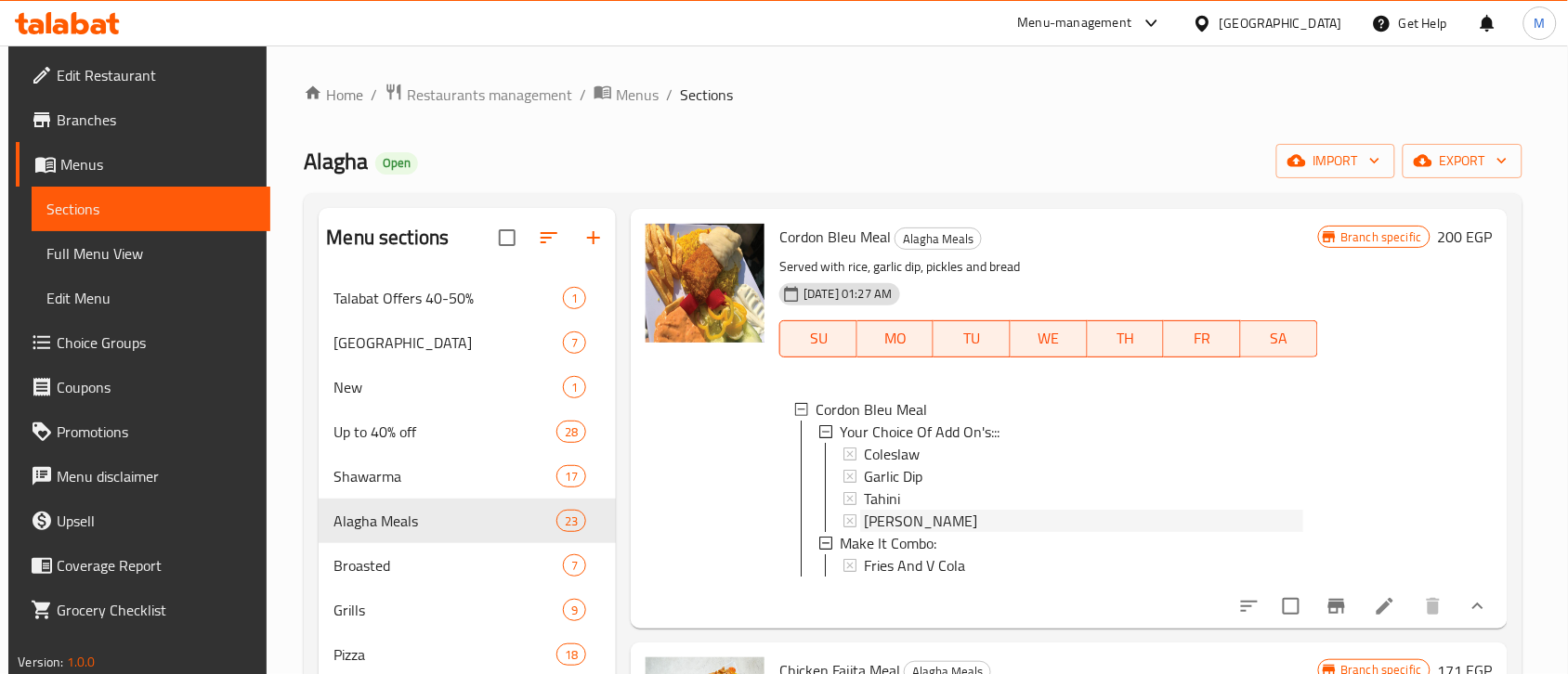
click at [903, 527] on span "[PERSON_NAME]" at bounding box center [920, 521] width 113 height 22
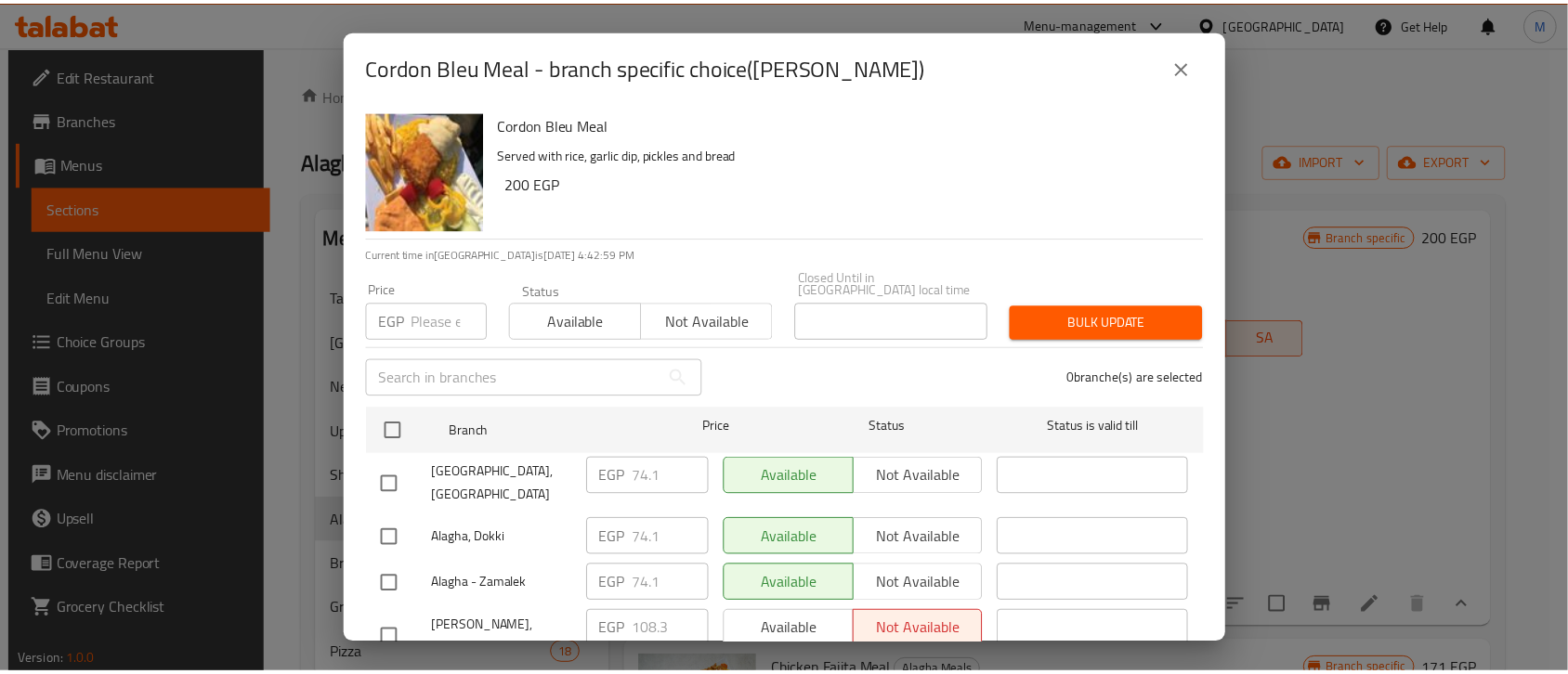
scroll to position [29, 0]
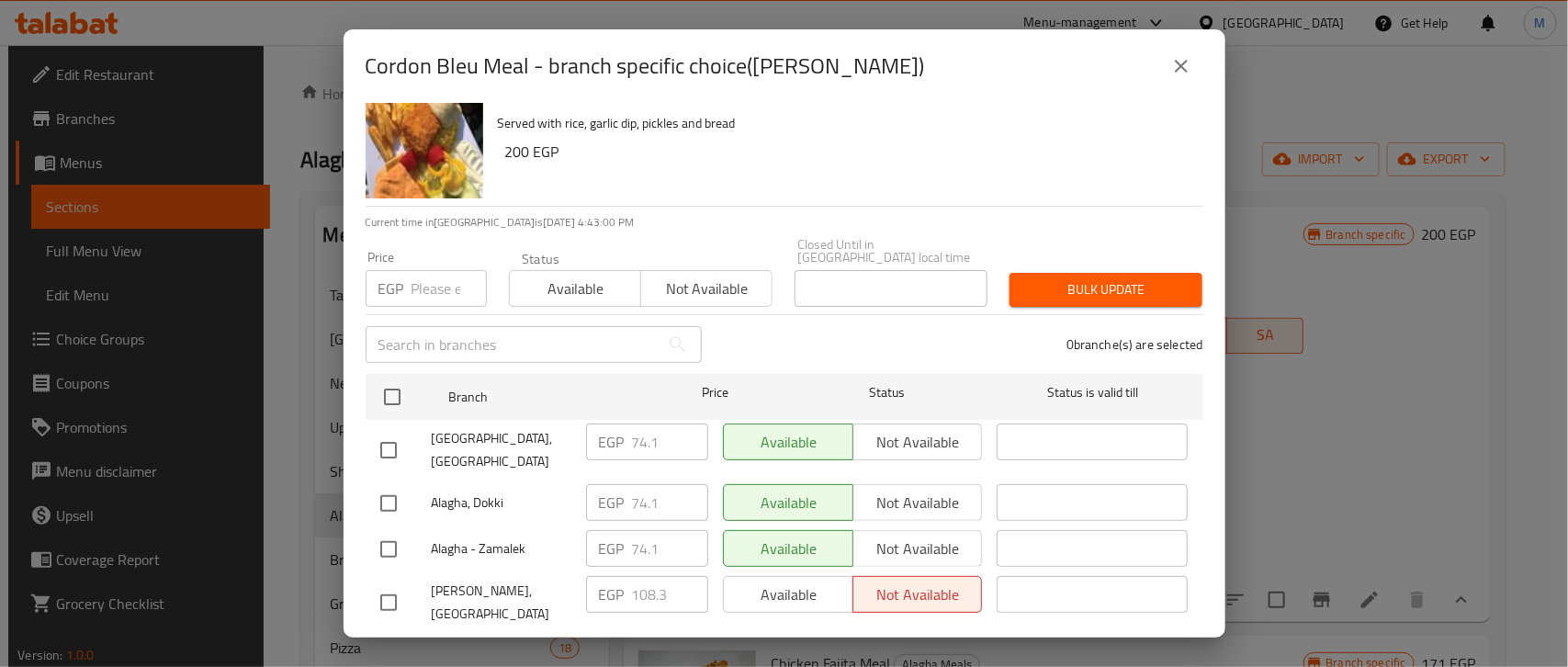
click at [1176, 66] on icon "close" at bounding box center [1181, 66] width 22 height 22
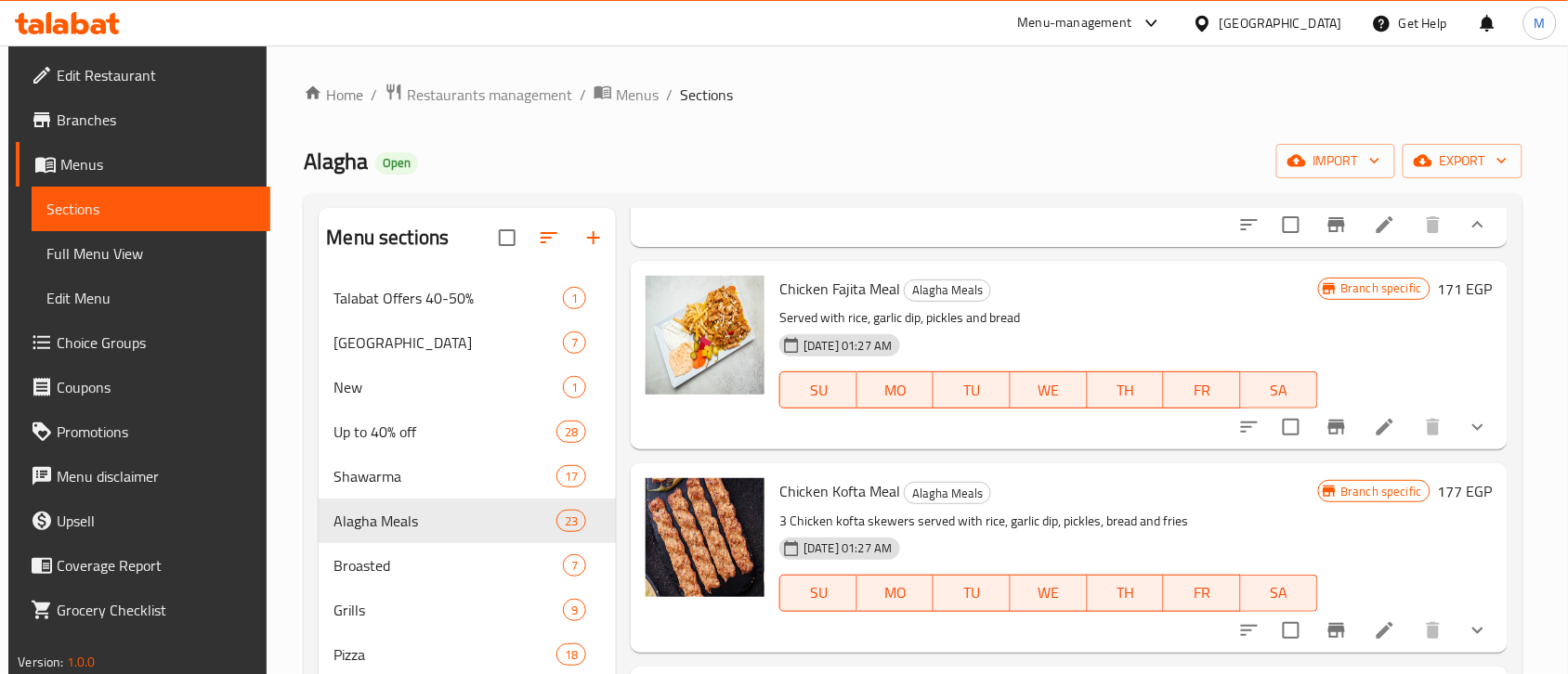
scroll to position [2321, 0]
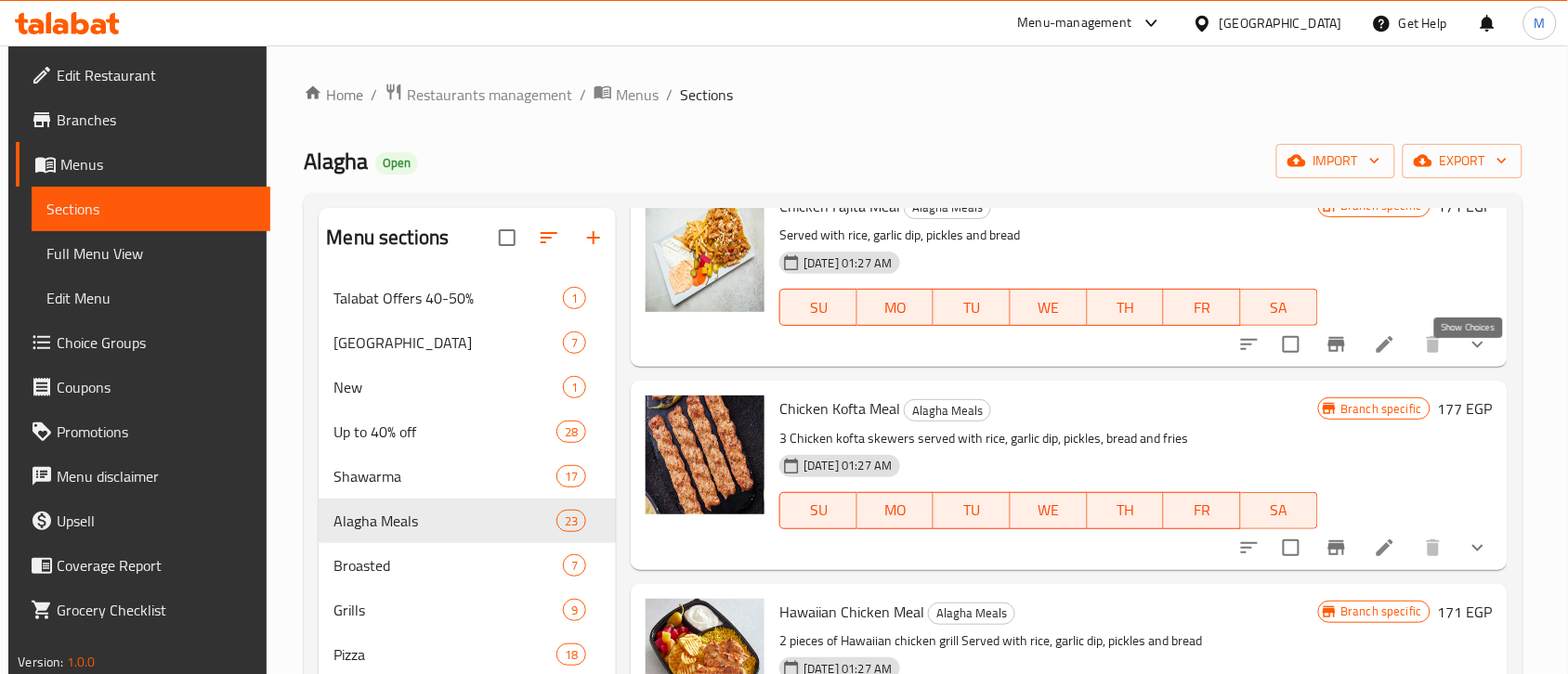
click at [1469, 356] on icon "show more" at bounding box center [1477, 344] width 22 height 22
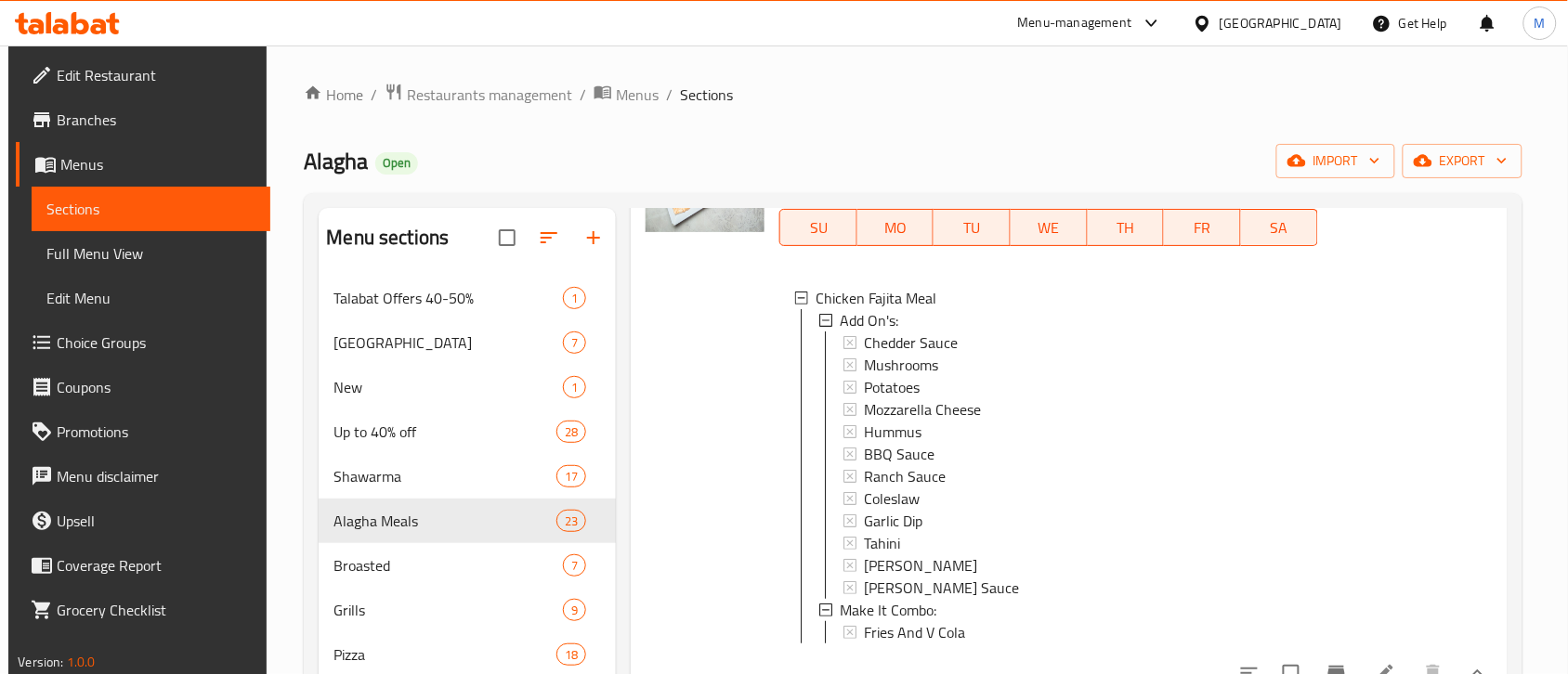
scroll to position [2438, 0]
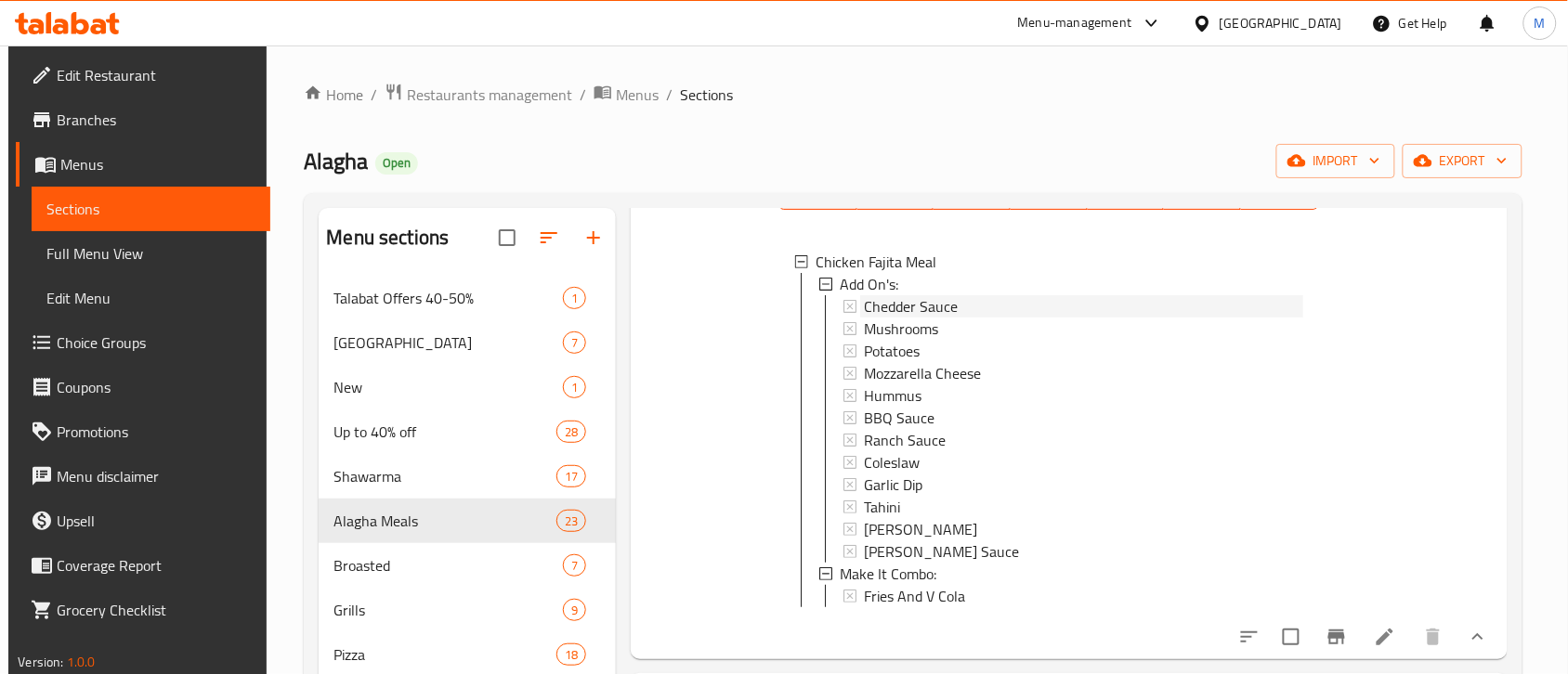
click at [958, 318] on div "Chedder Sauce" at bounding box center [1082, 306] width 438 height 22
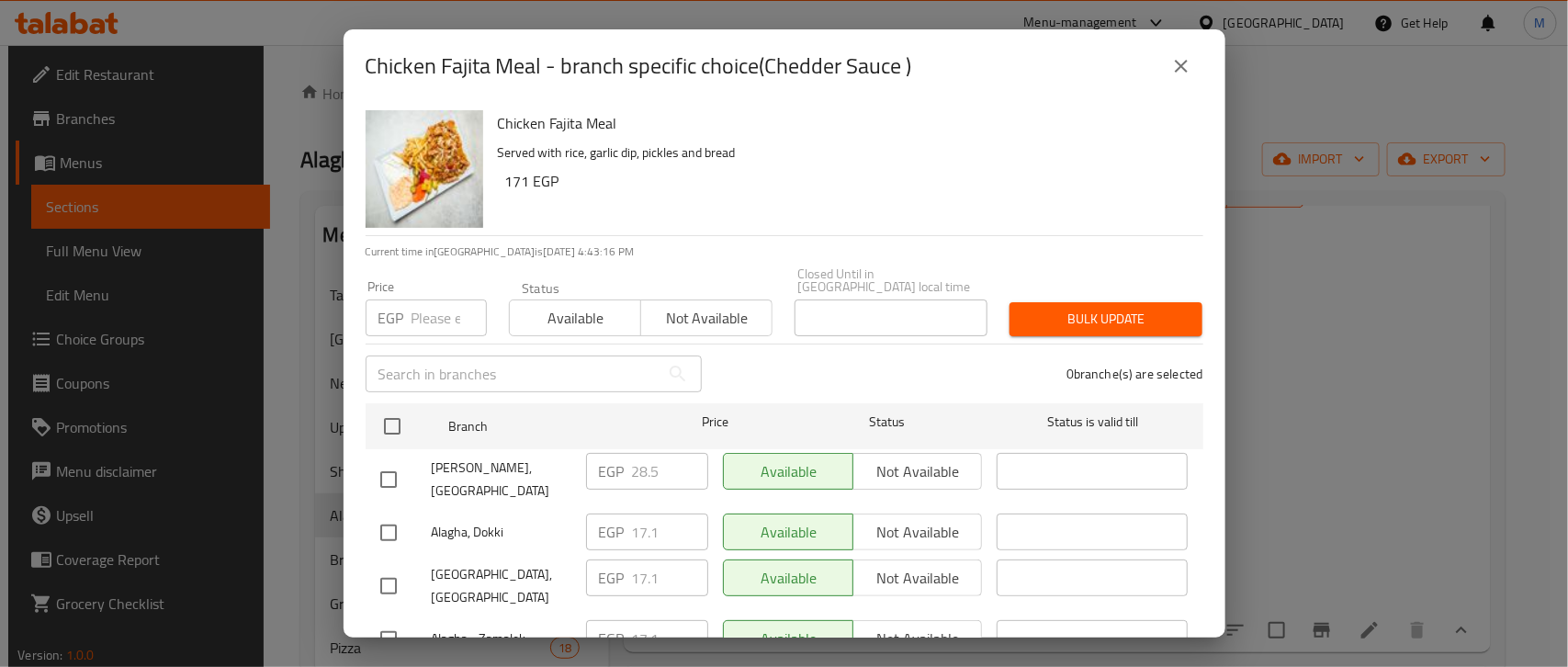
click at [1181, 61] on icon "close" at bounding box center [1181, 66] width 22 height 22
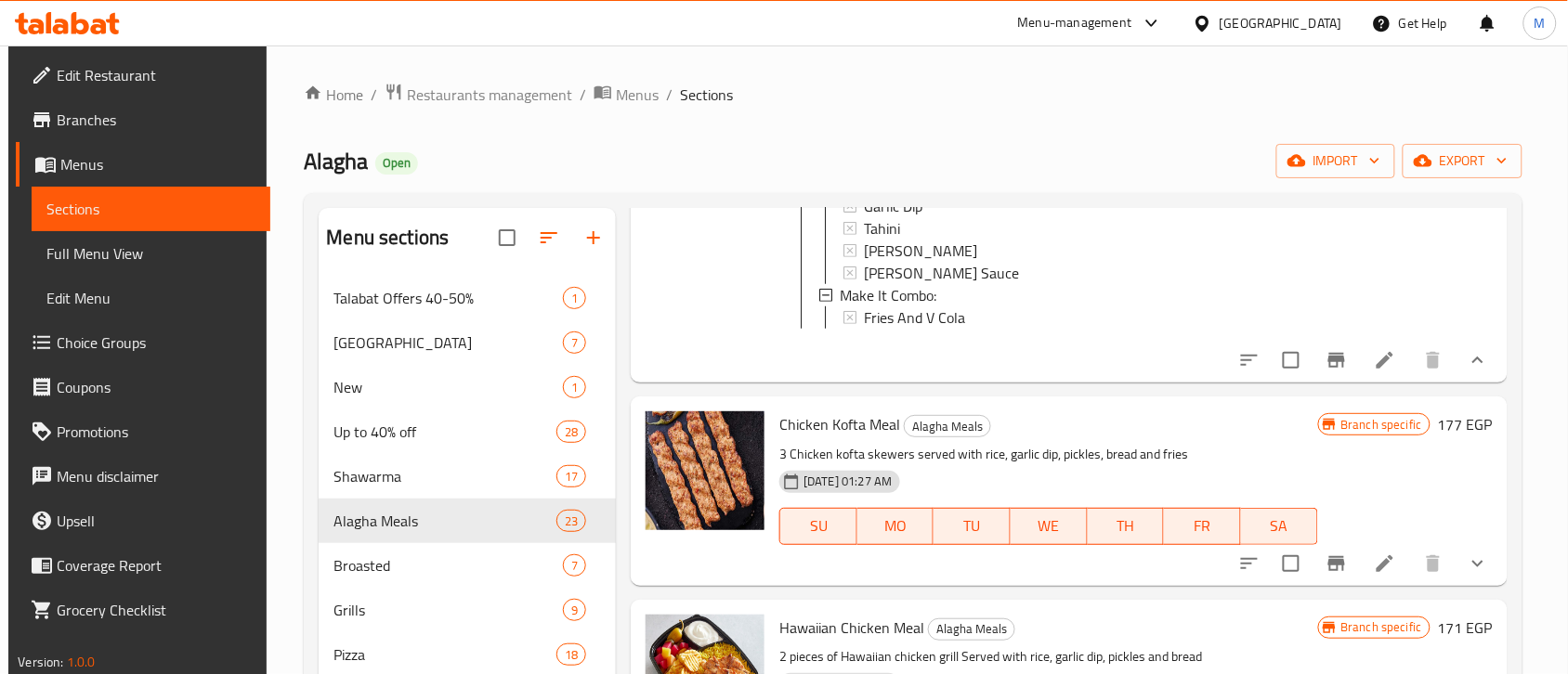
scroll to position [2786, 0]
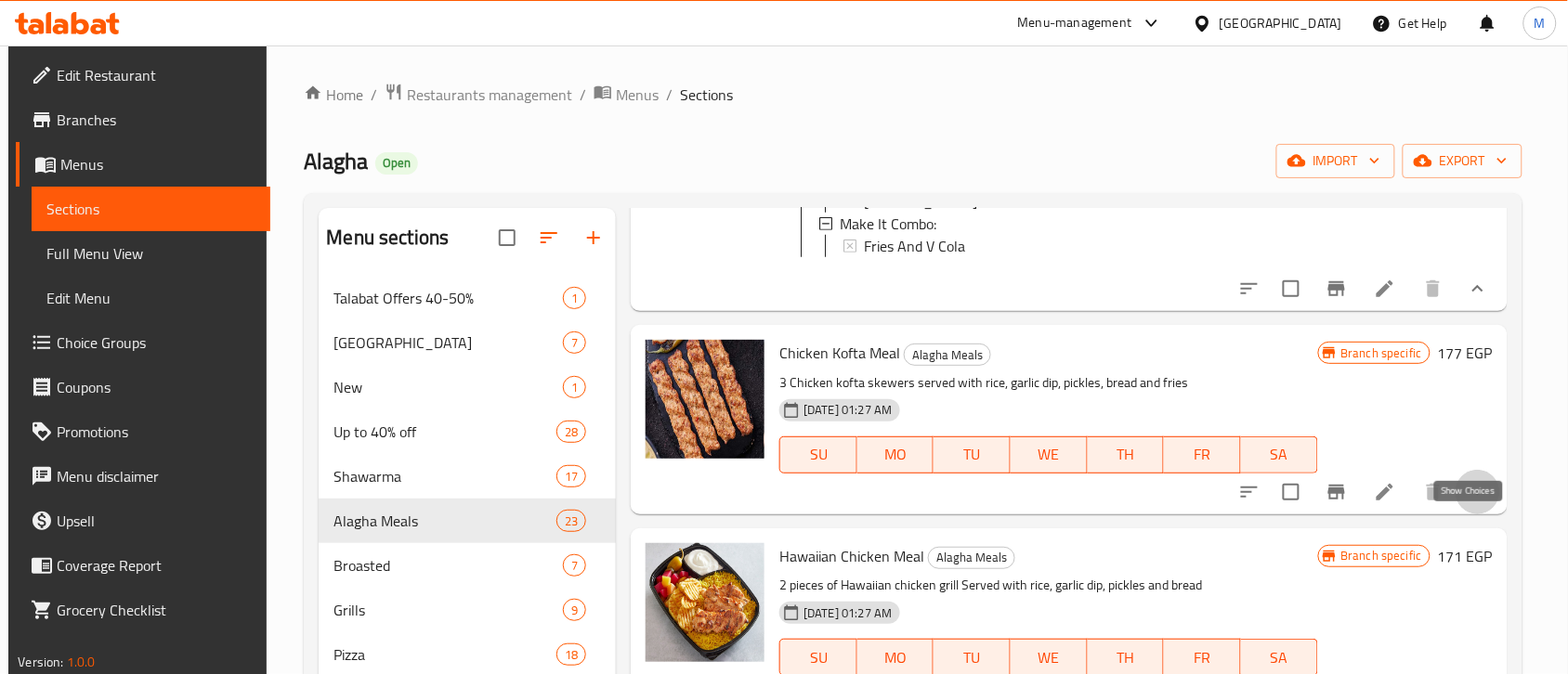
click at [1467, 503] on icon "show more" at bounding box center [1477, 492] width 22 height 22
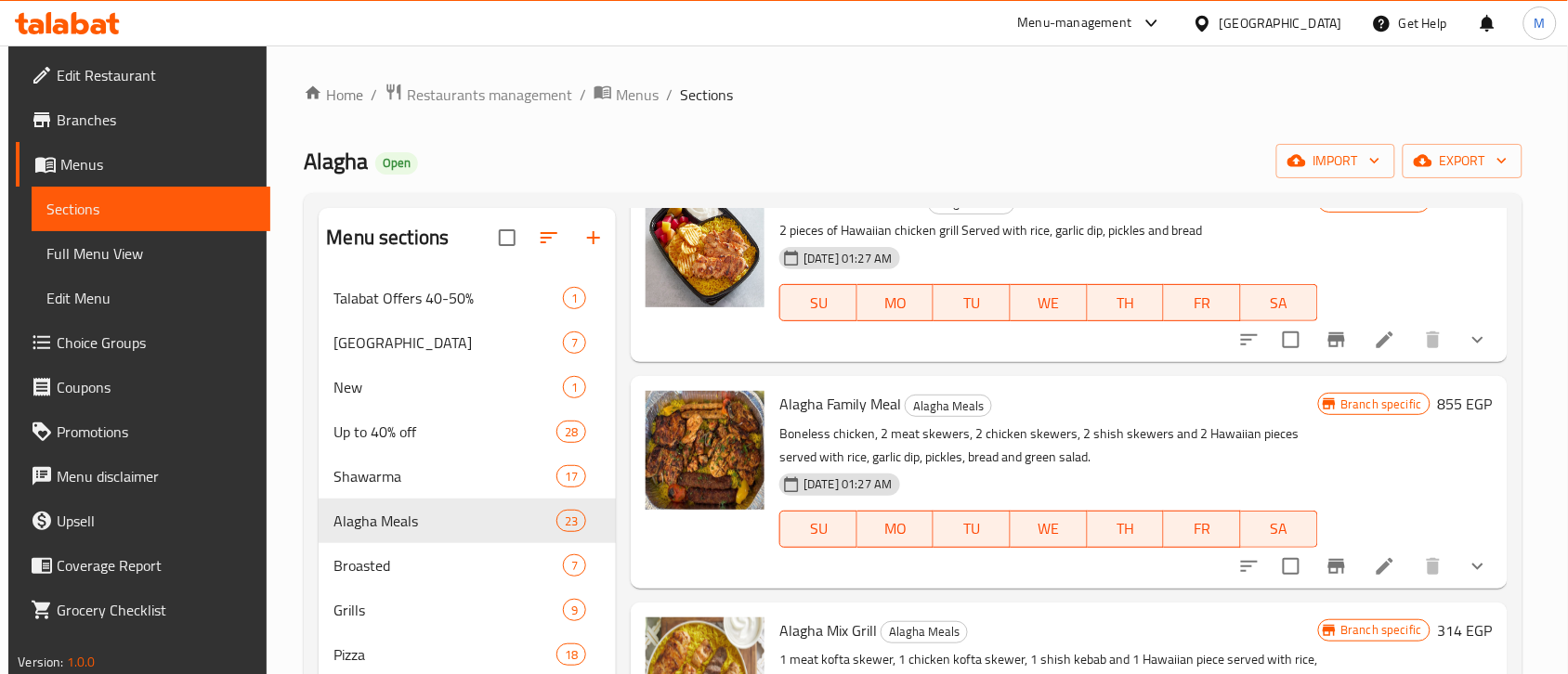
scroll to position [3598, 0]
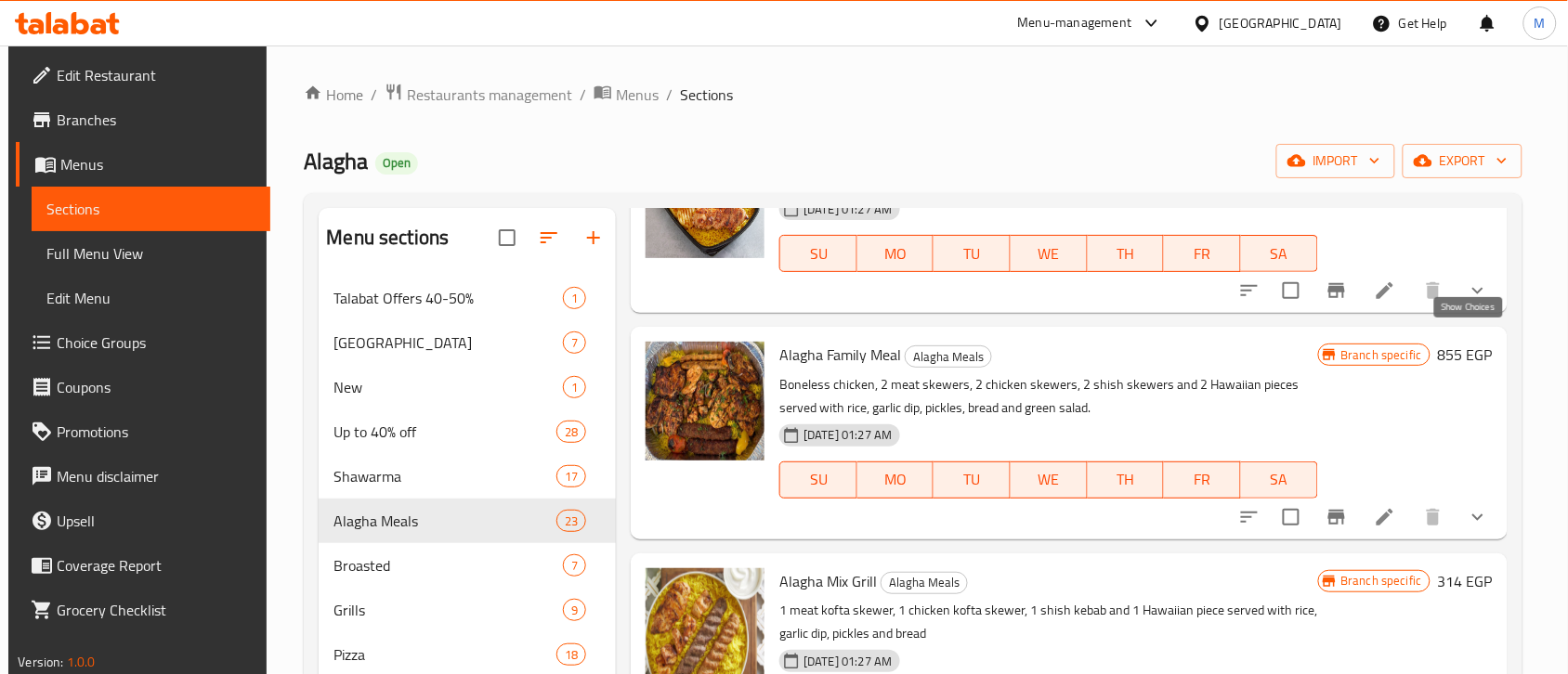
click at [1469, 301] on icon "show more" at bounding box center [1477, 291] width 22 height 22
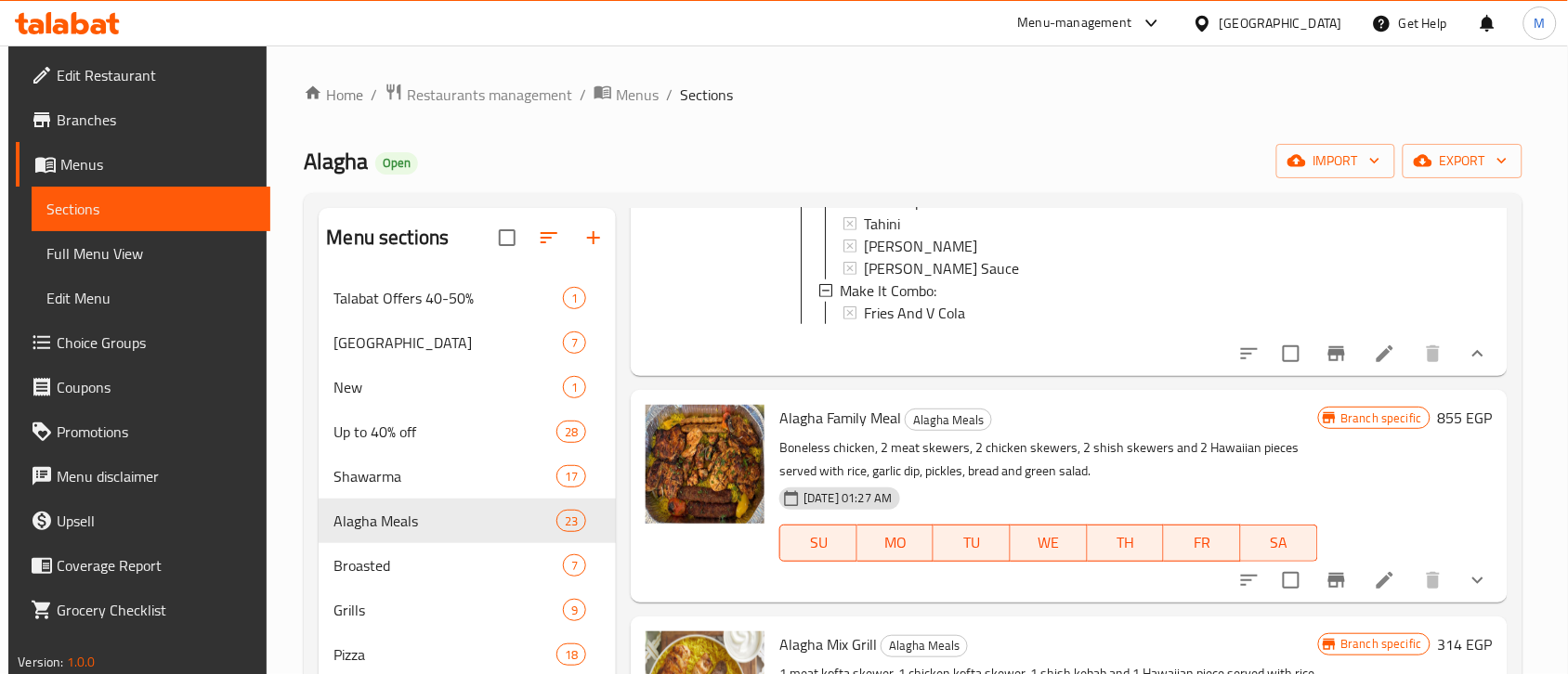
scroll to position [4063, 0]
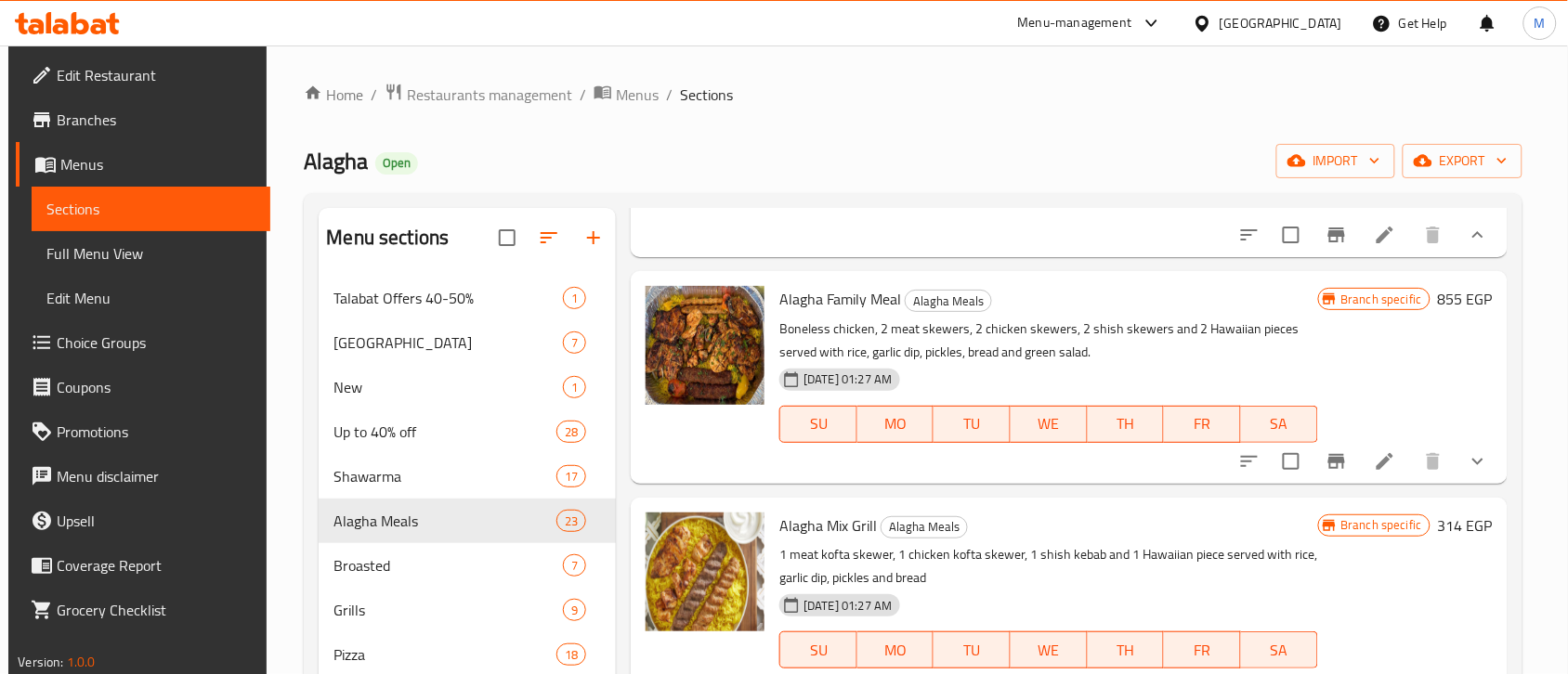
click at [1467, 473] on icon "show more" at bounding box center [1477, 461] width 22 height 22
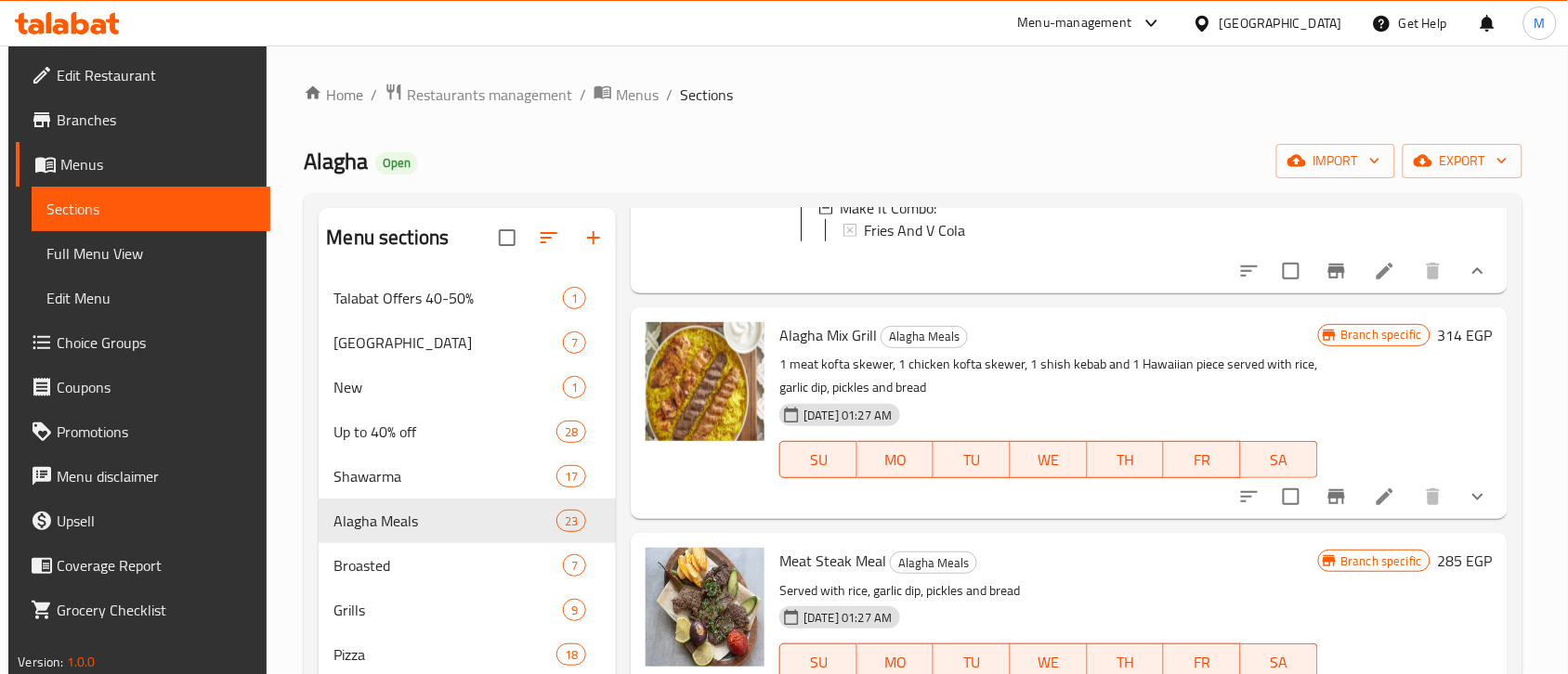
scroll to position [4759, 0]
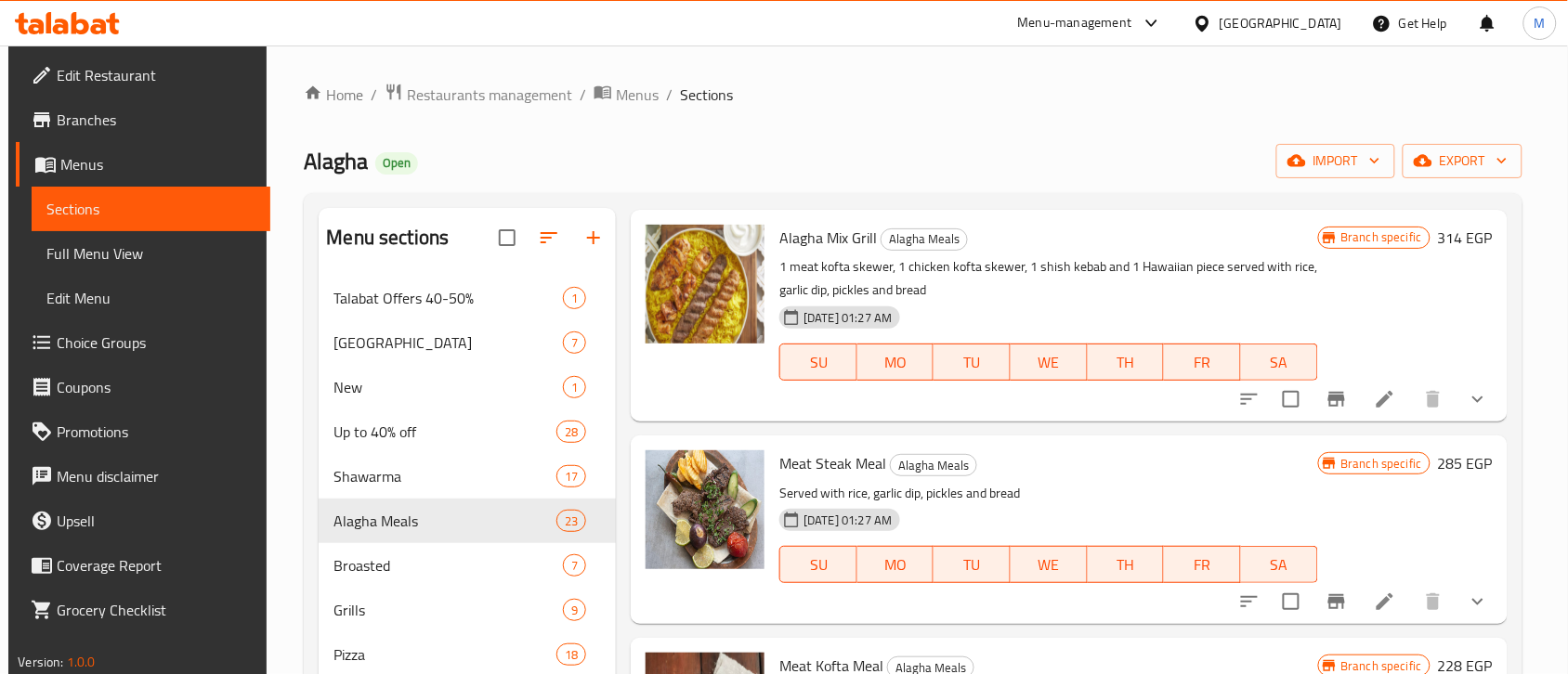
click at [1467, 411] on icon "show more" at bounding box center [1477, 399] width 22 height 22
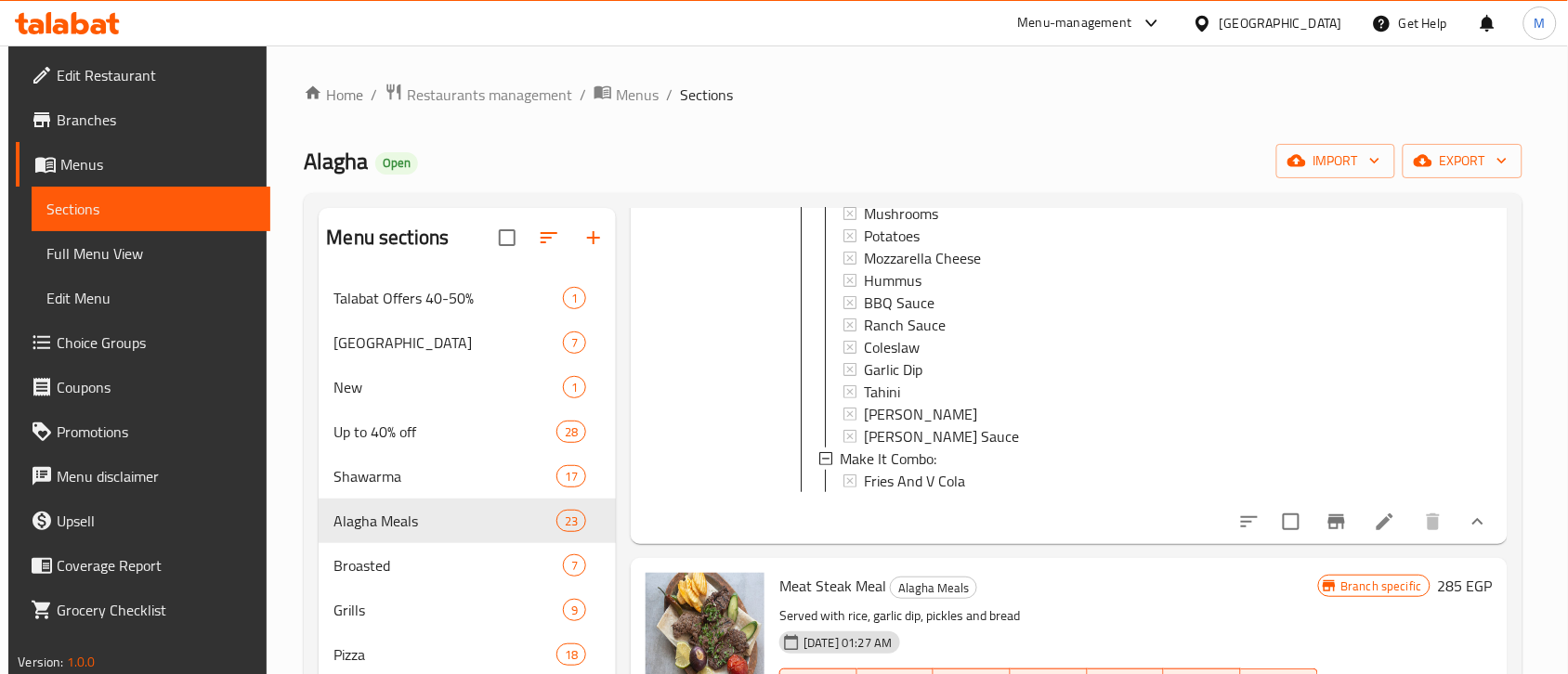
scroll to position [4991, 0]
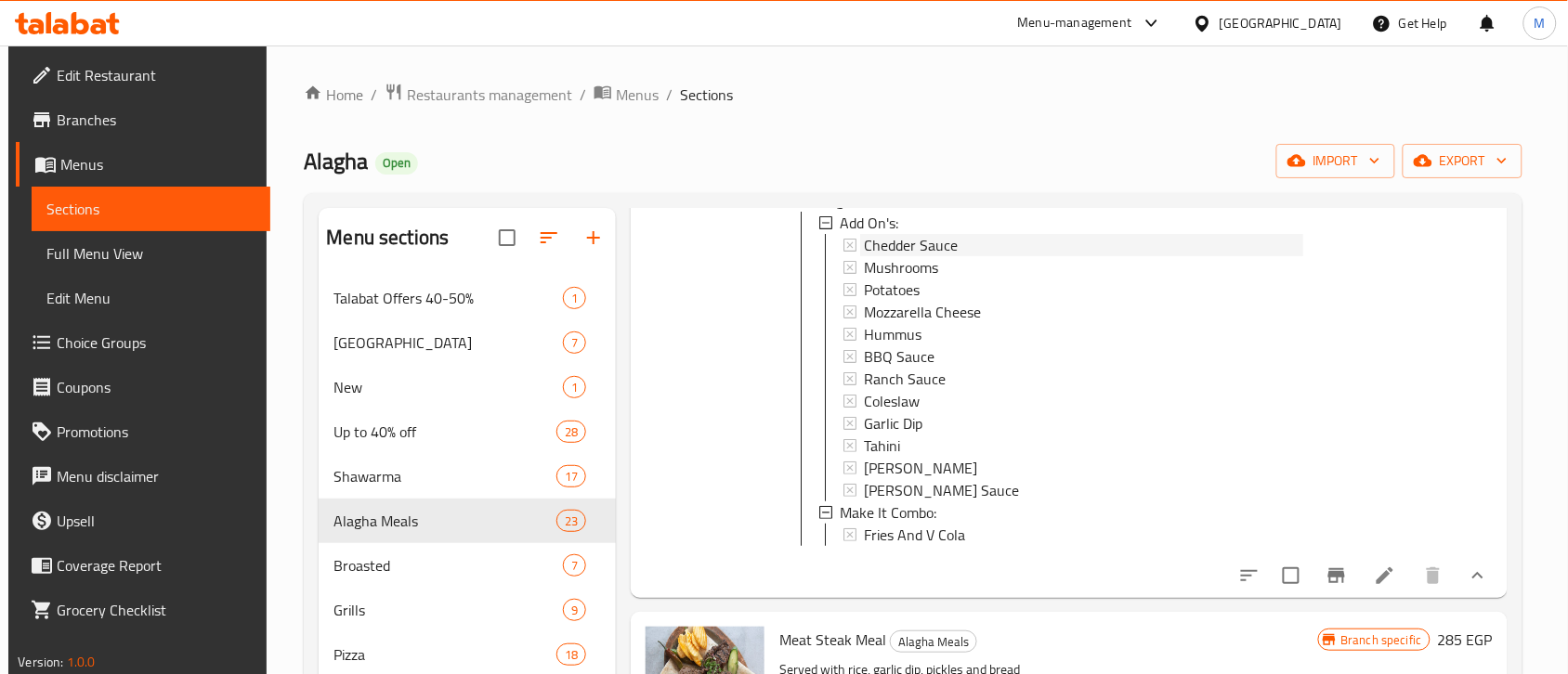
click at [917, 257] on span "Chedder Sauce" at bounding box center [910, 245] width 94 height 22
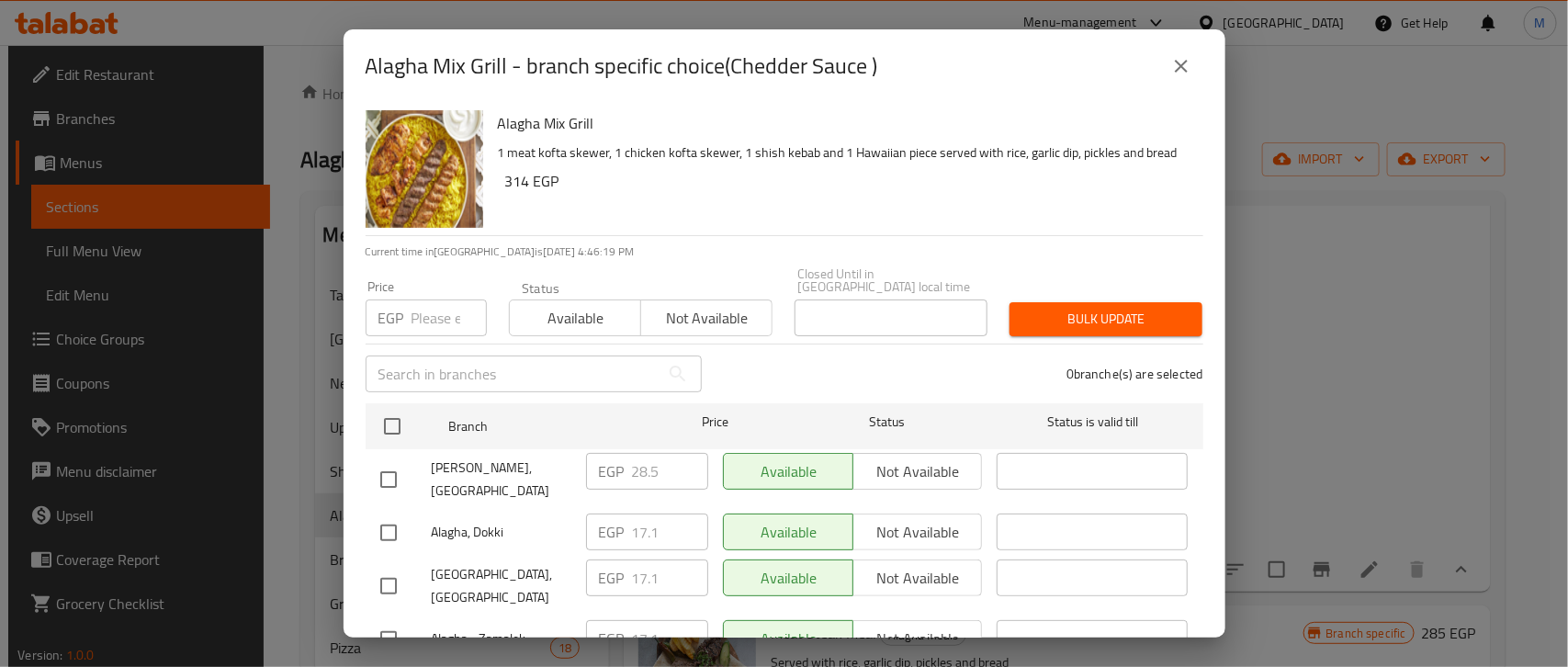
click at [1178, 58] on icon "close" at bounding box center [1181, 66] width 22 height 22
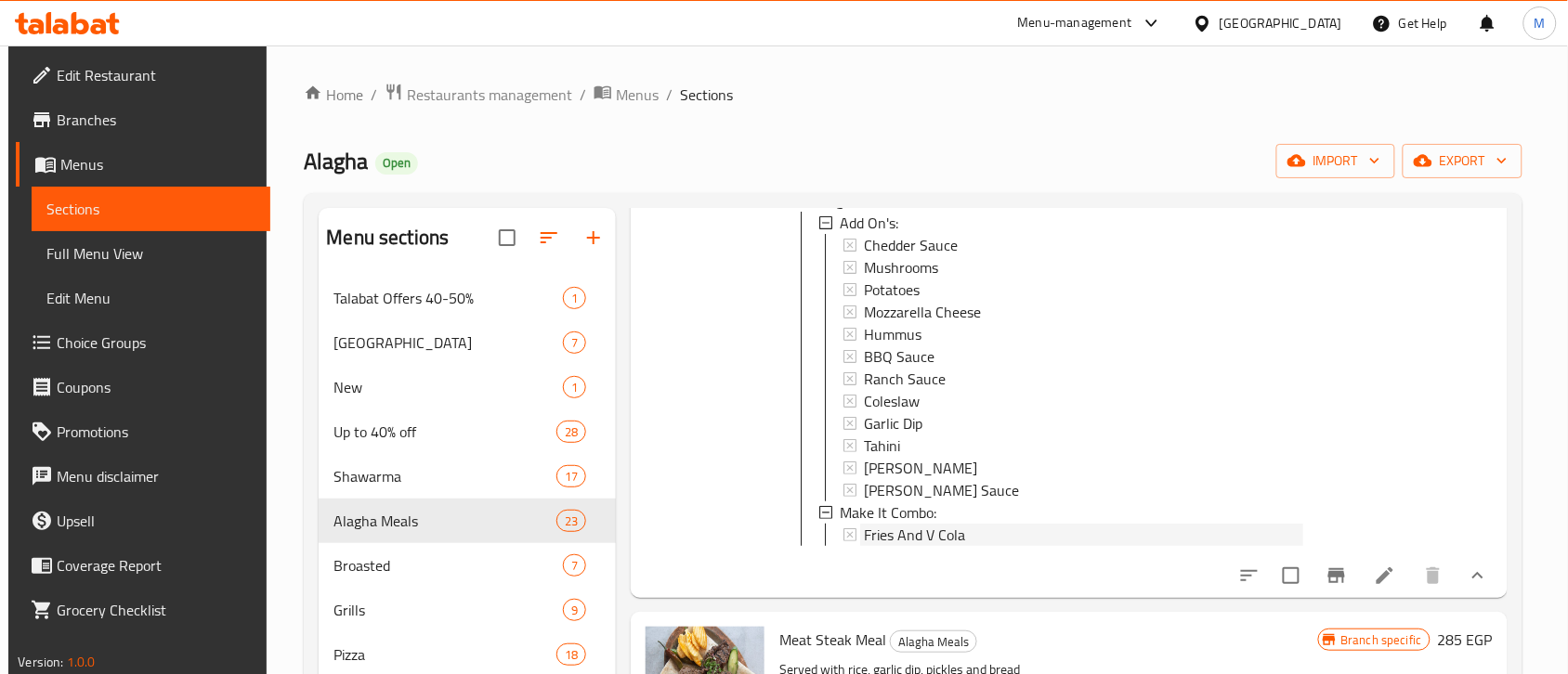
click at [898, 546] on span "Fries And V Cola" at bounding box center [914, 535] width 101 height 22
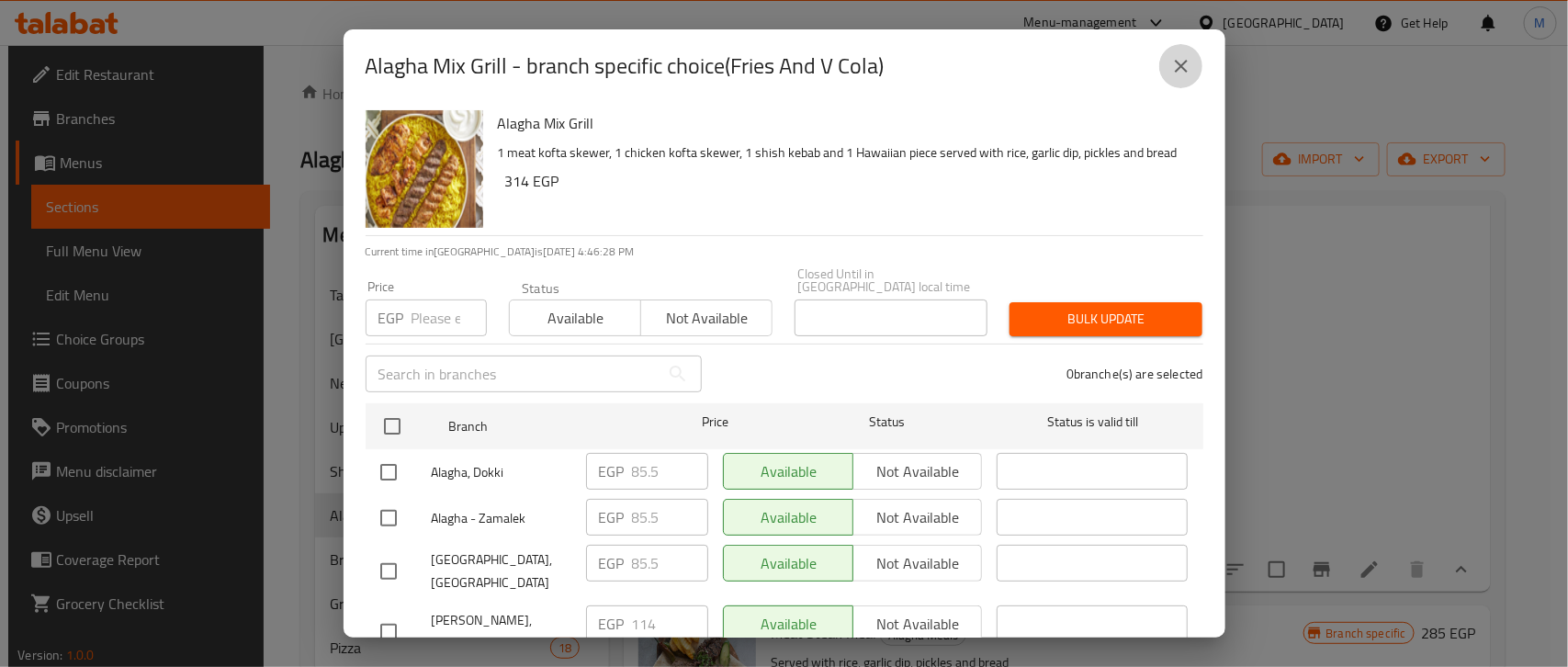
click at [1180, 75] on icon "close" at bounding box center [1181, 66] width 22 height 22
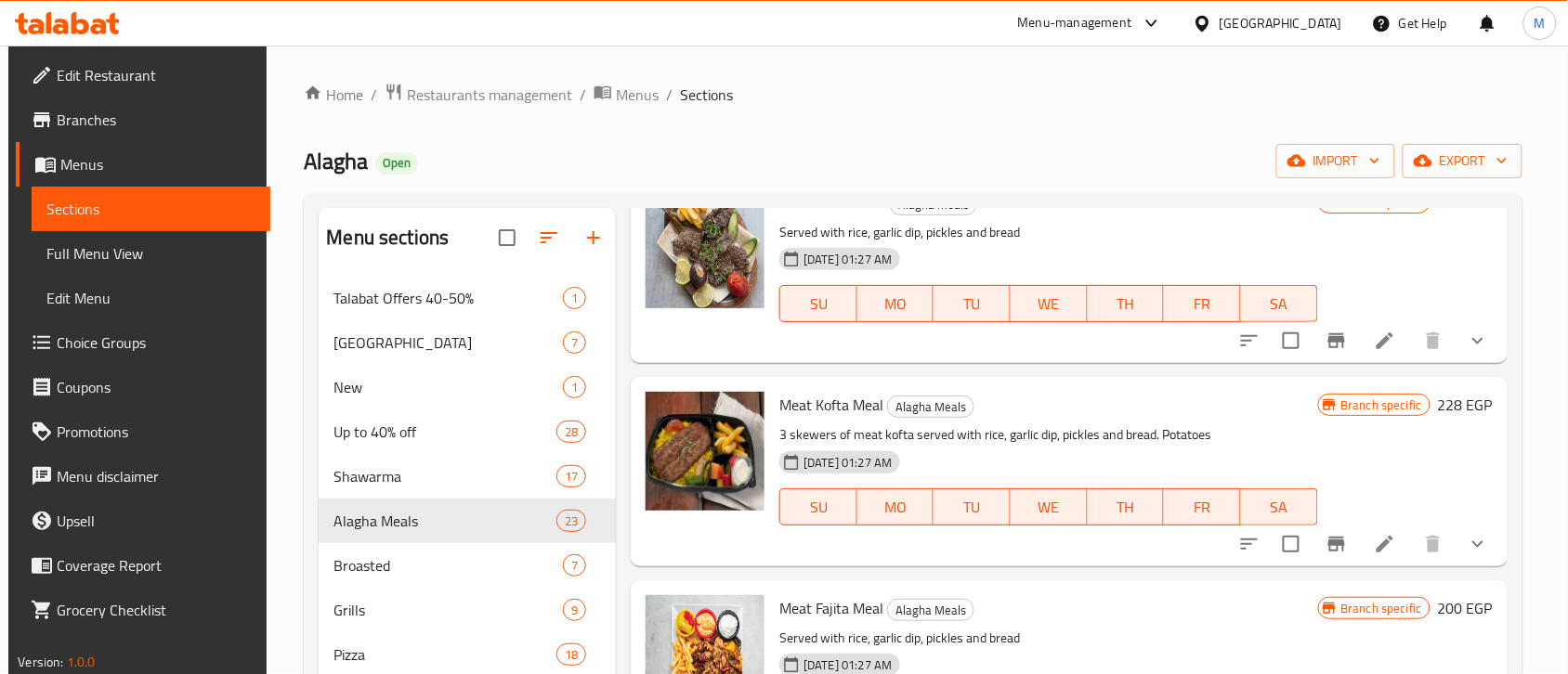
scroll to position [5455, 0]
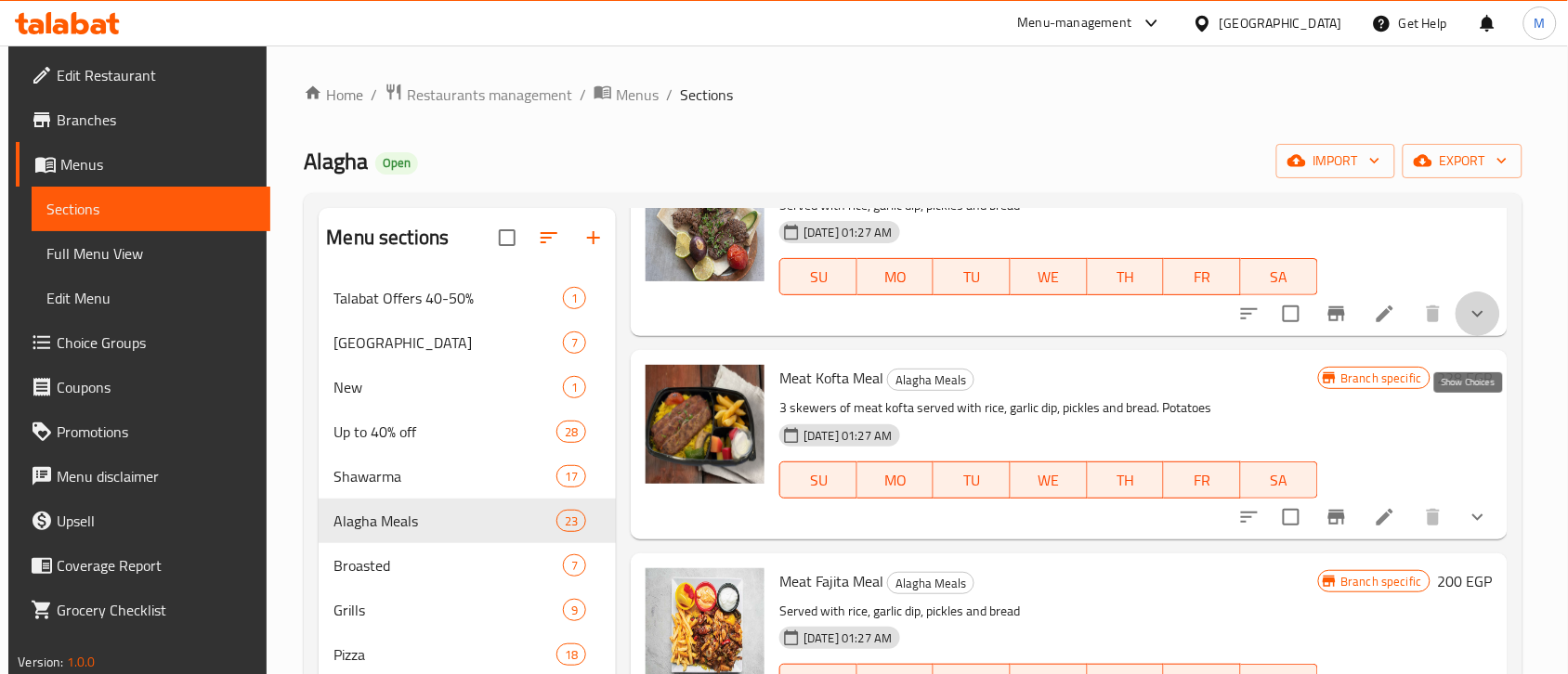
click at [1475, 325] on icon "show more" at bounding box center [1477, 313] width 22 height 22
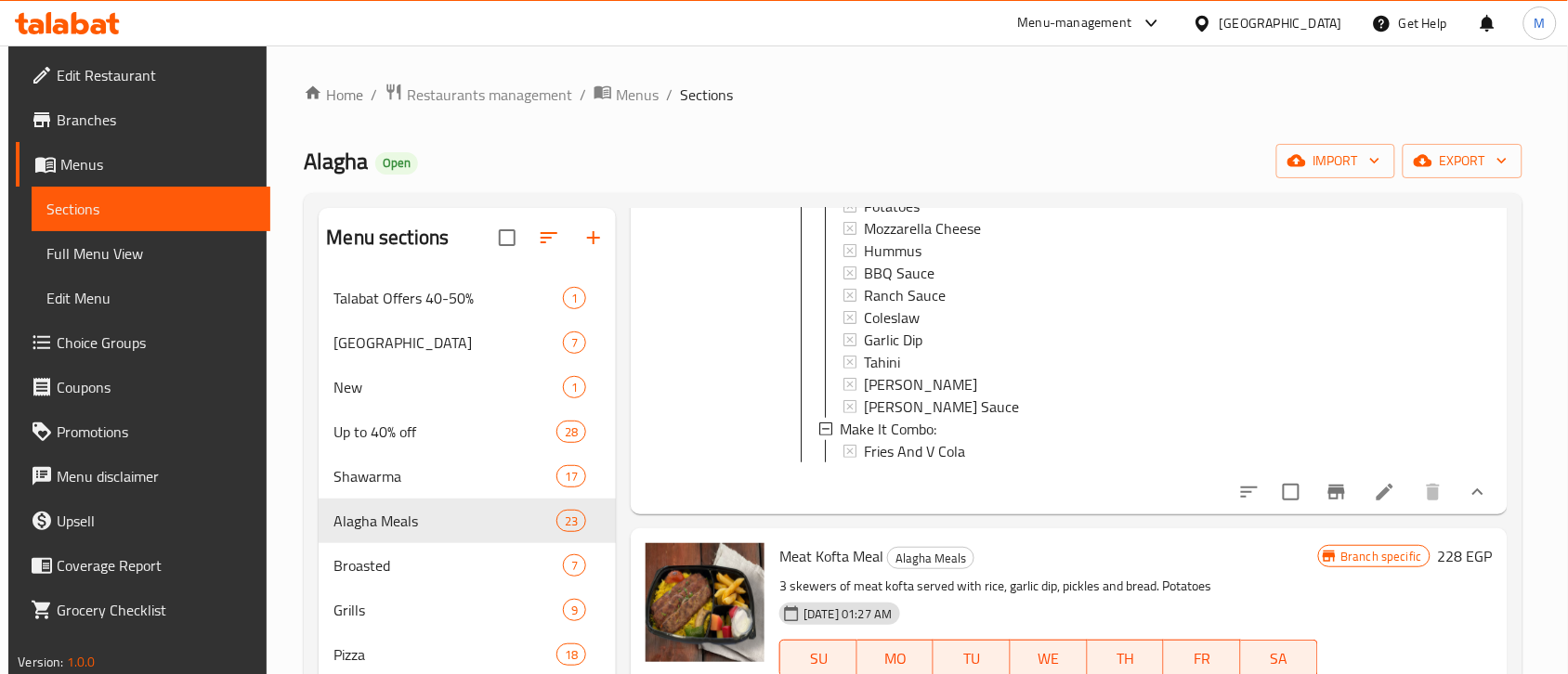
scroll to position [5688, 0]
click at [890, 460] on span "Fries And V Cola" at bounding box center [914, 449] width 101 height 22
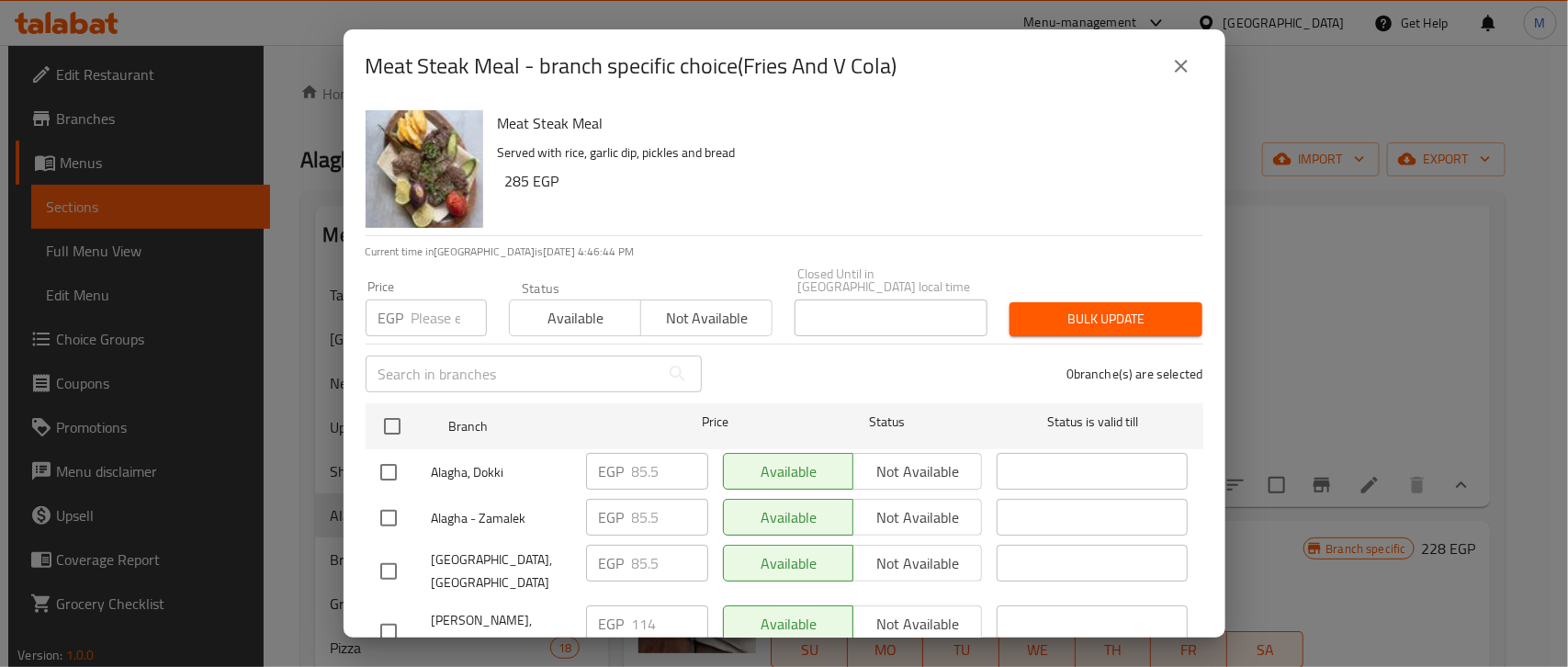
click at [1165, 69] on button "close" at bounding box center [1181, 67] width 44 height 44
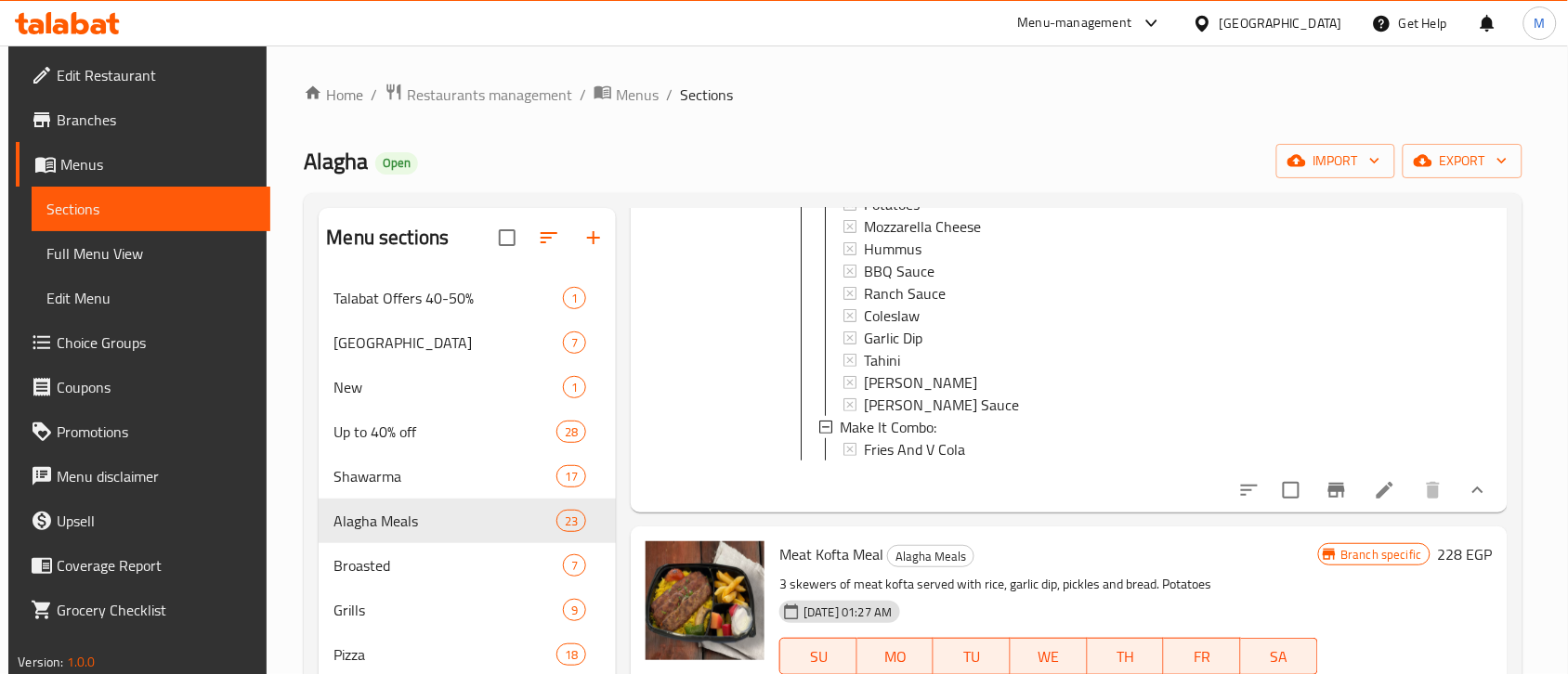
click at [889, 171] on span "Chedder Sauce" at bounding box center [910, 159] width 94 height 22
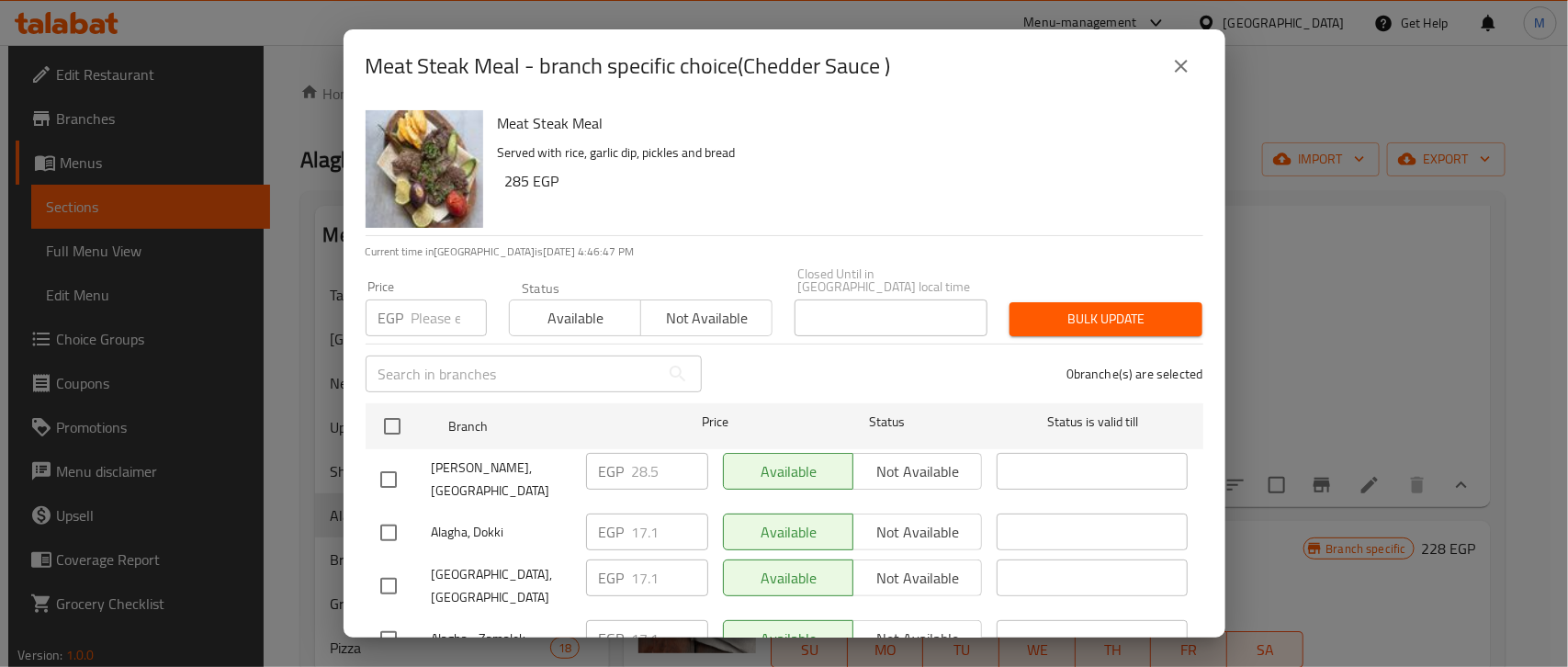
click at [1172, 76] on icon "close" at bounding box center [1181, 66] width 22 height 22
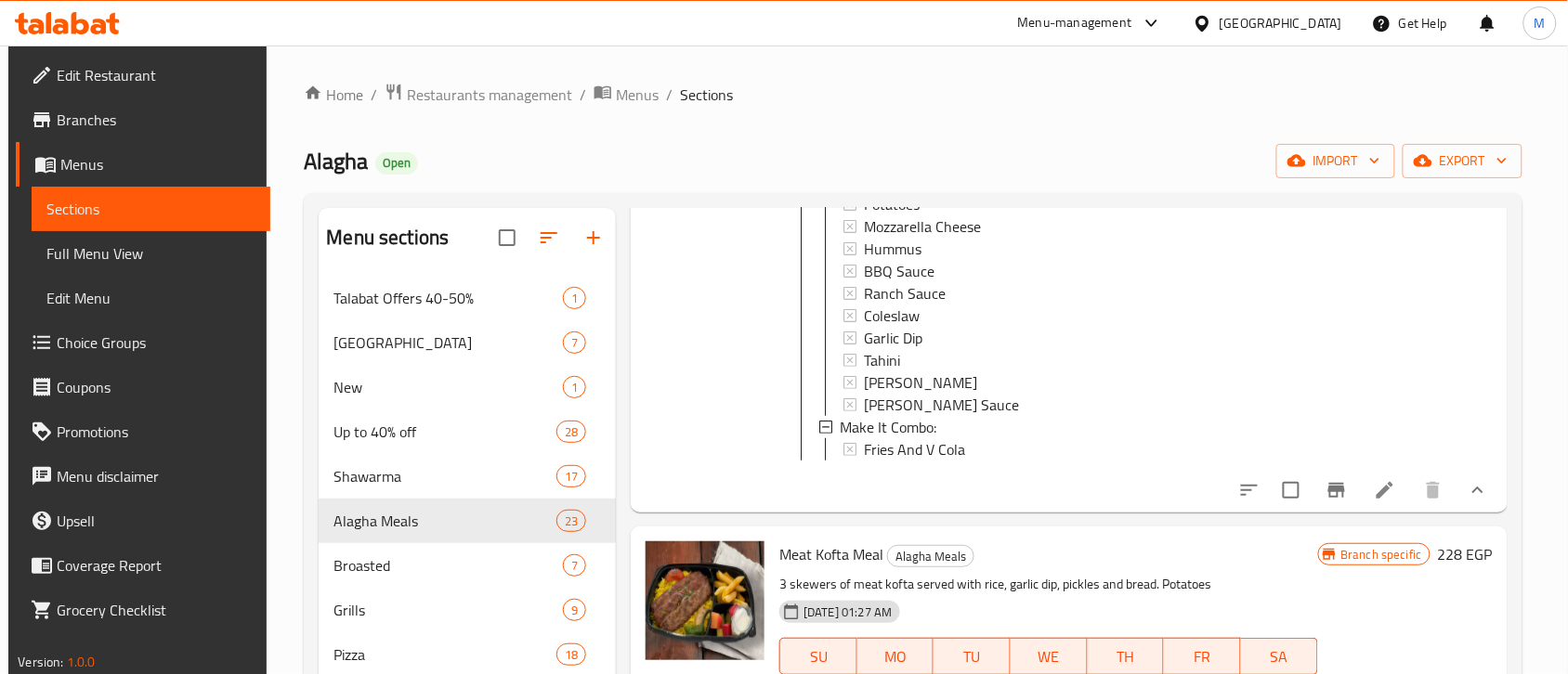
scroll to position [2, 0]
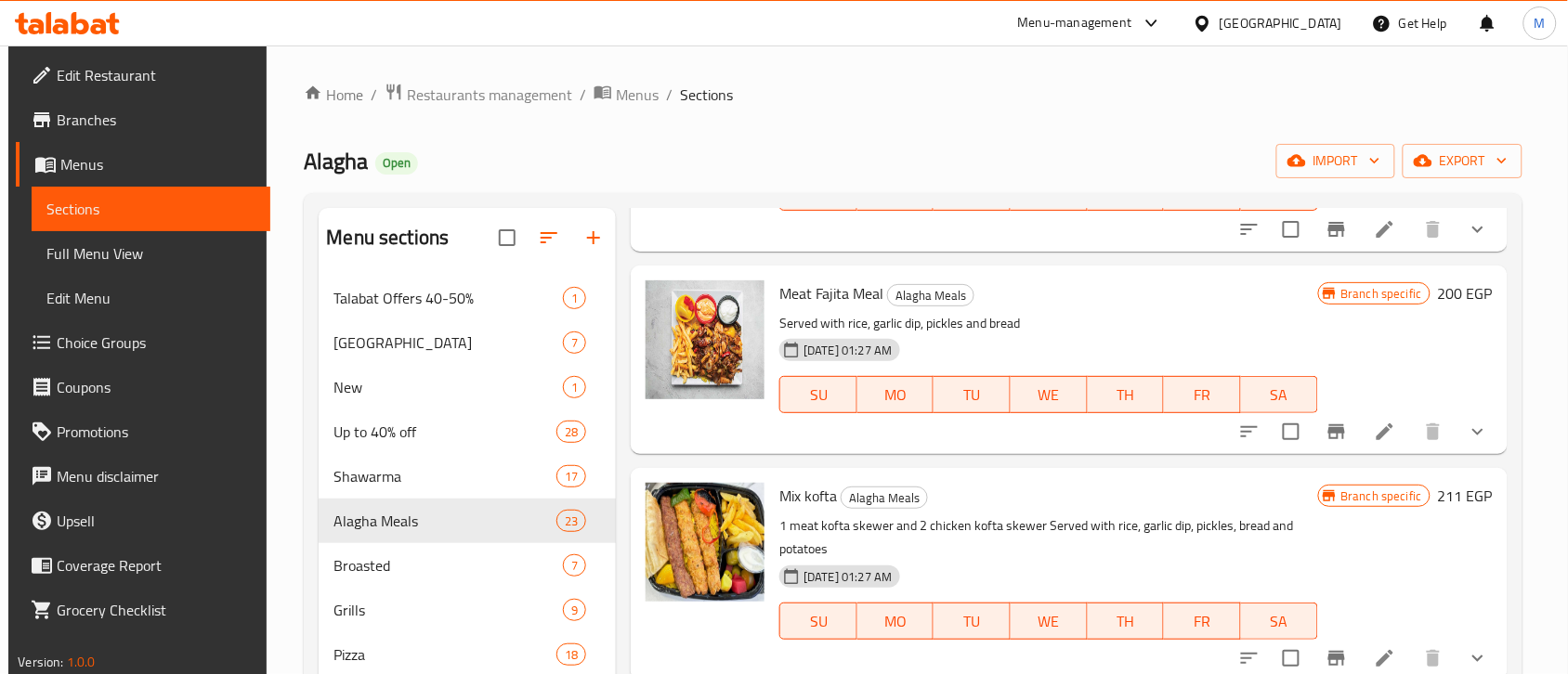
click at [1478, 252] on button "show more" at bounding box center [1478, 229] width 45 height 45
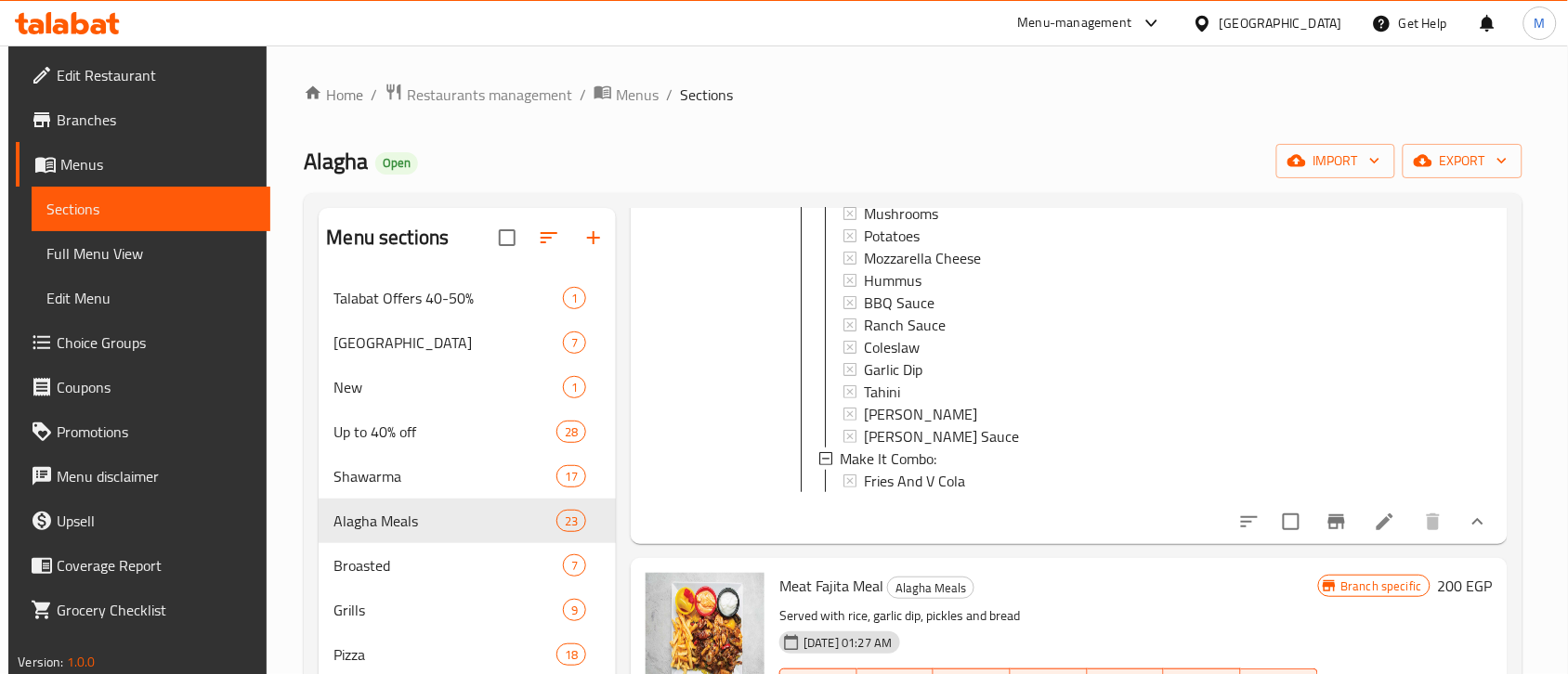
scroll to position [1, 0]
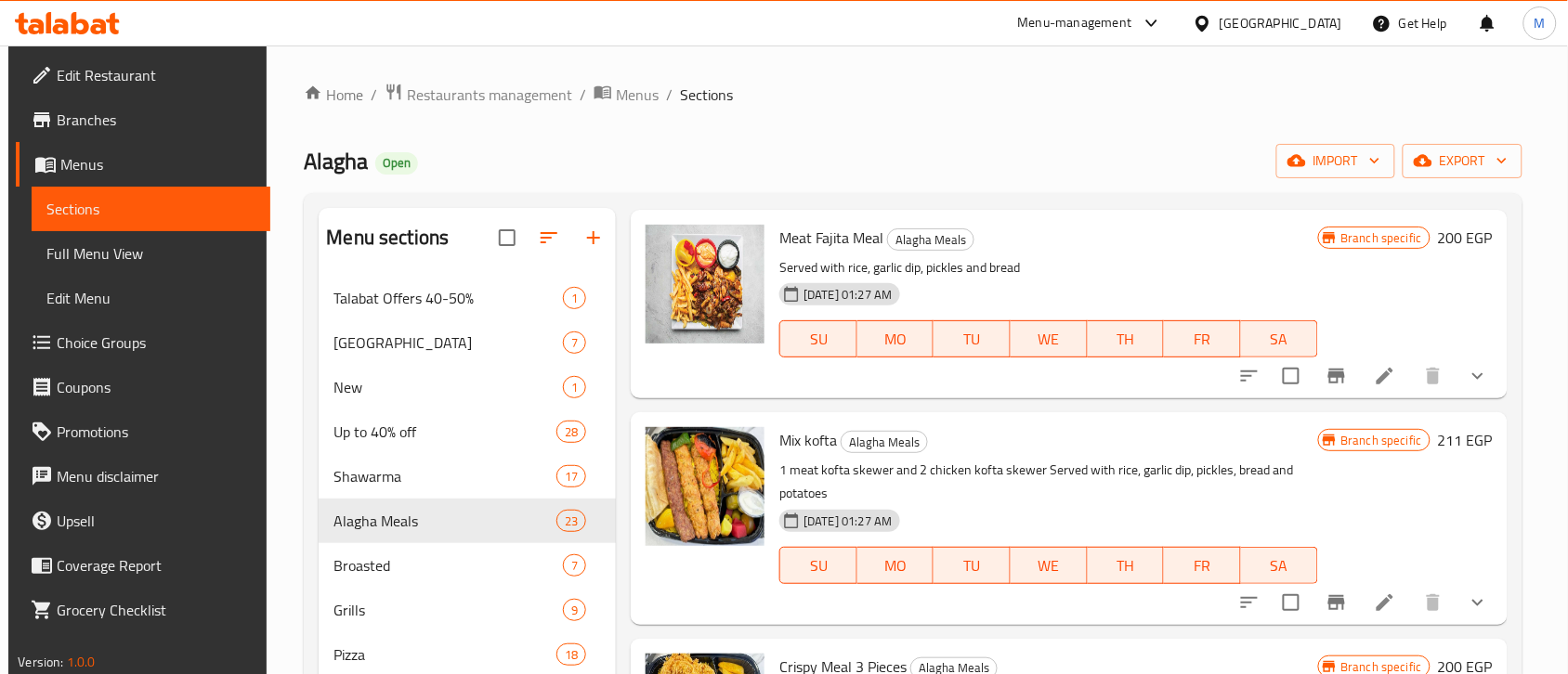
click at [1470, 387] on icon "show more" at bounding box center [1477, 376] width 22 height 22
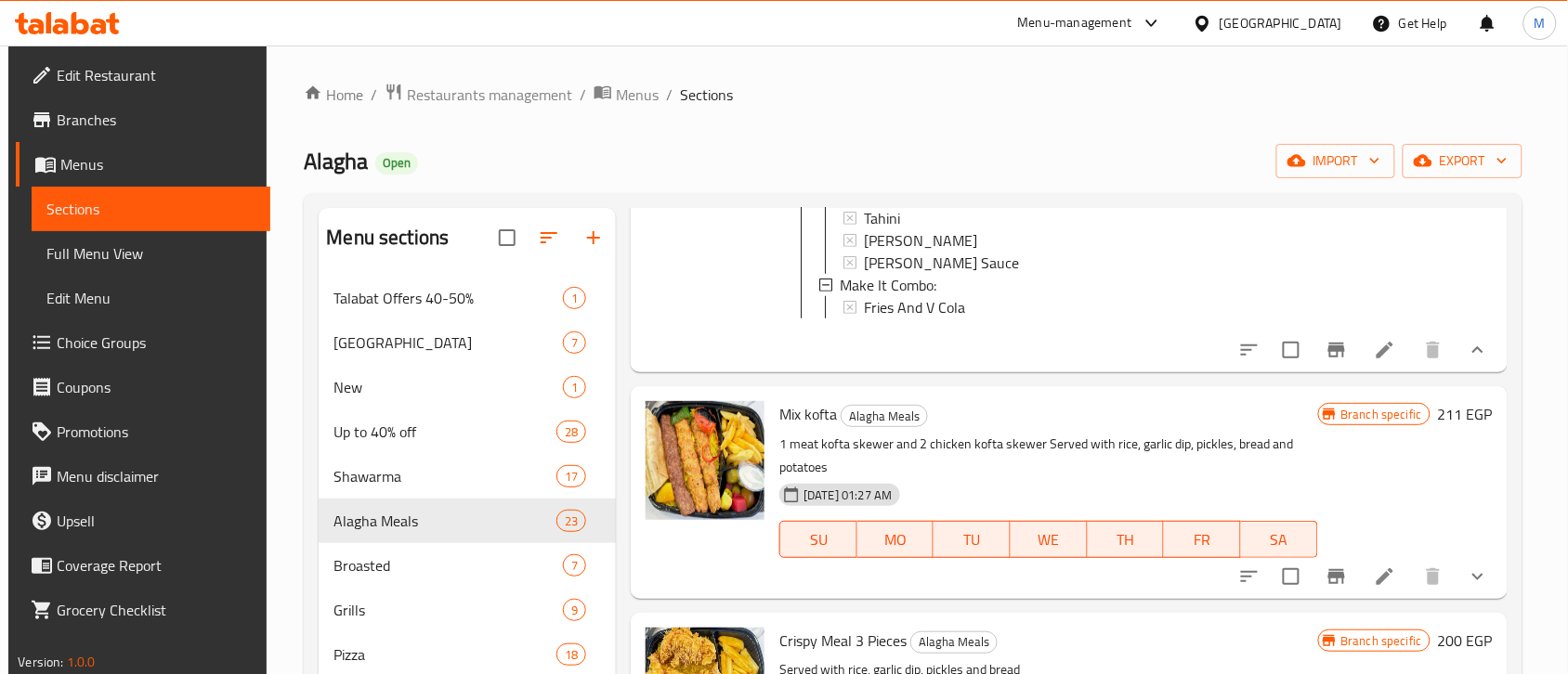
scroll to position [7196, 0]
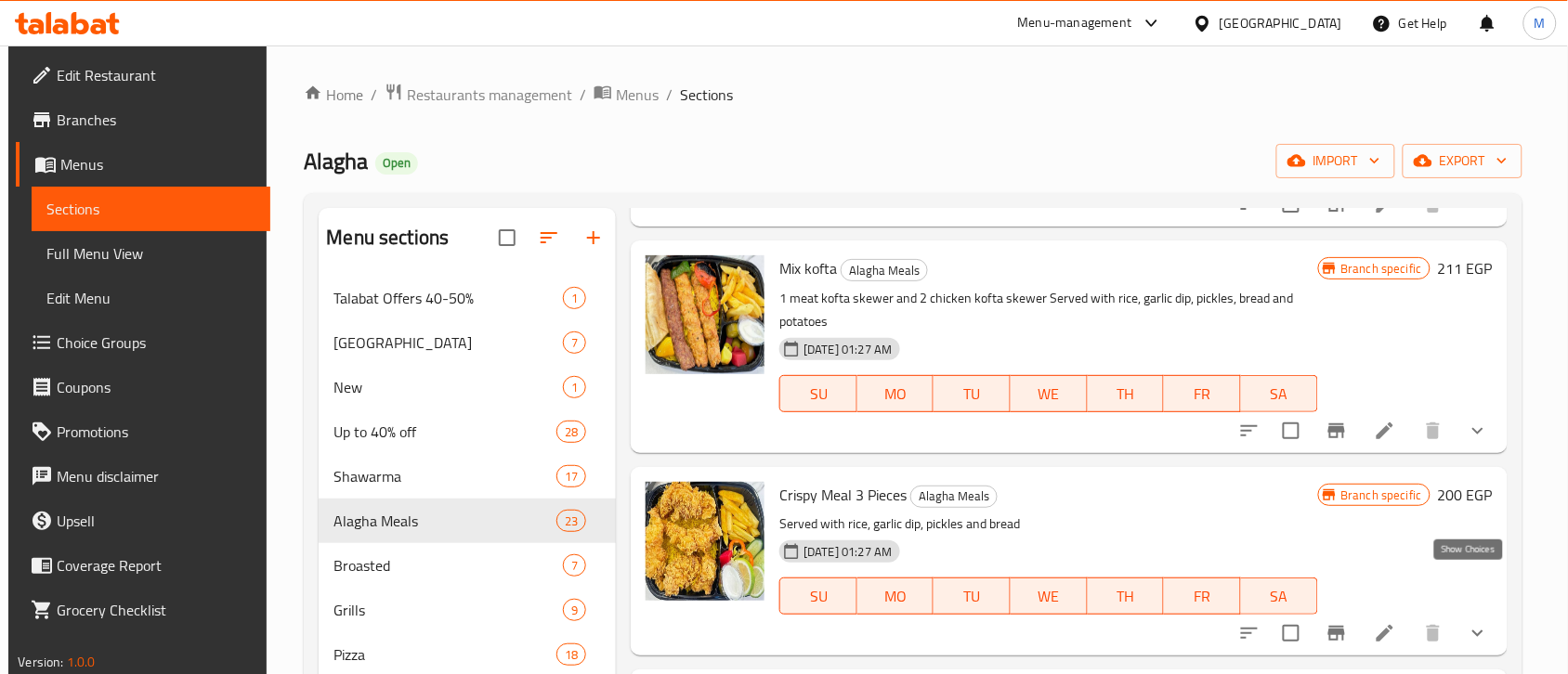
click at [1467, 442] on icon "show more" at bounding box center [1477, 430] width 22 height 22
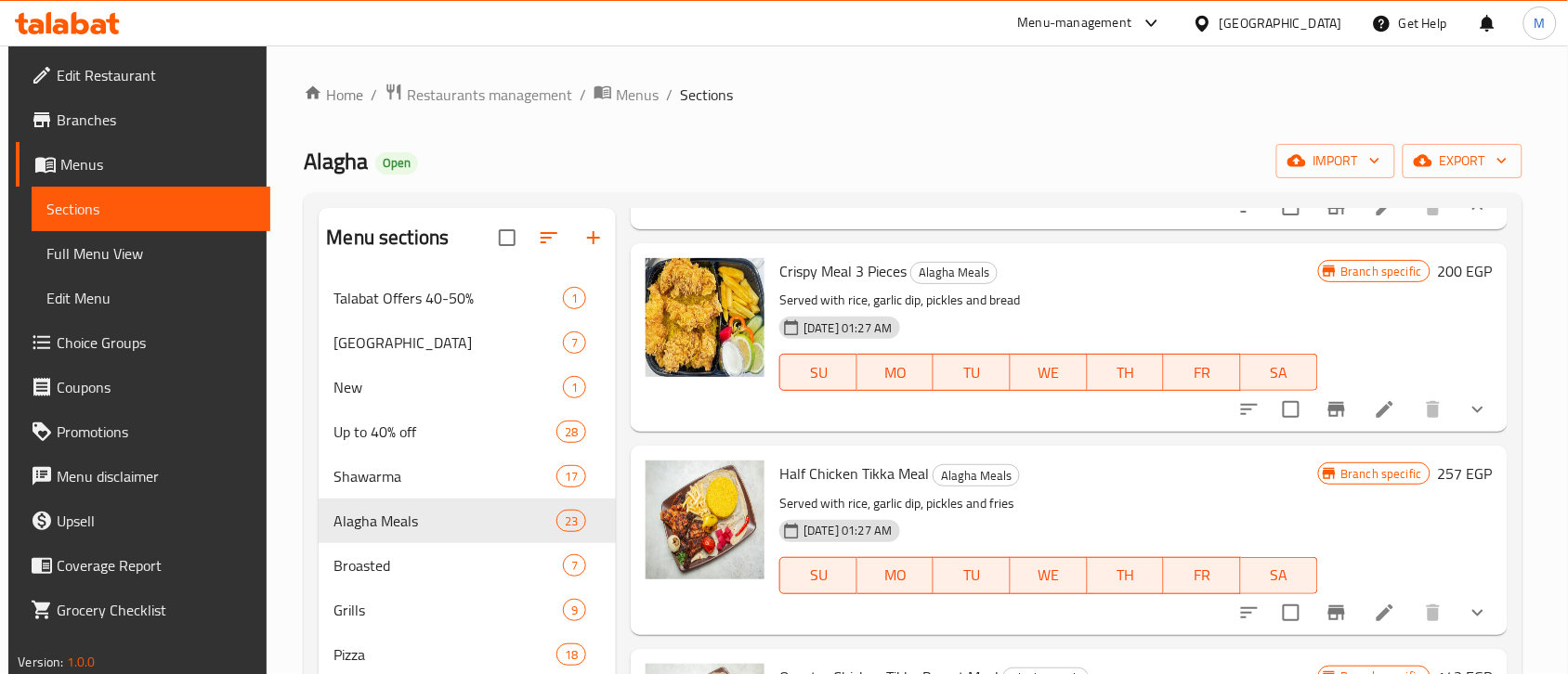
scroll to position [7997, 0]
click at [1472, 412] on icon "show more" at bounding box center [1477, 410] width 11 height 7
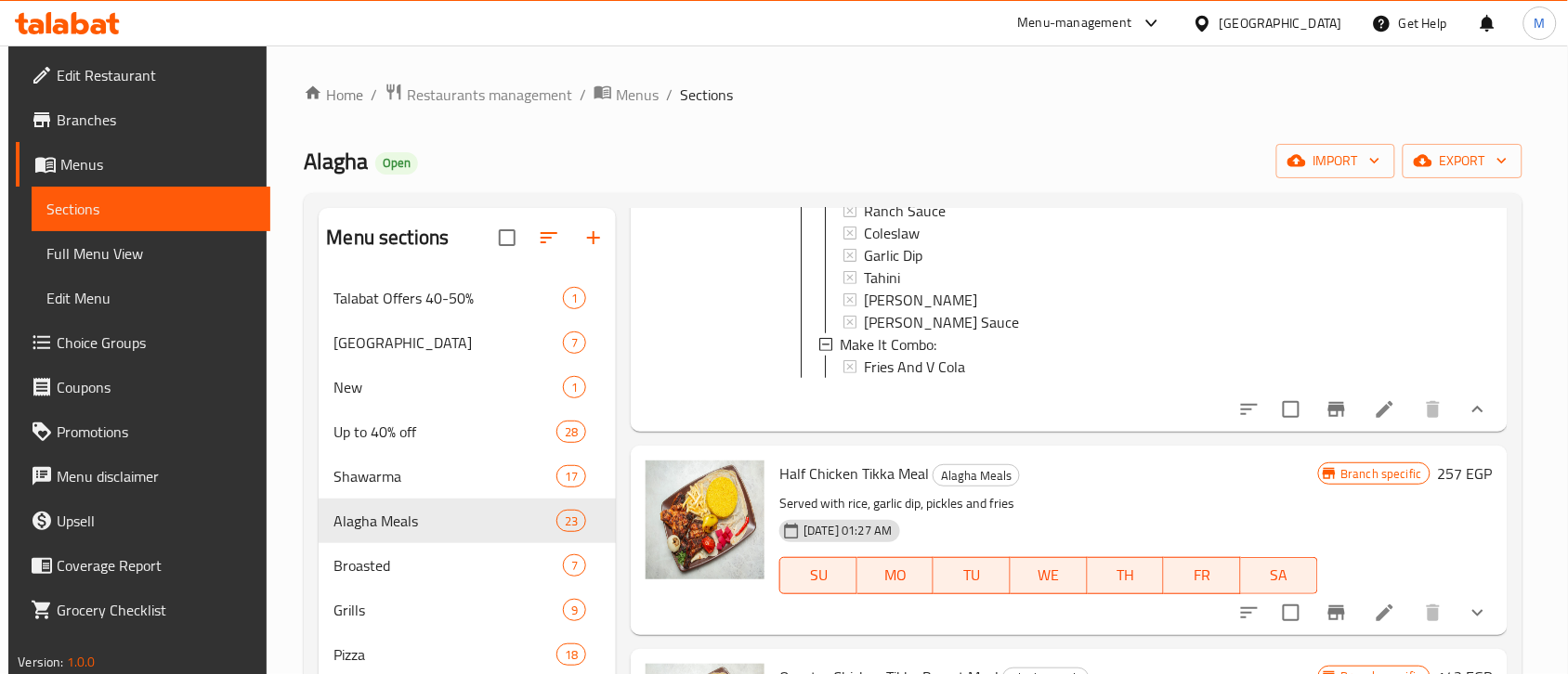
scroll to position [116, 0]
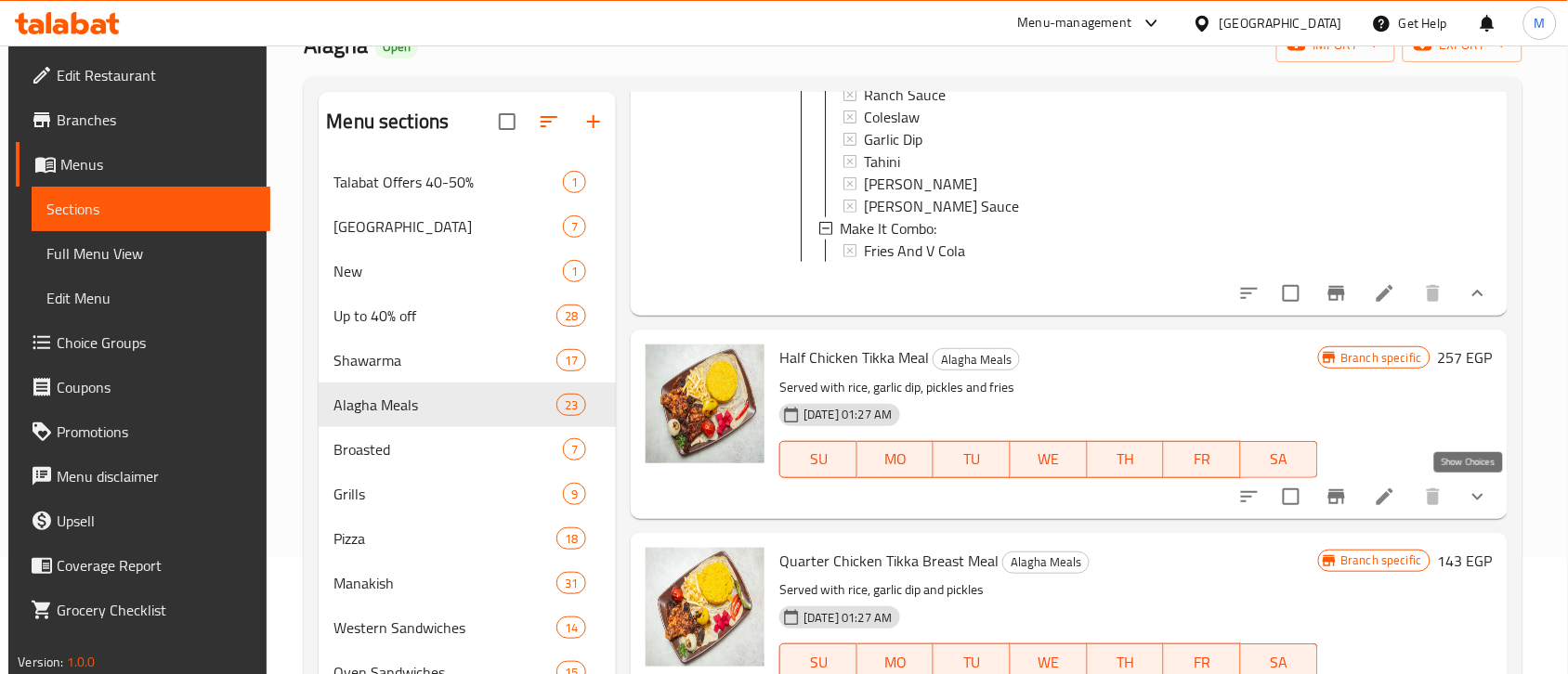
click at [1472, 491] on icon "show more" at bounding box center [1477, 496] width 22 height 22
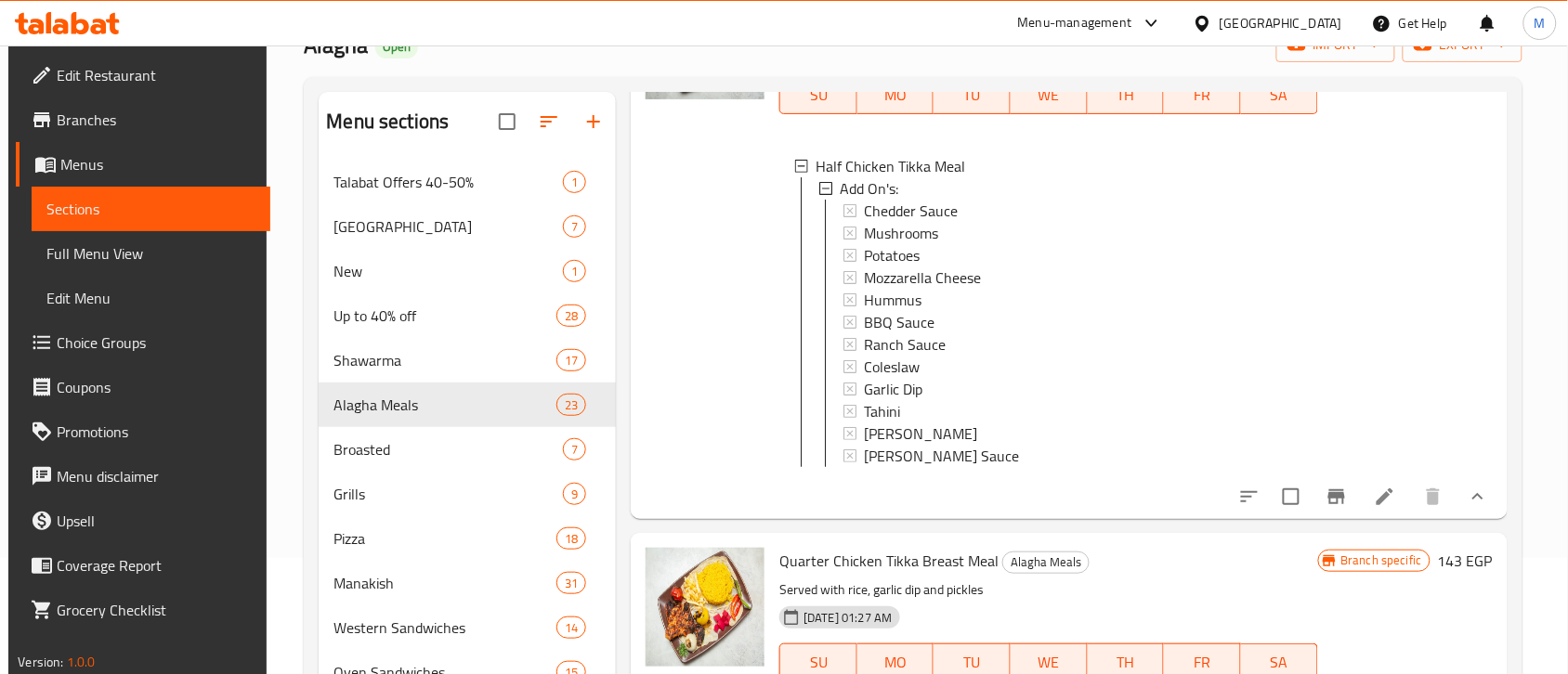
scroll to position [1, 0]
click at [931, 221] on span "Chedder Sauce" at bounding box center [910, 210] width 94 height 22
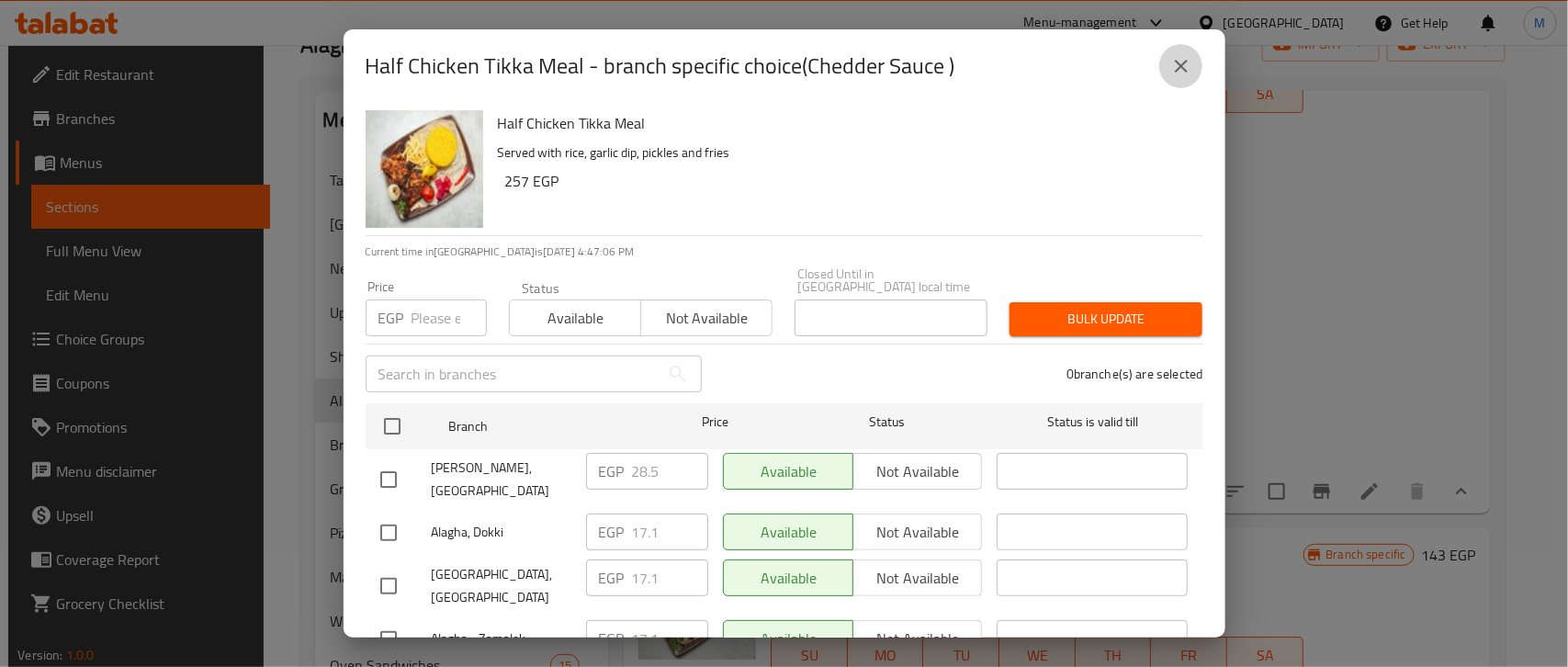
click at [1176, 62] on icon "close" at bounding box center [1181, 66] width 13 height 13
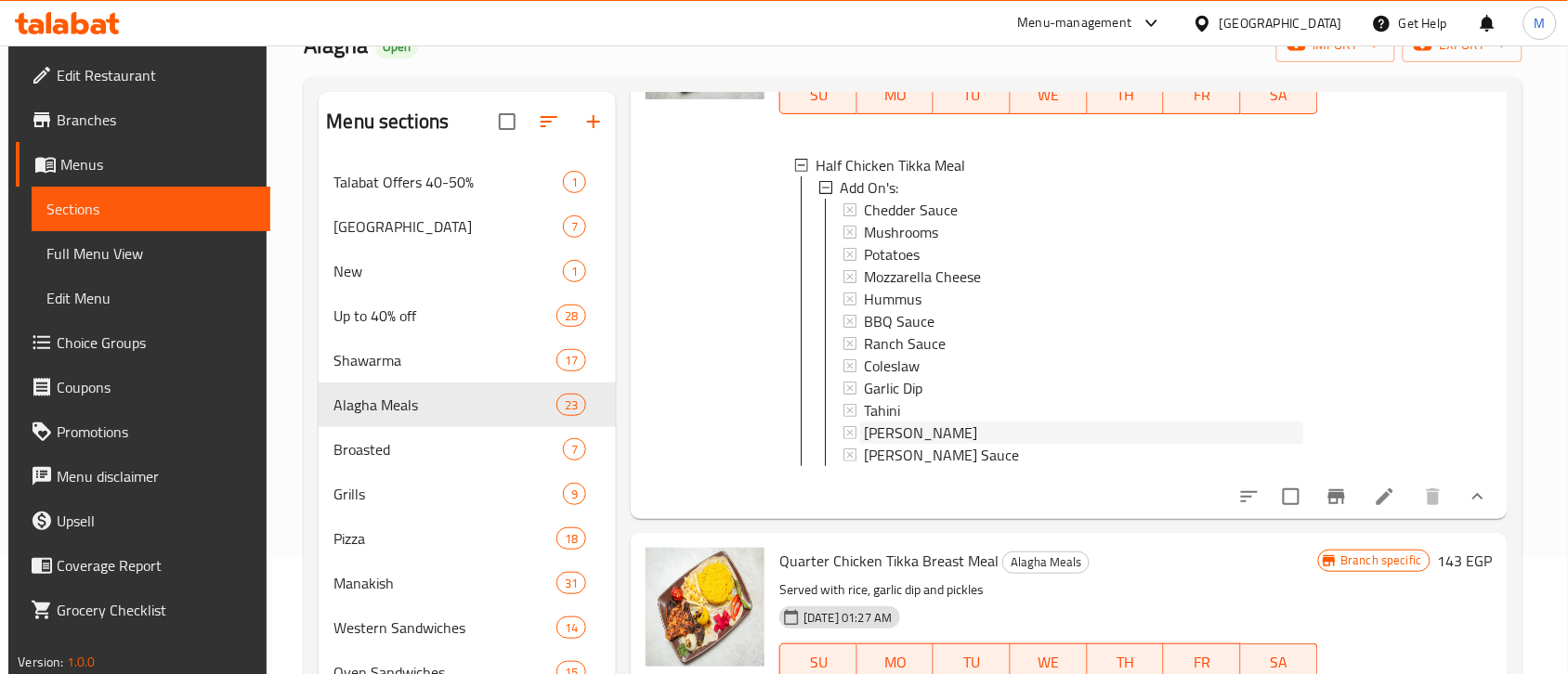
click at [916, 444] on span "[PERSON_NAME]" at bounding box center [920, 432] width 113 height 22
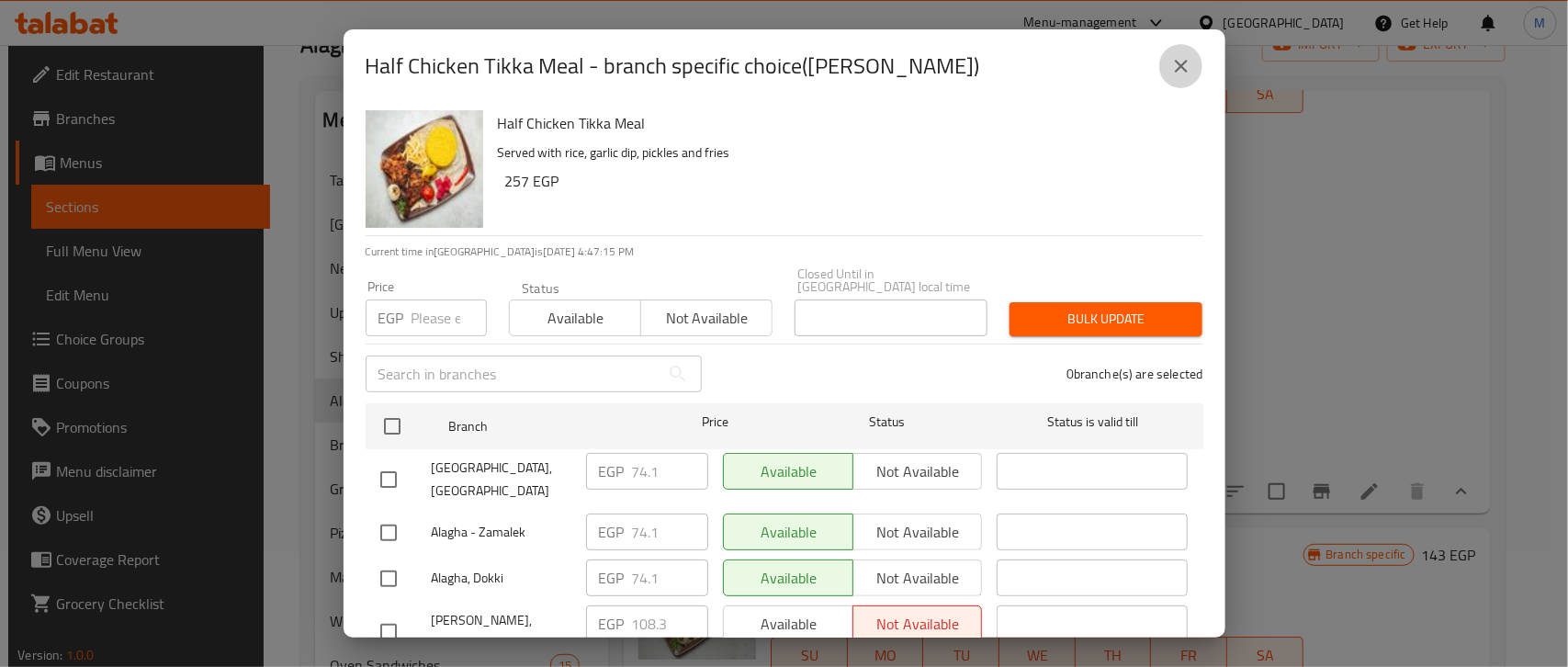
click at [1190, 61] on icon "close" at bounding box center [1181, 66] width 22 height 22
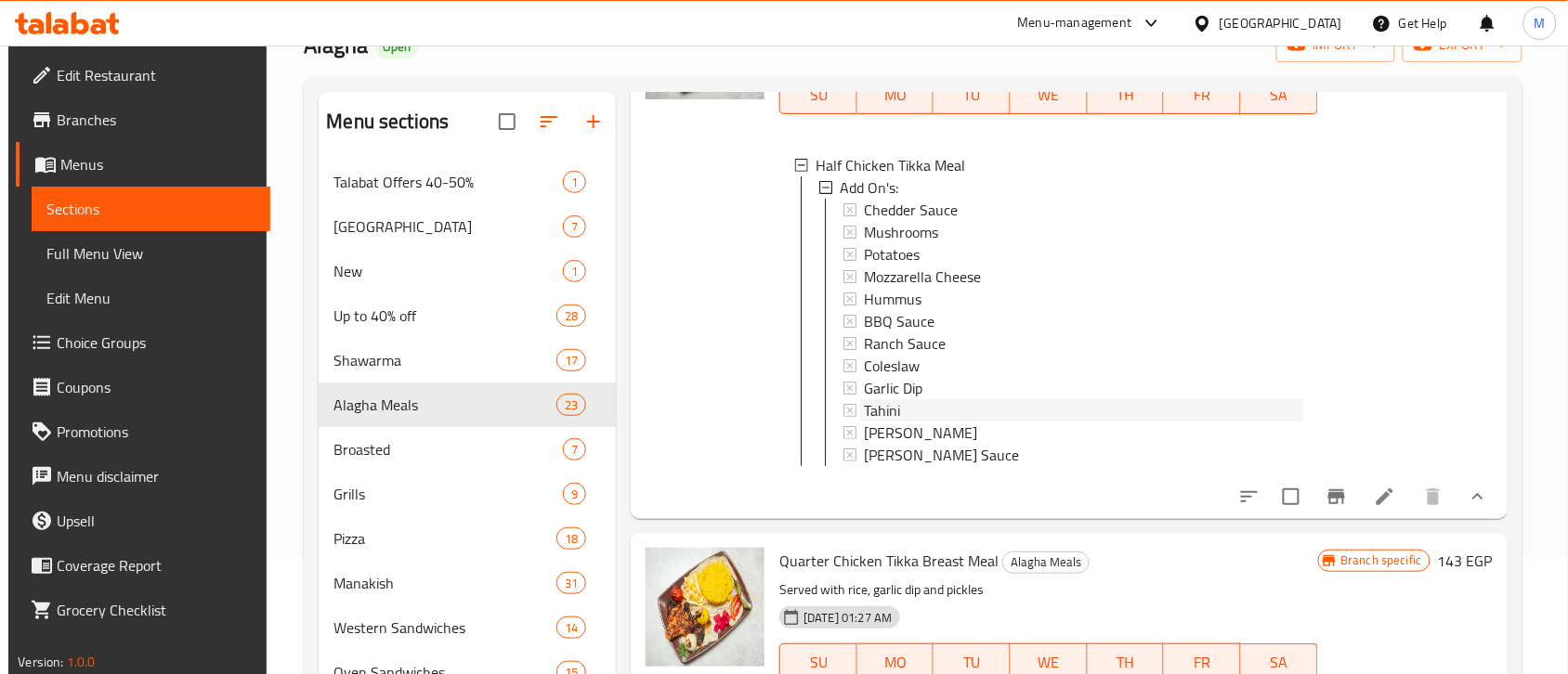
click at [924, 421] on div "Tahini" at bounding box center [1082, 410] width 438 height 22
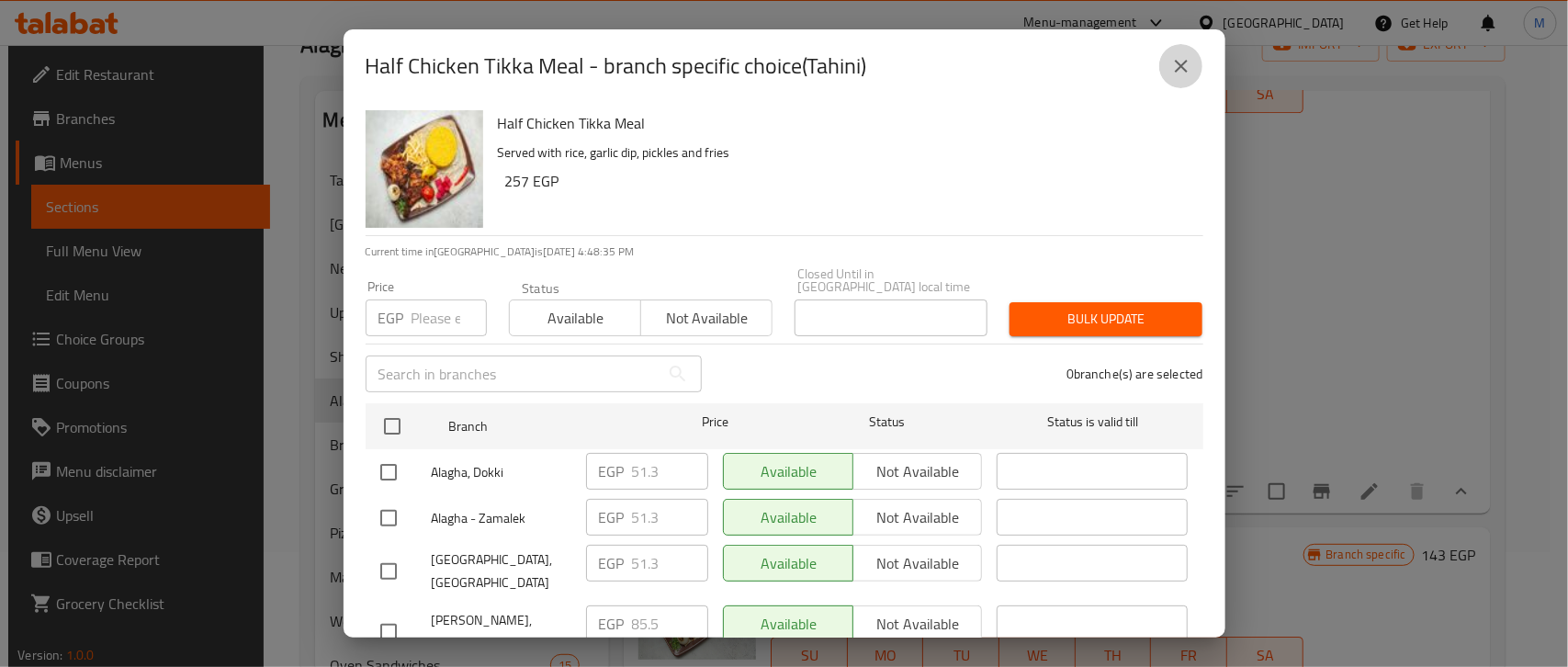
click at [1178, 74] on icon "close" at bounding box center [1181, 66] width 22 height 22
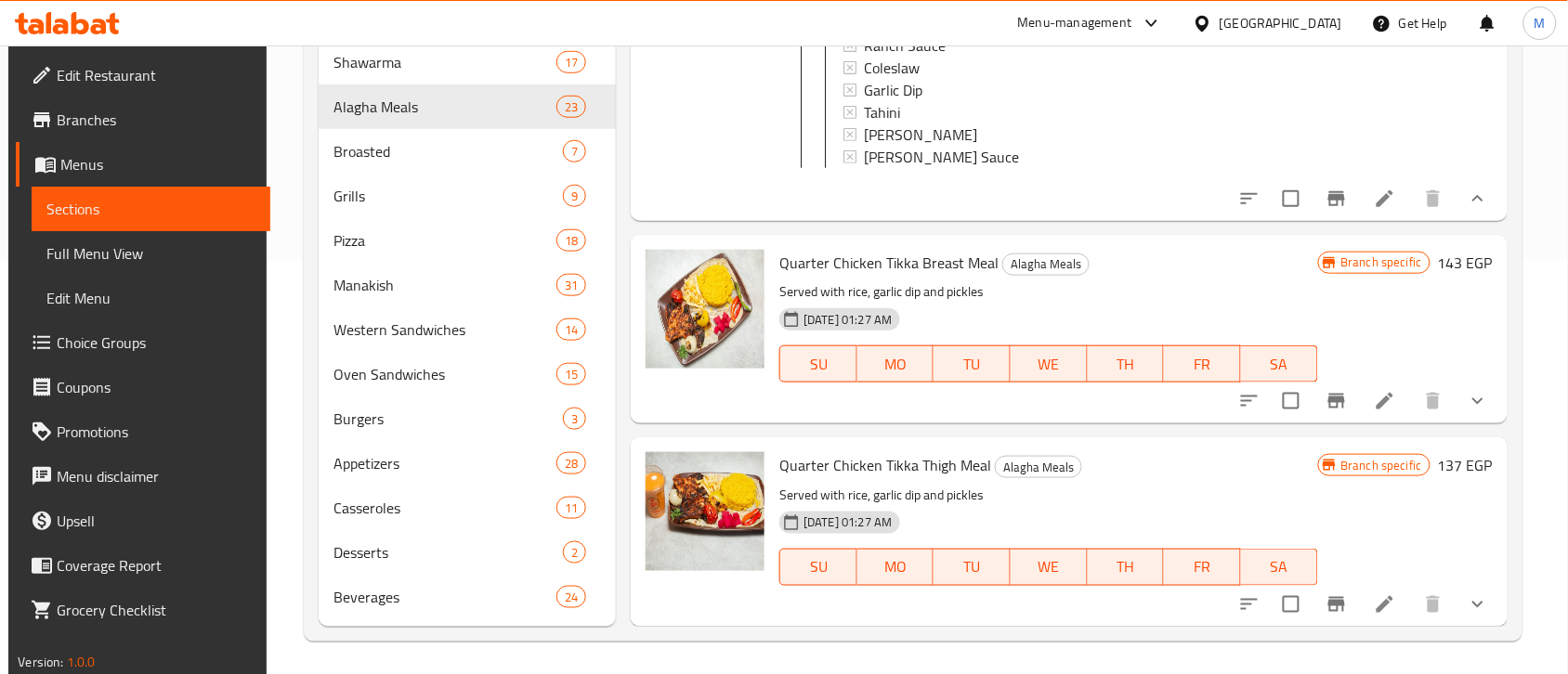
scroll to position [417, 0]
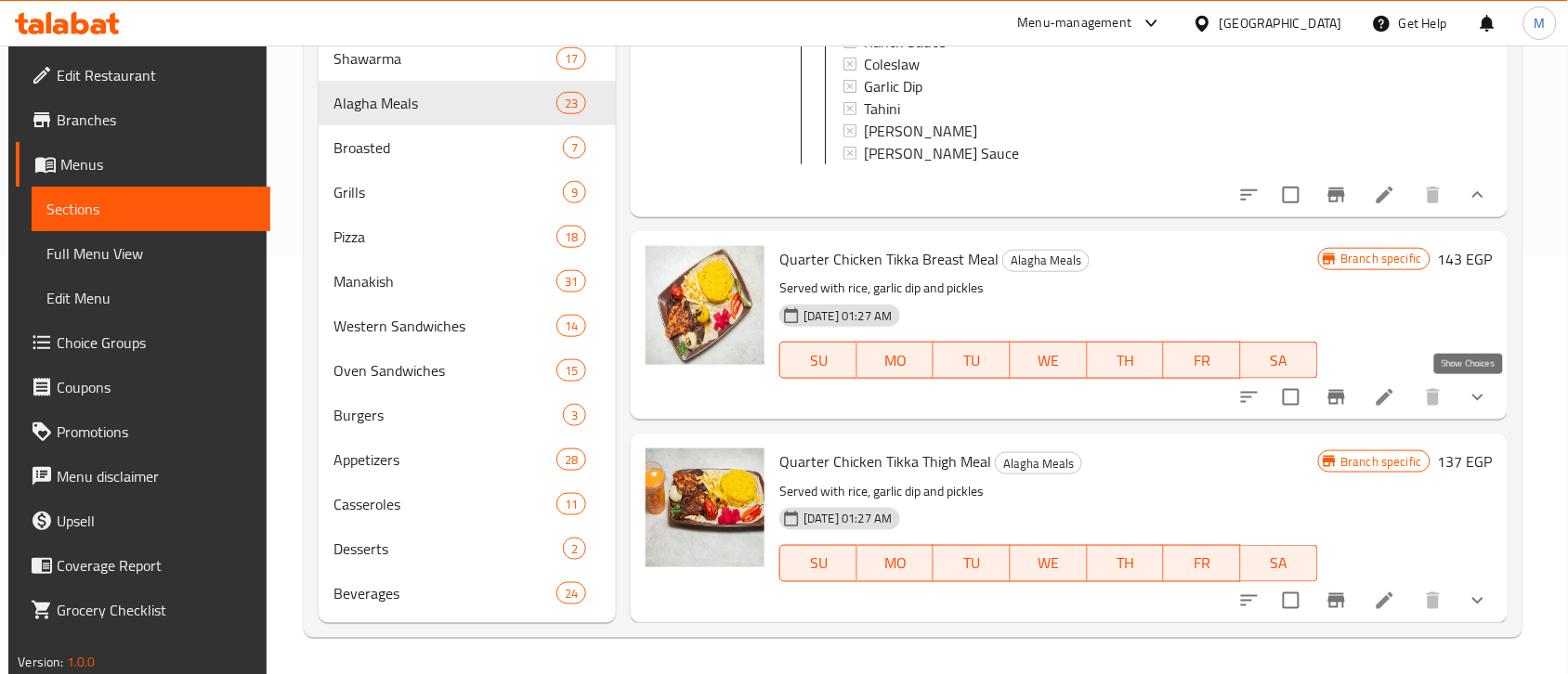
click at [1474, 396] on icon "show more" at bounding box center [1477, 398] width 11 height 7
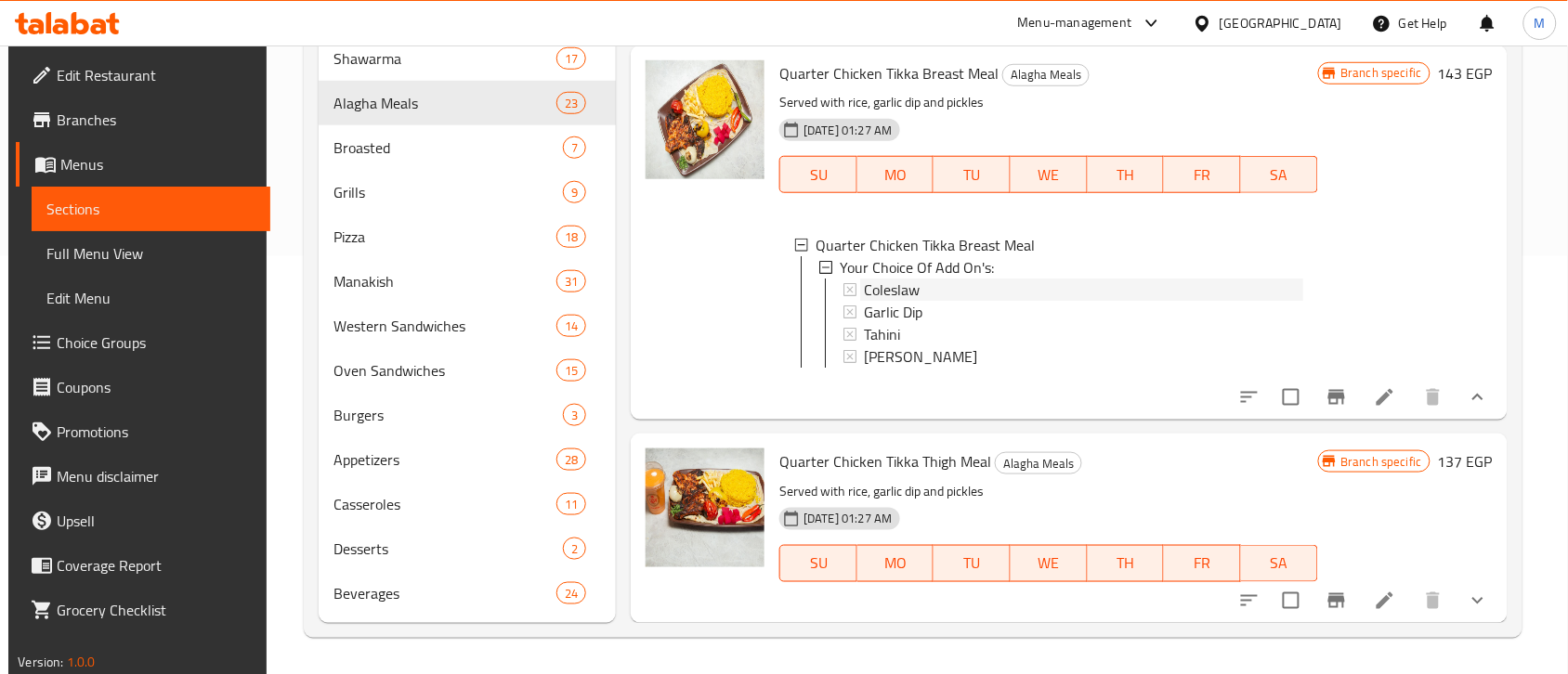
click at [934, 300] on div "Coleslaw" at bounding box center [1082, 290] width 438 height 22
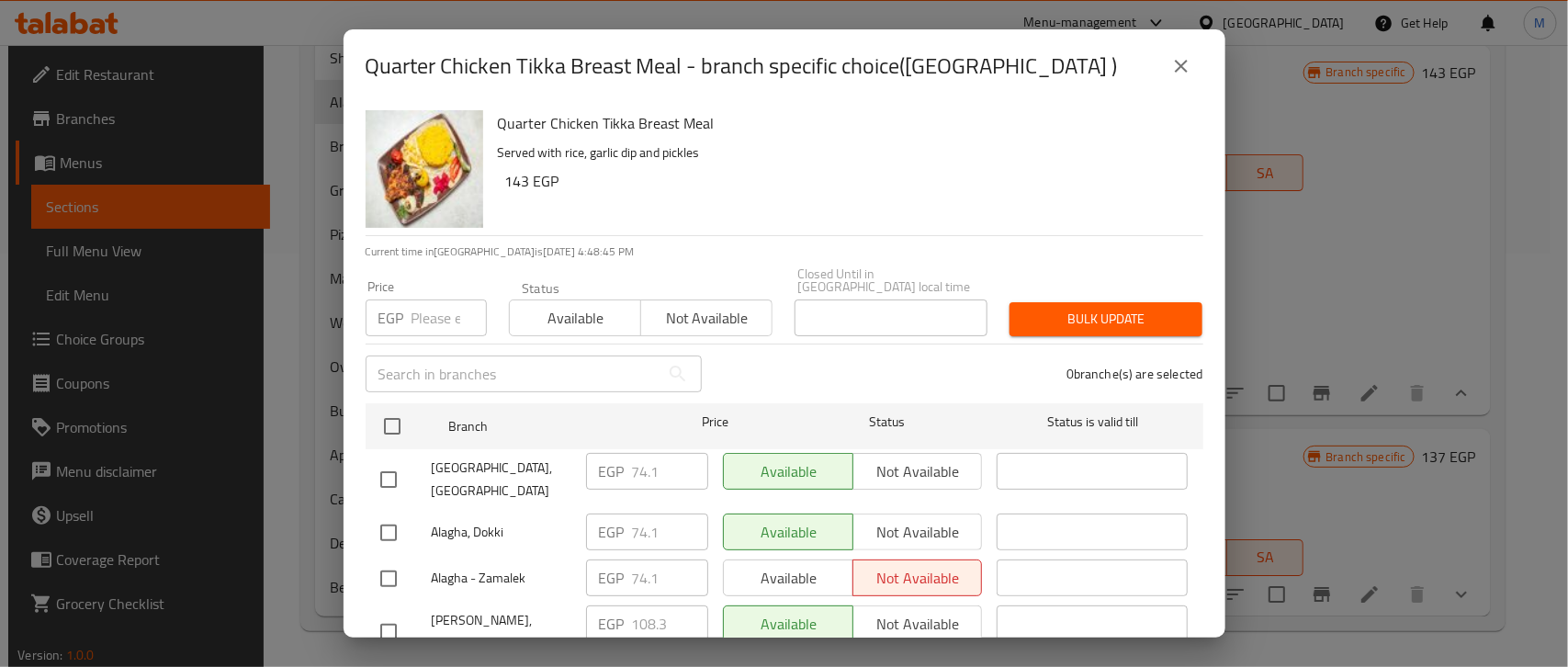
click at [1168, 66] on button "close" at bounding box center [1181, 67] width 44 height 44
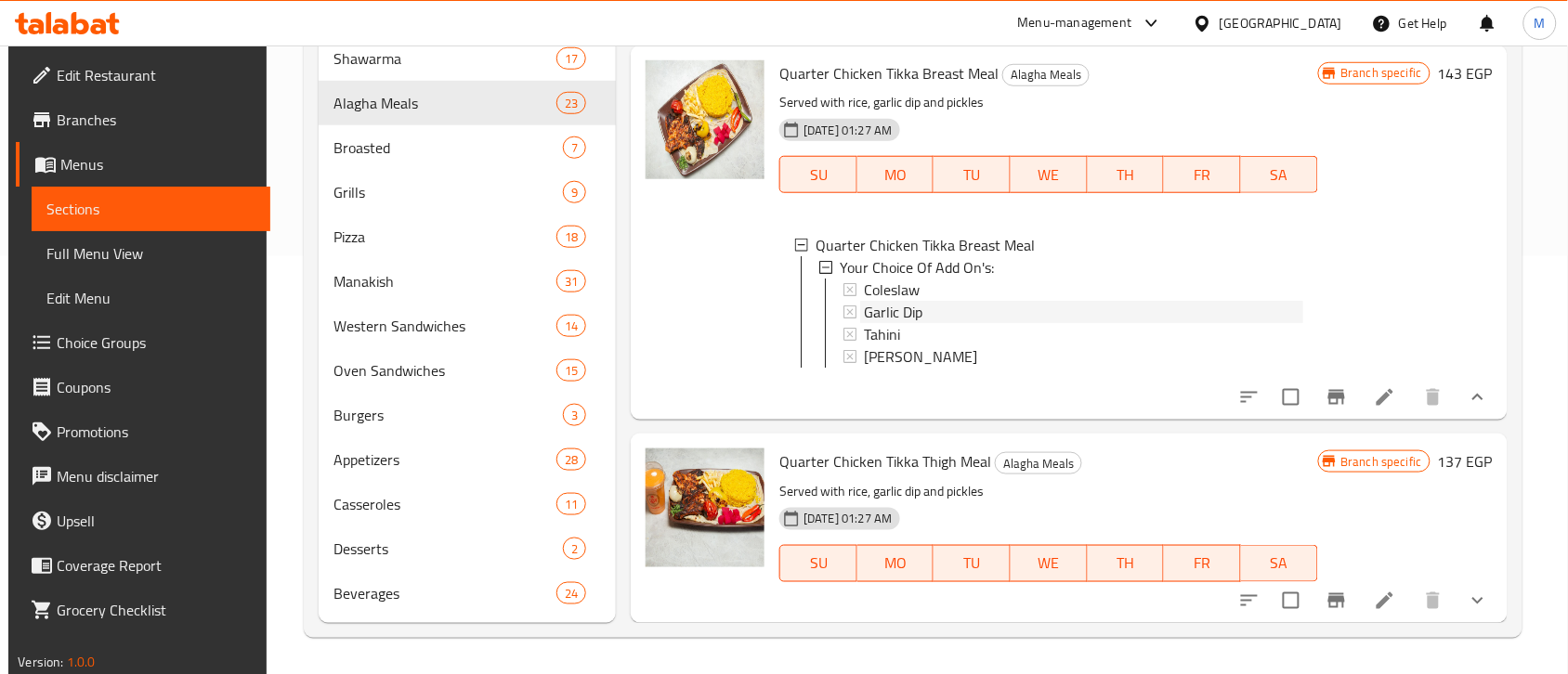
click at [919, 323] on span "Garlic Dip" at bounding box center [893, 311] width 59 height 22
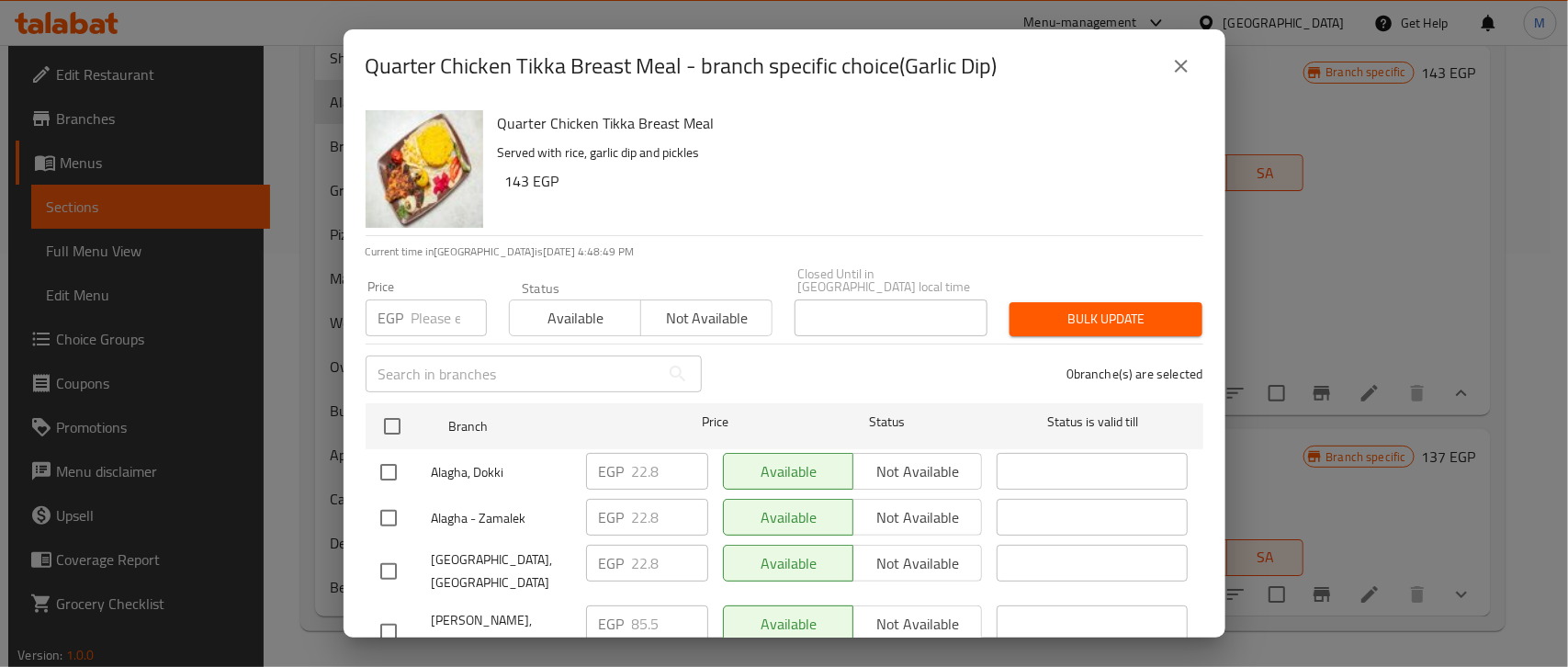
click at [1174, 52] on button "close" at bounding box center [1181, 67] width 44 height 44
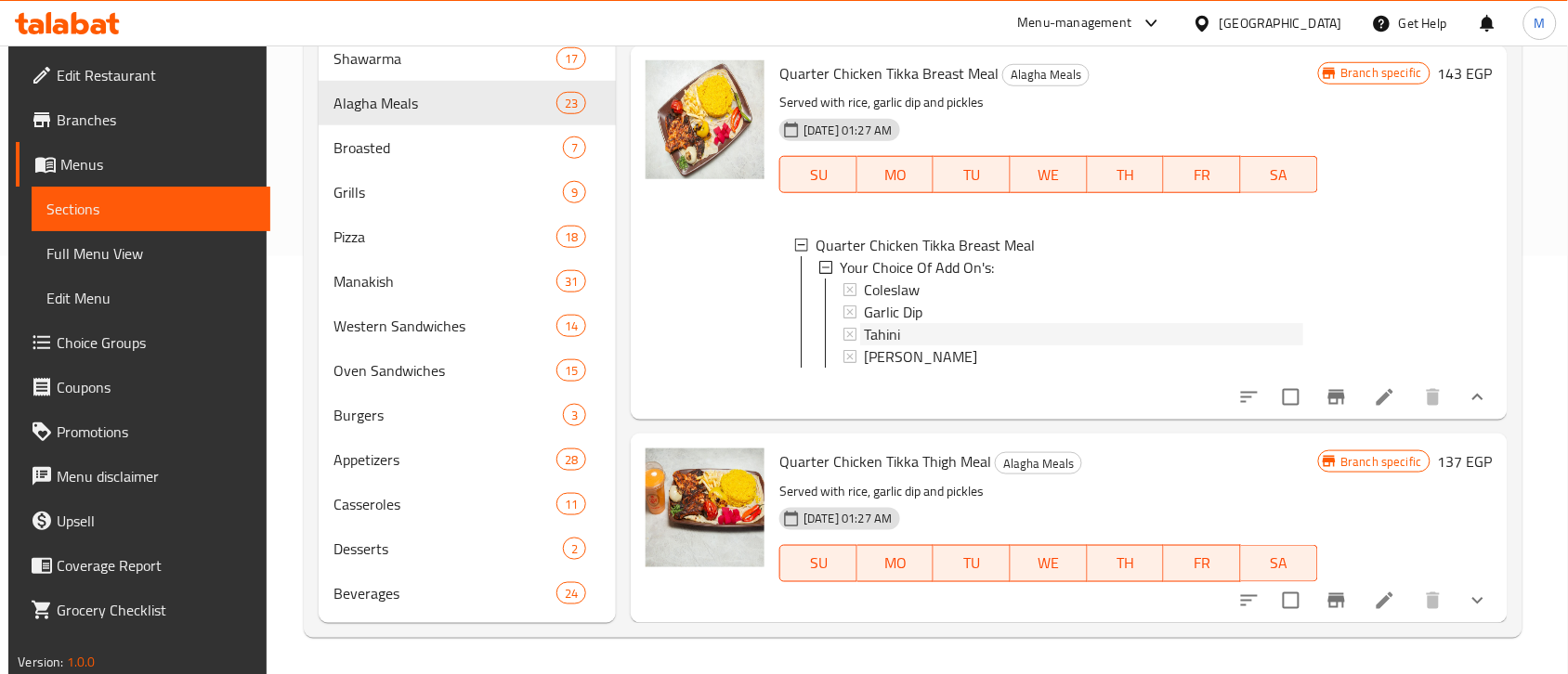
click at [894, 345] on span "Tahini" at bounding box center [881, 334] width 36 height 22
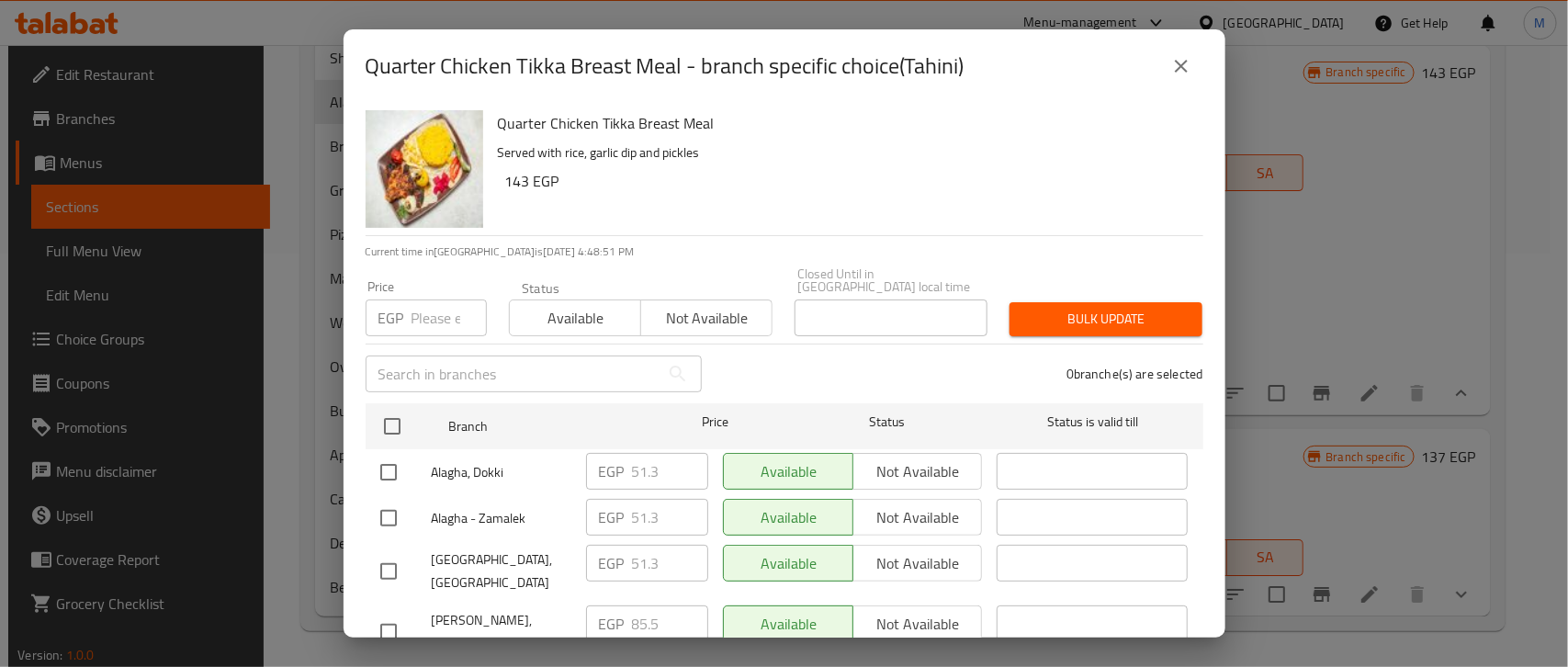
click at [1178, 66] on icon "close" at bounding box center [1181, 66] width 13 height 13
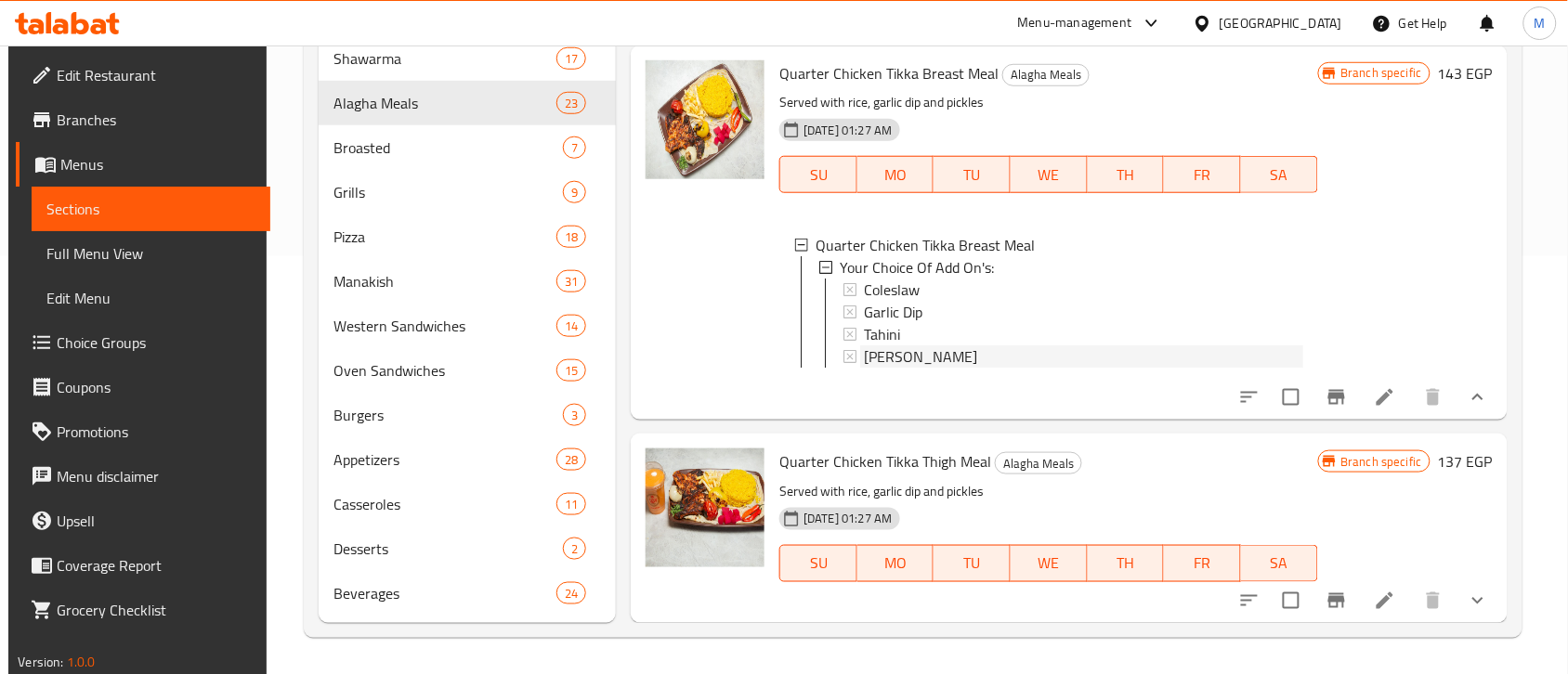
click at [908, 368] on span "[PERSON_NAME]" at bounding box center [920, 356] width 113 height 22
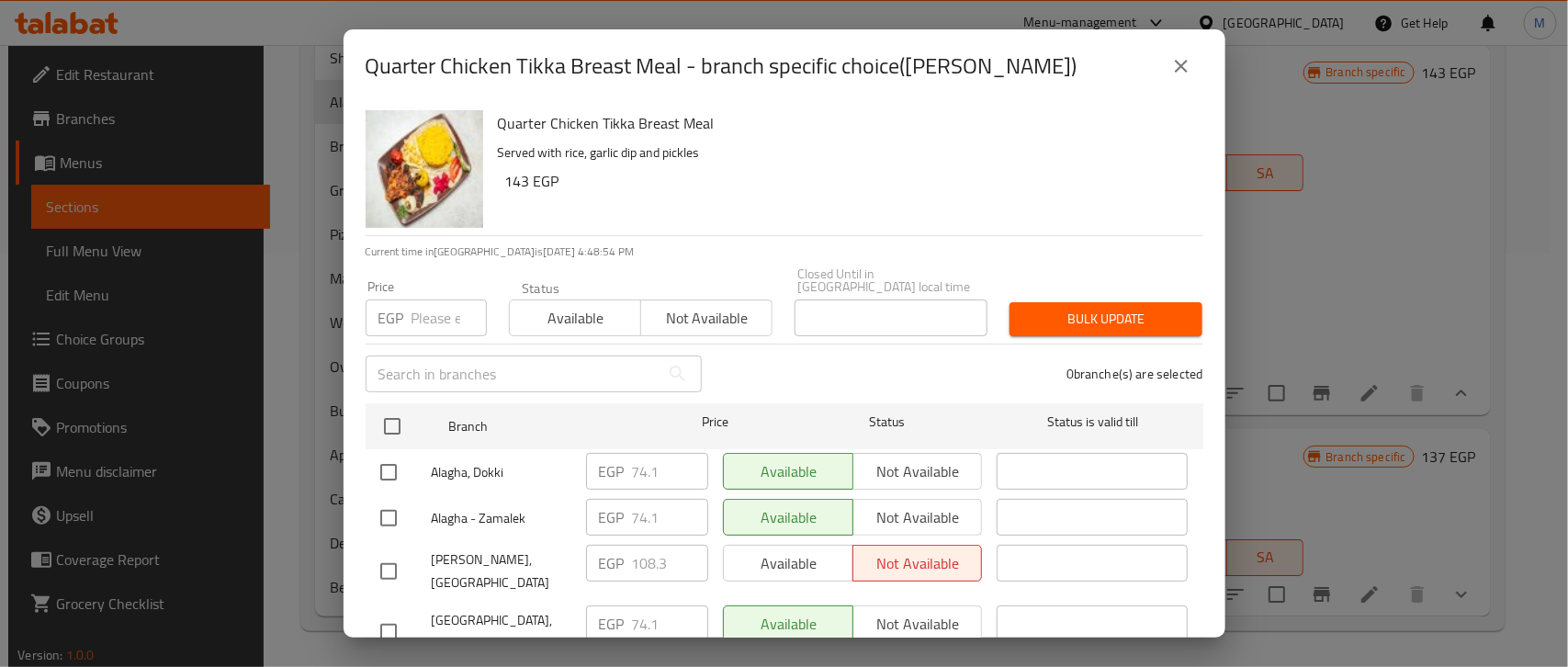
click at [1186, 66] on icon "close" at bounding box center [1181, 66] width 22 height 22
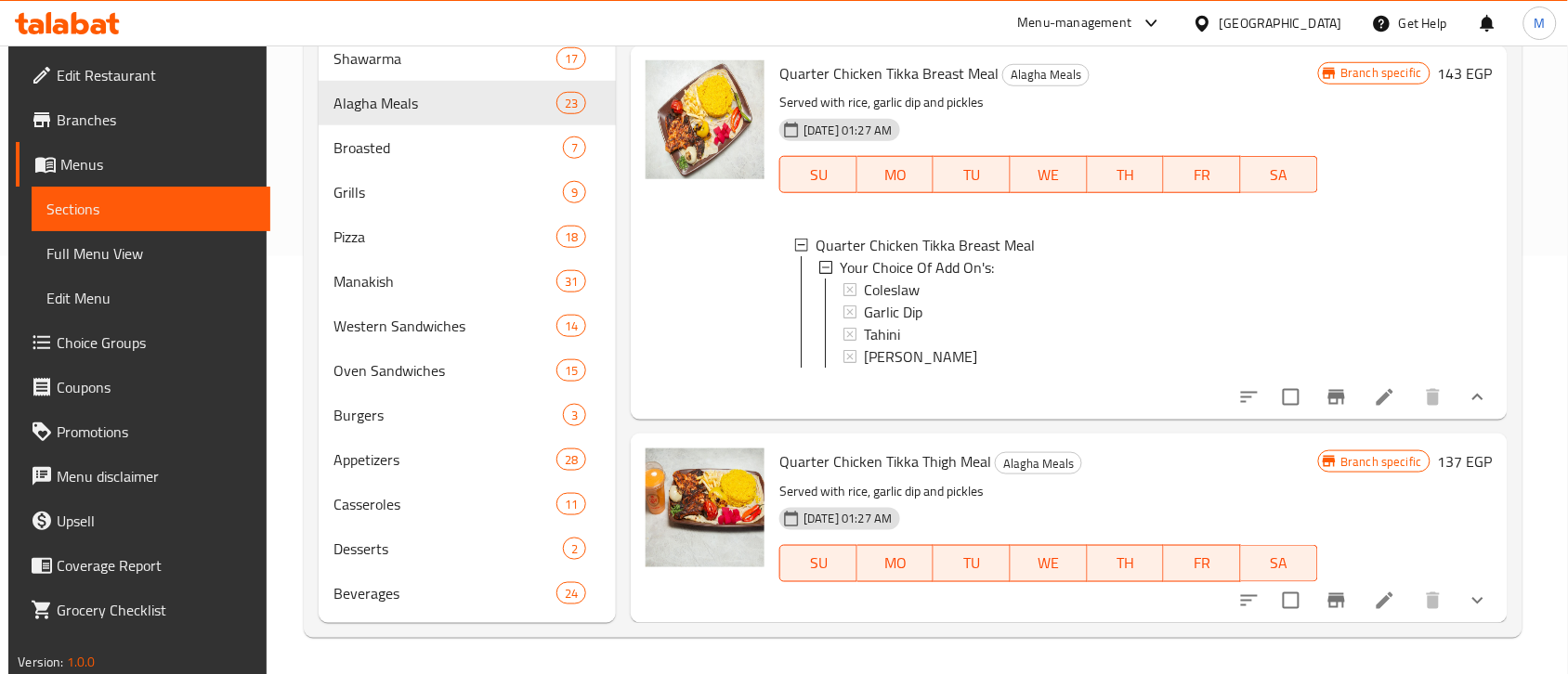
scroll to position [9008, 0]
click at [1473, 609] on icon "show more" at bounding box center [1477, 601] width 22 height 22
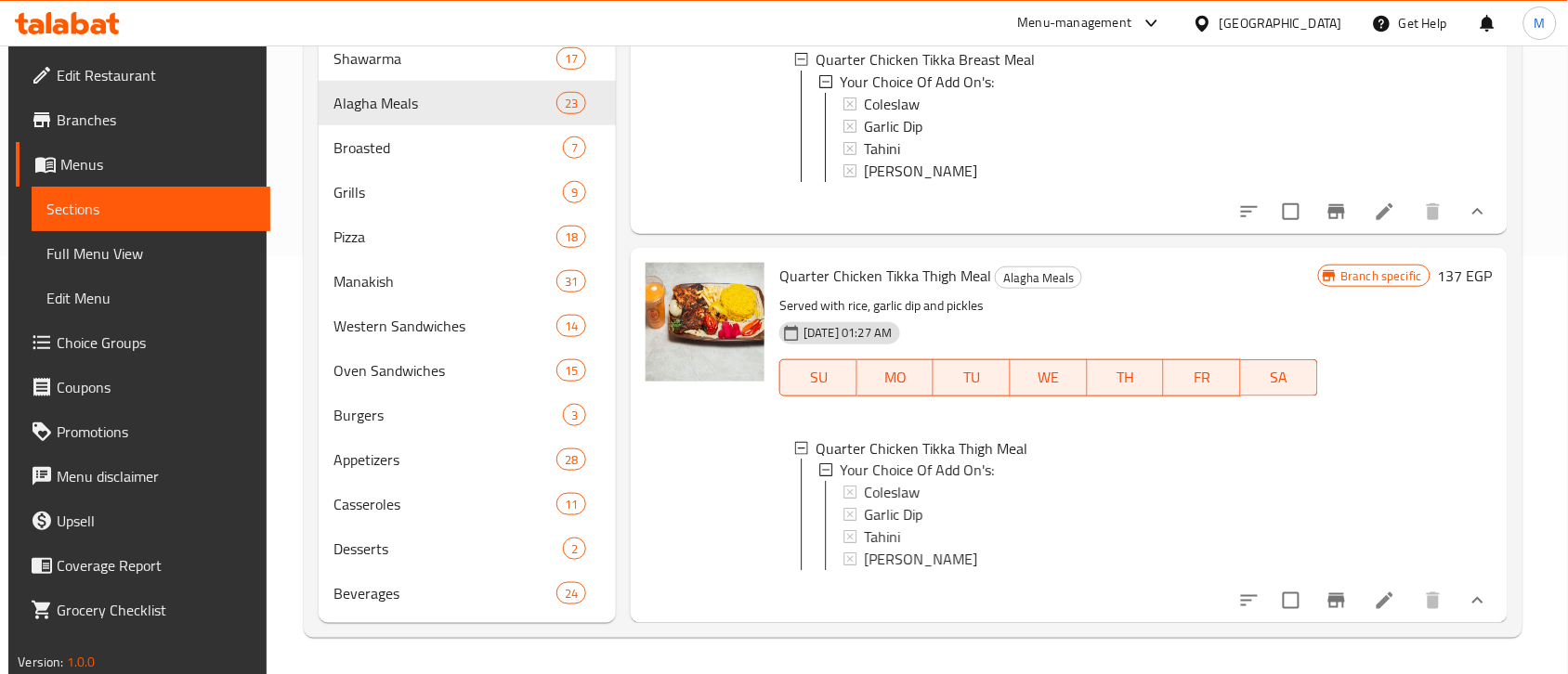
scroll to position [9212, 0]
click at [902, 482] on span "Coleslaw" at bounding box center [891, 493] width 56 height 22
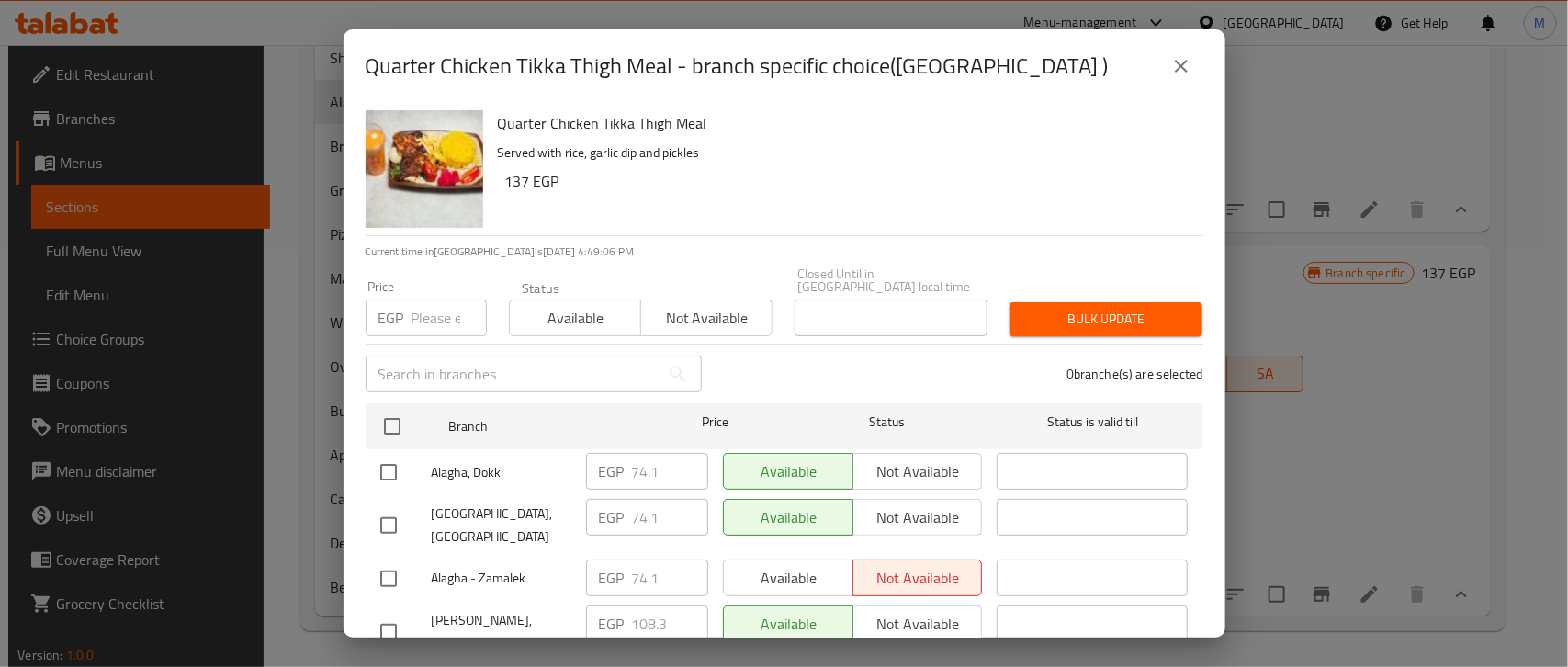
click at [1178, 69] on icon "close" at bounding box center [1181, 66] width 22 height 22
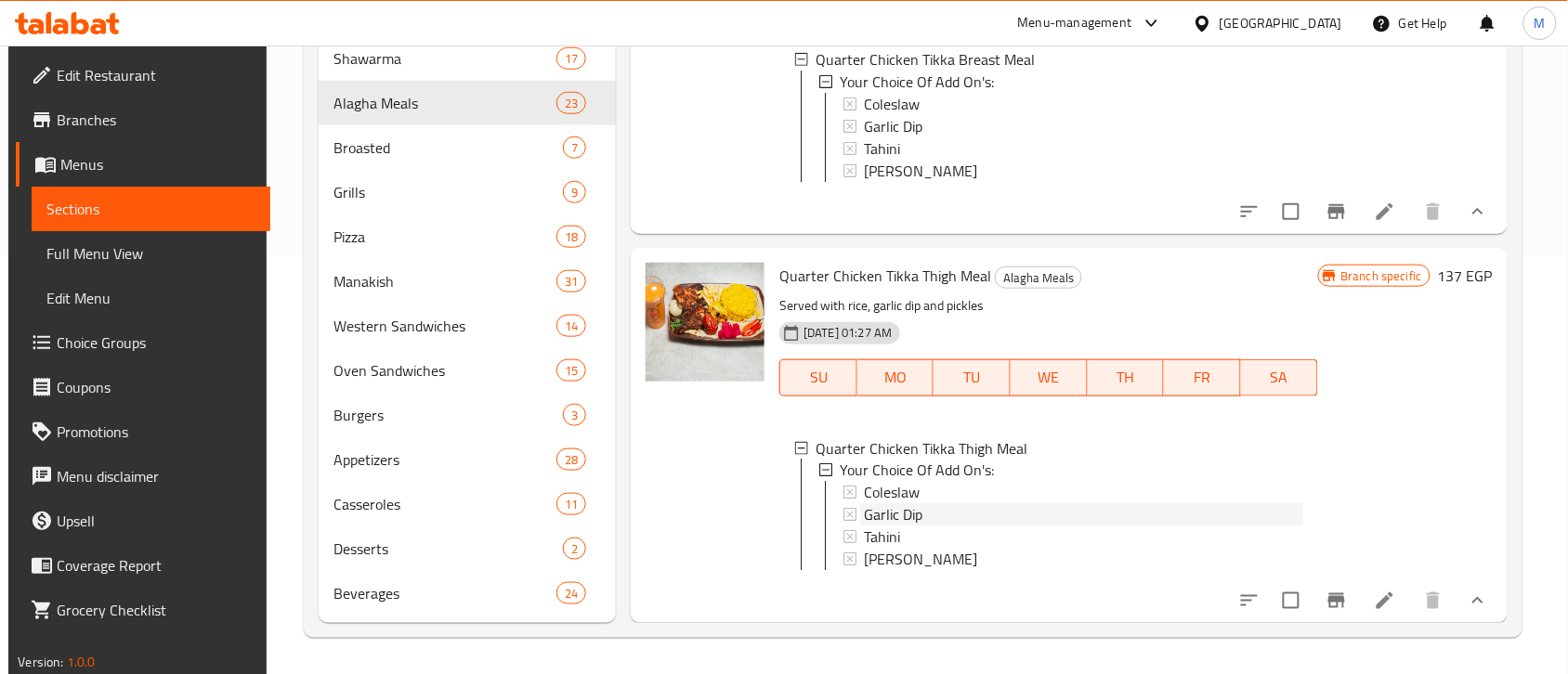
click at [895, 504] on span "Garlic Dip" at bounding box center [893, 515] width 59 height 22
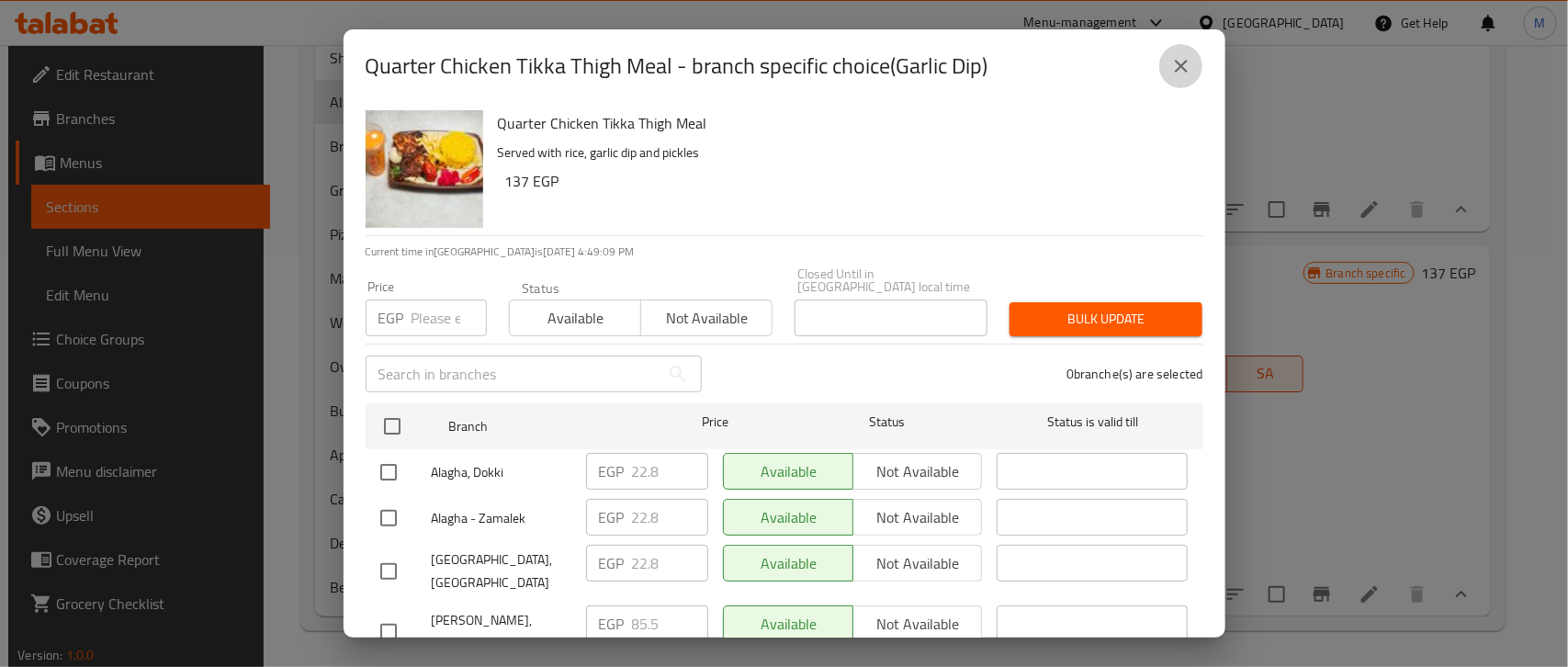
click at [1168, 62] on button "close" at bounding box center [1181, 67] width 44 height 44
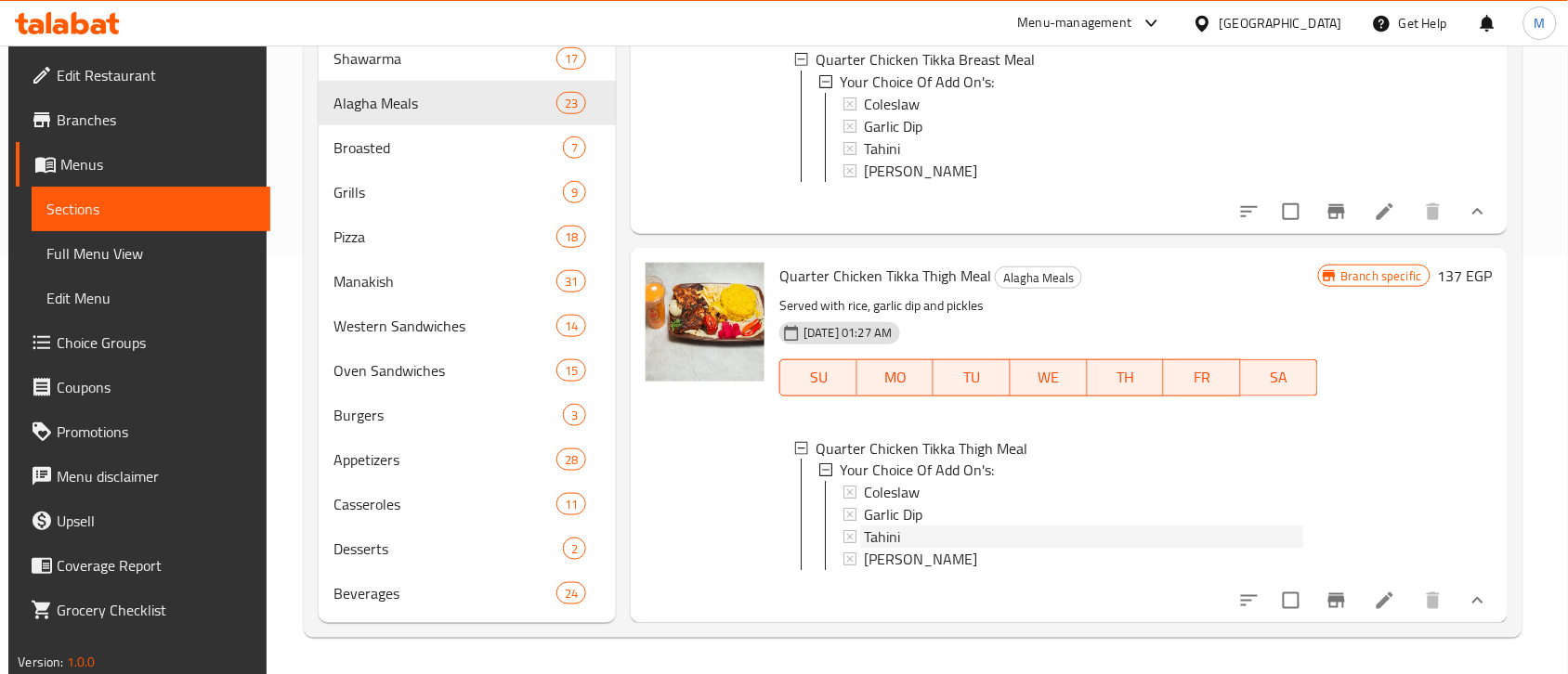
click at [901, 527] on div "Tahini" at bounding box center [1082, 537] width 438 height 22
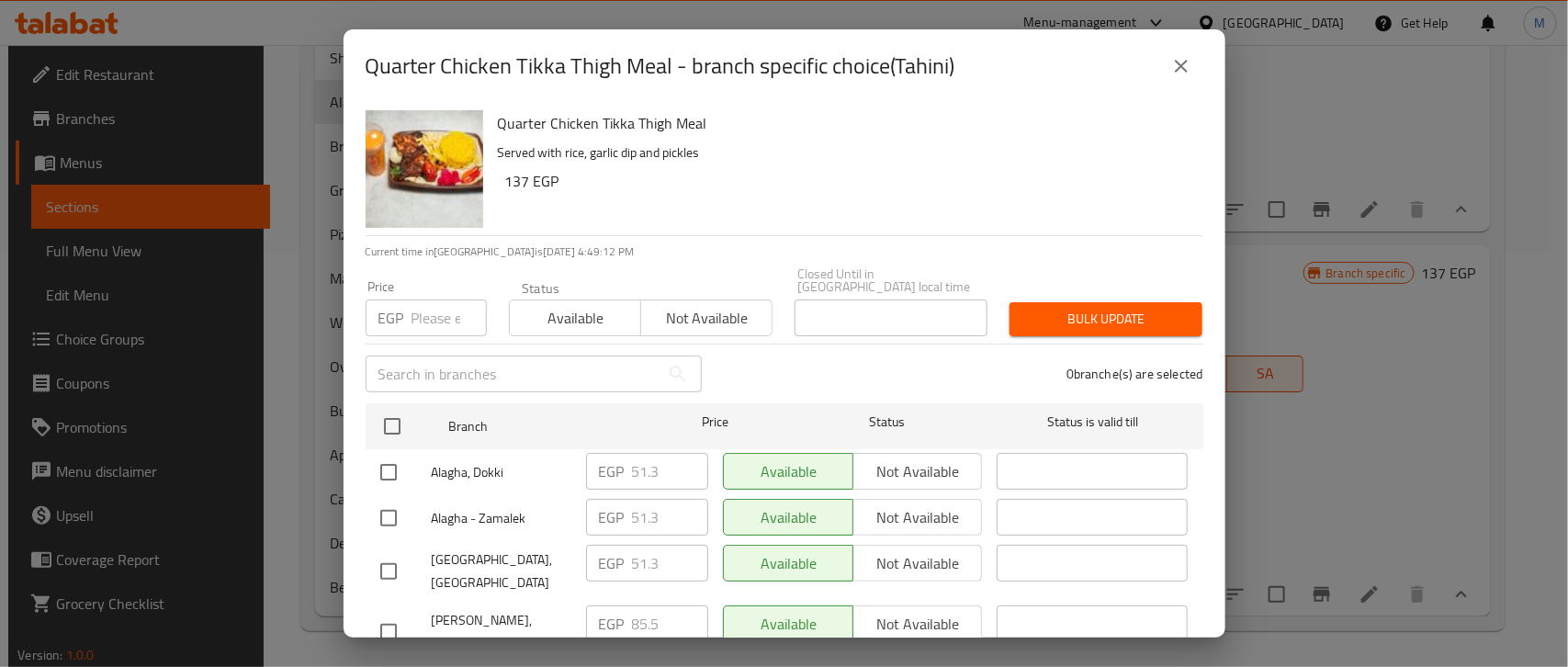
click at [1192, 67] on icon "close" at bounding box center [1181, 66] width 22 height 22
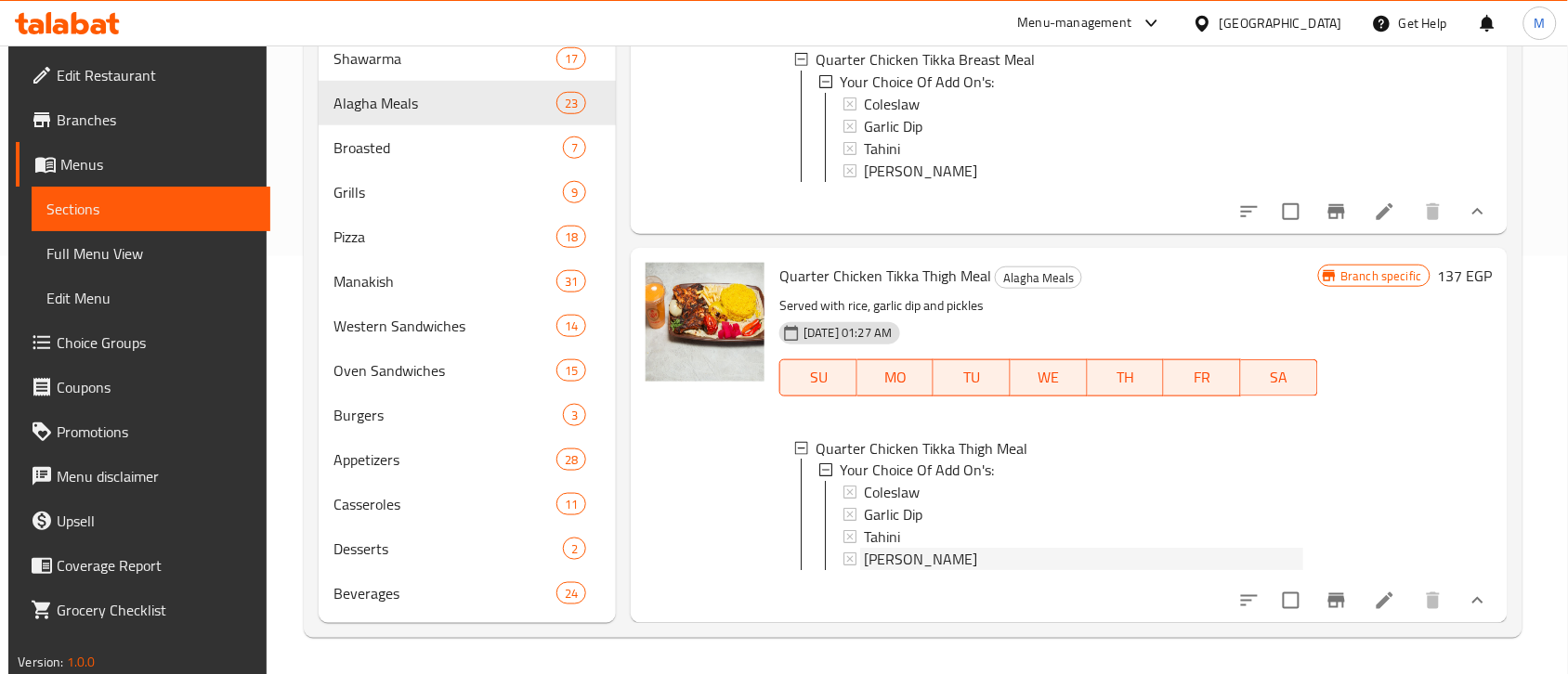
click at [922, 549] on span "[PERSON_NAME]" at bounding box center [920, 560] width 113 height 22
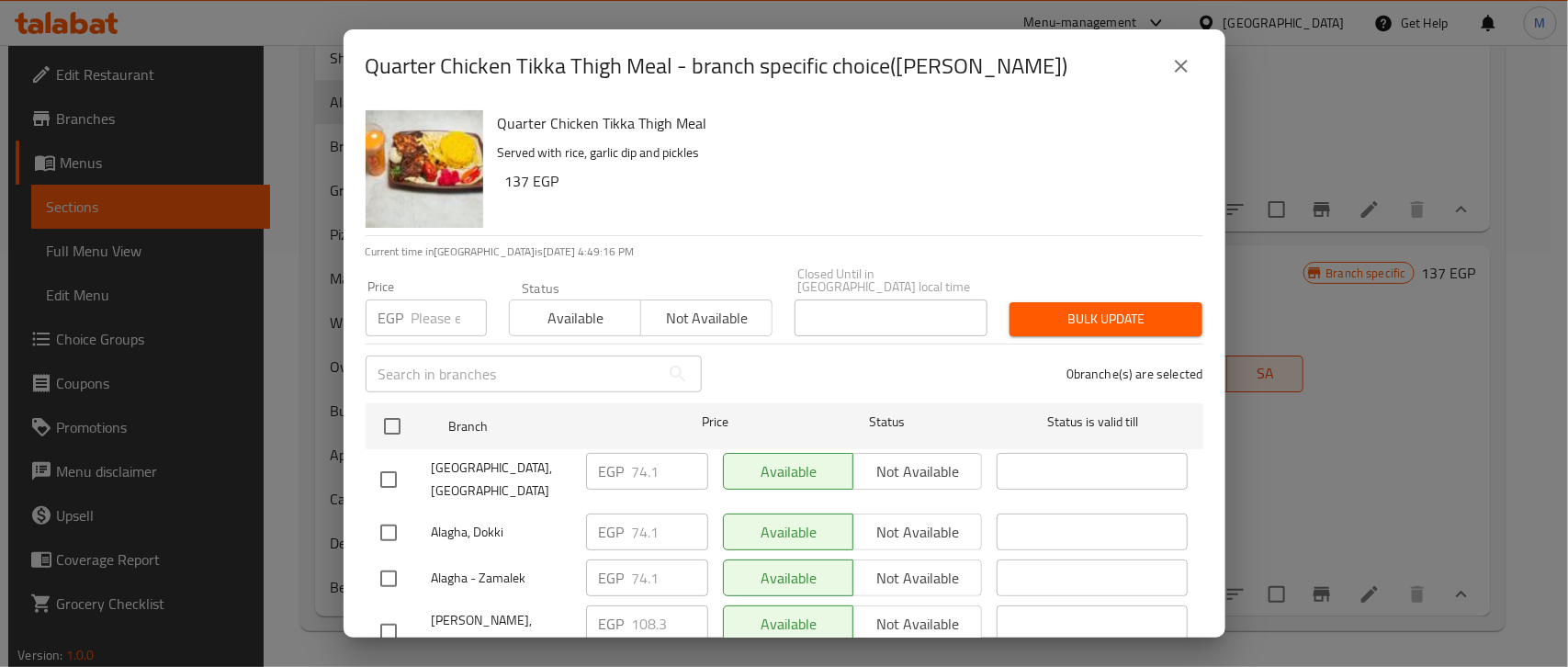
click at [1176, 83] on button "close" at bounding box center [1181, 67] width 44 height 44
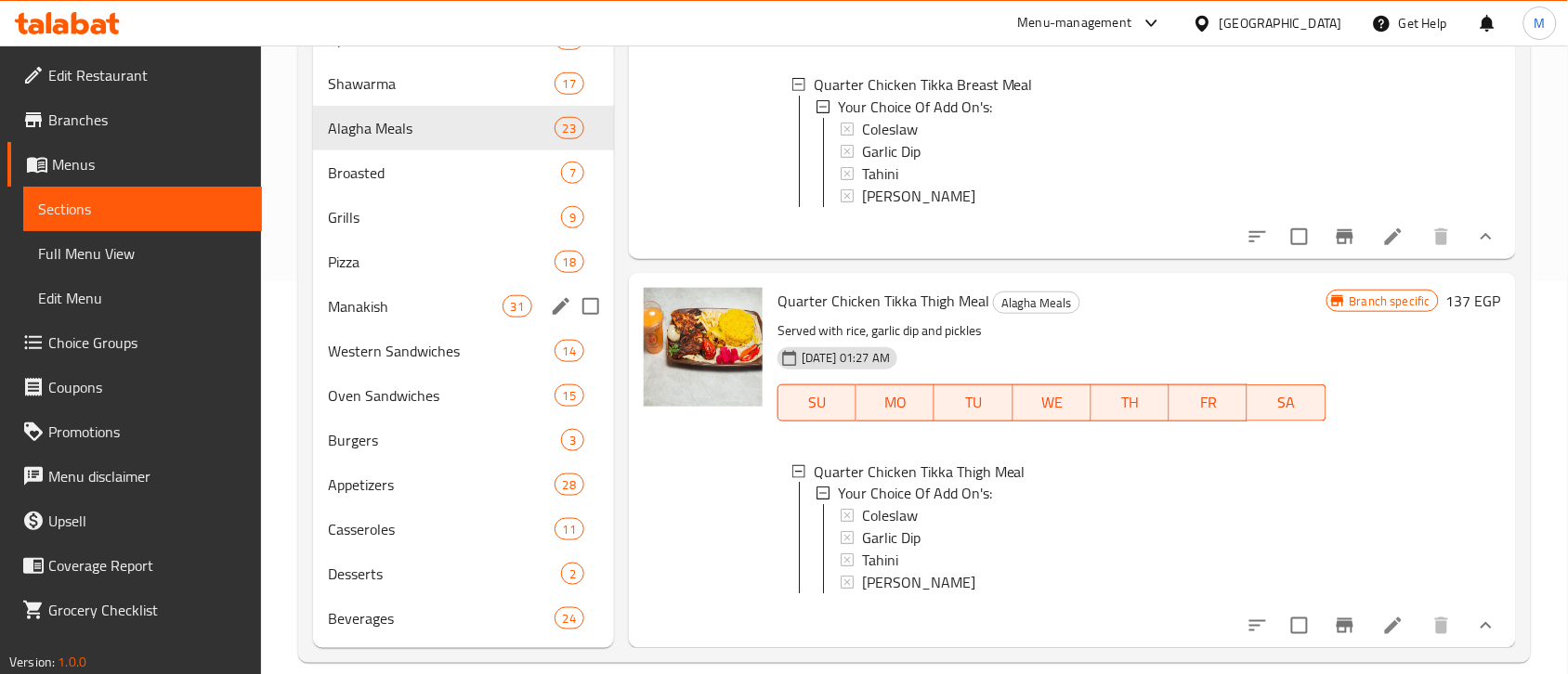
scroll to position [417, 0]
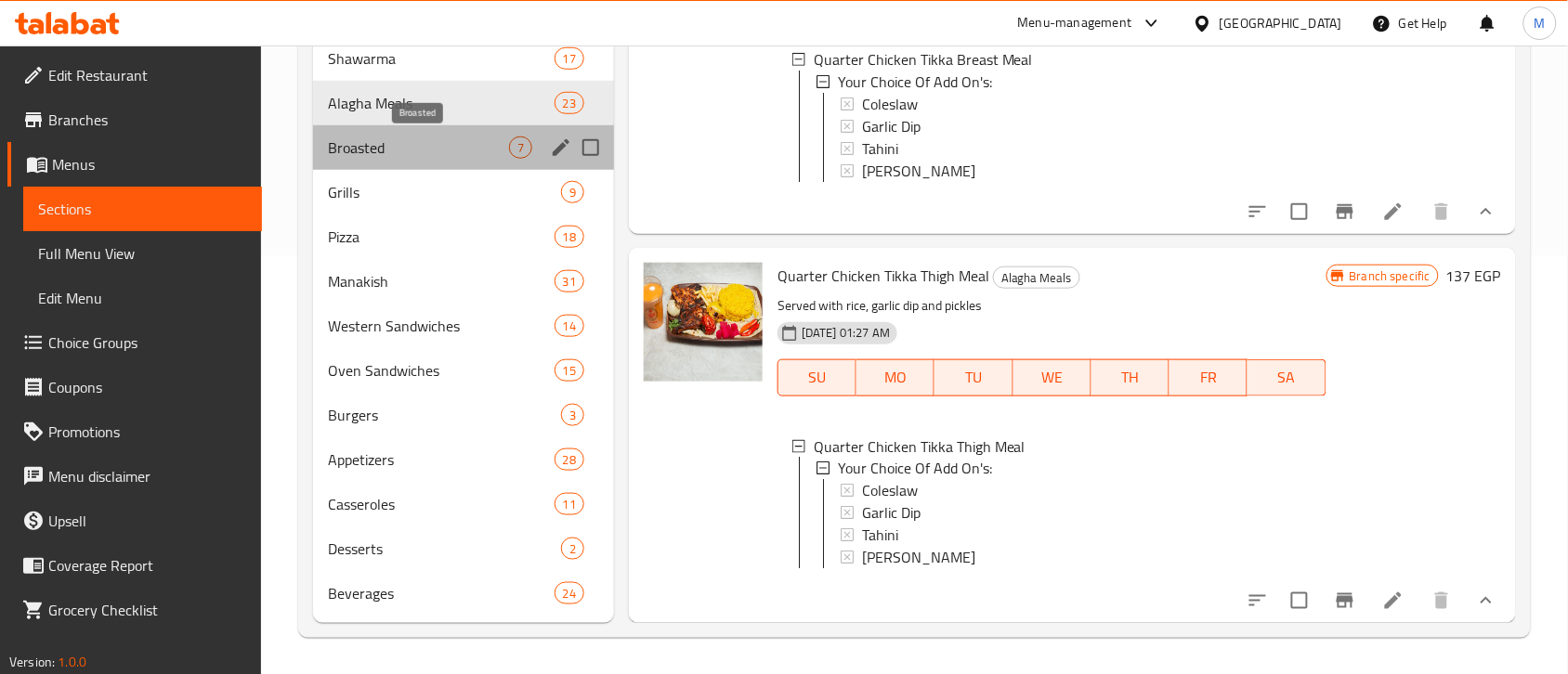
click at [391, 145] on span "Broasted" at bounding box center [419, 147] width 181 height 22
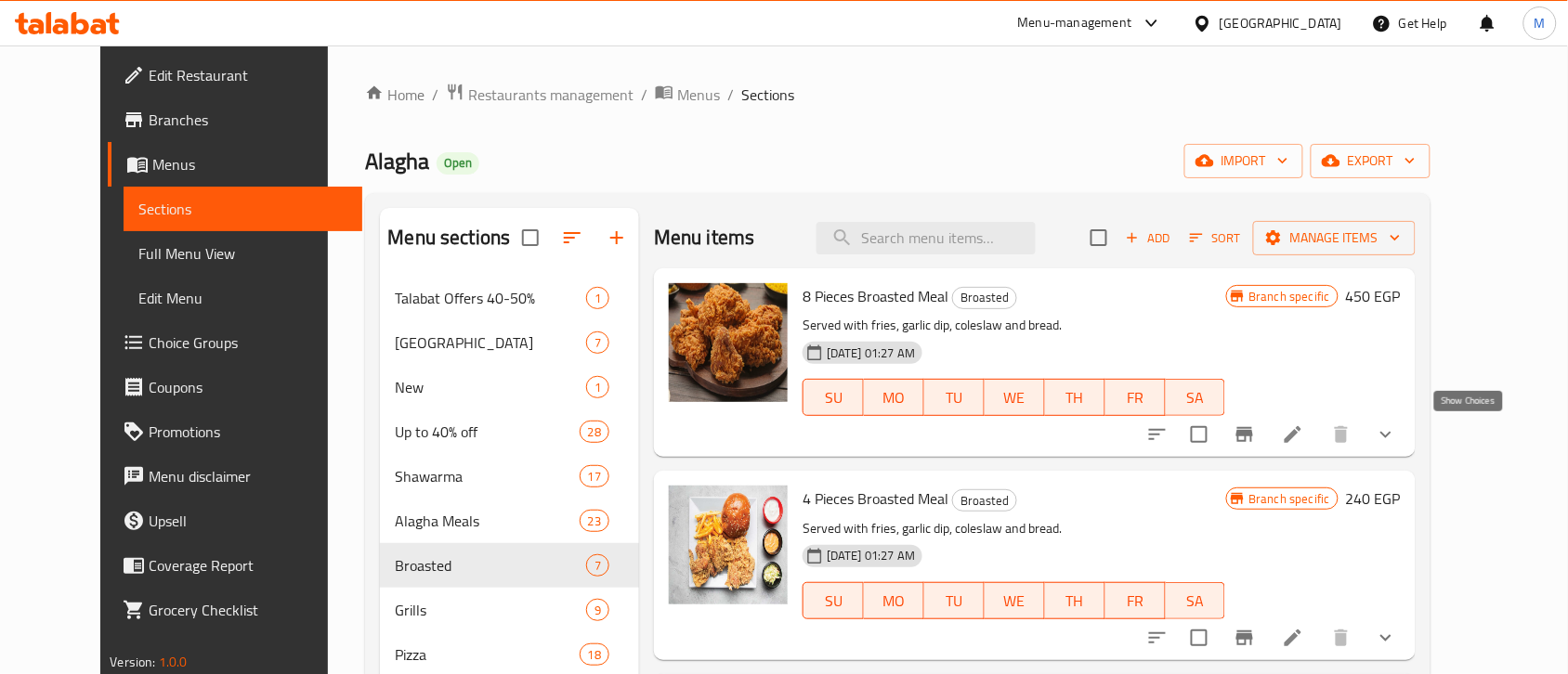
click at [1397, 442] on icon "show more" at bounding box center [1386, 434] width 22 height 22
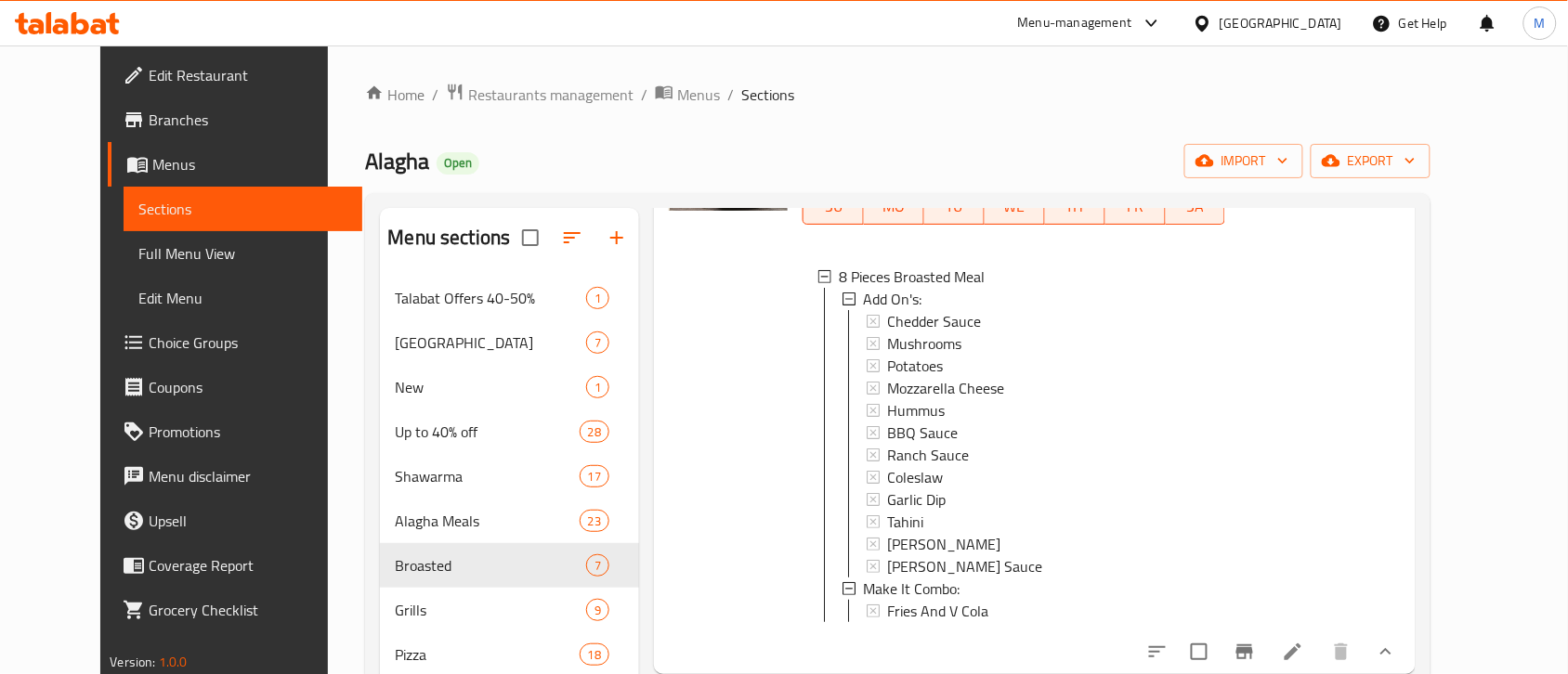
scroll to position [232, 0]
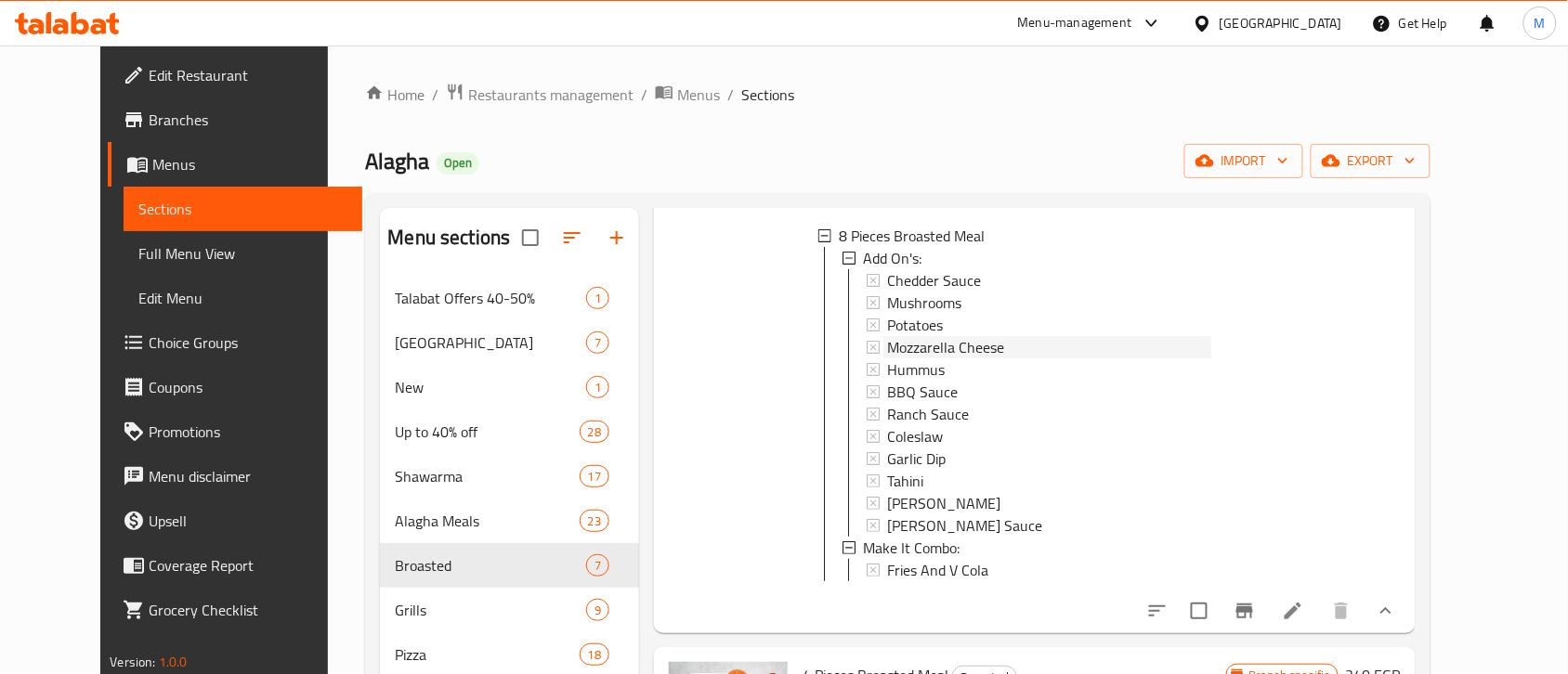
click at [911, 346] on span "Mozzarella Cheese" at bounding box center [945, 347] width 117 height 22
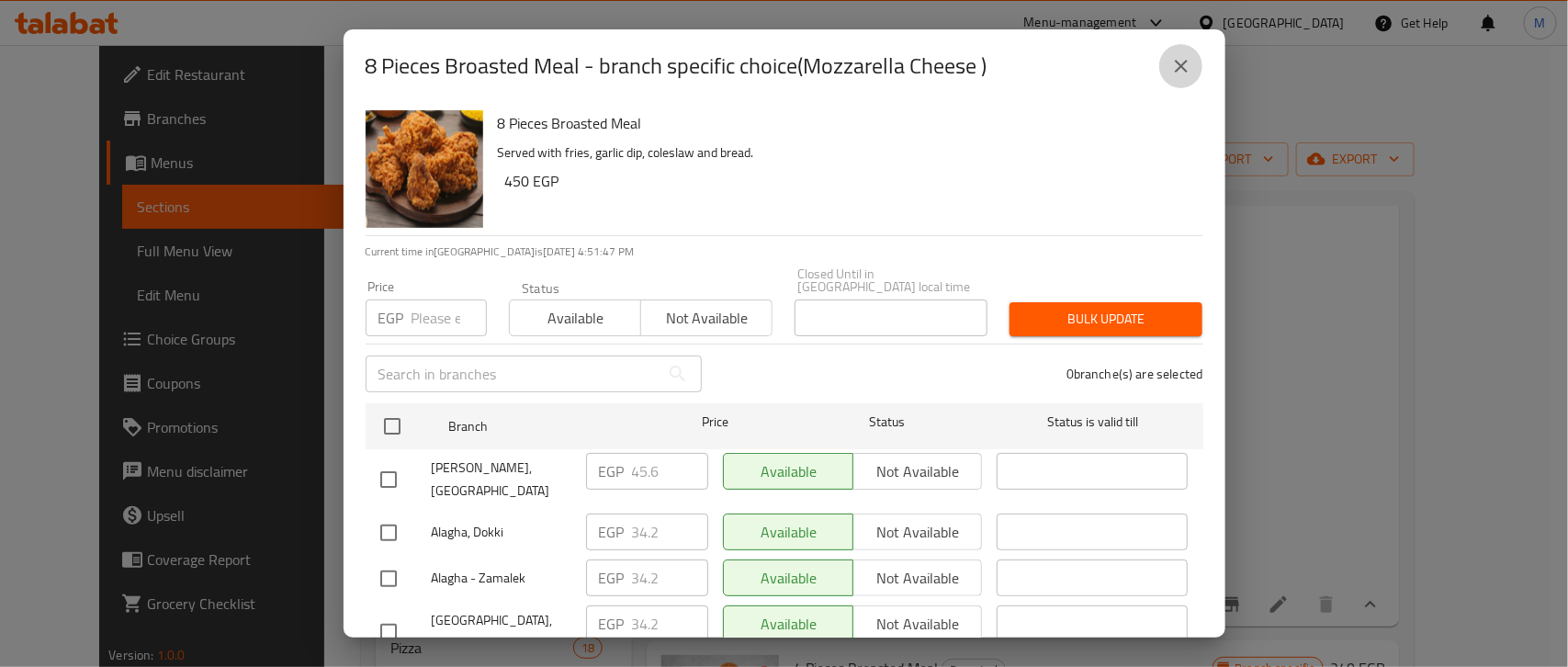
click at [1172, 76] on icon "close" at bounding box center [1181, 66] width 22 height 22
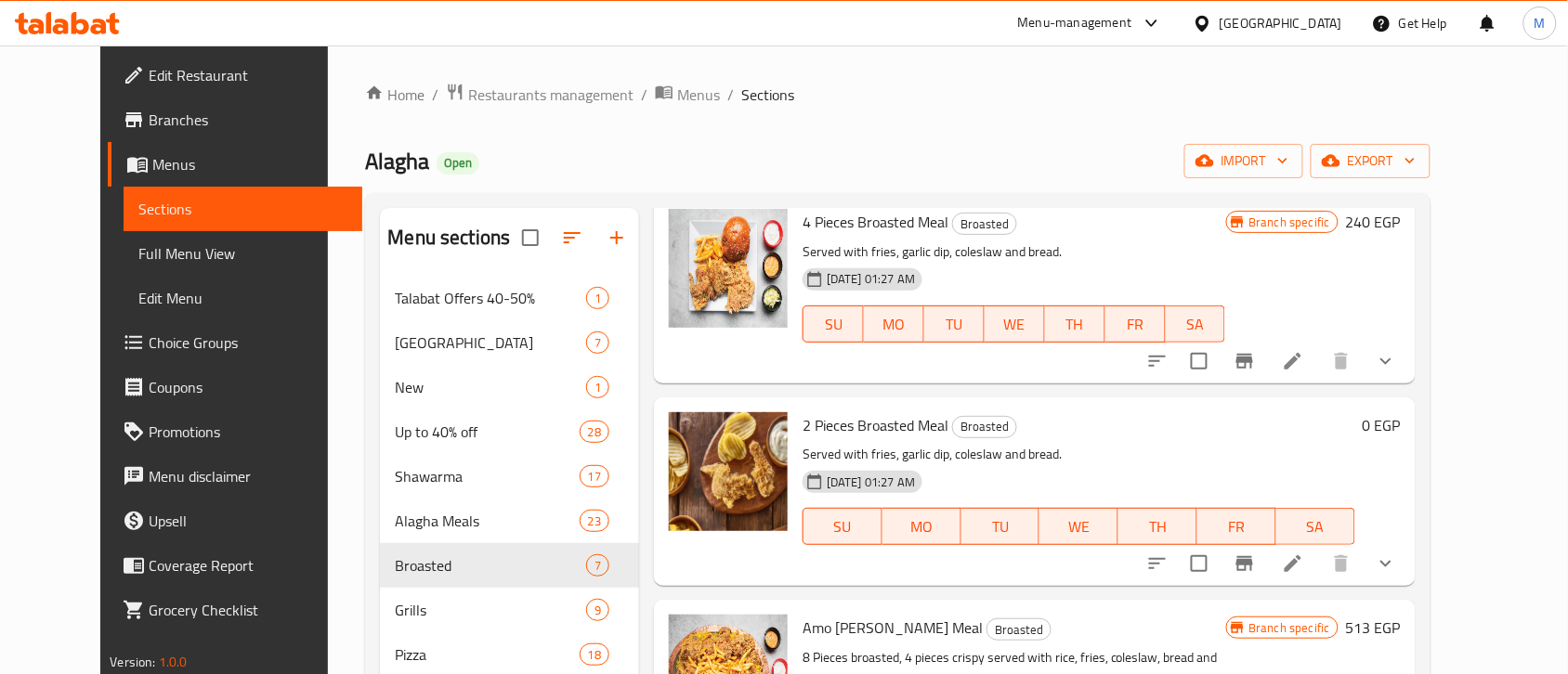
scroll to position [696, 0]
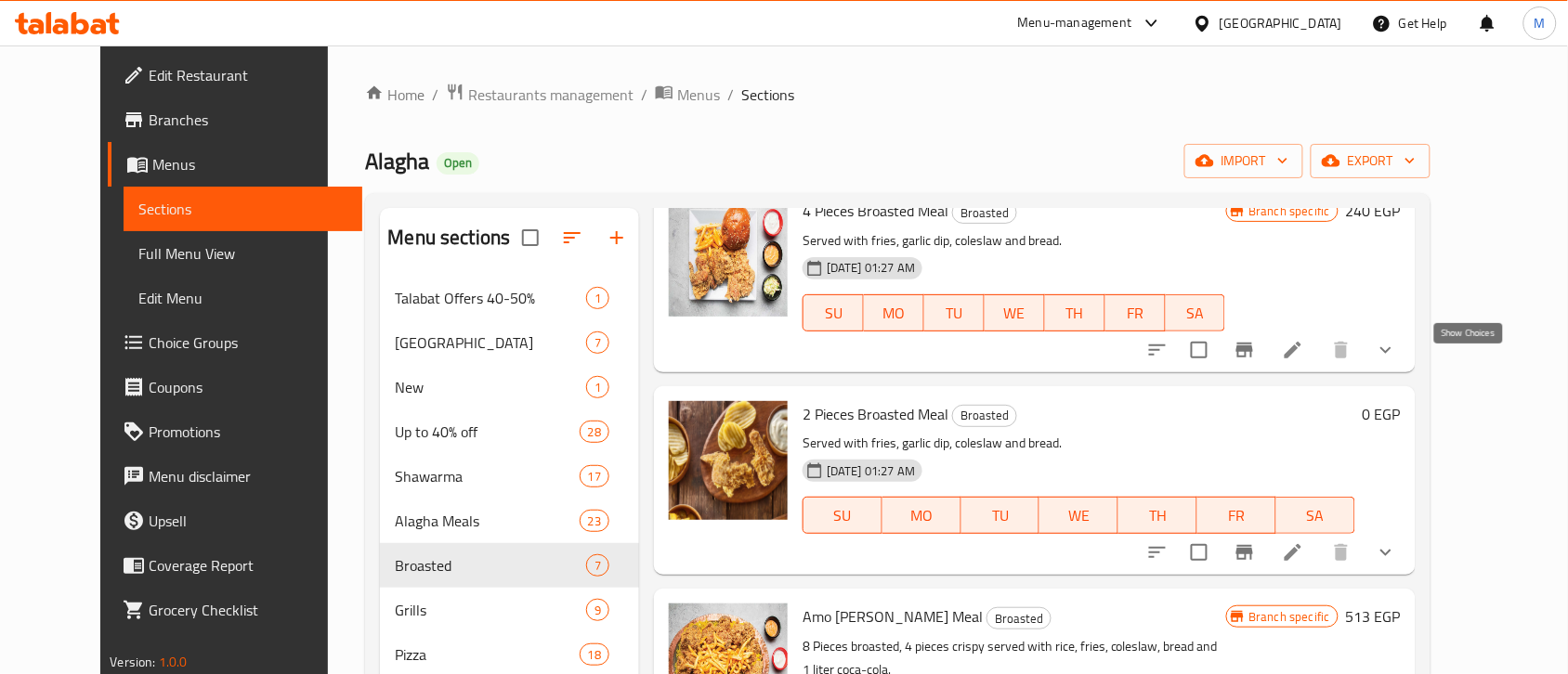
click at [1397, 361] on icon "show more" at bounding box center [1386, 349] width 22 height 22
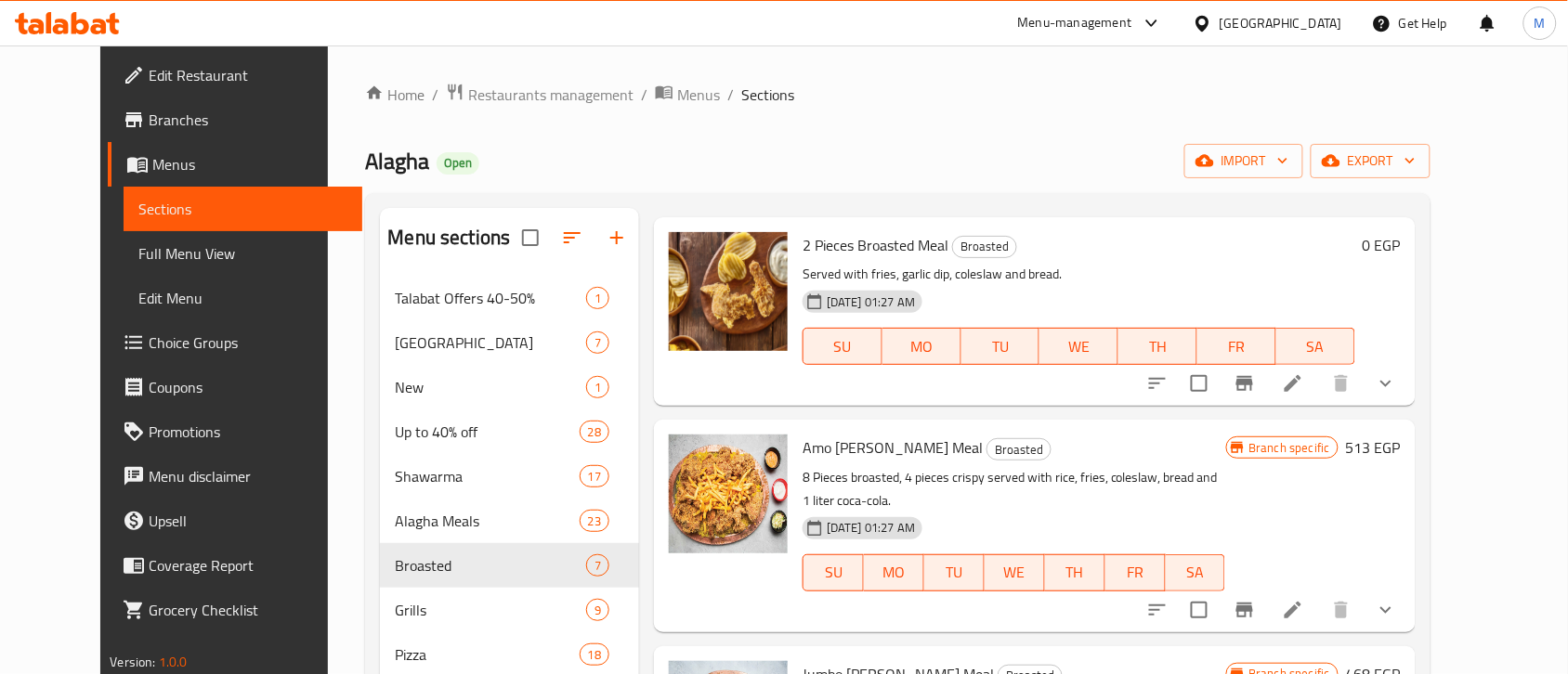
scroll to position [1277, 0]
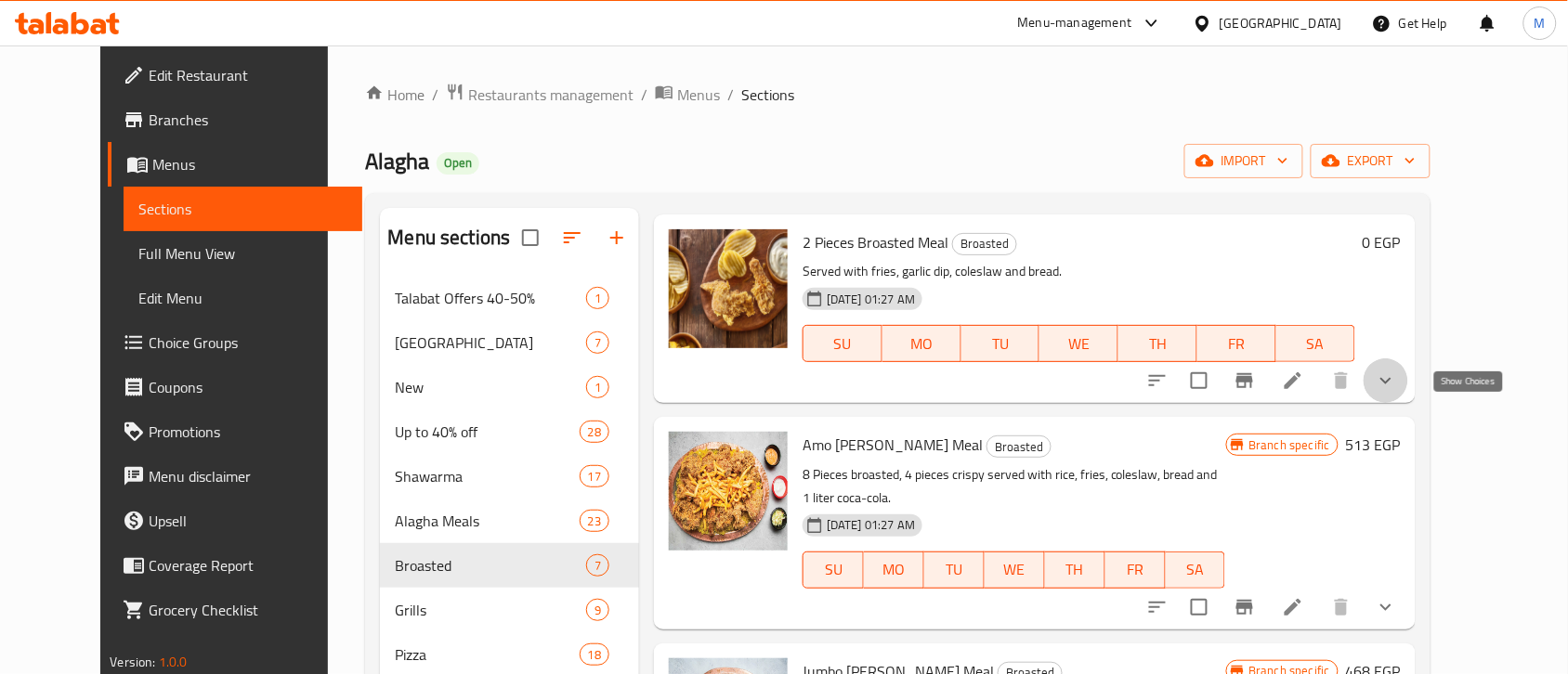
click at [1397, 392] on icon "show more" at bounding box center [1386, 380] width 22 height 22
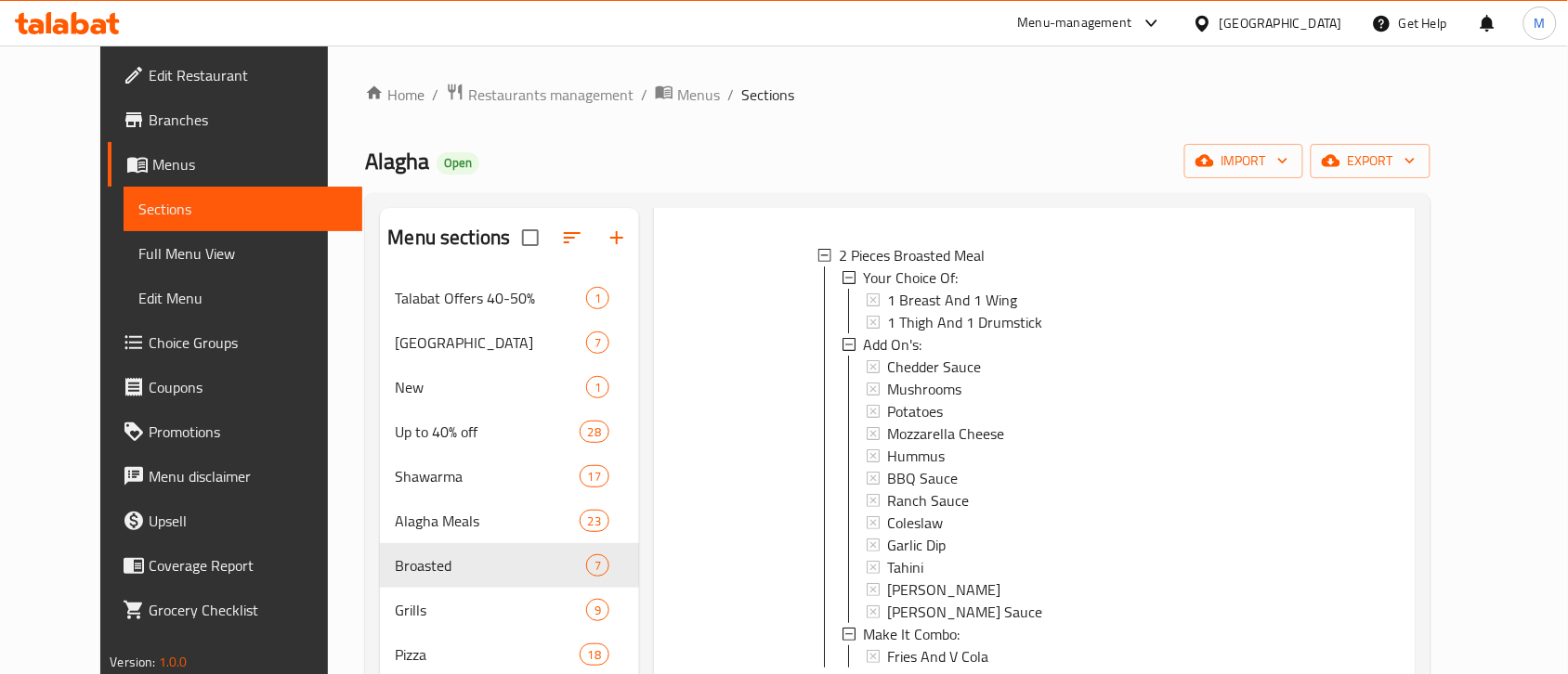
scroll to position [1509, 0]
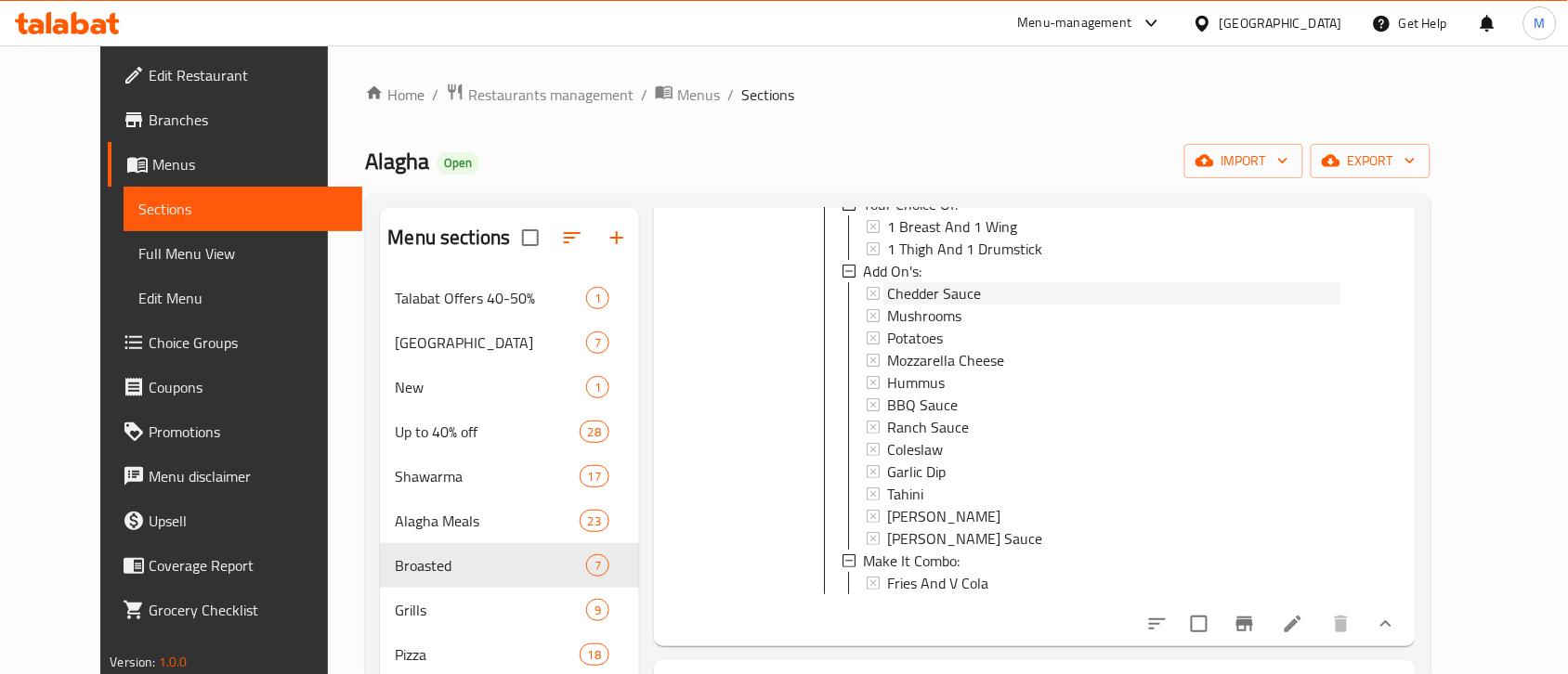
click at [919, 304] on span "Chedder Sauce" at bounding box center [934, 293] width 94 height 22
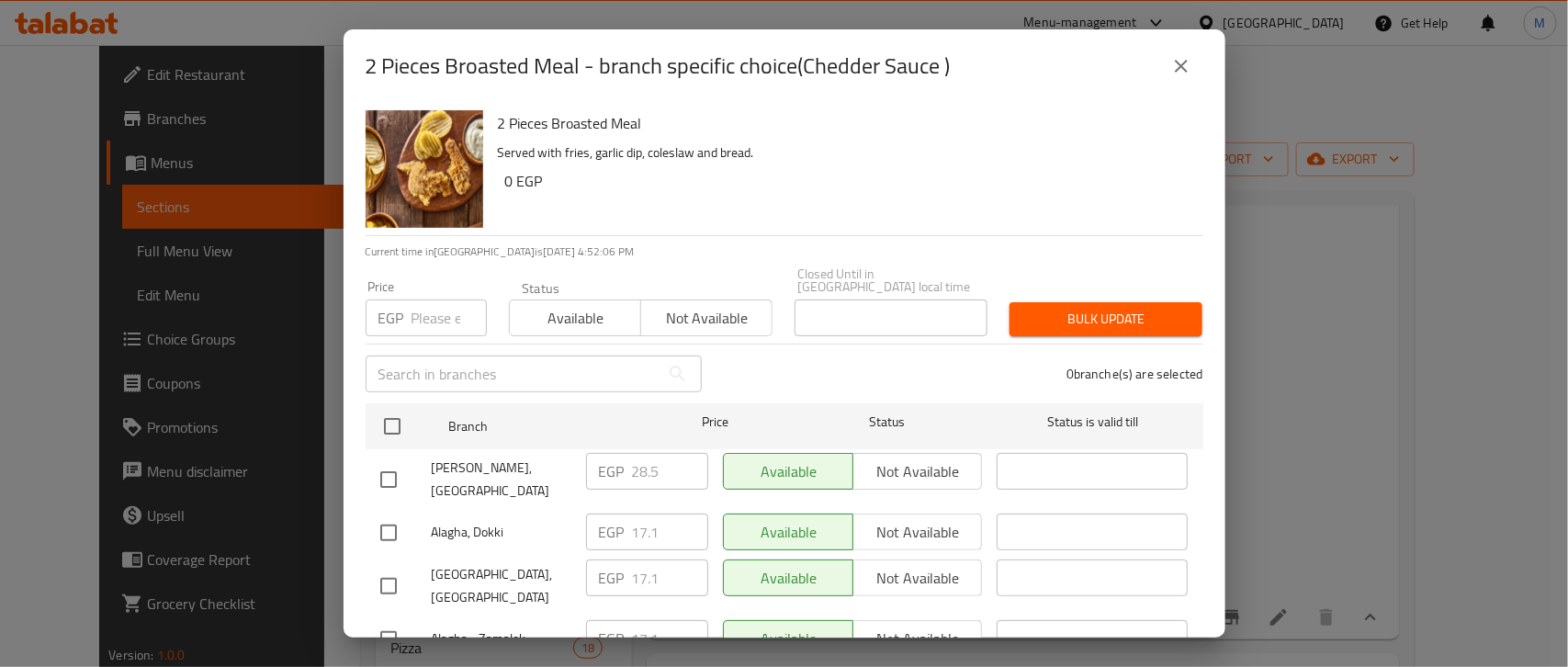
click at [1172, 63] on icon "close" at bounding box center [1181, 66] width 22 height 22
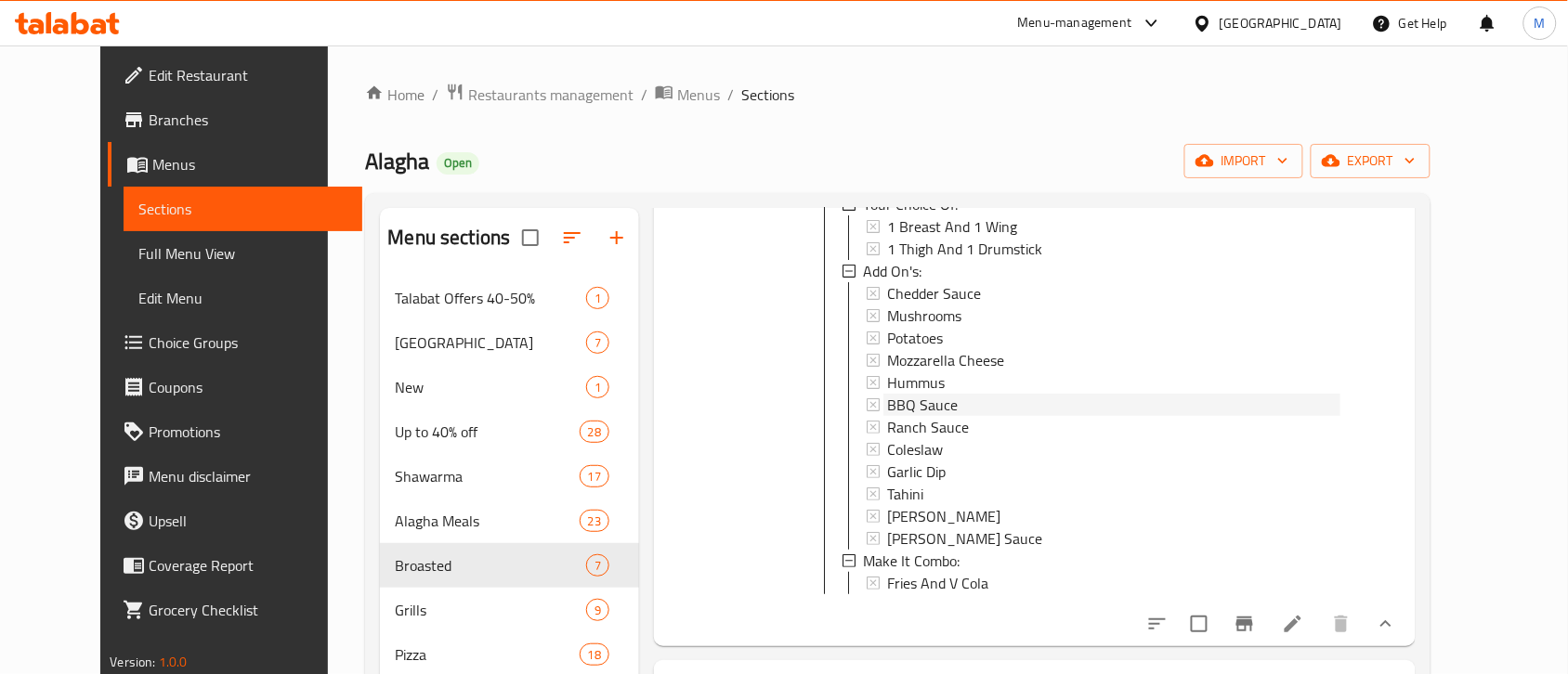
click at [920, 416] on span "BBQ Sauce" at bounding box center [922, 405] width 70 height 22
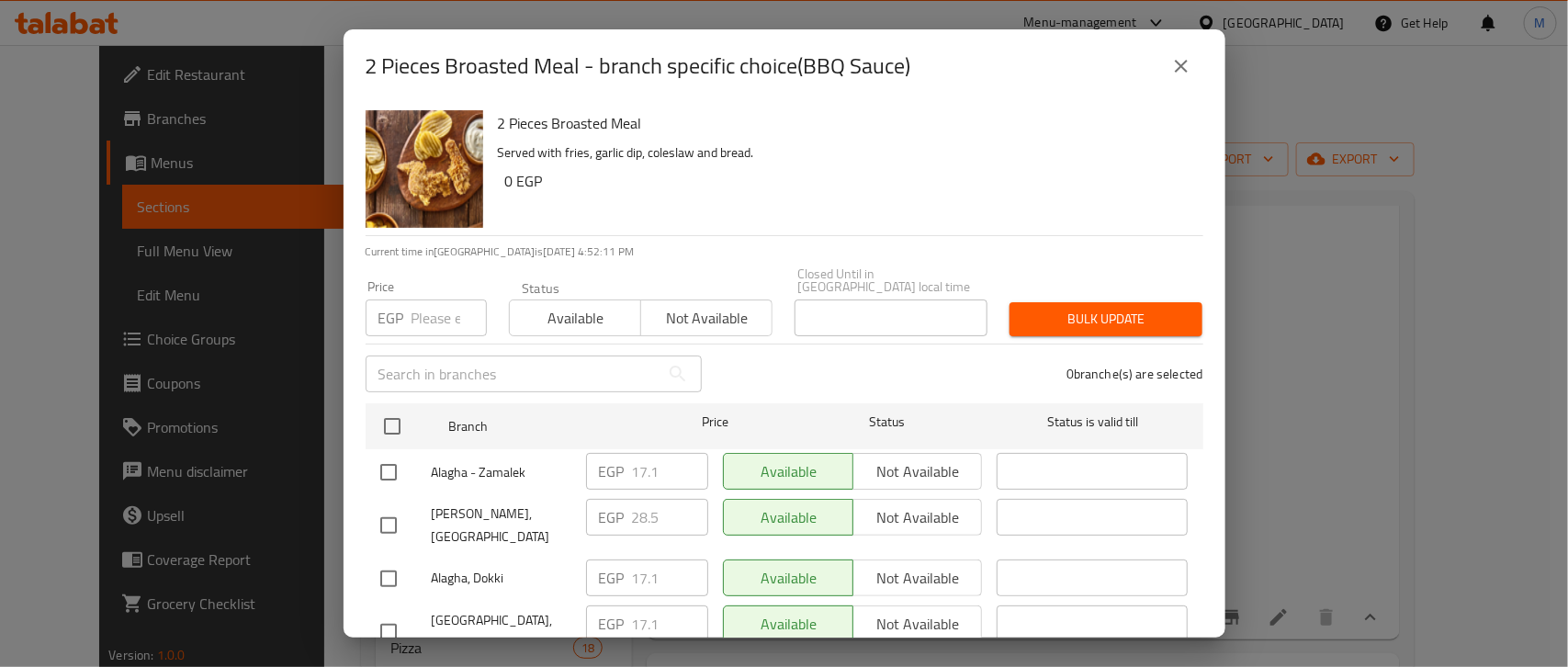
click at [1174, 61] on icon "close" at bounding box center [1181, 66] width 22 height 22
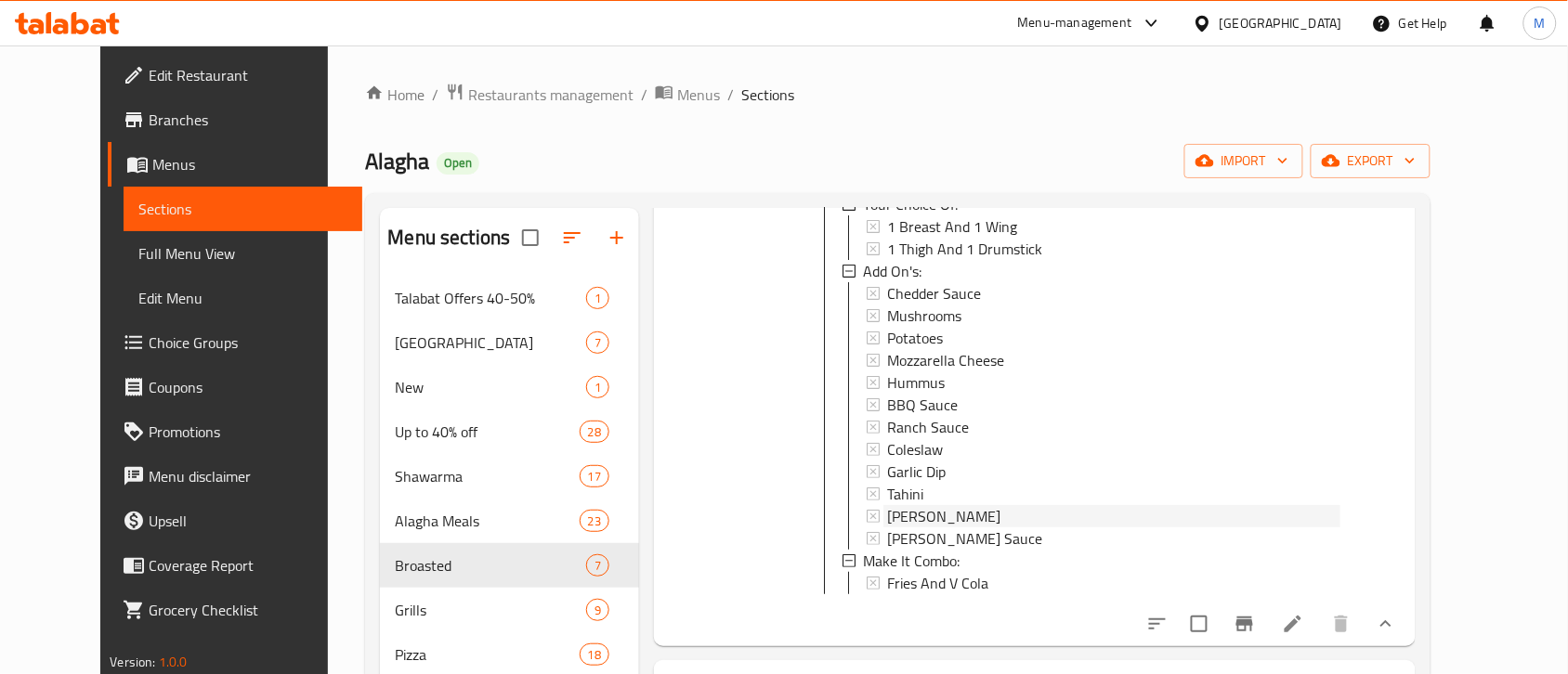
click at [893, 528] on span "[PERSON_NAME]" at bounding box center [944, 516] width 113 height 22
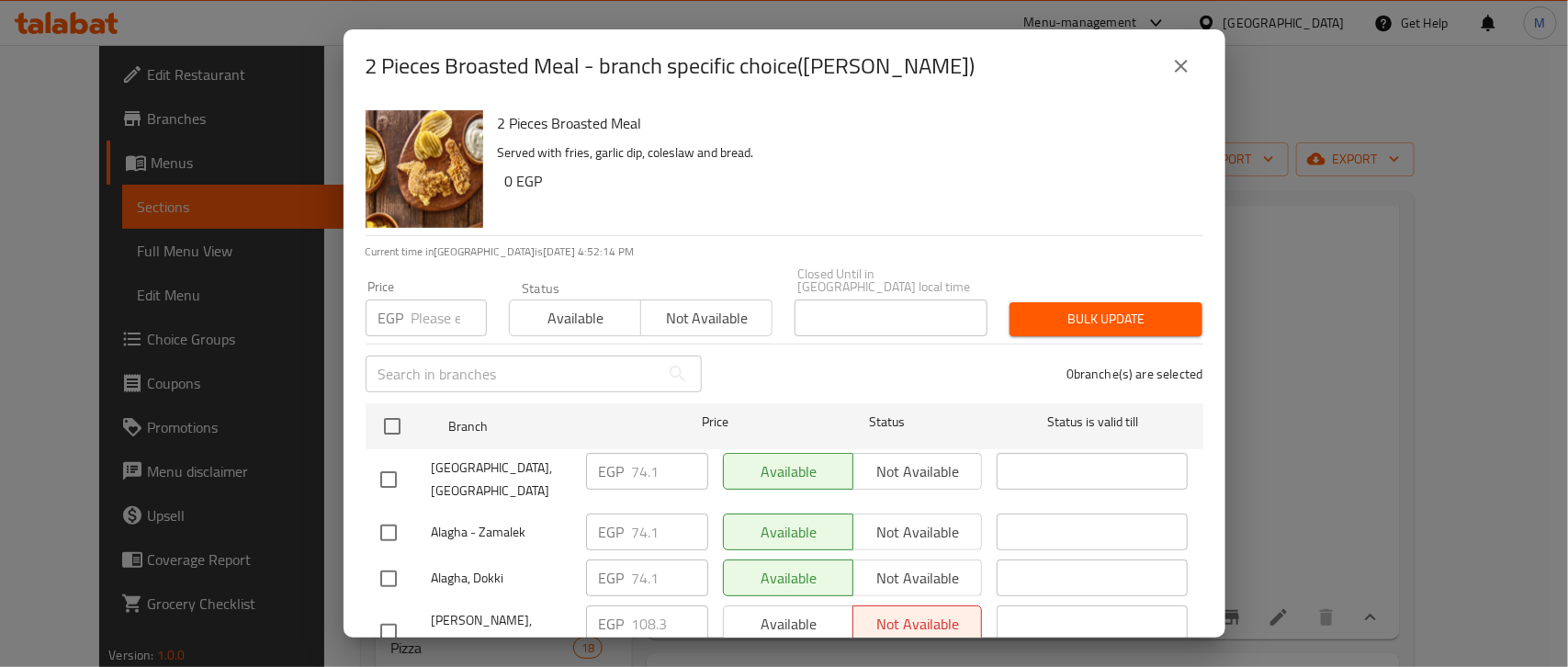
click at [1185, 55] on icon "close" at bounding box center [1181, 66] width 22 height 22
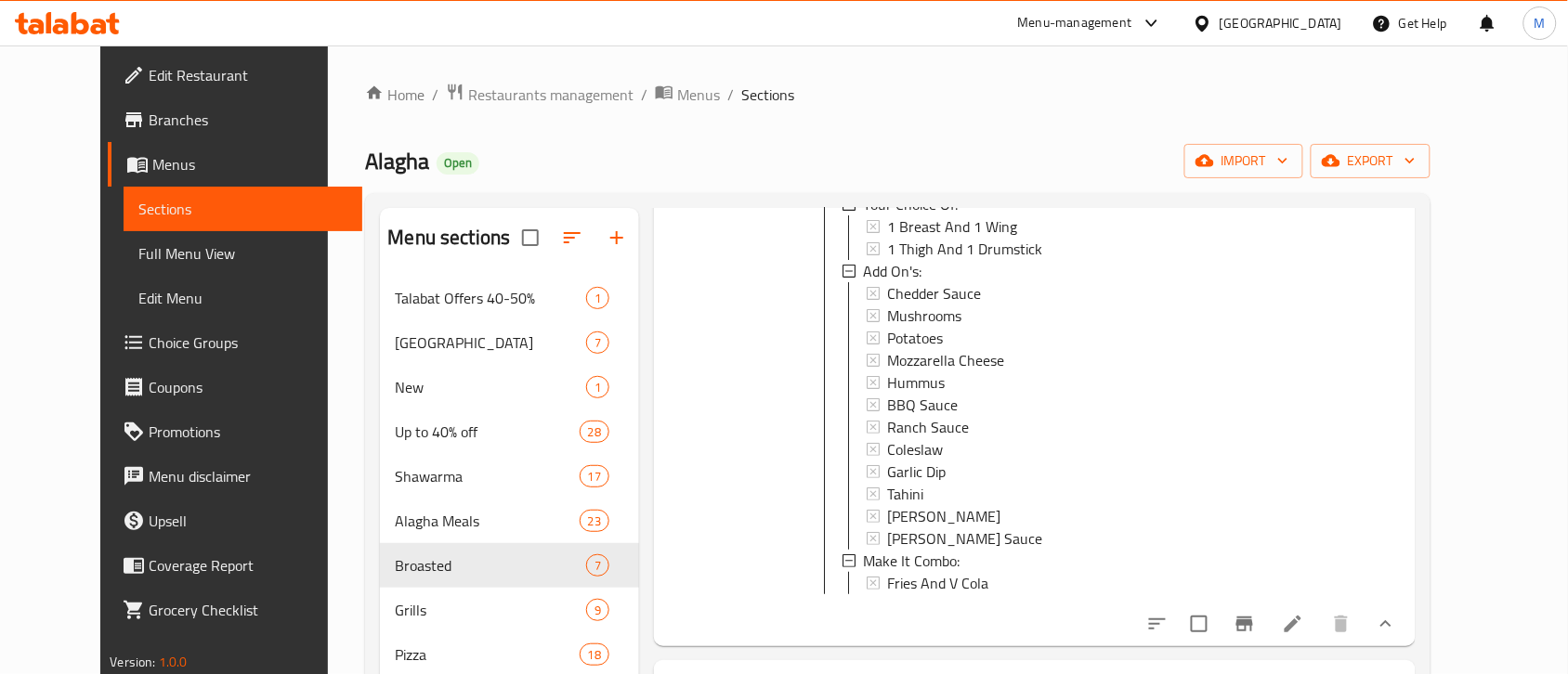
scroll to position [1, 0]
click at [898, 593] on span "Fries And V Cola" at bounding box center [938, 581] width 101 height 22
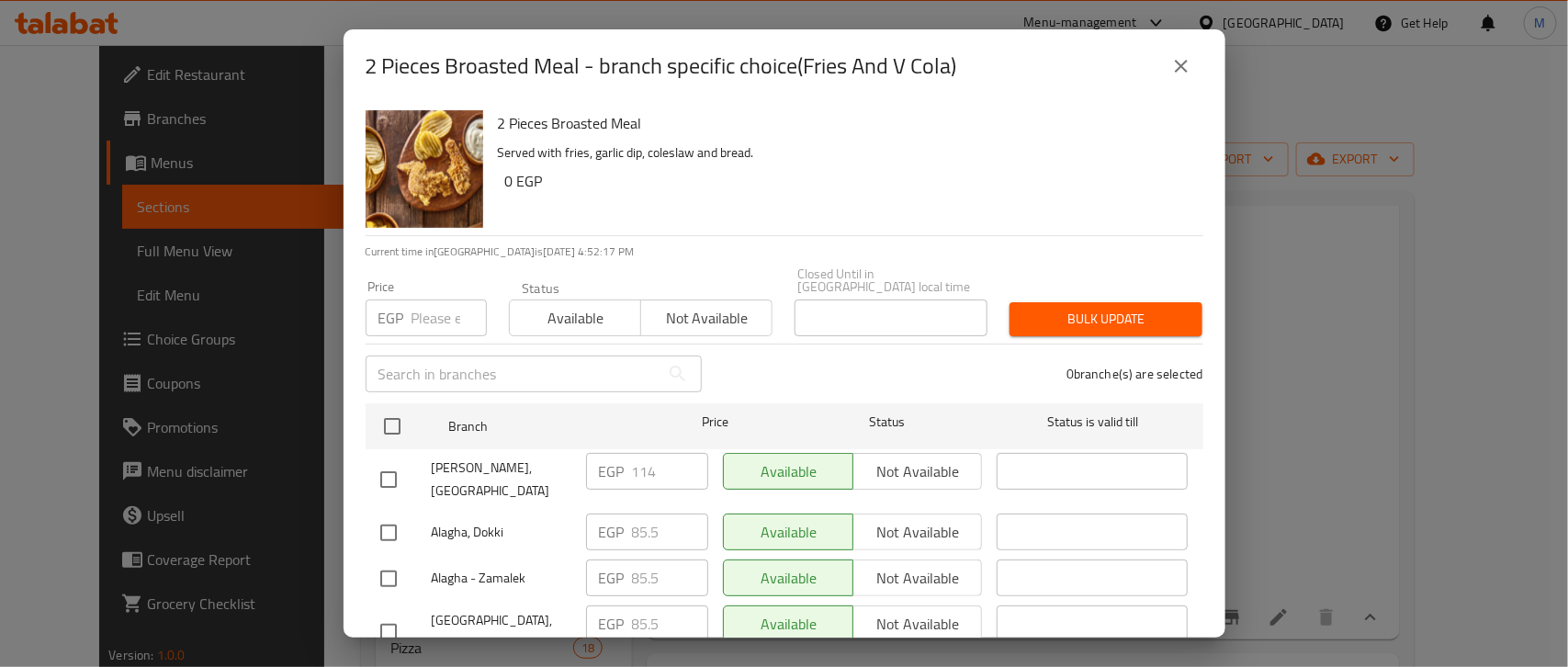
click at [1199, 67] on button "close" at bounding box center [1181, 67] width 44 height 44
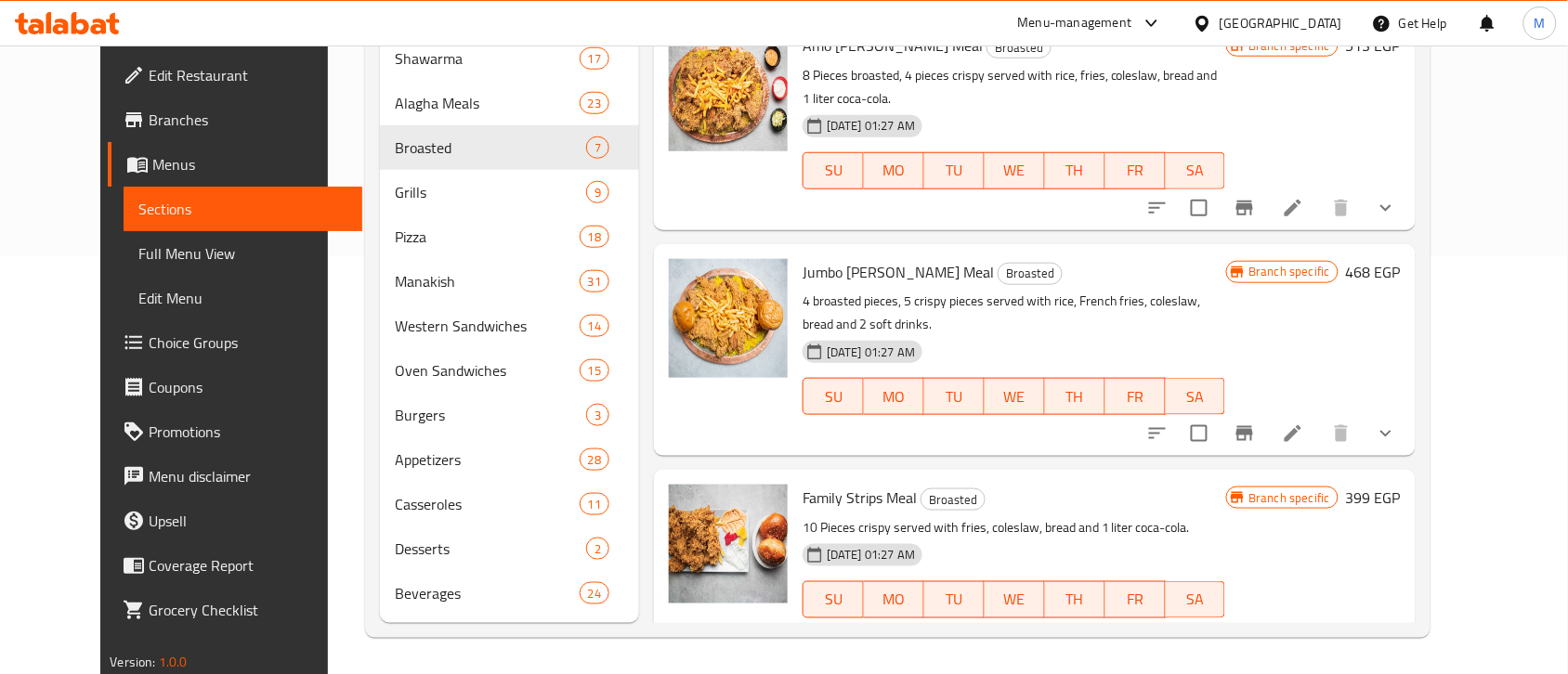
scroll to position [1741, 0]
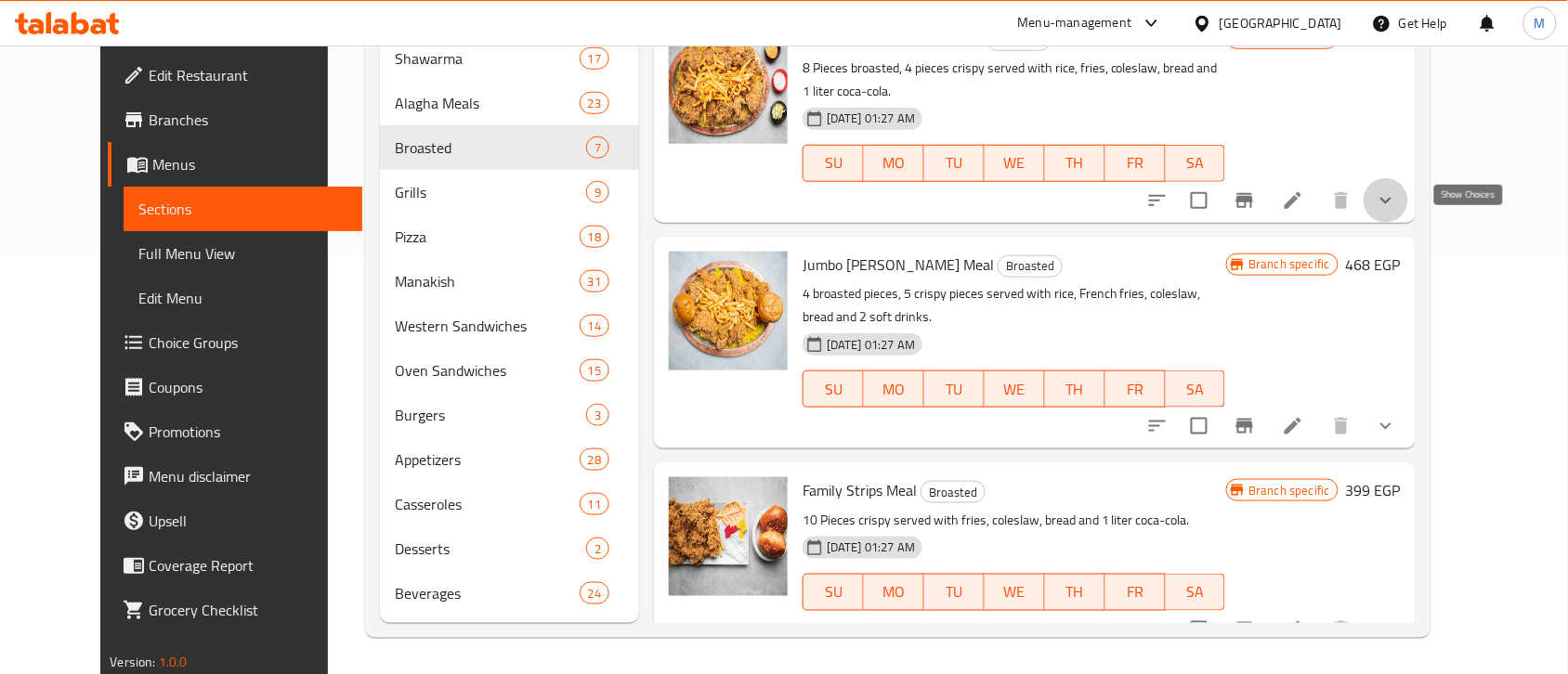
click at [1397, 212] on icon "show more" at bounding box center [1386, 200] width 22 height 22
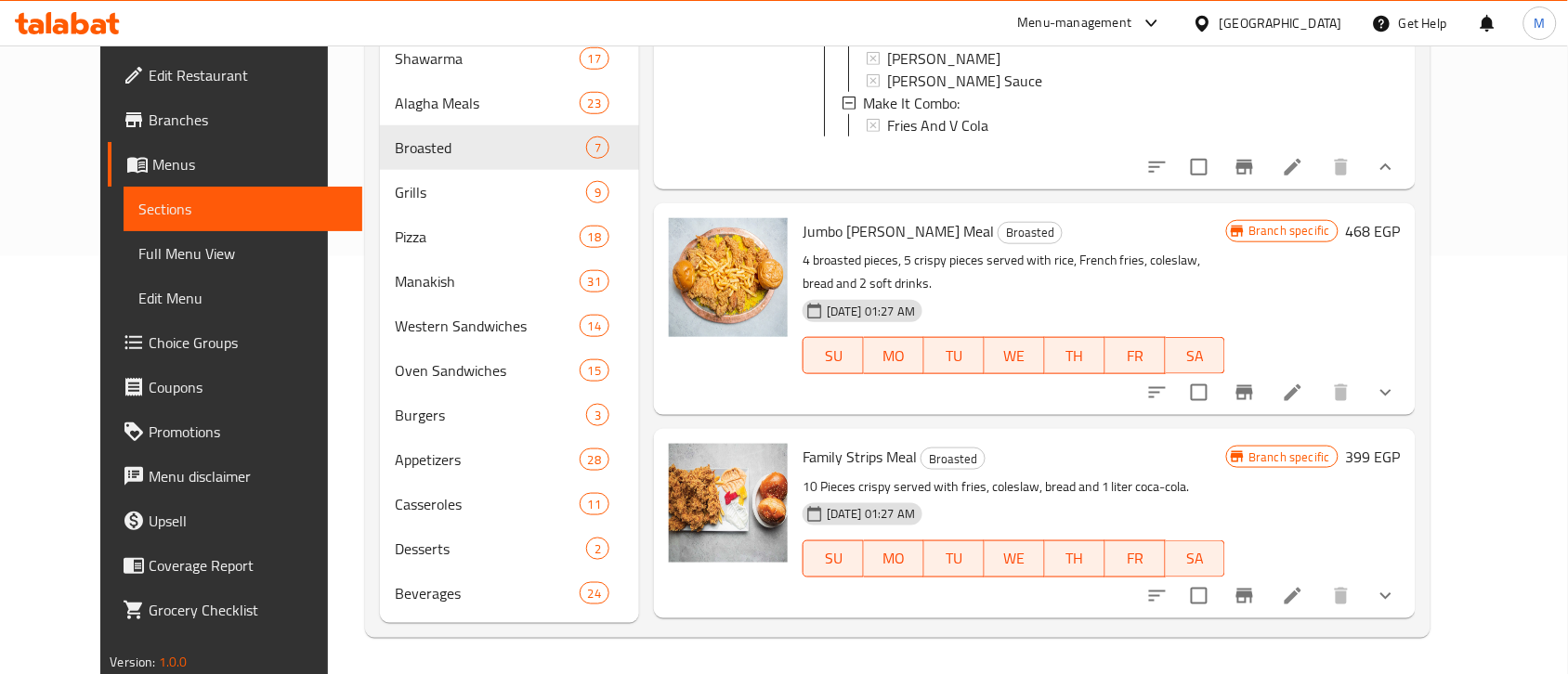
scroll to position [2205, 0]
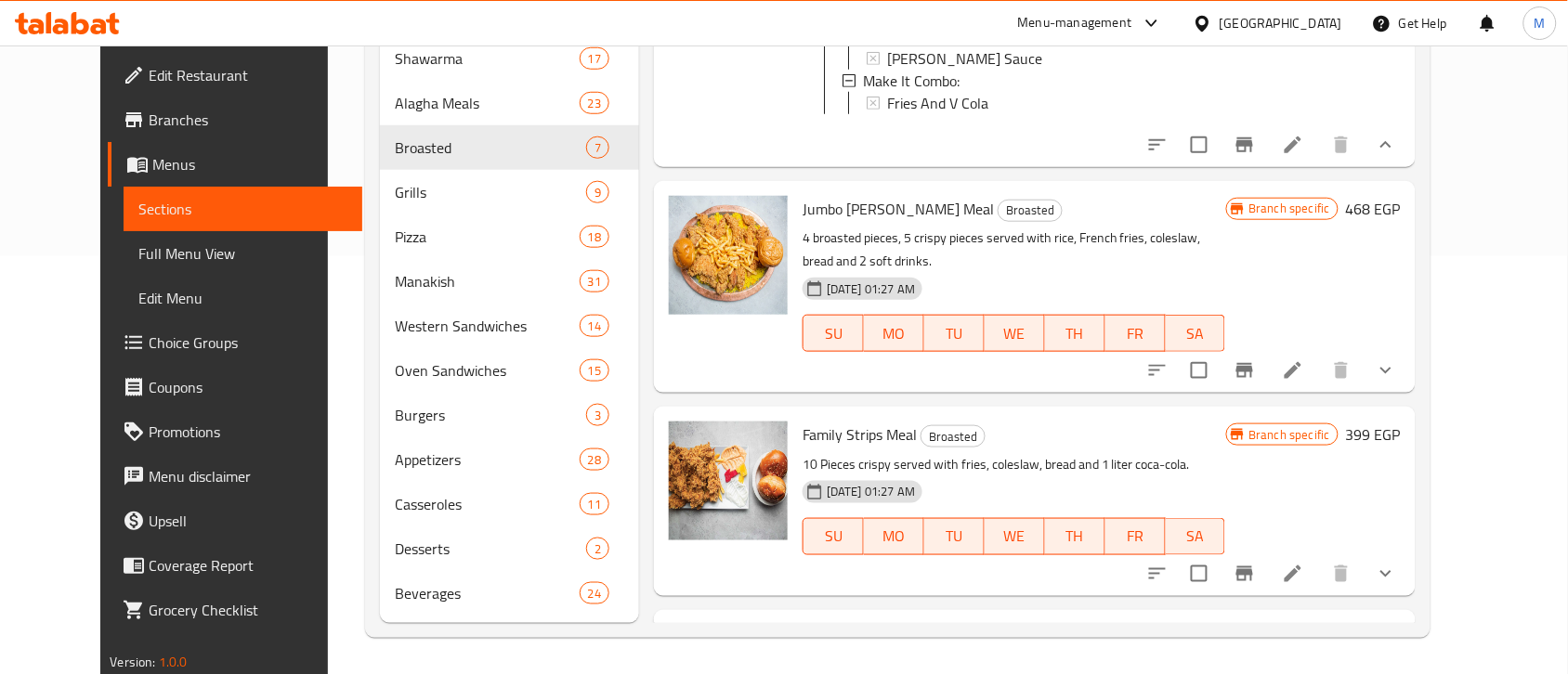
click at [1397, 381] on icon "show more" at bounding box center [1386, 370] width 22 height 22
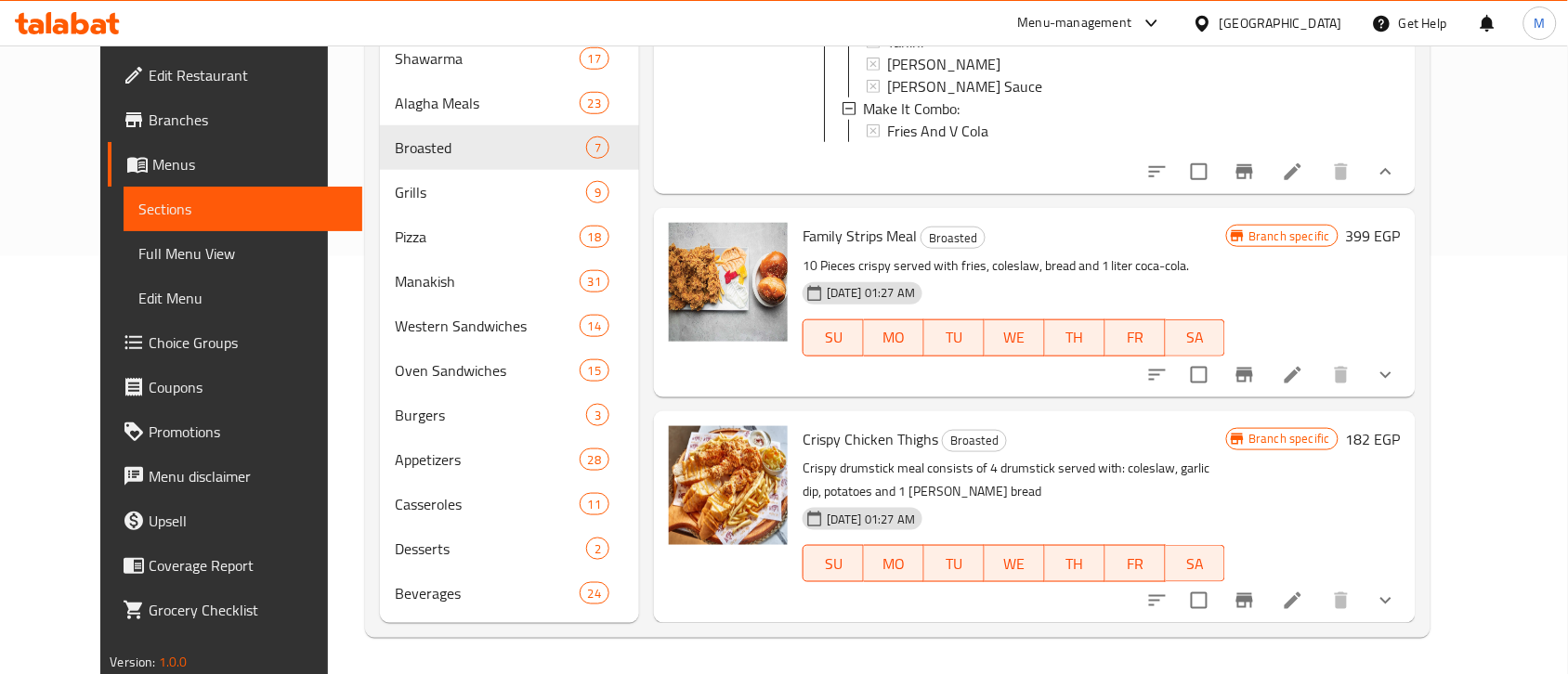
click at [1408, 391] on button "show more" at bounding box center [1387, 376] width 45 height 45
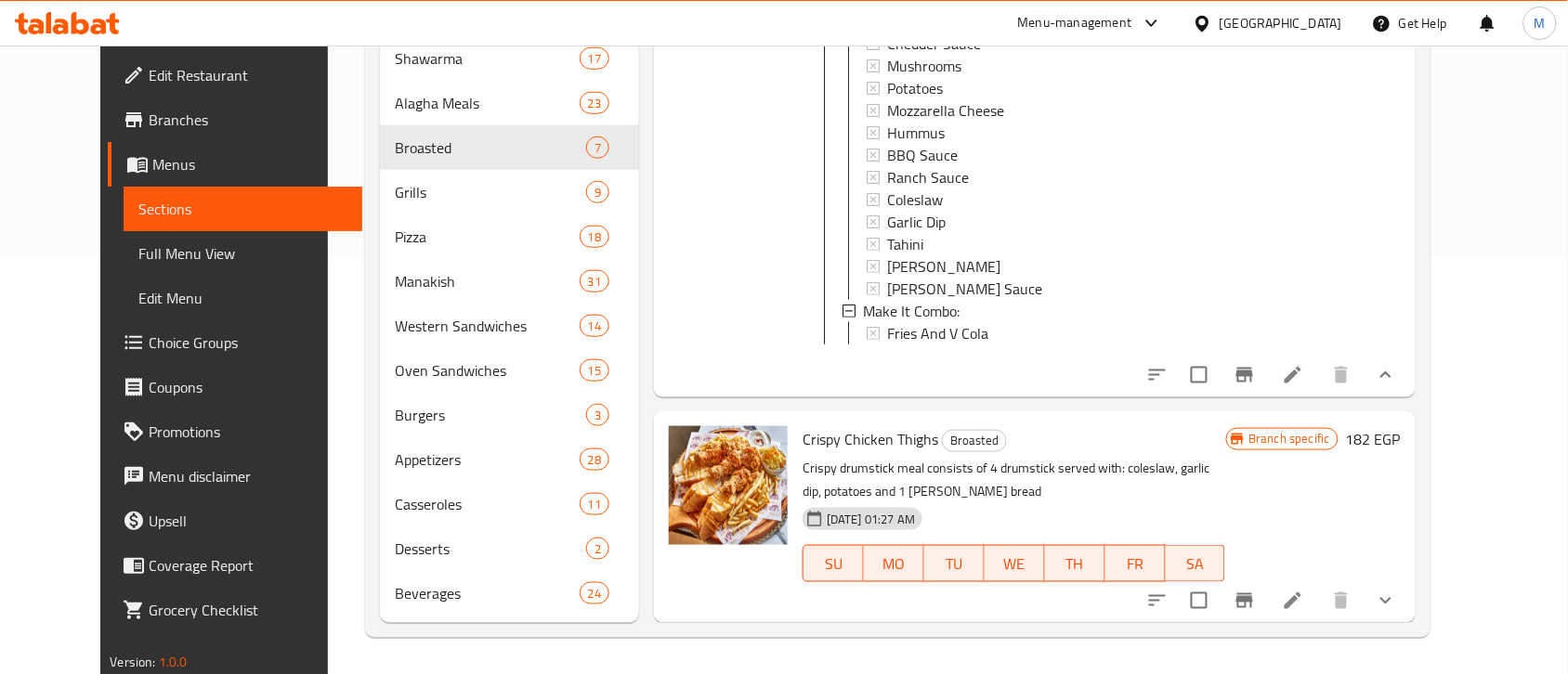
scroll to position [3277, 0]
click at [1397, 594] on icon "show more" at bounding box center [1386, 601] width 22 height 22
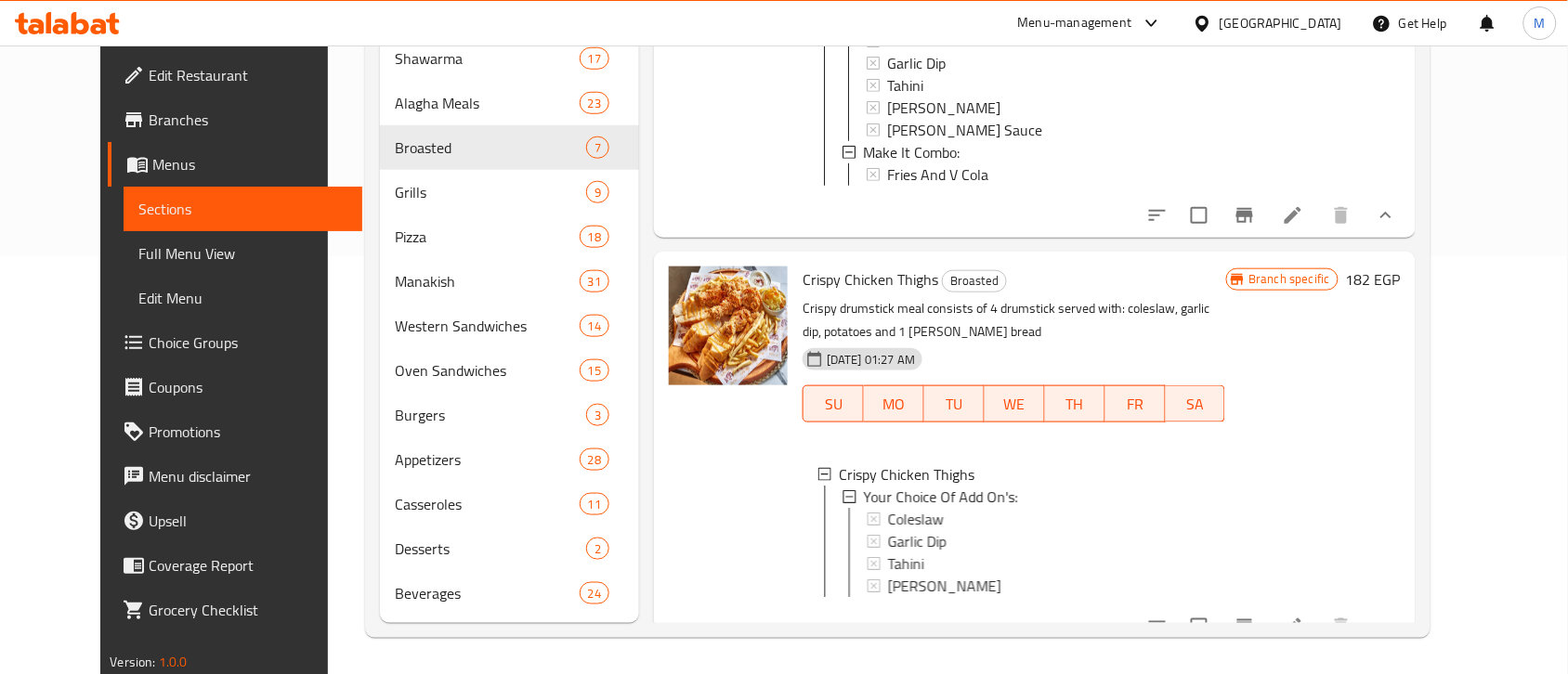
scroll to position [3480, 0]
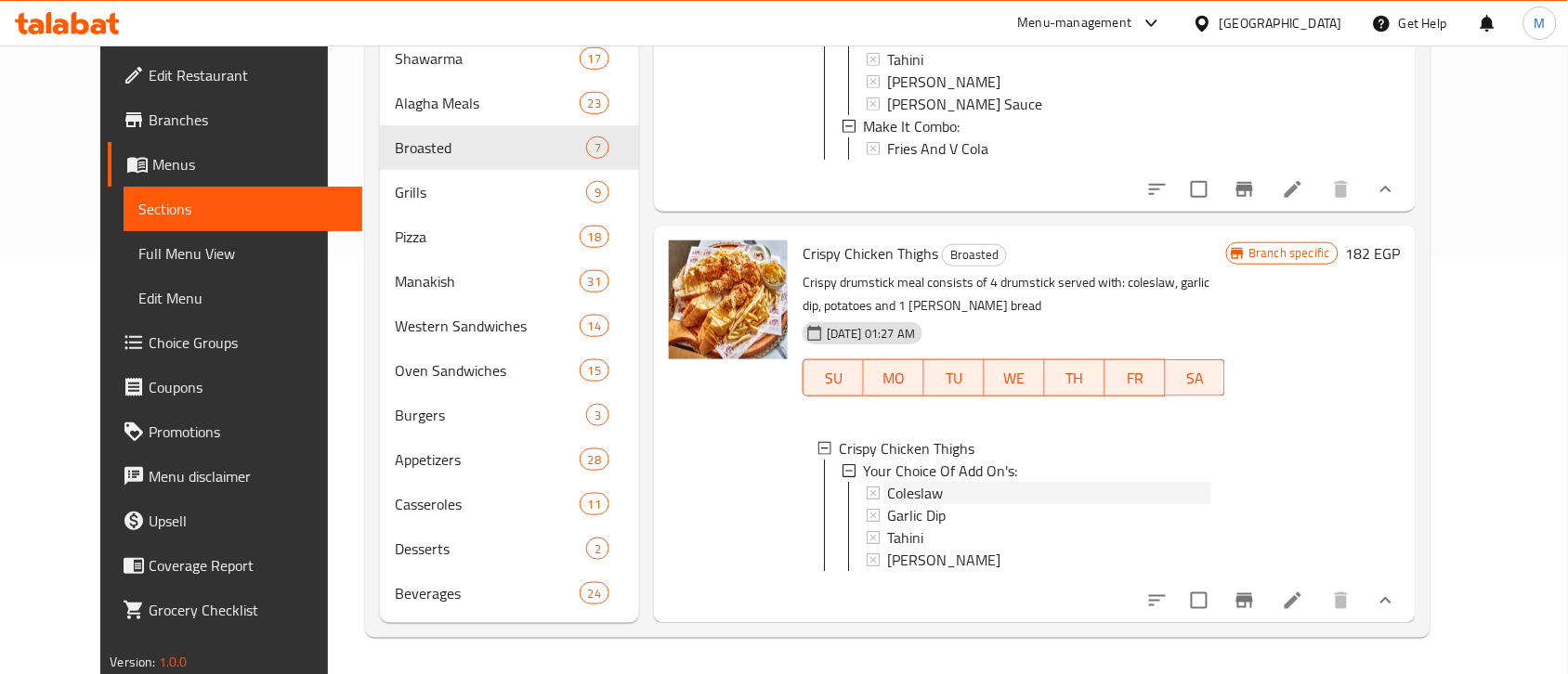
click at [903, 482] on span "Coleslaw" at bounding box center [914, 493] width 56 height 22
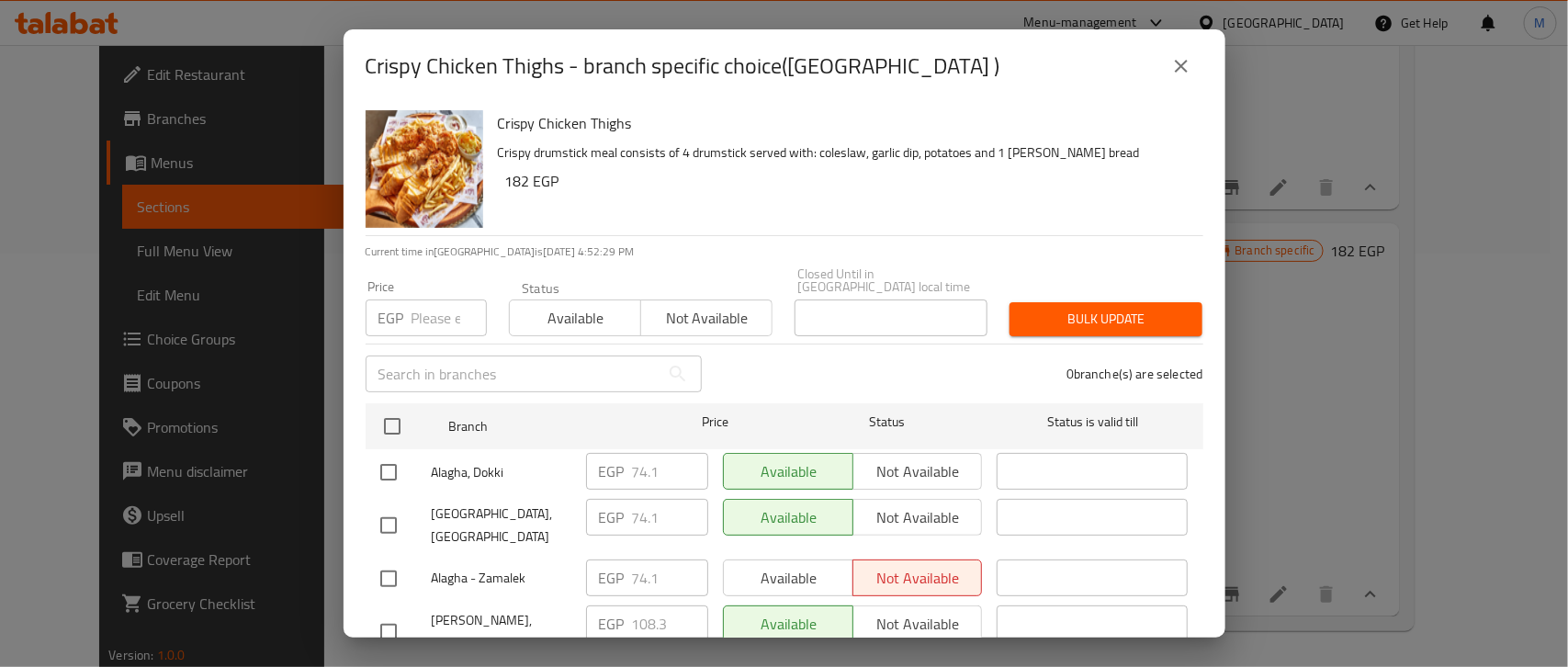
click at [1174, 66] on icon "close" at bounding box center [1181, 66] width 22 height 22
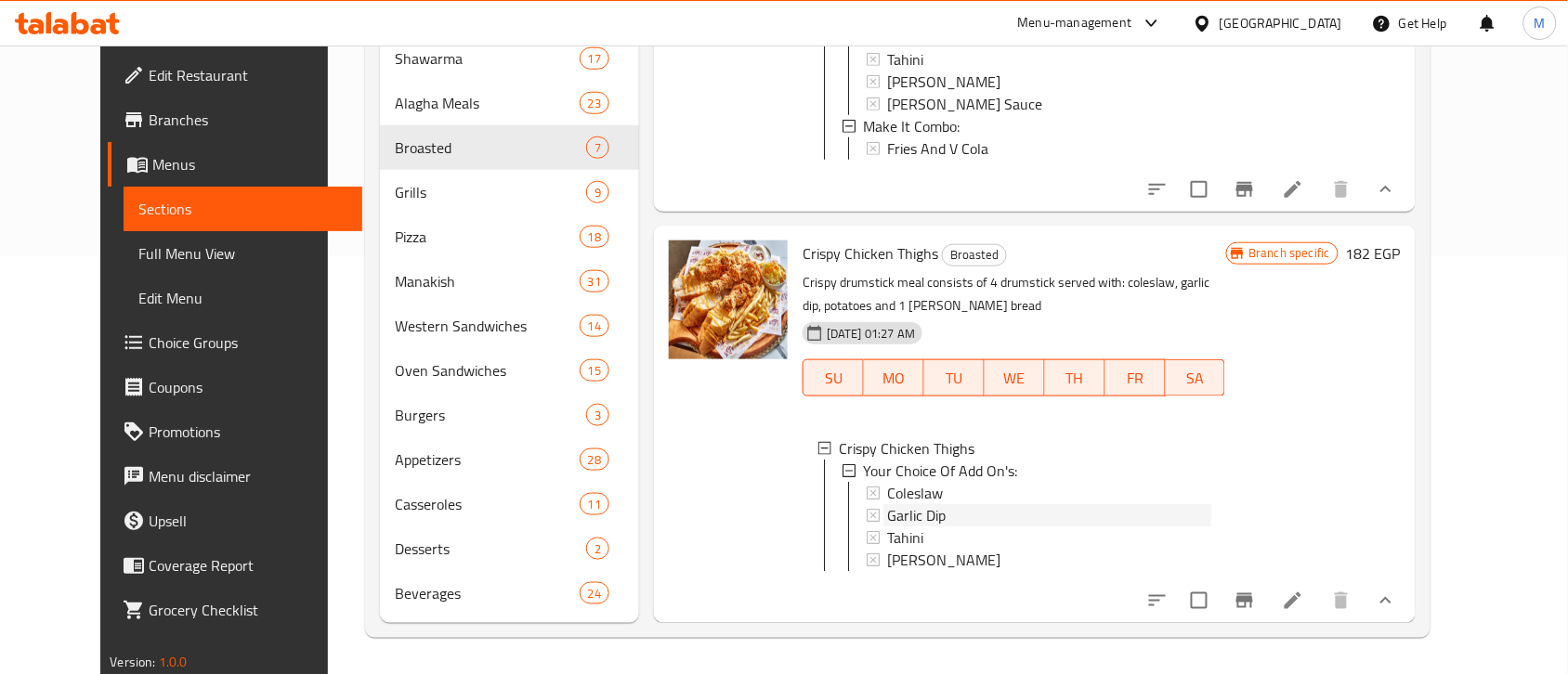
click at [908, 504] on span "Garlic Dip" at bounding box center [916, 515] width 59 height 22
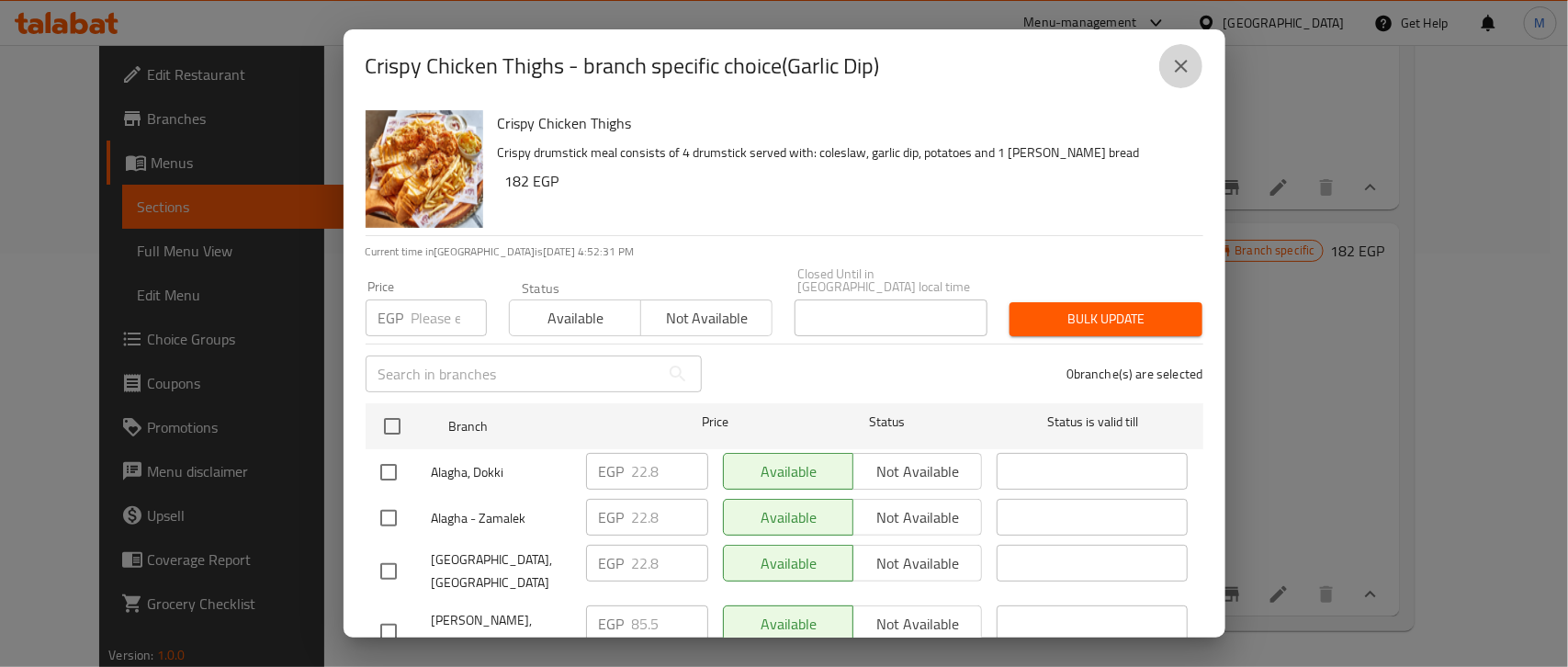
click at [1181, 71] on icon "close" at bounding box center [1181, 66] width 22 height 22
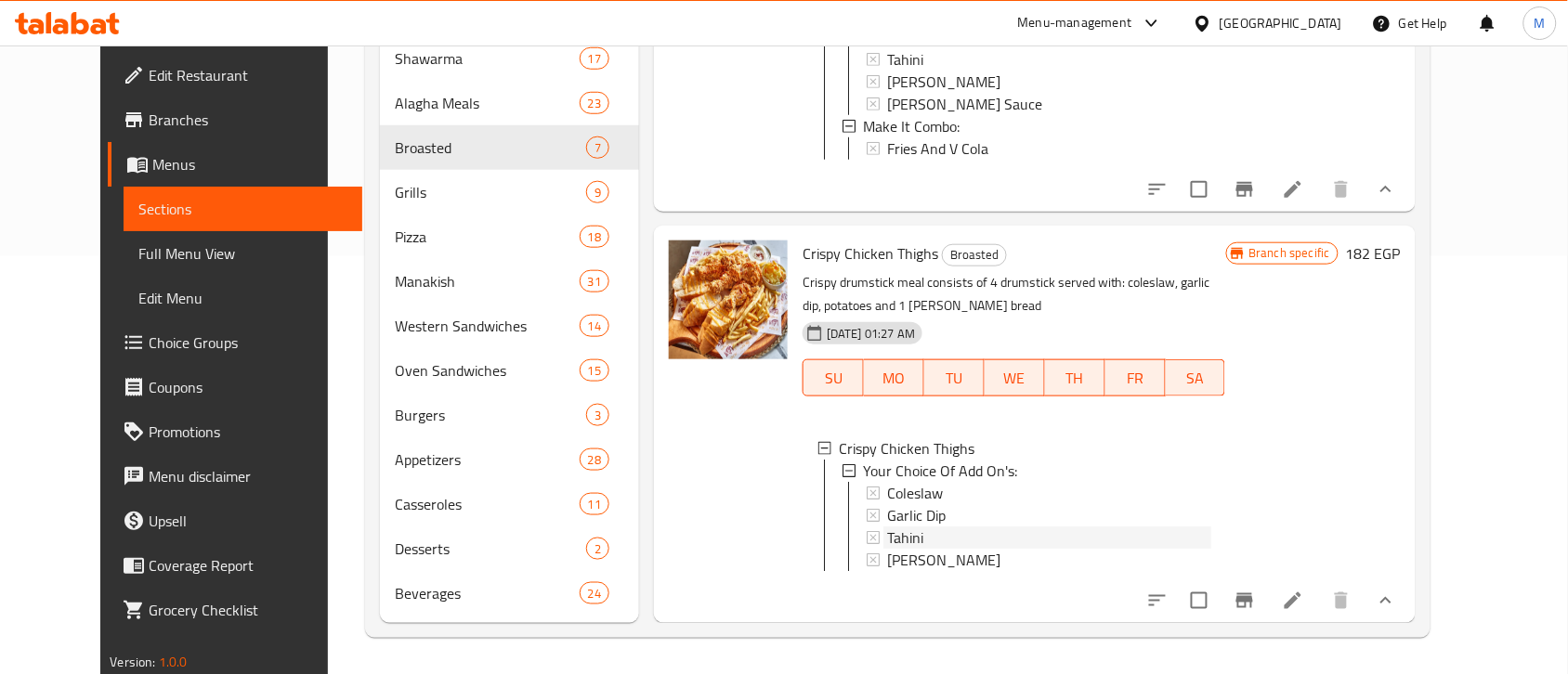
click at [900, 527] on div "Tahini" at bounding box center [1048, 537] width 323 height 22
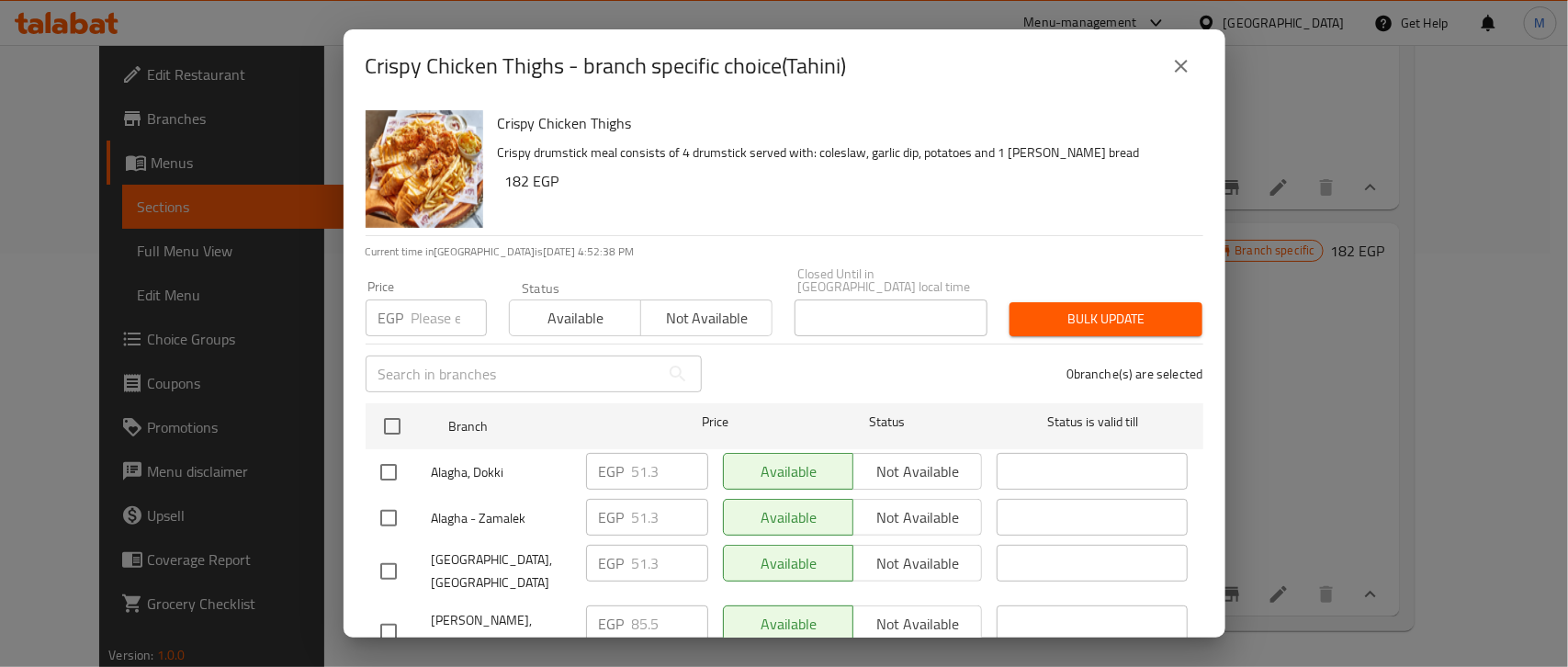
click at [1181, 70] on icon "close" at bounding box center [1181, 66] width 22 height 22
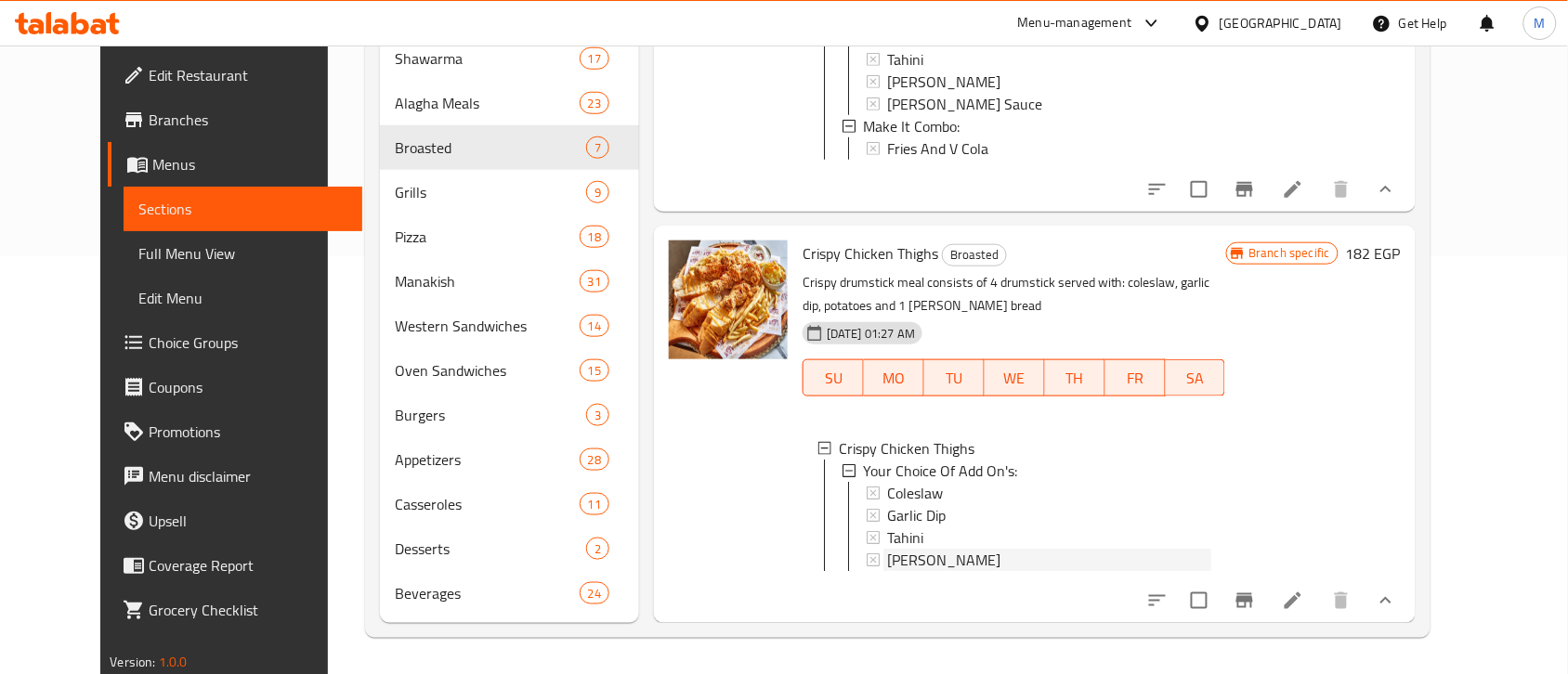
click at [917, 549] on span "[PERSON_NAME]" at bounding box center [944, 560] width 113 height 22
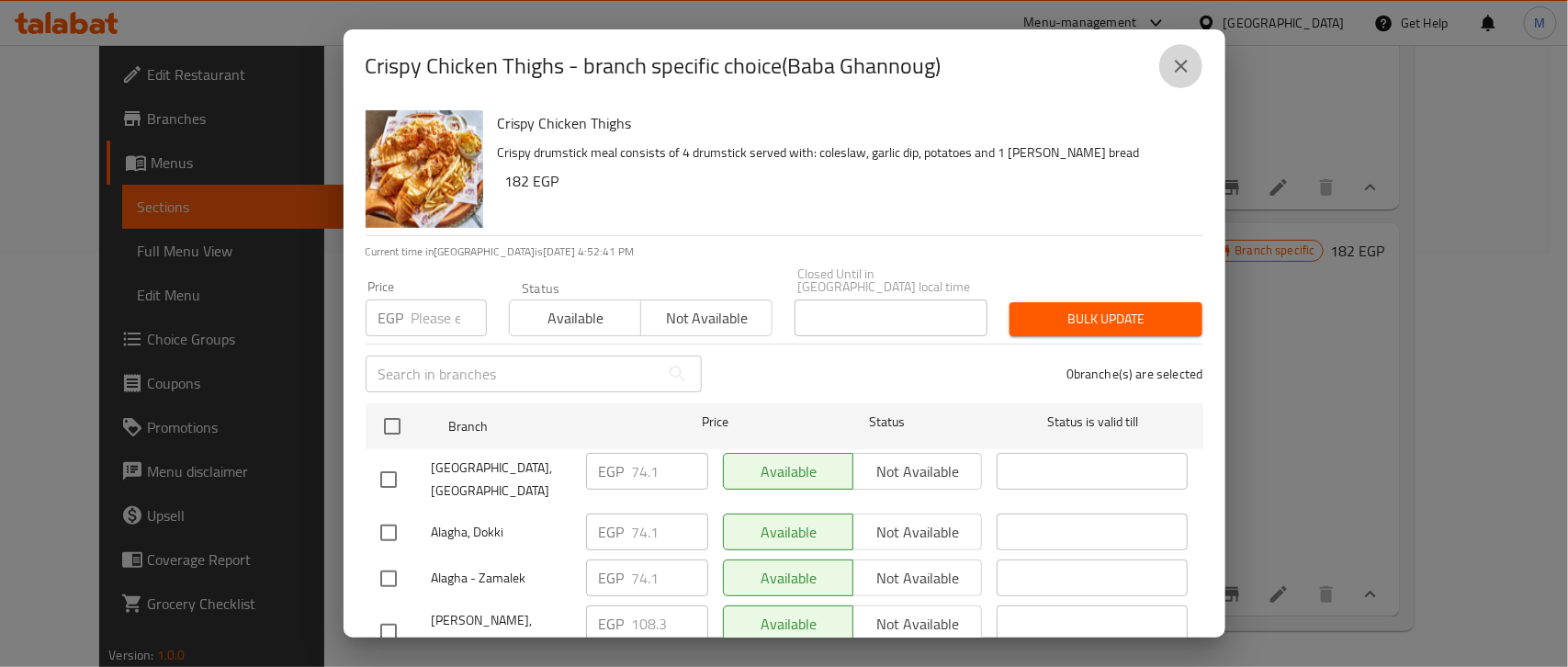
click at [1186, 63] on icon "close" at bounding box center [1181, 66] width 22 height 22
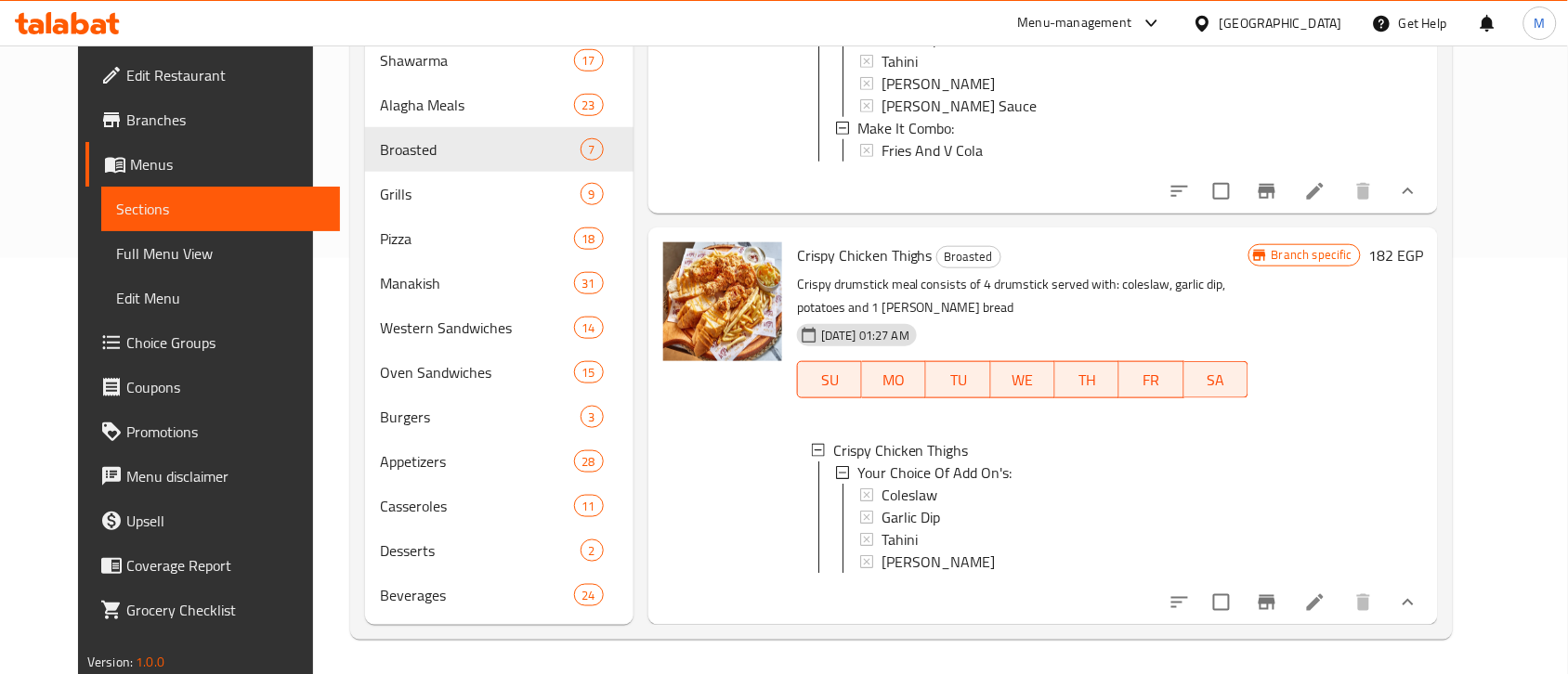
scroll to position [417, 0]
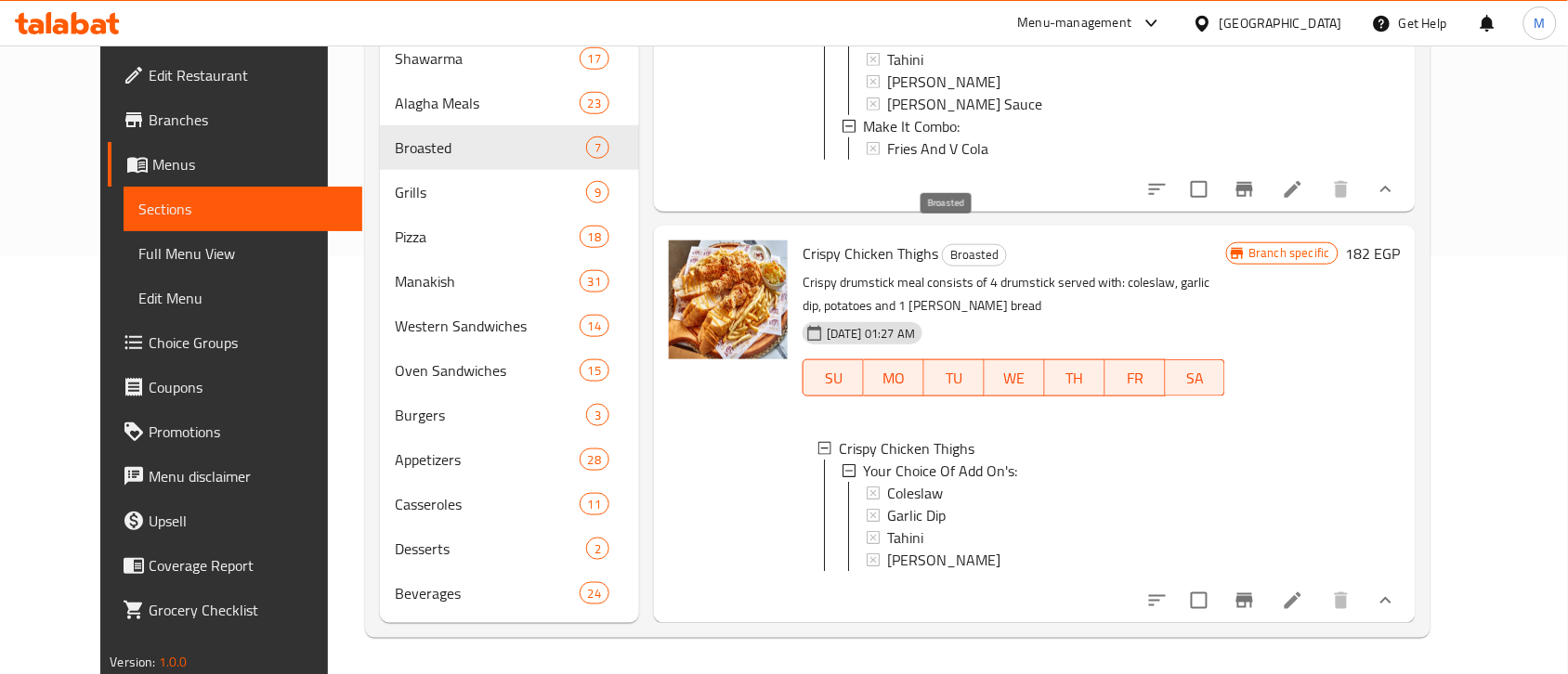
click at [958, 244] on span "Broasted" at bounding box center [974, 255] width 63 height 21
copy span "Broasted"
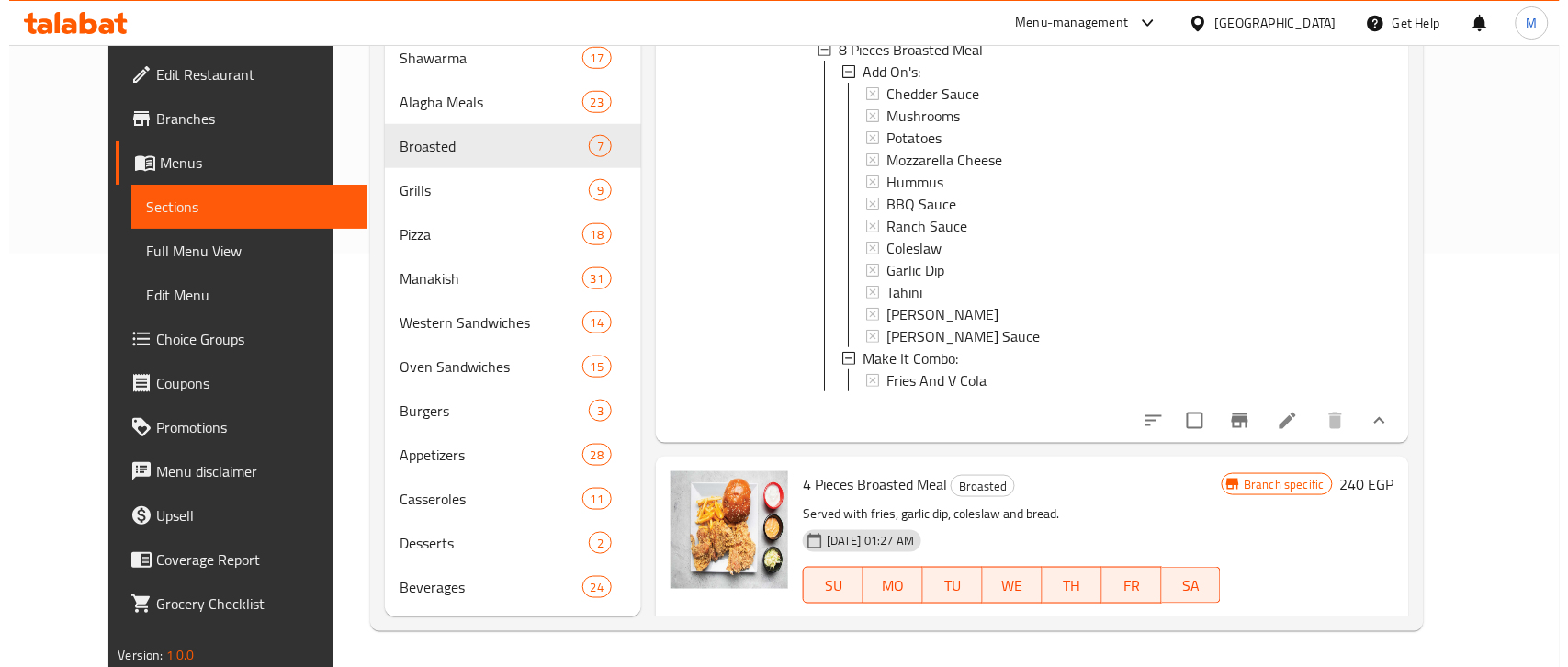
scroll to position [0, 0]
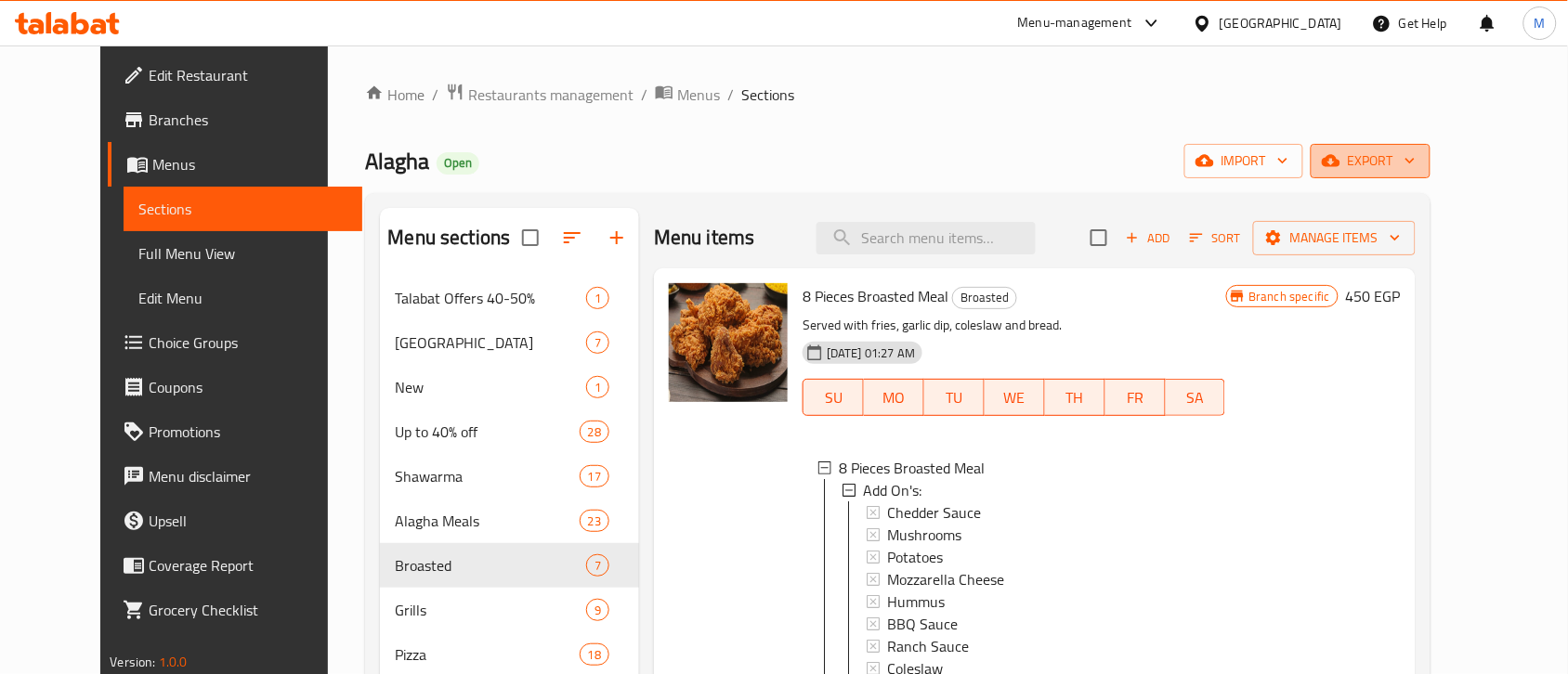
click at [1416, 161] on span "export" at bounding box center [1370, 161] width 90 height 23
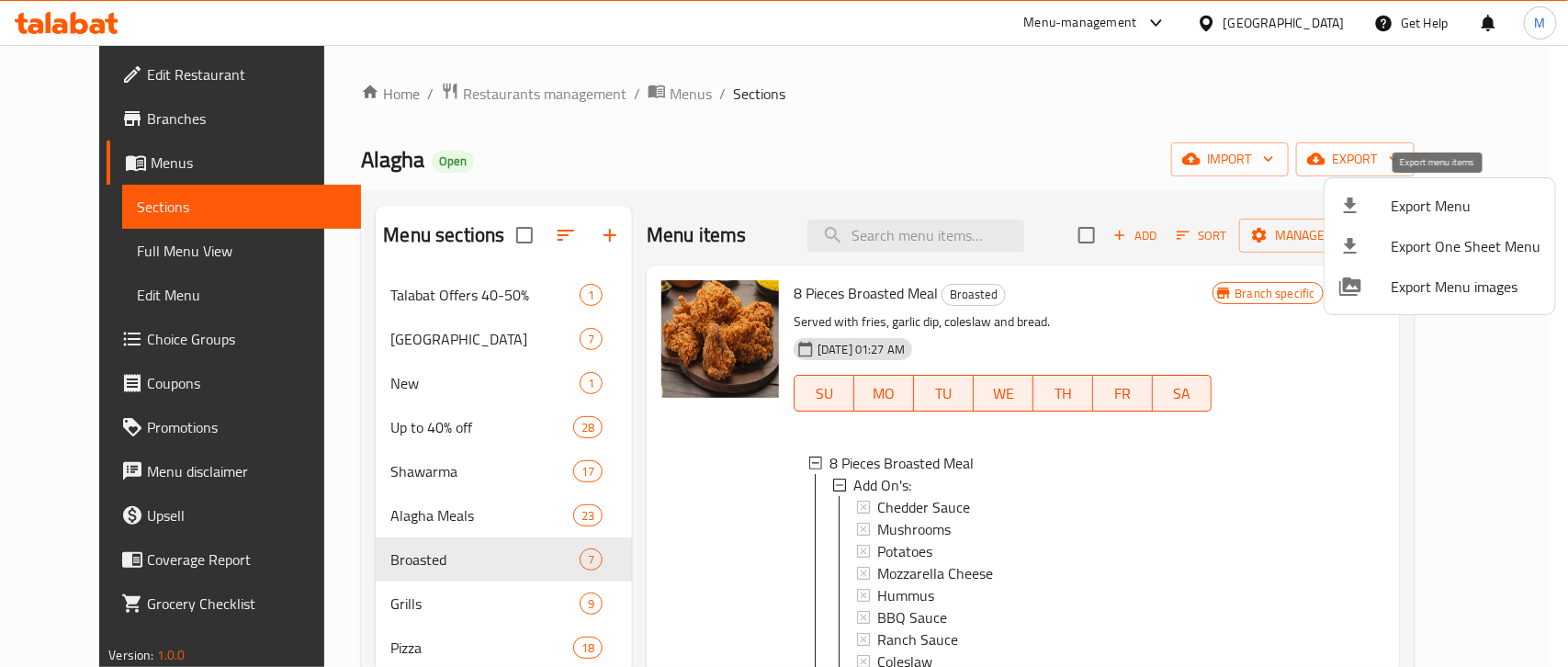
click at [1366, 207] on div at bounding box center [1364, 206] width 51 height 22
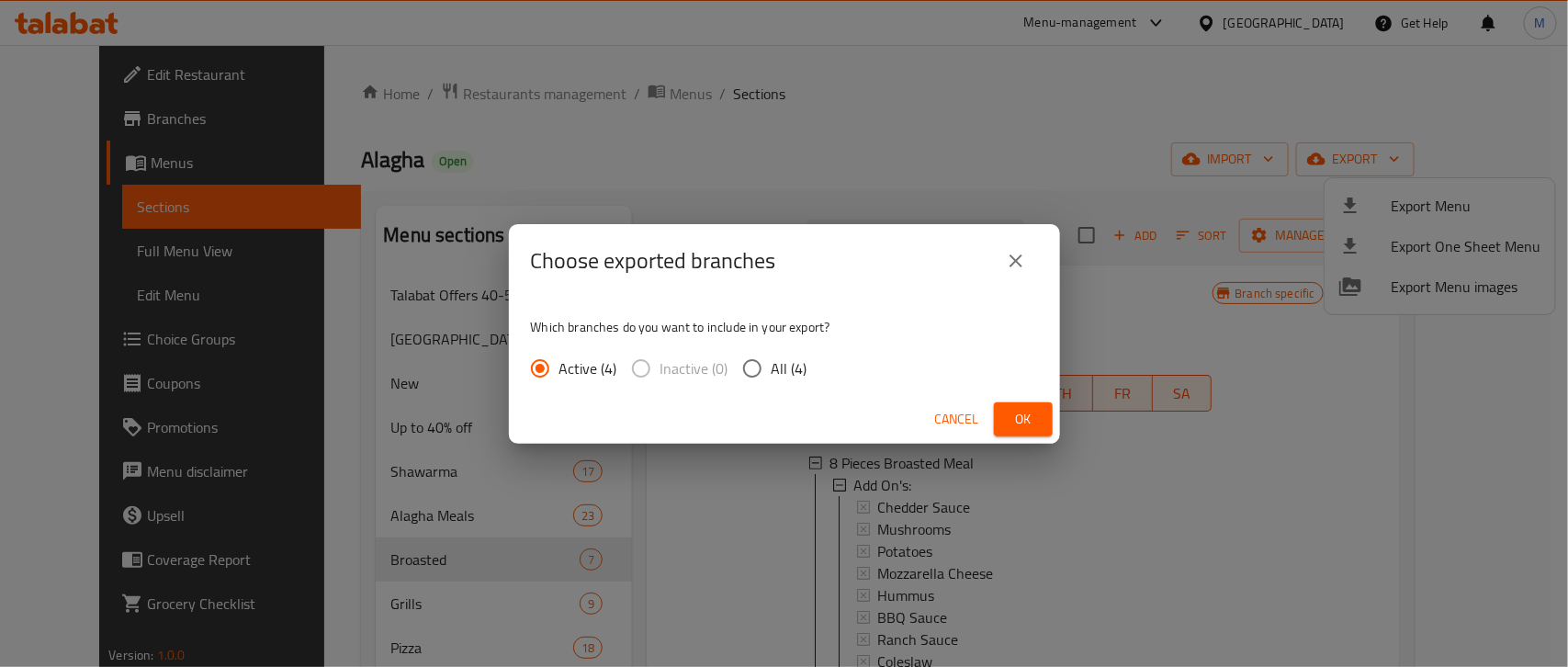
click at [747, 363] on input "All (4)" at bounding box center [753, 369] width 39 height 39
radio input "true"
drag, startPoint x: 1023, startPoint y: 411, endPoint x: 1002, endPoint y: 411, distance: 21.0
click at [1022, 411] on span "Ok" at bounding box center [1023, 420] width 29 height 23
